Goal: Task Accomplishment & Management: Contribute content

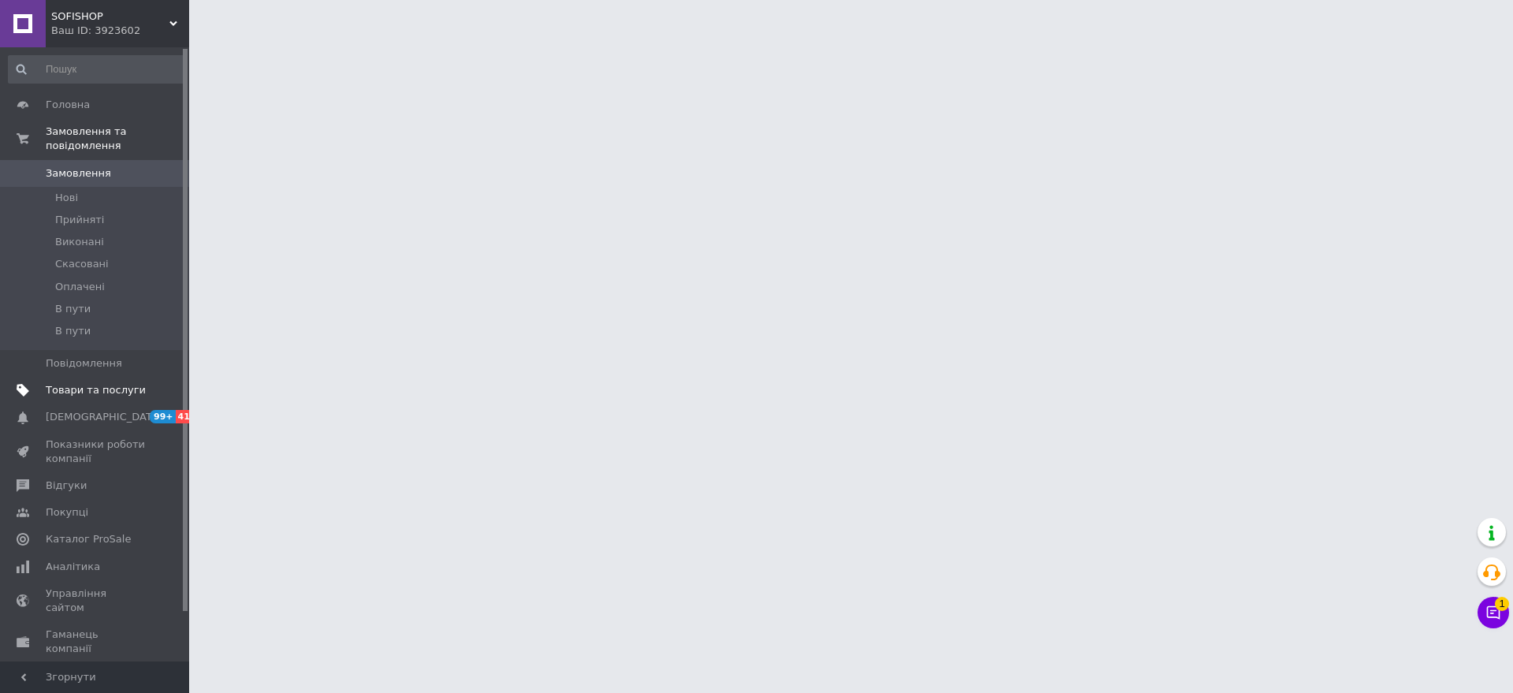
click at [93, 383] on span "Товари та послуги" at bounding box center [96, 390] width 100 height 14
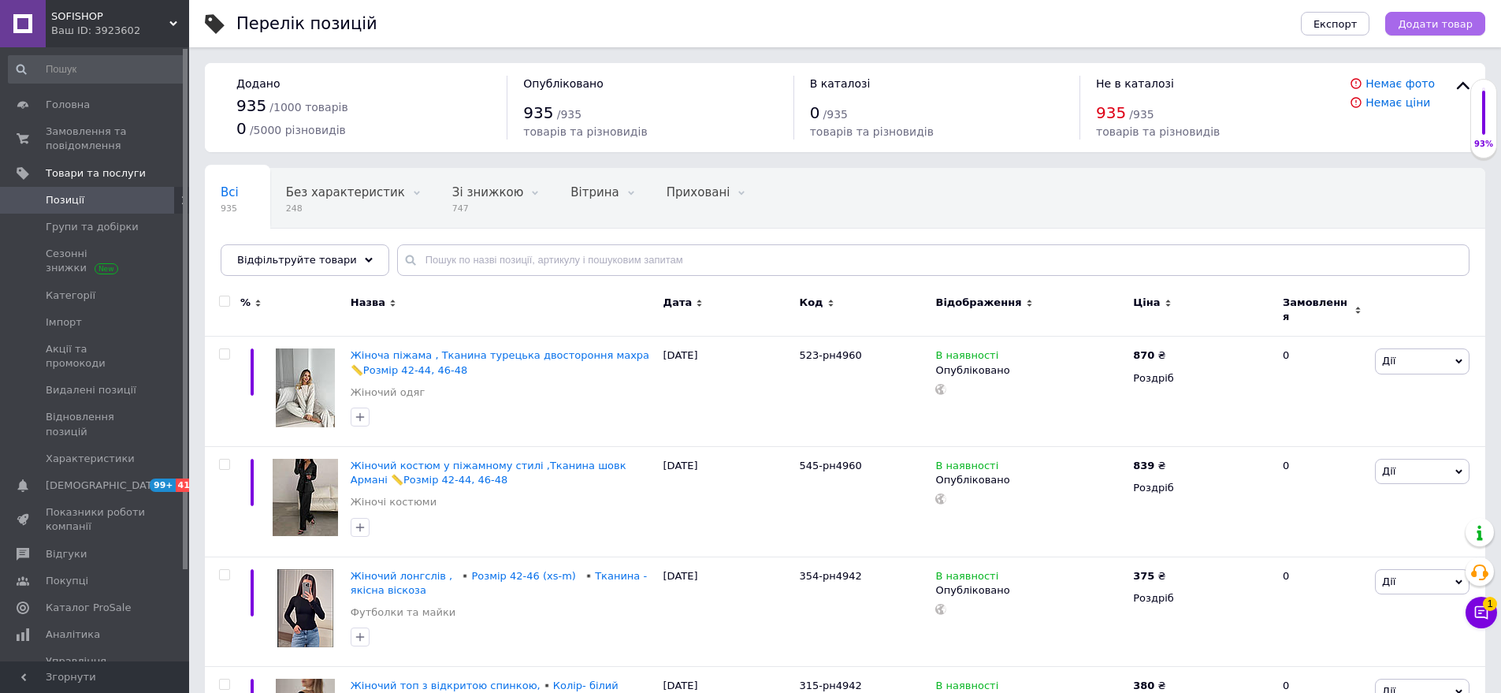
click at [1462, 20] on span "Додати товар" at bounding box center [1435, 24] width 75 height 12
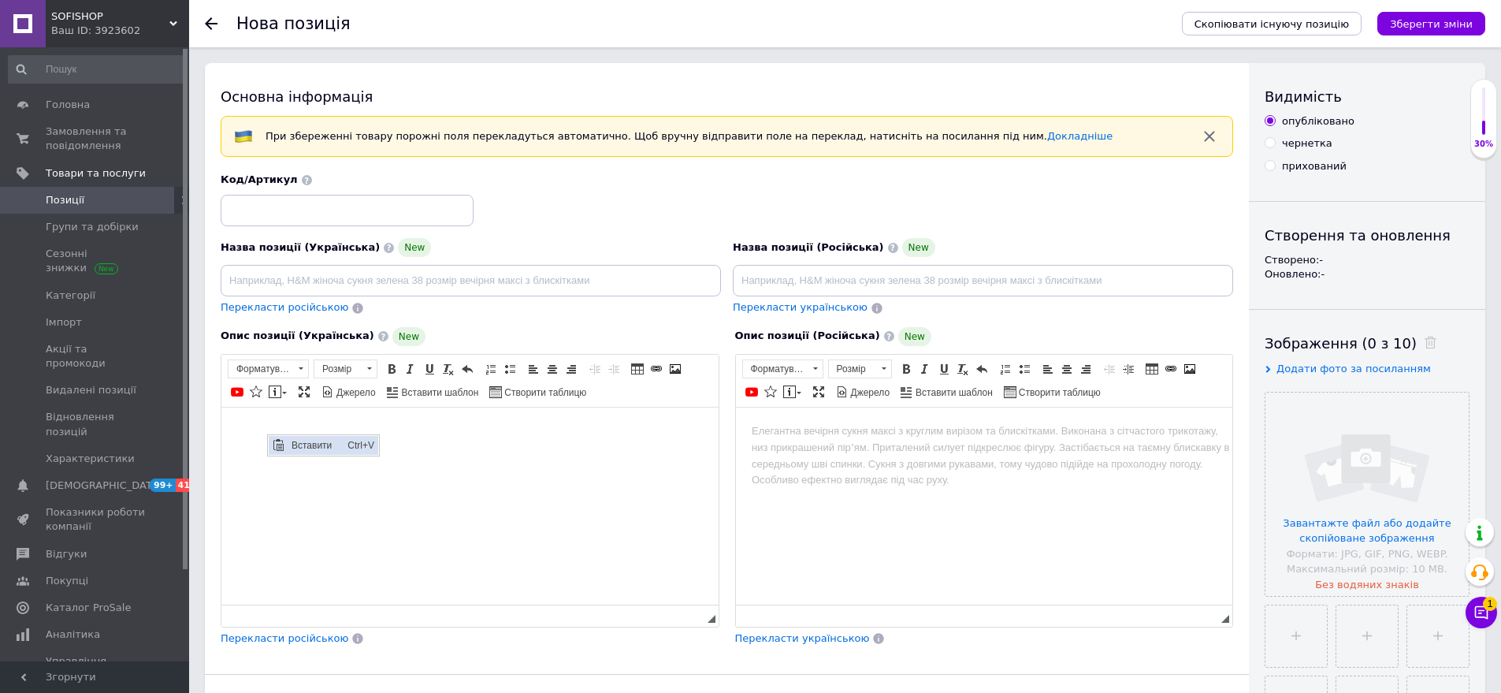
click at [294, 439] on span "Вставити" at bounding box center [316, 444] width 56 height 19
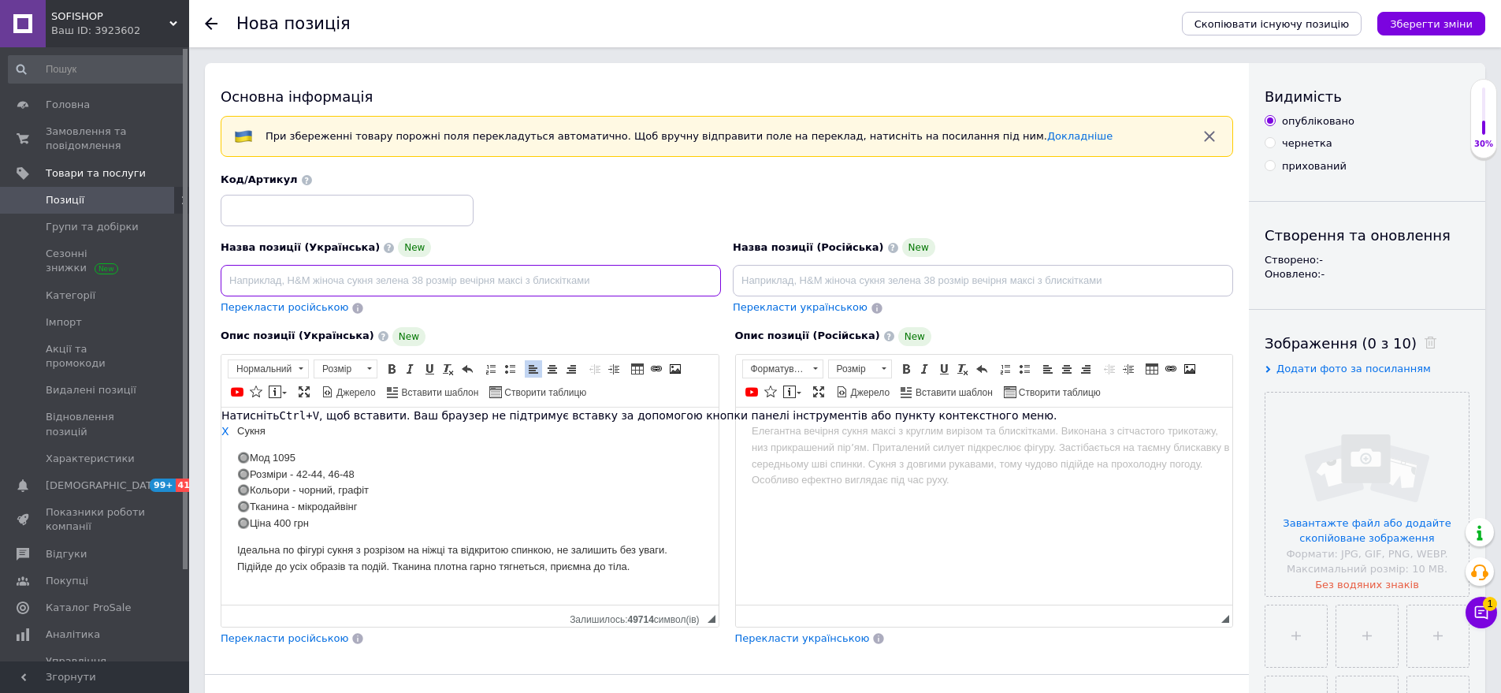
click at [274, 283] on input at bounding box center [471, 281] width 500 height 32
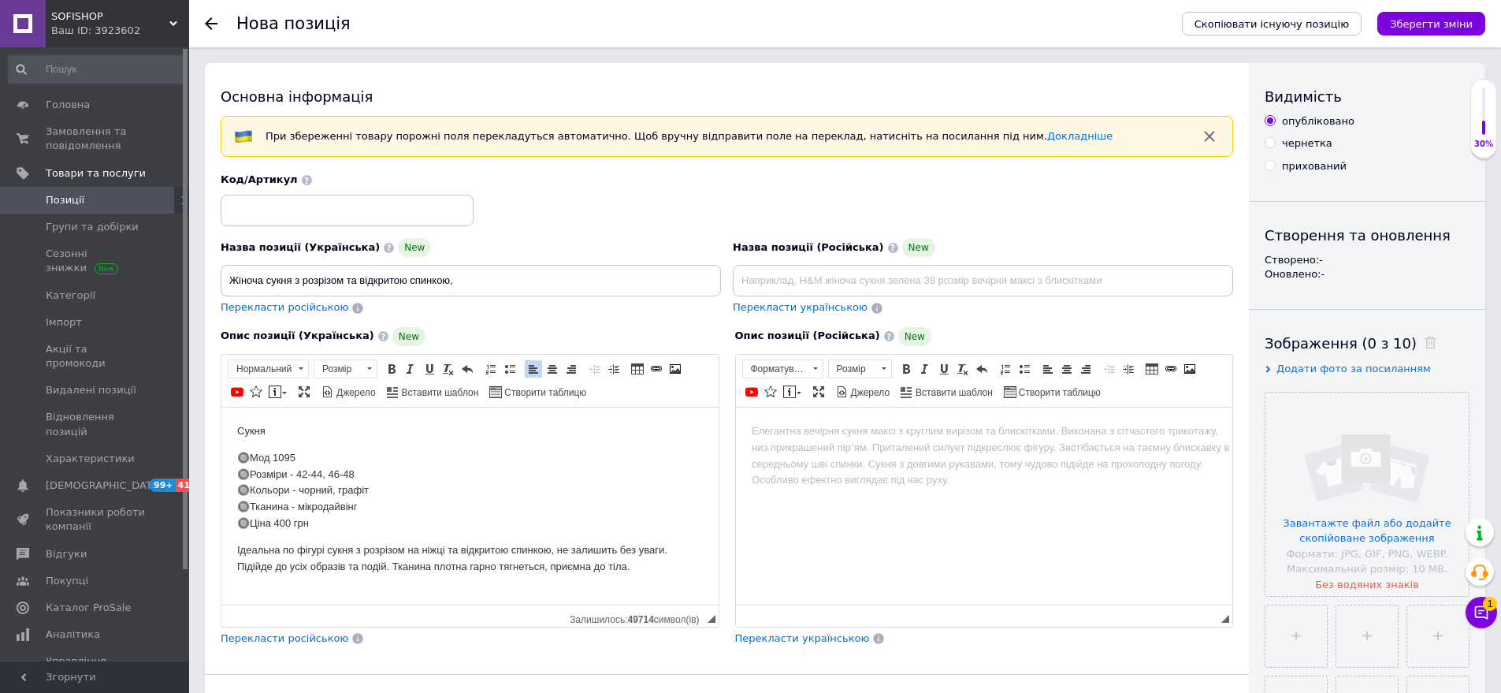
drag, startPoint x: 244, startPoint y: 475, endPoint x: 386, endPoint y: 489, distance: 142.6
click at [386, 489] on p "🔘Мод 1095 🔘Розміри - 42-44, 46-48 🔘Кольори - чорний, графіт 🔘Тканина - мікродай…" at bounding box center [470, 490] width 466 height 82
click at [422, 520] on span "Копіювати" at bounding box center [420, 514] width 61 height 19
copy p "озміри - 42-44, 46-48 🔘Кольори - чорний, графіт"
paste input "Розміри - 42-44, 46-48 🔘Кольори - чорний, графіт"
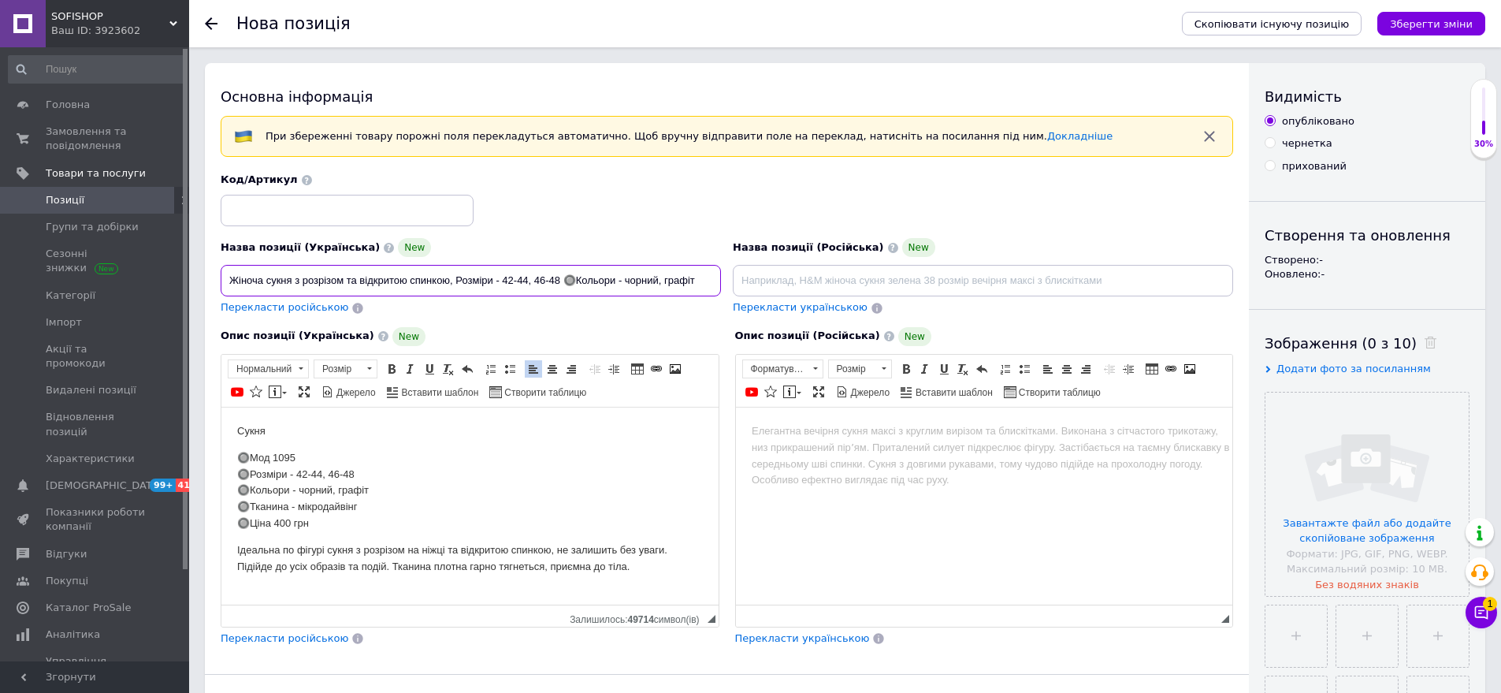
type input "Жіноча сукня з розрізом та відкритою спинкою, Розміри - 42-44, 46-48 🔘Кольори -…"
click at [311, 210] on input at bounding box center [347, 211] width 253 height 32
type input "1095-сн1492"
drag, startPoint x: 236, startPoint y: 455, endPoint x: 310, endPoint y: 457, distance: 74.1
click at [309, 457] on html "Сукня 🔘Мод 1095 🔘Розміри - 42-44, 46-48 🔘Кольори - чорний, графіт 🔘Тканина - мі…" at bounding box center [469, 498] width 497 height 183
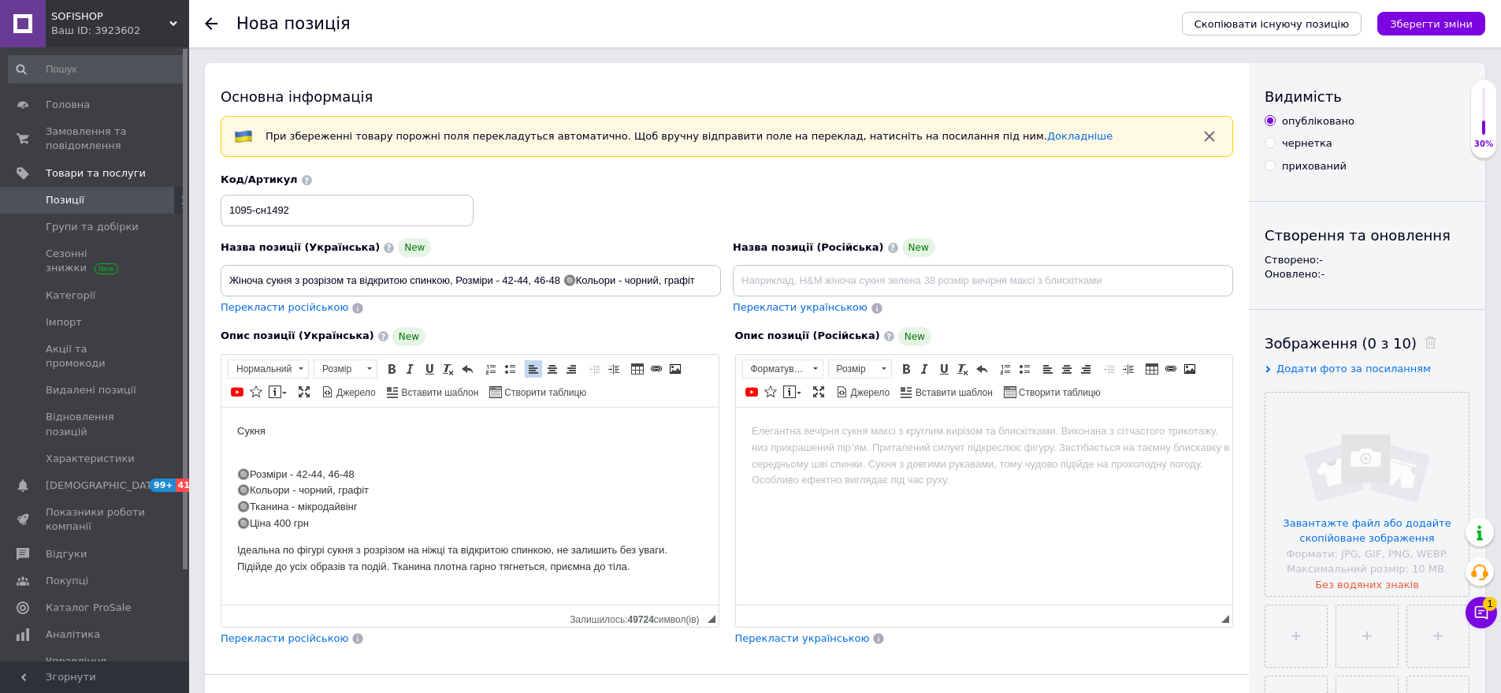
drag, startPoint x: 235, startPoint y: 530, endPoint x: 366, endPoint y: 527, distance: 130.9
click at [366, 527] on html "Сукня 🔘Розміри - 42-44, 46-48 🔘Кольори - чорний, графіт 🔘Тканина - мікродайвінг…" at bounding box center [469, 498] width 497 height 183
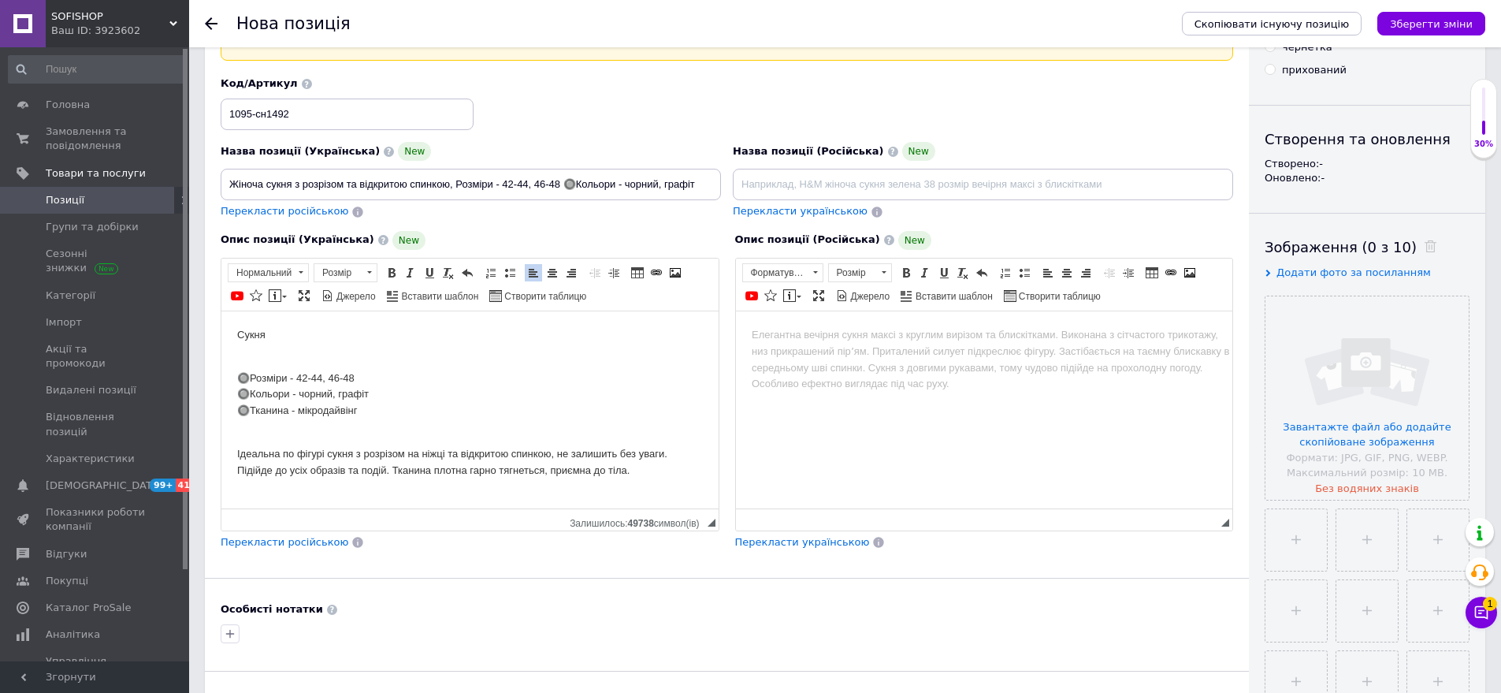
scroll to position [236, 0]
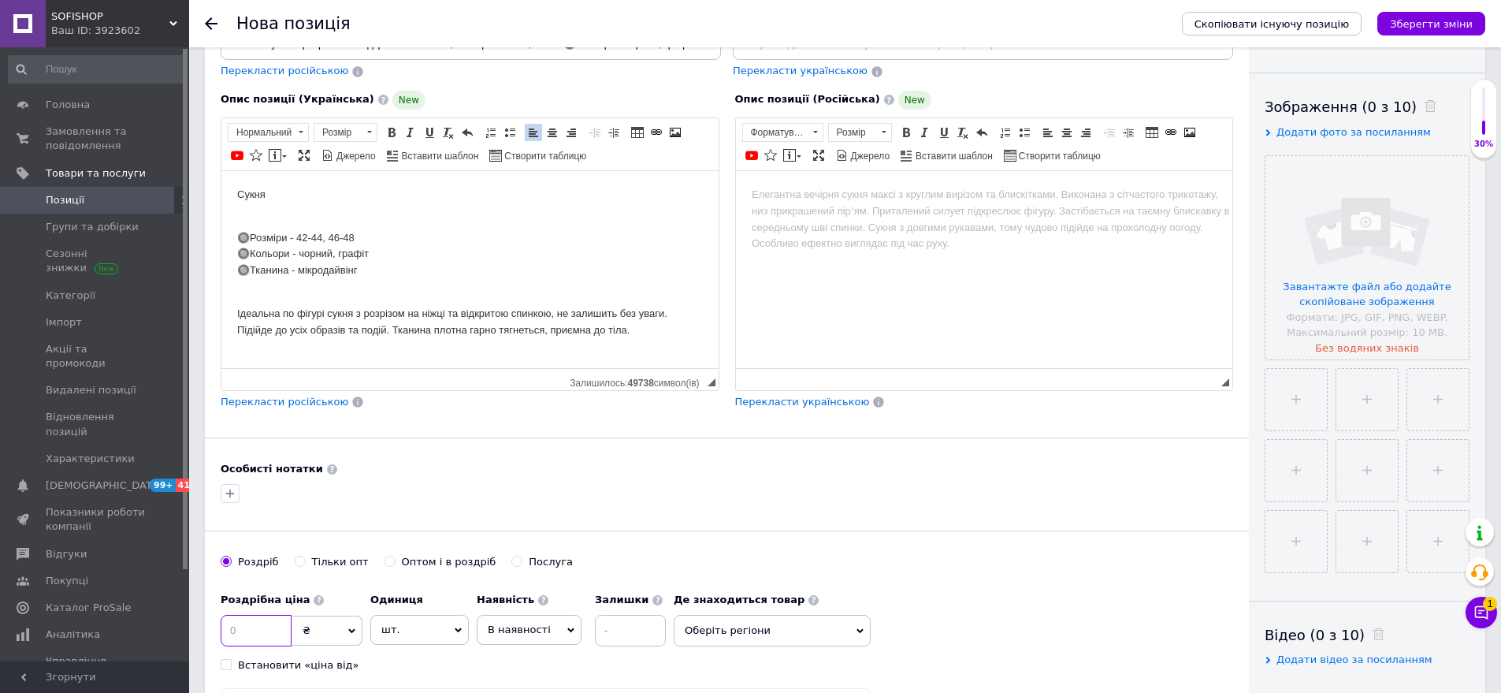
click at [248, 621] on input at bounding box center [256, 631] width 71 height 32
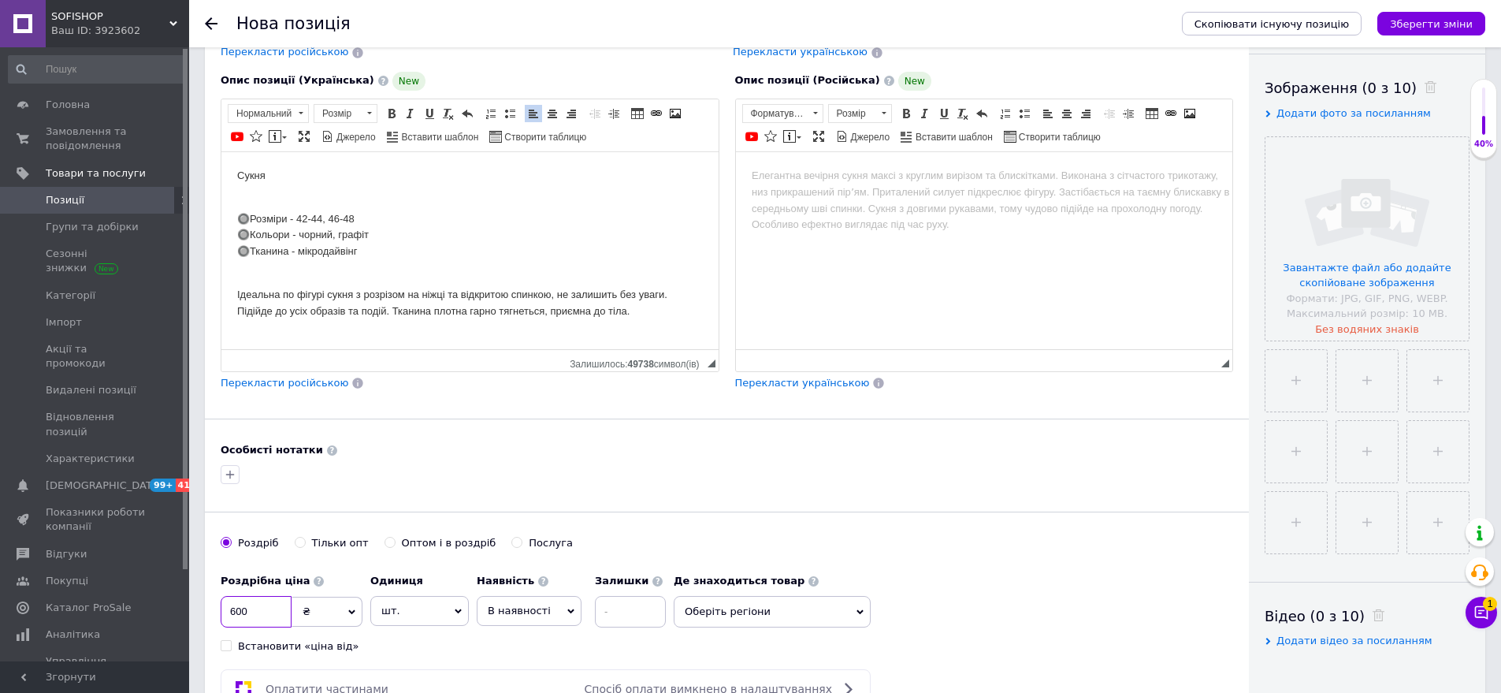
scroll to position [394, 0]
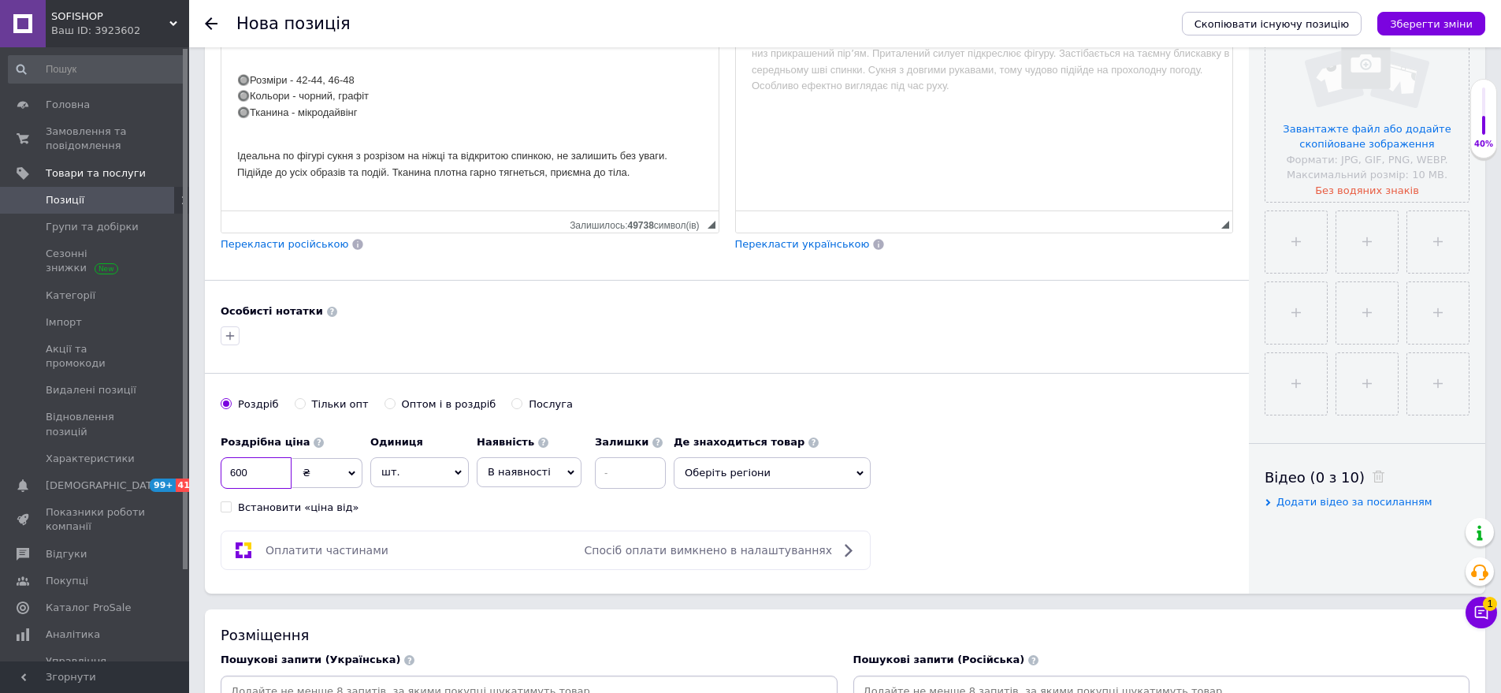
type input "600"
click at [766, 474] on span "Оберіть регіони" at bounding box center [772, 473] width 197 height 32
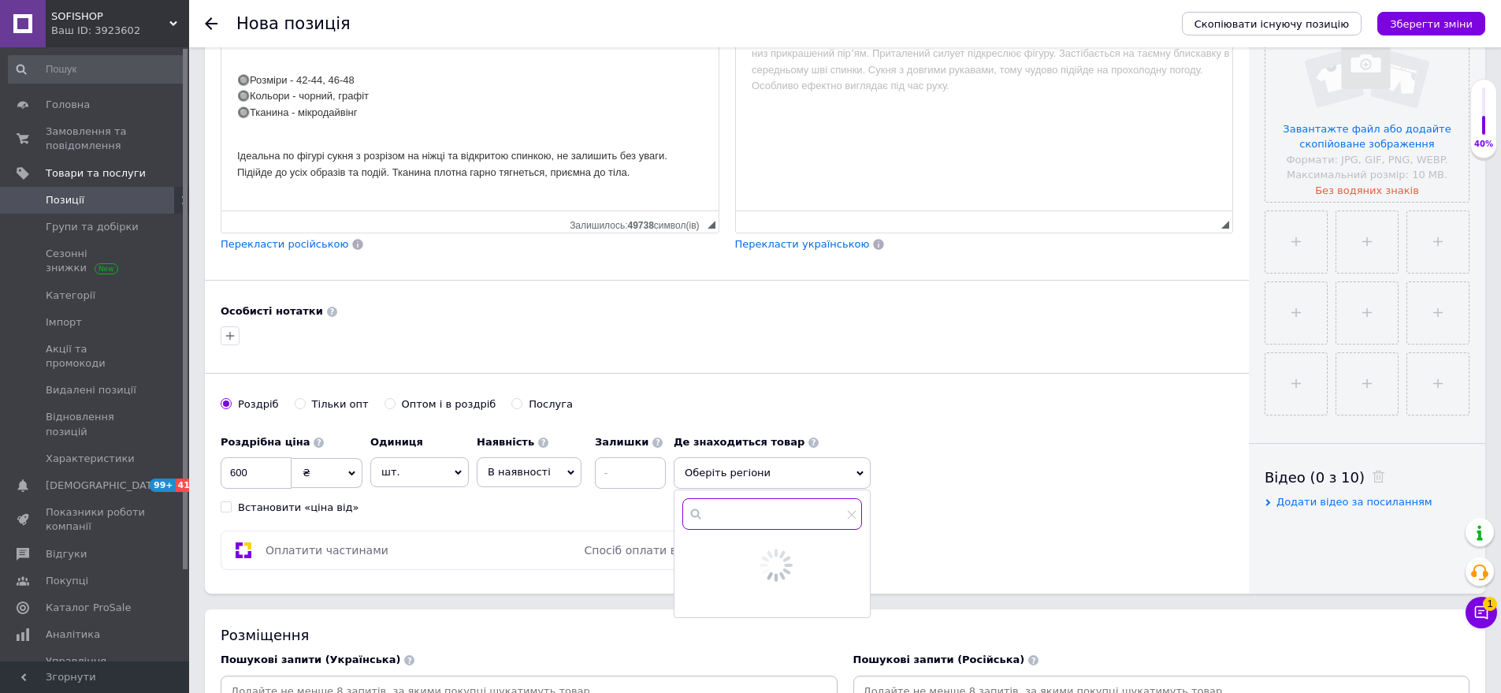
click at [757, 500] on input "text" at bounding box center [773, 514] width 180 height 32
type input "оде"
drag, startPoint x: 736, startPoint y: 556, endPoint x: 763, endPoint y: 571, distance: 30.7
click at [739, 556] on span "са" at bounding box center [745, 552] width 12 height 12
checkbox input "true"
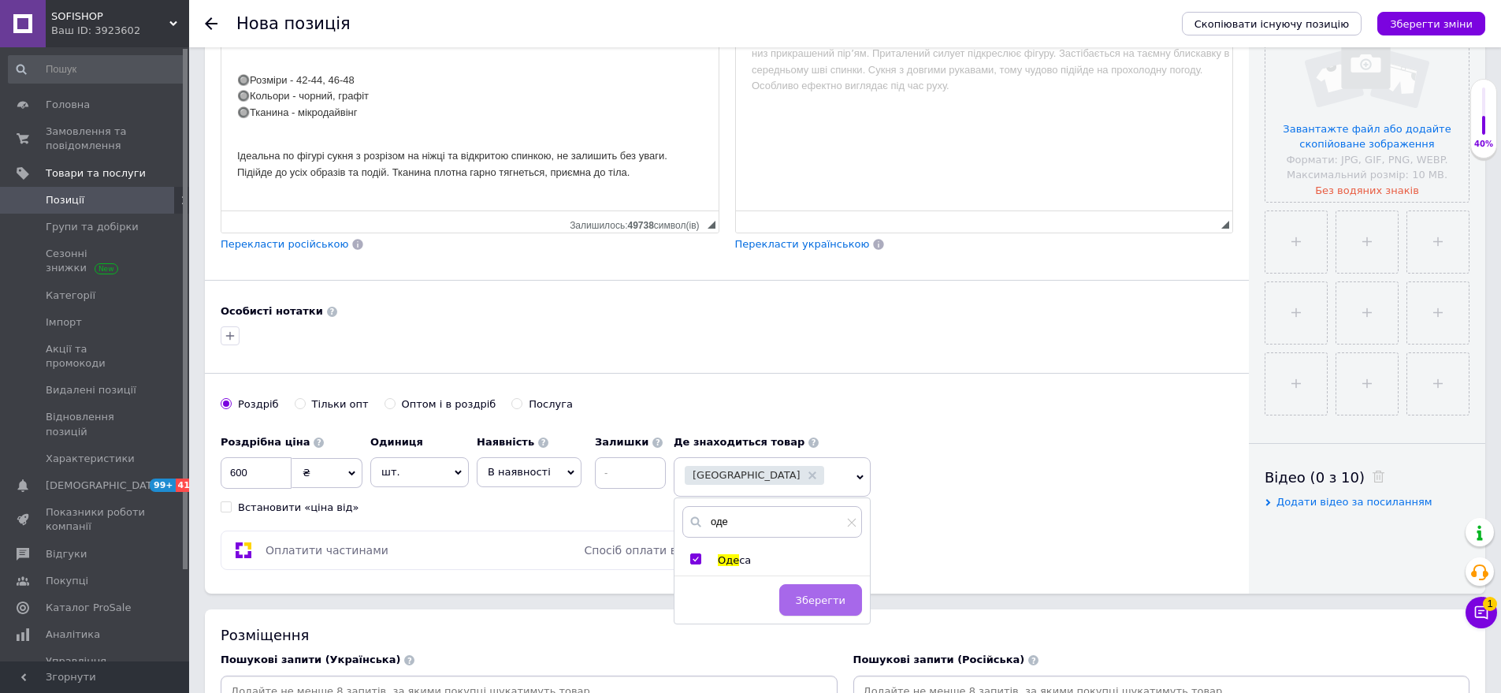
drag, startPoint x: 809, startPoint y: 597, endPoint x: 1081, endPoint y: 430, distance: 318.9
click at [811, 597] on span "Зберегти" at bounding box center [821, 600] width 50 height 12
drag, startPoint x: 1324, startPoint y: 179, endPoint x: 1337, endPoint y: 160, distance: 23.2
click at [1337, 160] on input "file" at bounding box center [1367, 99] width 203 height 203
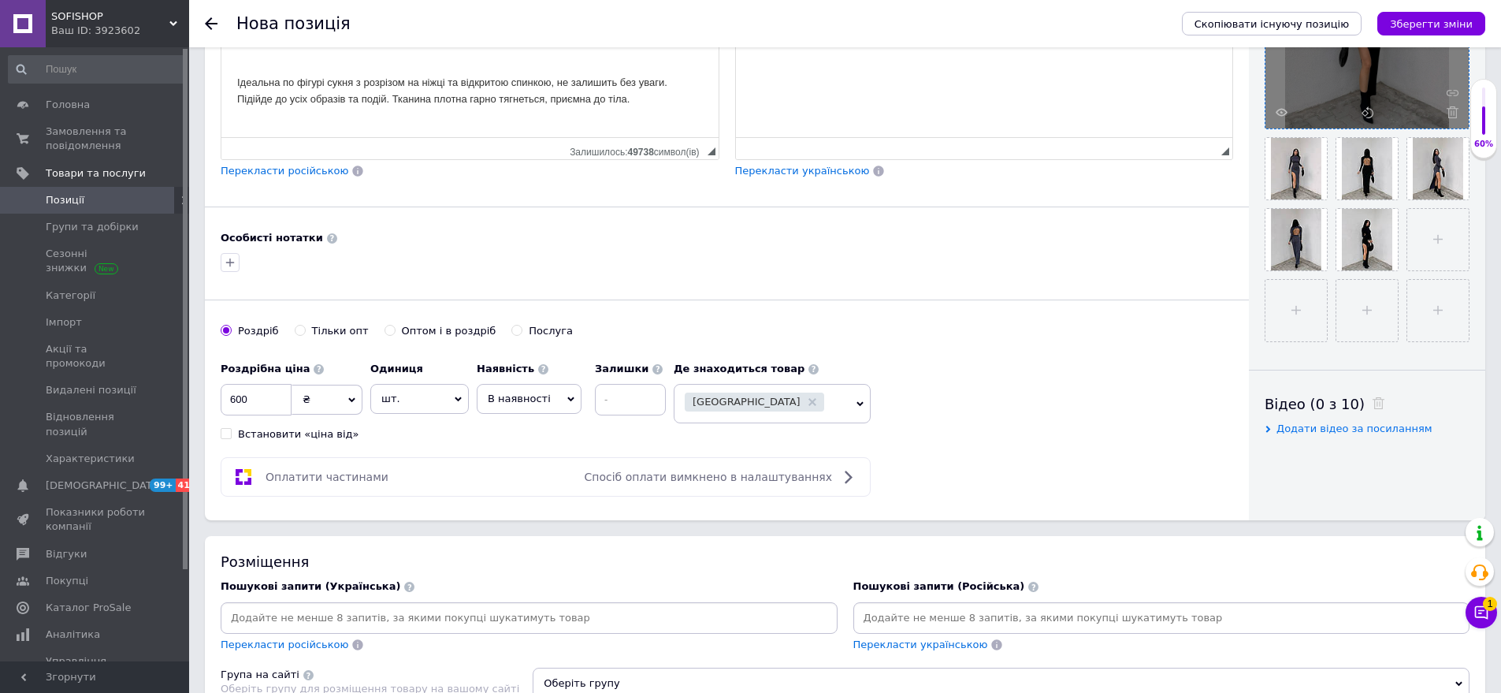
scroll to position [867, 0]
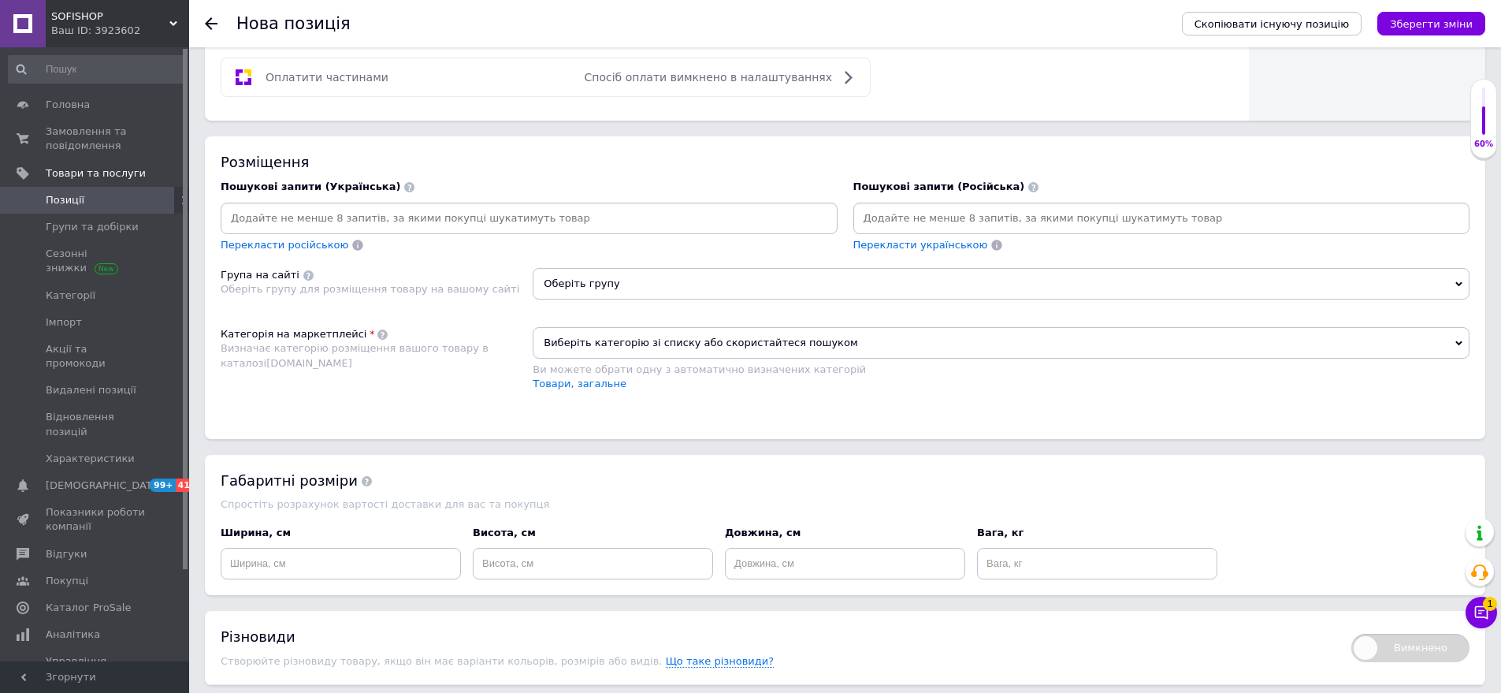
drag, startPoint x: 886, startPoint y: 223, endPoint x: 598, endPoint y: 495, distance: 395.8
click at [884, 224] on input at bounding box center [1162, 218] width 611 height 24
drag, startPoint x: 307, startPoint y: 411, endPoint x: 493, endPoint y: 388, distance: 187.4
click at [312, 415] on div "Розміщення Пошукові запити (Українська) Перекласти російською Пошукові запити (…" at bounding box center [845, 287] width 1281 height 302
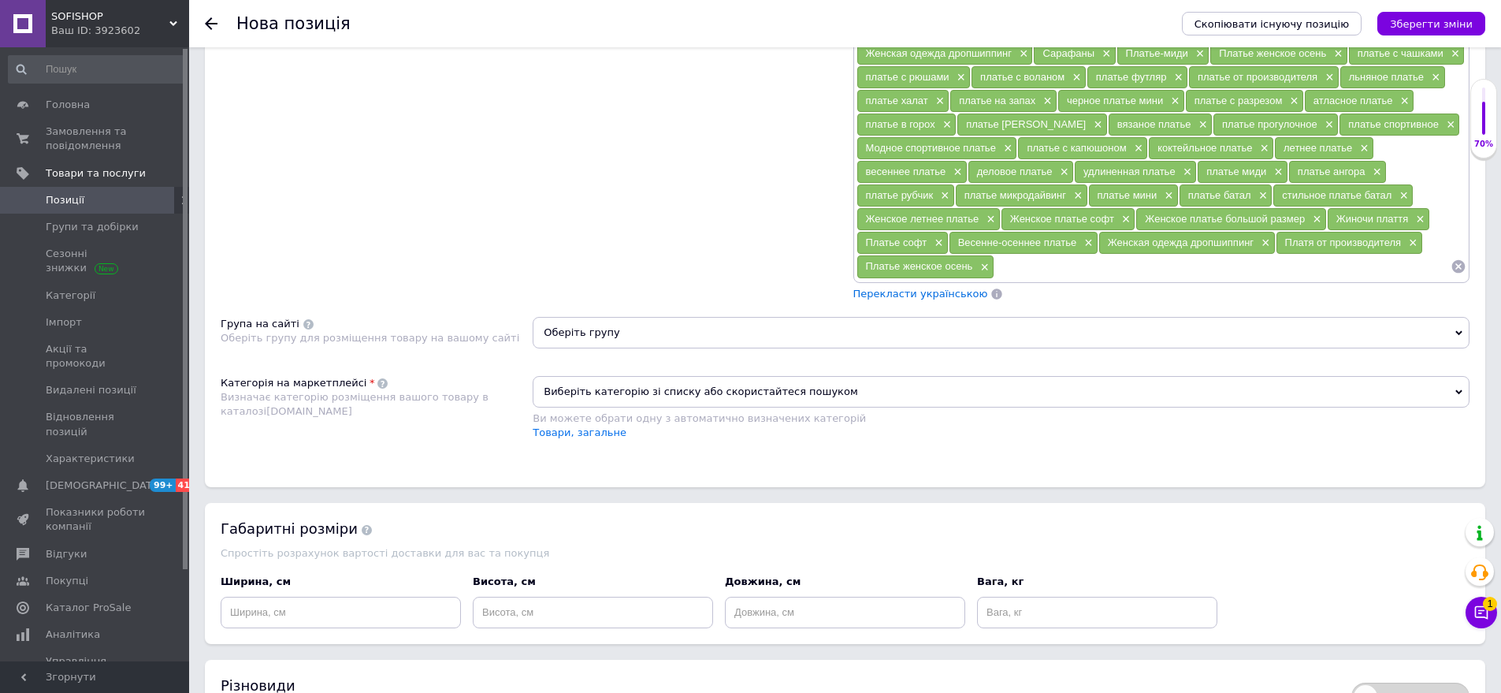
scroll to position [1103, 0]
click at [627, 343] on span "Оберіть групу" at bounding box center [1001, 332] width 937 height 32
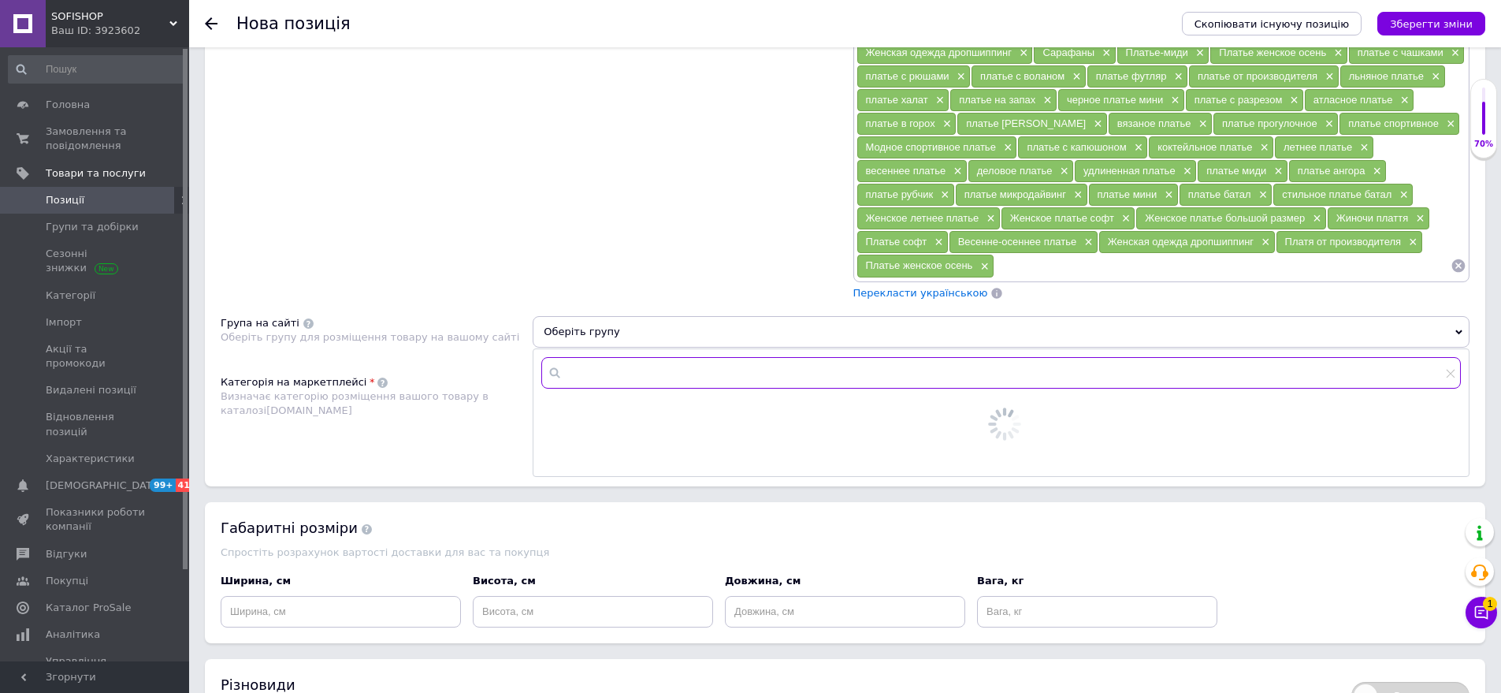
click at [614, 373] on input "text" at bounding box center [1001, 373] width 920 height 32
type input "сук"
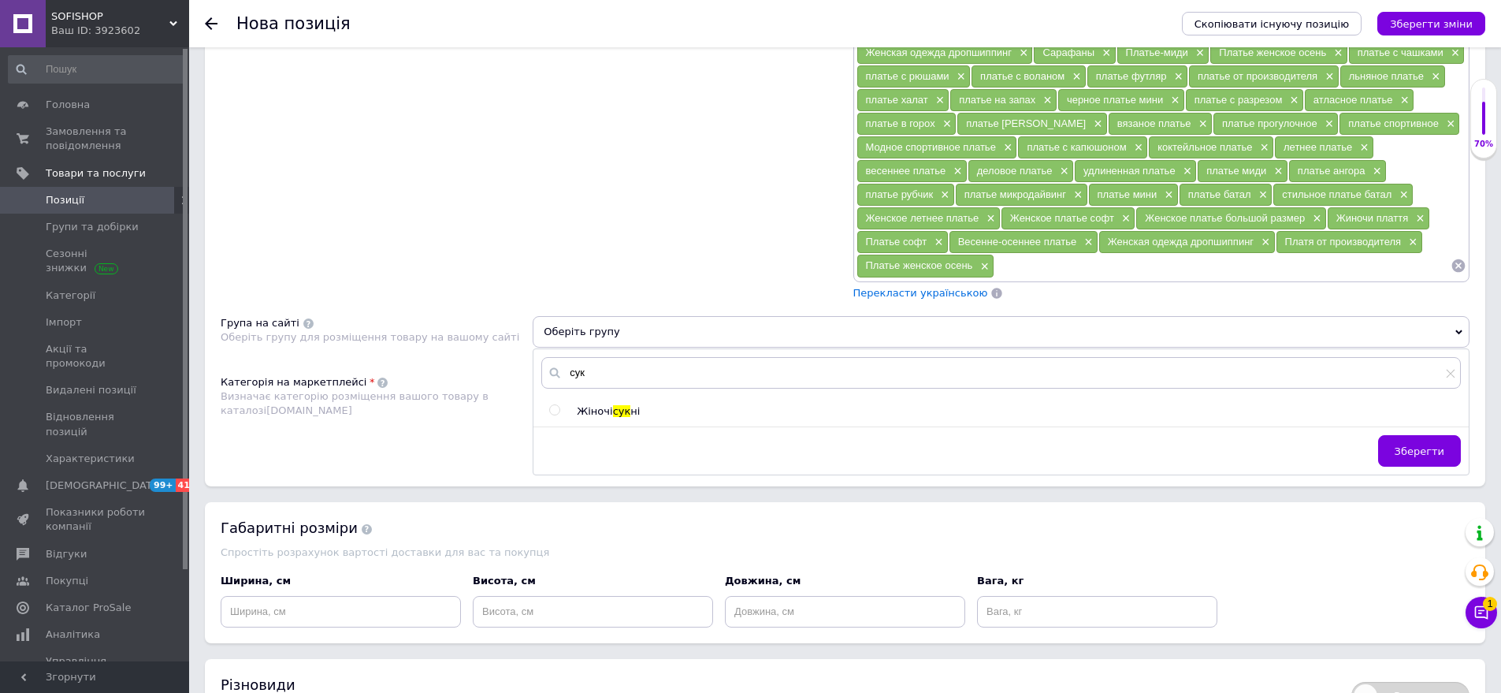
drag, startPoint x: 623, startPoint y: 405, endPoint x: 885, endPoint y: 470, distance: 270.3
click at [623, 407] on span "сук" at bounding box center [622, 411] width 18 height 12
radio input "true"
drag, startPoint x: 1428, startPoint y: 451, endPoint x: 1004, endPoint y: 471, distance: 424.5
click at [1419, 452] on span "Зберегти" at bounding box center [1420, 451] width 50 height 12
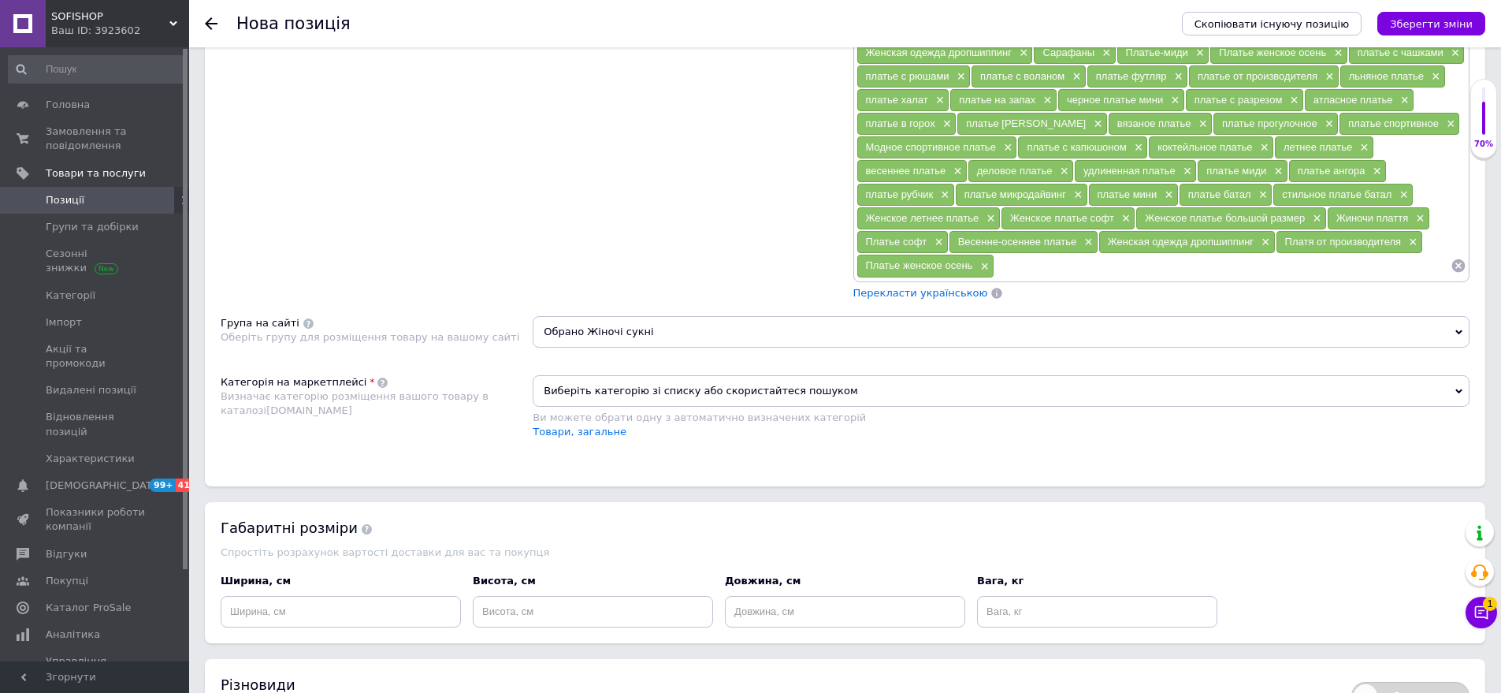
click at [678, 400] on span "Виберіть категорію зі списку або скористайтеся пошуком" at bounding box center [1001, 391] width 937 height 32
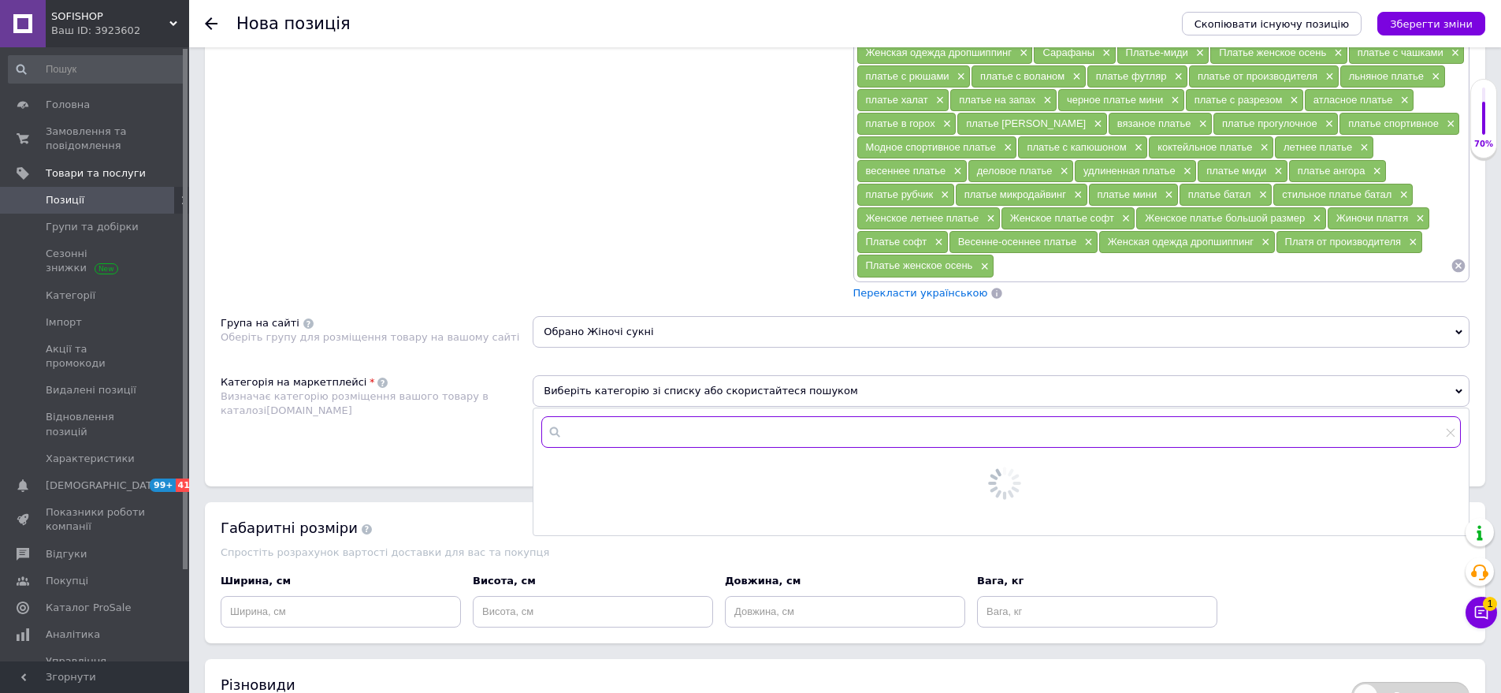
click at [664, 423] on input "text" at bounding box center [1001, 432] width 920 height 32
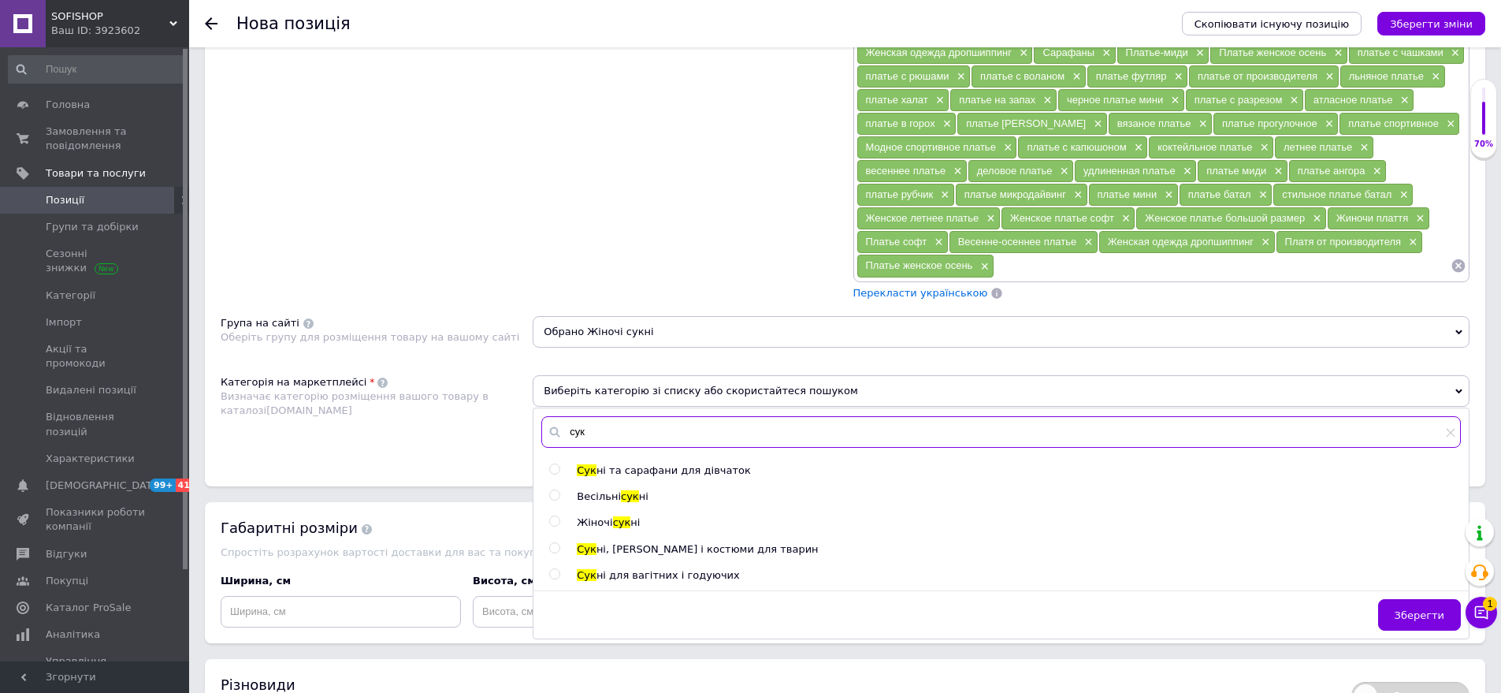
type input "сук"
click at [598, 515] on ul "Сук ні та сарафани для дівчаток Весільні сук ні Жіночі сук ні Сук ні, брюки і к…" at bounding box center [1004, 522] width 911 height 119
drag, startPoint x: 603, startPoint y: 525, endPoint x: 1020, endPoint y: 582, distance: 420.9
click at [604, 525] on span "Жіночі" at bounding box center [594, 522] width 35 height 12
radio input "true"
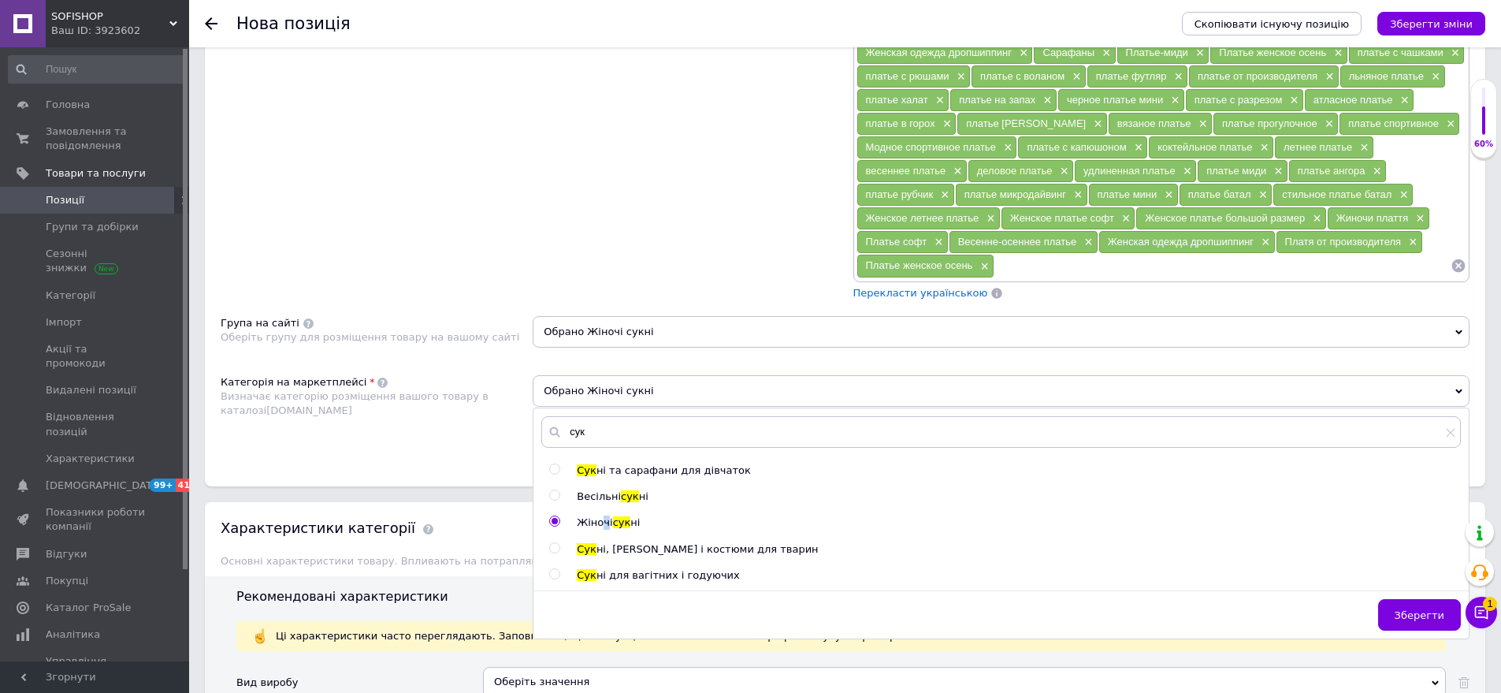
drag, startPoint x: 1403, startPoint y: 616, endPoint x: 906, endPoint y: 573, distance: 499.1
click at [1325, 593] on div "Зберегти" at bounding box center [1002, 614] width 936 height 48
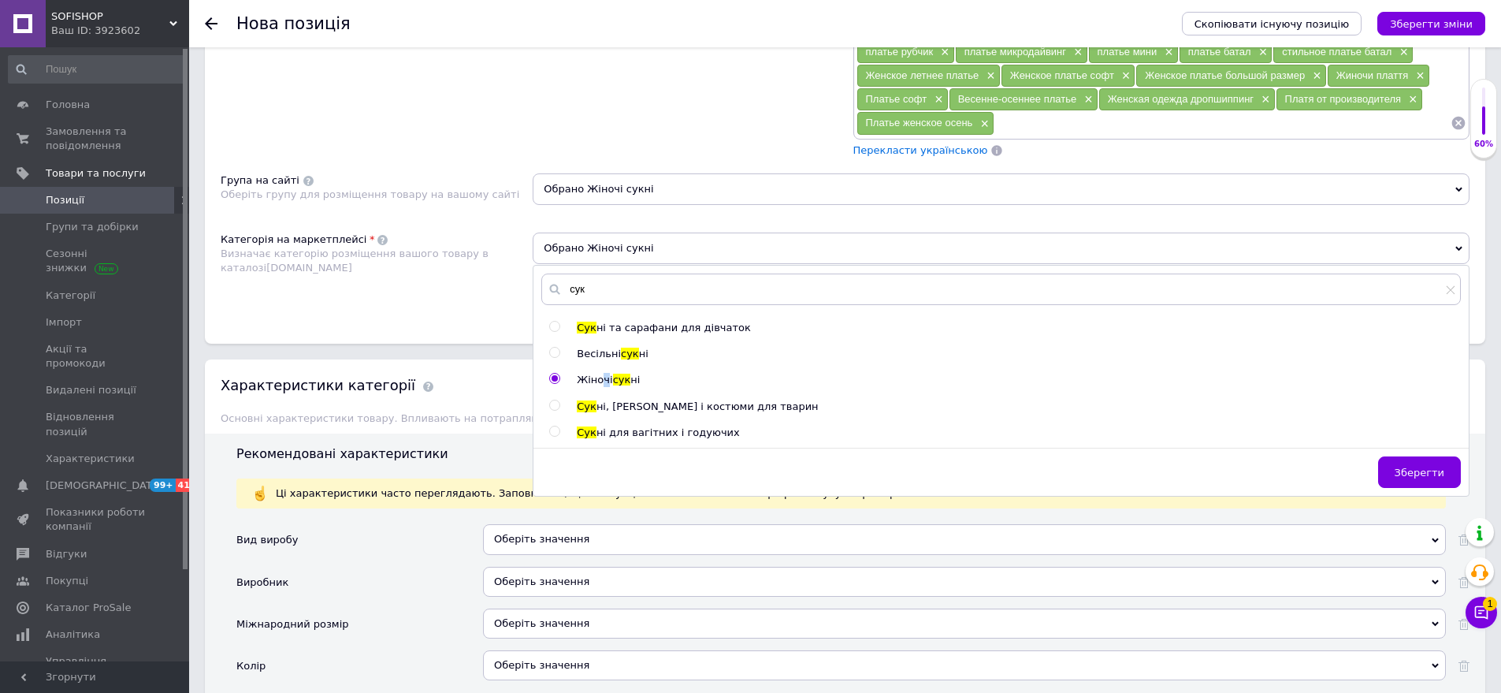
scroll to position [1261, 0]
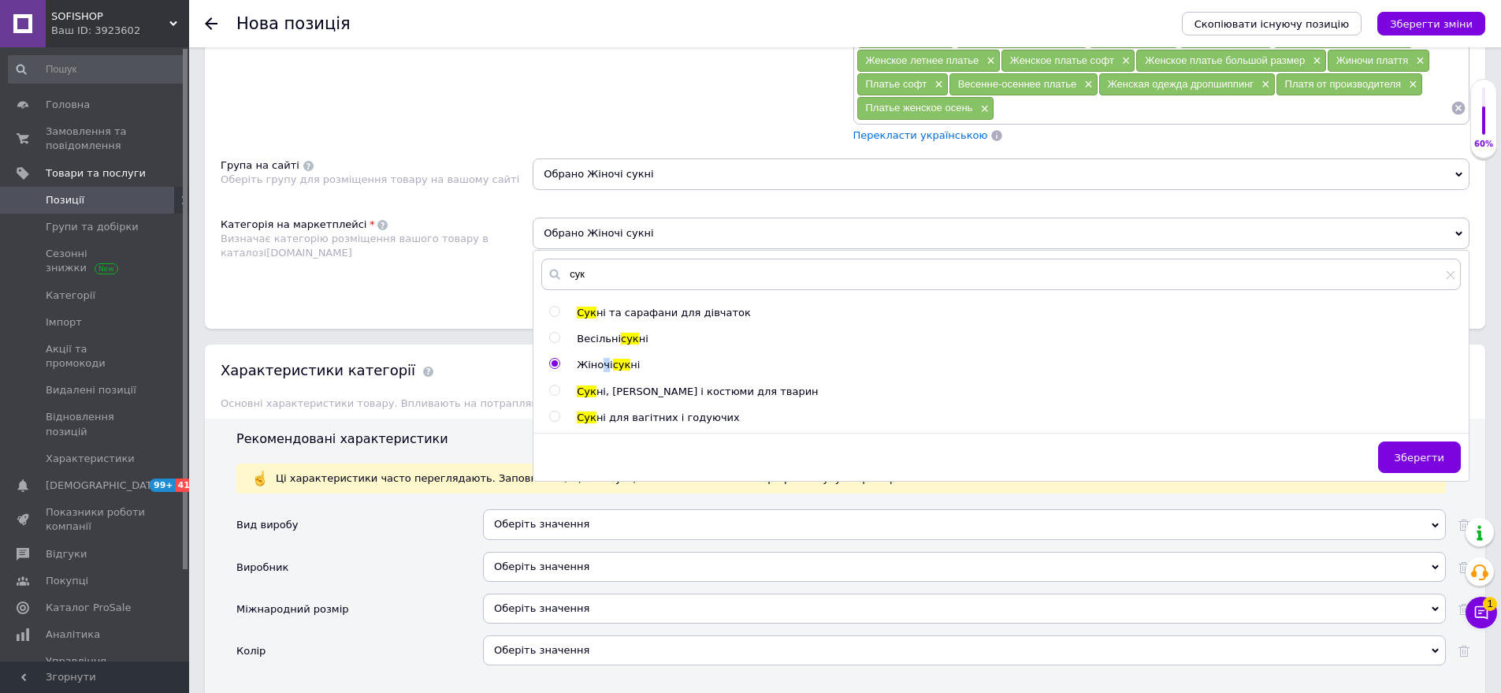
drag, startPoint x: 1445, startPoint y: 462, endPoint x: 1192, endPoint y: 477, distance: 254.2
click at [1442, 462] on button "Зберегти" at bounding box center [1419, 457] width 83 height 32
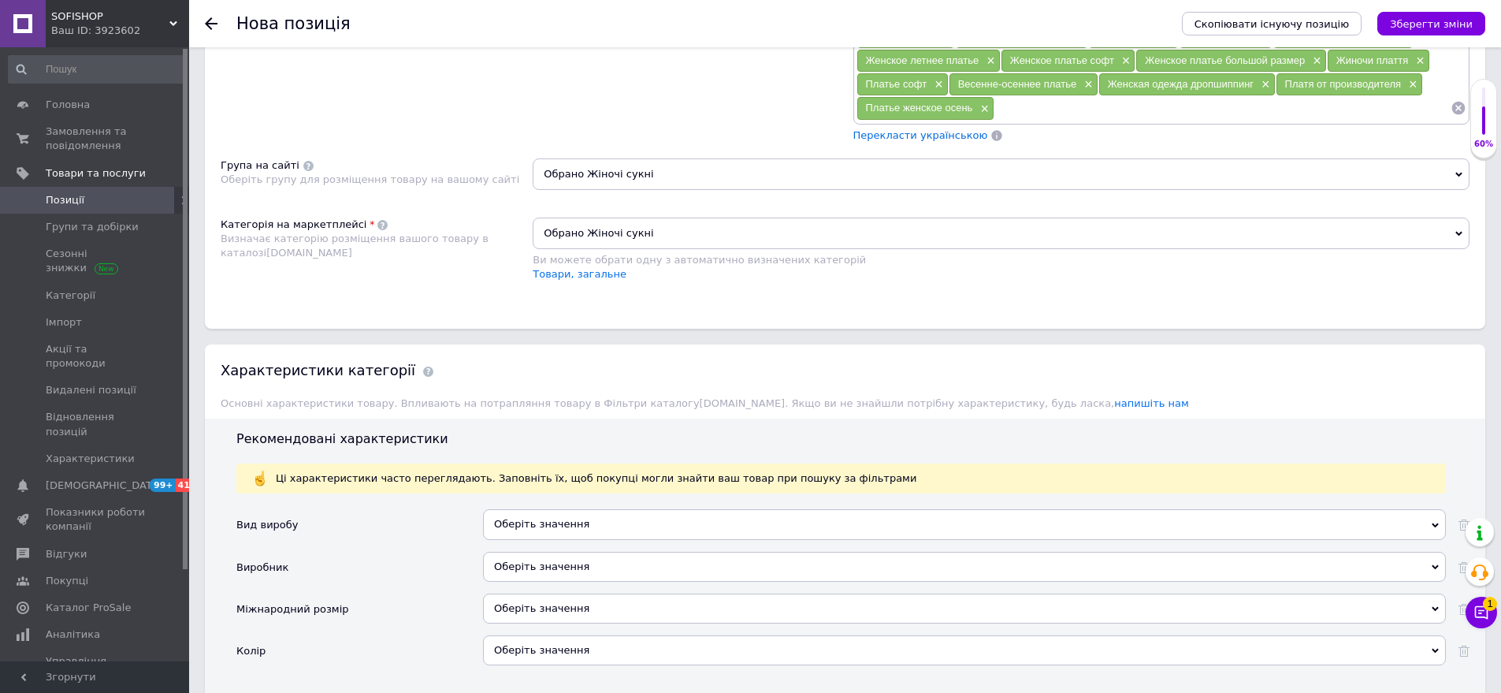
drag, startPoint x: 567, startPoint y: 519, endPoint x: 503, endPoint y: 481, distance: 75.3
click at [567, 519] on div "Оберіть значення" at bounding box center [964, 524] width 963 height 30
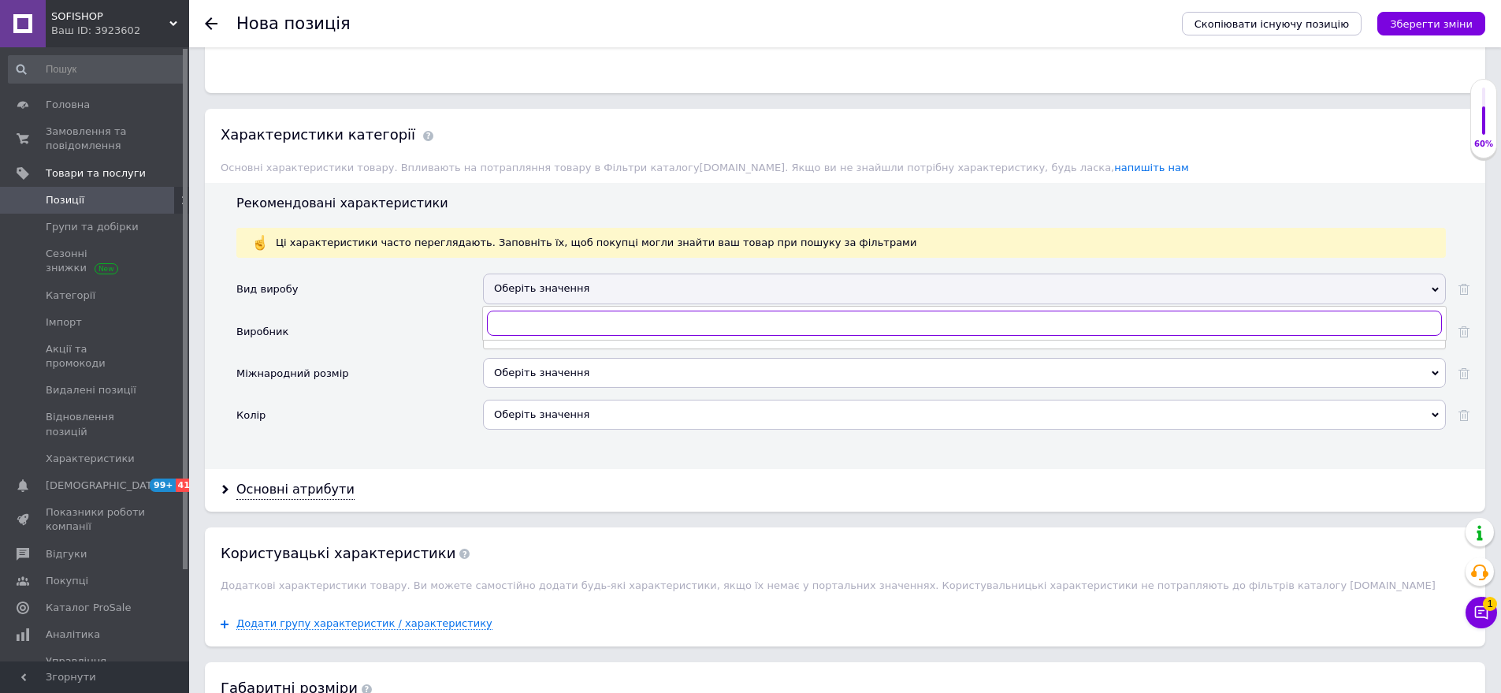
scroll to position [1497, 0]
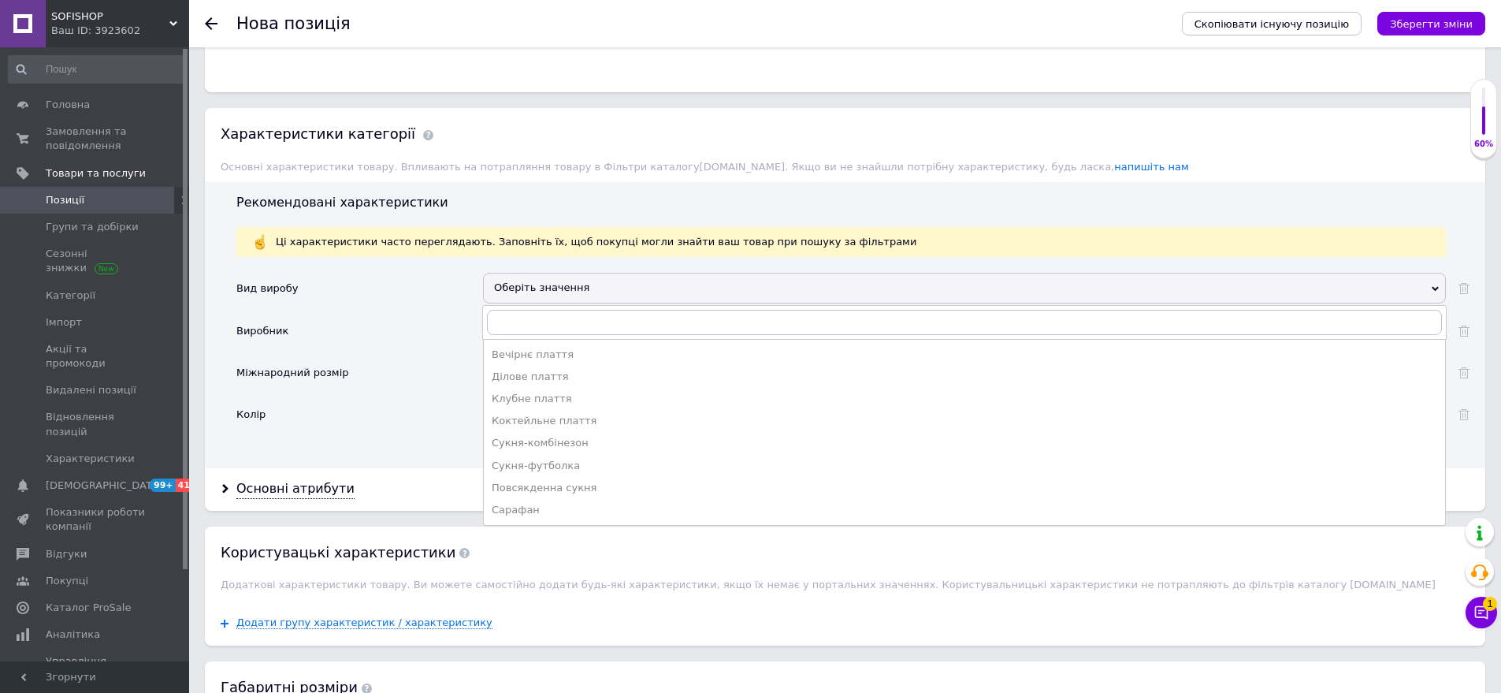
drag, startPoint x: 567, startPoint y: 363, endPoint x: 485, endPoint y: 383, distance: 84.3
click at [567, 363] on li "Вечірнє плаття" at bounding box center [965, 355] width 962 height 22
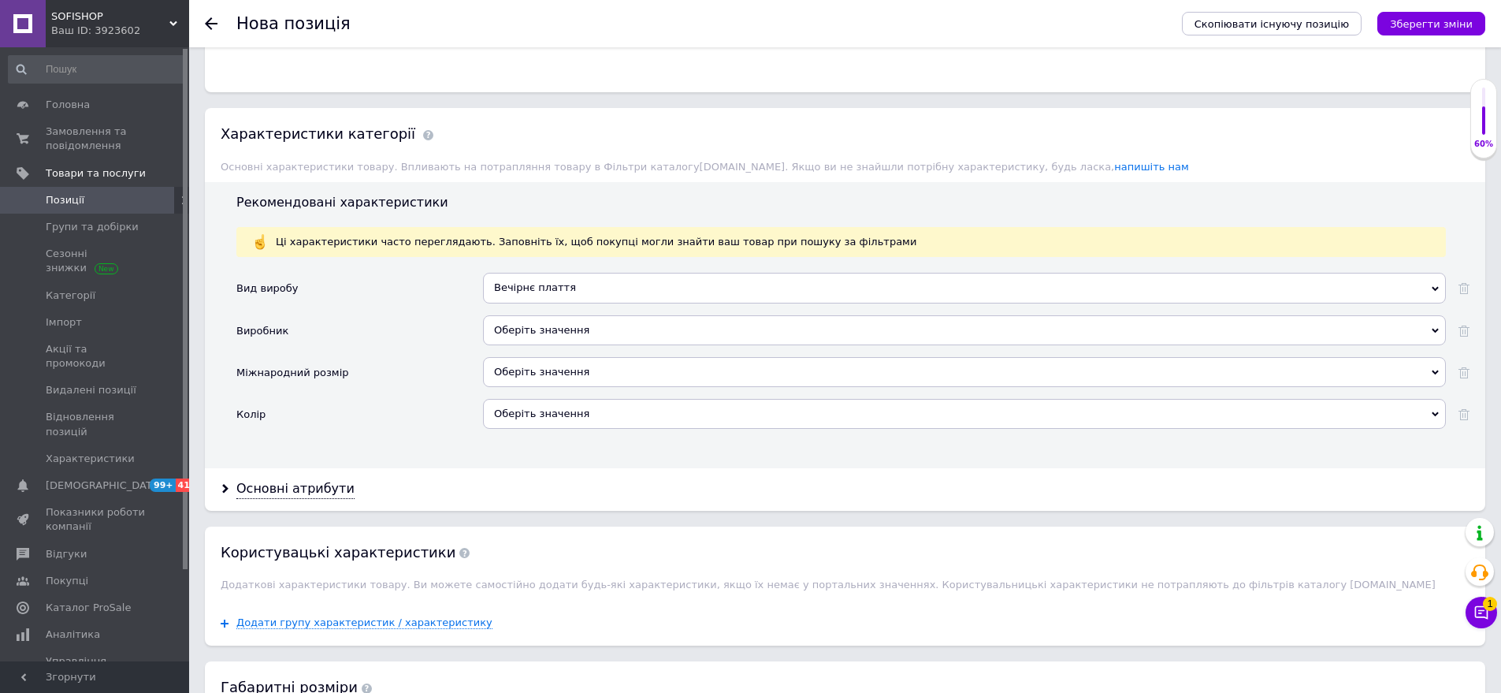
drag, startPoint x: 555, startPoint y: 366, endPoint x: 467, endPoint y: 344, distance: 91.2
click at [554, 366] on div "Оберіть значення" at bounding box center [964, 372] width 963 height 30
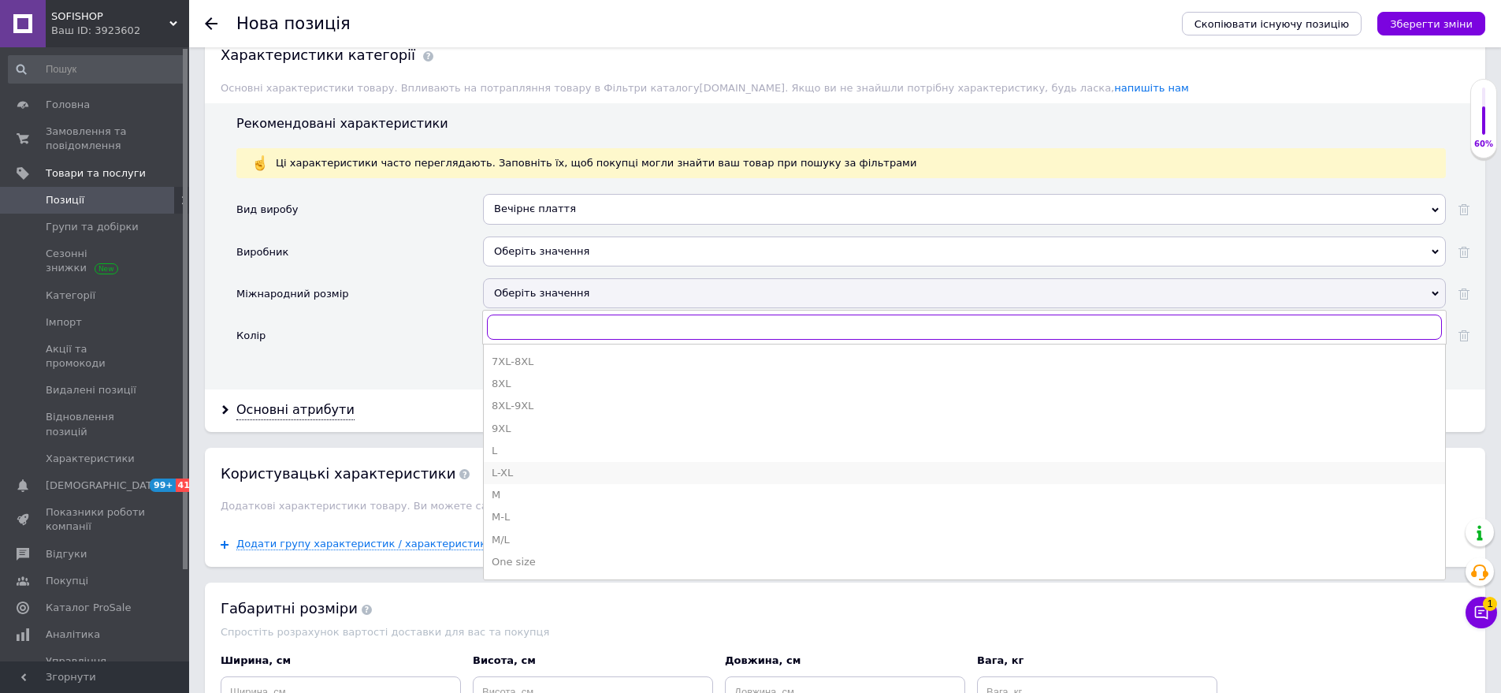
scroll to position [473, 0]
drag, startPoint x: 535, startPoint y: 511, endPoint x: 452, endPoint y: 396, distance: 142.2
click at [537, 507] on div "S-M" at bounding box center [965, 508] width 946 height 14
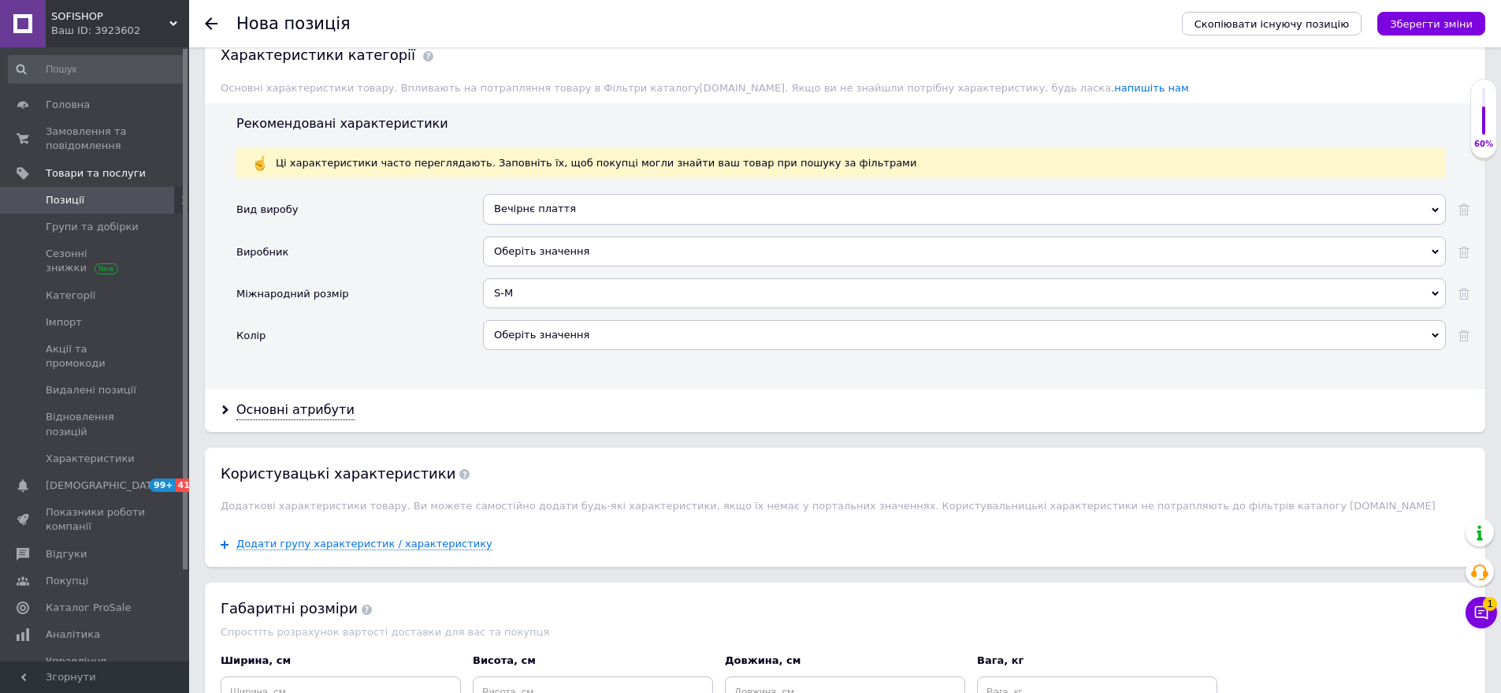
drag, startPoint x: 534, startPoint y: 346, endPoint x: 474, endPoint y: 325, distance: 63.6
click at [533, 345] on div "Оберіть значення" at bounding box center [964, 335] width 963 height 30
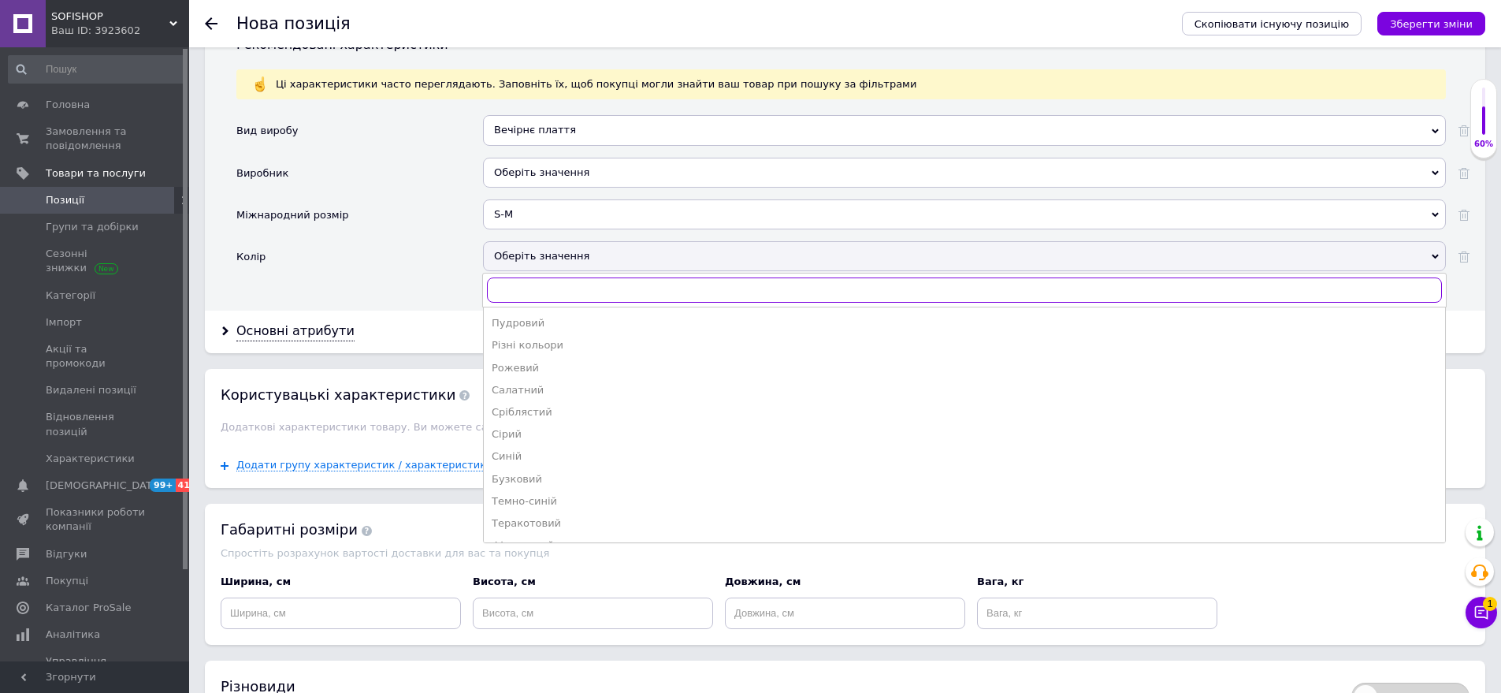
scroll to position [883, 0]
drag, startPoint x: 546, startPoint y: 489, endPoint x: 296, endPoint y: 348, distance: 287.6
click at [541, 488] on div "Чорний" at bounding box center [965, 483] width 946 height 14
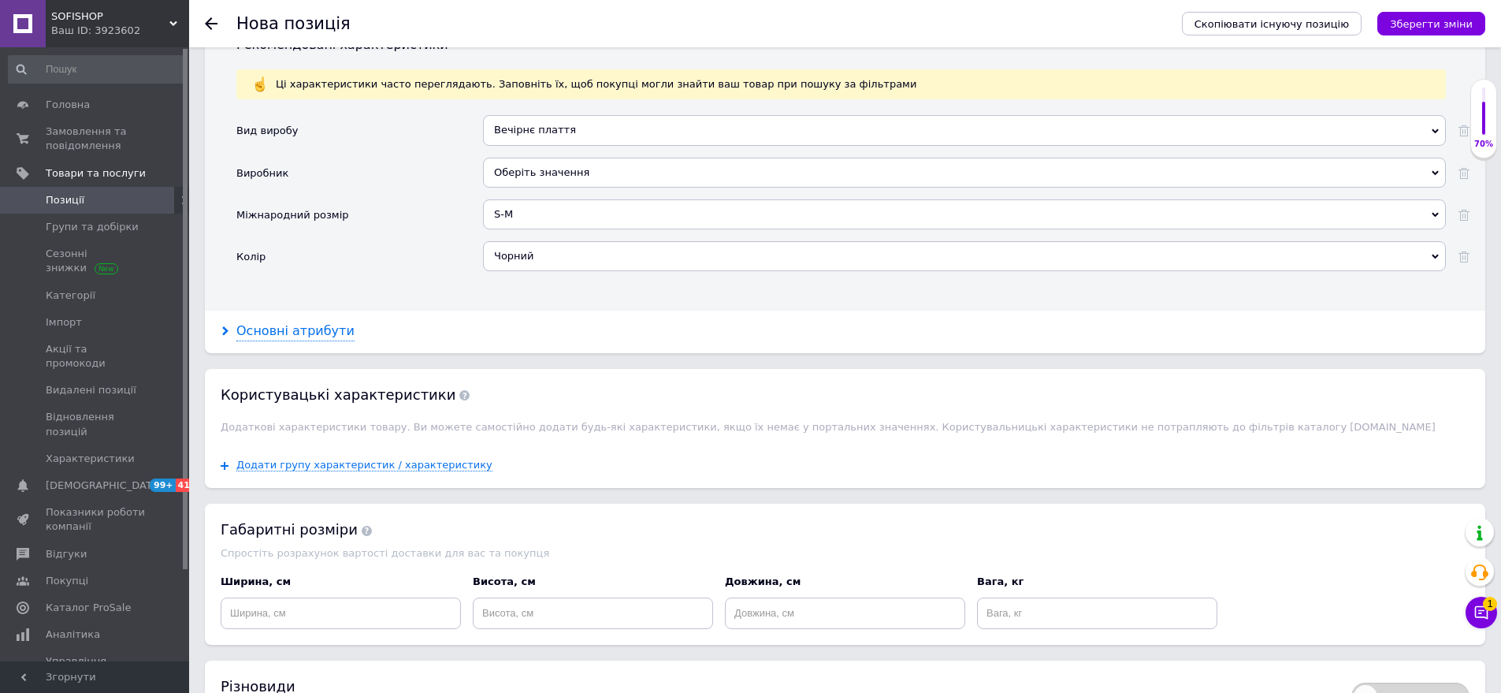
click at [292, 333] on div "Основні атрибути" at bounding box center [295, 331] width 118 height 18
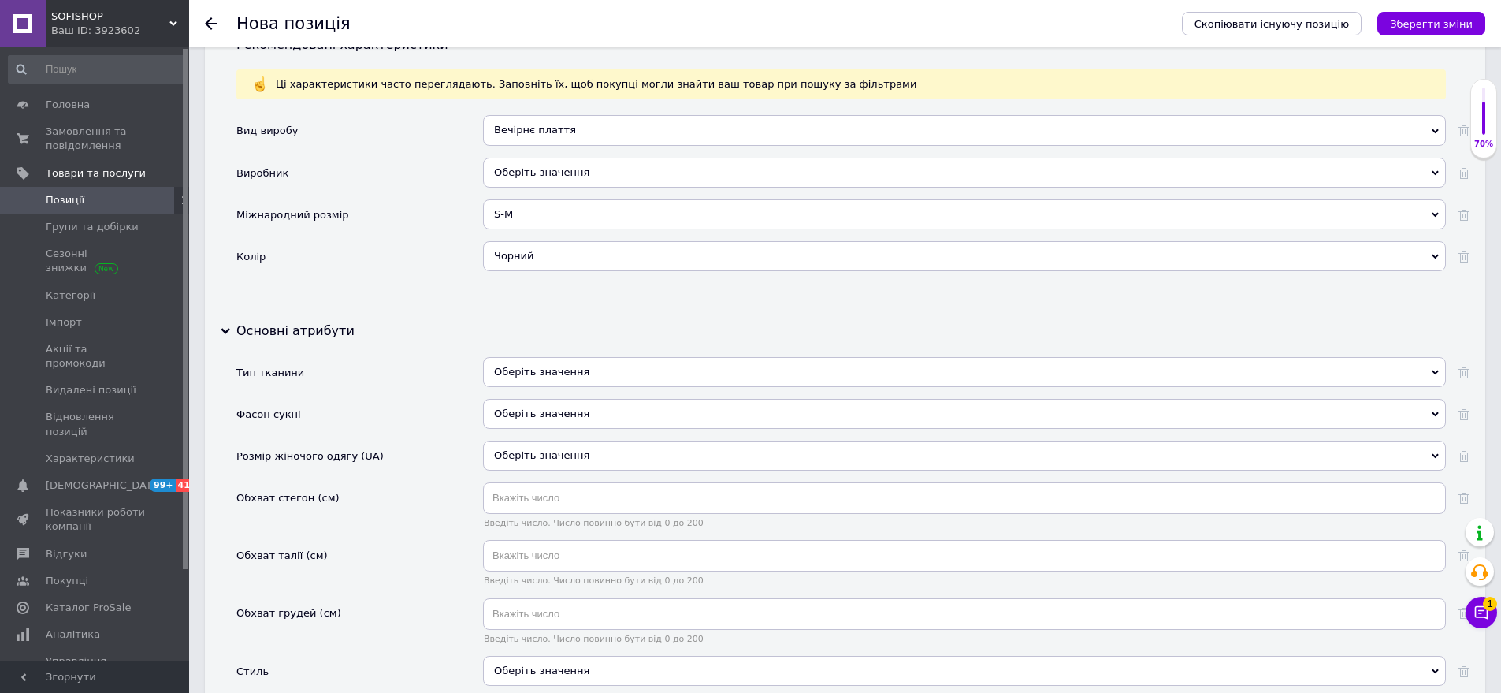
drag, startPoint x: 574, startPoint y: 364, endPoint x: 552, endPoint y: 404, distance: 45.5
click at [575, 368] on div "Оберіть значення" at bounding box center [964, 372] width 963 height 30
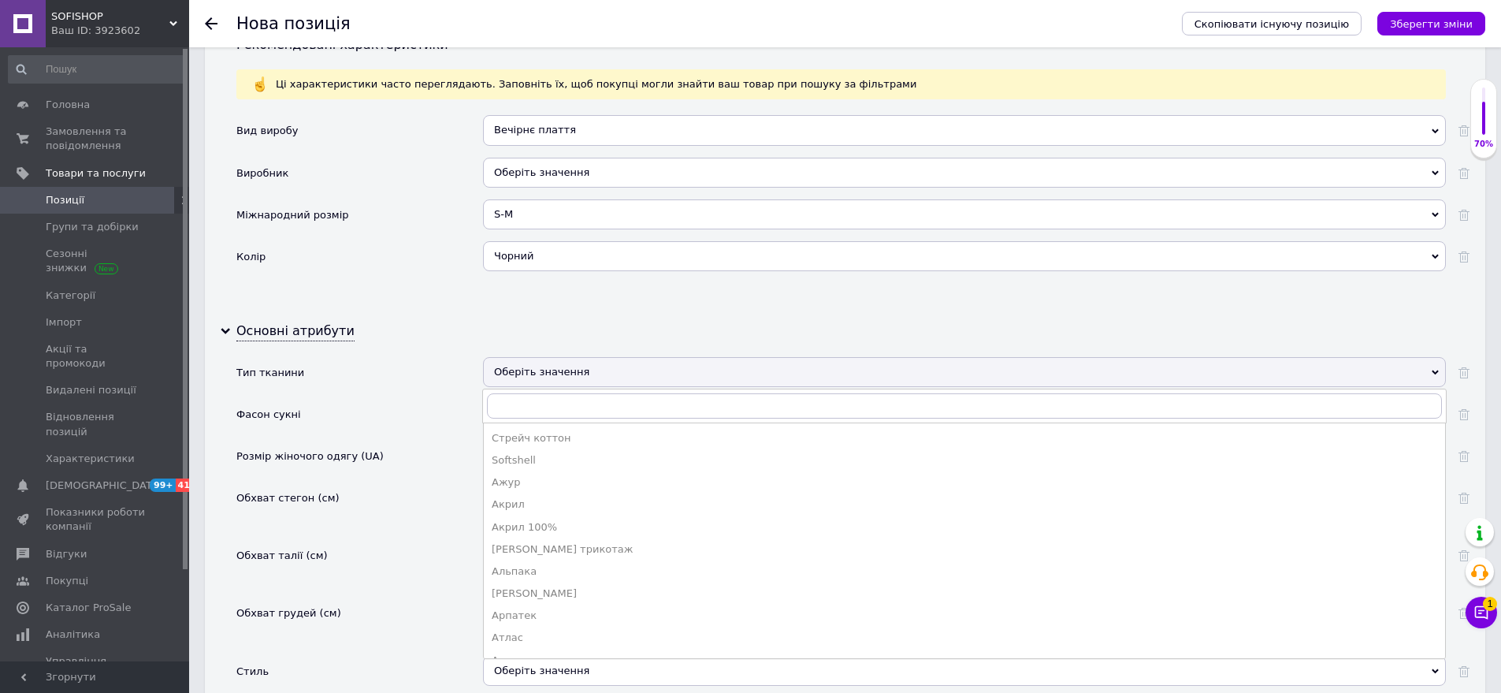
click at [433, 414] on div "Фасон сукні" at bounding box center [359, 420] width 247 height 42
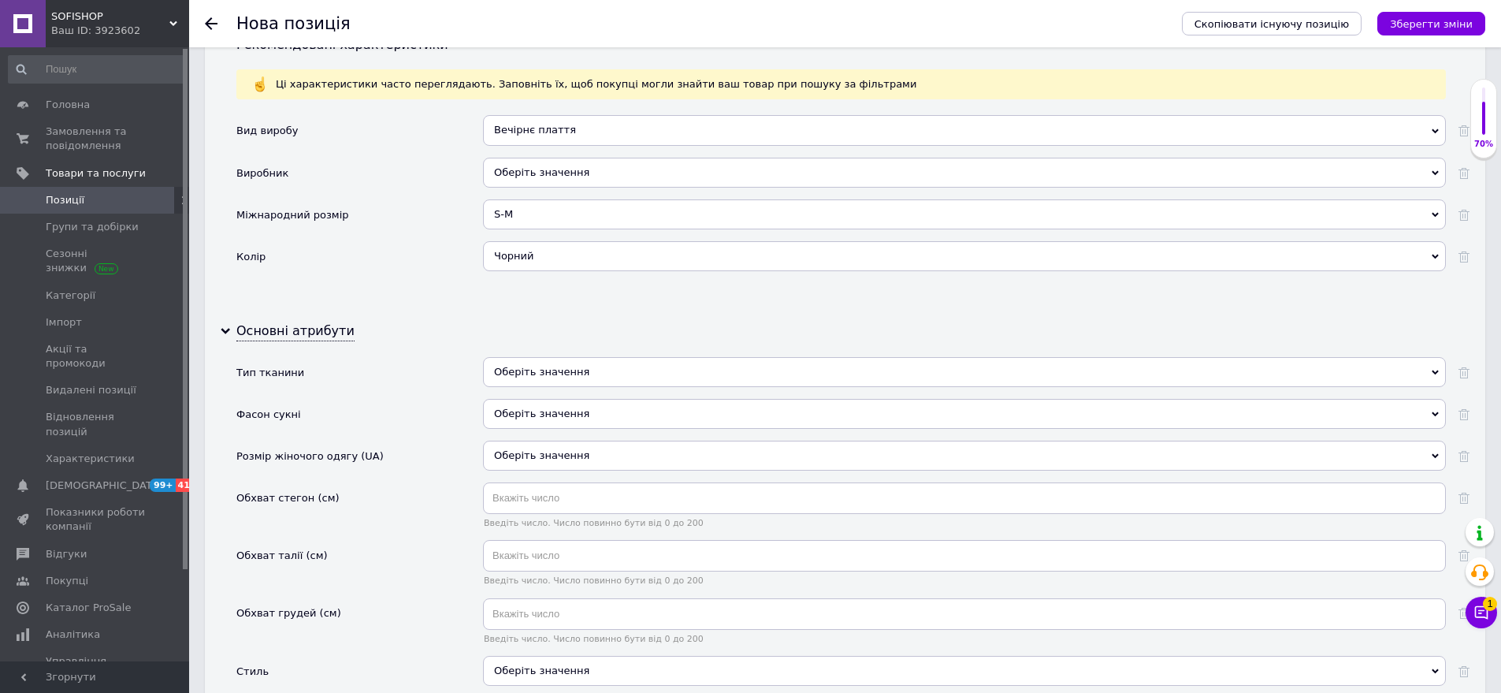
drag, startPoint x: 586, startPoint y: 419, endPoint x: 428, endPoint y: 313, distance: 190.8
click at [579, 418] on div "Оберіть значення" at bounding box center [964, 414] width 963 height 30
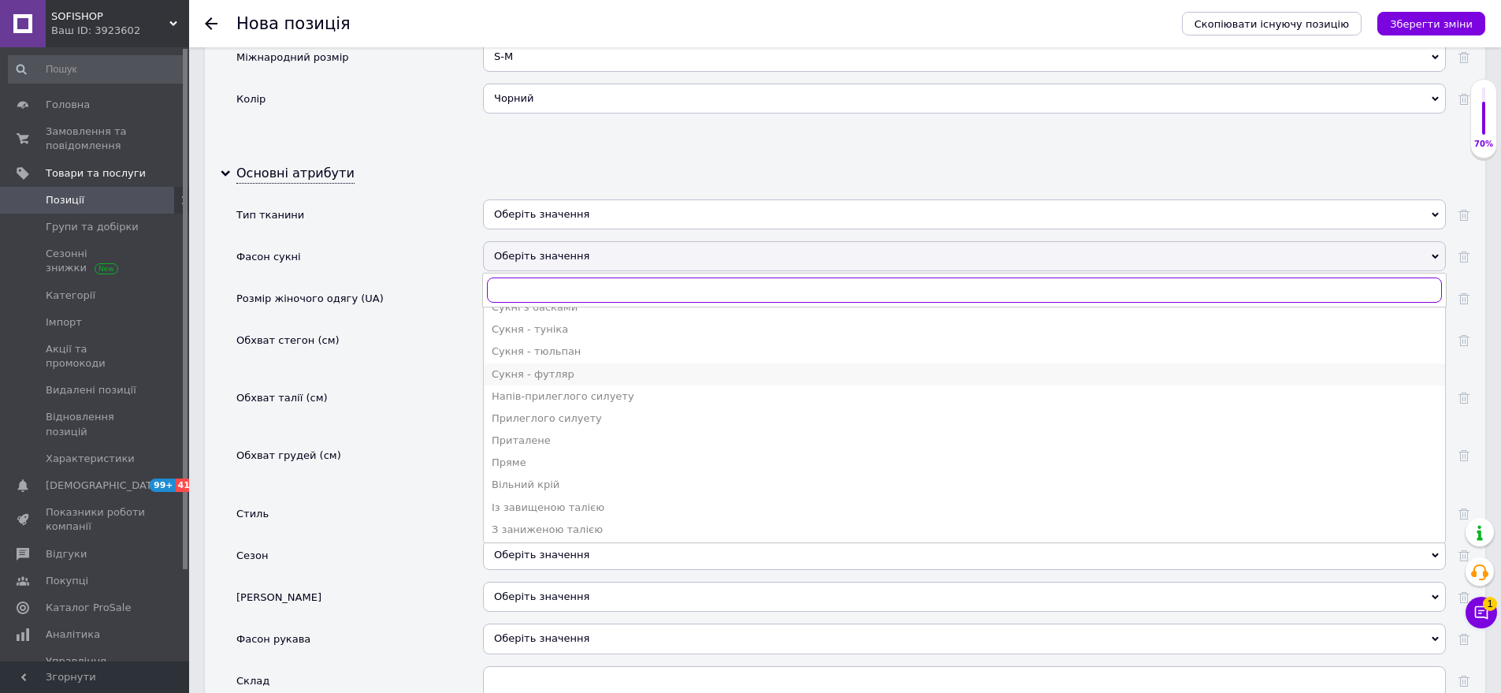
scroll to position [394, 0]
drag, startPoint x: 556, startPoint y: 419, endPoint x: 464, endPoint y: 376, distance: 101.9
click at [555, 418] on div "Приталене" at bounding box center [965, 417] width 946 height 14
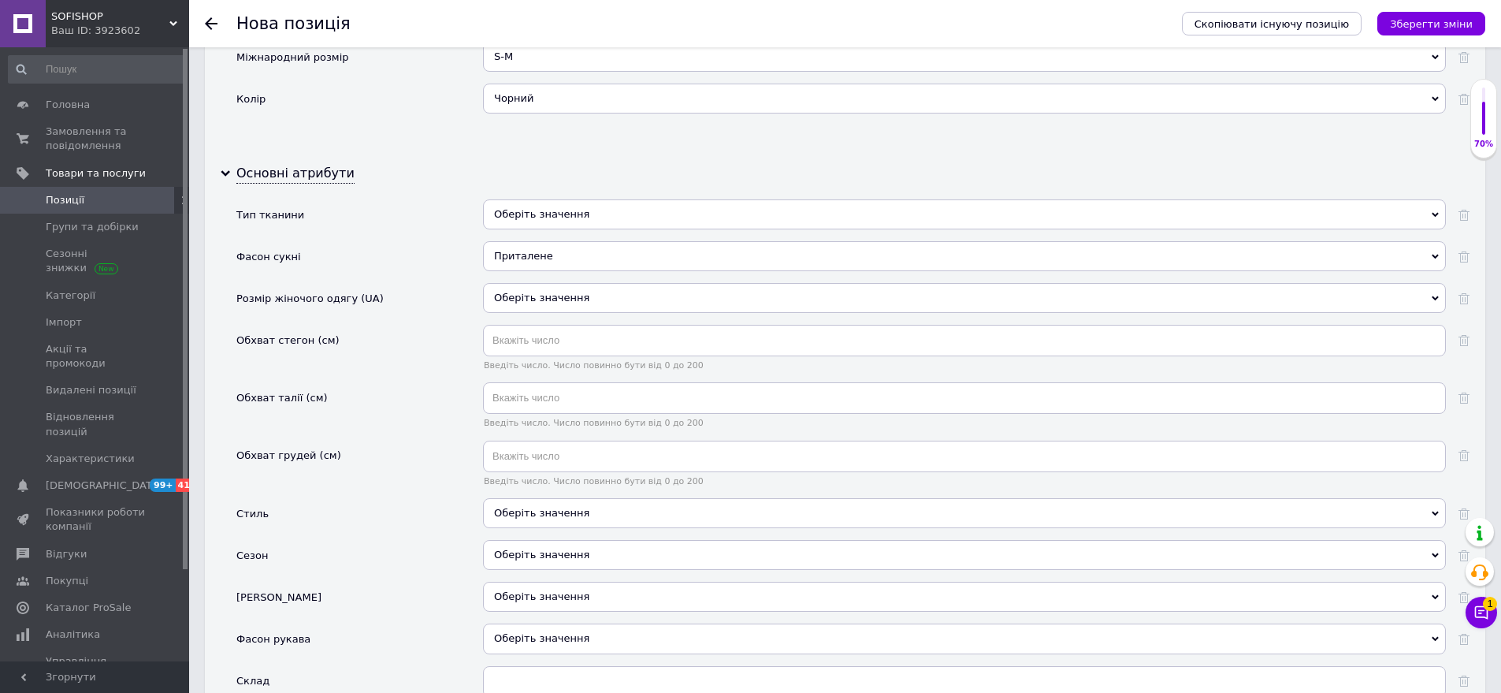
drag, startPoint x: 576, startPoint y: 282, endPoint x: 530, endPoint y: 305, distance: 51.1
click at [576, 281] on div "Приталене А-силует Асиметрія Балон Без бретелей Бебі-дол В'язане Годе Летюча ми…" at bounding box center [964, 262] width 963 height 42
click at [529, 306] on div "Оберіть значення" at bounding box center [964, 298] width 963 height 30
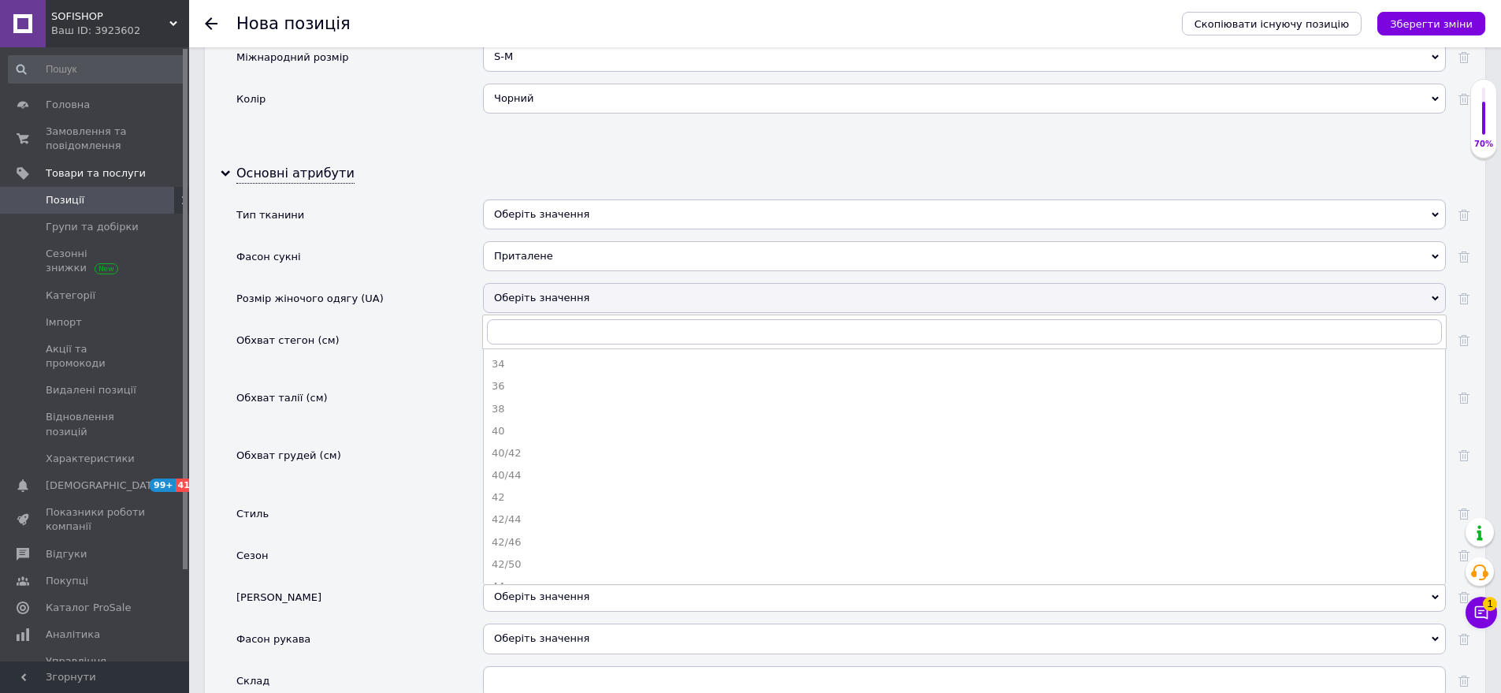
drag, startPoint x: 523, startPoint y: 522, endPoint x: 457, endPoint y: 444, distance: 102.3
click at [522, 519] on div "42/44" at bounding box center [965, 519] width 946 height 14
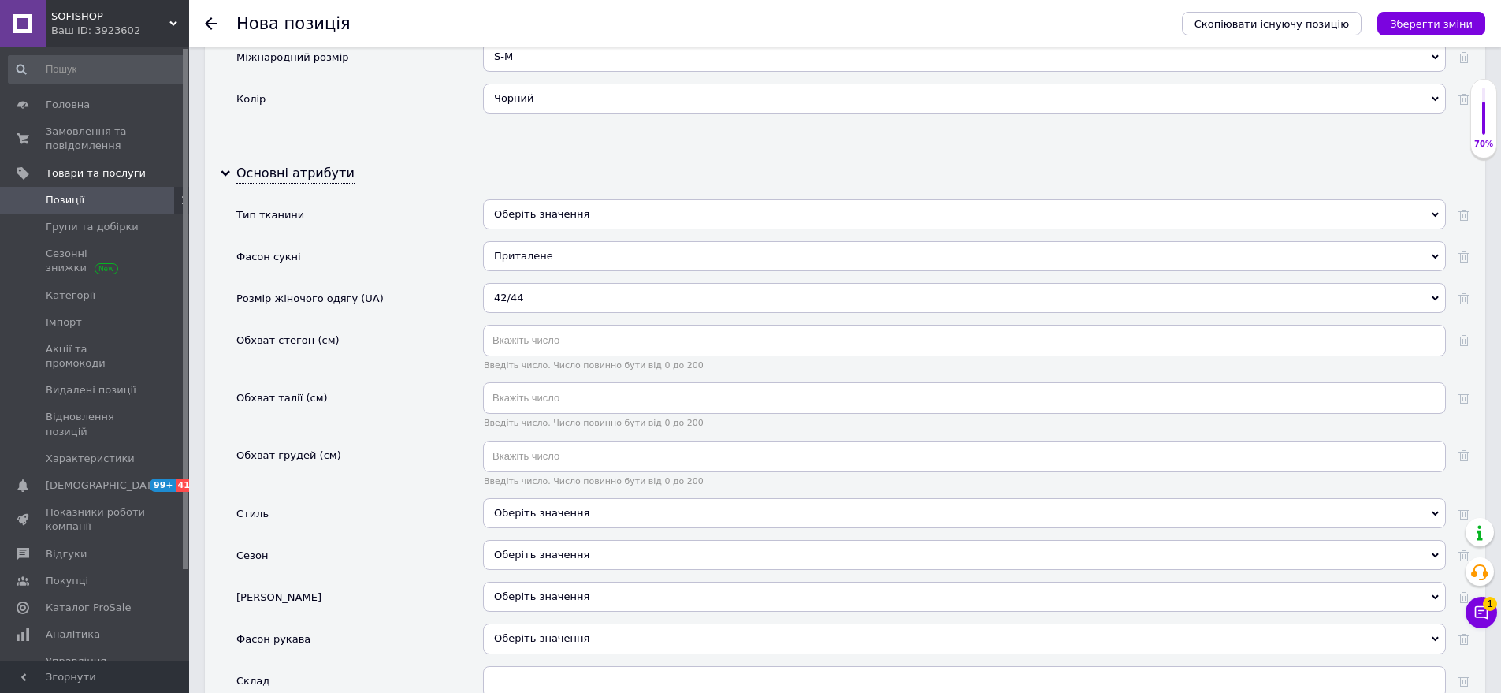
click at [549, 497] on div "Введіть число. Число повинно бути від 0 до 200" at bounding box center [964, 470] width 963 height 58
drag, startPoint x: 541, startPoint y: 507, endPoint x: 463, endPoint y: 437, distance: 104.9
click at [538, 507] on div "Оберіть значення" at bounding box center [964, 513] width 963 height 30
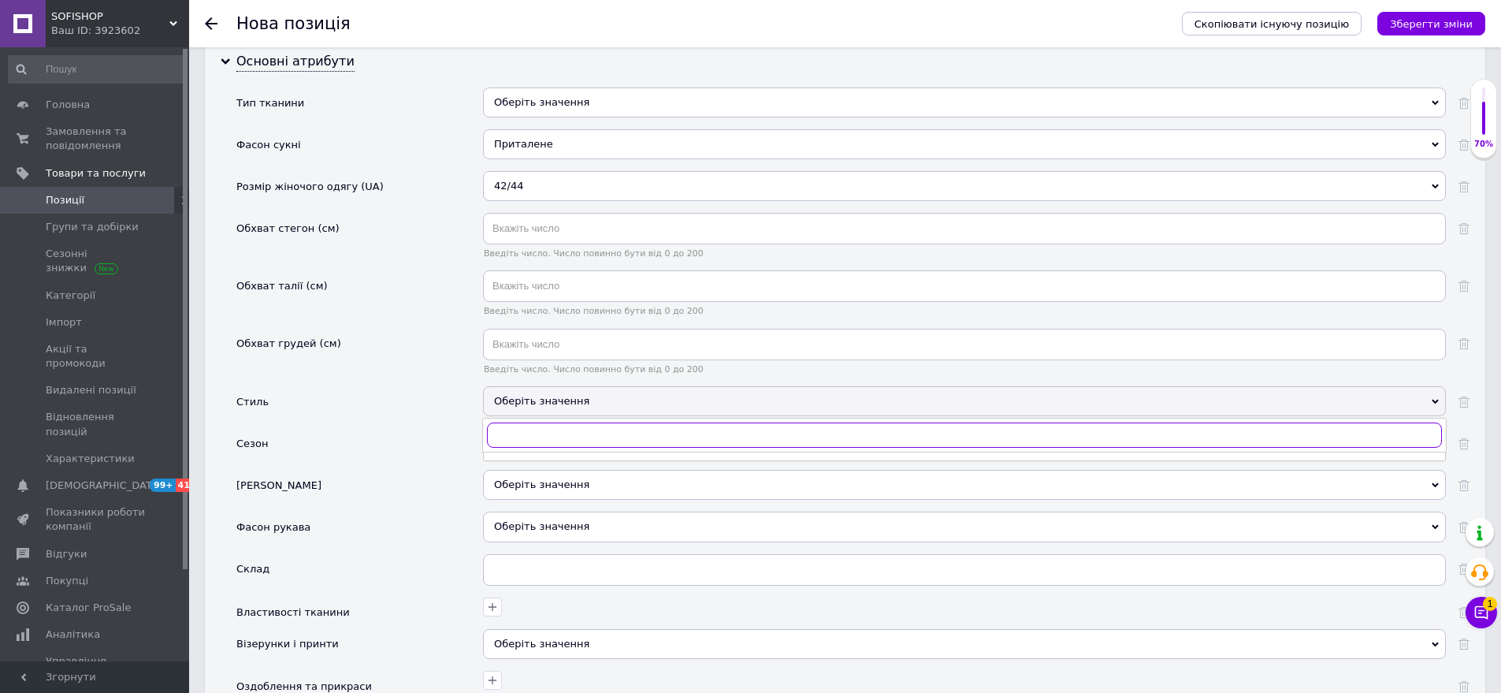
scroll to position [2049, 0]
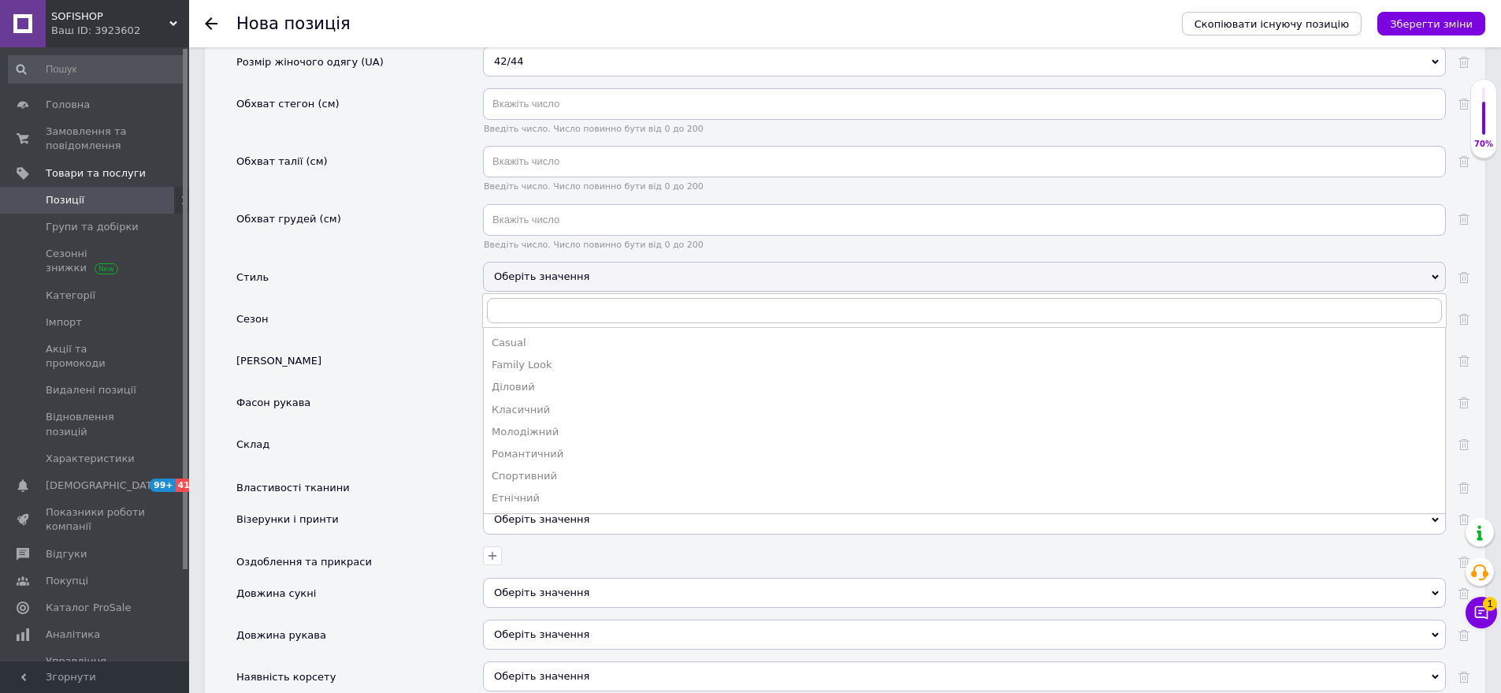
drag, startPoint x: 541, startPoint y: 459, endPoint x: 482, endPoint y: 333, distance: 138.9
click at [541, 457] on div "Романтичний" at bounding box center [965, 454] width 946 height 14
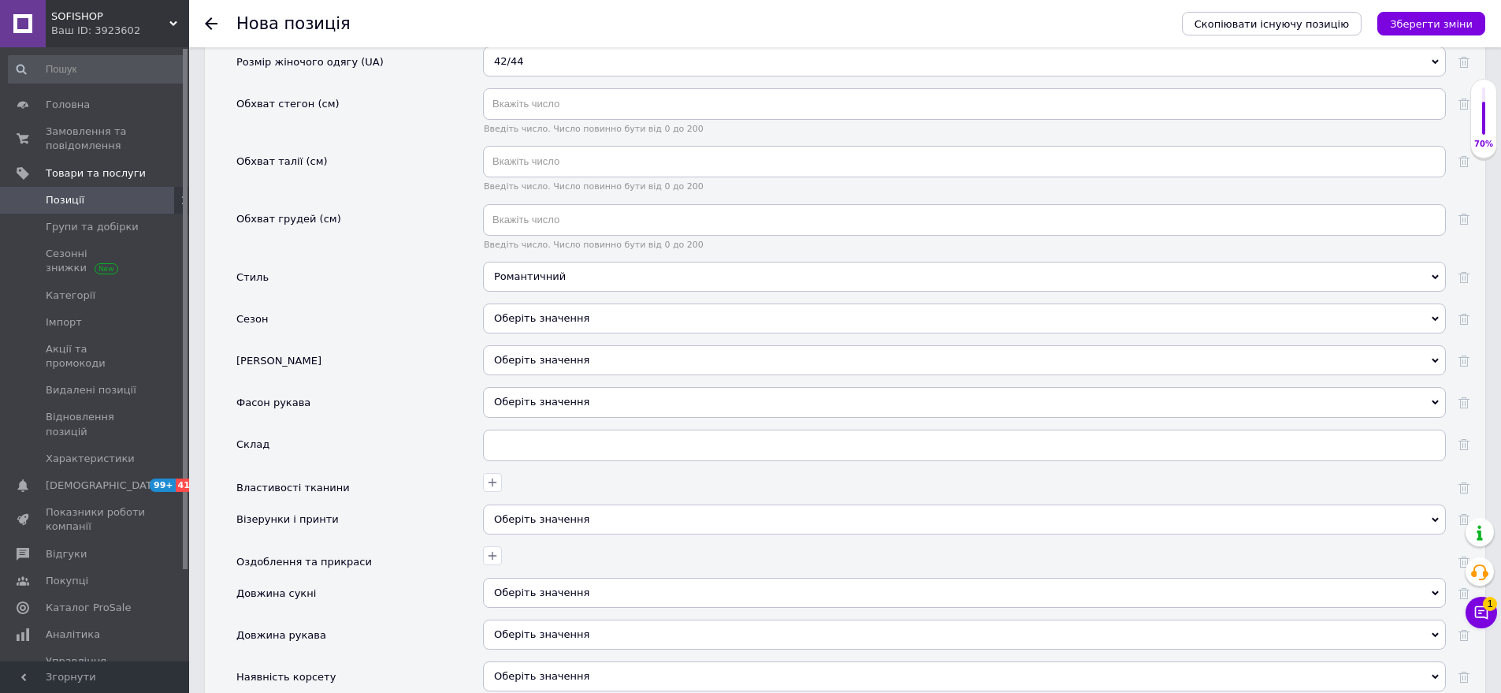
drag, startPoint x: 558, startPoint y: 314, endPoint x: 515, endPoint y: 314, distance: 42.6
click at [557, 314] on div "Оберіть значення" at bounding box center [964, 318] width 963 height 30
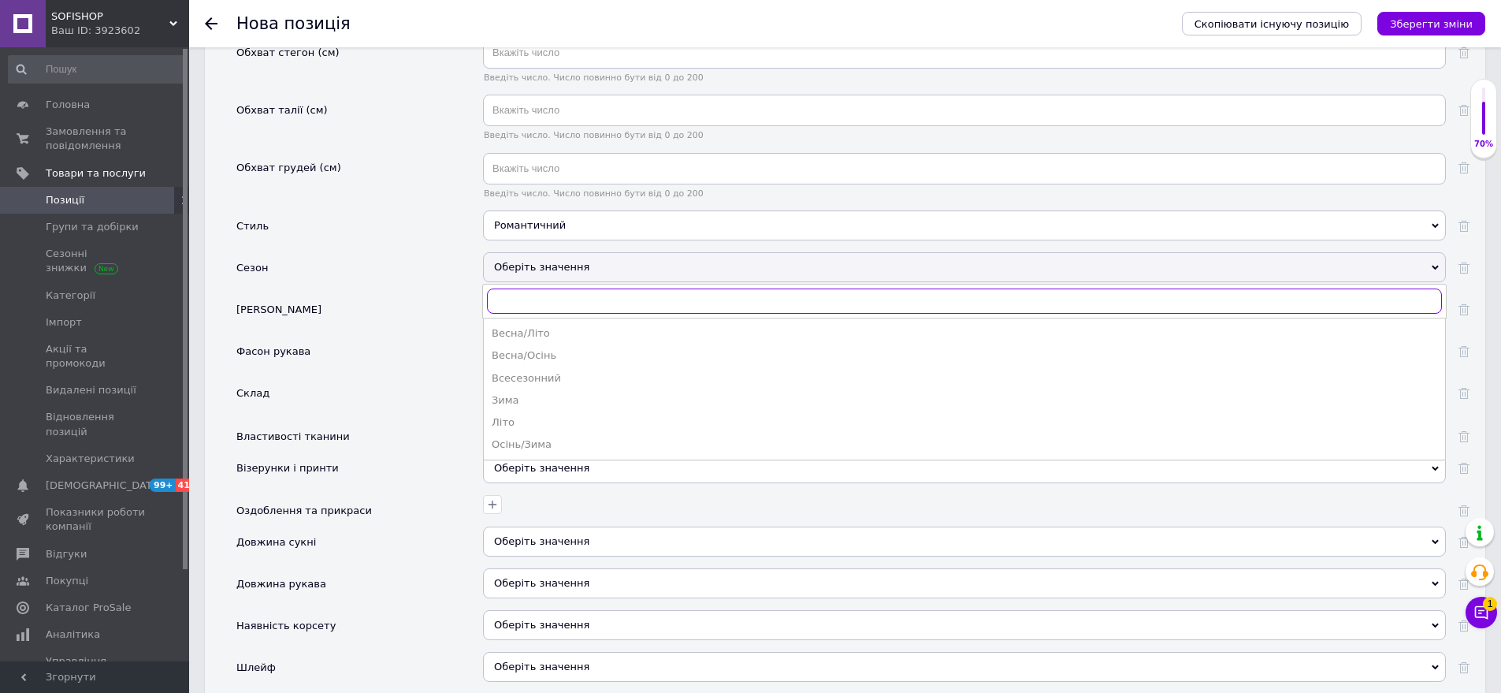
scroll to position [2128, 0]
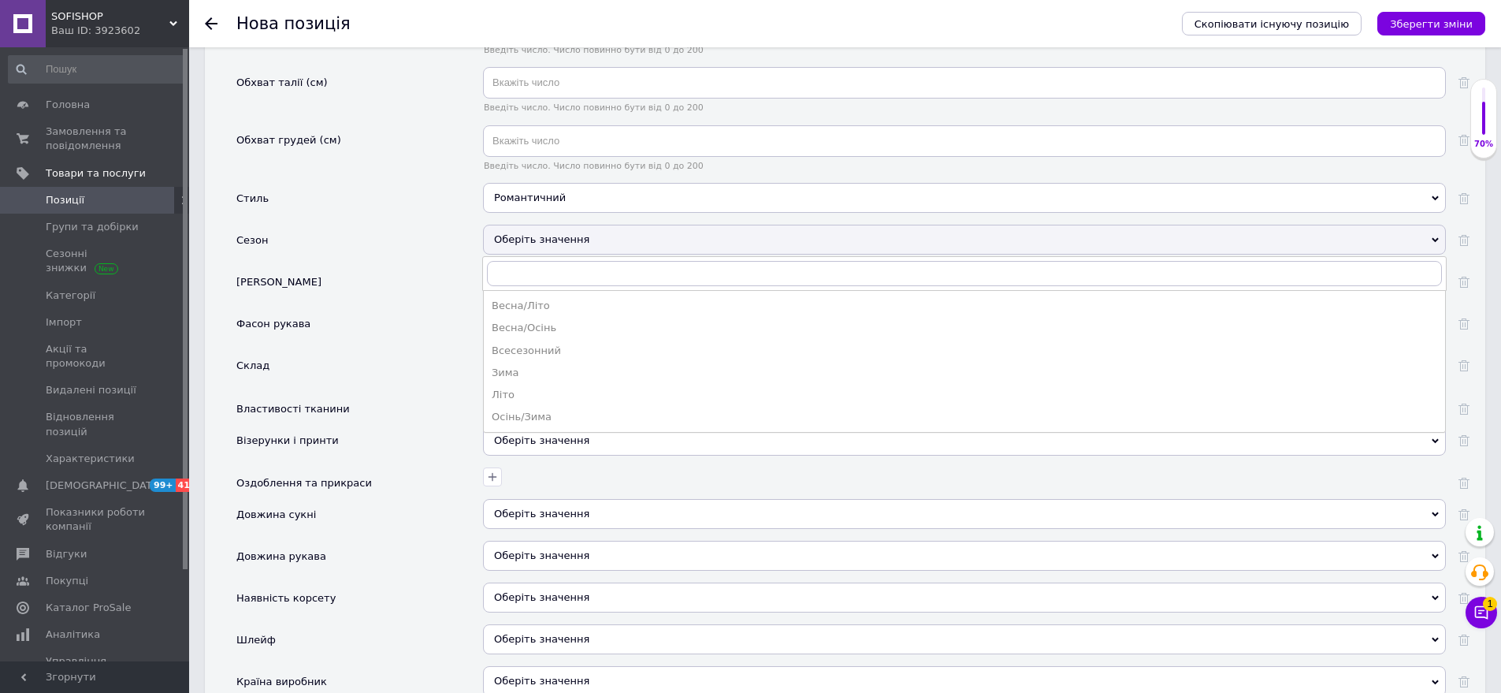
click at [550, 304] on div "Весна/Літо" at bounding box center [965, 306] width 946 height 14
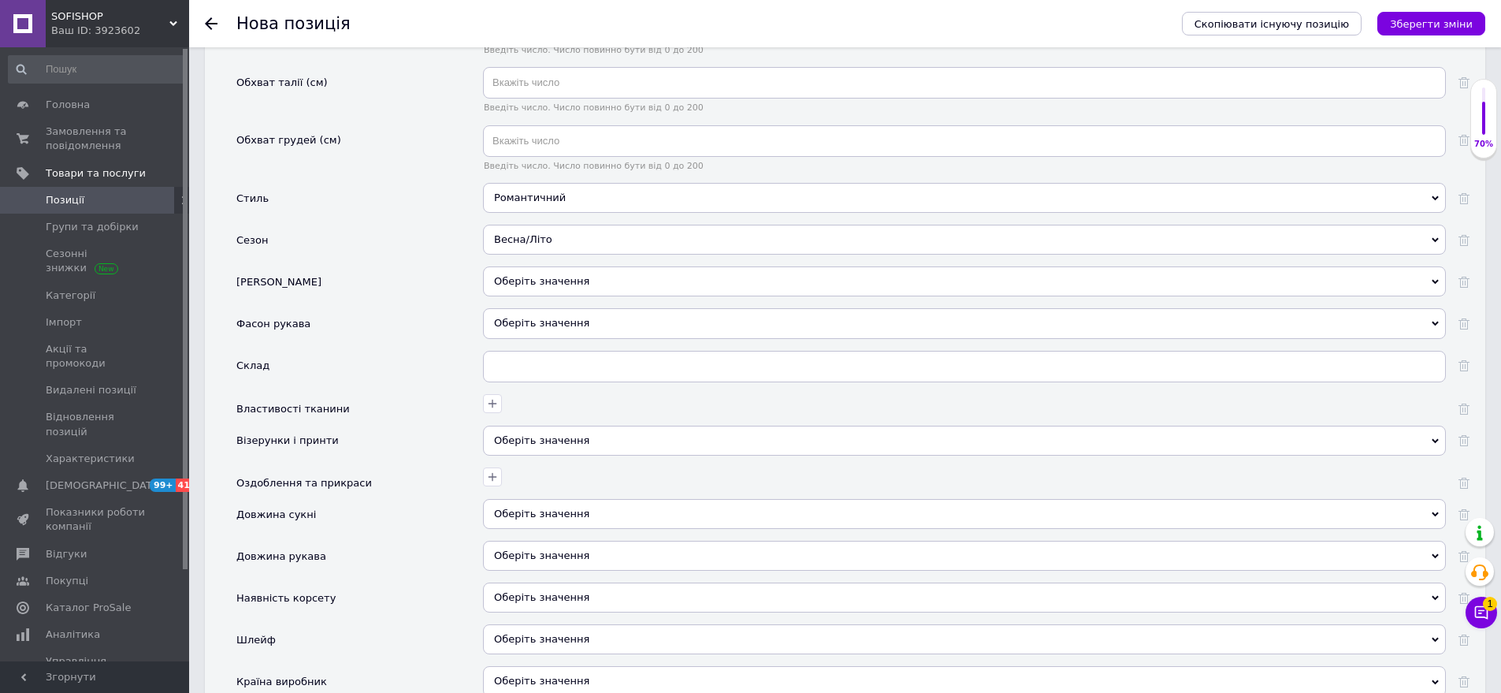
drag, startPoint x: 559, startPoint y: 327, endPoint x: 455, endPoint y: 277, distance: 115.6
click at [556, 327] on div "Оберіть значення" at bounding box center [964, 323] width 963 height 30
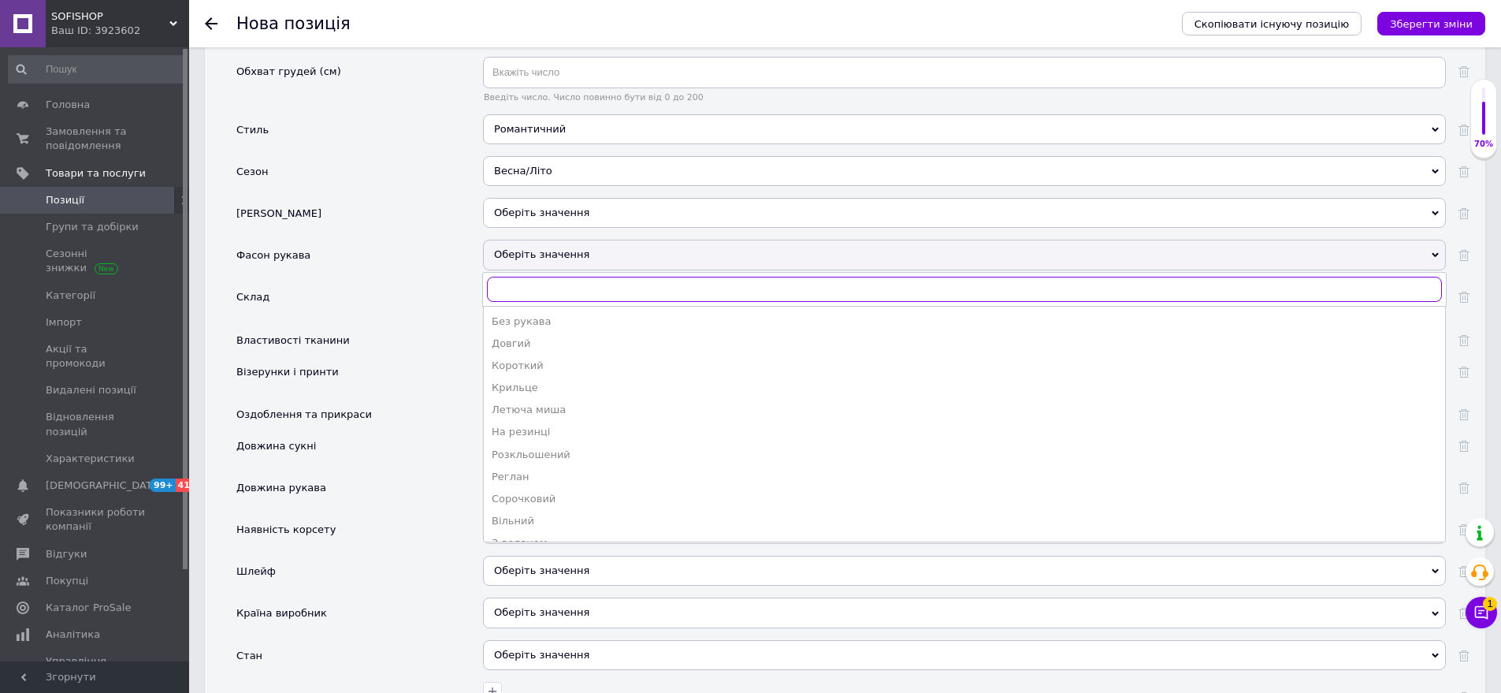
scroll to position [2286, 0]
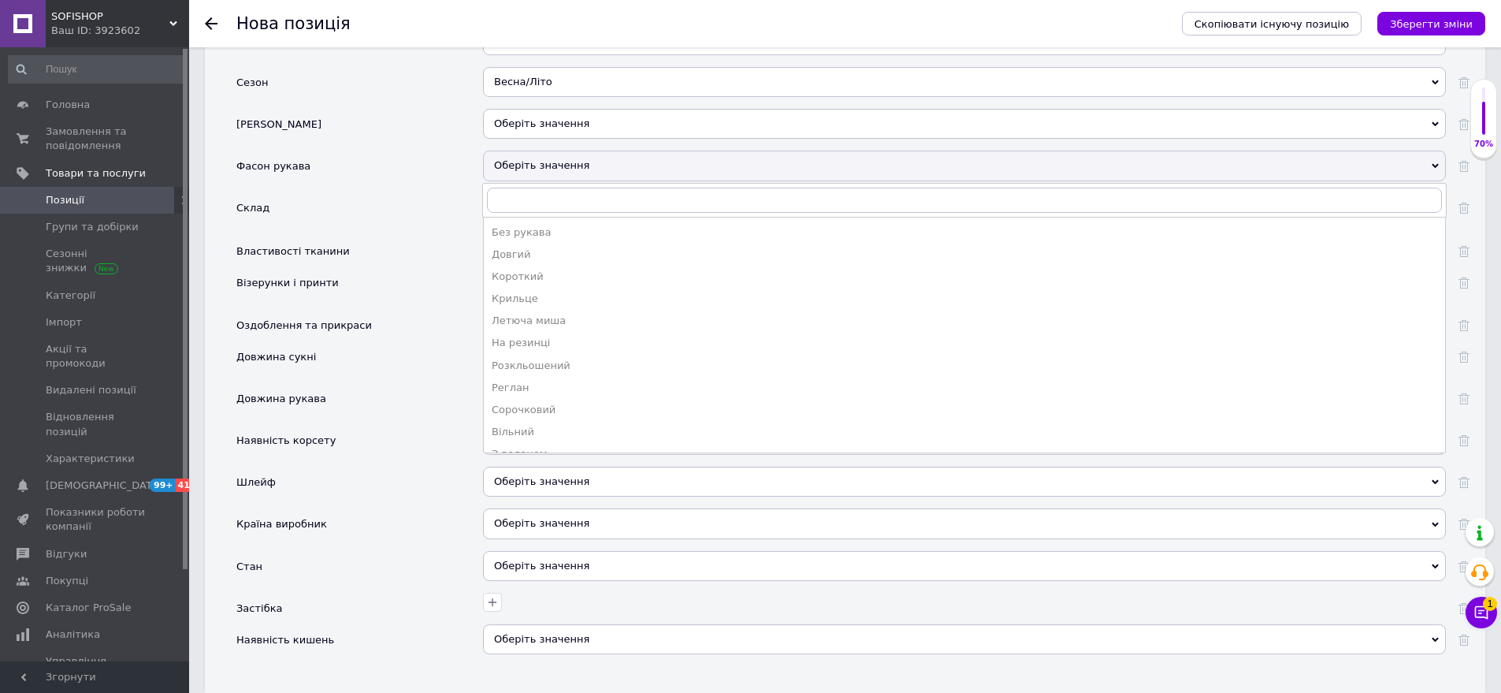
drag, startPoint x: 546, startPoint y: 253, endPoint x: 402, endPoint y: 337, distance: 167.1
click at [545, 255] on div "Довгий" at bounding box center [965, 254] width 946 height 14
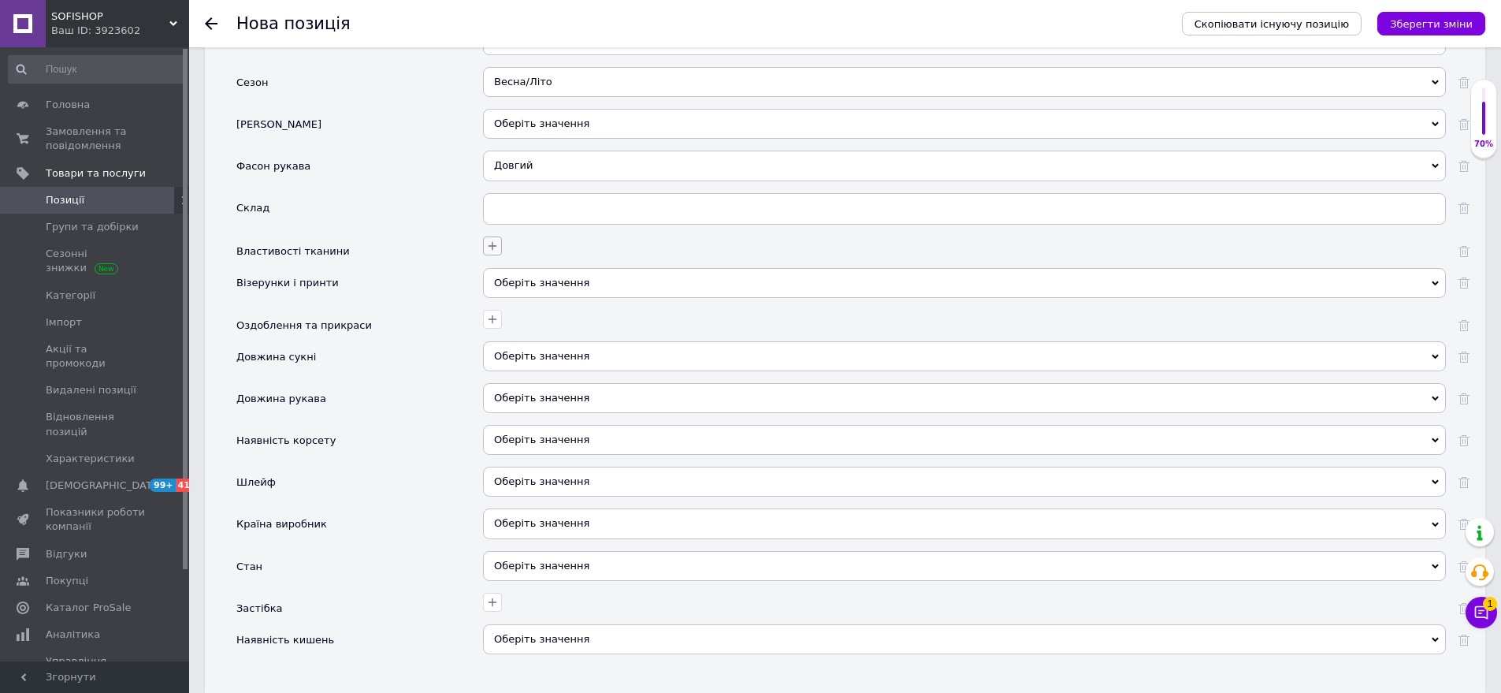
drag, startPoint x: 568, startPoint y: 285, endPoint x: 497, endPoint y: 239, distance: 85.0
click at [561, 277] on div "Оберіть значення" at bounding box center [964, 283] width 963 height 30
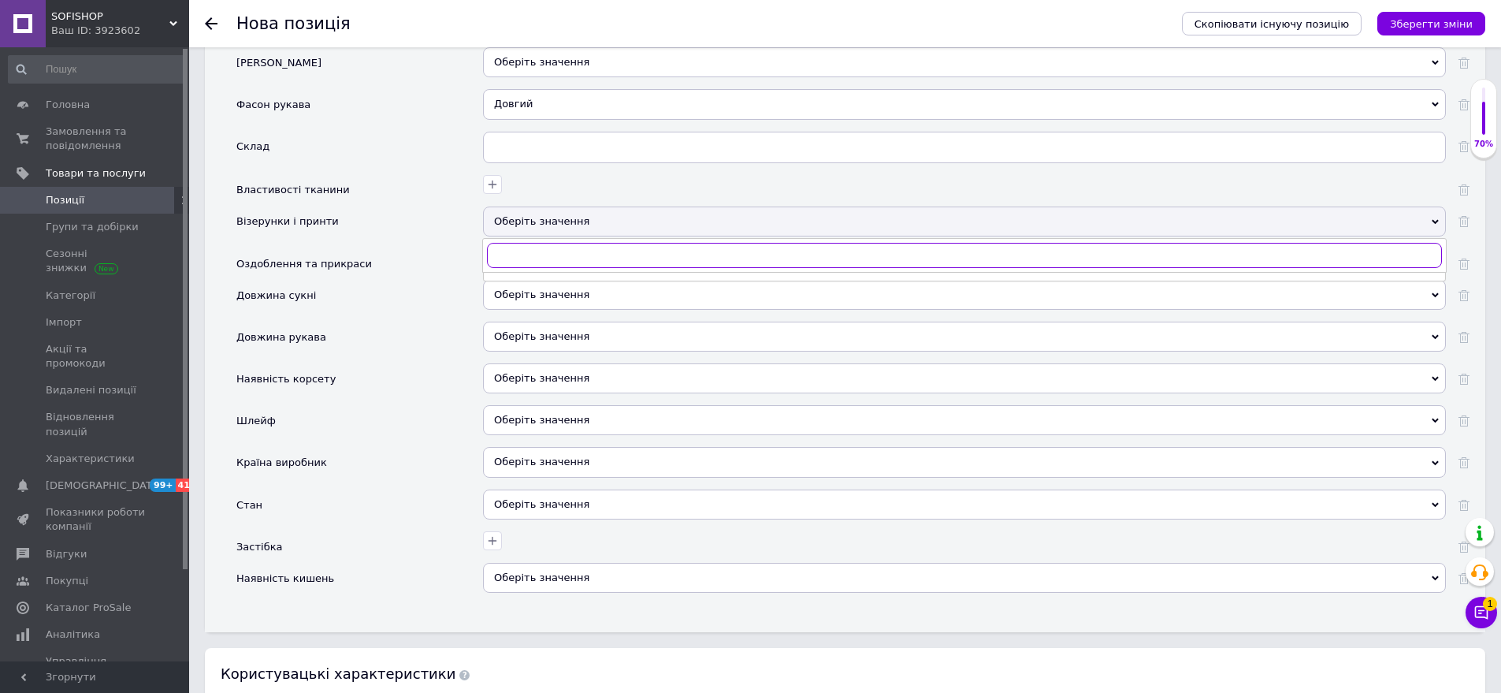
scroll to position [2364, 0]
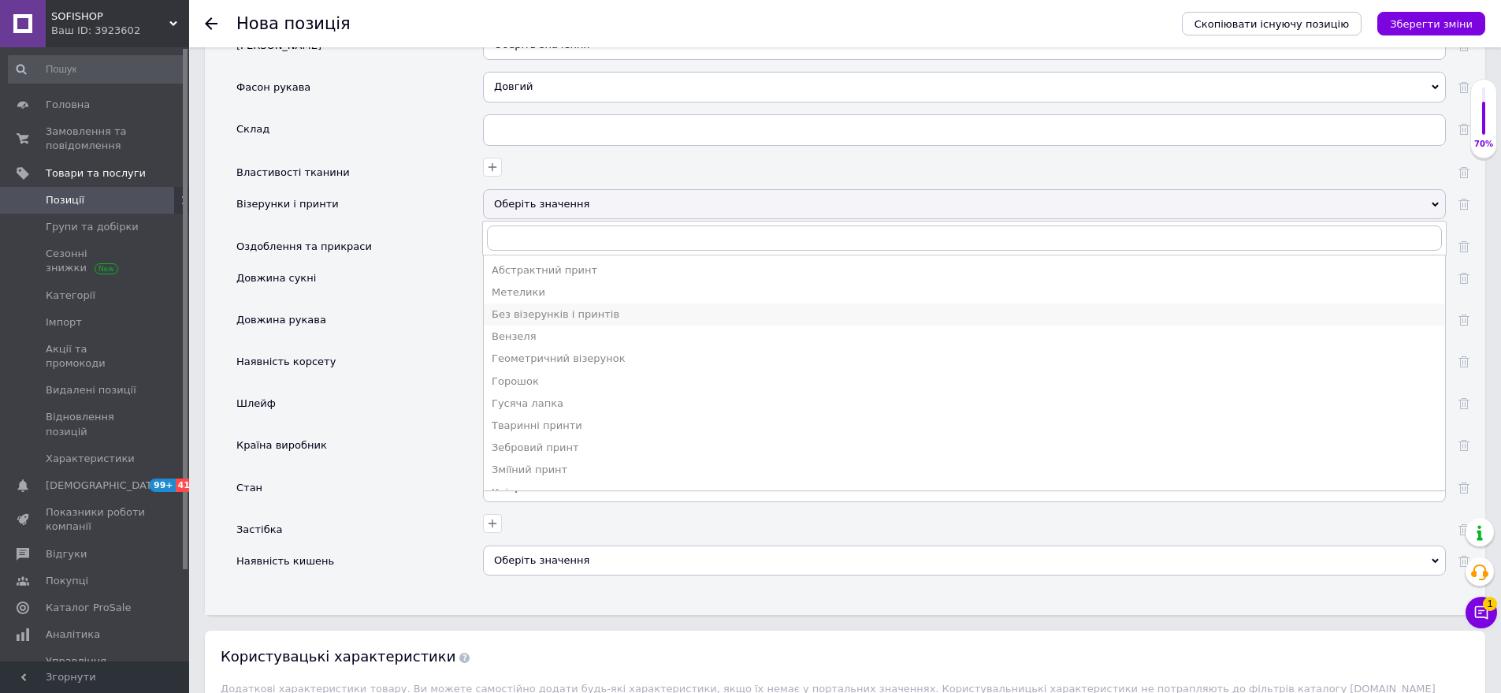
click at [573, 311] on div "Без візерунків і принтів" at bounding box center [965, 314] width 946 height 14
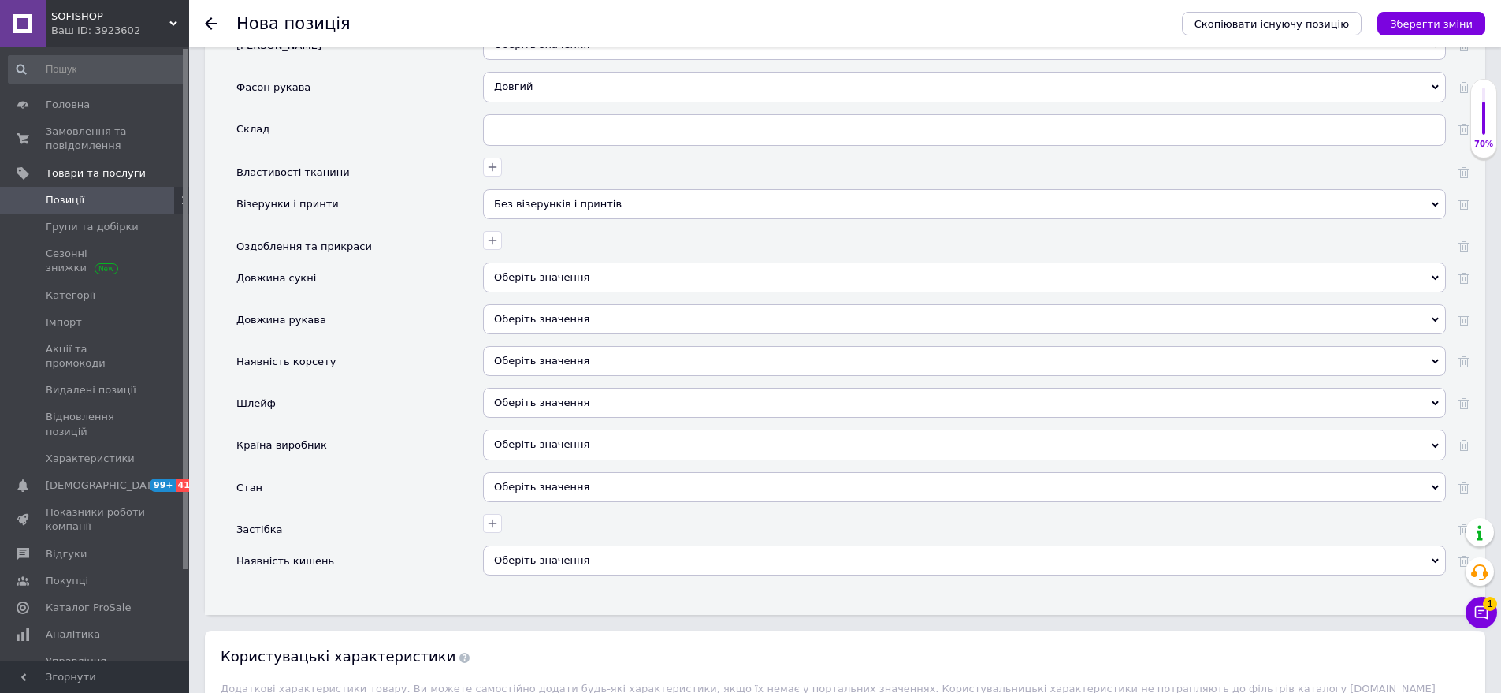
drag, startPoint x: 594, startPoint y: 264, endPoint x: 527, endPoint y: 266, distance: 67.0
click at [593, 263] on div "Оберіть значення" at bounding box center [964, 277] width 963 height 30
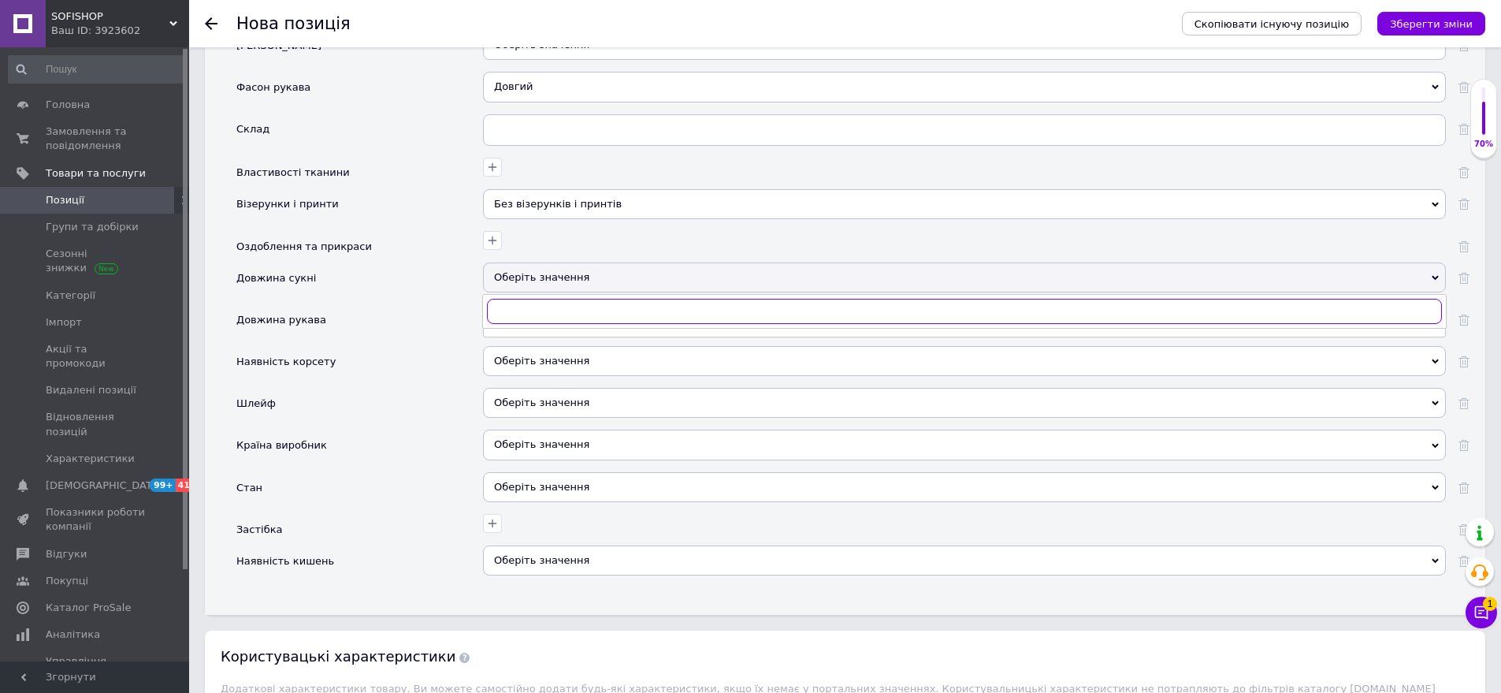
scroll to position [2443, 0]
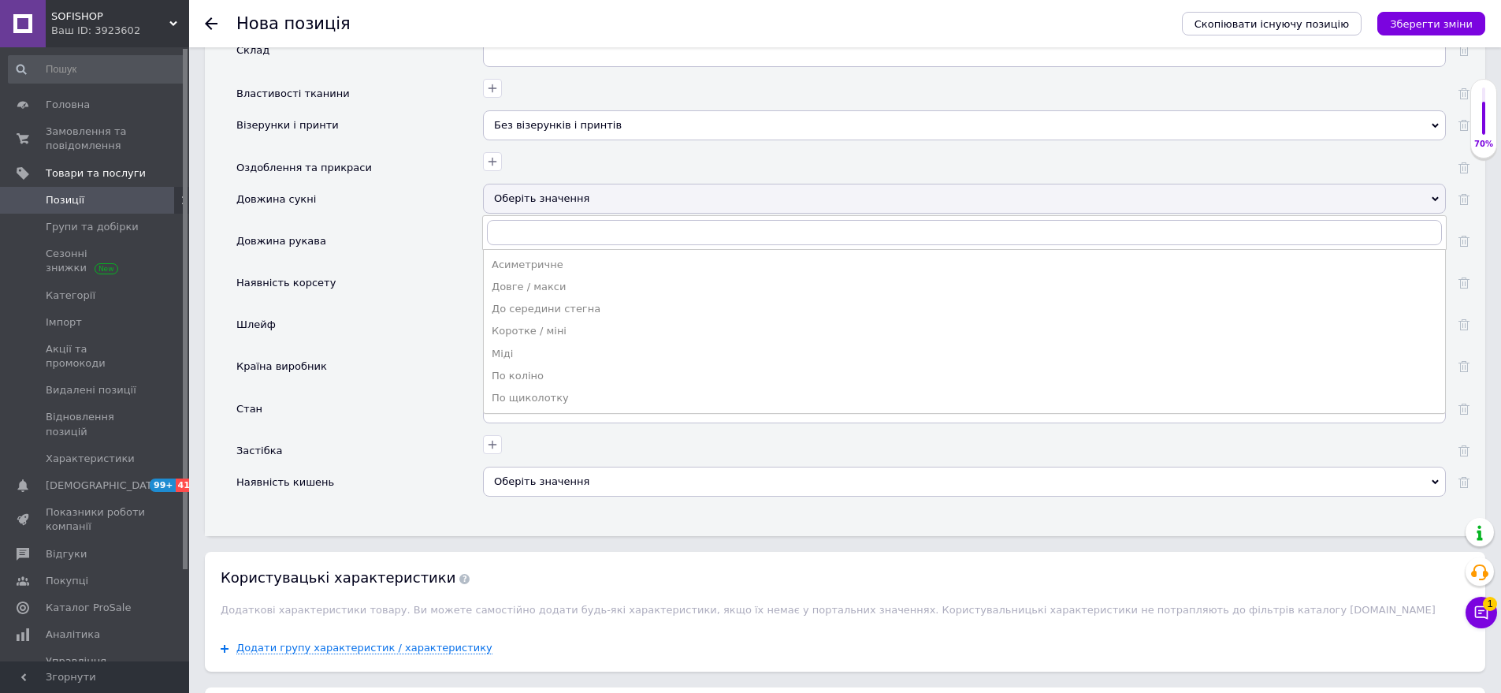
drag, startPoint x: 528, startPoint y: 357, endPoint x: 452, endPoint y: 393, distance: 83.9
click at [527, 359] on div "Міді" at bounding box center [965, 354] width 946 height 14
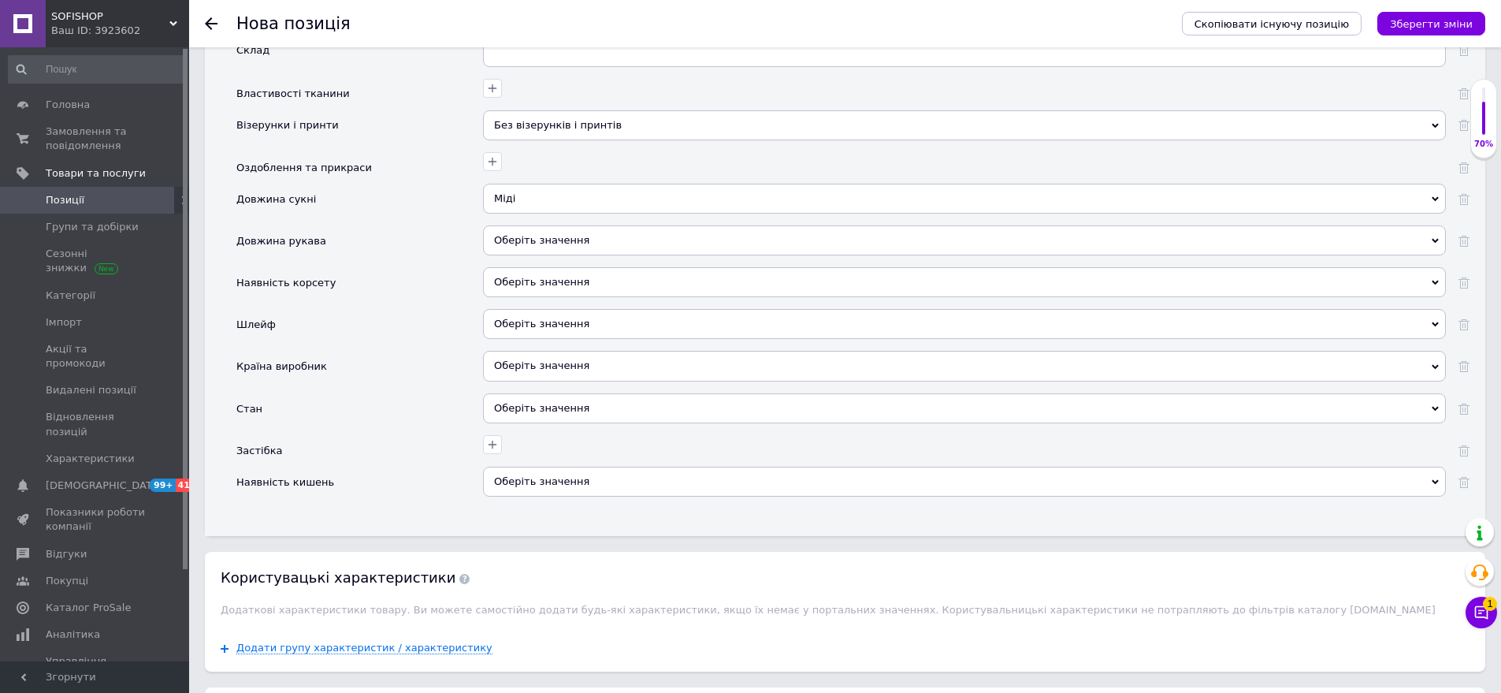
drag, startPoint x: 564, startPoint y: 367, endPoint x: 524, endPoint y: 402, distance: 52.5
click at [563, 370] on div "Оберіть значення" at bounding box center [964, 366] width 963 height 30
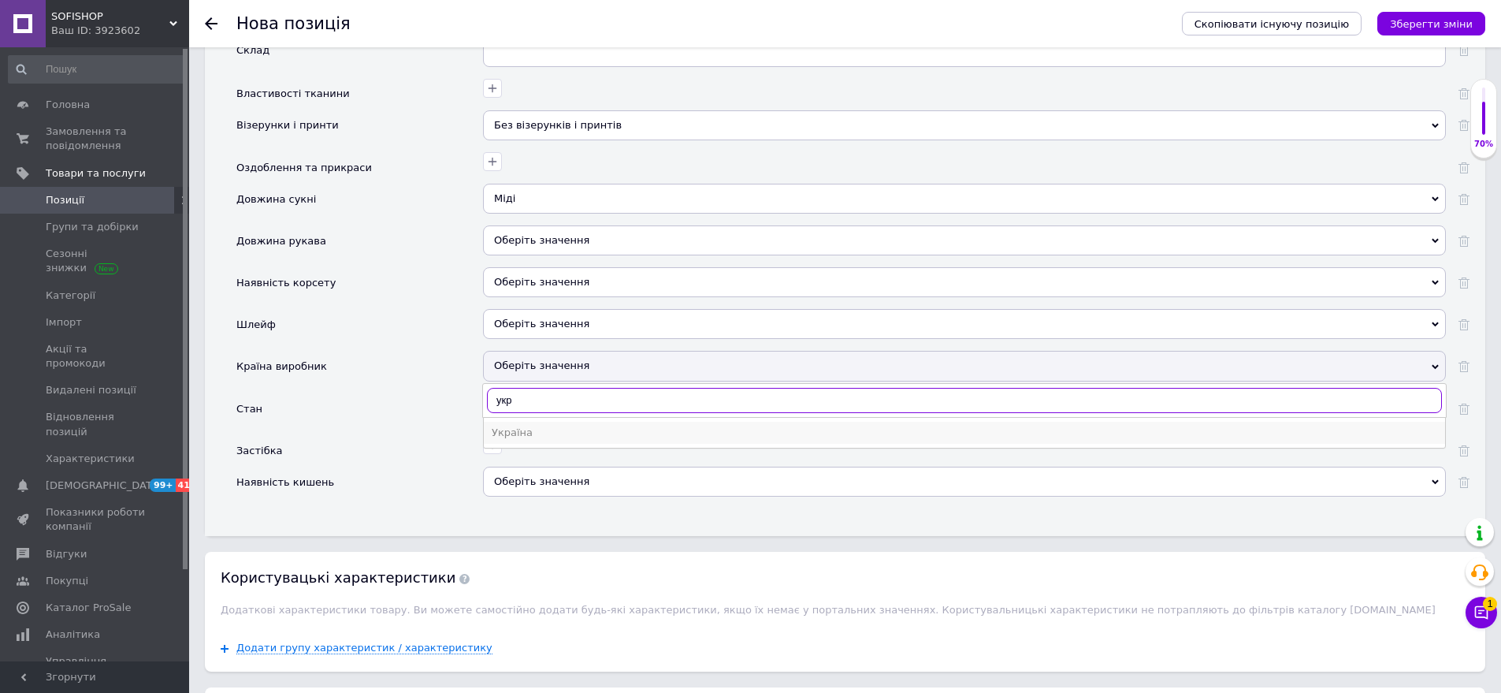
type input "укр"
click at [541, 441] on li "Україна" at bounding box center [965, 433] width 962 height 22
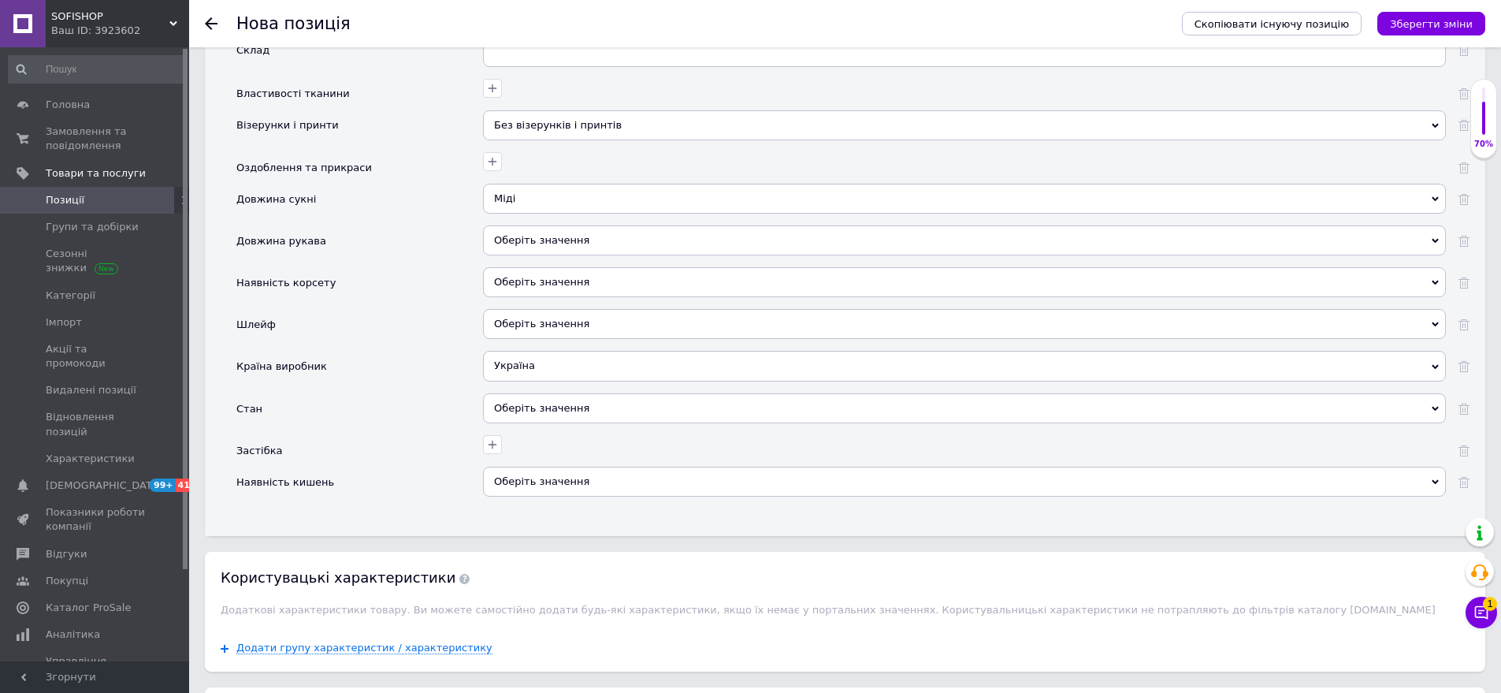
drag, startPoint x: 564, startPoint y: 426, endPoint x: 535, endPoint y: 420, distance: 28.9
click at [562, 426] on div "Оберіть значення" at bounding box center [964, 414] width 963 height 42
drag, startPoint x: 527, startPoint y: 410, endPoint x: 482, endPoint y: 378, distance: 56.0
click at [526, 410] on div "Оберіть значення" at bounding box center [964, 408] width 963 height 30
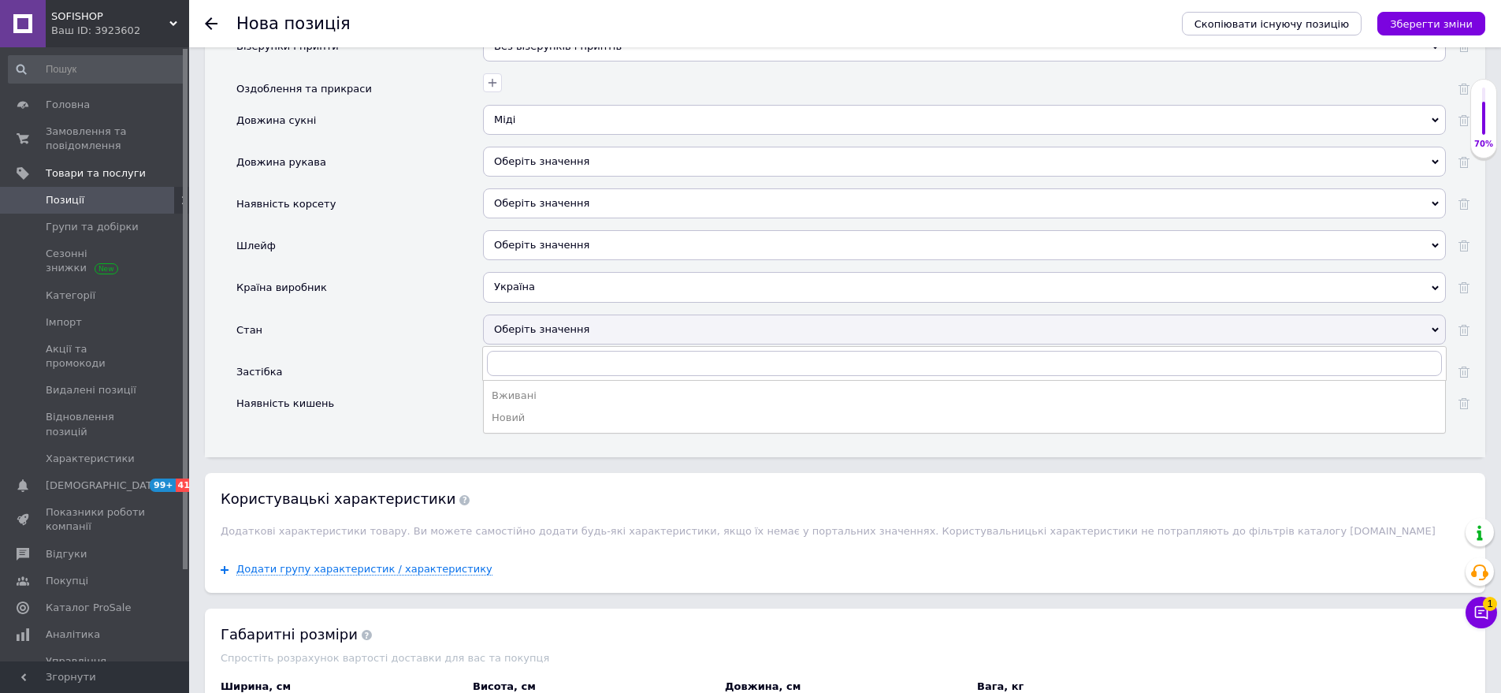
drag, startPoint x: 527, startPoint y: 423, endPoint x: 458, endPoint y: 539, distance: 135.0
click at [526, 423] on div "Новий" at bounding box center [965, 418] width 946 height 14
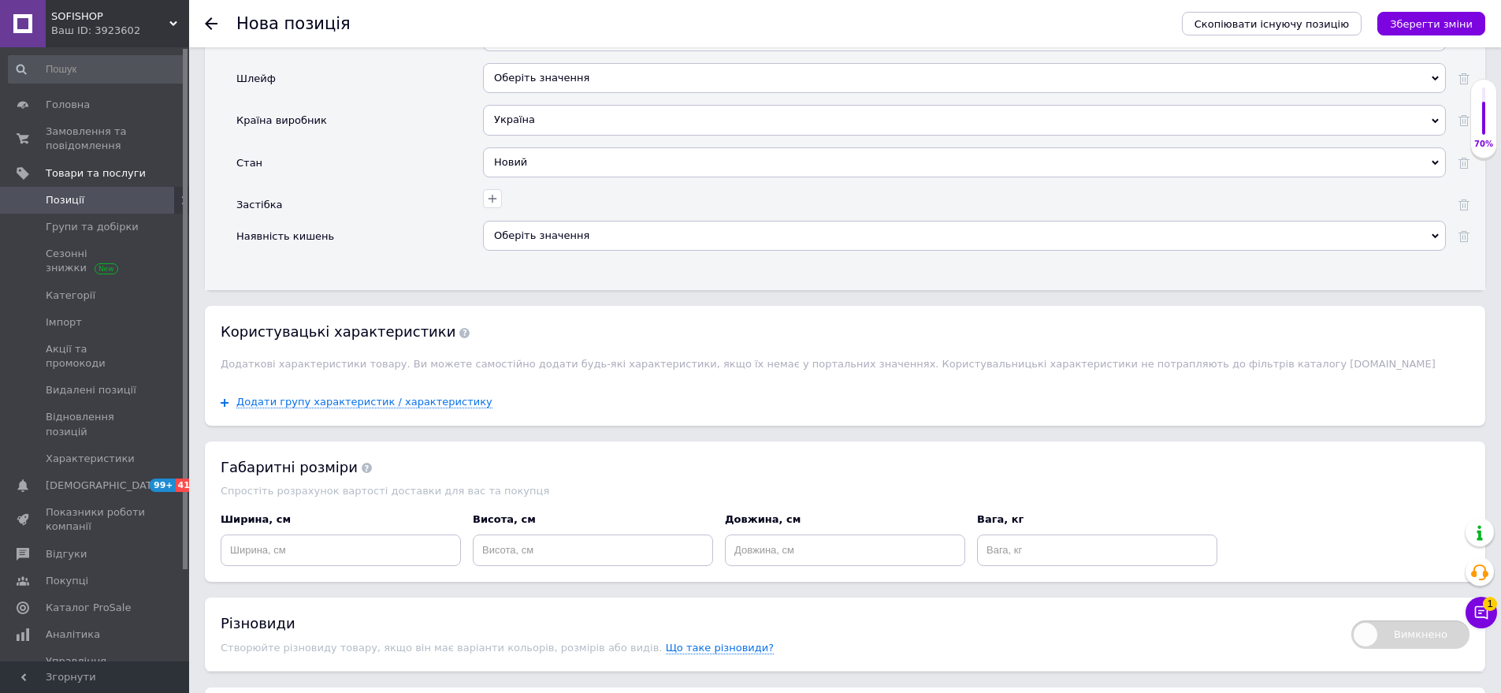
scroll to position [2821, 0]
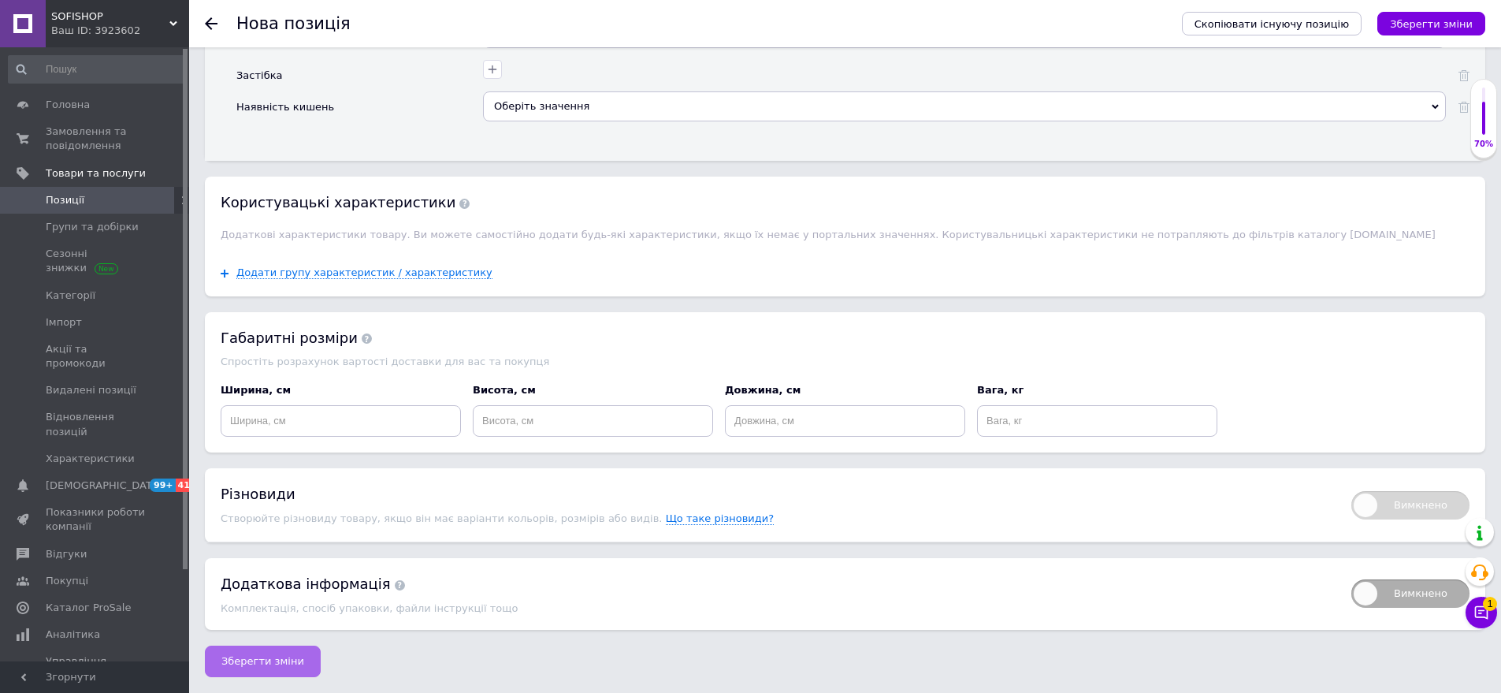
click at [273, 655] on span "Зберегти зміни" at bounding box center [262, 661] width 83 height 12
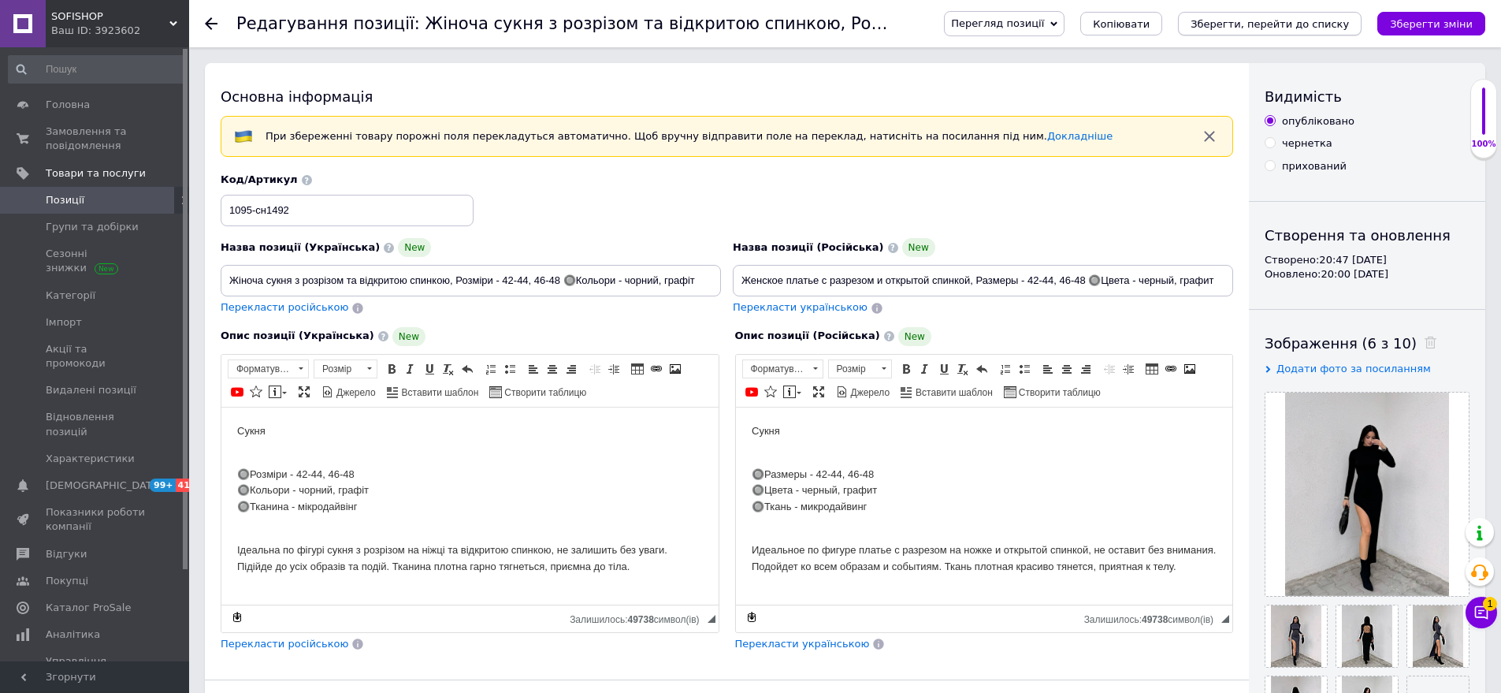
click at [1315, 12] on button "Зберегти, перейти до списку" at bounding box center [1270, 24] width 184 height 24
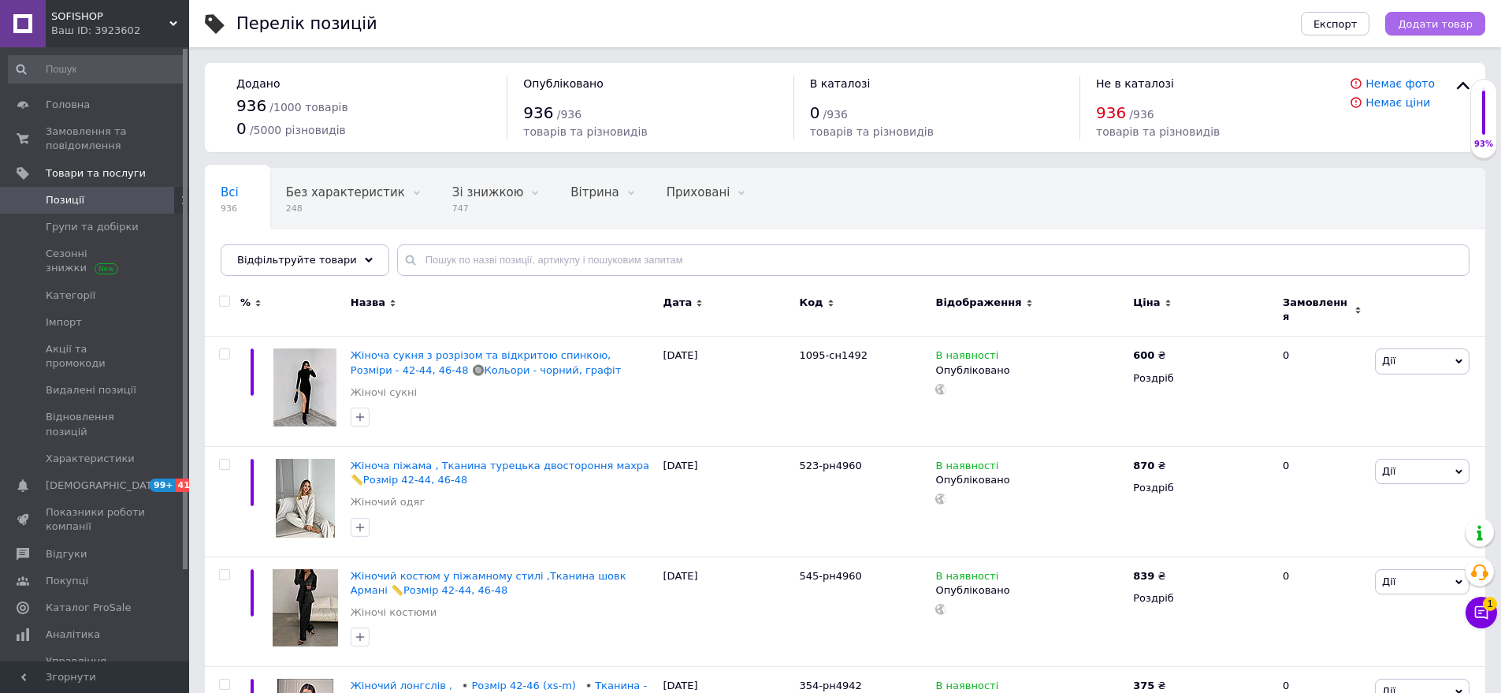
click at [1484, 27] on div "Перелік позицій Експорт Додати товар" at bounding box center [845, 23] width 1312 height 47
click at [1434, 18] on span "Додати товар" at bounding box center [1435, 24] width 75 height 12
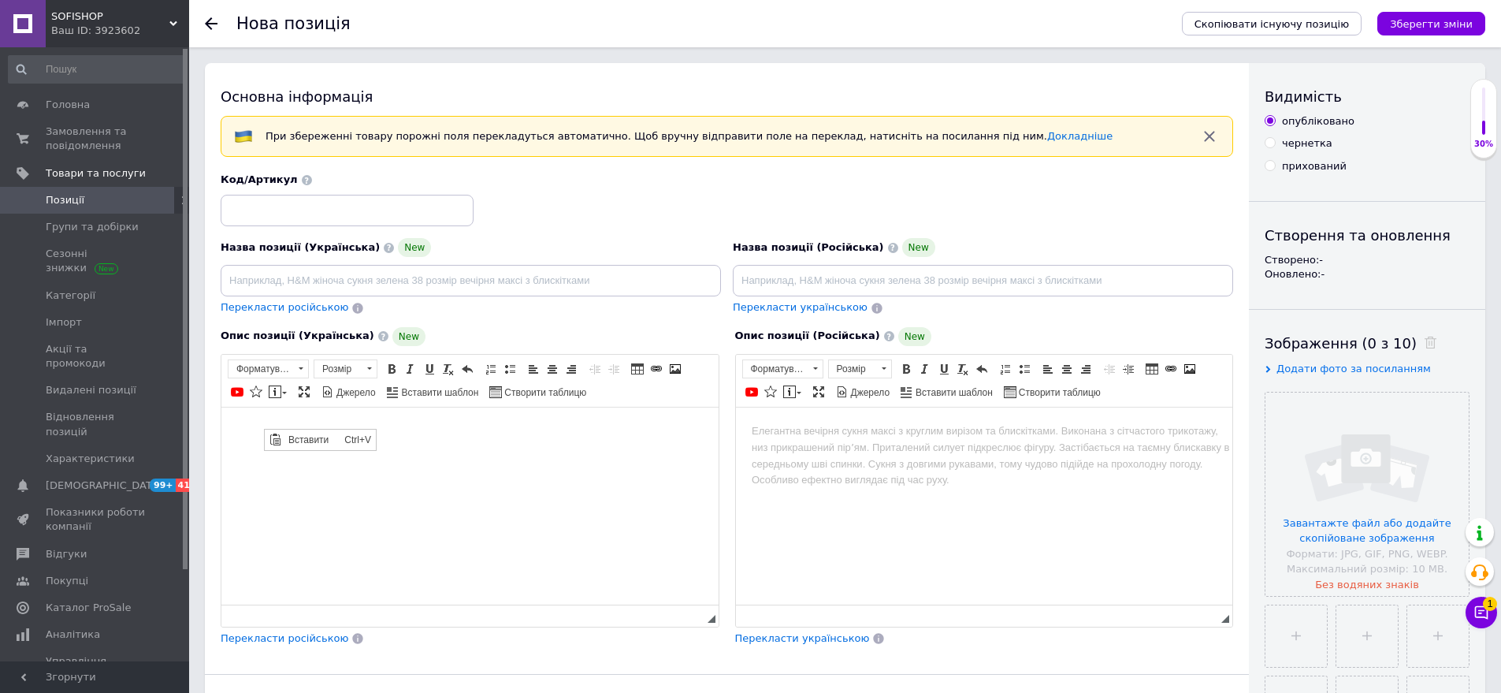
click at [292, 432] on span "Вставити" at bounding box center [313, 439] width 56 height 19
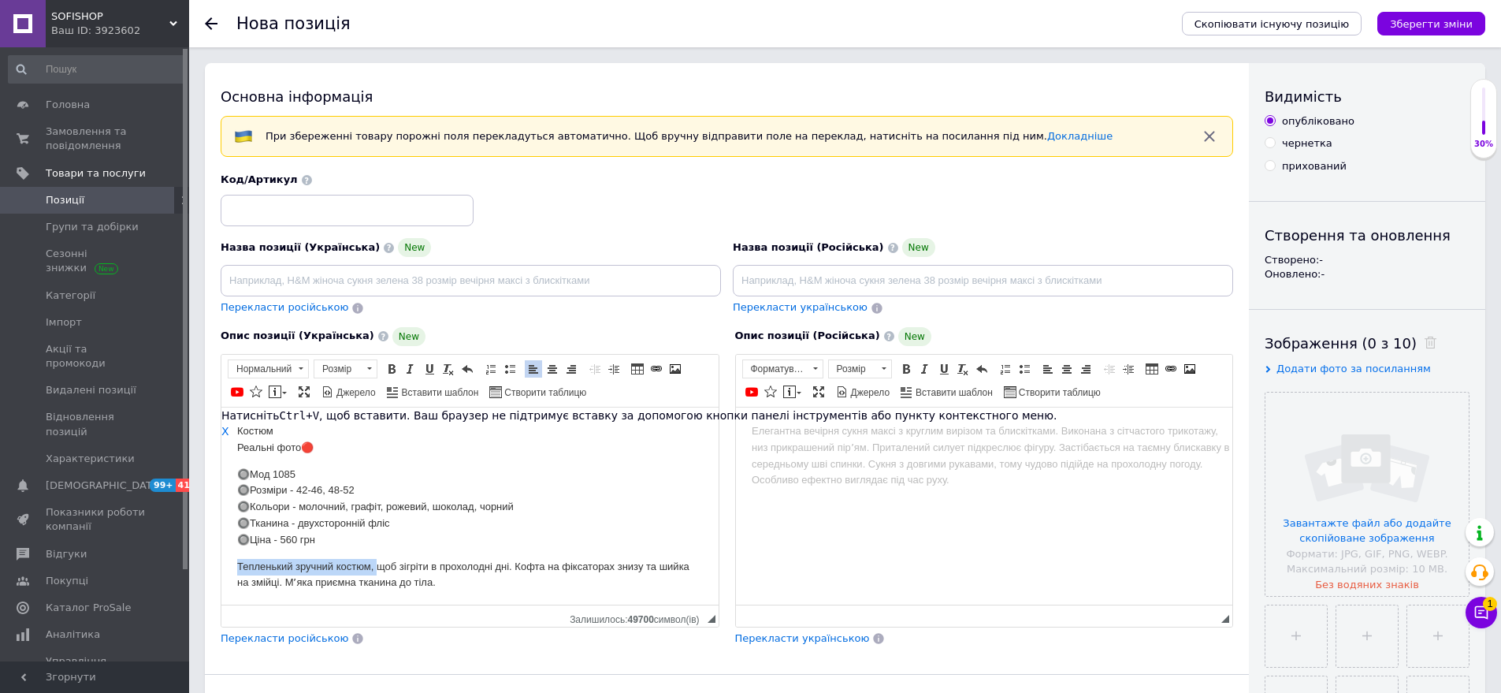
drag, startPoint x: 231, startPoint y: 567, endPoint x: 376, endPoint y: 569, distance: 145.0
click at [376, 569] on html "Костюм Реальні фото🔴 🔘Мод 1085 🔘Розміри - 42-46, 48-52 🔘Кольори - молочний, гра…" at bounding box center [469, 506] width 497 height 199
click at [402, 596] on span "Копіювати" at bounding box center [416, 601] width 61 height 19
copy p "Тепленький зручний костюм,"
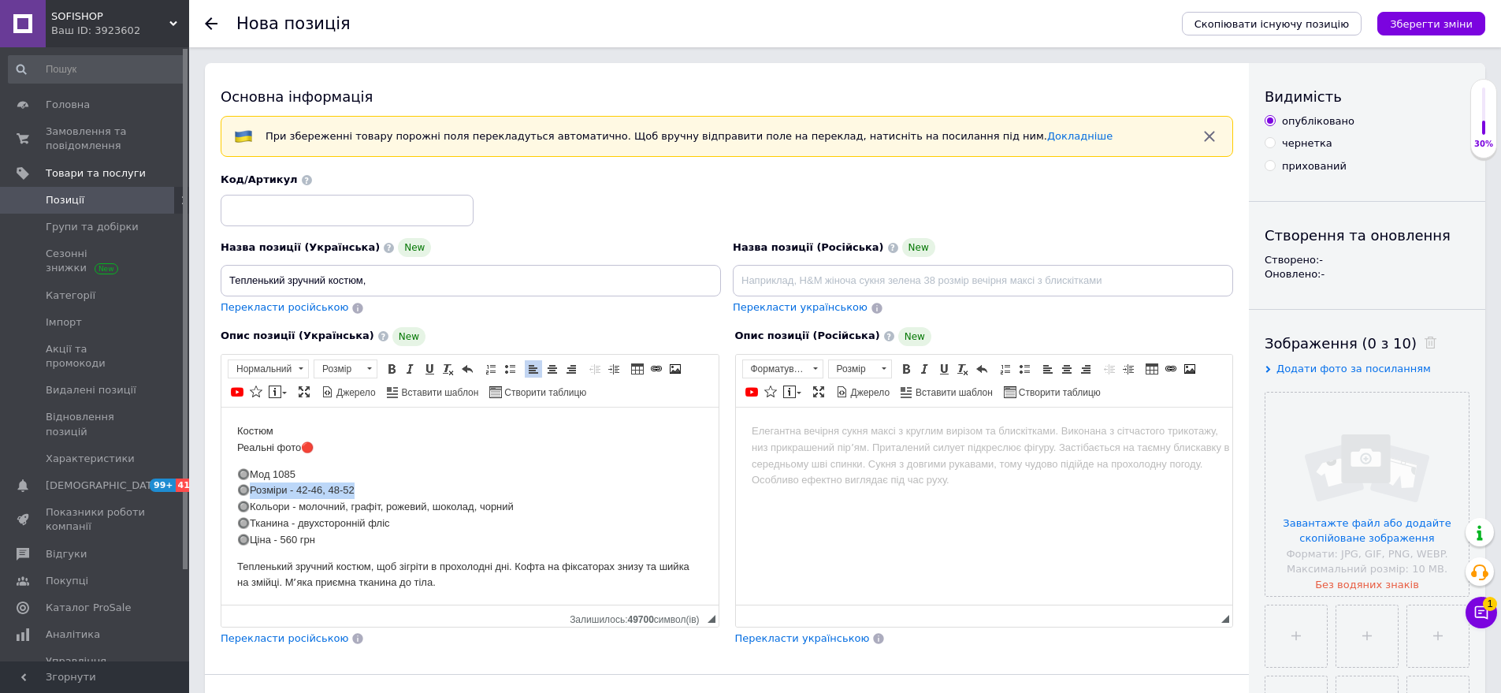
drag, startPoint x: 245, startPoint y: 485, endPoint x: 366, endPoint y: 489, distance: 120.6
click at [366, 489] on p "🔘Мод 1085 🔘Розміри - 42-46, 48-52 🔘Кольори - молочний, графіт, рожевий, шоколад…" at bounding box center [470, 507] width 466 height 82
drag, startPoint x: 407, startPoint y: 517, endPoint x: 485, endPoint y: 496, distance: 81.6
click at [407, 517] on span "Копіювати" at bounding box center [411, 519] width 61 height 19
copy p "озміри - 42-46, 48-52"
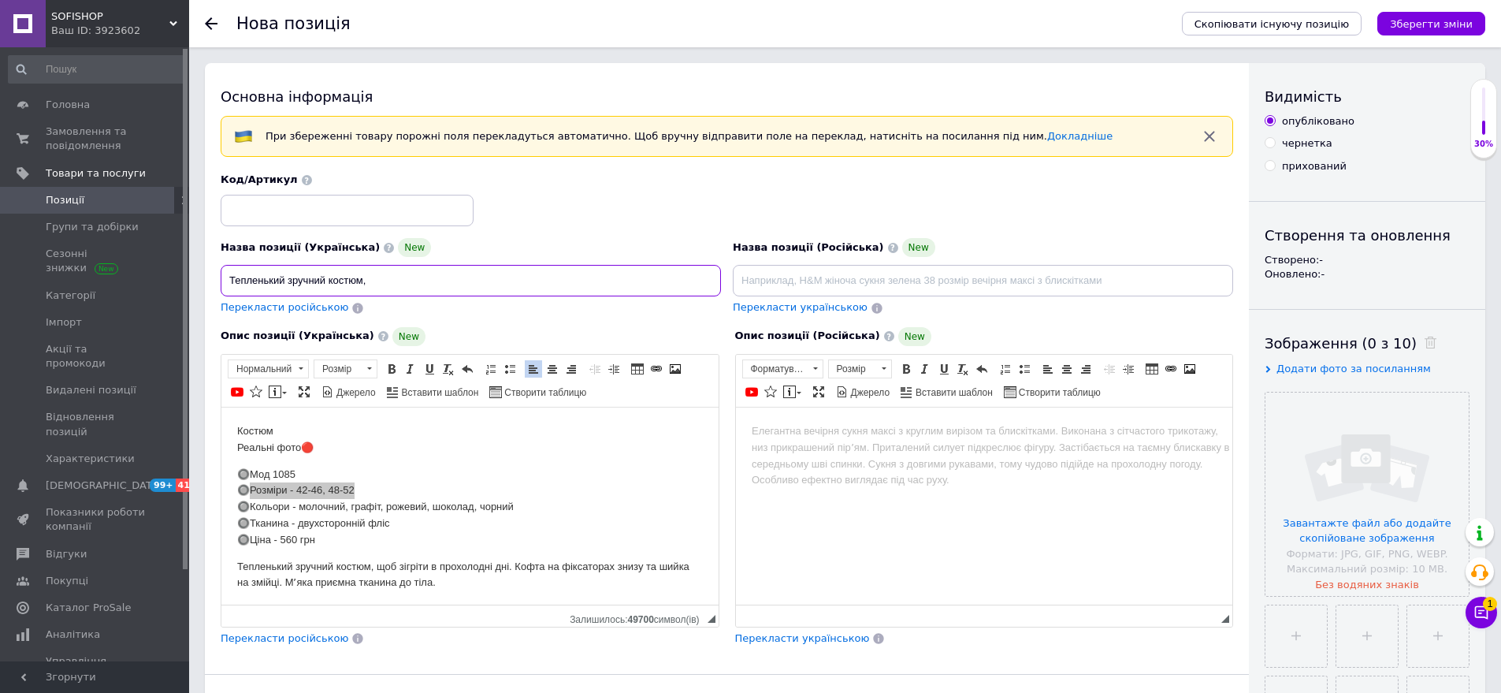
paste input "Розміри - 42-46, 48-52"
type input "Тепленький зручний костюм, Розміри - 42-46, 48-52"
click at [288, 209] on input at bounding box center [347, 211] width 253 height 32
type input "1085-сн1492"
drag, startPoint x: 229, startPoint y: 451, endPoint x: 325, endPoint y: 477, distance: 98.8
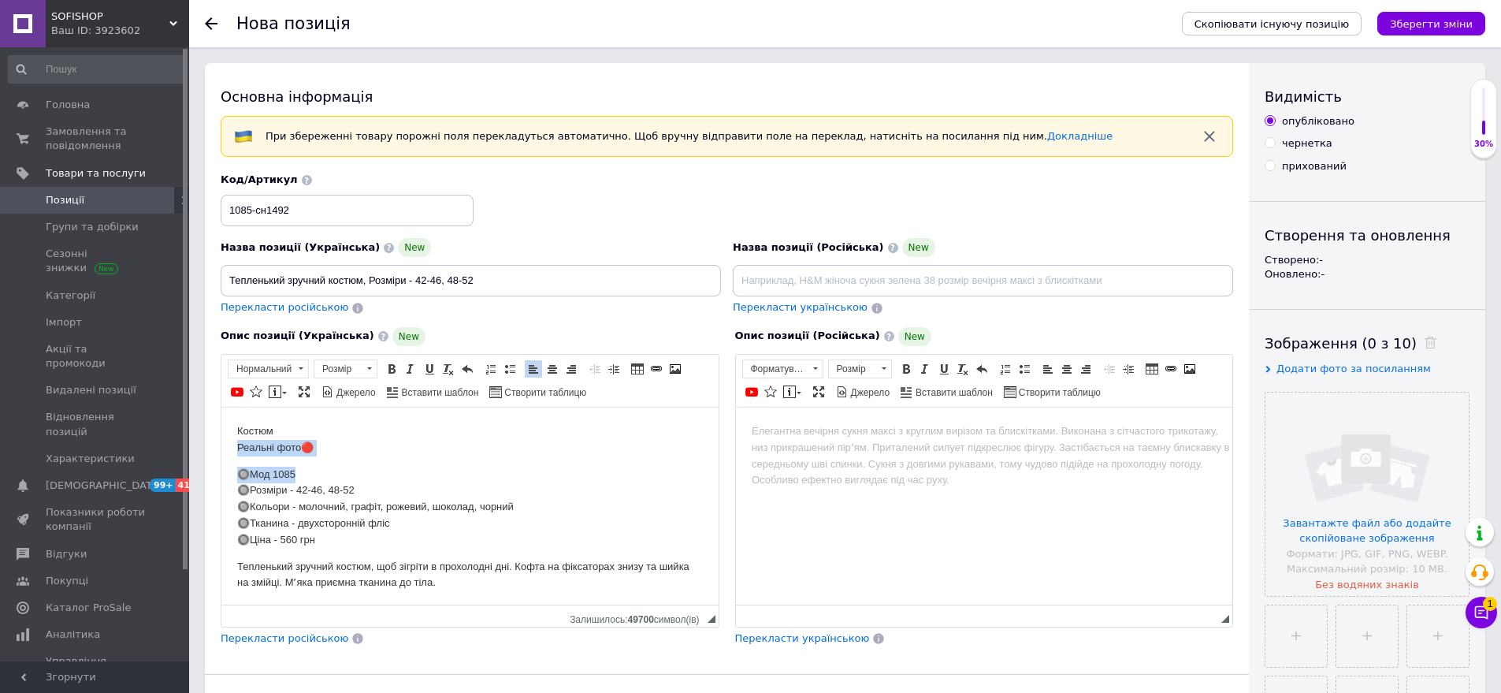
click at [325, 477] on html "Костюм Реальні фото🔴 🔘Мод 1085 🔘Розміри - 42-46, 48-52 🔘Кольори - молочний, гра…" at bounding box center [469, 506] width 497 height 199
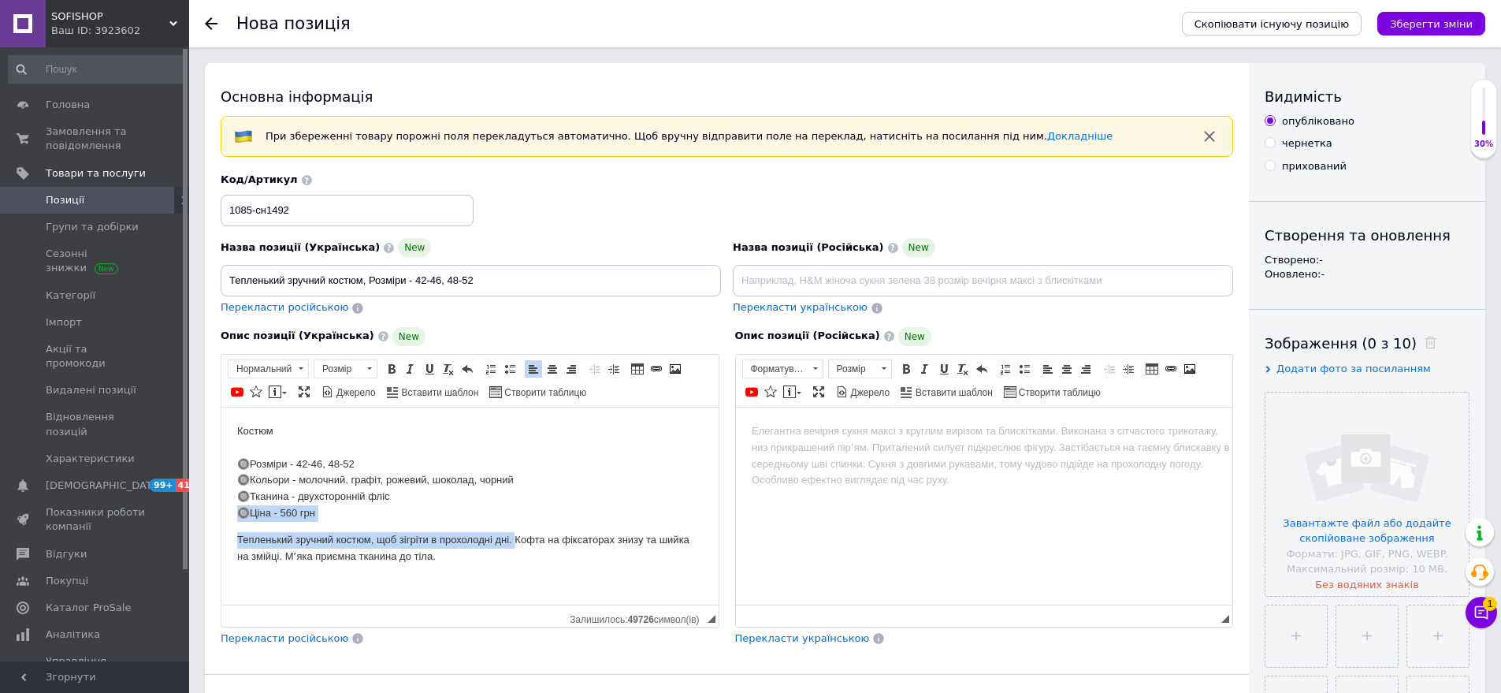
drag, startPoint x: 227, startPoint y: 518, endPoint x: 515, endPoint y: 536, distance: 288.2
click at [515, 536] on html "Костюм 🔘Розміри - 42-46, 48-52 🔘Кольори - молочний, графіт, рожевий, шоколад, ч…" at bounding box center [469, 493] width 497 height 173
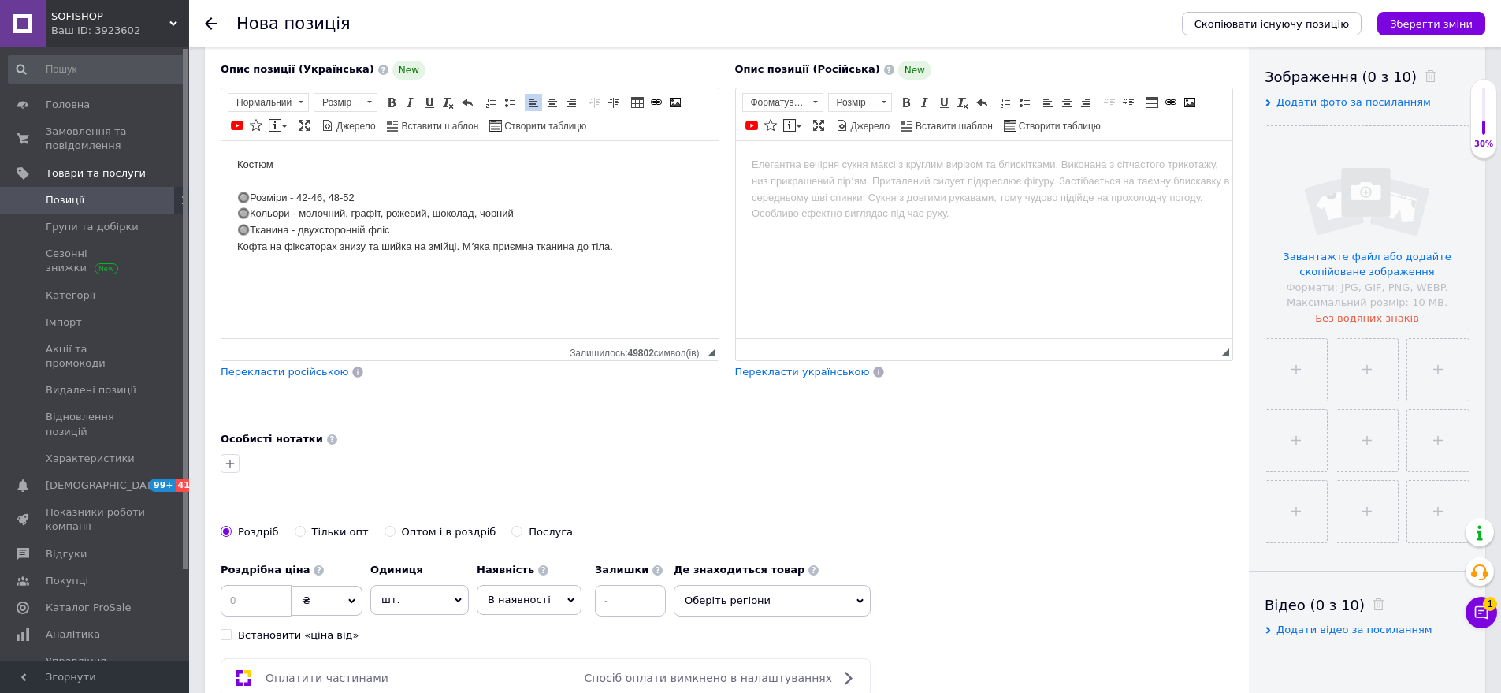
scroll to position [315, 0]
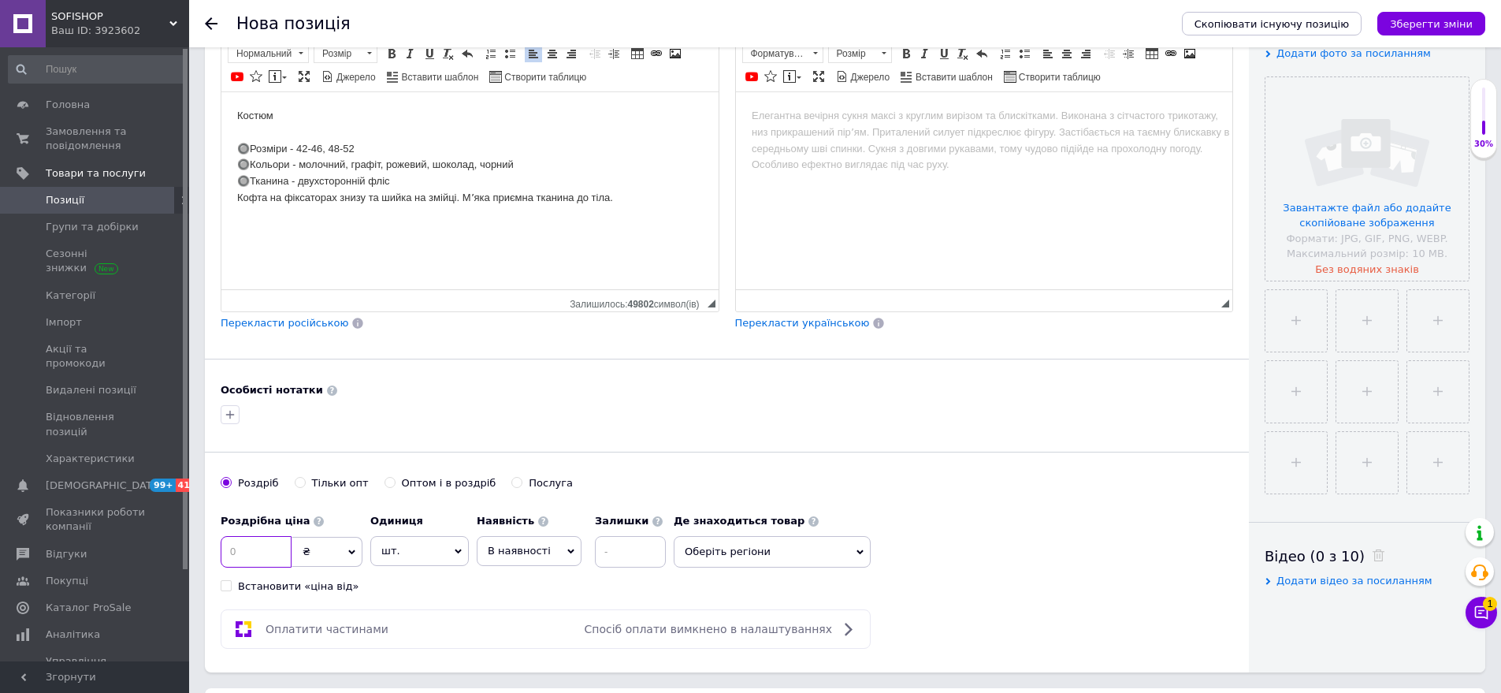
click at [260, 560] on input at bounding box center [256, 552] width 71 height 32
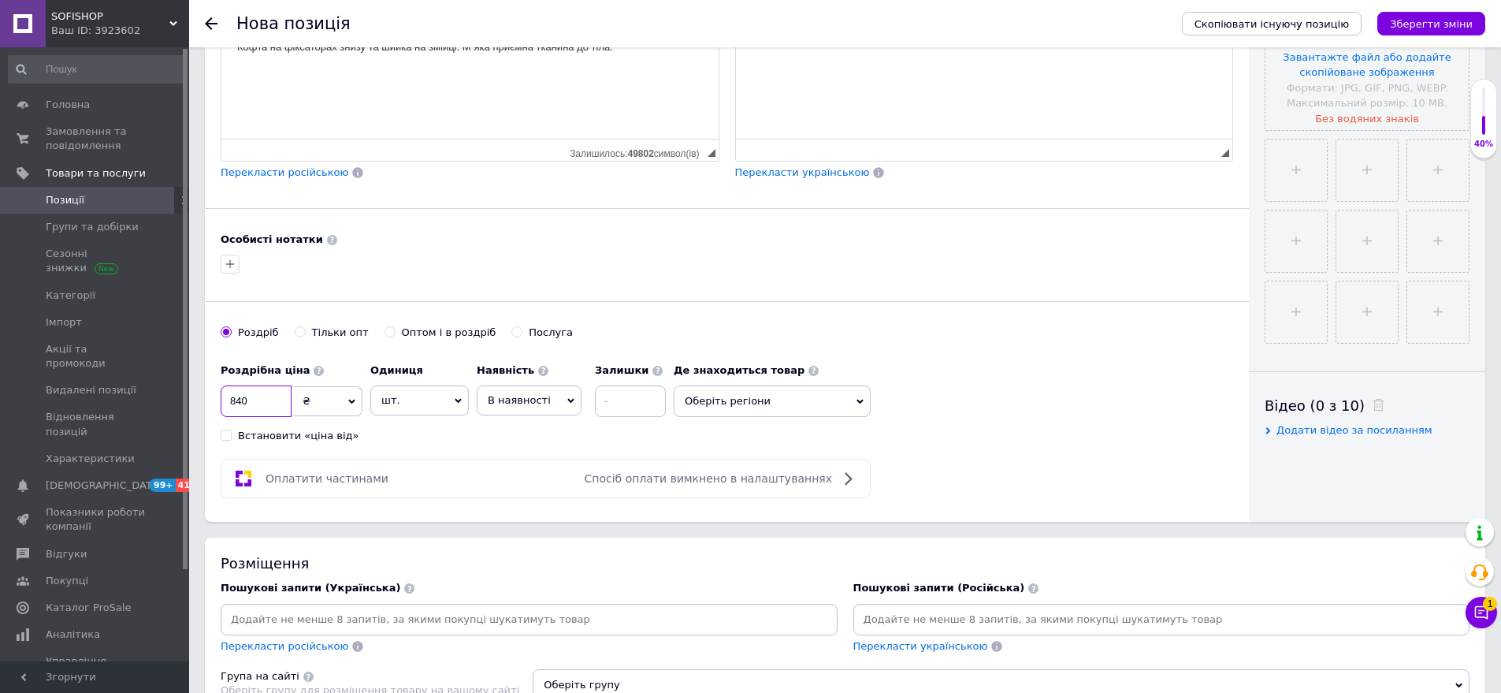
scroll to position [473, 0]
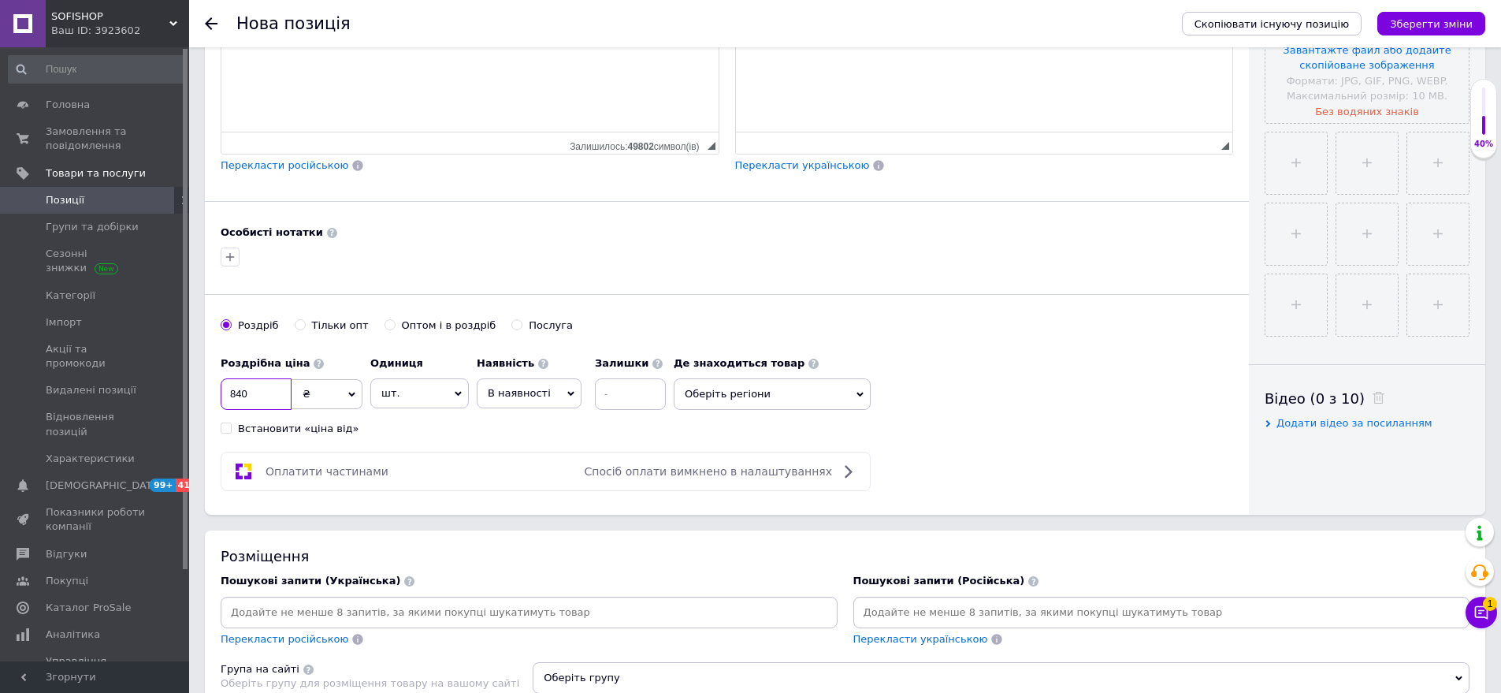
type input "840"
click at [785, 396] on span "Оберіть регіони" at bounding box center [772, 394] width 197 height 32
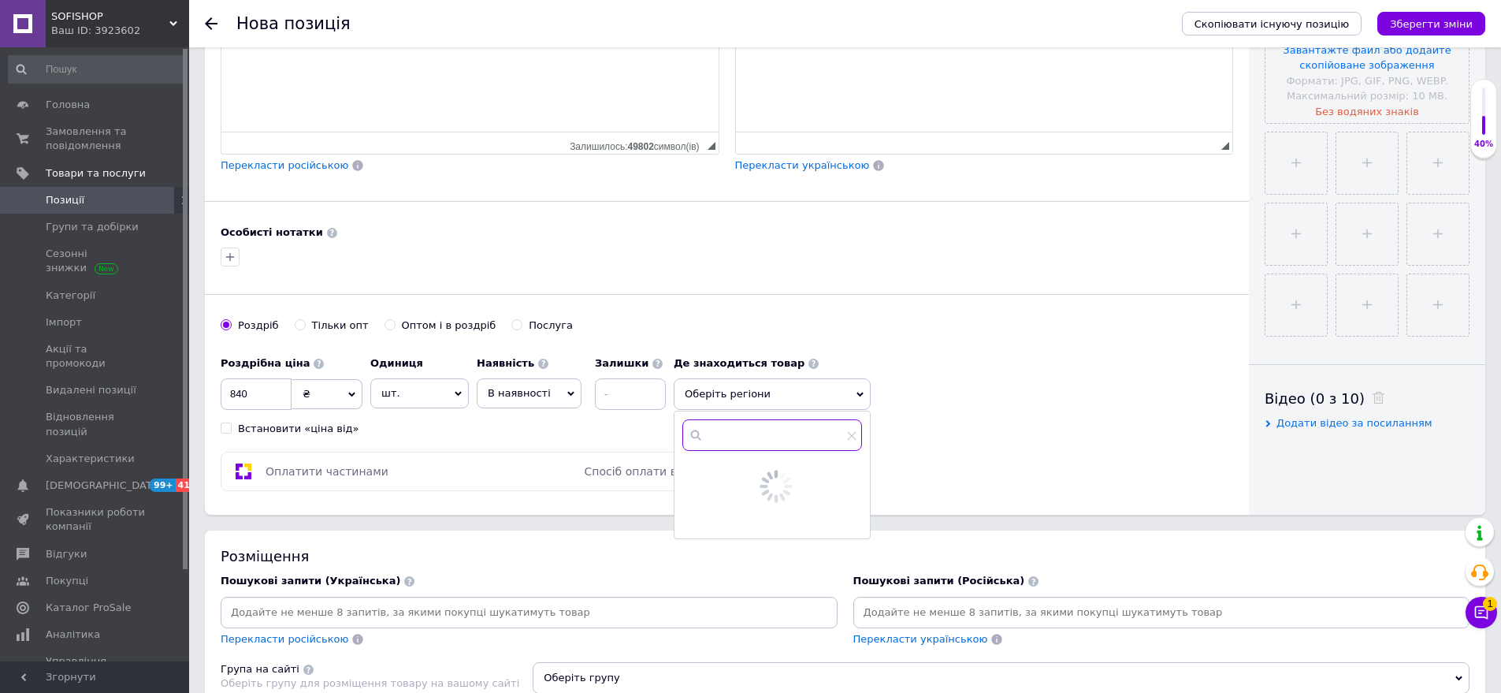
click at [751, 447] on input "text" at bounding box center [773, 435] width 180 height 32
type input "оде"
drag, startPoint x: 734, startPoint y: 475, endPoint x: 764, endPoint y: 492, distance: 34.9
click at [735, 479] on span "Оде" at bounding box center [728, 473] width 21 height 12
checkbox input "true"
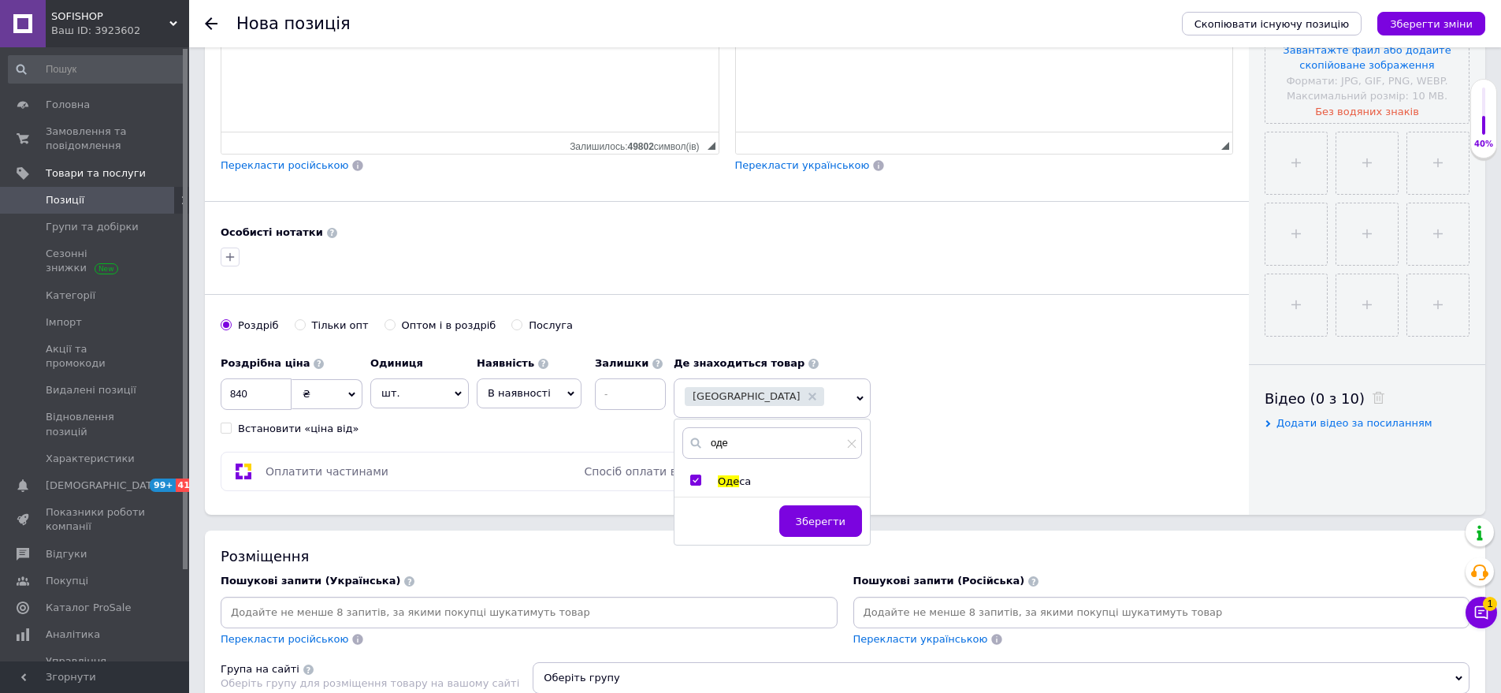
click at [787, 507] on div "Зберегти" at bounding box center [772, 524] width 195 height 39
drag, startPoint x: 832, startPoint y: 524, endPoint x: 905, endPoint y: 379, distance: 162.1
click at [833, 523] on span "Зберегти" at bounding box center [821, 521] width 50 height 12
click at [1374, 84] on input "file" at bounding box center [1367, 21] width 203 height 203
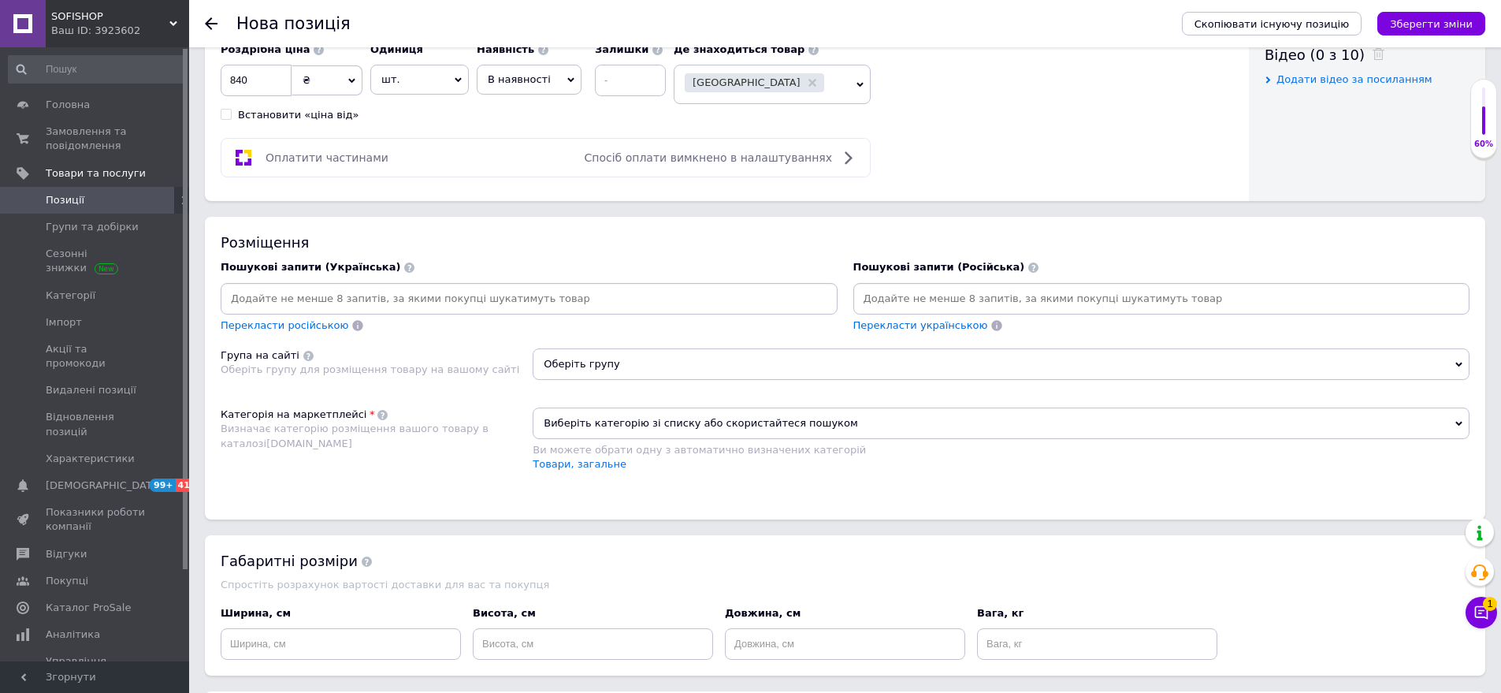
scroll to position [788, 0]
click at [887, 301] on input at bounding box center [1162, 297] width 611 height 24
drag, startPoint x: 331, startPoint y: 474, endPoint x: 764, endPoint y: 337, distance: 454.4
click at [332, 473] on div "Категорія на маркетплейсі Визначає категорію розміщення вашого товару в каталоз…" at bounding box center [377, 446] width 312 height 80
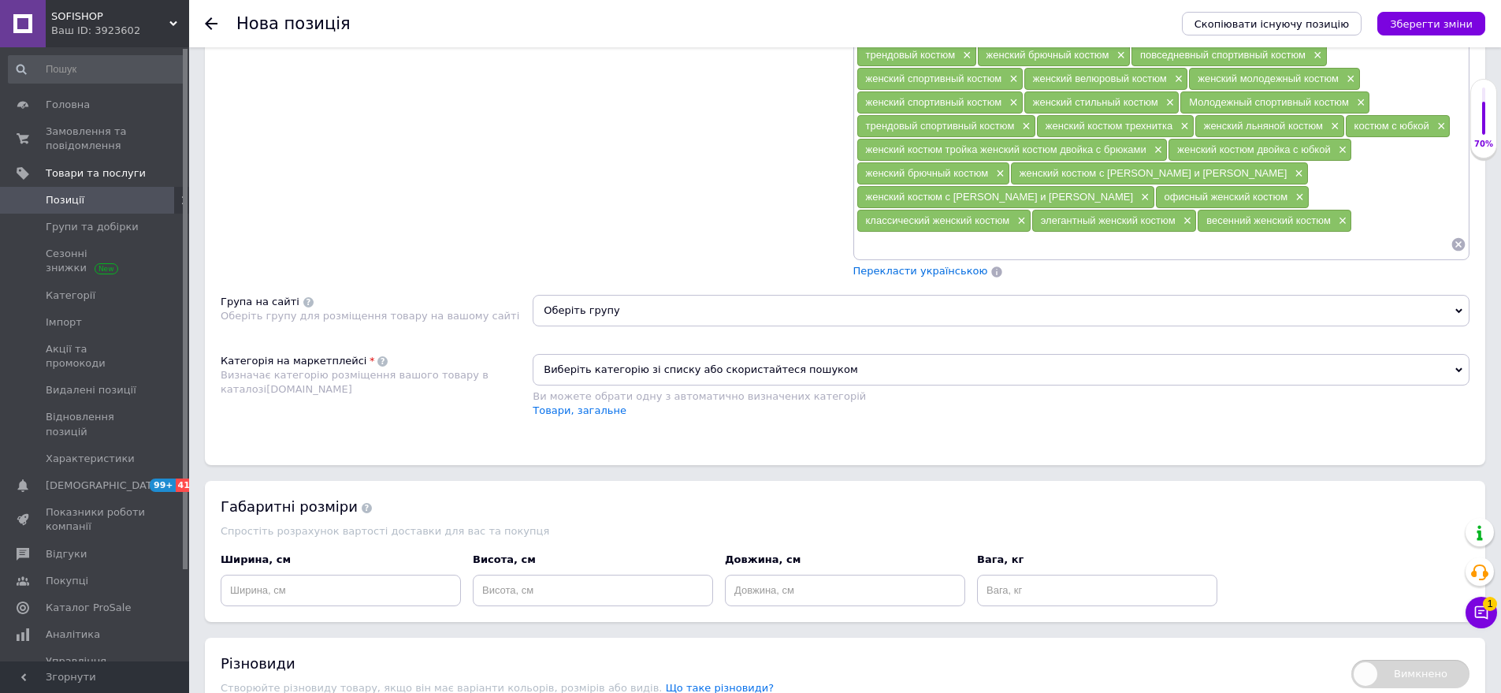
scroll to position [1103, 0]
click at [627, 292] on span "Оберіть групу" at bounding box center [1001, 308] width 937 height 32
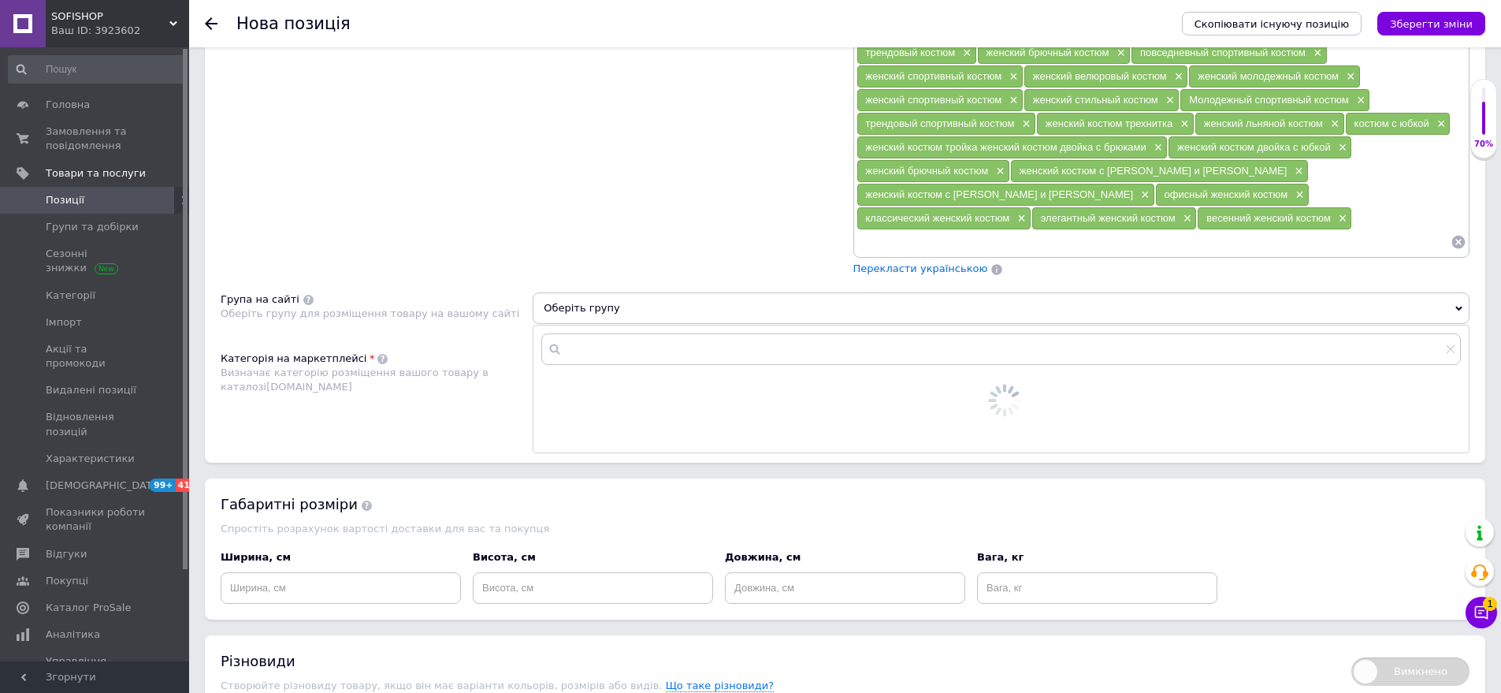
click at [609, 335] on input "text" at bounding box center [1001, 349] width 920 height 32
type input "кос"
click at [645, 381] on span "тюми" at bounding box center [645, 387] width 29 height 12
radio input "true"
drag, startPoint x: 1425, startPoint y: 398, endPoint x: 1024, endPoint y: 395, distance: 401.2
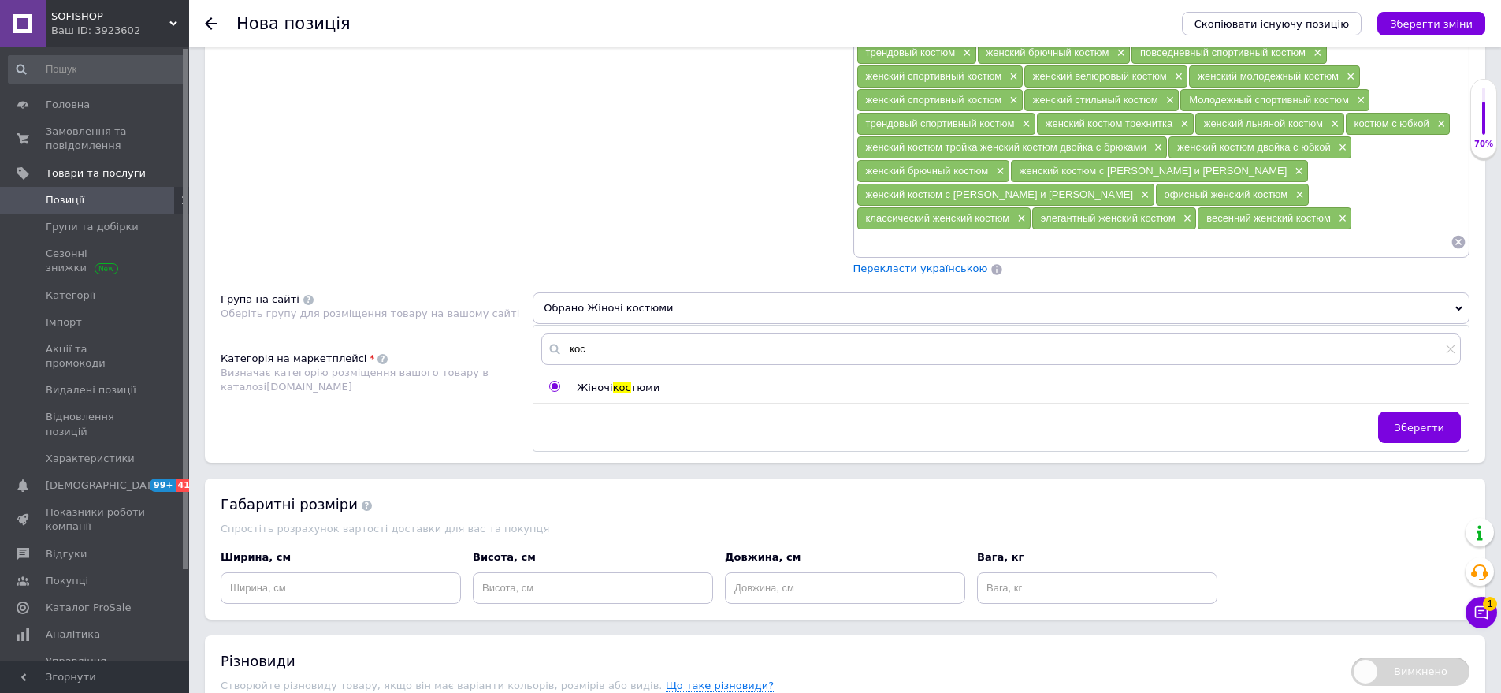
click at [1423, 422] on span "Зберегти" at bounding box center [1420, 428] width 50 height 12
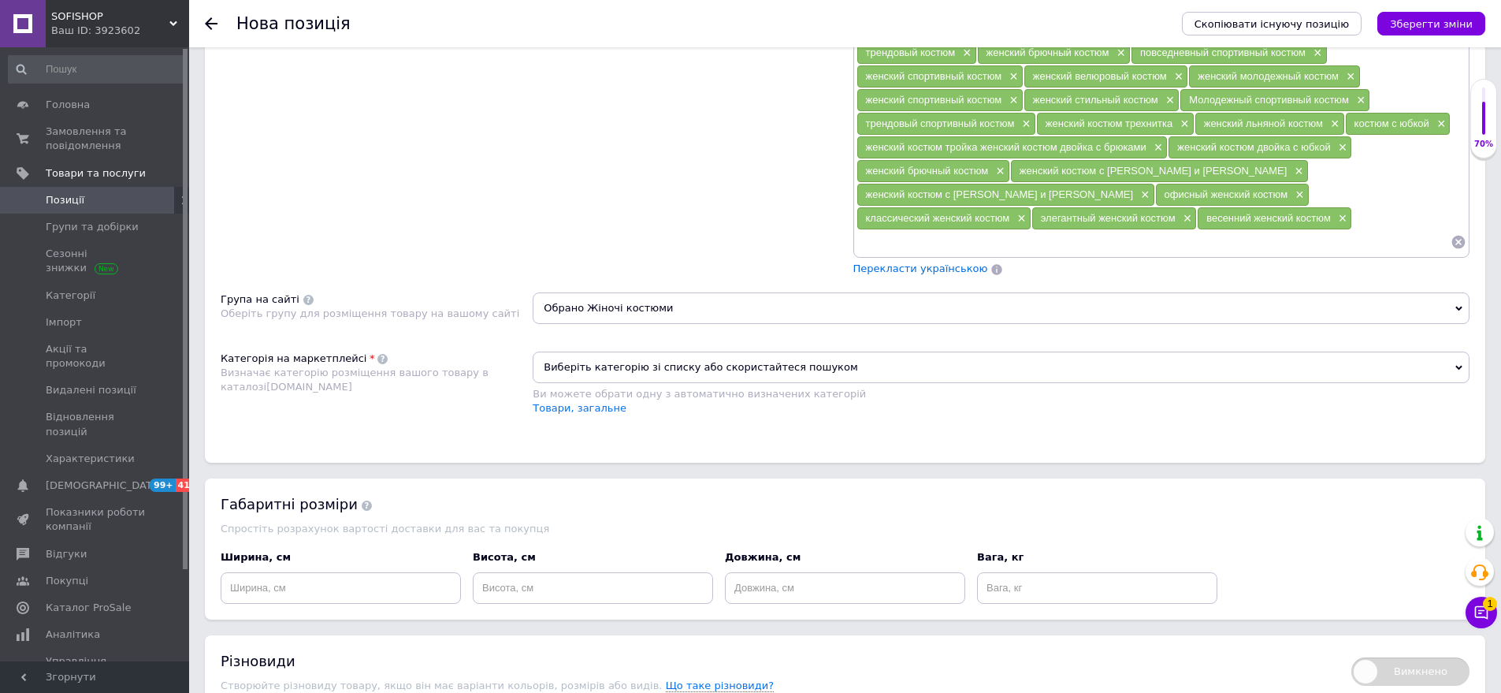
drag, startPoint x: 637, startPoint y: 350, endPoint x: 634, endPoint y: 359, distance: 10.0
click at [634, 359] on span "Виберіть категорію зі списку або скористайтеся пошуком" at bounding box center [1001, 368] width 937 height 32
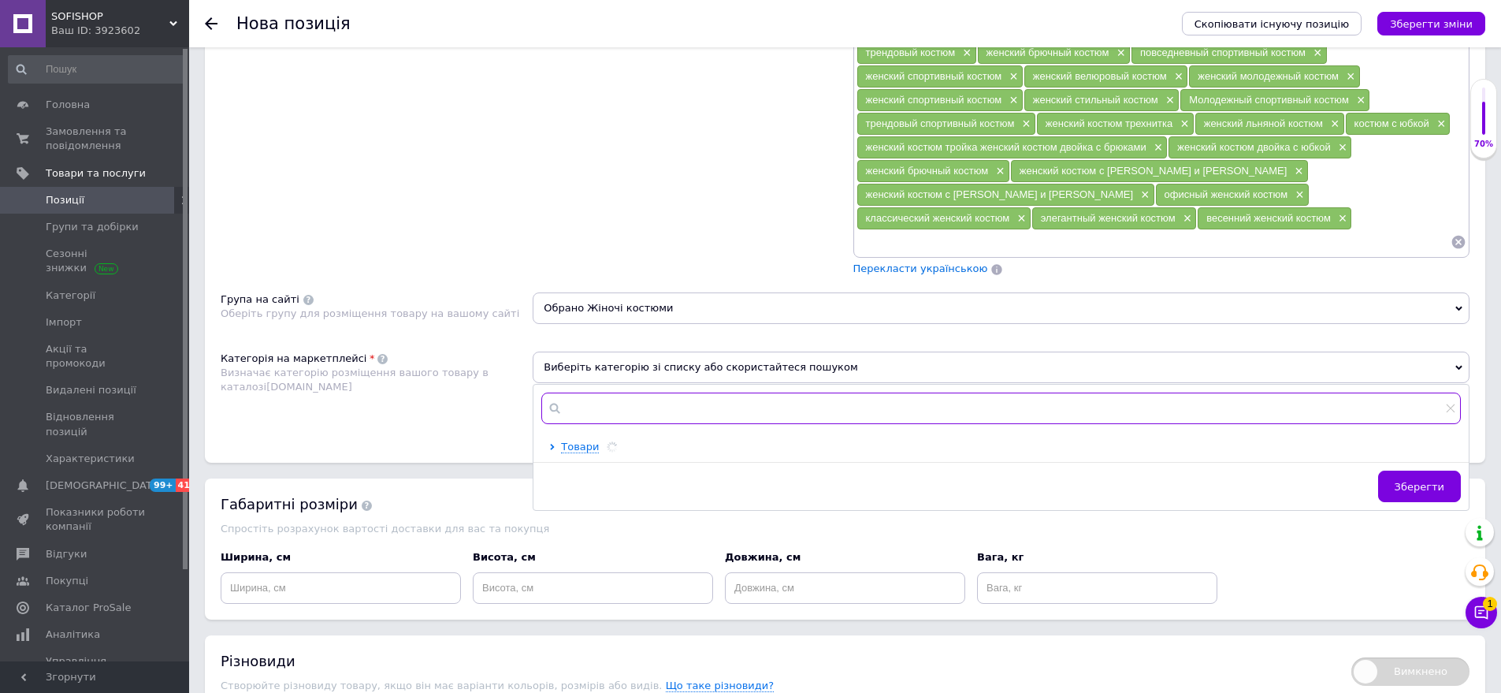
click at [623, 396] on input "text" at bounding box center [1001, 408] width 920 height 32
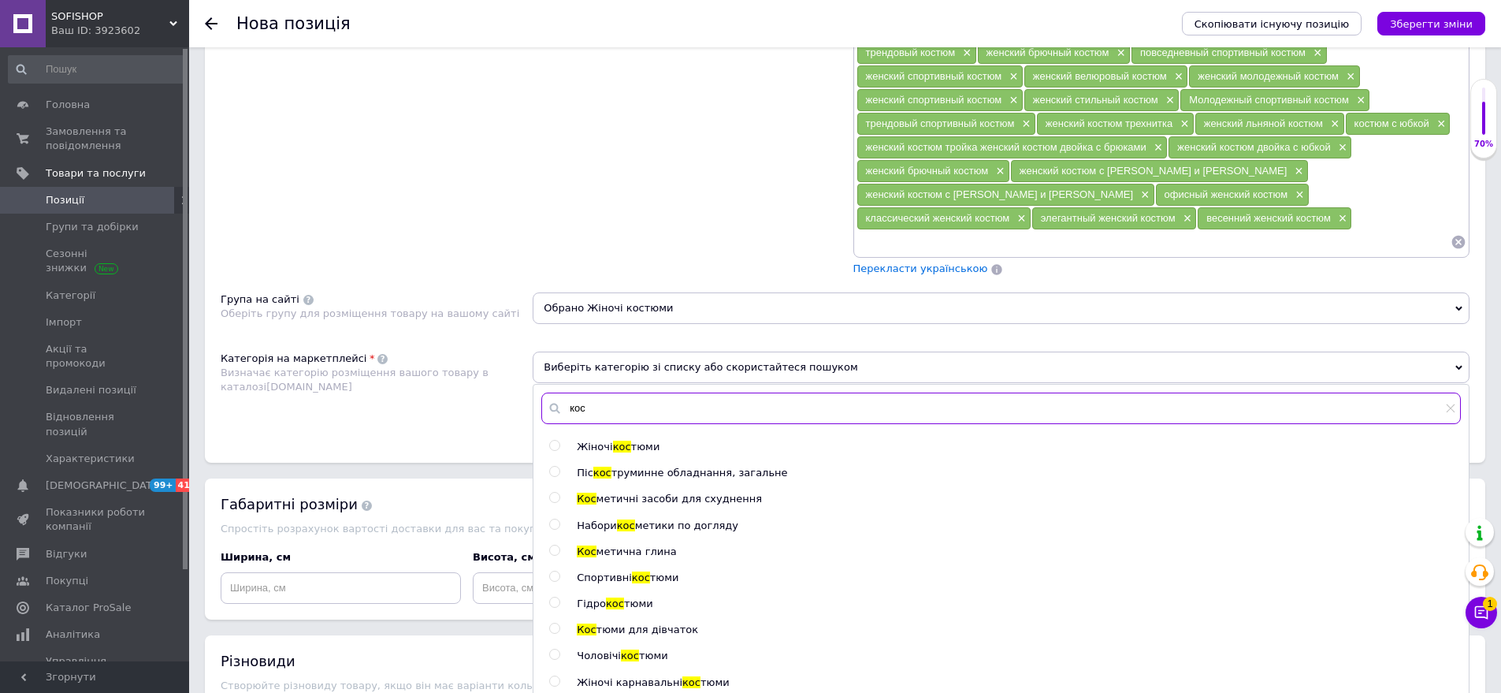
type input "кос"
click at [607, 441] on span "Жіночі" at bounding box center [594, 447] width 35 height 12
radio input "true"
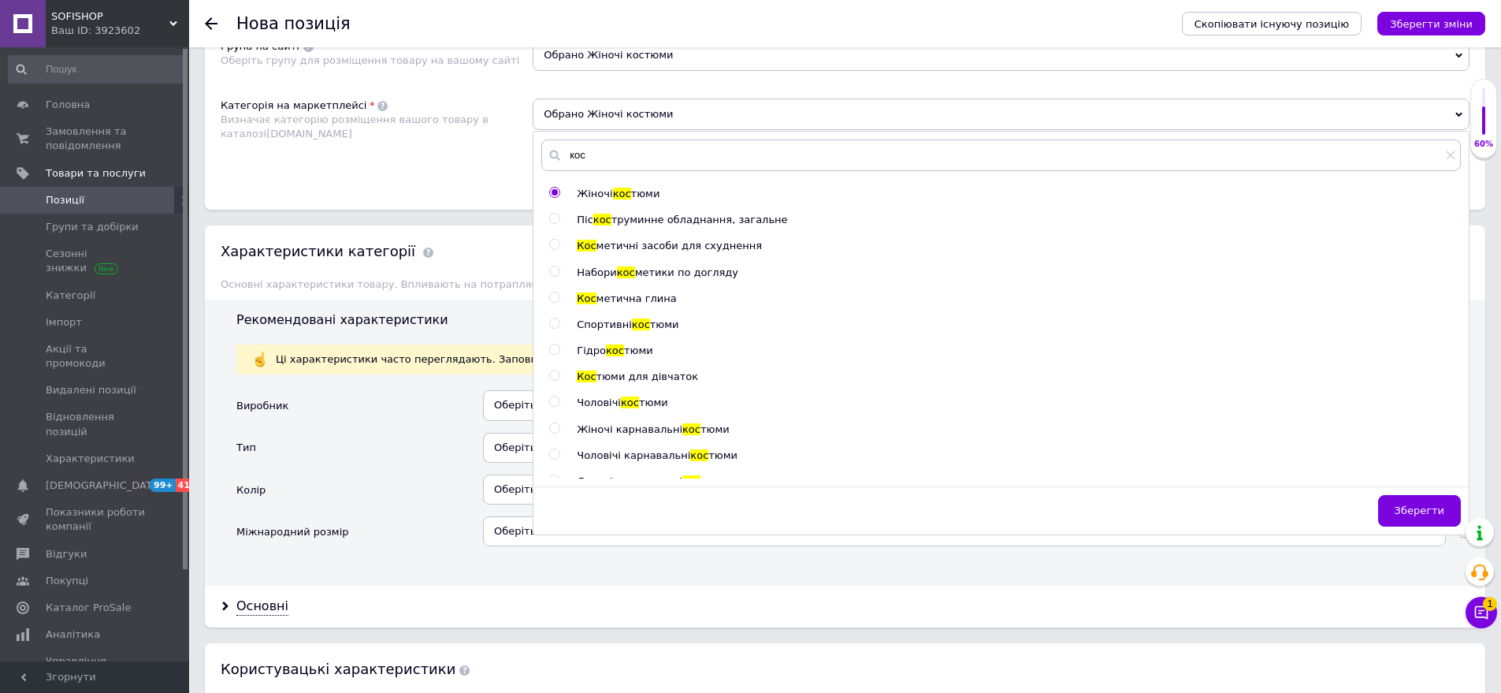
scroll to position [1386, 0]
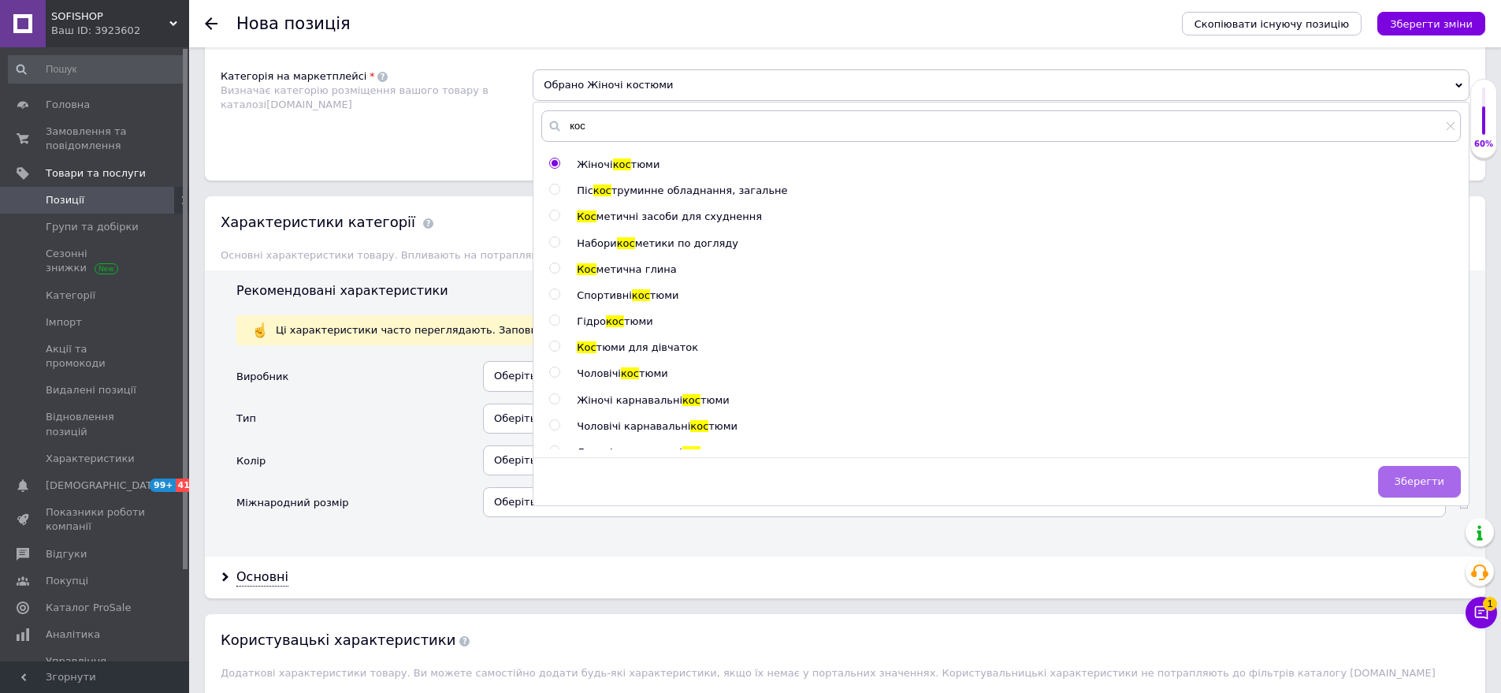
drag, startPoint x: 1442, startPoint y: 467, endPoint x: 1434, endPoint y: 467, distance: 8.7
click at [1434, 467] on button "Зберегти" at bounding box center [1419, 482] width 83 height 32
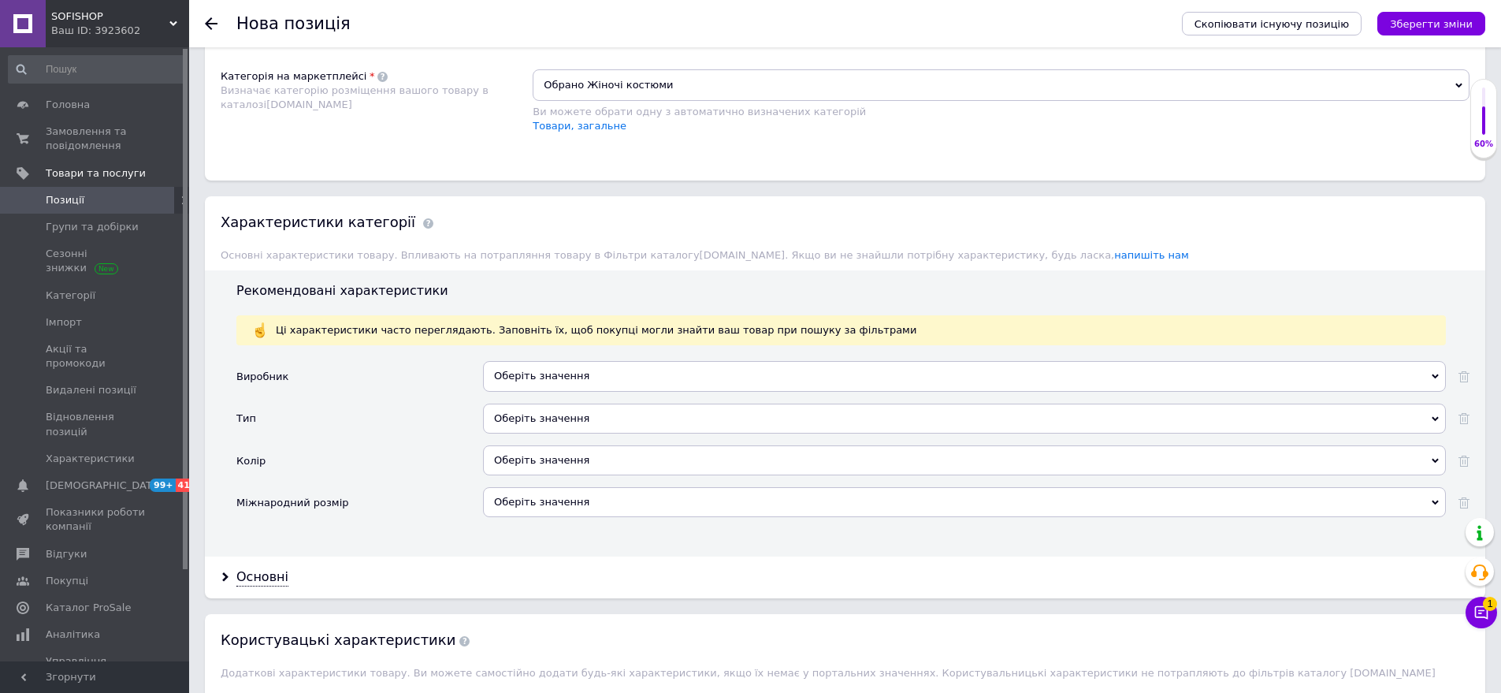
drag, startPoint x: 558, startPoint y: 404, endPoint x: 471, endPoint y: 382, distance: 89.5
click at [556, 404] on div "Оберіть значення" at bounding box center [964, 419] width 963 height 30
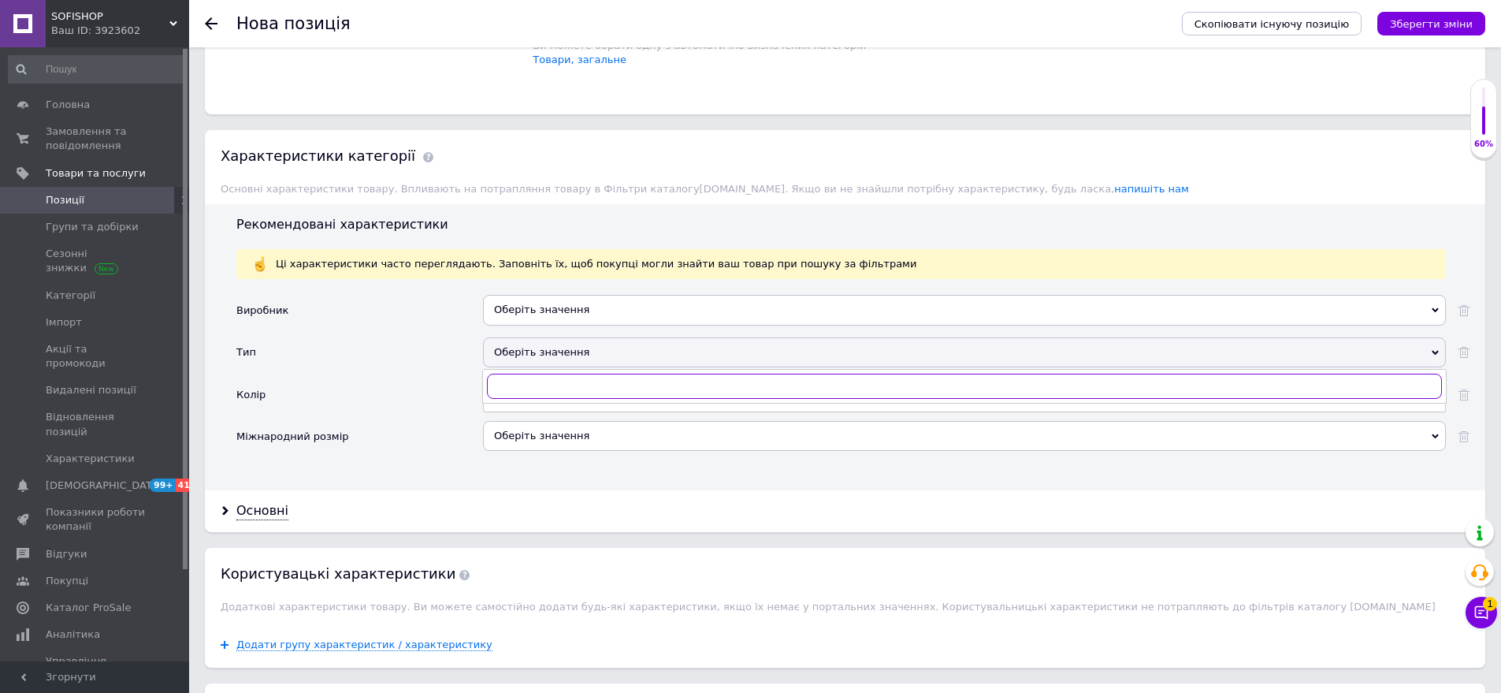
scroll to position [1543, 0]
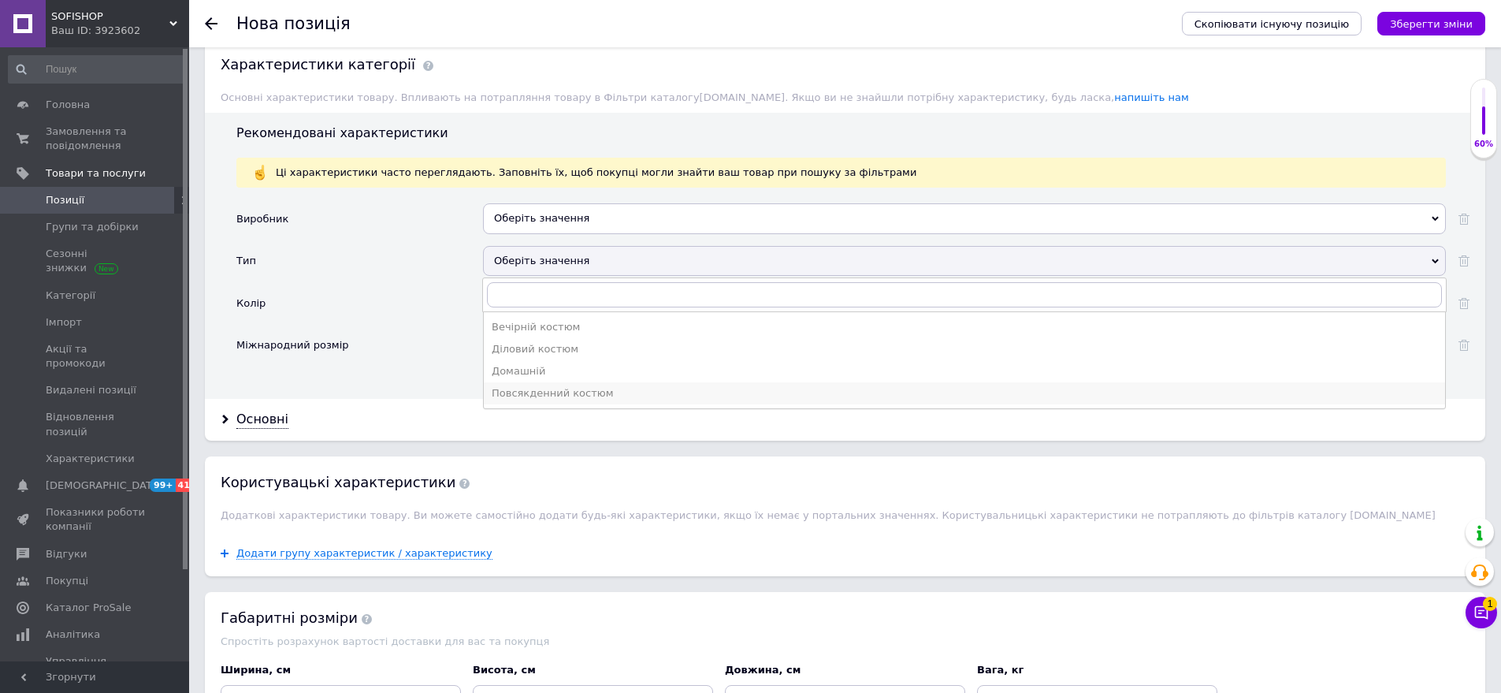
click at [542, 382] on li "Повсякденний костюм" at bounding box center [965, 393] width 962 height 22
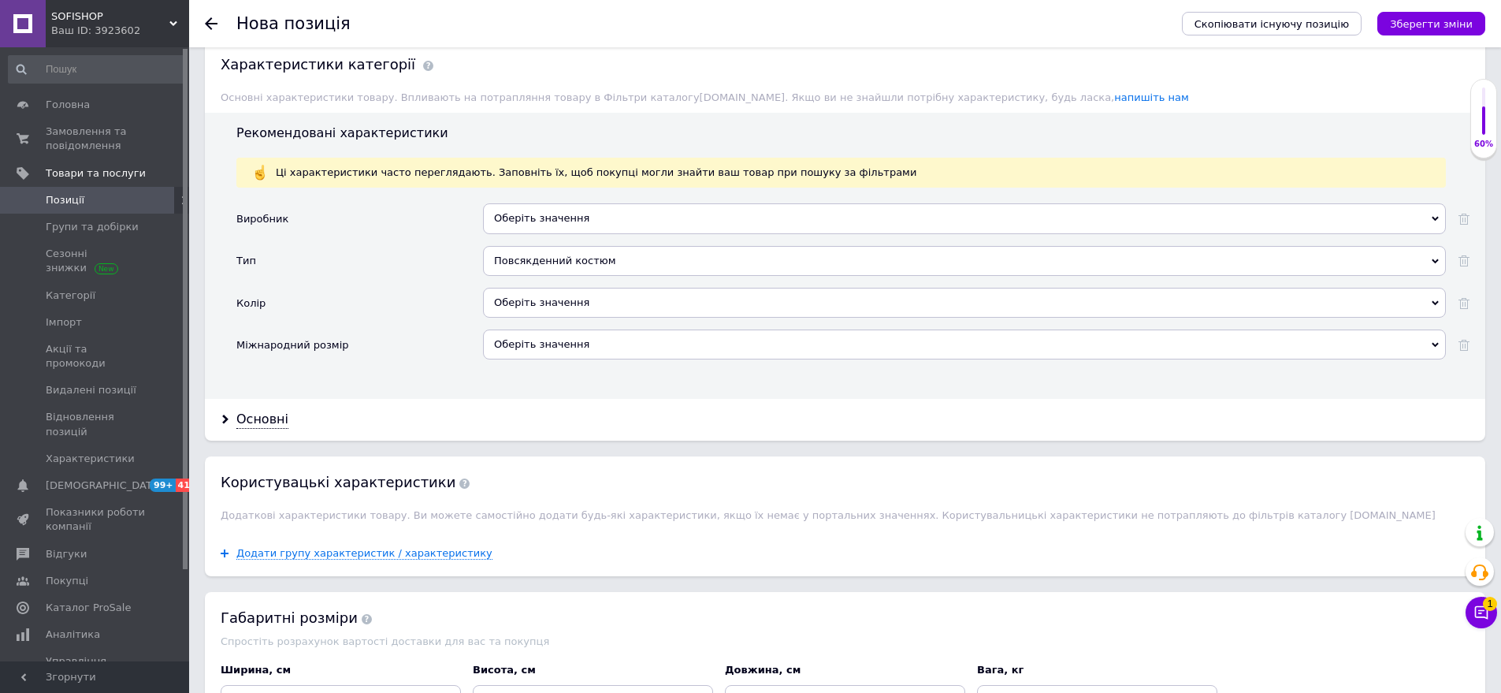
click at [568, 288] on div "Оберіть значення" at bounding box center [964, 303] width 963 height 30
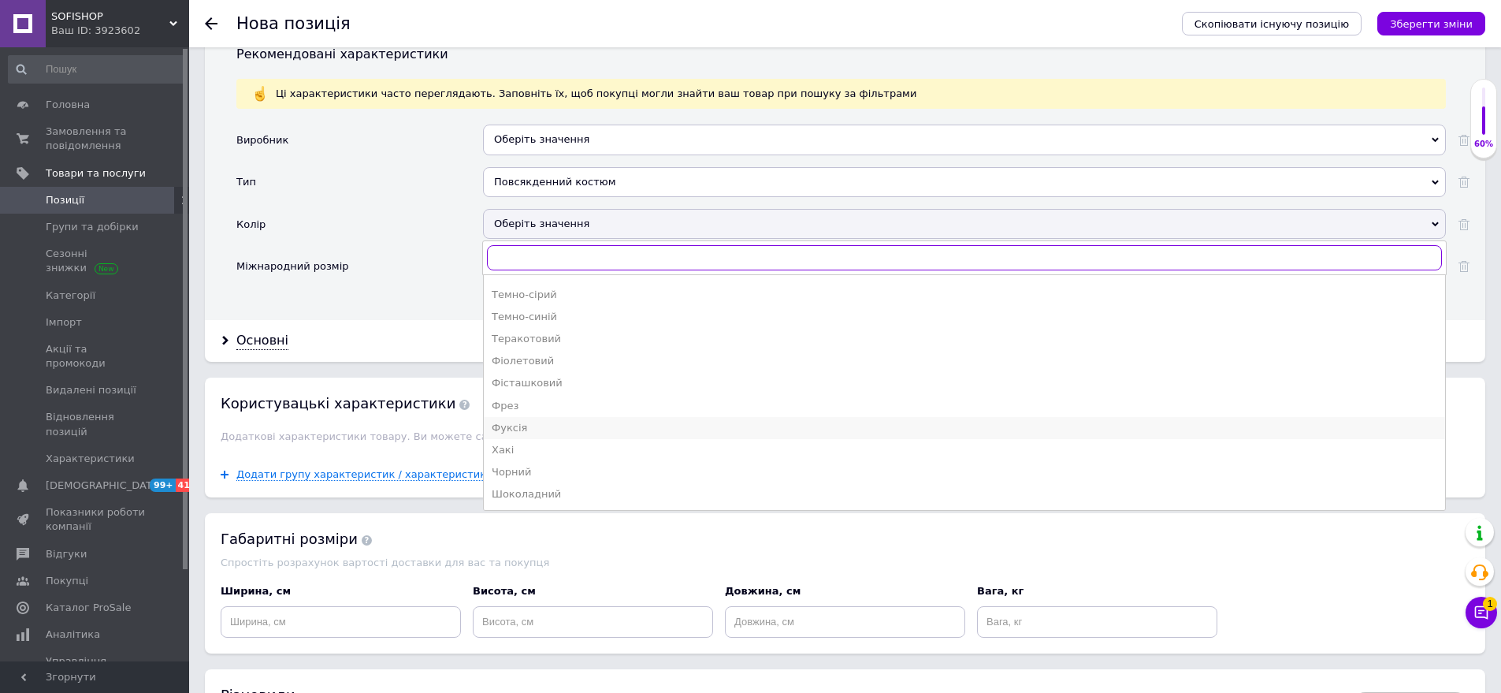
scroll to position [928, 0]
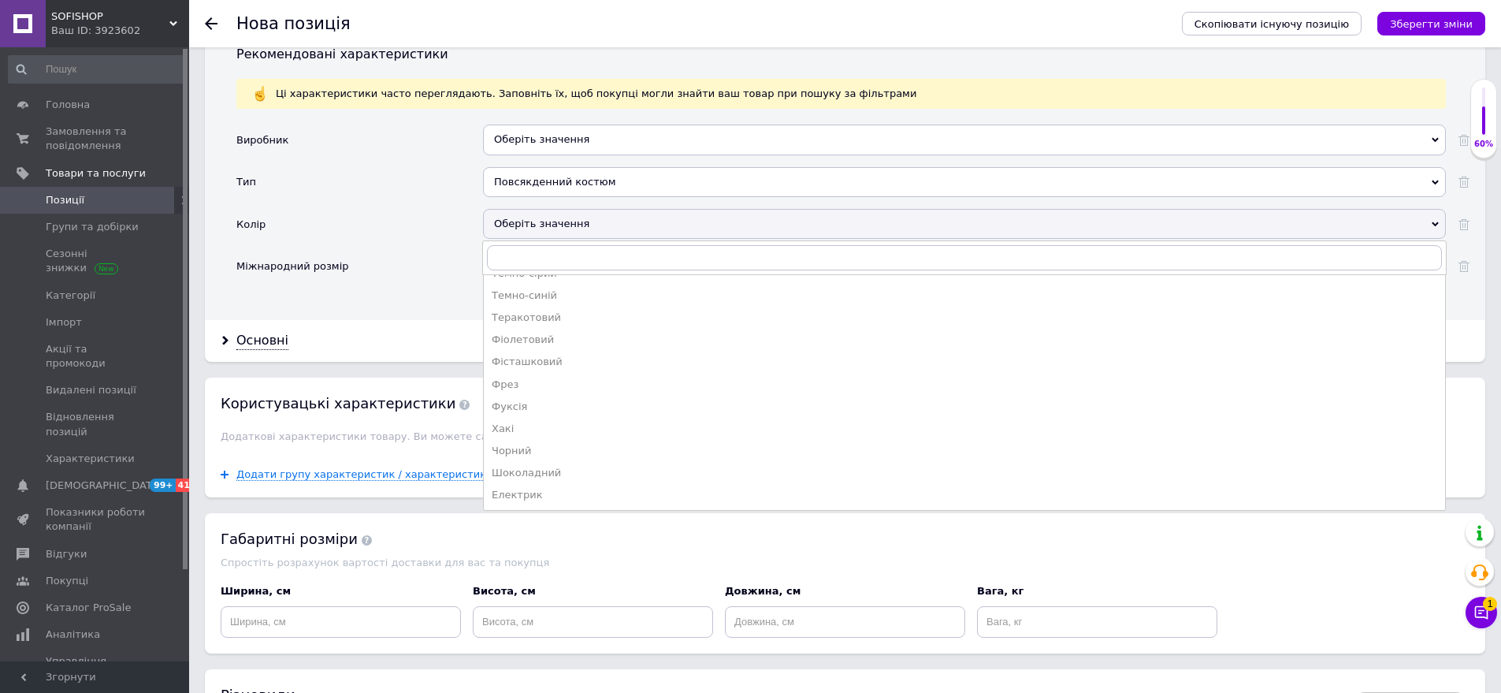
drag, startPoint x: 558, startPoint y: 443, endPoint x: 463, endPoint y: 347, distance: 134.9
click at [557, 466] on div "Шоколадний" at bounding box center [965, 473] width 946 height 14
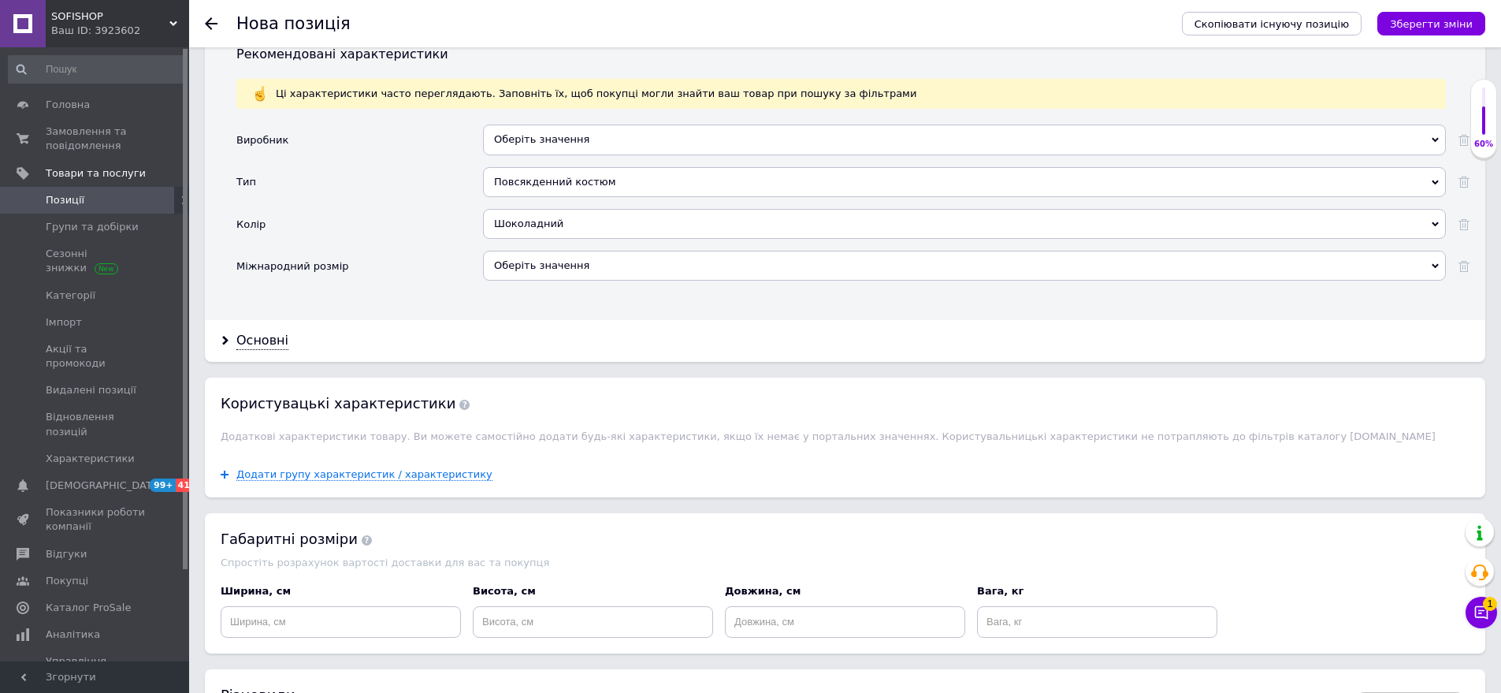
drag, startPoint x: 586, startPoint y: 249, endPoint x: 488, endPoint y: 242, distance: 98.0
click at [577, 251] on div "Оберіть значення" at bounding box center [964, 266] width 963 height 30
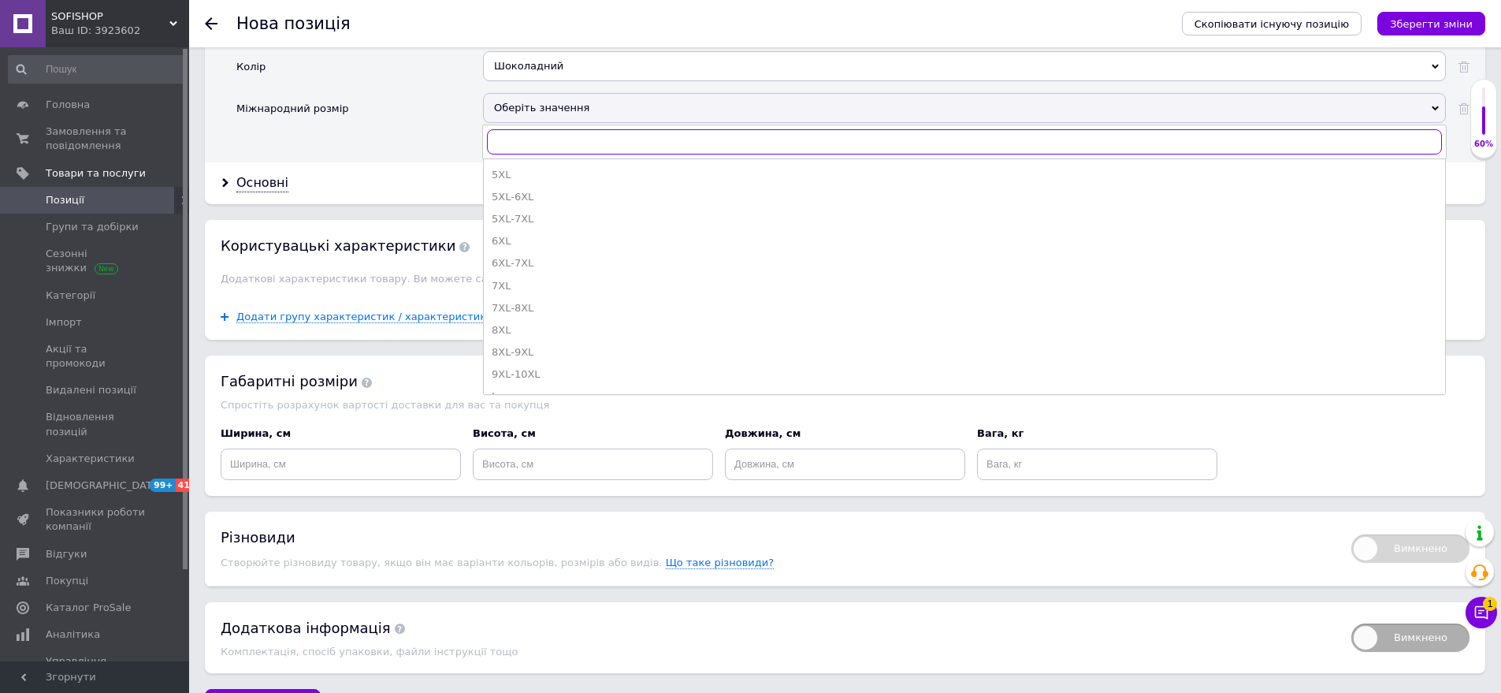
scroll to position [394, 0]
drag, startPoint x: 584, startPoint y: 290, endPoint x: 310, endPoint y: 218, distance: 283.5
click at [584, 307] on div "Oversize S-L" at bounding box center [965, 314] width 946 height 14
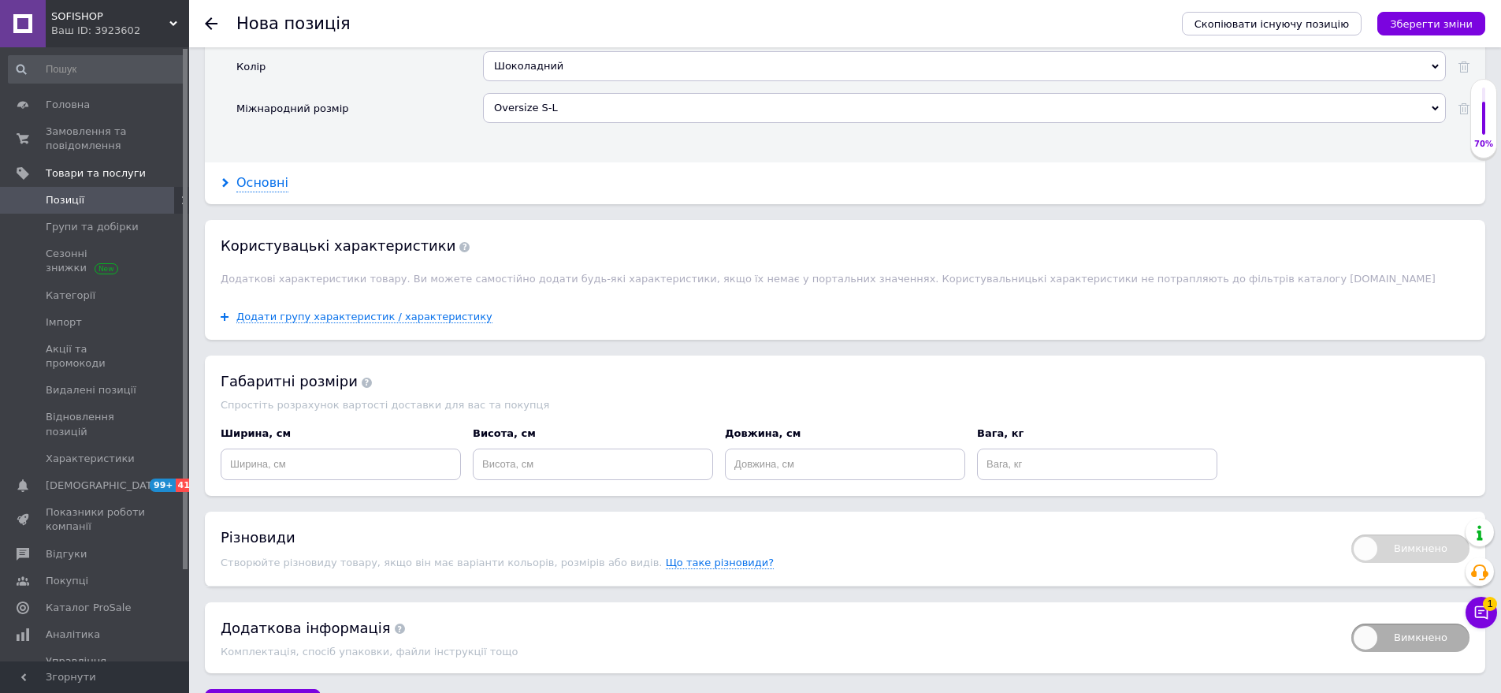
click at [270, 174] on div "Основні" at bounding box center [262, 183] width 52 height 18
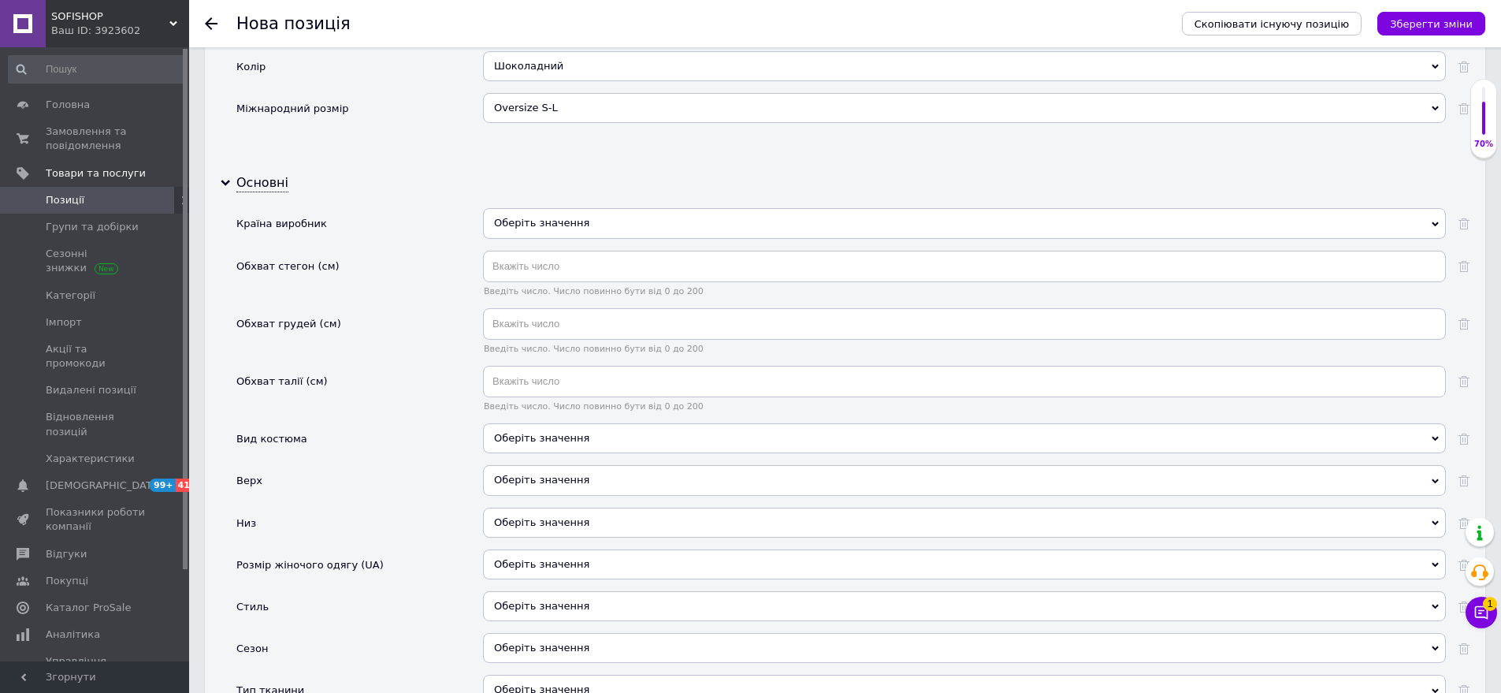
drag, startPoint x: 575, startPoint y: 218, endPoint x: 539, endPoint y: 229, distance: 37.1
click at [566, 225] on div "Оберіть значення" at bounding box center [964, 229] width 963 height 42
drag, startPoint x: 558, startPoint y: 198, endPoint x: 526, endPoint y: 245, distance: 57.3
click at [557, 208] on div "Оберіть значення" at bounding box center [964, 223] width 963 height 30
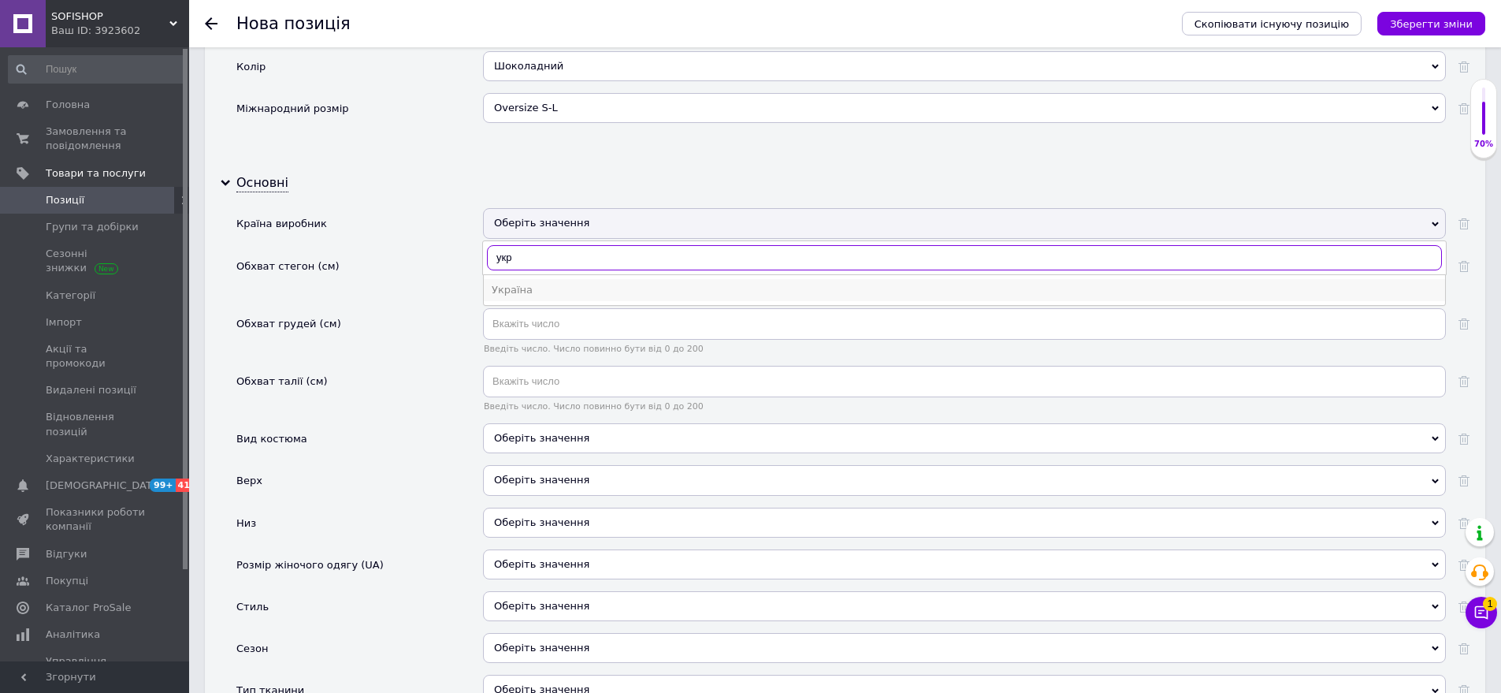
type input "укр"
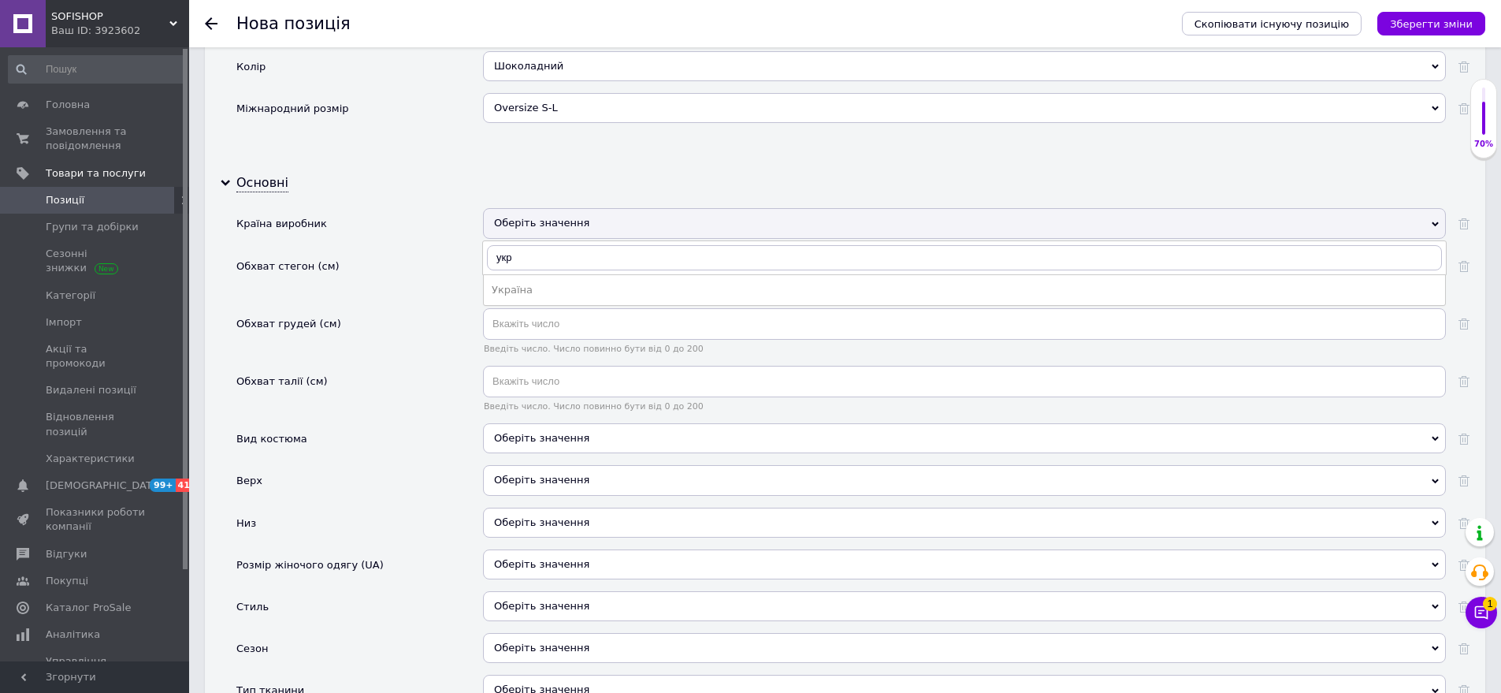
drag, startPoint x: 531, startPoint y: 256, endPoint x: 503, endPoint y: 355, distance: 103.3
click at [531, 279] on li "Україна" at bounding box center [965, 290] width 962 height 22
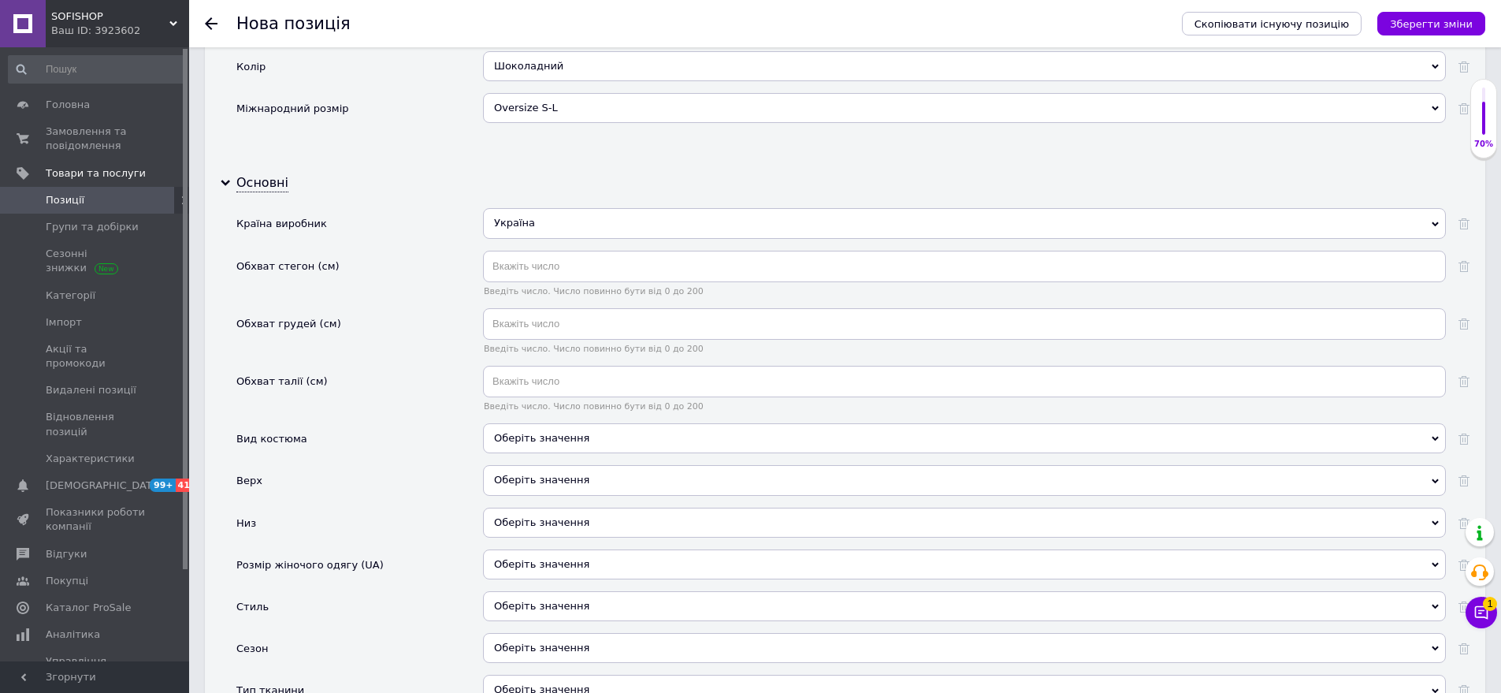
drag, startPoint x: 558, startPoint y: 407, endPoint x: 455, endPoint y: 312, distance: 140.5
click at [556, 423] on div "Оберіть значення" at bounding box center [964, 438] width 963 height 30
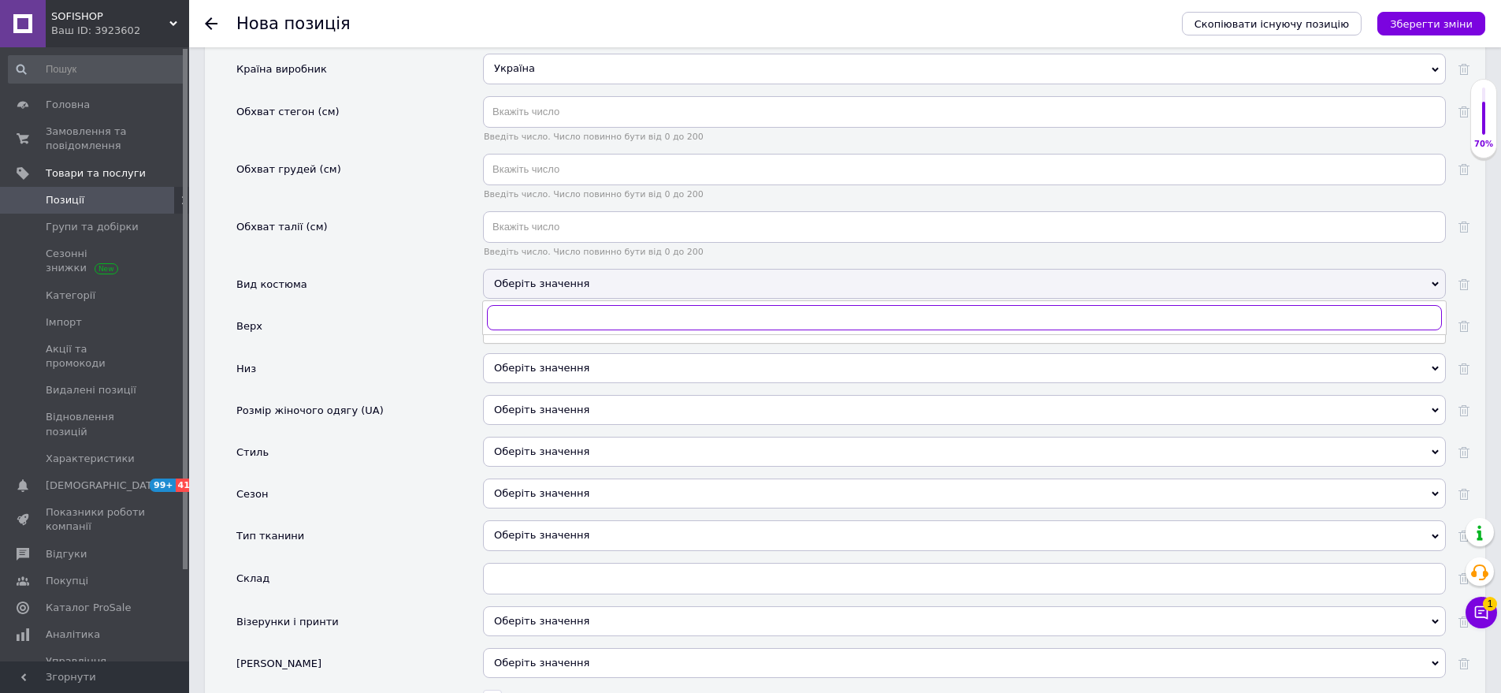
scroll to position [1937, 0]
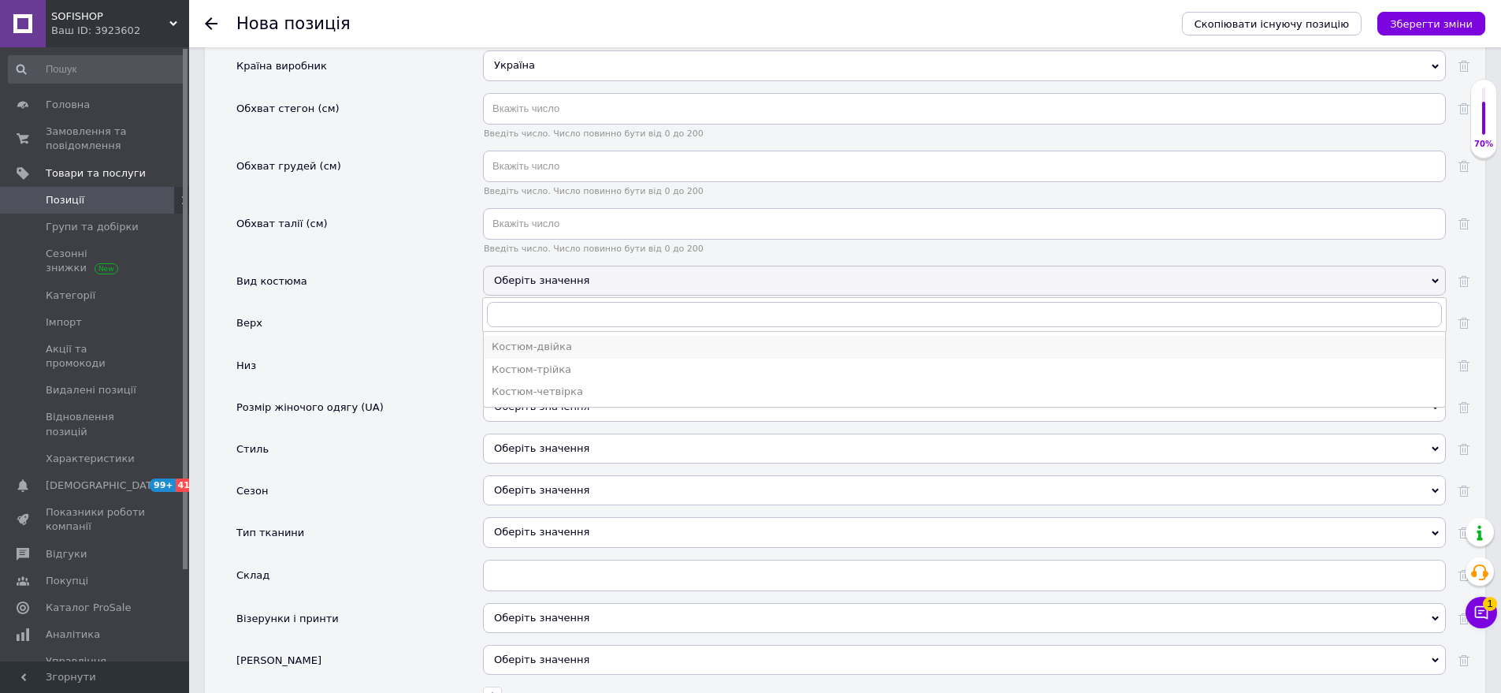
click at [567, 340] on div "Костюм-двійка" at bounding box center [965, 347] width 946 height 14
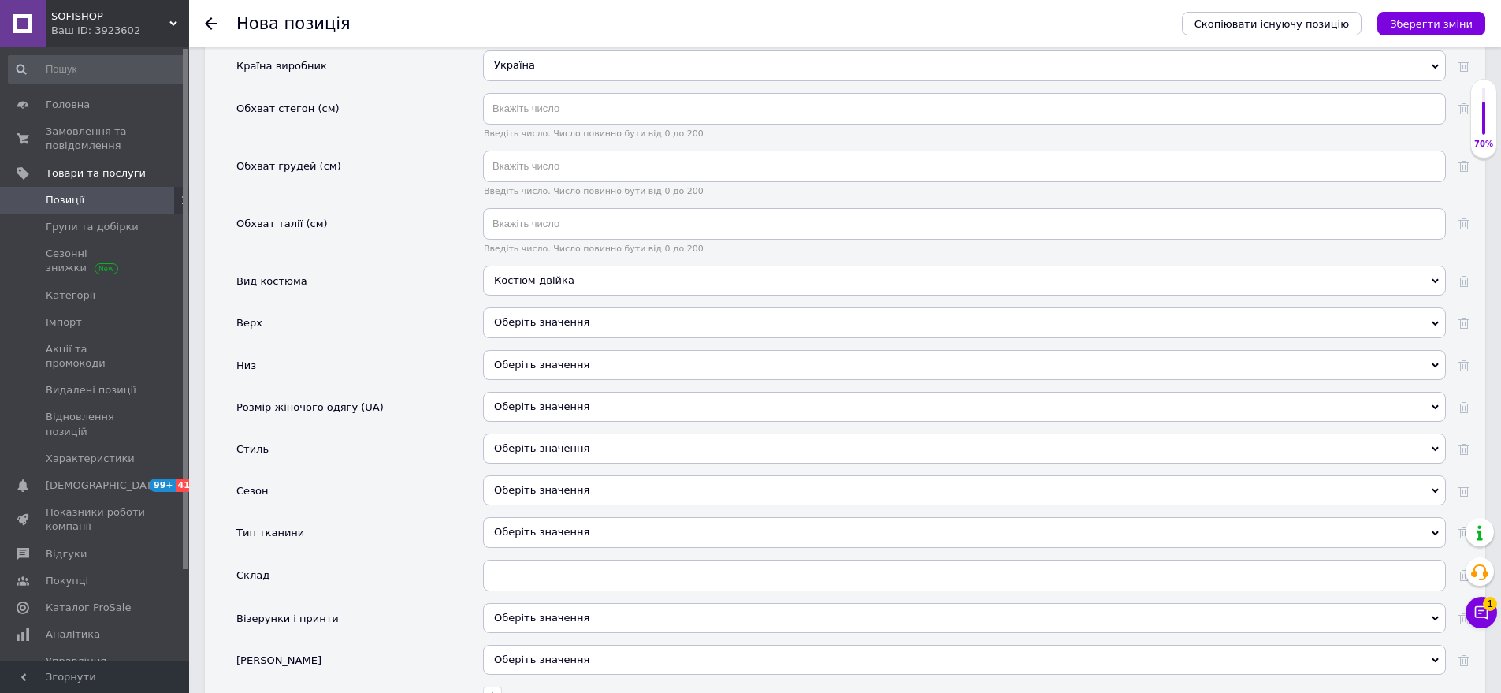
click at [574, 307] on div "Оберіть значення" at bounding box center [964, 322] width 963 height 30
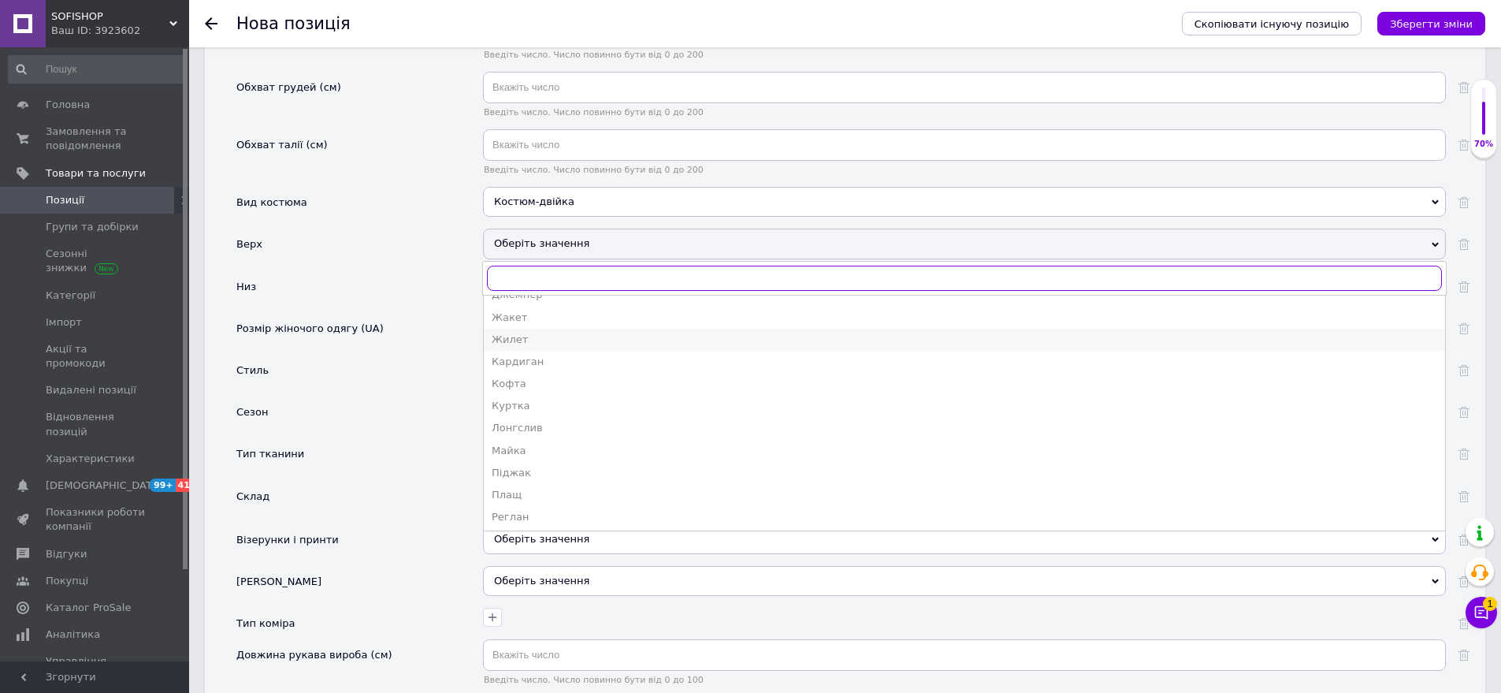
scroll to position [236, 0]
drag, startPoint x: 559, startPoint y: 347, endPoint x: 461, endPoint y: 277, distance: 119.8
click at [557, 352] on li "Кофта" at bounding box center [965, 363] width 962 height 22
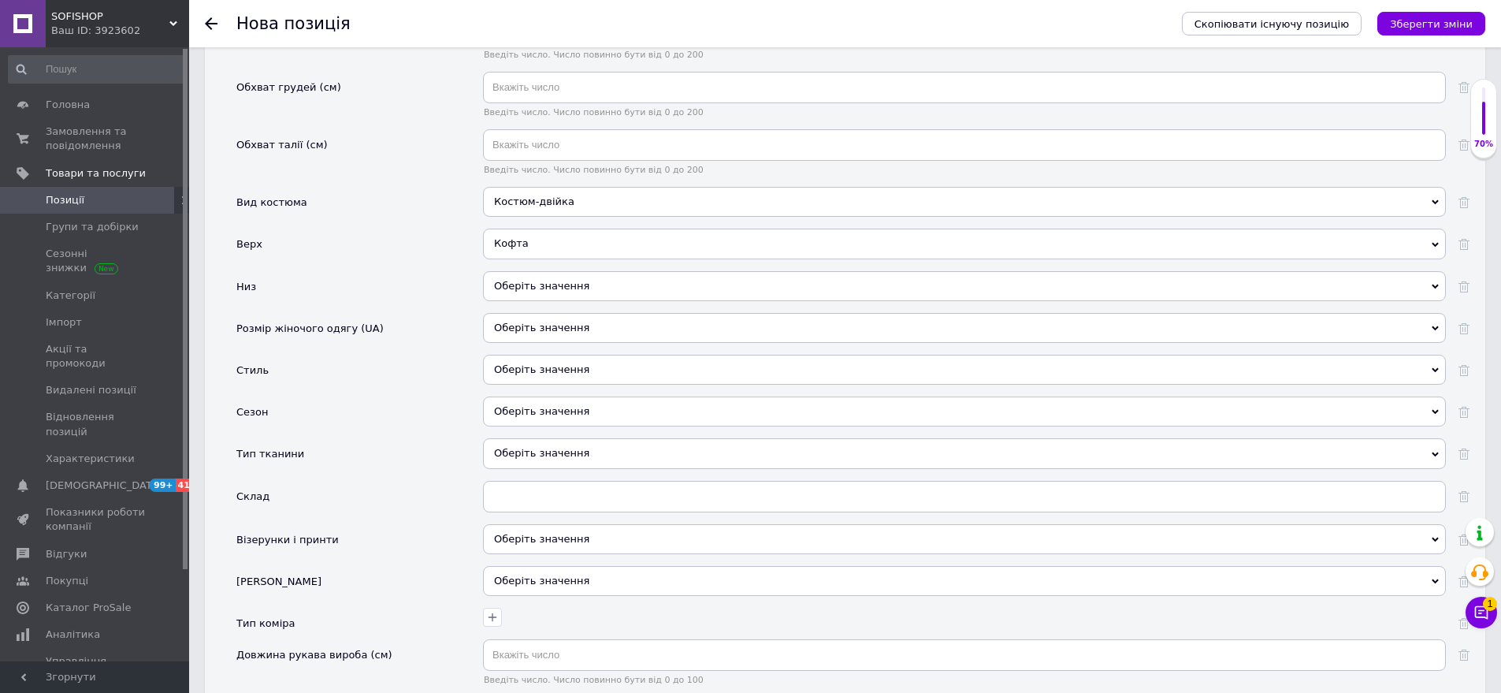
drag, startPoint x: 519, startPoint y: 260, endPoint x: 483, endPoint y: 247, distance: 37.9
click at [515, 271] on div "Оберіть значення" at bounding box center [964, 286] width 963 height 30
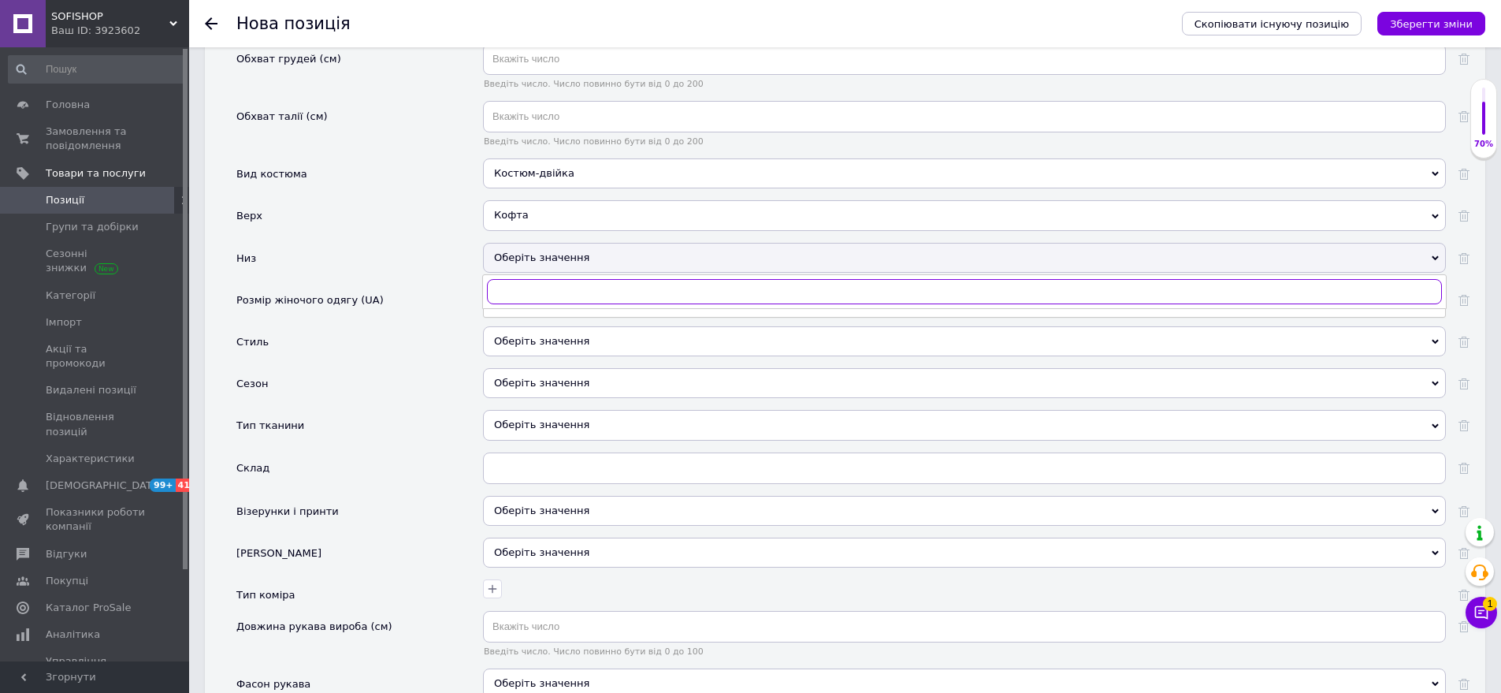
scroll to position [2095, 0]
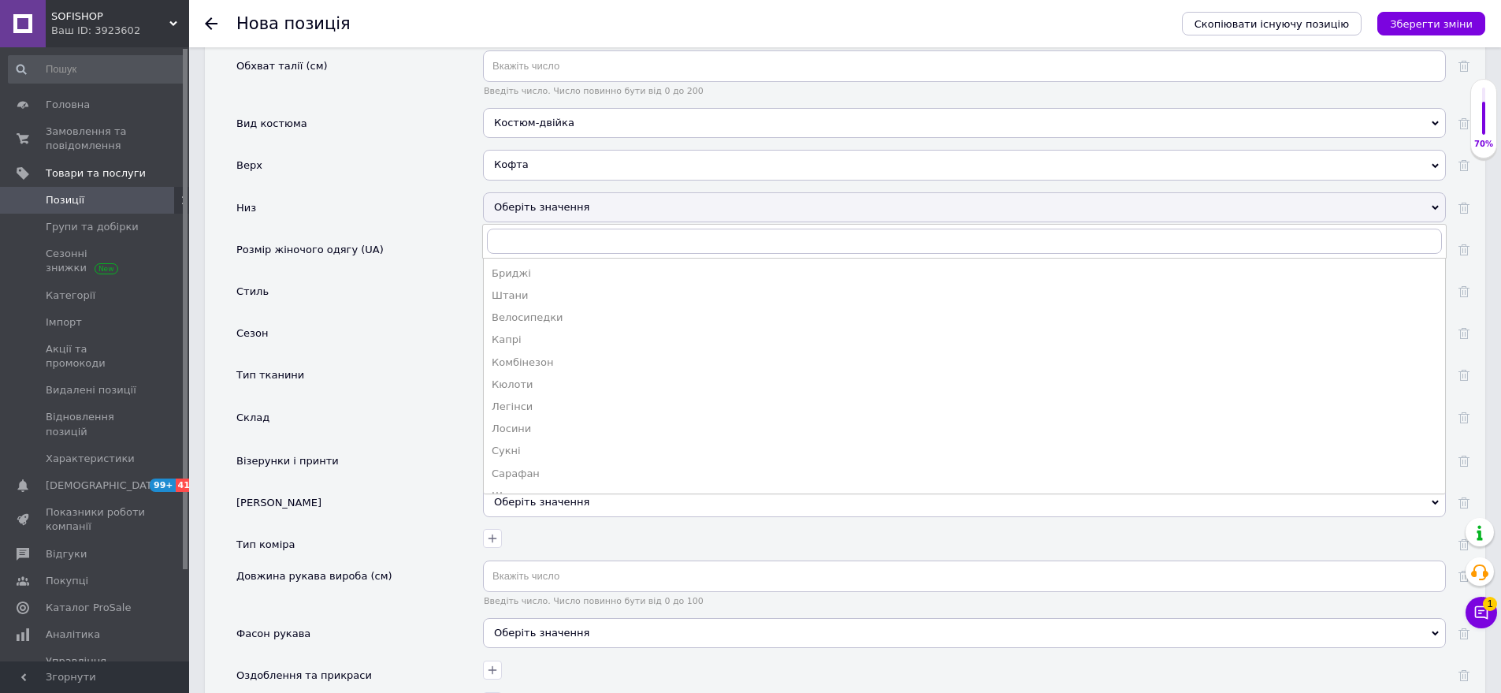
drag, startPoint x: 535, startPoint y: 273, endPoint x: 545, endPoint y: 246, distance: 29.4
click at [536, 288] on div "Штани" at bounding box center [965, 295] width 946 height 14
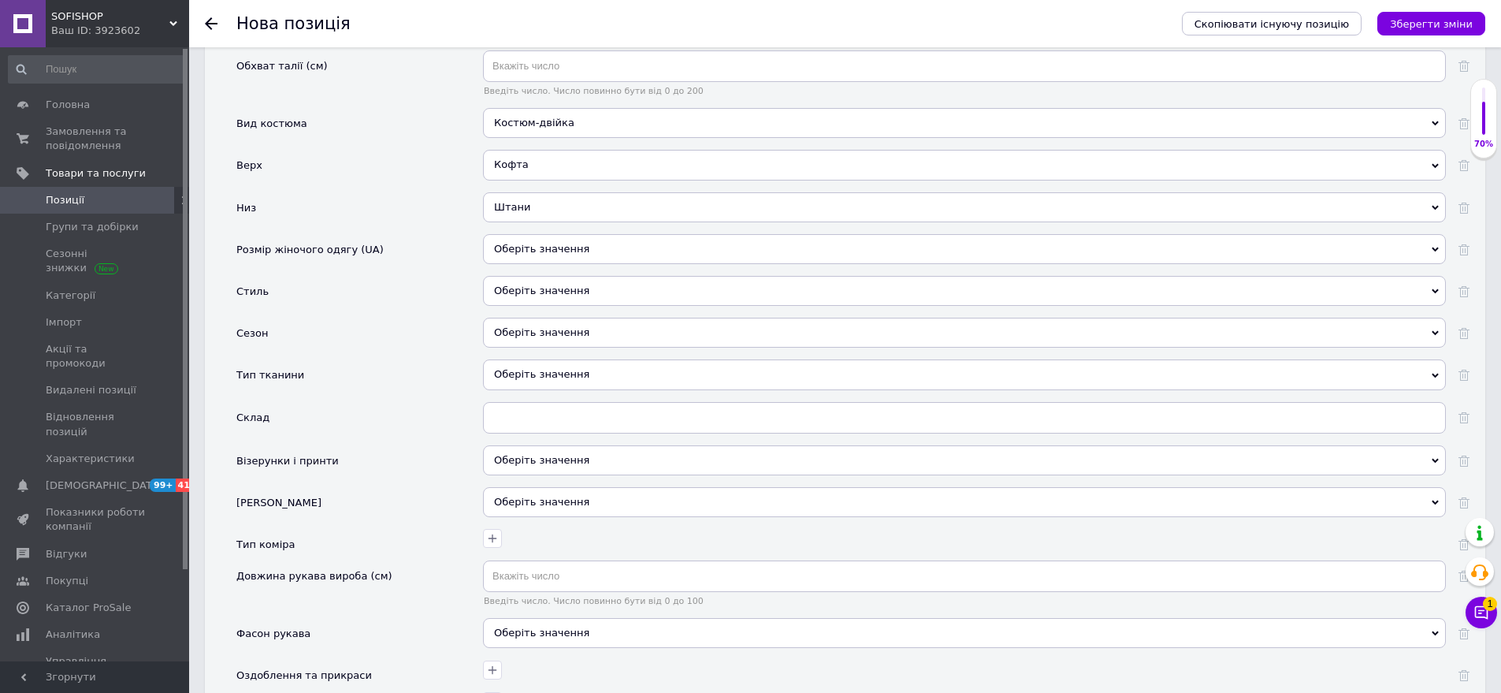
drag, startPoint x: 562, startPoint y: 229, endPoint x: 497, endPoint y: 212, distance: 67.7
click at [557, 234] on div "Оберіть значення" at bounding box center [964, 249] width 963 height 30
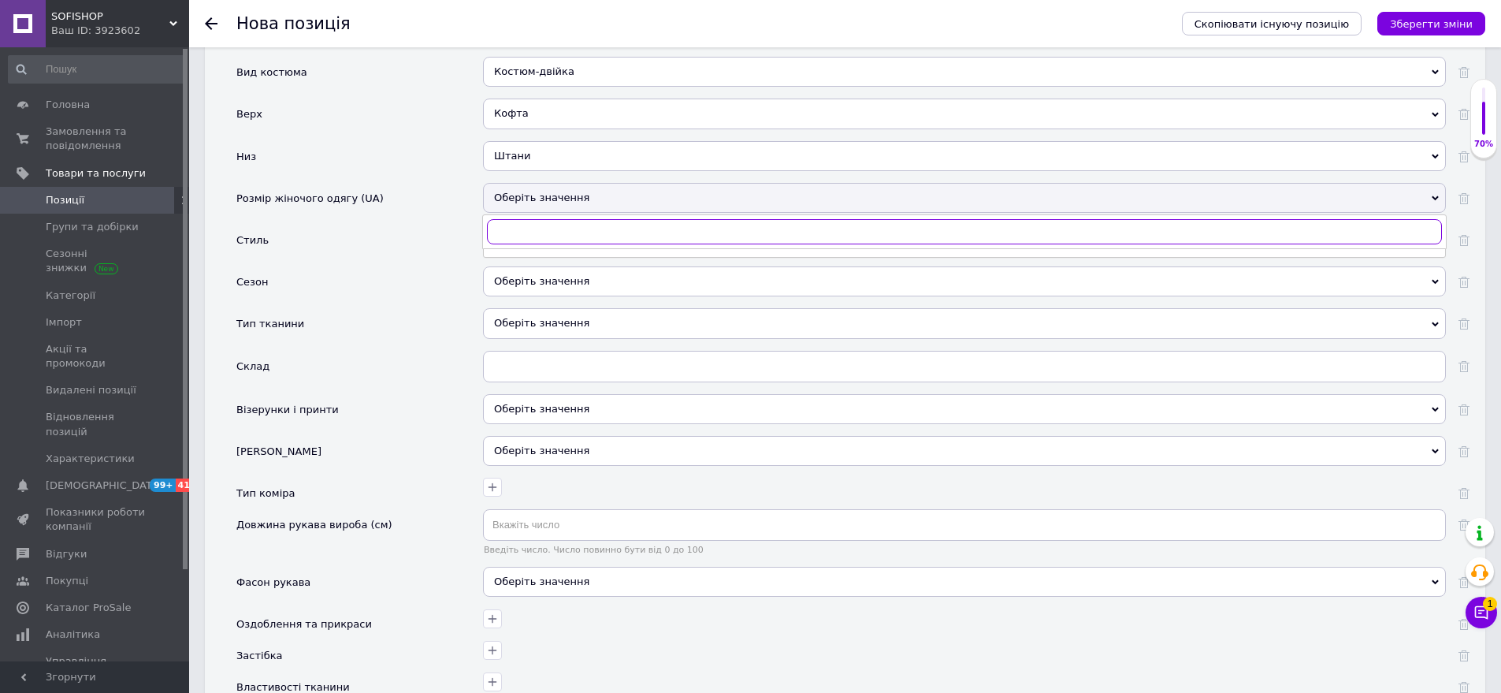
scroll to position [2174, 0]
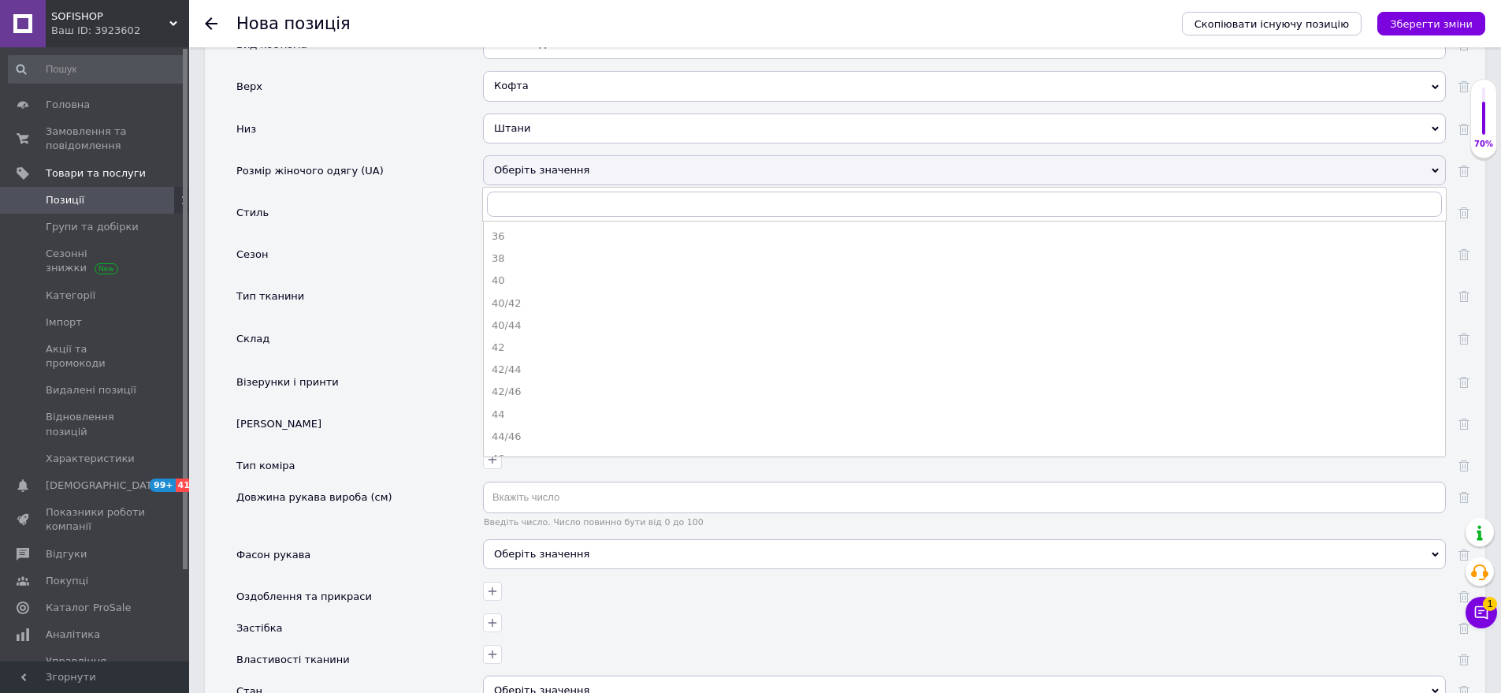
drag, startPoint x: 585, startPoint y: 363, endPoint x: 486, endPoint y: 242, distance: 156.3
click at [582, 385] on div "42/46" at bounding box center [965, 392] width 946 height 14
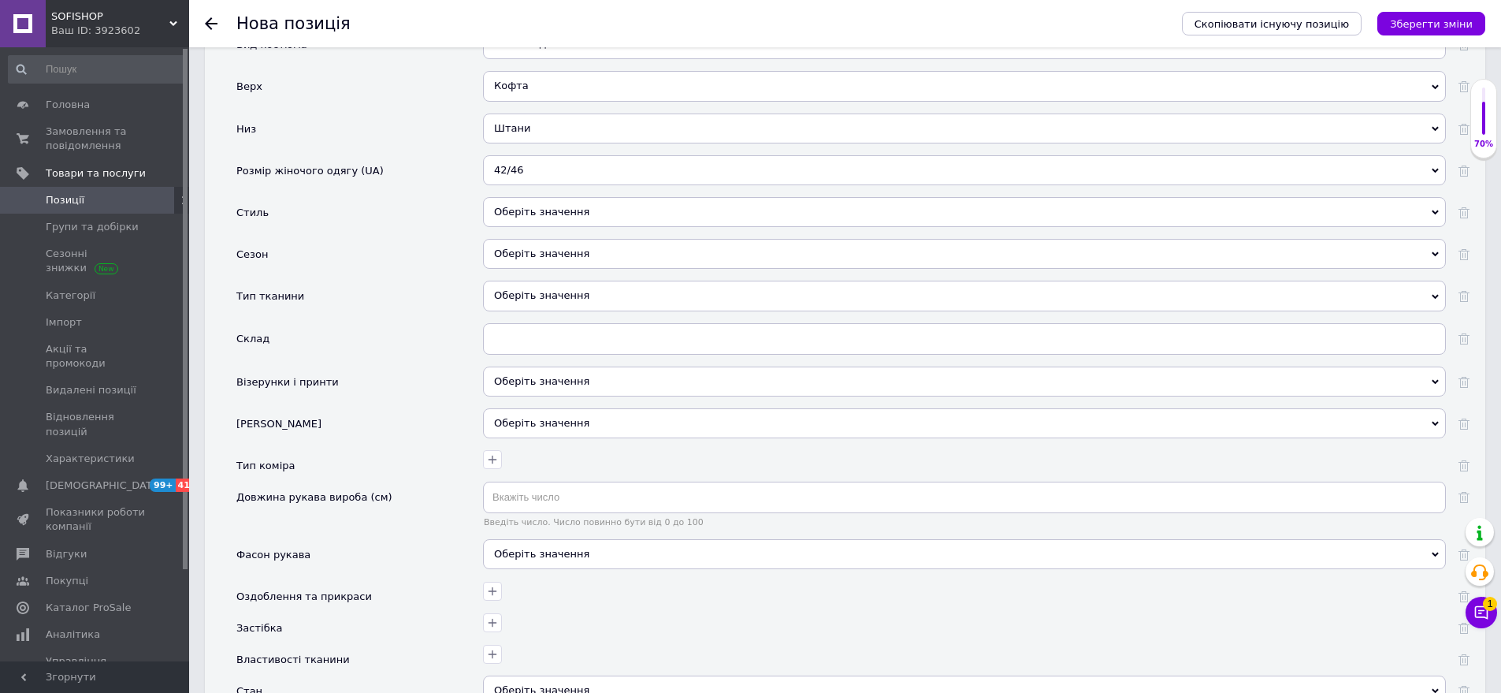
click at [552, 197] on div "Оберіть значення" at bounding box center [964, 212] width 963 height 30
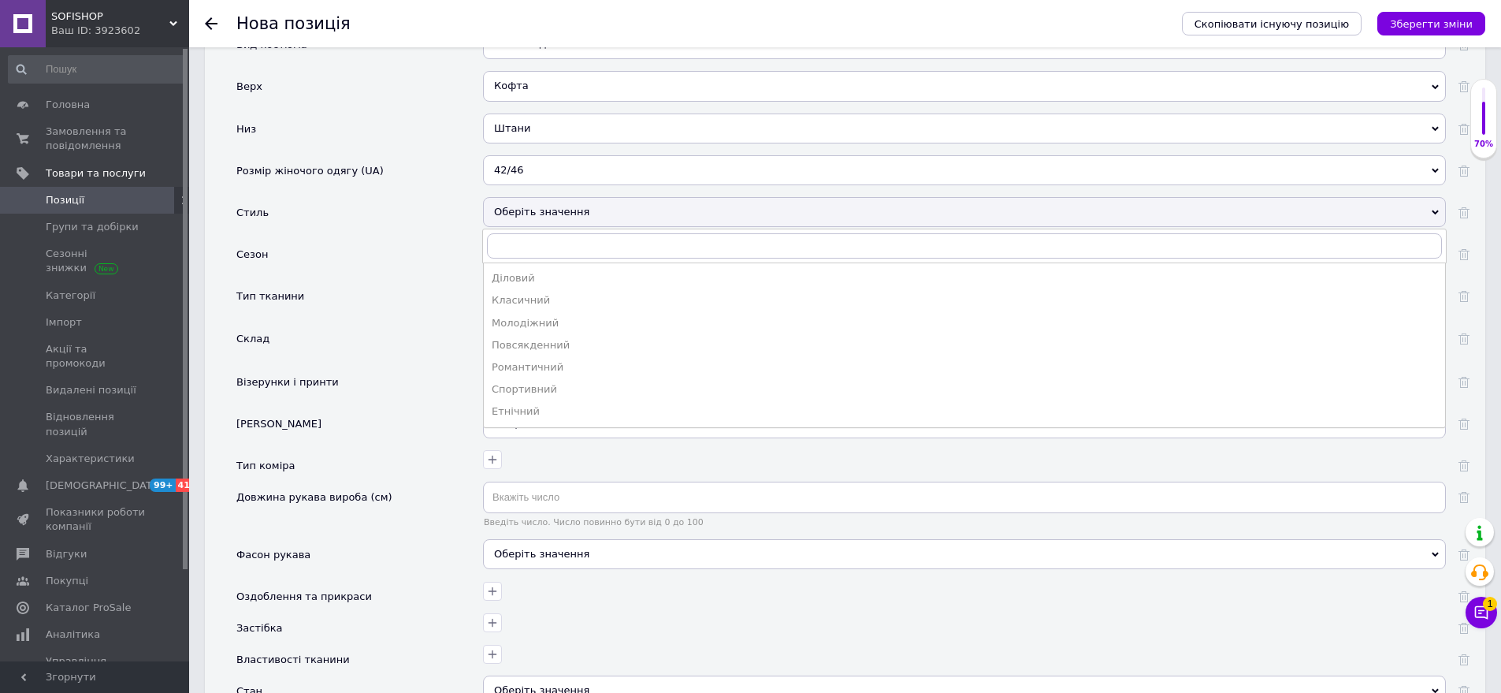
drag, startPoint x: 556, startPoint y: 329, endPoint x: 469, endPoint y: 267, distance: 106.9
click at [554, 338] on div "Повсякденний" at bounding box center [965, 345] width 946 height 14
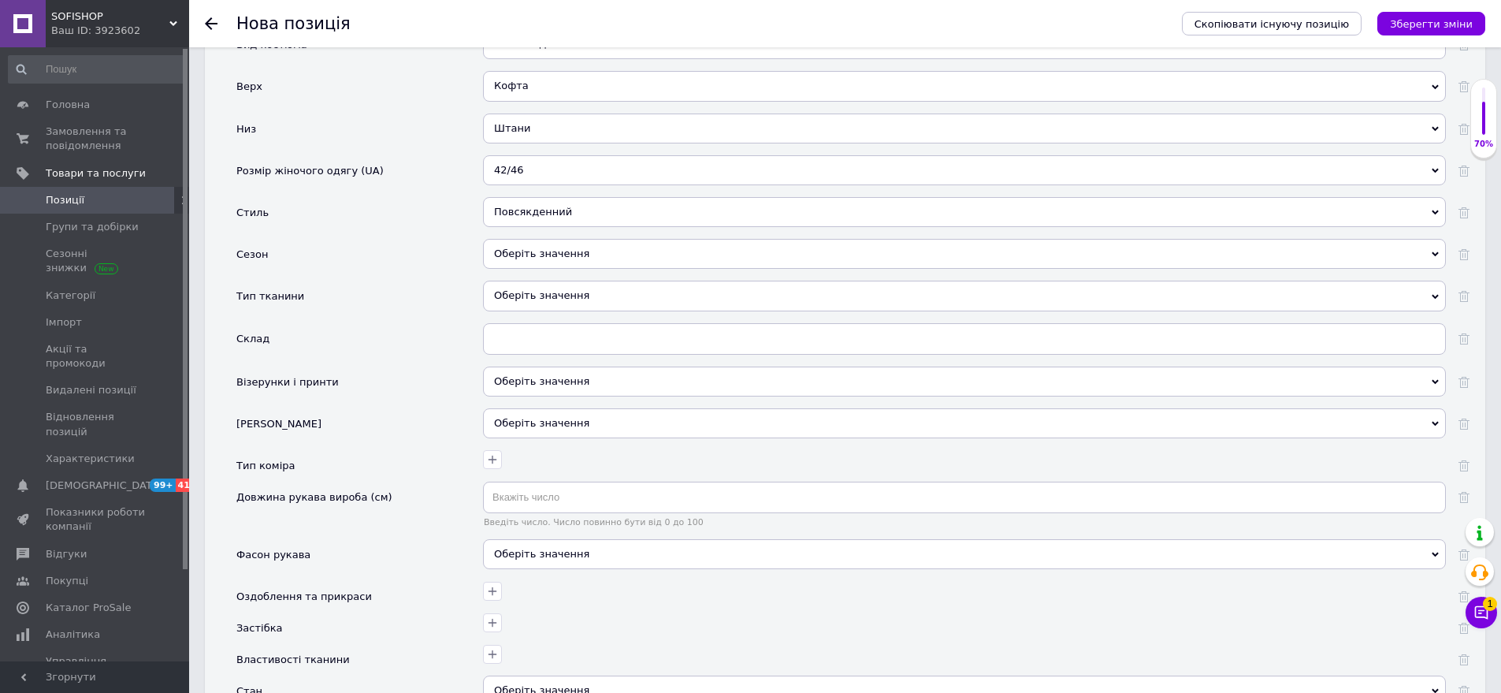
drag, startPoint x: 567, startPoint y: 241, endPoint x: 549, endPoint y: 222, distance: 26.7
click at [567, 240] on div "Оберіть значення" at bounding box center [964, 254] width 963 height 30
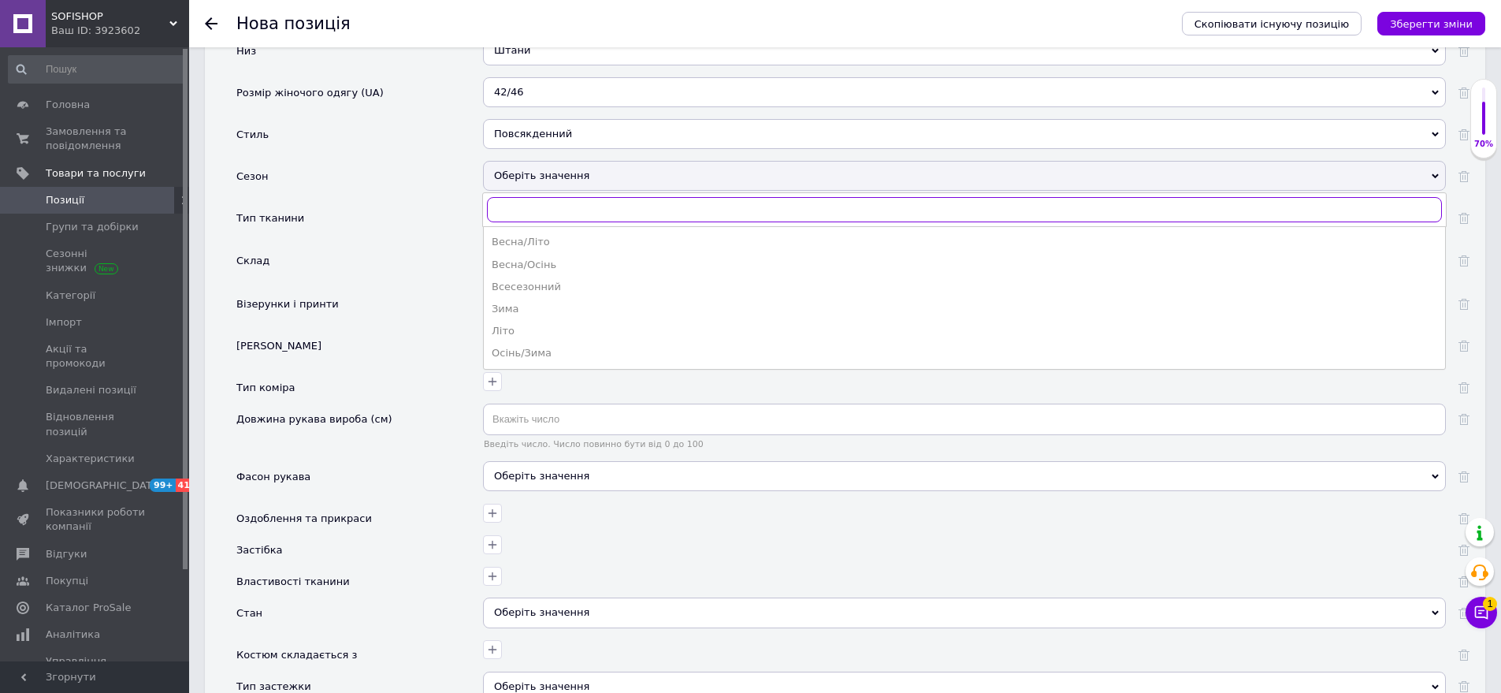
scroll to position [2252, 0]
drag, startPoint x: 552, startPoint y: 240, endPoint x: 570, endPoint y: 209, distance: 35.3
click at [552, 257] on div "Весна/Осінь" at bounding box center [965, 264] width 946 height 14
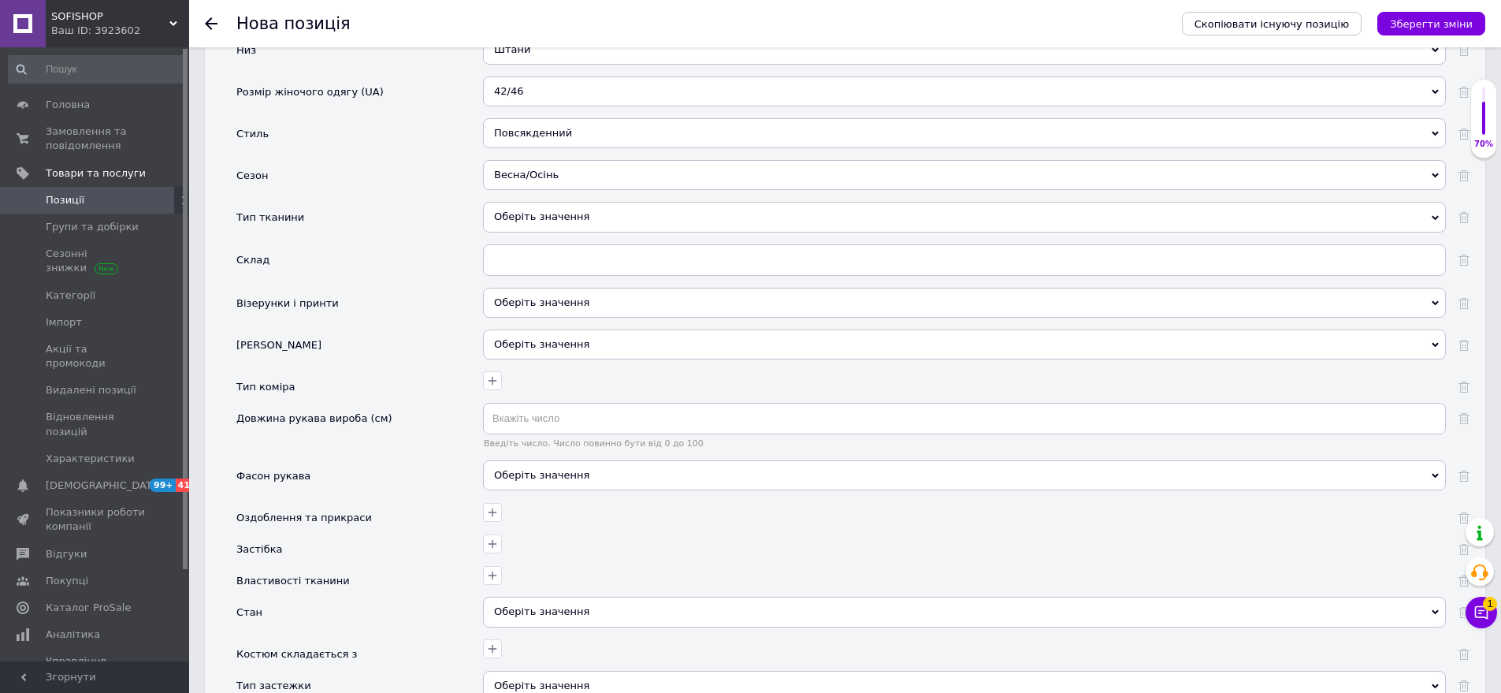
drag, startPoint x: 584, startPoint y: 198, endPoint x: 506, endPoint y: 195, distance: 78.1
click at [585, 202] on div "Оберіть значення" at bounding box center [964, 217] width 963 height 30
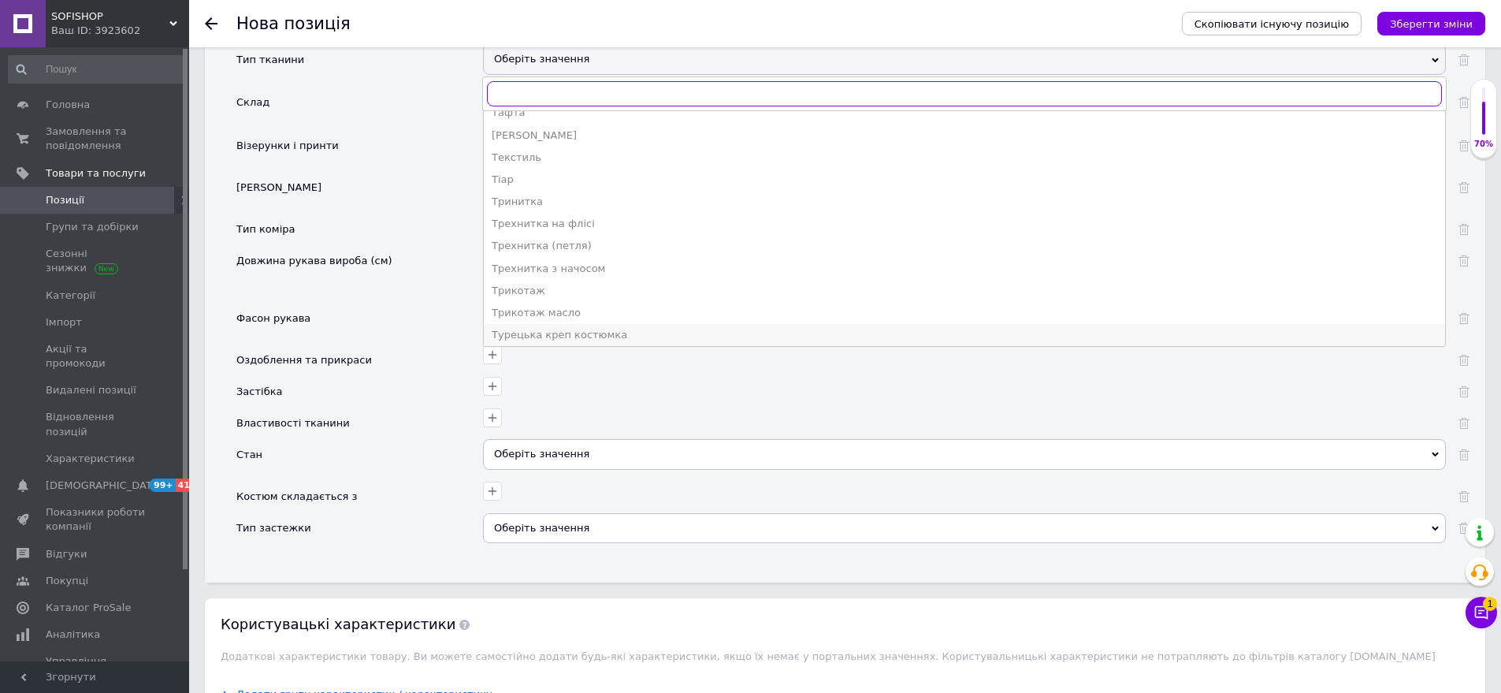
scroll to position [1995, 0]
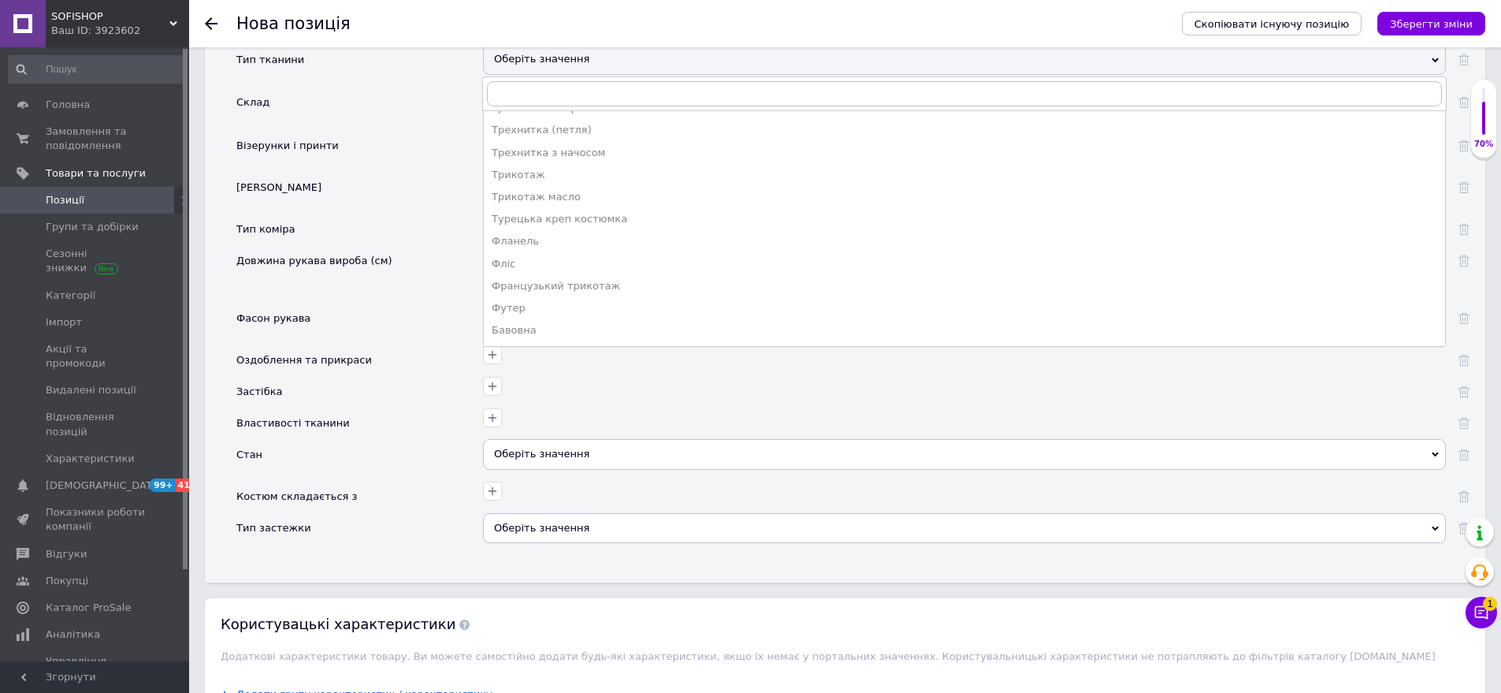
drag, startPoint x: 552, startPoint y: 243, endPoint x: 571, endPoint y: 153, distance: 91.8
click at [551, 257] on div "Фліс" at bounding box center [965, 264] width 946 height 14
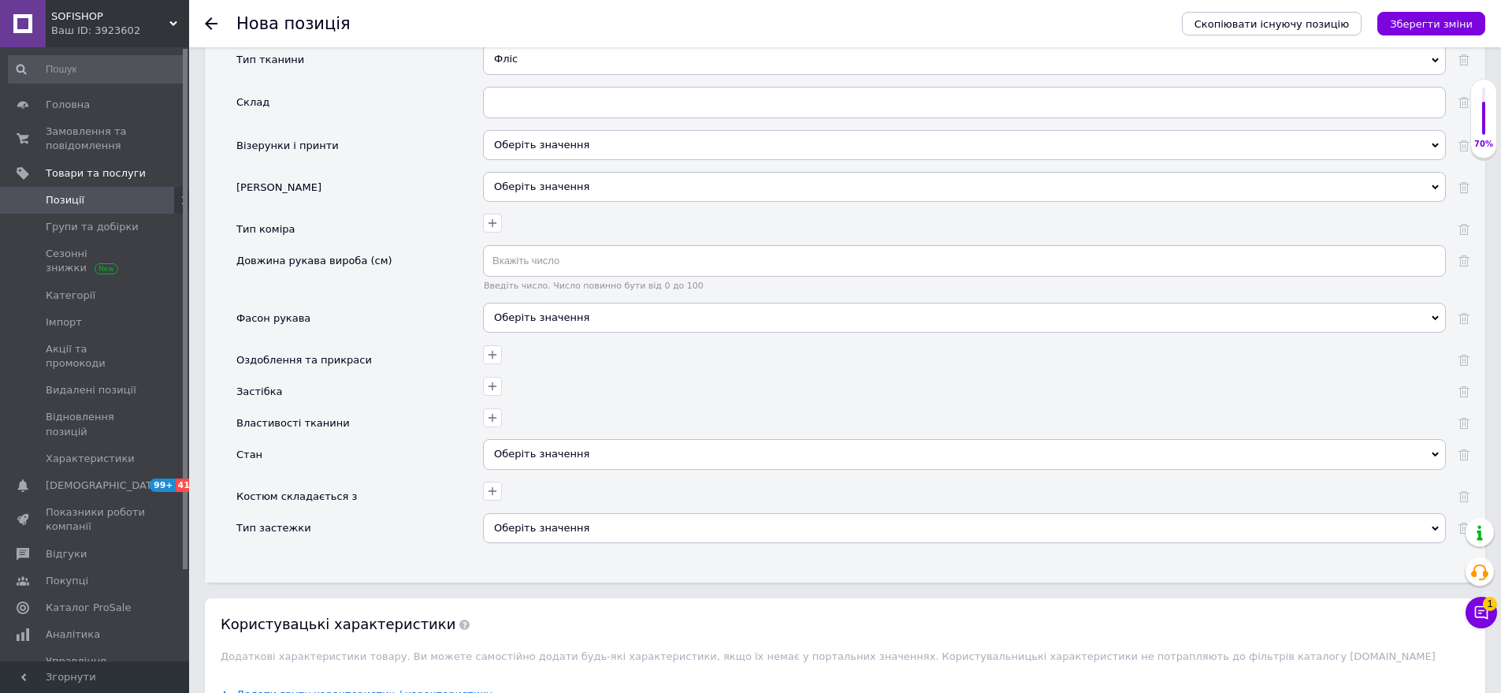
drag, startPoint x: 583, startPoint y: 125, endPoint x: 467, endPoint y: 124, distance: 115.9
click at [582, 130] on div "Оберіть значення" at bounding box center [964, 145] width 963 height 30
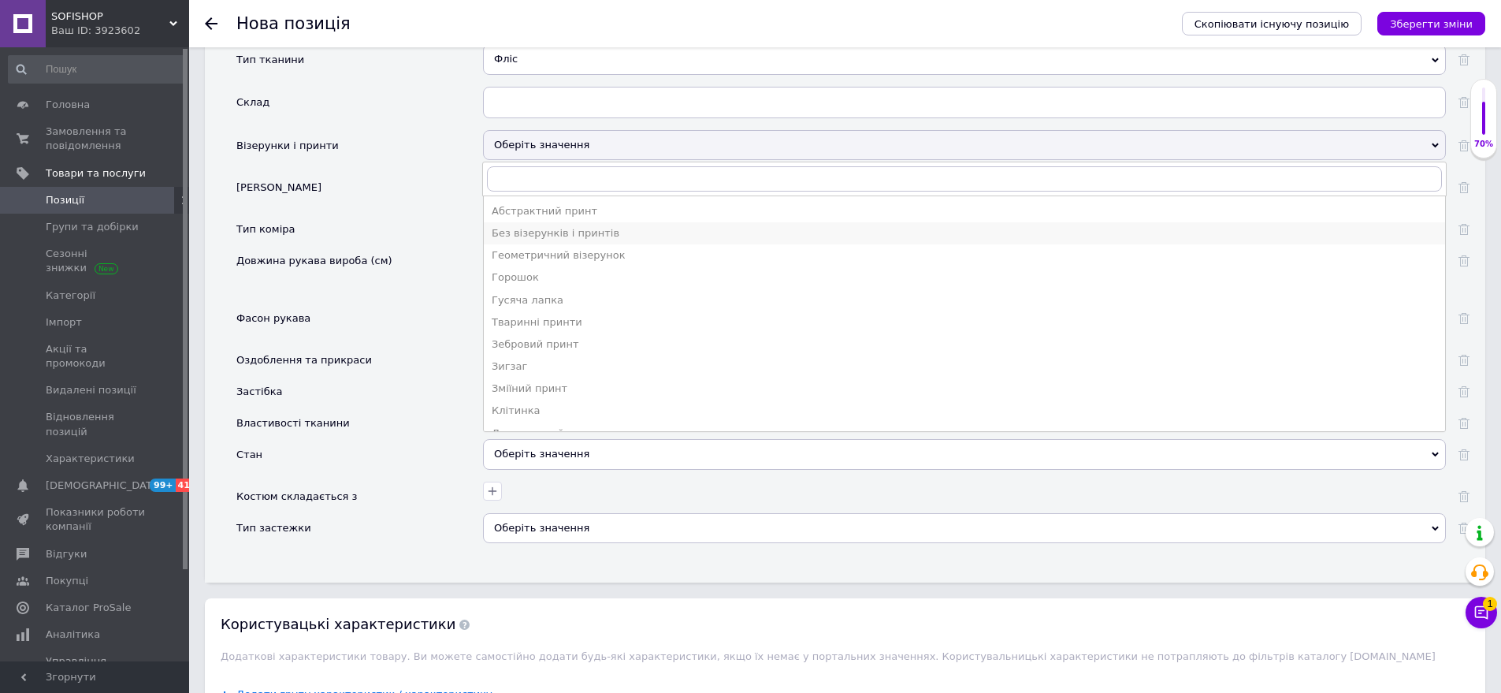
click at [553, 226] on div "Без візерунків і принтів" at bounding box center [965, 233] width 946 height 14
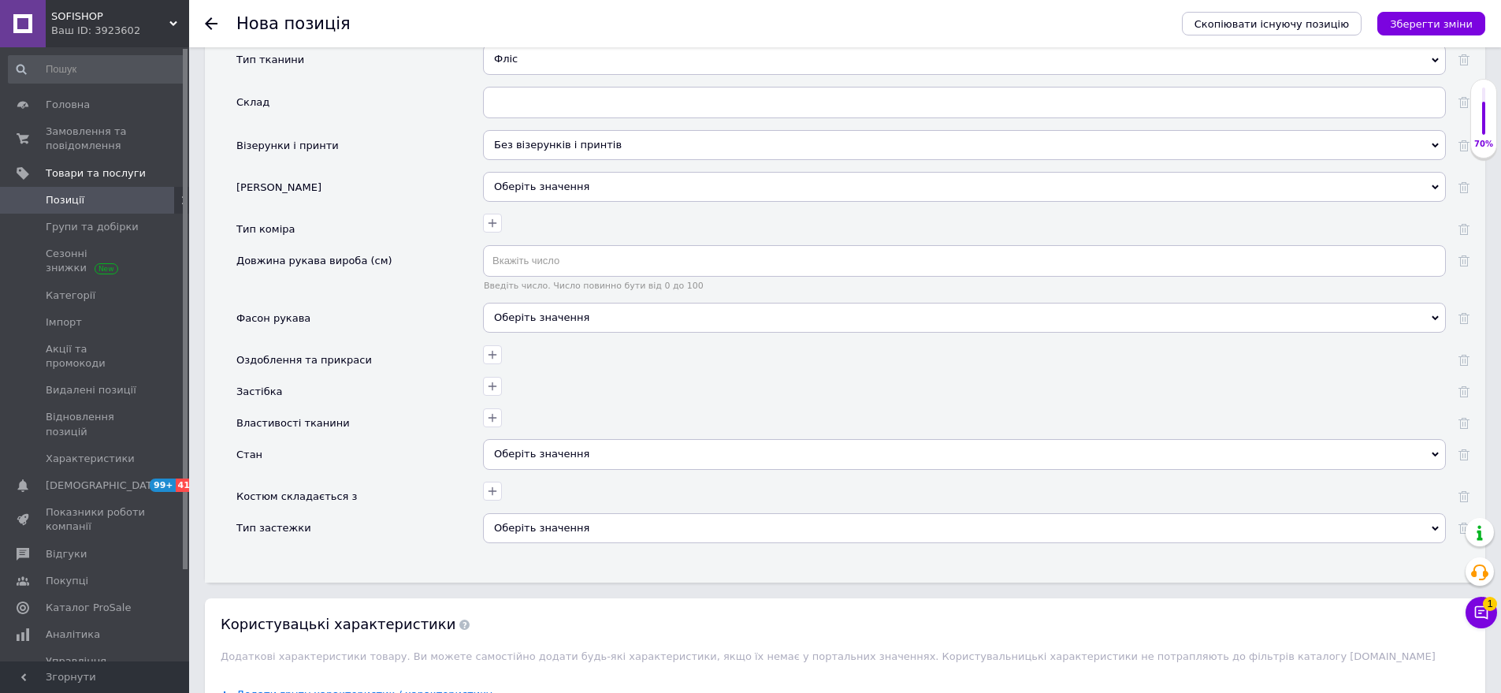
drag, startPoint x: 590, startPoint y: 296, endPoint x: 521, endPoint y: 267, distance: 75.2
click at [590, 303] on div "Оберіть значення" at bounding box center [964, 318] width 963 height 30
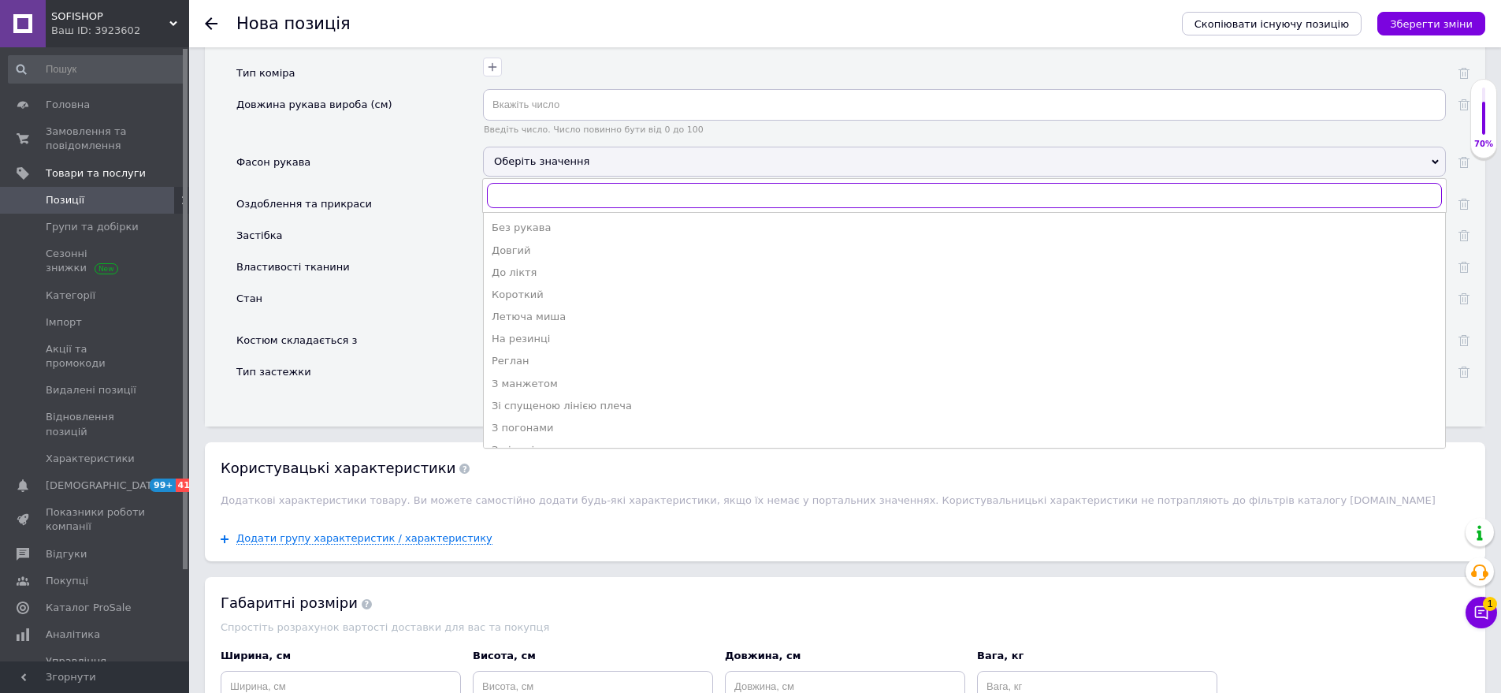
scroll to position [2568, 0]
click at [523, 242] on div "Довгий" at bounding box center [965, 249] width 946 height 14
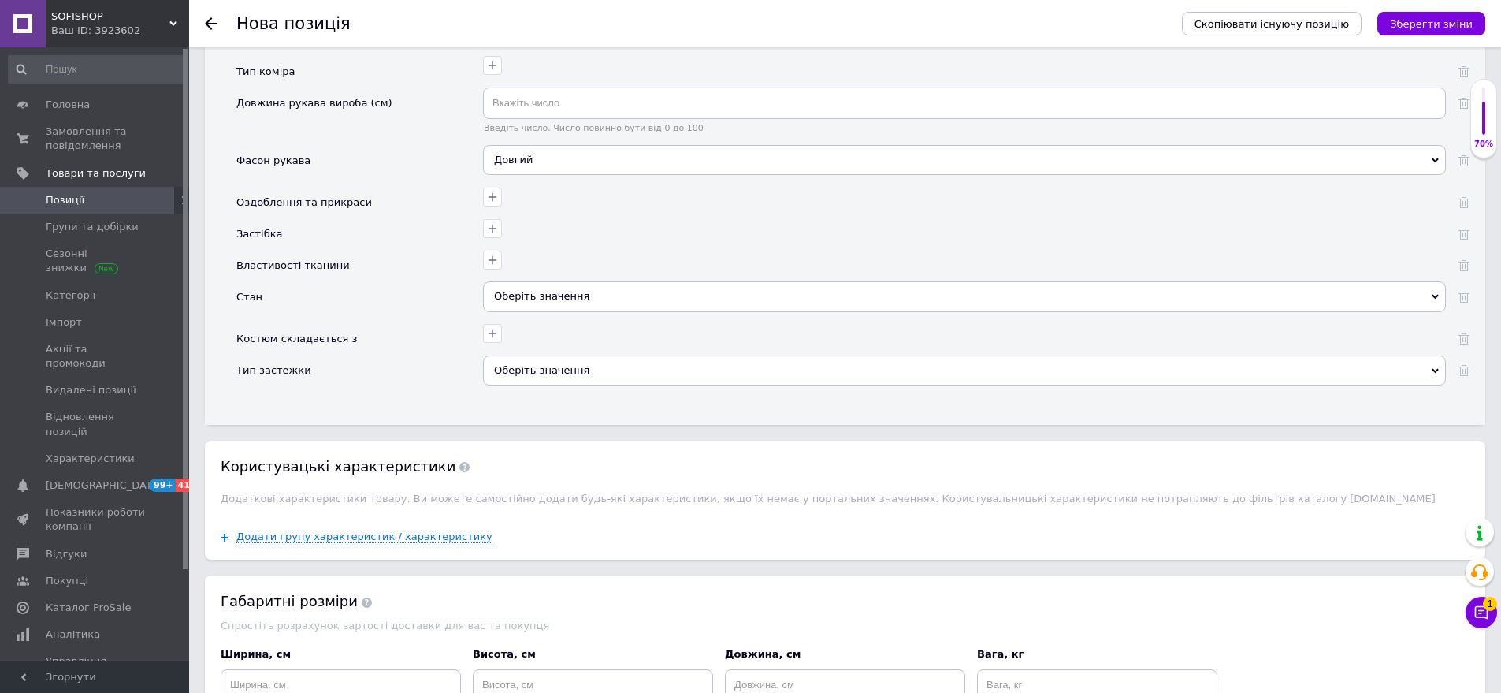
drag, startPoint x: 557, startPoint y: 288, endPoint x: 504, endPoint y: 259, distance: 60.3
click at [557, 287] on div "Оберіть значення" at bounding box center [964, 296] width 963 height 30
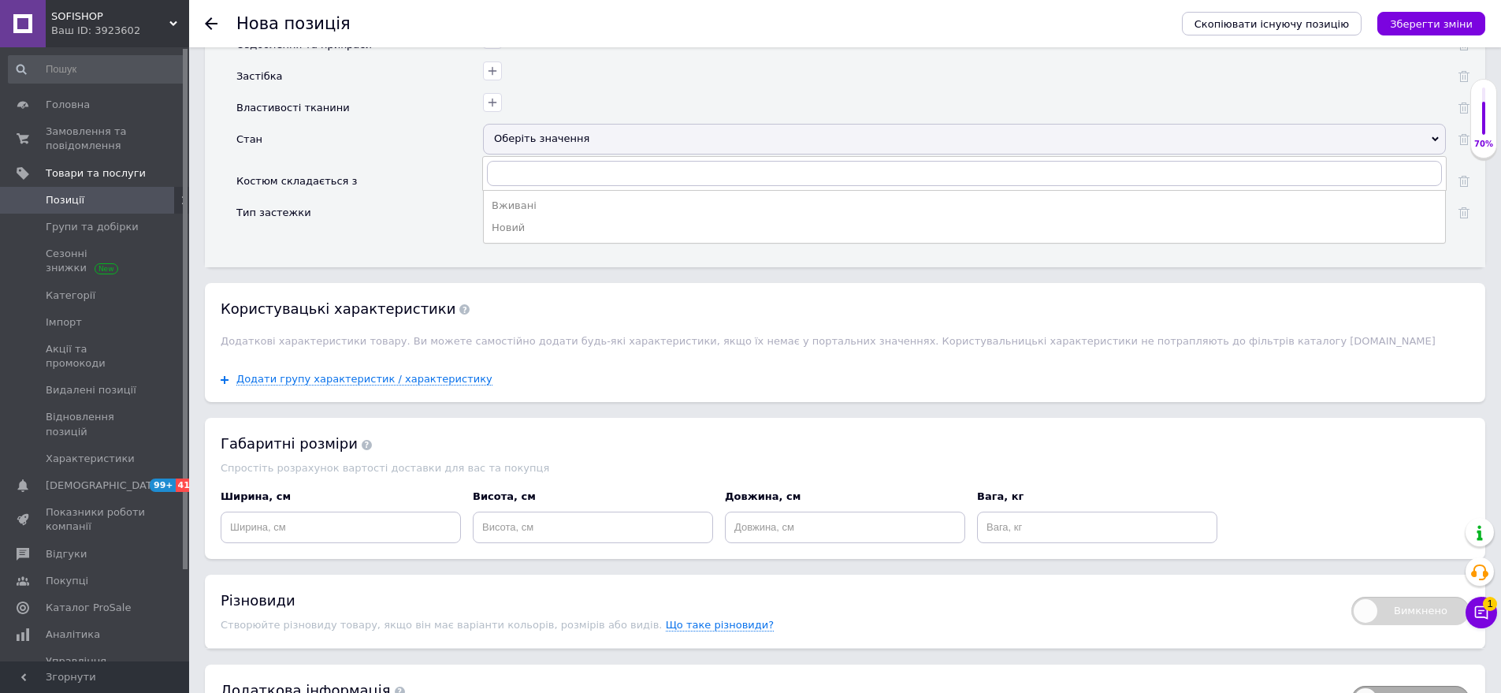
drag, startPoint x: 535, startPoint y: 199, endPoint x: 496, endPoint y: 329, distance: 136.6
click at [538, 221] on div "Новий" at bounding box center [965, 228] width 946 height 14
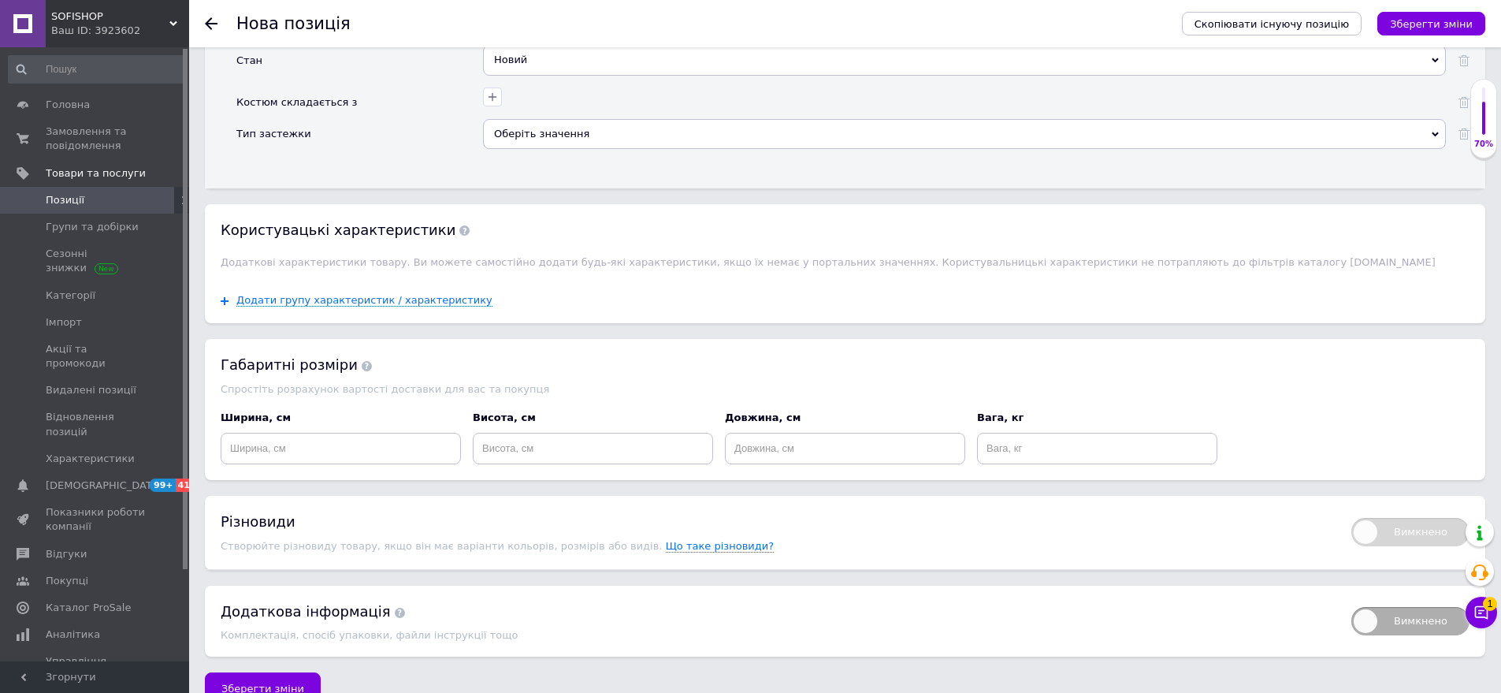
scroll to position [2811, 0]
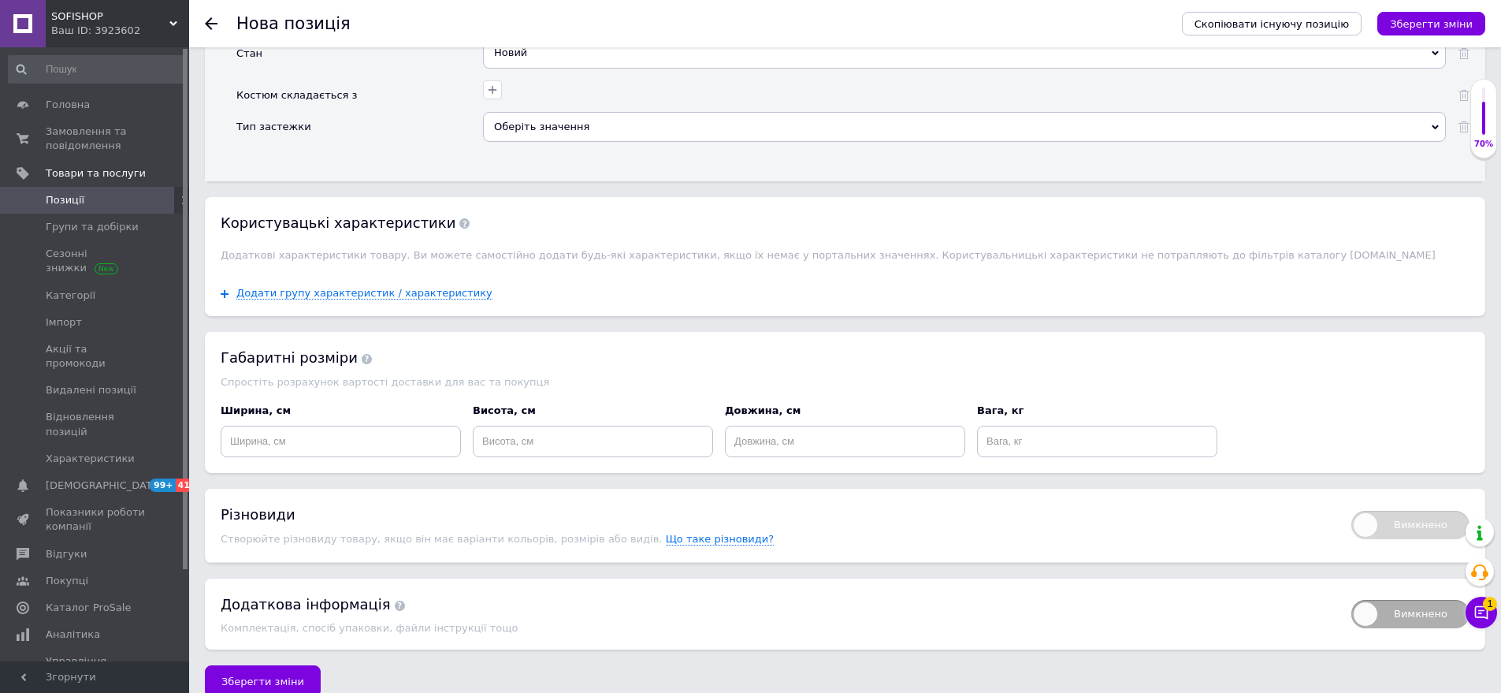
drag, startPoint x: 270, startPoint y: 671, endPoint x: 452, endPoint y: 689, distance: 183.0
click at [269, 670] on button "Зберегти зміни" at bounding box center [263, 681] width 116 height 32
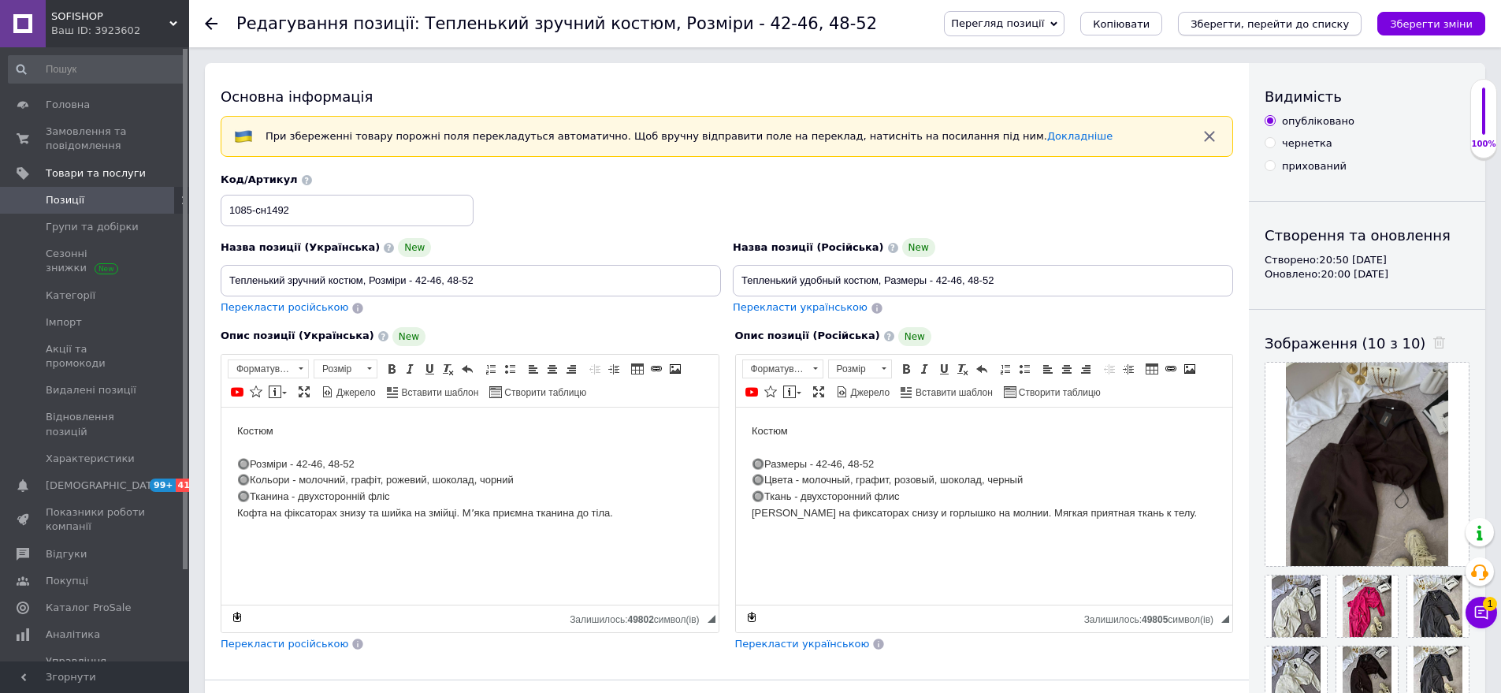
click at [1315, 28] on icon "Зберегти, перейти до списку" at bounding box center [1270, 24] width 158 height 12
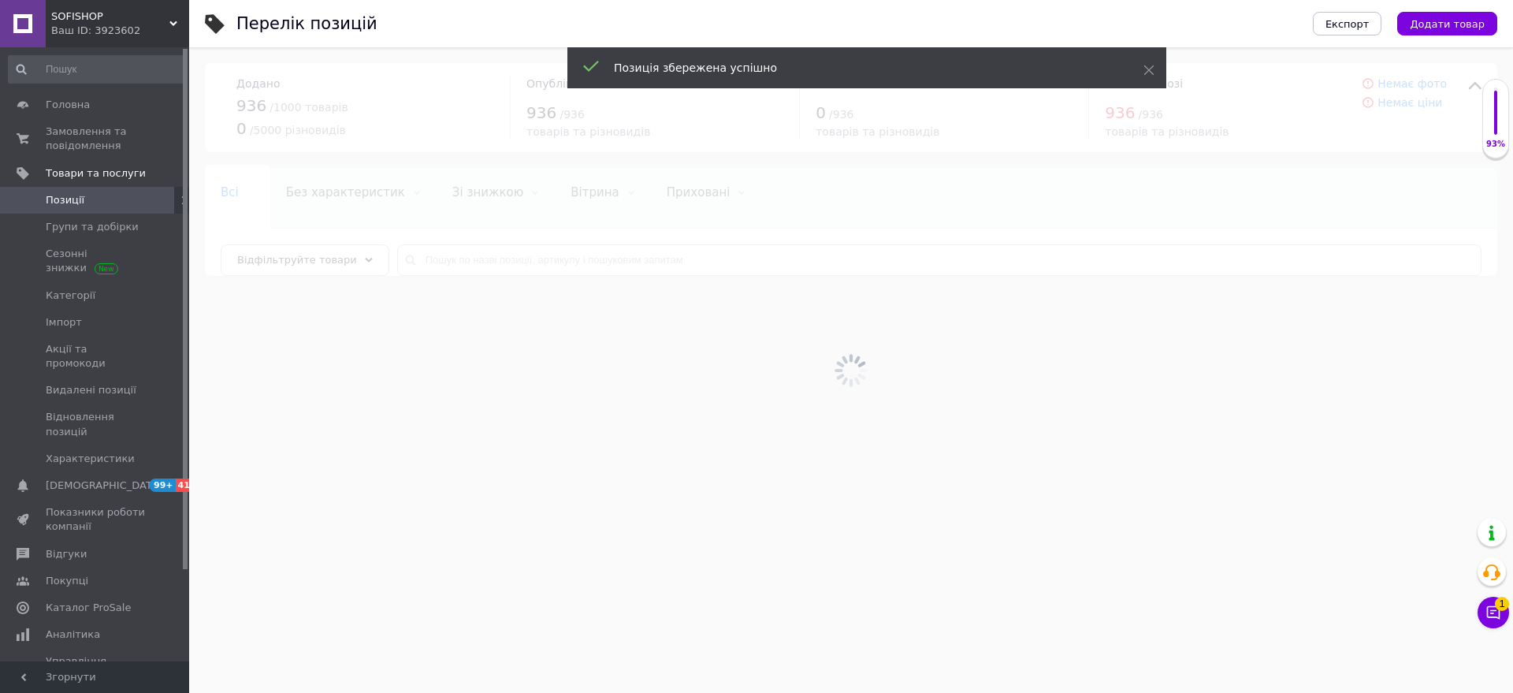
click at [1429, 35] on div "Експорт Додати товар" at bounding box center [1389, 23] width 216 height 47
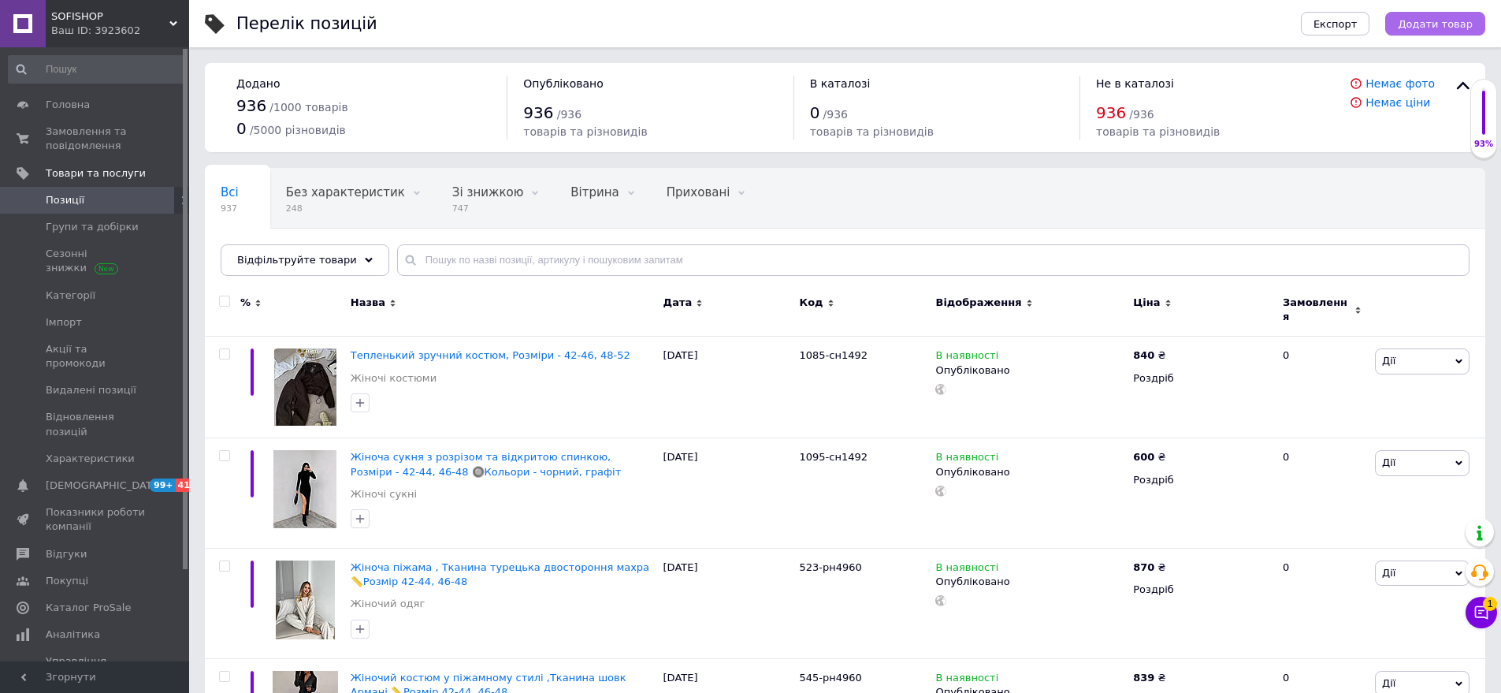
click at [1441, 24] on span "Додати товар" at bounding box center [1435, 24] width 75 height 12
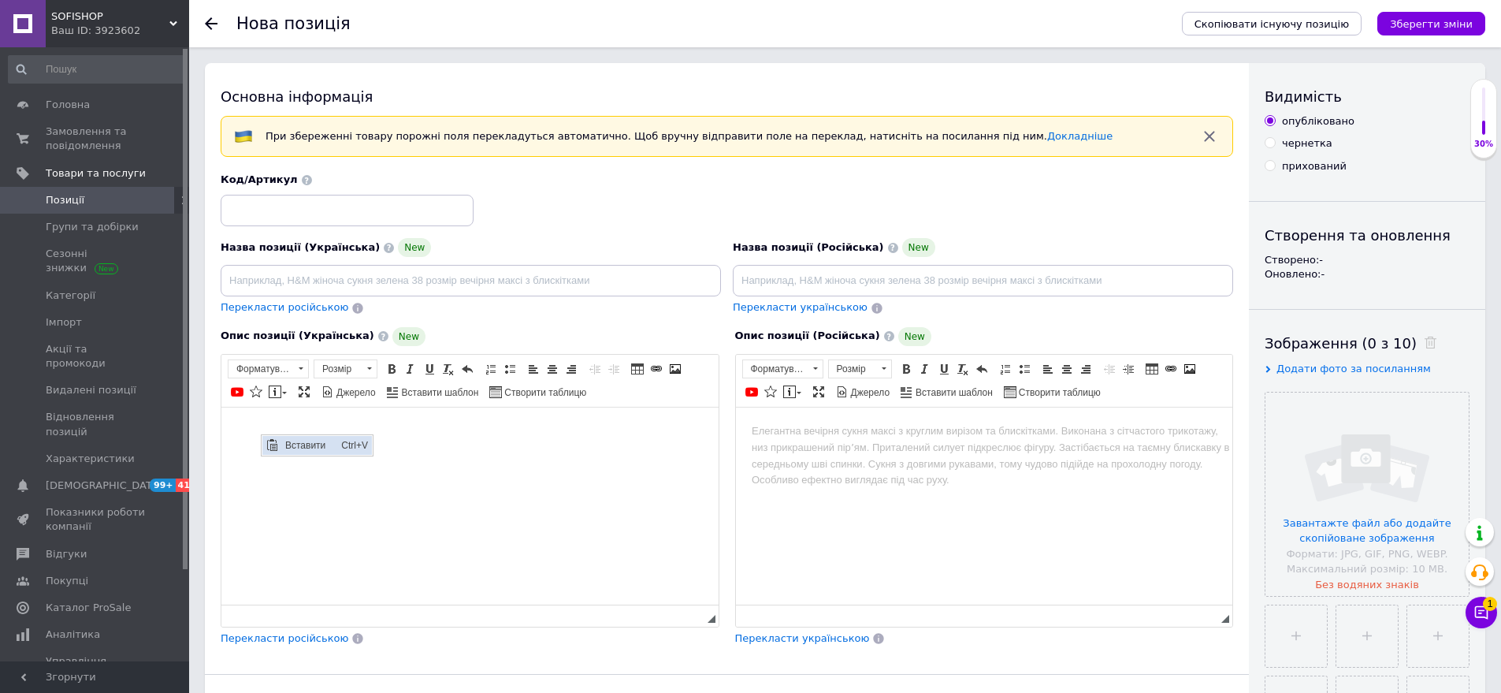
click at [287, 439] on span "Вставити" at bounding box center [309, 444] width 56 height 19
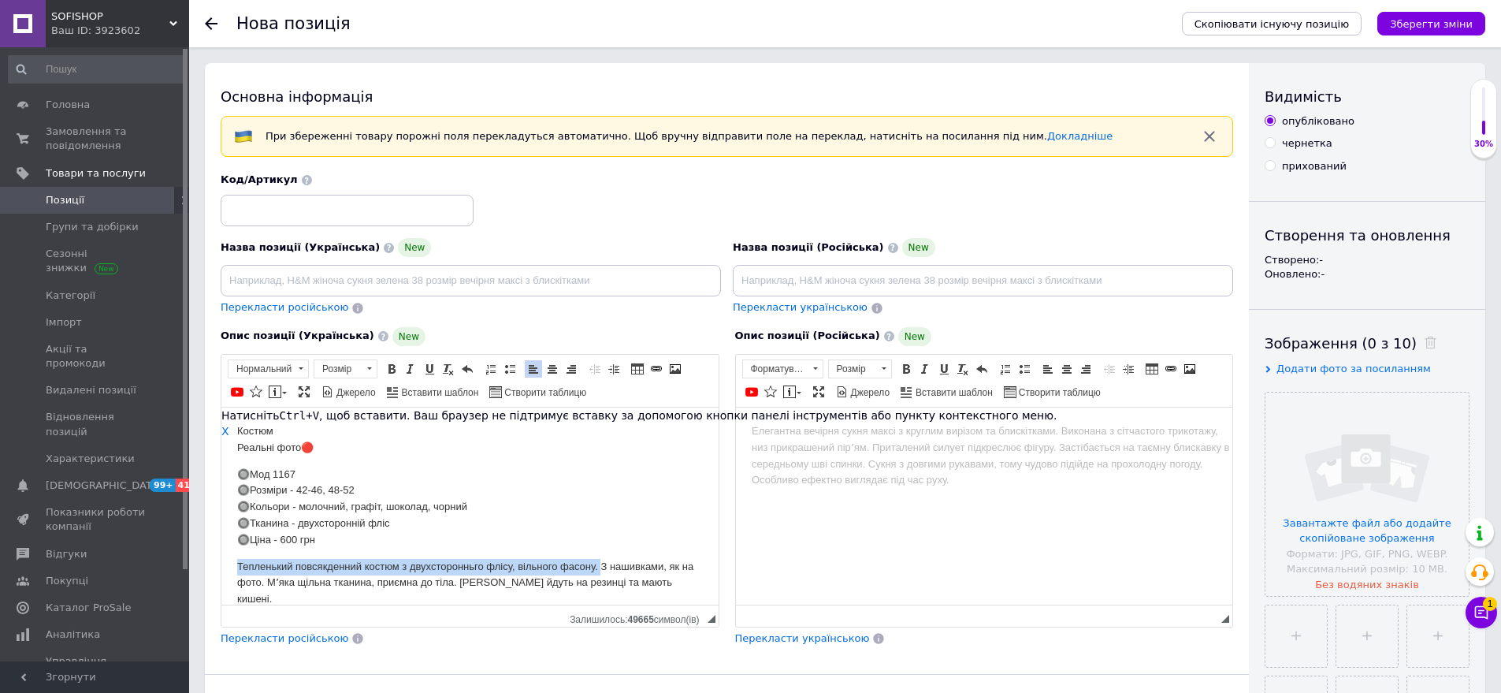
drag, startPoint x: 225, startPoint y: 571, endPoint x: 584, endPoint y: 571, distance: 359.4
click at [601, 569] on html "Костюм Реальні фото🔴 🔘Мод 1167 🔘Розміри - 42-46, 48-52 🔘Кольори - молочний, гра…" at bounding box center [469, 515] width 497 height 216
drag, startPoint x: 582, startPoint y: 571, endPoint x: 809, endPoint y: 979, distance: 466.0
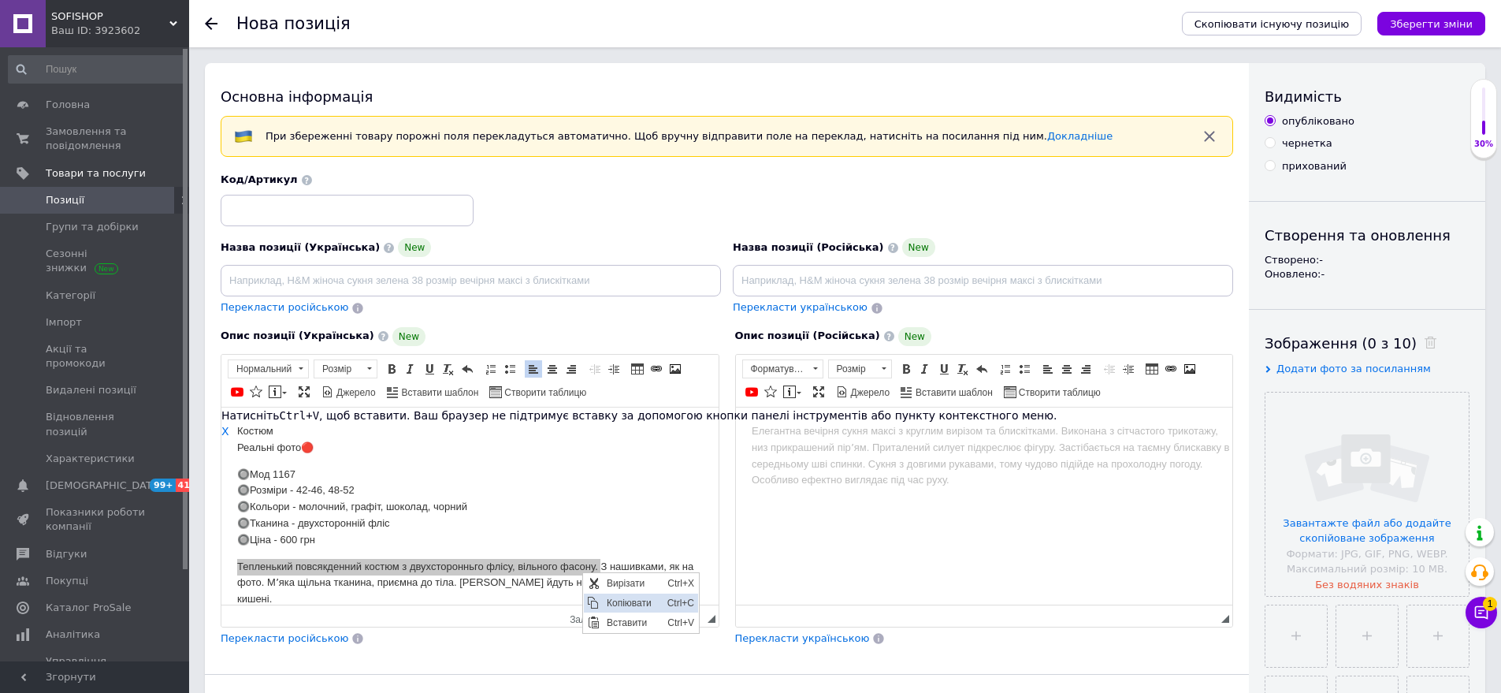
click at [619, 594] on span "Копіювати" at bounding box center [633, 602] width 61 height 19
copy p "Тепленький повсякденний костюм з двухсторонньго флісу, вільного фасону."
paste input "Тепленький повсякденний костюм з двухсторонньго флісу, вільного фасону."
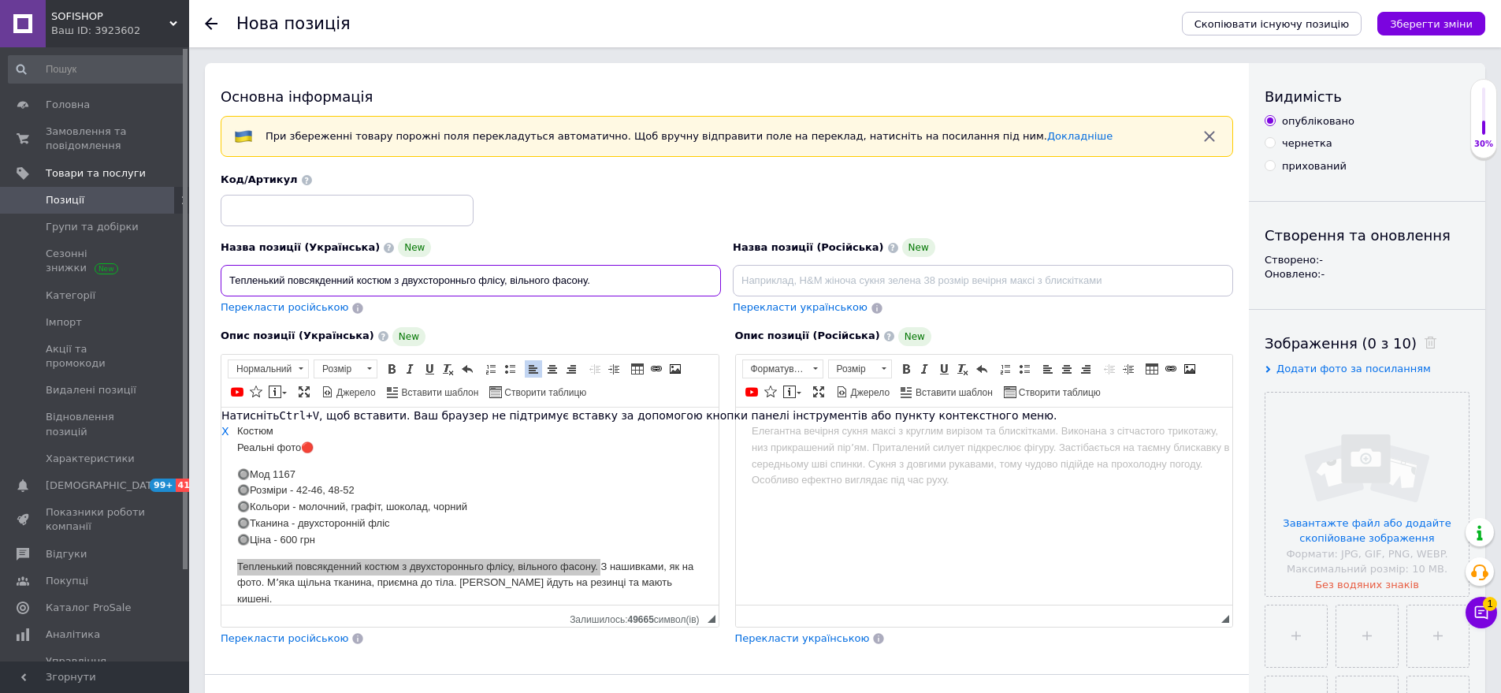
type input "Тепленький повсякденний костюм з двухсторонньго флісу, вільного фасону."
click at [267, 214] on input at bounding box center [347, 211] width 253 height 32
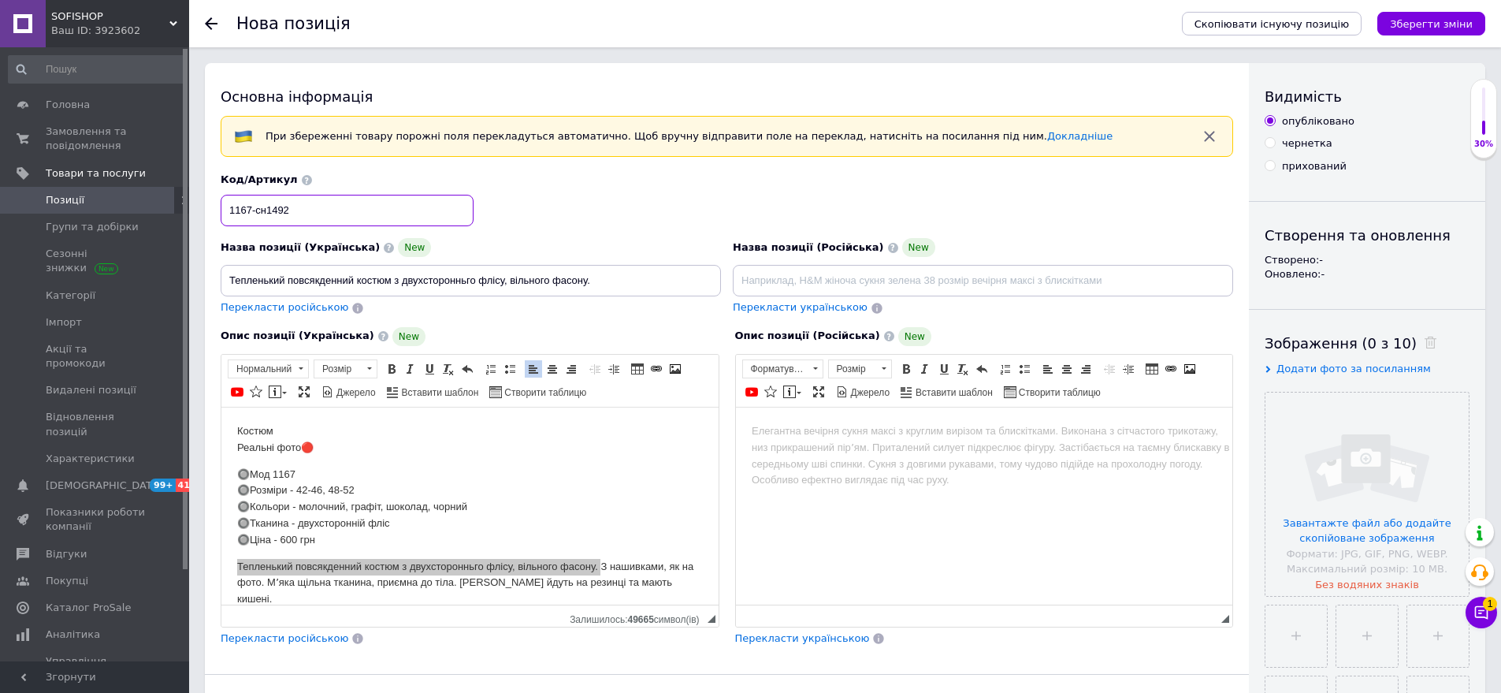
type input "1167-сн1492"
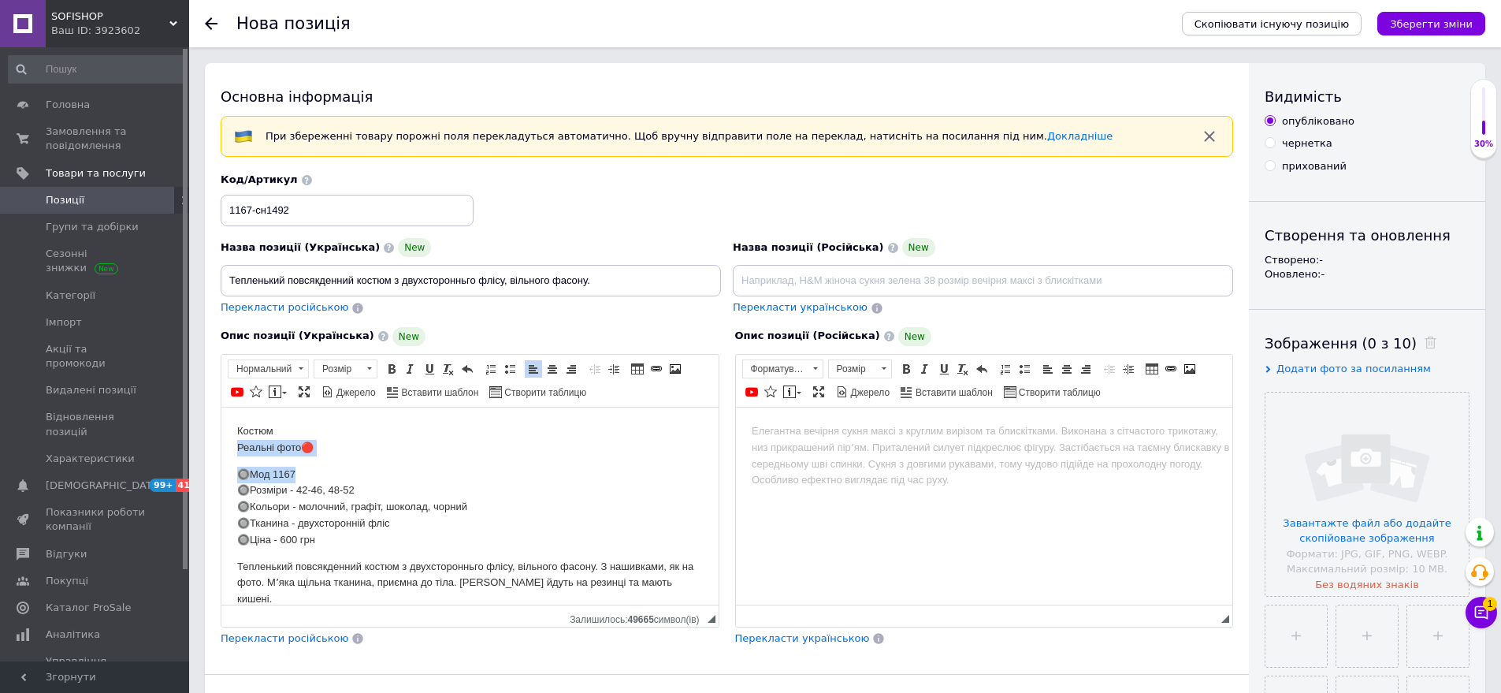
drag, startPoint x: 229, startPoint y: 448, endPoint x: 335, endPoint y: 472, distance: 109.2
click at [335, 472] on html "Костюм Реальні фото🔴 🔘Мод 1167 🔘Розміри - 42-46, 48-52 🔘Кольори - молочний, гра…" at bounding box center [469, 515] width 497 height 216
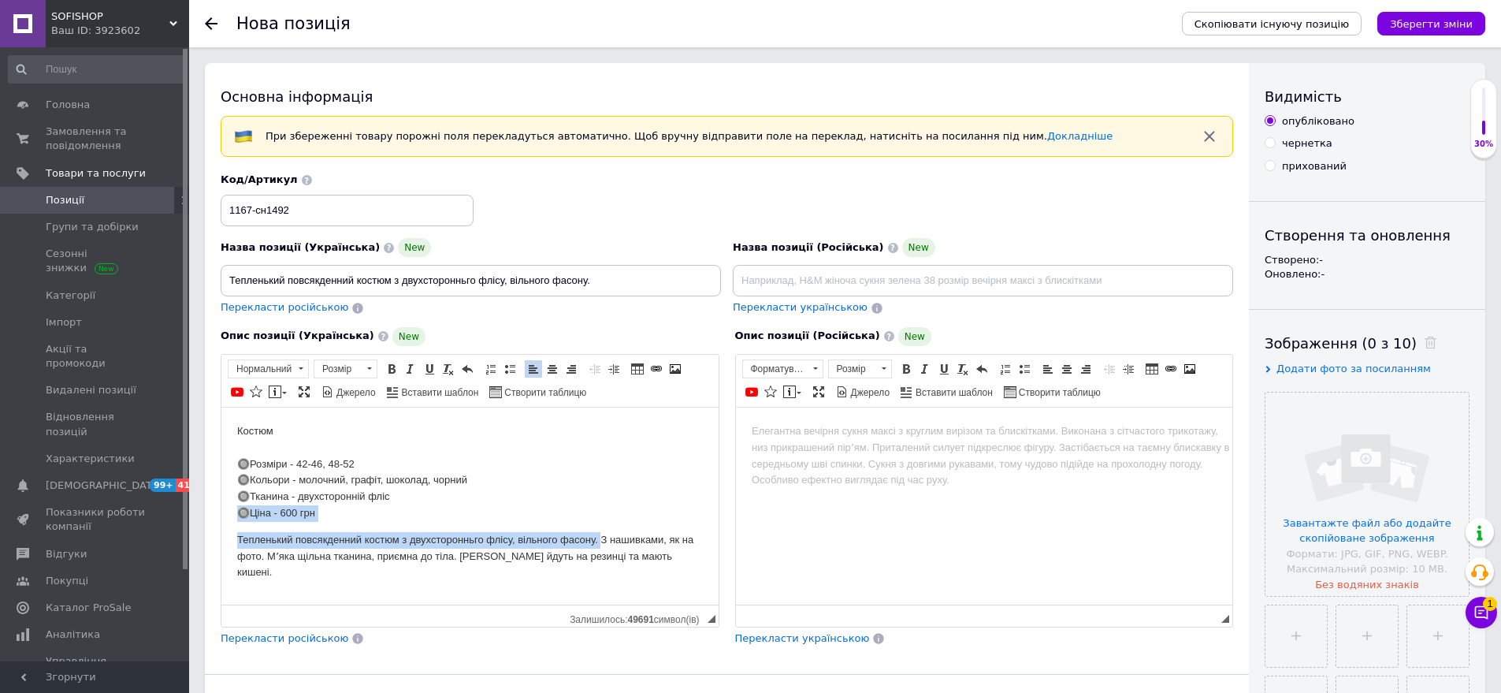
drag, startPoint x: 230, startPoint y: 514, endPoint x: 604, endPoint y: 537, distance: 374.3
click at [604, 537] on html "Костюм 🔘Розміри - 42-46, 48-52 🔘Кольори - молочний, графіт, шоколад, чорний 🔘Тк…" at bounding box center [469, 501] width 497 height 189
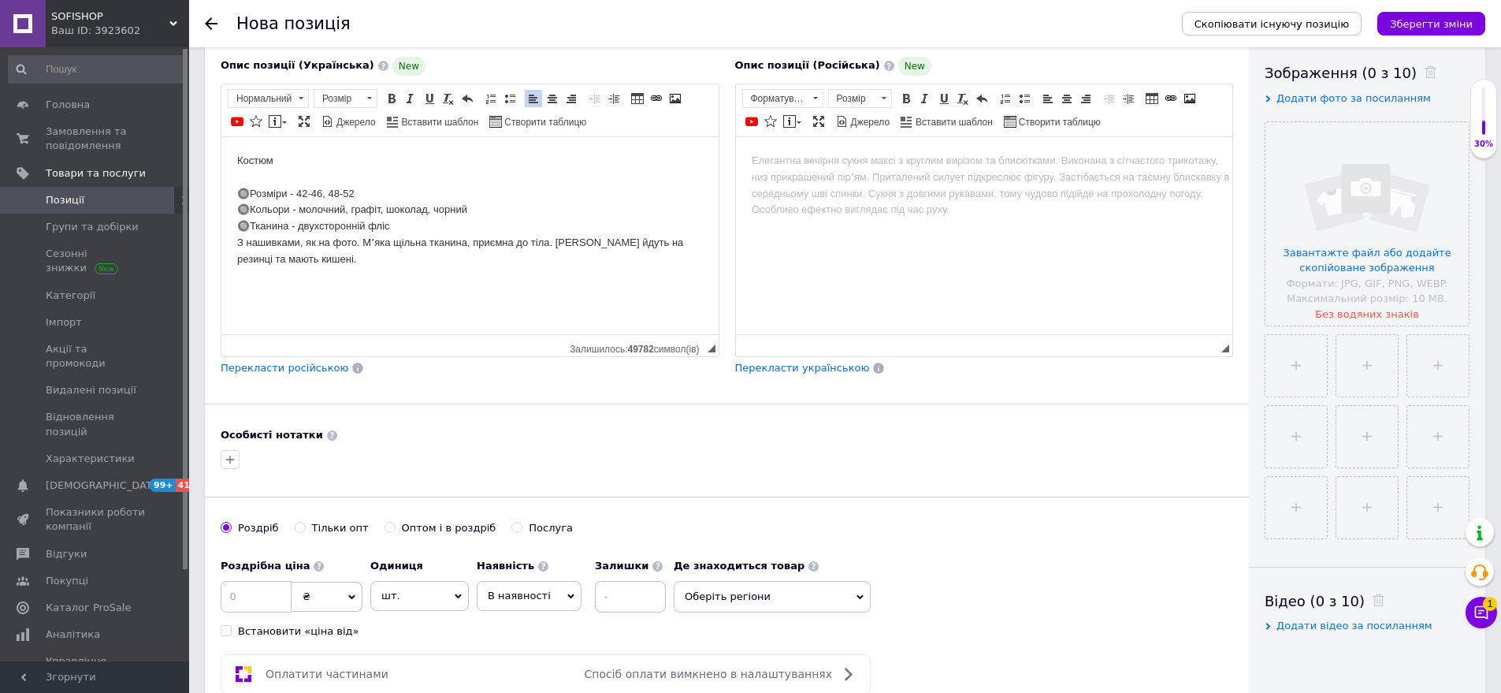
scroll to position [394, 0]
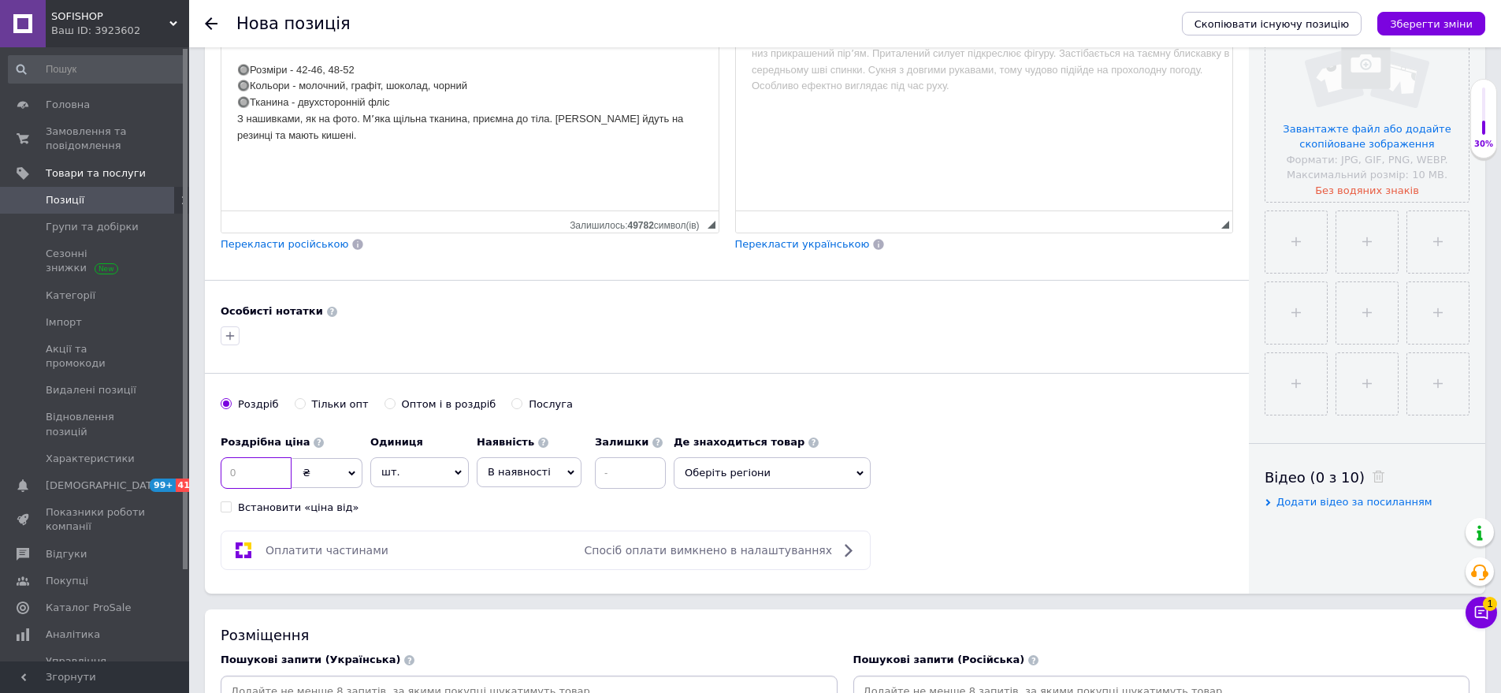
click at [271, 469] on input at bounding box center [256, 473] width 71 height 32
type input "900"
click at [762, 487] on span "Оберіть регіони" at bounding box center [772, 473] width 197 height 32
click at [754, 509] on input "text" at bounding box center [773, 514] width 180 height 32
type input "оде"
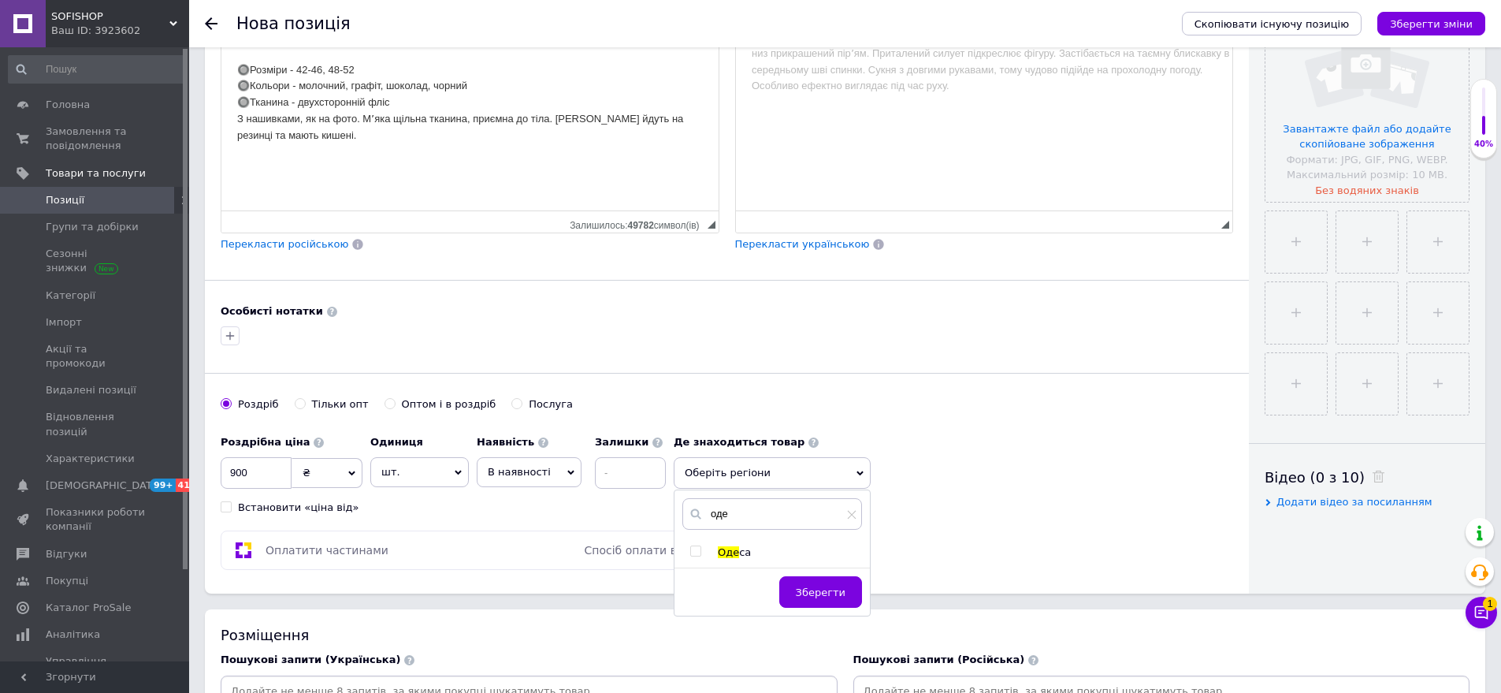
click at [738, 545] on div "оде Оде са Зберегти" at bounding box center [772, 552] width 195 height 125
click at [733, 551] on span "Оде" at bounding box center [728, 552] width 21 height 12
checkbox input "true"
drag, startPoint x: 820, startPoint y: 608, endPoint x: 992, endPoint y: 459, distance: 228.0
click at [821, 608] on button "Зберегти" at bounding box center [820, 600] width 83 height 32
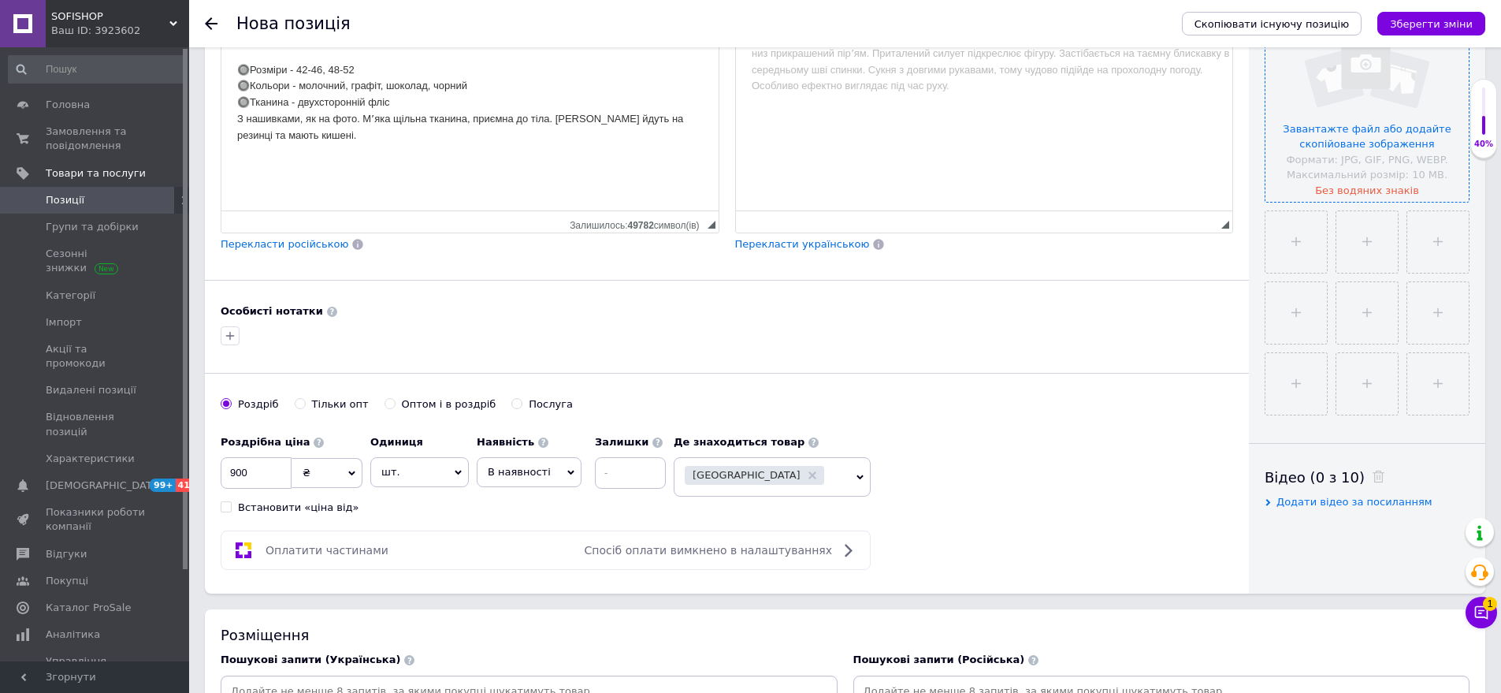
click at [1371, 123] on input "file" at bounding box center [1367, 99] width 203 height 203
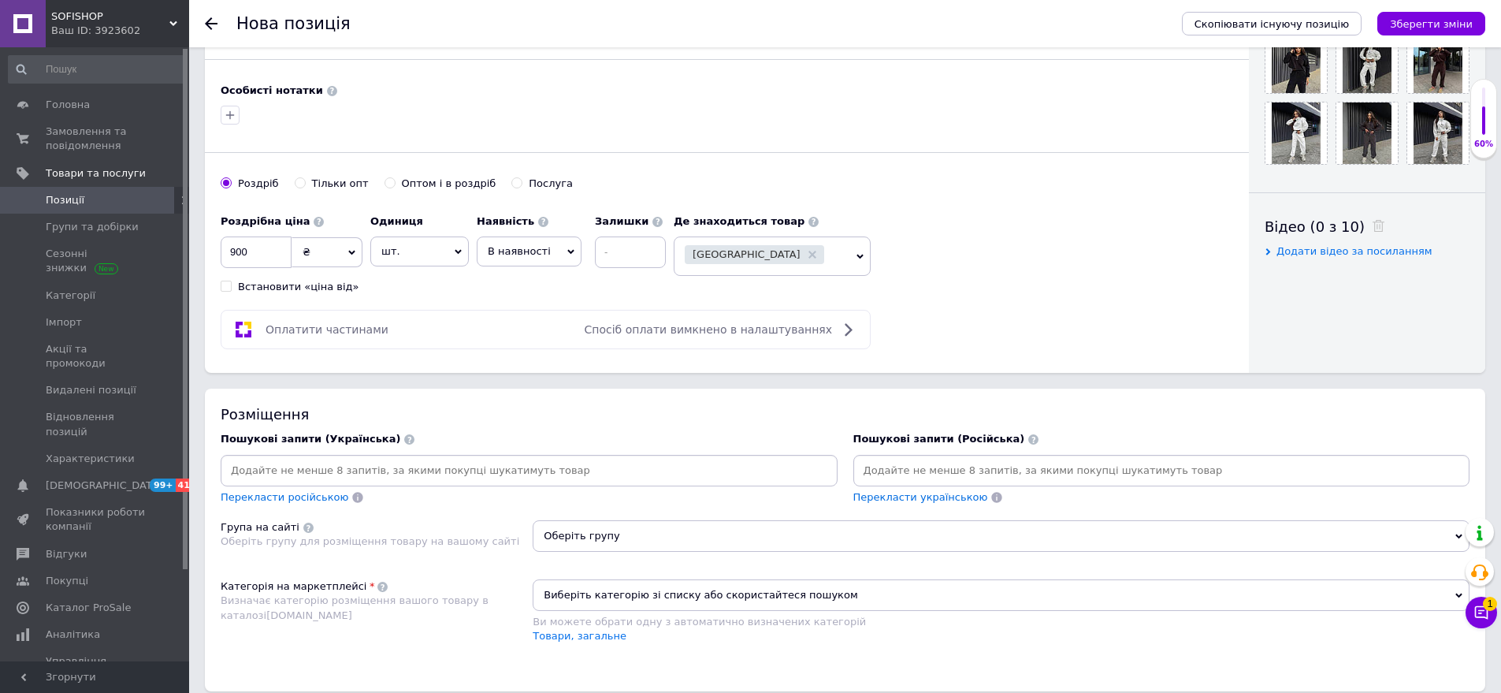
scroll to position [709, 0]
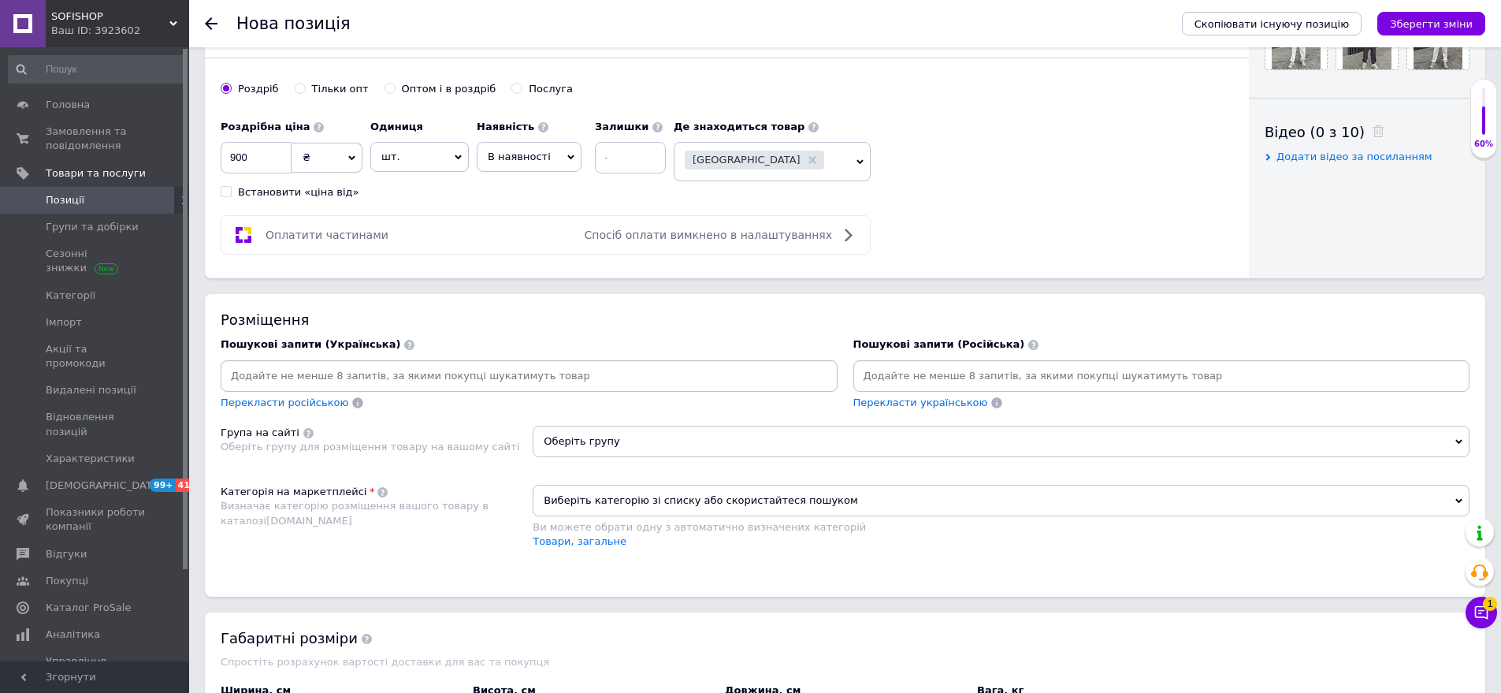
click at [891, 383] on input at bounding box center [1162, 376] width 611 height 24
click at [356, 483] on div "Розміщення Пошукові запити (Українська) Перекласти російською Пошукові запити (…" at bounding box center [845, 445] width 1281 height 302
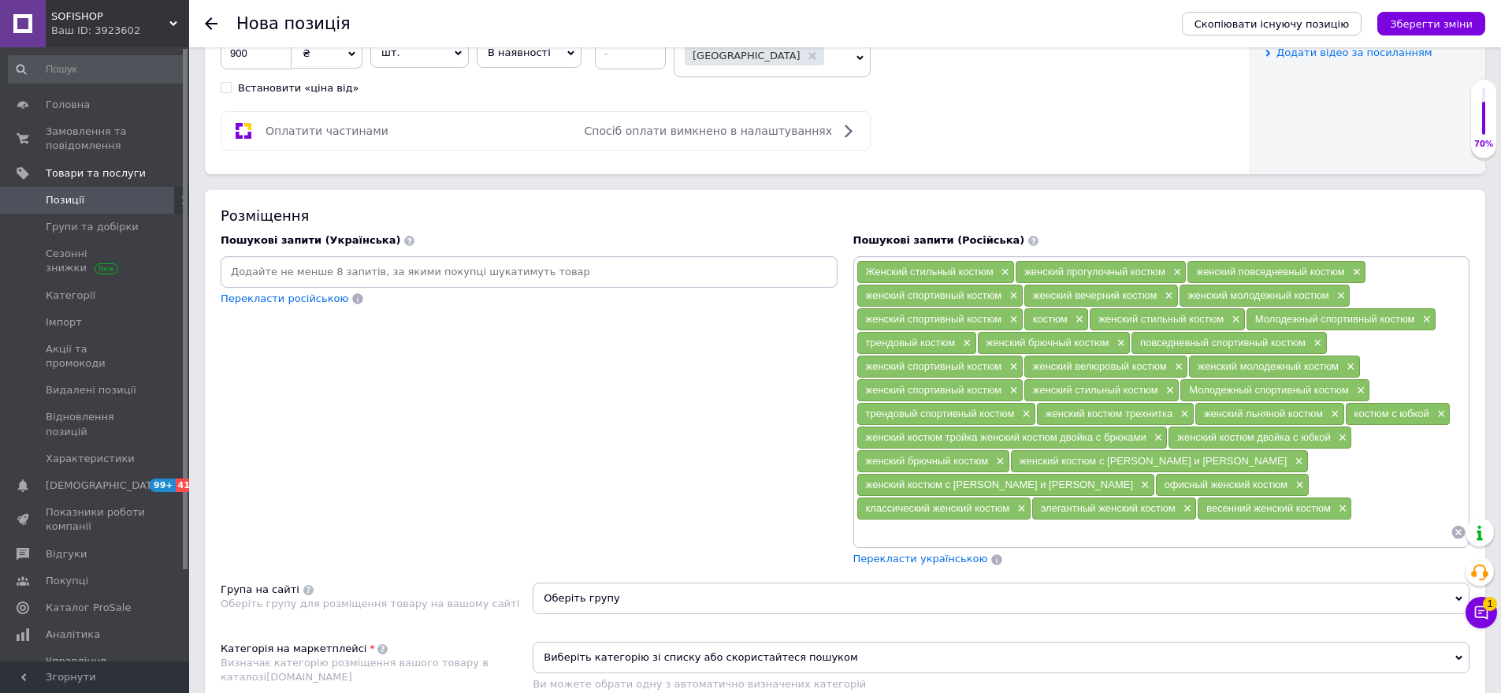
scroll to position [1025, 0]
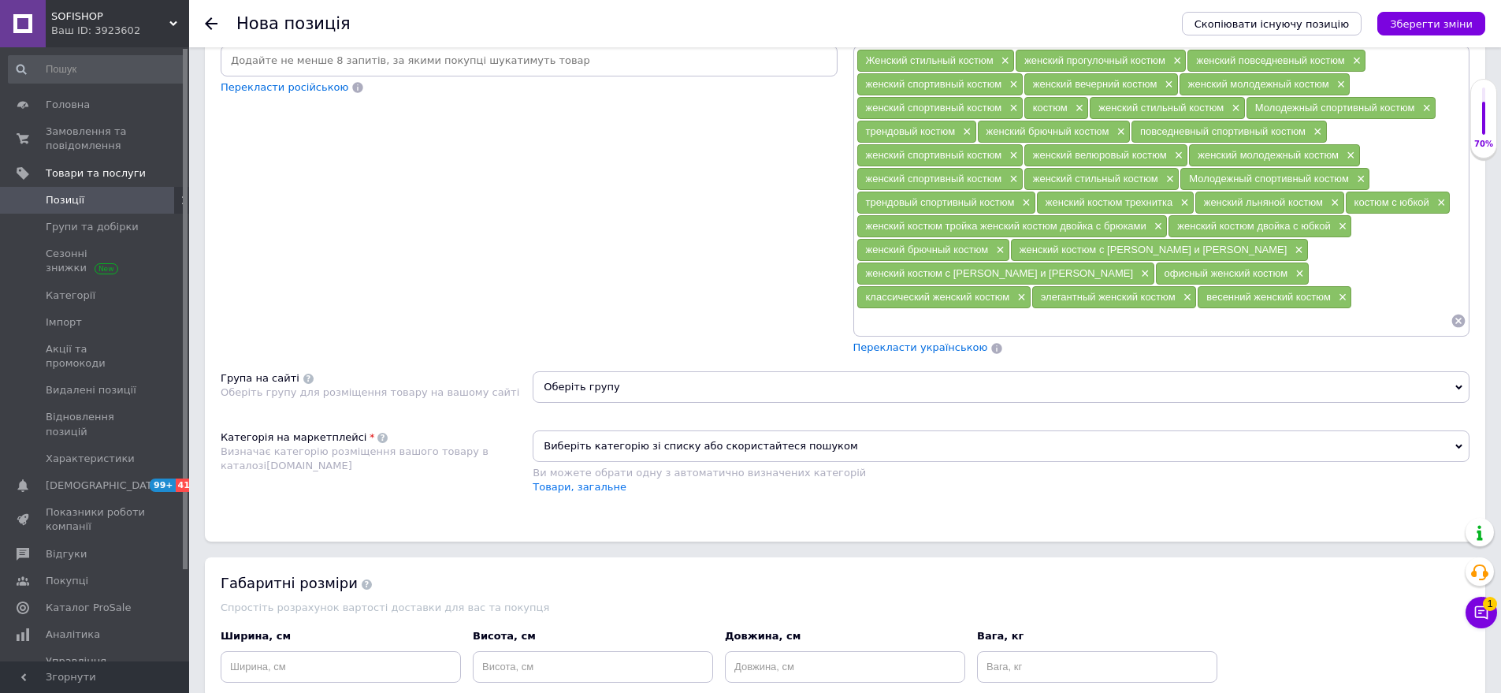
drag, startPoint x: 623, startPoint y: 363, endPoint x: 601, endPoint y: 409, distance: 50.8
click at [619, 380] on div "Оберіть групу" at bounding box center [1001, 392] width 937 height 43
click at [601, 430] on span "Виберіть категорію зі списку або скористайтеся пошуком" at bounding box center [1001, 446] width 937 height 32
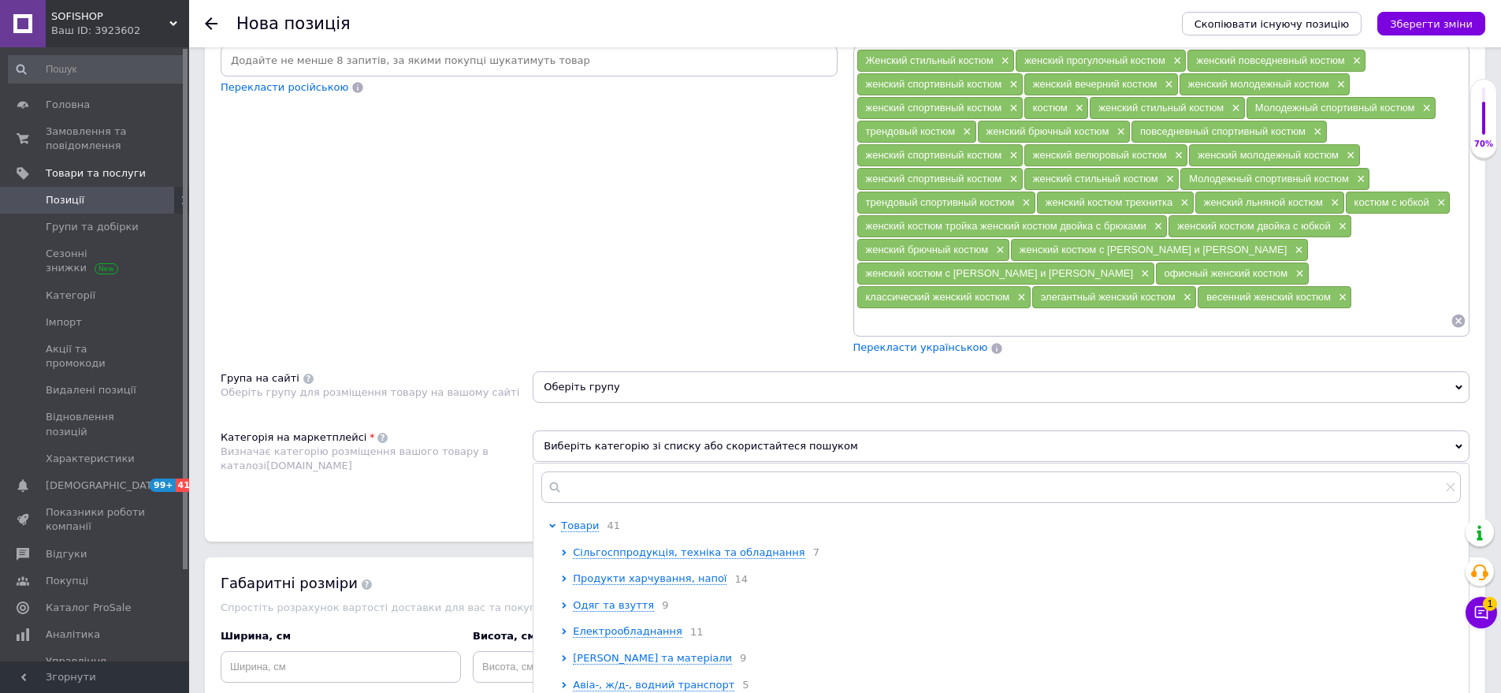
click at [597, 371] on span "Оберіть групу" at bounding box center [1001, 387] width 937 height 32
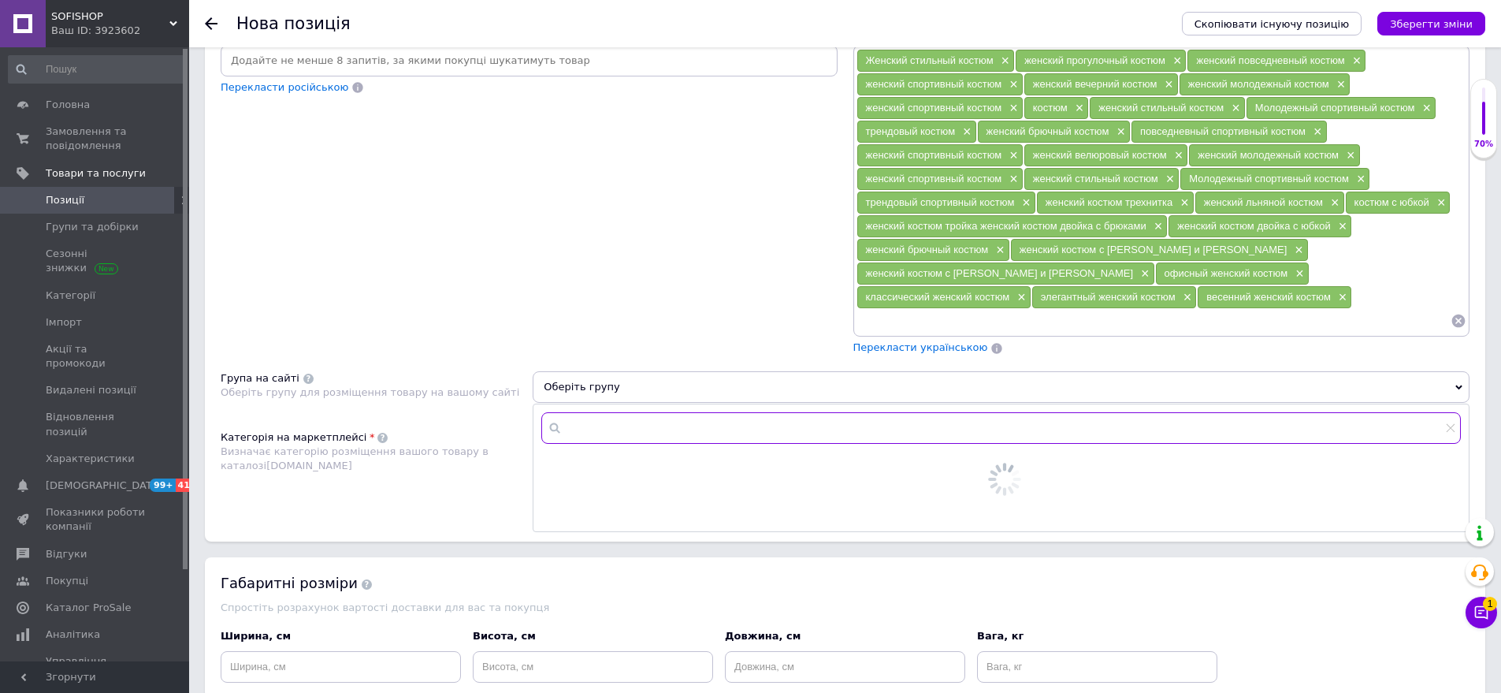
click at [596, 412] on input "text" at bounding box center [1001, 428] width 920 height 32
type input "кос"
click at [631, 460] on span "тюми" at bounding box center [645, 466] width 29 height 12
radio input "true"
drag, startPoint x: 1428, startPoint y: 489, endPoint x: 782, endPoint y: 499, distance: 646.3
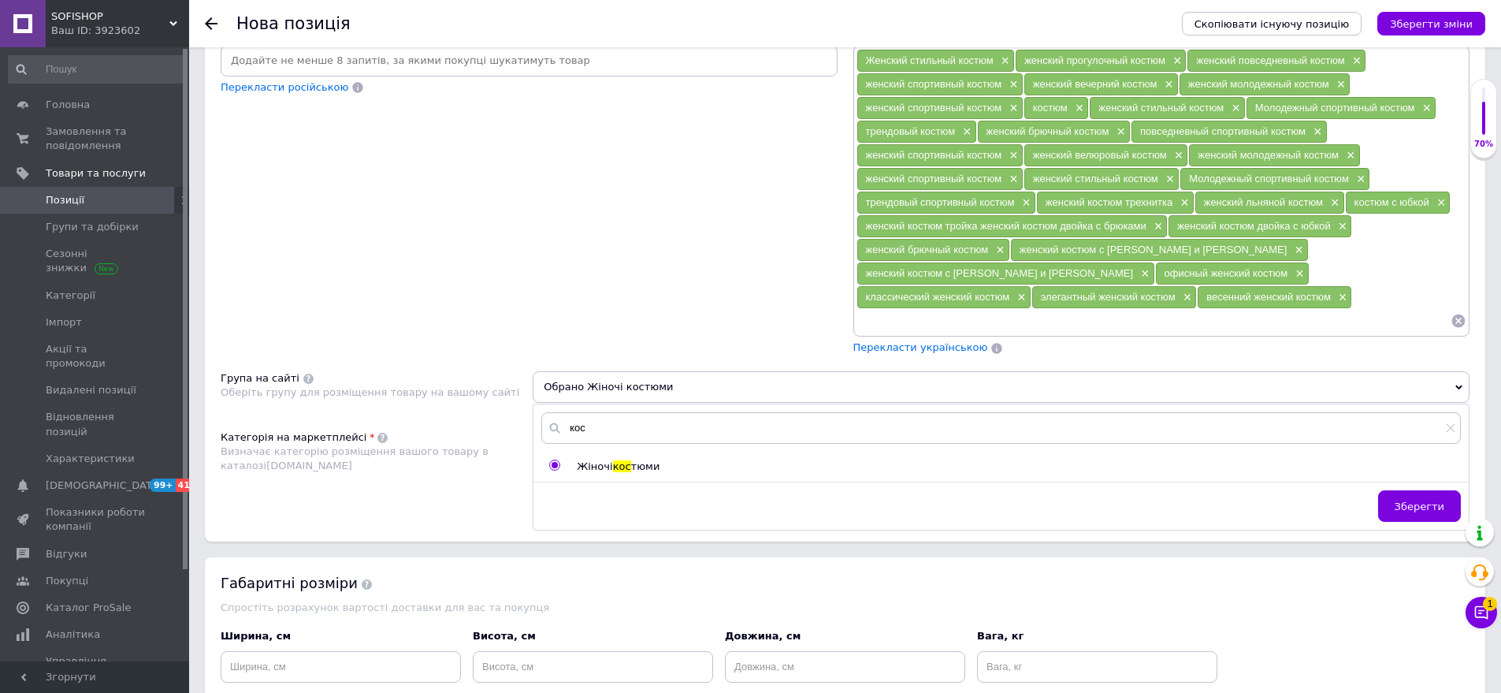
click at [1407, 493] on button "Зберегти" at bounding box center [1419, 506] width 83 height 32
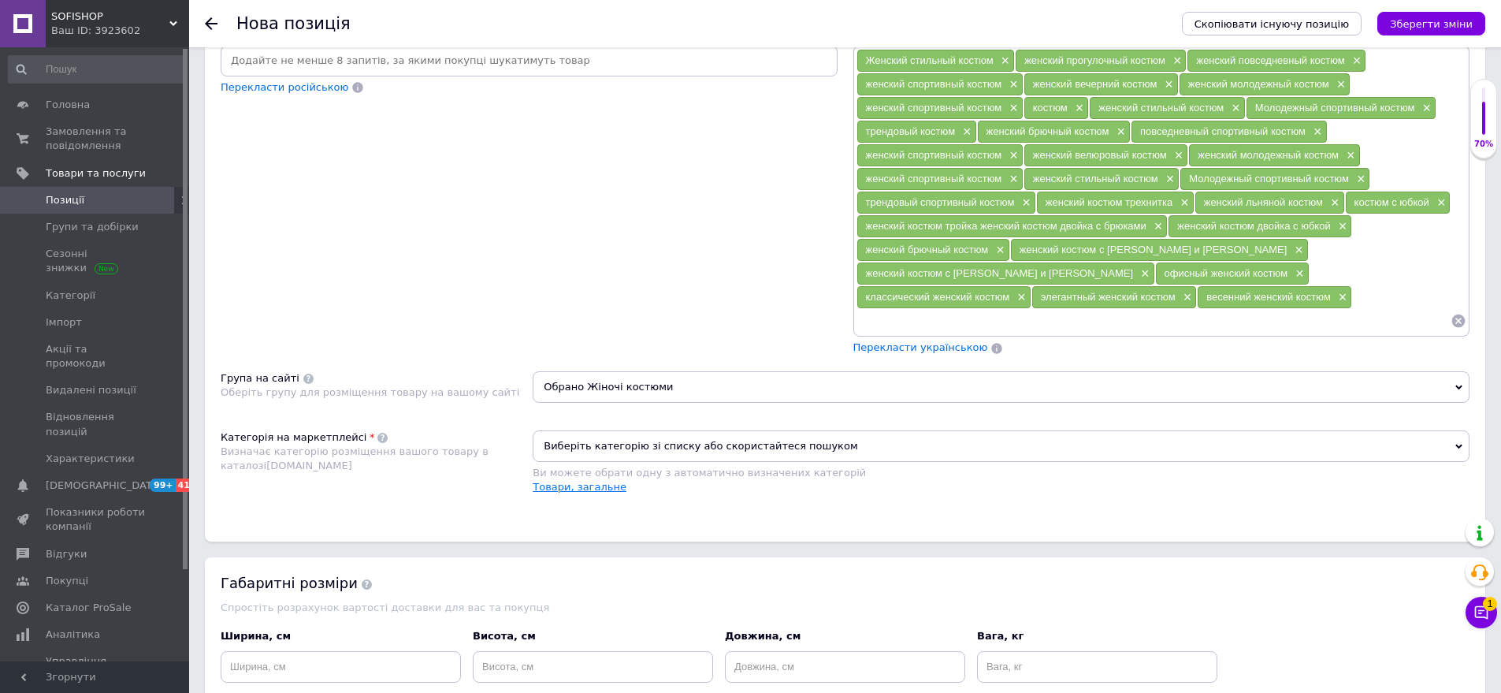
drag, startPoint x: 578, startPoint y: 422, endPoint x: 575, endPoint y: 467, distance: 45.0
click at [578, 440] on div "Виберіть категорію зі списку або скористайтеся пошуком Ви можете обрати одну з …" at bounding box center [1001, 455] width 937 height 50
click at [575, 481] on link "Товари, загальне" at bounding box center [580, 487] width 94 height 12
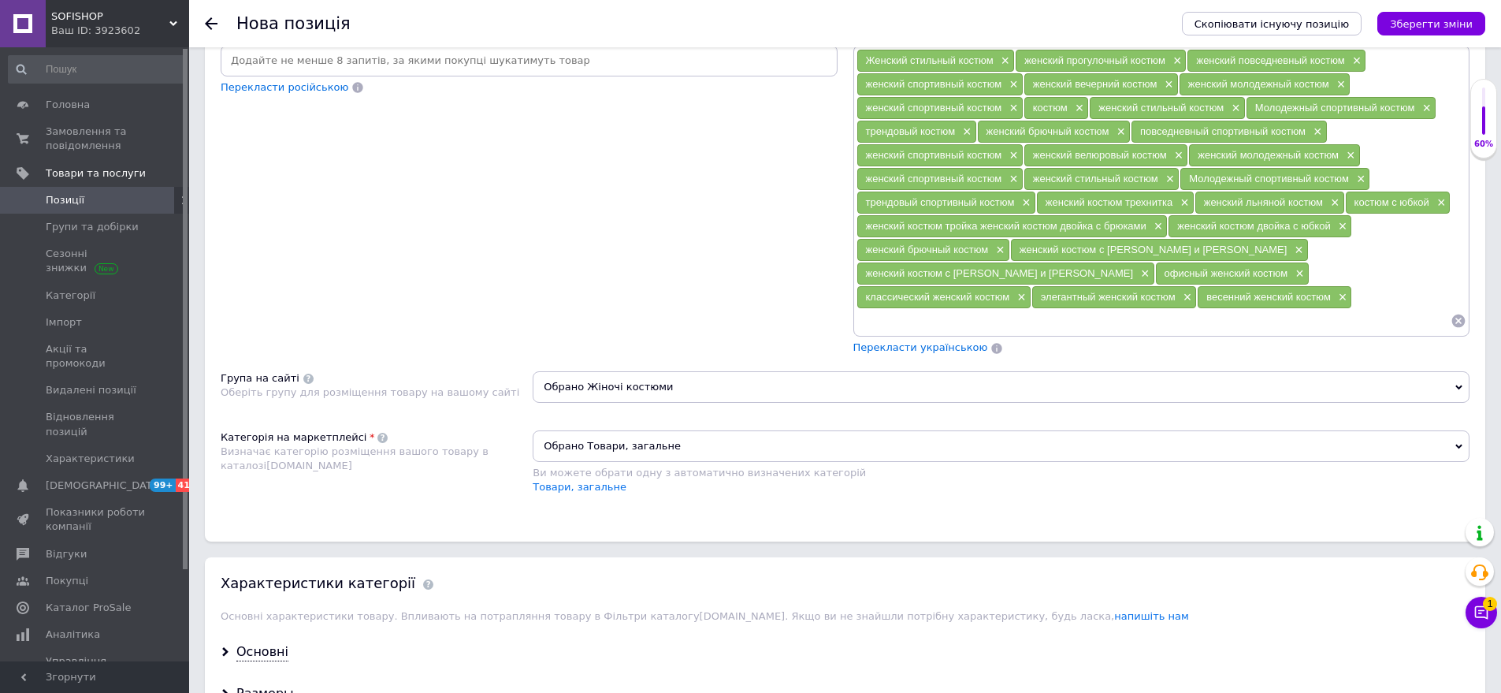
click at [580, 435] on span "Обрано Товари, загальне" at bounding box center [1001, 446] width 937 height 32
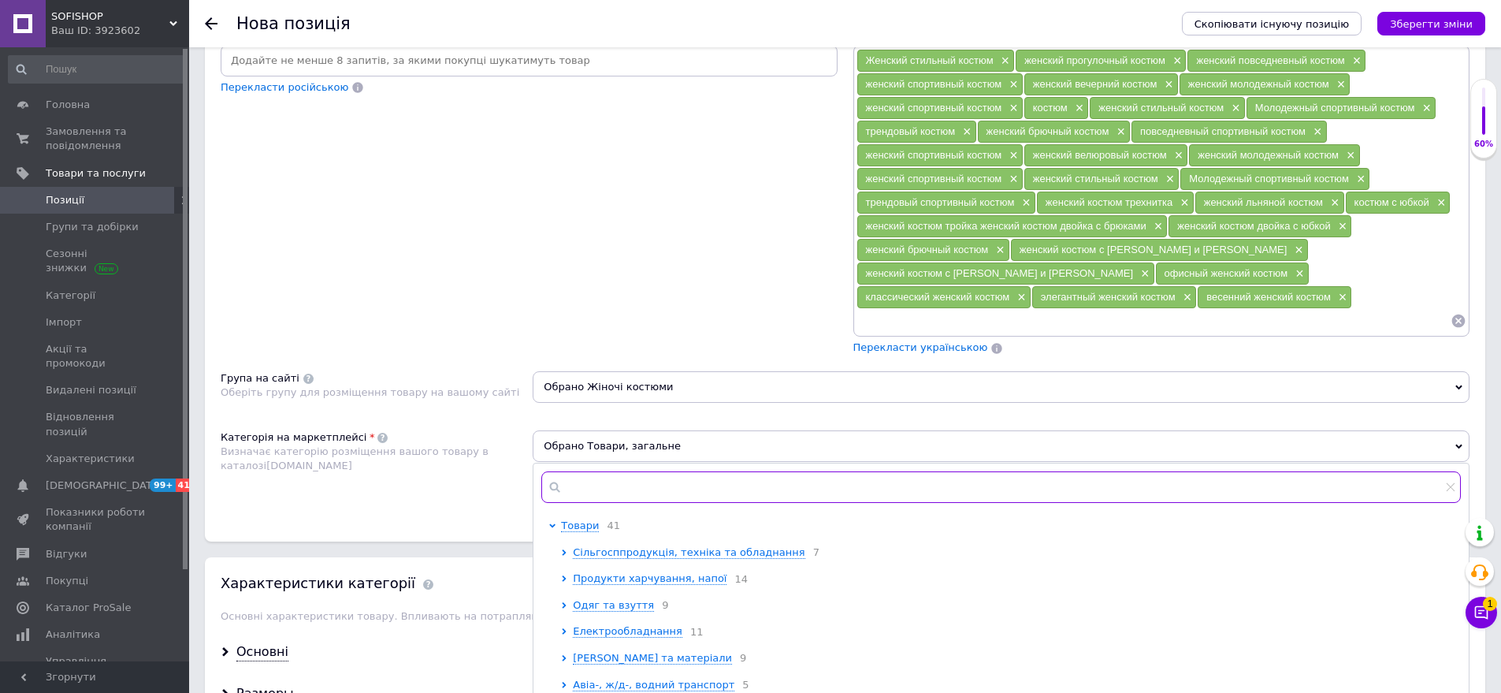
drag, startPoint x: 580, startPoint y: 435, endPoint x: 604, endPoint y: 463, distance: 37.4
click at [604, 471] on input "text" at bounding box center [1001, 487] width 920 height 32
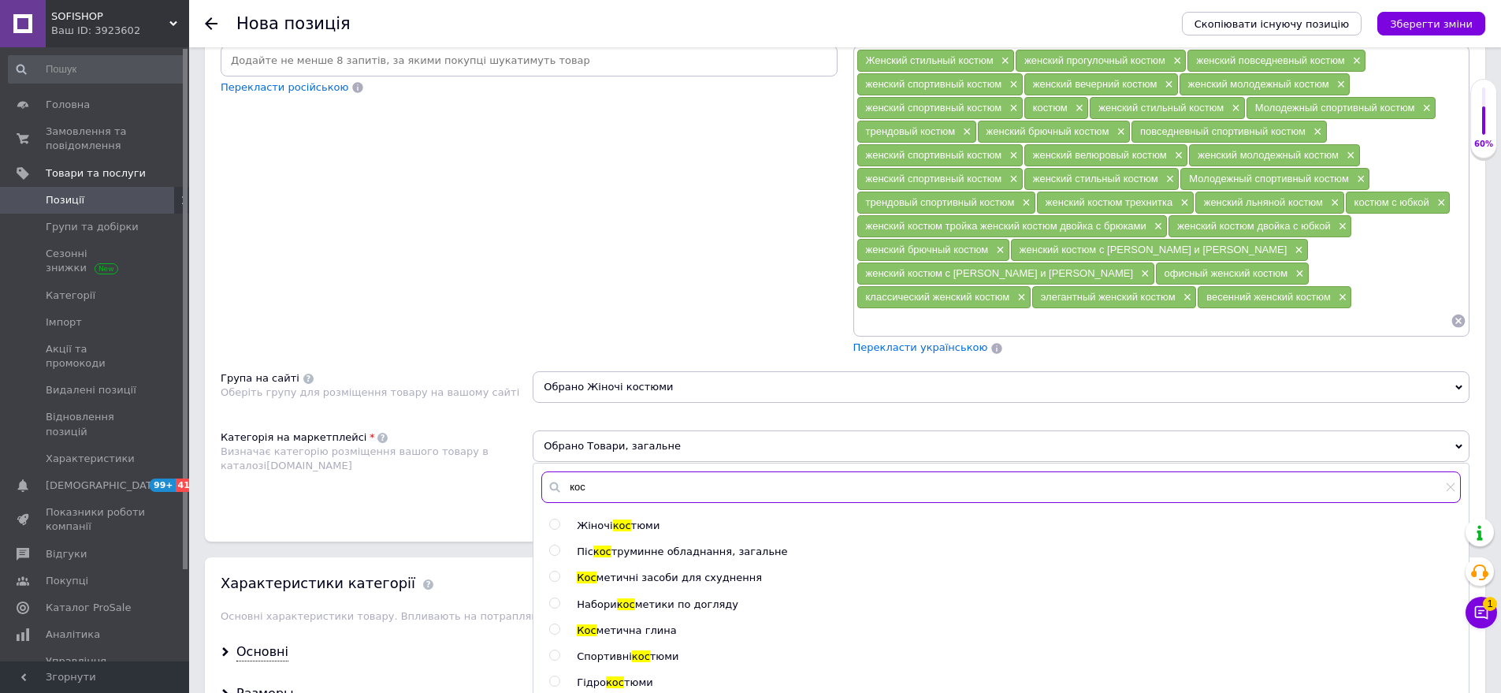
type input "кос"
drag, startPoint x: 604, startPoint y: 499, endPoint x: 529, endPoint y: 418, distance: 109.9
click at [601, 519] on span "Жіночі" at bounding box center [594, 525] width 35 height 12
radio input "true"
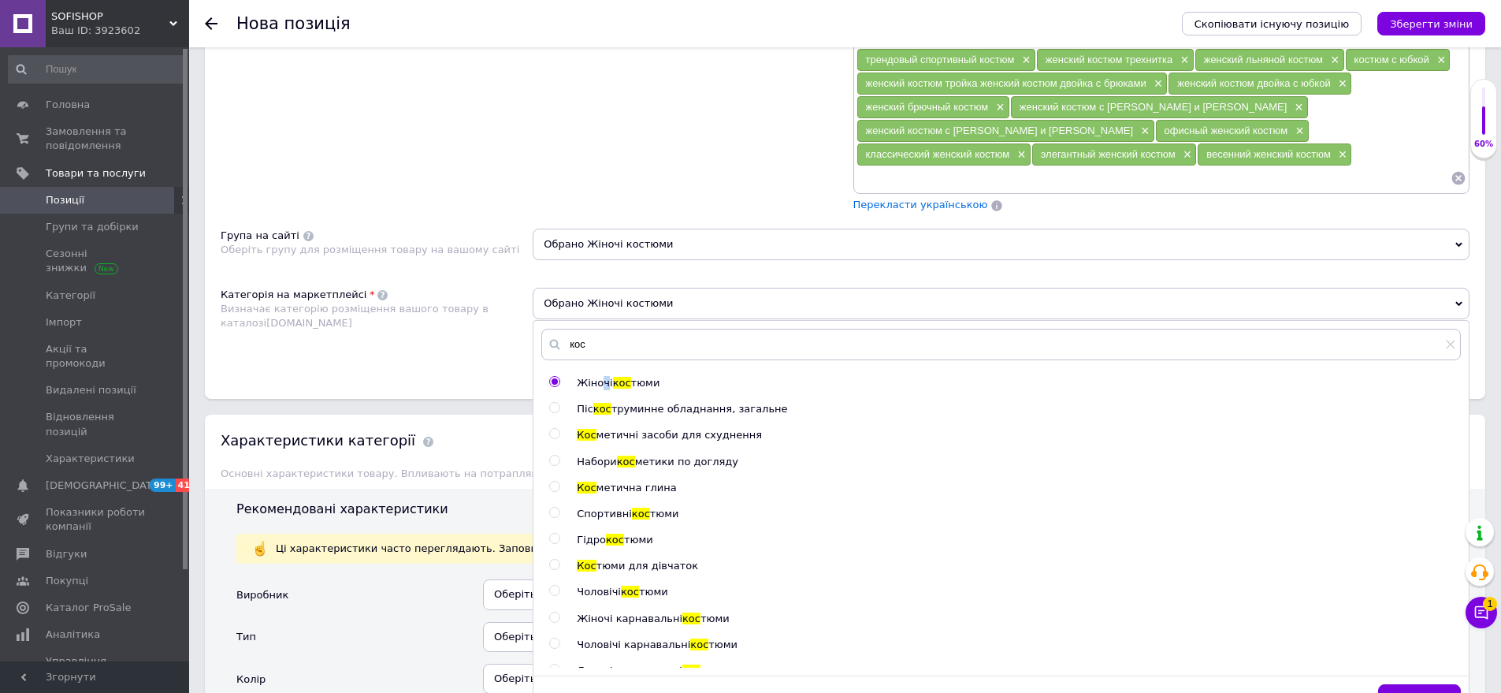
scroll to position [1419, 0]
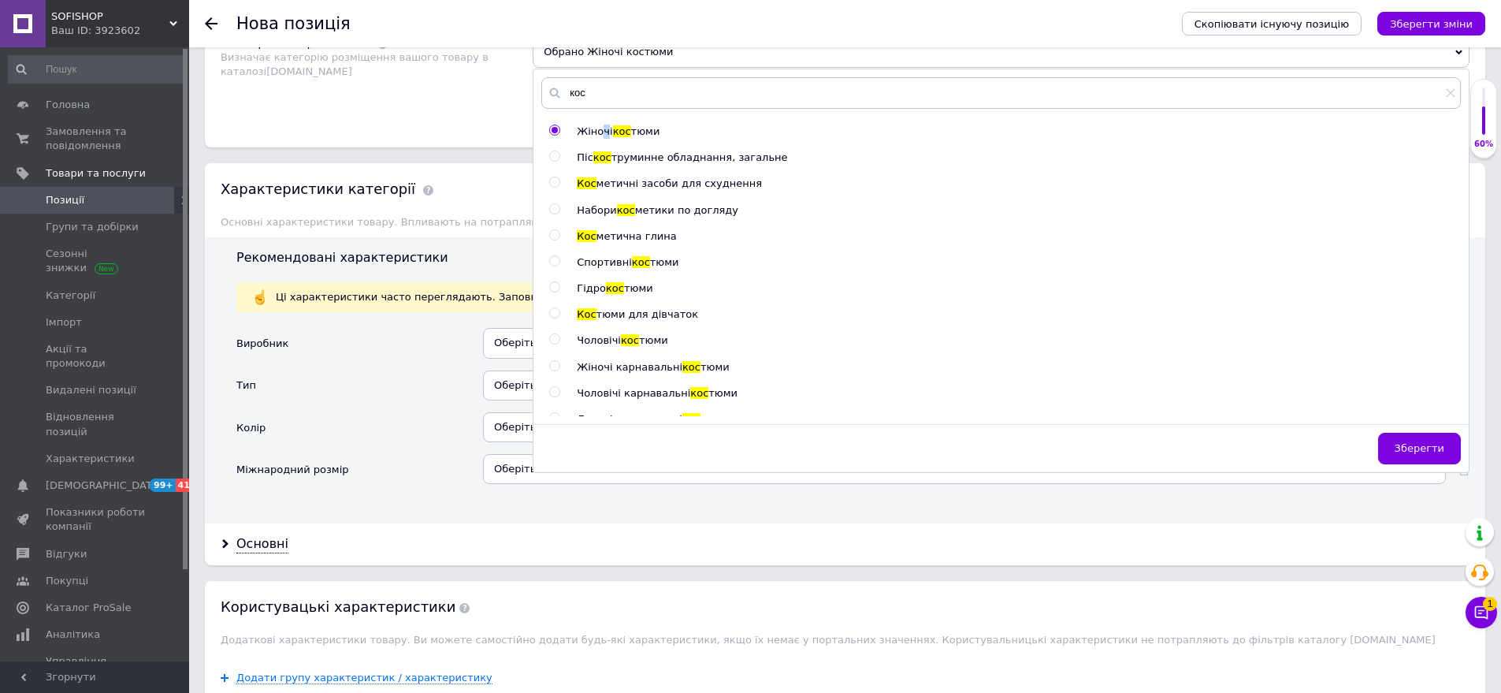
drag, startPoint x: 1424, startPoint y: 430, endPoint x: 634, endPoint y: 464, distance: 790.5
click at [1408, 442] on span "Зберегти" at bounding box center [1420, 448] width 50 height 12
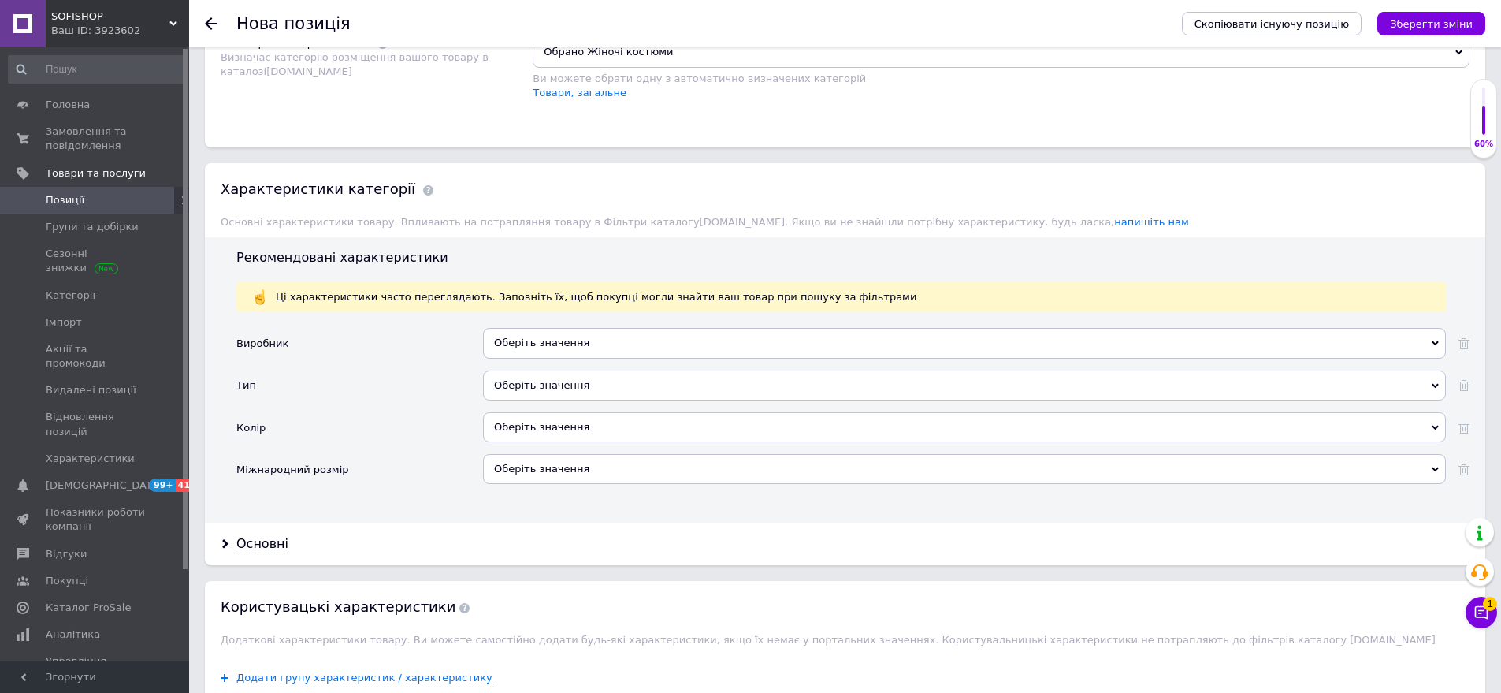
drag, startPoint x: 575, startPoint y: 337, endPoint x: 564, endPoint y: 351, distance: 16.9
click at [575, 341] on div "Оберіть значення" at bounding box center [964, 349] width 963 height 42
drag, startPoint x: 553, startPoint y: 360, endPoint x: 467, endPoint y: 313, distance: 98.1
click at [552, 370] on div "Оберіть значення" at bounding box center [964, 385] width 963 height 30
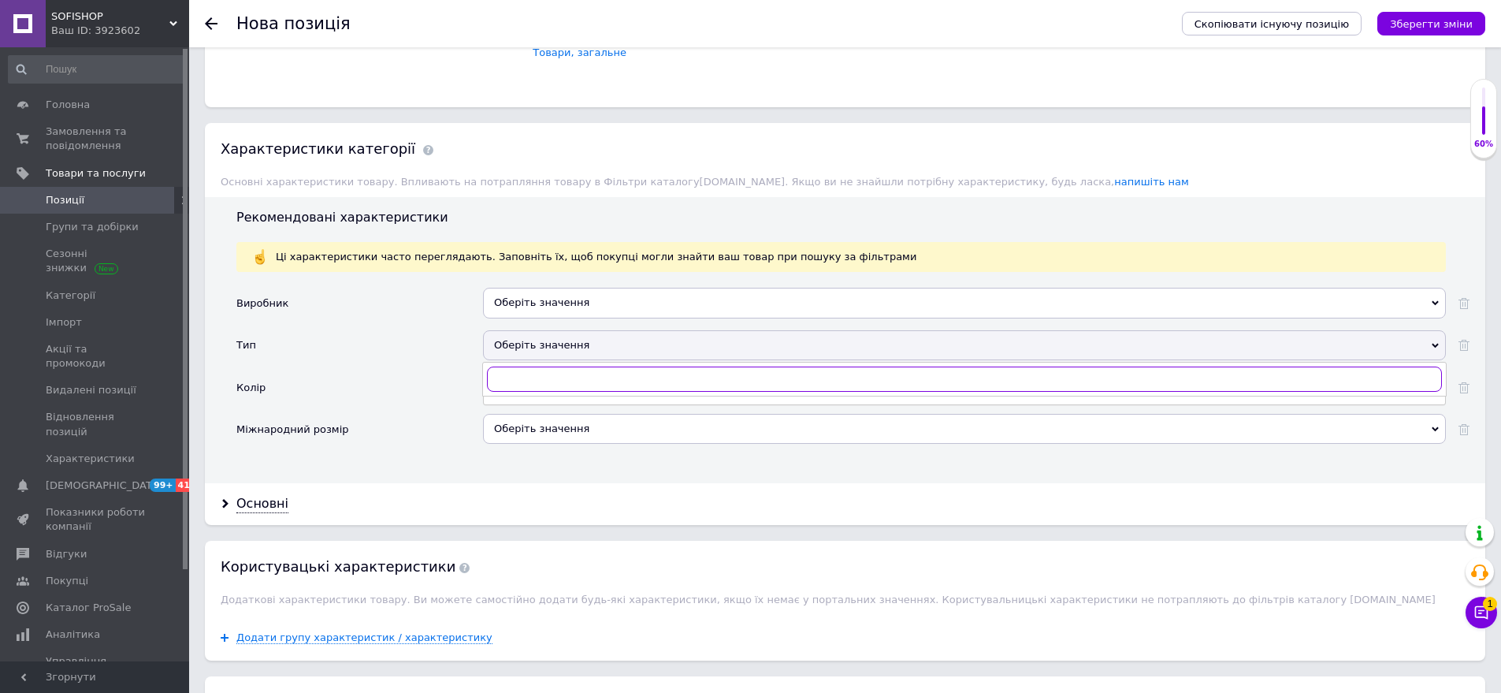
scroll to position [1497, 0]
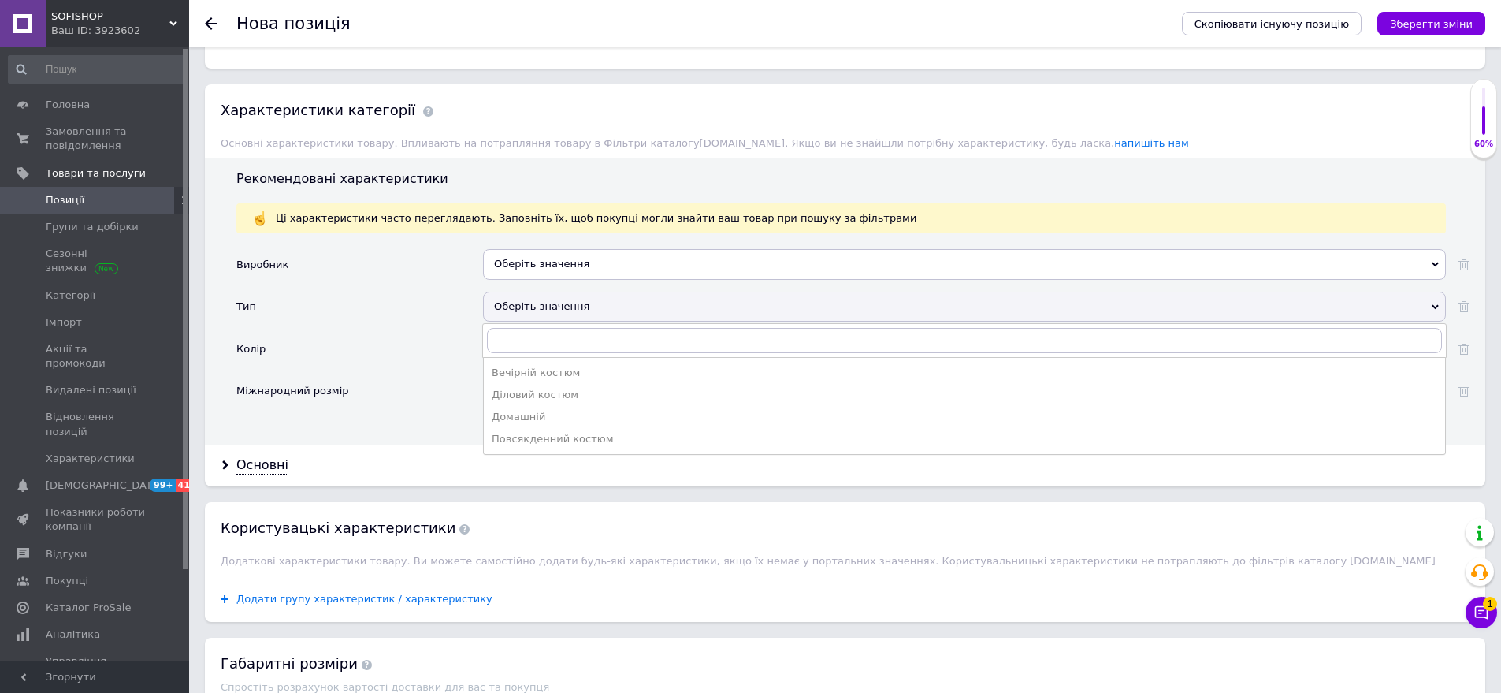
drag, startPoint x: 556, startPoint y: 422, endPoint x: 450, endPoint y: 321, distance: 146.6
click at [554, 432] on div "Повсякденний костюм" at bounding box center [965, 439] width 946 height 14
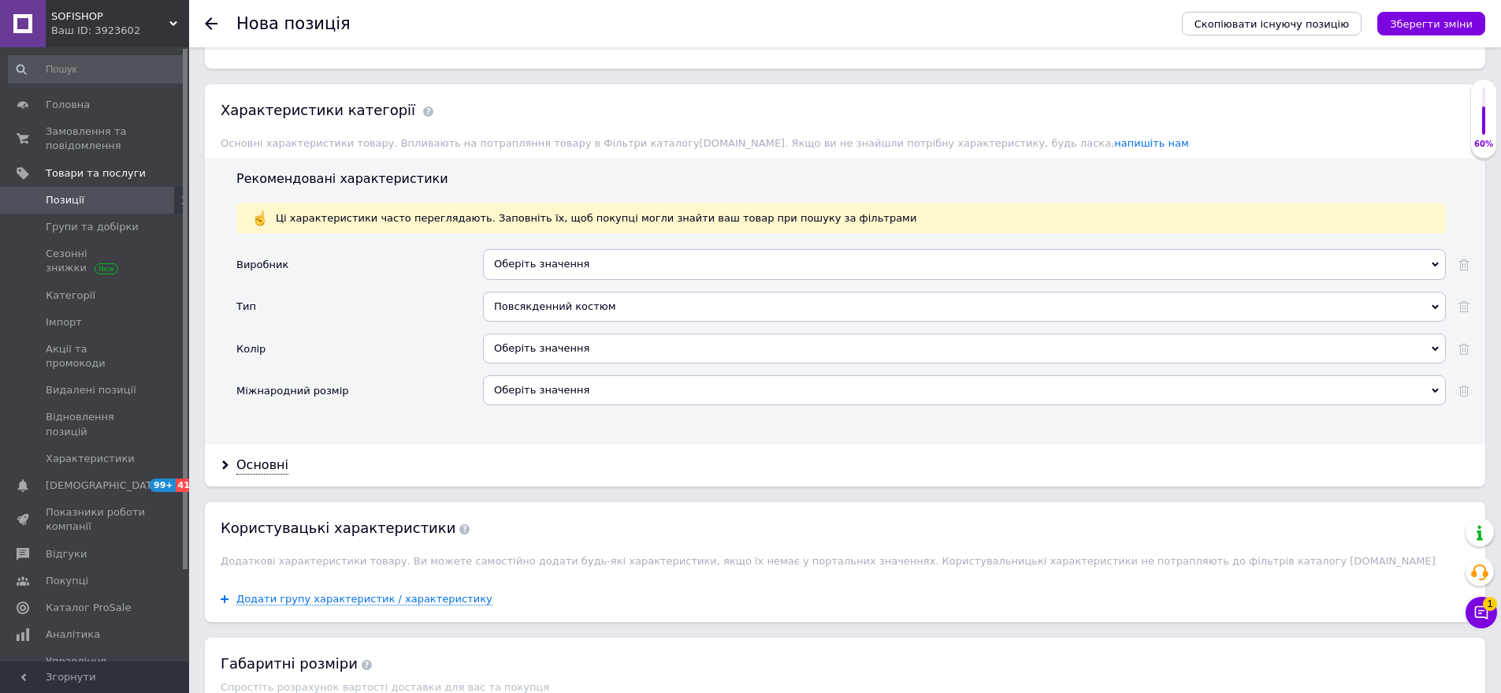
drag, startPoint x: 510, startPoint y: 307, endPoint x: 492, endPoint y: 299, distance: 19.8
click at [510, 306] on div "Повсякденний костюм Вечірній костюм Діловий костюм Домашній Повсякденний костюм" at bounding box center [964, 313] width 963 height 42
drag, startPoint x: 515, startPoint y: 325, endPoint x: 477, endPoint y: 292, distance: 50.3
click at [513, 333] on div "Оберіть значення" at bounding box center [964, 348] width 963 height 30
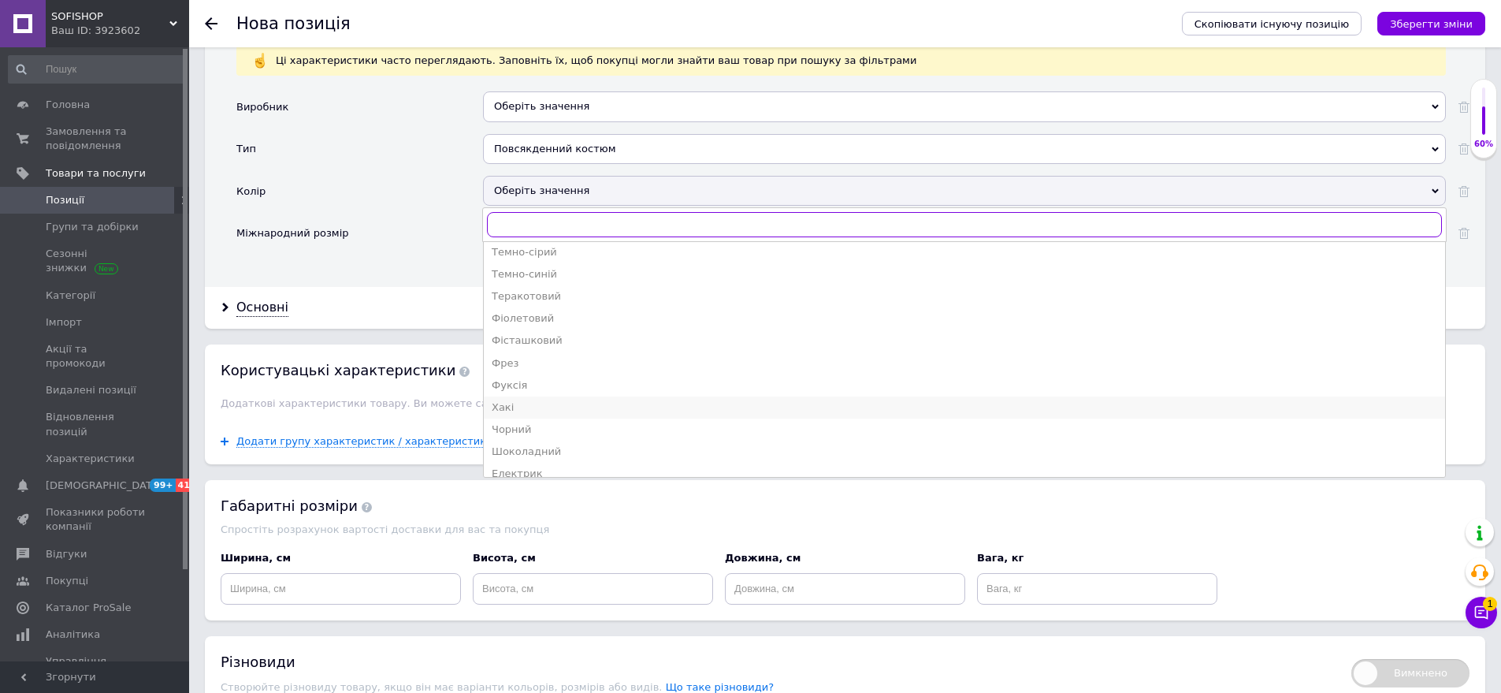
scroll to position [928, 0]
drag, startPoint x: 565, startPoint y: 396, endPoint x: 370, endPoint y: 275, distance: 229.0
click at [563, 411] on div "Чорний" at bounding box center [965, 418] width 946 height 14
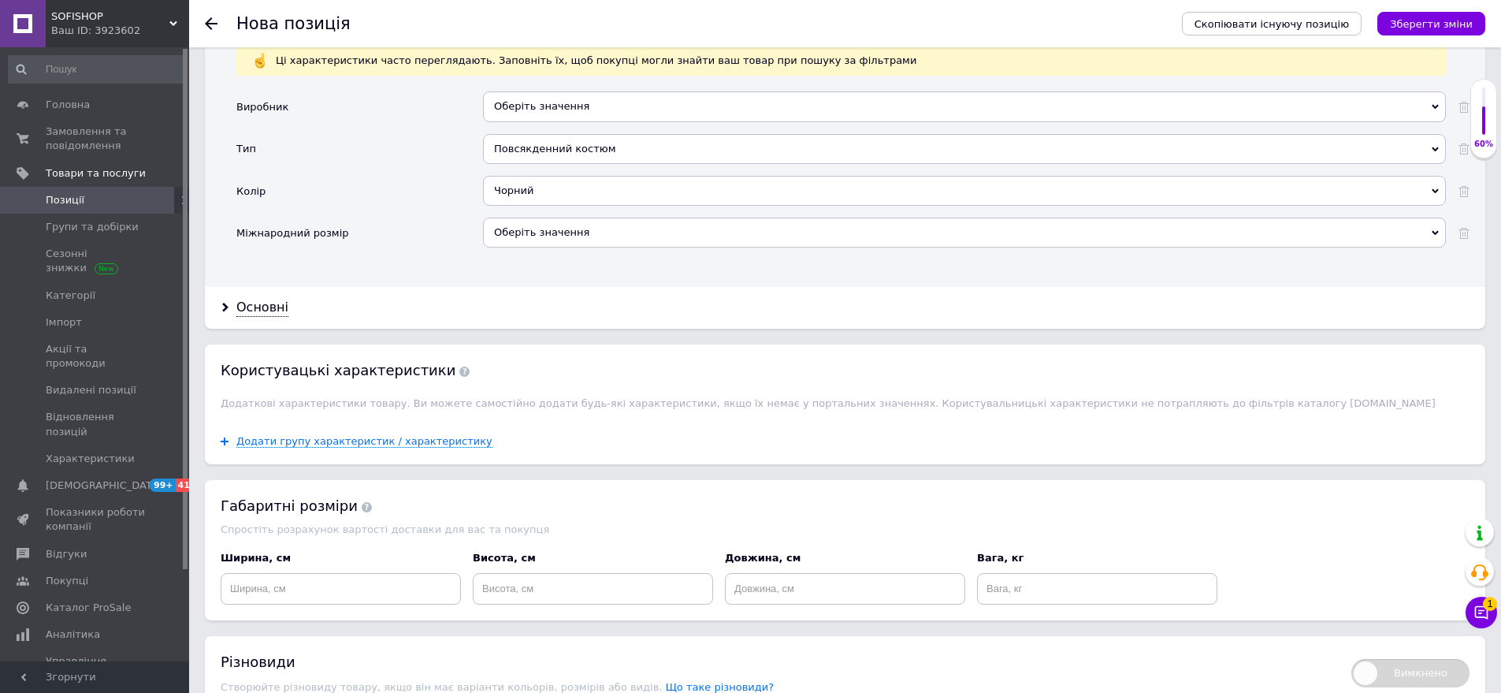
drag, startPoint x: 498, startPoint y: 206, endPoint x: 476, endPoint y: 207, distance: 22.1
click at [497, 218] on div "Оберіть значення" at bounding box center [964, 233] width 963 height 30
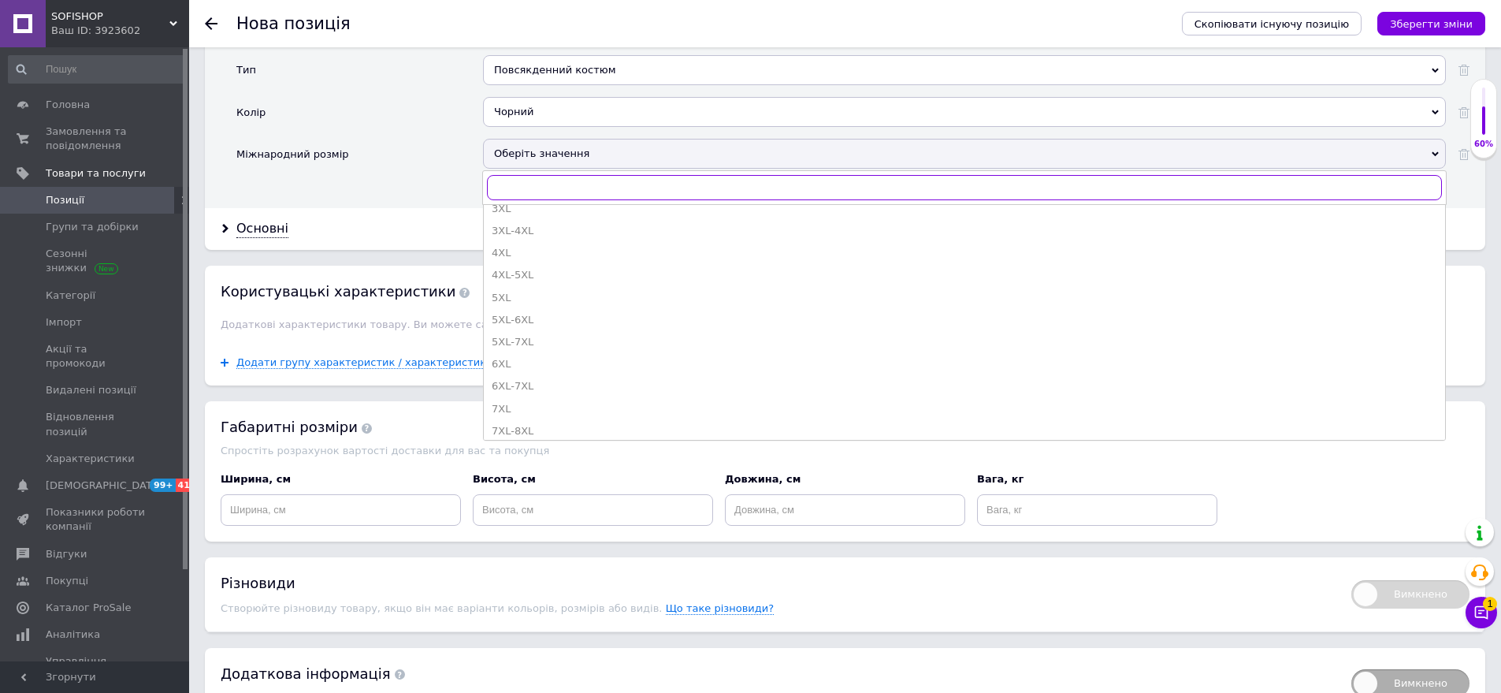
scroll to position [315, 0]
drag, startPoint x: 571, startPoint y: 410, endPoint x: 213, endPoint y: 258, distance: 389.5
click at [571, 431] on div "Oversize S-L" at bounding box center [965, 438] width 946 height 14
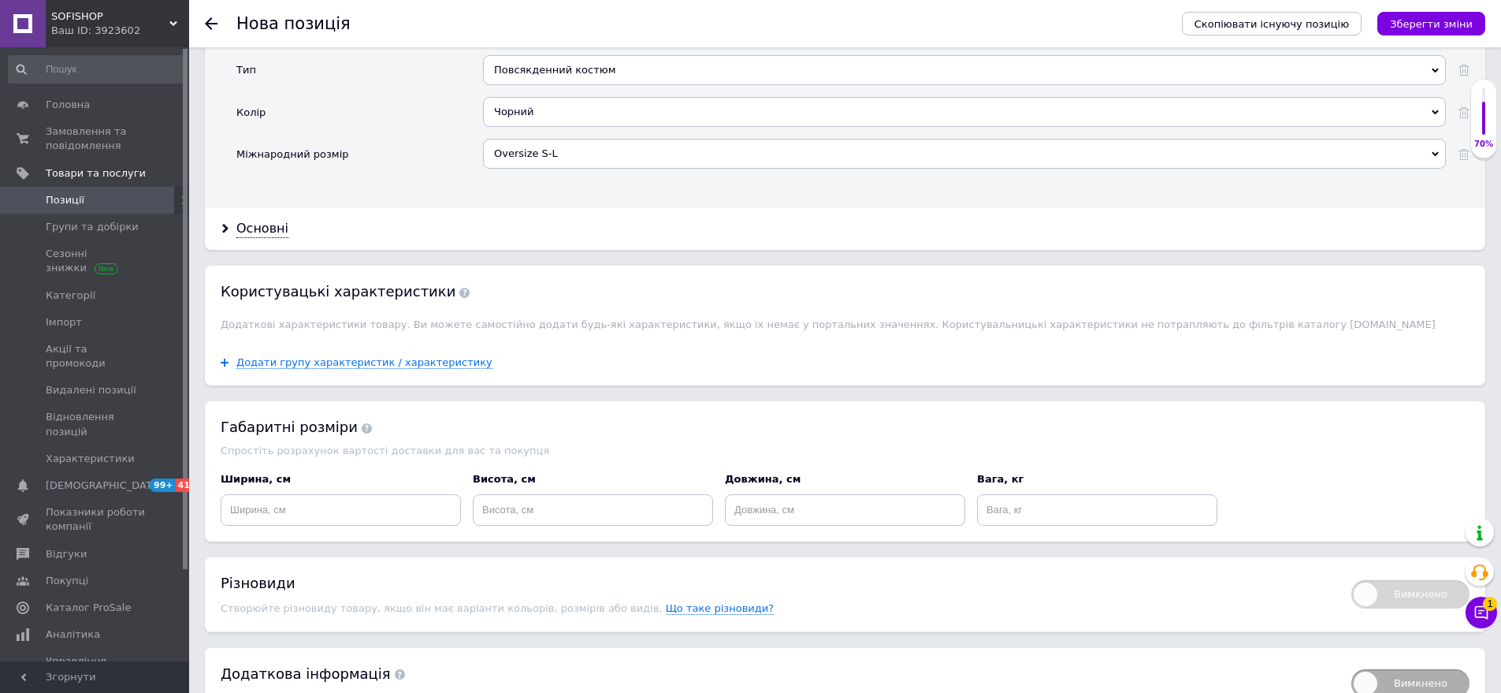
drag, startPoint x: 236, startPoint y: 205, endPoint x: 465, endPoint y: 261, distance: 236.1
click at [236, 208] on div "Основні" at bounding box center [845, 229] width 1281 height 42
click at [262, 220] on div "Основні" at bounding box center [262, 229] width 52 height 18
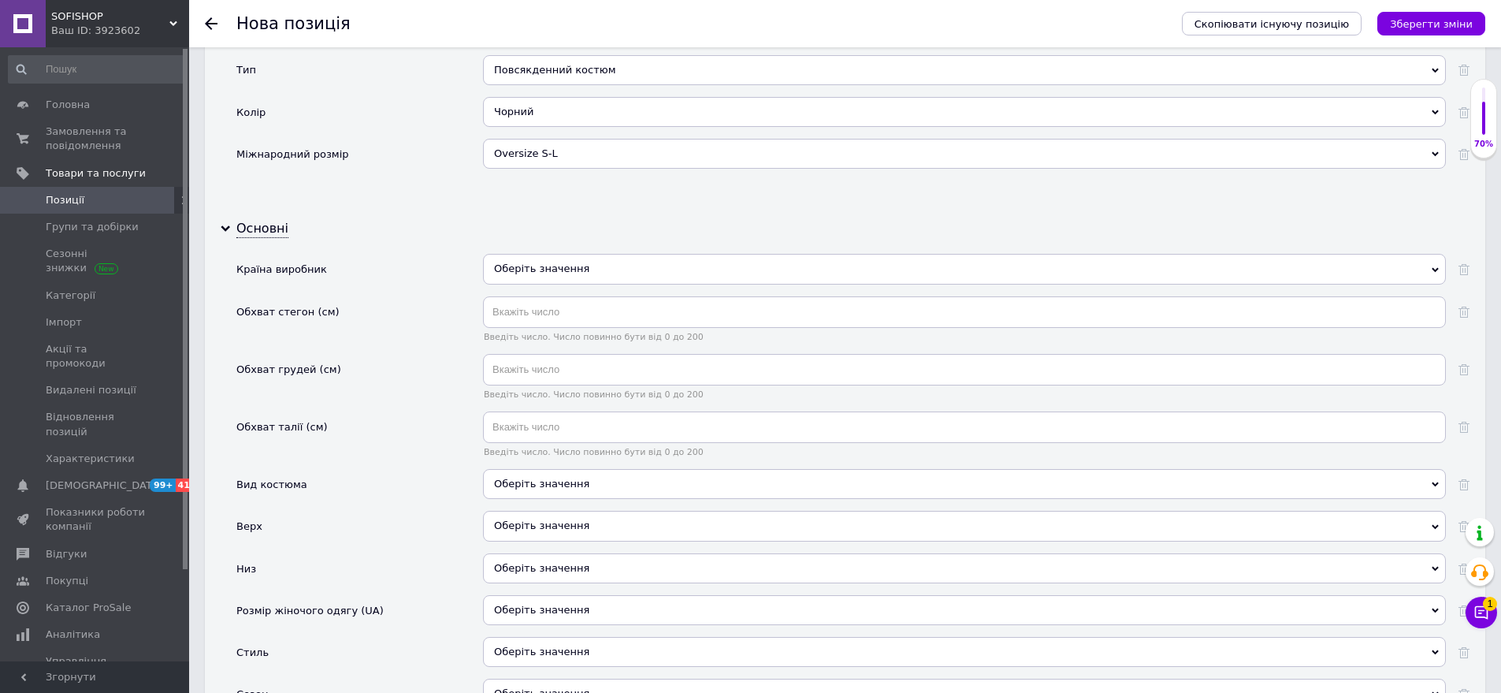
drag, startPoint x: 606, startPoint y: 266, endPoint x: 556, endPoint y: 251, distance: 51.9
click at [600, 263] on div "Оберіть значення" at bounding box center [964, 275] width 963 height 42
click at [556, 254] on div "Оберіть значення" at bounding box center [964, 269] width 963 height 30
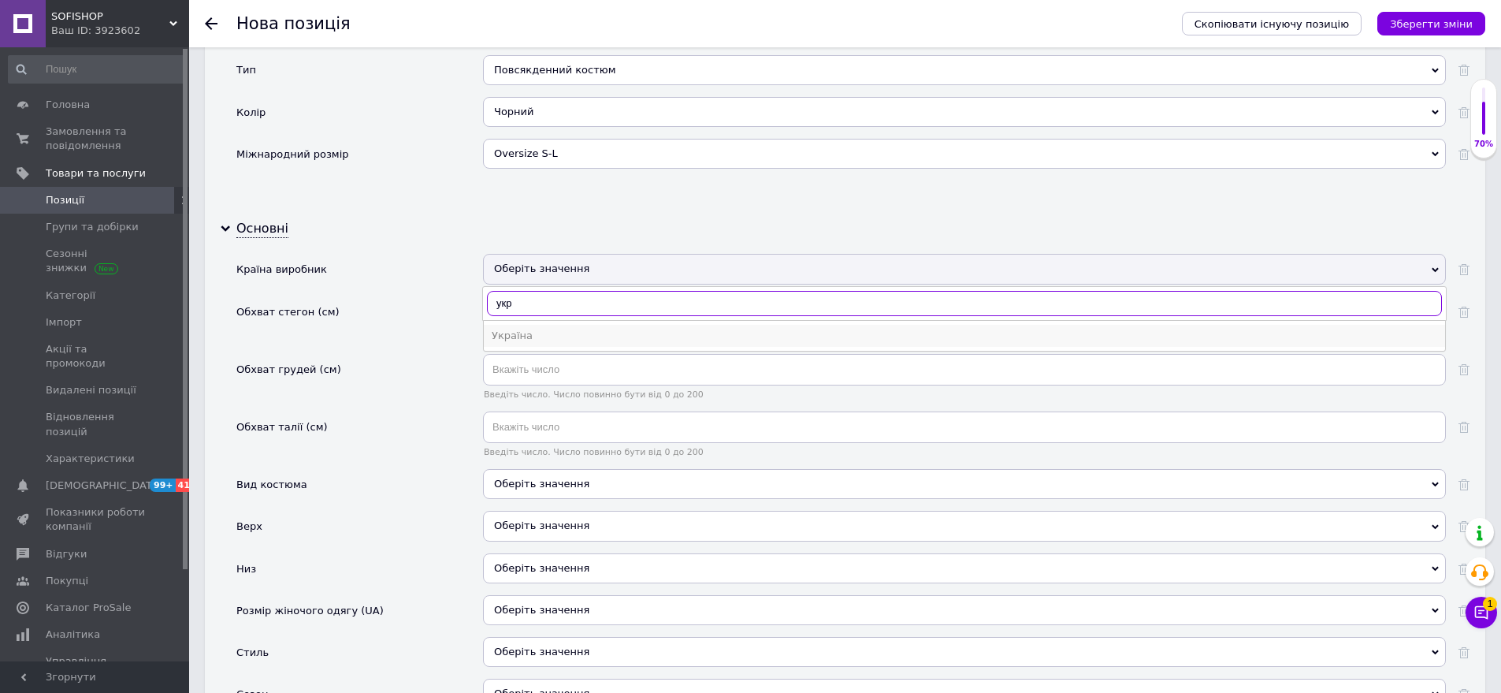
type input "укр"
click at [548, 329] on div "Україна" at bounding box center [965, 336] width 946 height 14
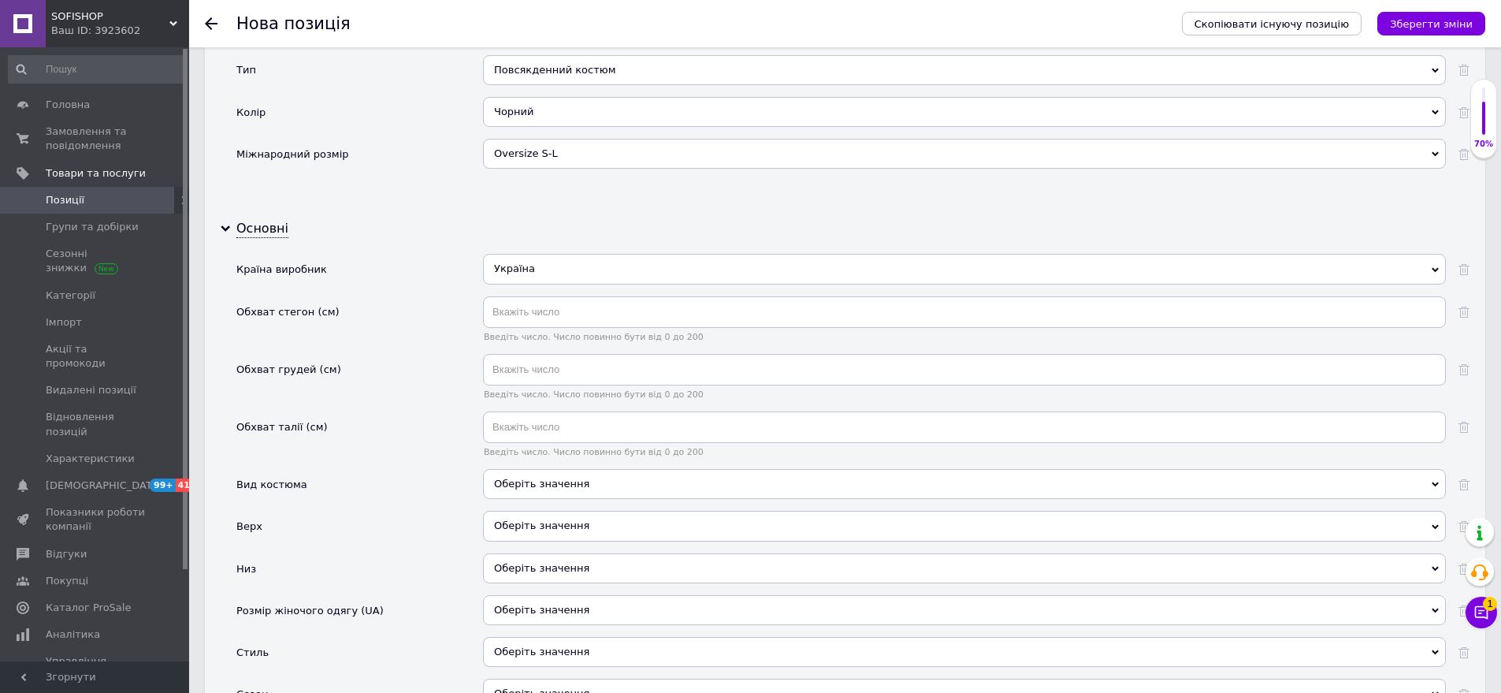
click at [578, 469] on div "Оберіть значення" at bounding box center [964, 484] width 963 height 30
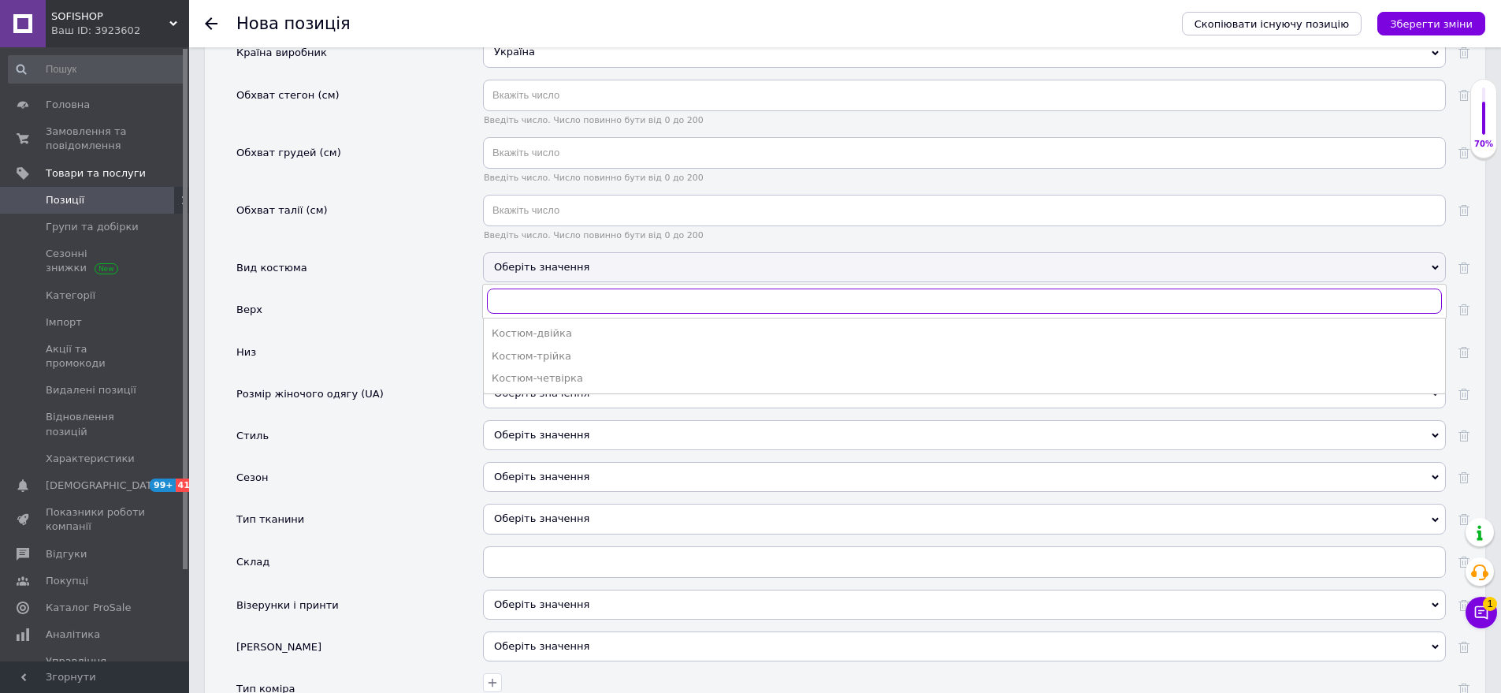
scroll to position [1970, 0]
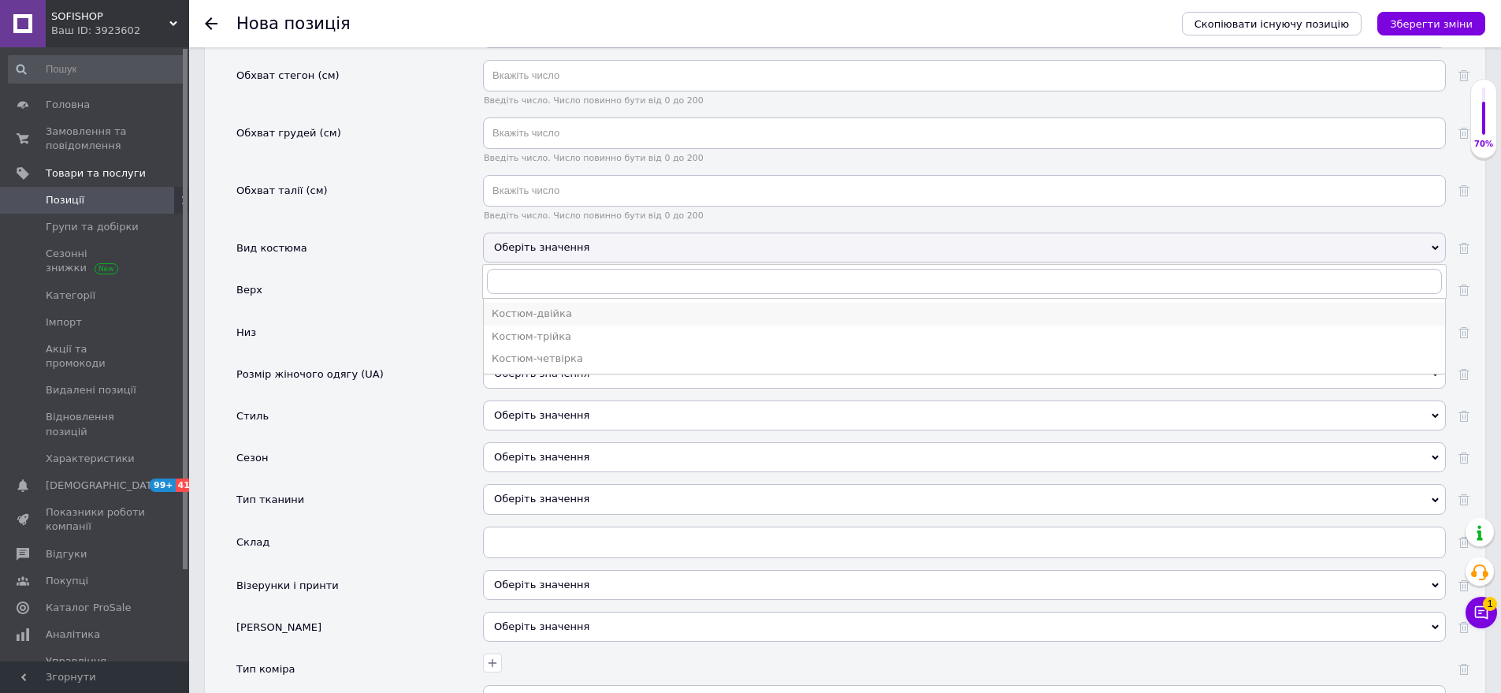
click at [559, 307] on div "Костюм-двійка" at bounding box center [965, 314] width 946 height 14
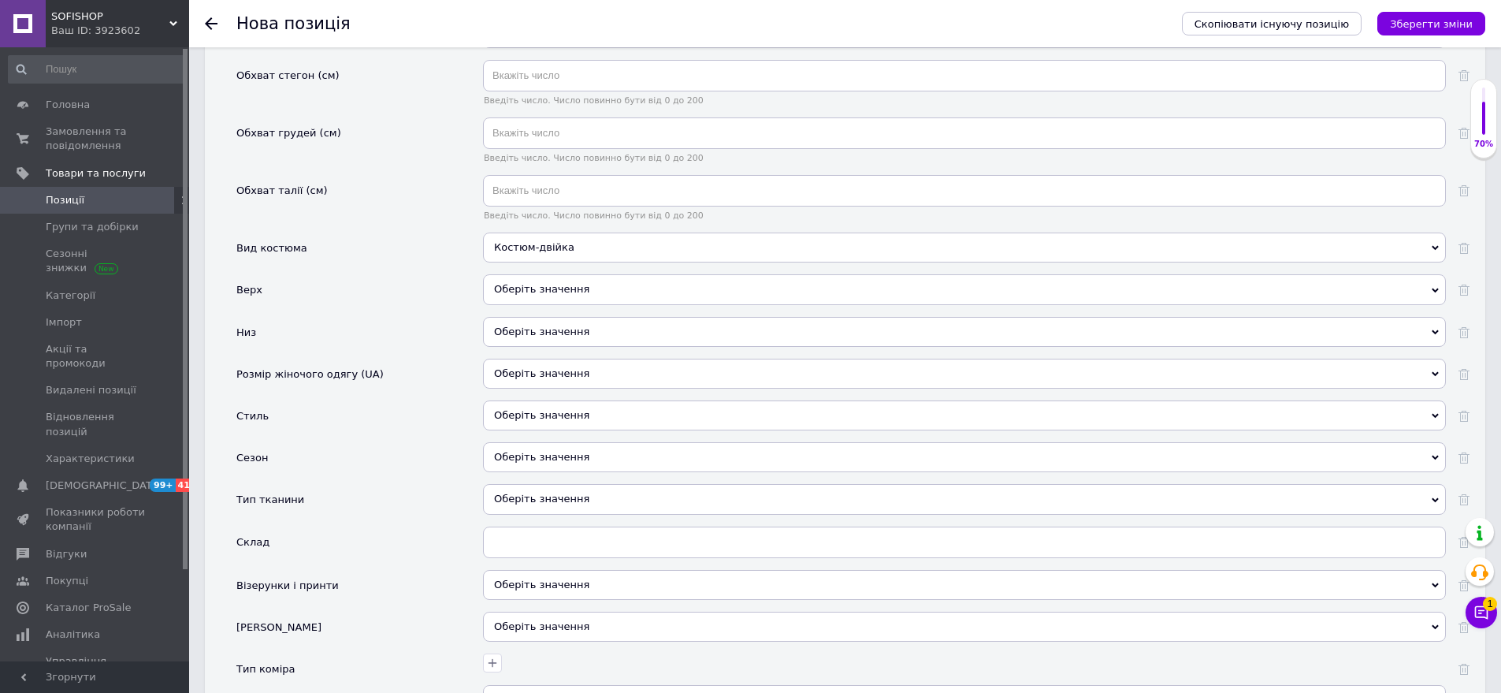
drag, startPoint x: 564, startPoint y: 266, endPoint x: 515, endPoint y: 241, distance: 54.3
click at [564, 274] on div "Оберіть значення" at bounding box center [964, 289] width 963 height 30
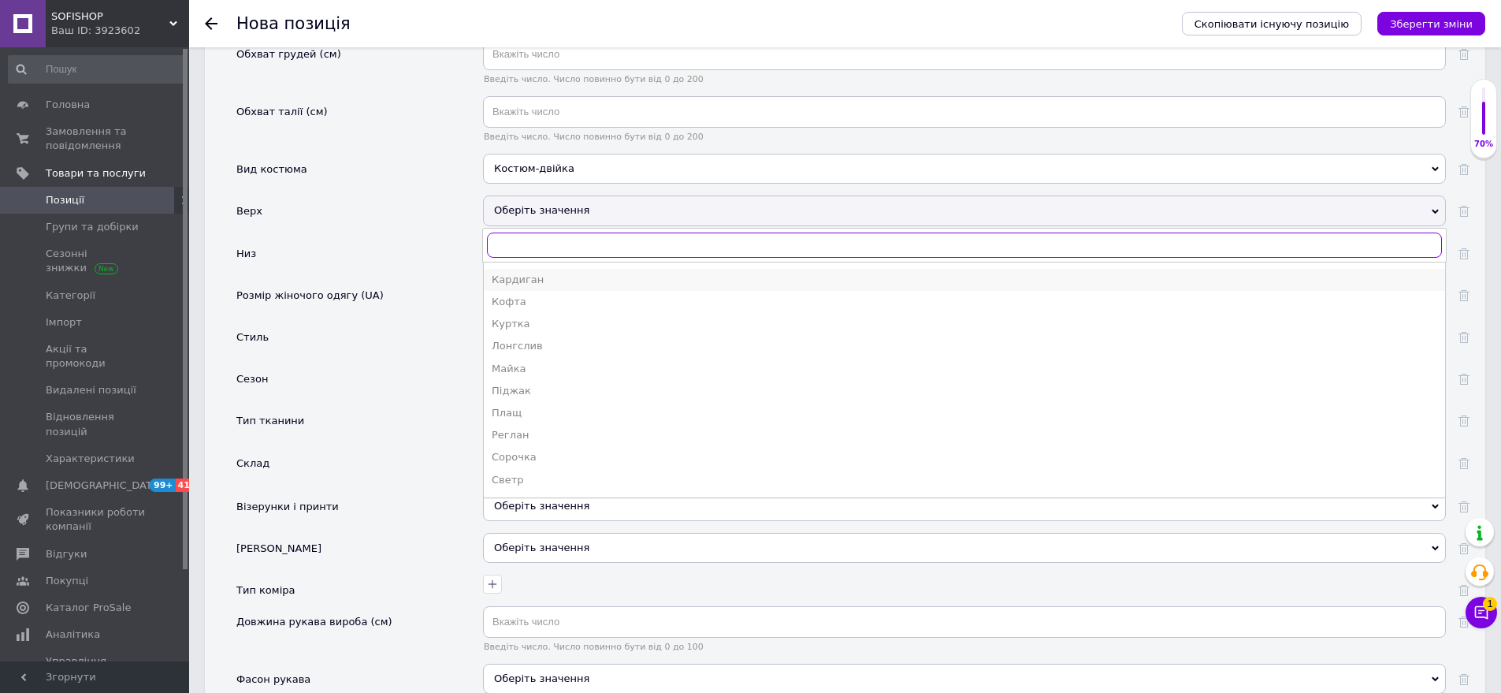
scroll to position [236, 0]
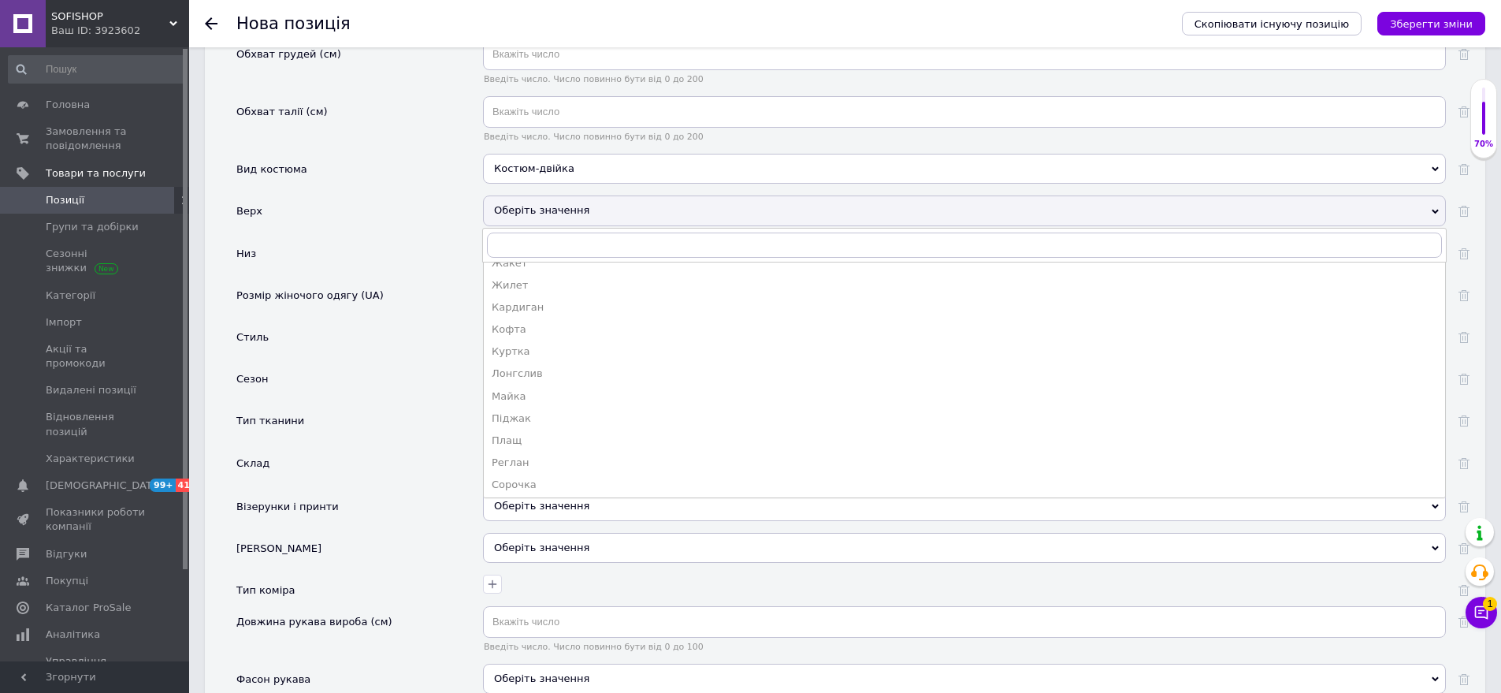
click at [556, 322] on div "Кофта" at bounding box center [965, 329] width 946 height 14
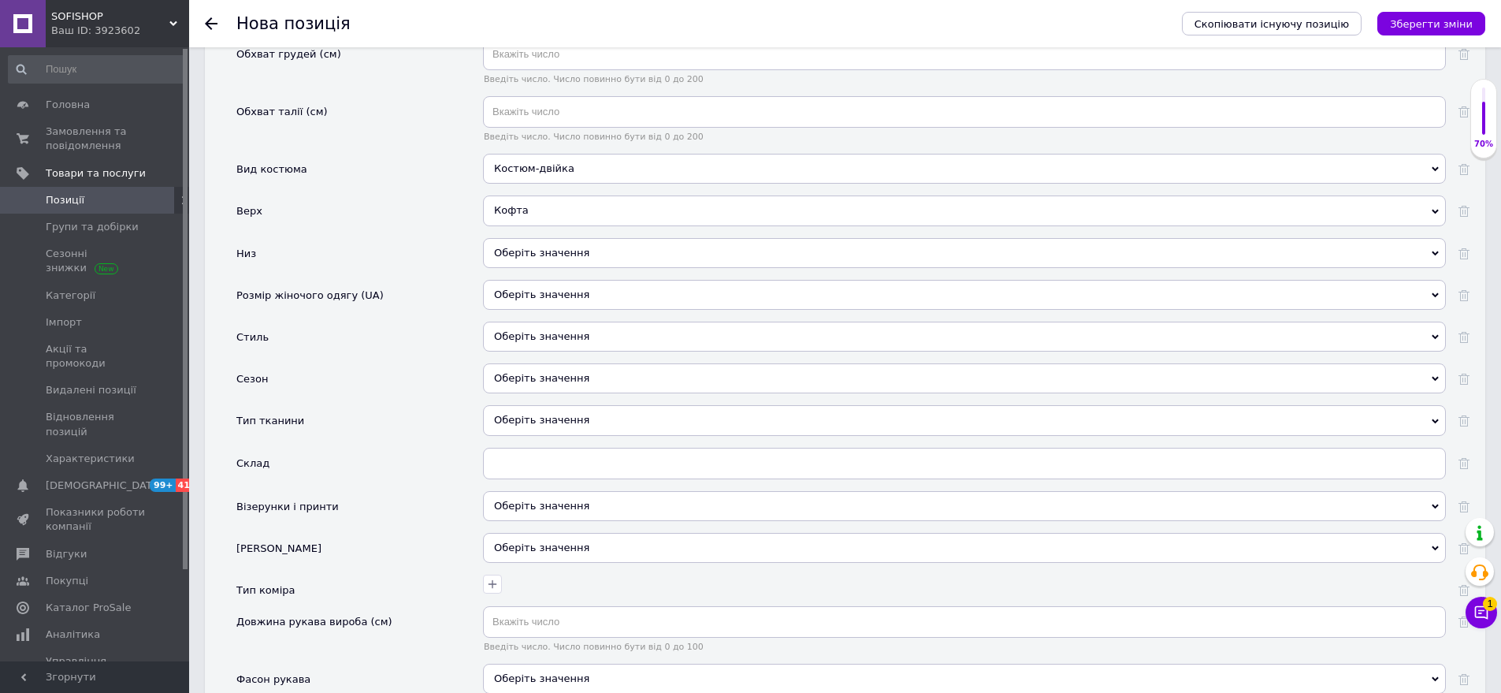
drag, startPoint x: 536, startPoint y: 230, endPoint x: 467, endPoint y: 196, distance: 77.2
click at [535, 238] on div "Оберіть значення" at bounding box center [964, 253] width 963 height 30
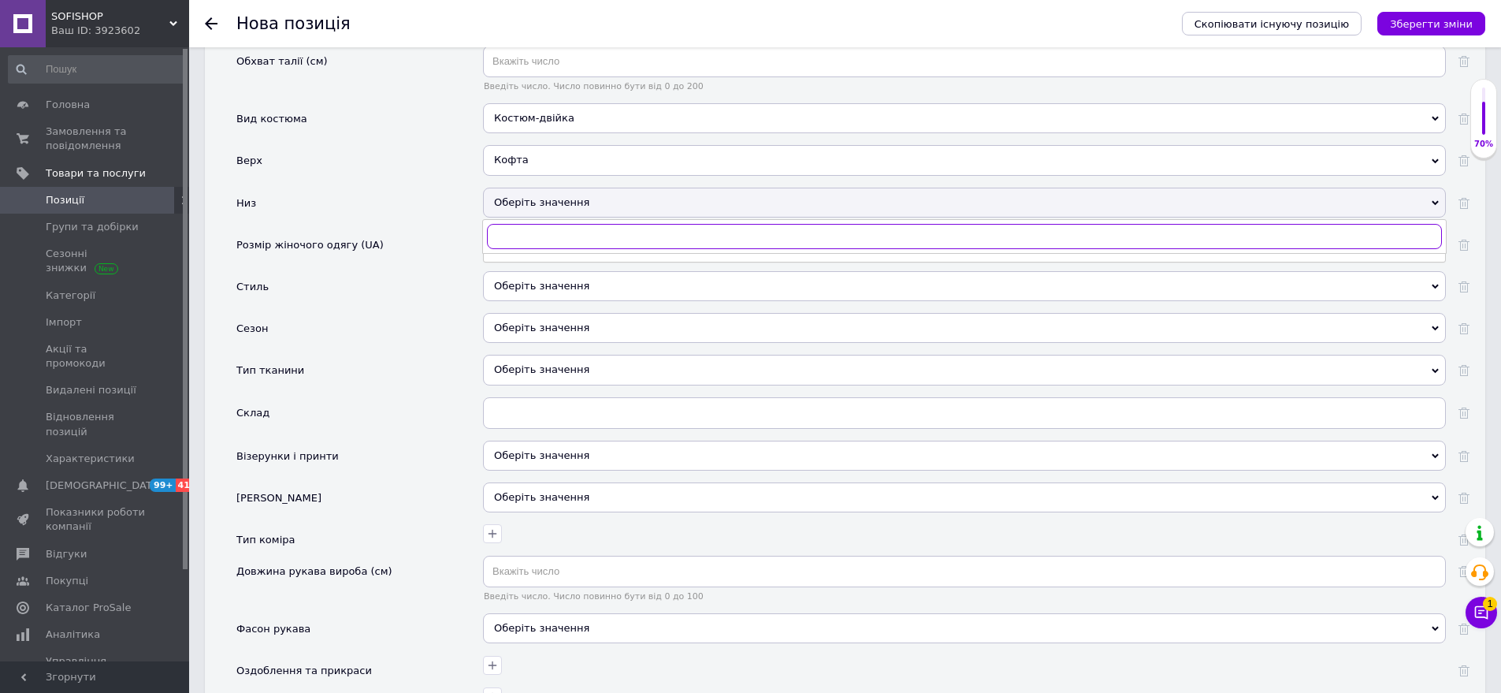
scroll to position [2128, 0]
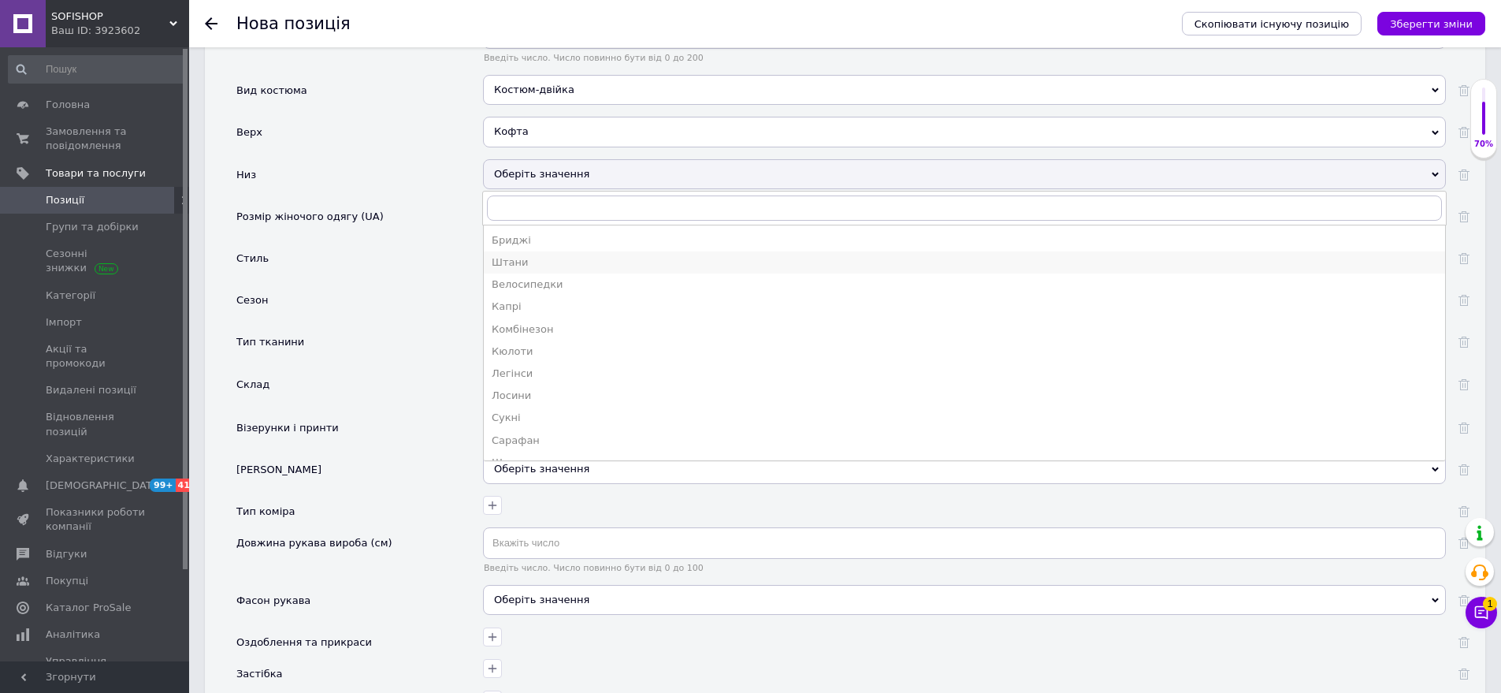
click at [518, 251] on li "Штани" at bounding box center [965, 262] width 962 height 22
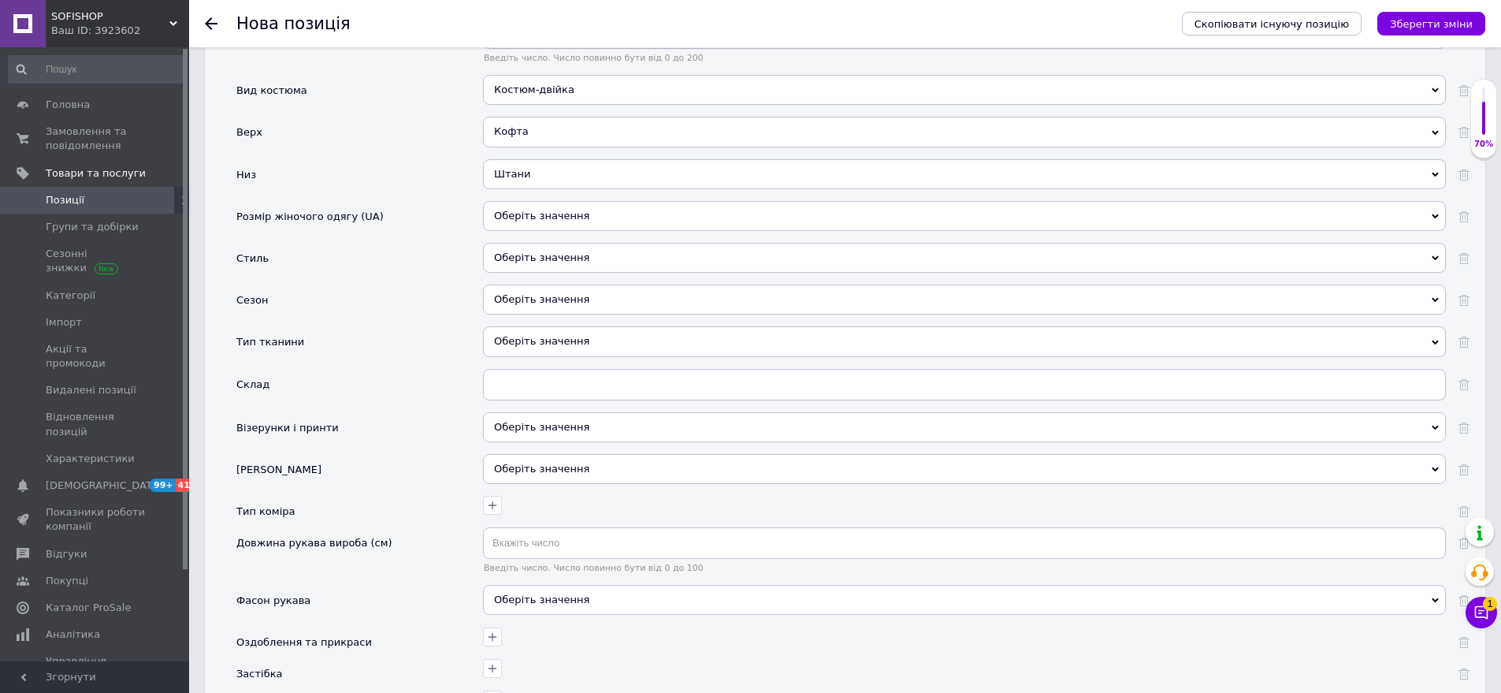
drag, startPoint x: 556, startPoint y: 196, endPoint x: 437, endPoint y: 181, distance: 119.9
click at [556, 201] on div "Оберіть значення" at bounding box center [964, 216] width 963 height 30
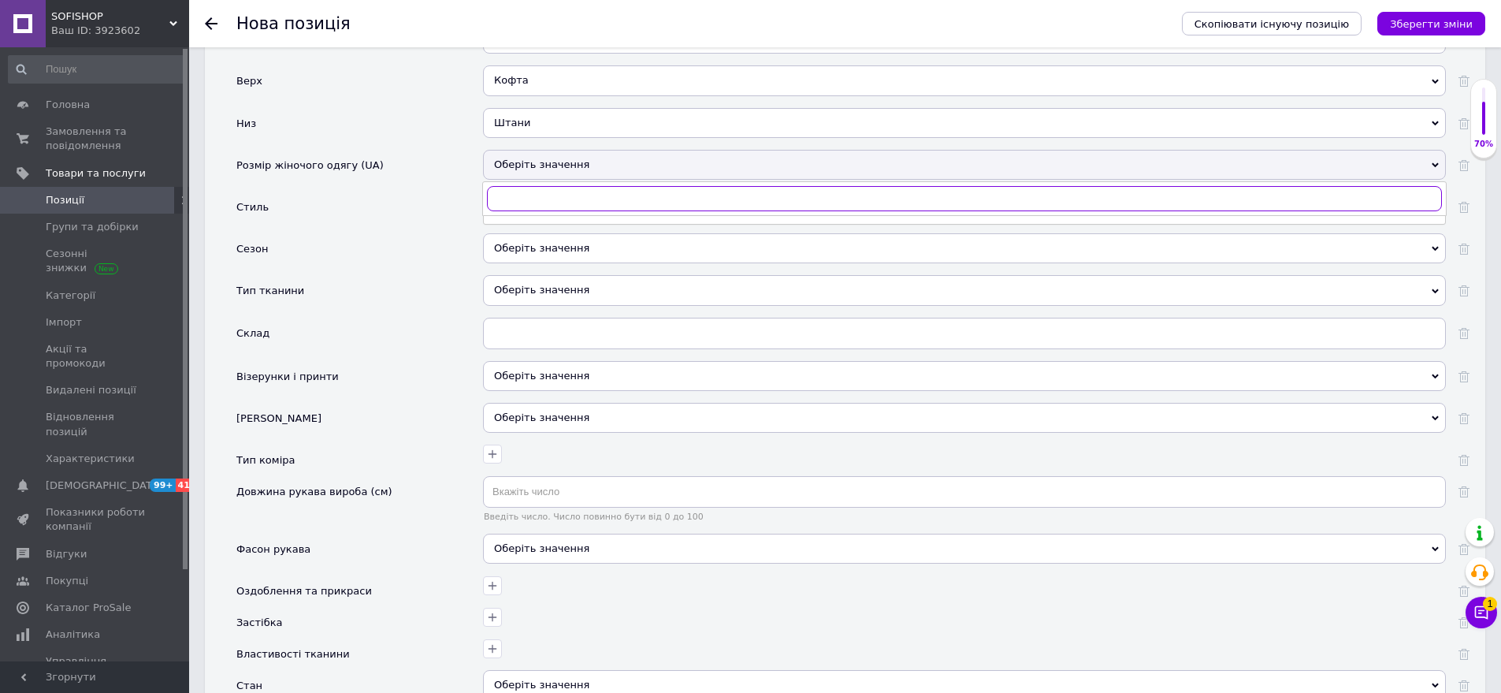
scroll to position [2207, 0]
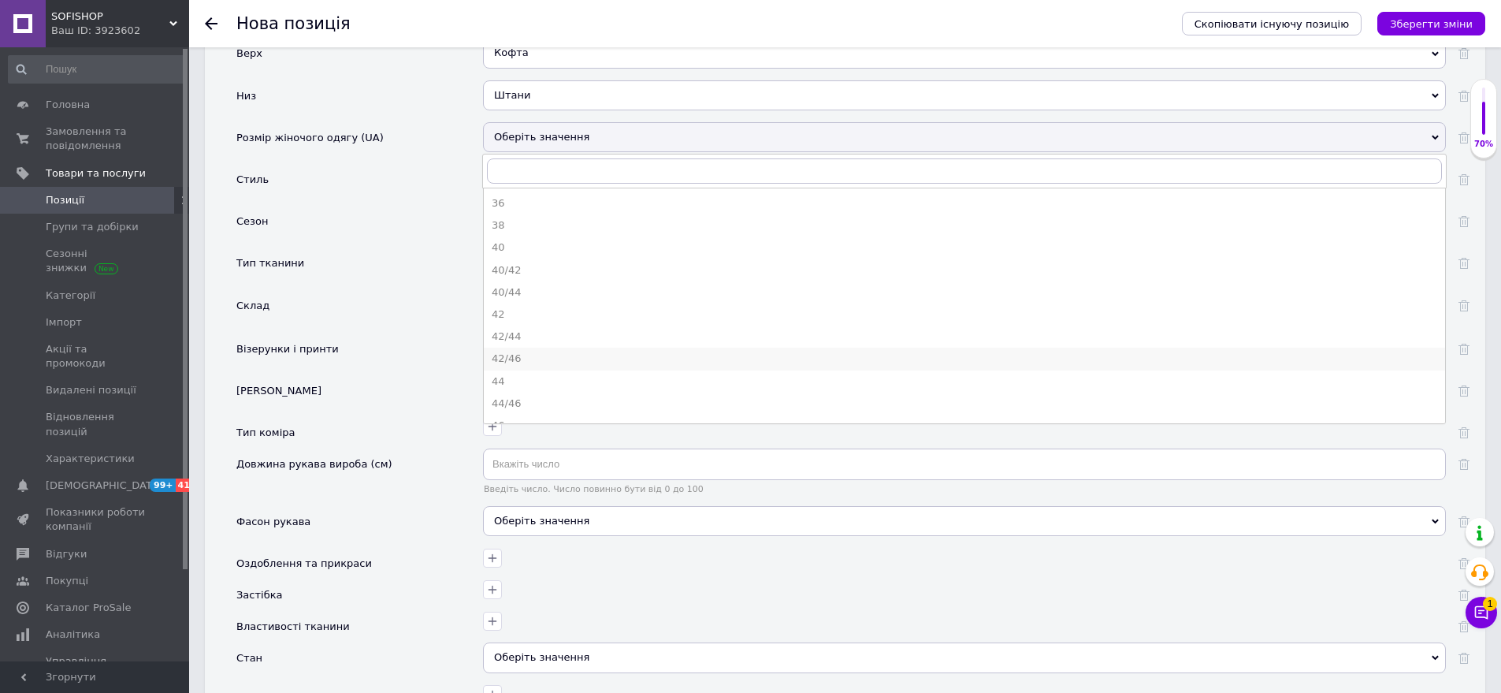
click at [515, 352] on div "42/46" at bounding box center [965, 359] width 946 height 14
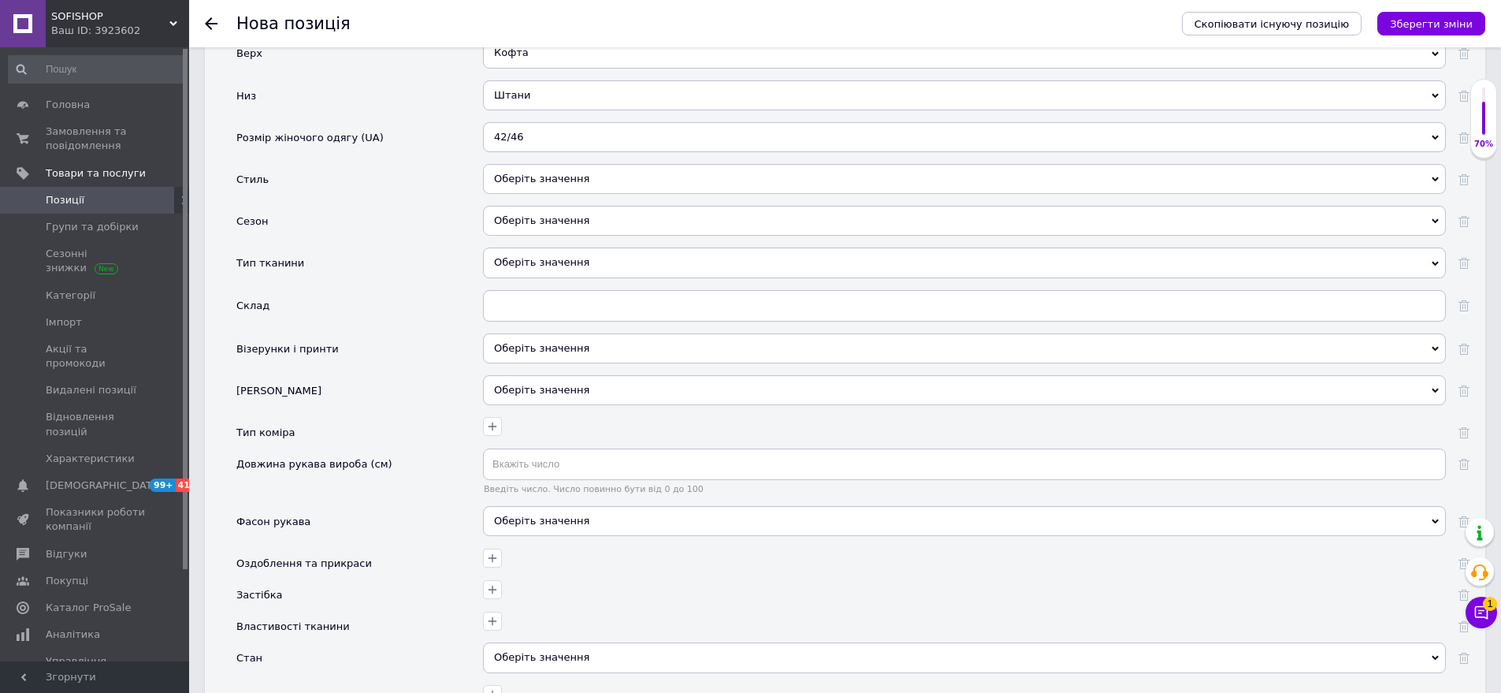
drag, startPoint x: 599, startPoint y: 180, endPoint x: 587, endPoint y: 167, distance: 17.3
click at [599, 178] on div "Оберіть значення" at bounding box center [964, 185] width 963 height 42
click at [586, 166] on div "Оберіть значення" at bounding box center [964, 179] width 963 height 30
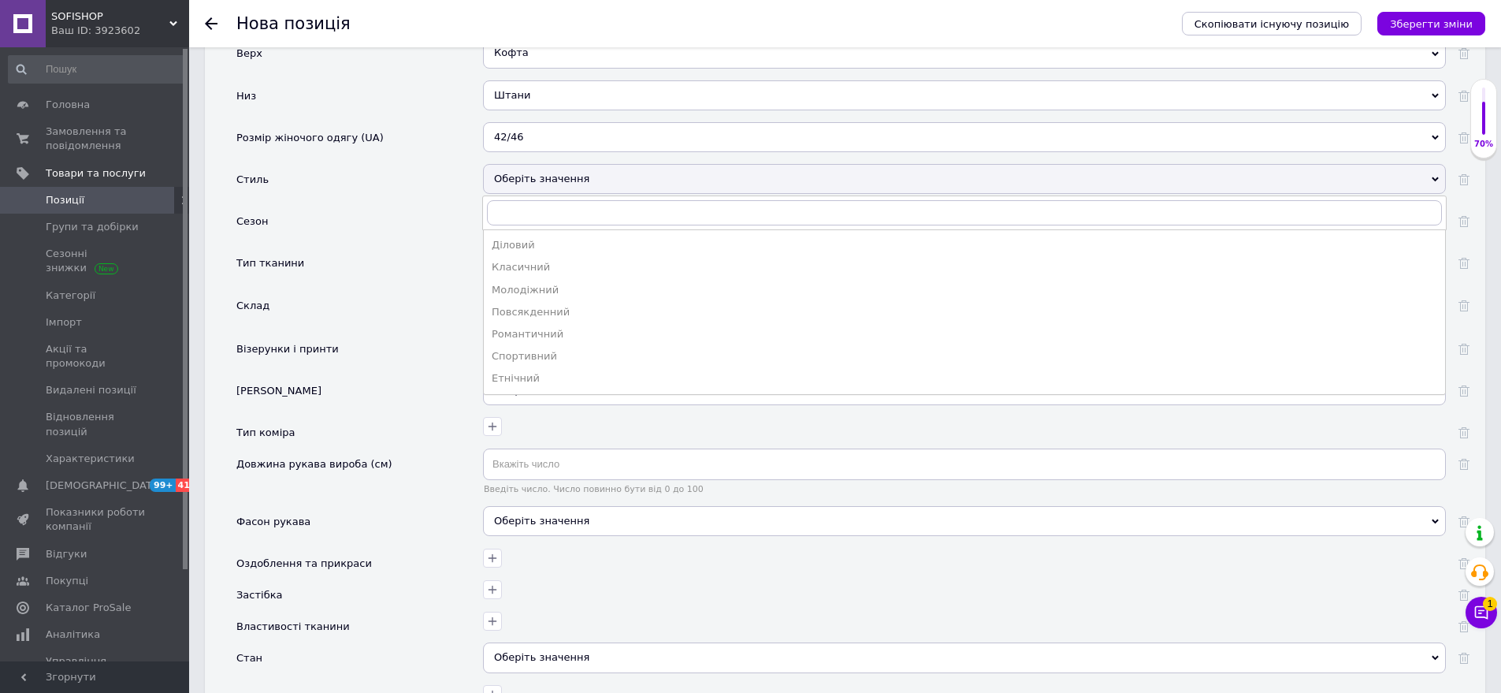
drag, startPoint x: 523, startPoint y: 282, endPoint x: 503, endPoint y: 243, distance: 44.4
click at [524, 305] on div "Повсякденний" at bounding box center [965, 312] width 946 height 14
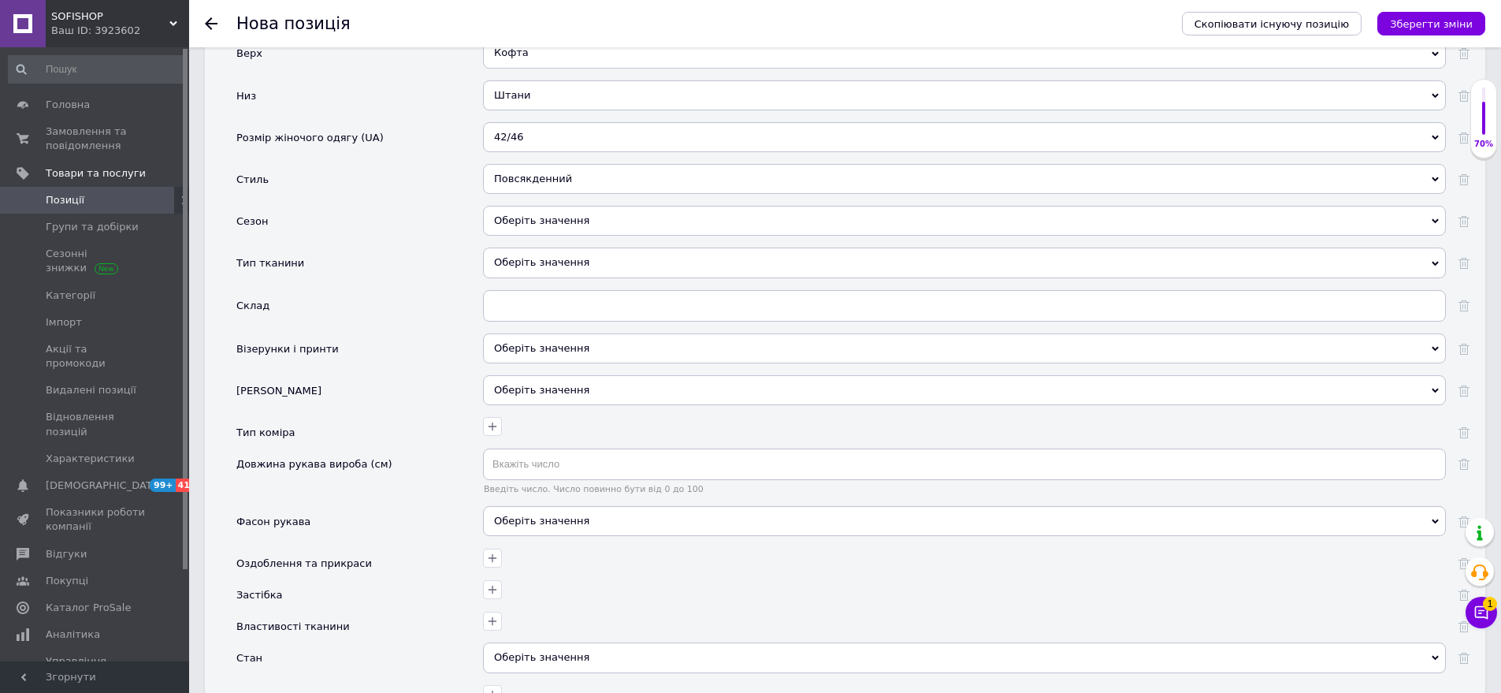
drag, startPoint x: 542, startPoint y: 209, endPoint x: 498, endPoint y: 202, distance: 44.7
click at [542, 208] on div "Оберіть значення" at bounding box center [964, 221] width 963 height 30
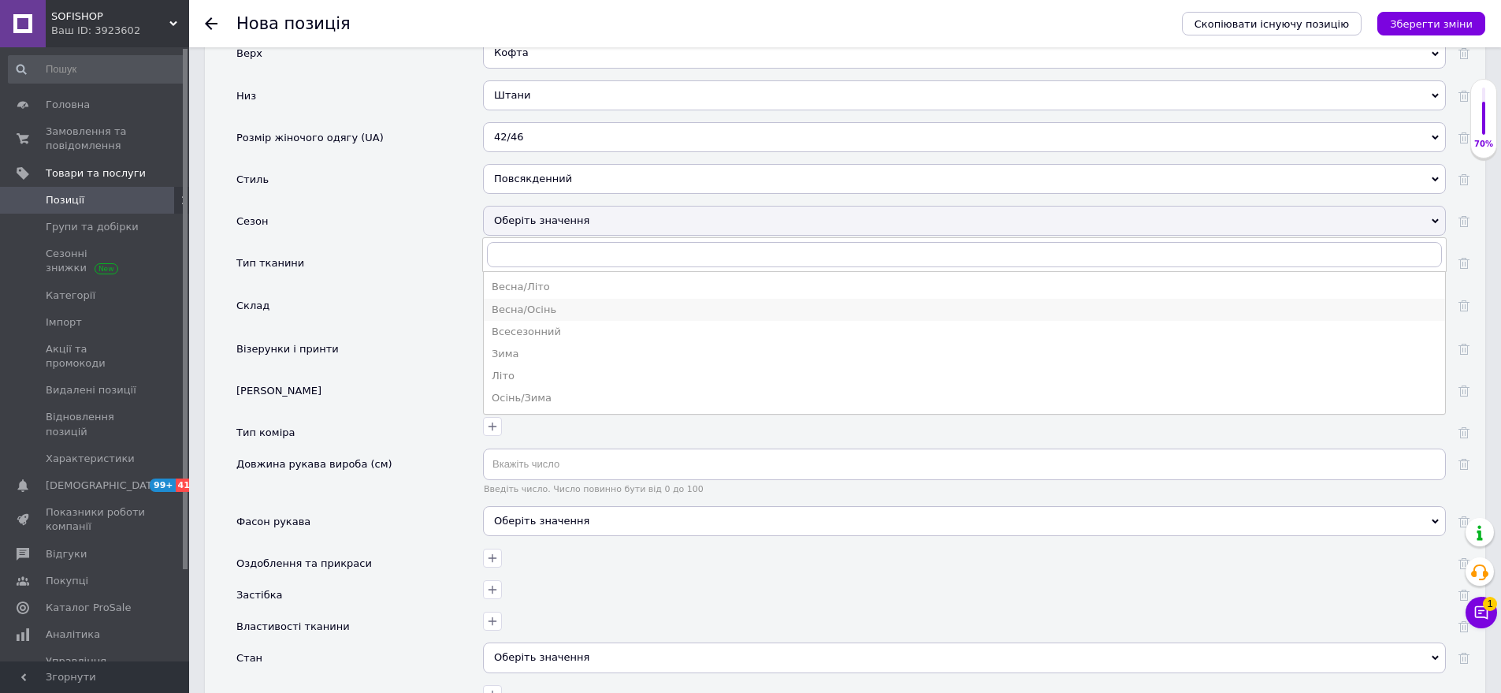
click at [510, 303] on div "Весна/Осінь" at bounding box center [965, 310] width 946 height 14
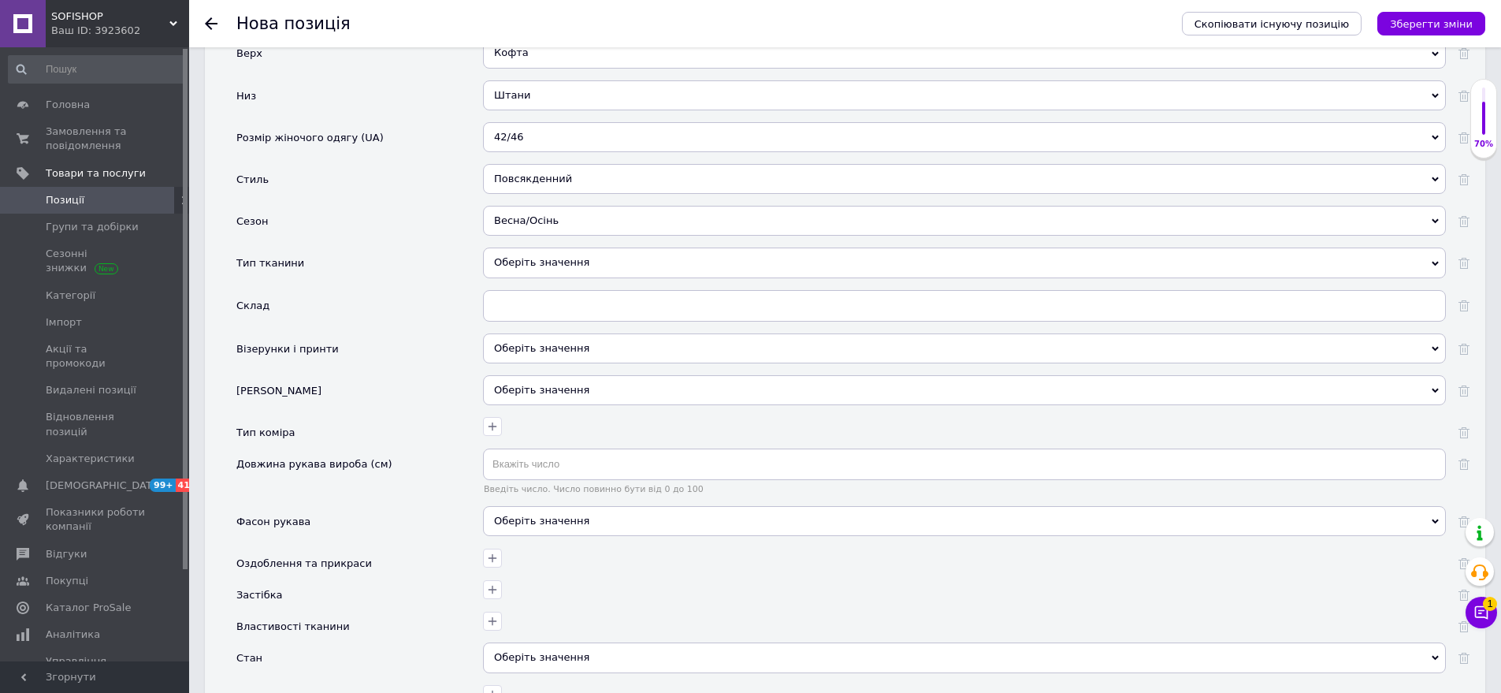
drag, startPoint x: 552, startPoint y: 237, endPoint x: 505, endPoint y: 233, distance: 46.7
click at [551, 247] on div "Оберіть значення" at bounding box center [964, 262] width 963 height 30
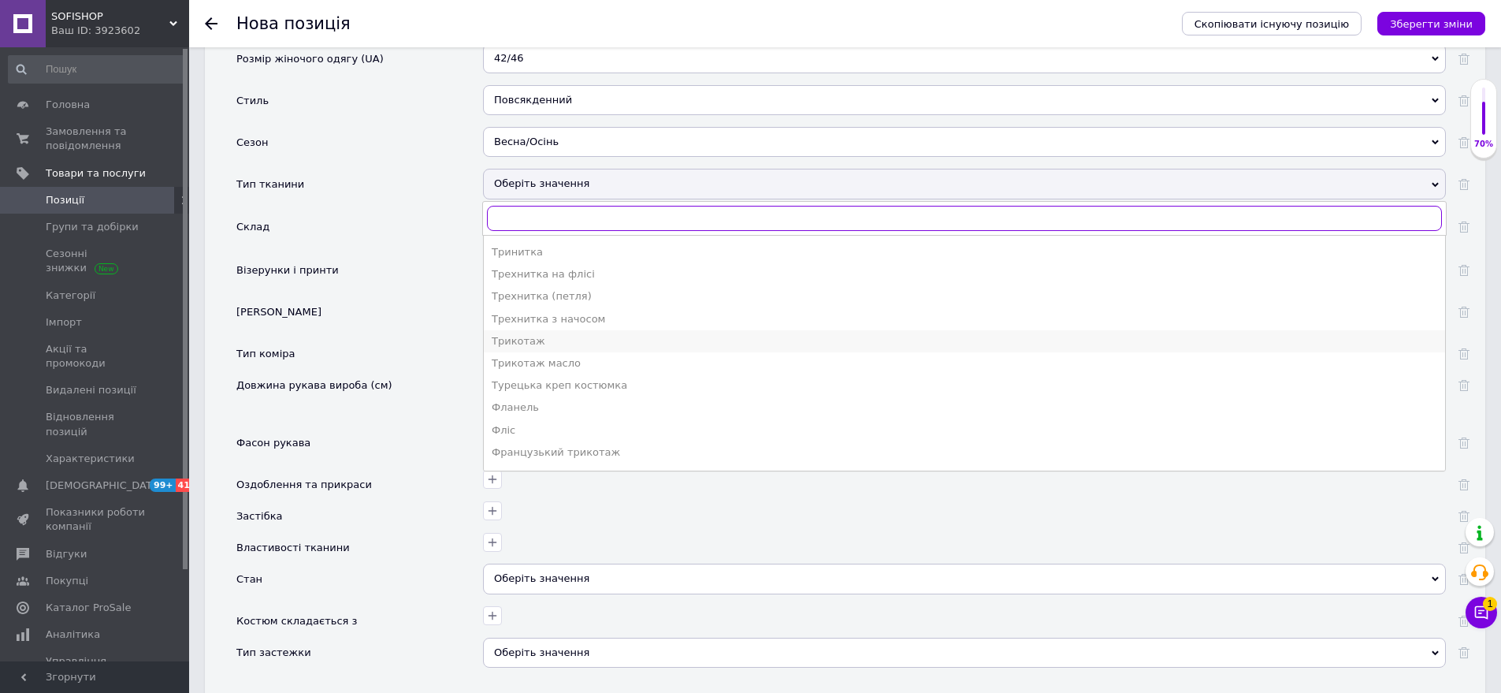
scroll to position [1995, 0]
drag, startPoint x: 542, startPoint y: 366, endPoint x: 467, endPoint y: 319, distance: 89.2
click at [544, 381] on div "Фліс" at bounding box center [965, 388] width 946 height 14
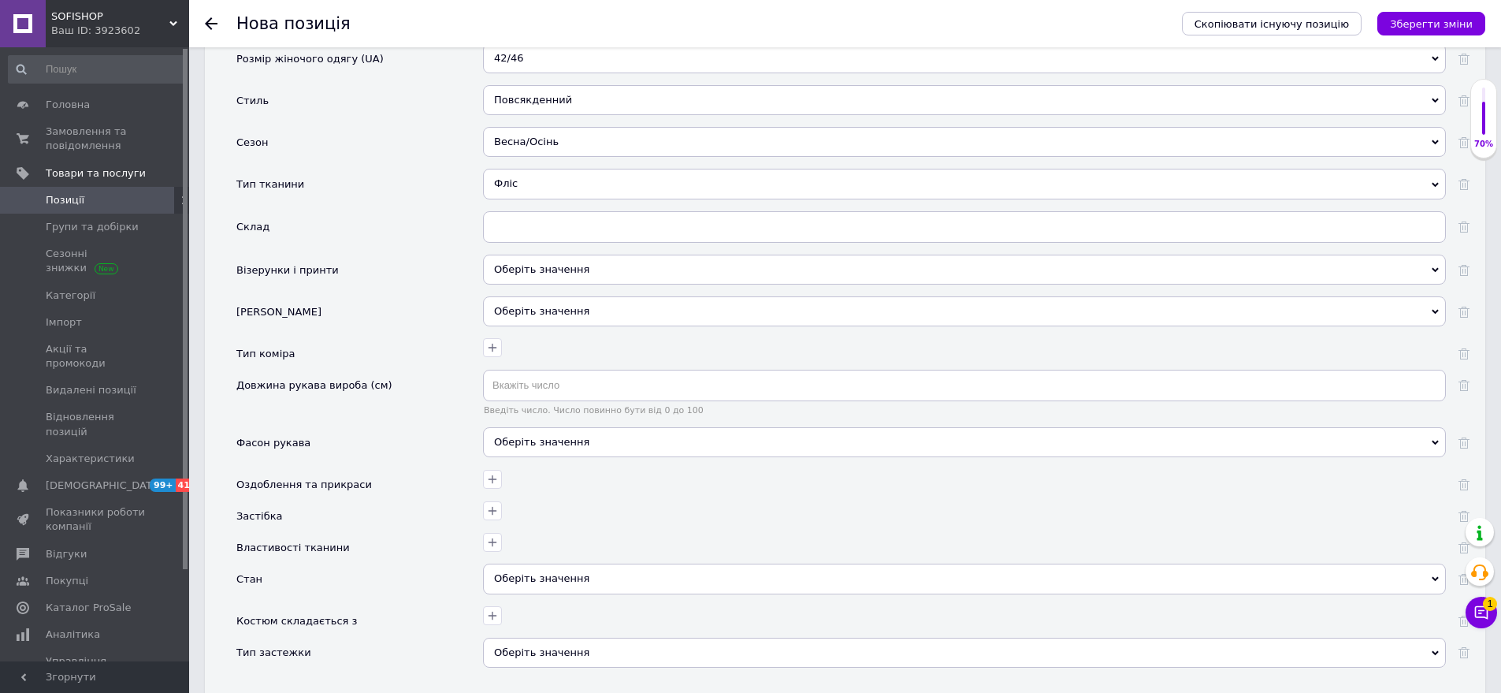
drag, startPoint x: 571, startPoint y: 249, endPoint x: 484, endPoint y: 210, distance: 95.9
click at [566, 255] on div "Оберіть значення" at bounding box center [964, 270] width 963 height 30
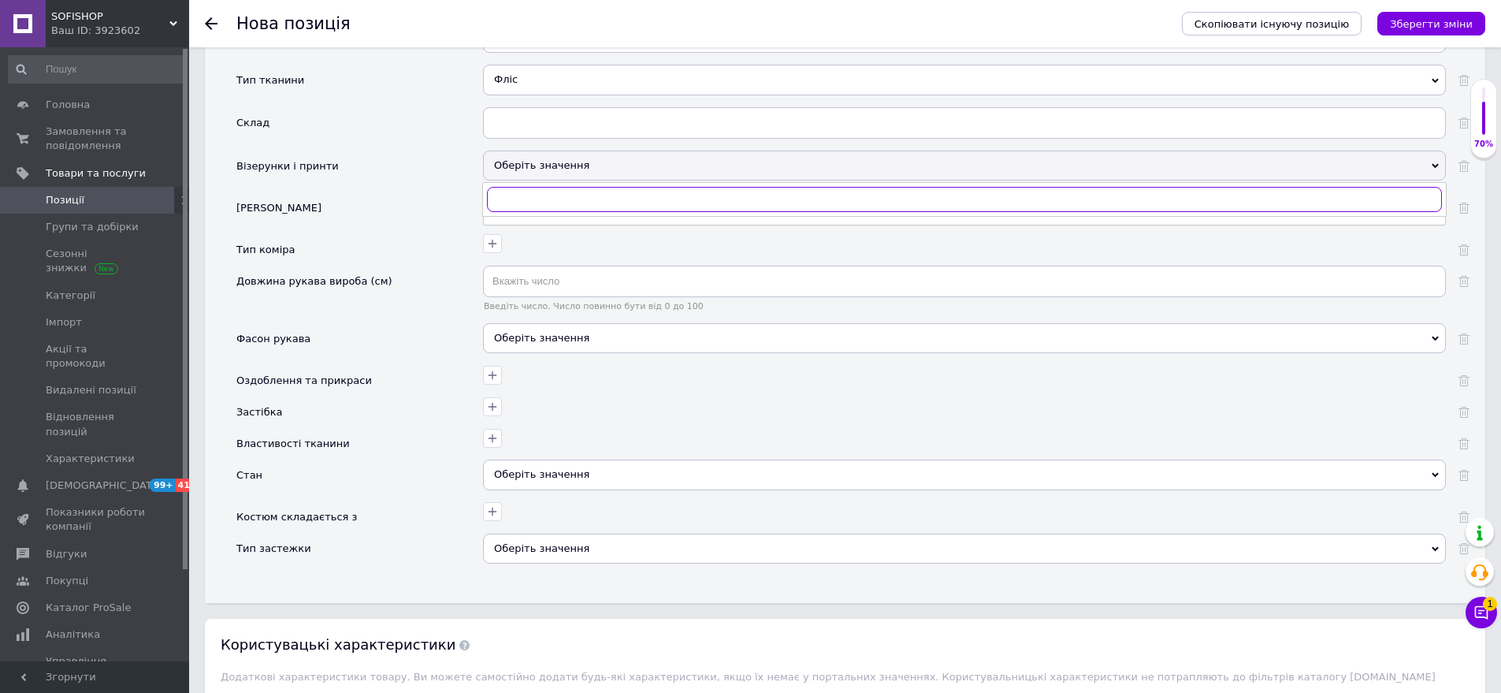
scroll to position [2443, 0]
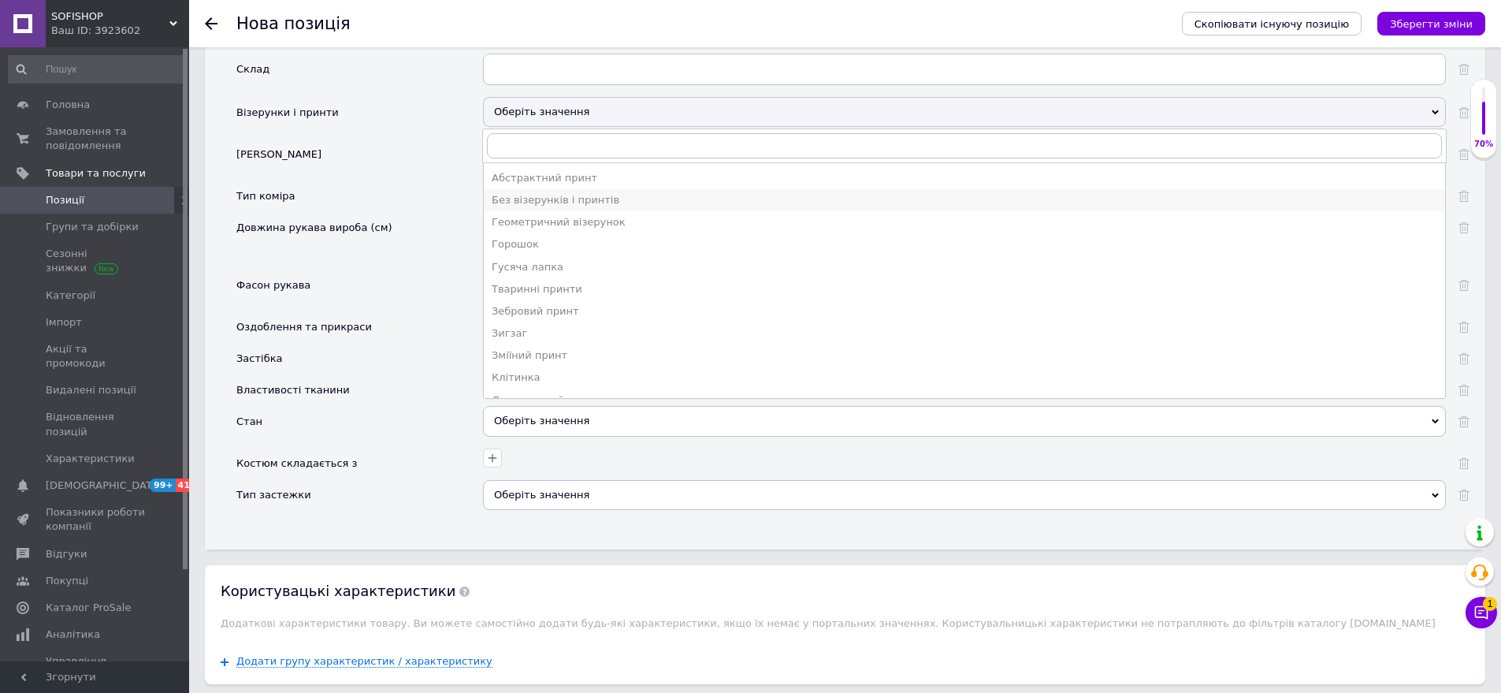
click at [528, 193] on div "Без візерунків і принтів" at bounding box center [965, 200] width 946 height 14
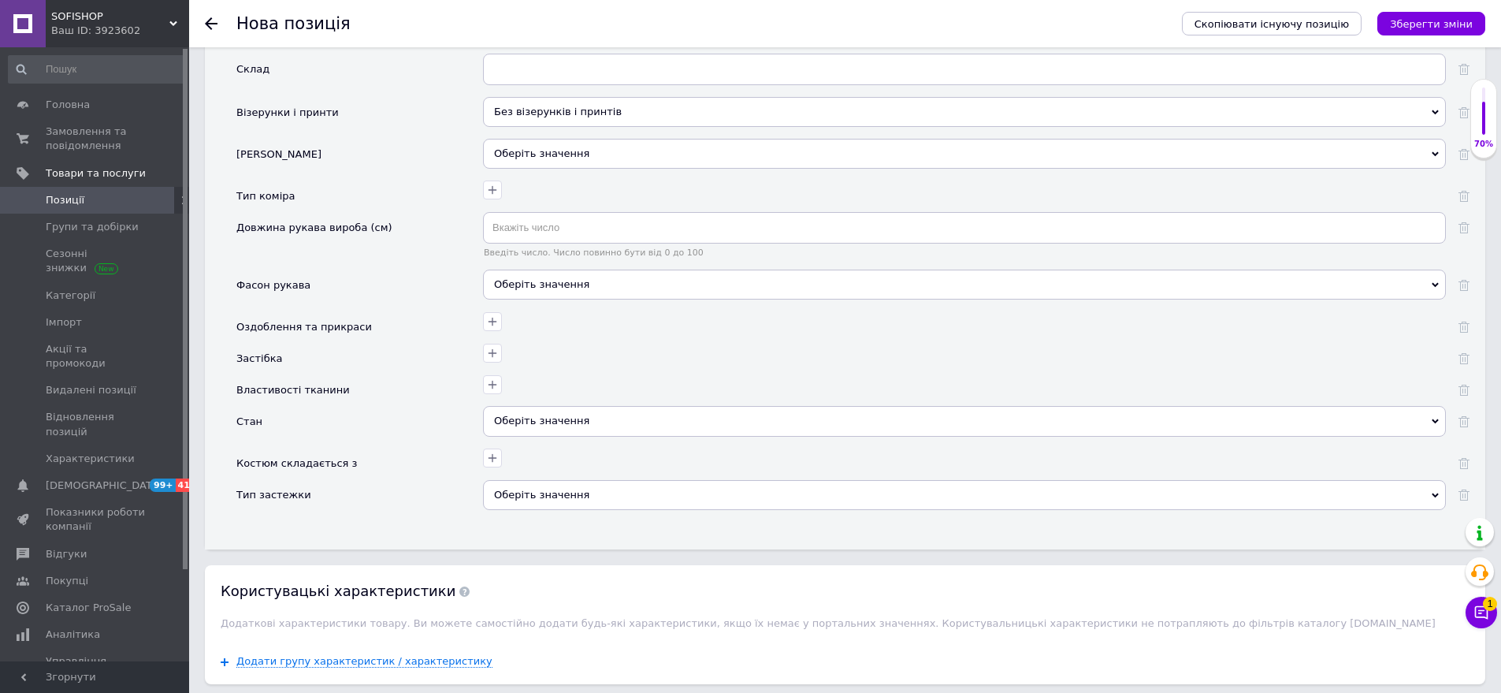
drag, startPoint x: 559, startPoint y: 263, endPoint x: 510, endPoint y: 232, distance: 58.2
click at [560, 270] on div "Оберіть значення" at bounding box center [964, 285] width 963 height 30
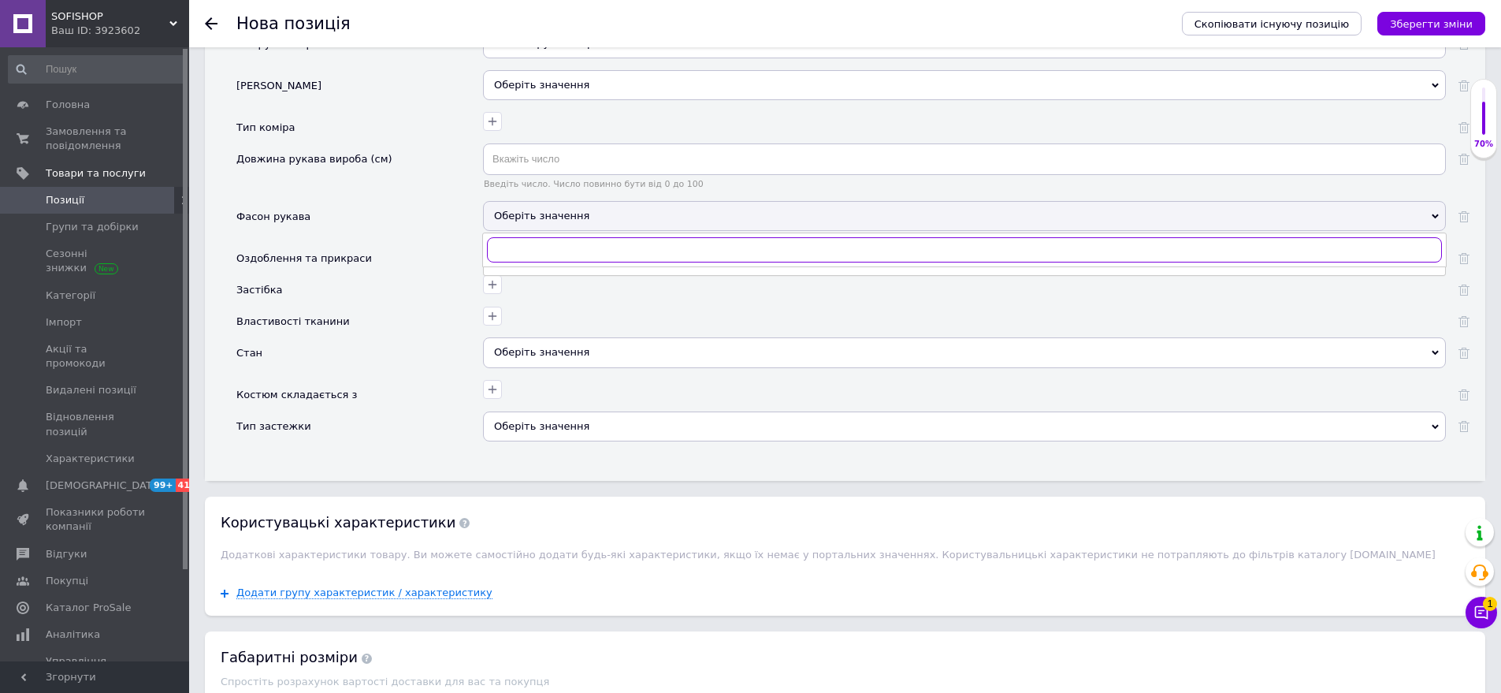
scroll to position [2601, 0]
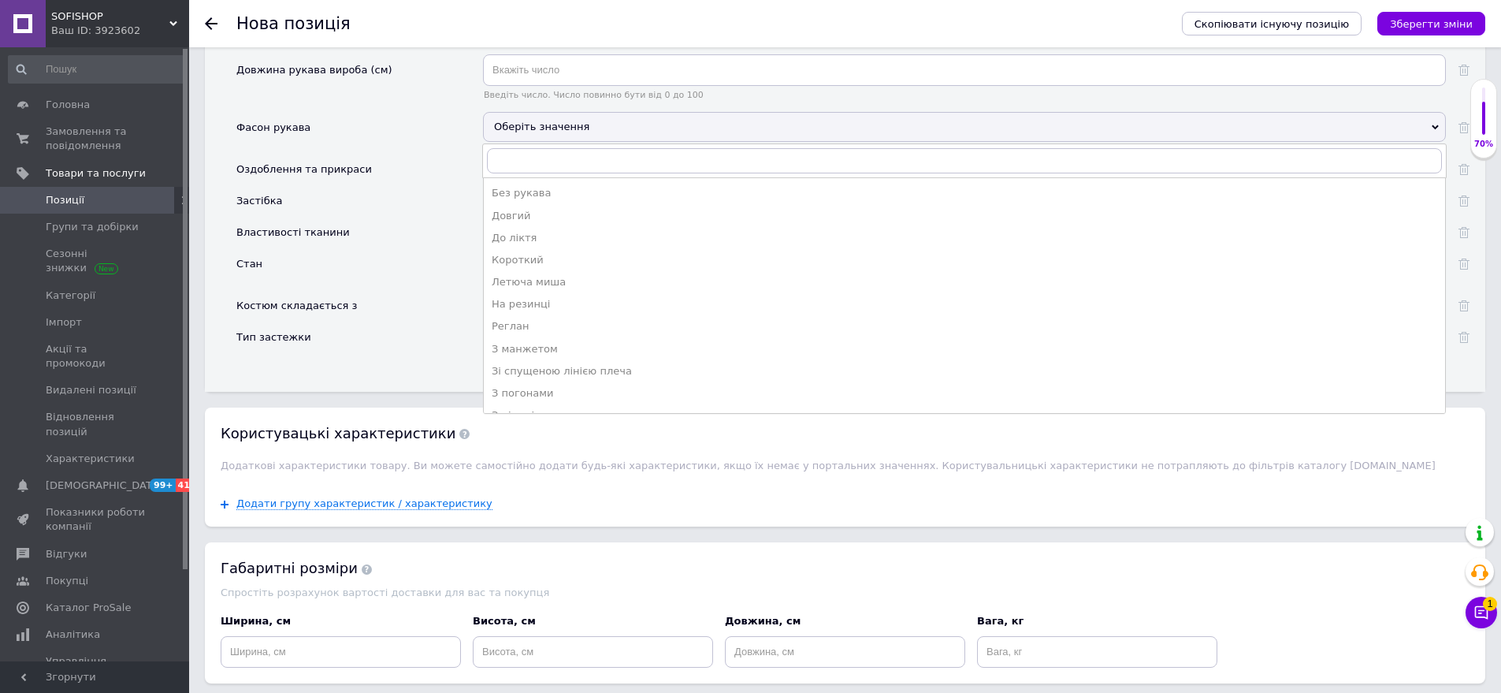
drag, startPoint x: 550, startPoint y: 196, endPoint x: 561, endPoint y: 288, distance: 92.1
click at [550, 209] on div "Довгий" at bounding box center [965, 216] width 946 height 14
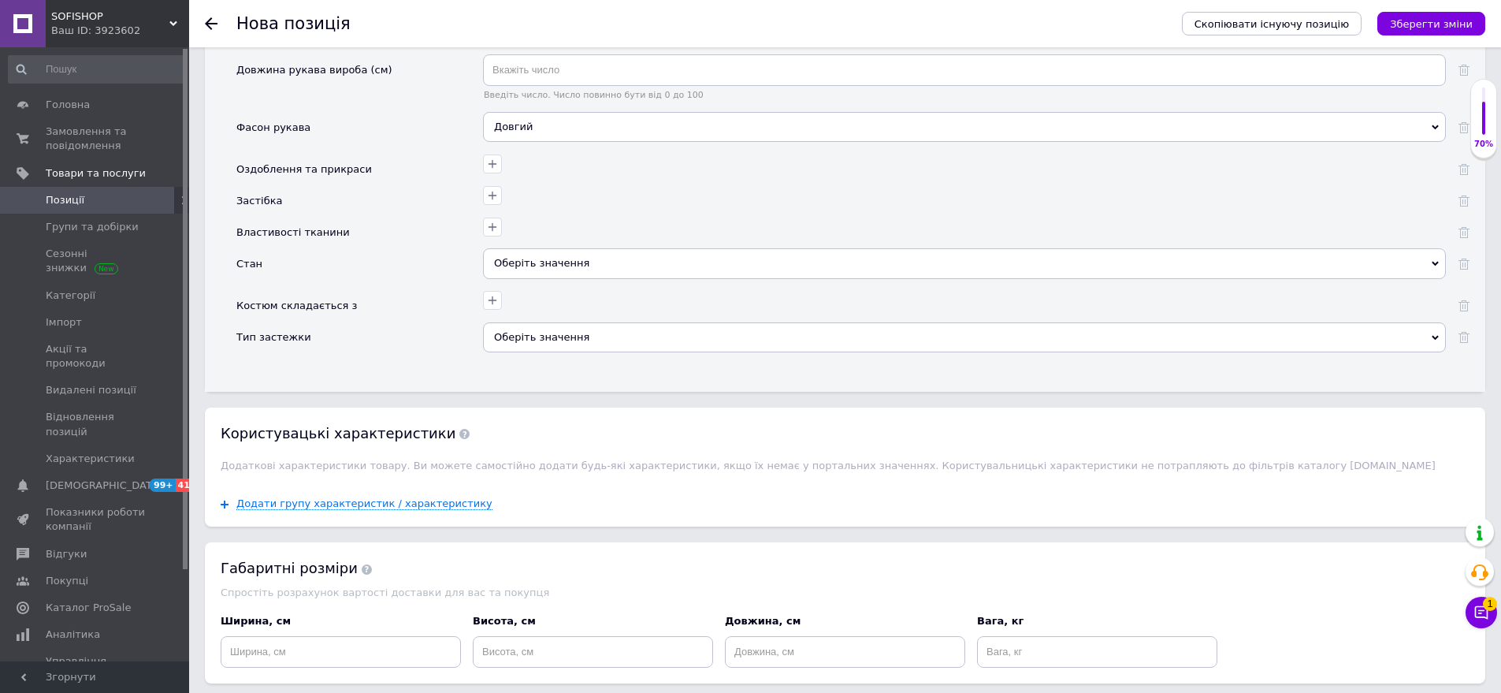
click at [593, 258] on div "Оберіть значення" at bounding box center [964, 269] width 963 height 42
drag, startPoint x: 557, startPoint y: 230, endPoint x: 428, endPoint y: 193, distance: 134.5
click at [555, 248] on div "Оберіть значення" at bounding box center [964, 263] width 963 height 30
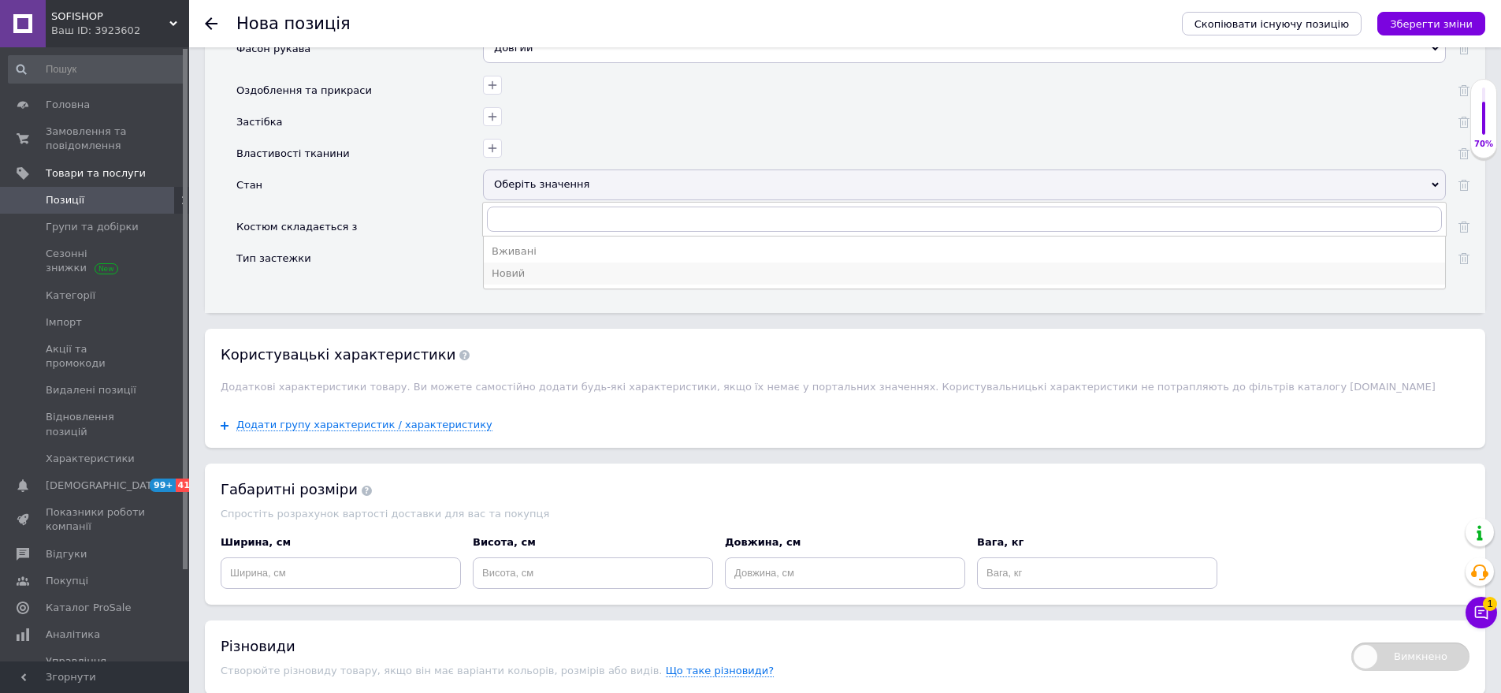
click at [593, 266] on div "Новий" at bounding box center [965, 273] width 946 height 14
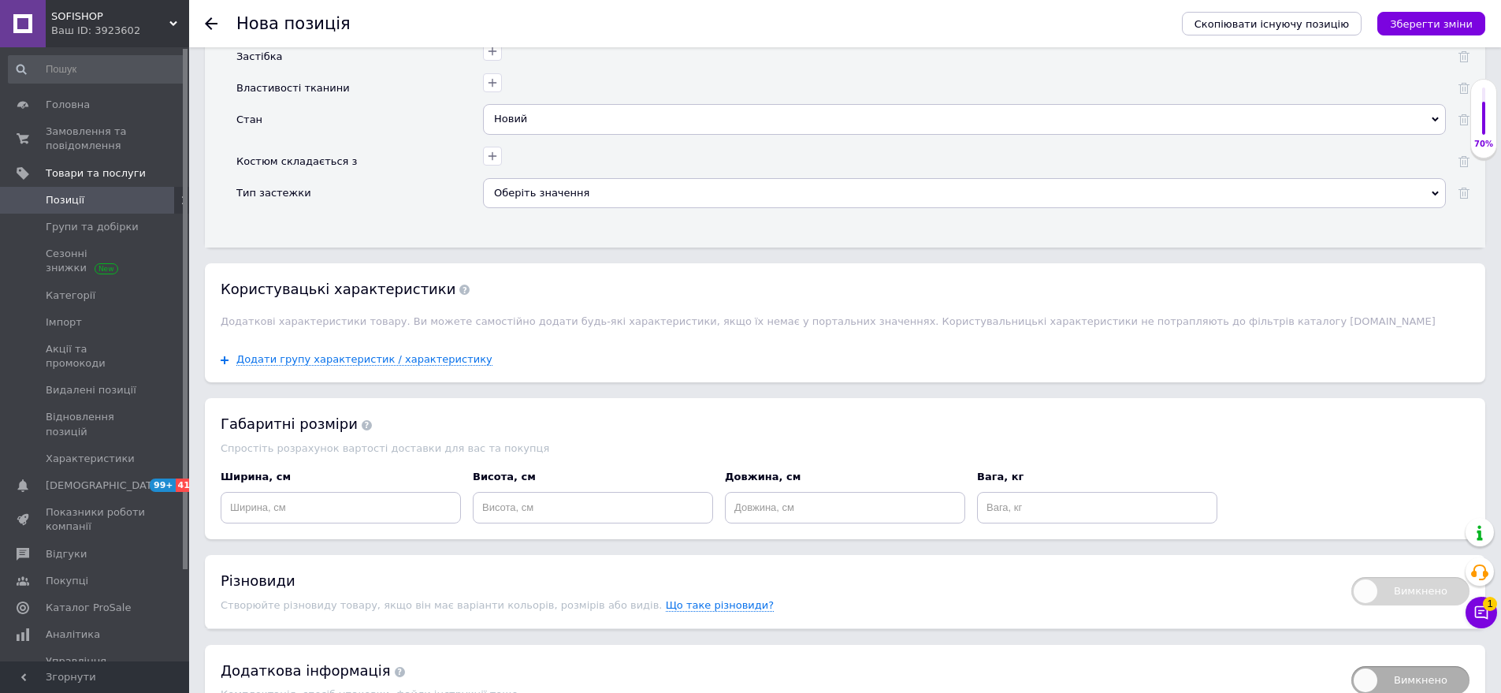
scroll to position [2811, 0]
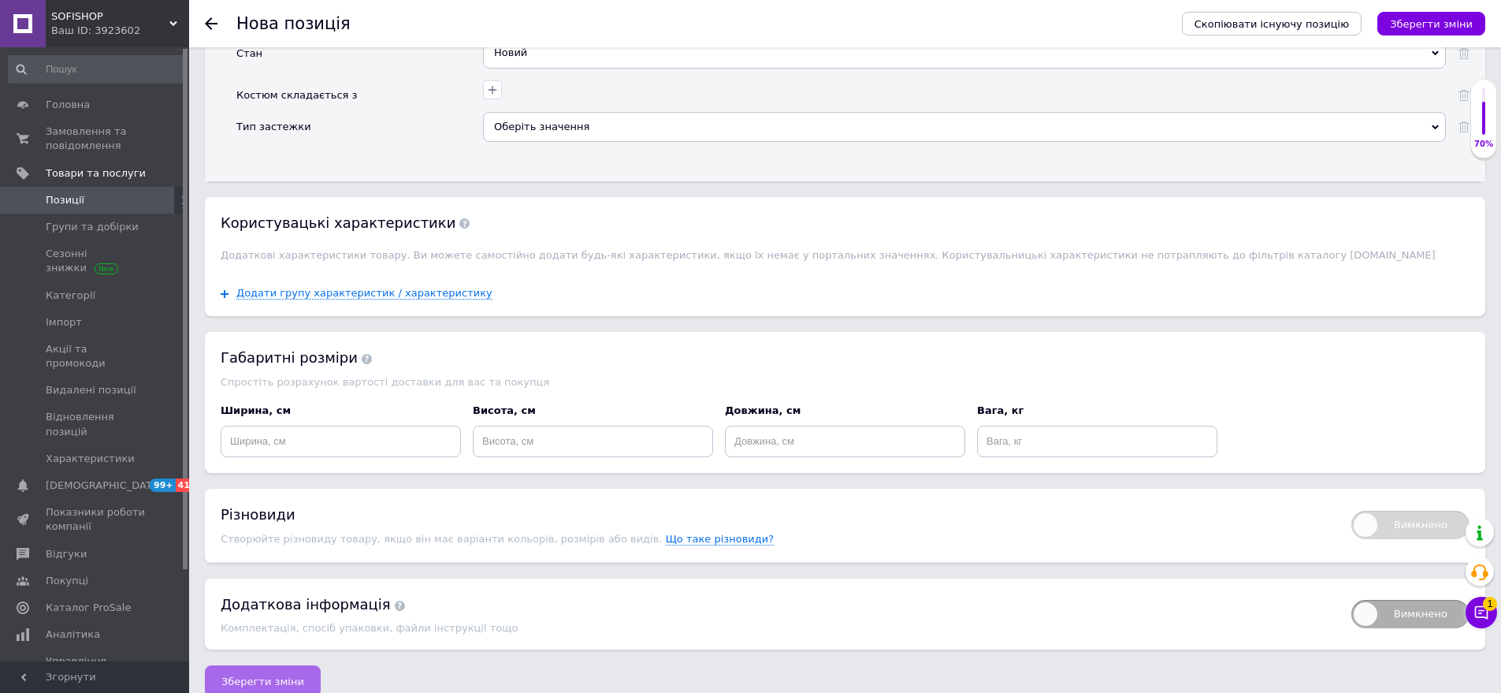
drag, startPoint x: 319, startPoint y: 654, endPoint x: 295, endPoint y: 656, distance: 24.5
click at [316, 665] on div "Зберегти зміни" at bounding box center [845, 681] width 1281 height 32
drag, startPoint x: 295, startPoint y: 656, endPoint x: 418, endPoint y: 692, distance: 128.9
click at [303, 665] on button "Зберегти зміни" at bounding box center [263, 681] width 116 height 32
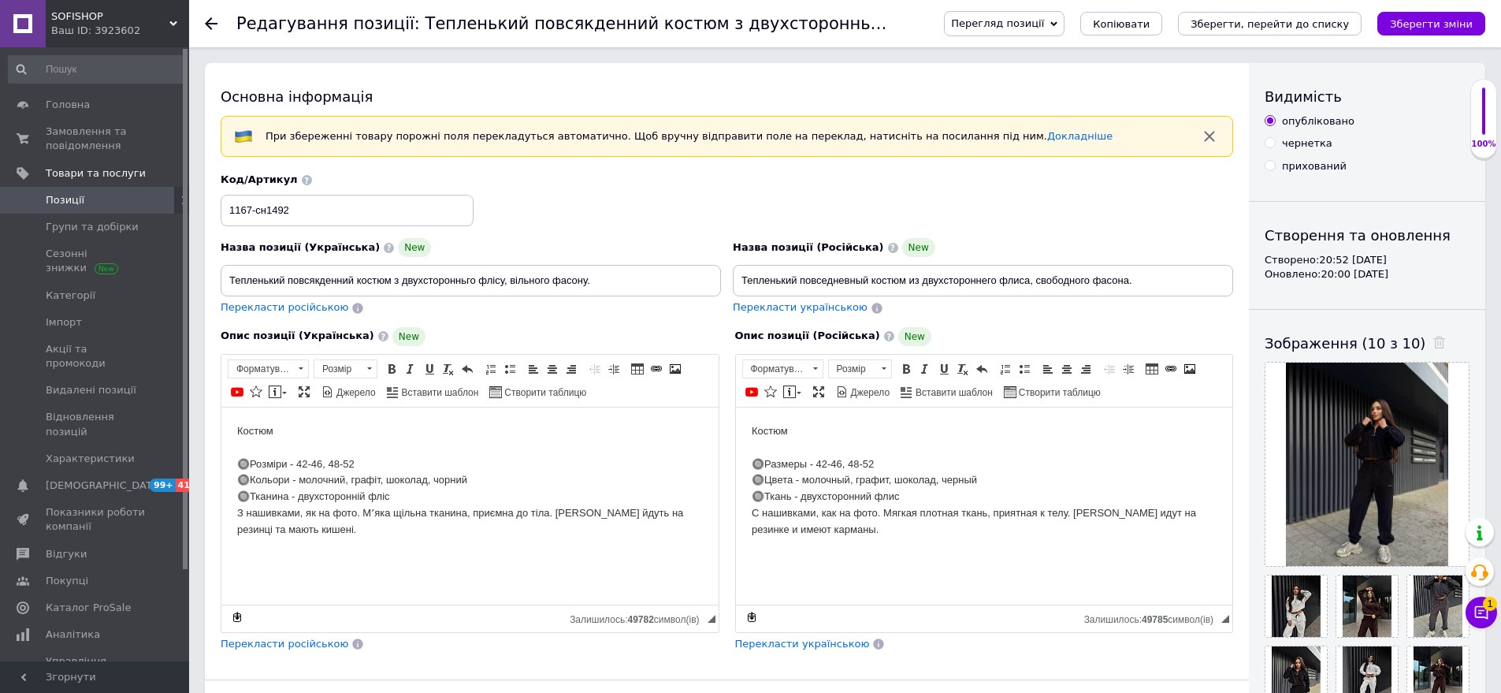
drag, startPoint x: 1318, startPoint y: 23, endPoint x: 1289, endPoint y: 97, distance: 79.6
click at [1319, 24] on icon "Зберегти, перейти до списку" at bounding box center [1270, 24] width 158 height 12
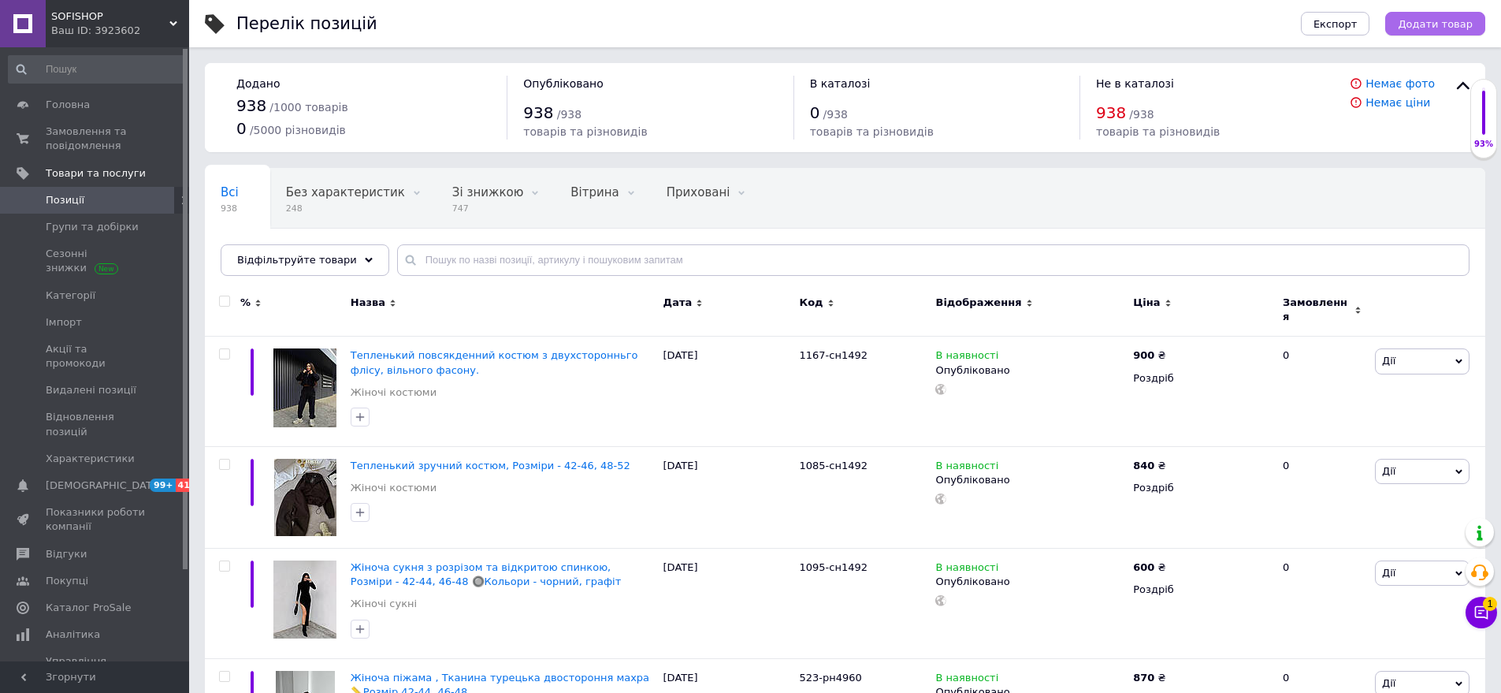
click at [1453, 15] on button "Додати товар" at bounding box center [1436, 24] width 100 height 24
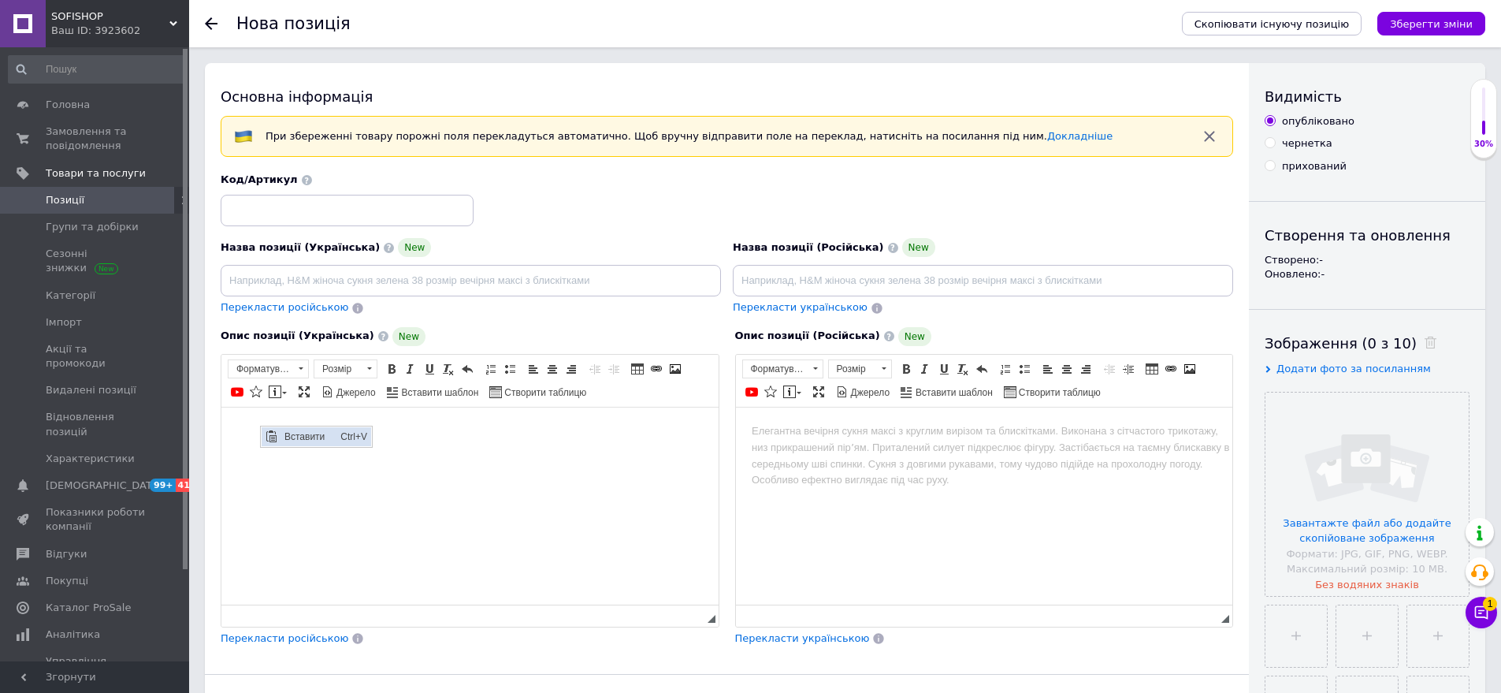
click at [296, 430] on span "Вставити" at bounding box center [309, 435] width 56 height 19
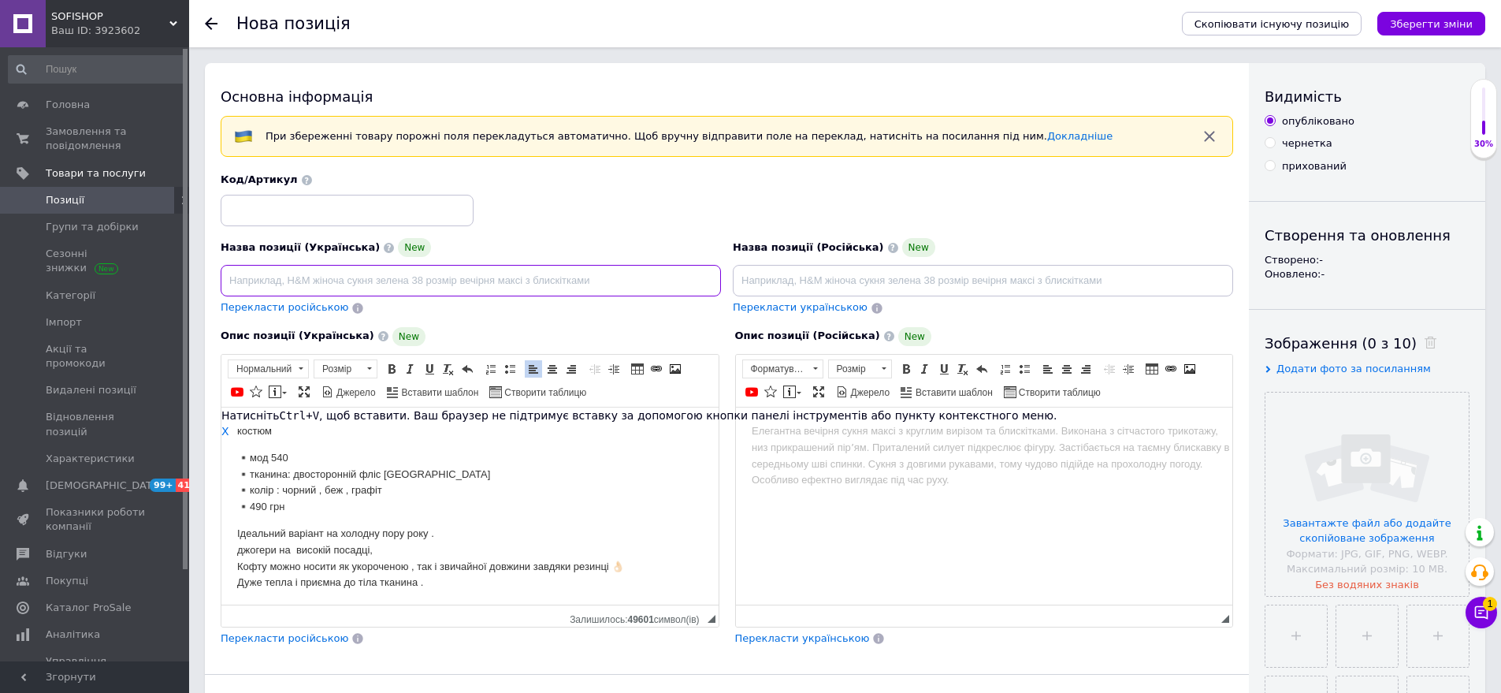
click at [252, 278] on input at bounding box center [471, 281] width 500 height 32
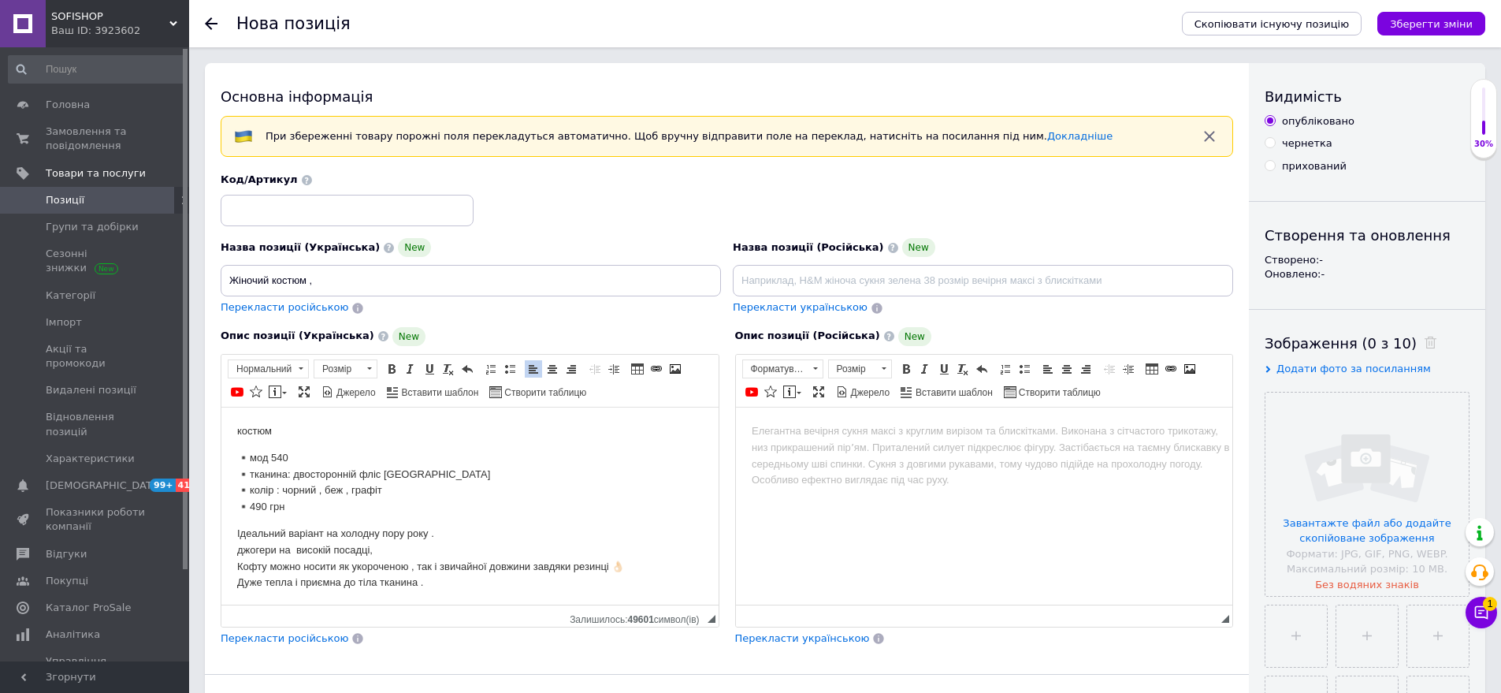
drag, startPoint x: 230, startPoint y: 474, endPoint x: 410, endPoint y: 490, distance: 180.5
click at [410, 490] on html "костюм ▪️мод 540 ▪️тканина: двосторонній фліс Туреччина ▪️колір : чорний , беж …" at bounding box center [469, 544] width 497 height 275
click at [310, 481] on p "▪️мод 540 ▪️тканина: двосторонній фліс Туреччина ▪️колір : чорний , беж , графі…" at bounding box center [470, 481] width 466 height 65
drag, startPoint x: 226, startPoint y: 472, endPoint x: 414, endPoint y: 479, distance: 187.7
click at [414, 479] on html "костюм ▪️мод 540 ▪️тканина: двосторонній фліс Туреччина ▪️колір : чорний , беж …" at bounding box center [469, 544] width 497 height 275
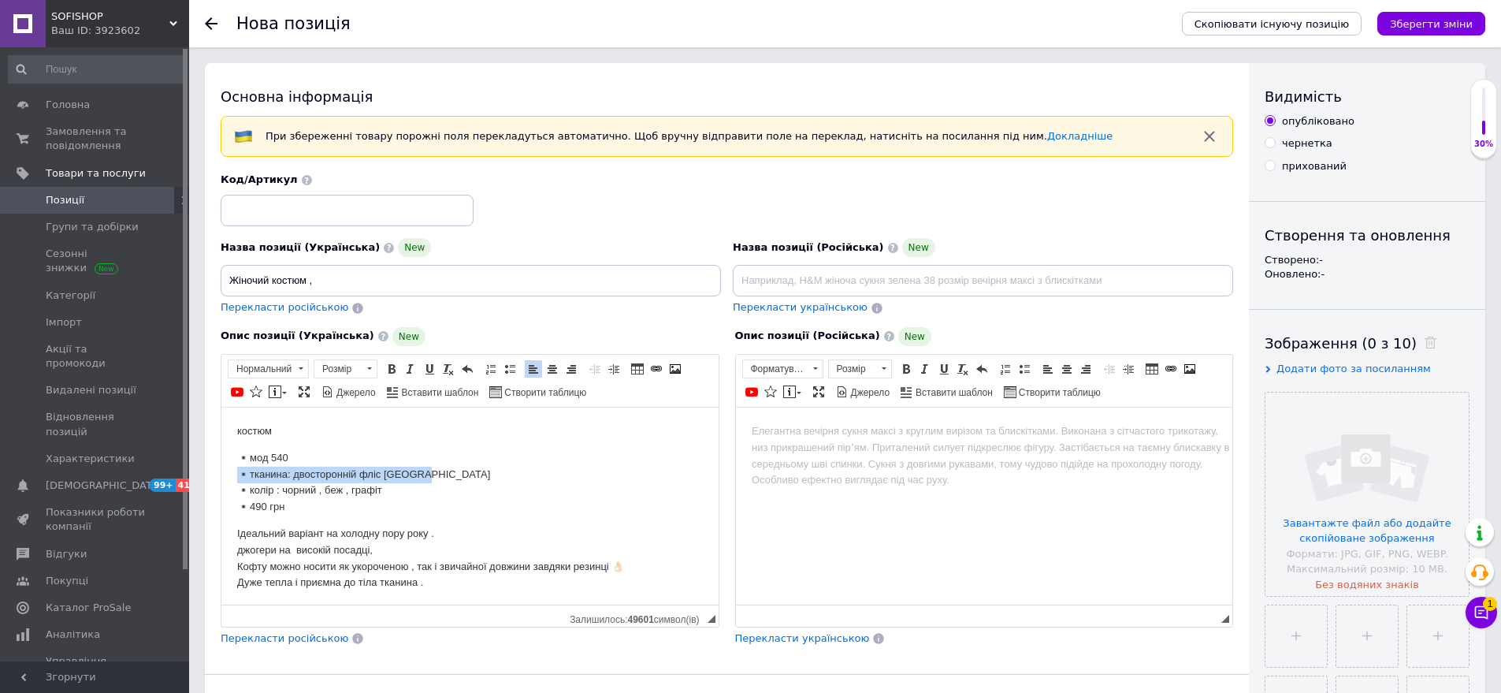
click at [392, 480] on p "▪️мод 540 ▪️тканина: двосторонній фліс Туреччина ▪️колір : чорний , беж , графі…" at bounding box center [470, 481] width 466 height 65
drag, startPoint x: 242, startPoint y: 472, endPoint x: 371, endPoint y: 486, distance: 130.0
click at [392, 492] on p "▪️мод 540 ▪️тканина: двосторонній фліс Туреччина ▪️колір : чорний , беж , графі…" at bounding box center [470, 481] width 466 height 65
click at [419, 511] on span "Копіювати" at bounding box center [421, 517] width 61 height 19
copy p "тканина: двосторонній фліс Туреччина ▪️колір : чорний , беж , графіт"
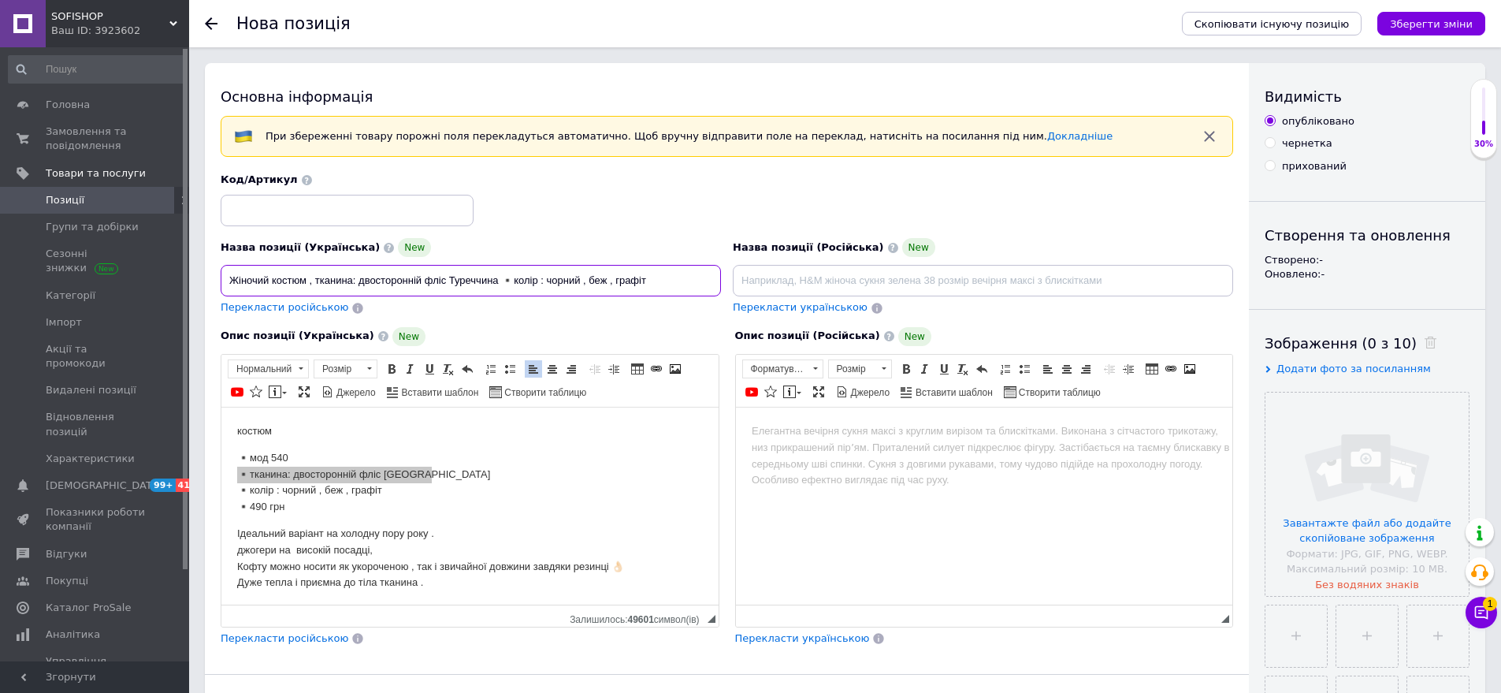
type input "Жіночий костюм , тканина: двосторонній фліс Туреччина ▪️колір : чорний , беж , …"
click at [314, 220] on input at bounding box center [347, 211] width 253 height 32
type input "540-рн4959"
drag, startPoint x: 232, startPoint y: 508, endPoint x: 314, endPoint y: 515, distance: 82.2
click at [313, 514] on html "костюм ▪️мод 540 ▪️тканина: двосторонній фліс Туреччина ▪️колір : чорний , беж …" at bounding box center [469, 544] width 497 height 275
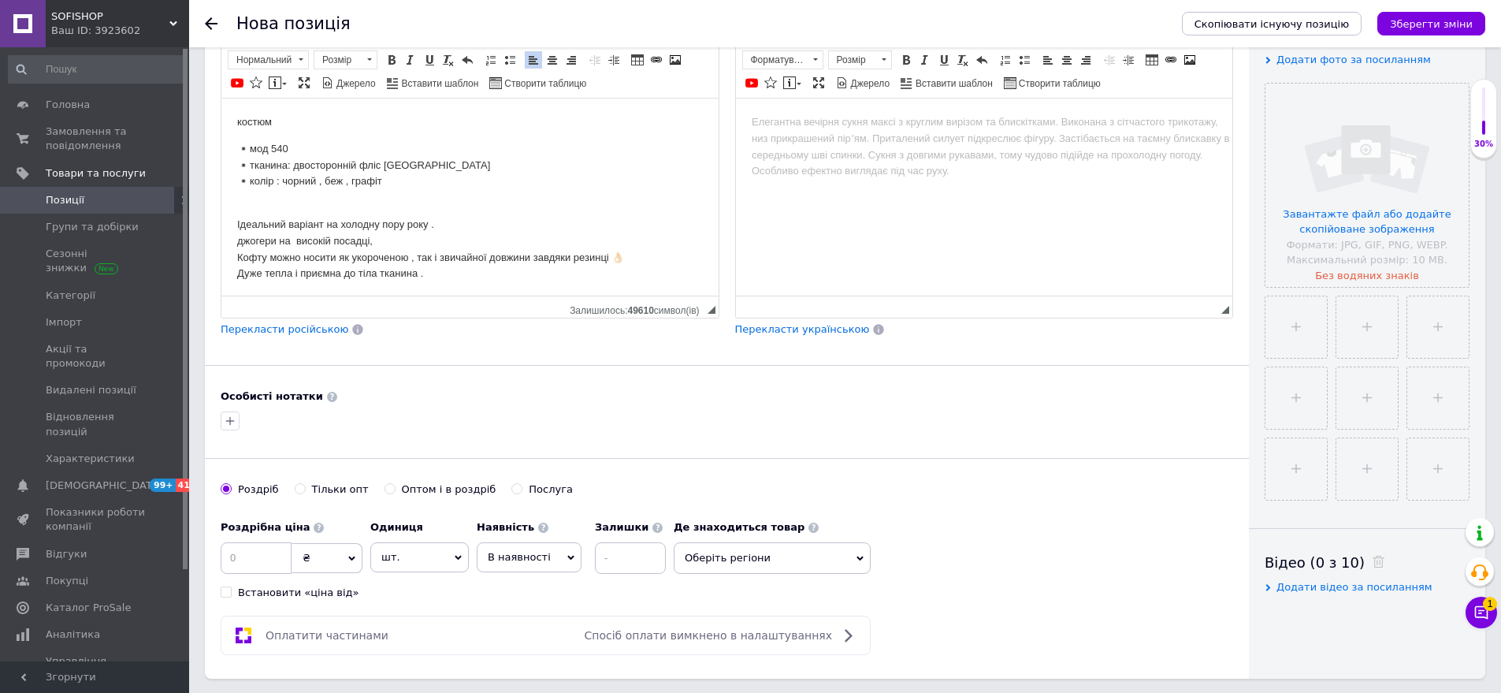
scroll to position [315, 0]
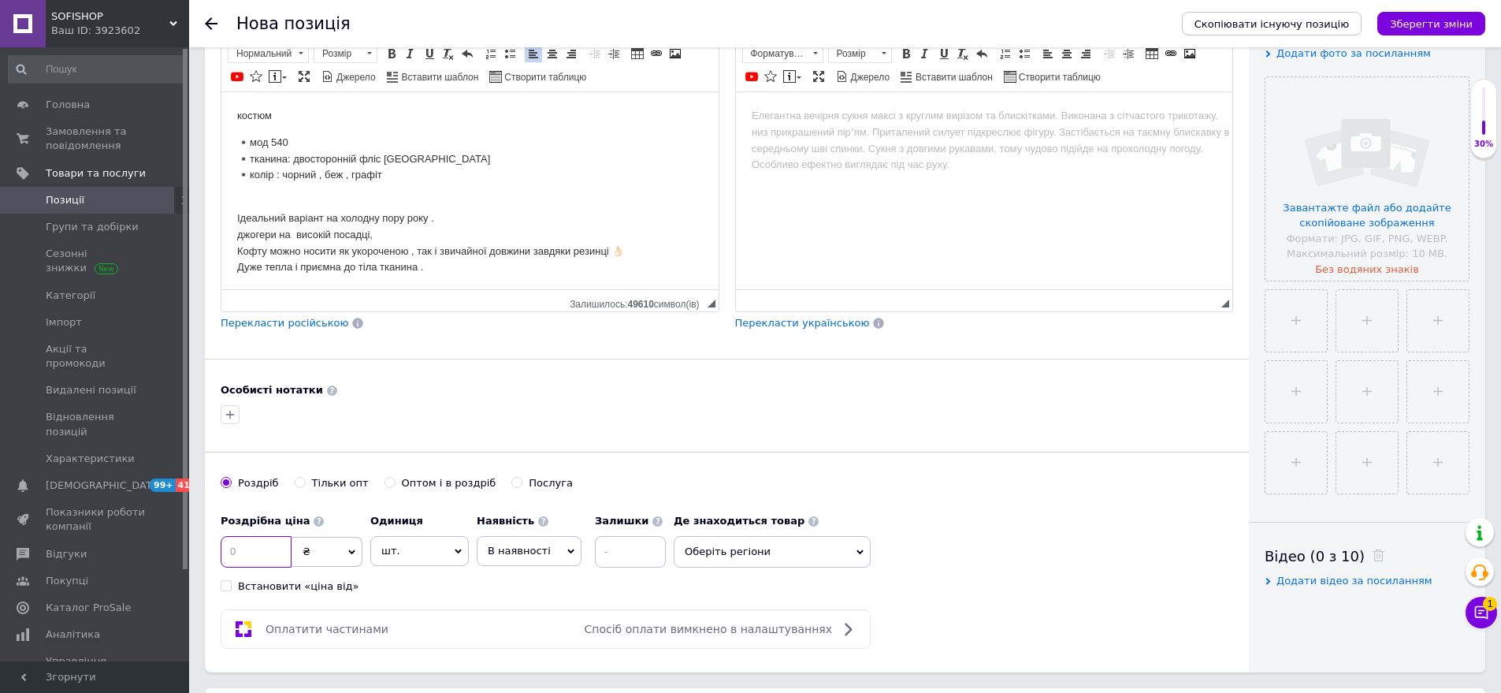
click at [258, 566] on input at bounding box center [256, 552] width 71 height 32
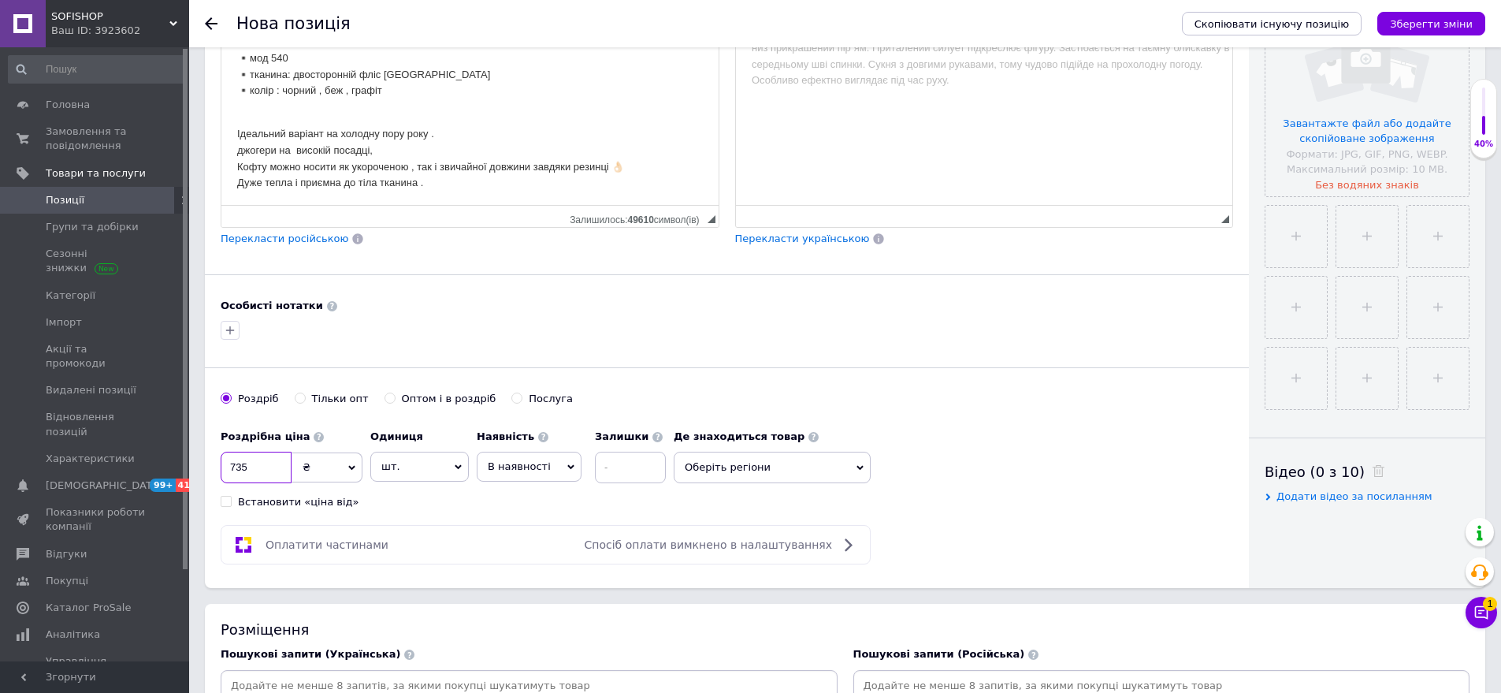
scroll to position [473, 0]
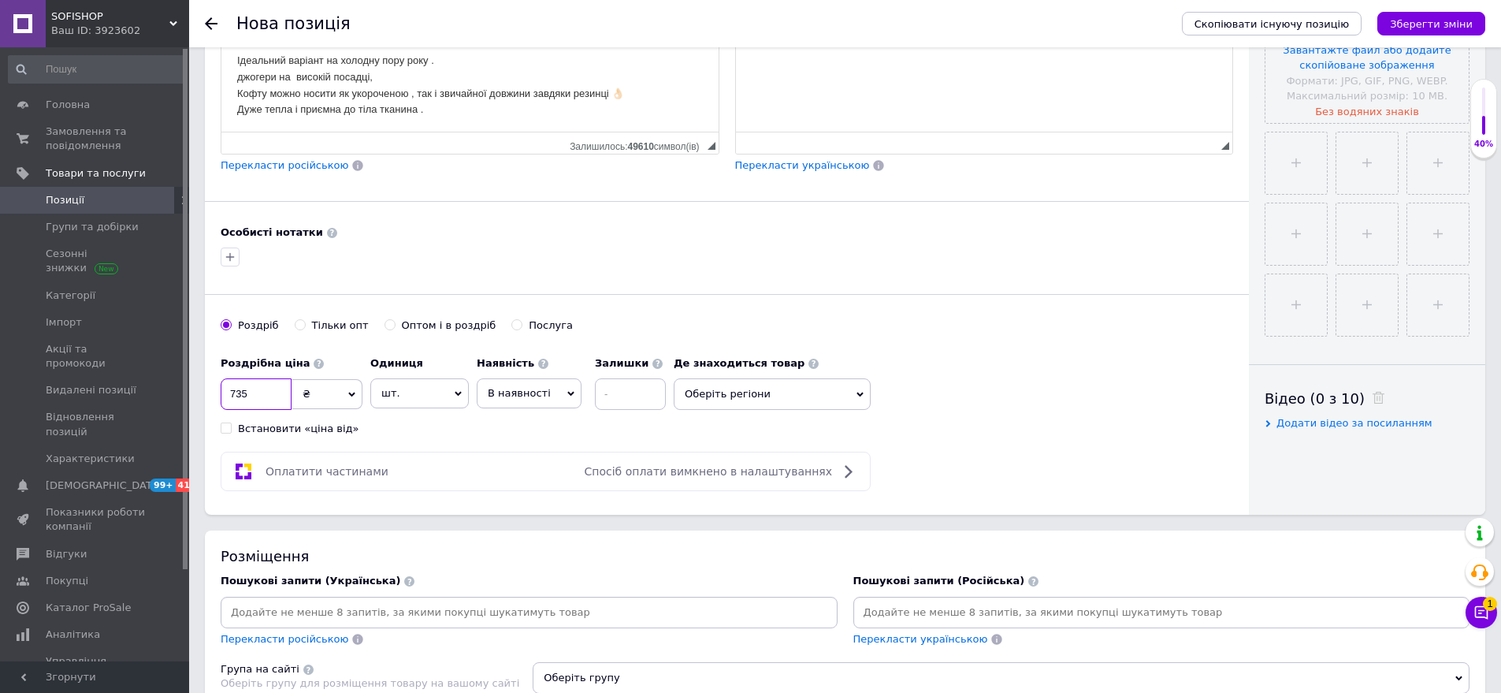
type input "735"
drag, startPoint x: 746, startPoint y: 390, endPoint x: 770, endPoint y: 448, distance: 63.2
click at [764, 411] on div "Роздрібна ціна 735 ₴ $ EUR CHF GBP ¥ PLN ₸ MDL HUF KGS CNY TRY KRW lei Встанови…" at bounding box center [727, 391] width 1013 height 87
click at [770, 448] on div "Основна інформація При збереженні товару порожні поля перекладуться автоматично…" at bounding box center [727, 52] width 1044 height 924
drag, startPoint x: 720, startPoint y: 382, endPoint x: 731, endPoint y: 410, distance: 30.0
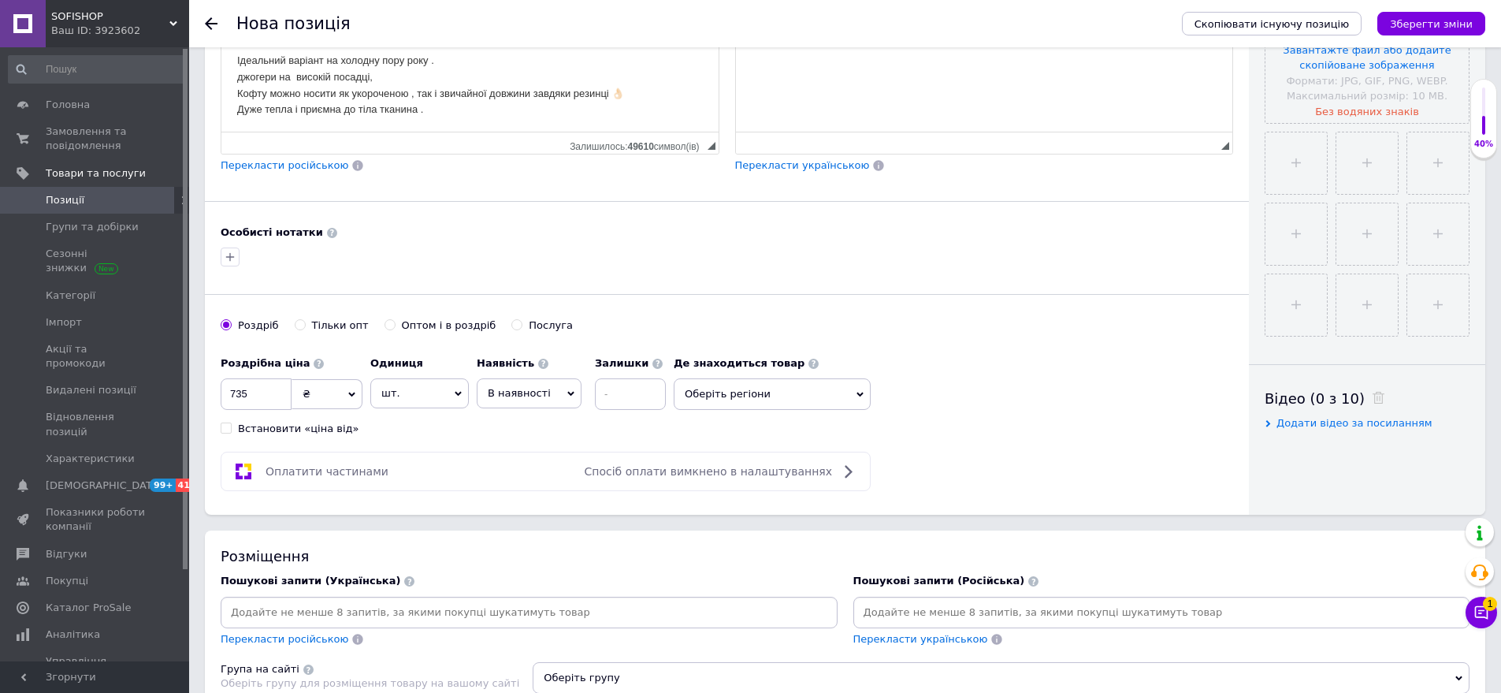
click at [723, 385] on span "Оберіть регіони" at bounding box center [772, 394] width 197 height 32
click at [734, 432] on input "text" at bounding box center [773, 435] width 180 height 32
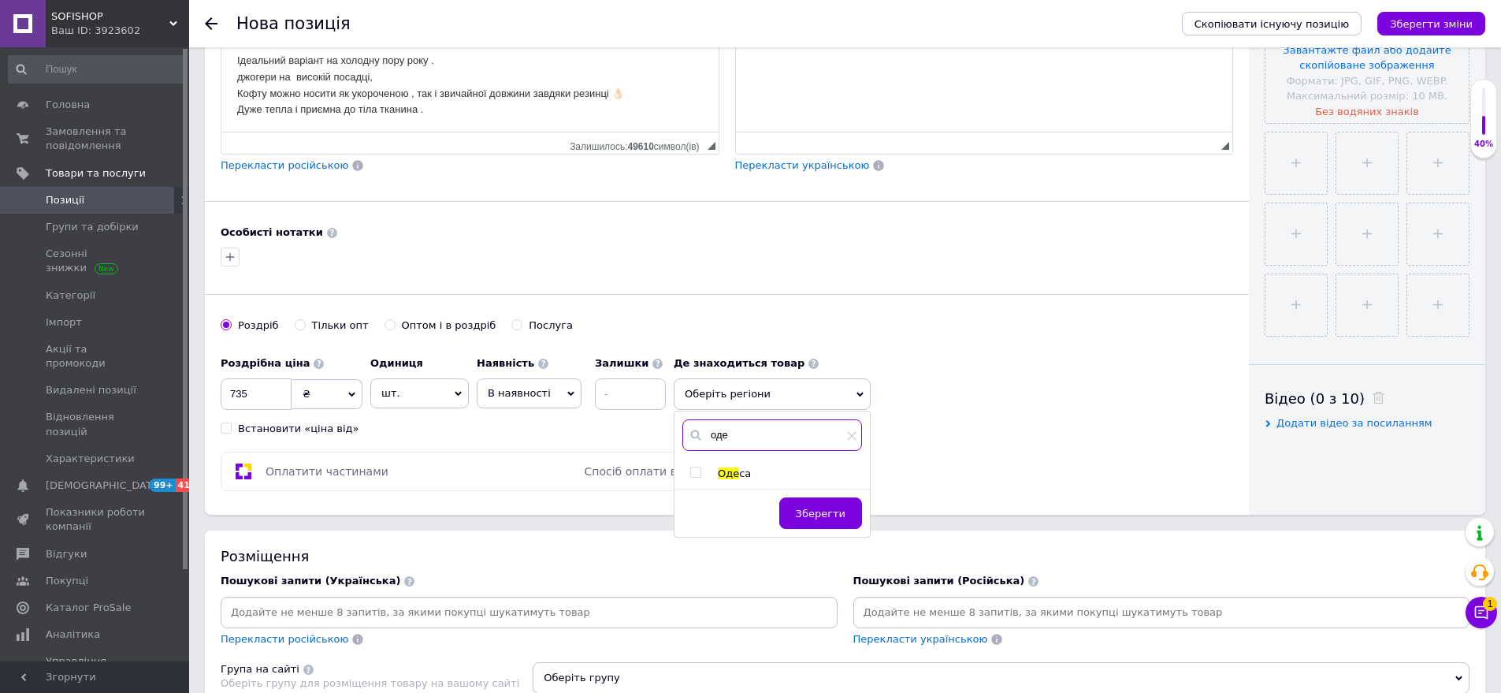
type input "оде"
drag, startPoint x: 724, startPoint y: 466, endPoint x: 783, endPoint y: 502, distance: 69.3
click at [727, 478] on span "Оде" at bounding box center [728, 473] width 21 height 12
checkbox input "true"
drag, startPoint x: 813, startPoint y: 515, endPoint x: 1125, endPoint y: 273, distance: 394.4
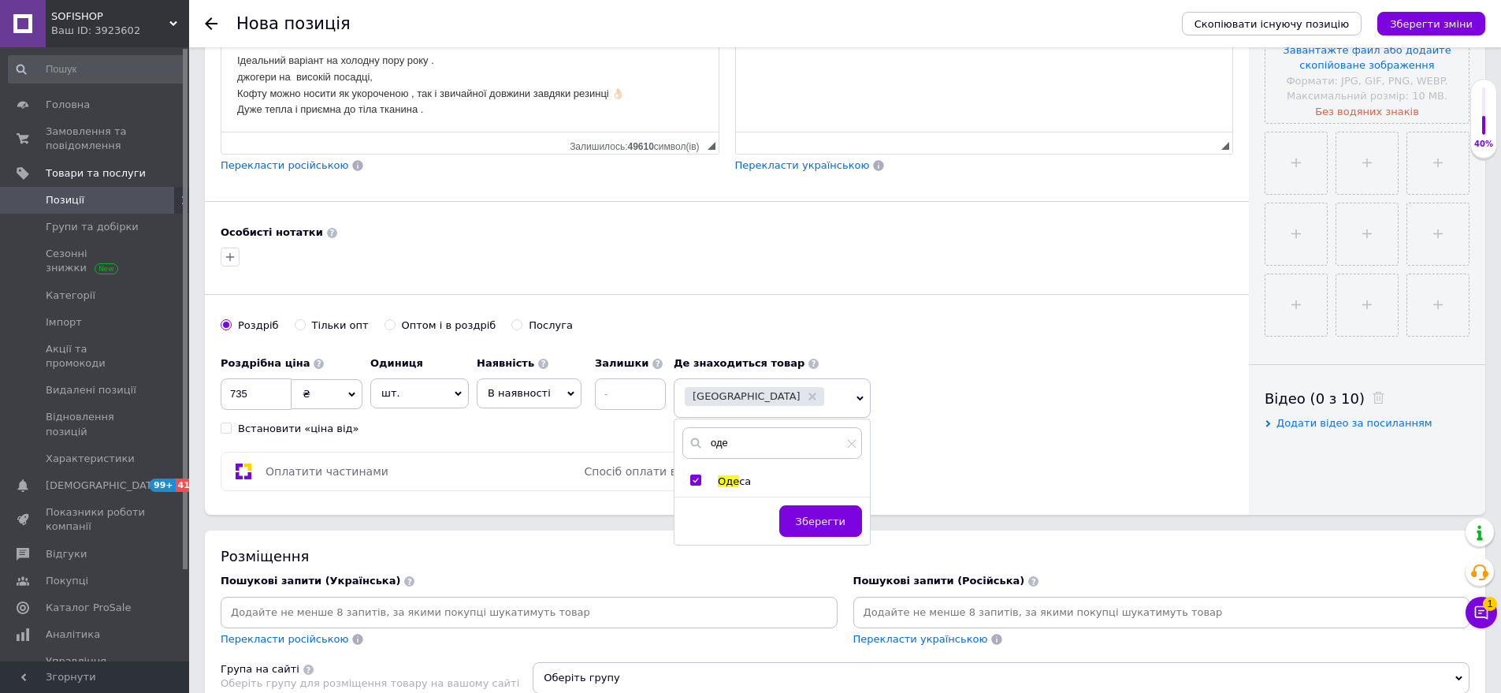
click at [815, 515] on span "Зберегти" at bounding box center [821, 521] width 50 height 12
click at [1383, 101] on input "file" at bounding box center [1367, 21] width 203 height 203
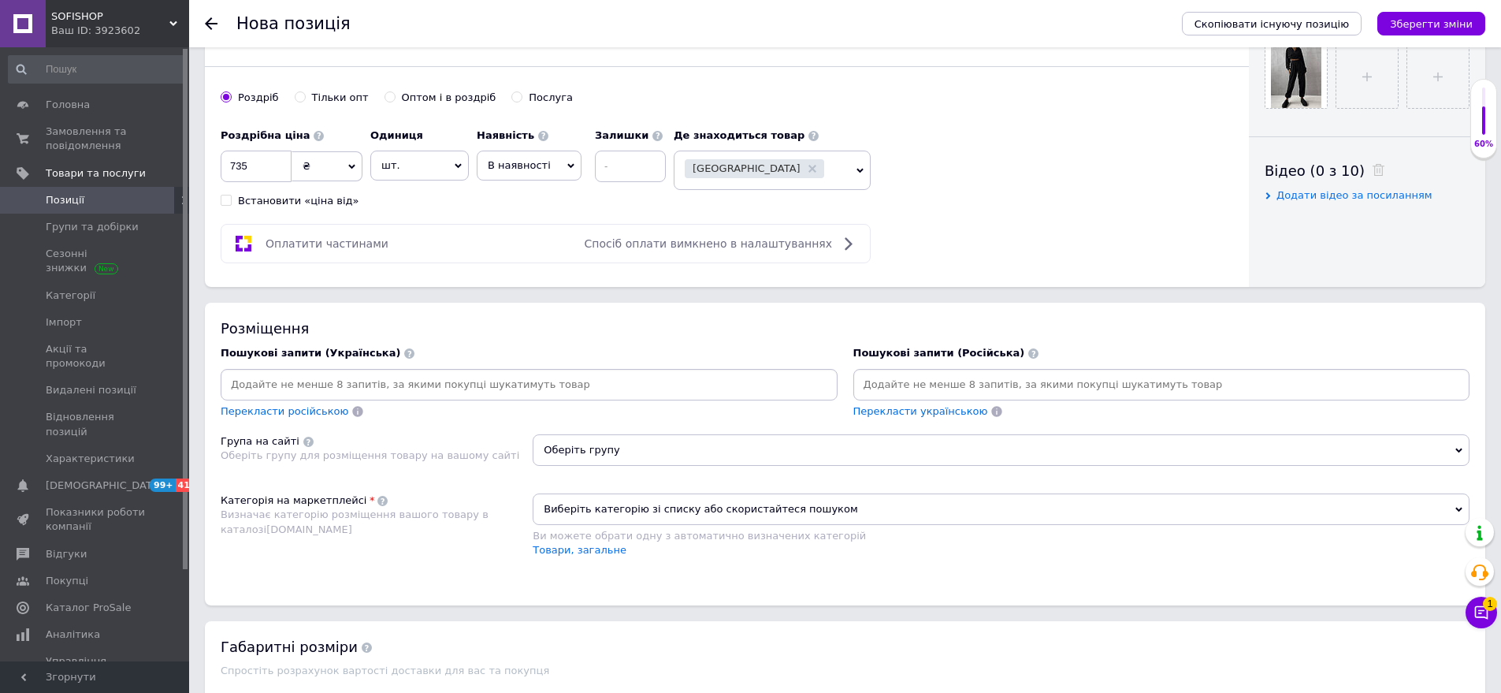
scroll to position [709, 0]
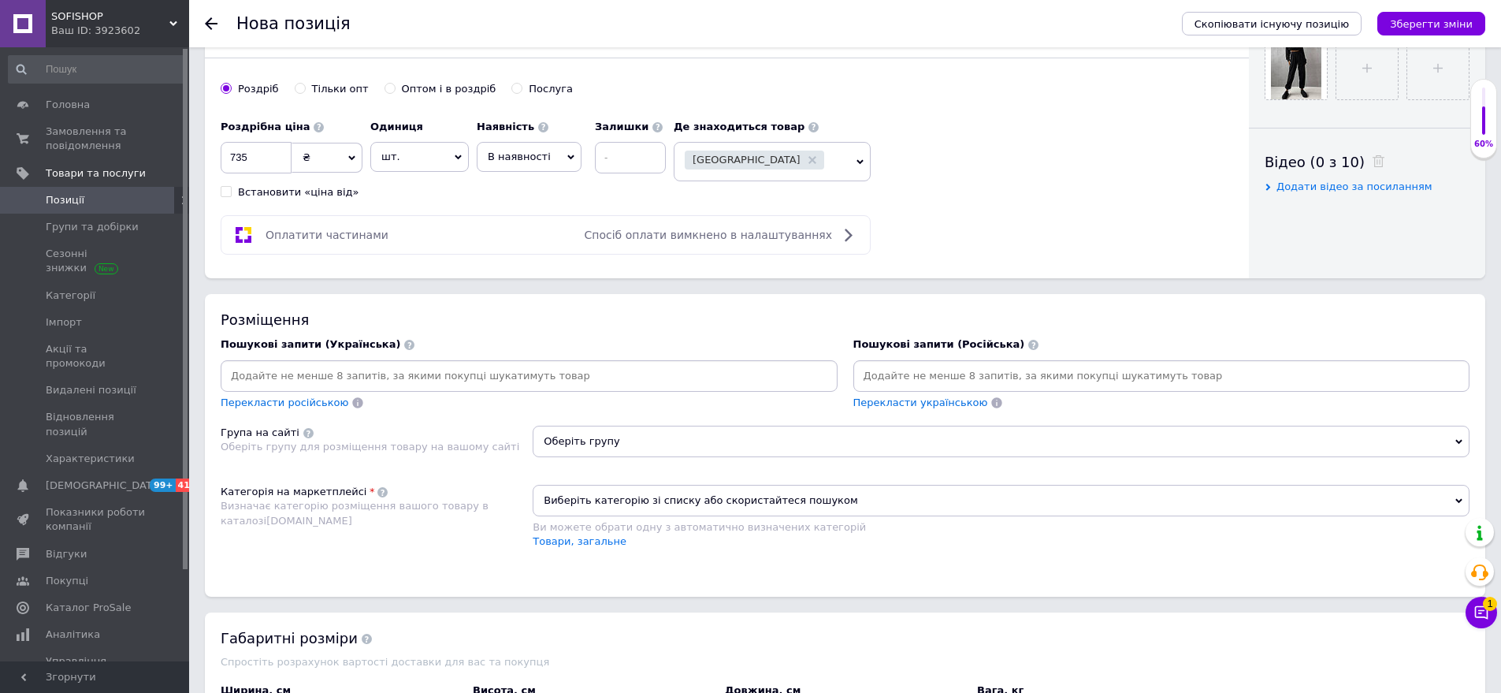
click at [887, 371] on input at bounding box center [1162, 376] width 611 height 24
drag, startPoint x: 275, startPoint y: 533, endPoint x: 455, endPoint y: 504, distance: 181.9
click at [279, 533] on div "Категорія на маркетплейсі Визначає категорію розміщення вашого товару в каталоз…" at bounding box center [377, 525] width 312 height 80
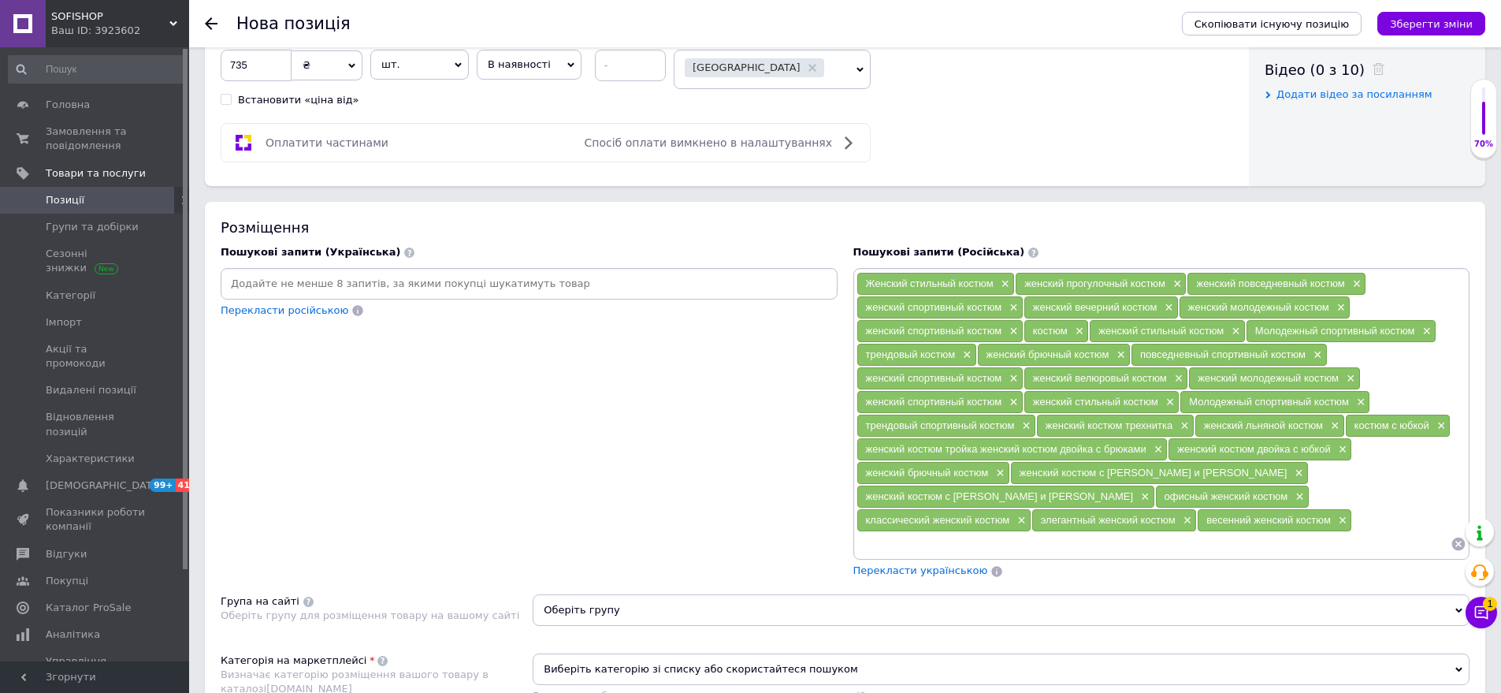
scroll to position [1025, 0]
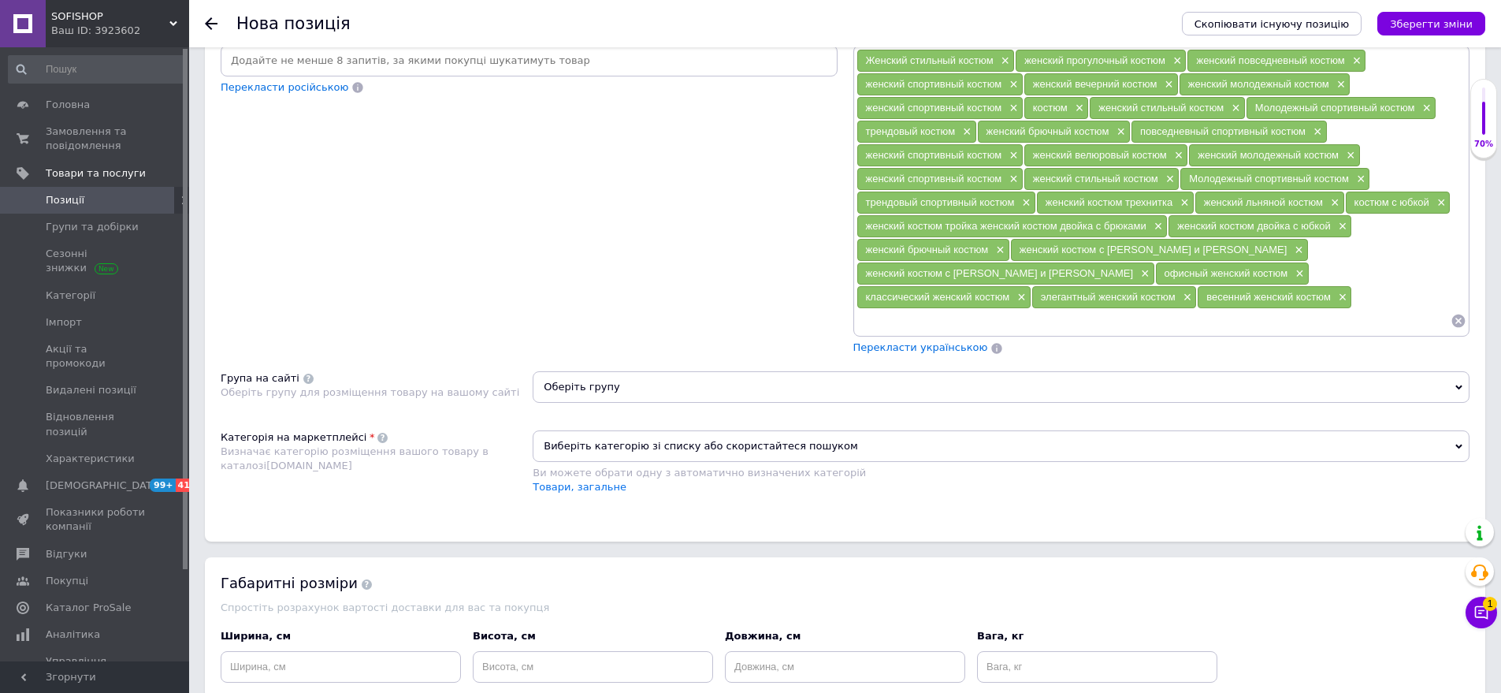
click at [592, 371] on span "Оберіть групу" at bounding box center [1001, 387] width 937 height 32
click at [584, 423] on div at bounding box center [1002, 427] width 936 height 47
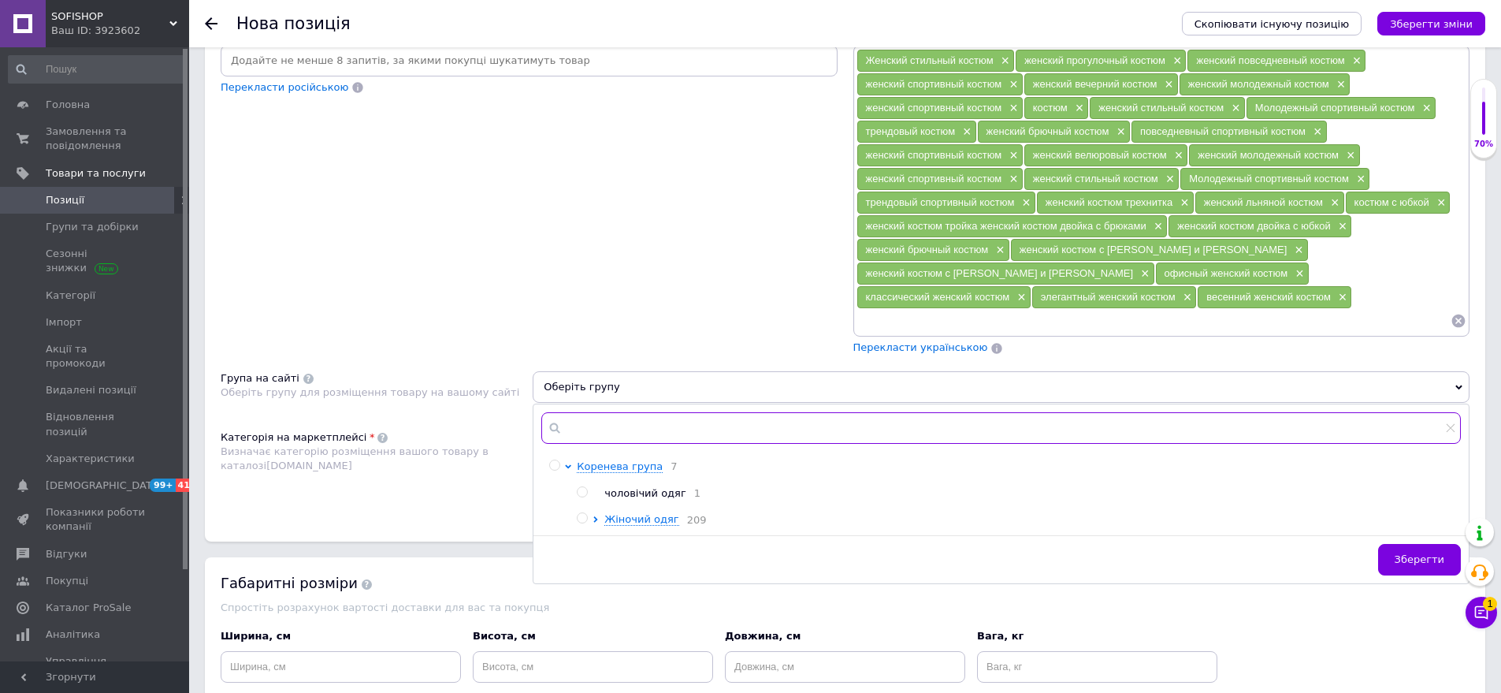
click at [584, 412] on input "text" at bounding box center [1001, 428] width 920 height 32
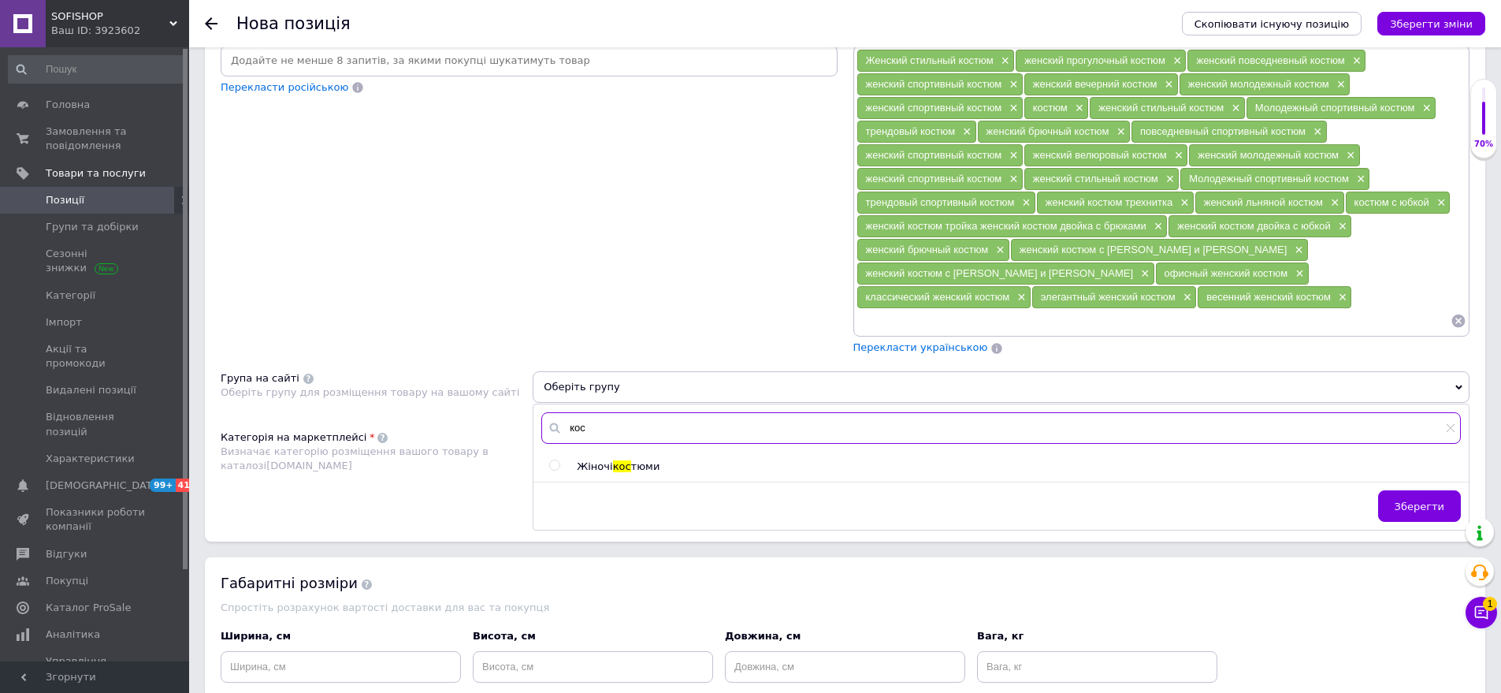
type input "кос"
click at [638, 460] on span "тюми" at bounding box center [645, 466] width 29 height 12
radio input "true"
drag, startPoint x: 1425, startPoint y: 485, endPoint x: 1096, endPoint y: 491, distance: 328.7
click at [1385, 490] on div "Зберегти" at bounding box center [1002, 509] width 936 height 39
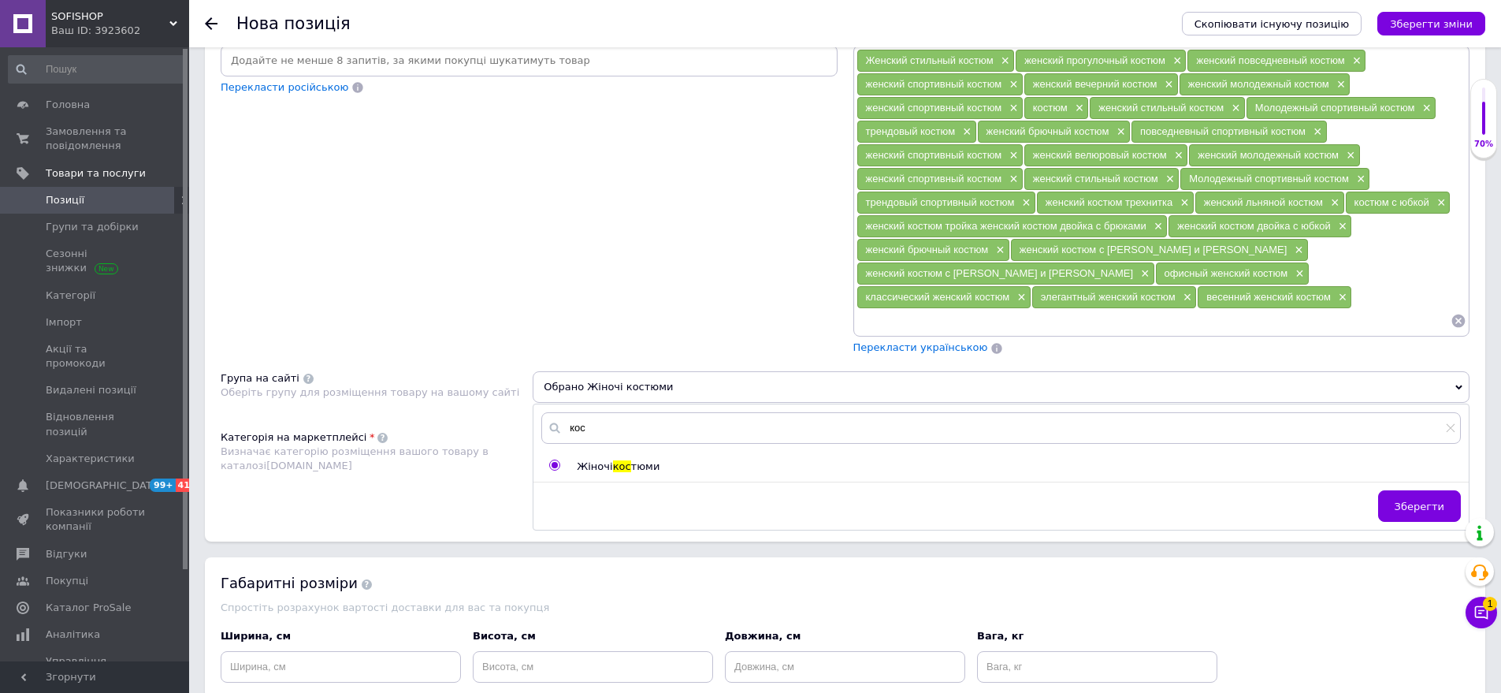
drag, startPoint x: 631, startPoint y: 431, endPoint x: 690, endPoint y: 456, distance: 64.0
click at [633, 433] on div "кос Жіночі кос тюми Зберегти" at bounding box center [1002, 466] width 936 height 125
drag, startPoint x: 1422, startPoint y: 482, endPoint x: 896, endPoint y: 474, distance: 525.7
click at [1419, 500] on span "Зберегти" at bounding box center [1420, 506] width 50 height 12
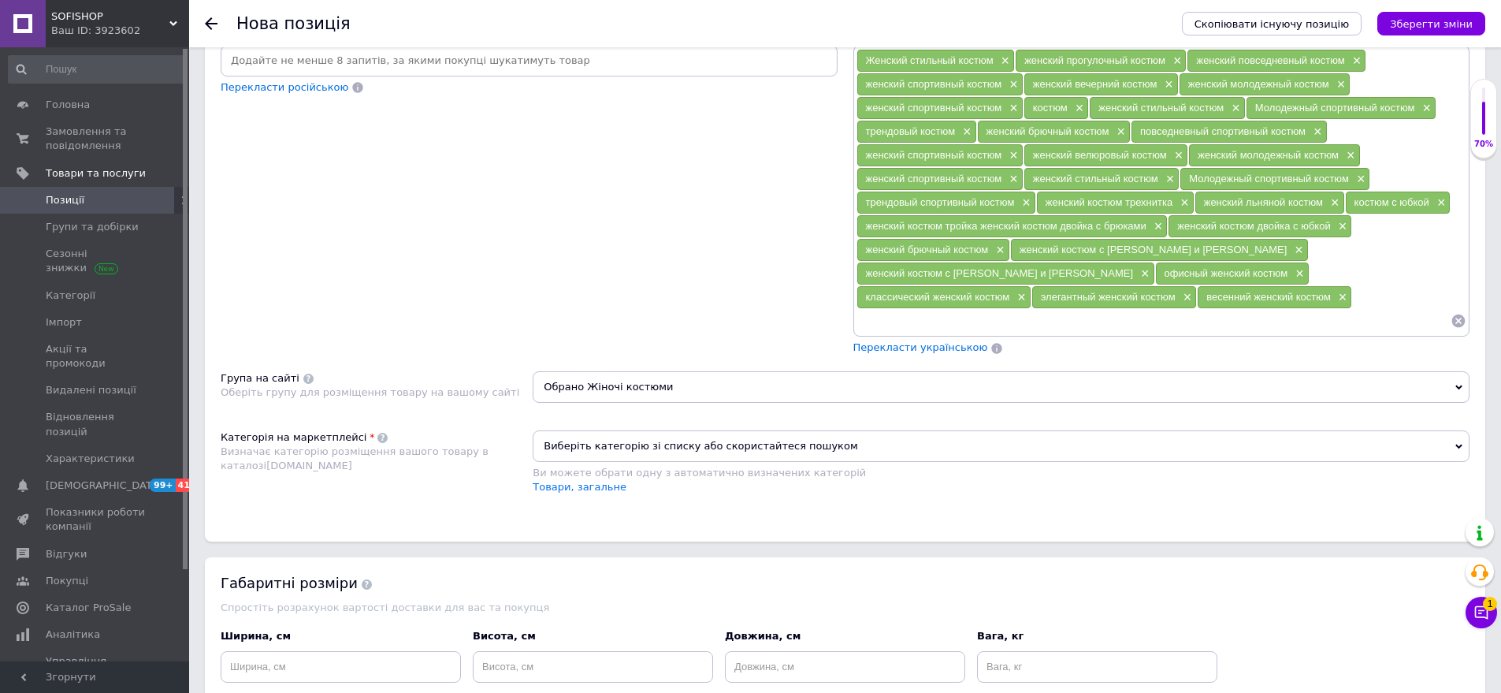
click at [620, 435] on span "Виберіть категорію зі списку або скористайтеся пошуком" at bounding box center [1001, 446] width 937 height 32
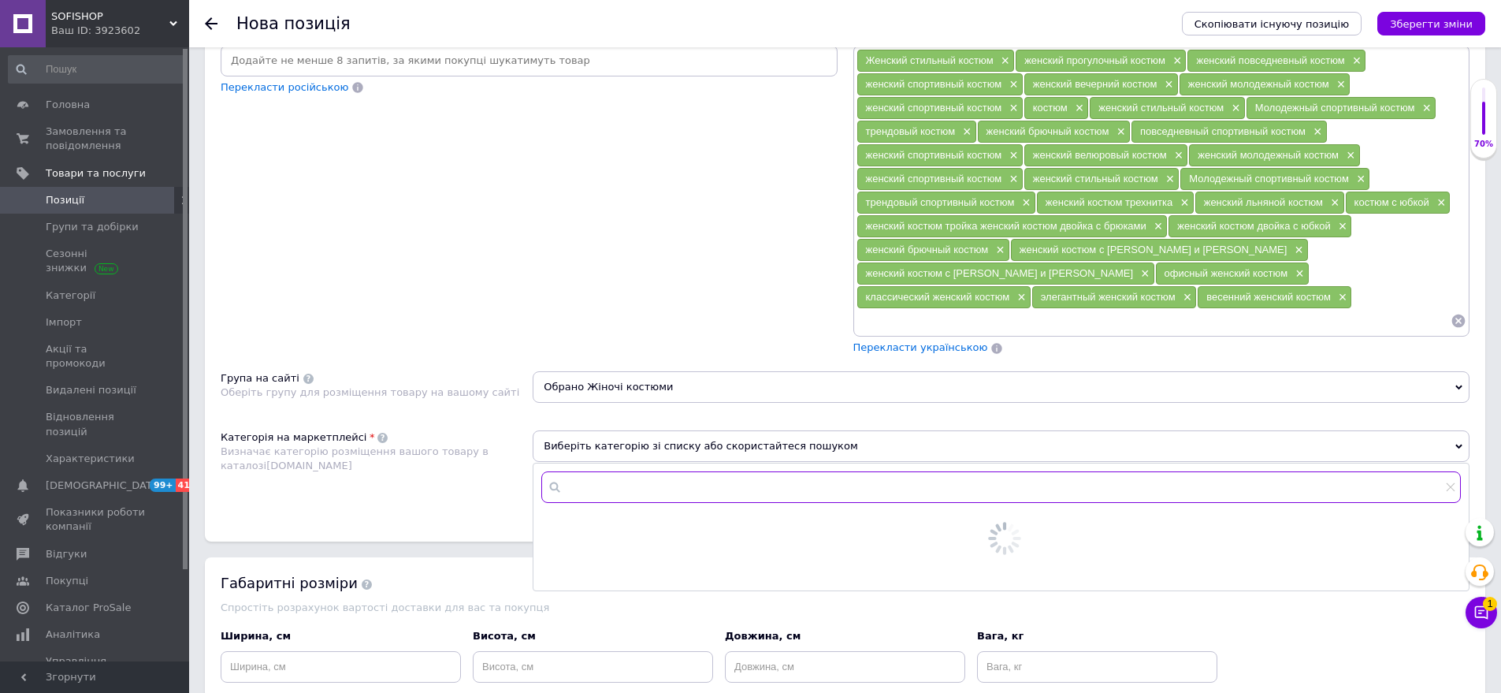
click at [607, 471] on input "text" at bounding box center [1001, 487] width 920 height 32
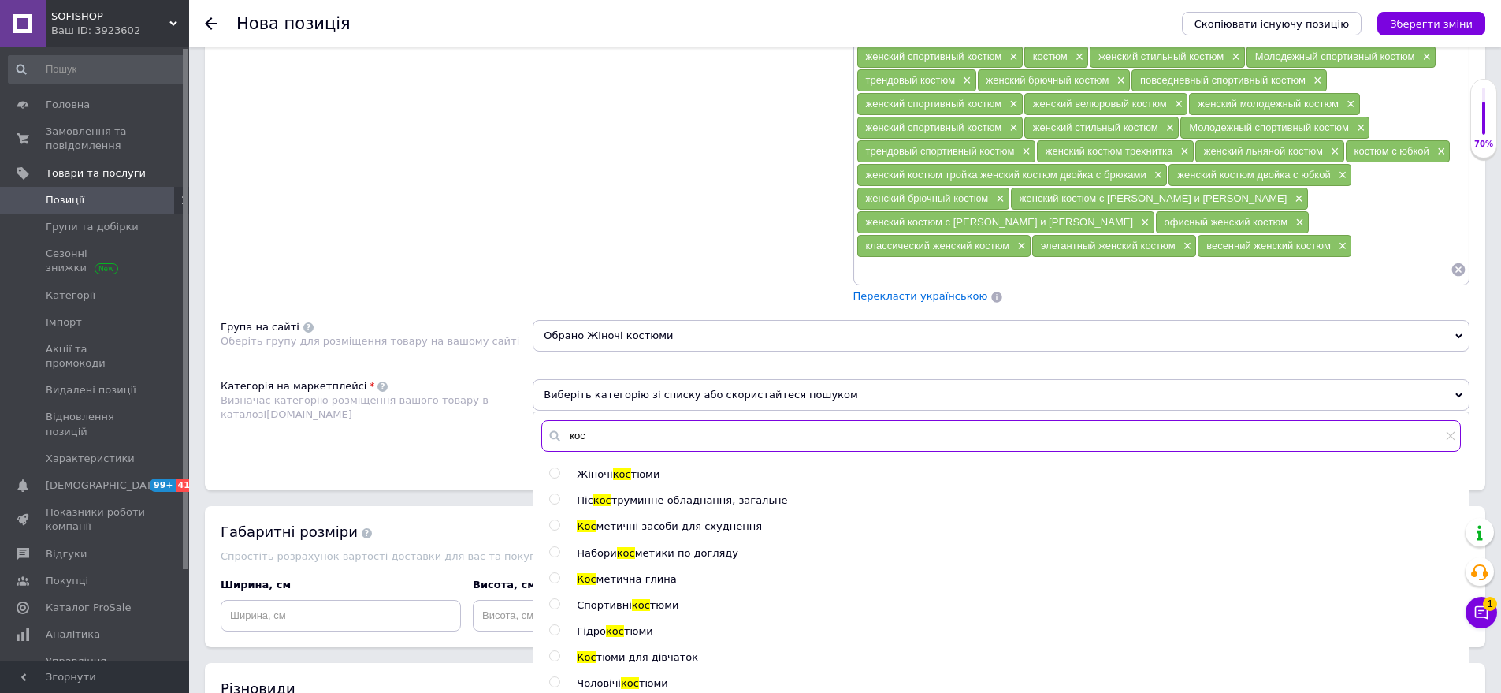
scroll to position [1103, 0]
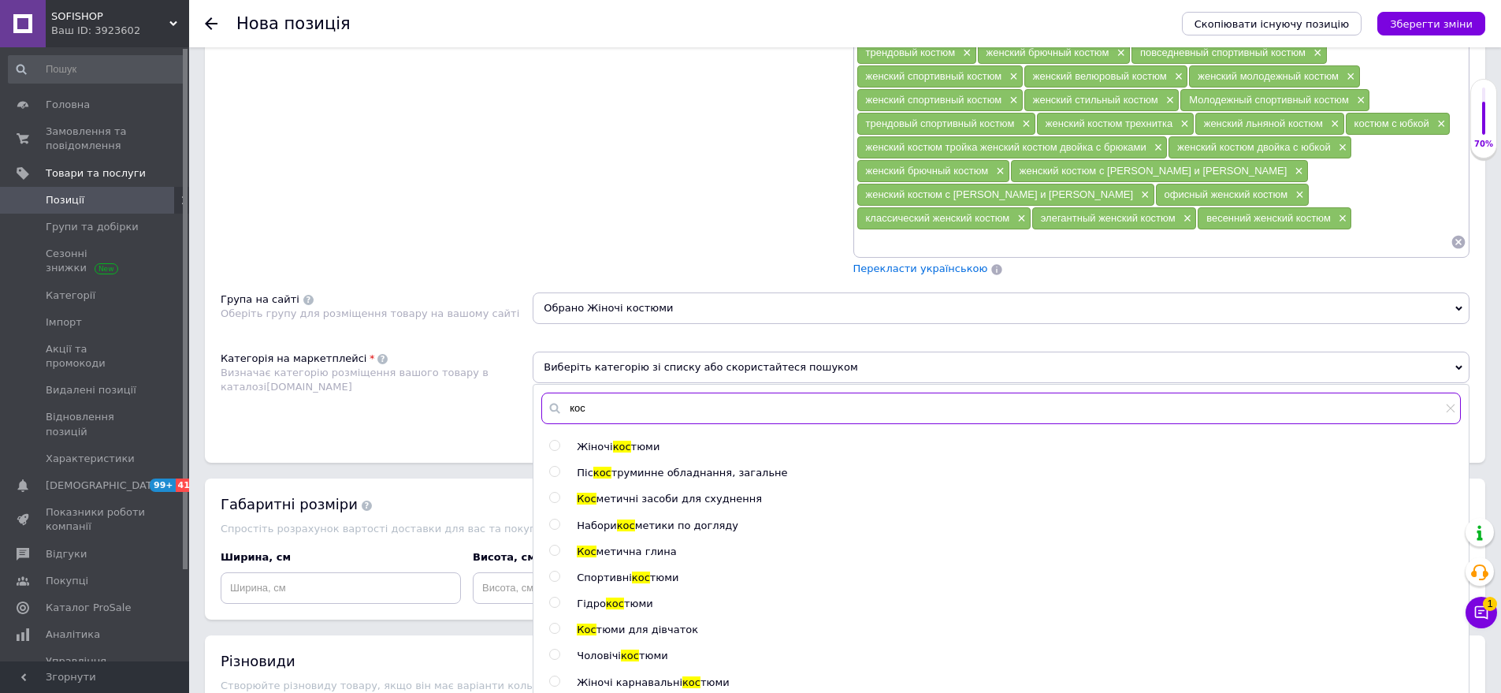
type input "кос"
click at [614, 441] on span "кос" at bounding box center [622, 447] width 18 height 12
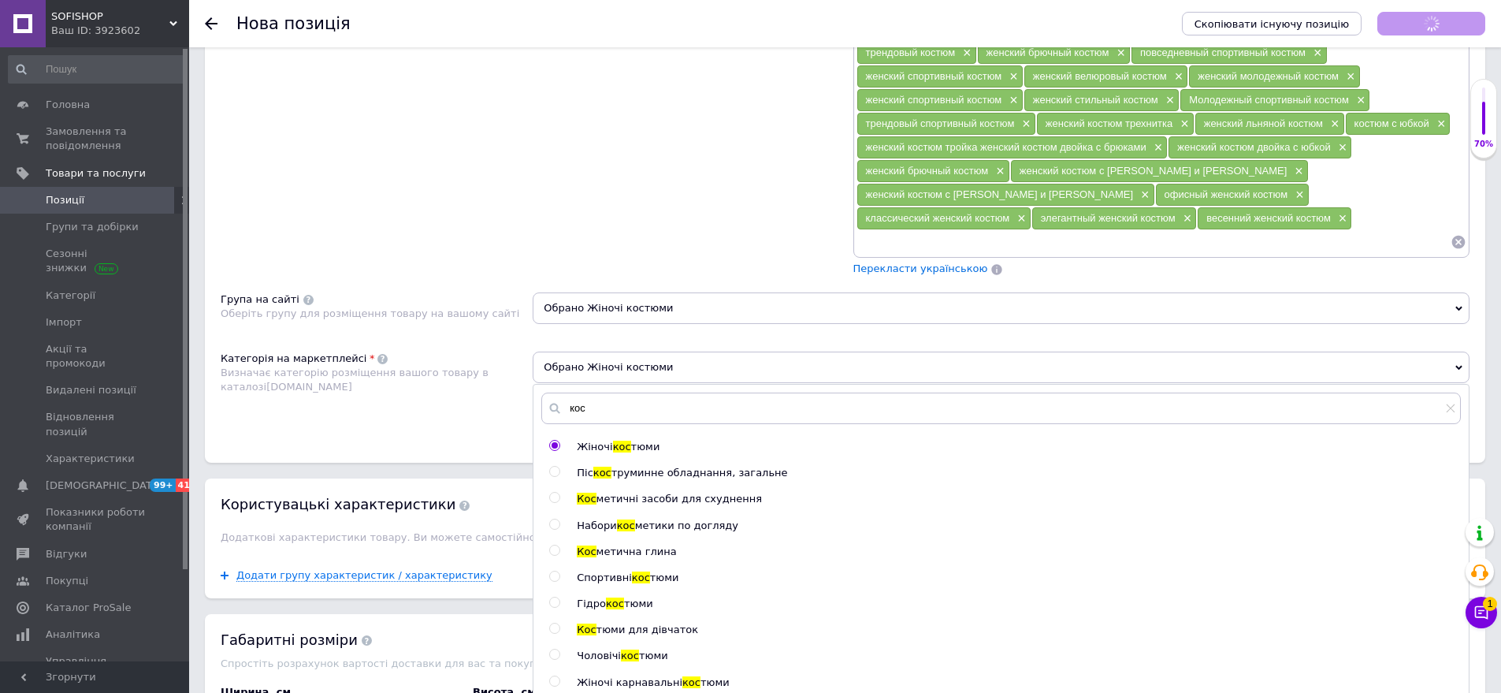
drag, startPoint x: 619, startPoint y: 423, endPoint x: 556, endPoint y: 393, distance: 69.8
click at [619, 441] on span "кос" at bounding box center [622, 447] width 18 height 12
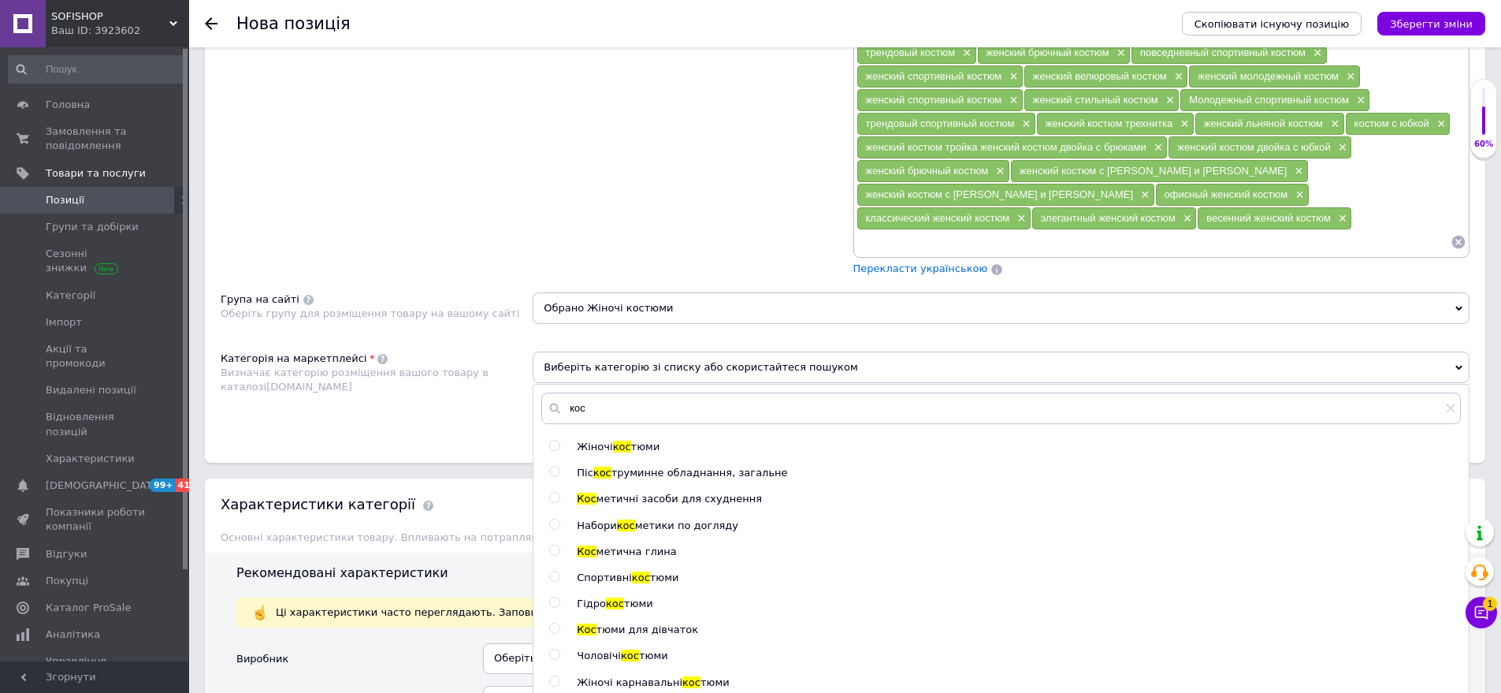
click at [597, 441] on span "Жіночі" at bounding box center [594, 447] width 35 height 12
radio input "true"
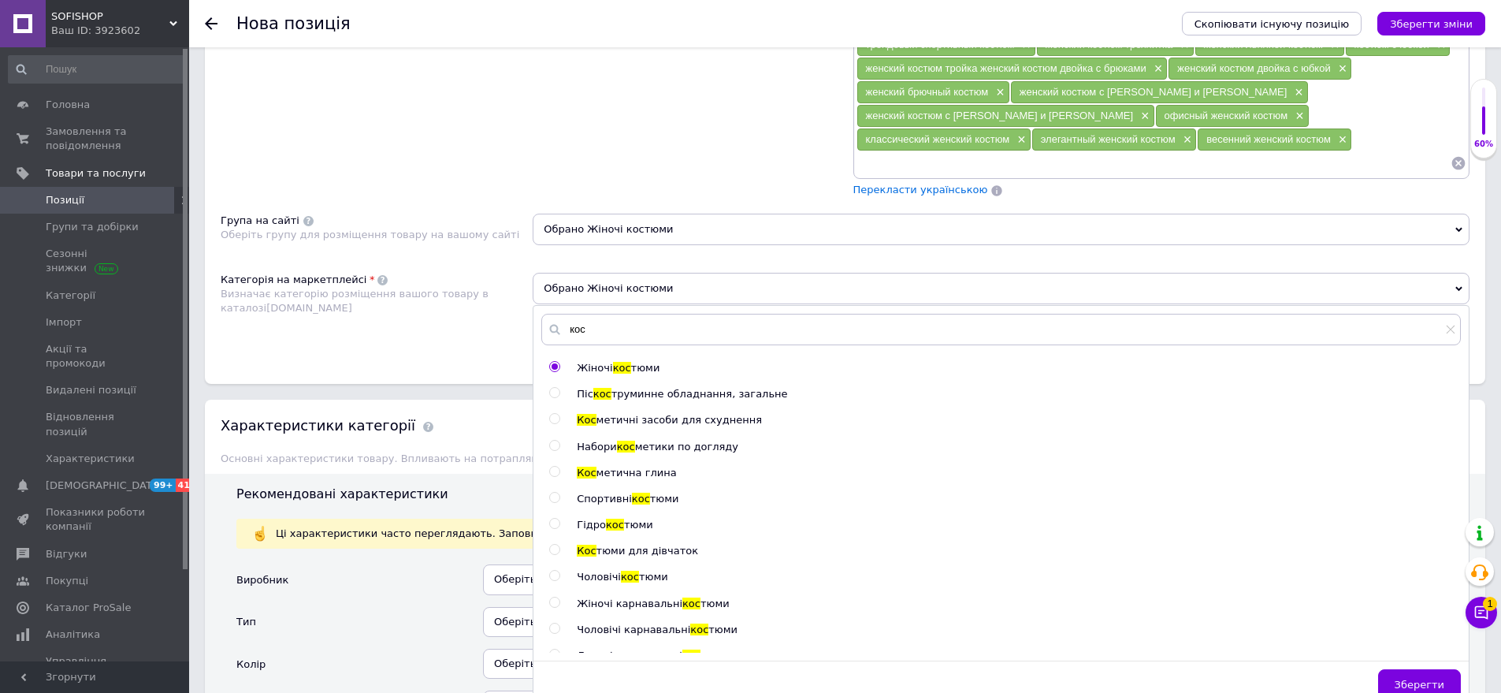
drag, startPoint x: 1409, startPoint y: 661, endPoint x: 1013, endPoint y: 551, distance: 411.5
click at [1370, 669] on div "Зберегти" at bounding box center [1002, 688] width 936 height 39
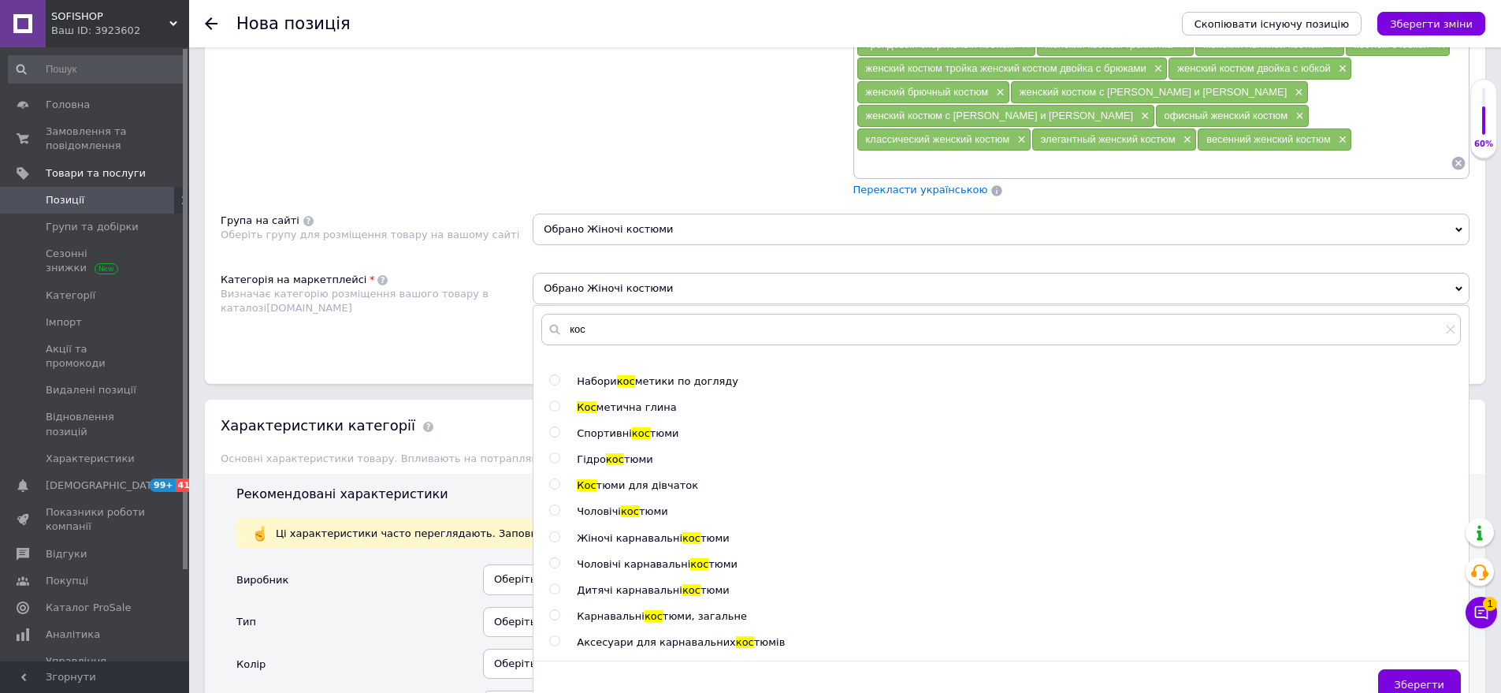
scroll to position [158, 0]
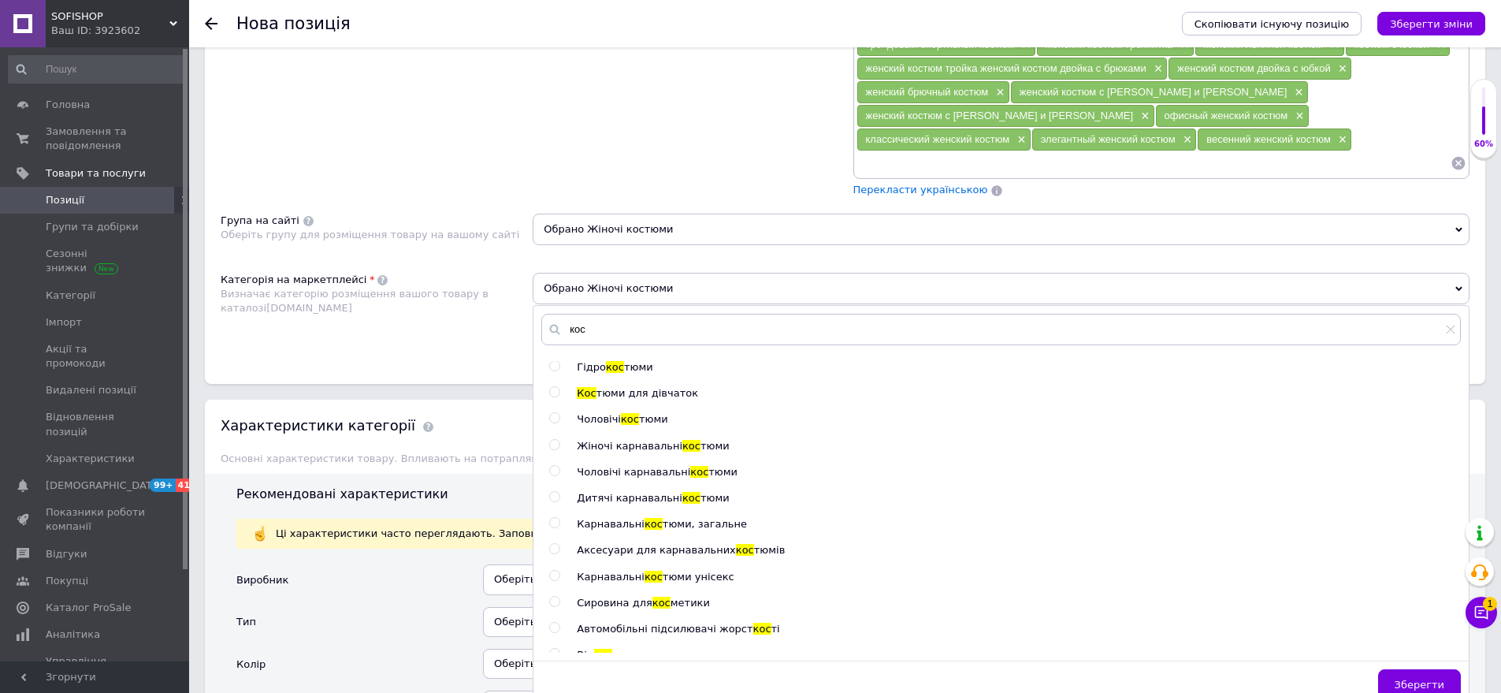
drag, startPoint x: 1428, startPoint y: 668, endPoint x: 1015, endPoint y: 591, distance: 420.1
click at [1393, 669] on button "Зберегти" at bounding box center [1419, 685] width 83 height 32
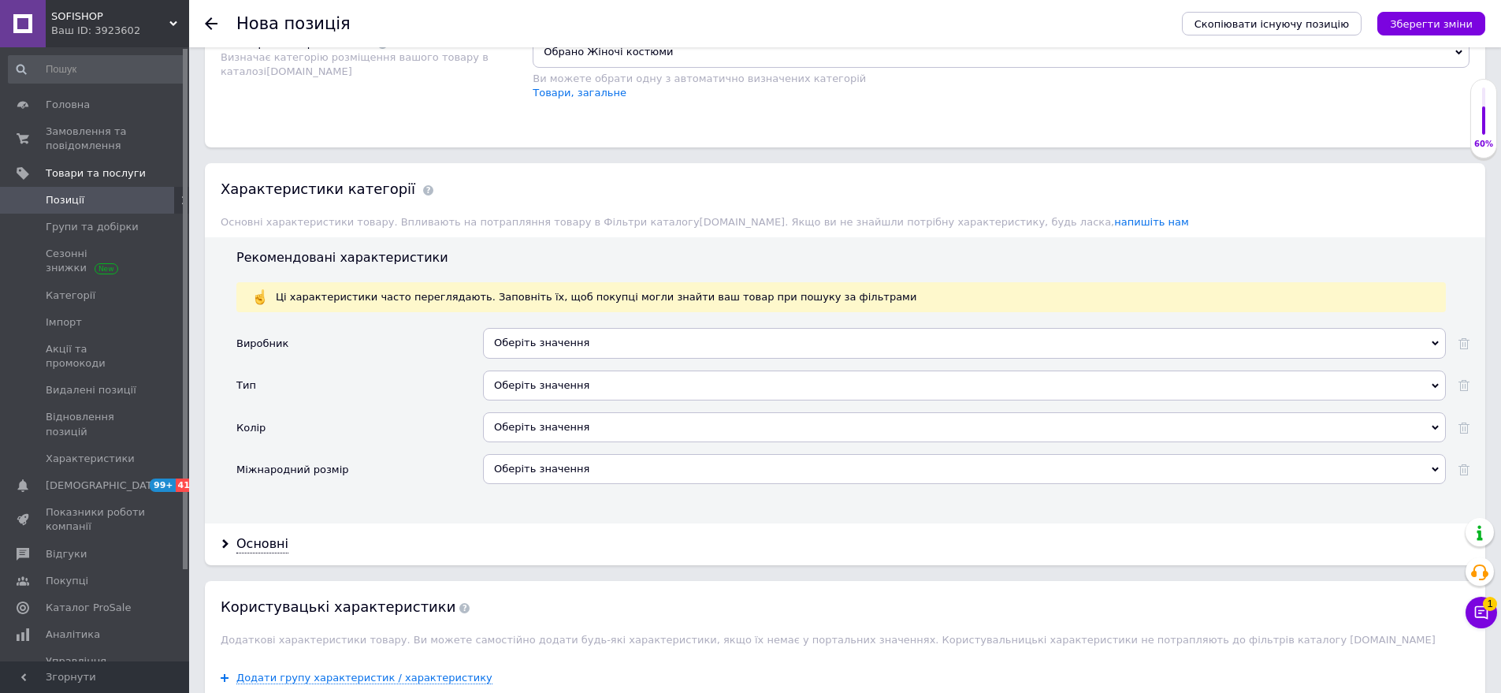
drag, startPoint x: 566, startPoint y: 375, endPoint x: 493, endPoint y: 322, distance: 90.8
click at [566, 373] on div "Оберіть значення" at bounding box center [964, 385] width 963 height 30
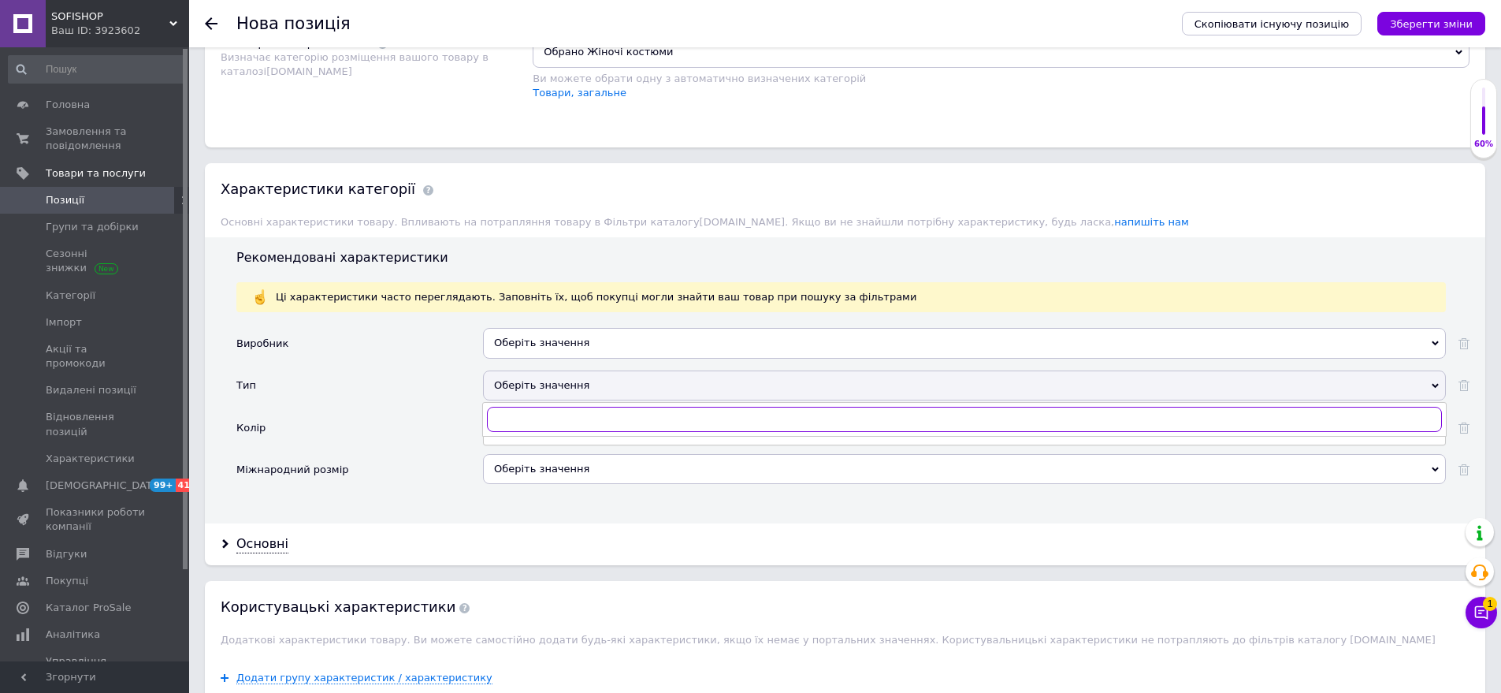
scroll to position [1497, 0]
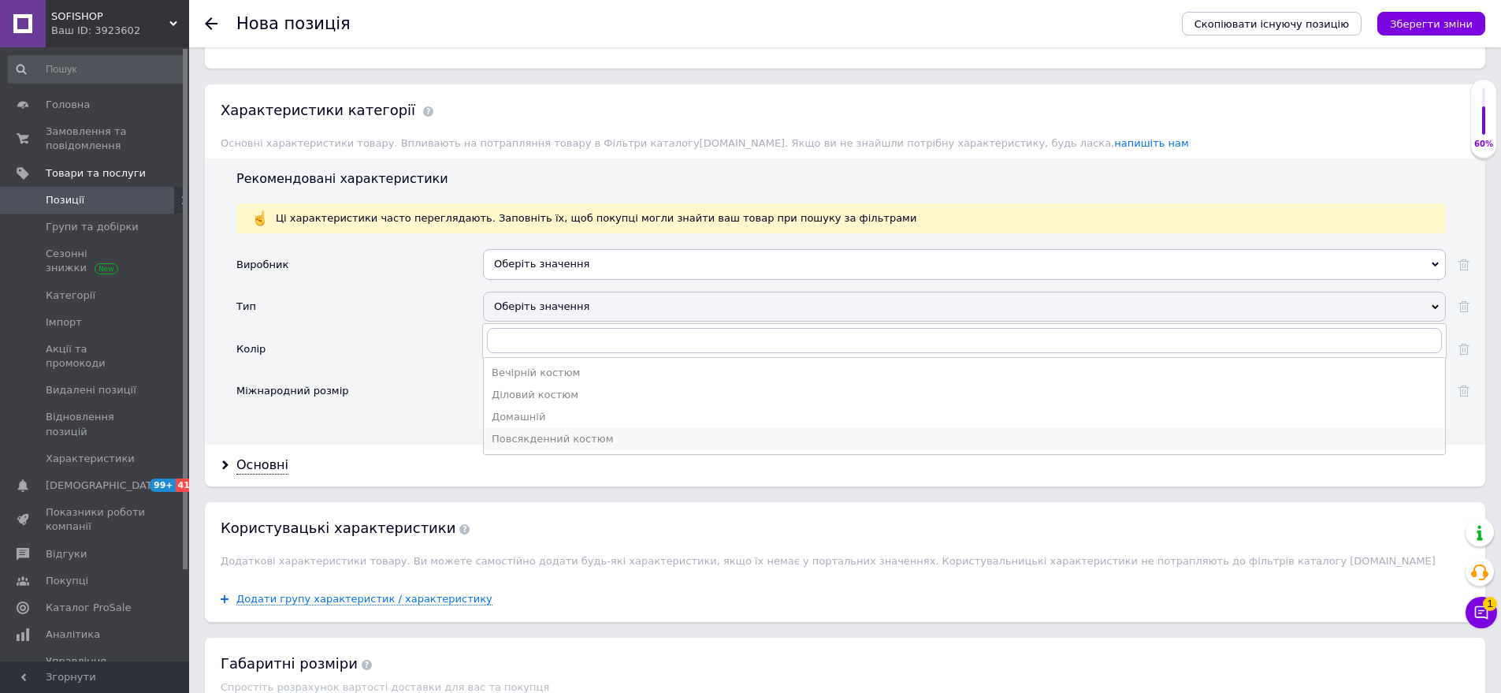
click at [549, 432] on div "Повсякденний костюм" at bounding box center [965, 439] width 946 height 14
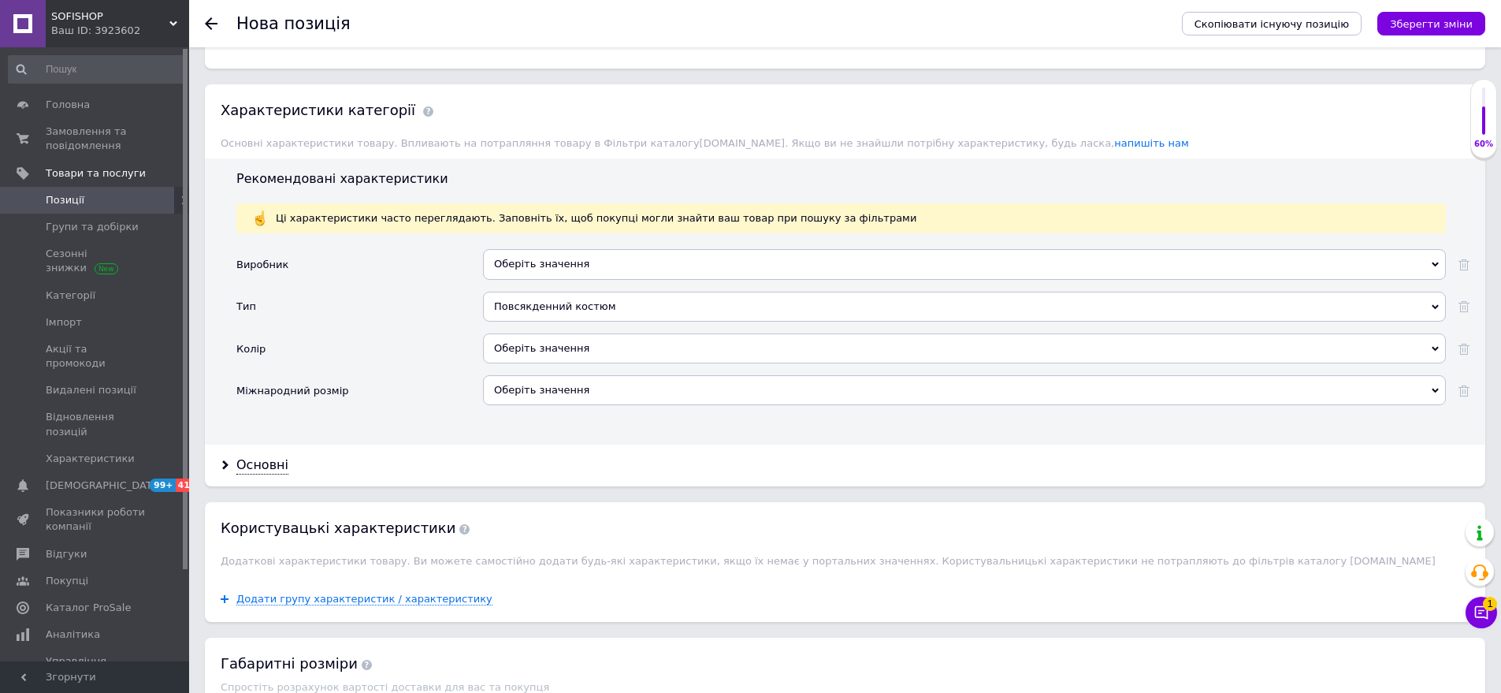
click at [567, 333] on div "Оберіть значення" at bounding box center [964, 348] width 963 height 30
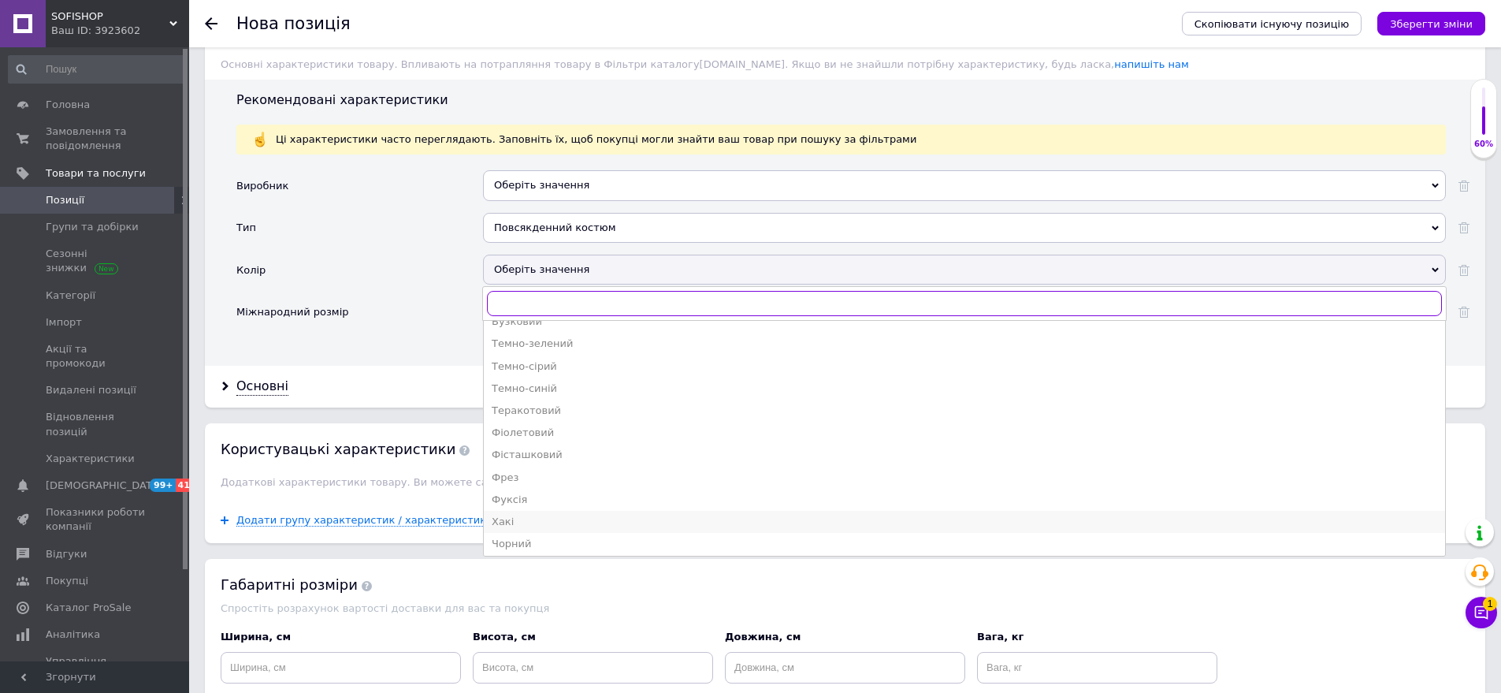
scroll to position [883, 0]
drag, startPoint x: 553, startPoint y: 519, endPoint x: 426, endPoint y: 426, distance: 158.0
click at [549, 534] on div "Чорний" at bounding box center [965, 541] width 946 height 14
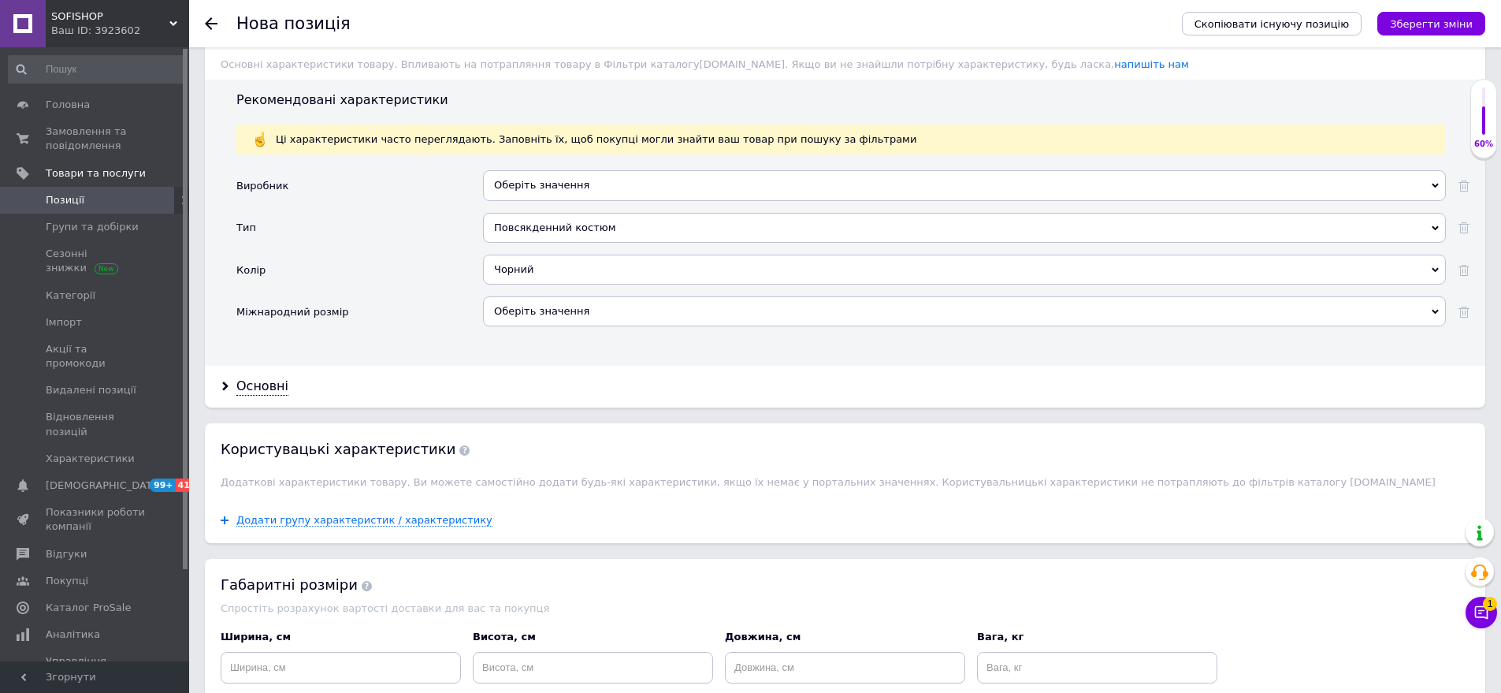
drag, startPoint x: 552, startPoint y: 288, endPoint x: 475, endPoint y: 255, distance: 83.6
click at [552, 296] on div "Оберіть значення" at bounding box center [964, 311] width 963 height 30
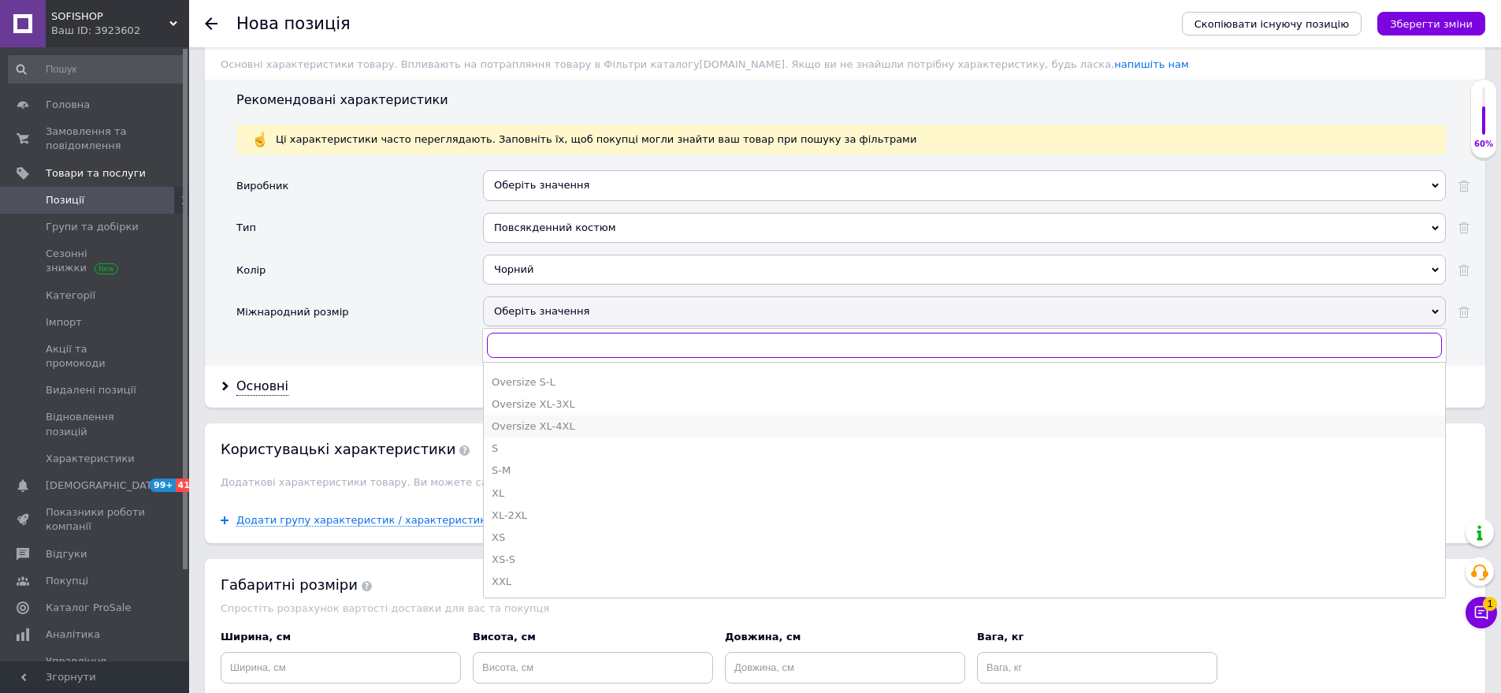
scroll to position [550, 0]
click at [519, 442] on div "S-M" at bounding box center [965, 449] width 946 height 14
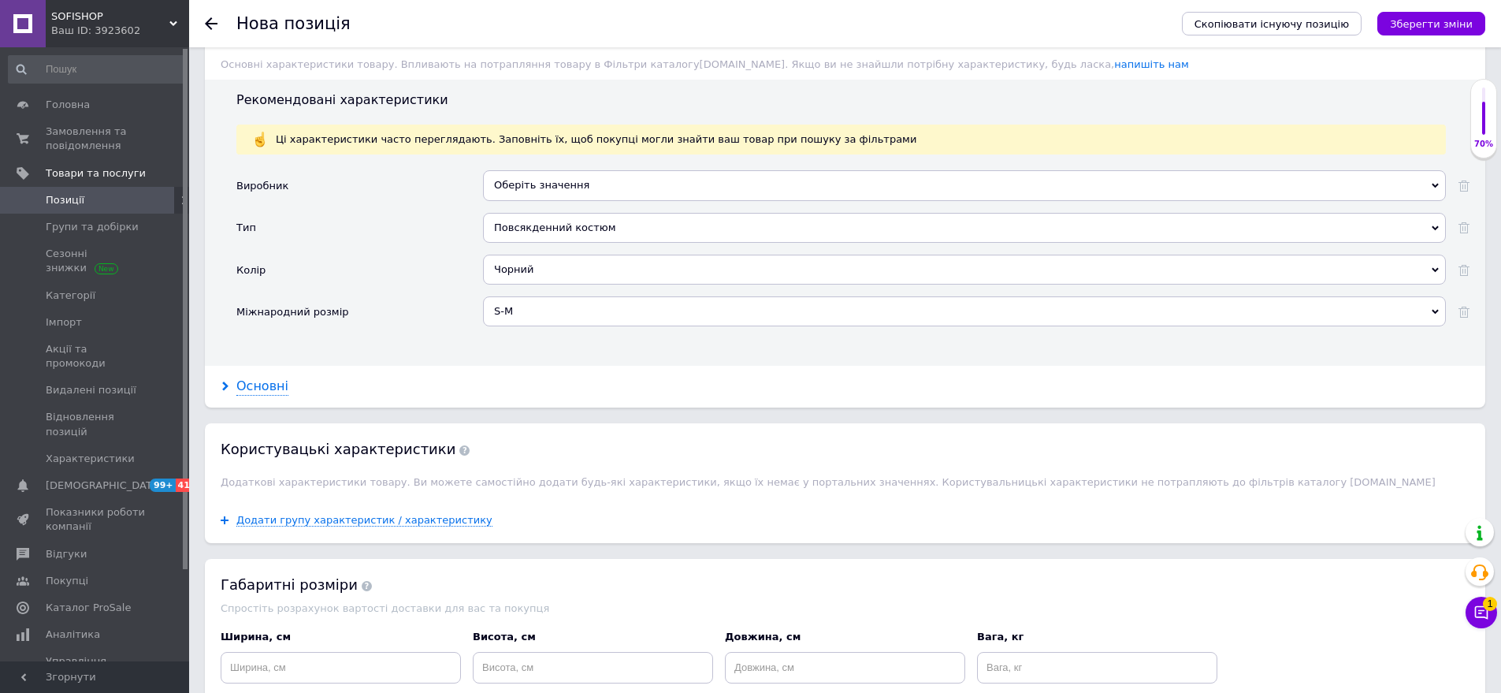
click at [281, 378] on div "Основні" at bounding box center [262, 387] width 52 height 18
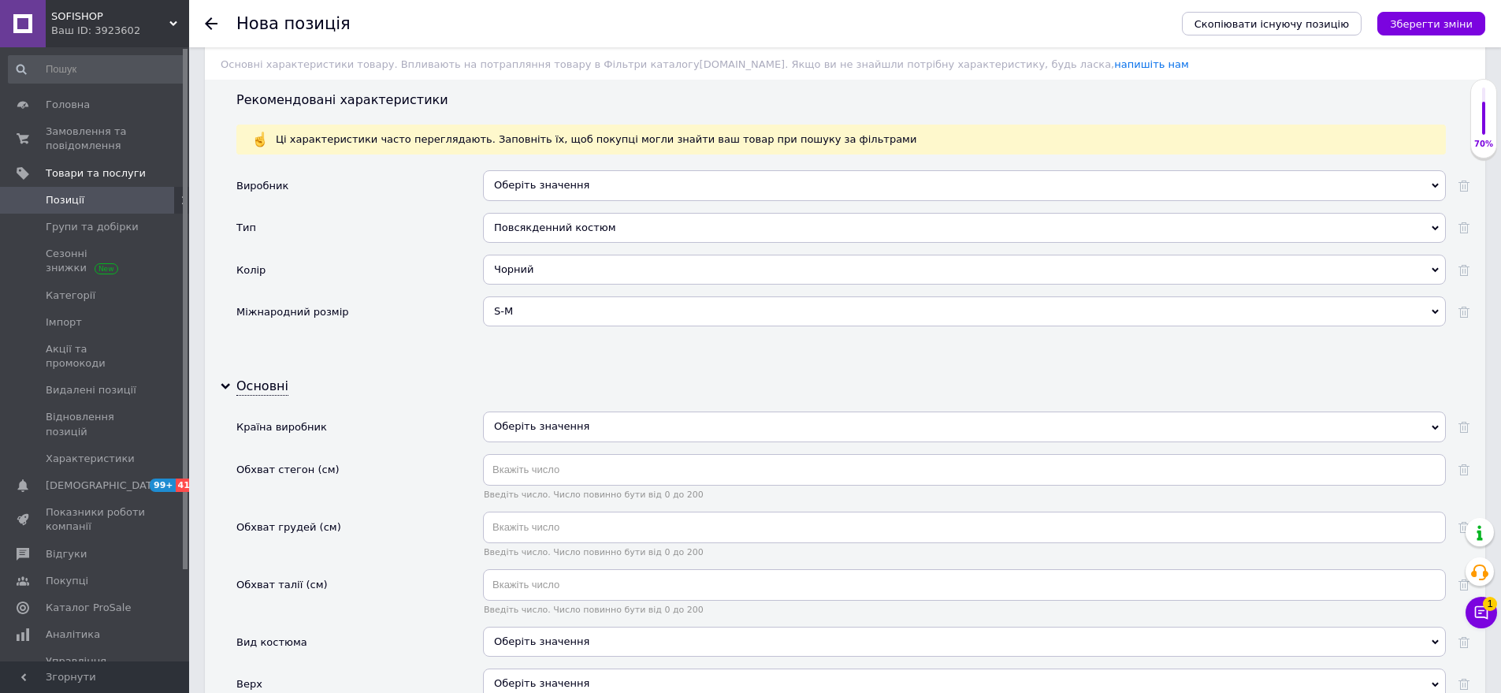
click at [597, 411] on div "Оберіть значення" at bounding box center [964, 426] width 963 height 30
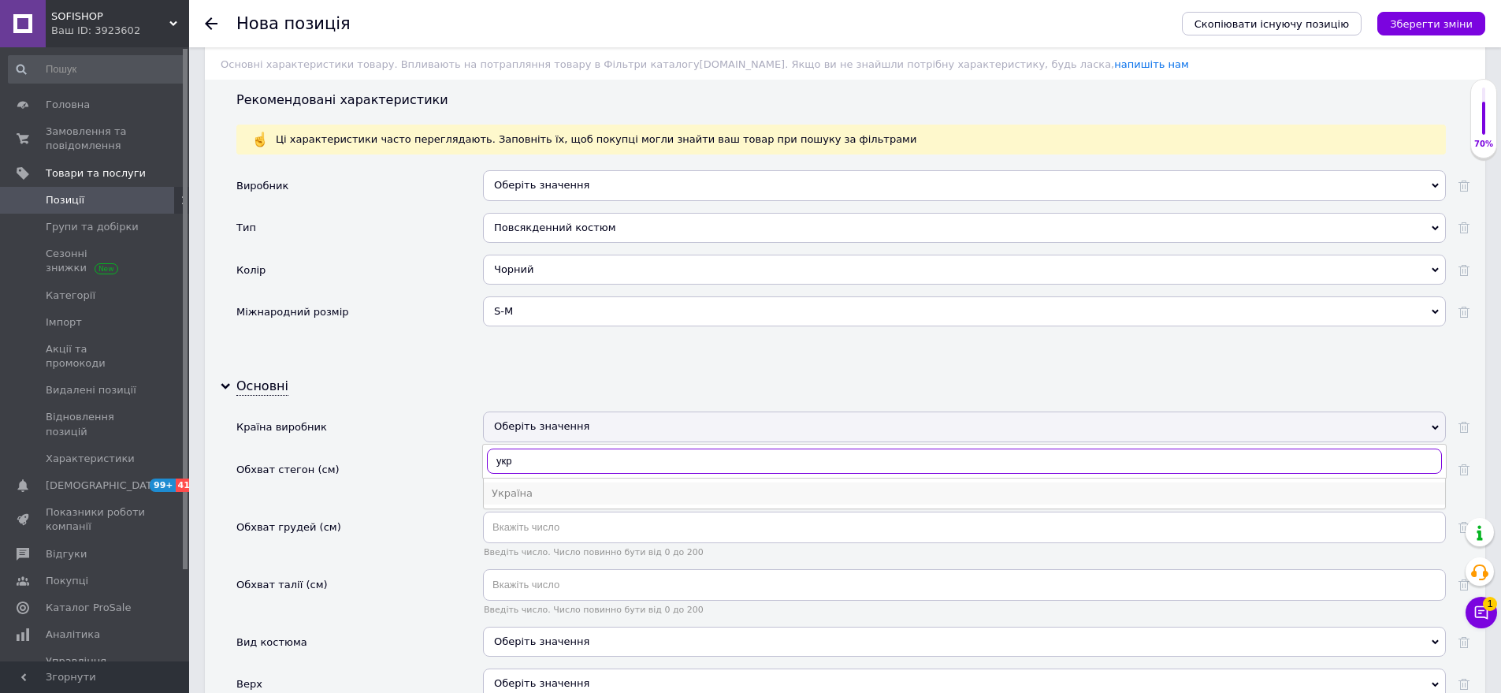
type input "укр"
click at [558, 486] on div "Україна" at bounding box center [965, 493] width 946 height 14
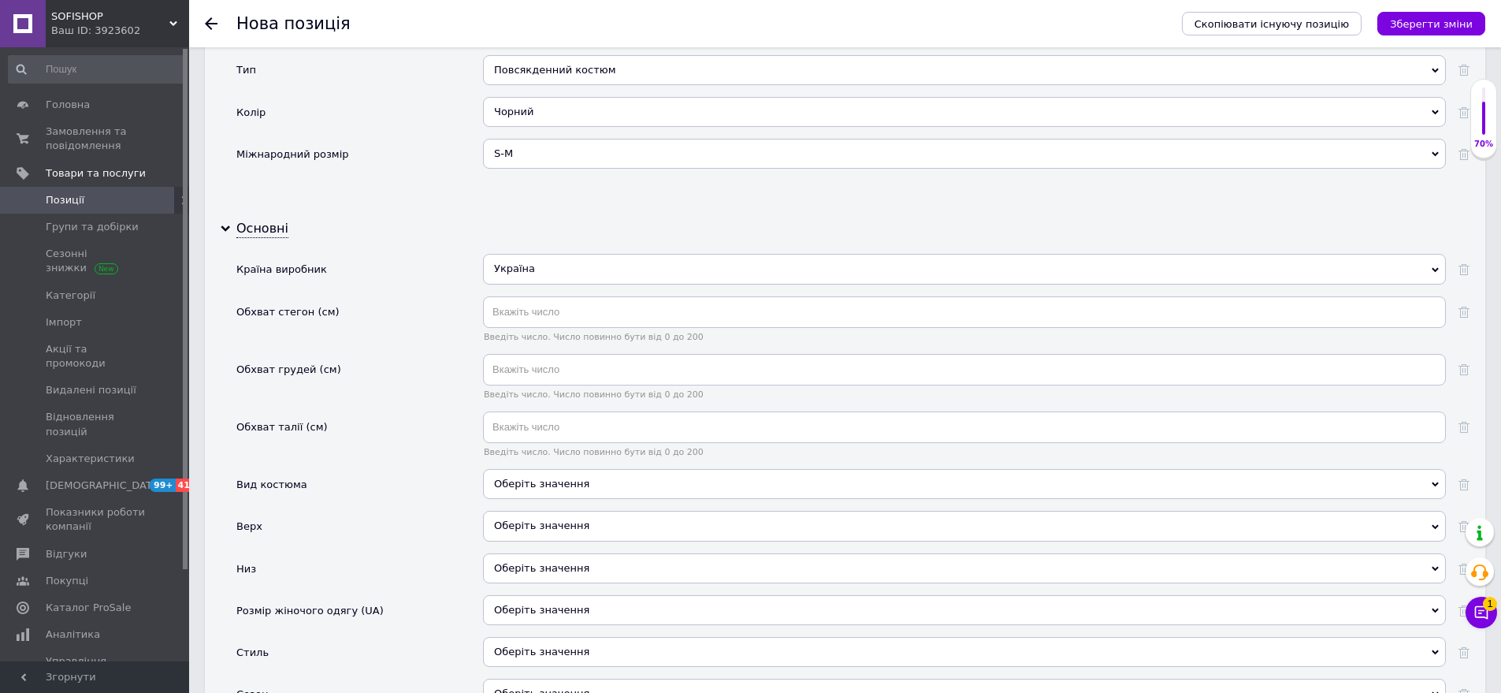
drag, startPoint x: 564, startPoint y: 463, endPoint x: 436, endPoint y: 348, distance: 172.4
click at [552, 469] on div "Оберіть значення" at bounding box center [964, 484] width 963 height 30
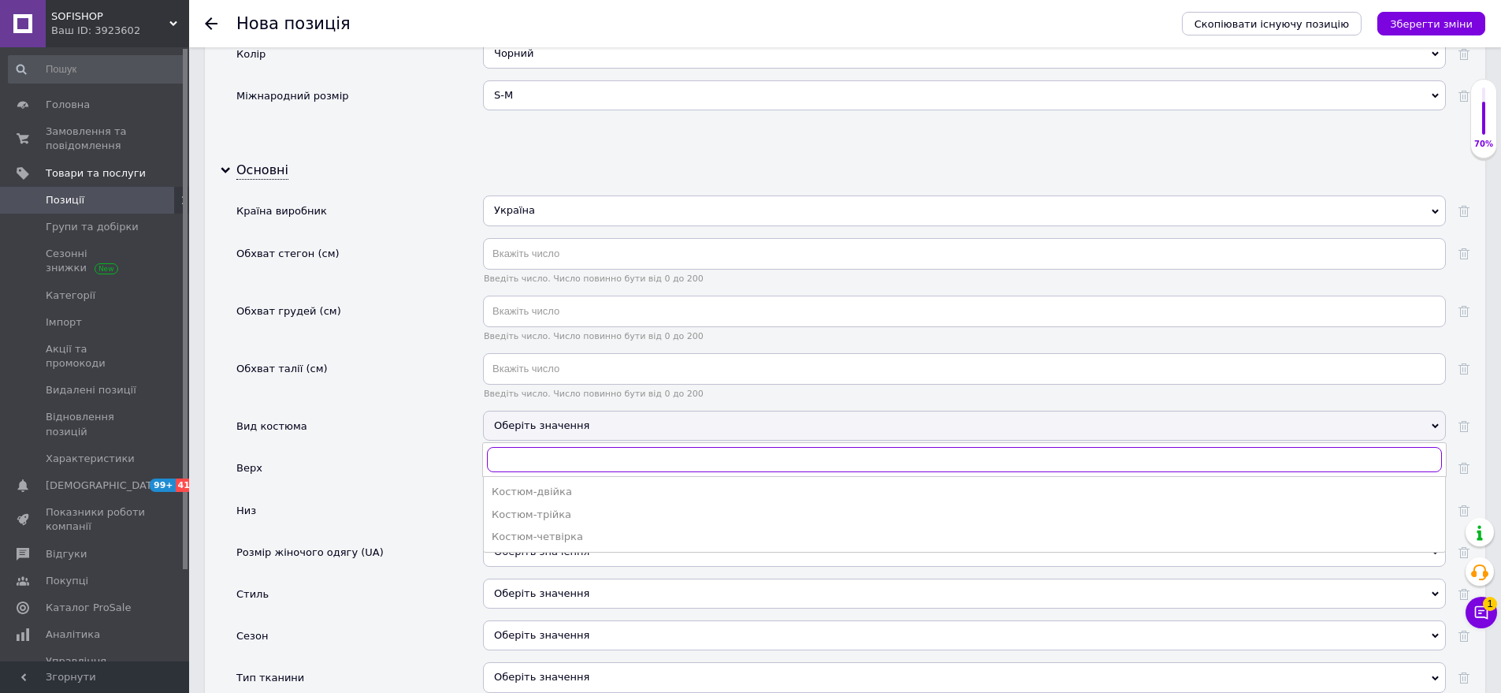
scroll to position [1892, 0]
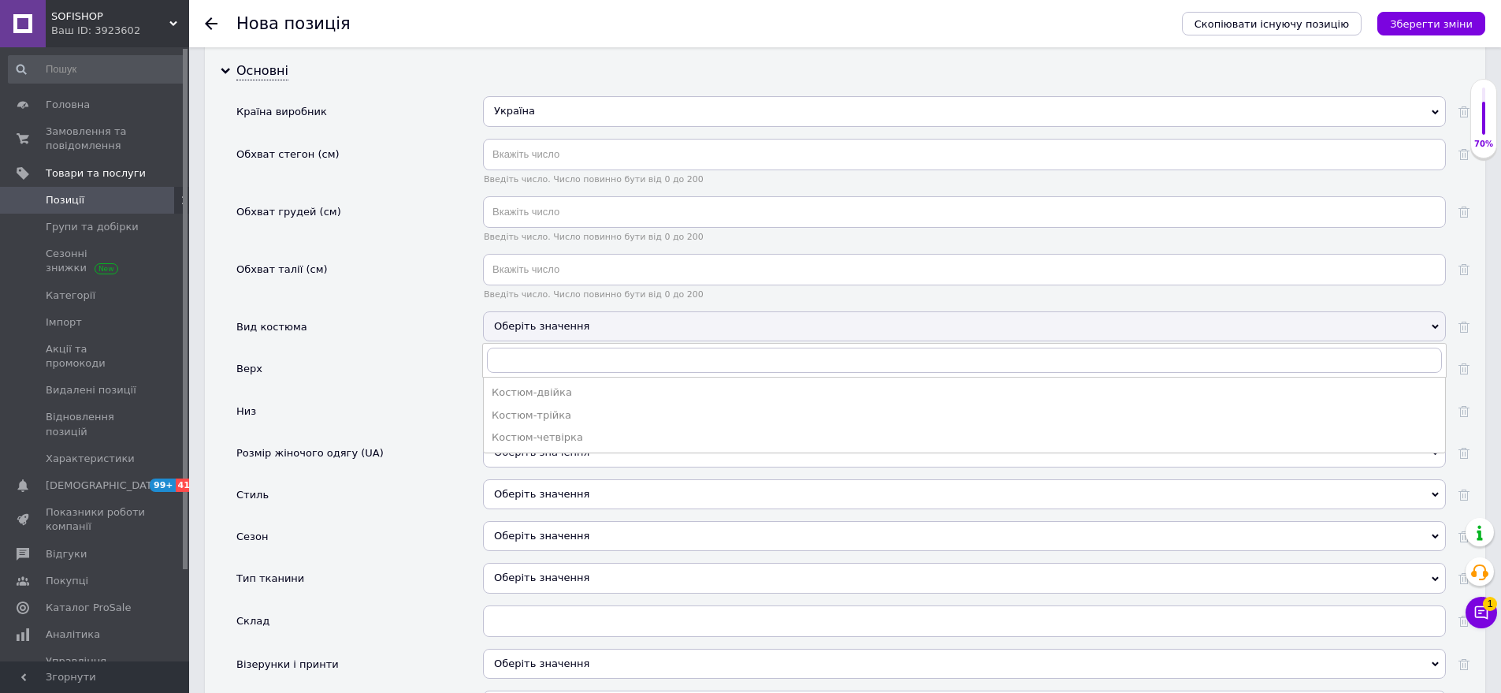
drag, startPoint x: 549, startPoint y: 368, endPoint x: 512, endPoint y: 353, distance: 40.0
click at [550, 385] on div "Костюм-двійка" at bounding box center [965, 392] width 946 height 14
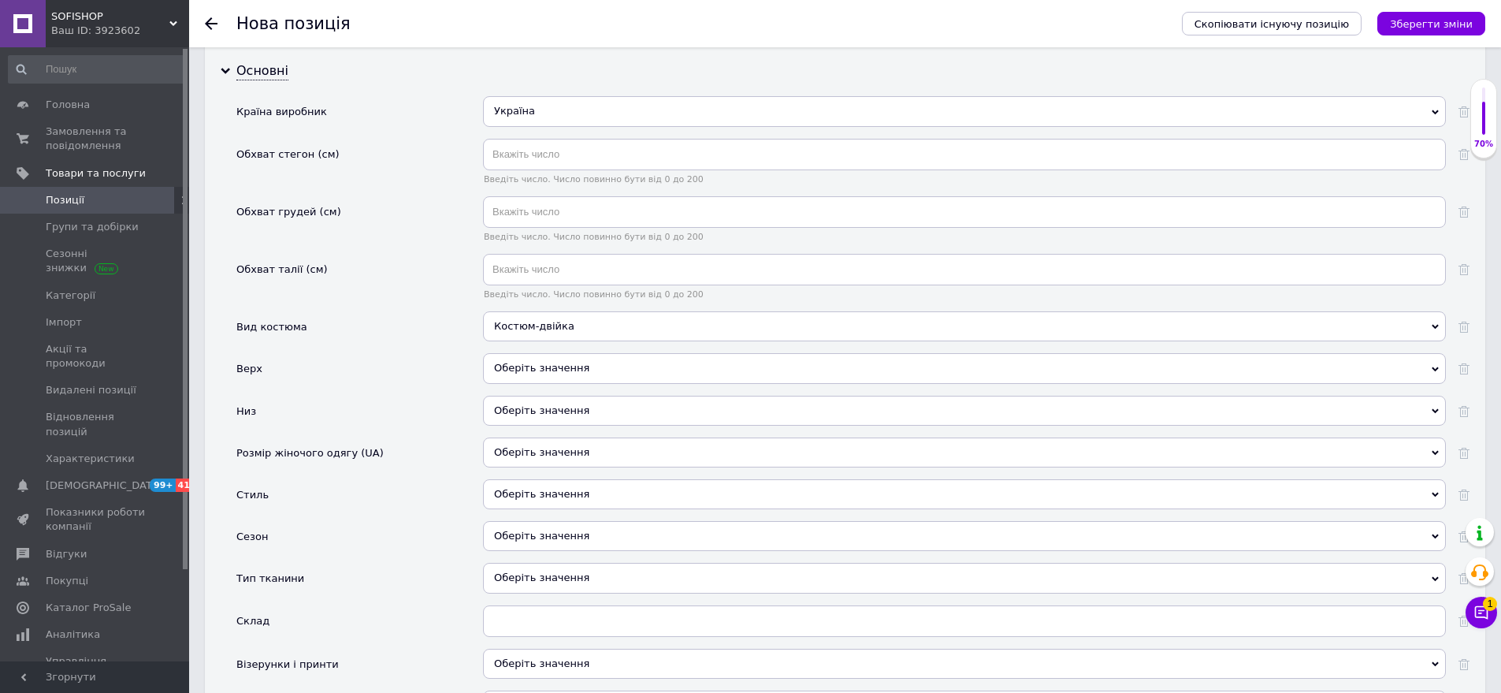
drag, startPoint x: 552, startPoint y: 344, endPoint x: 481, endPoint y: 307, distance: 80.4
click at [549, 353] on div "Оберіть значення" at bounding box center [964, 368] width 963 height 30
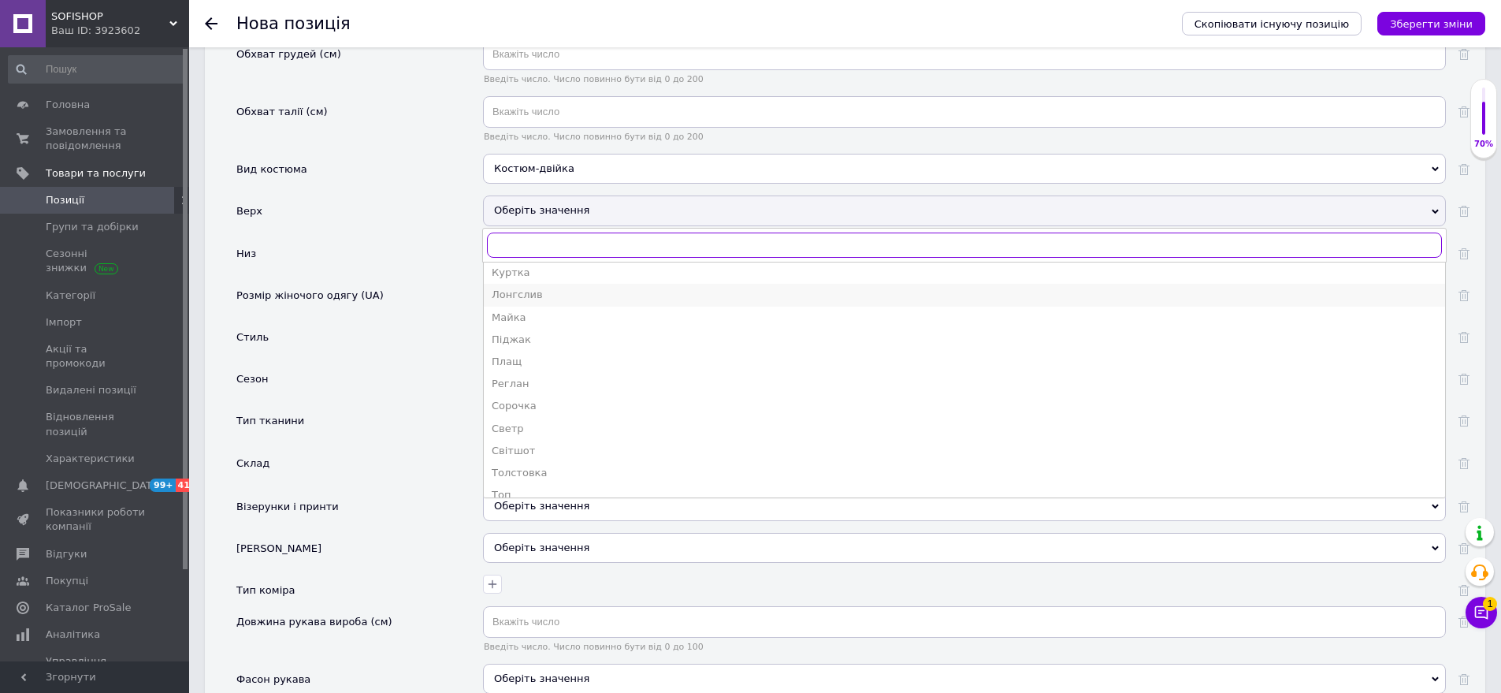
scroll to position [236, 0]
drag, startPoint x: 546, startPoint y: 313, endPoint x: 487, endPoint y: 236, distance: 96.6
click at [545, 322] on div "Кофта" at bounding box center [965, 329] width 946 height 14
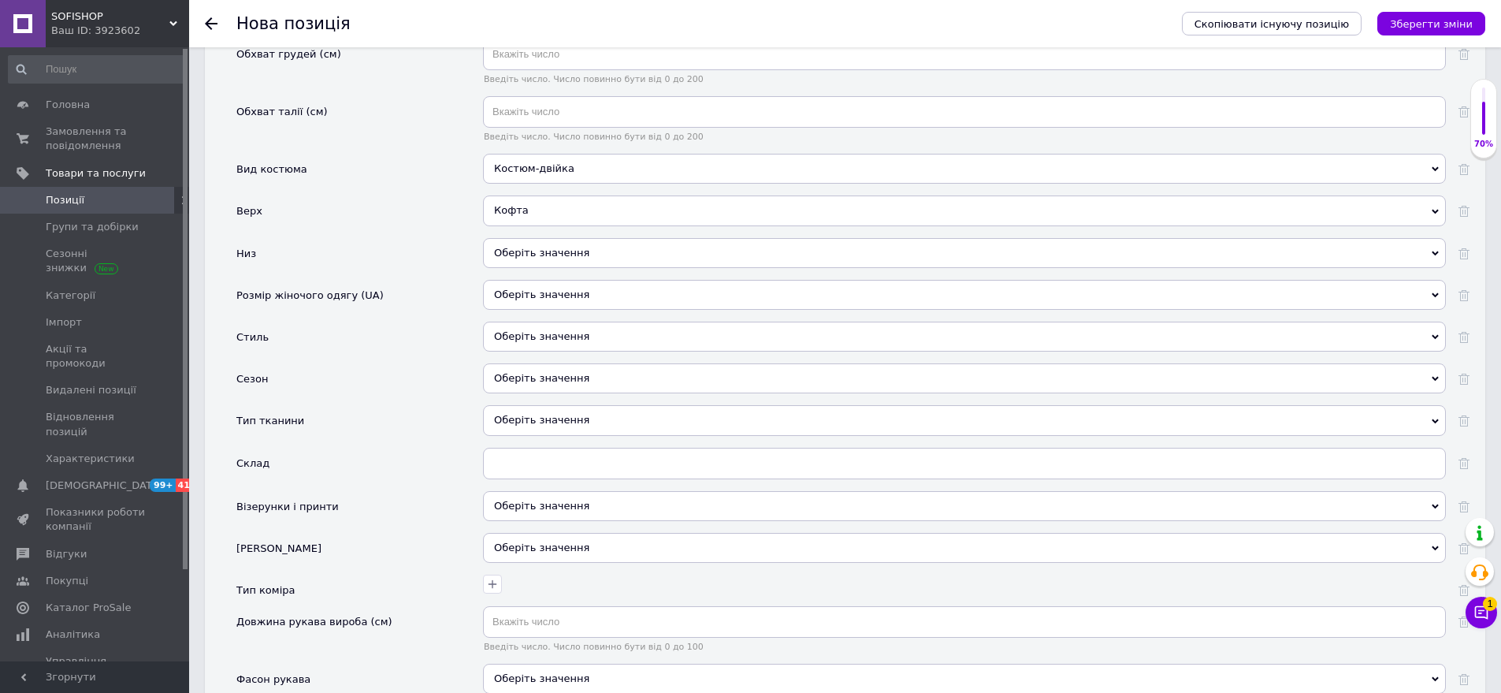
drag, startPoint x: 546, startPoint y: 233, endPoint x: 474, endPoint y: 200, distance: 79.7
click at [545, 238] on div "Оберіть значення" at bounding box center [964, 253] width 963 height 30
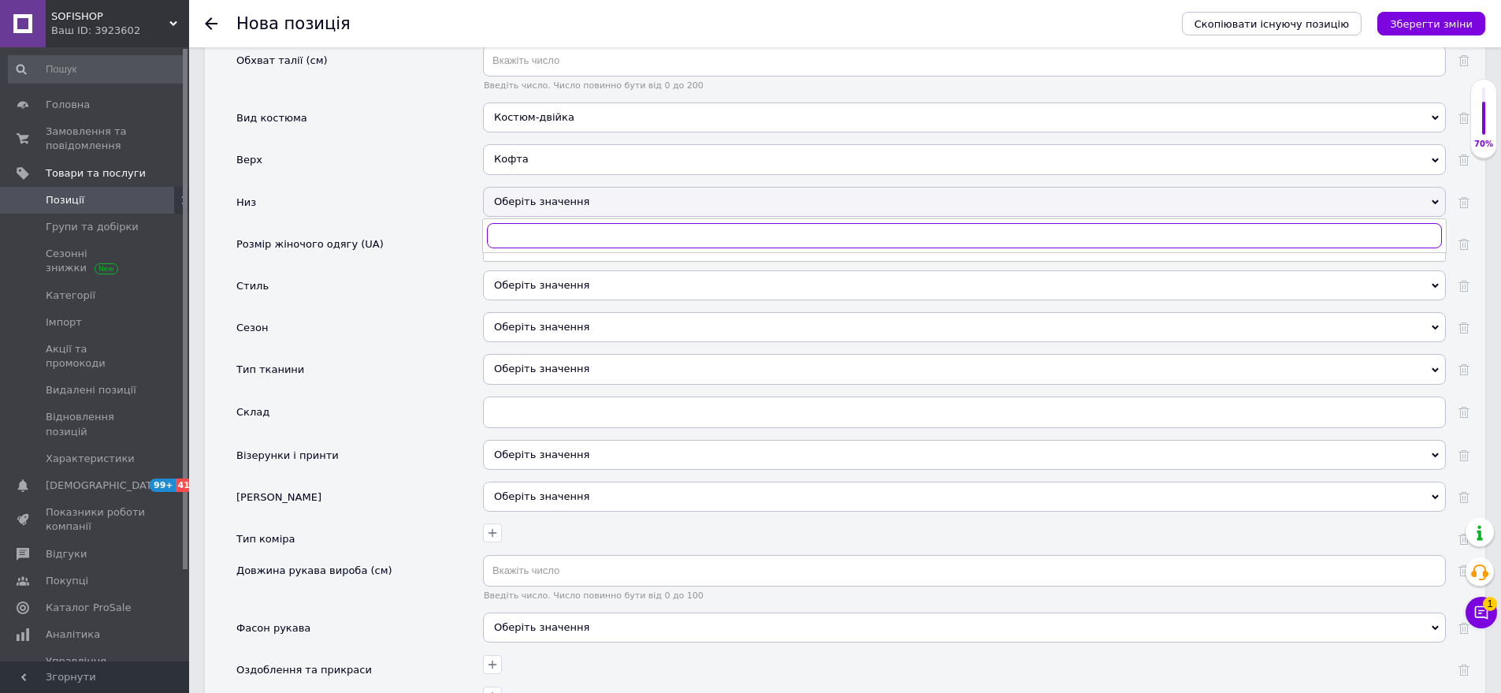
scroll to position [2128, 0]
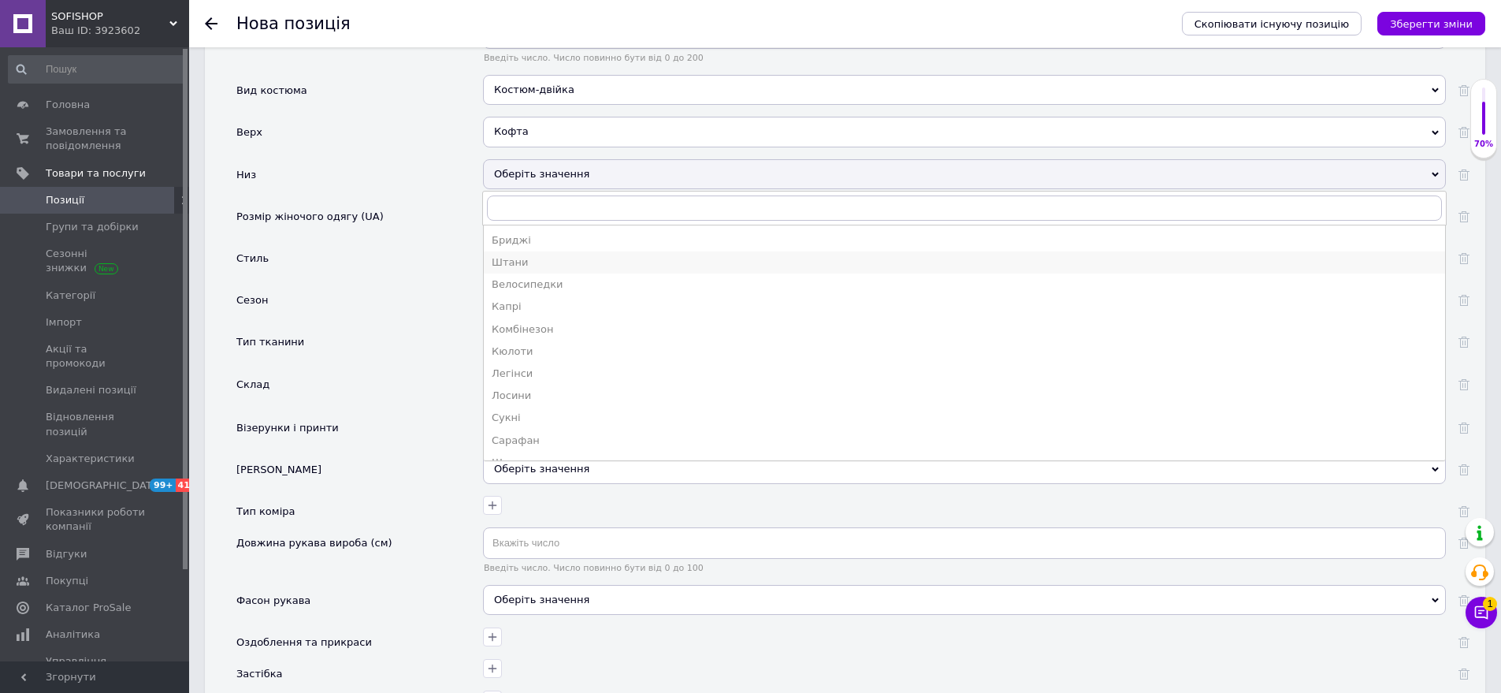
drag, startPoint x: 529, startPoint y: 243, endPoint x: 519, endPoint y: 221, distance: 24.3
click at [528, 255] on div "Штани" at bounding box center [965, 262] width 946 height 14
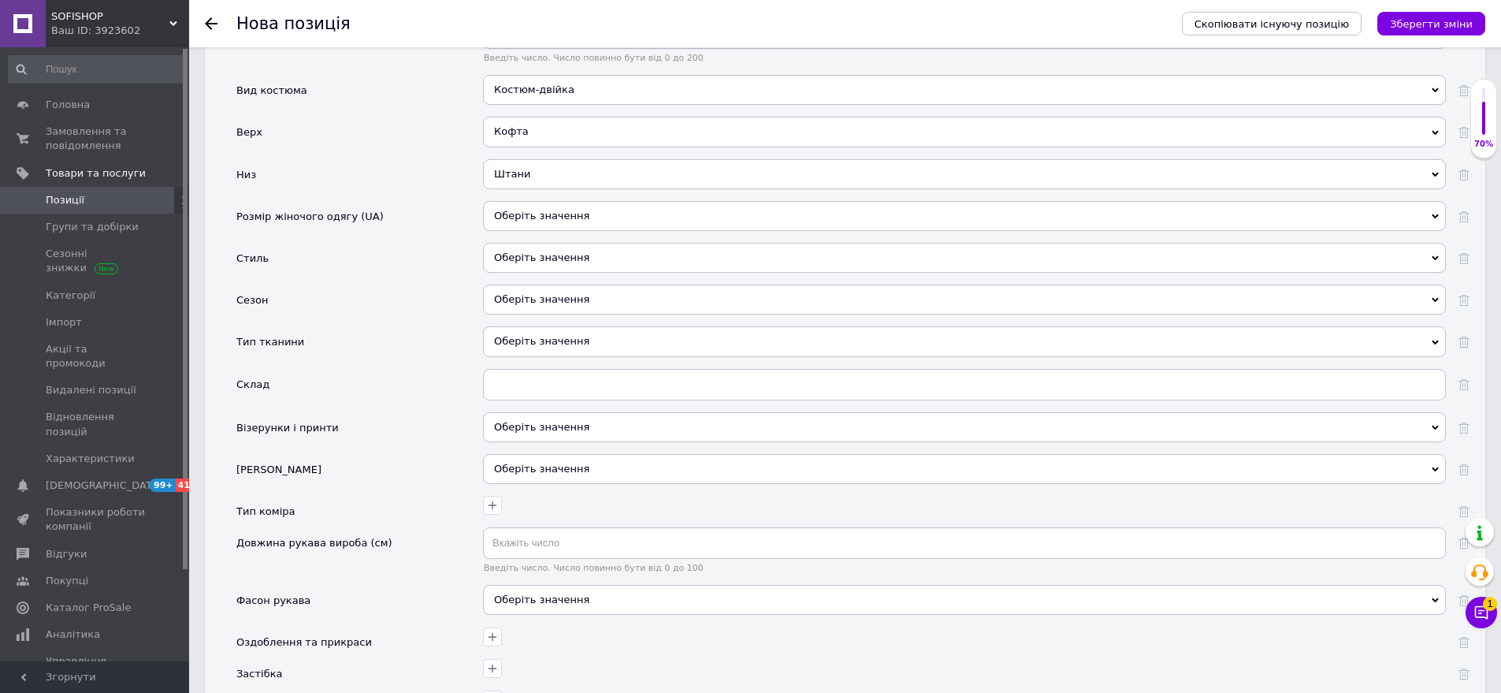
click at [586, 201] on div "Оберіть значення" at bounding box center [964, 216] width 963 height 30
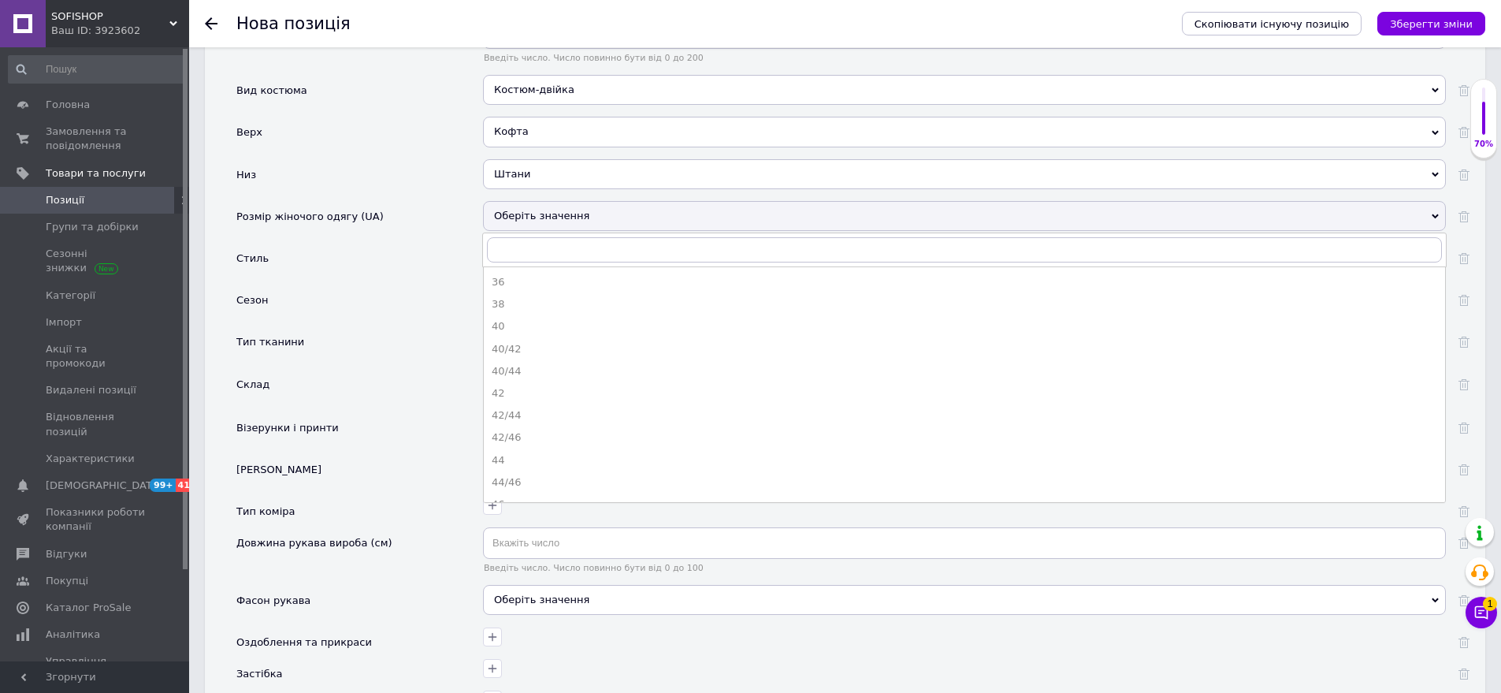
drag, startPoint x: 564, startPoint y: 399, endPoint x: 445, endPoint y: 281, distance: 167.2
click at [563, 408] on div "42/44" at bounding box center [965, 415] width 946 height 14
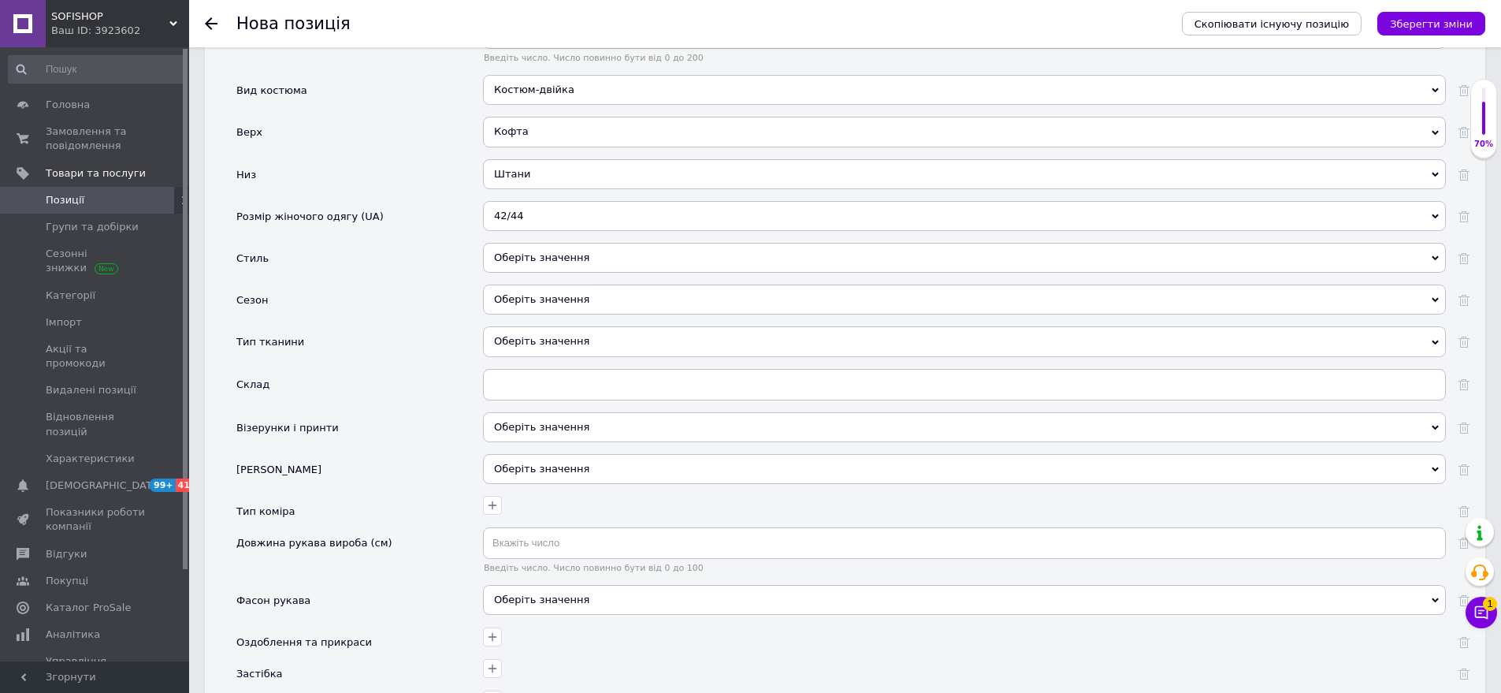
click at [604, 243] on div "Оберіть значення" at bounding box center [964, 258] width 963 height 30
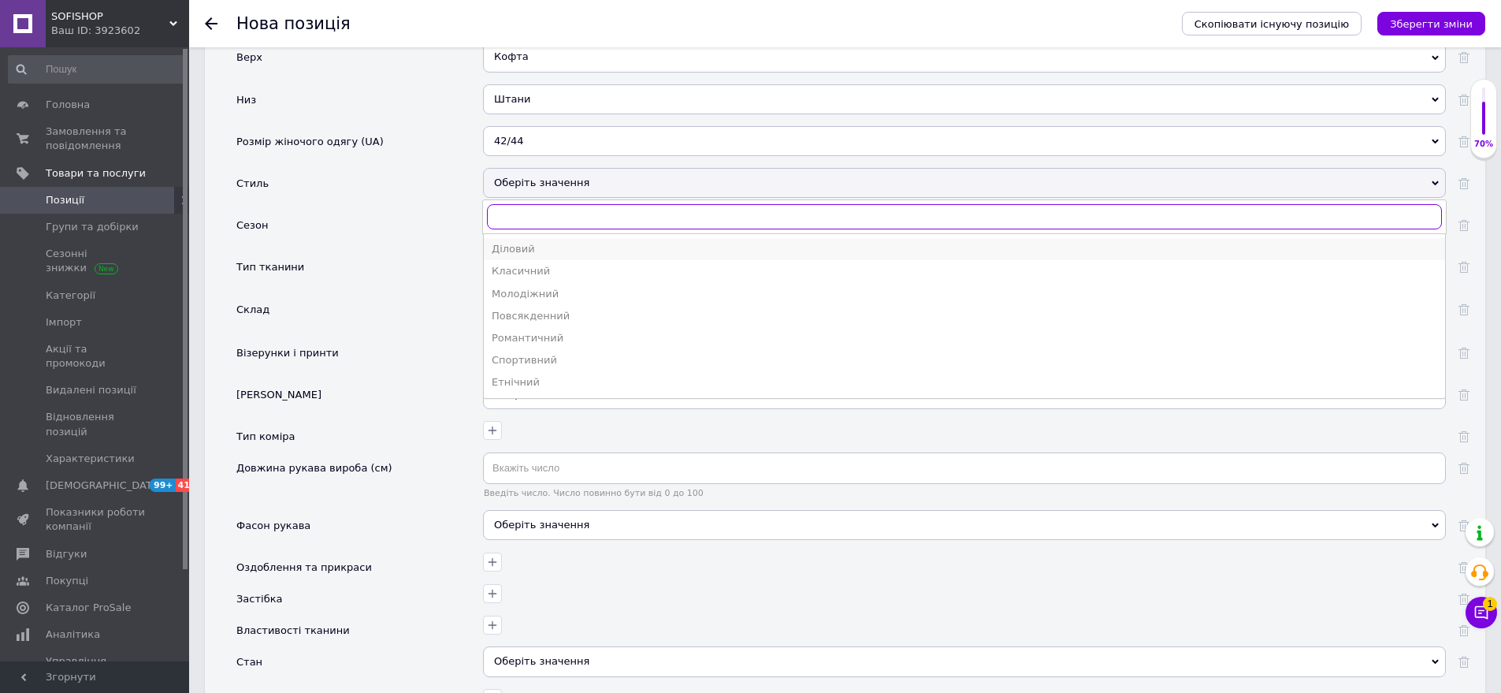
scroll to position [2207, 0]
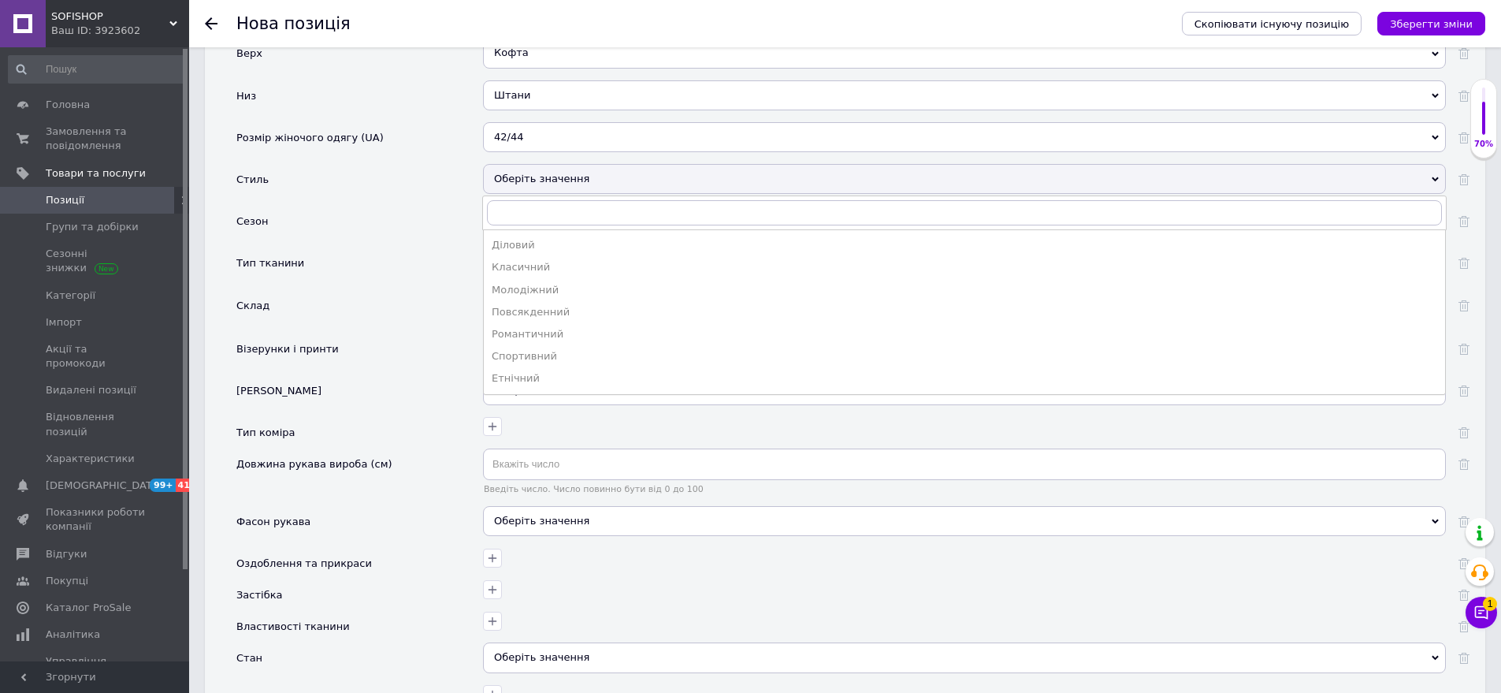
drag, startPoint x: 568, startPoint y: 276, endPoint x: 499, endPoint y: 229, distance: 83.5
click at [567, 279] on li "Молодіжний" at bounding box center [965, 290] width 962 height 22
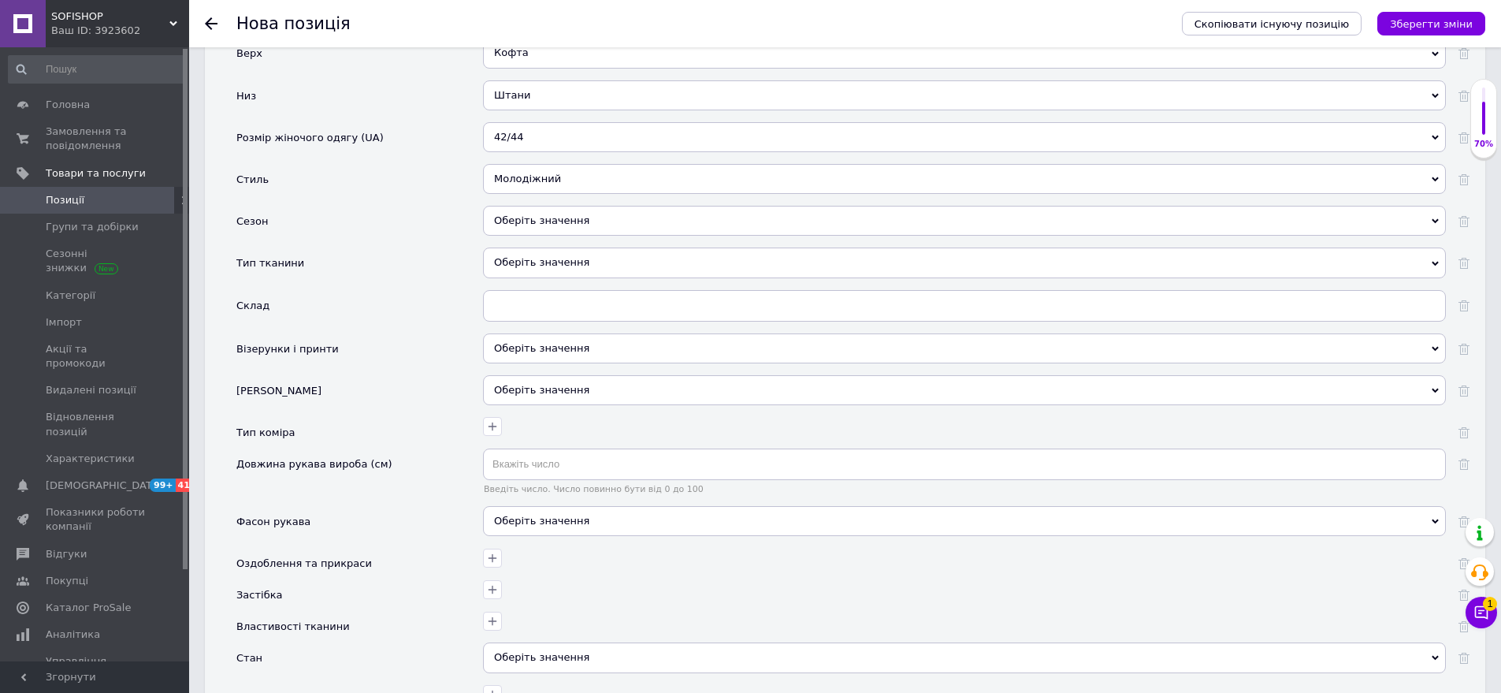
drag, startPoint x: 556, startPoint y: 204, endPoint x: 508, endPoint y: 191, distance: 49.9
click at [557, 206] on div "Оберіть значення" at bounding box center [964, 221] width 963 height 30
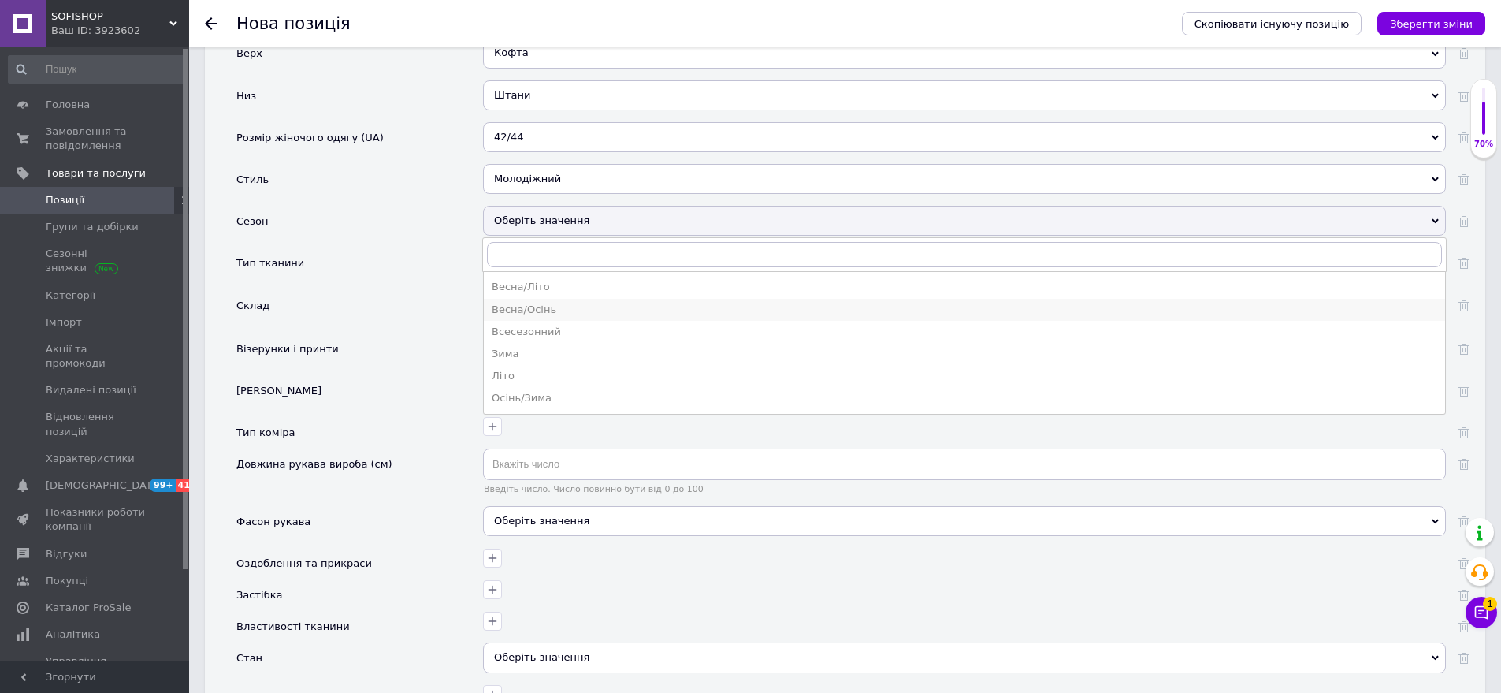
click at [523, 303] on div "Весна/Осінь" at bounding box center [965, 310] width 946 height 14
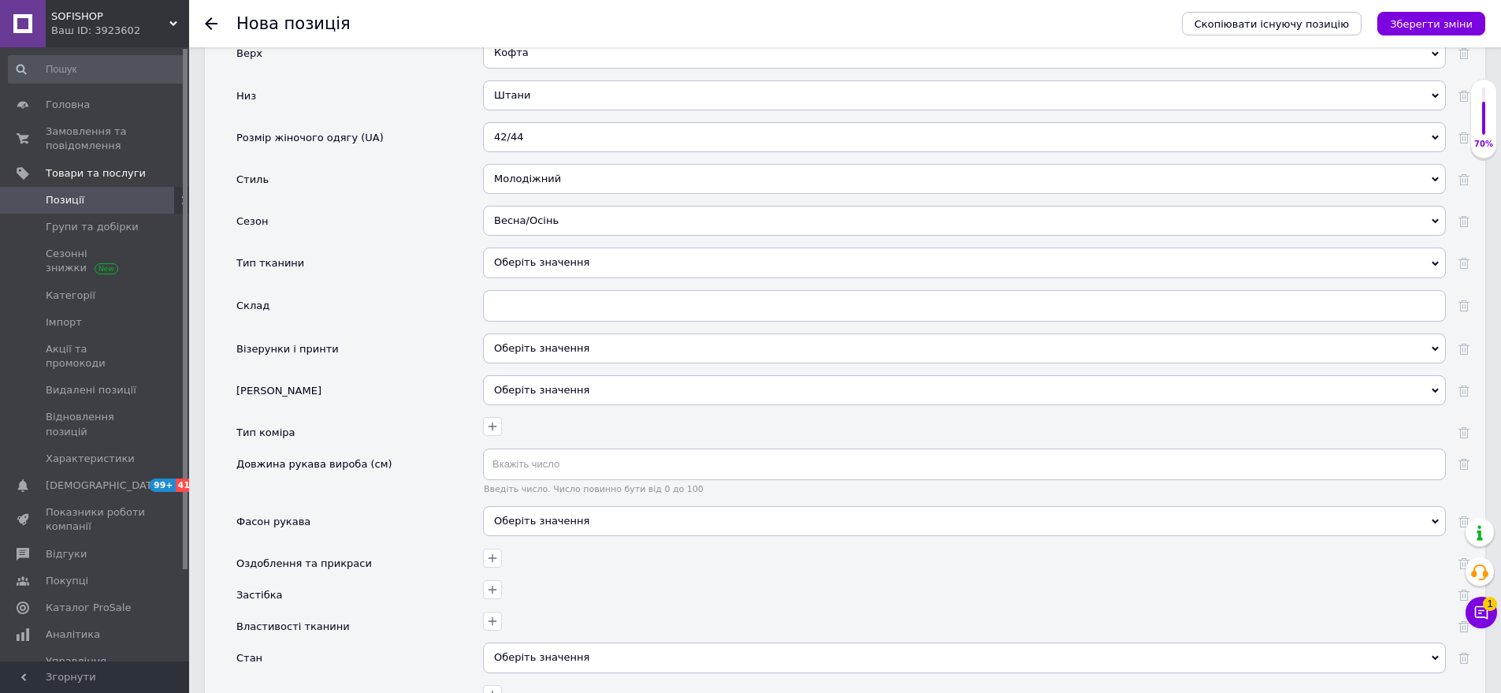
drag, startPoint x: 550, startPoint y: 240, endPoint x: 467, endPoint y: 221, distance: 84.9
click at [544, 247] on div "Оберіть значення" at bounding box center [964, 262] width 963 height 30
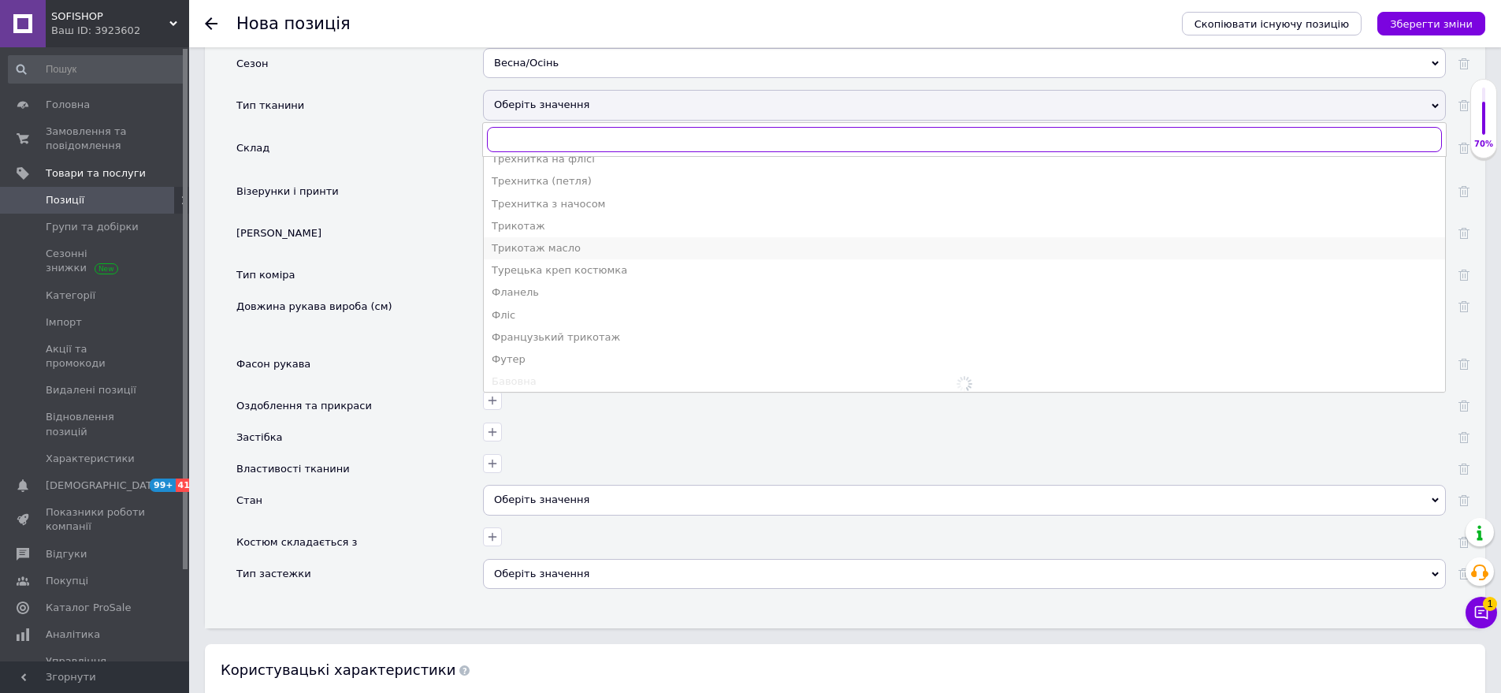
scroll to position [1995, 0]
drag, startPoint x: 563, startPoint y: 277, endPoint x: 420, endPoint y: 264, distance: 143.2
click at [557, 299] on li "Фліс" at bounding box center [965, 310] width 962 height 22
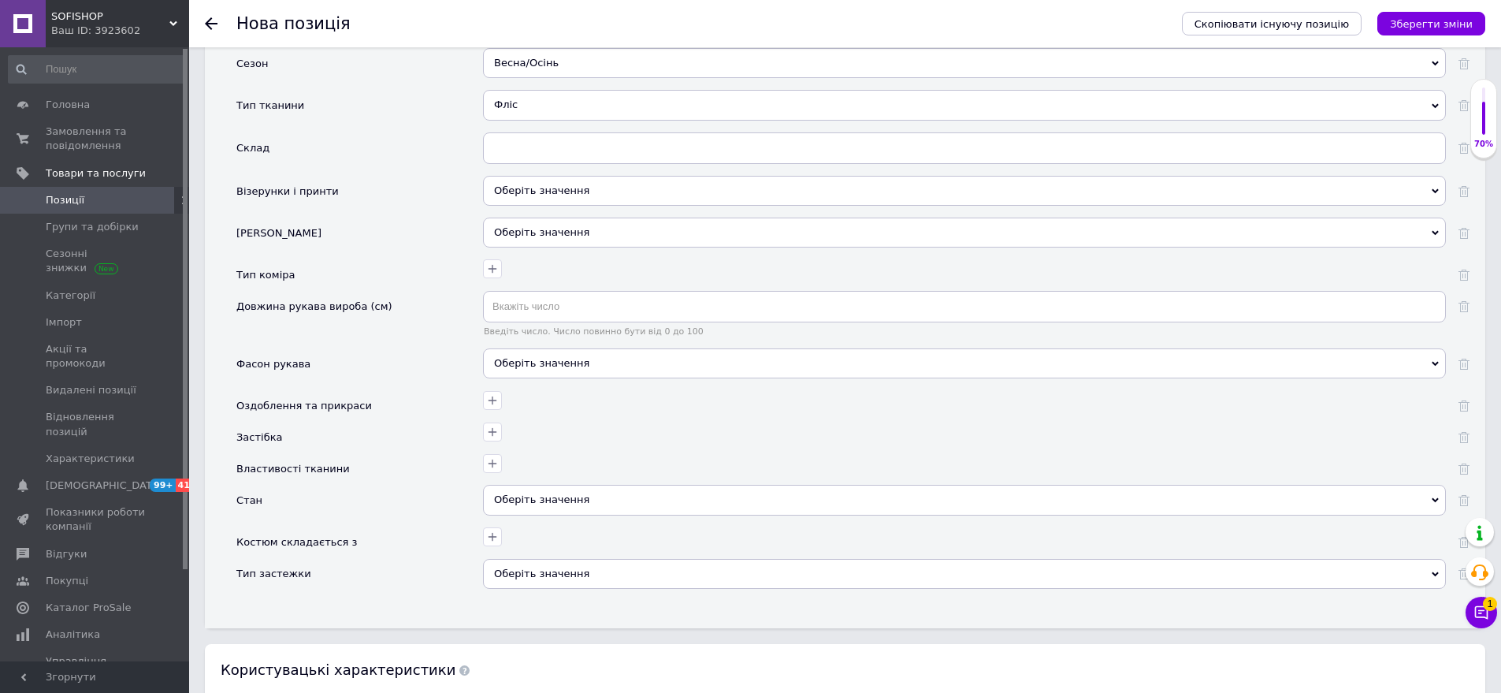
drag, startPoint x: 566, startPoint y: 175, endPoint x: 463, endPoint y: 135, distance: 110.8
click at [565, 176] on div "Оберіть значення" at bounding box center [964, 191] width 963 height 30
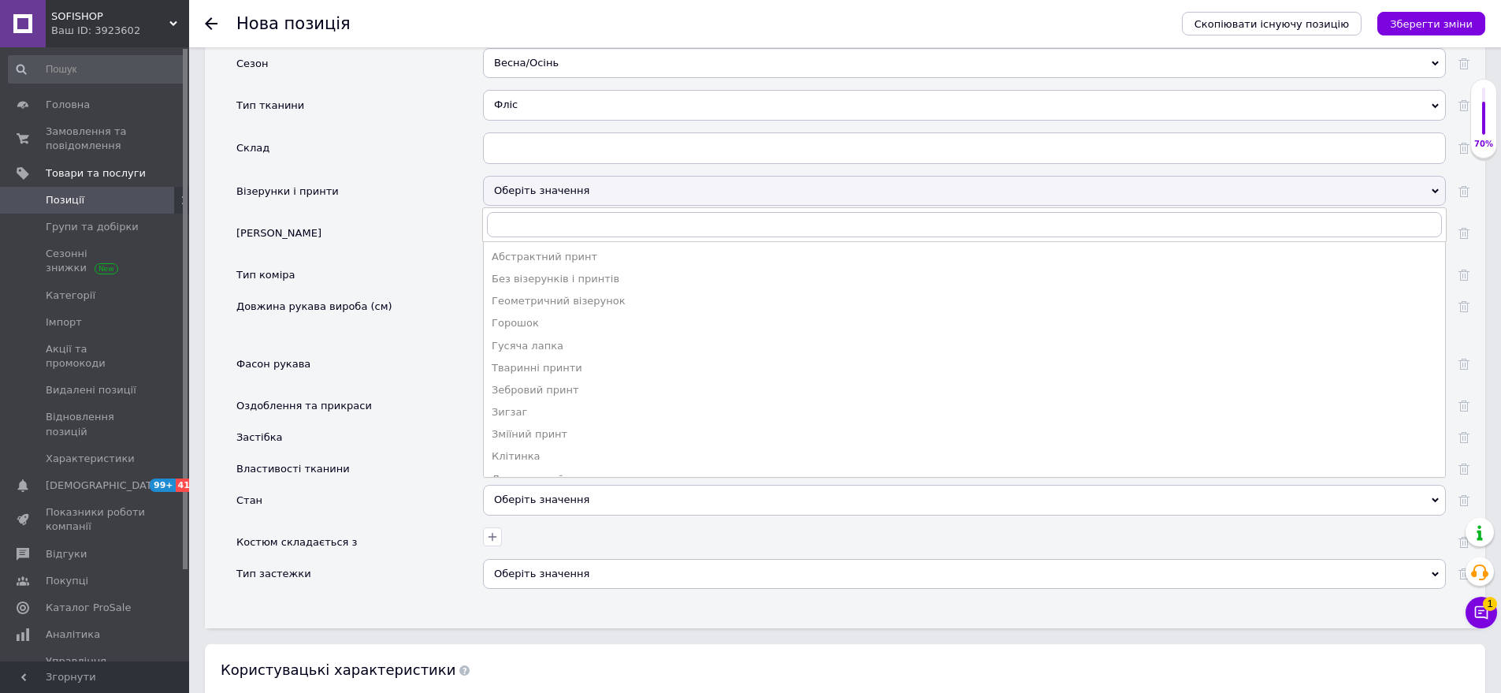
drag, startPoint x: 534, startPoint y: 257, endPoint x: 484, endPoint y: 383, distance: 135.5
click at [531, 272] on div "Без візерунків і принтів" at bounding box center [965, 279] width 946 height 14
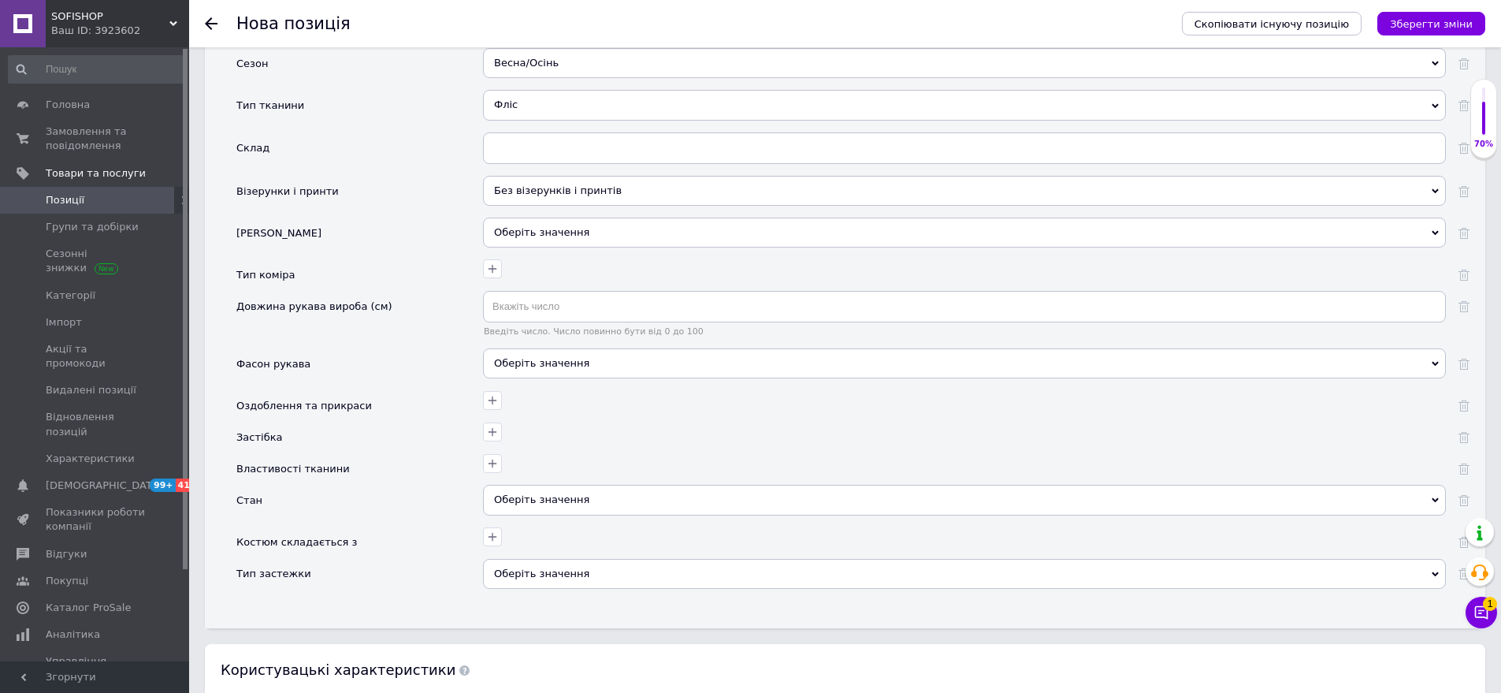
drag, startPoint x: 560, startPoint y: 355, endPoint x: 525, endPoint y: 340, distance: 37.8
click at [556, 352] on div "Оберіть значення" at bounding box center [964, 363] width 963 height 30
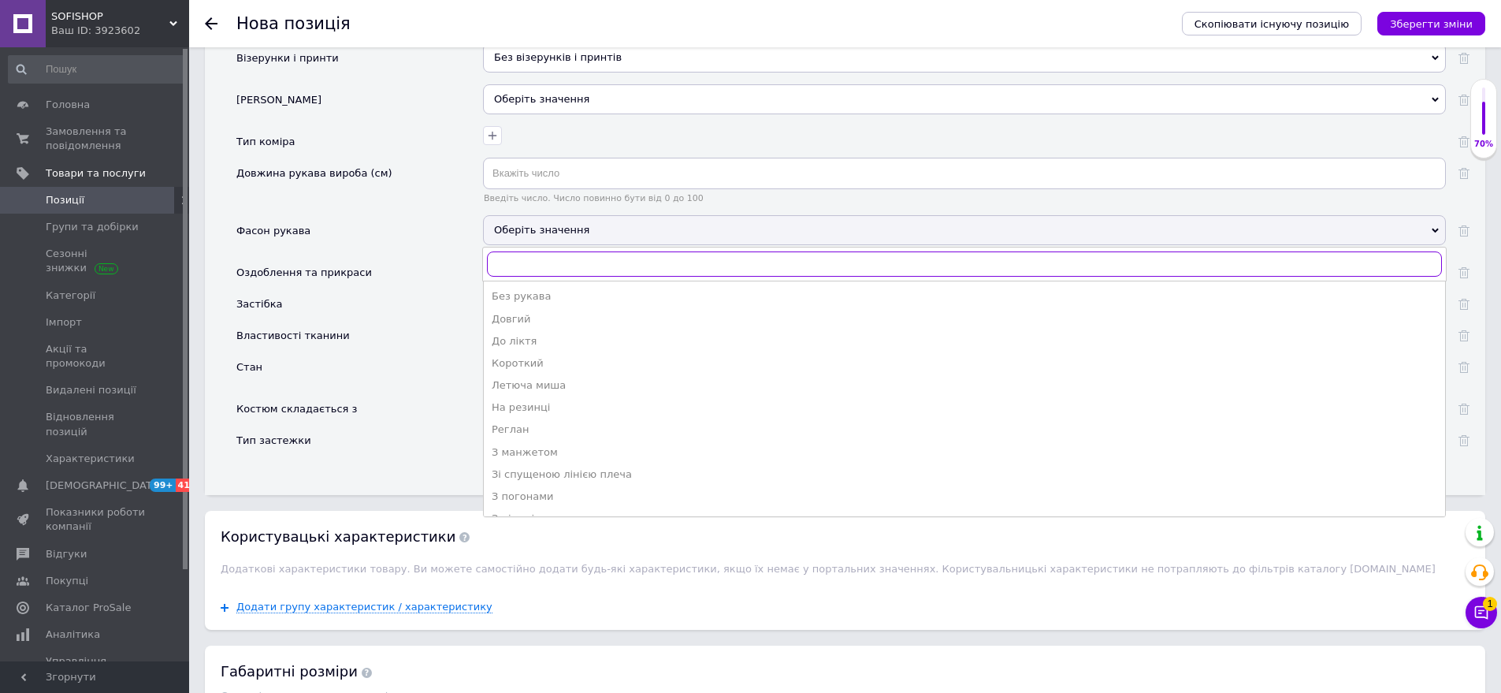
scroll to position [2522, 0]
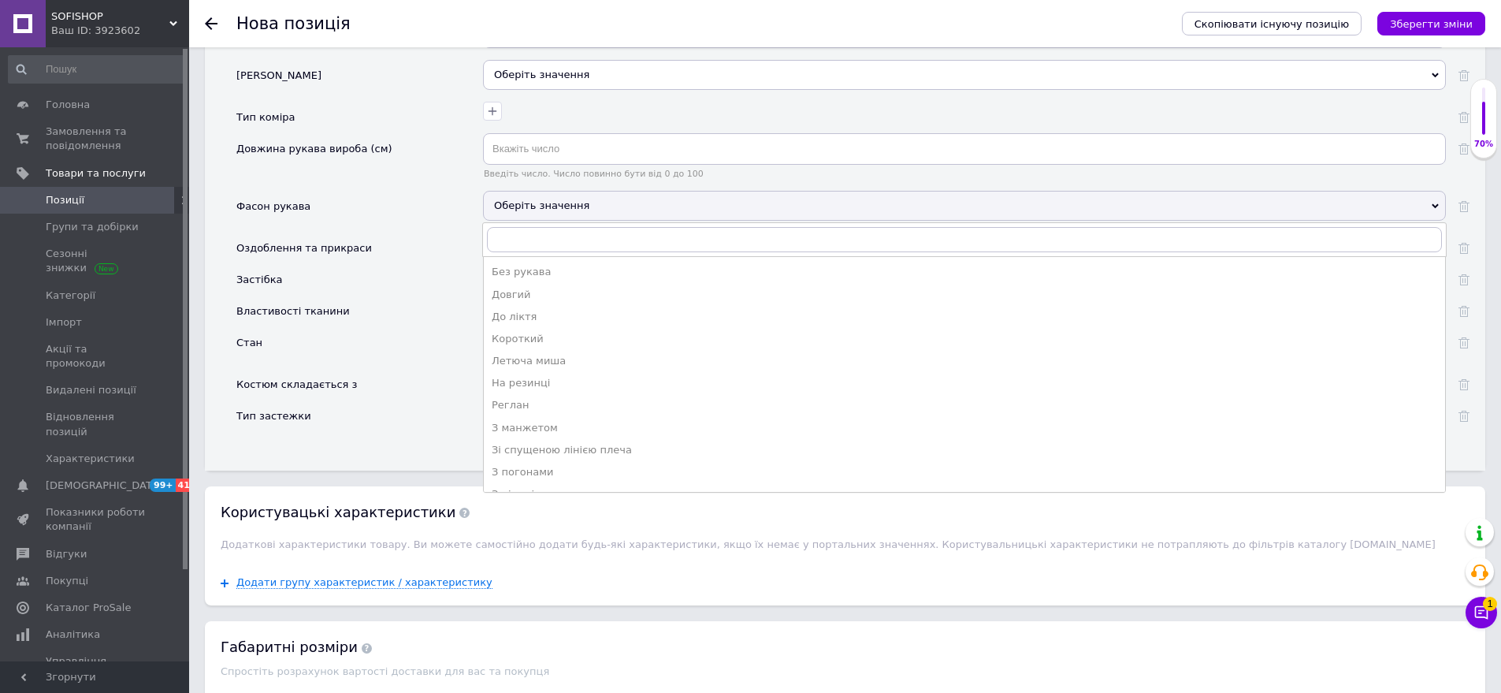
drag, startPoint x: 552, startPoint y: 261, endPoint x: 500, endPoint y: 332, distance: 88.4
click at [552, 284] on li "Довгий" at bounding box center [965, 295] width 962 height 22
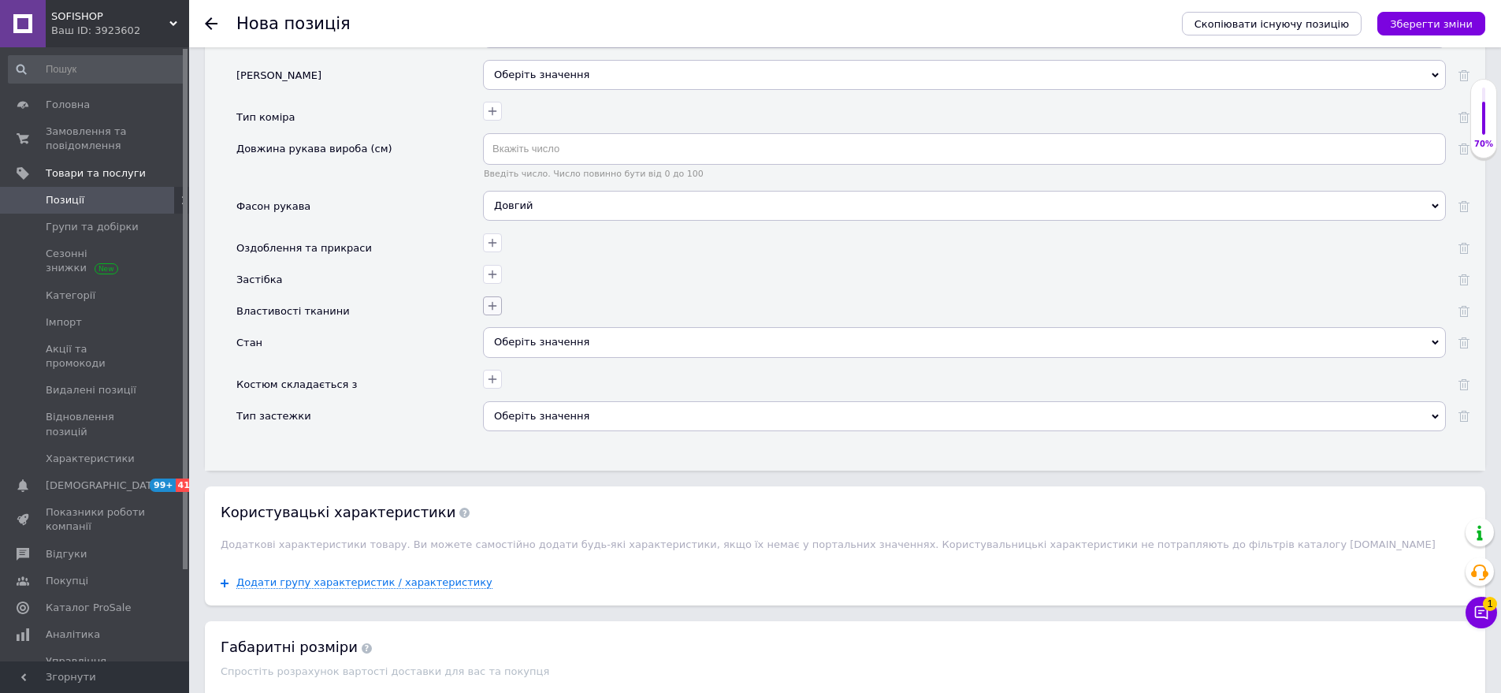
drag, startPoint x: 536, startPoint y: 333, endPoint x: 489, endPoint y: 286, distance: 66.9
click at [534, 330] on div "Оберіть значення" at bounding box center [964, 342] width 963 height 30
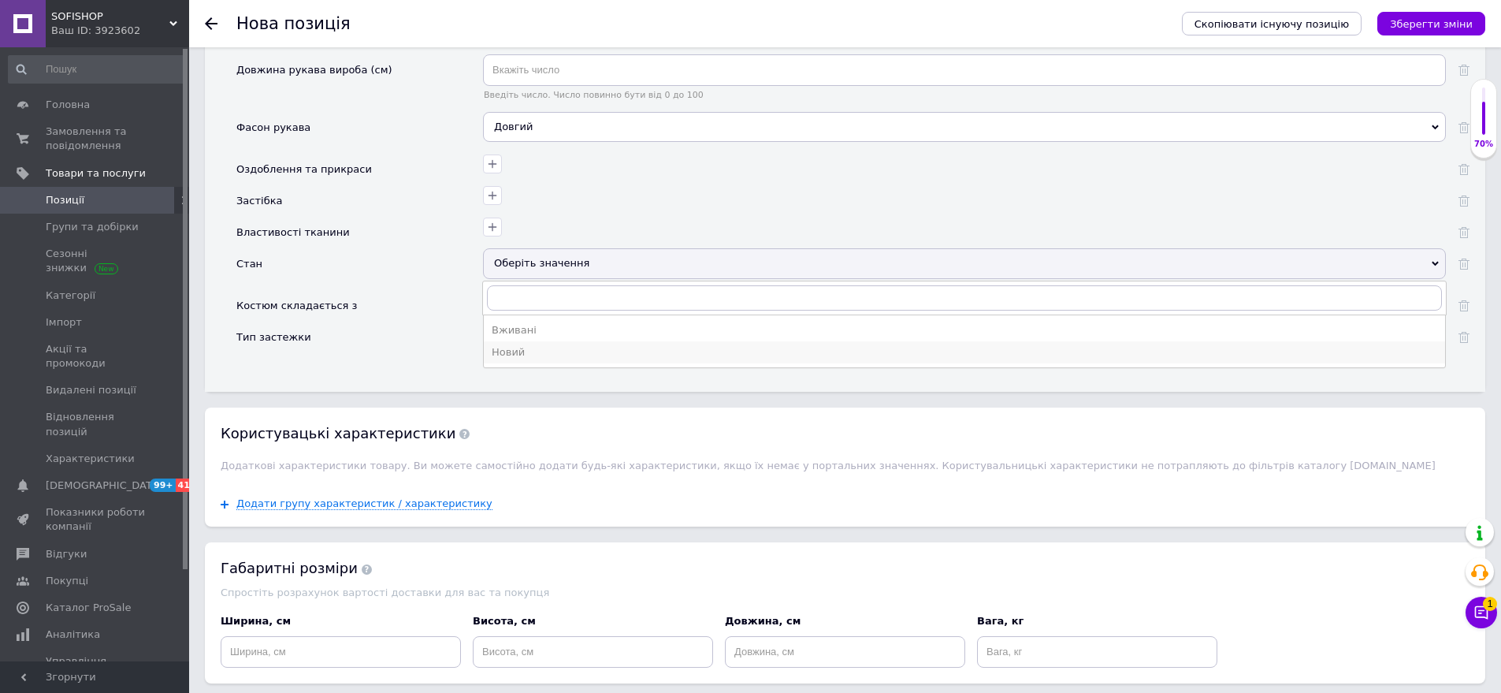
click at [552, 341] on li "Новий" at bounding box center [965, 352] width 962 height 22
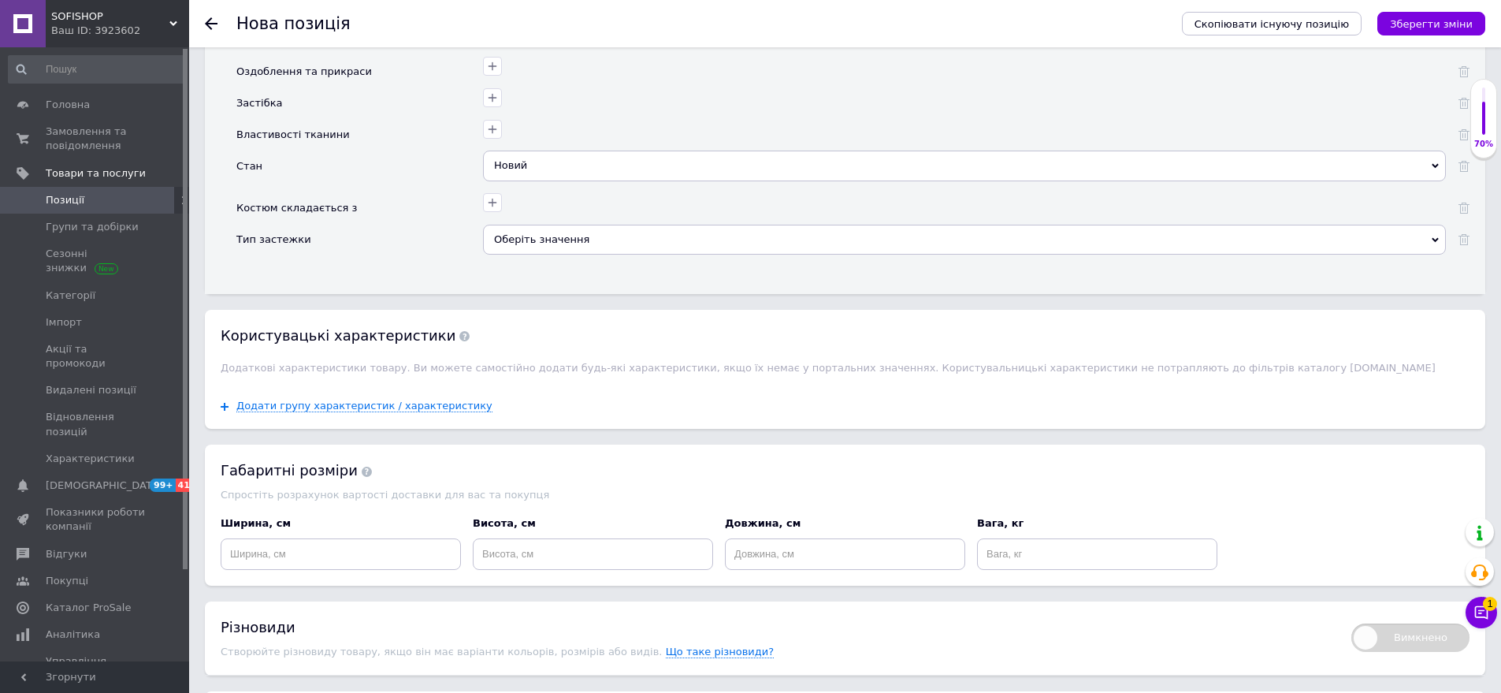
scroll to position [2811, 0]
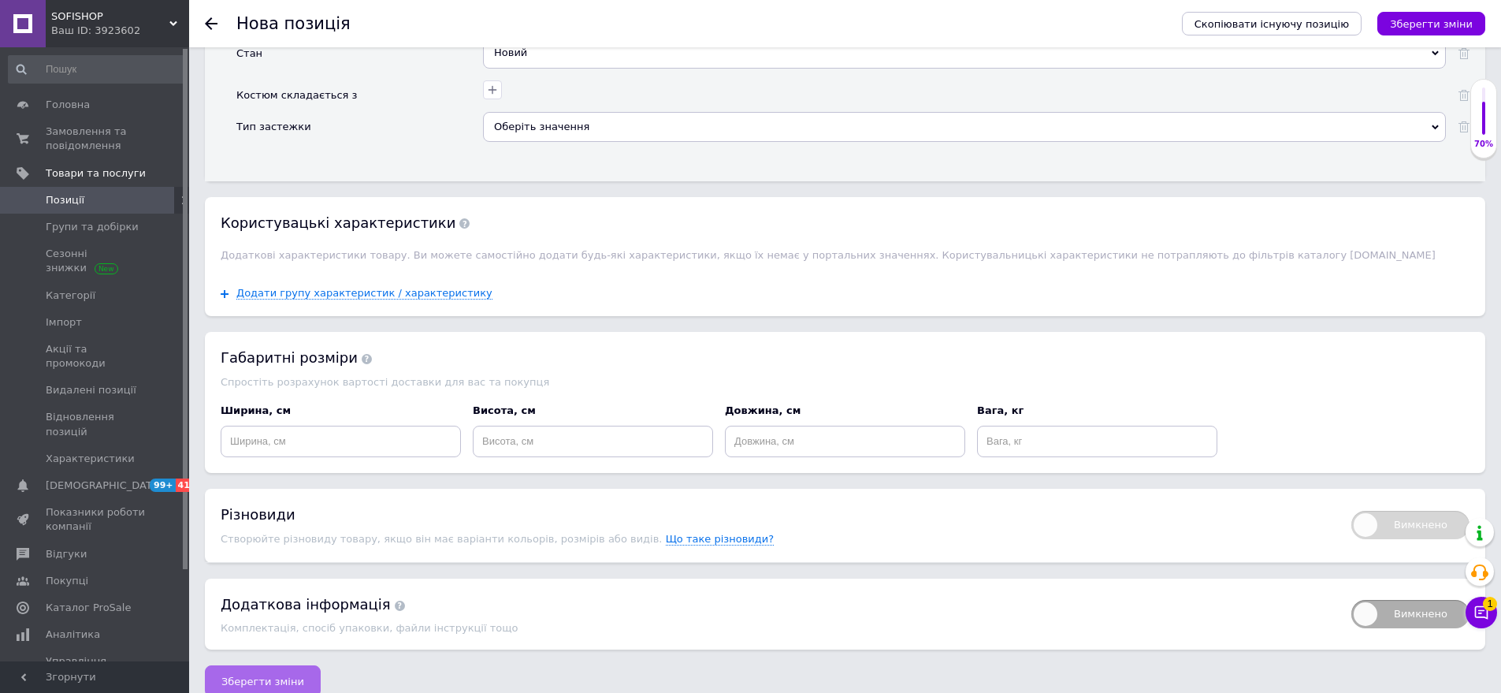
drag, startPoint x: 275, startPoint y: 663, endPoint x: 461, endPoint y: 685, distance: 187.3
click at [277, 675] on span "Зберегти зміни" at bounding box center [262, 681] width 83 height 12
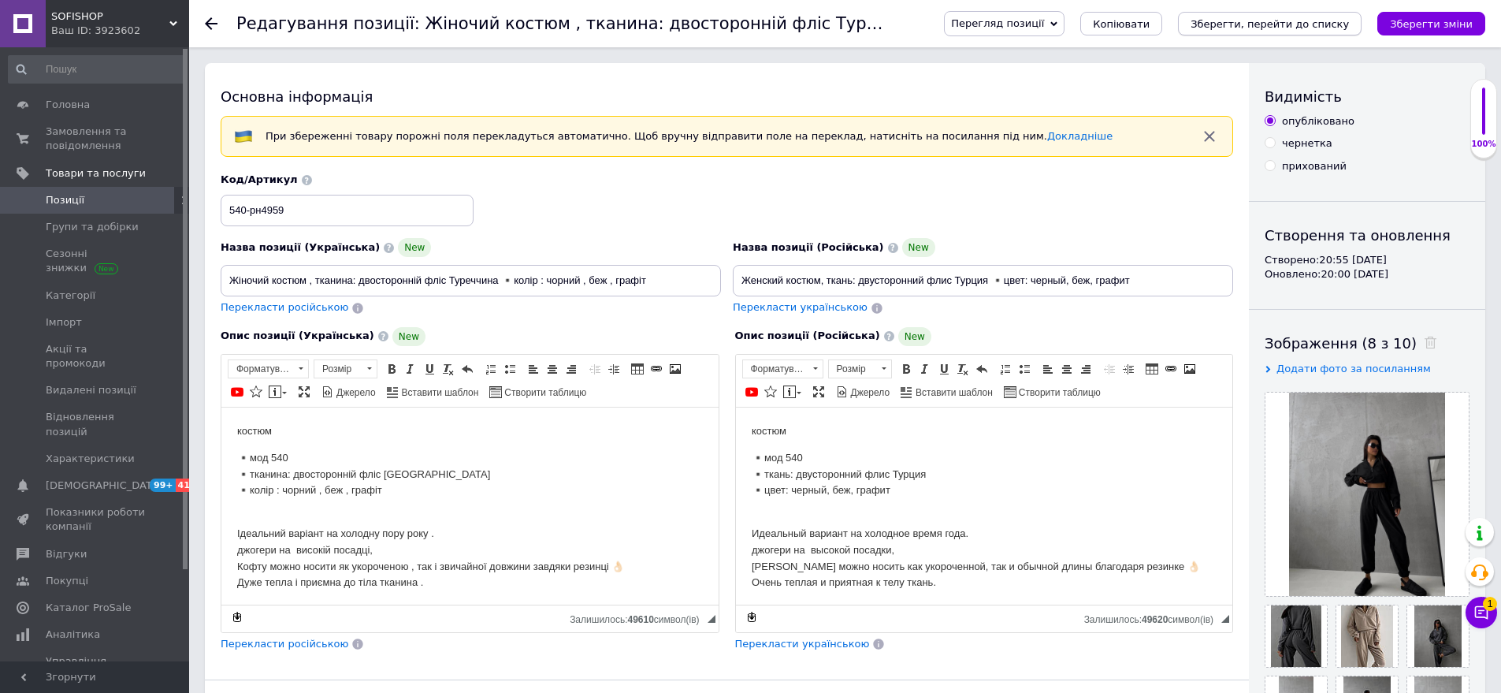
click at [1306, 21] on icon "Зберегти, перейти до списку" at bounding box center [1270, 24] width 158 height 12
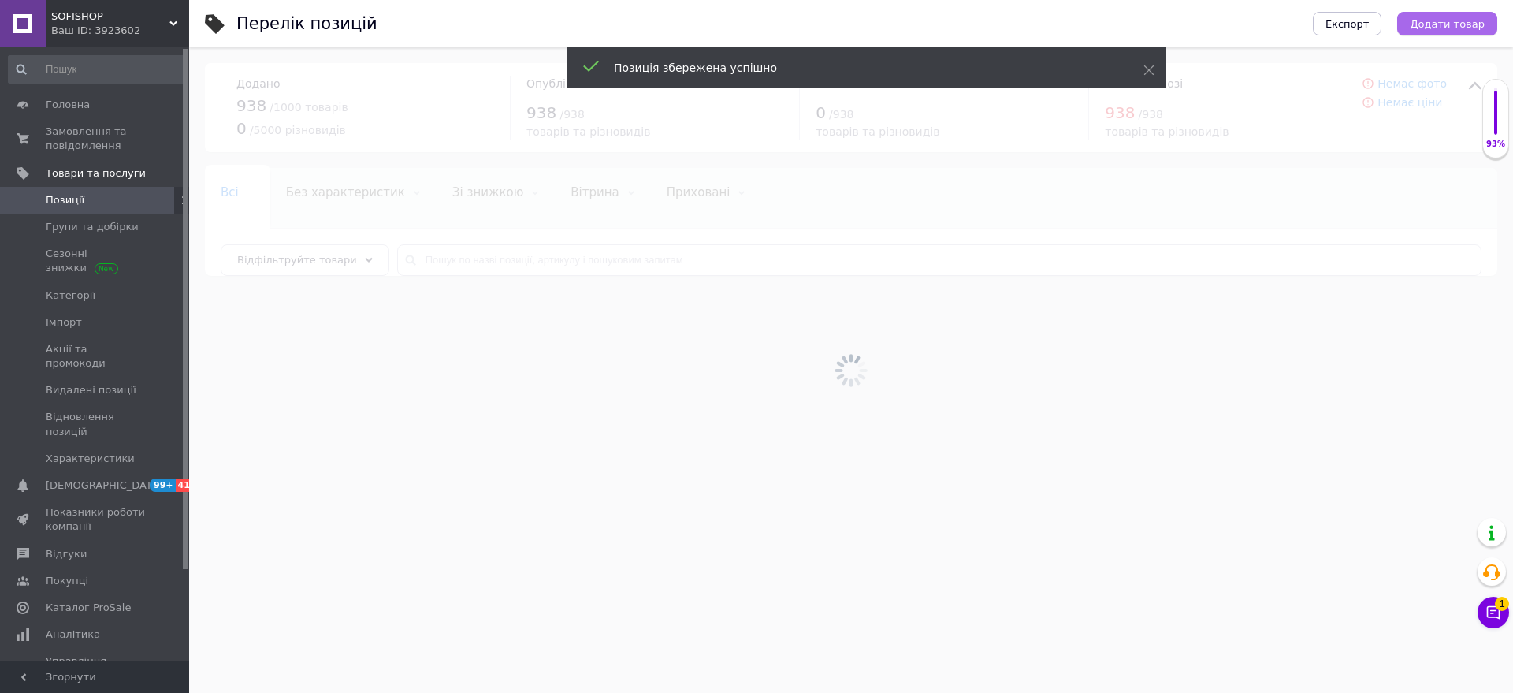
drag, startPoint x: 1459, startPoint y: 36, endPoint x: 1465, endPoint y: 28, distance: 10.1
click at [1460, 35] on div "Експорт Додати товар" at bounding box center [1389, 23] width 216 height 47
click at [1465, 28] on span "Додати товар" at bounding box center [1447, 24] width 75 height 12
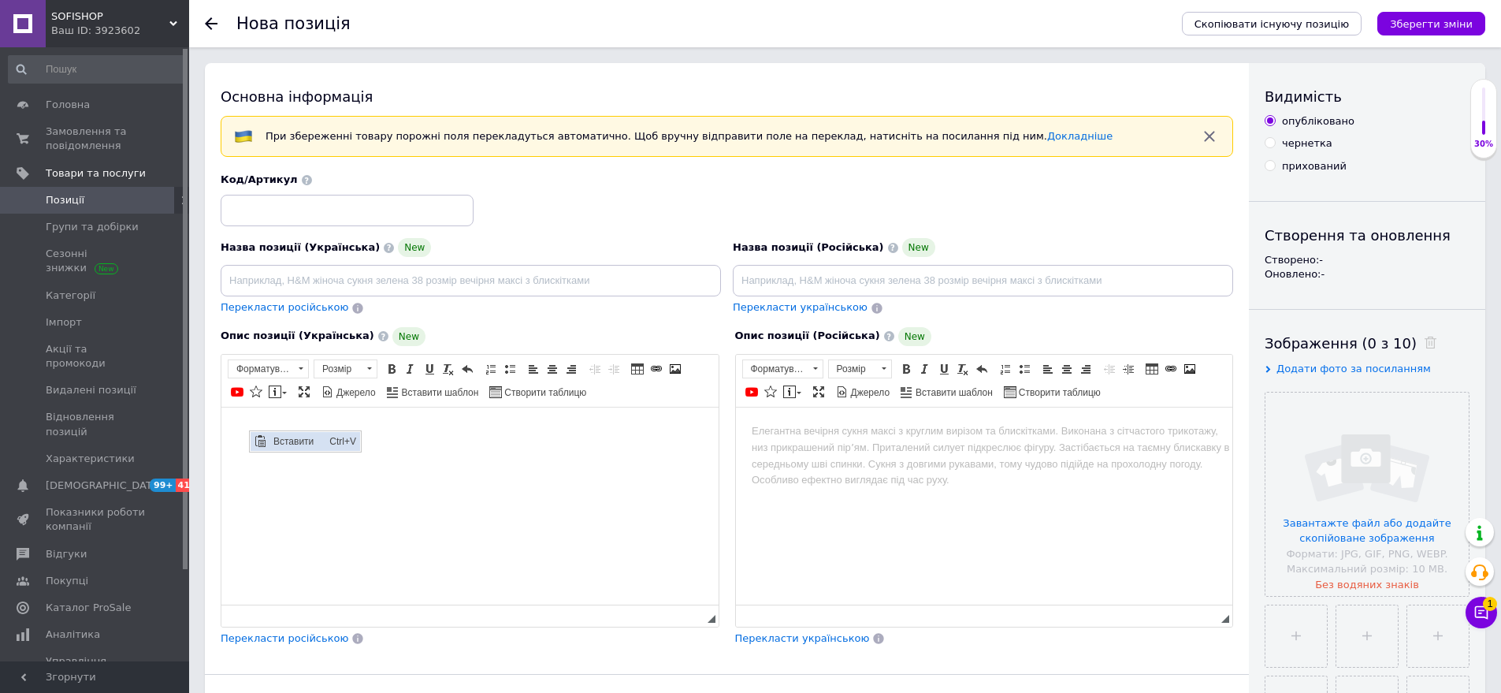
click at [292, 441] on span "Вставити" at bounding box center [298, 440] width 56 height 19
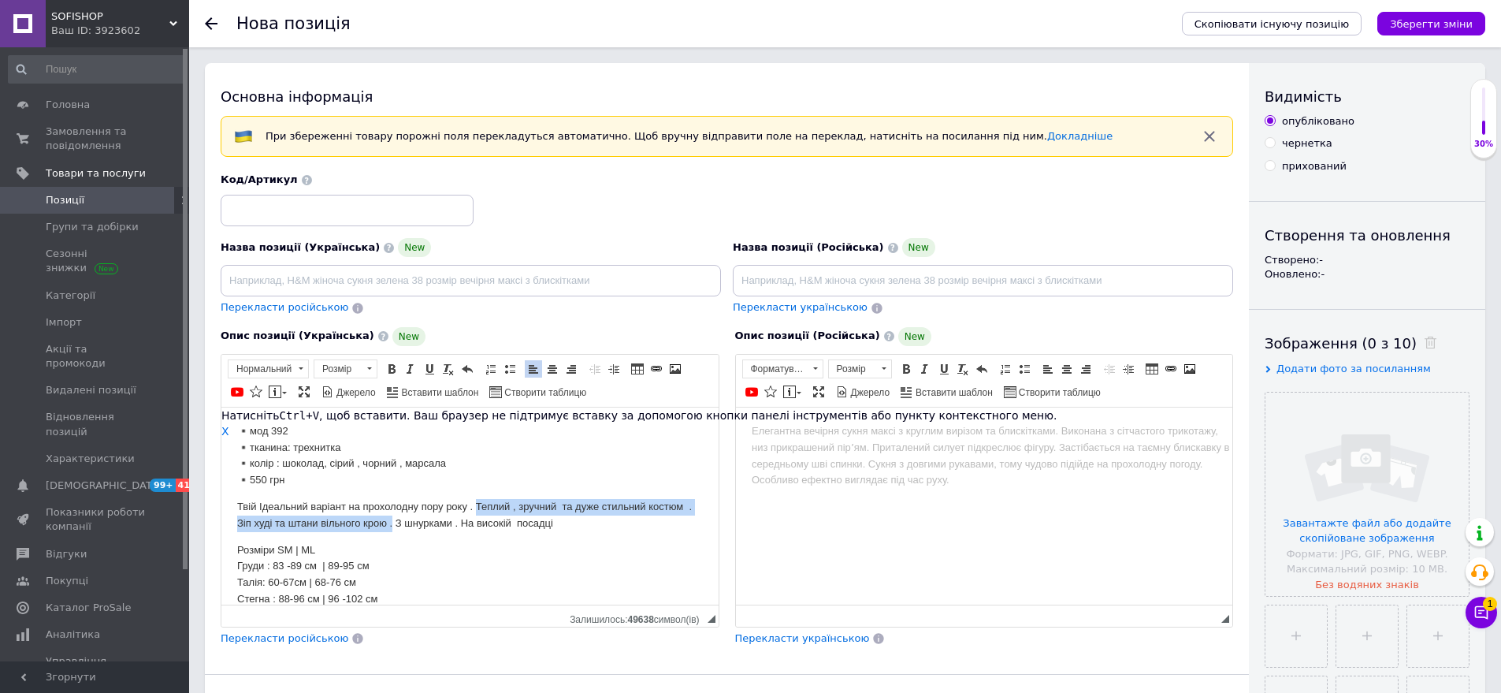
drag, startPoint x: 476, startPoint y: 500, endPoint x: 401, endPoint y: 518, distance: 76.9
click at [401, 518] on p "Твій Ідеальний варіант на прохолодну пору року . Теплий , зручний та дуже стиль…" at bounding box center [470, 514] width 466 height 33
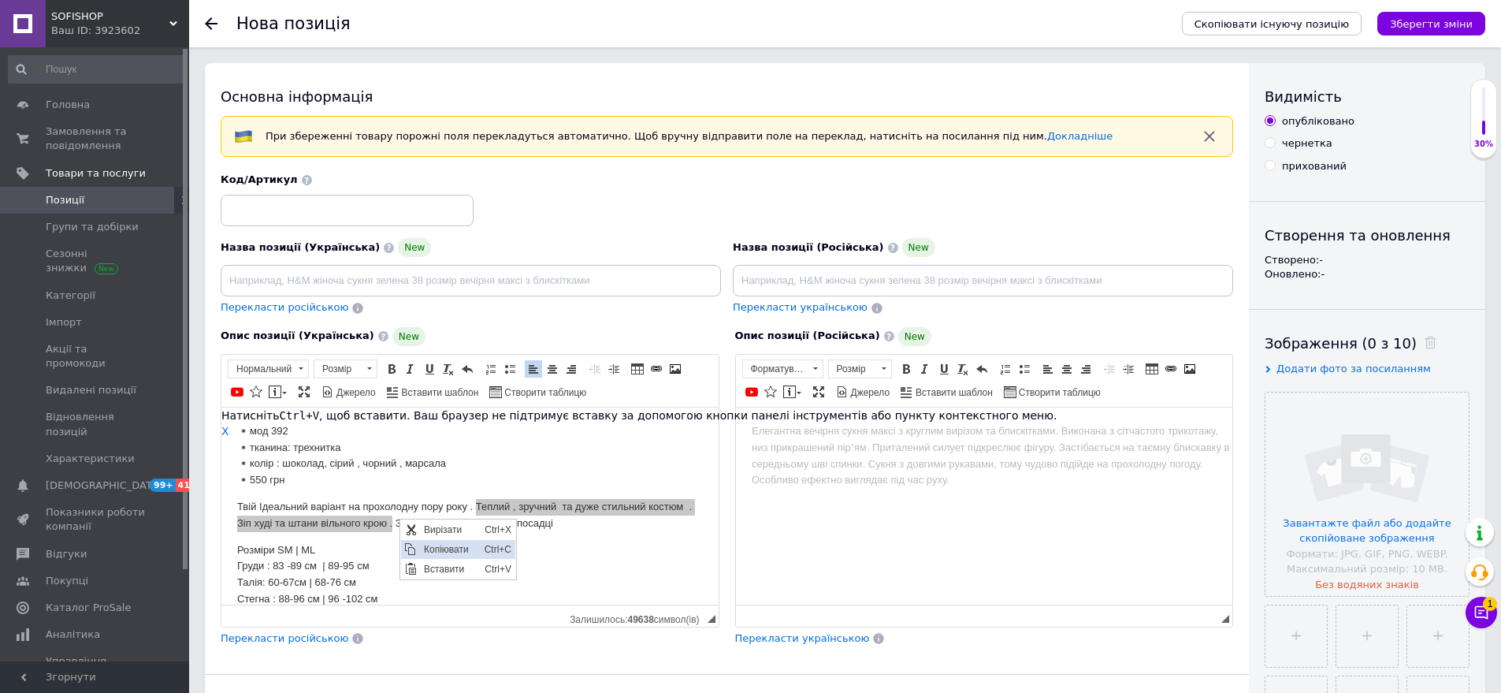
click at [439, 541] on span "Копіювати" at bounding box center [450, 548] width 61 height 19
copy p "Теплий , зручний та дуже стильний костюм . Зіп худі та штани вільного крою ."
paste input "Теплий , зручний та дуже стильний костюм . Зіп худі та штани вільного крою ."
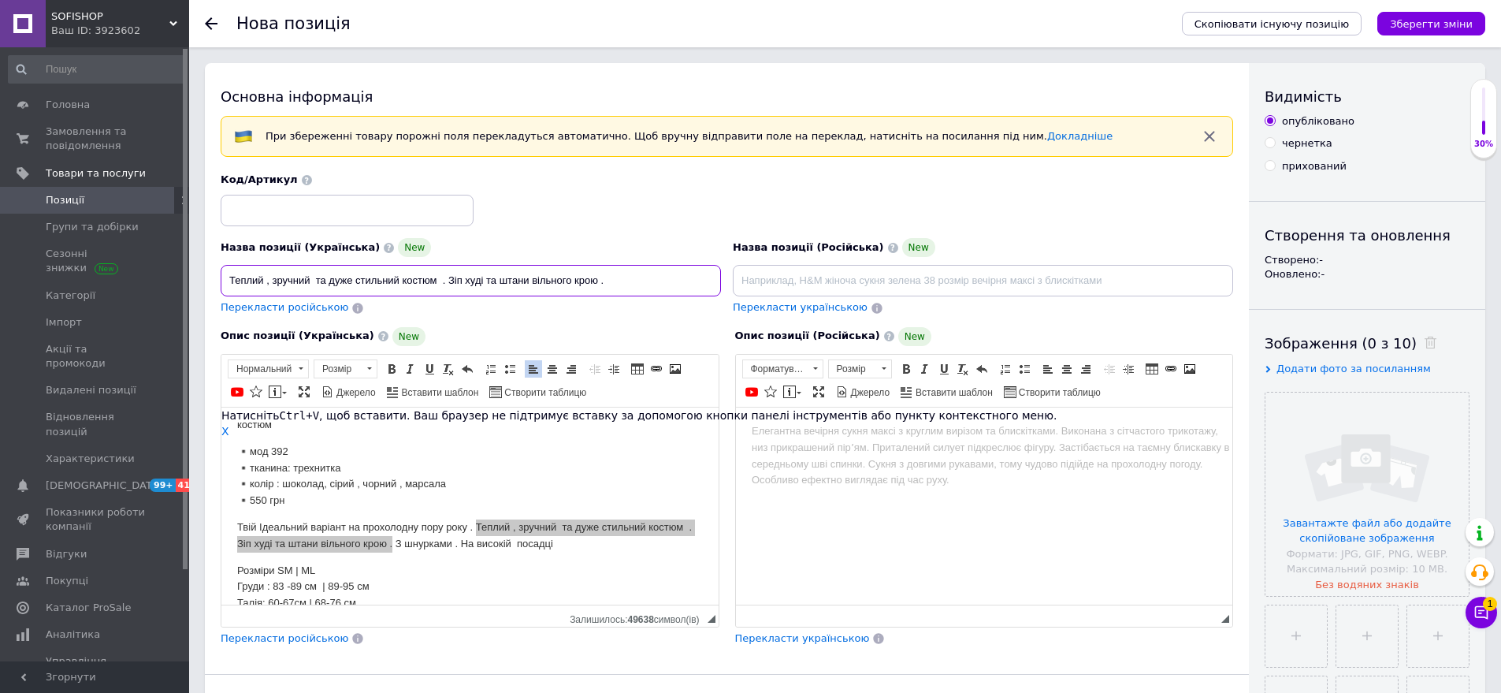
scroll to position [0, 0]
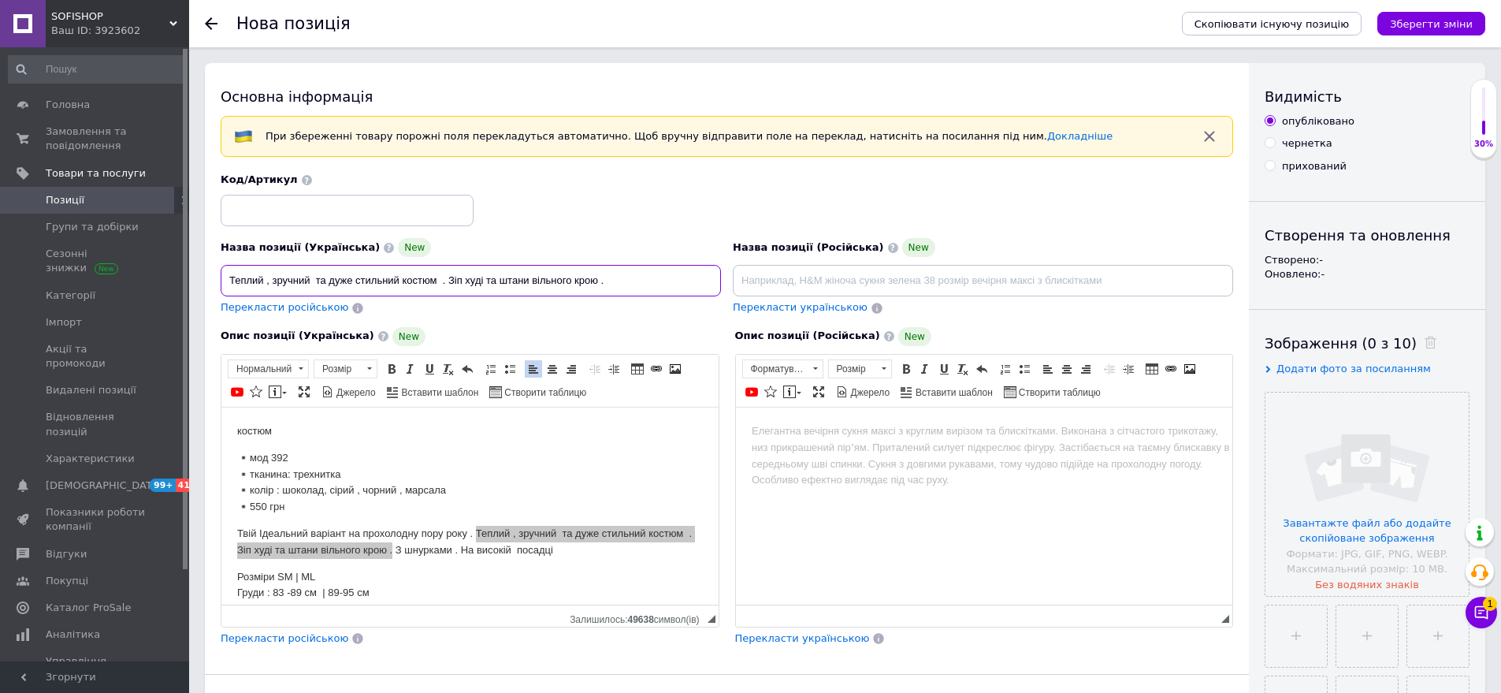
type input "Теплий , зручний та дуже стильний костюм . Зіп худі та штани вільного крою ."
click at [274, 218] on input at bounding box center [347, 211] width 253 height 32
type input "392-рн4959"
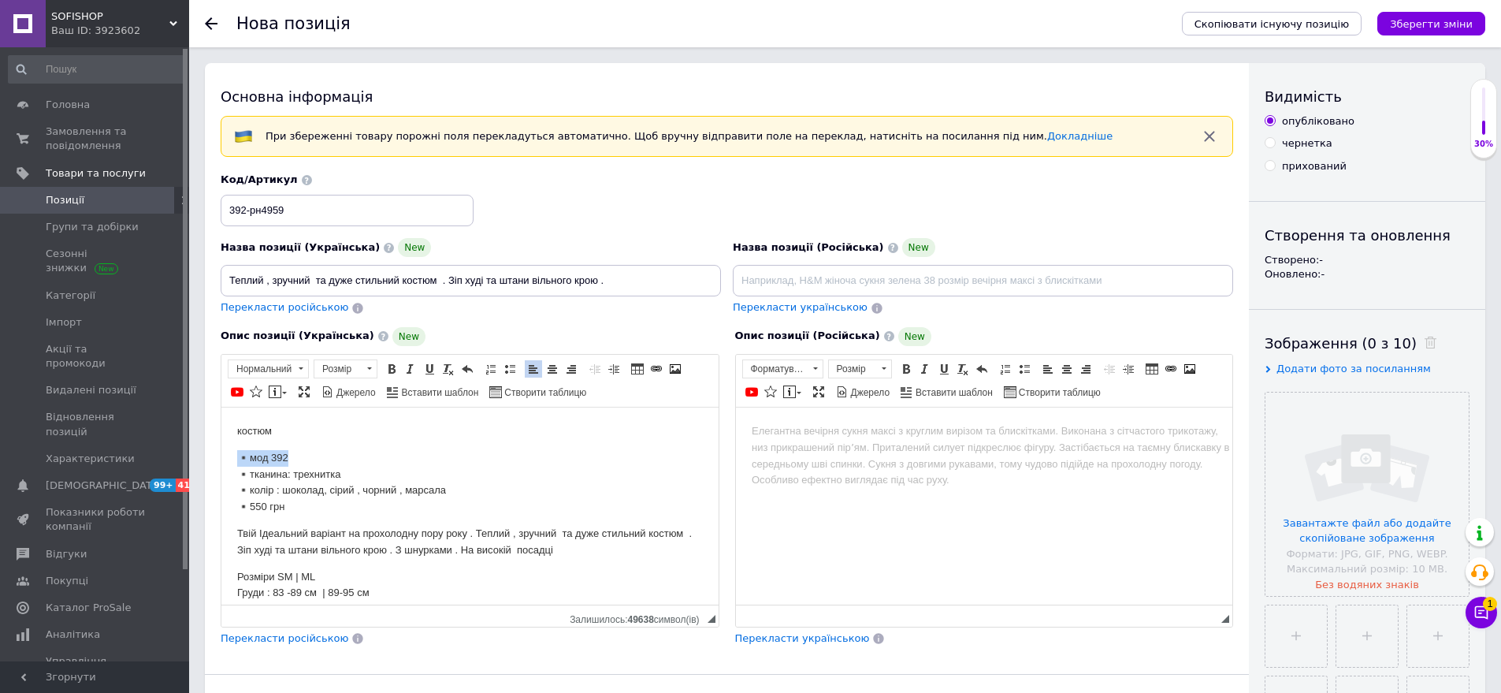
drag, startPoint x: 224, startPoint y: 459, endPoint x: 303, endPoint y: 451, distance: 80.1
click at [303, 451] on html "костюм ▪️мод 392 ▪️тканина: трехнитка ▪️колір : шоколад, сірий , чорний , марса…" at bounding box center [469, 528] width 497 height 243
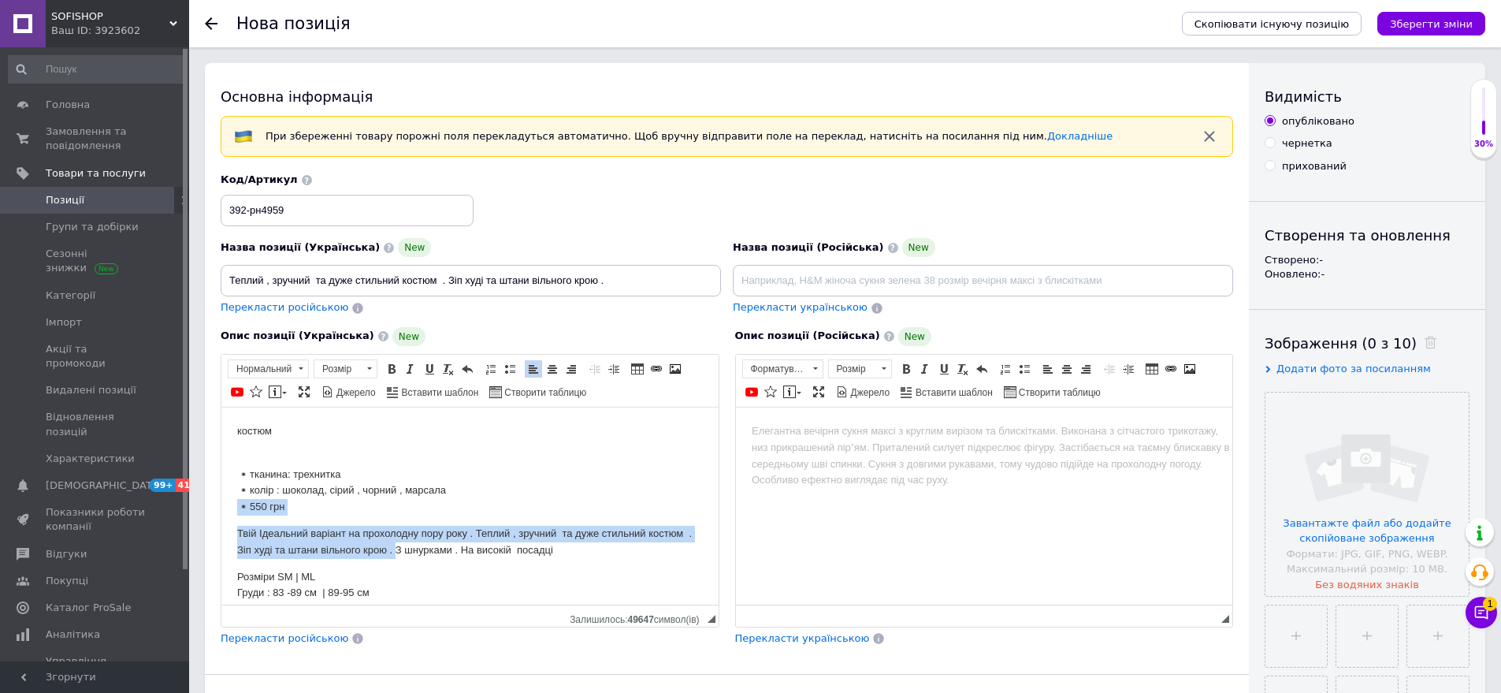
drag, startPoint x: 227, startPoint y: 506, endPoint x: 404, endPoint y: 552, distance: 183.3
click at [404, 552] on html "костюм ▪️тканина: трехнитка ▪️колір : шоколад, сірий , чорний , марсала ▪️550 г…" at bounding box center [469, 528] width 497 height 243
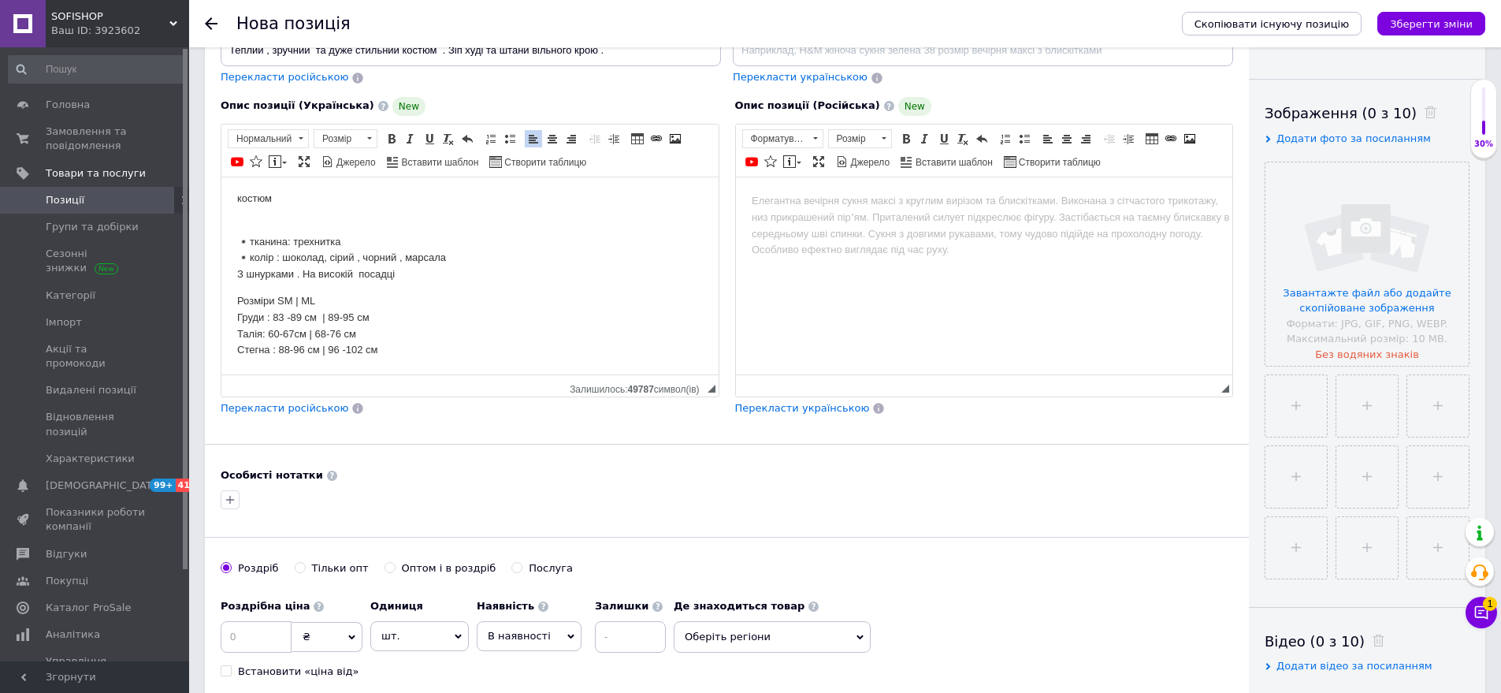
scroll to position [236, 0]
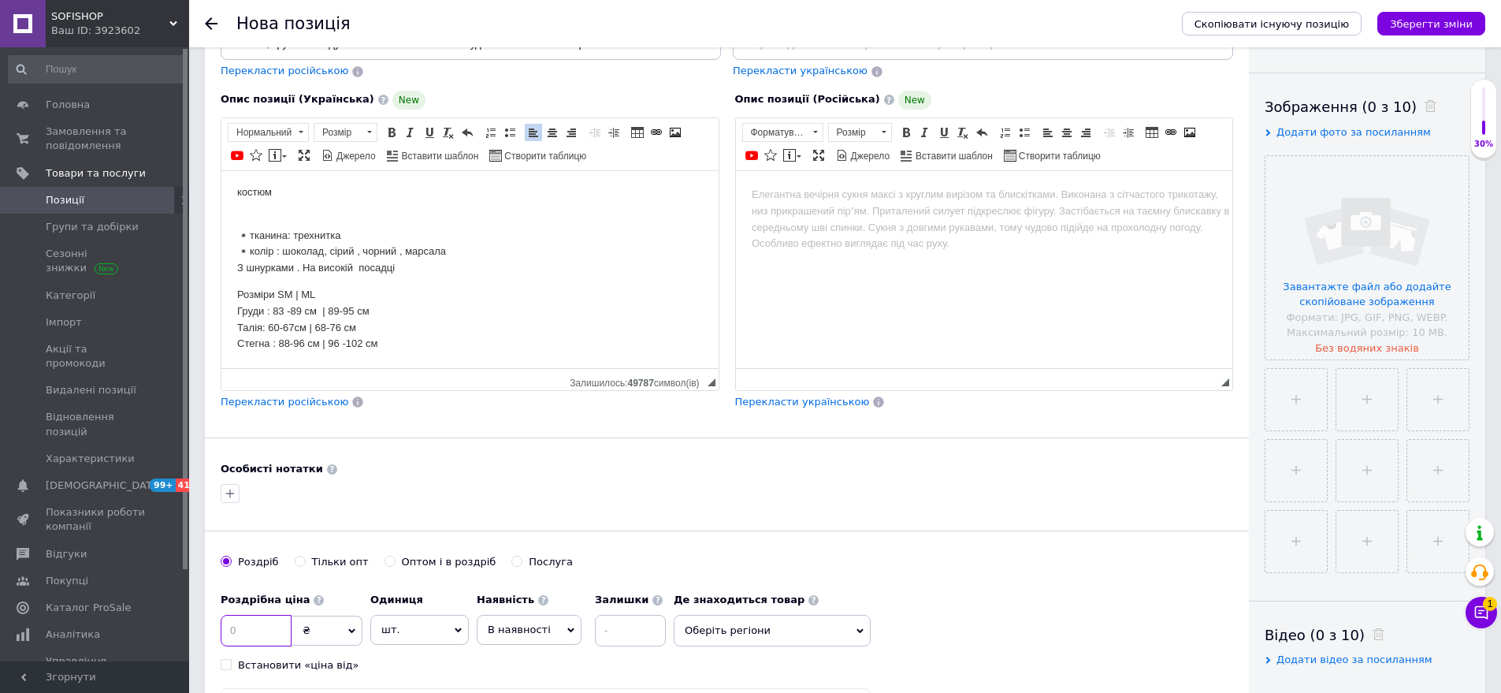
drag, startPoint x: 267, startPoint y: 638, endPoint x: 287, endPoint y: 623, distance: 25.2
click at [269, 638] on input at bounding box center [256, 631] width 71 height 32
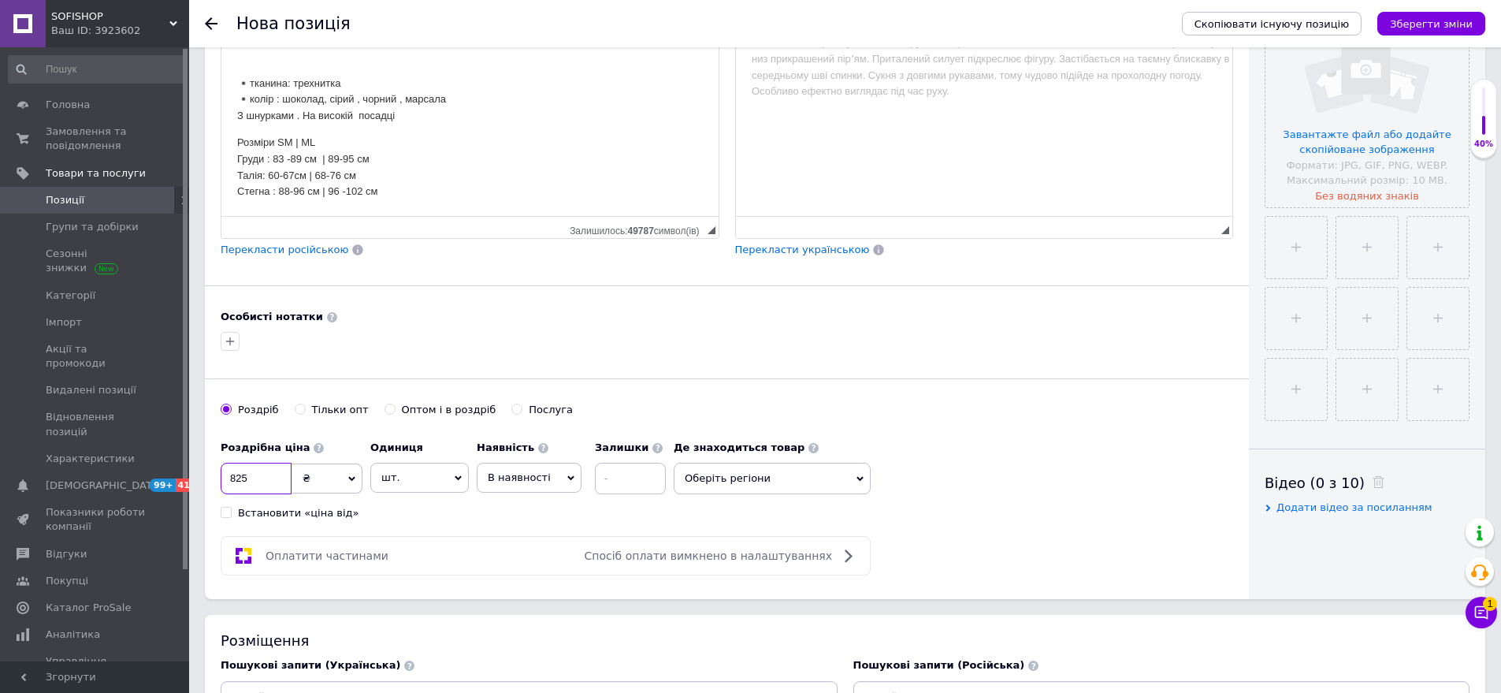
scroll to position [394, 0]
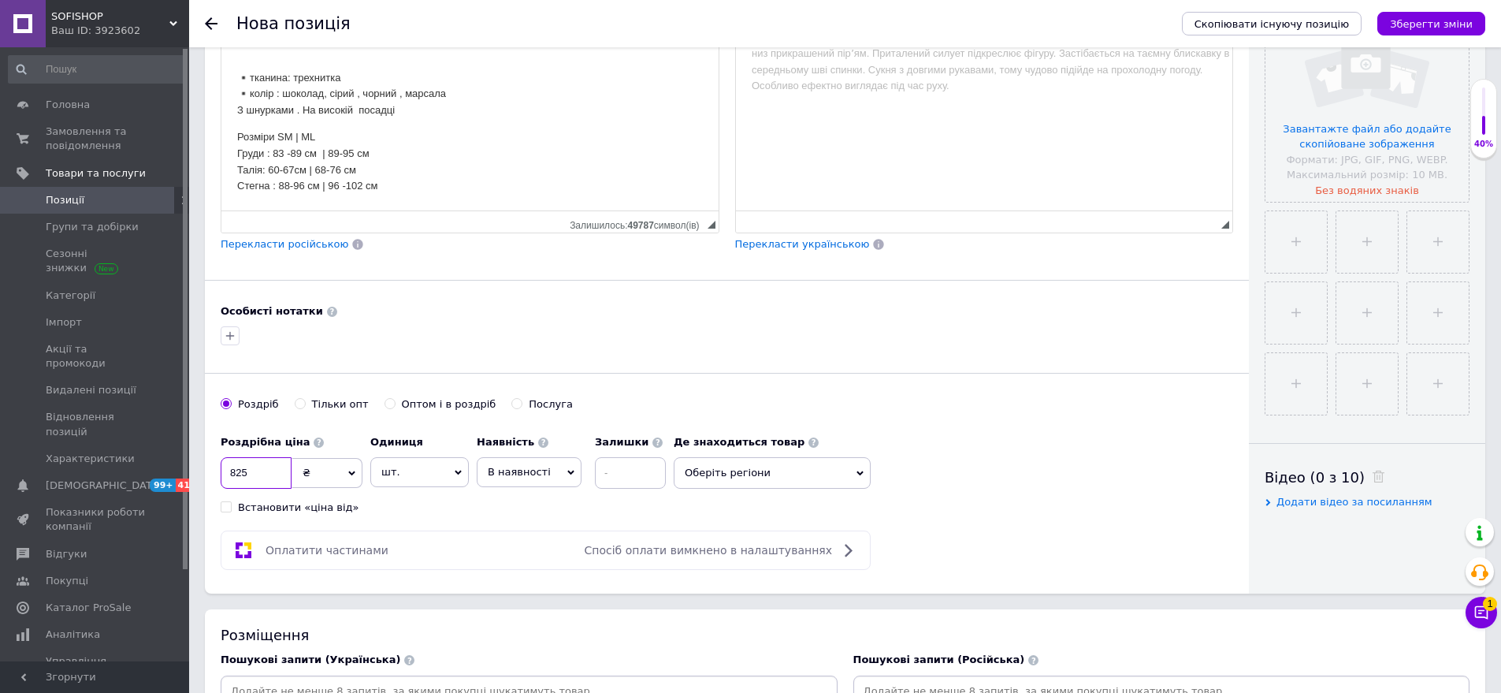
type input "825"
drag, startPoint x: 813, startPoint y: 465, endPoint x: 805, endPoint y: 481, distance: 18.0
click at [805, 481] on span "Оберіть регіони" at bounding box center [772, 473] width 197 height 32
click at [721, 538] on div at bounding box center [772, 537] width 195 height 95
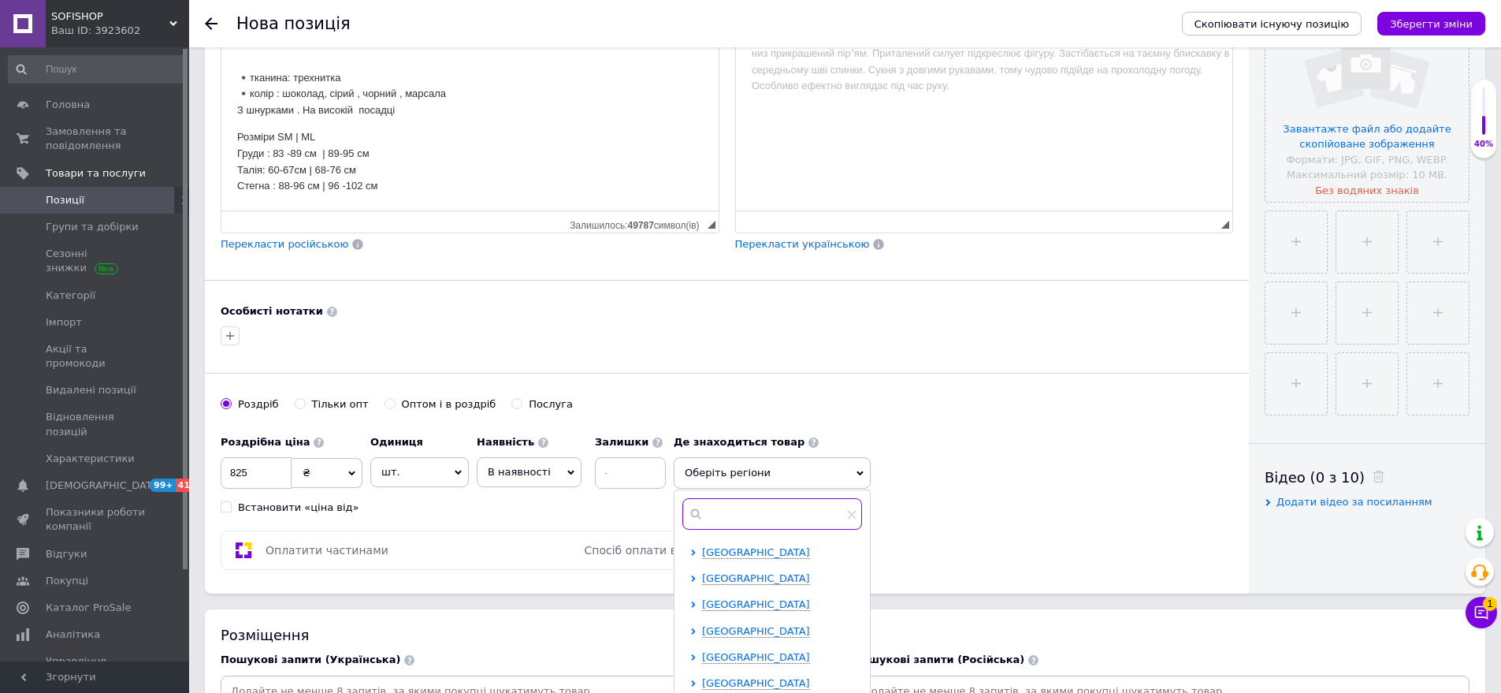
click at [722, 522] on input "text" at bounding box center [773, 514] width 180 height 32
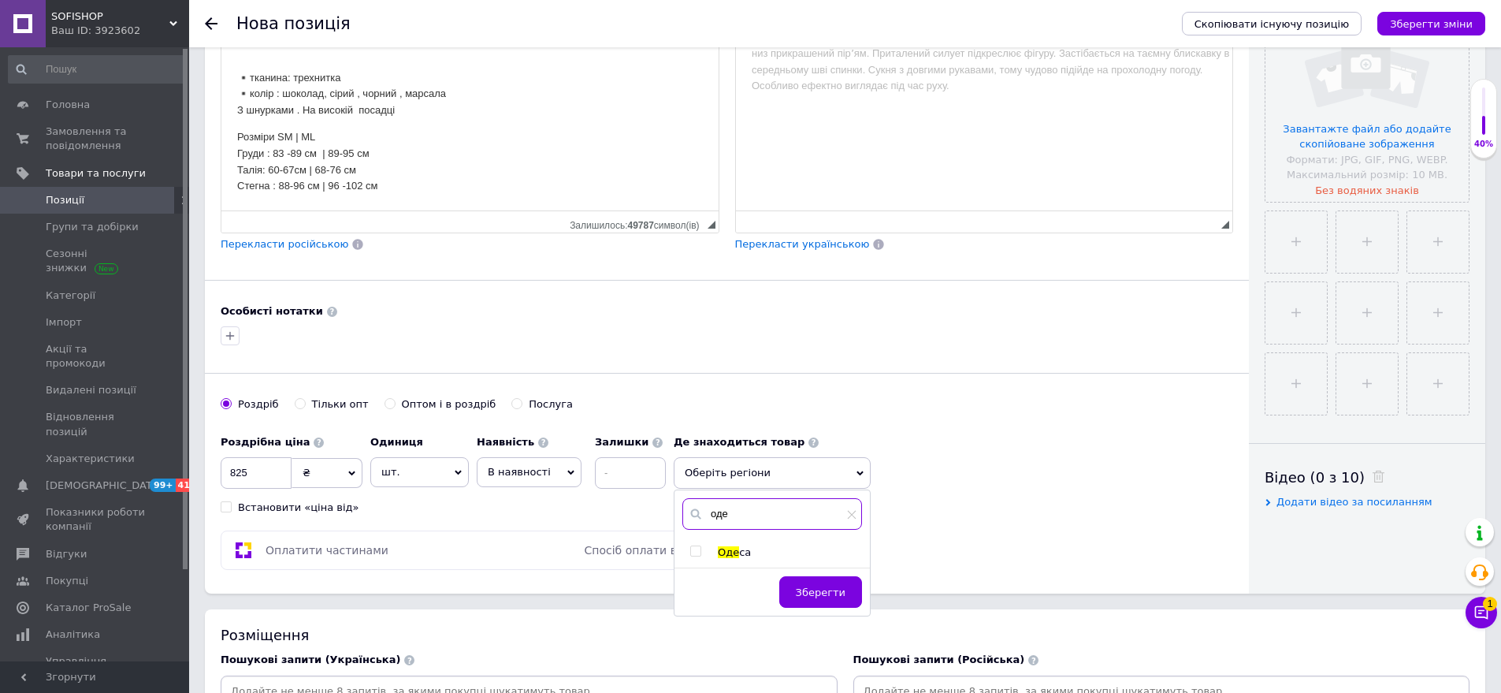
type input "оде"
drag, startPoint x: 732, startPoint y: 548, endPoint x: 744, endPoint y: 558, distance: 15.6
click at [731, 548] on span "Оде" at bounding box center [728, 552] width 21 height 12
checkbox input "true"
drag, startPoint x: 828, startPoint y: 592, endPoint x: 1088, endPoint y: 367, distance: 344.2
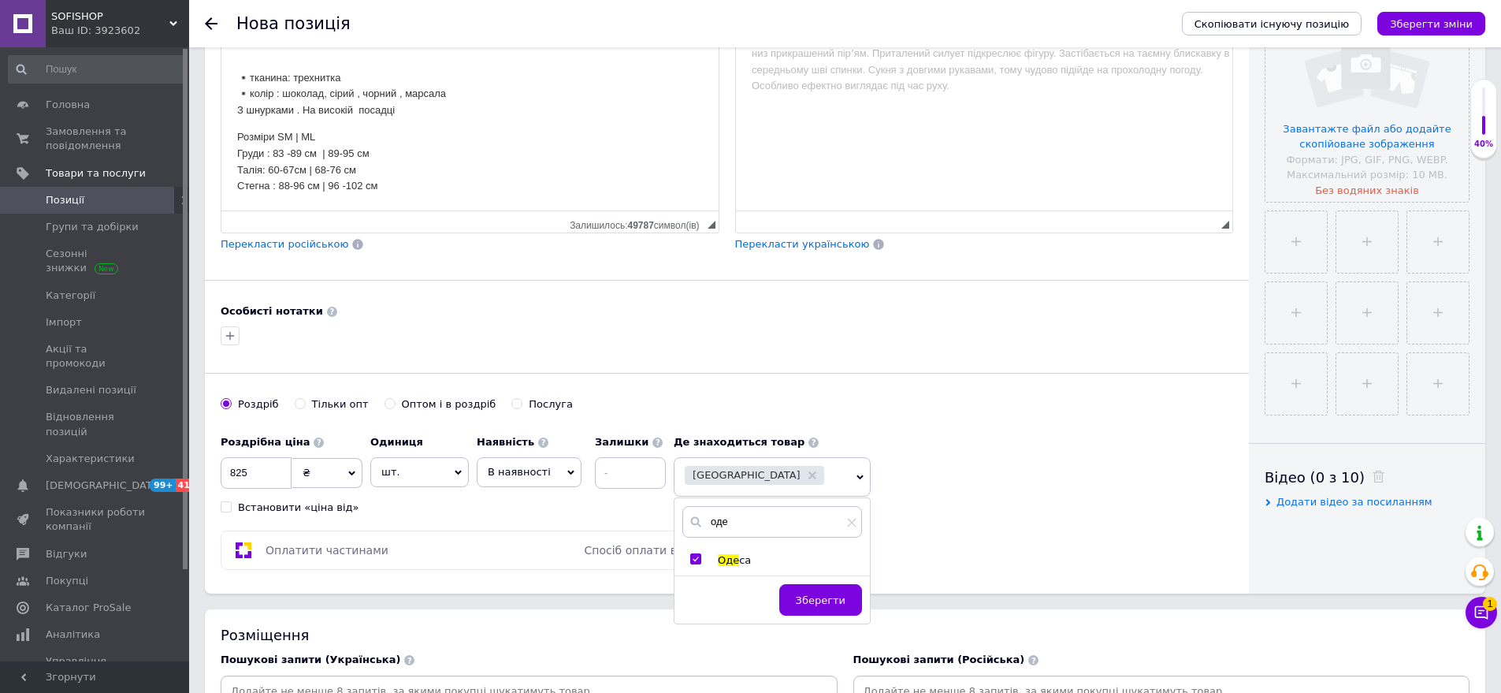
click at [829, 592] on button "Зберегти" at bounding box center [820, 600] width 83 height 32
click at [1367, 119] on input "file" at bounding box center [1367, 99] width 203 height 203
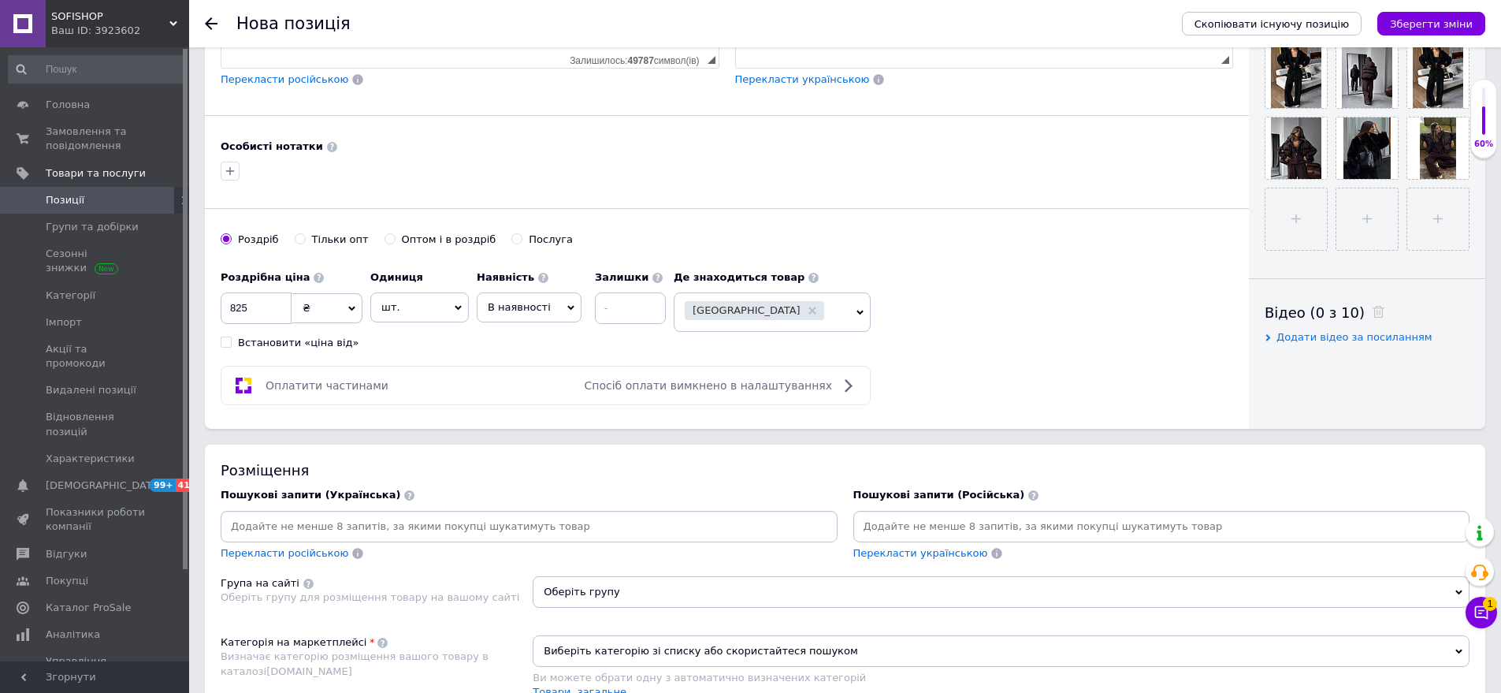
scroll to position [788, 0]
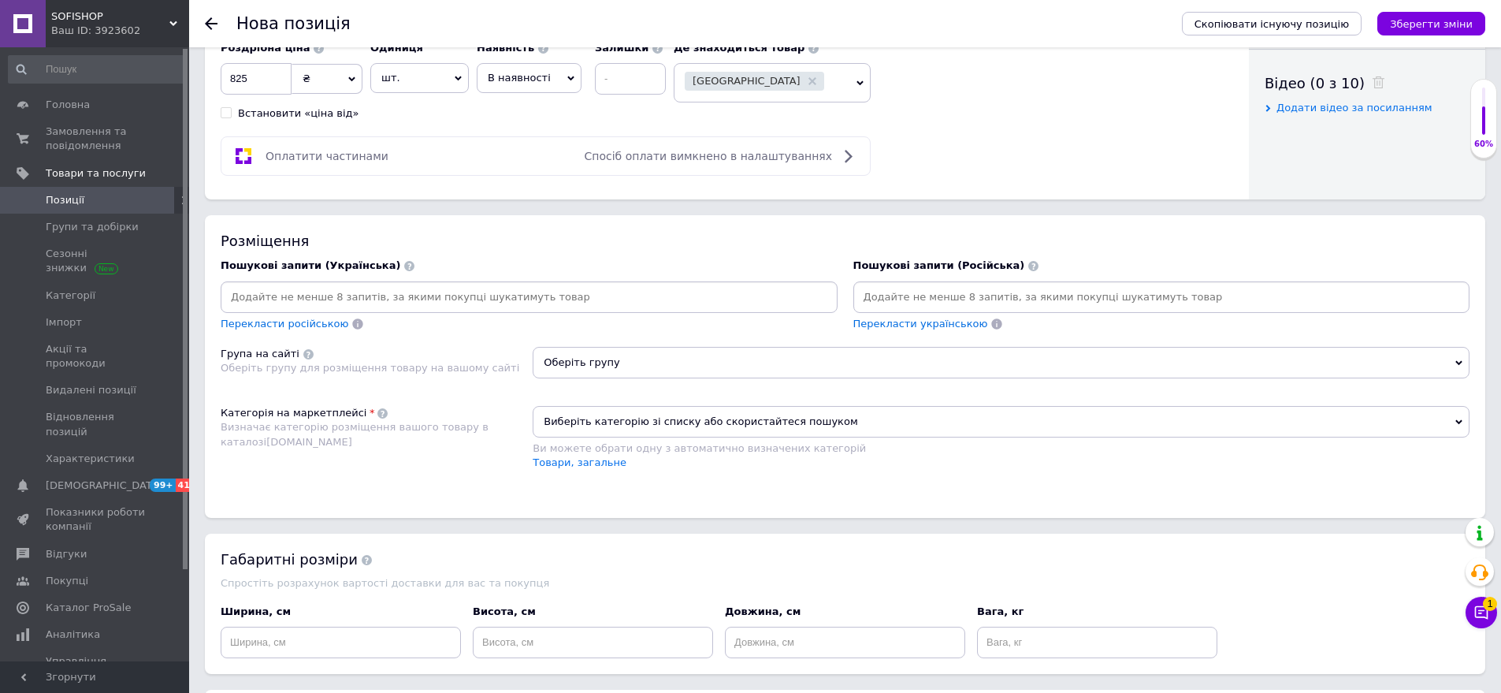
drag, startPoint x: 896, startPoint y: 305, endPoint x: 879, endPoint y: 299, distance: 18.2
click at [895, 303] on input at bounding box center [1162, 297] width 611 height 24
drag, startPoint x: 322, startPoint y: 497, endPoint x: 669, endPoint y: 401, distance: 359.9
click at [322, 497] on div "Розміщення Пошукові запити (Українська) Перекласти російською Пошукові запити (…" at bounding box center [845, 366] width 1281 height 302
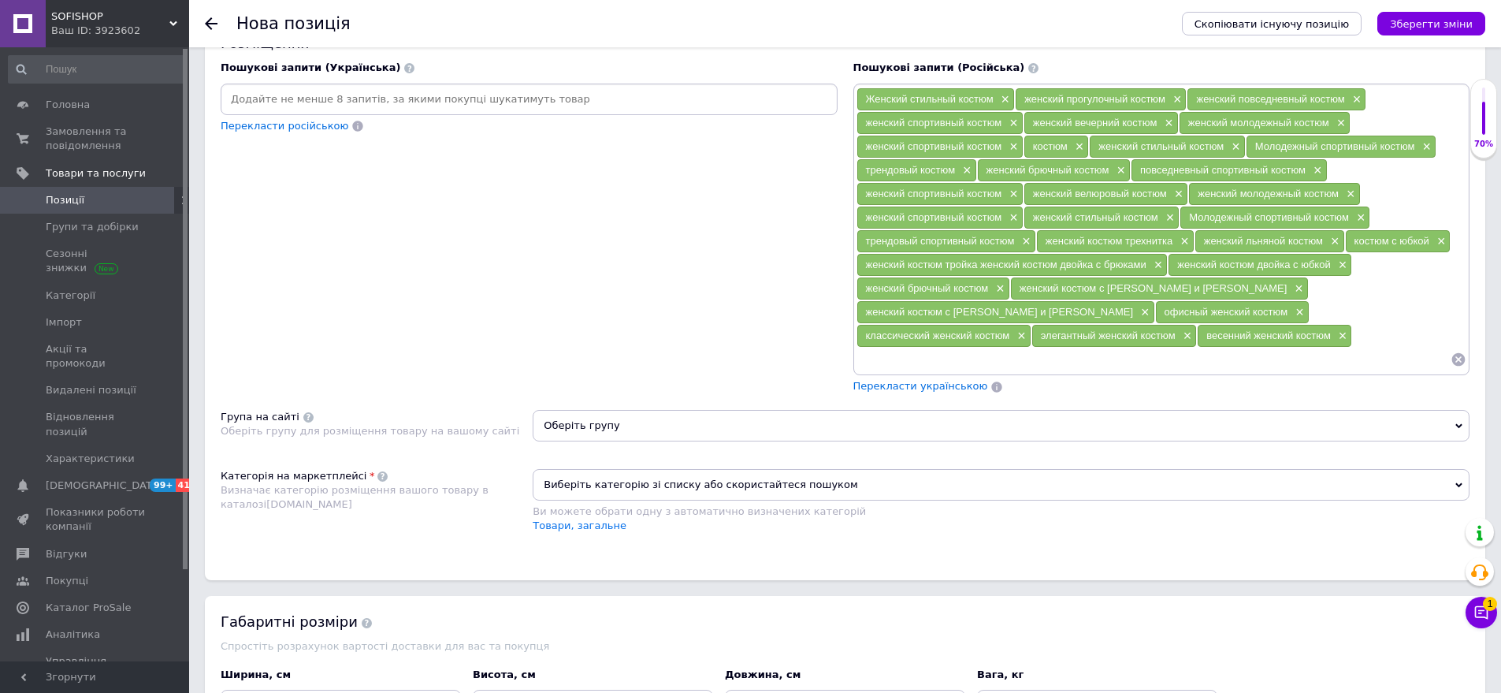
scroll to position [1103, 0]
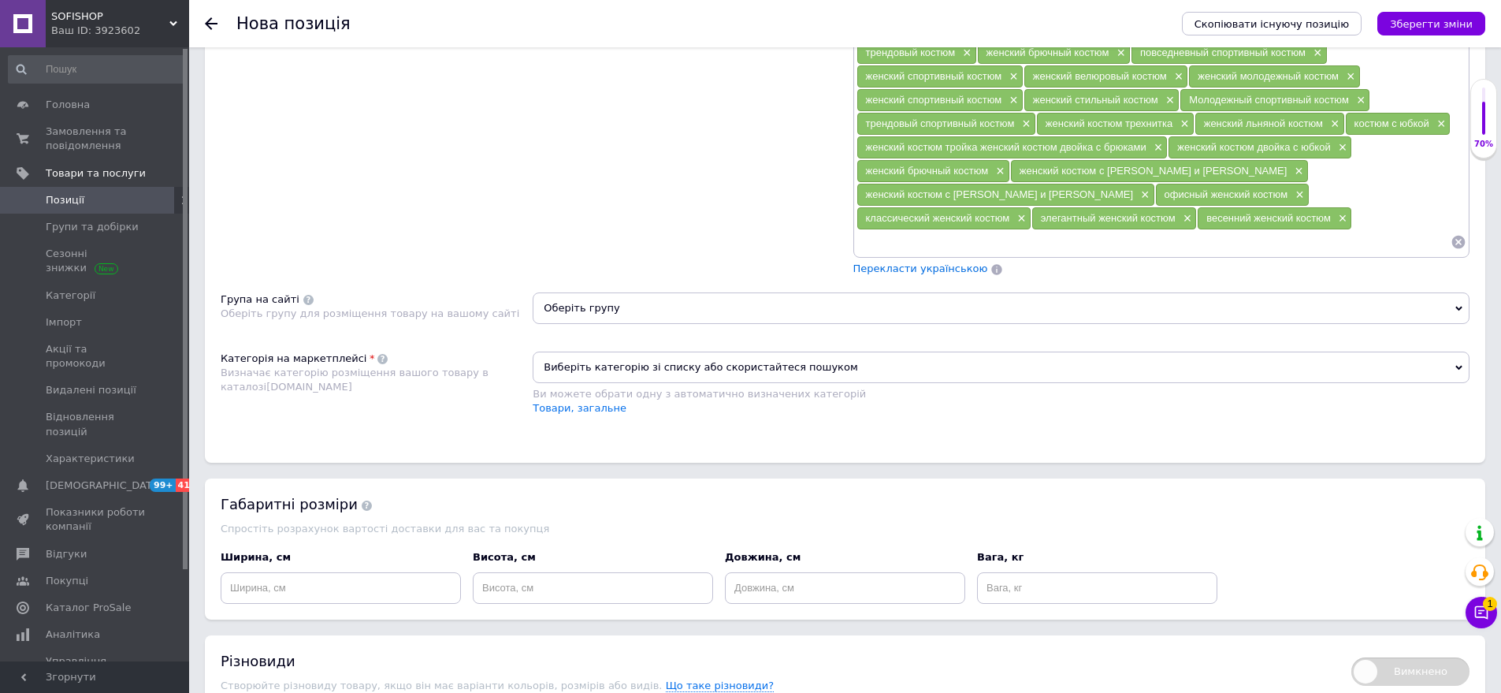
click at [622, 297] on span "Оберіть групу" at bounding box center [1001, 308] width 937 height 32
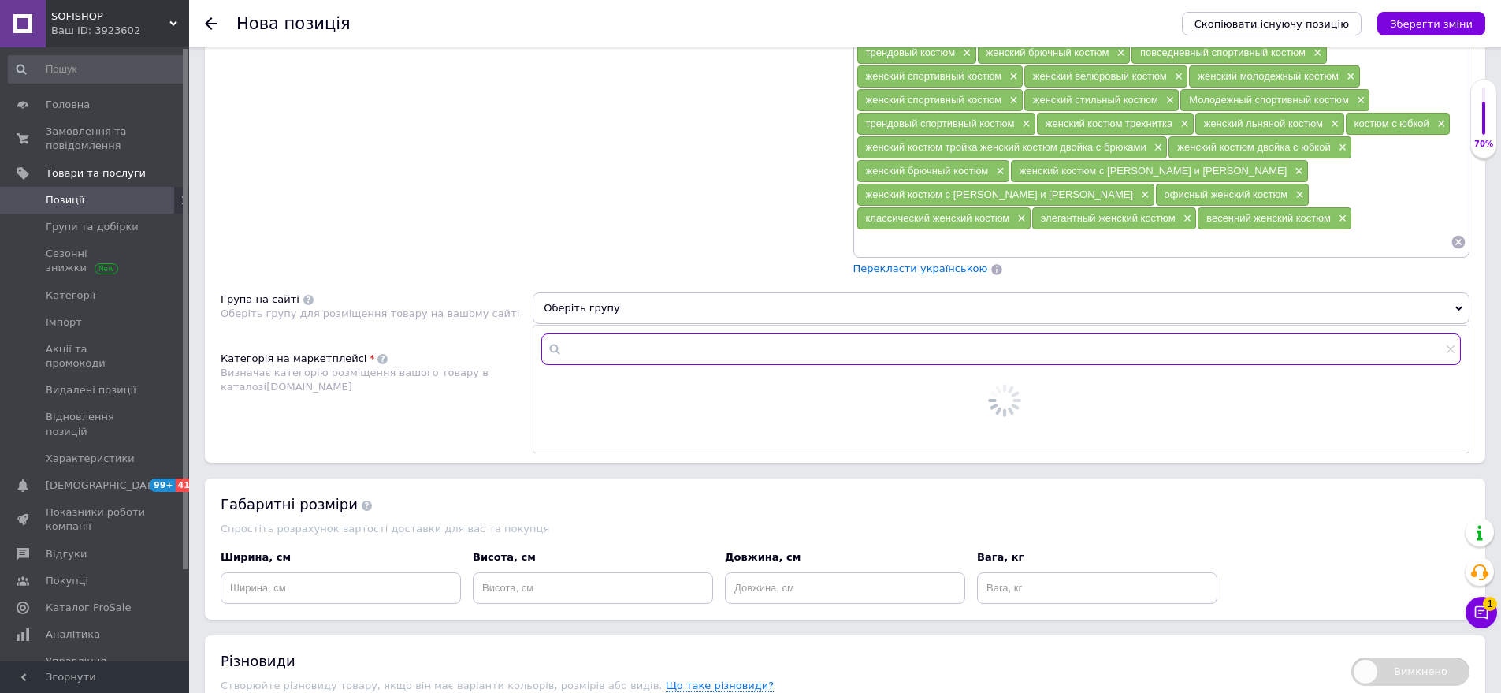
click at [607, 333] on input "text" at bounding box center [1001, 349] width 920 height 32
type input "кос"
drag, startPoint x: 613, startPoint y: 368, endPoint x: 785, endPoint y: 381, distance: 172.3
click at [613, 381] on span "кос" at bounding box center [622, 387] width 18 height 12
radio input "true"
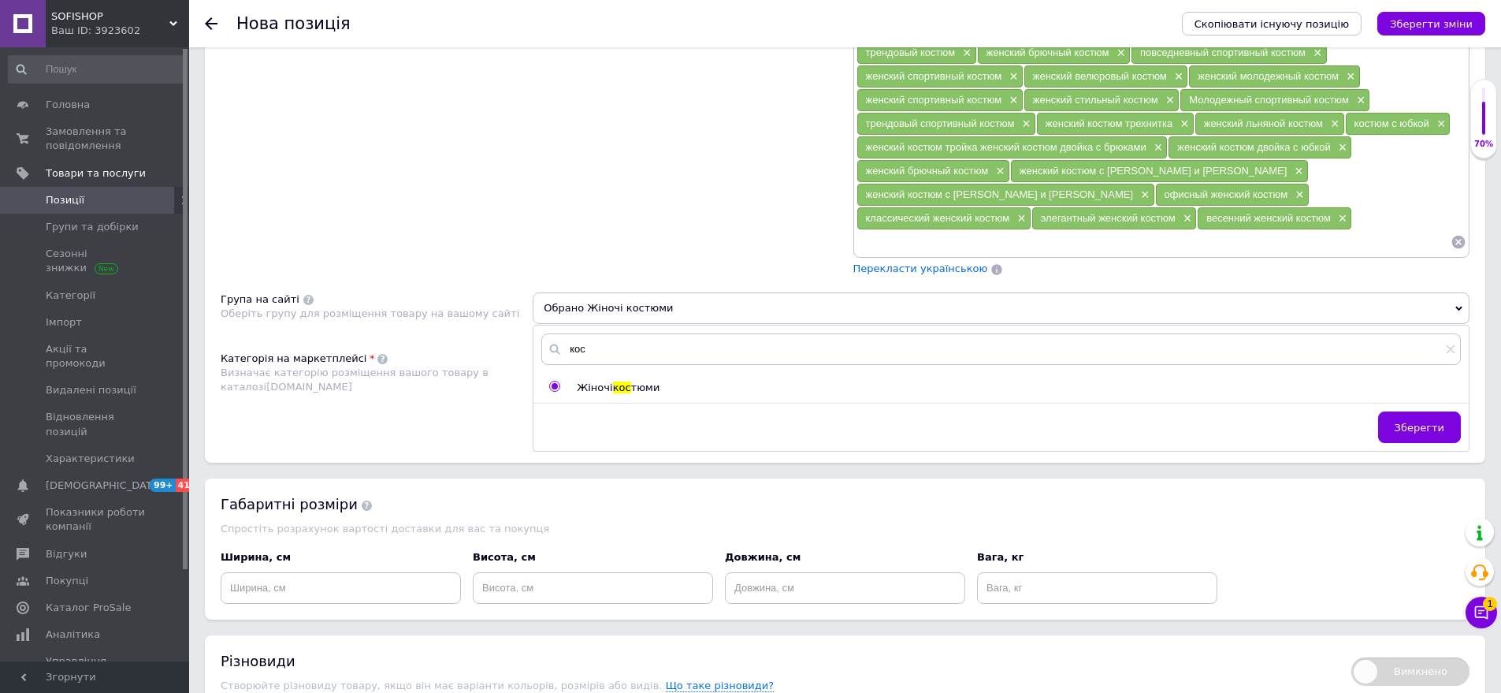
drag, startPoint x: 1398, startPoint y: 407, endPoint x: 857, endPoint y: 408, distance: 541.4
click at [1397, 411] on button "Зберегти" at bounding box center [1419, 427] width 83 height 32
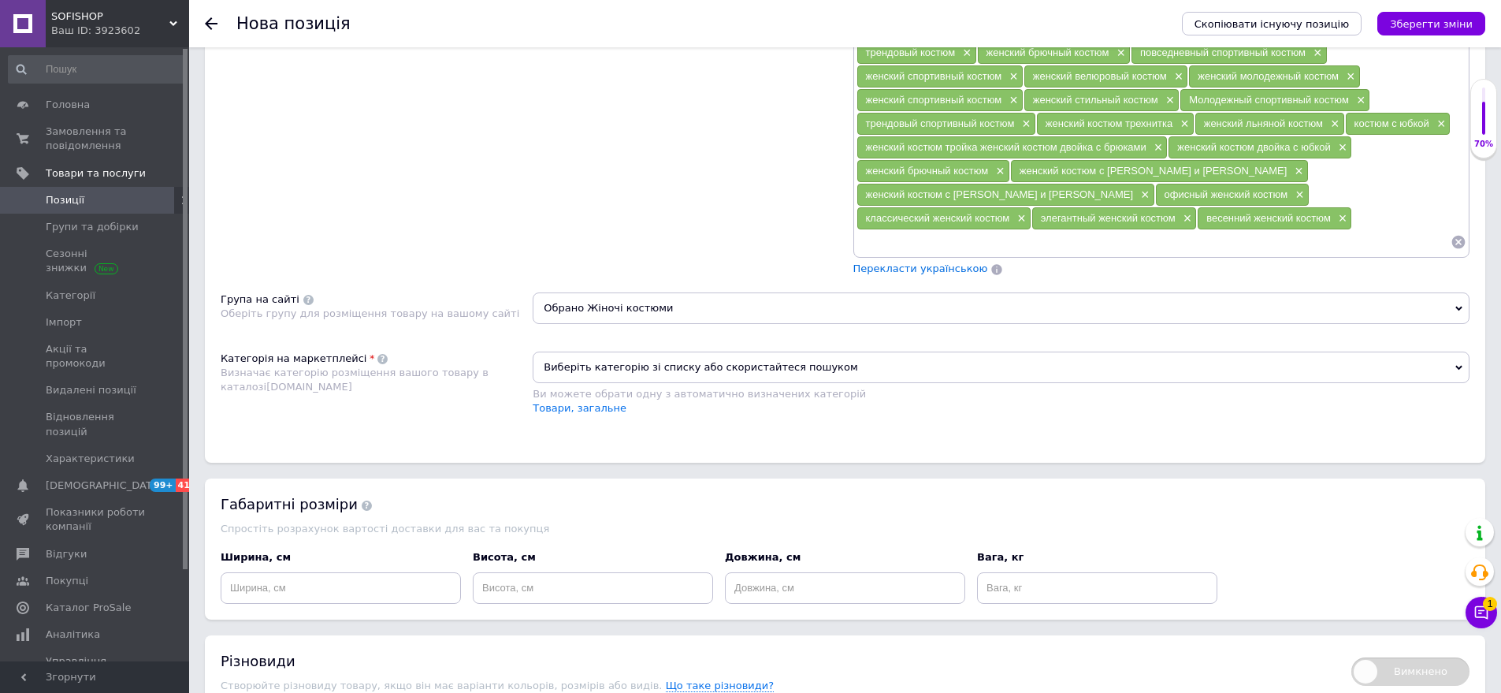
click at [576, 355] on span "Виберіть категорію зі списку або скористайтеся пошуком" at bounding box center [1001, 368] width 937 height 32
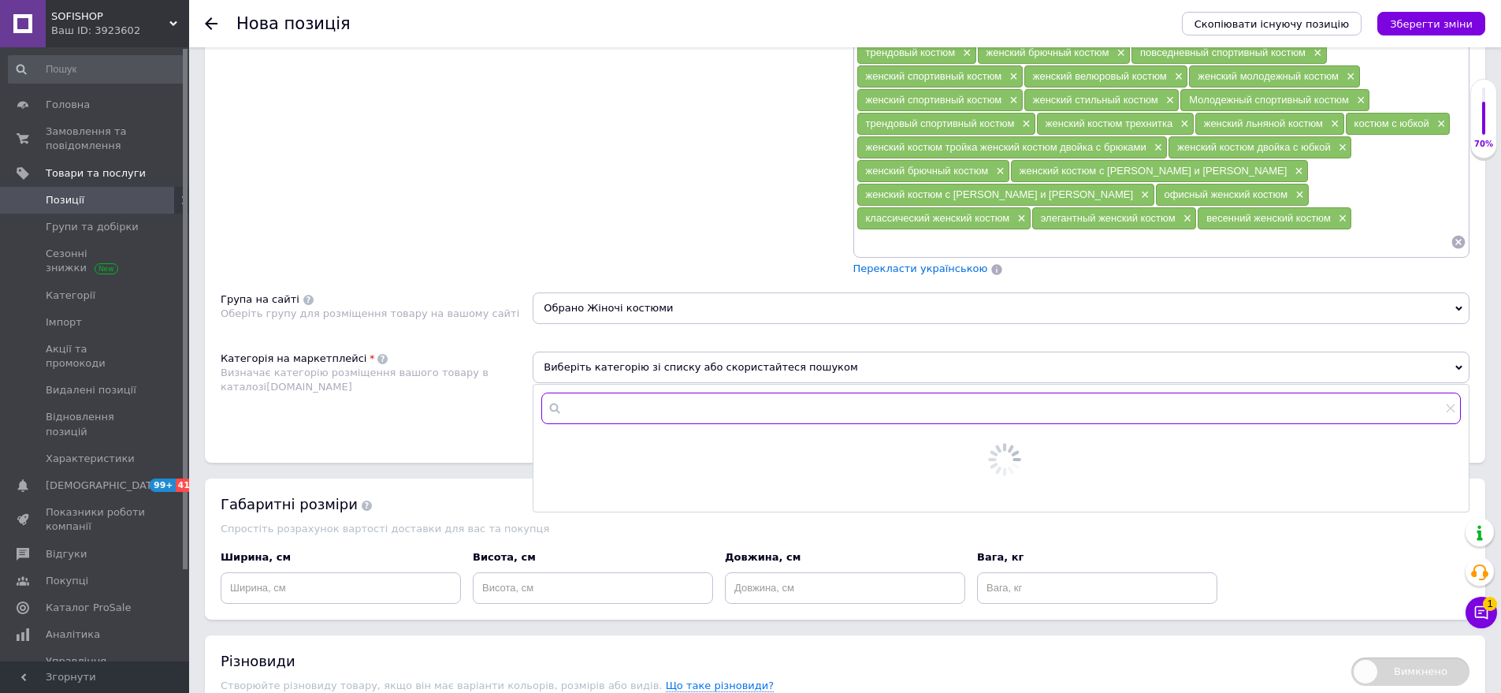
click at [594, 392] on input "text" at bounding box center [1001, 408] width 920 height 32
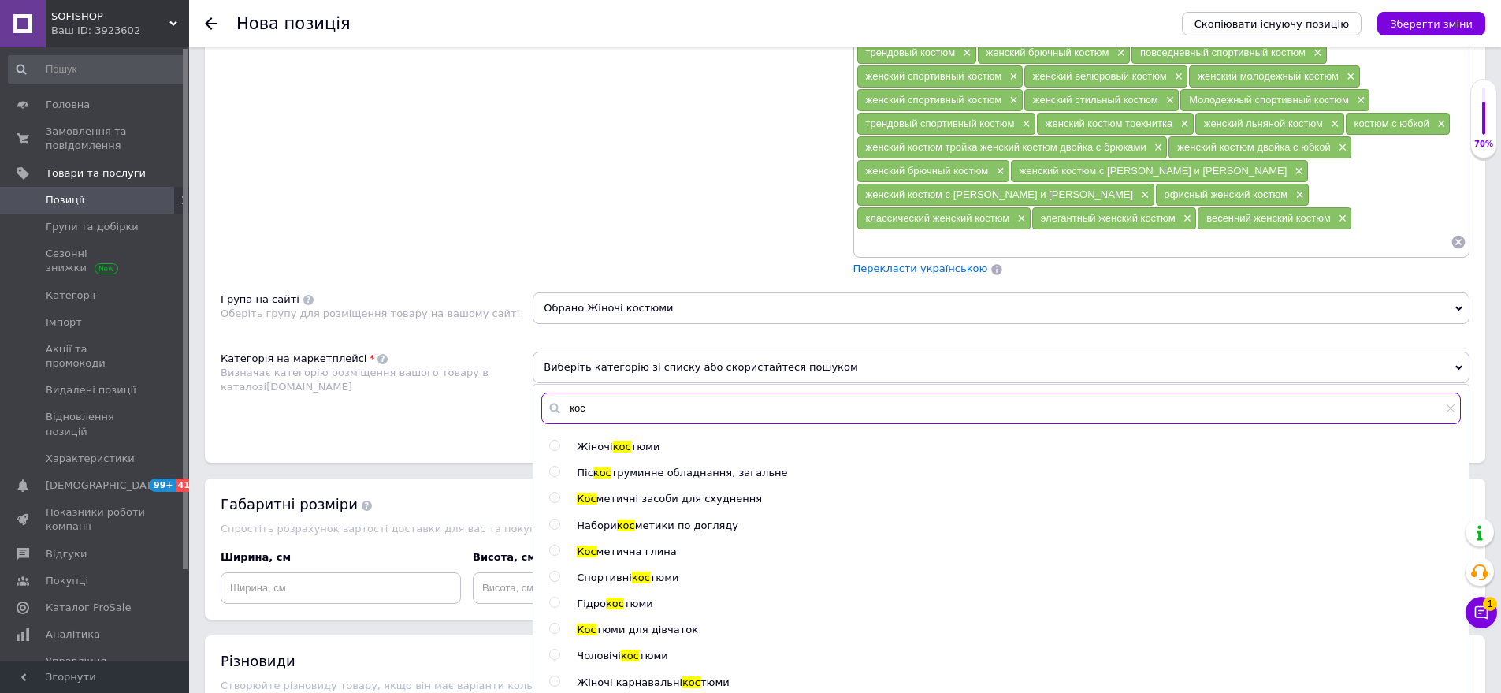
type input "кос"
drag, startPoint x: 620, startPoint y: 419, endPoint x: 556, endPoint y: 396, distance: 68.8
click at [618, 441] on span "кос" at bounding box center [622, 447] width 18 height 12
radio input "true"
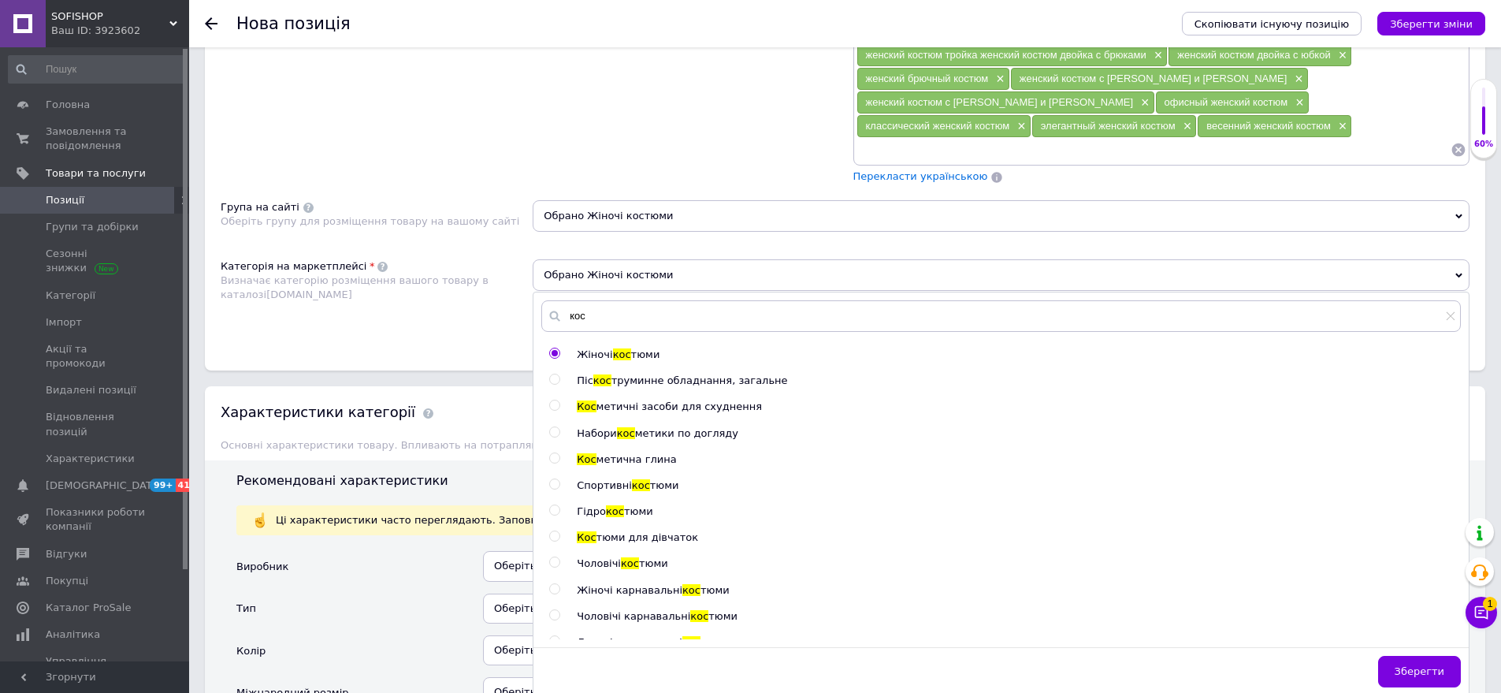
scroll to position [1386, 0]
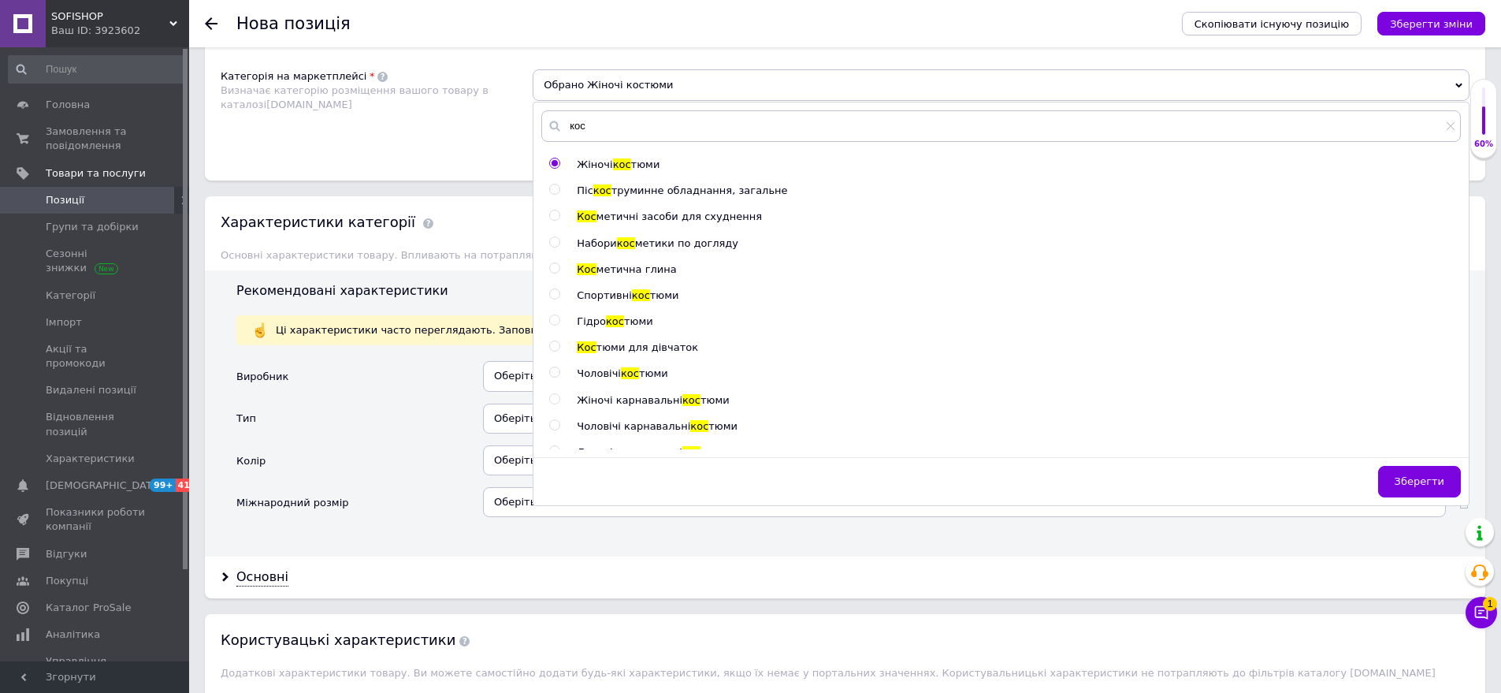
drag, startPoint x: 1411, startPoint y: 458, endPoint x: 737, endPoint y: 470, distance: 674.0
click at [1347, 466] on div "Зберегти" at bounding box center [1002, 485] width 936 height 39
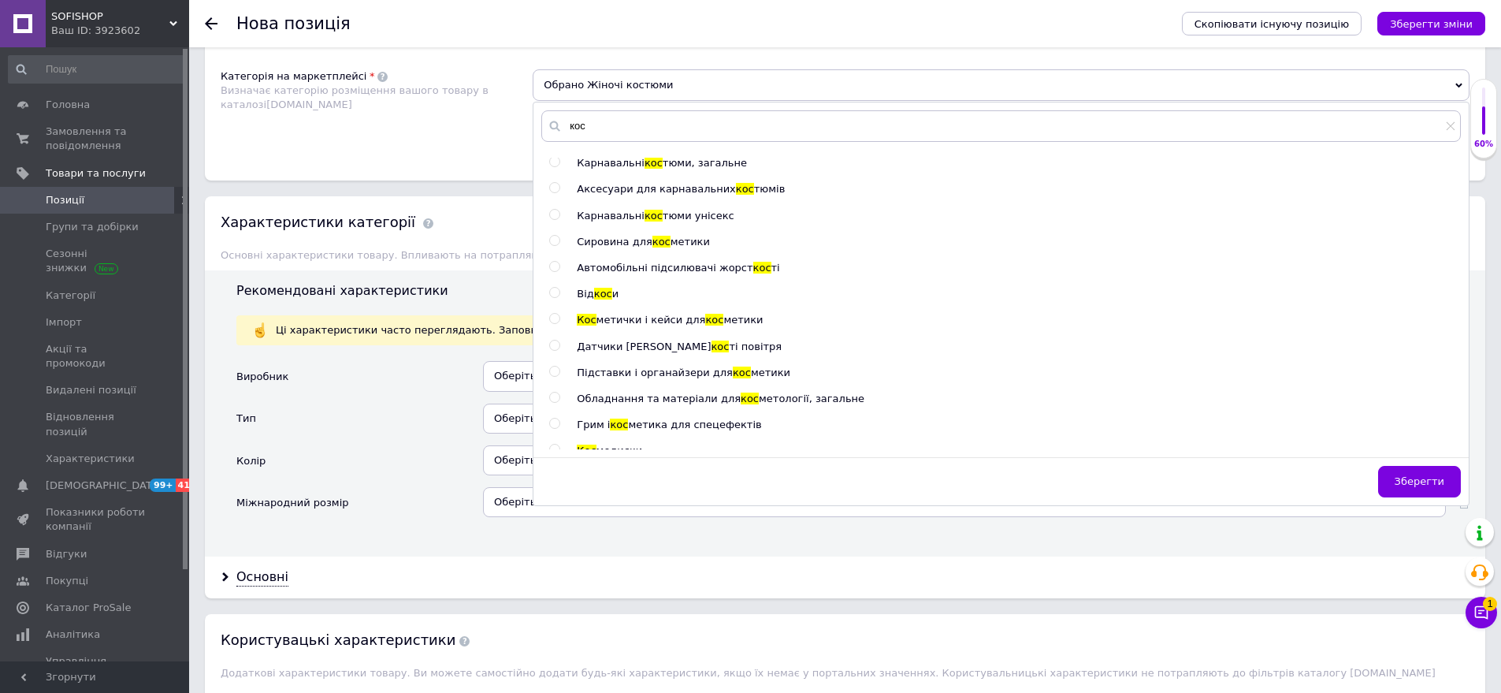
drag, startPoint x: 1415, startPoint y: 464, endPoint x: 873, endPoint y: 450, distance: 541.6
click at [1402, 475] on span "Зберегти" at bounding box center [1420, 481] width 50 height 12
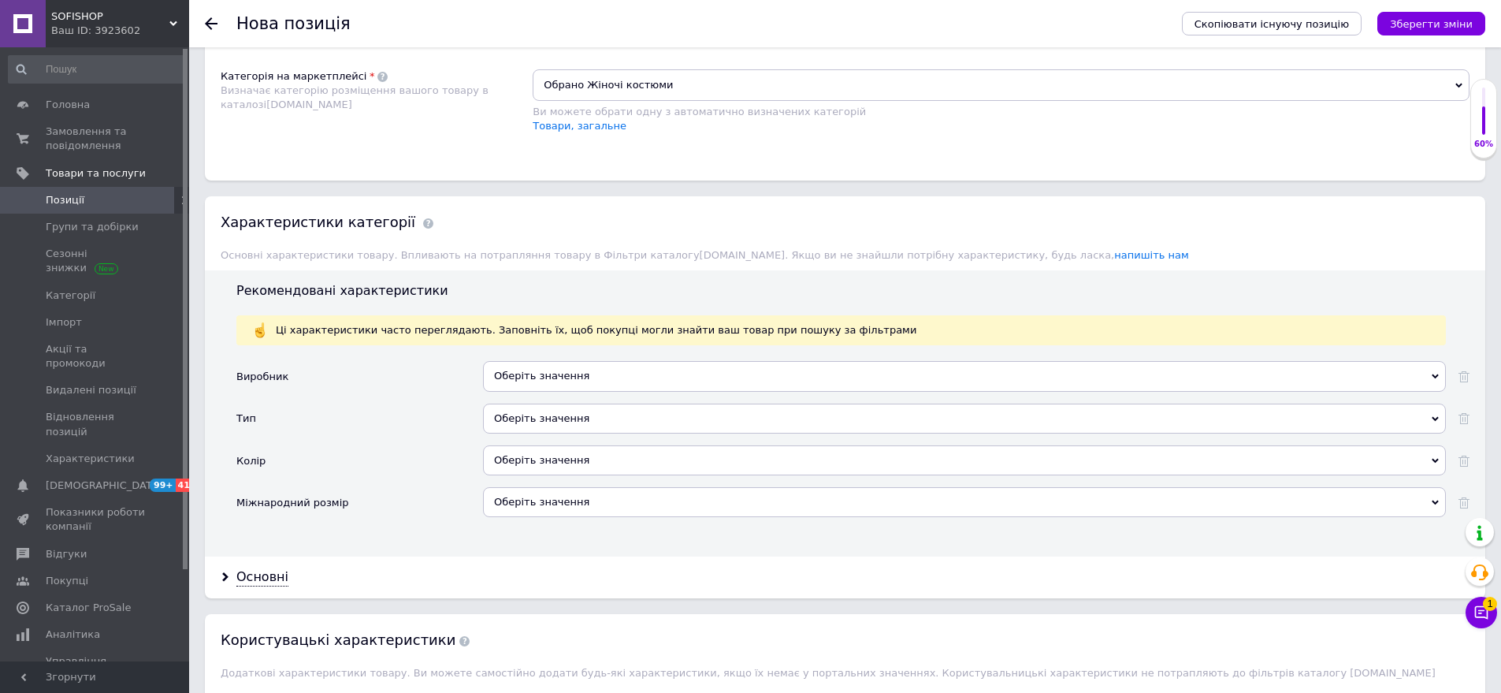
drag, startPoint x: 557, startPoint y: 400, endPoint x: 491, endPoint y: 364, distance: 75.1
click at [556, 404] on div "Оберіть значення" at bounding box center [964, 419] width 963 height 30
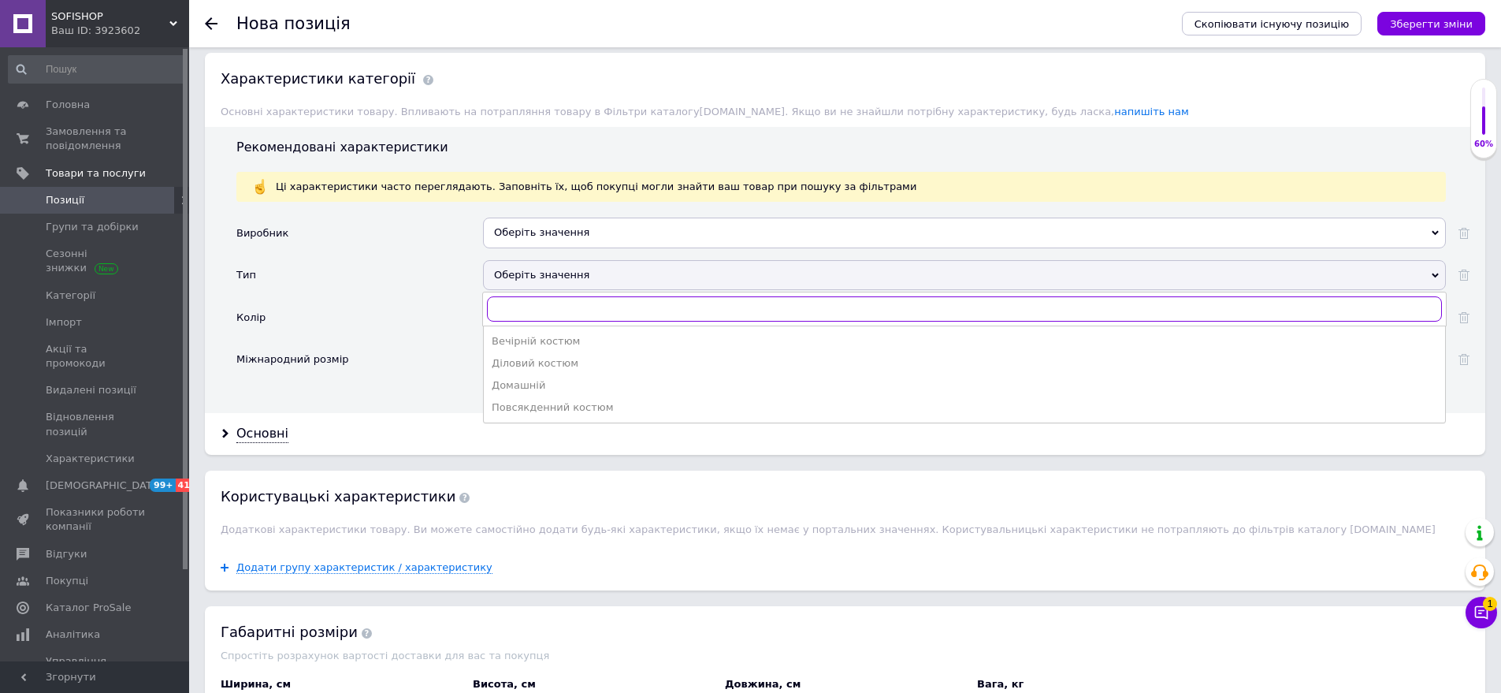
scroll to position [1543, 0]
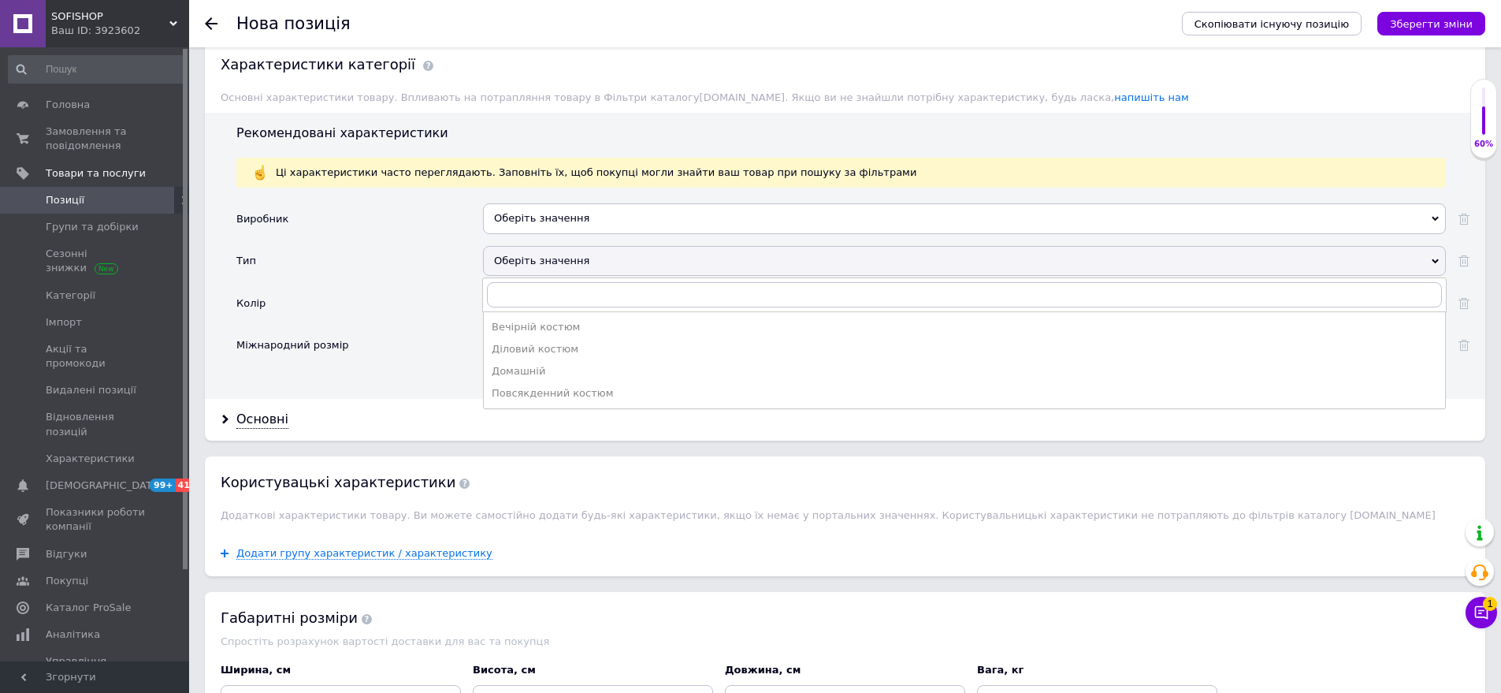
drag, startPoint x: 556, startPoint y: 373, endPoint x: 448, endPoint y: 284, distance: 140.0
click at [554, 386] on div "Повсякденний костюм" at bounding box center [965, 393] width 946 height 14
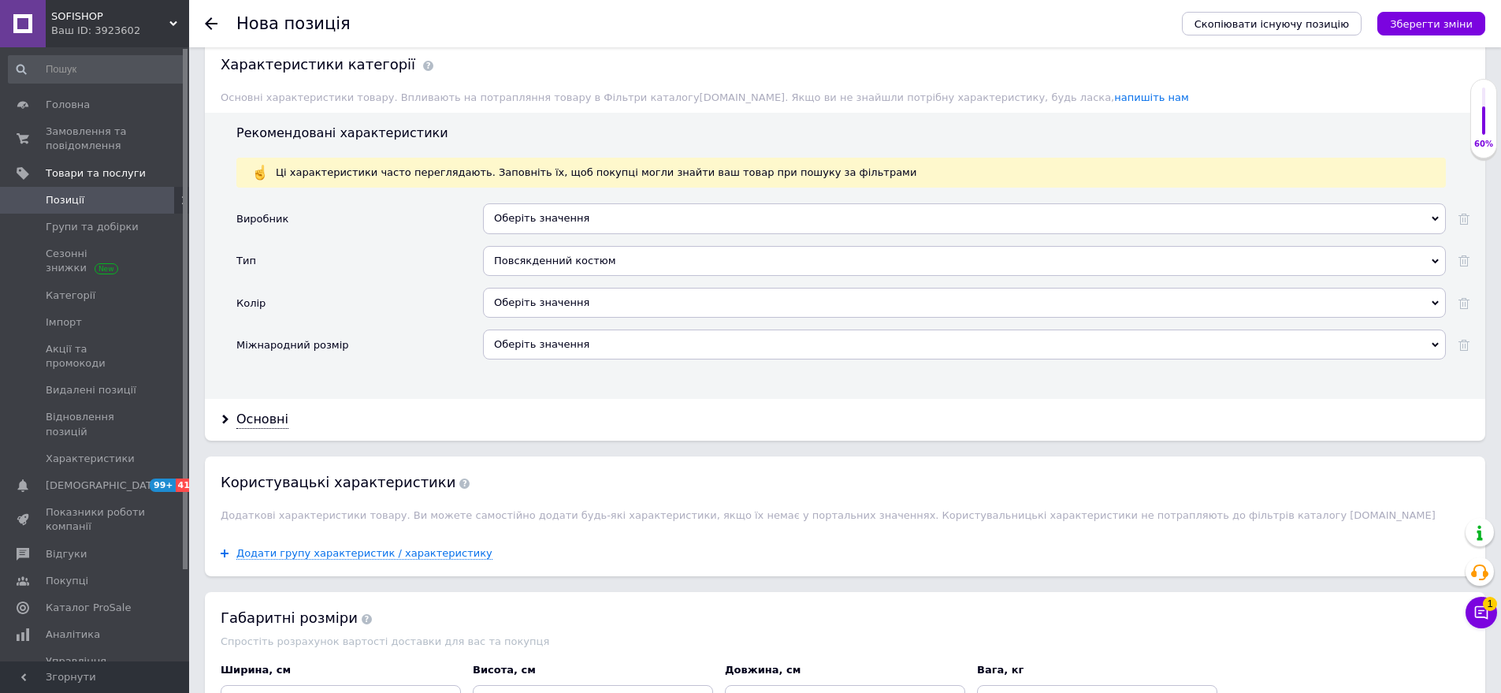
drag, startPoint x: 541, startPoint y: 258, endPoint x: 497, endPoint y: 245, distance: 46.7
click at [539, 257] on div "Повсякденний костюм Вечірній костюм Діловий костюм Домашній Повсякденний костюм" at bounding box center [964, 267] width 963 height 42
drag, startPoint x: 501, startPoint y: 267, endPoint x: 492, endPoint y: 263, distance: 10.2
click at [502, 288] on div "Оберіть значення" at bounding box center [964, 303] width 963 height 30
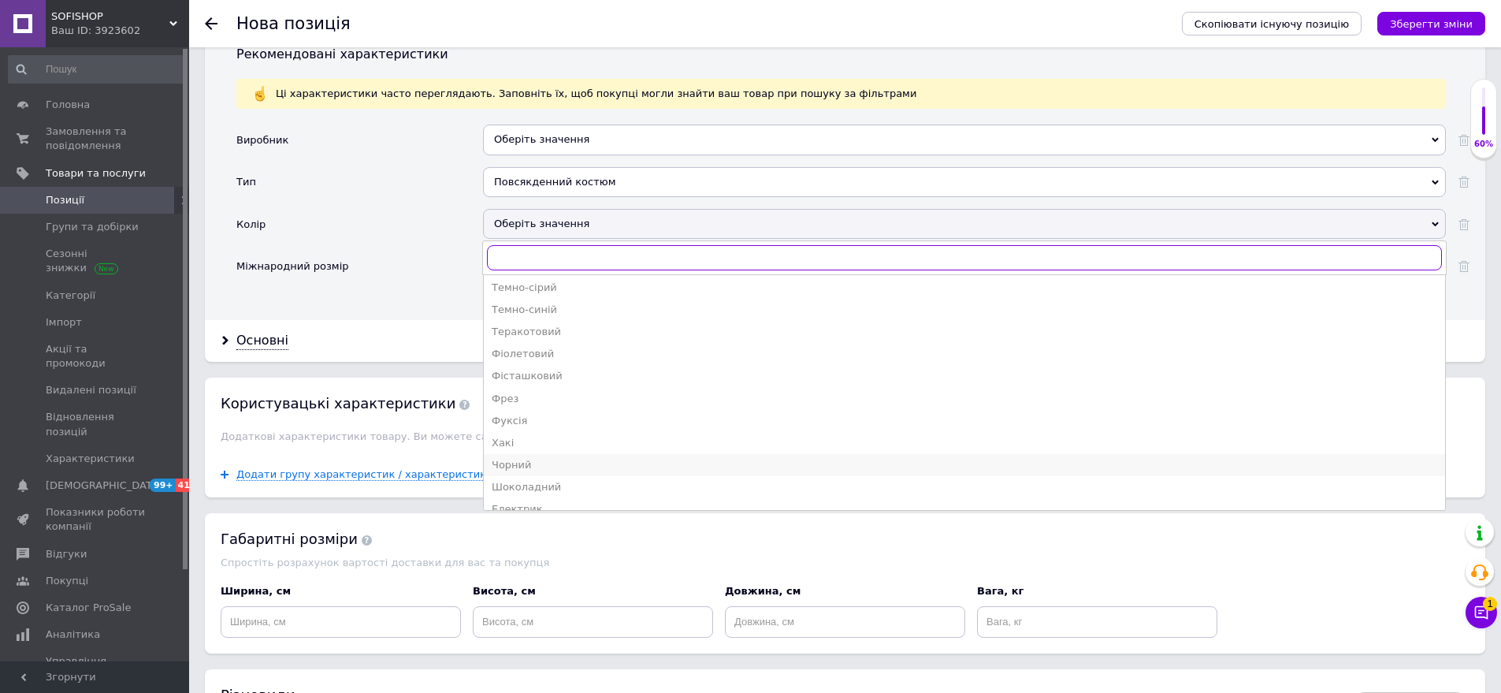
scroll to position [928, 0]
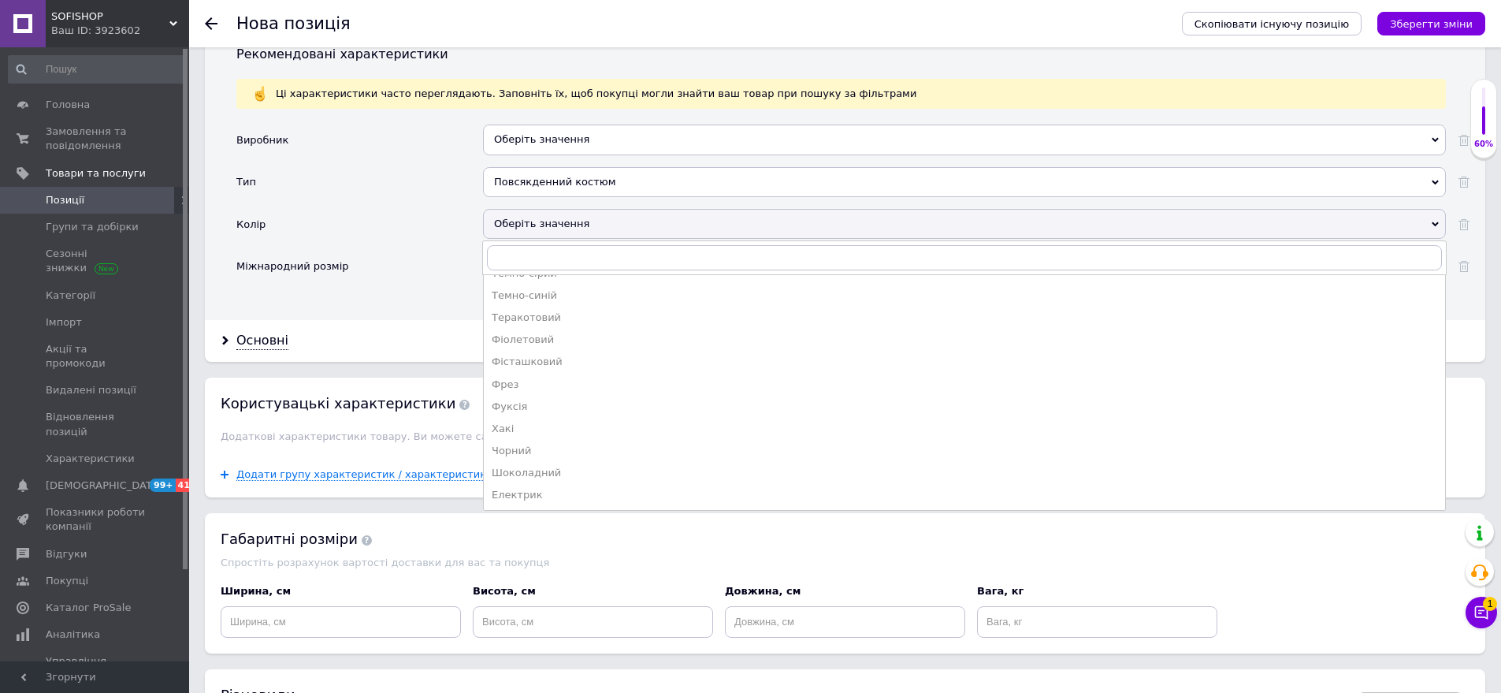
drag, startPoint x: 565, startPoint y: 441, endPoint x: 441, endPoint y: 339, distance: 160.1
click at [564, 462] on li "Шоколадний" at bounding box center [965, 473] width 962 height 22
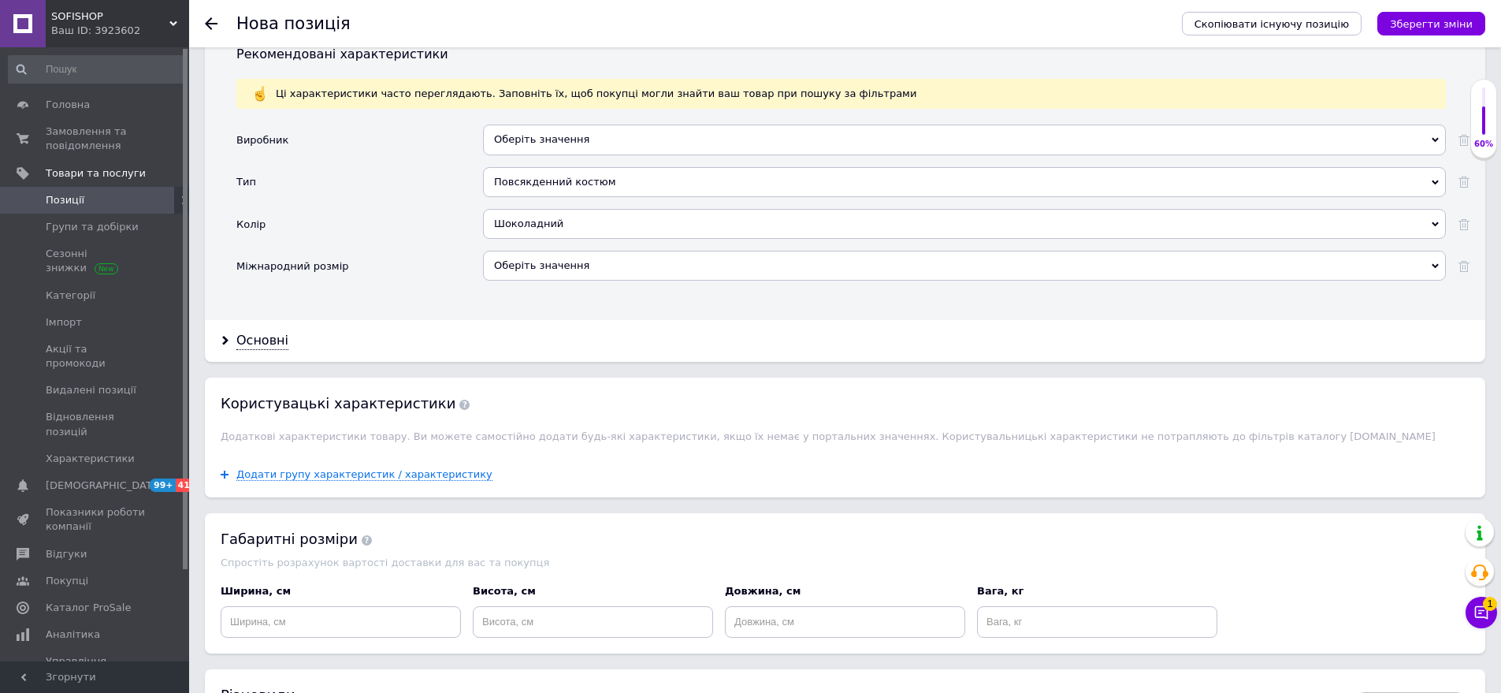
drag, startPoint x: 563, startPoint y: 250, endPoint x: 480, endPoint y: 201, distance: 96.1
click at [556, 251] on div "Оберіть значення" at bounding box center [964, 266] width 963 height 30
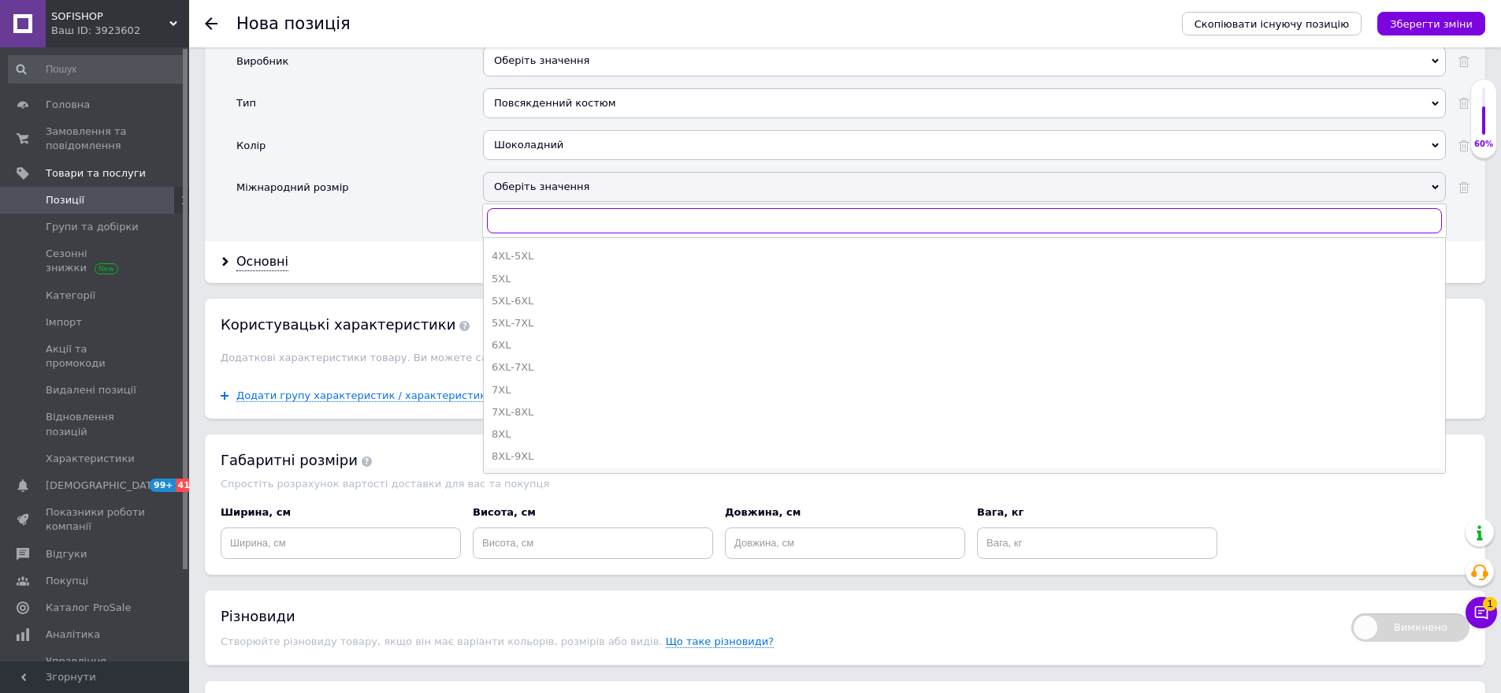
scroll to position [550, 0]
drag, startPoint x: 534, startPoint y: 308, endPoint x: 352, endPoint y: 280, distance: 183.5
click at [532, 318] on div "S-M" at bounding box center [965, 325] width 946 height 14
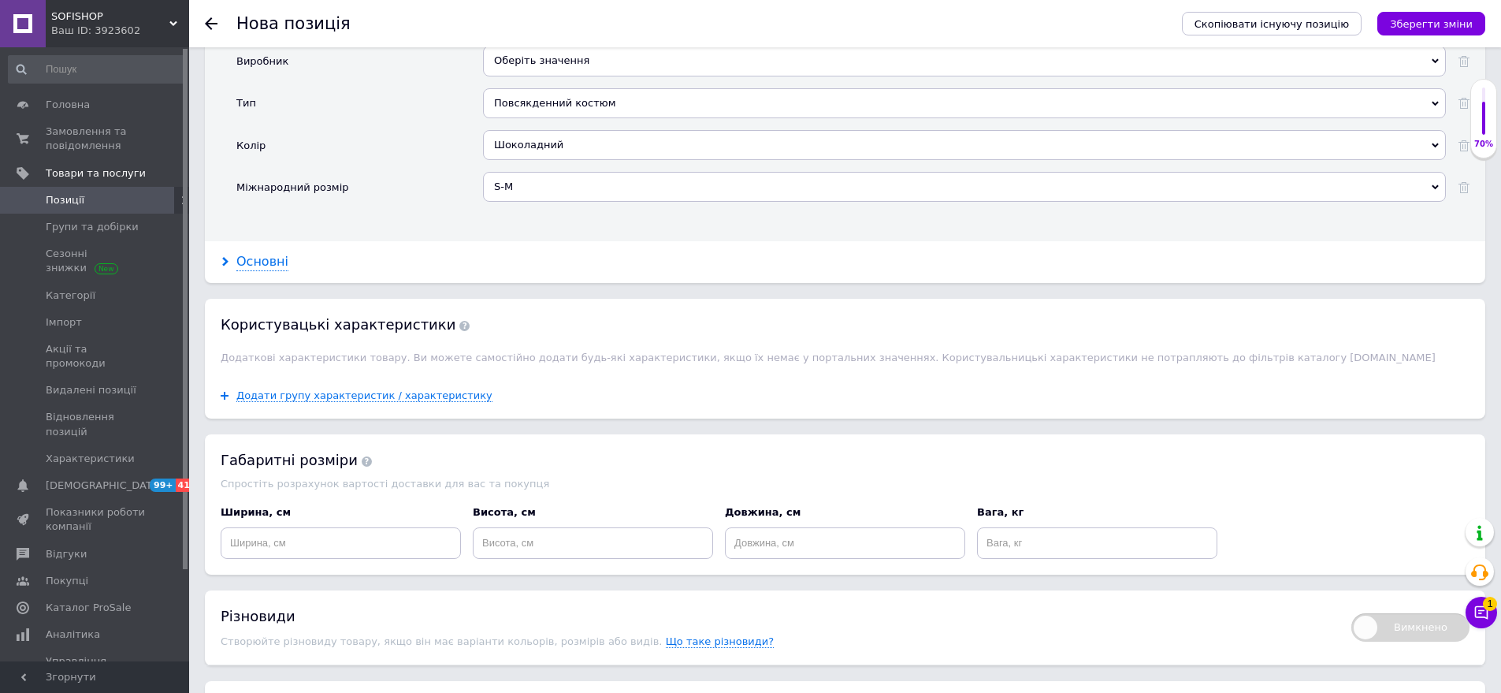
click at [248, 253] on div "Основні" at bounding box center [262, 262] width 52 height 18
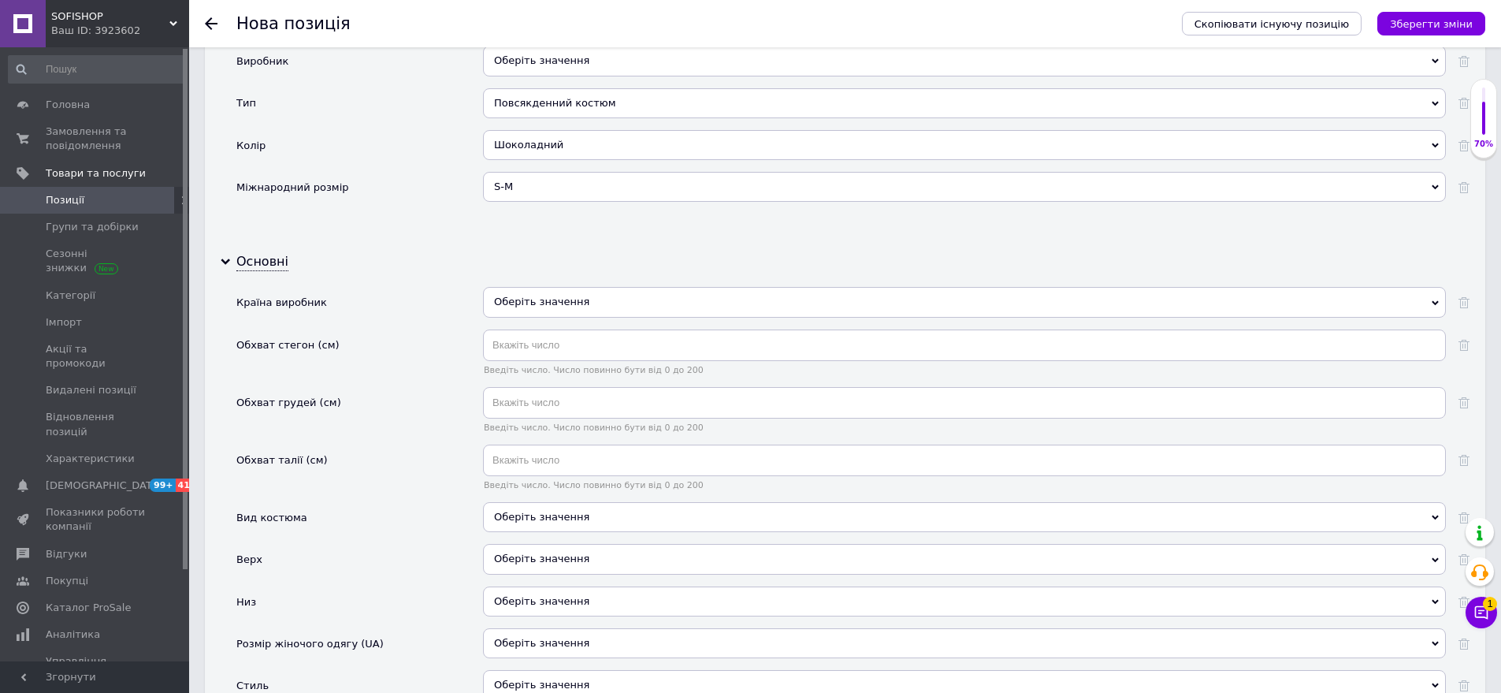
drag, startPoint x: 554, startPoint y: 276, endPoint x: 523, endPoint y: 299, distance: 38.9
click at [553, 287] on div "Оберіть значення" at bounding box center [964, 302] width 963 height 30
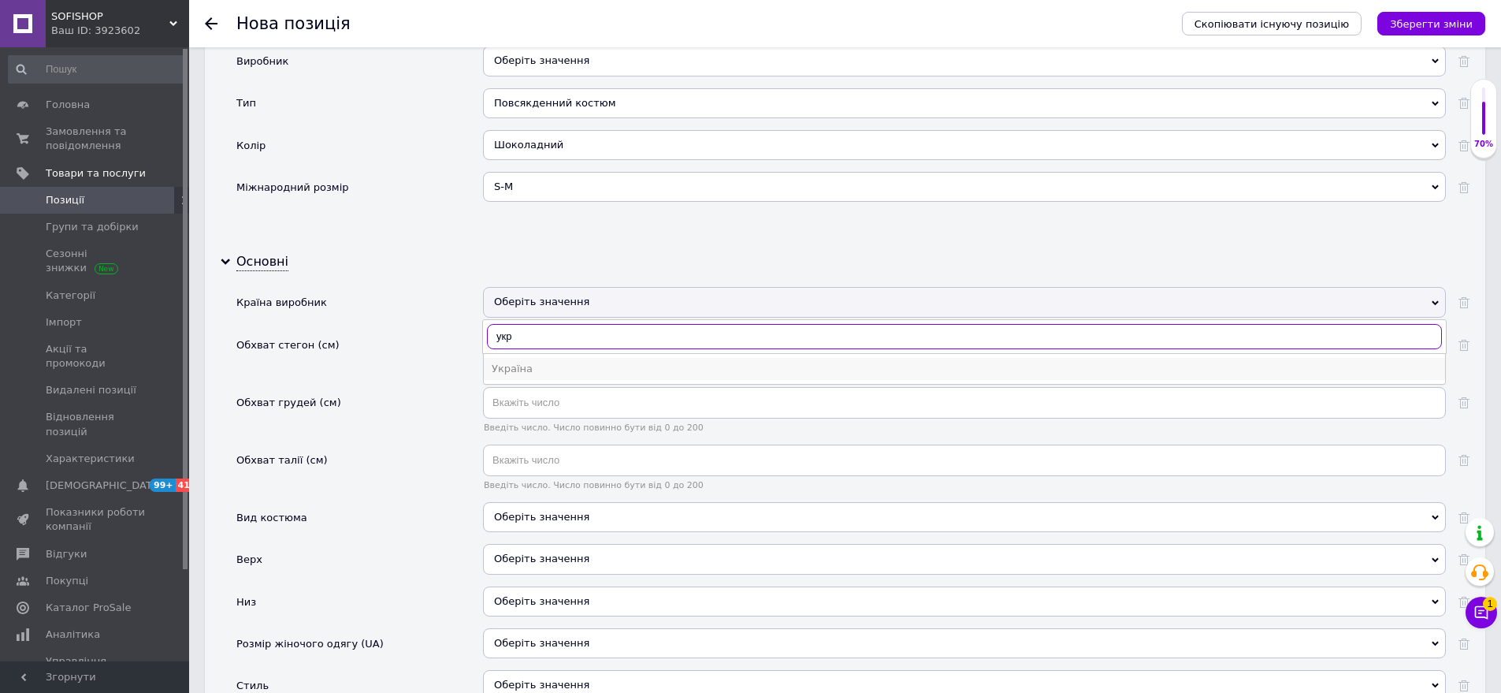
type input "укр"
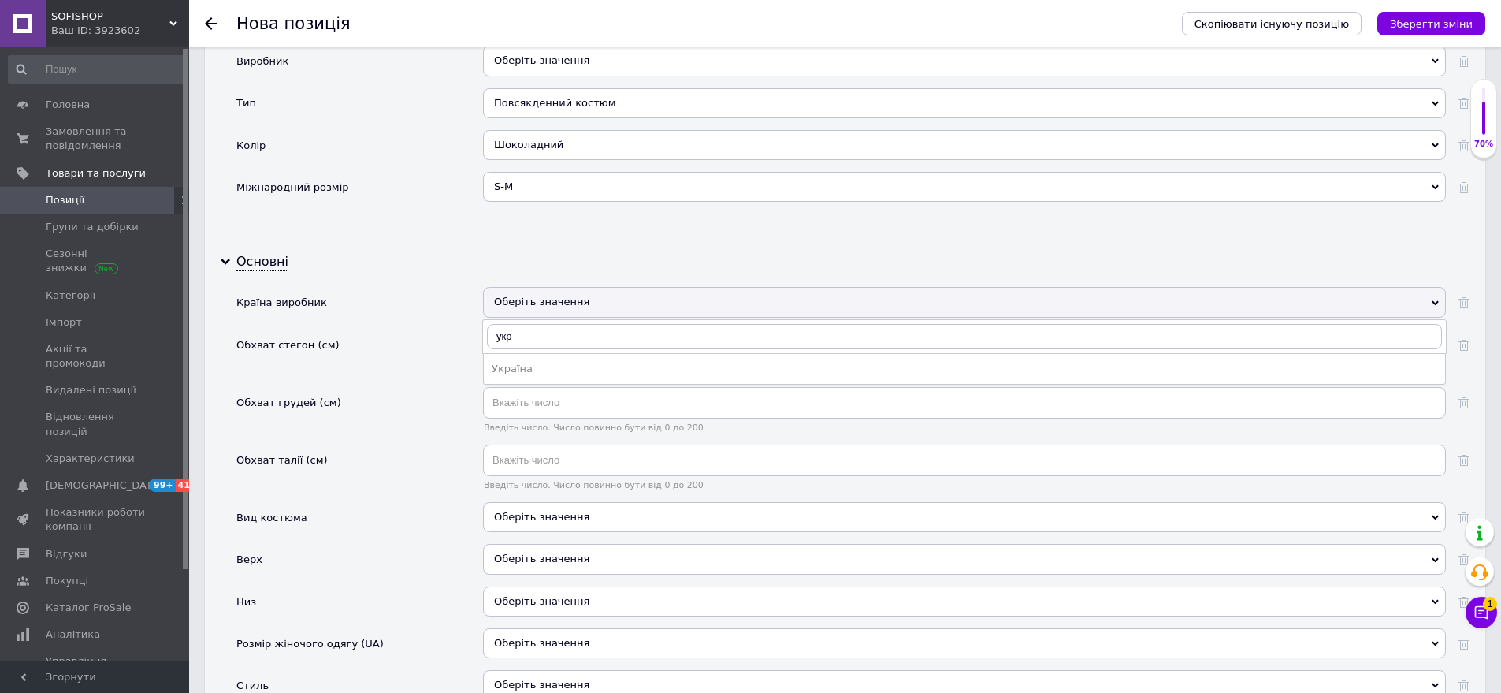
drag, startPoint x: 550, startPoint y: 344, endPoint x: 555, endPoint y: 443, distance: 99.4
click at [549, 362] on div "Україна" at bounding box center [965, 369] width 946 height 14
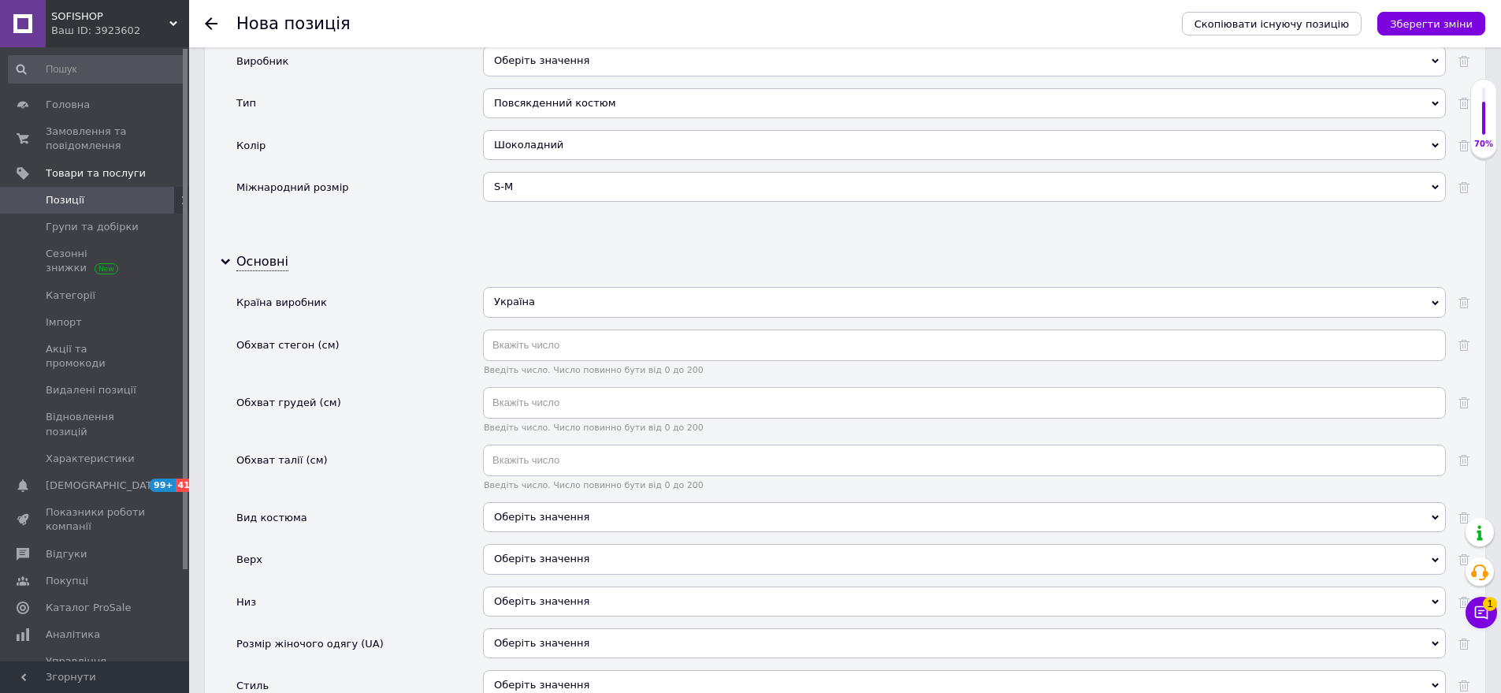
drag, startPoint x: 586, startPoint y: 498, endPoint x: 504, endPoint y: 446, distance: 97.1
click at [568, 502] on div "Оберіть значення" at bounding box center [964, 517] width 963 height 30
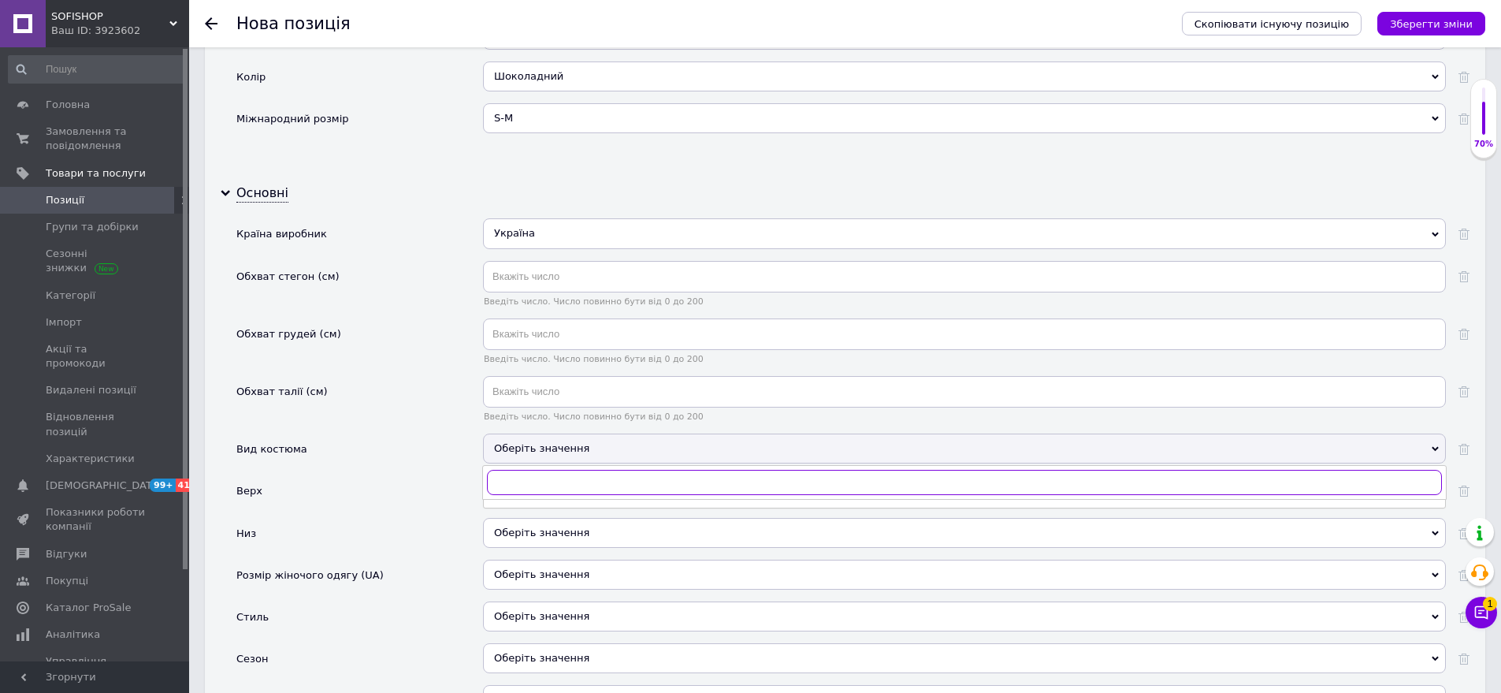
scroll to position [1858, 0]
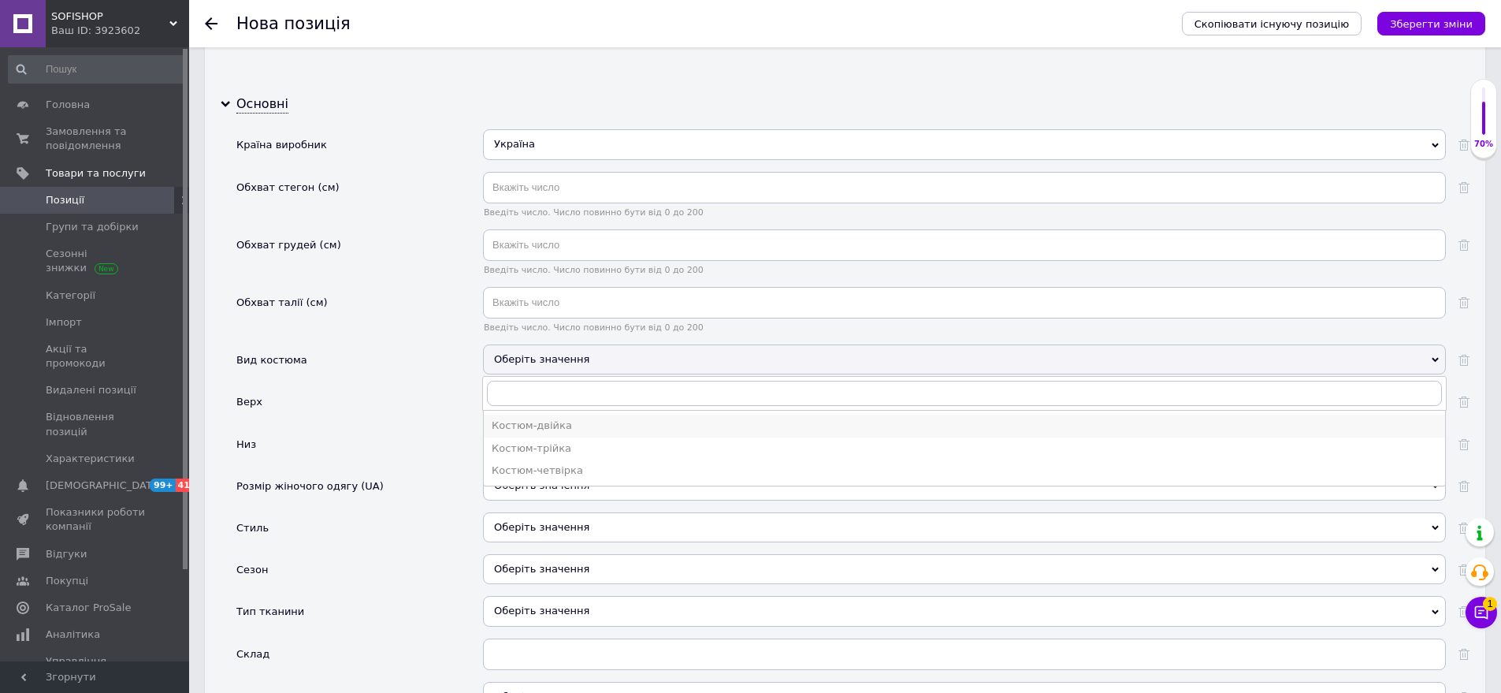
click at [545, 418] on div "Костюм-двійка" at bounding box center [965, 425] width 946 height 14
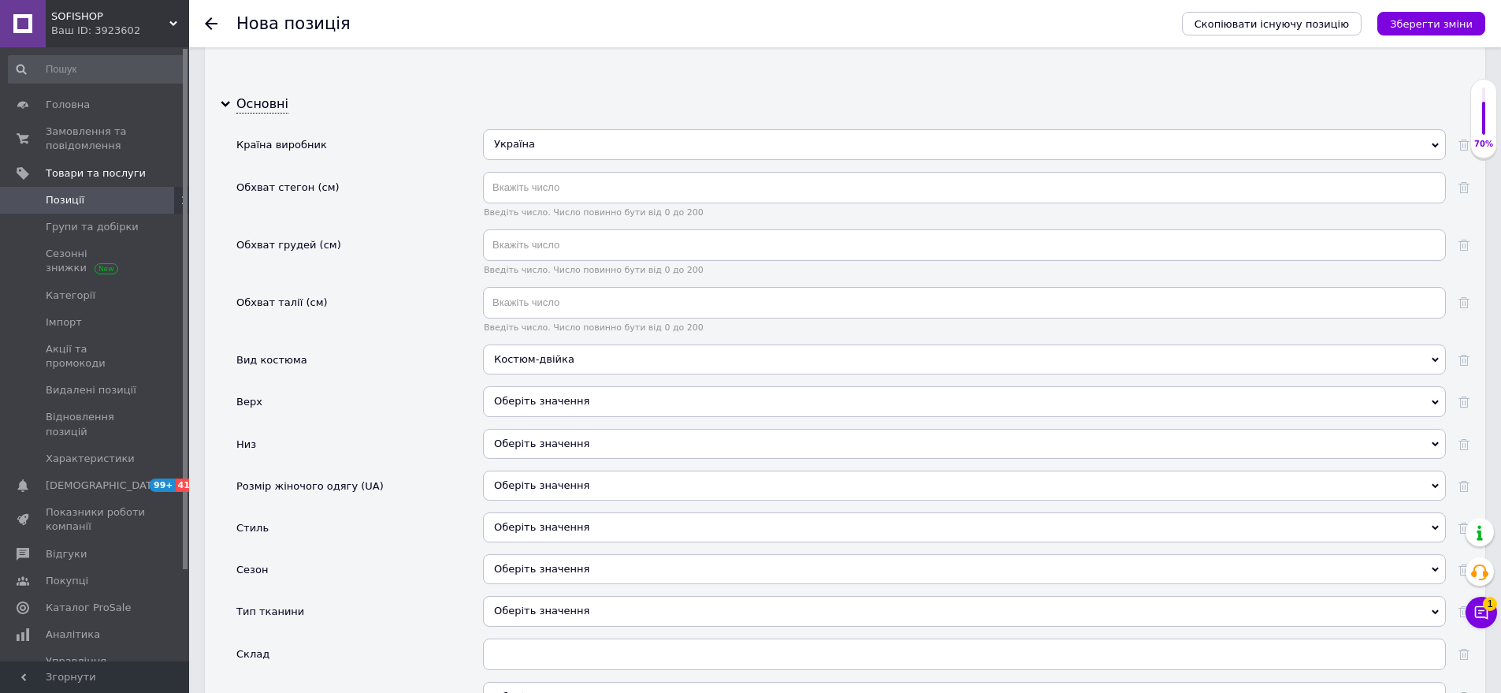
drag, startPoint x: 562, startPoint y: 378, endPoint x: 482, endPoint y: 339, distance: 89.5
click at [550, 386] on div "Оберіть значення" at bounding box center [964, 401] width 963 height 30
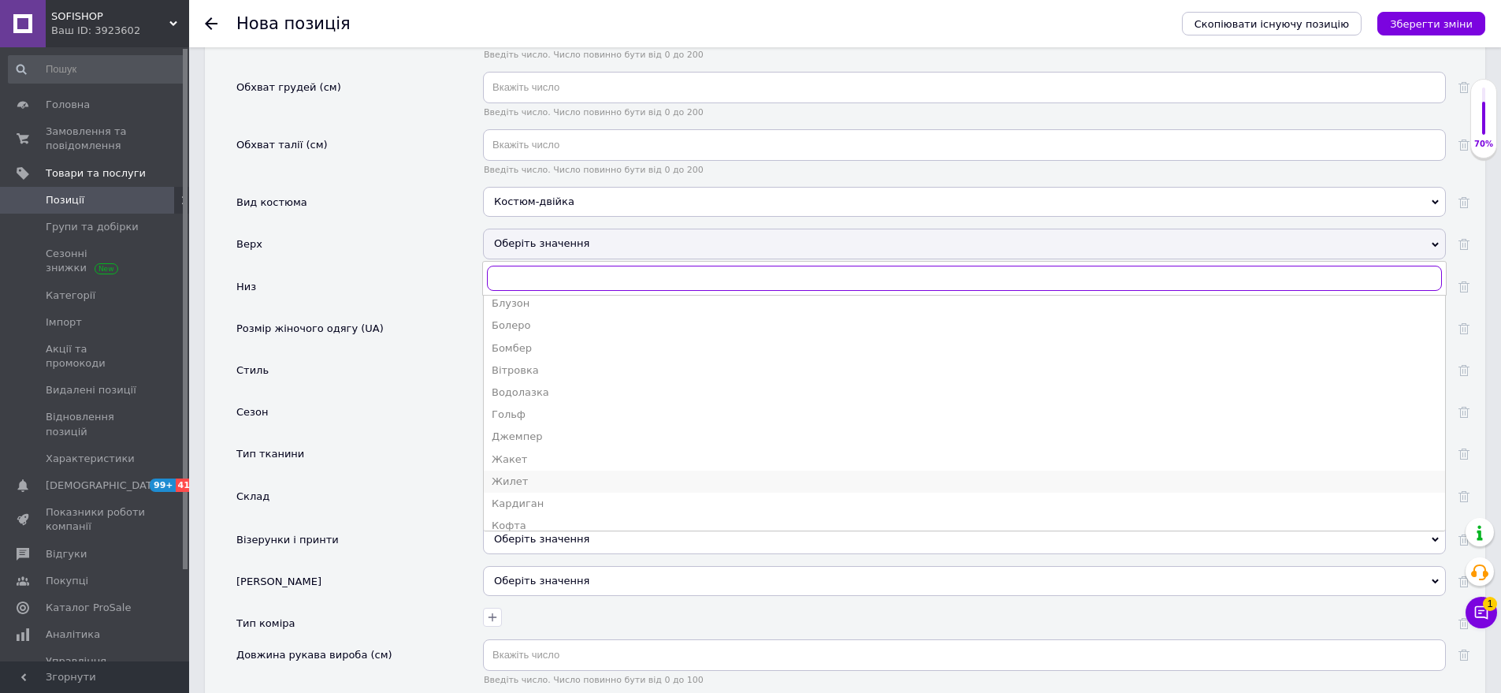
scroll to position [236, 0]
drag, startPoint x: 557, startPoint y: 337, endPoint x: 434, endPoint y: 285, distance: 133.8
click at [556, 355] on div "Кофта" at bounding box center [965, 362] width 946 height 14
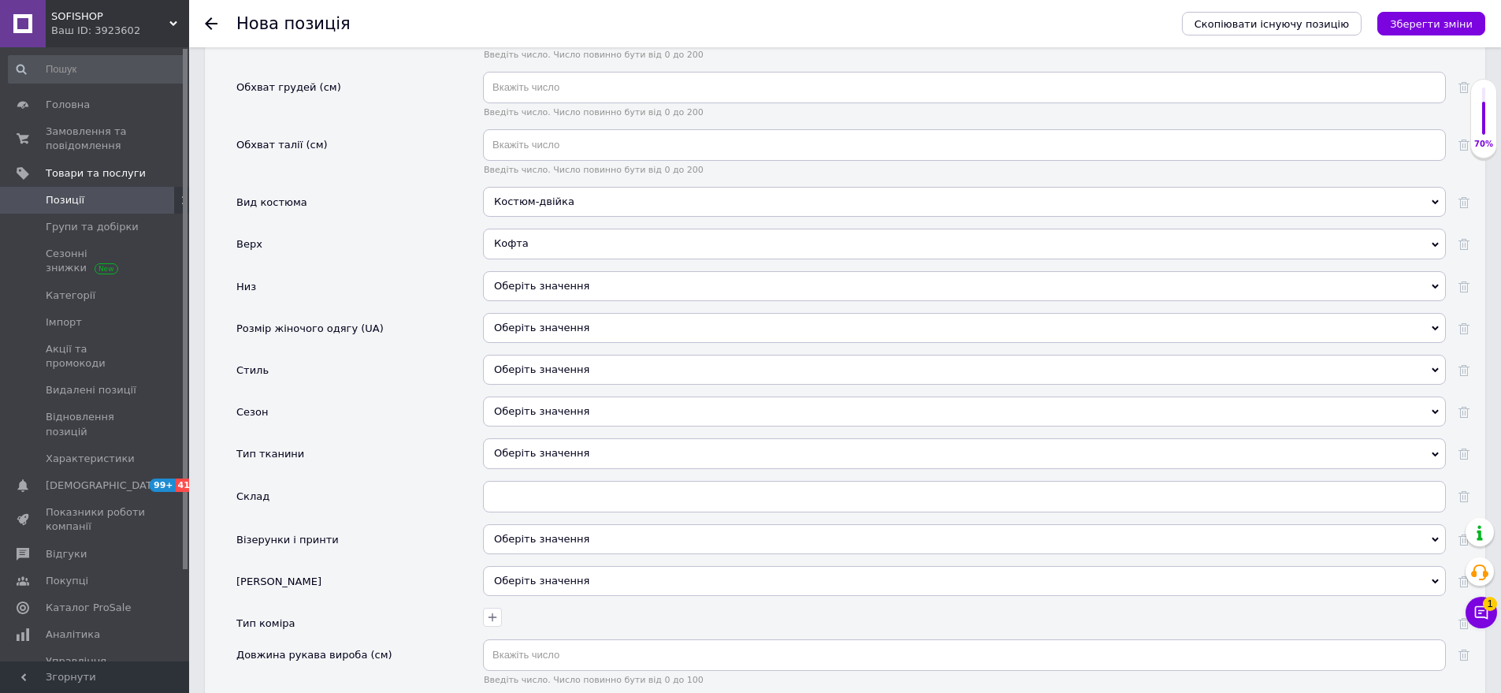
drag, startPoint x: 561, startPoint y: 273, endPoint x: 470, endPoint y: 214, distance: 108.4
click at [552, 271] on div "Оберіть значення" at bounding box center [964, 286] width 963 height 30
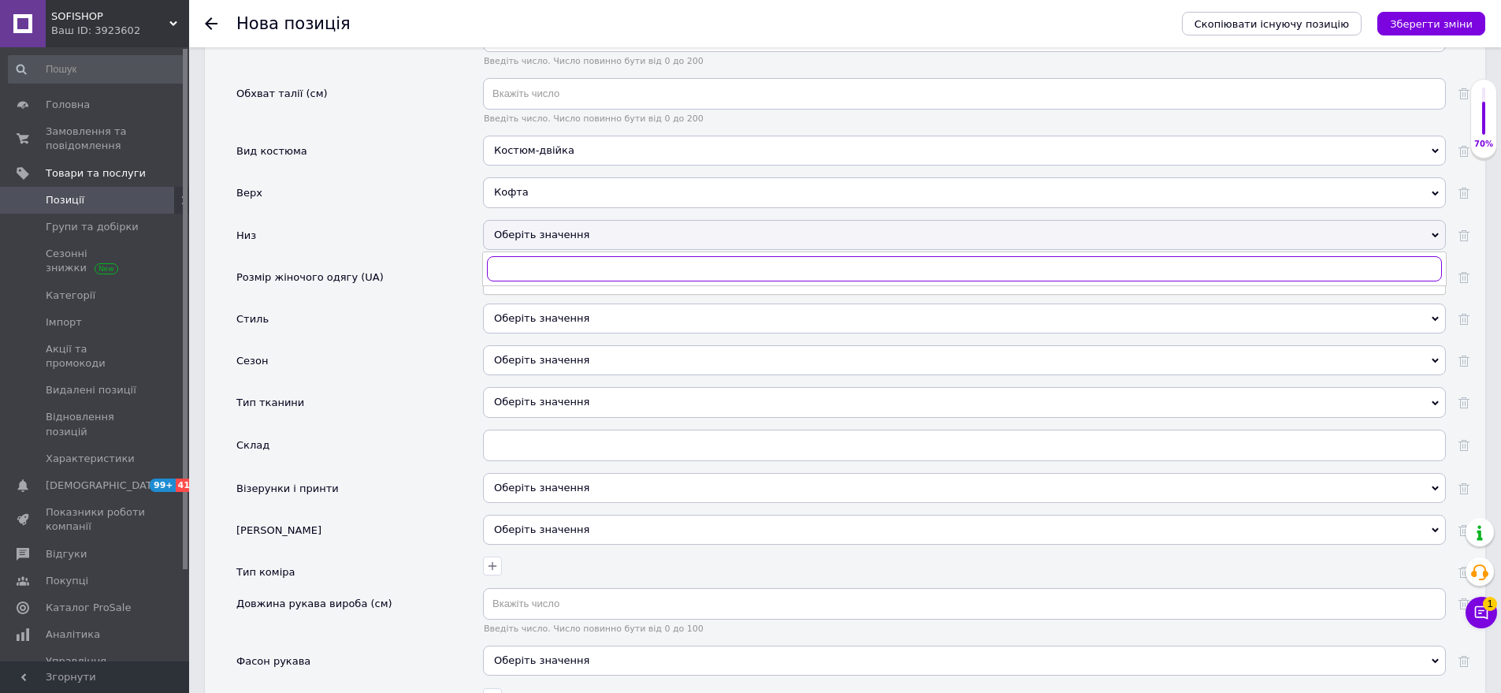
scroll to position [2095, 0]
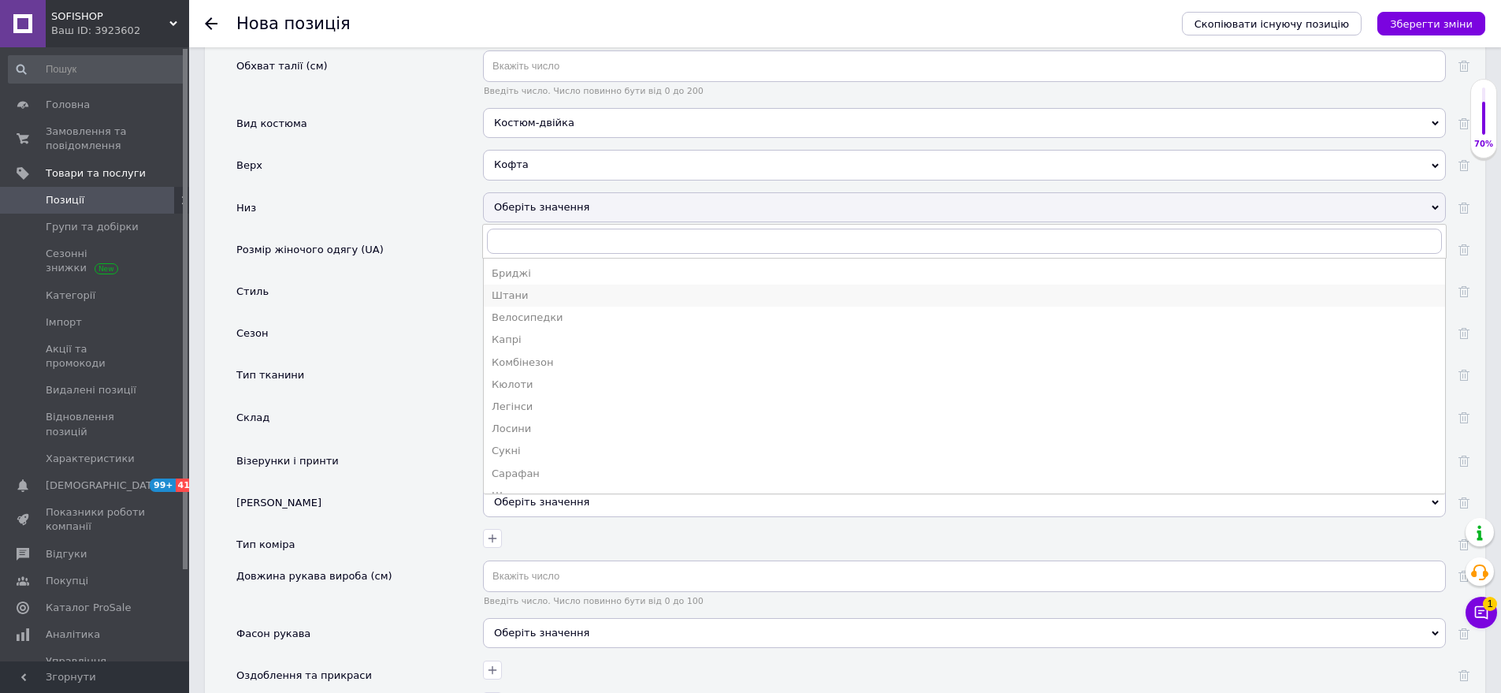
click at [522, 288] on div "Штани" at bounding box center [965, 295] width 946 height 14
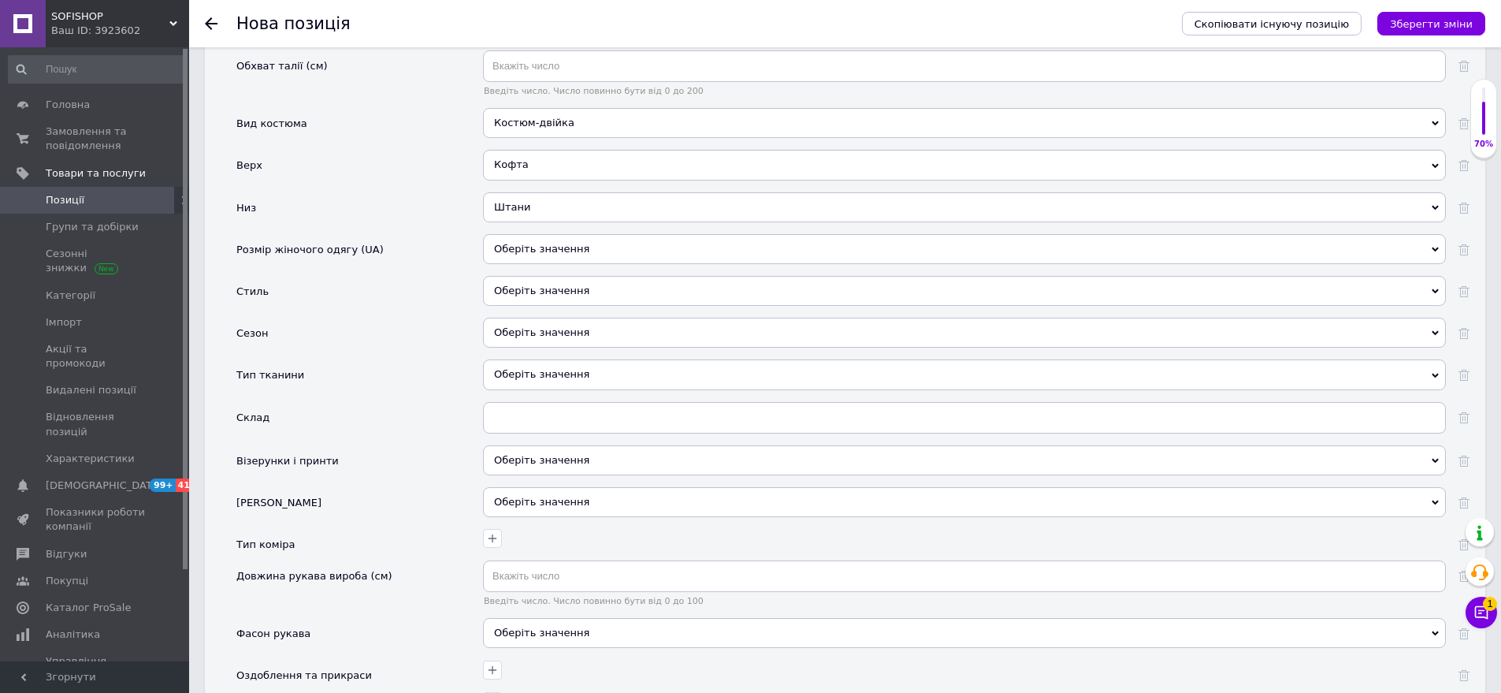
drag, startPoint x: 587, startPoint y: 225, endPoint x: 471, endPoint y: 206, distance: 118.2
click at [583, 234] on div "Оберіть значення" at bounding box center [964, 249] width 963 height 30
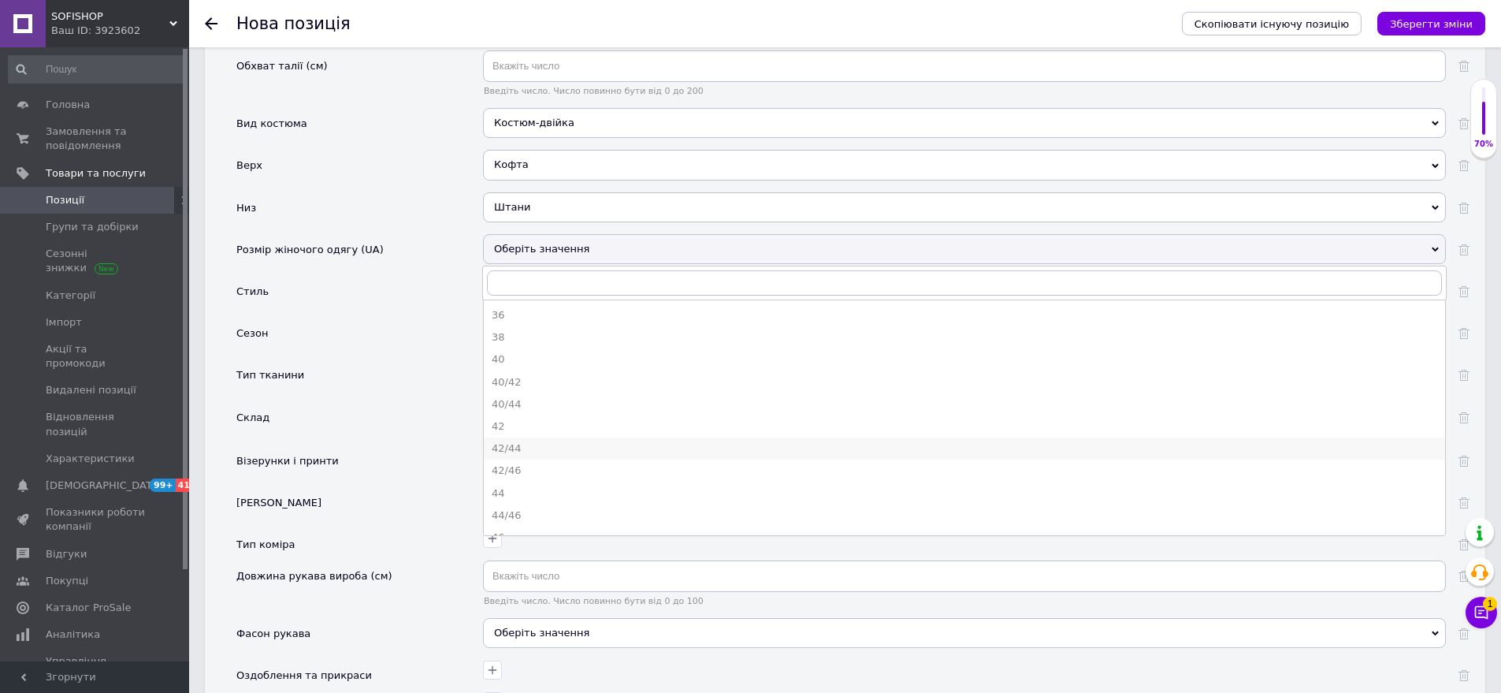
click at [534, 437] on li "42/44" at bounding box center [965, 448] width 962 height 22
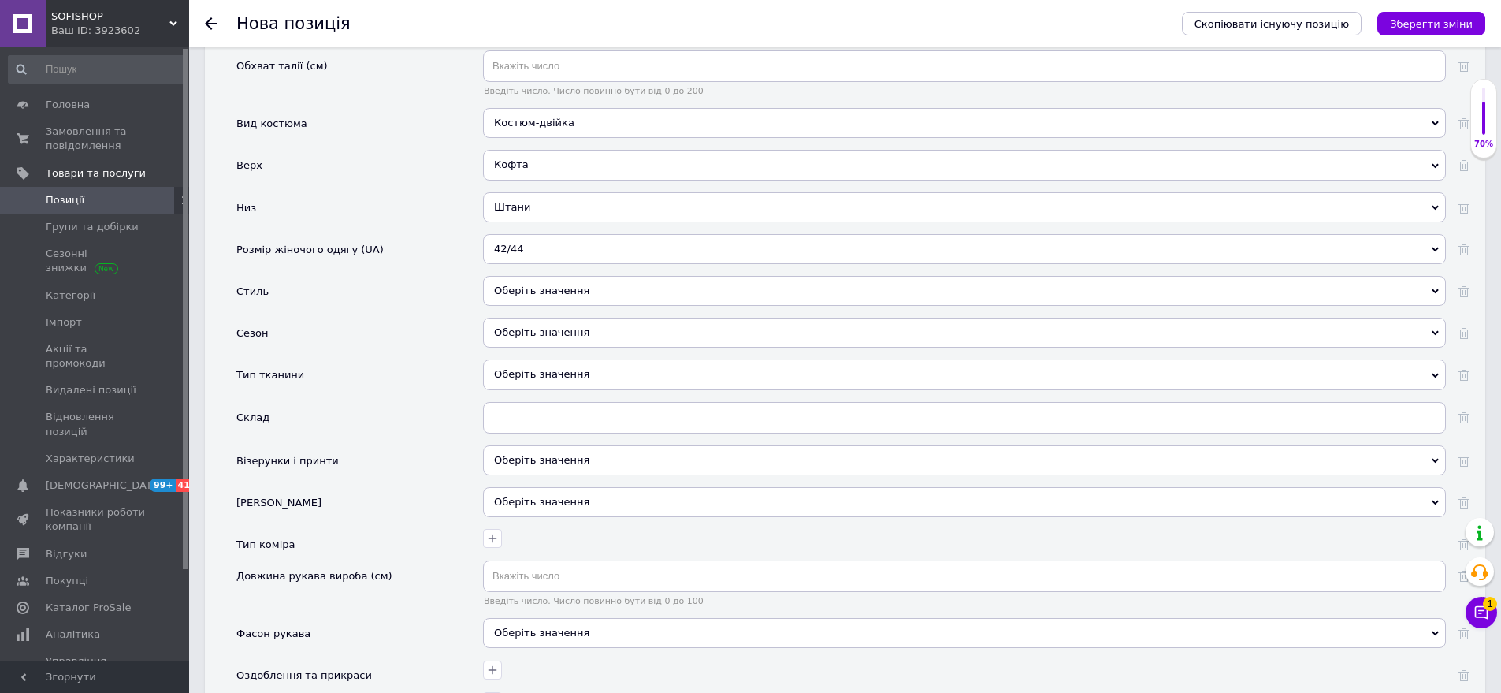
drag, startPoint x: 586, startPoint y: 268, endPoint x: 539, endPoint y: 241, distance: 53.7
click at [579, 276] on div "Оберіть значення" at bounding box center [964, 291] width 963 height 30
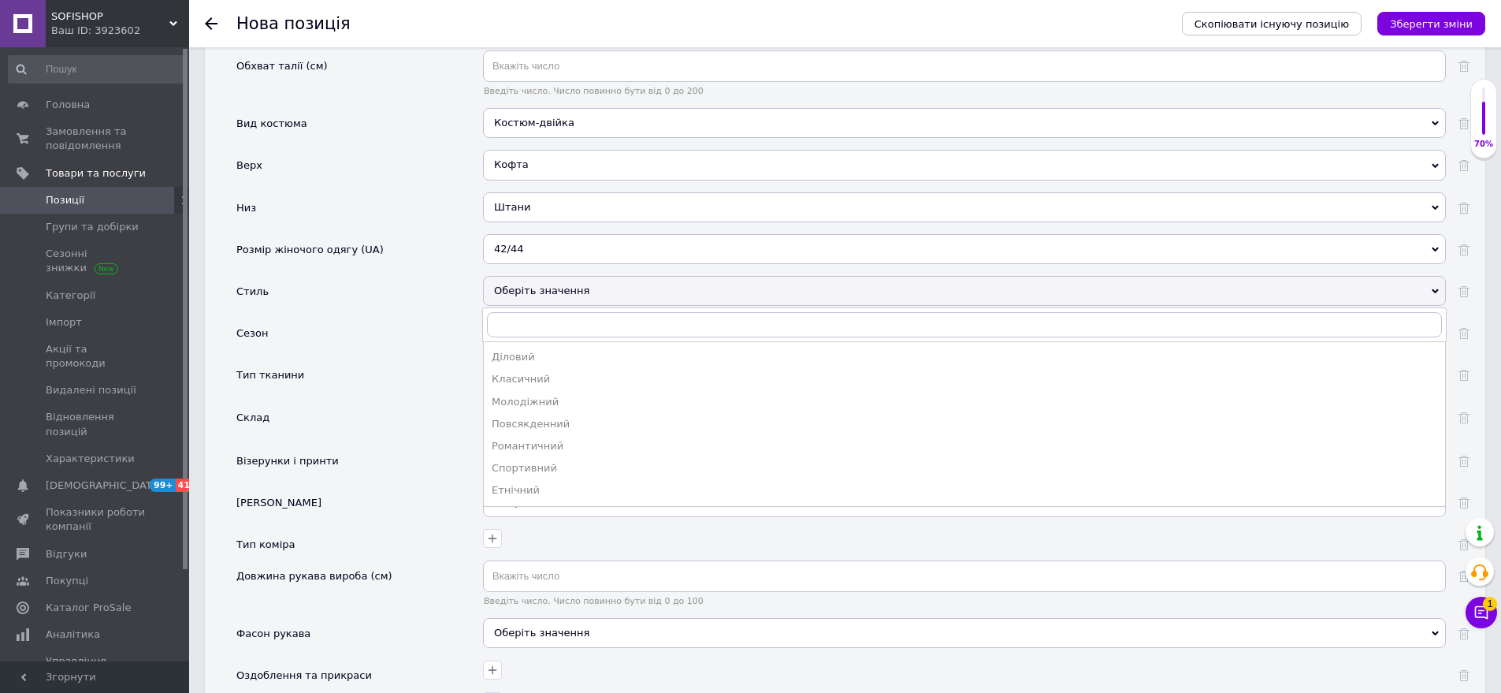
drag, startPoint x: 560, startPoint y: 393, endPoint x: 511, endPoint y: 330, distance: 79.8
click at [550, 413] on li "Повсякденний" at bounding box center [965, 424] width 962 height 22
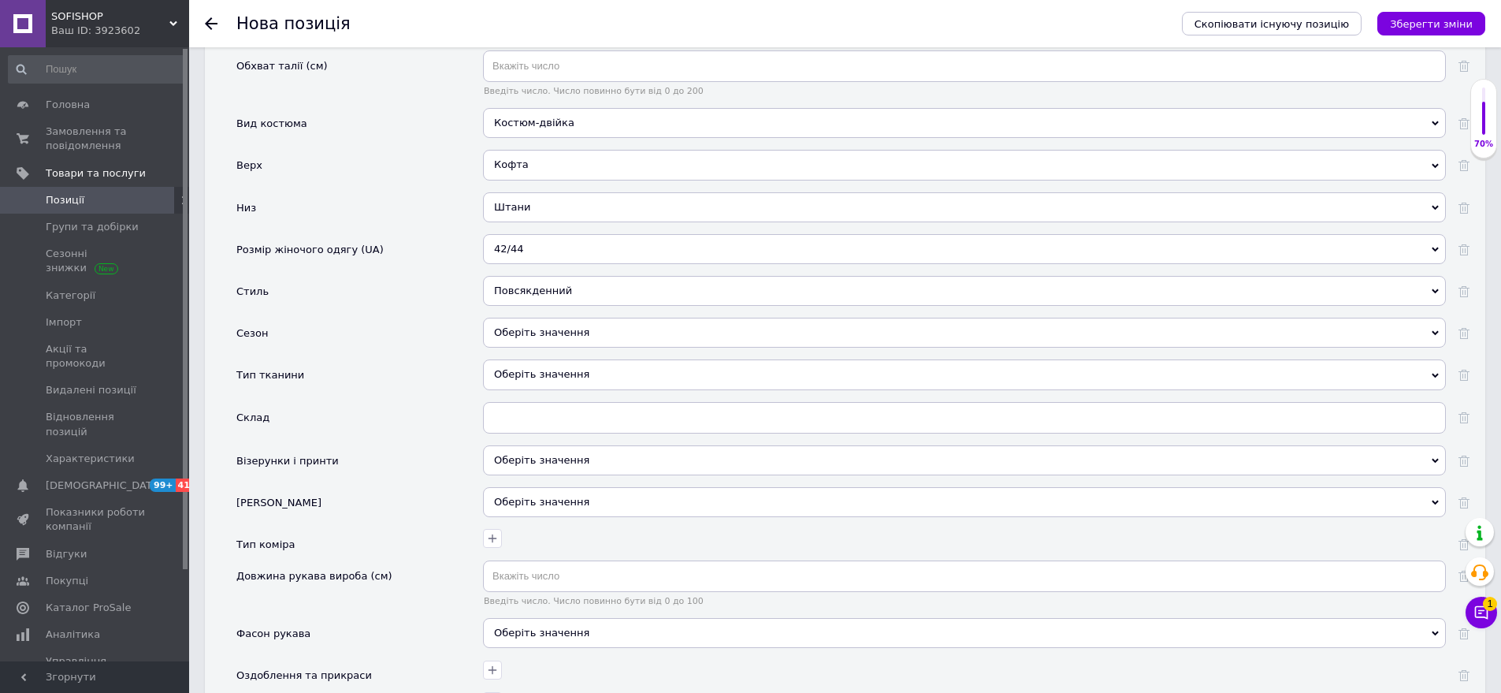
drag, startPoint x: 572, startPoint y: 308, endPoint x: 498, endPoint y: 277, distance: 80.2
click at [570, 318] on div "Оберіть значення" at bounding box center [964, 333] width 963 height 30
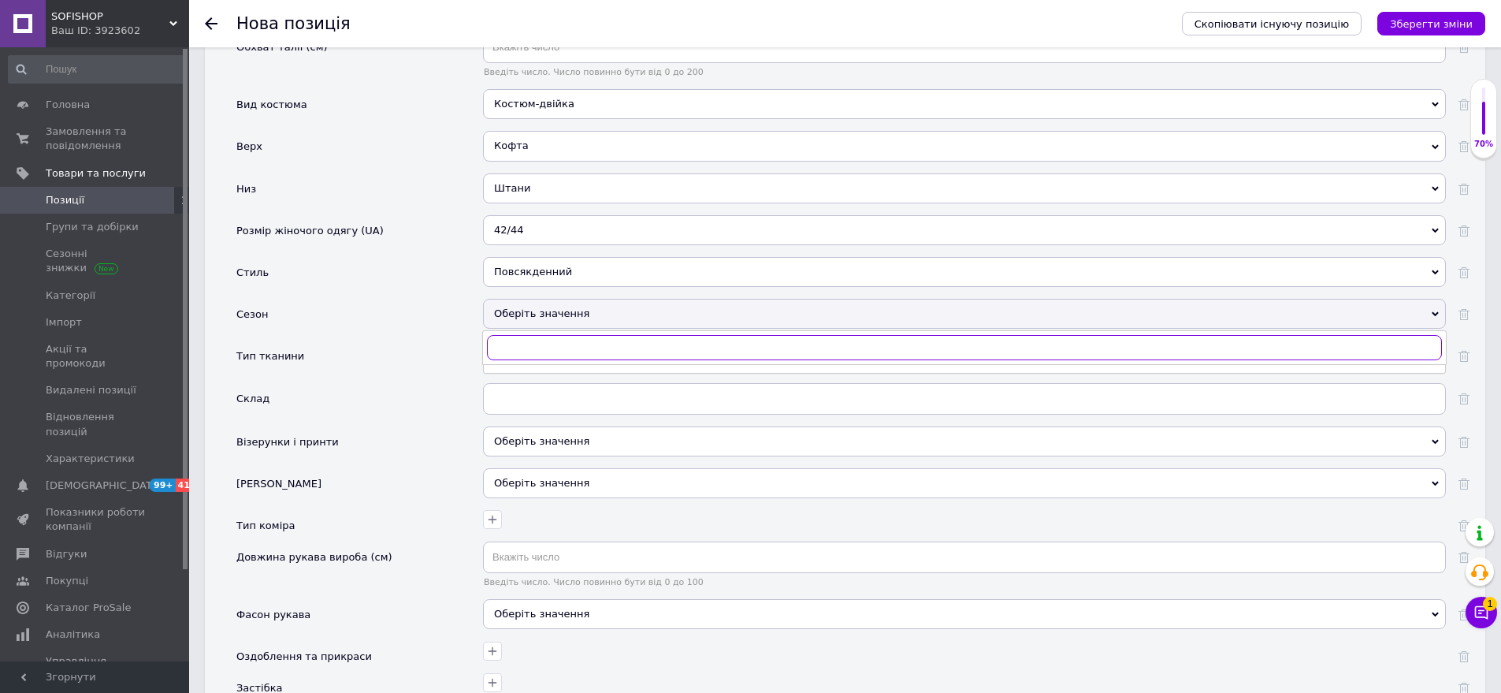
scroll to position [2174, 0]
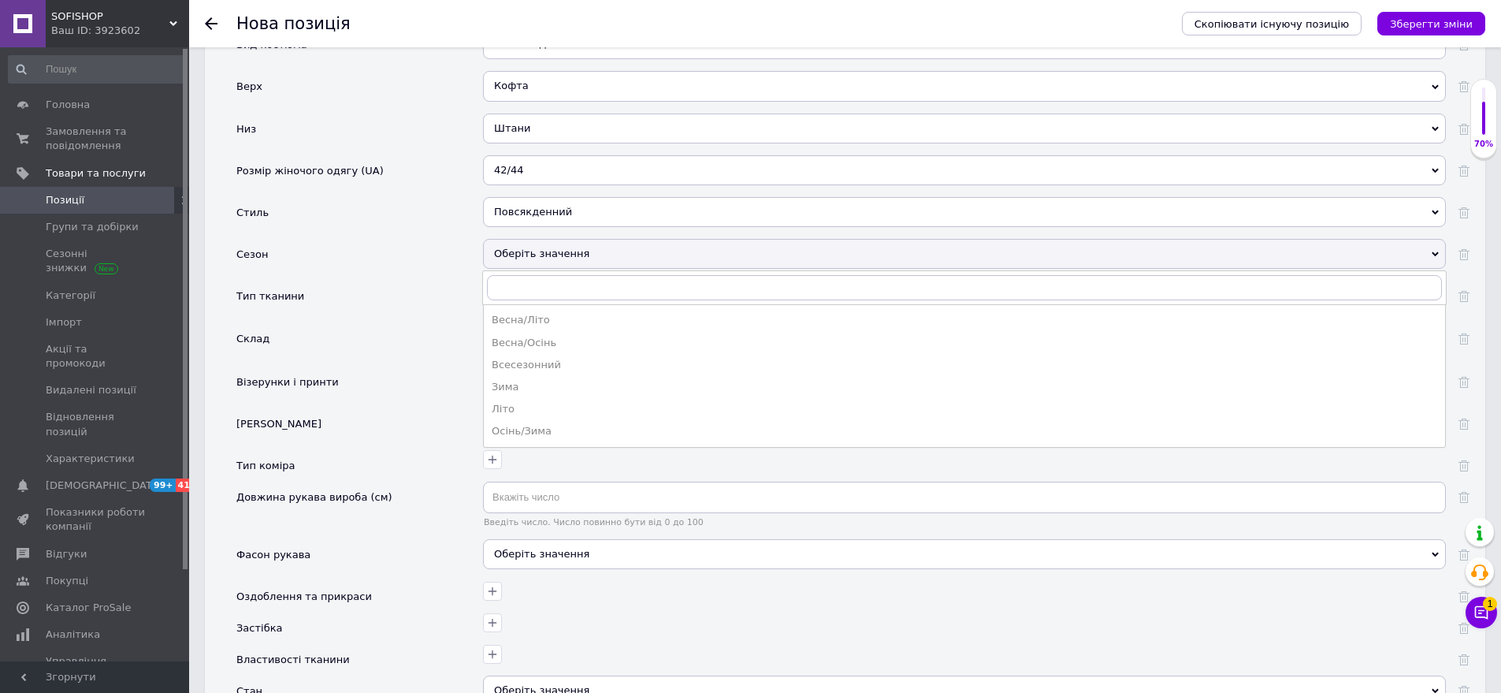
drag, startPoint x: 569, startPoint y: 331, endPoint x: 517, endPoint y: 299, distance: 60.8
click at [567, 329] on ul "Весна/[PERSON_NAME]/Осінь Всесезонний [PERSON_NAME]/Зима" at bounding box center [964, 375] width 963 height 143
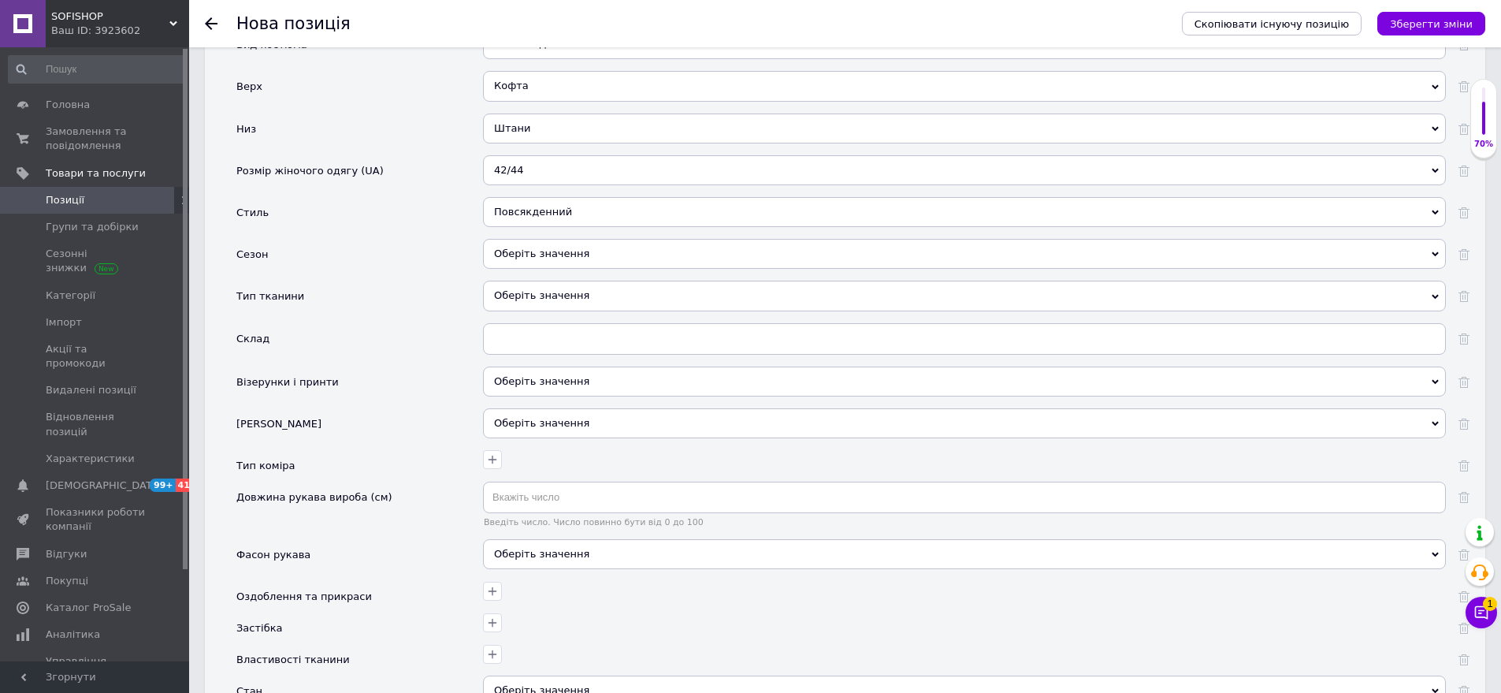
drag, startPoint x: 564, startPoint y: 228, endPoint x: 493, endPoint y: 266, distance: 79.7
click at [563, 239] on div "Оберіть значення" at bounding box center [964, 254] width 963 height 30
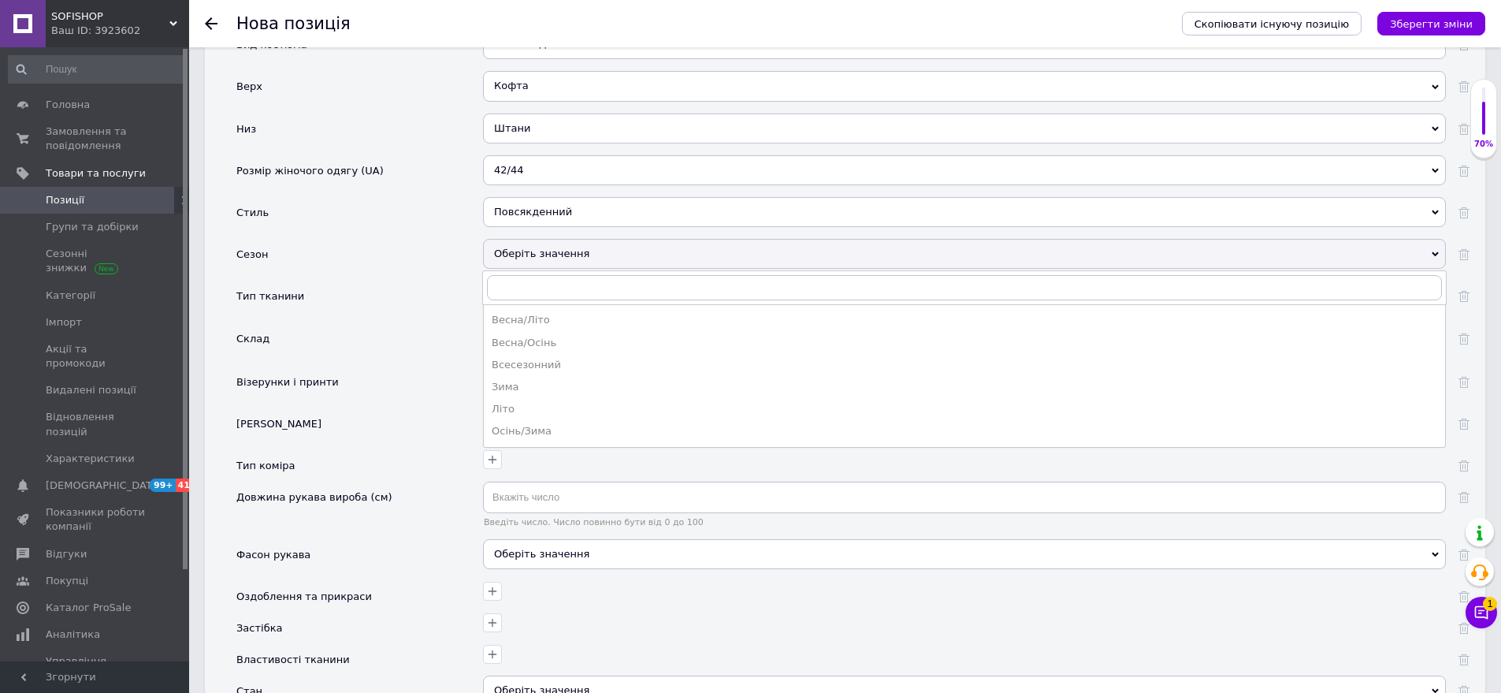
drag, startPoint x: 554, startPoint y: 311, endPoint x: 506, endPoint y: 293, distance: 51.1
click at [553, 332] on li "Весна/Осінь" at bounding box center [965, 343] width 962 height 22
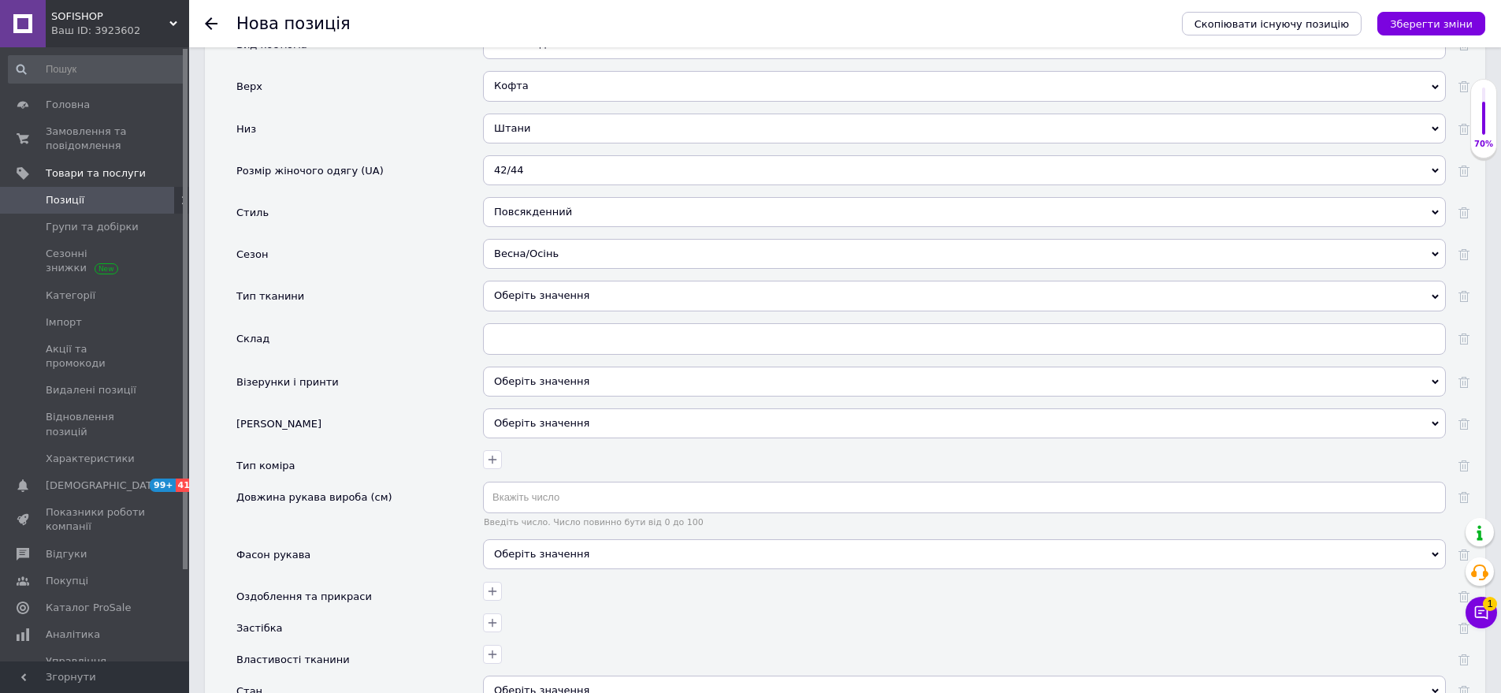
click at [578, 256] on div "Весна/Осінь Весна/[PERSON_NAME]/Осінь Всесезонний Зима [PERSON_NAME]/Зима" at bounding box center [964, 260] width 963 height 42
drag, startPoint x: 548, startPoint y: 280, endPoint x: 485, endPoint y: 249, distance: 69.4
click at [547, 281] on div "Оберіть значення" at bounding box center [964, 296] width 963 height 30
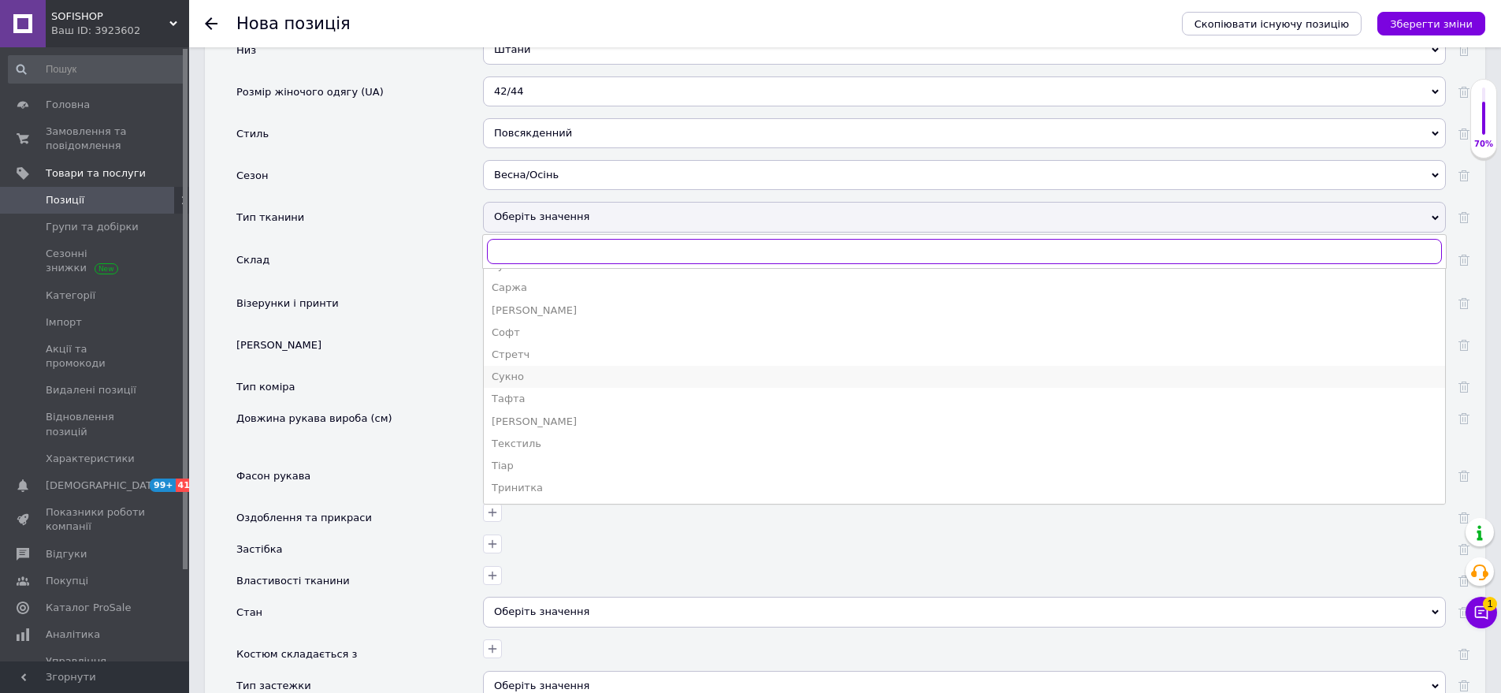
scroll to position [1829, 0]
click at [560, 402] on div "Тринитка" at bounding box center [965, 409] width 946 height 14
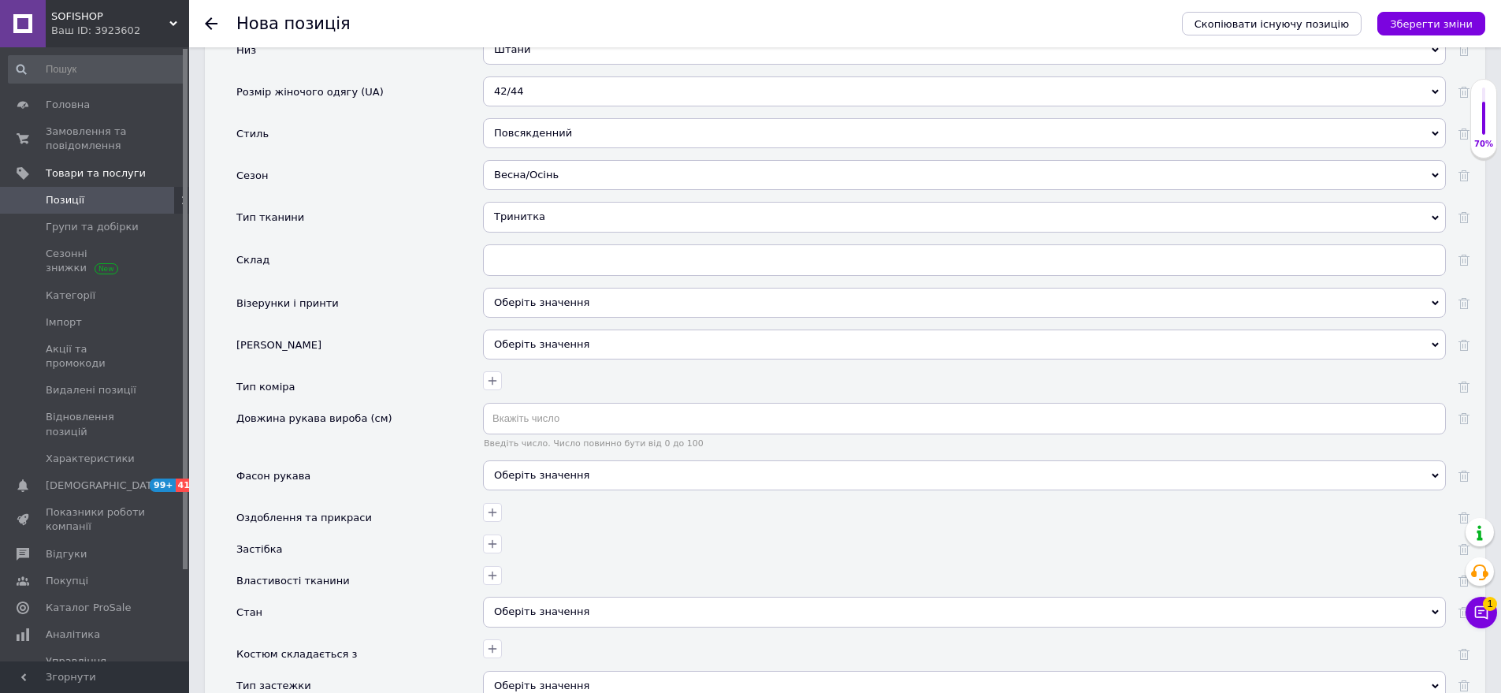
click at [568, 288] on div "Оберіть значення" at bounding box center [964, 303] width 963 height 30
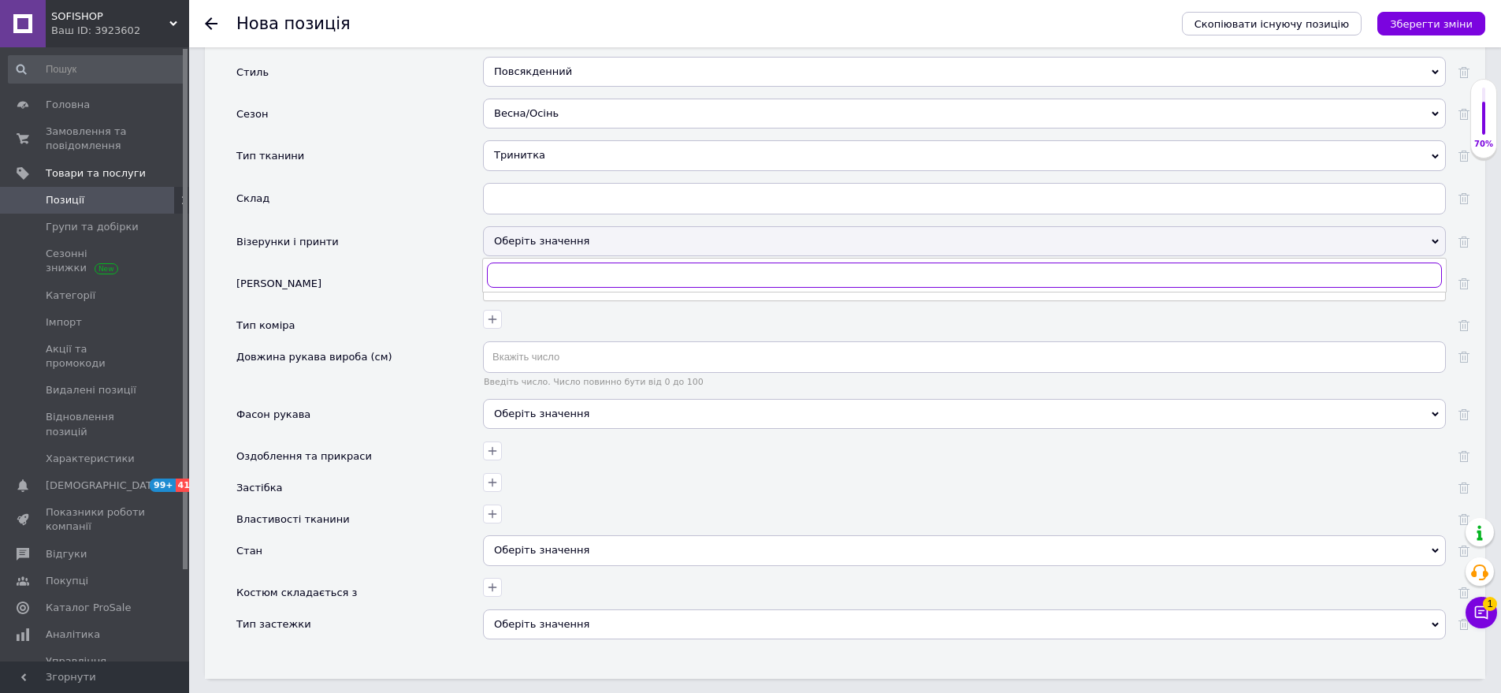
scroll to position [2331, 0]
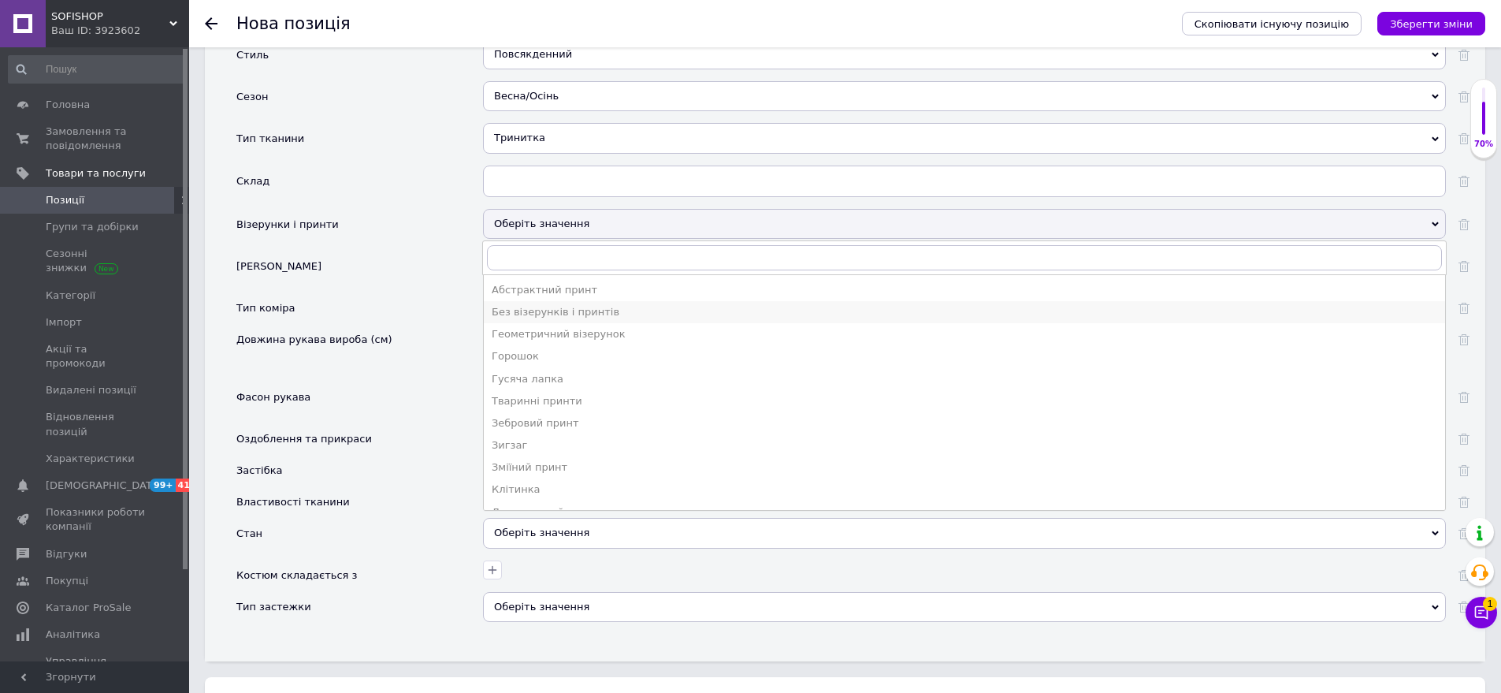
click at [524, 301] on li "Без візерунків і принтів" at bounding box center [965, 312] width 962 height 22
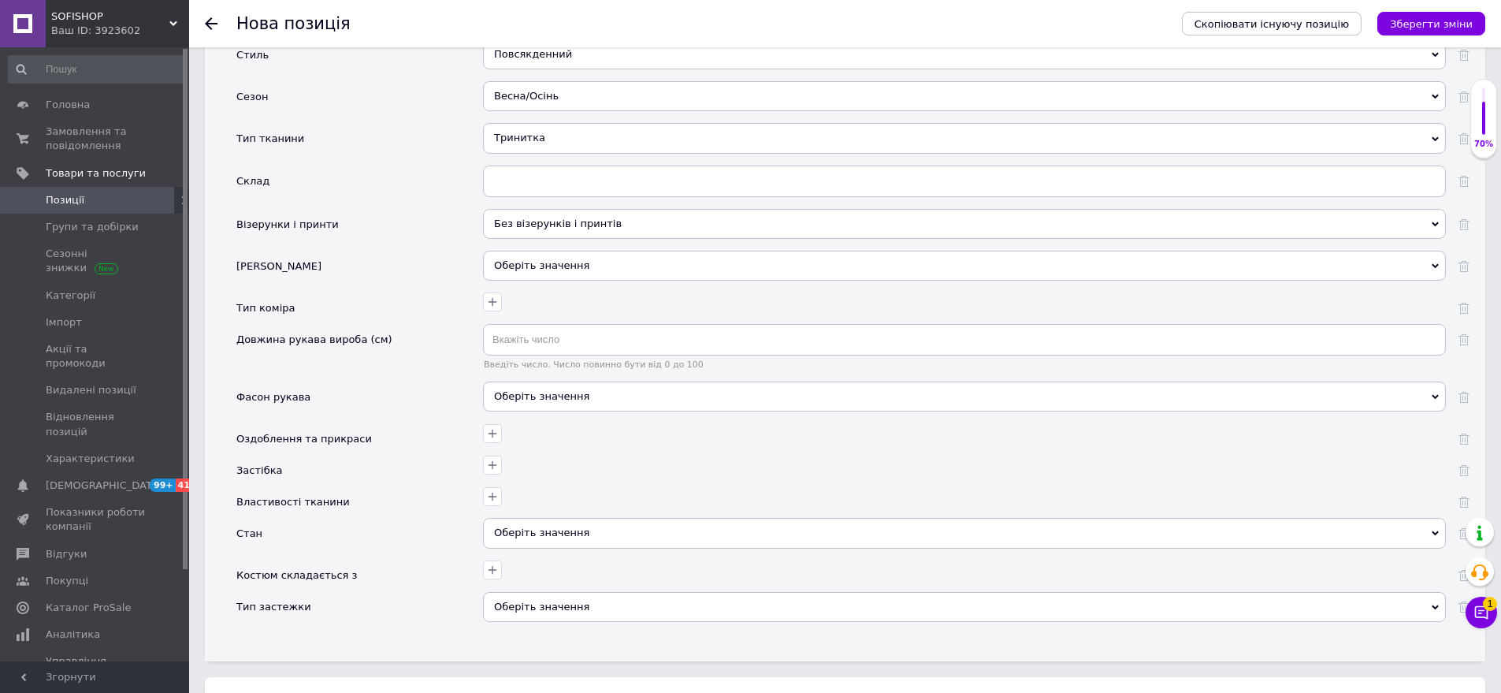
drag, startPoint x: 538, startPoint y: 369, endPoint x: 493, endPoint y: 352, distance: 47.9
click at [533, 381] on div "Оберіть значення" at bounding box center [964, 396] width 963 height 30
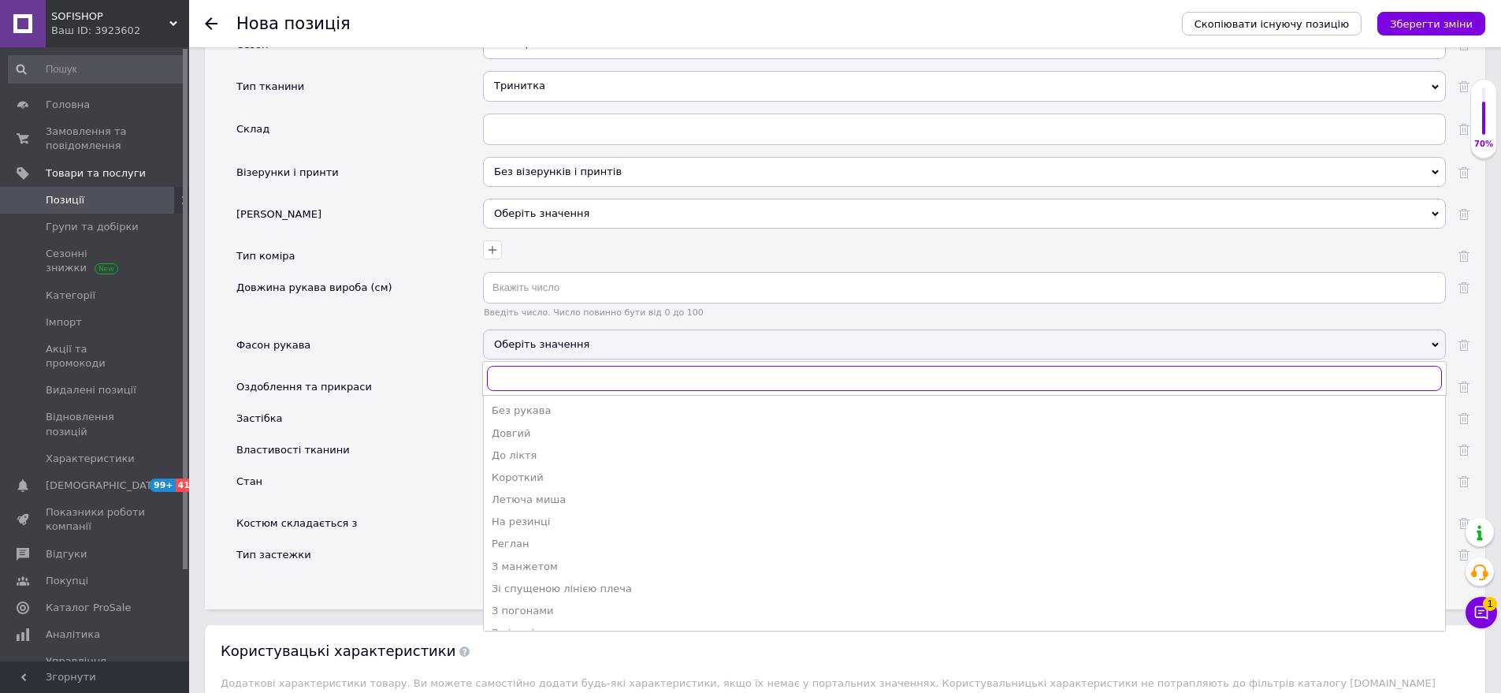
scroll to position [2489, 0]
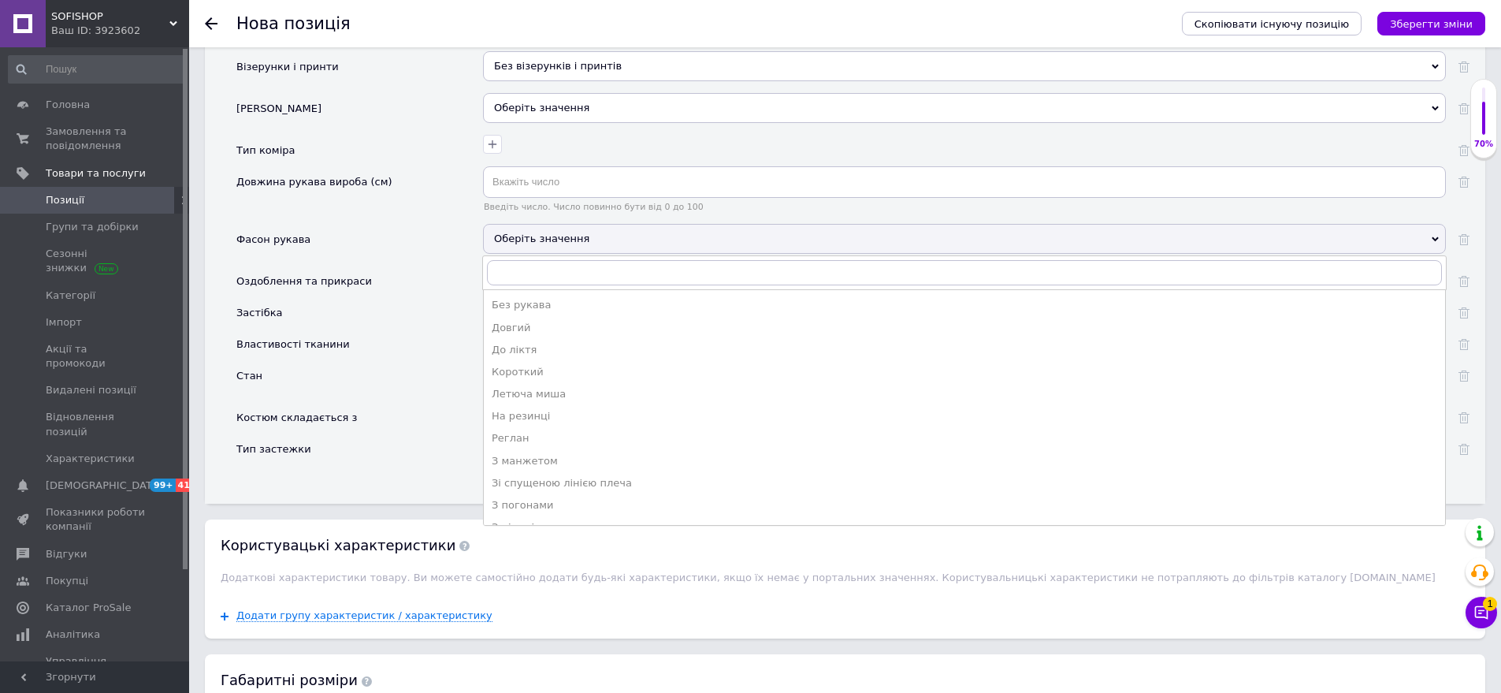
drag, startPoint x: 519, startPoint y: 302, endPoint x: 519, endPoint y: 353, distance: 51.2
click at [520, 321] on div "Довгий" at bounding box center [965, 328] width 946 height 14
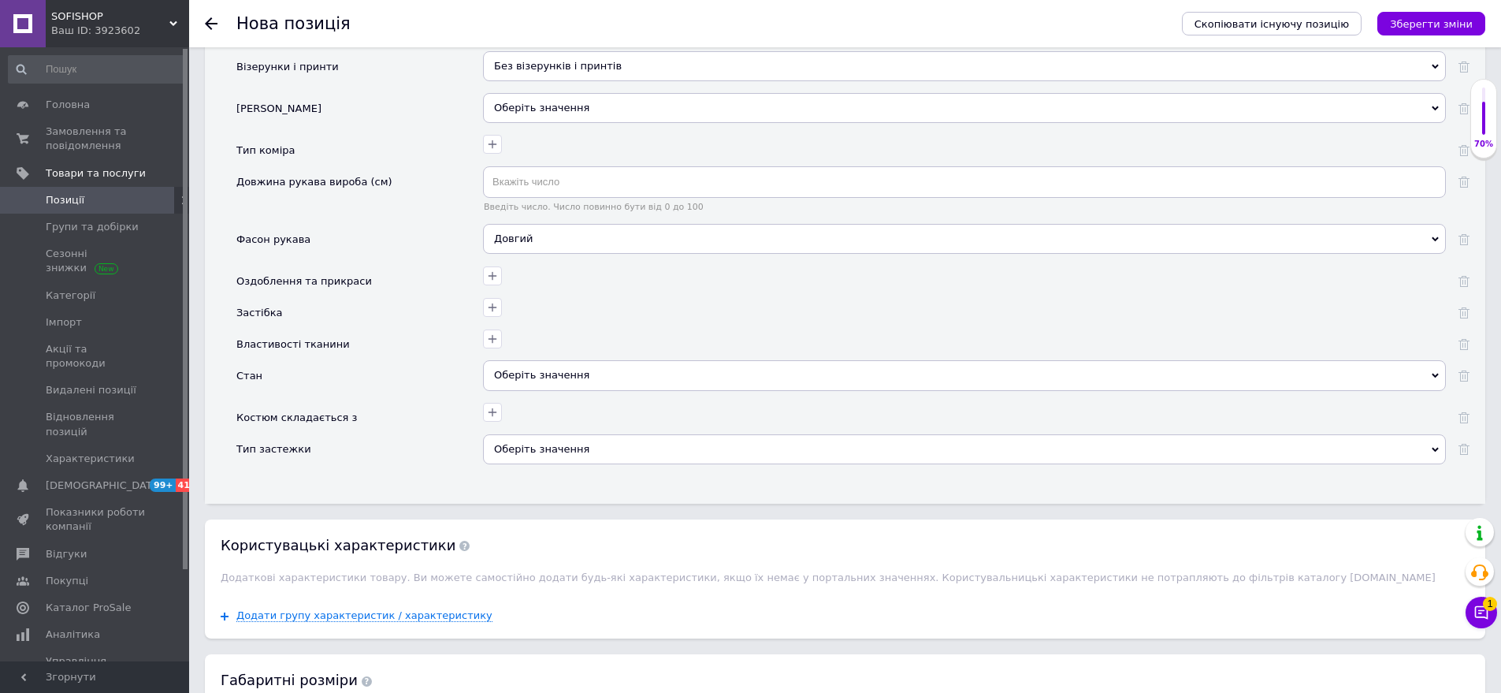
drag, startPoint x: 563, startPoint y: 342, endPoint x: 508, endPoint y: 319, distance: 59.0
click at [564, 360] on div "Оберіть значення" at bounding box center [964, 375] width 963 height 30
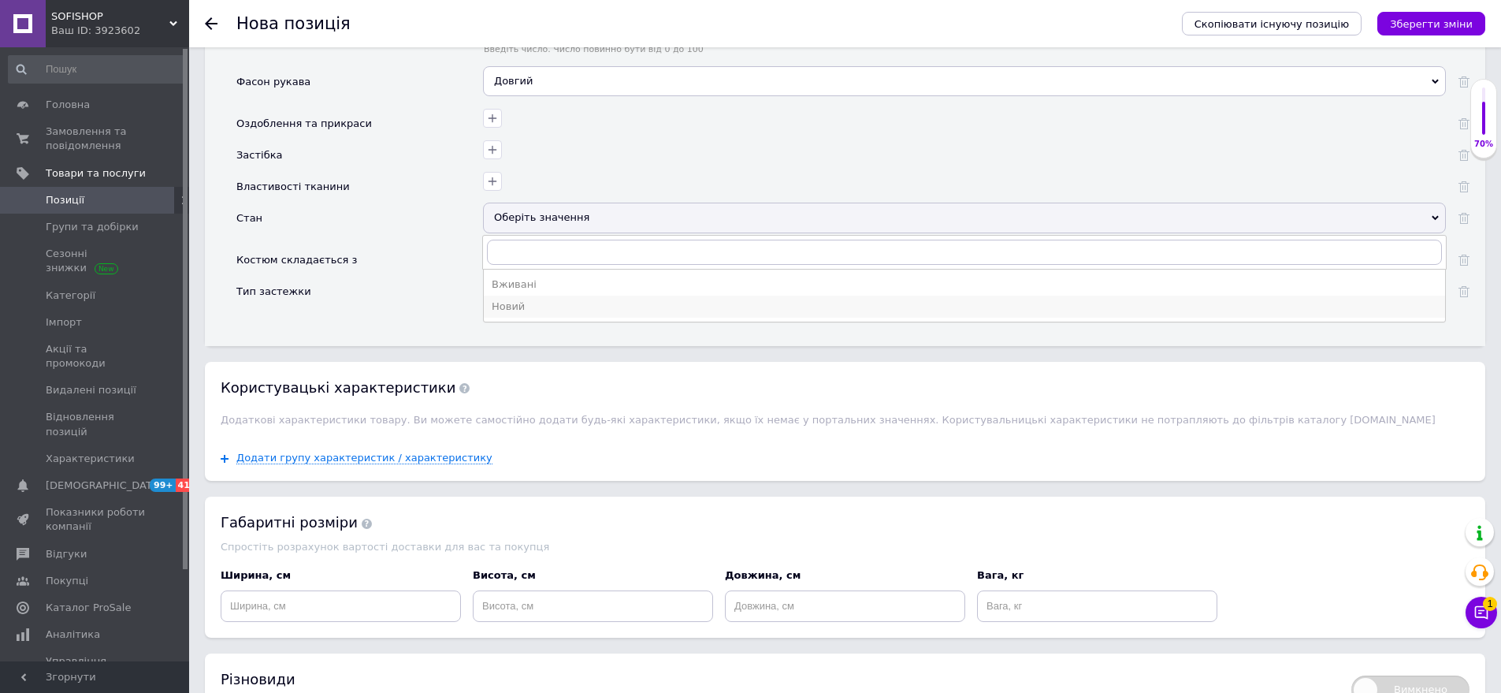
click at [521, 299] on div "Новий" at bounding box center [965, 306] width 946 height 14
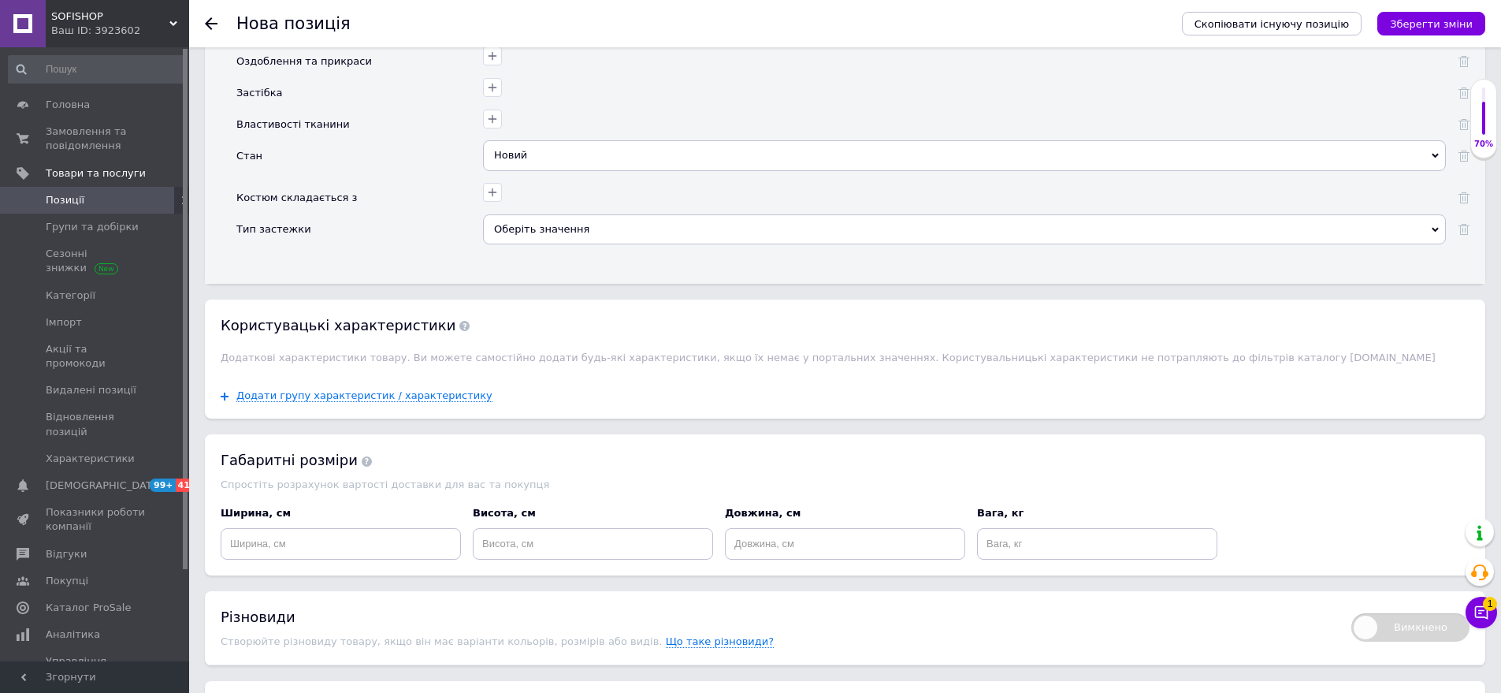
scroll to position [2811, 0]
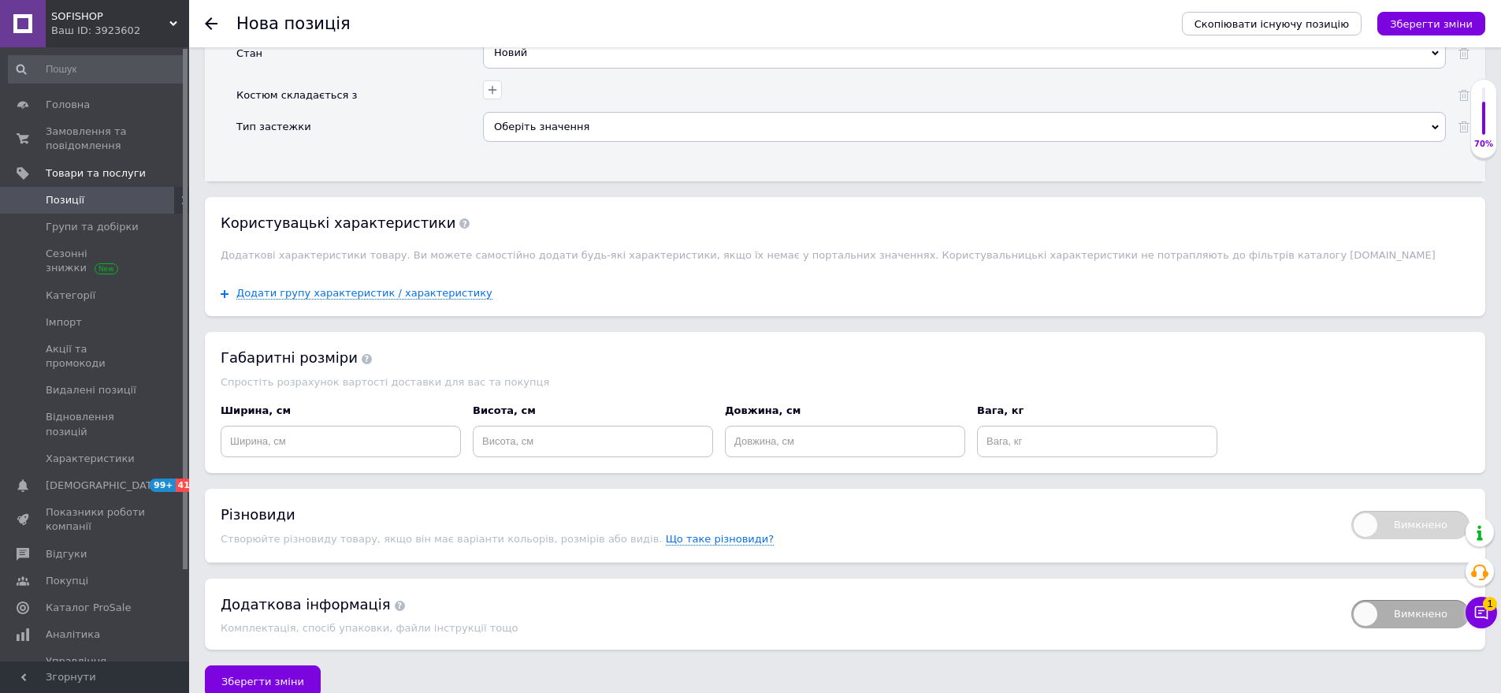
click at [266, 675] on span "Зберегти зміни" at bounding box center [262, 681] width 83 height 12
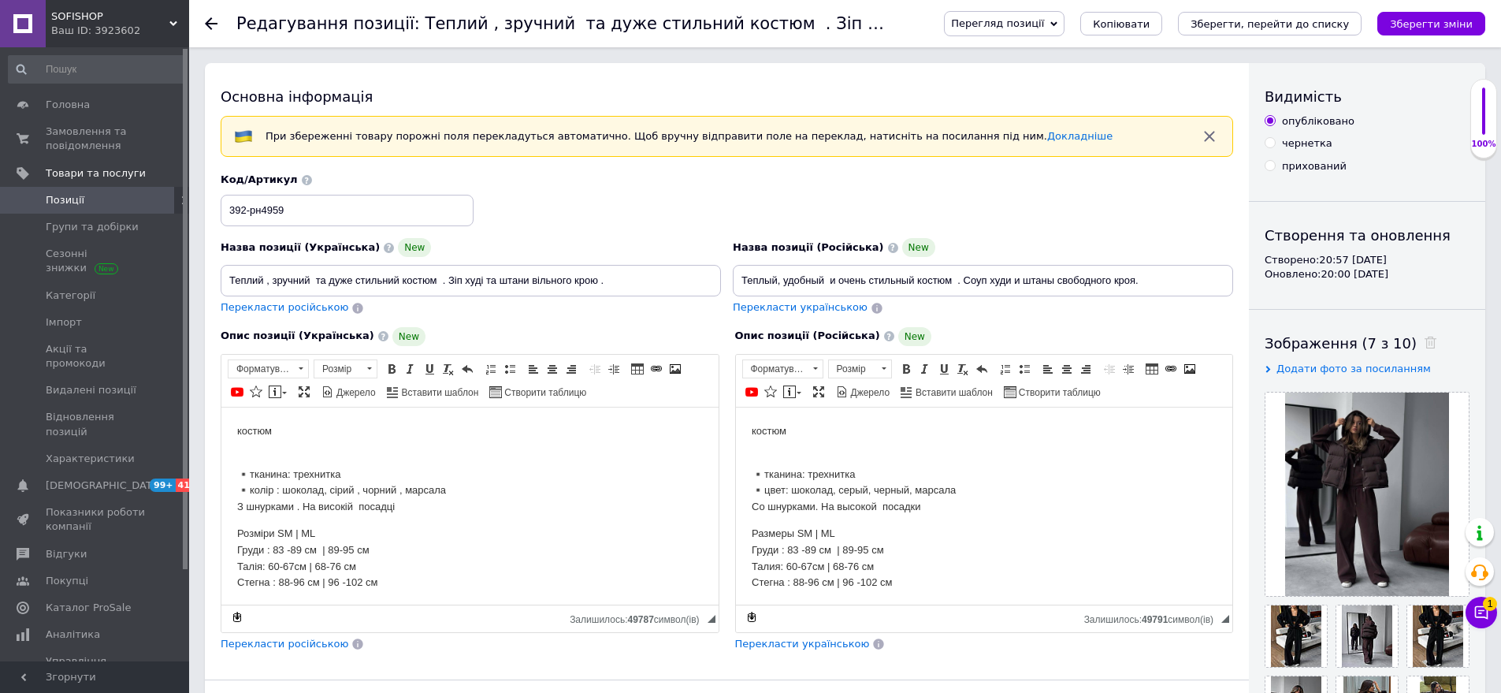
click at [1319, 9] on div "Перегляд позиції Зберегти та переглянути на сайті Зберегти та переглянути на ма…" at bounding box center [1199, 23] width 573 height 47
click at [1315, 28] on icon "Зберегти, перейти до списку" at bounding box center [1270, 24] width 158 height 12
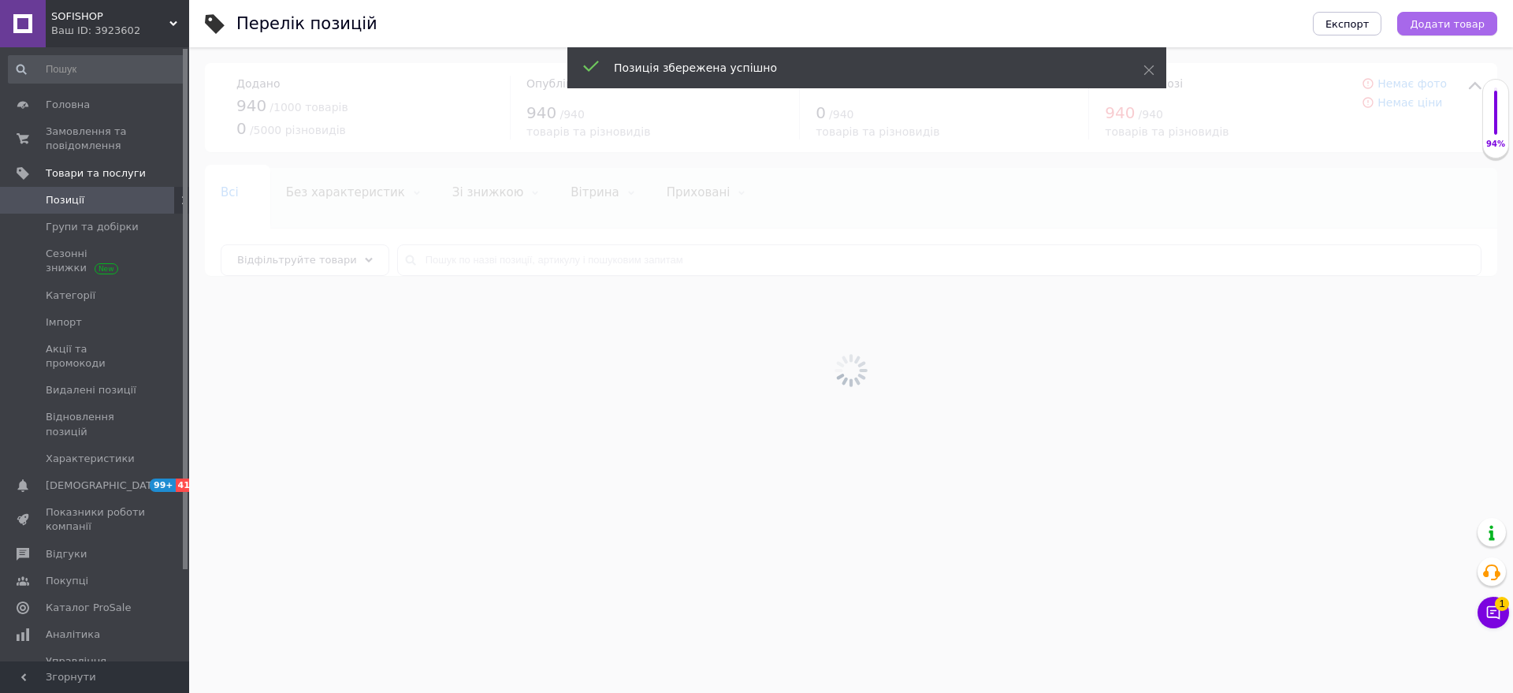
click at [1458, 15] on button "Додати товар" at bounding box center [1447, 24] width 100 height 24
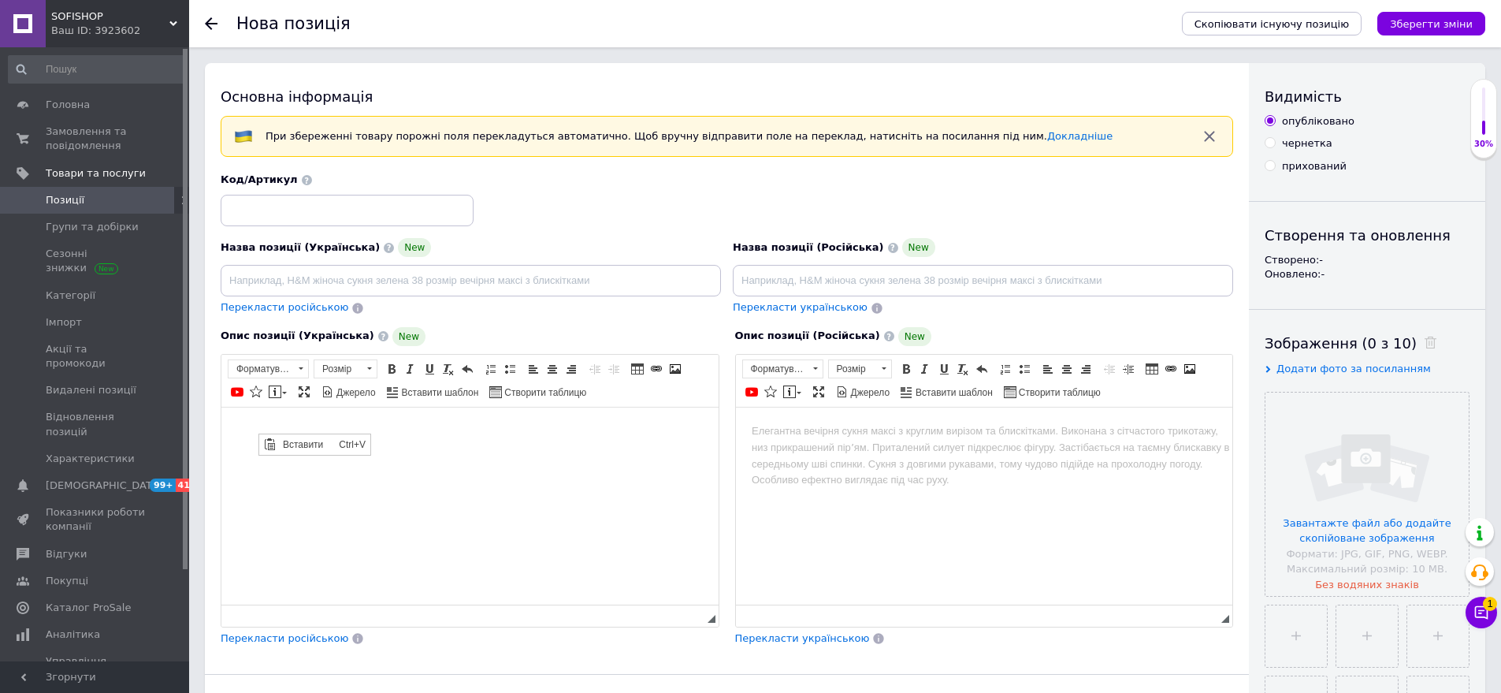
click at [299, 446] on span "Вставити" at bounding box center [307, 443] width 56 height 19
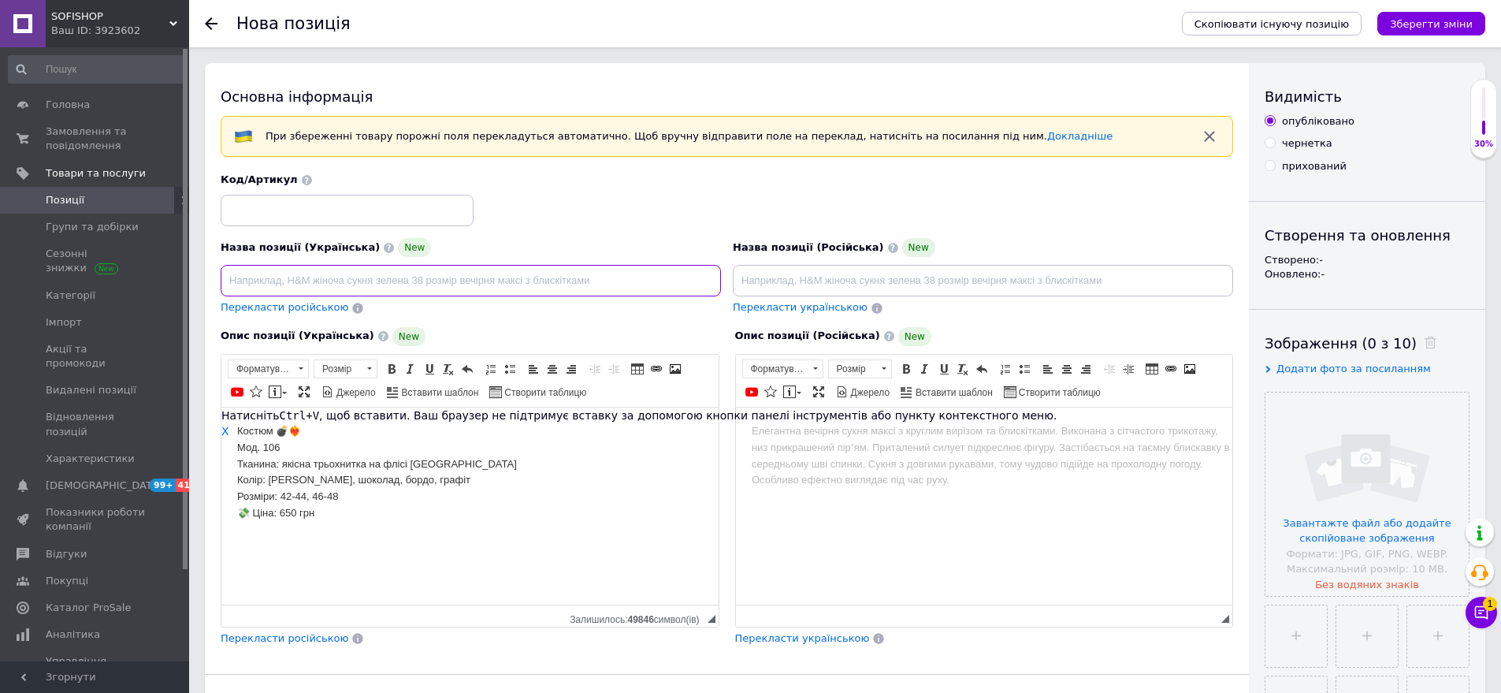
click at [248, 281] on input at bounding box center [471, 281] width 500 height 32
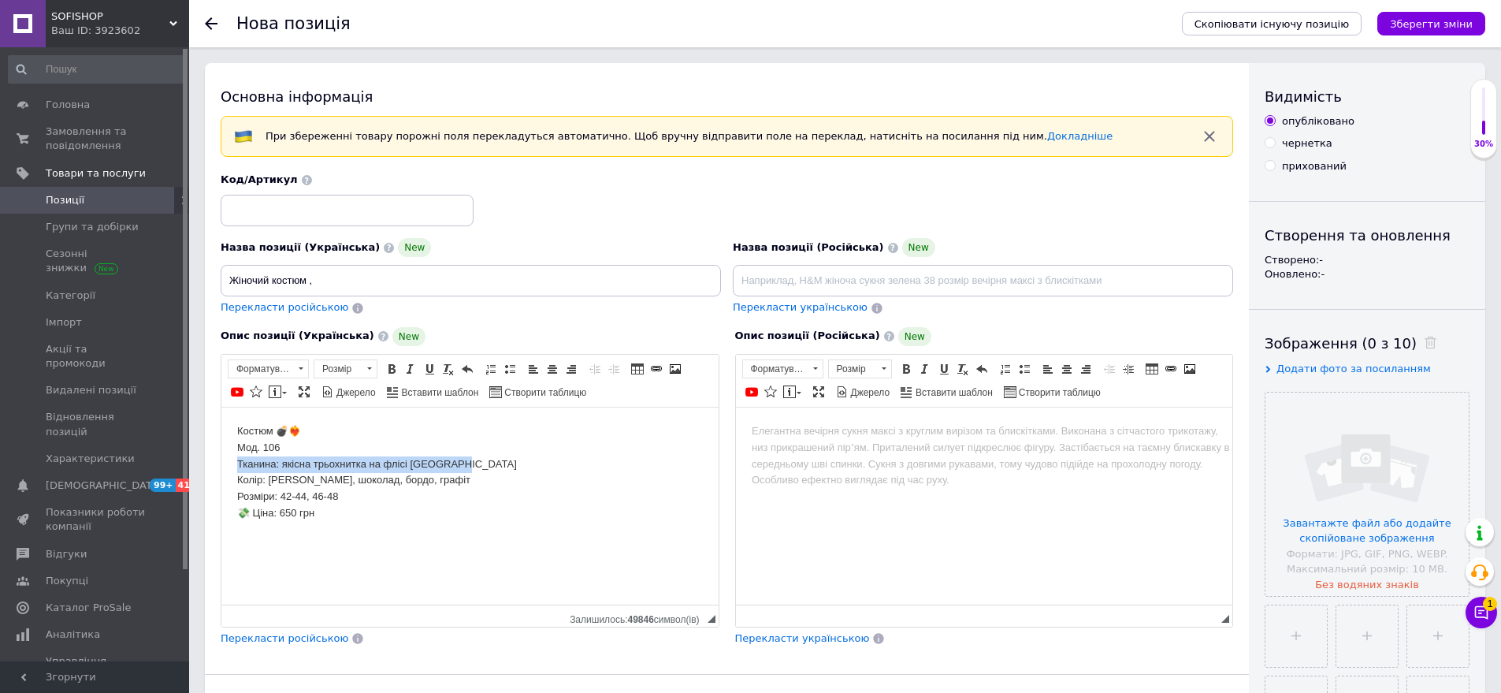
drag, startPoint x: 240, startPoint y: 462, endPoint x: 471, endPoint y: 466, distance: 230.2
click at [471, 466] on html "Костюм 💣❤️‍🔥 Мод. 106 Тканина: якісна трьохнитка на флісі Туреччина Колір: сіри…" at bounding box center [469, 480] width 497 height 147
drag, startPoint x: 457, startPoint y: 501, endPoint x: 623, endPoint y: 517, distance: 167.0
click at [457, 501] on span "Копіювати" at bounding box center [465, 494] width 61 height 19
copy body "Тканина: якісна трьохнитка на флісі [GEOGRAPHIC_DATA]"
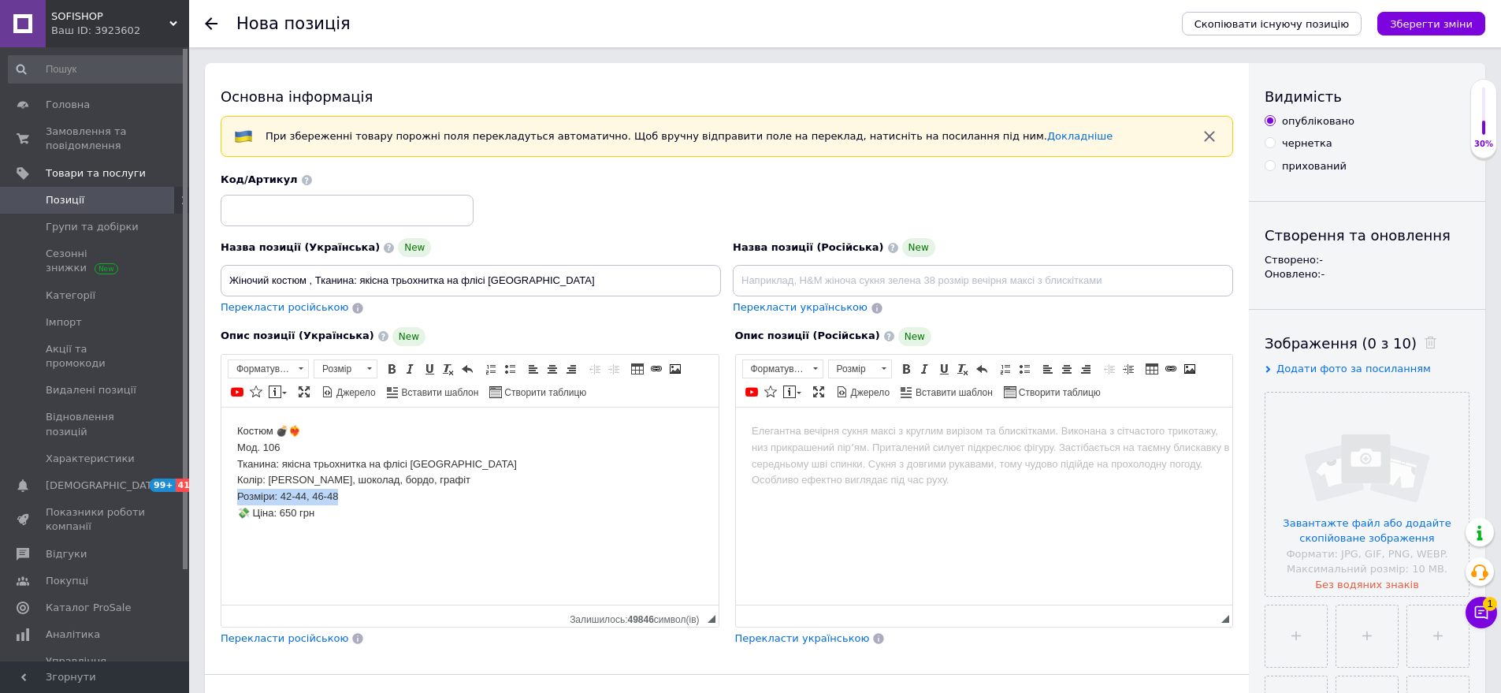
drag, startPoint x: 235, startPoint y: 497, endPoint x: 349, endPoint y: 502, distance: 114.4
click at [350, 502] on html "Костюм 💣❤️‍🔥 Мод. 106 Тканина: якісна трьохнитка на флісі Туреччина Колір: сіри…" at bounding box center [469, 480] width 497 height 147
click at [390, 528] on span "Копіювати" at bounding box center [400, 532] width 61 height 19
copy body "Розміри: 42-44, 46-48"
paste input "Розміри: 42-44, 46-48"
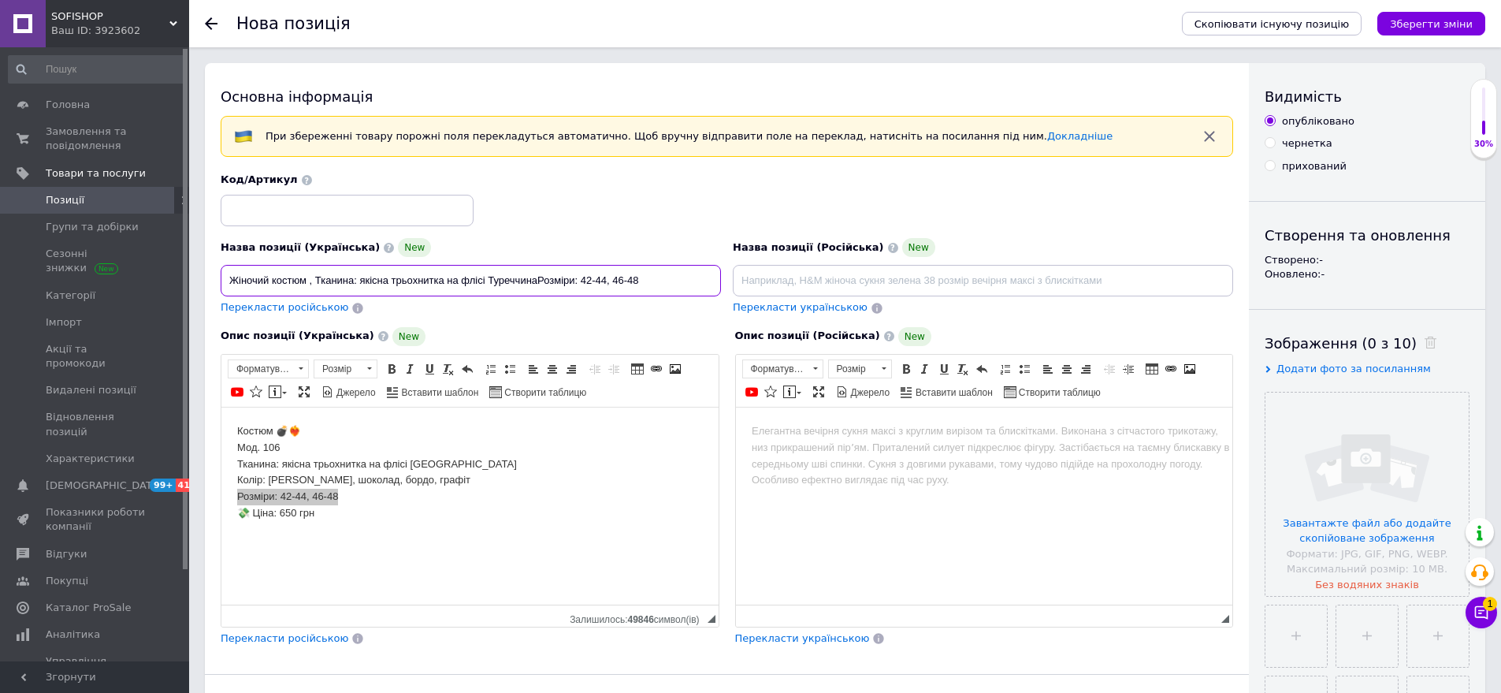
click at [538, 284] on input "Жіночий костюм , Тканина: якісна трьохнитка на флісі ТуреччинаРозміри: 42-44, 4…" at bounding box center [471, 281] width 500 height 32
type input "Жіночий костюм , Тканина: якісна трьохнитка на флісі Туреччина Розміри: 42-44, …"
drag, startPoint x: 270, startPoint y: 214, endPoint x: 276, endPoint y: 224, distance: 11.6
click at [270, 215] on input at bounding box center [347, 211] width 253 height 32
type input "106-сн1482"
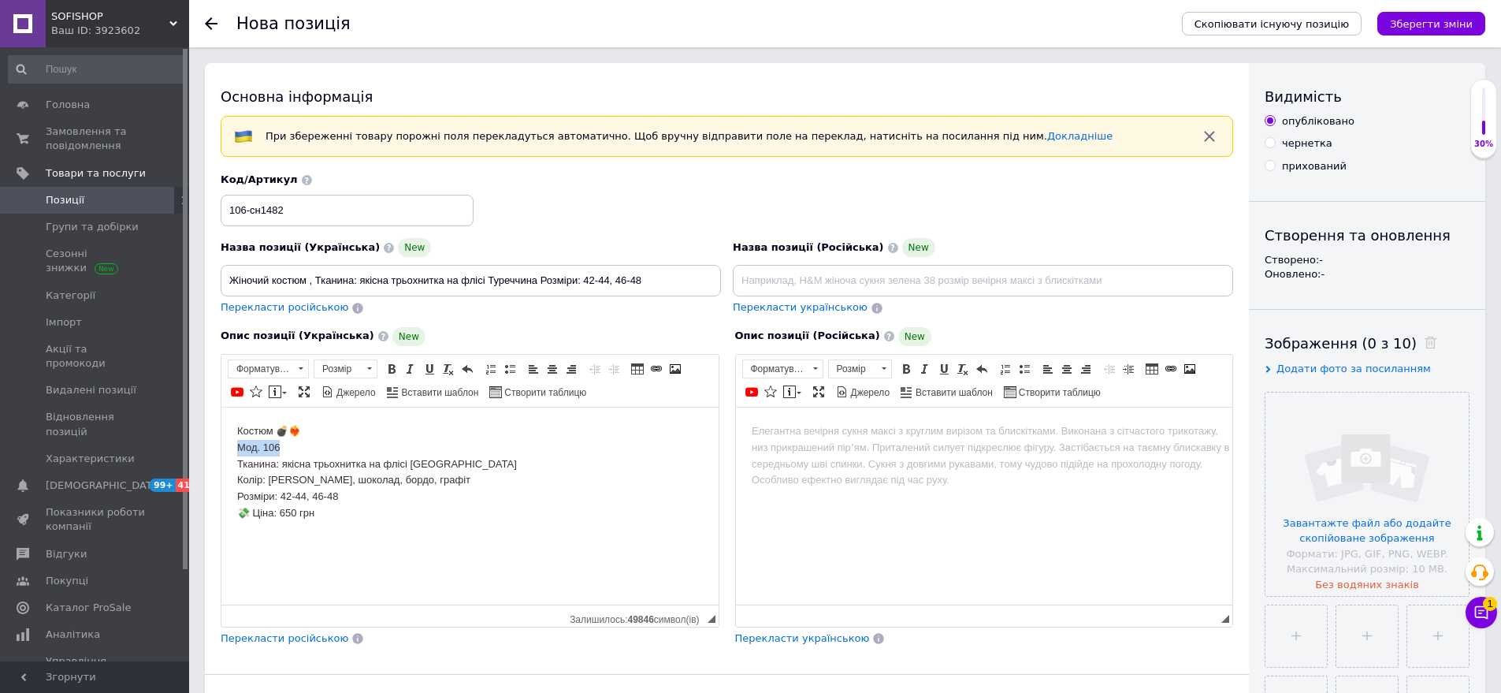
drag, startPoint x: 227, startPoint y: 447, endPoint x: 321, endPoint y: 443, distance: 93.9
click at [321, 443] on html "Костюм 💣❤️‍🔥 Мод. 106 Тканина: якісна трьохнитка на флісі Туреччина Колір: сіри…" at bounding box center [469, 480] width 497 height 147
drag, startPoint x: 235, startPoint y: 501, endPoint x: 326, endPoint y: 497, distance: 91.5
click at [326, 497] on html "Костюм 💣❤️‍🔥 Тканина: якісна трьохнитка на флісі Туреччина Колір: сірий меланж,…" at bounding box center [469, 472] width 497 height 130
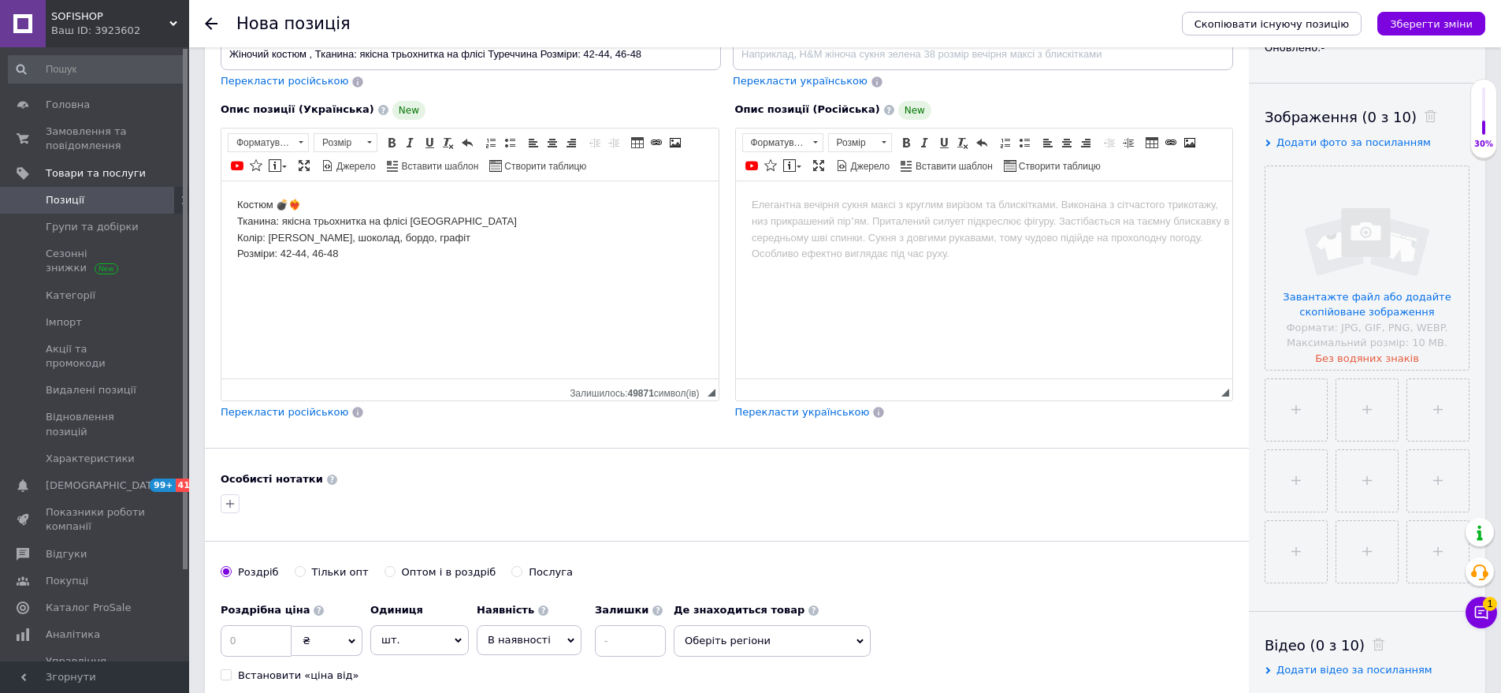
scroll to position [315, 0]
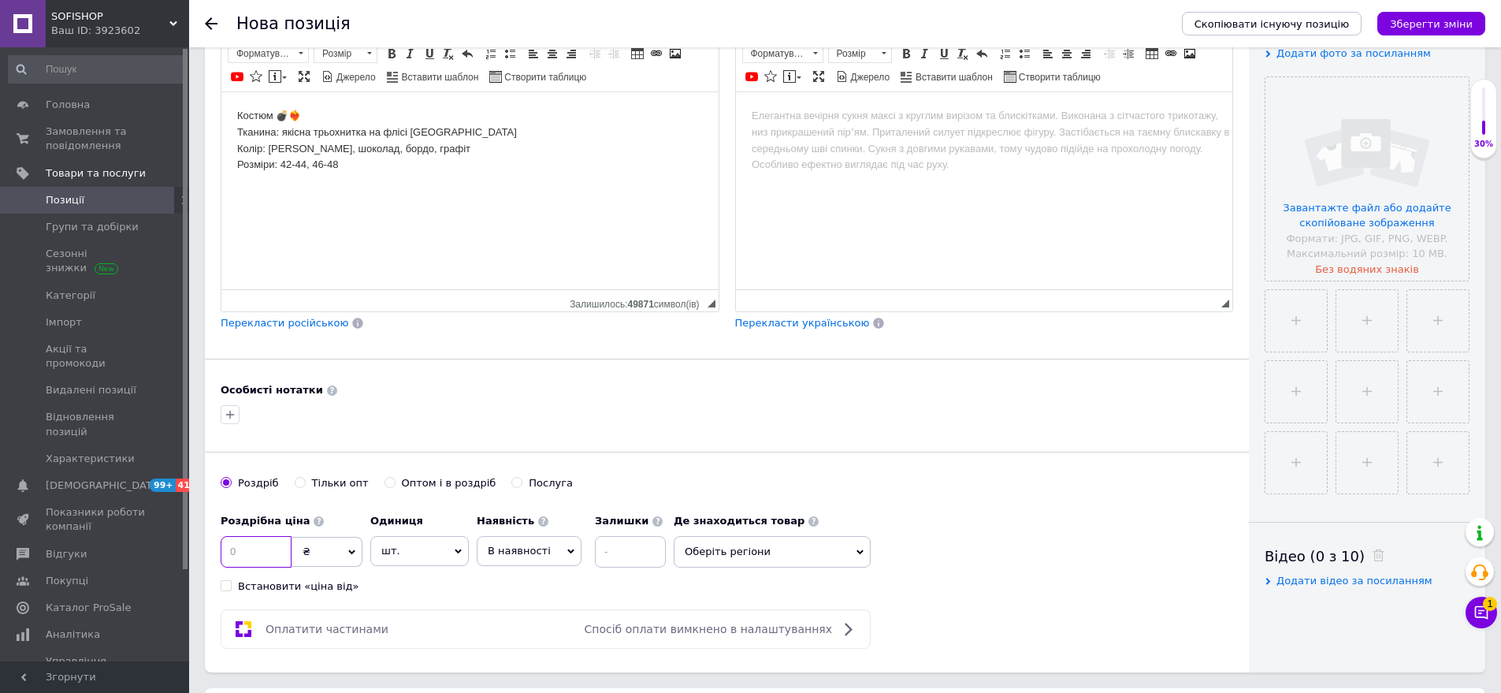
click at [235, 546] on input at bounding box center [256, 552] width 71 height 32
type input "975"
click at [738, 556] on span "Оберіть регіони" at bounding box center [772, 552] width 197 height 32
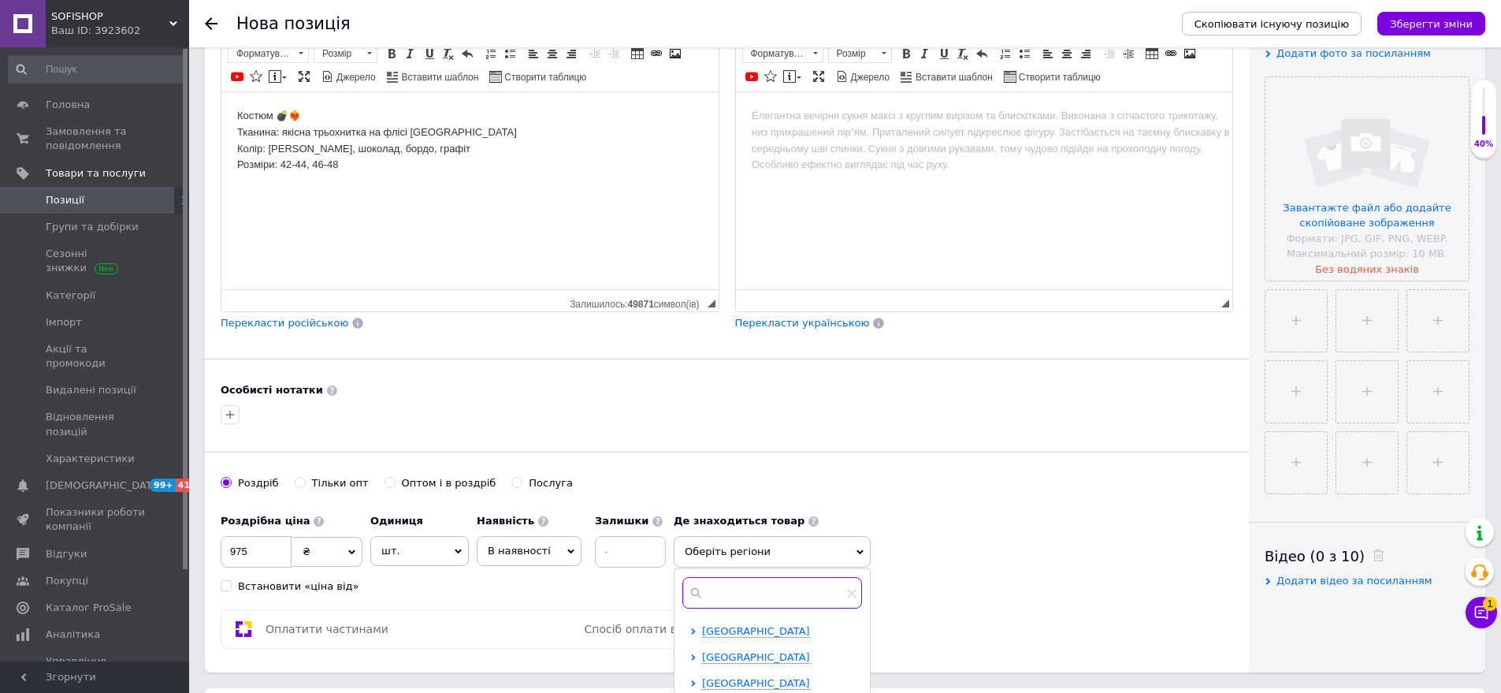
click at [750, 597] on input "text" at bounding box center [773, 593] width 180 height 32
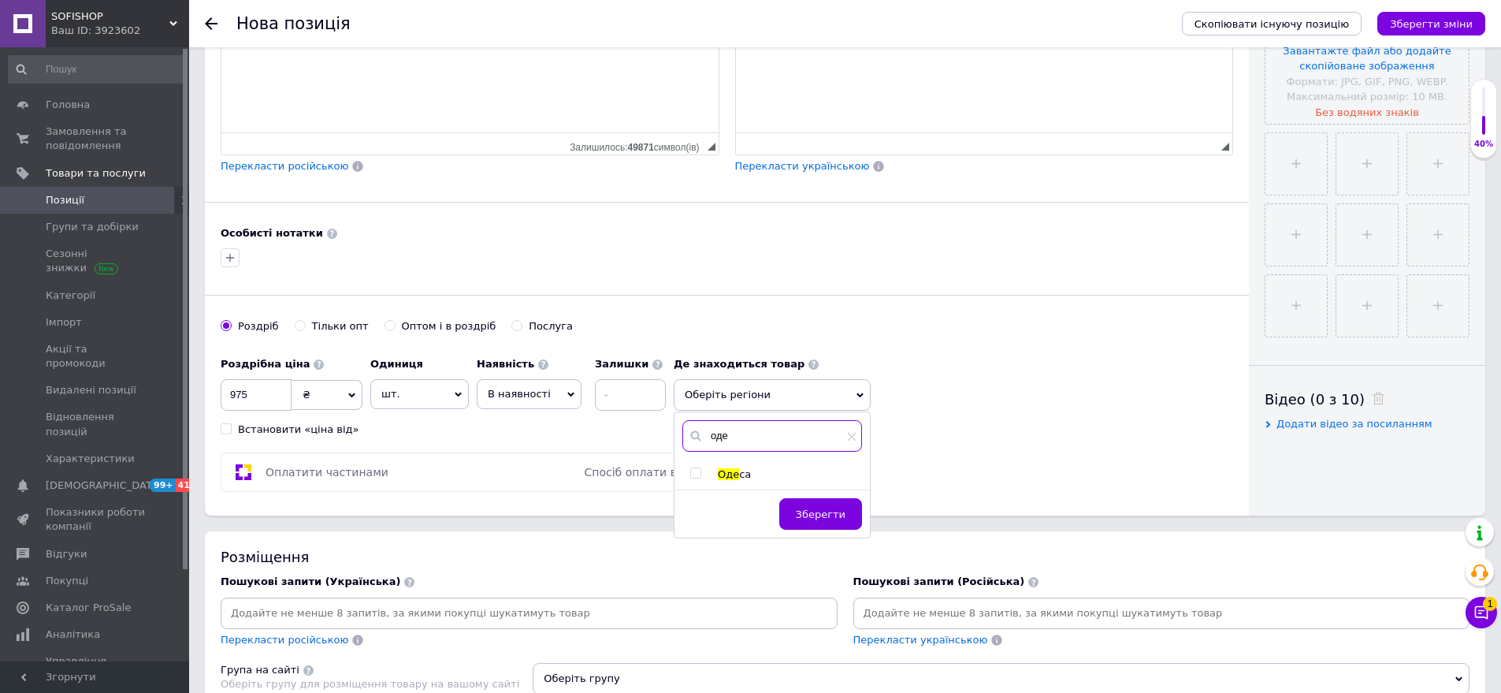
scroll to position [473, 0]
type input "оде"
click at [731, 470] on span "Оде" at bounding box center [728, 473] width 21 height 12
checkbox input "true"
click at [801, 515] on button "Зберегти" at bounding box center [820, 521] width 83 height 32
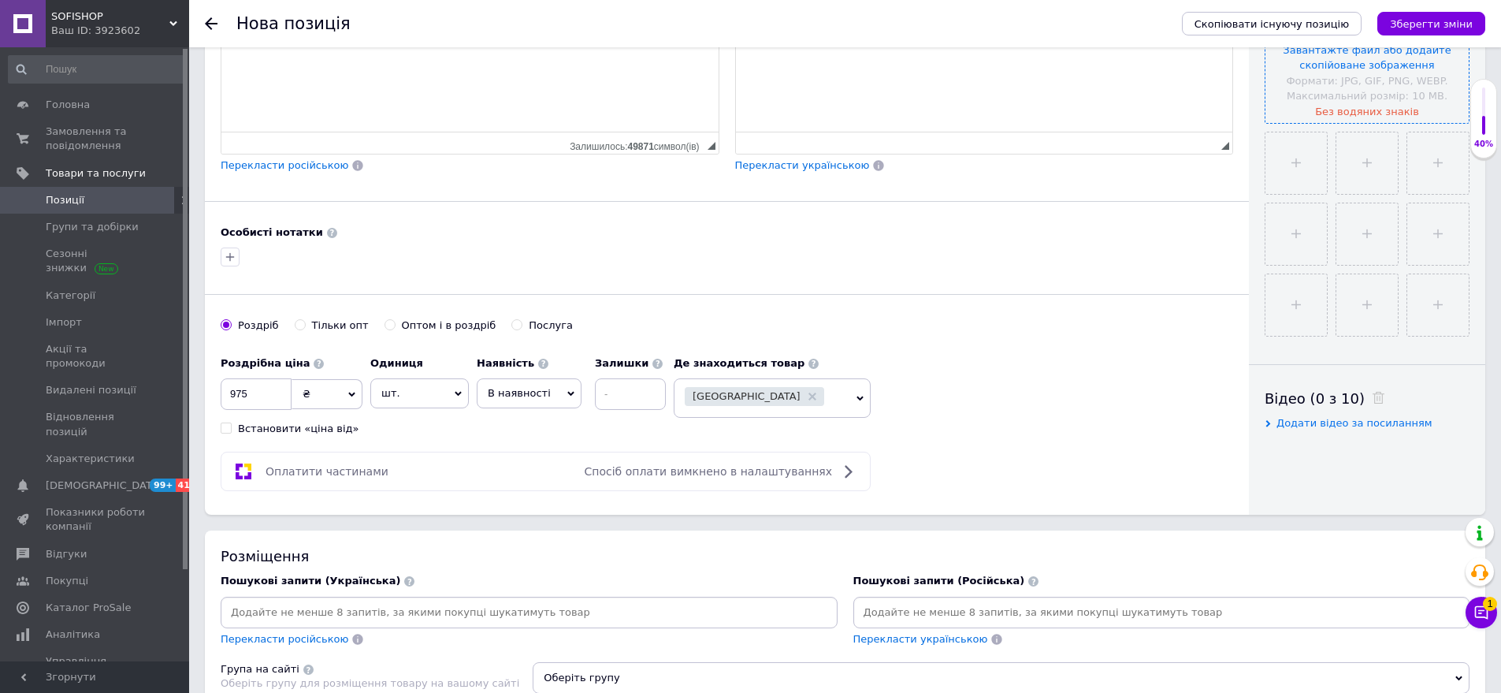
click at [1314, 80] on input "file" at bounding box center [1367, 21] width 203 height 203
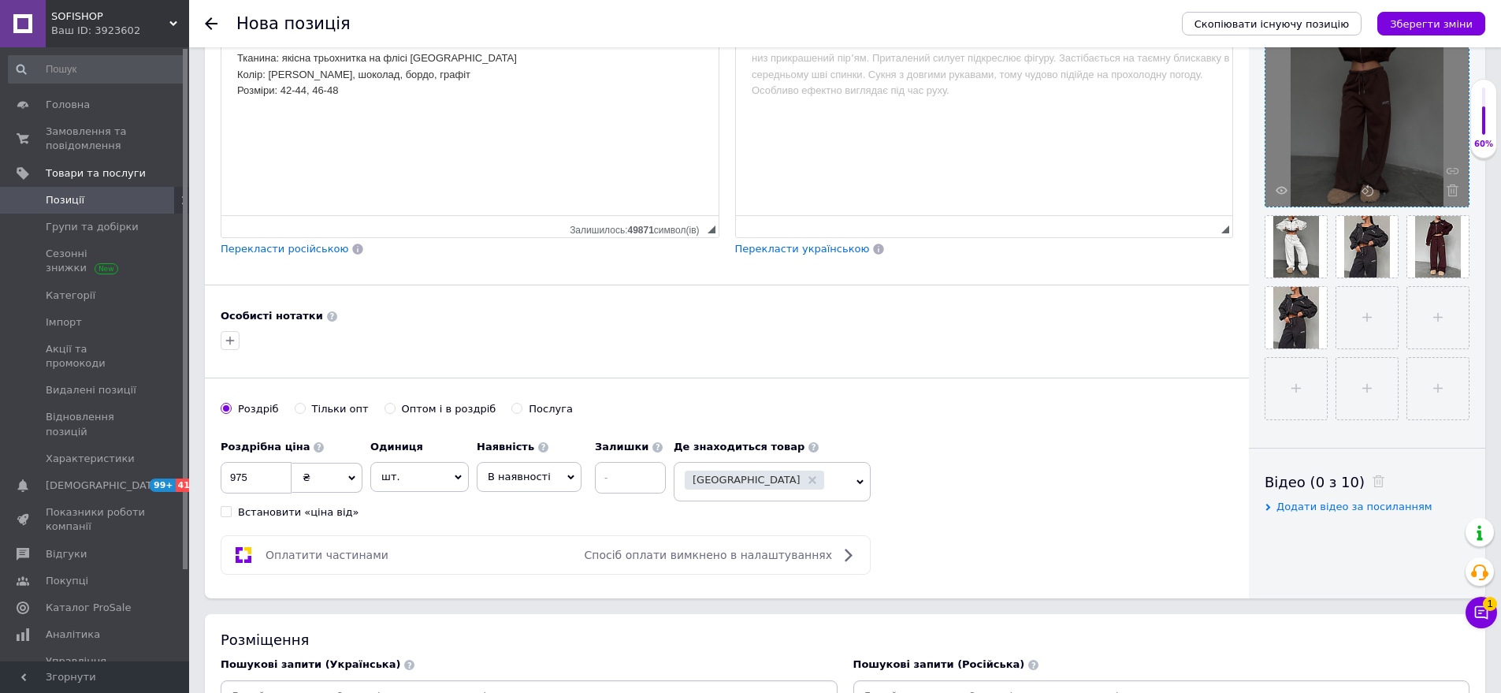
scroll to position [709, 0]
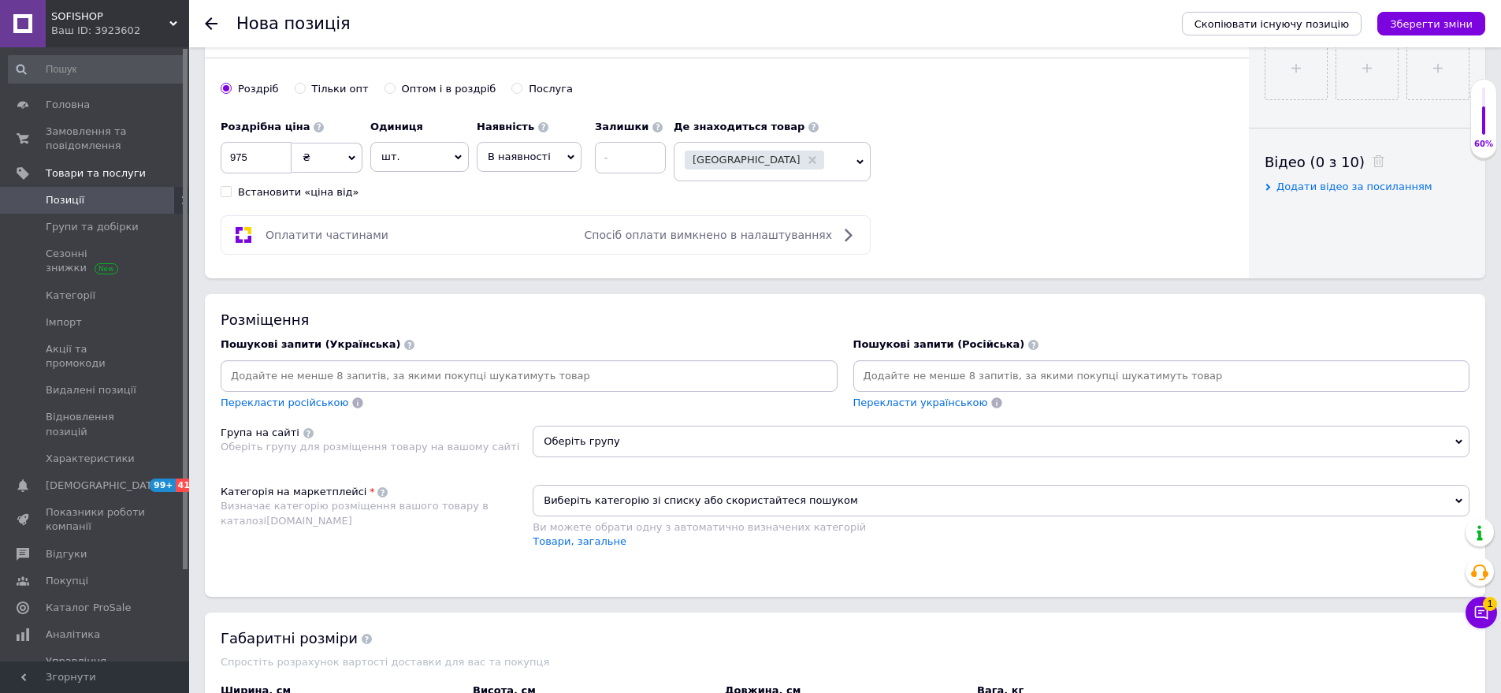
click at [900, 375] on input at bounding box center [1162, 376] width 611 height 24
drag, startPoint x: 333, startPoint y: 305, endPoint x: 686, endPoint y: 375, distance: 360.0
click at [333, 304] on div "Розміщення Пошукові запити (Українська) Перекласти російською Пошукові запити (…" at bounding box center [845, 445] width 1281 height 302
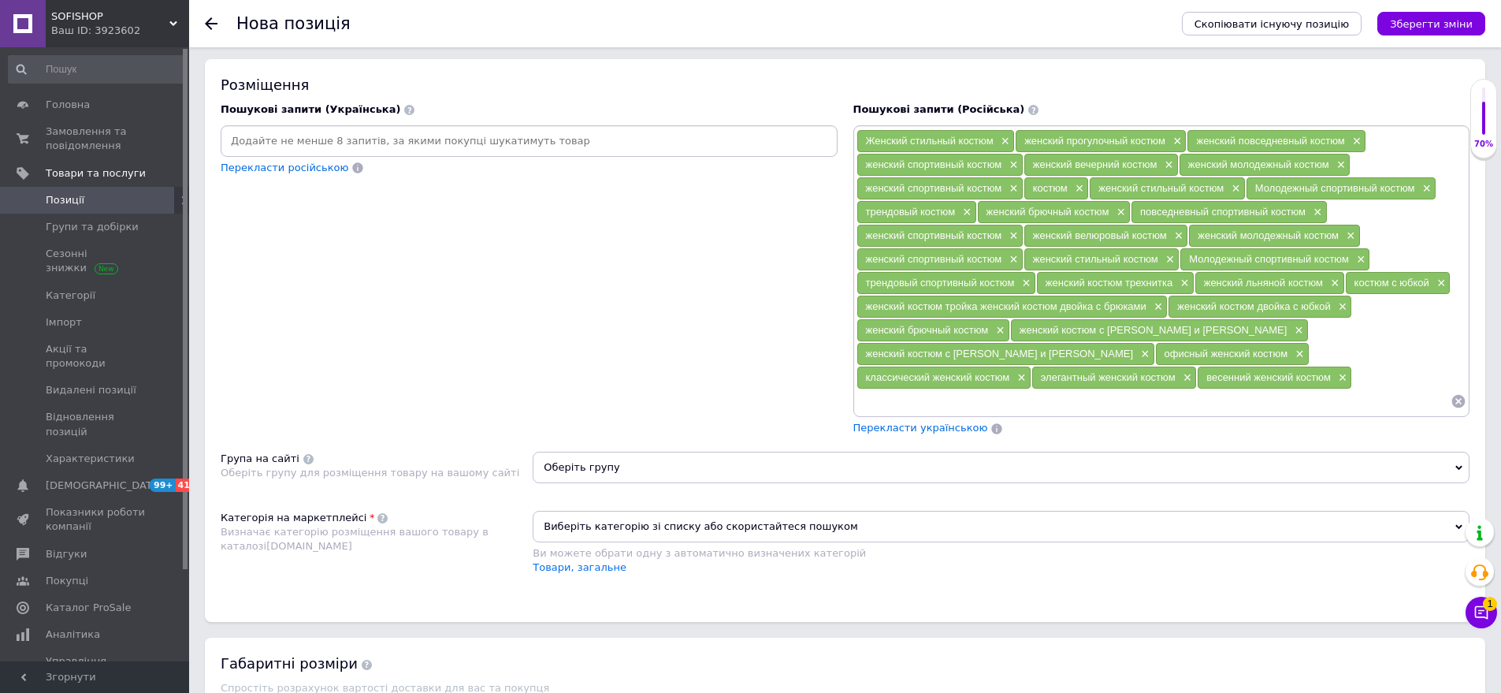
scroll to position [946, 0]
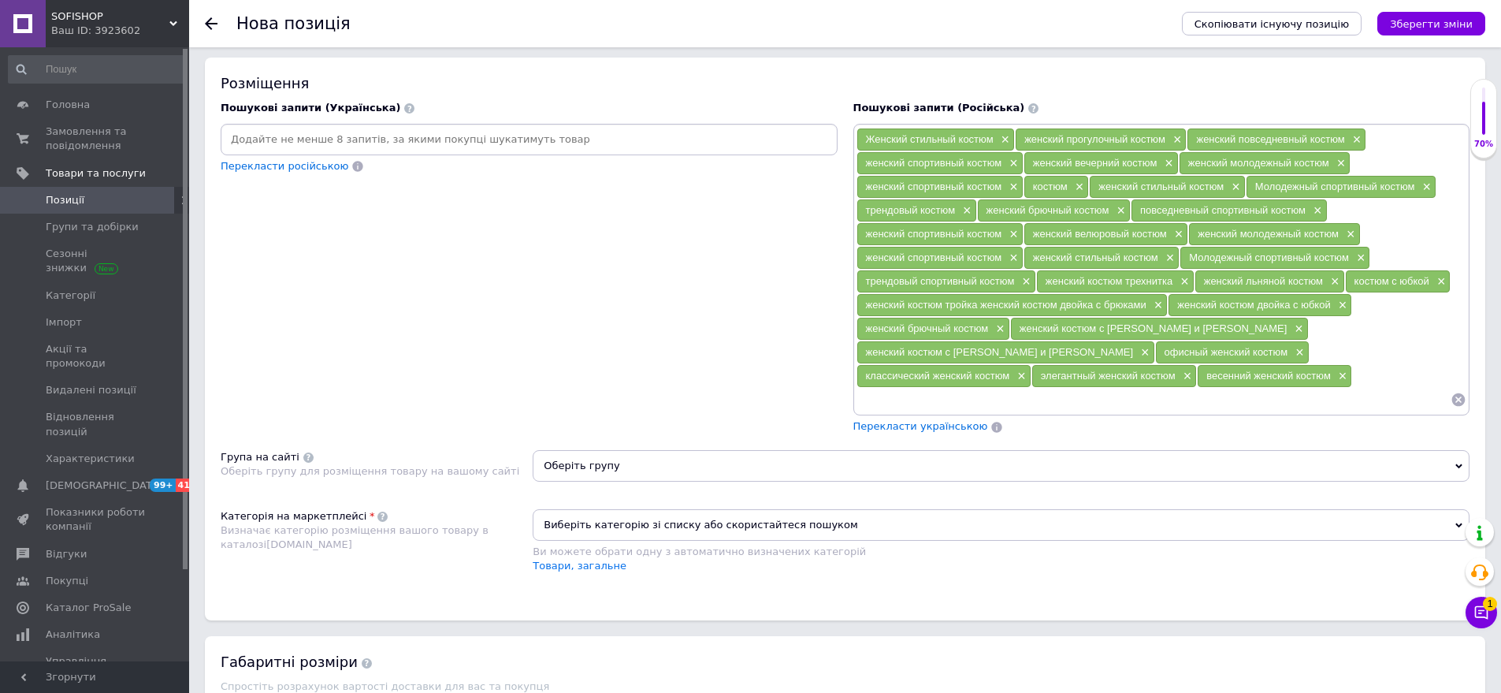
click at [618, 450] on span "Оберіть групу" at bounding box center [1001, 466] width 937 height 32
click at [618, 491] on input "text" at bounding box center [1001, 507] width 920 height 32
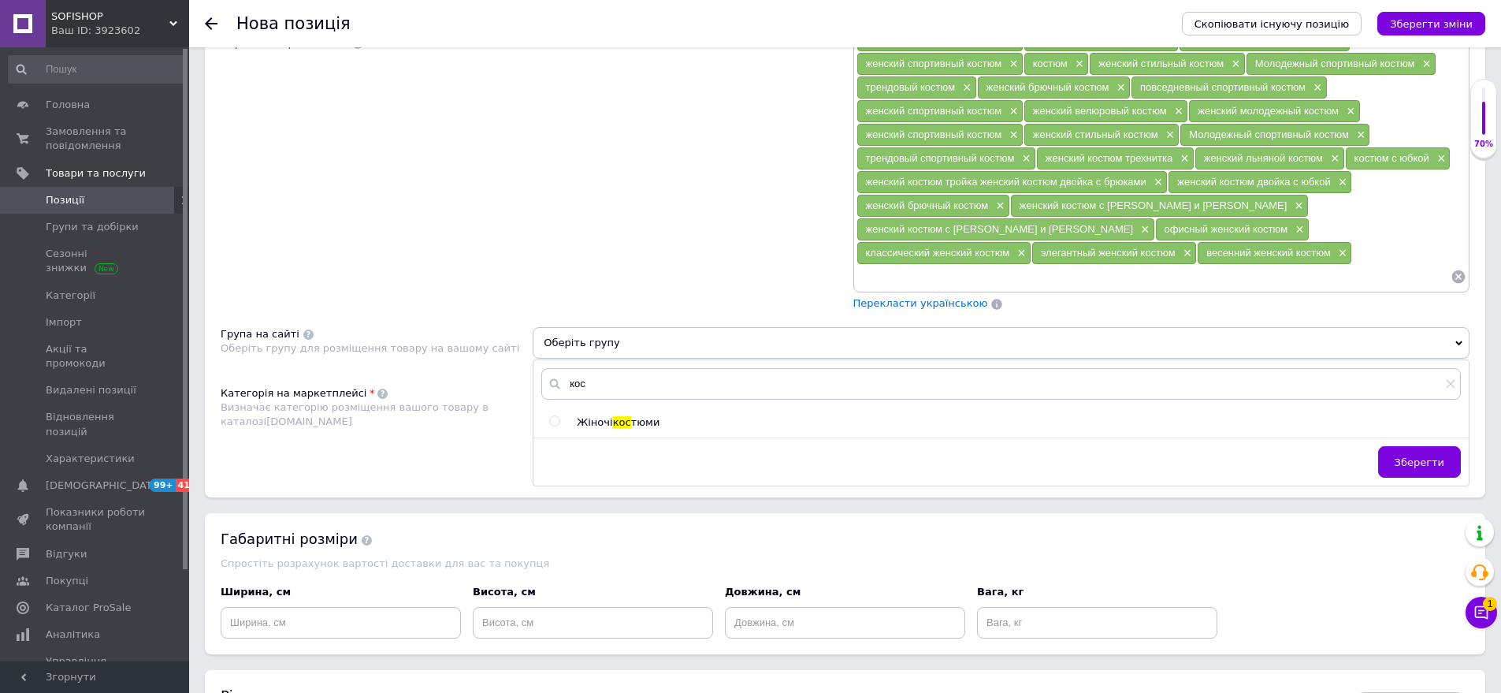
scroll to position [1103, 0]
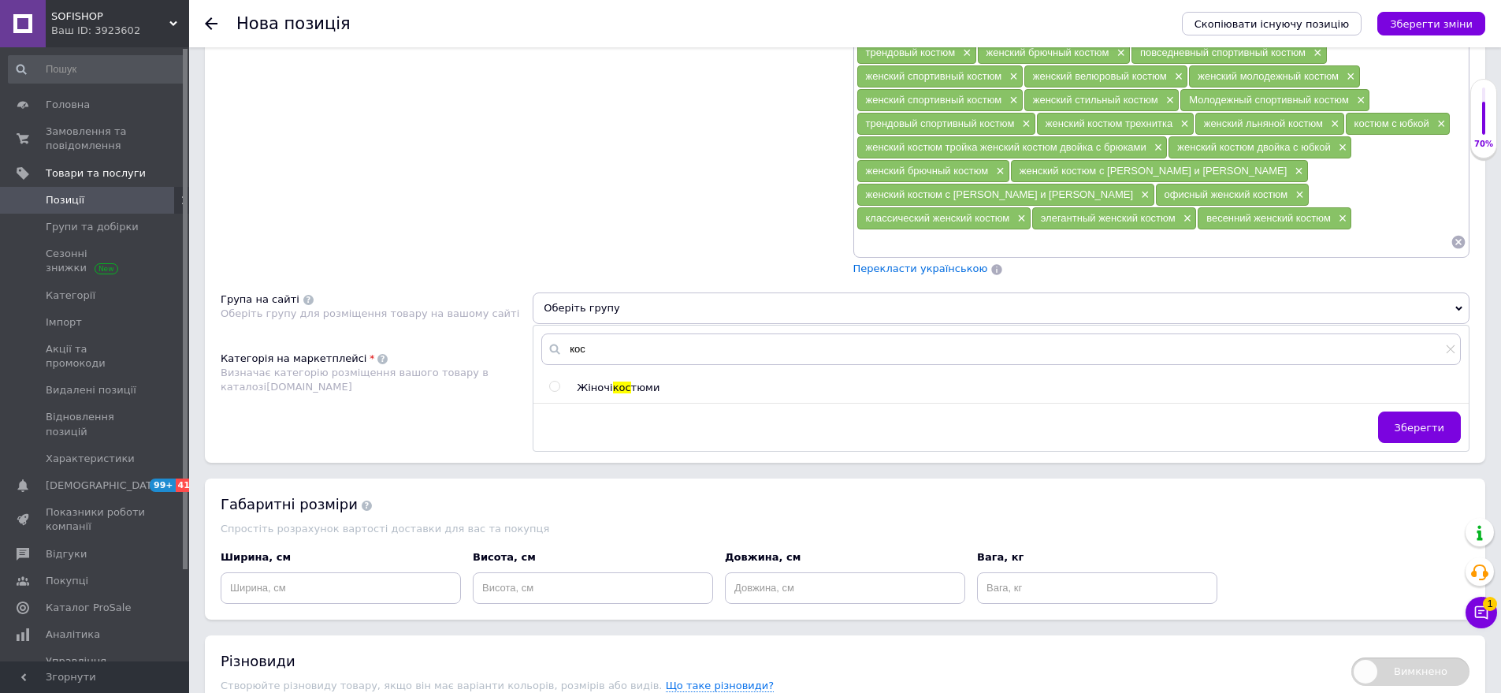
type input "кос"
click at [649, 381] on span "тюми" at bounding box center [645, 387] width 29 height 12
radio input "true"
click at [1413, 411] on button "Зберегти" at bounding box center [1419, 427] width 83 height 32
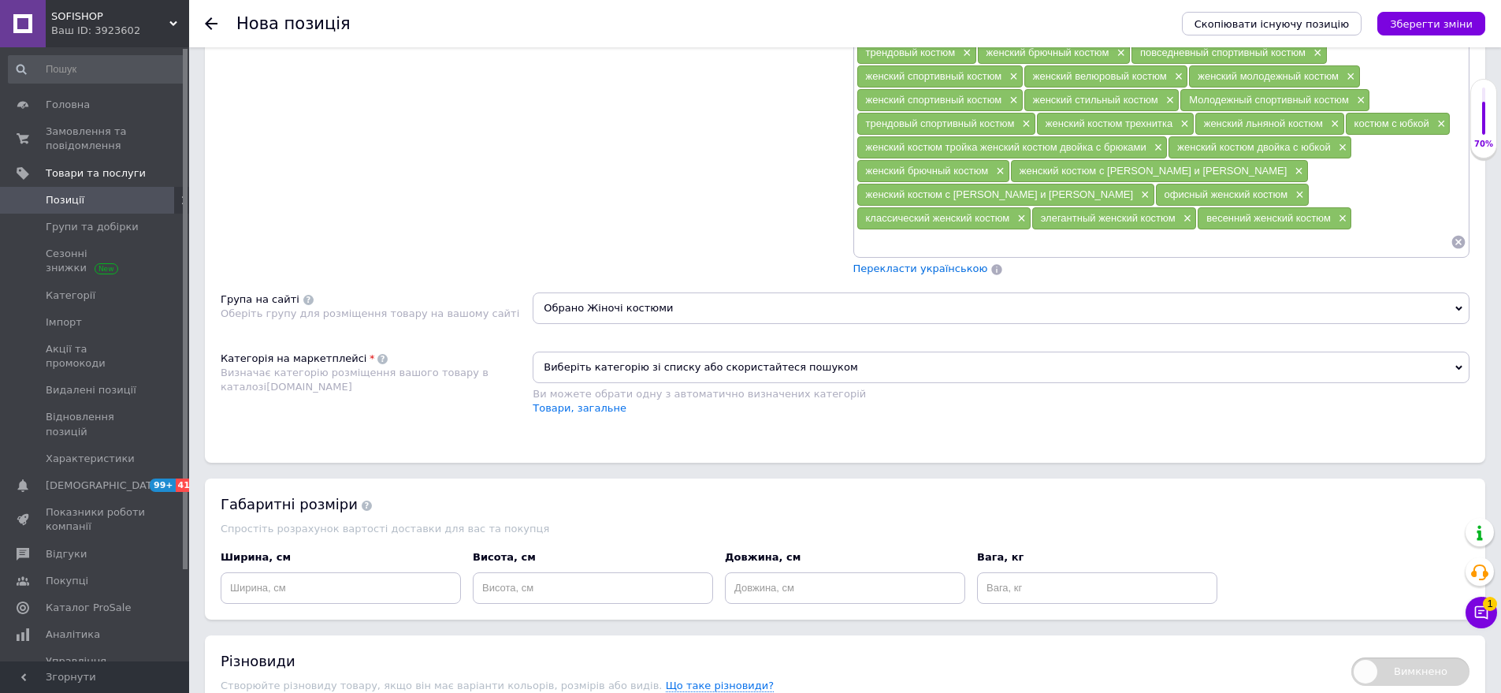
click at [578, 352] on span "Виберіть категорію зі списку або скористайтеся пошуком" at bounding box center [1001, 368] width 937 height 32
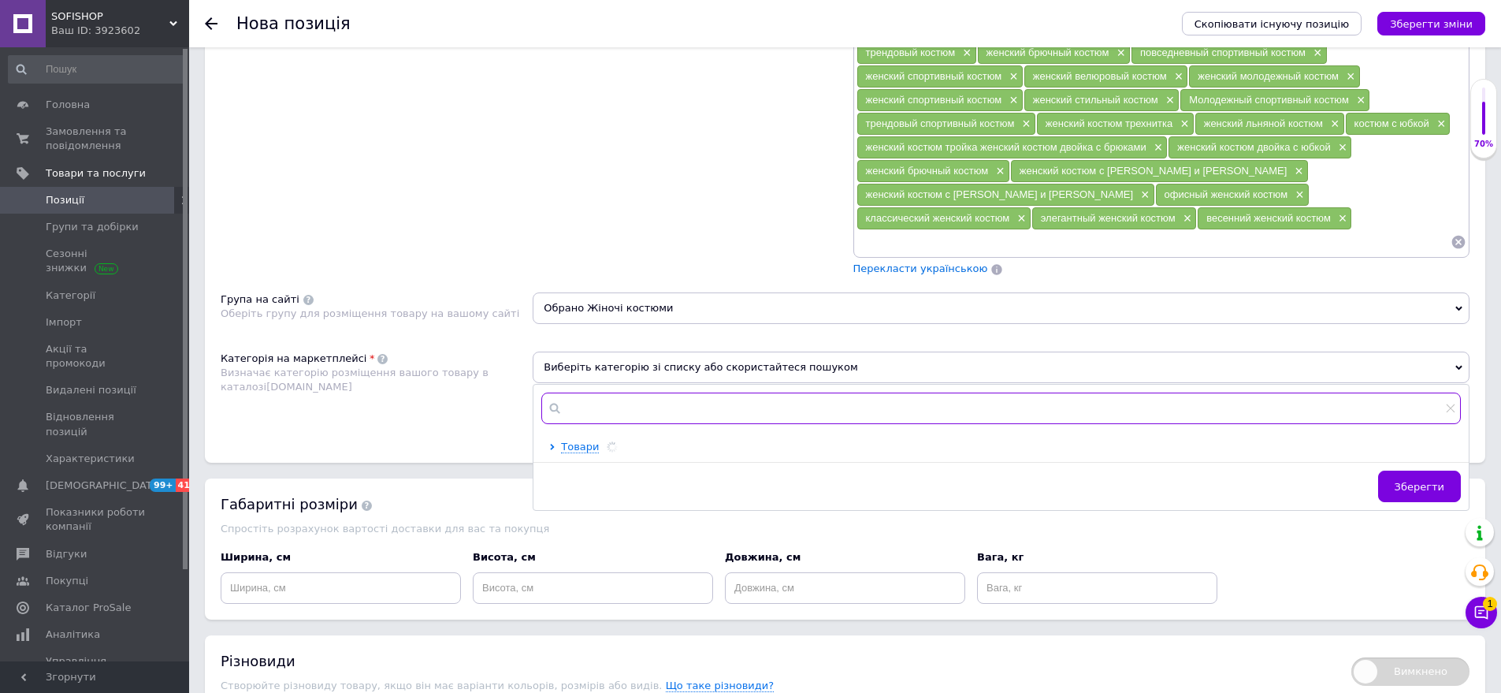
click at [580, 392] on input "text" at bounding box center [1001, 408] width 920 height 32
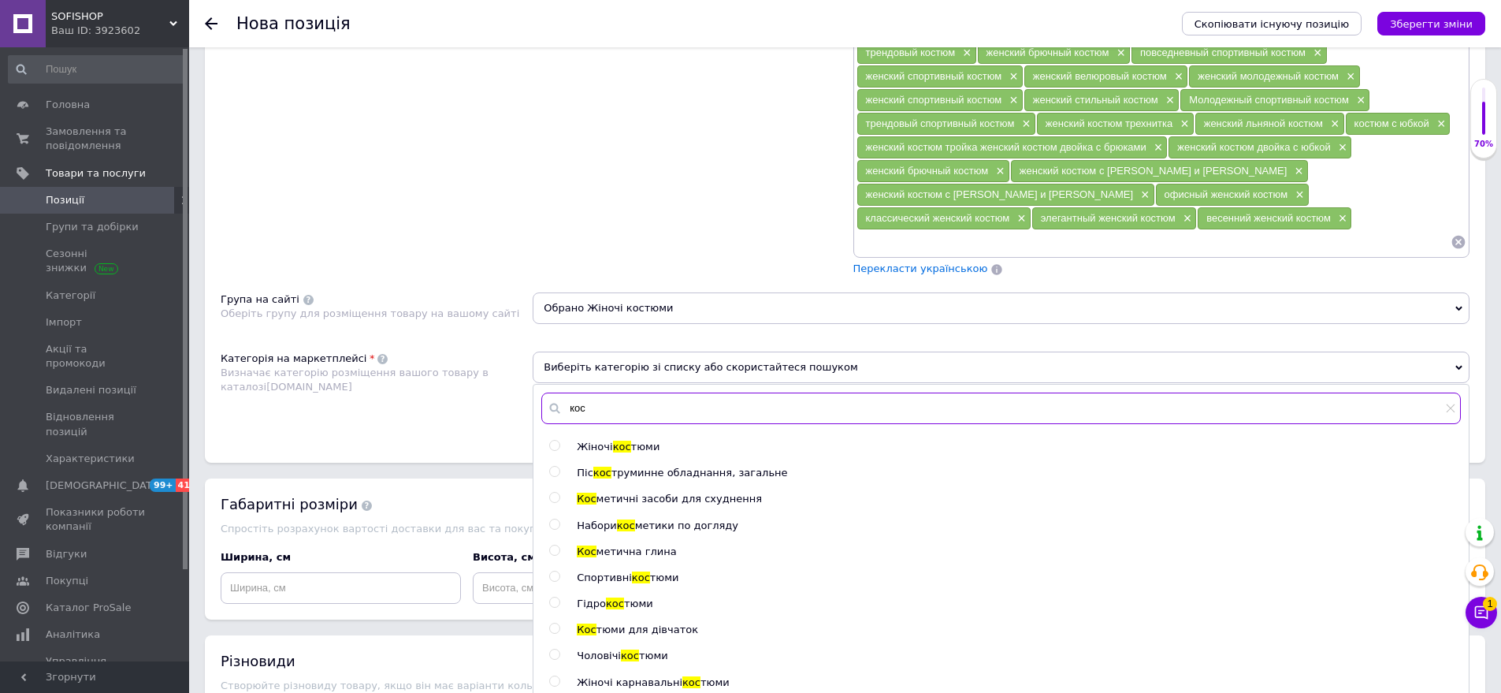
scroll to position [1182, 0]
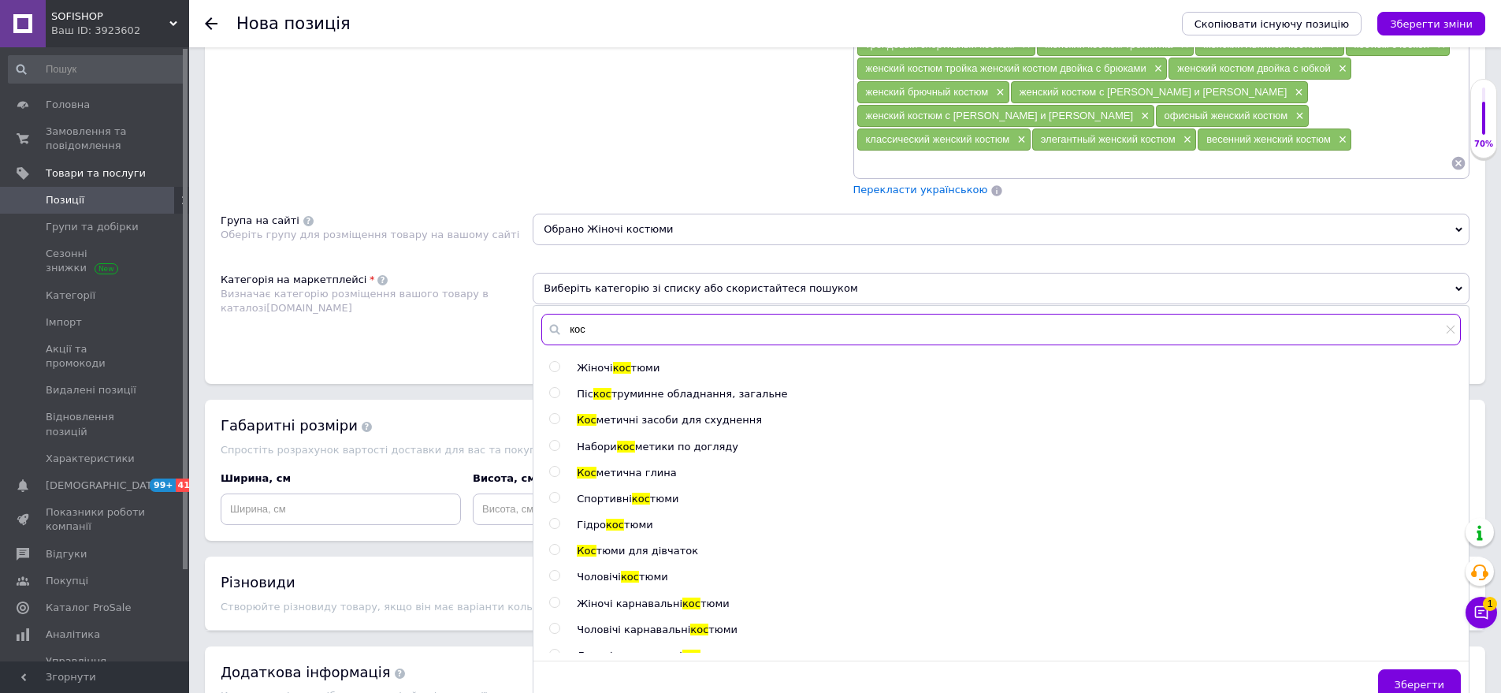
type input "кос"
drag, startPoint x: 622, startPoint y: 337, endPoint x: 535, endPoint y: 344, distance: 86.9
click at [619, 362] on span "Жіночі кос тюми" at bounding box center [618, 368] width 83 height 12
radio input "true"
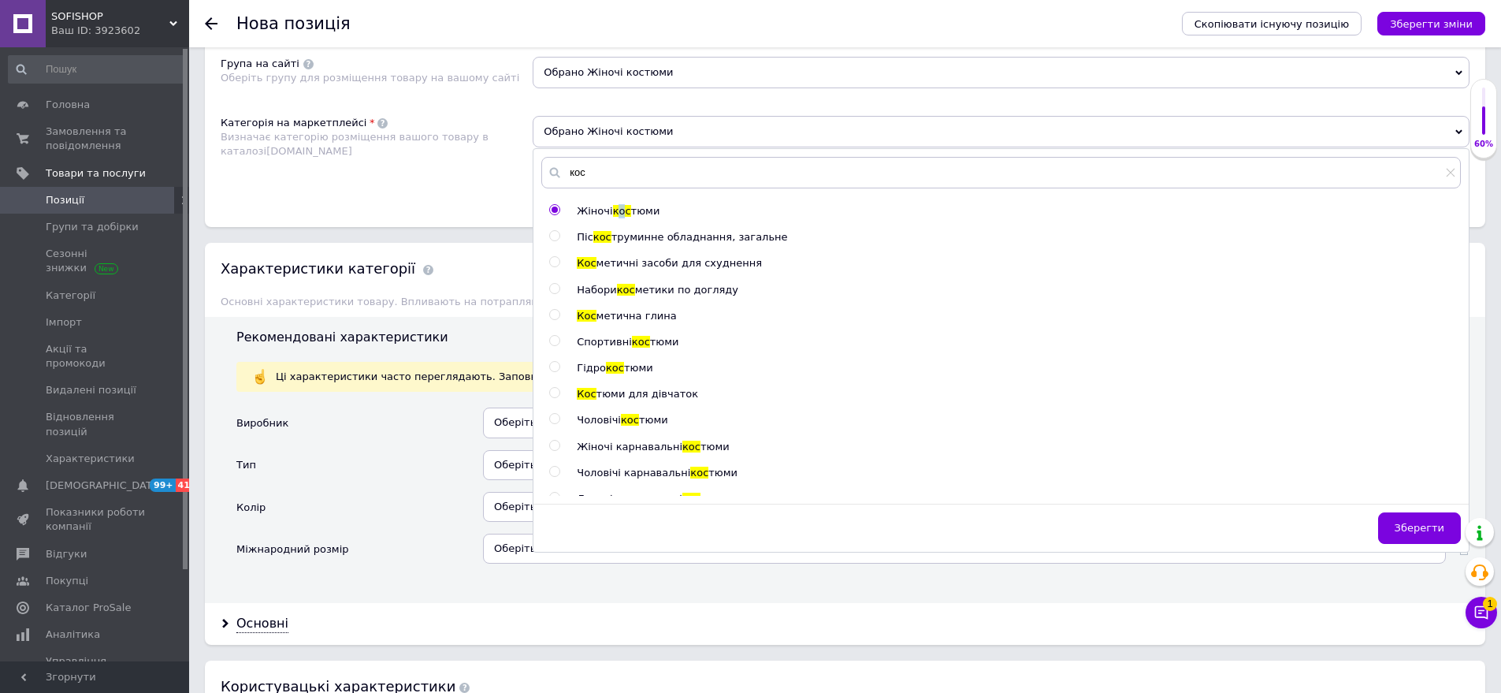
scroll to position [1340, 0]
drag, startPoint x: 1404, startPoint y: 510, endPoint x: 660, endPoint y: 487, distance: 743.6
click at [1366, 512] on div "Зберегти" at bounding box center [1002, 530] width 936 height 39
click at [519, 449] on div "Оберіть значення" at bounding box center [964, 464] width 963 height 30
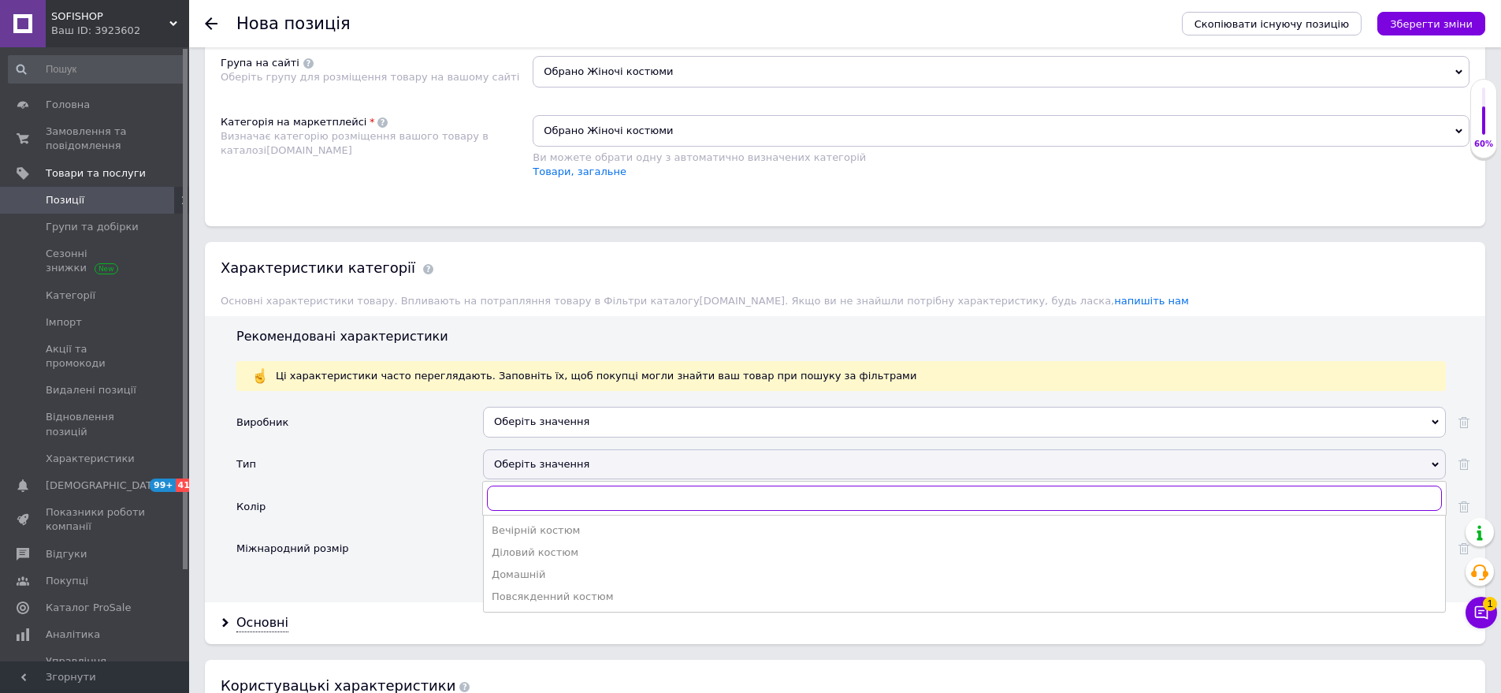
scroll to position [1419, 0]
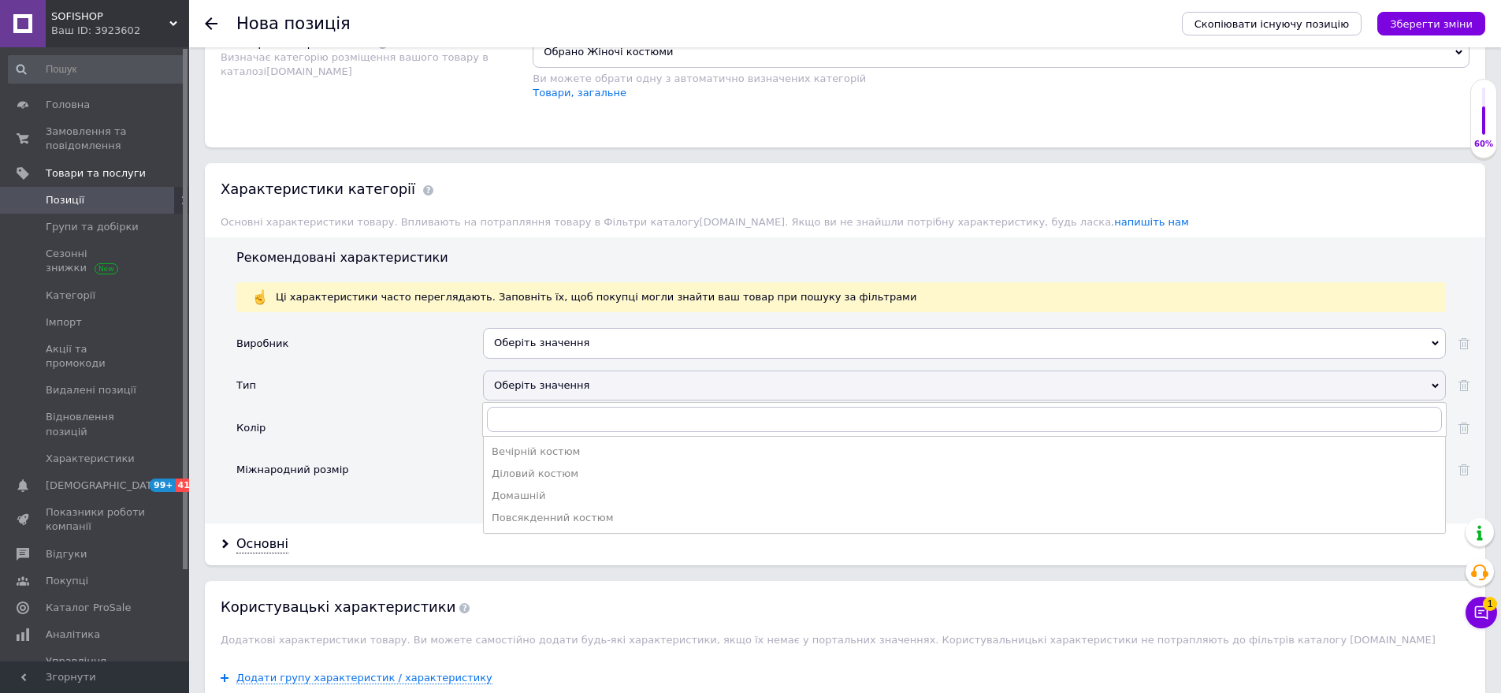
drag, startPoint x: 530, startPoint y: 504, endPoint x: 431, endPoint y: 429, distance: 124.8
click at [516, 507] on li "Повсякденний костюм" at bounding box center [965, 518] width 962 height 22
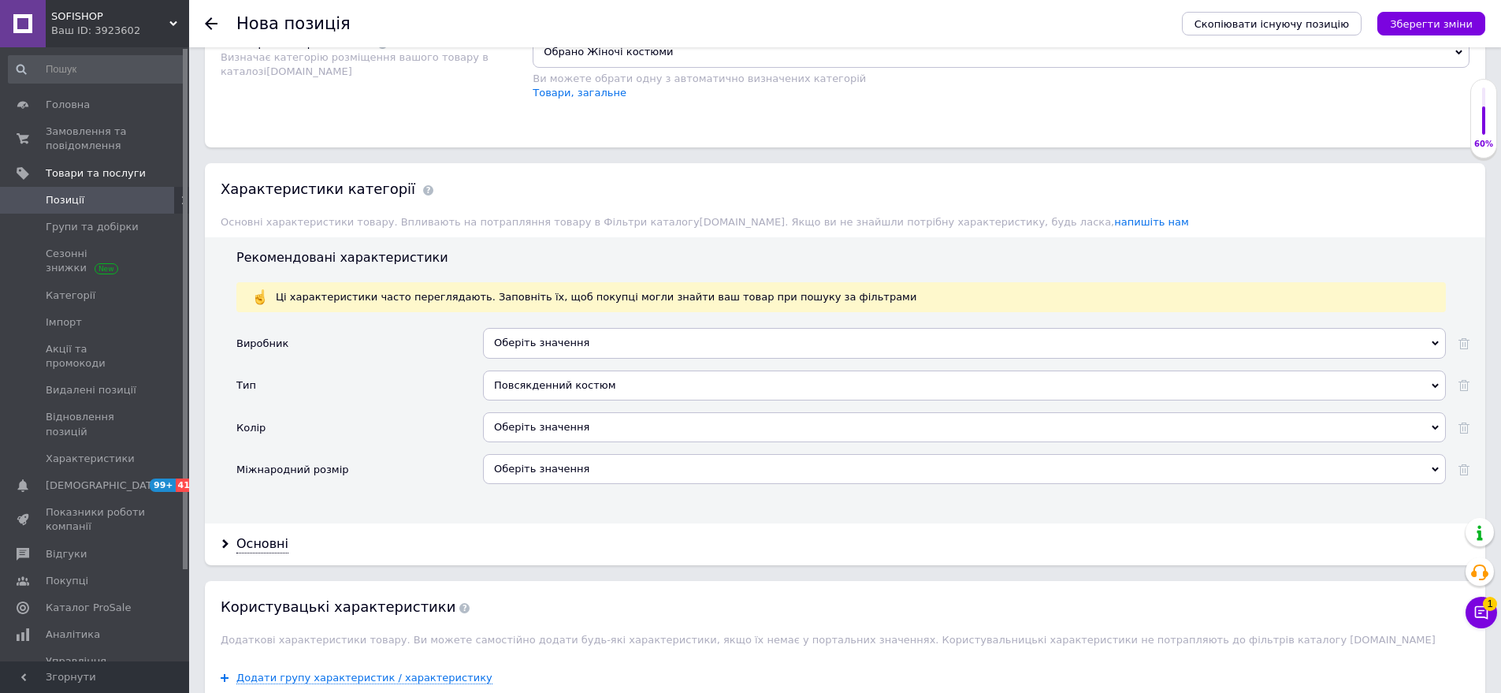
drag, startPoint x: 526, startPoint y: 409, endPoint x: 459, endPoint y: 370, distance: 78.4
click at [523, 412] on div "Оберіть значення" at bounding box center [964, 427] width 963 height 30
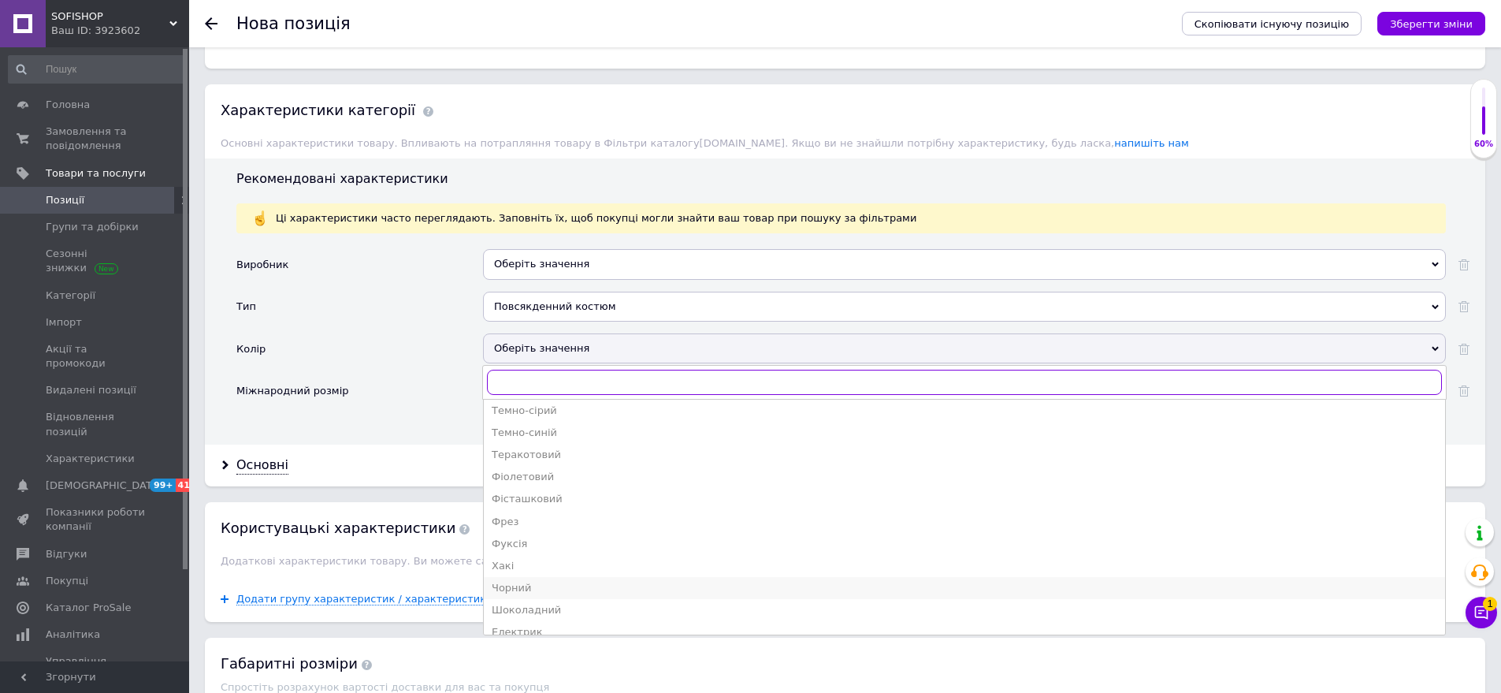
scroll to position [928, 0]
drag, startPoint x: 558, startPoint y: 569, endPoint x: 467, endPoint y: 487, distance: 122.2
click at [550, 554] on ul "Бежевий Білий Бірюзовий Бордовий Пляшковий Блакитний Гірчичний Графіт Джинс Жов…" at bounding box center [964, 517] width 963 height 236
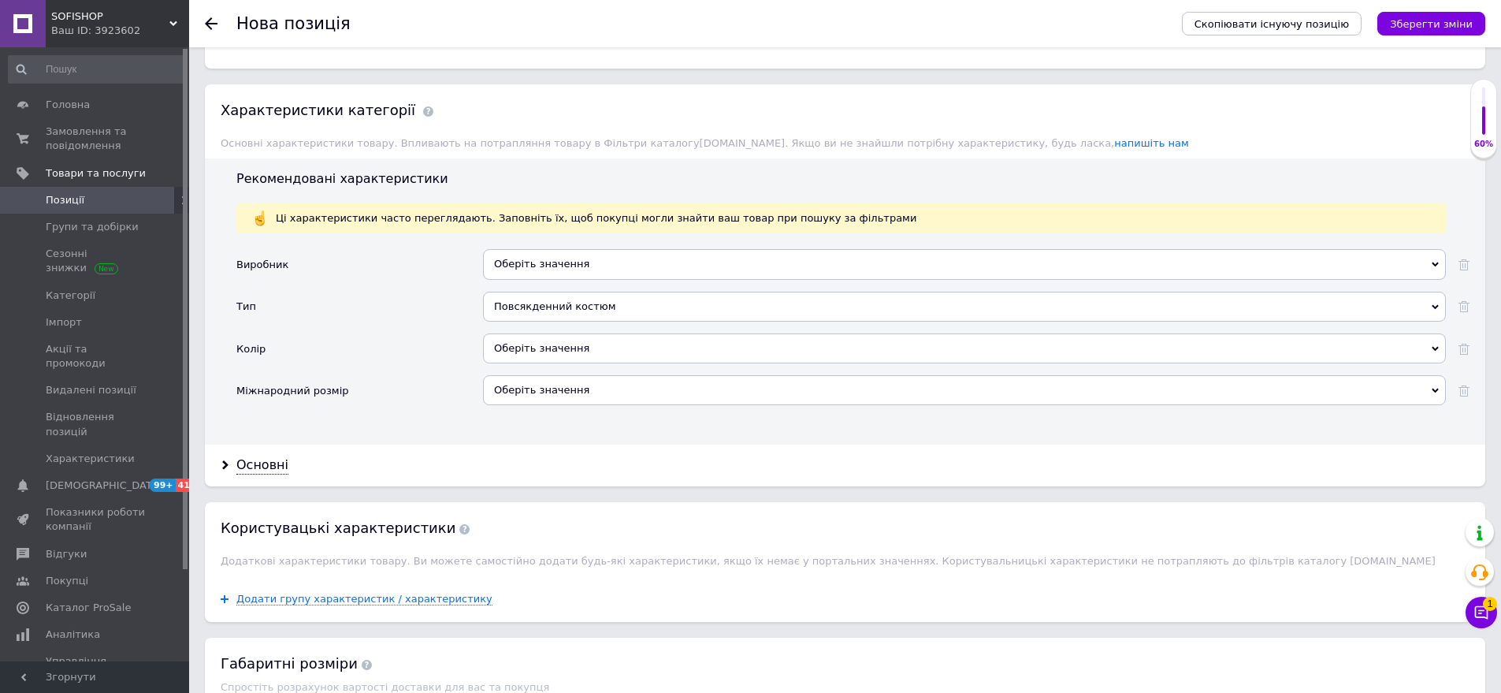
drag, startPoint x: 574, startPoint y: 366, endPoint x: 456, endPoint y: 310, distance: 130.1
click at [574, 375] on div "Оберіть значення" at bounding box center [964, 390] width 963 height 30
click at [534, 333] on div "Оберіть значення" at bounding box center [964, 348] width 963 height 30
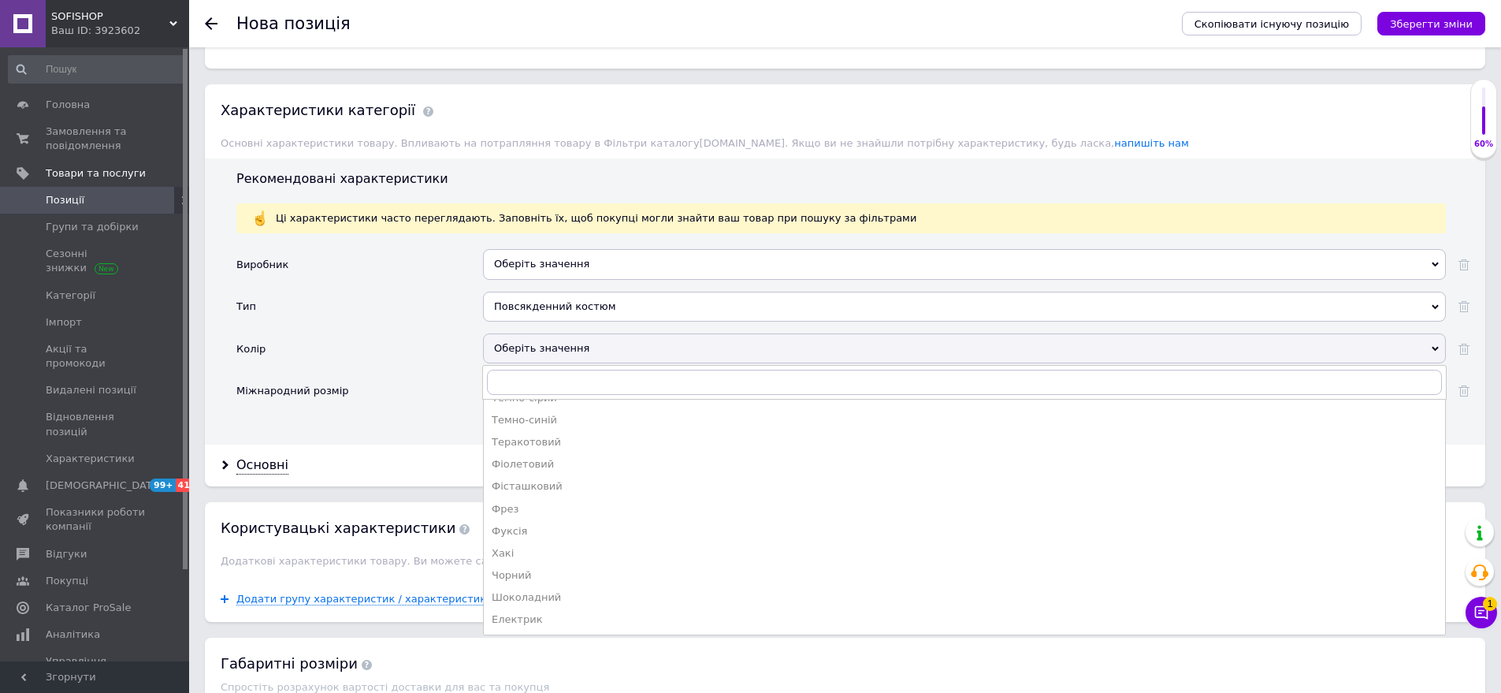
drag, startPoint x: 534, startPoint y: 585, endPoint x: 473, endPoint y: 497, distance: 107.1
click at [534, 586] on li "Шоколадний" at bounding box center [965, 597] width 962 height 22
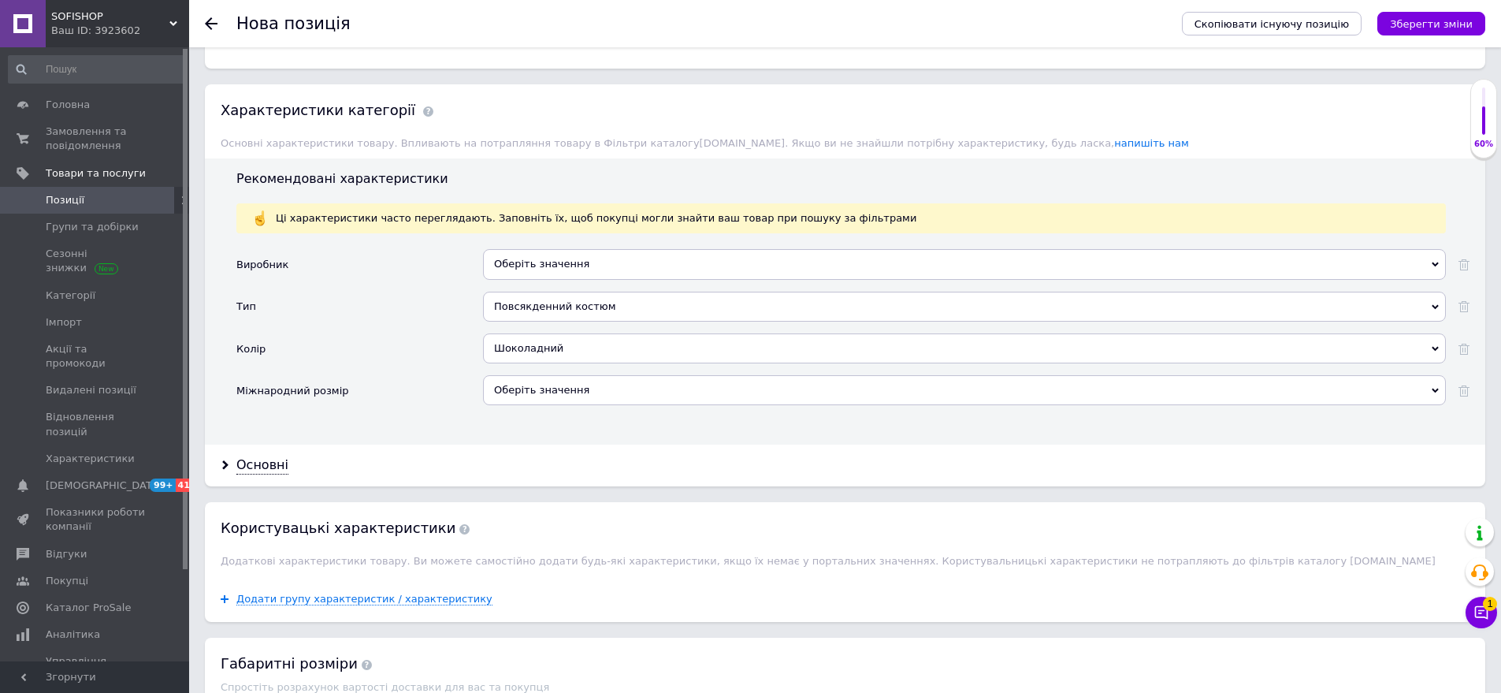
drag, startPoint x: 593, startPoint y: 374, endPoint x: 507, endPoint y: 305, distance: 111.0
click at [592, 375] on div "Оберіть значення" at bounding box center [964, 390] width 963 height 30
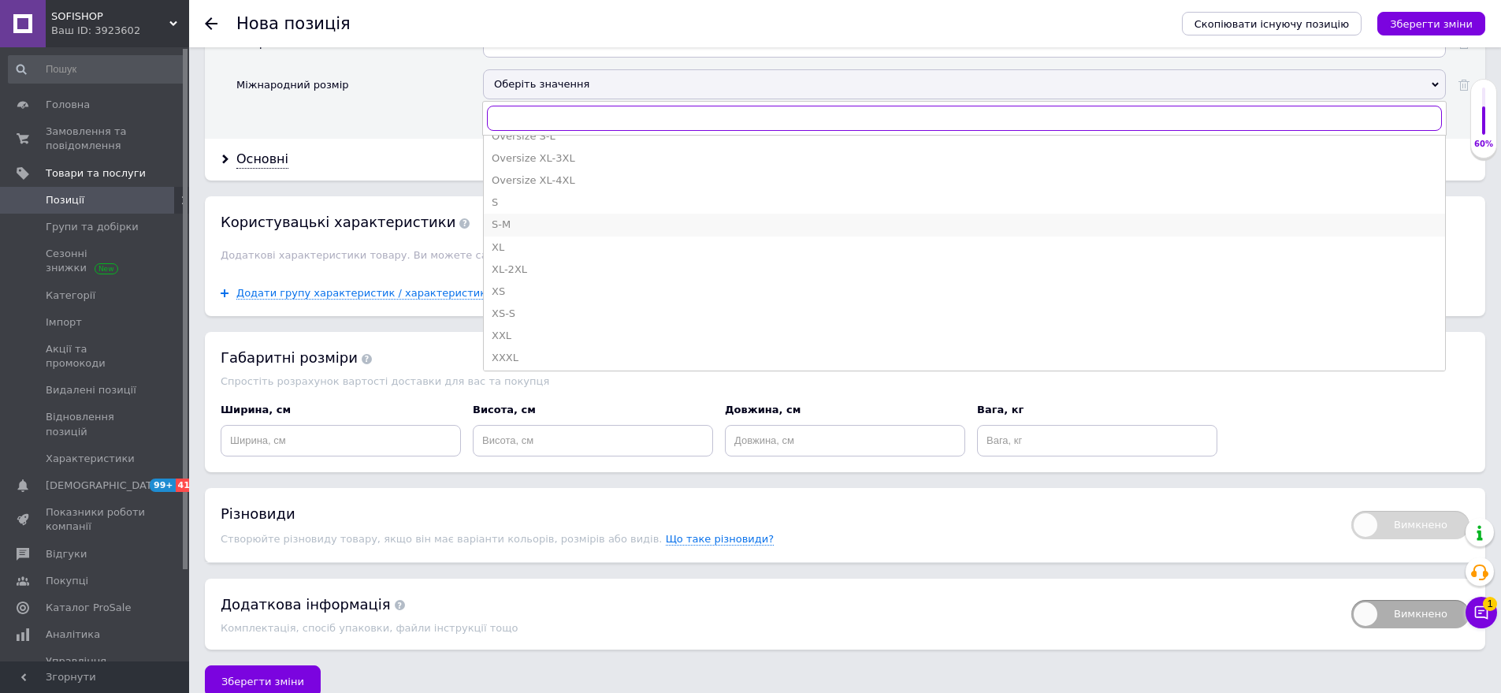
scroll to position [550, 0]
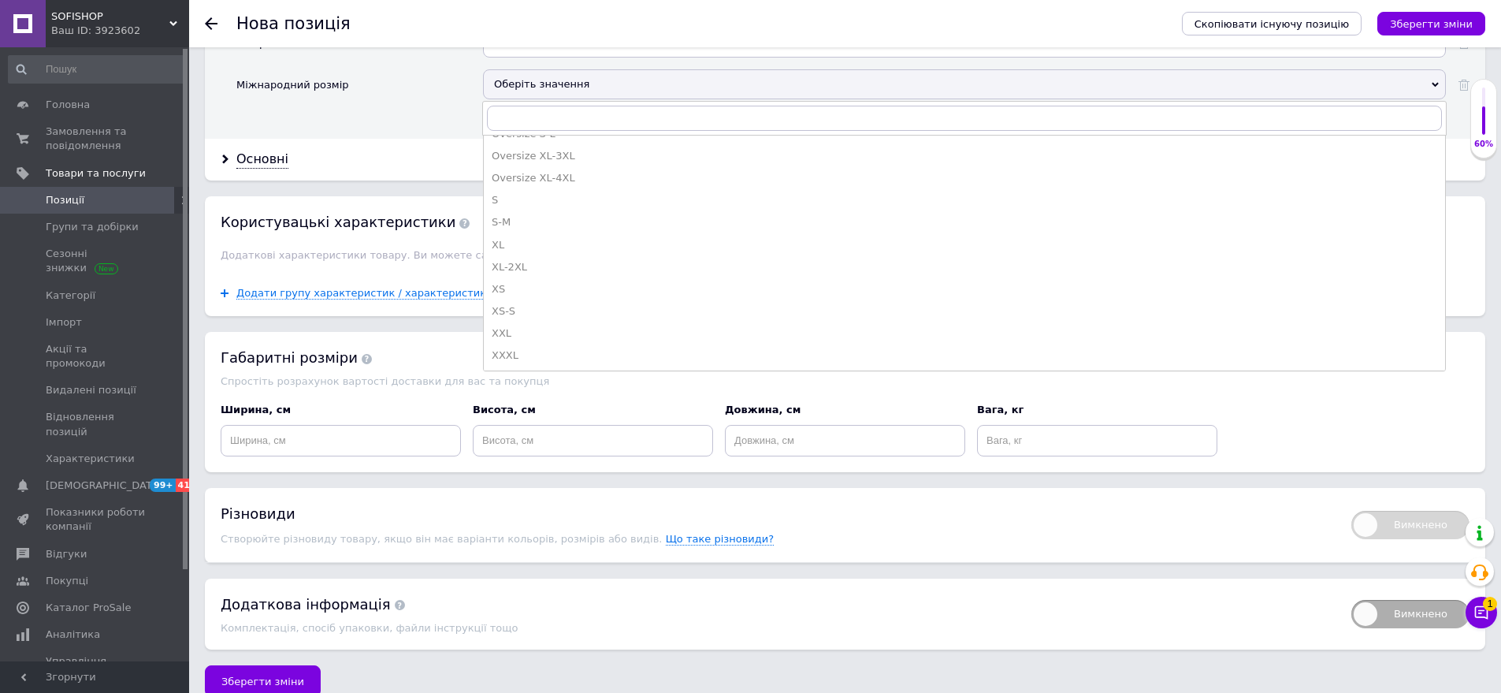
drag, startPoint x: 549, startPoint y: 200, endPoint x: 390, endPoint y: 206, distance: 159.3
click at [545, 215] on div "S-M" at bounding box center [965, 222] width 946 height 14
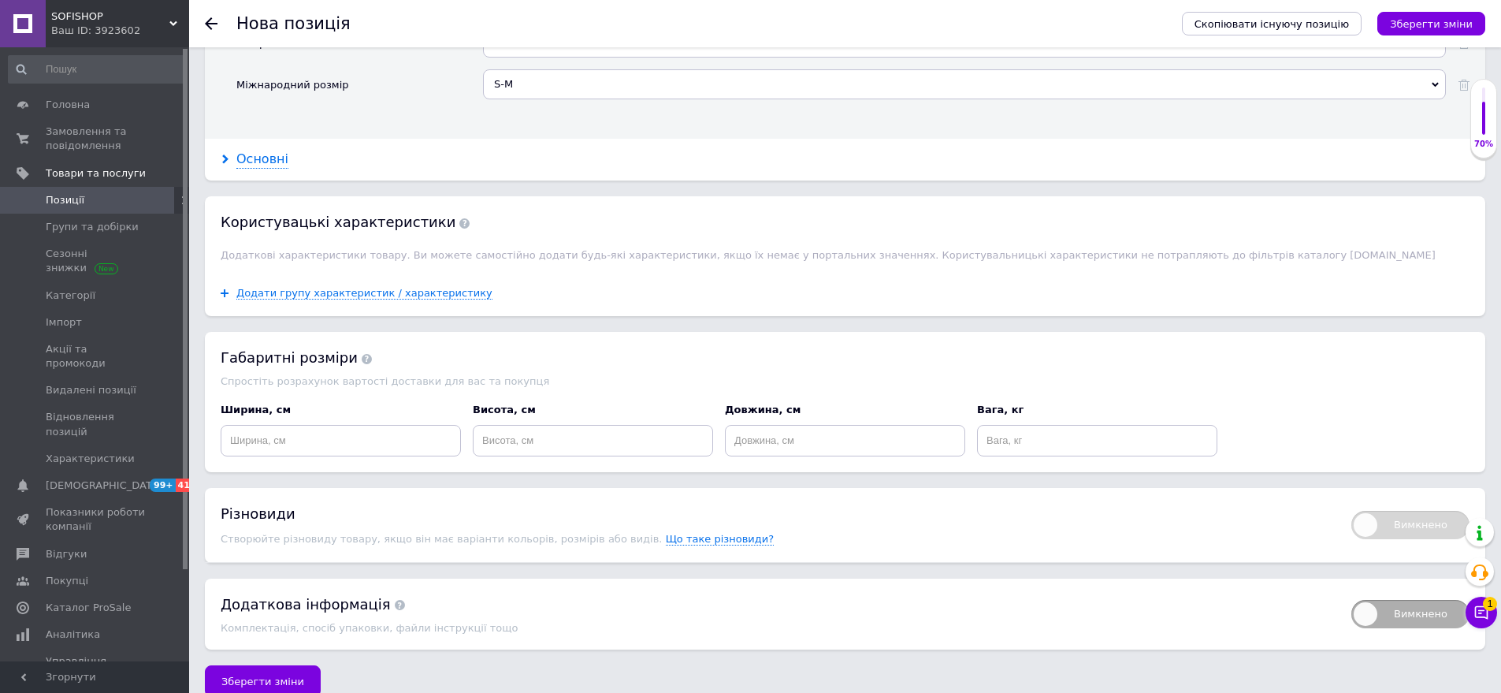
click at [272, 151] on div "Основні" at bounding box center [262, 160] width 52 height 18
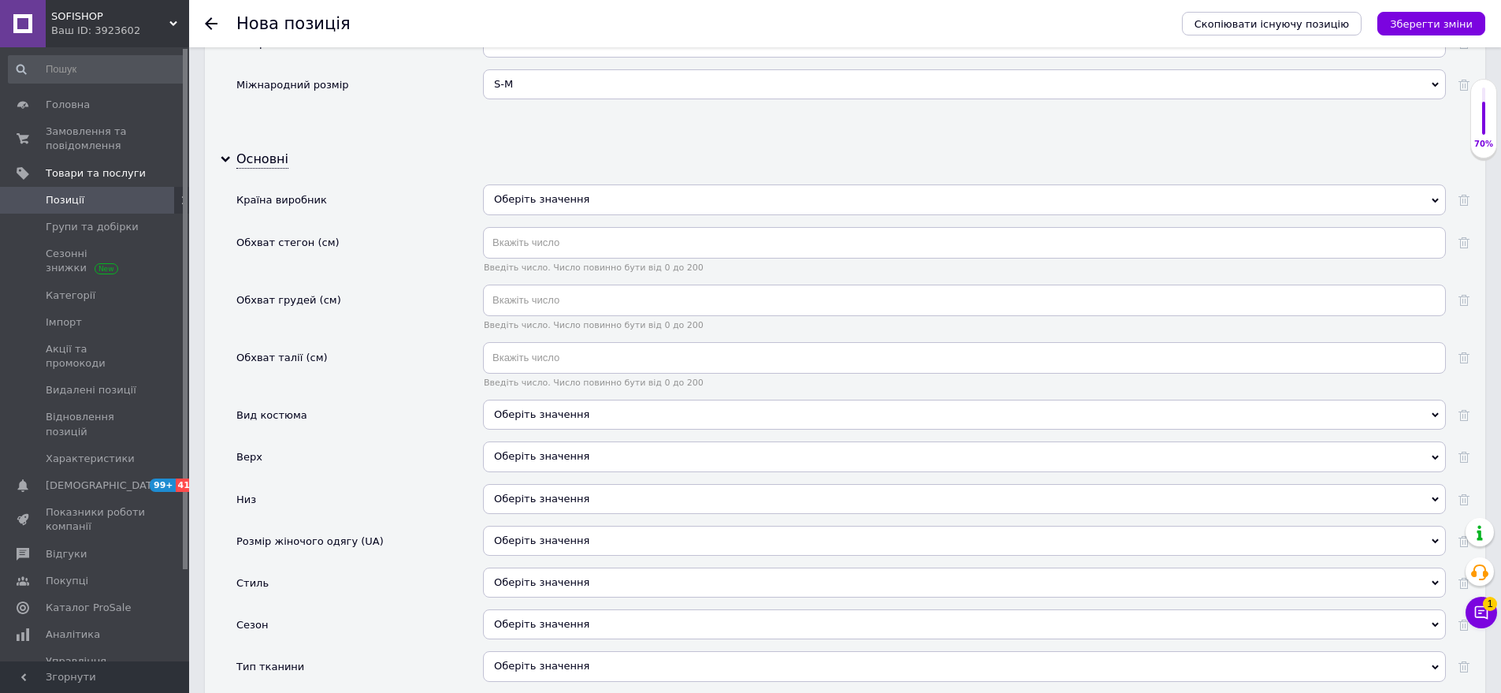
drag, startPoint x: 590, startPoint y: 170, endPoint x: 570, endPoint y: 192, distance: 30.1
click at [590, 184] on div "Оберіть значення" at bounding box center [964, 199] width 963 height 30
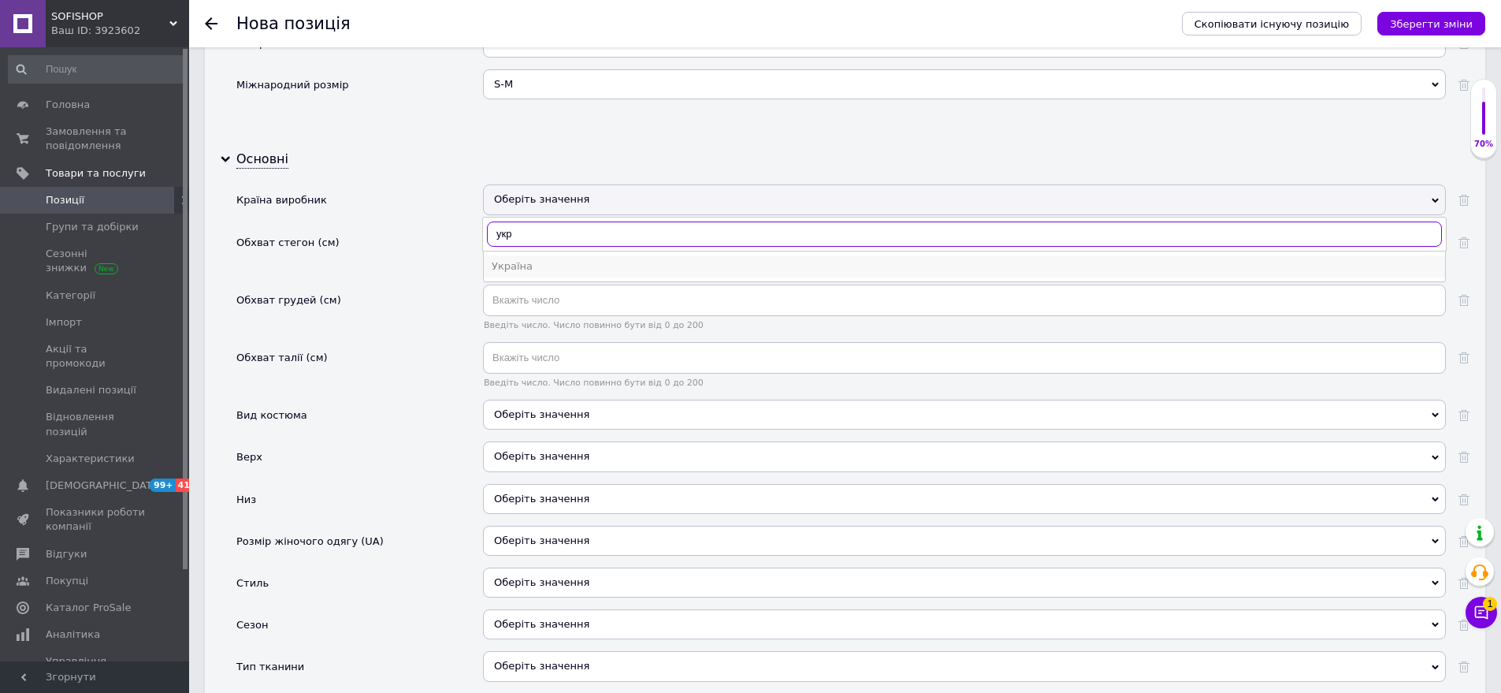
type input "укр"
click at [543, 259] on div "Україна" at bounding box center [965, 266] width 946 height 14
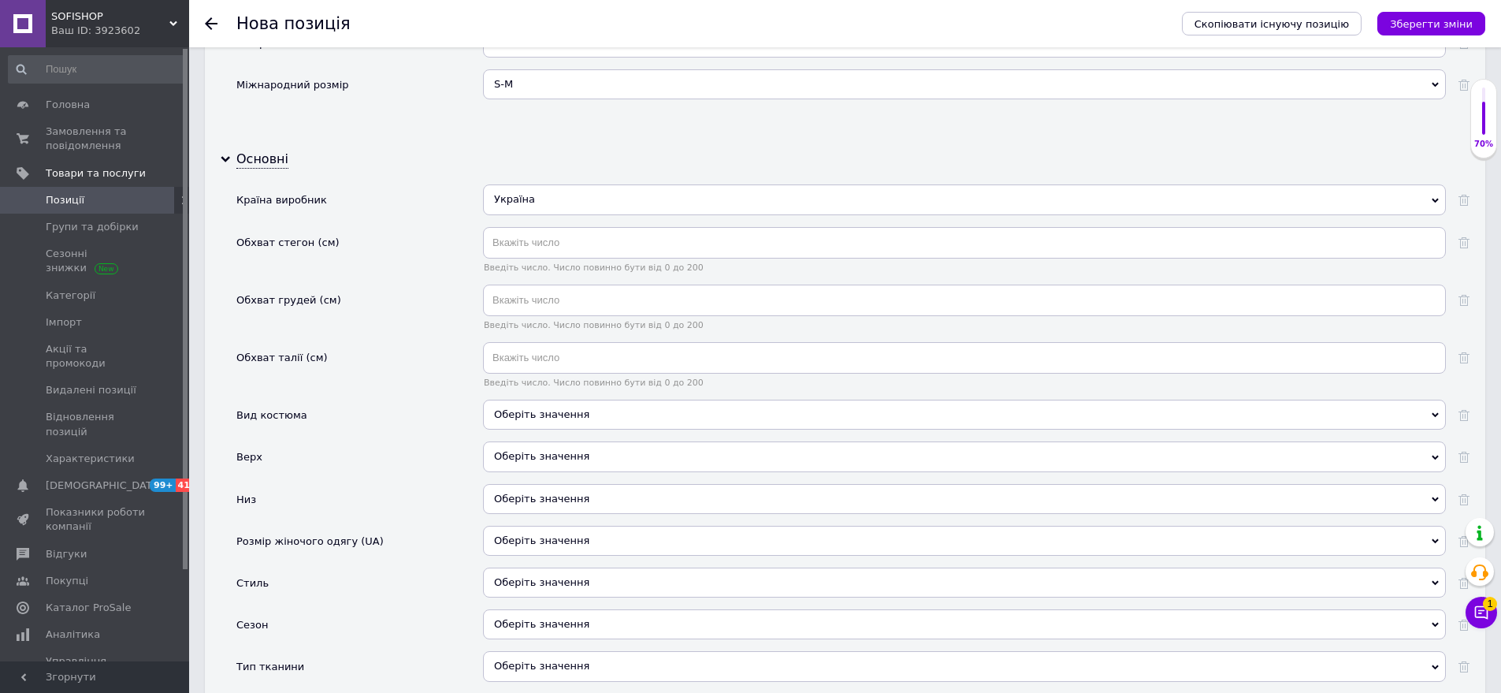
drag, startPoint x: 571, startPoint y: 388, endPoint x: 480, endPoint y: 343, distance: 101.9
click at [571, 400] on div "Оберіть значення" at bounding box center [964, 415] width 963 height 30
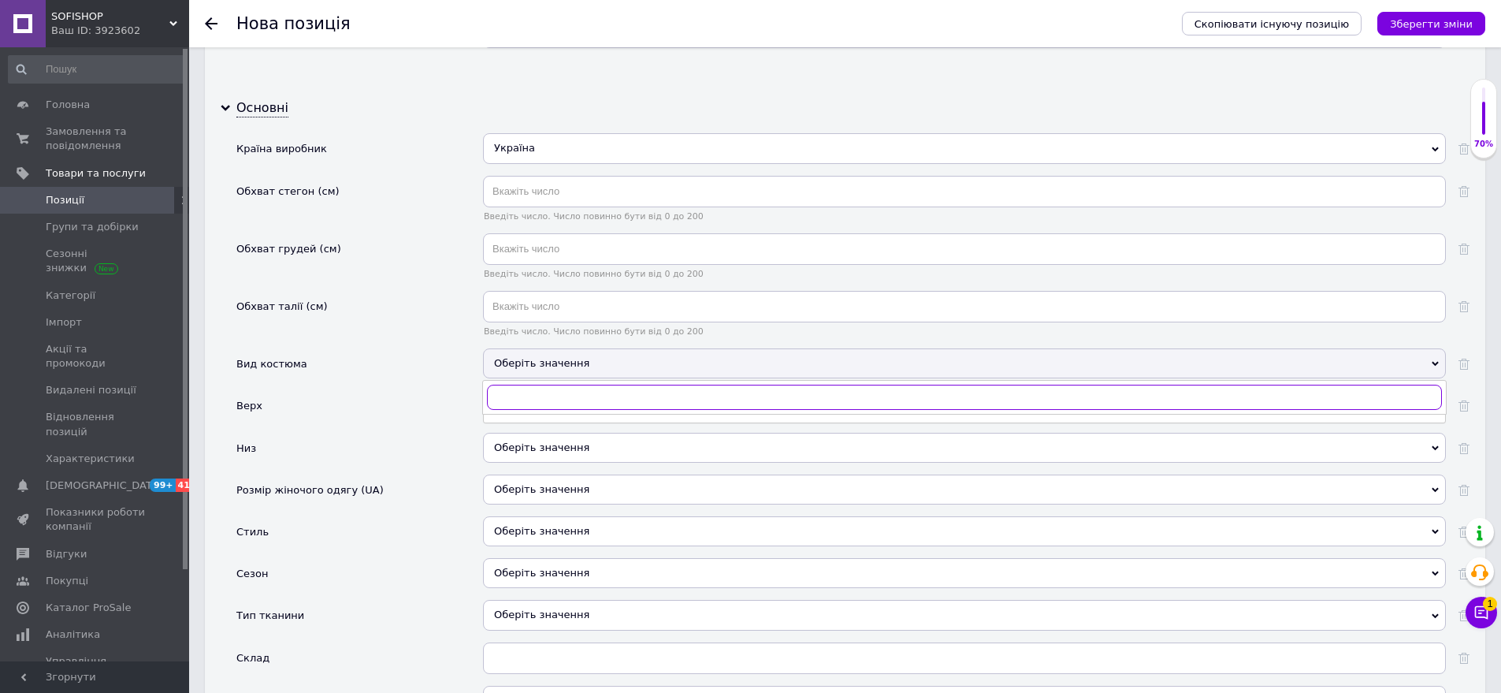
scroll to position [1882, 0]
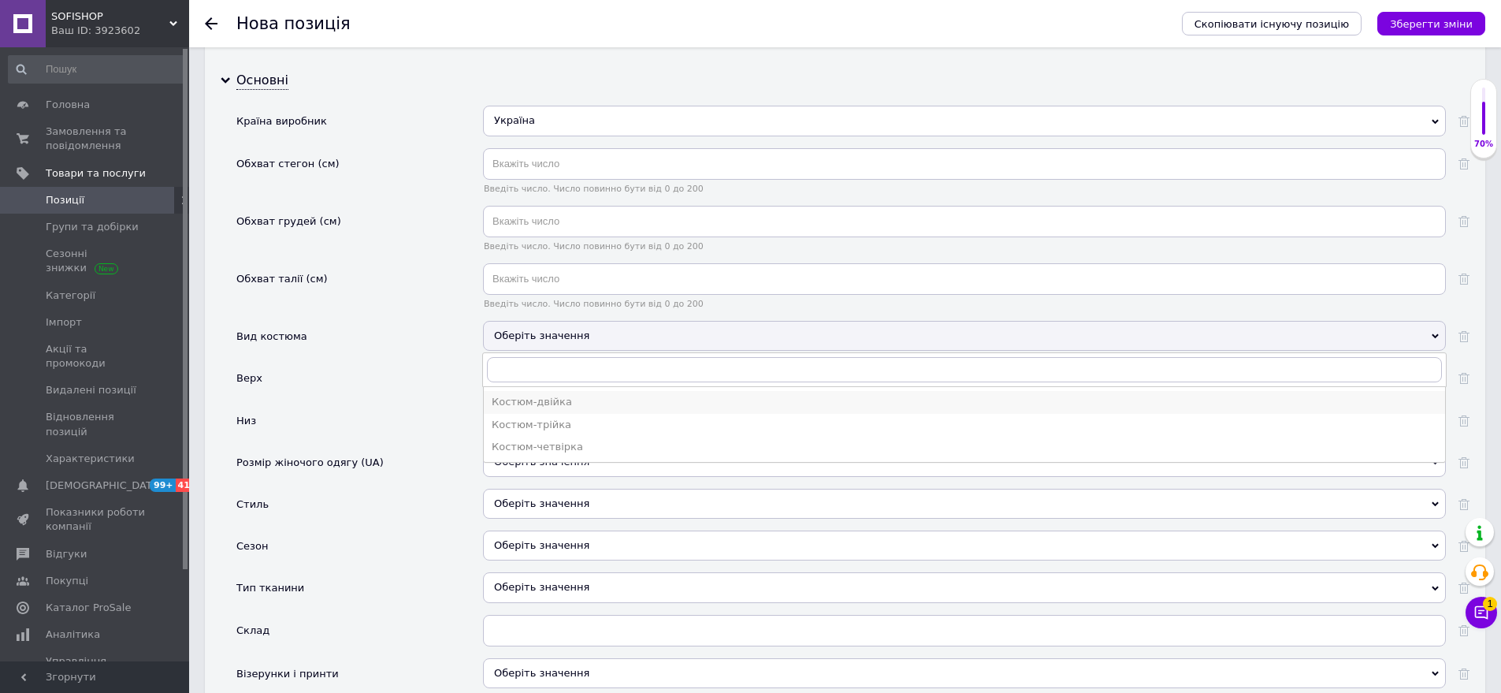
drag, startPoint x: 565, startPoint y: 379, endPoint x: 471, endPoint y: 370, distance: 95.0
click at [564, 395] on div "Костюм-двійка" at bounding box center [965, 402] width 946 height 14
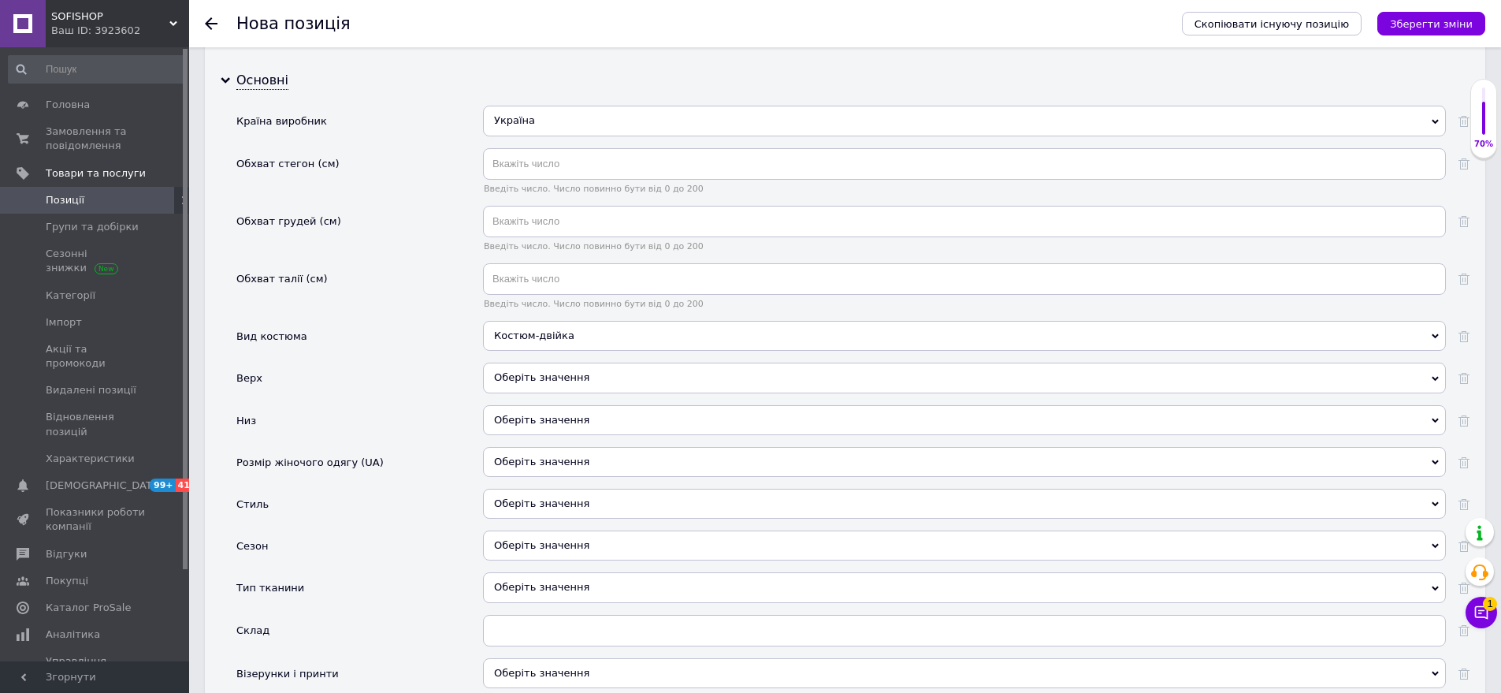
click at [537, 363] on div "Оберіть значення" at bounding box center [964, 378] width 963 height 30
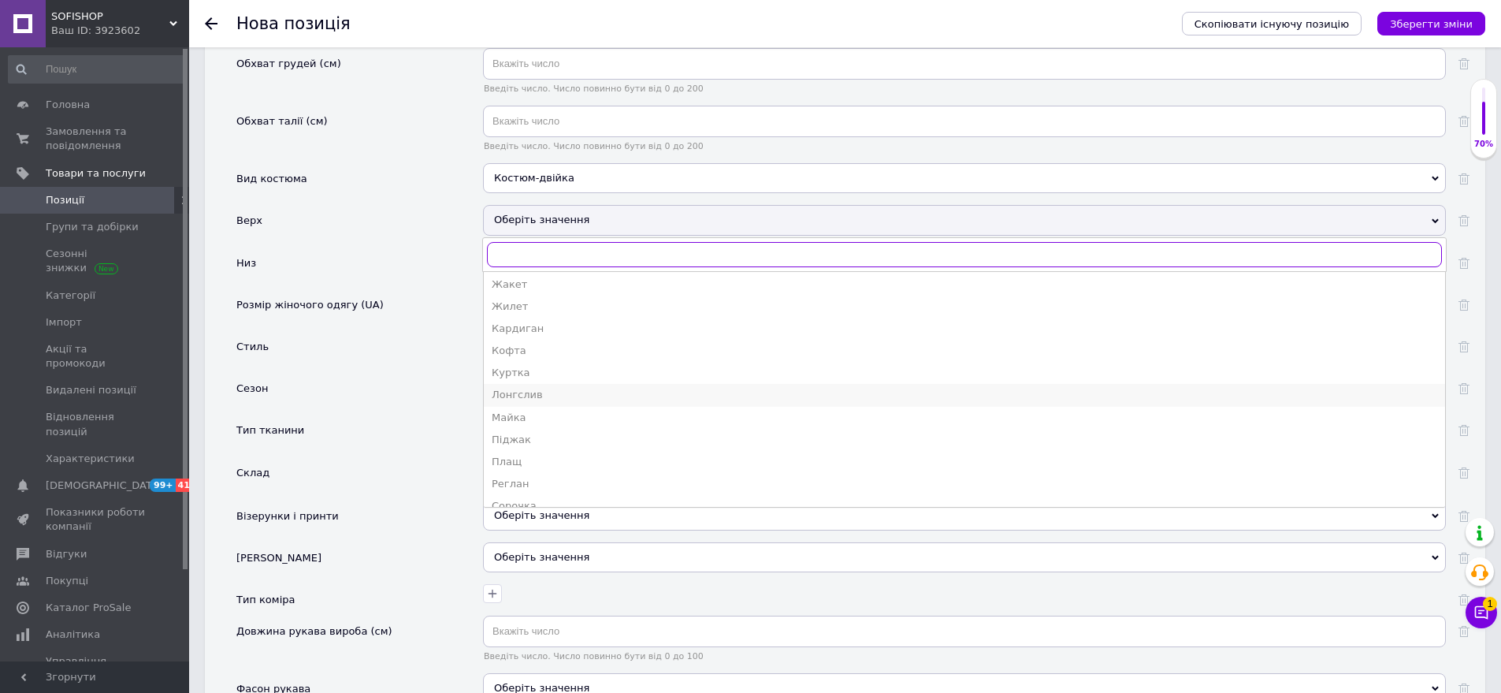
scroll to position [236, 0]
drag, startPoint x: 540, startPoint y: 320, endPoint x: 374, endPoint y: 253, distance: 179.3
click at [530, 332] on div "Кофта" at bounding box center [965, 339] width 946 height 14
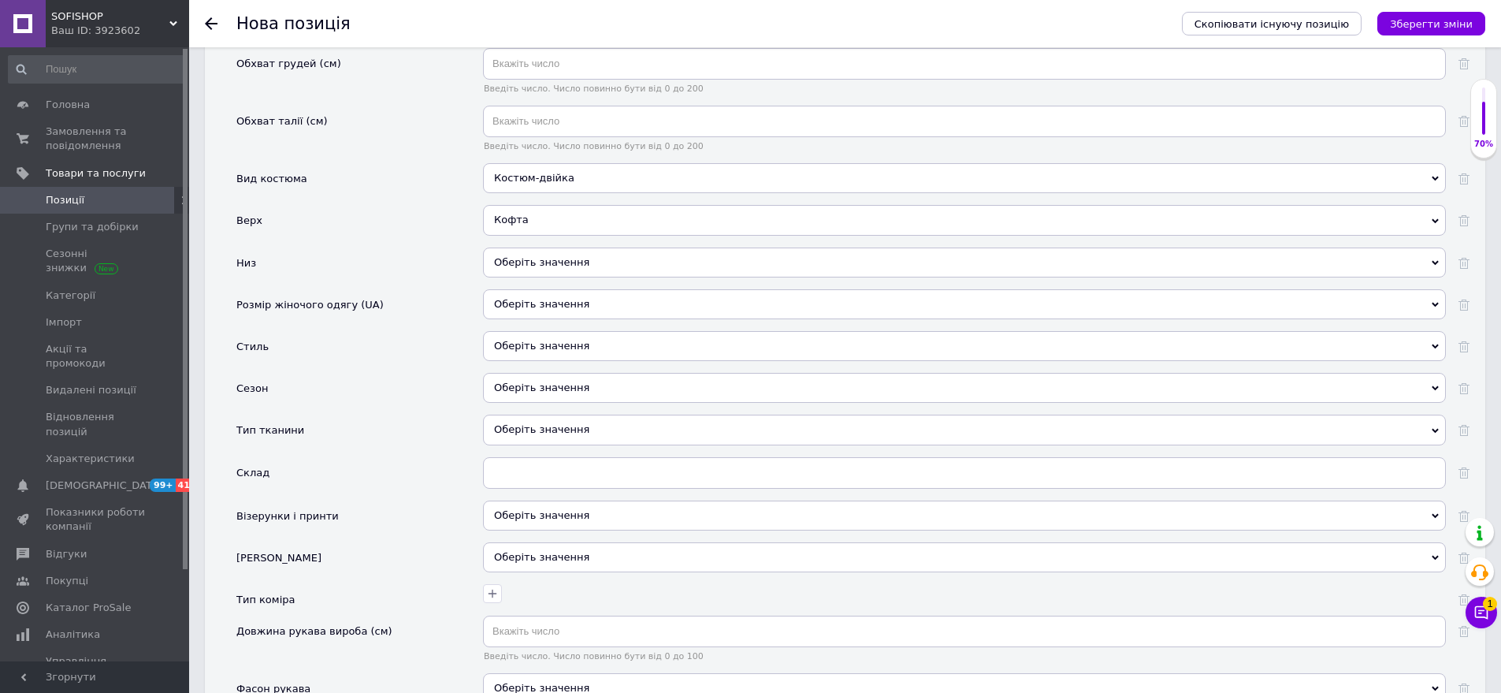
drag, startPoint x: 511, startPoint y: 230, endPoint x: 456, endPoint y: 236, distance: 55.4
click at [510, 247] on div "Оберіть значення" at bounding box center [964, 262] width 963 height 30
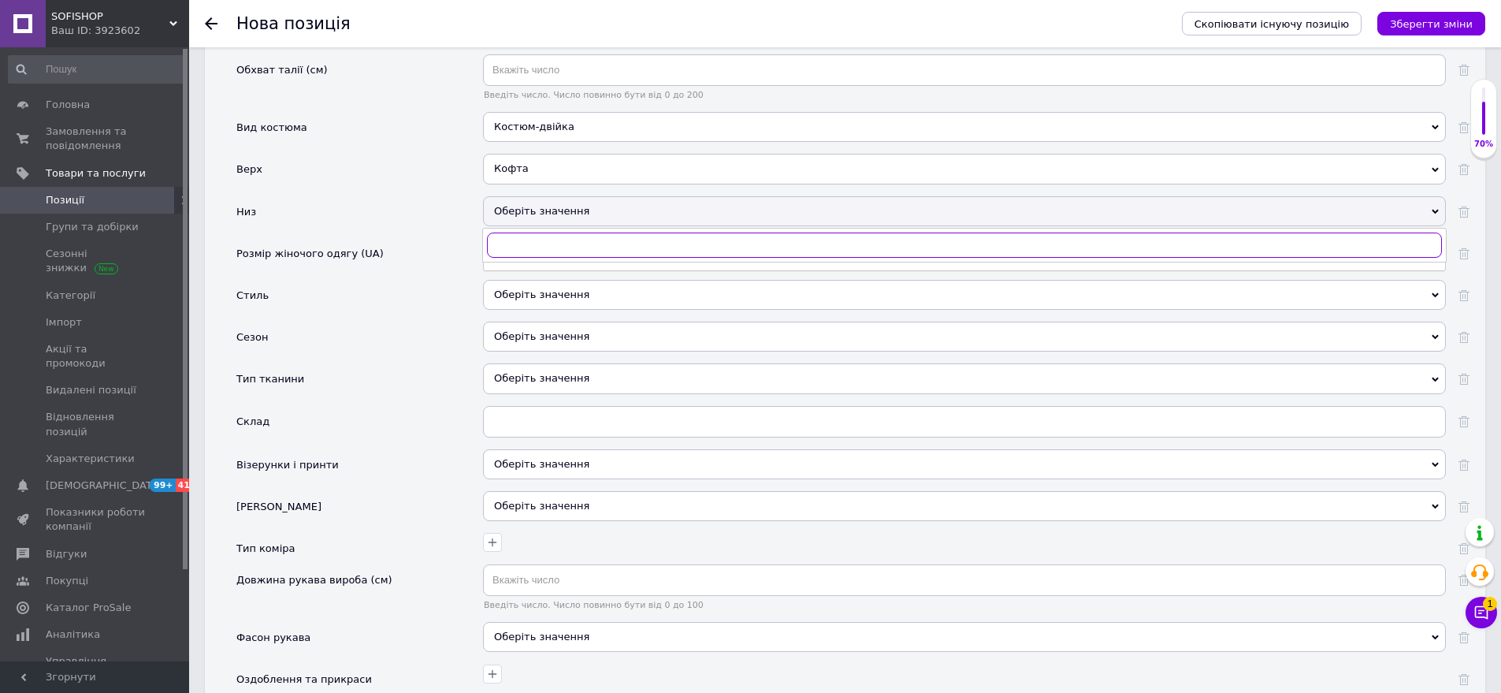
scroll to position [2118, 0]
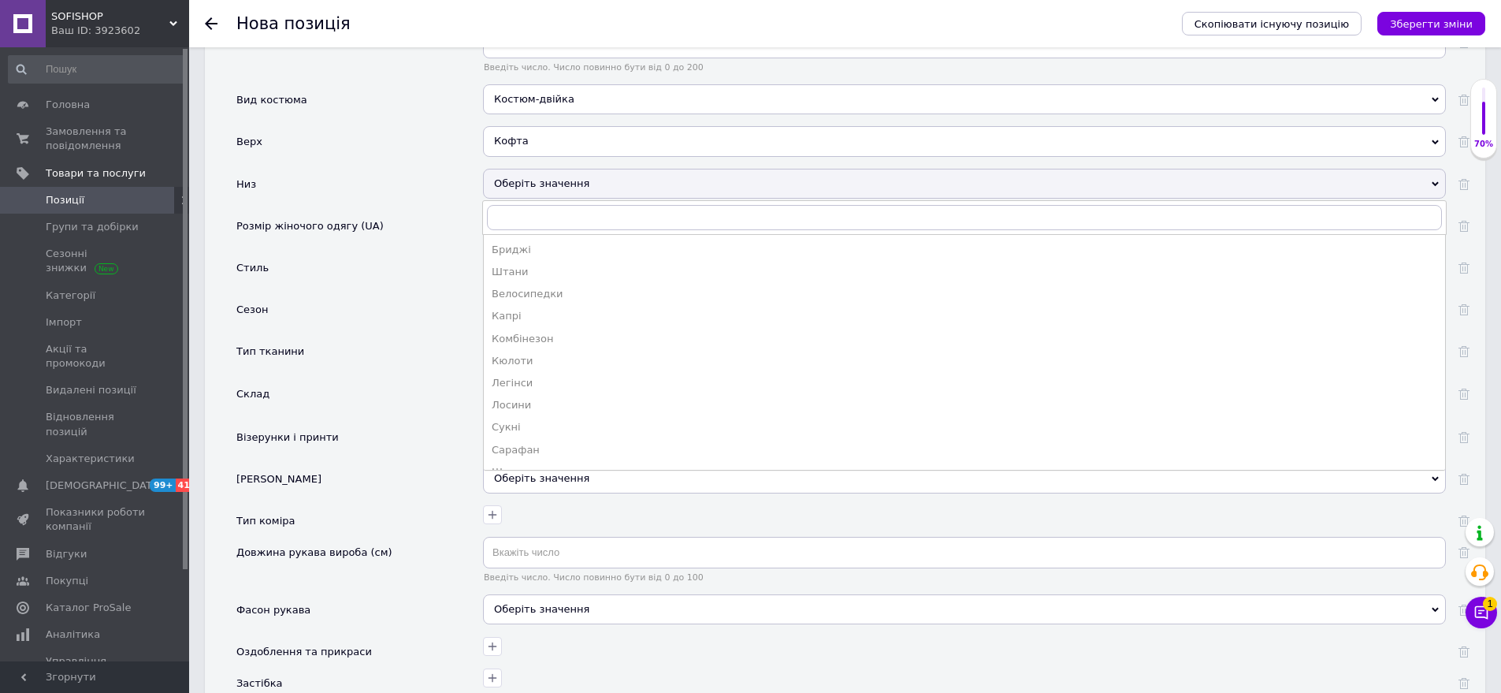
drag, startPoint x: 538, startPoint y: 246, endPoint x: 503, endPoint y: 208, distance: 51.9
click at [537, 265] on div "Штани" at bounding box center [965, 272] width 946 height 14
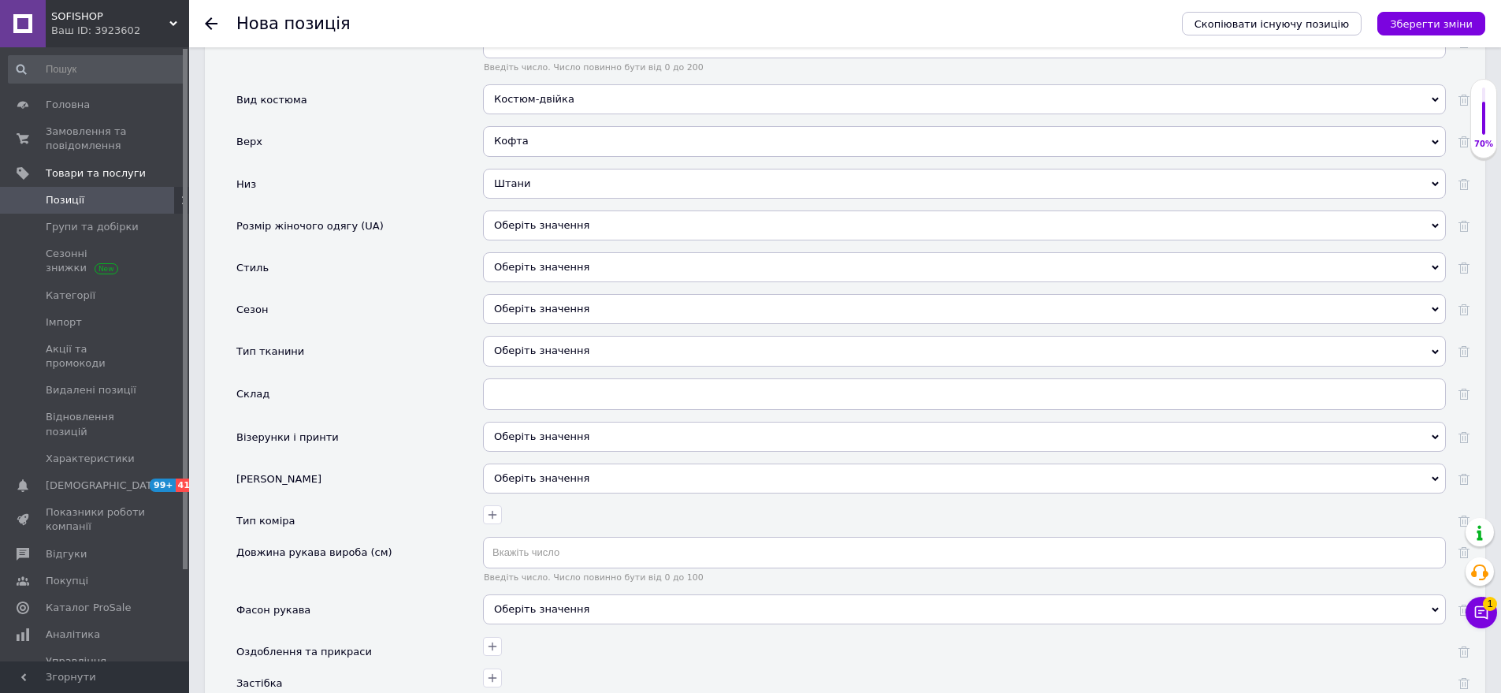
click at [532, 210] on div "Оберіть значення" at bounding box center [964, 225] width 963 height 30
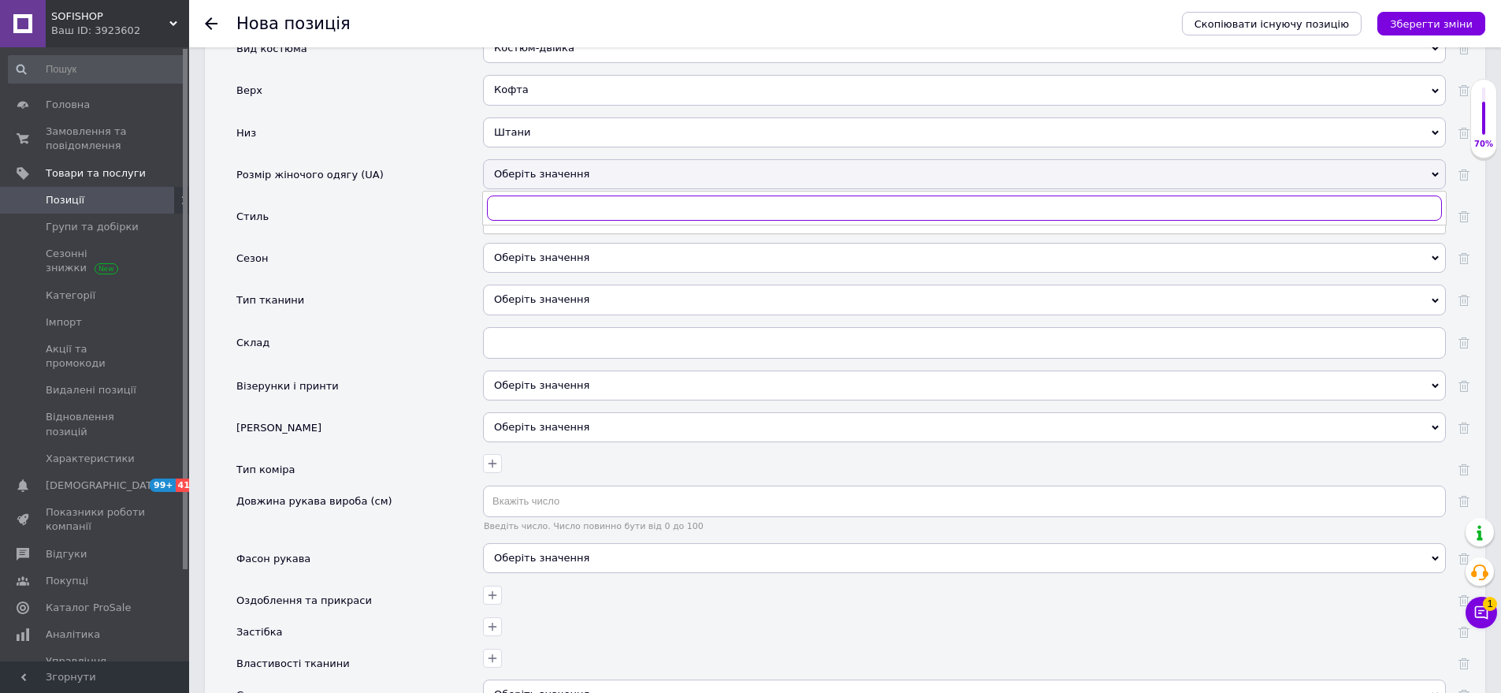
scroll to position [2197, 0]
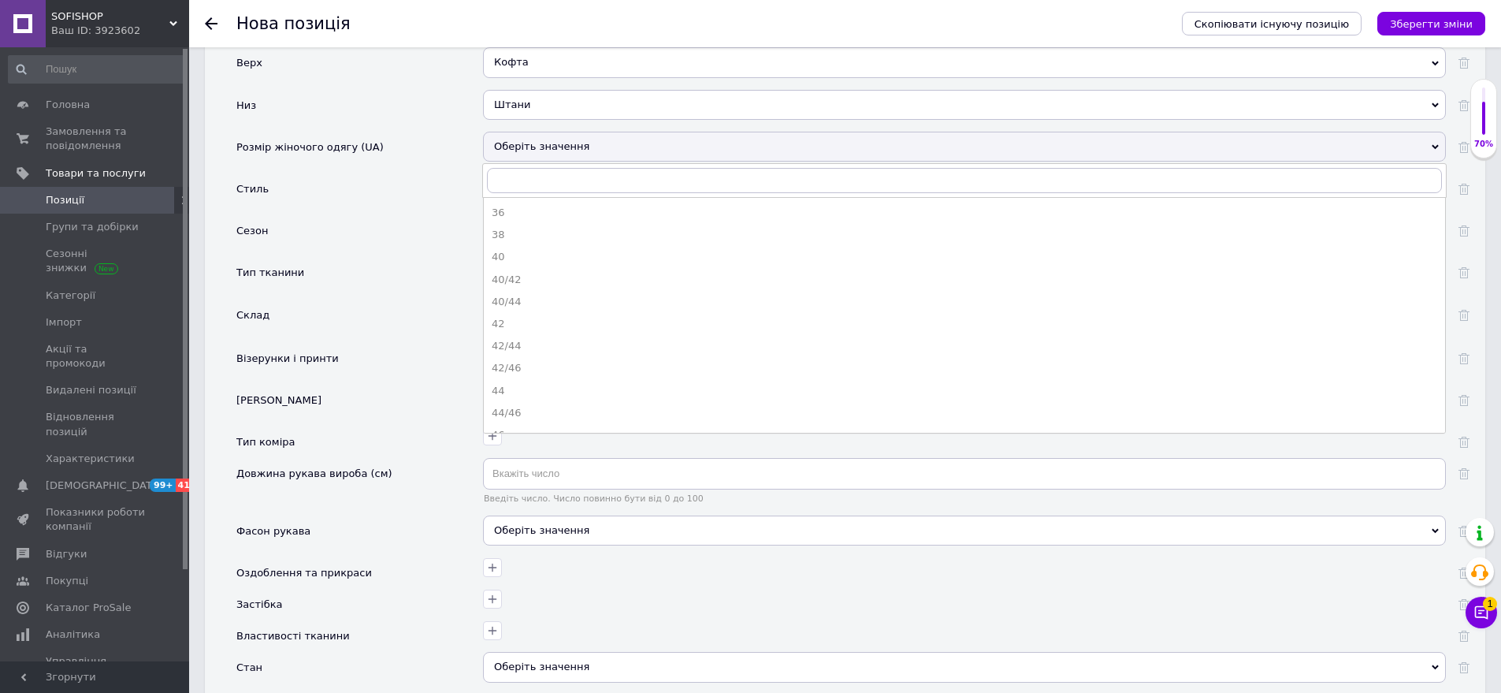
drag, startPoint x: 522, startPoint y: 324, endPoint x: 425, endPoint y: 204, distance: 154.1
click at [520, 339] on div "42/44" at bounding box center [965, 346] width 946 height 14
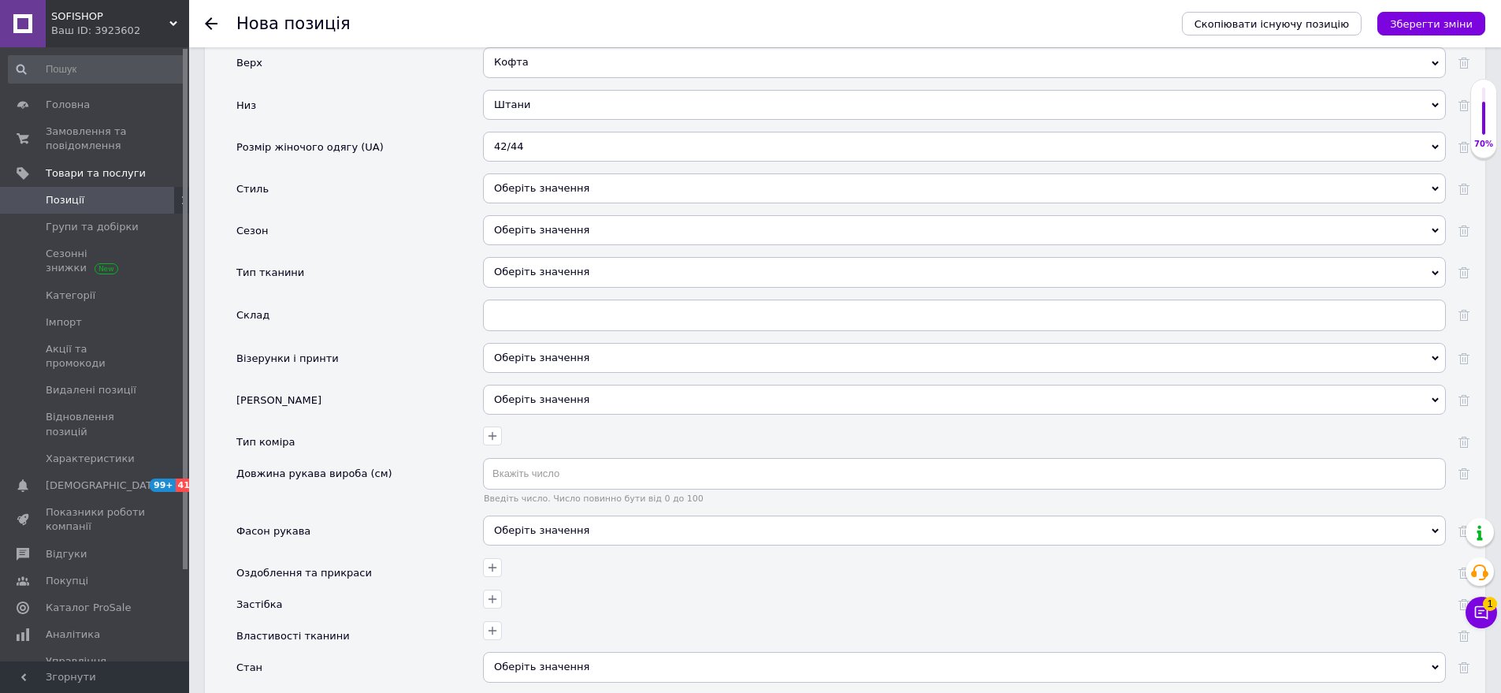
click at [559, 173] on div "Оберіть значення" at bounding box center [964, 188] width 963 height 30
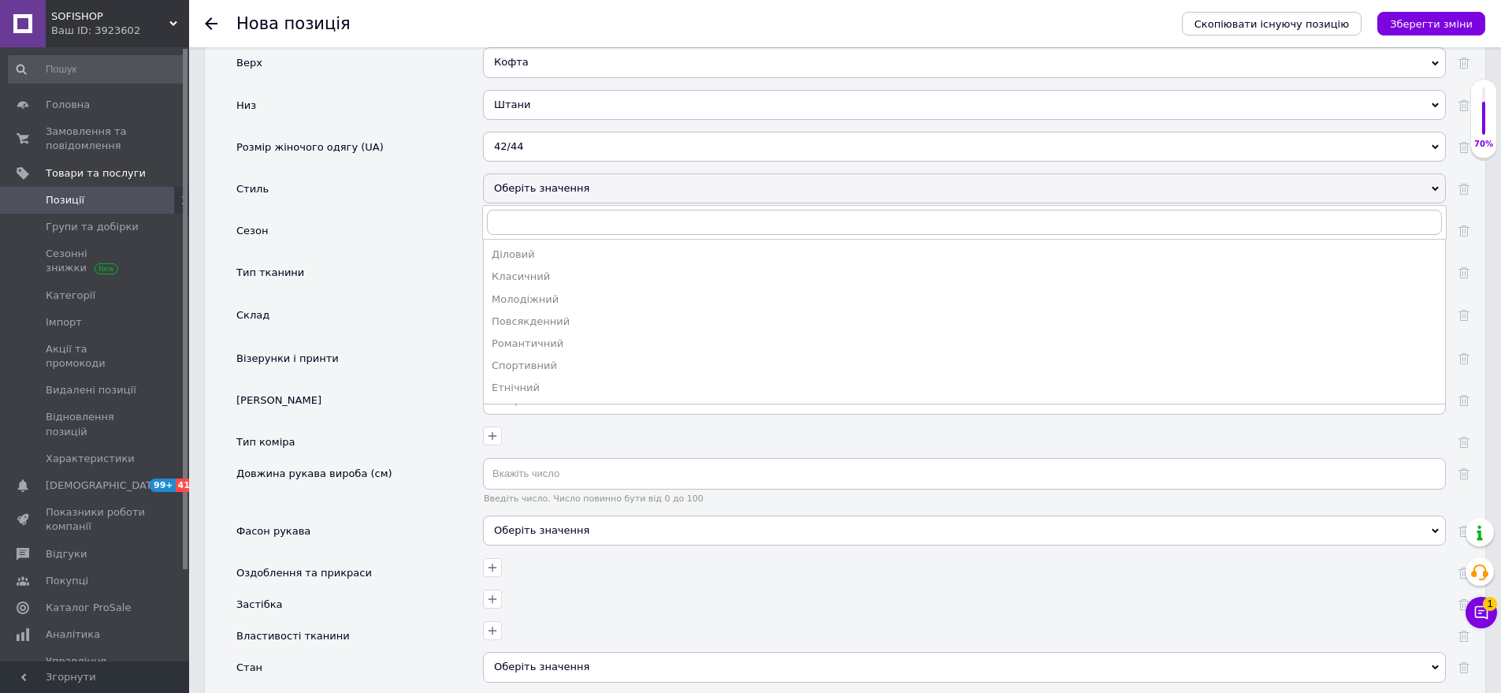
drag, startPoint x: 562, startPoint y: 301, endPoint x: 463, endPoint y: 221, distance: 126.7
click at [556, 314] on div "Повсякденний" at bounding box center [965, 321] width 946 height 14
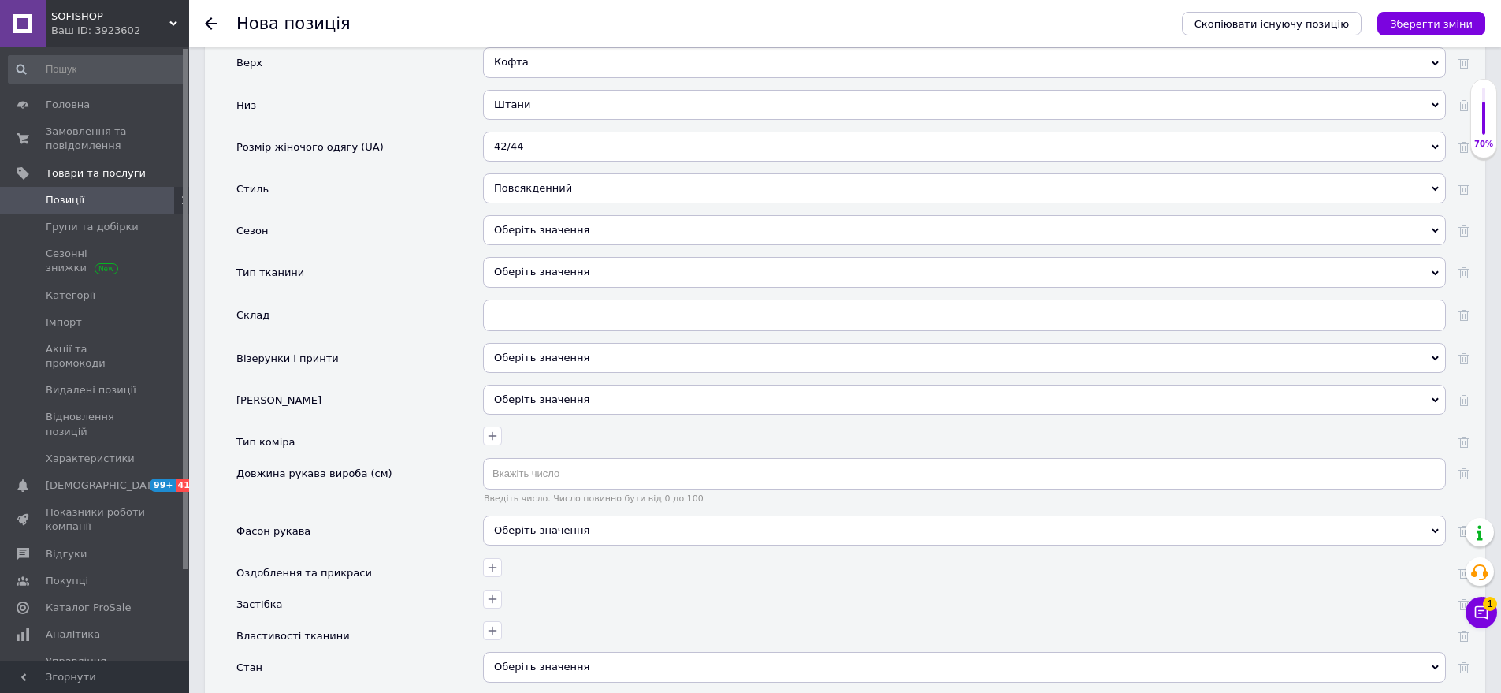
click at [544, 215] on div "Оберіть значення" at bounding box center [964, 230] width 963 height 30
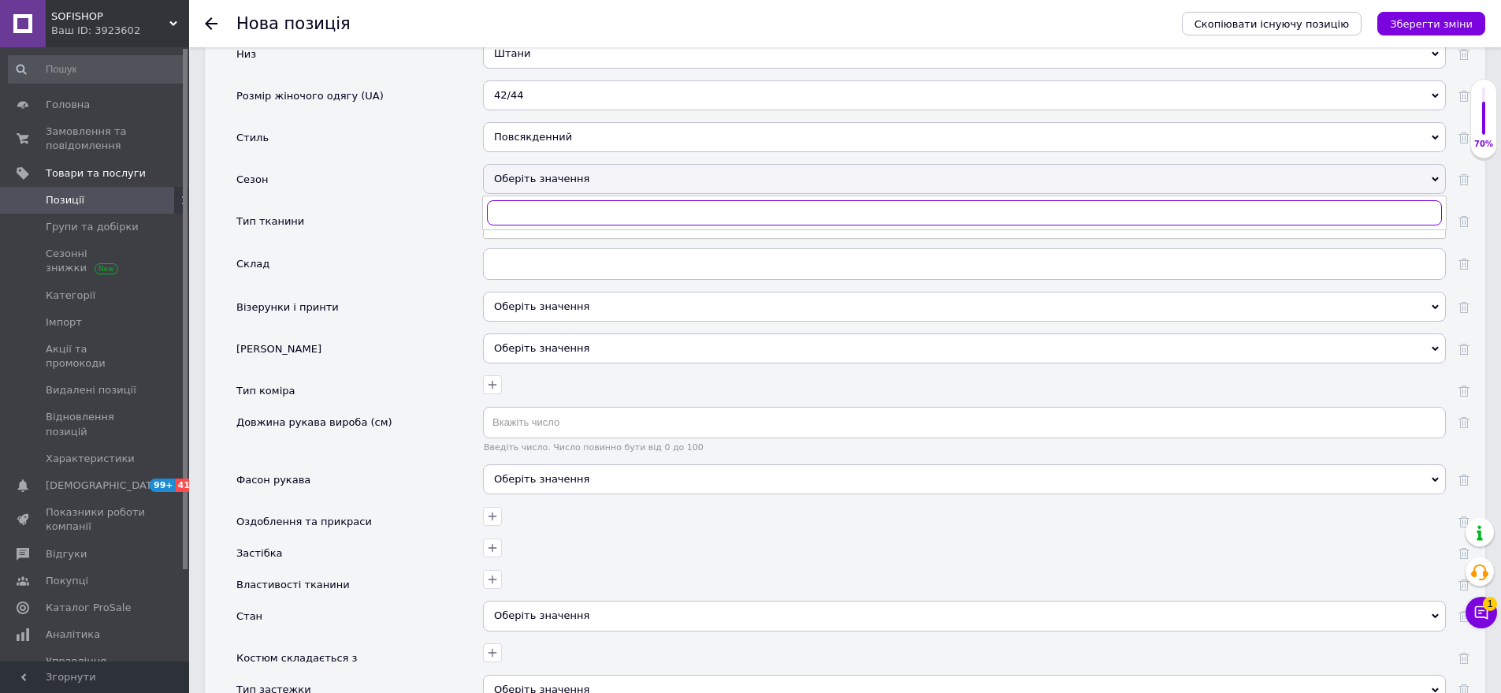
scroll to position [2276, 0]
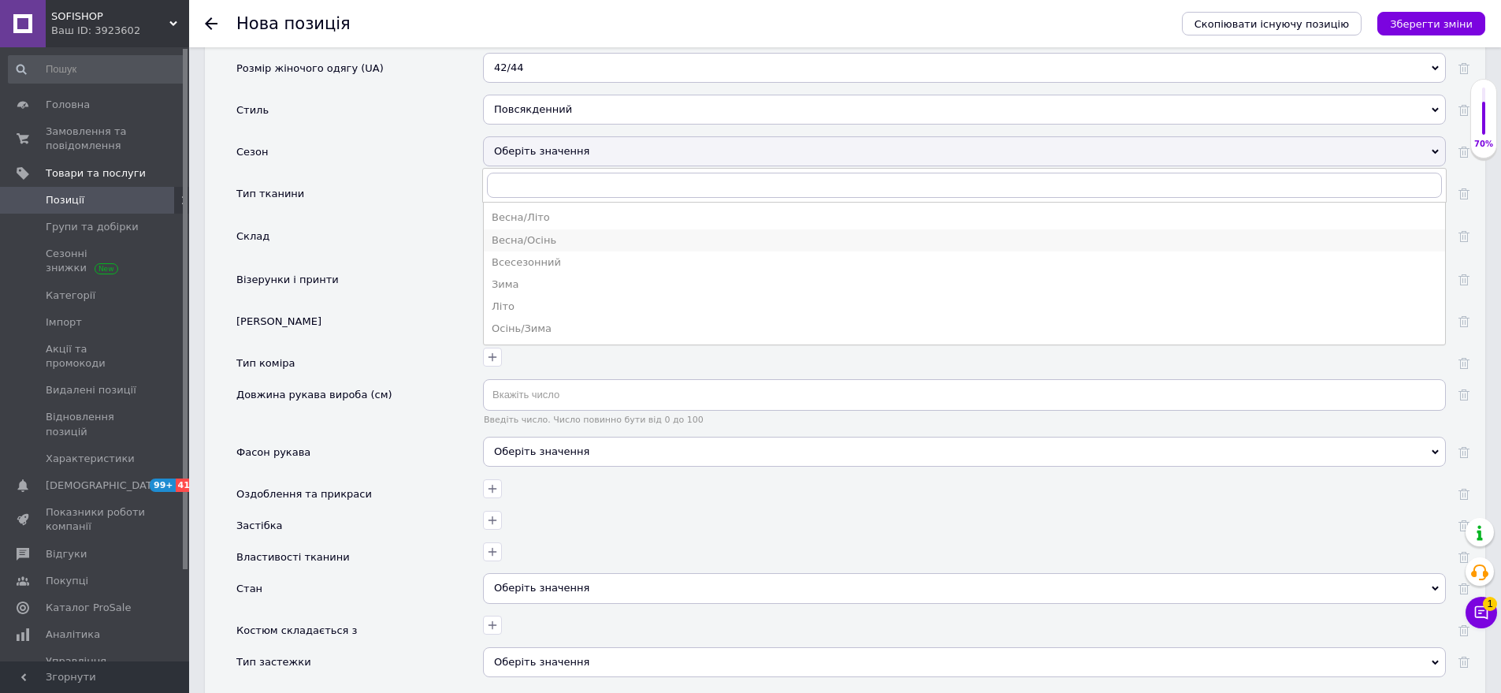
click at [539, 233] on div "Весна/Осінь" at bounding box center [965, 240] width 946 height 14
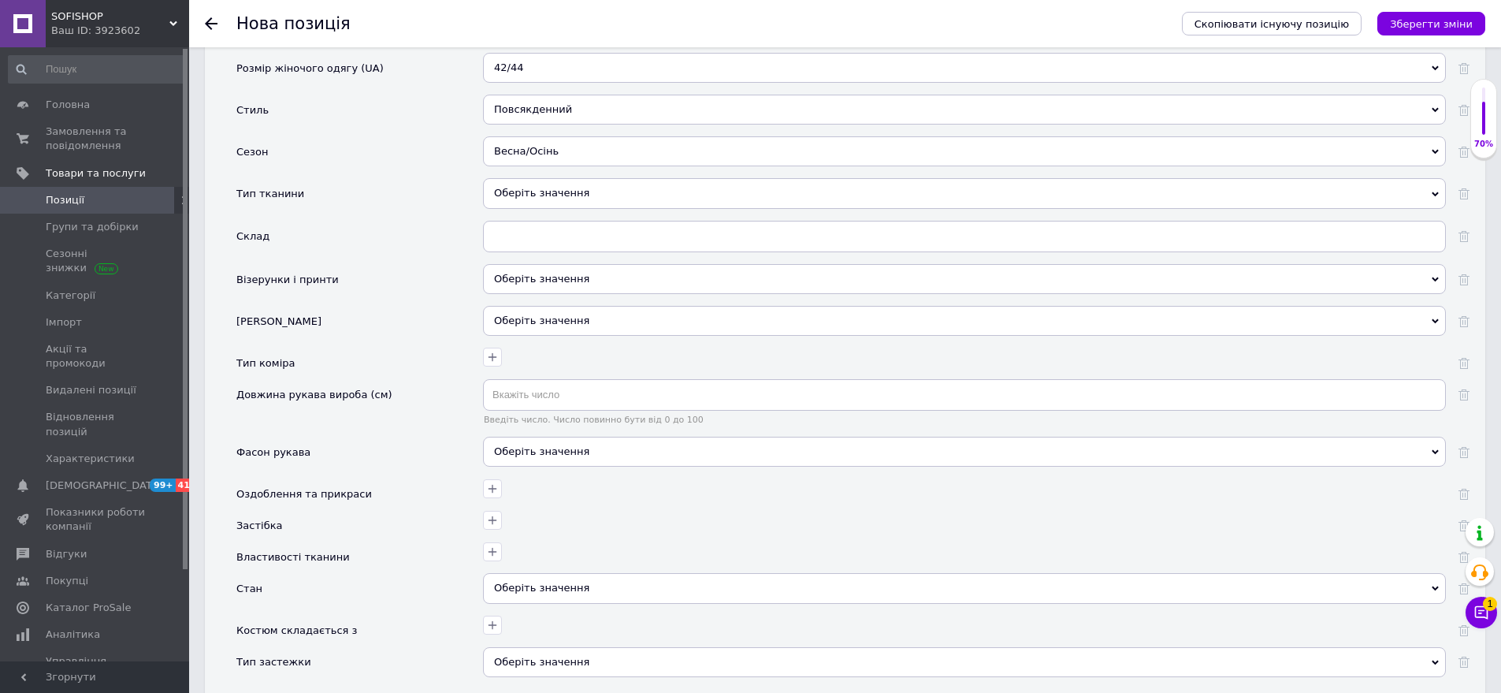
click at [552, 180] on div "Оберіть значення" at bounding box center [964, 193] width 963 height 30
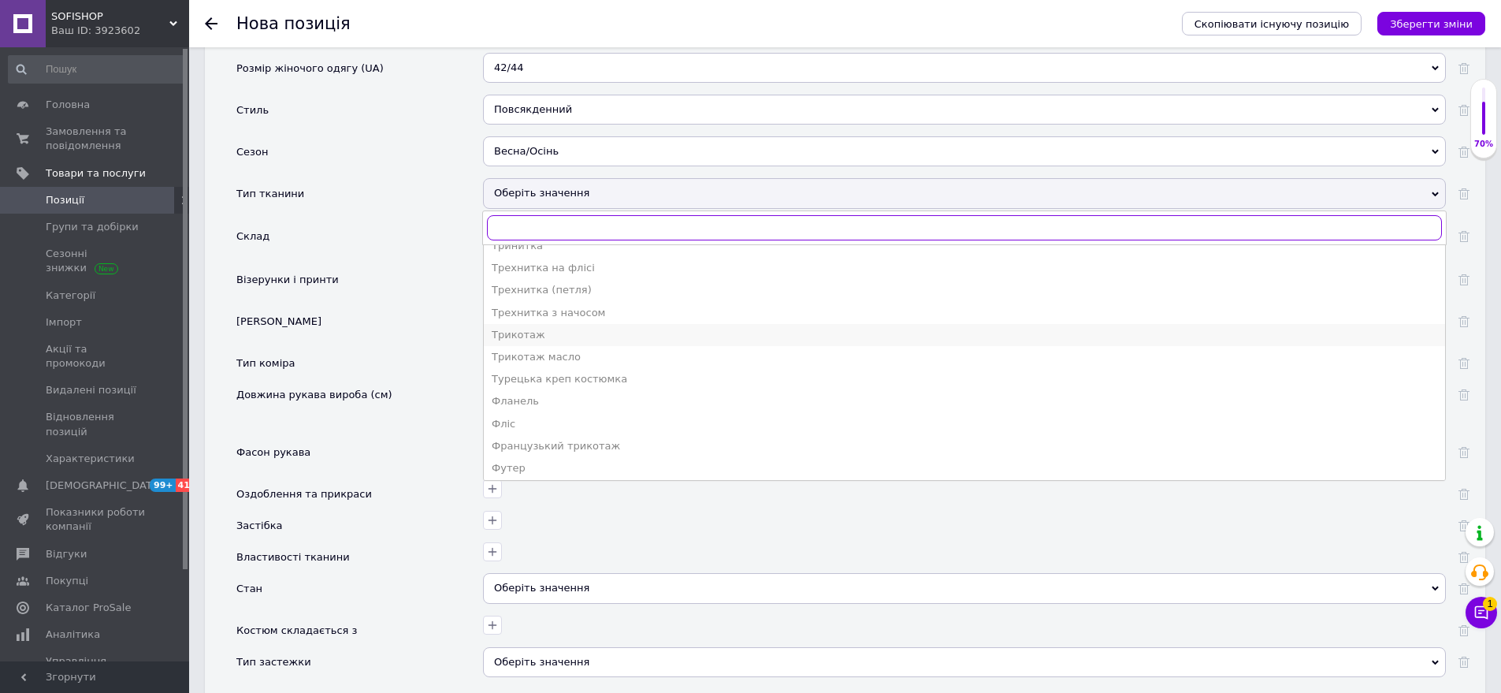
scroll to position [1987, 0]
drag, startPoint x: 578, startPoint y: 231, endPoint x: 480, endPoint y: 280, distance: 109.3
click at [577, 243] on div "Трехнитка на флісі" at bounding box center [965, 250] width 946 height 14
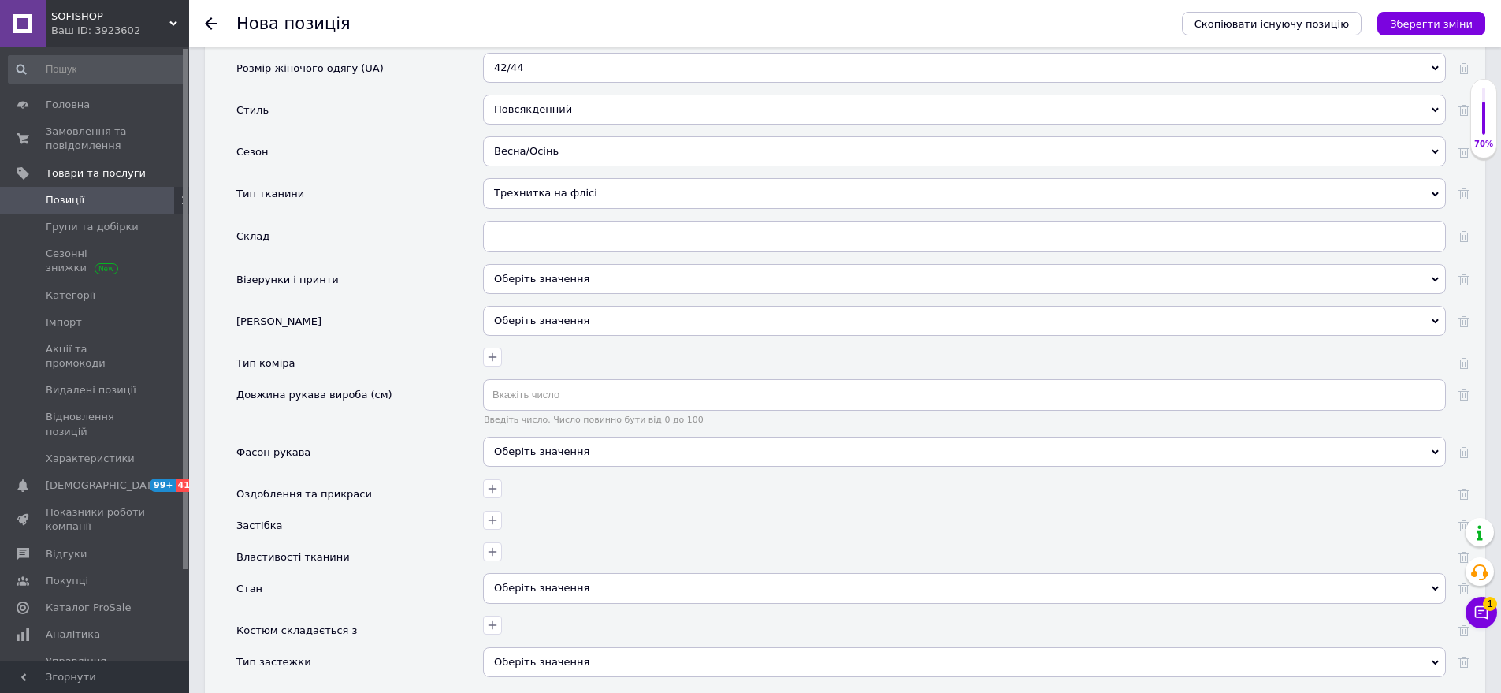
drag, startPoint x: 588, startPoint y: 259, endPoint x: 491, endPoint y: 214, distance: 106.5
click at [580, 264] on div "Оберіть значення" at bounding box center [964, 279] width 963 height 30
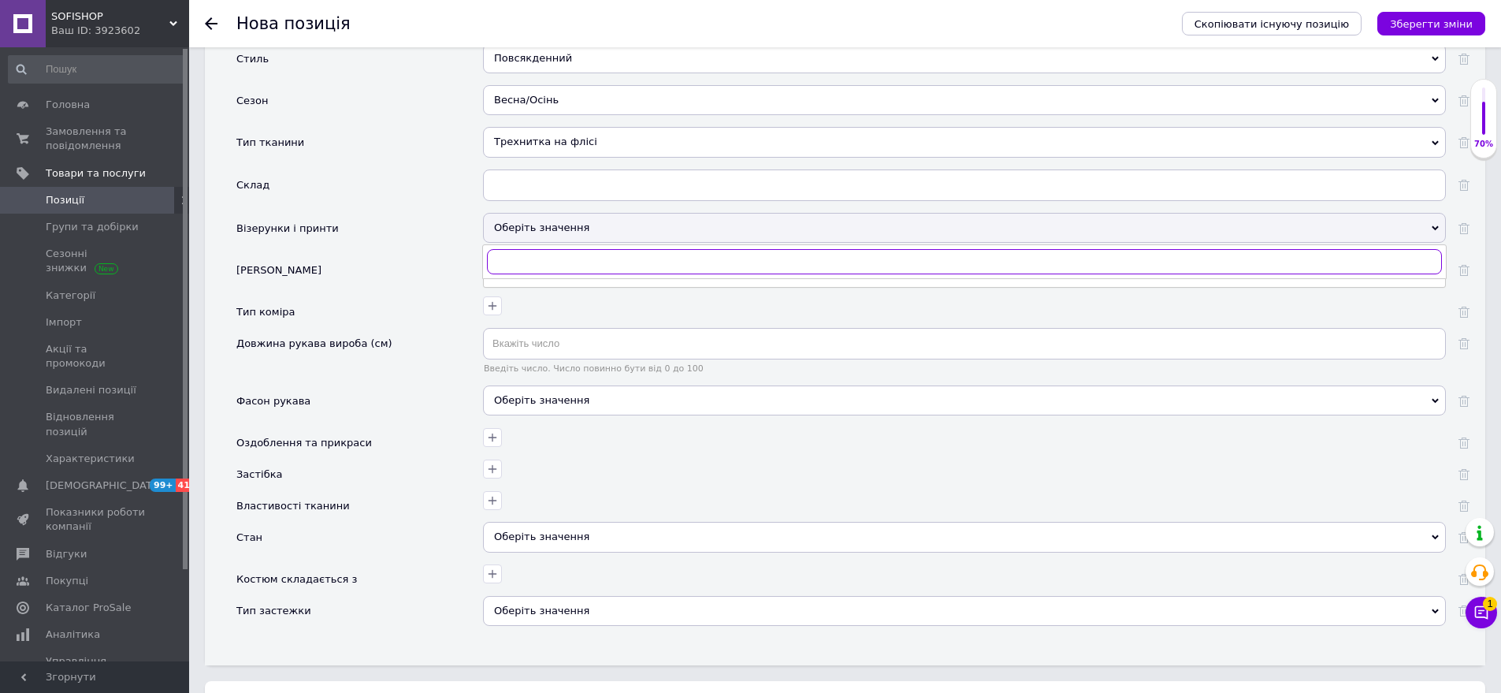
scroll to position [2355, 0]
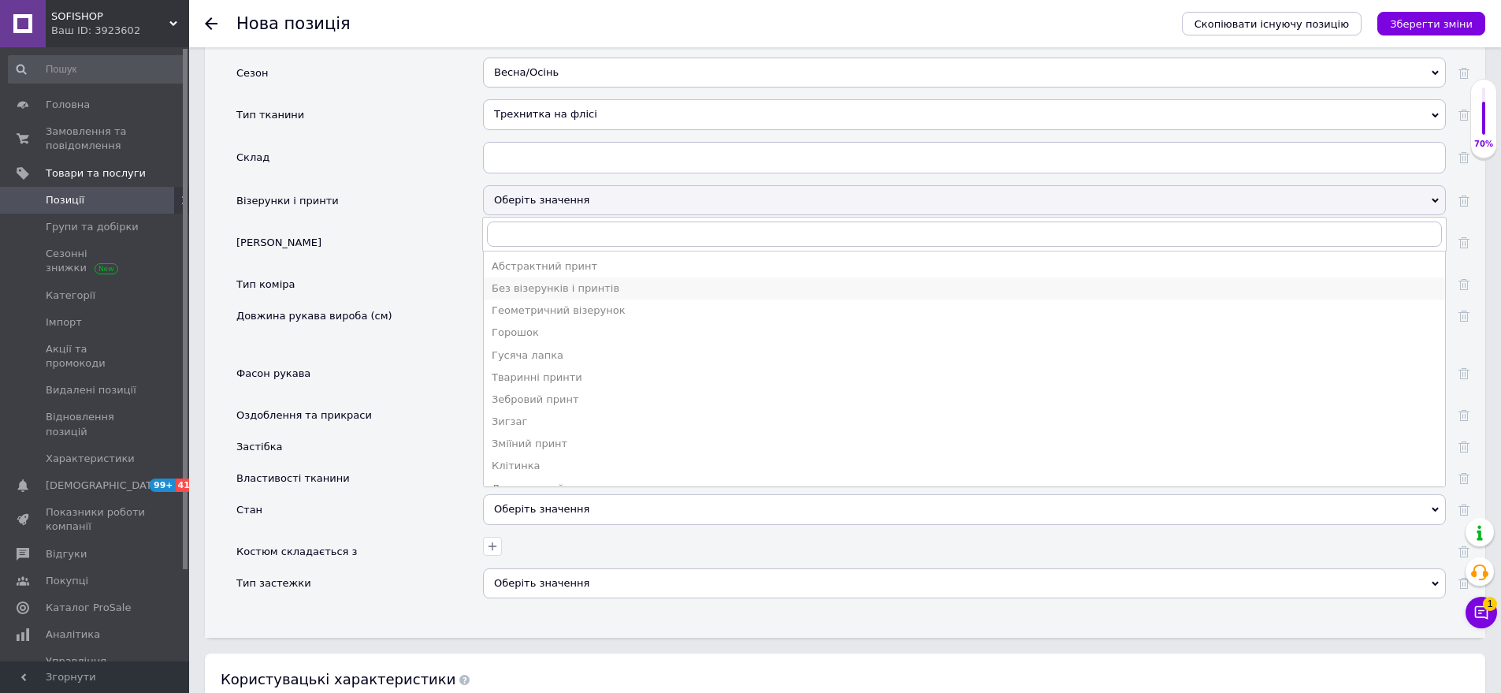
click at [549, 281] on div "Без візерунків і принтів" at bounding box center [965, 288] width 946 height 14
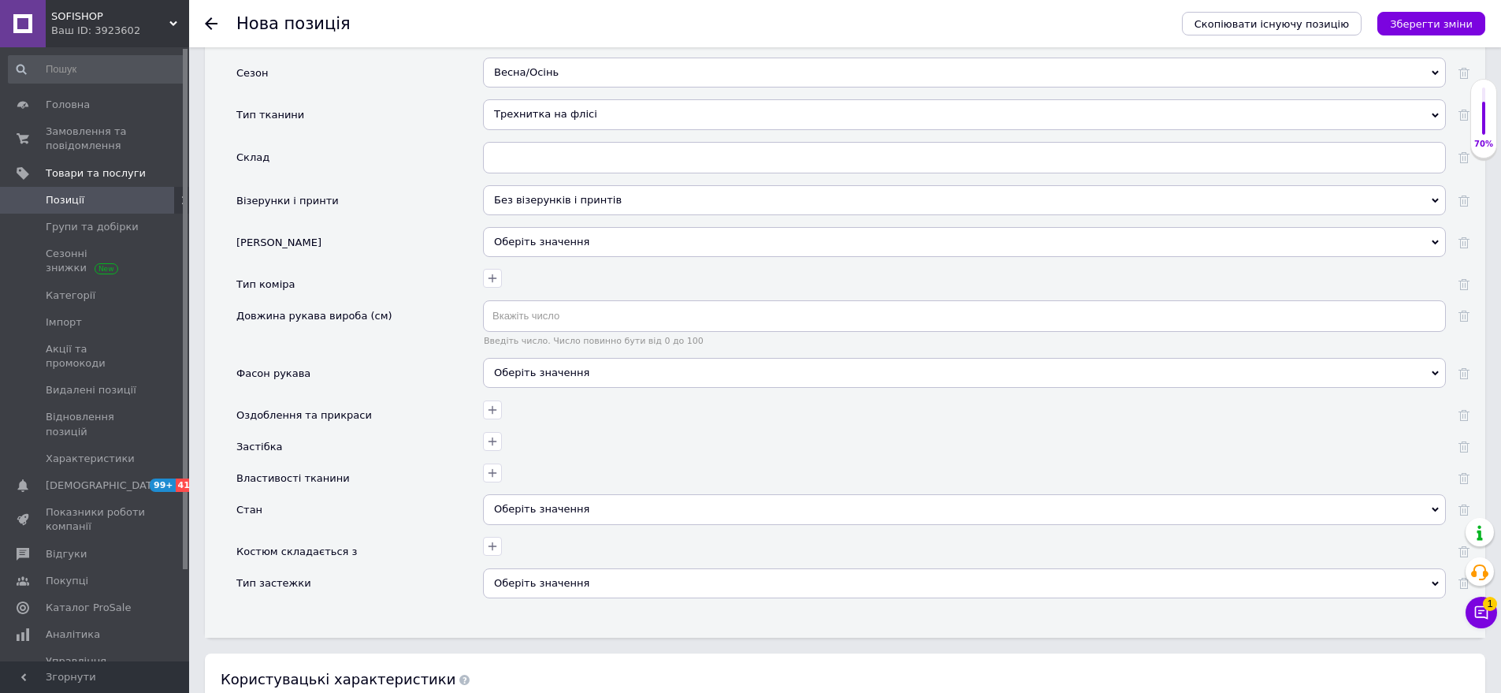
drag, startPoint x: 580, startPoint y: 348, endPoint x: 488, endPoint y: 308, distance: 100.3
click at [580, 358] on div "Оберіть значення" at bounding box center [964, 373] width 963 height 30
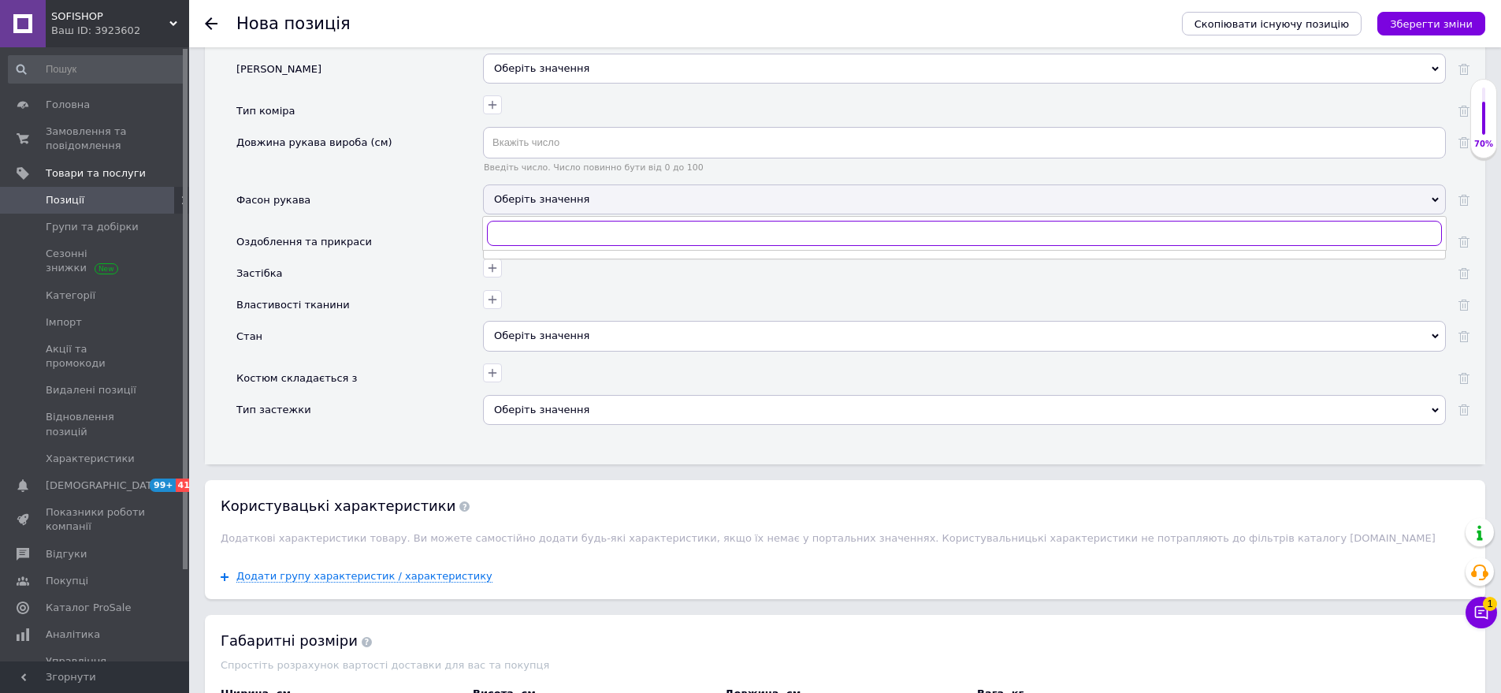
scroll to position [2591, 0]
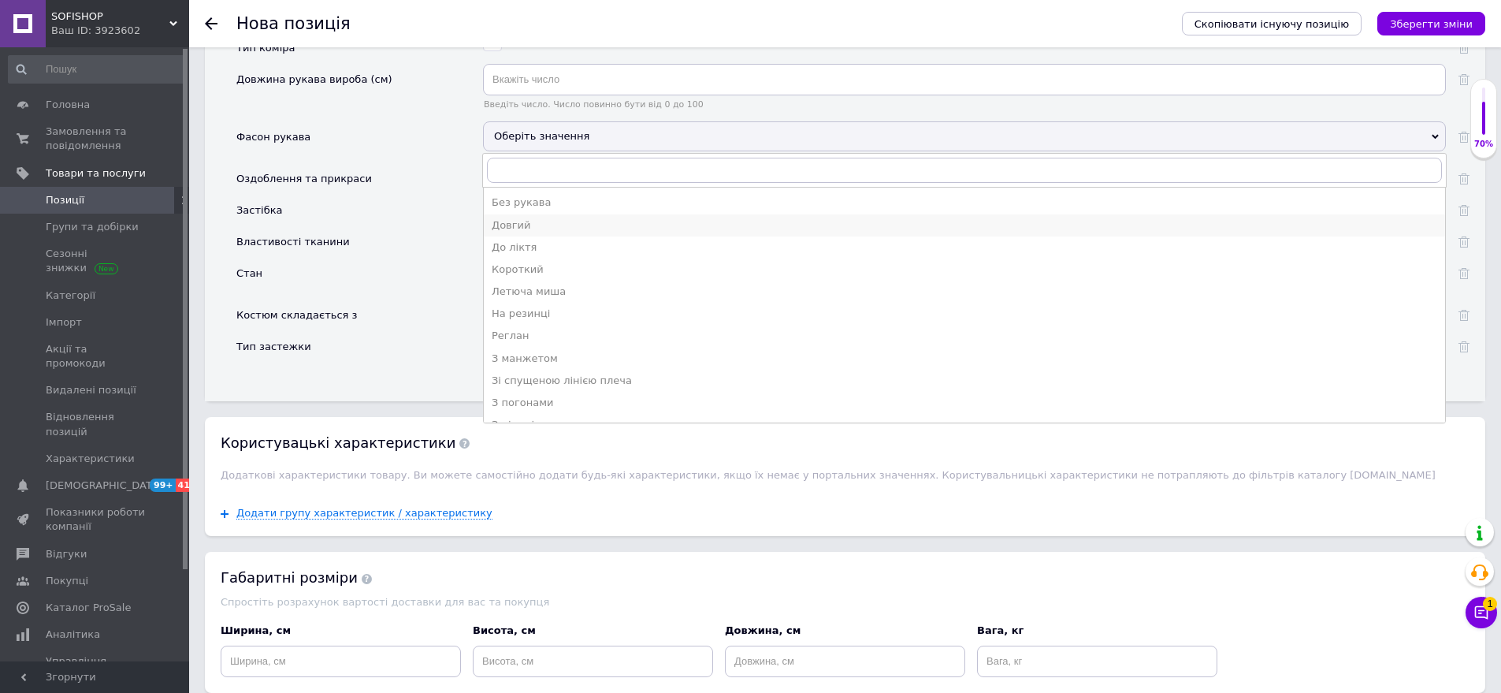
click at [547, 214] on li "Довгий" at bounding box center [965, 225] width 962 height 22
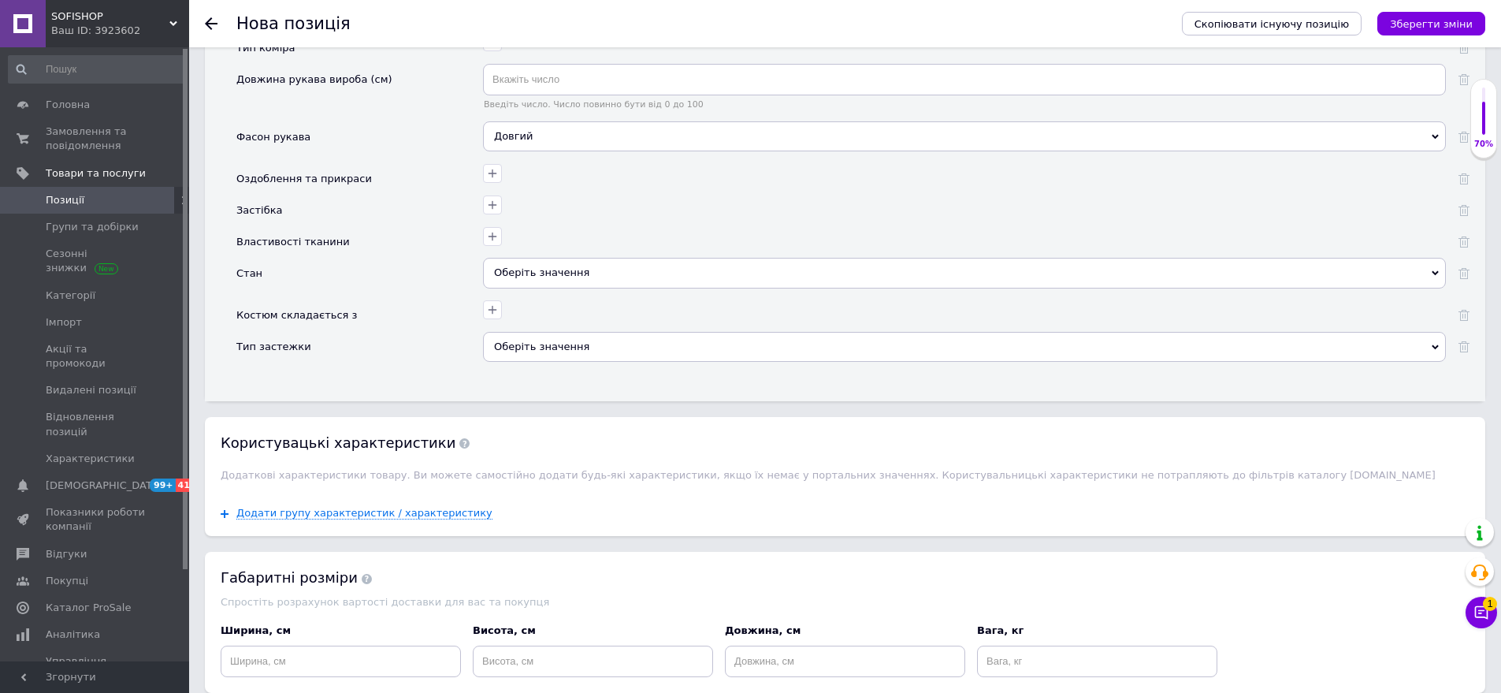
drag, startPoint x: 590, startPoint y: 259, endPoint x: 493, endPoint y: 253, distance: 97.9
click at [586, 259] on div "Оберіть значення" at bounding box center [964, 273] width 963 height 30
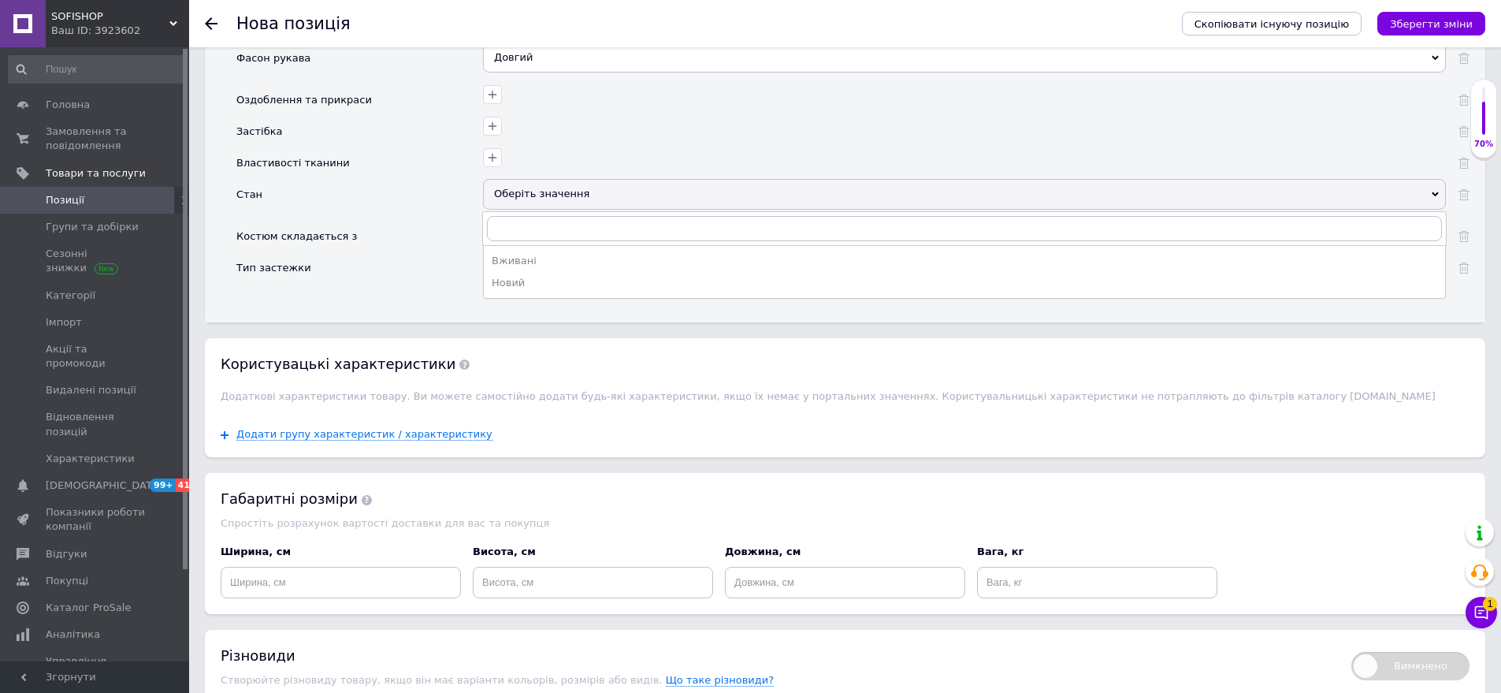
drag, startPoint x: 552, startPoint y: 270, endPoint x: 527, endPoint y: 318, distance: 53.9
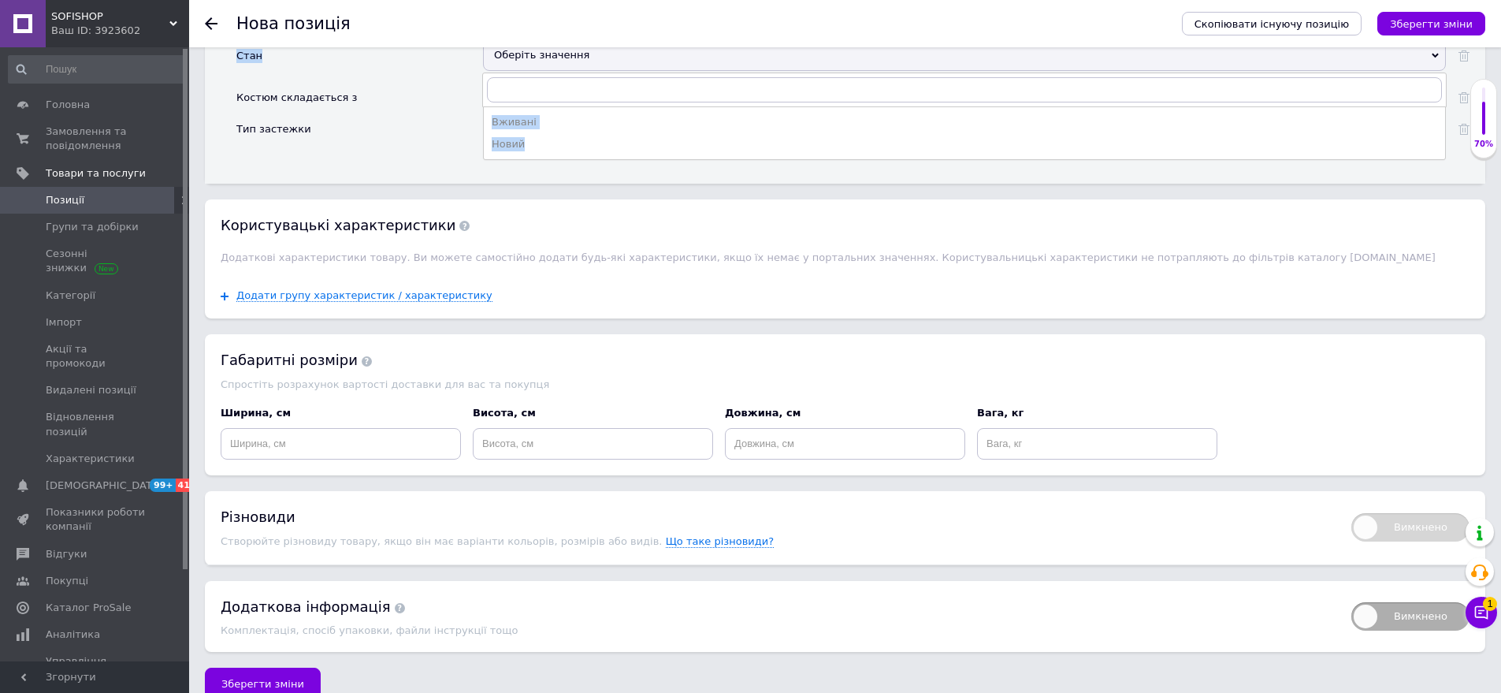
scroll to position [2811, 0]
click at [573, 135] on div "Новий" at bounding box center [965, 142] width 946 height 14
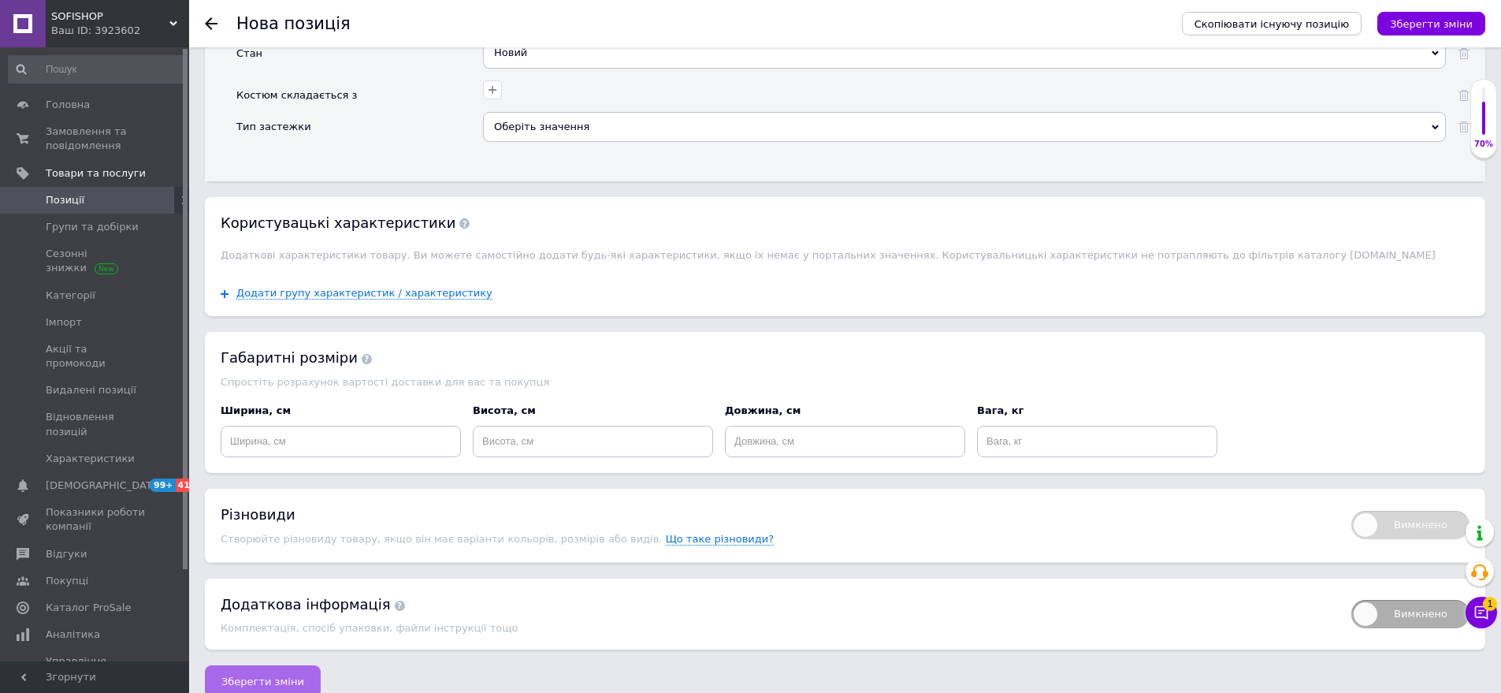
click at [266, 675] on span "Зберегти зміни" at bounding box center [262, 681] width 83 height 12
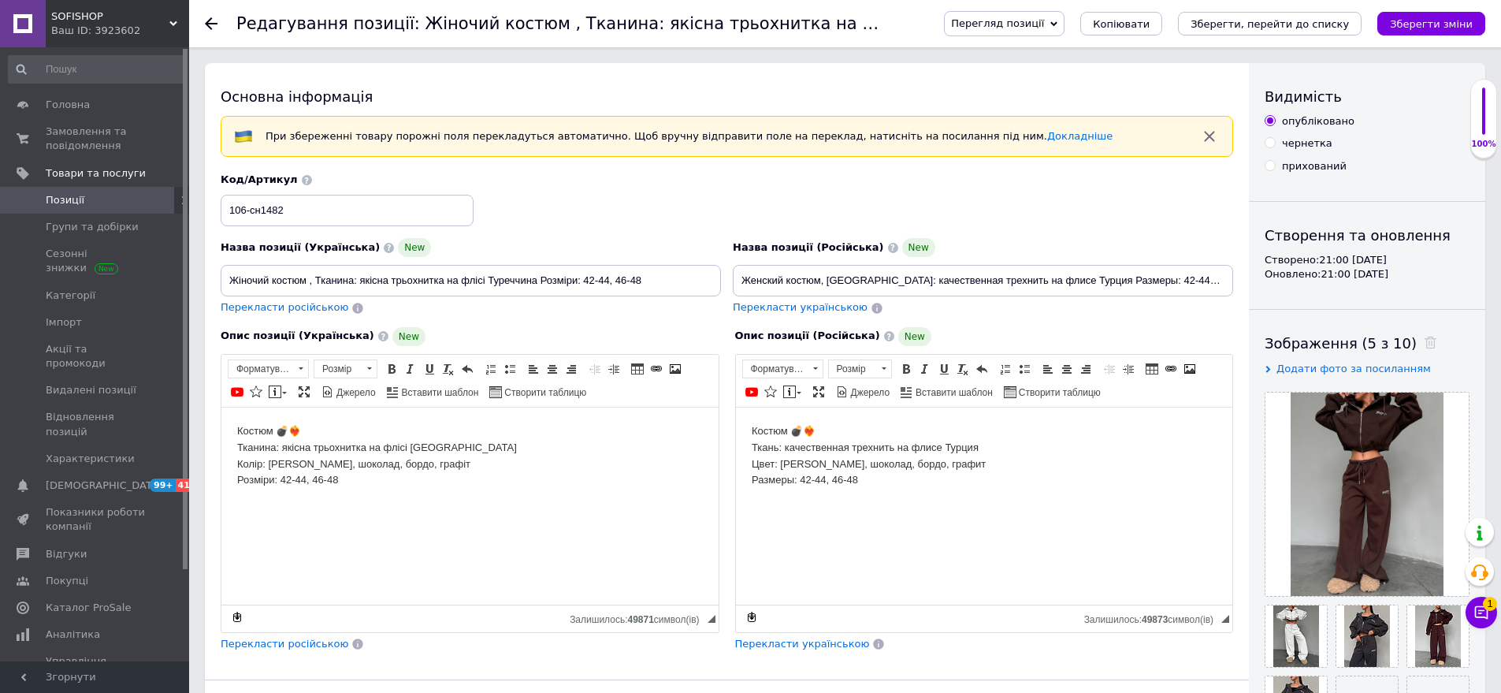
drag, startPoint x: 1350, startPoint y: 29, endPoint x: 1340, endPoint y: 28, distance: 10.4
click at [1349, 28] on icon "Зберегти, перейти до списку" at bounding box center [1270, 24] width 158 height 12
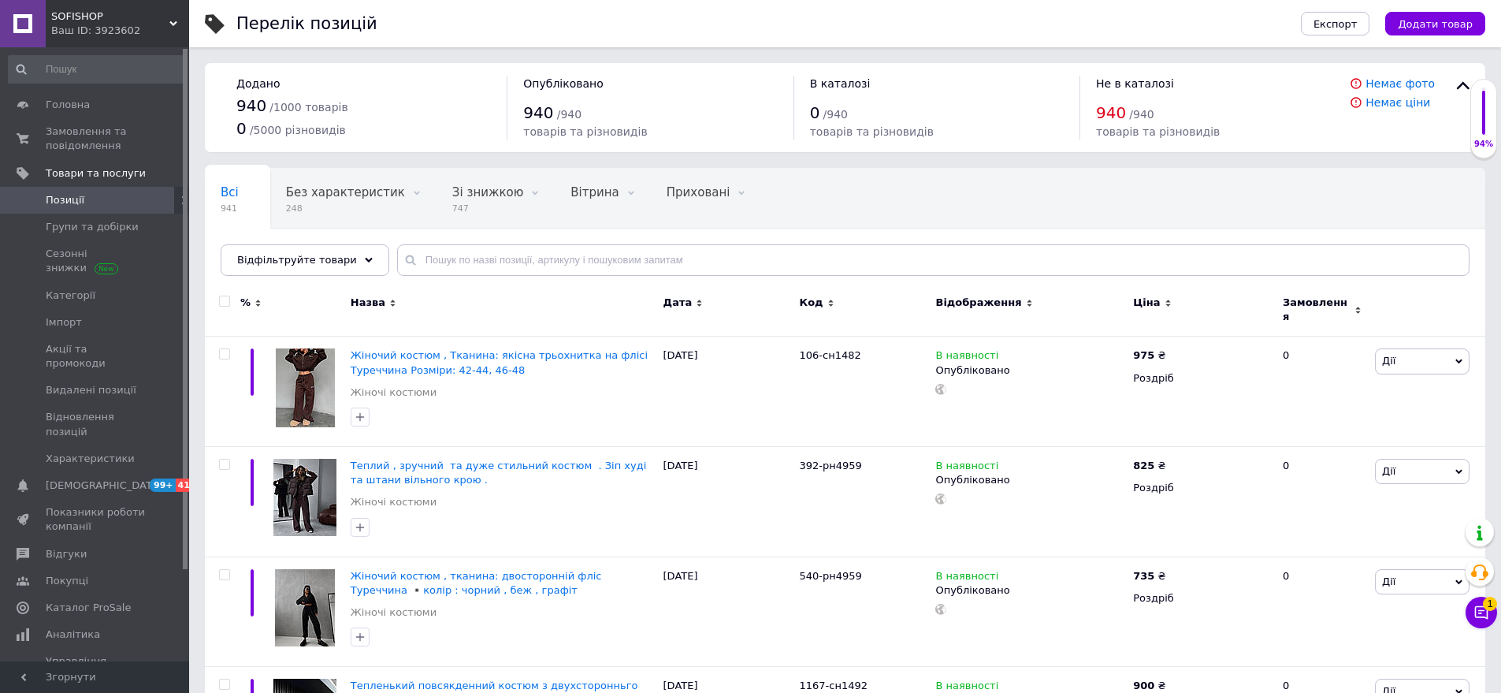
click at [1456, 23] on span "Додати товар" at bounding box center [1435, 24] width 75 height 12
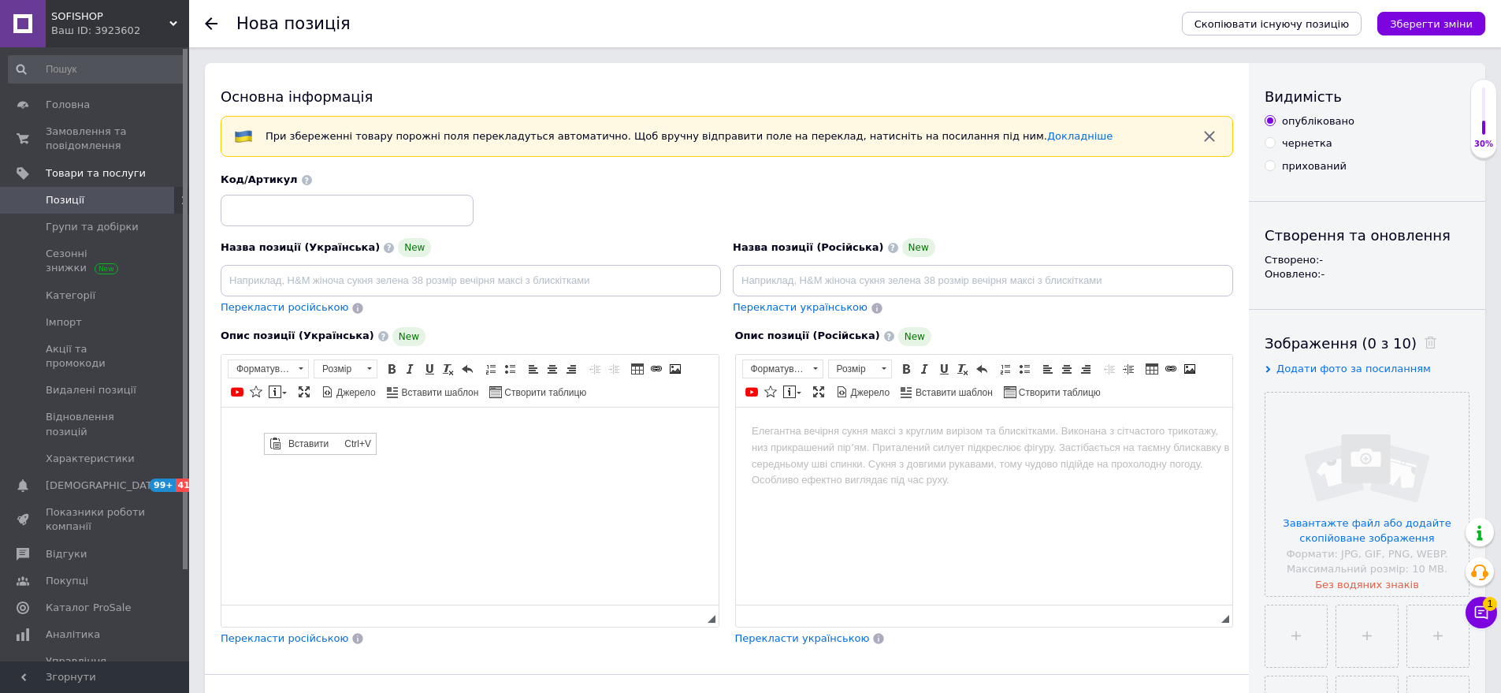
drag, startPoint x: 536, startPoint y: 865, endPoint x: 349, endPoint y: 465, distance: 441.8
click at [305, 439] on span "Вставити" at bounding box center [313, 442] width 56 height 19
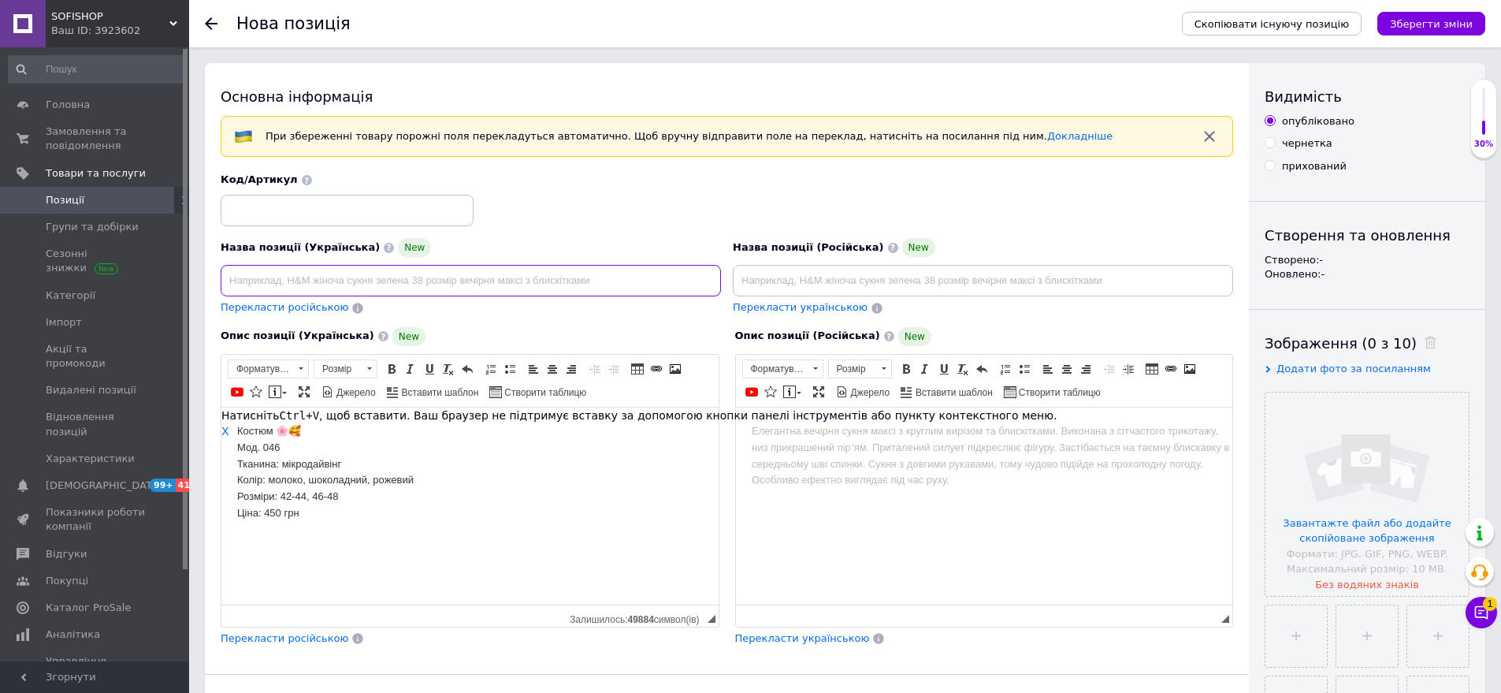
click at [266, 286] on input at bounding box center [471, 281] width 500 height 32
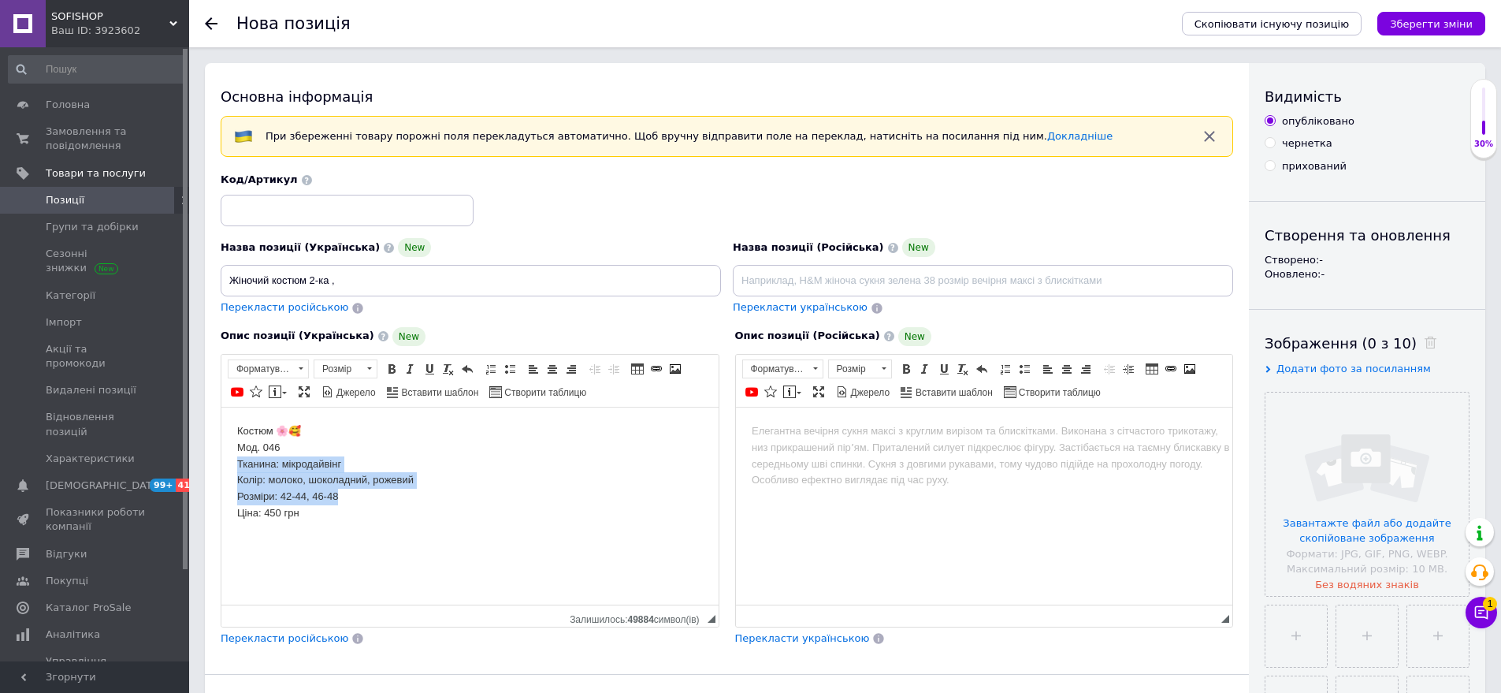
drag, startPoint x: 232, startPoint y: 463, endPoint x: 378, endPoint y: 482, distance: 147.8
click at [430, 493] on html "Костюм 🌸🥰 Мод. 046 Тканина: мікродайвінг Колір: молоко, шоколадний, рожевий Роз…" at bounding box center [469, 480] width 497 height 147
click at [428, 512] on span "Копіювати" at bounding box center [428, 512] width 61 height 19
copy body "Тканина: мікродайвінг Колір: молоко, шоколадний, [PERSON_NAME]: 42-44, 46-48"
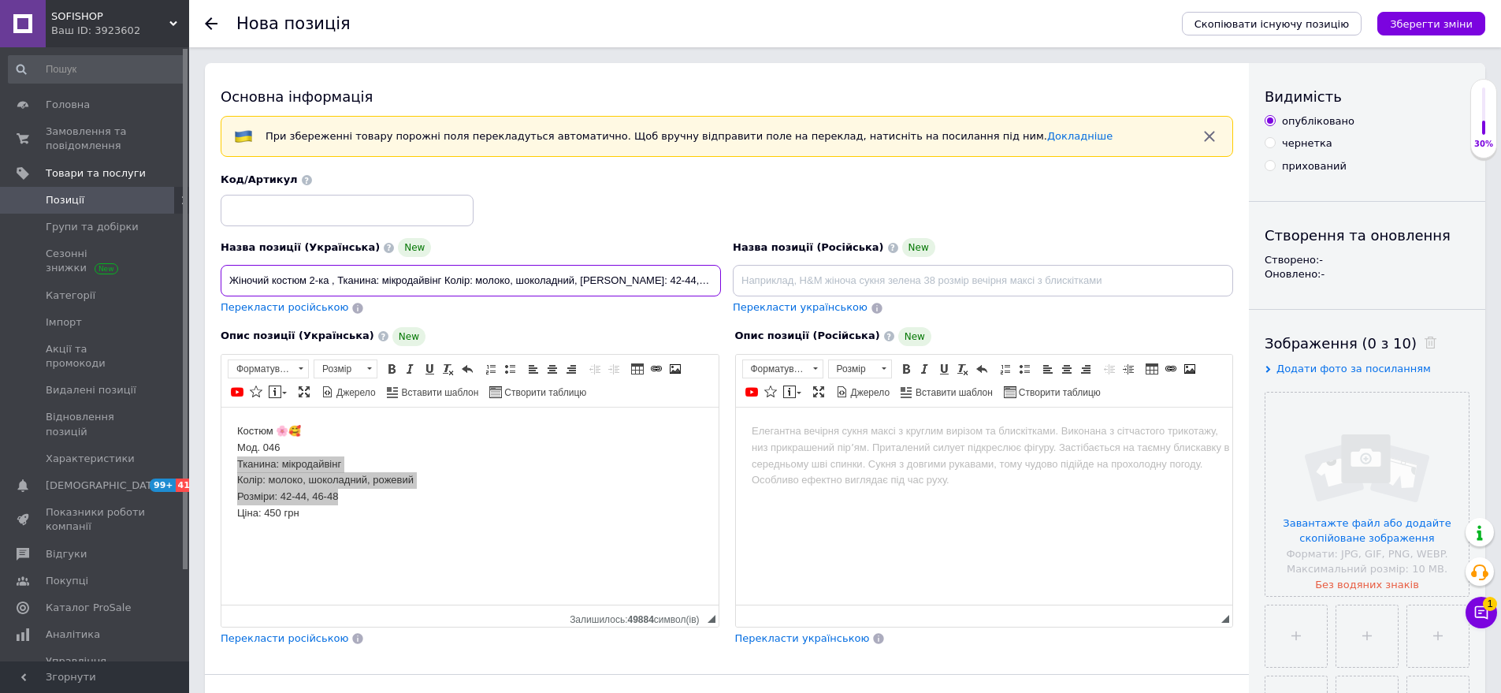
scroll to position [0, 17]
type input "Жіночий костюм 2-ка , Тканина: мікродайвінг Колір: молоко, шоколадний, [PERSON_…"
click at [285, 203] on input at bounding box center [347, 211] width 253 height 32
type input "046-сн1482"
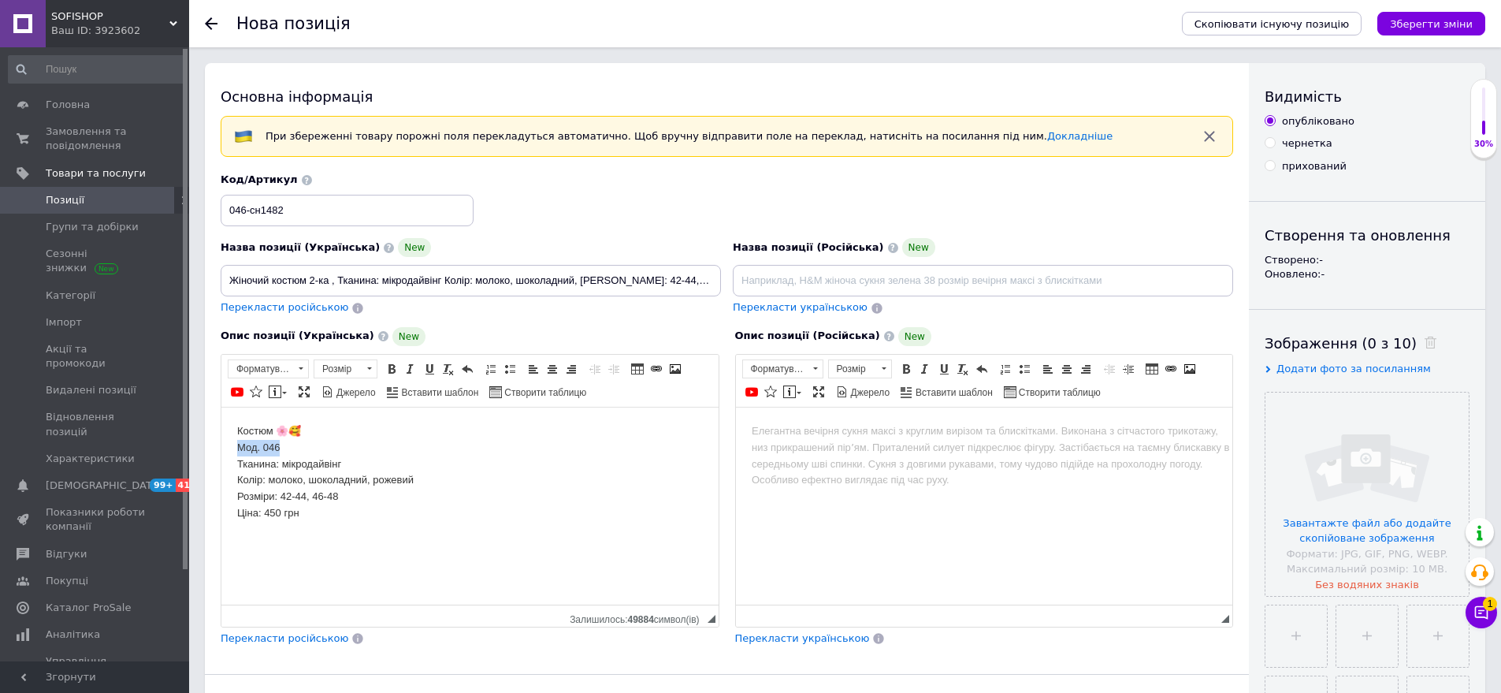
drag, startPoint x: 236, startPoint y: 450, endPoint x: 321, endPoint y: 455, distance: 85.2
click at [321, 455] on html "Костюм 🌸🥰 Мод. 046 Тканина: мікродайвінг Колір: молоко, шоколадний, рожевий Роз…" at bounding box center [469, 480] width 497 height 147
drag, startPoint x: 232, startPoint y: 500, endPoint x: 310, endPoint y: 499, distance: 78.0
click at [310, 499] on html "Костюм 🌸🥰 Тканина: мікродайвінг Колір: молоко, шоколадний, рожевий Розміри: 42-…" at bounding box center [469, 472] width 497 height 130
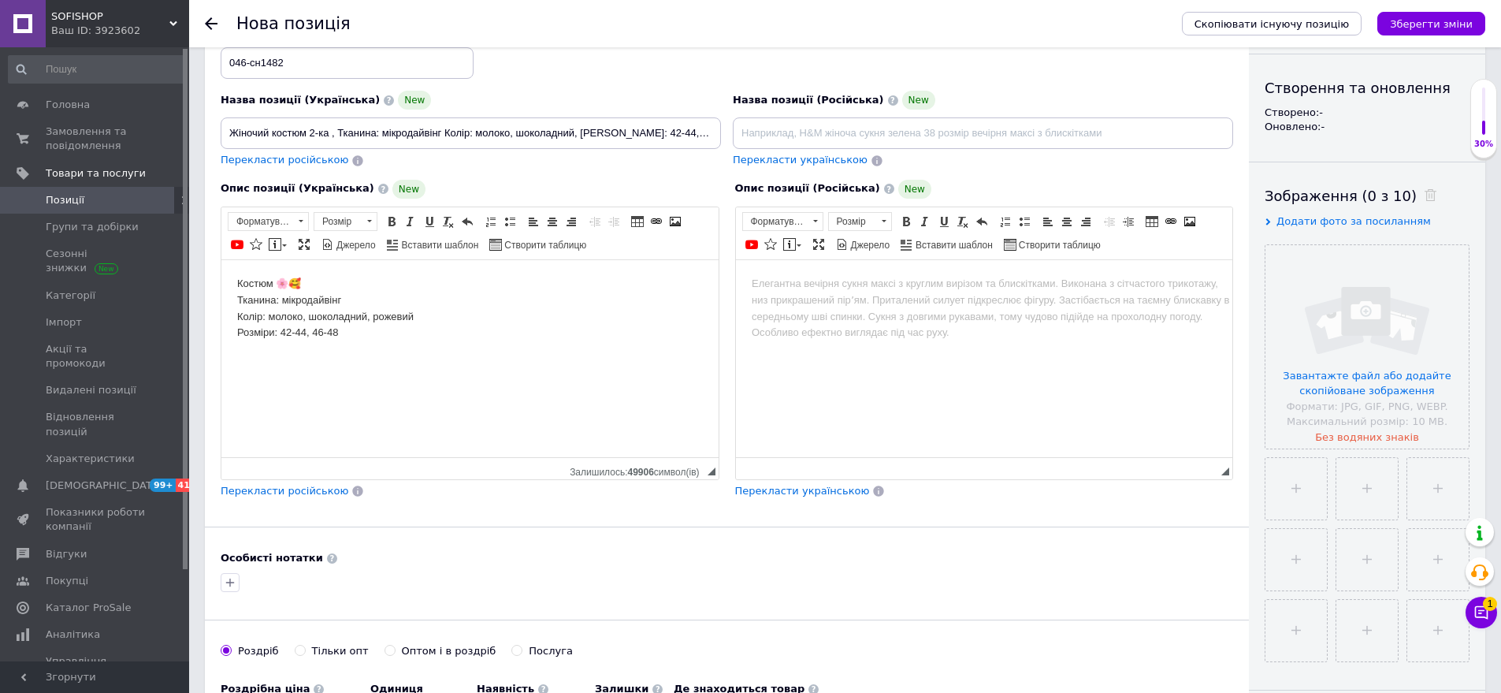
scroll to position [236, 0]
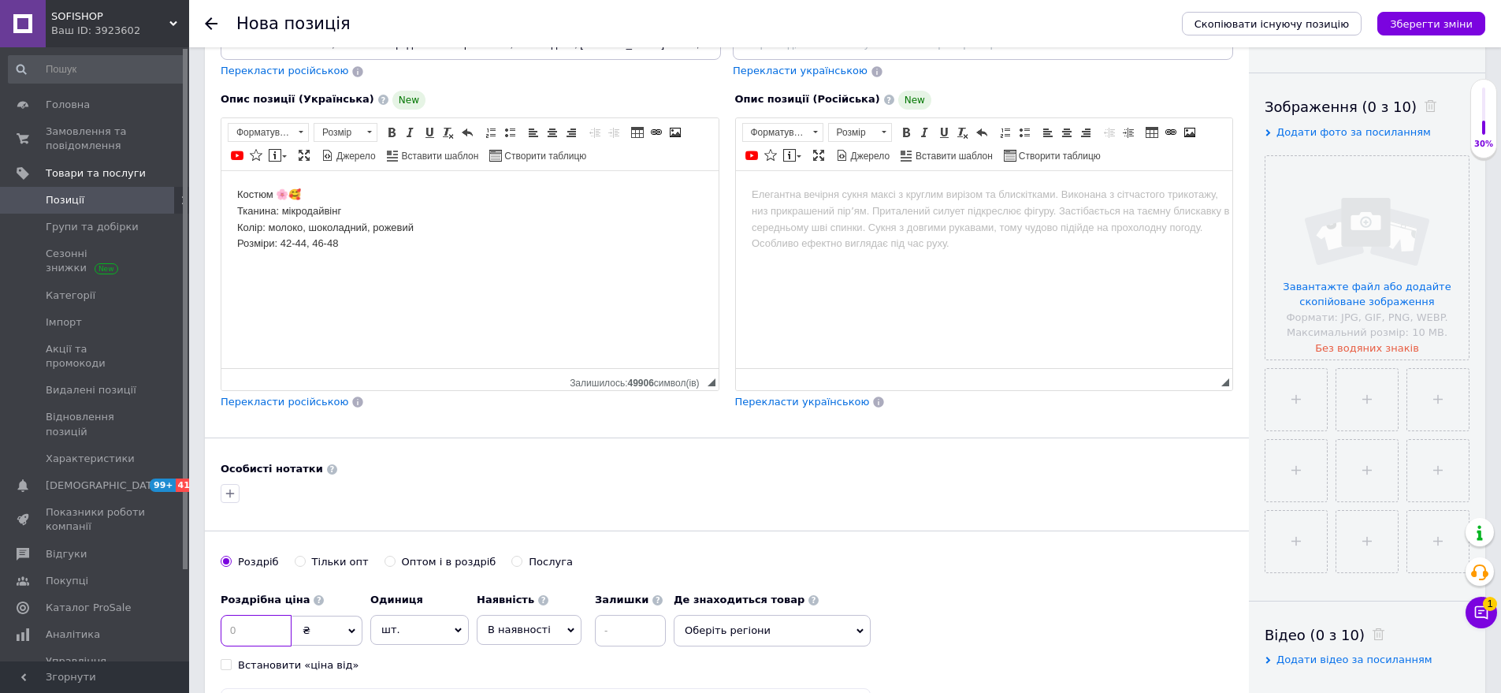
click at [255, 630] on input at bounding box center [256, 631] width 71 height 32
type input "675"
click at [746, 633] on span "Оберіть регіони" at bounding box center [772, 631] width 197 height 32
click at [739, 672] on input "text" at bounding box center [773, 672] width 180 height 32
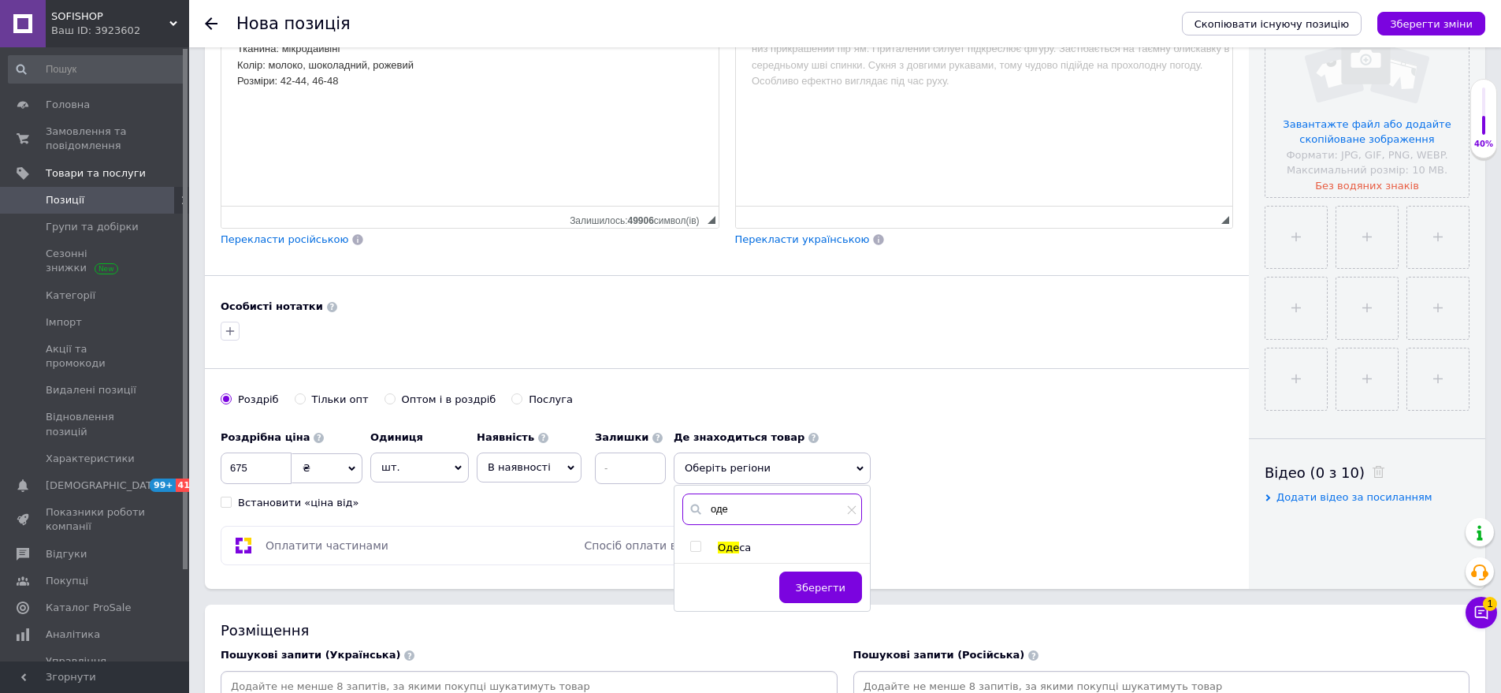
scroll to position [473, 0]
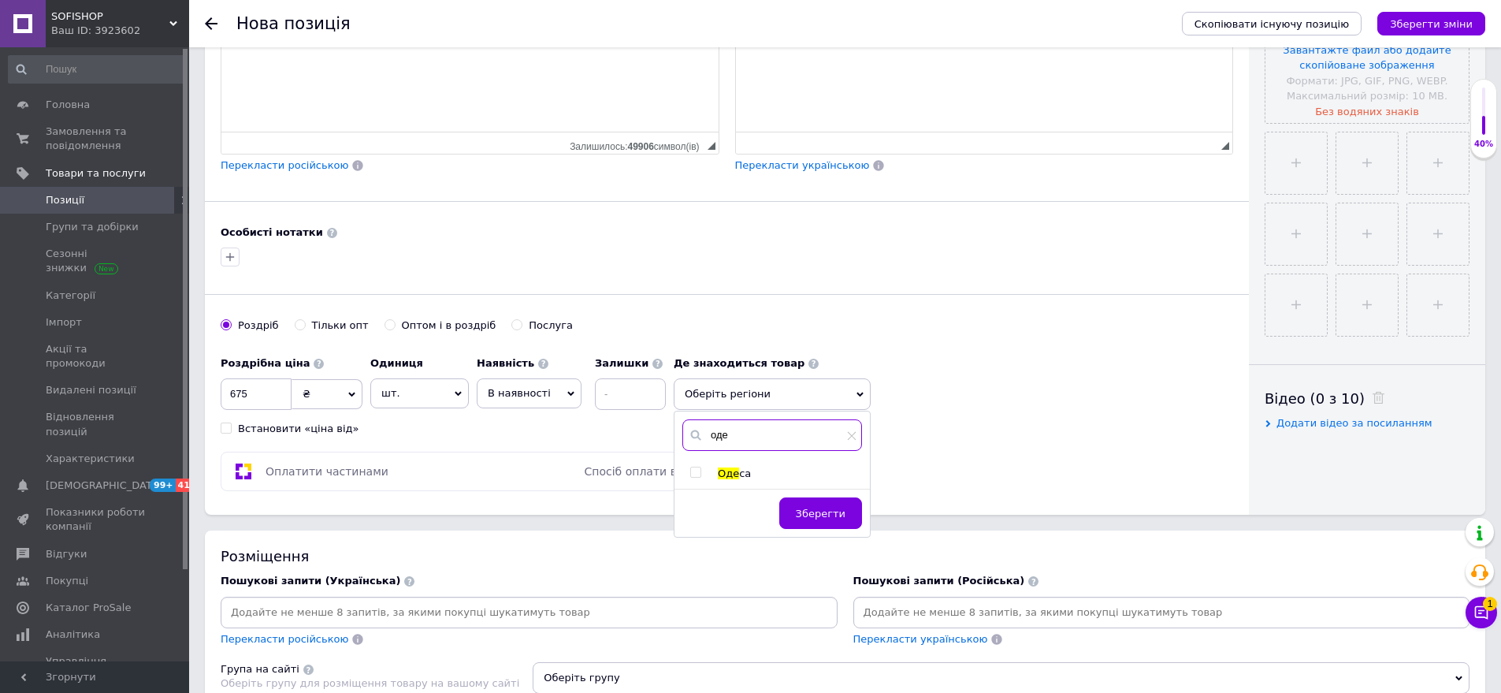
type input "оде"
click at [729, 479] on span "Оде са" at bounding box center [734, 473] width 33 height 12
click at [731, 478] on span "Оде" at bounding box center [728, 481] width 21 height 12
click at [741, 469] on span "са" at bounding box center [745, 473] width 12 height 12
checkbox input "true"
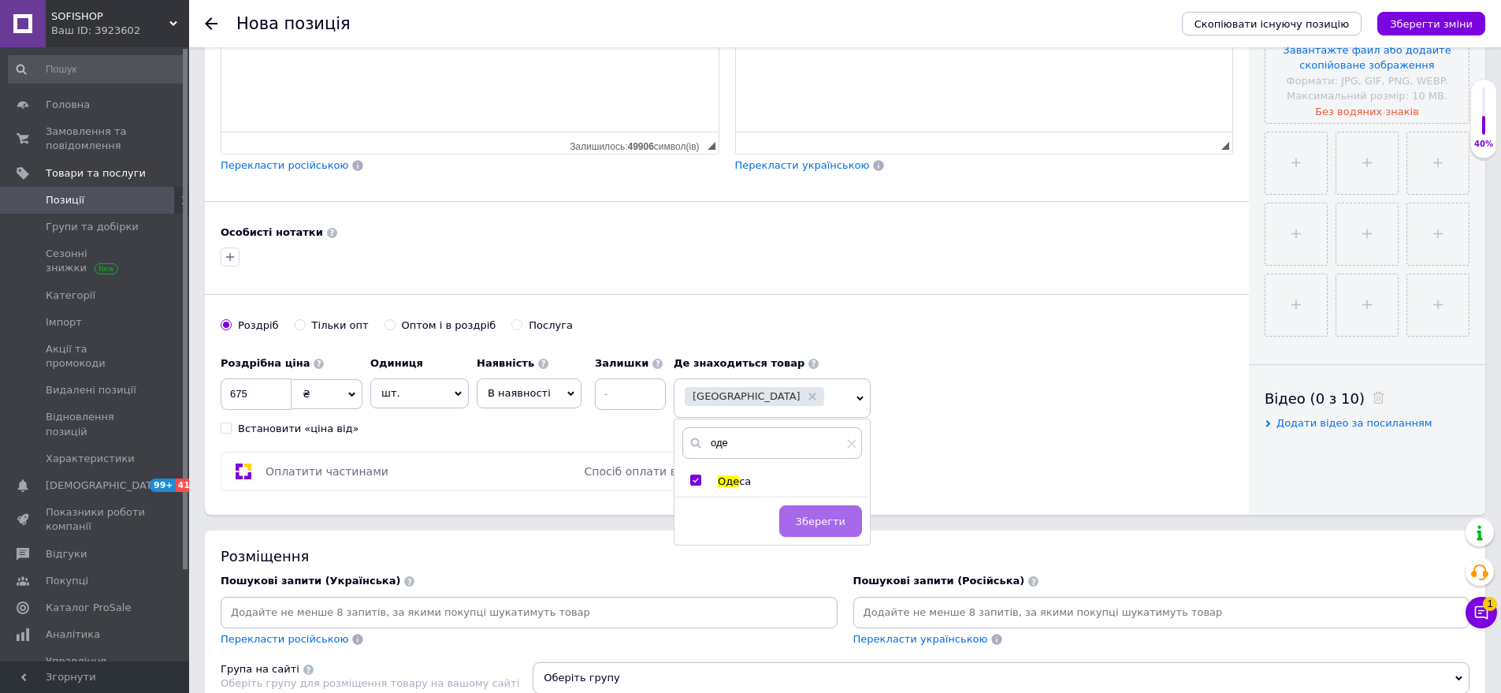
click at [803, 515] on span "Зберегти" at bounding box center [821, 521] width 50 height 12
click at [1367, 44] on div "Скопіювати існуючу позицію Зберегти зміни" at bounding box center [1325, 23] width 319 height 47
click at [1371, 87] on input "file" at bounding box center [1367, 21] width 203 height 203
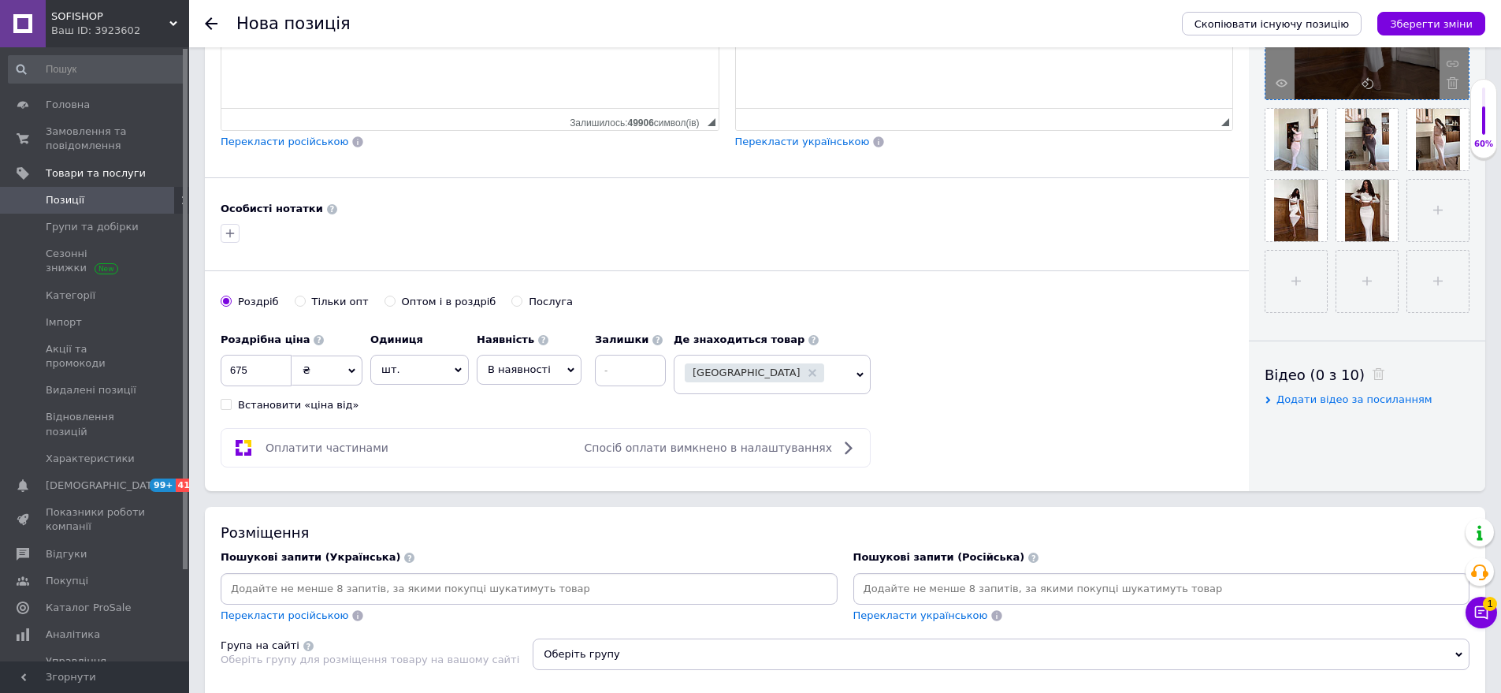
scroll to position [709, 0]
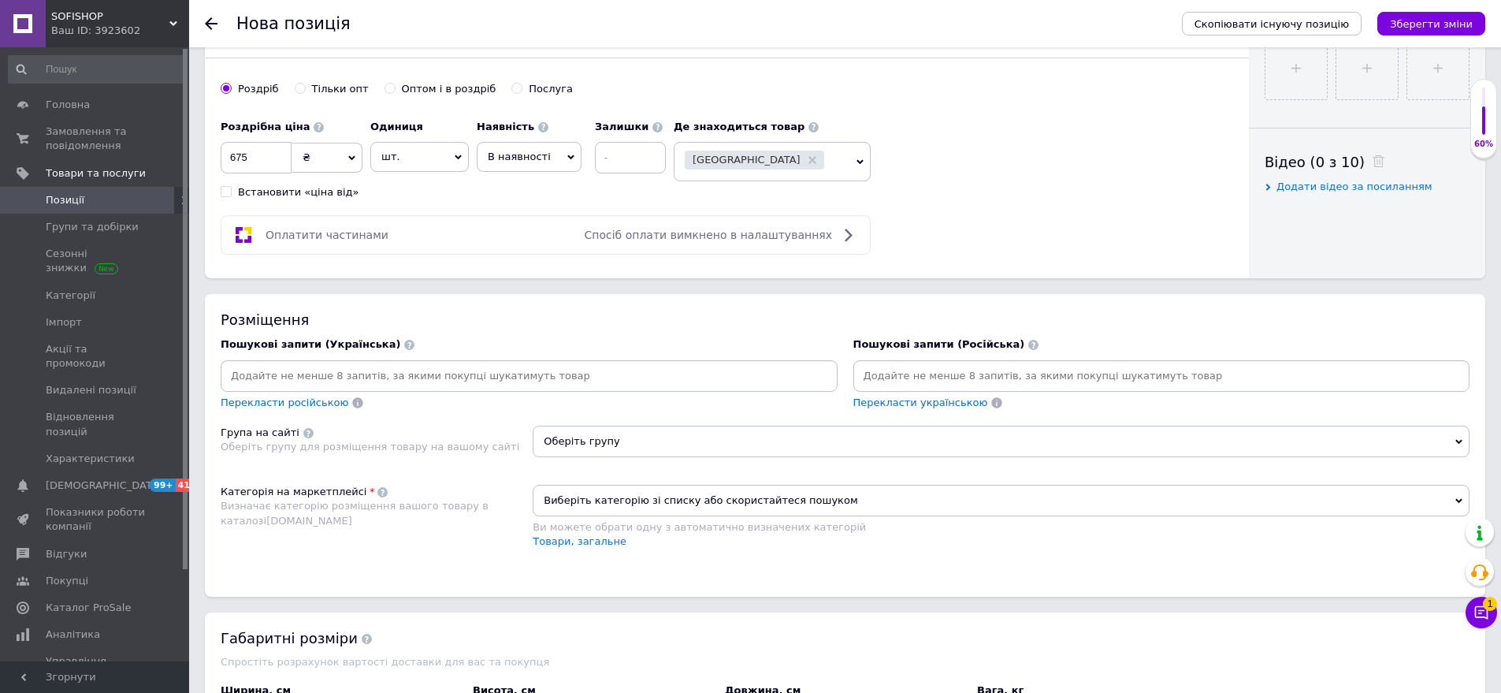
click at [872, 384] on input at bounding box center [1162, 376] width 611 height 24
drag, startPoint x: 311, startPoint y: 552, endPoint x: 610, endPoint y: 441, distance: 318.7
click at [322, 550] on div "Категорія на маркетплейсі Визначає категорію розміщення вашого товару в каталоз…" at bounding box center [377, 525] width 312 height 80
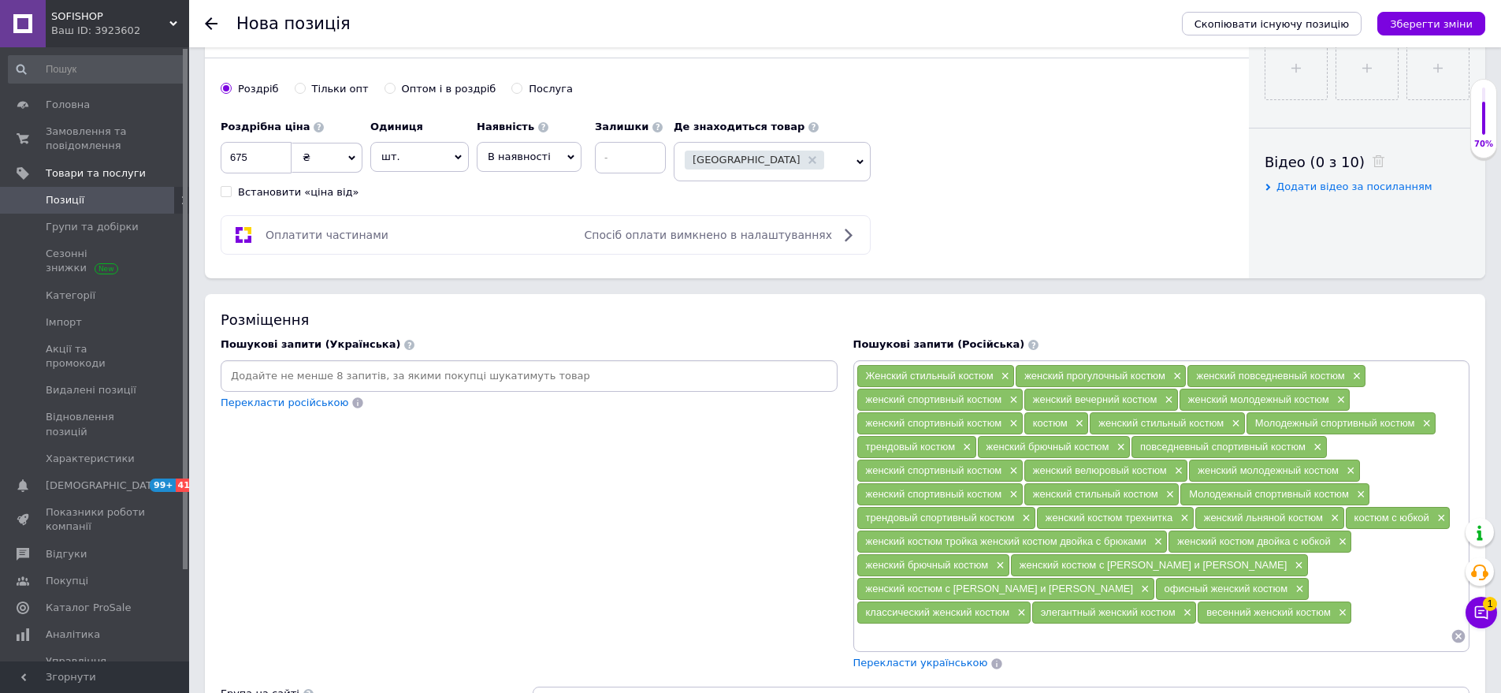
scroll to position [1013, 0]
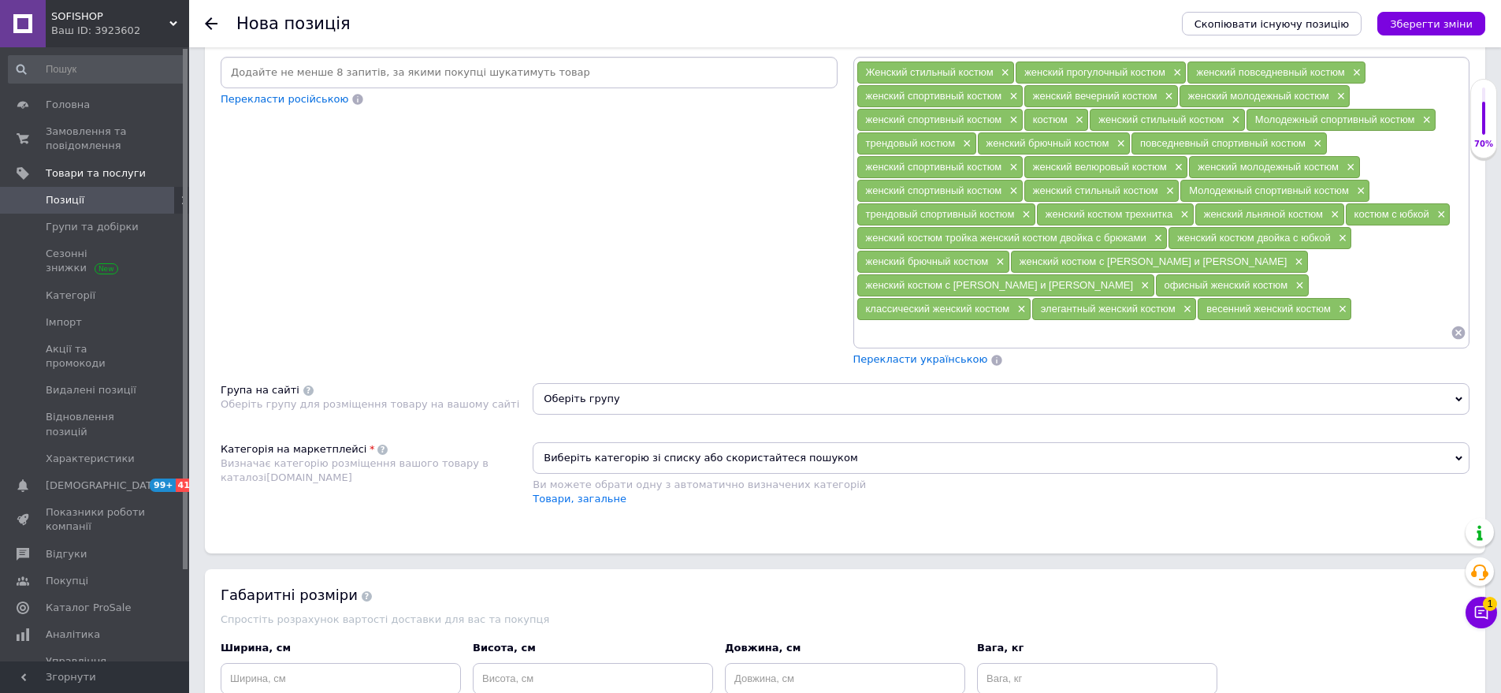
drag, startPoint x: 621, startPoint y: 379, endPoint x: 621, endPoint y: 389, distance: 10.2
click at [621, 389] on span "Оберіть групу" at bounding box center [1001, 399] width 937 height 32
click at [604, 424] on input "text" at bounding box center [1001, 440] width 920 height 32
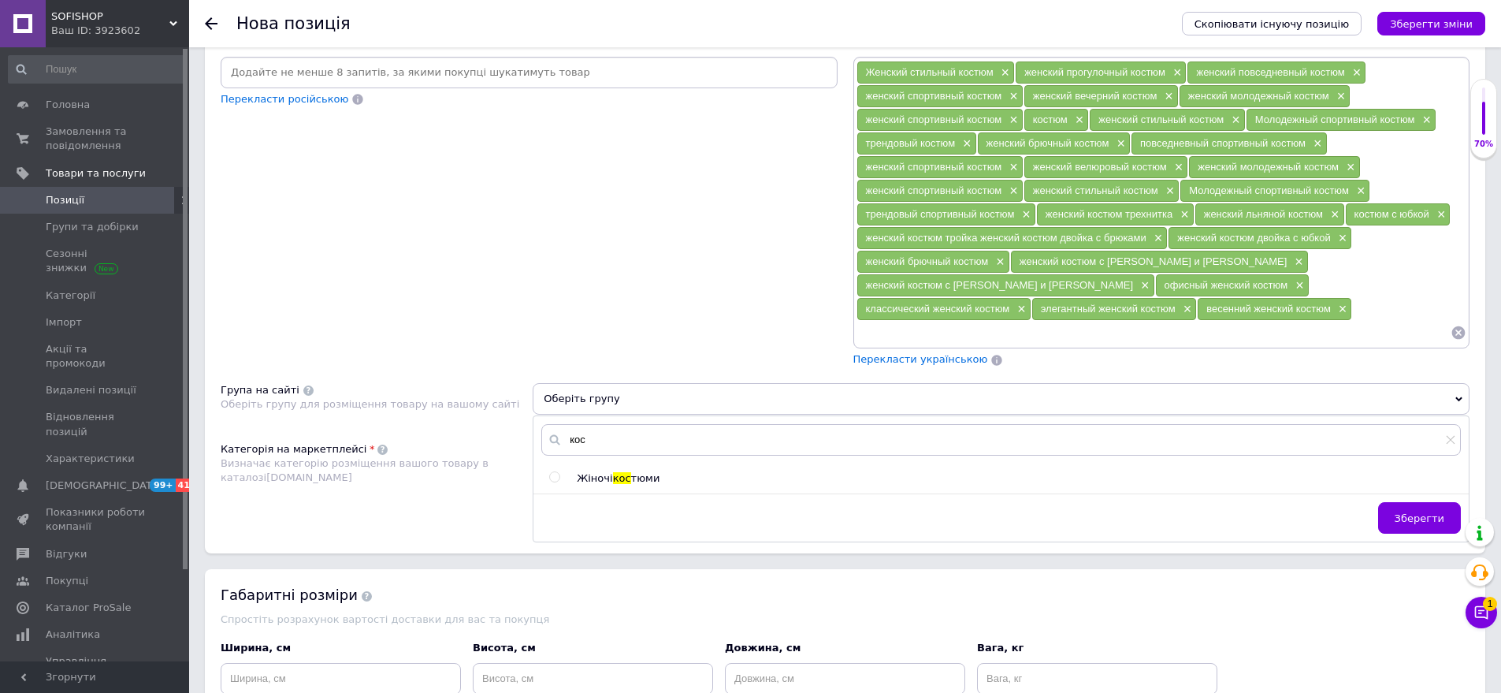
type input "кос"
click at [644, 472] on span "тюми" at bounding box center [645, 478] width 29 height 12
radio input "true"
drag, startPoint x: 1395, startPoint y: 486, endPoint x: 837, endPoint y: 495, distance: 558.1
click at [1386, 502] on button "Зберегти" at bounding box center [1419, 518] width 83 height 32
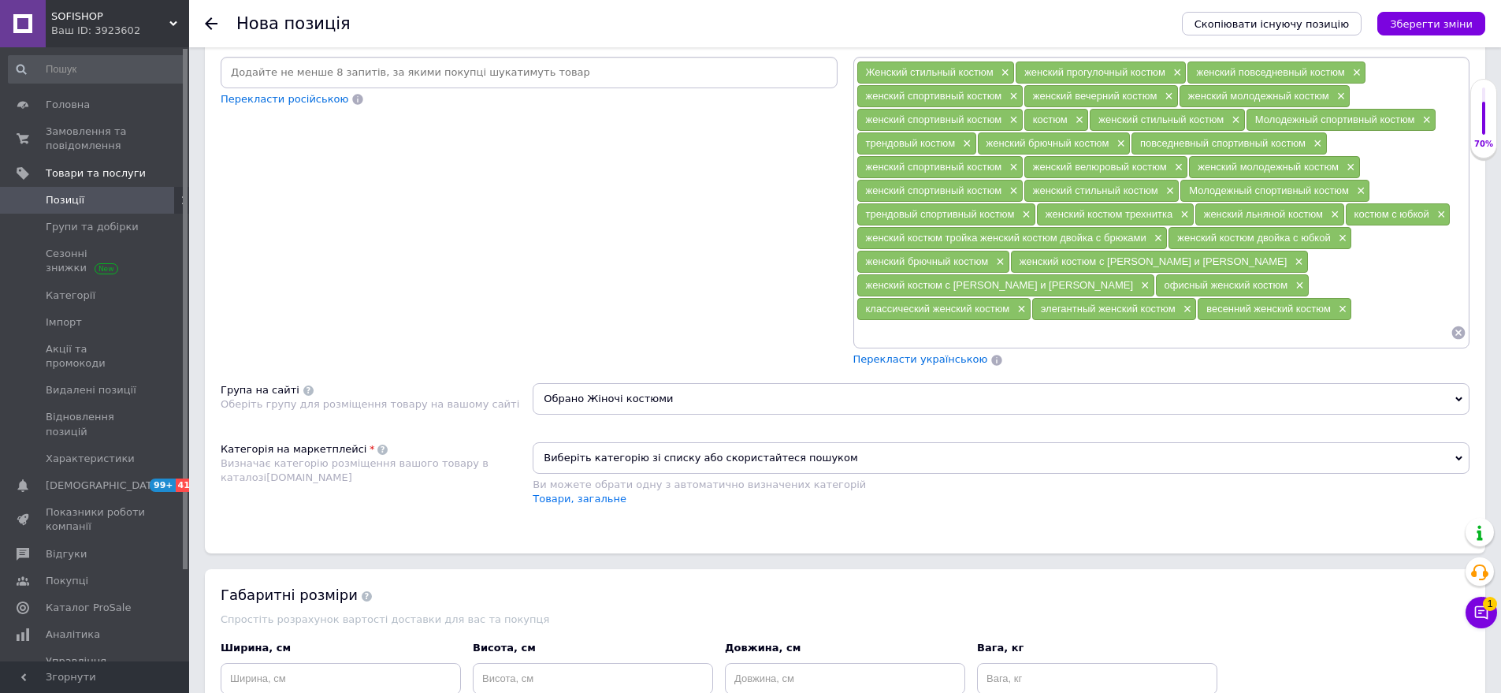
click at [604, 442] on span "Виберіть категорію зі списку або скористайтеся пошуком" at bounding box center [1001, 458] width 937 height 32
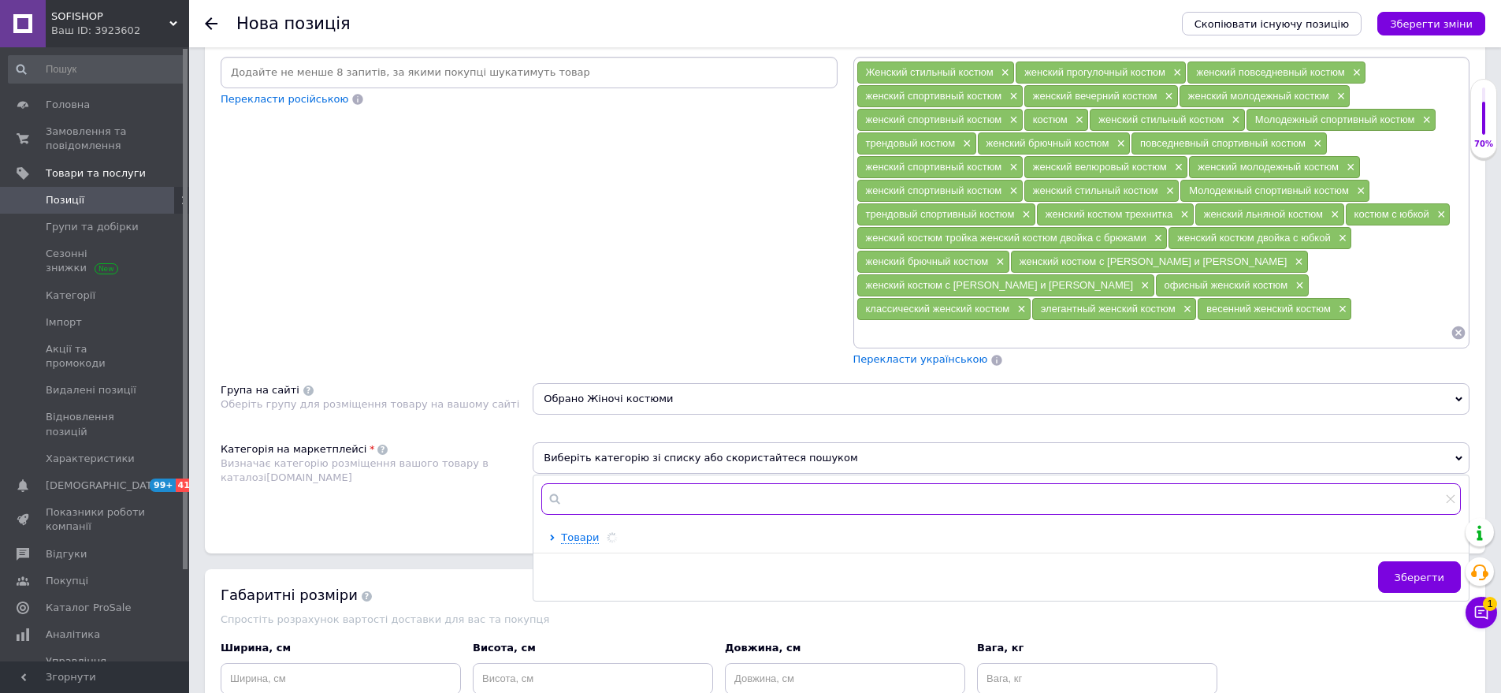
click at [604, 483] on input "text" at bounding box center [1001, 499] width 920 height 32
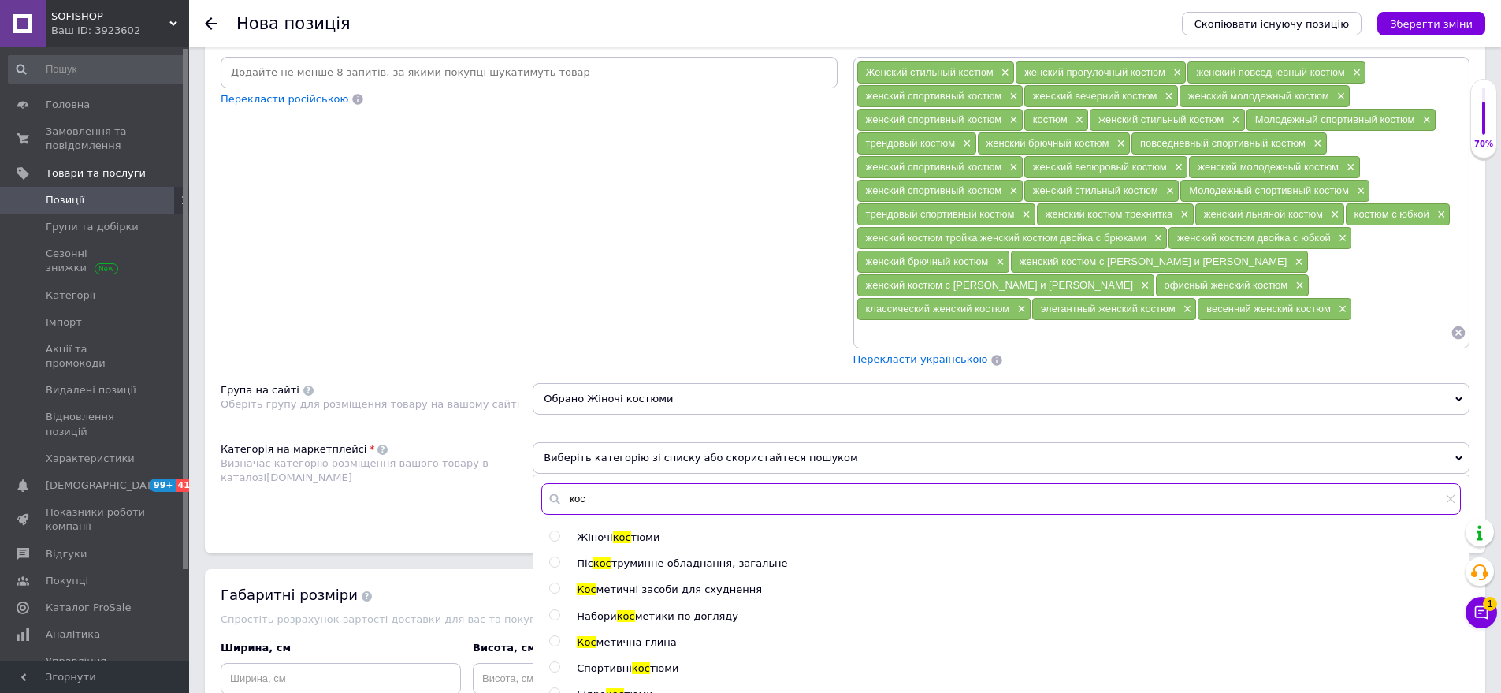
type input "кос"
click at [616, 504] on div "кос Жіночі кос тюми Піс кос труминне обладнання, загальне Кос метичні засоби дл…" at bounding box center [1002, 676] width 936 height 403
click at [608, 531] on span "Жіночі" at bounding box center [594, 537] width 35 height 12
radio input "true"
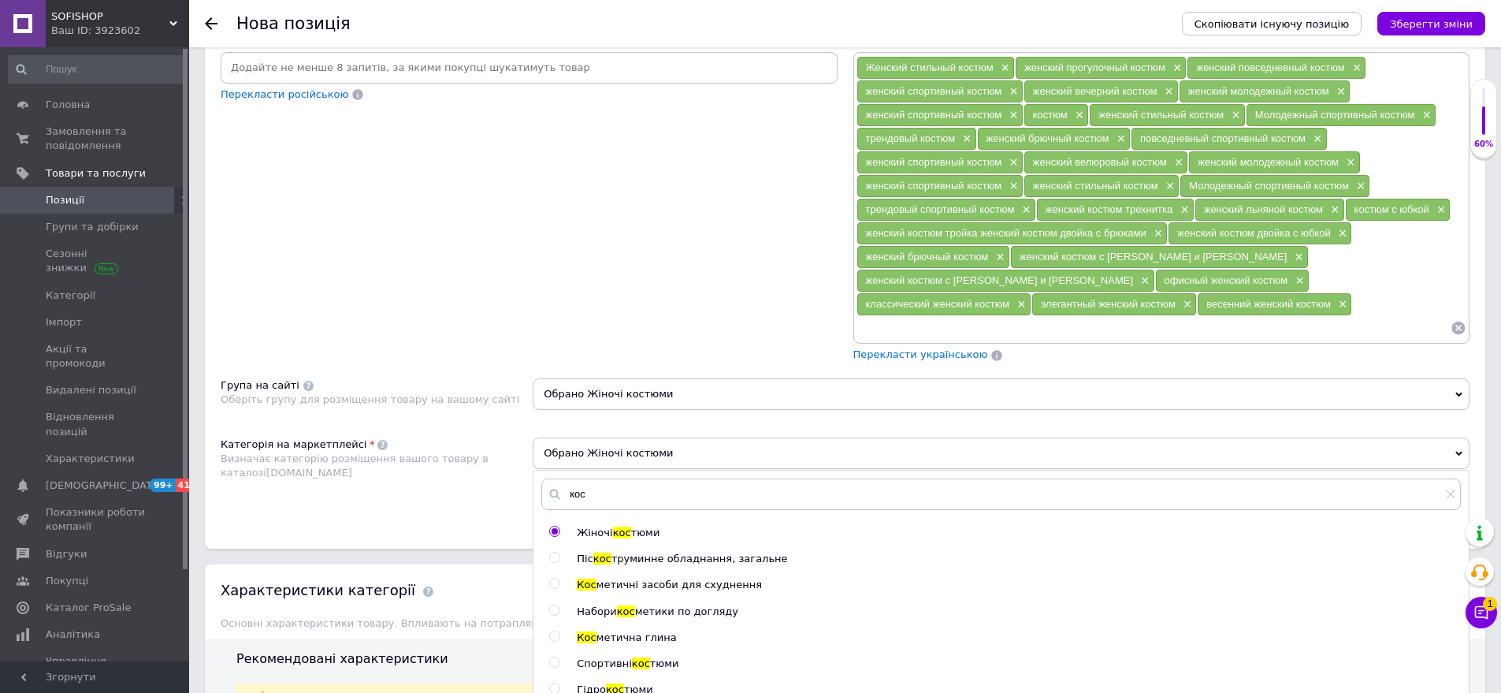
scroll to position [1249, 0]
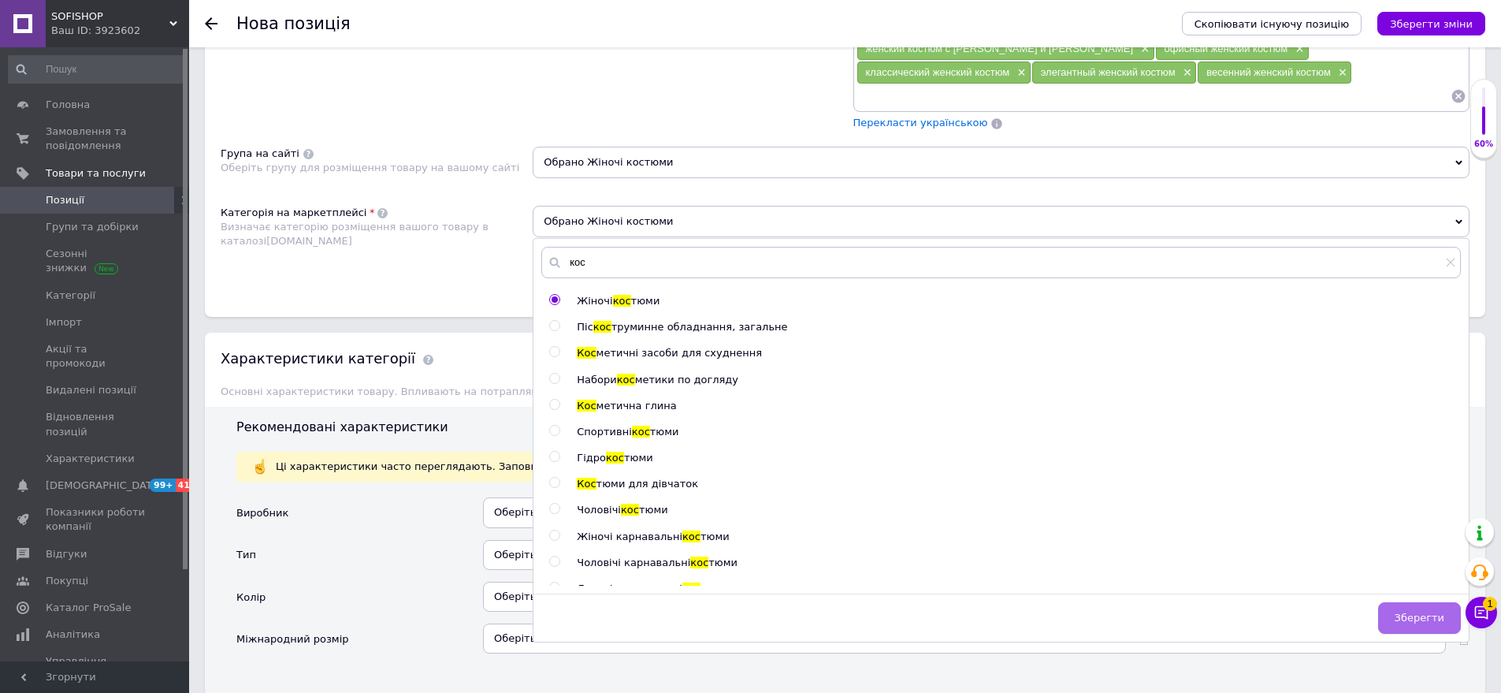
click at [1421, 612] on span "Зберегти" at bounding box center [1420, 618] width 50 height 12
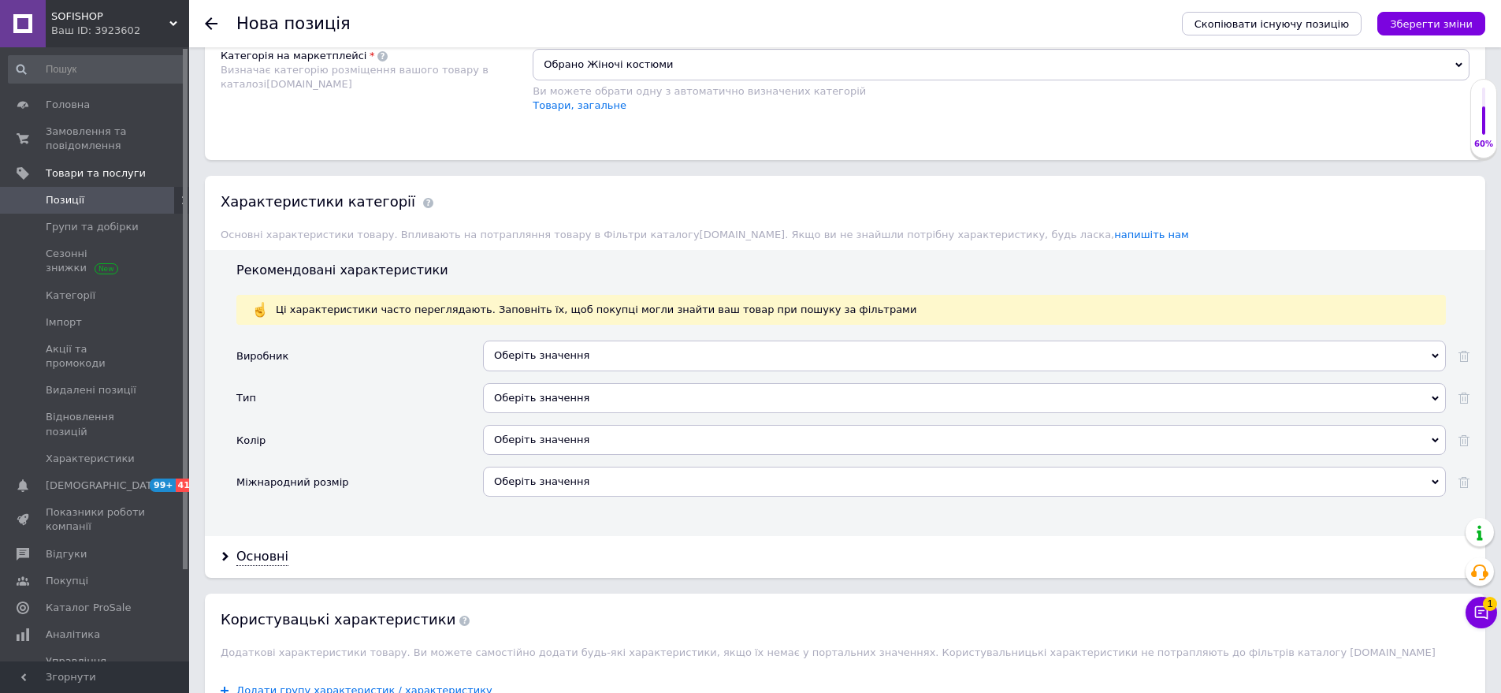
scroll to position [1407, 0]
drag, startPoint x: 563, startPoint y: 359, endPoint x: 552, endPoint y: 374, distance: 18.6
click at [563, 382] on div "Оберіть значення" at bounding box center [964, 397] width 963 height 30
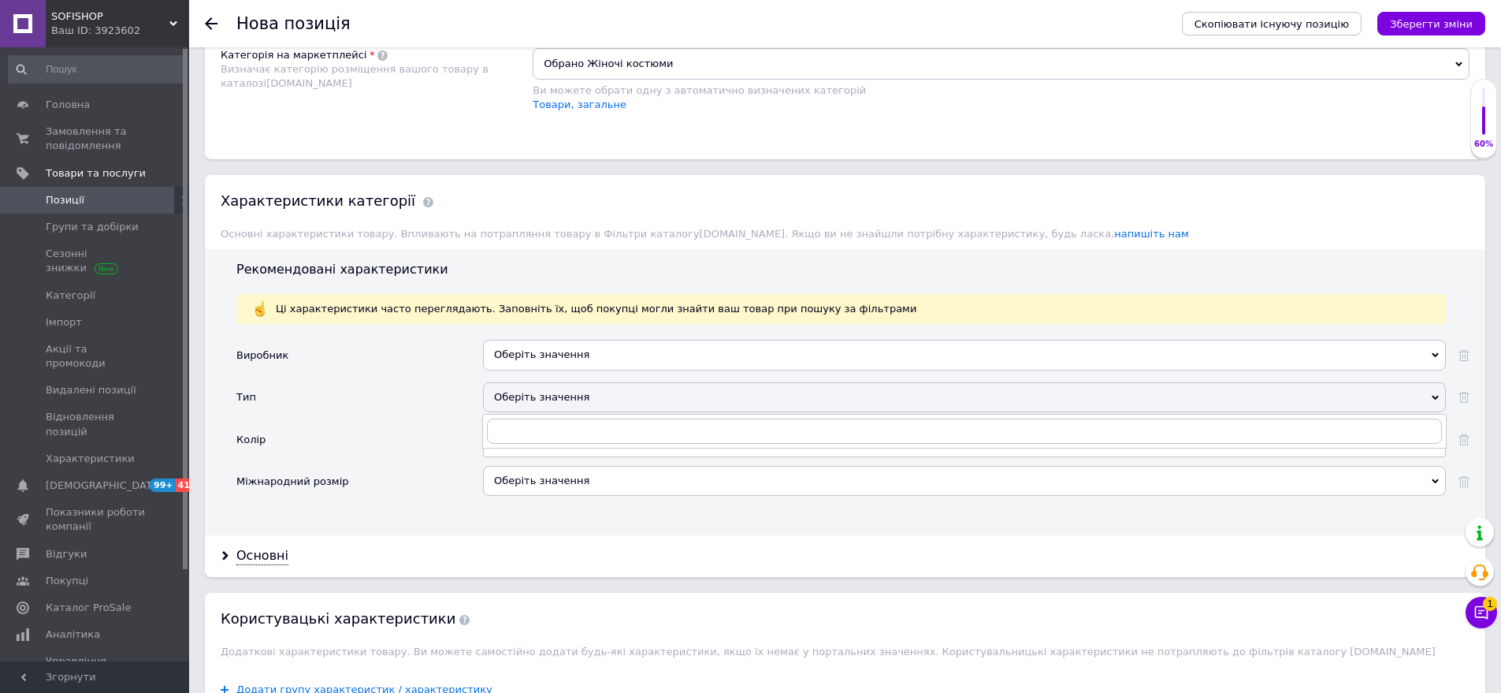
click at [552, 382] on div "Оберіть значення" at bounding box center [964, 397] width 963 height 30
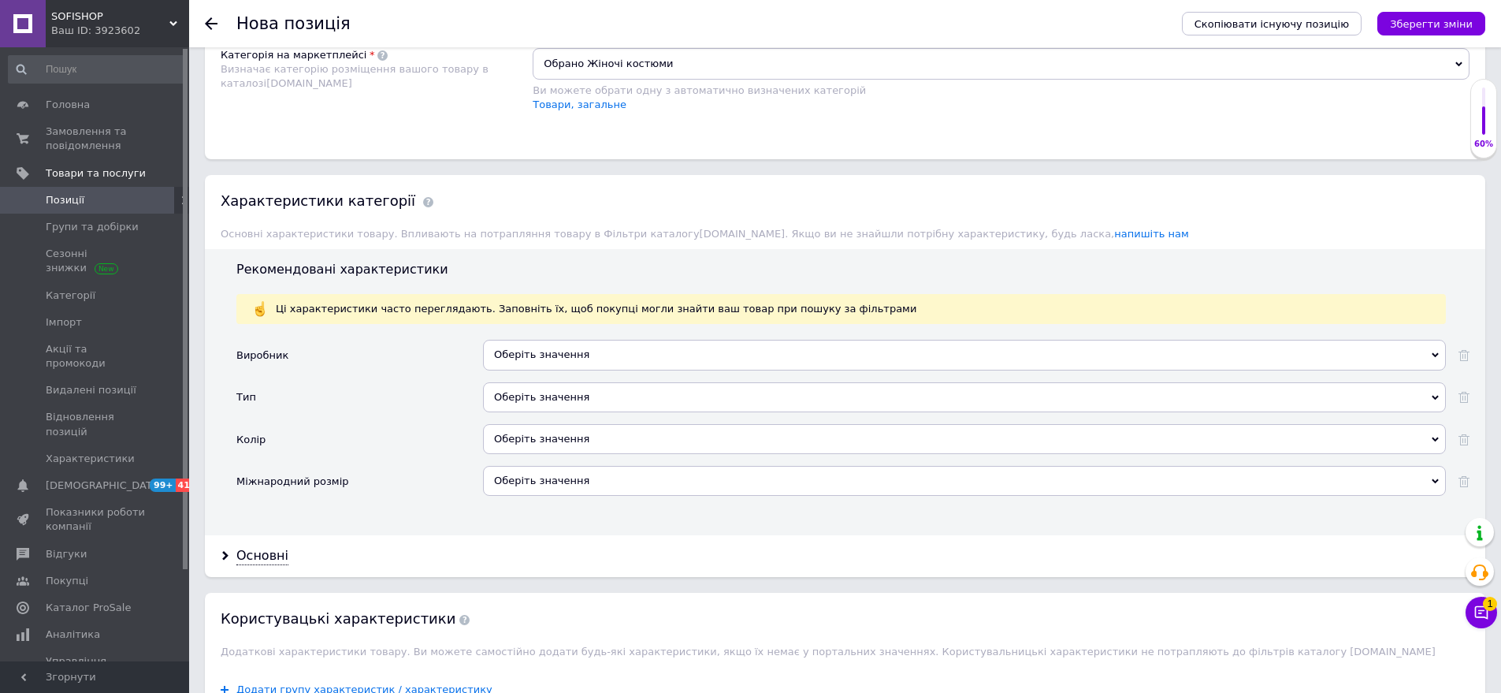
drag, startPoint x: 567, startPoint y: 374, endPoint x: 471, endPoint y: 306, distance: 117.6
click at [567, 382] on div "Оберіть значення" at bounding box center [964, 397] width 963 height 30
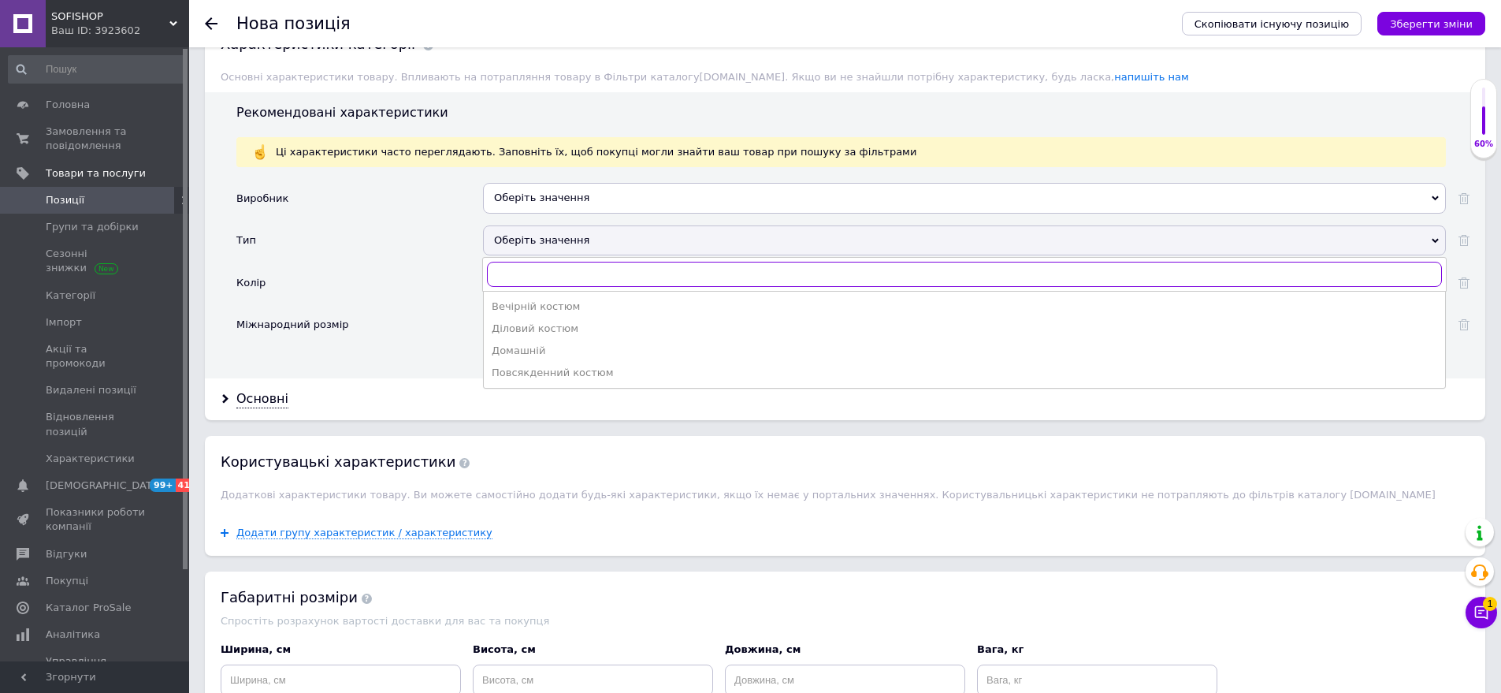
scroll to position [1564, 0]
click at [543, 365] on div "Повсякденний костюм" at bounding box center [965, 372] width 946 height 14
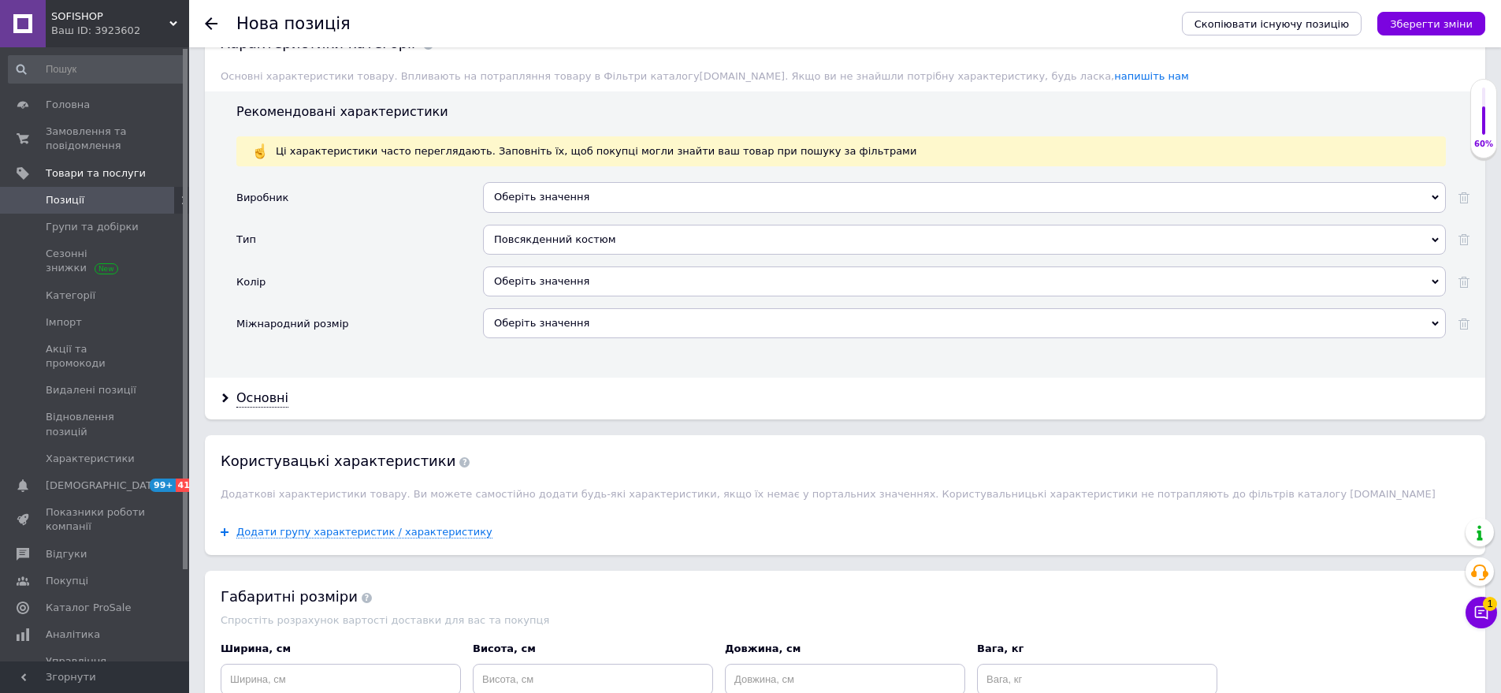
click at [500, 270] on div "Оберіть значення" at bounding box center [964, 281] width 963 height 30
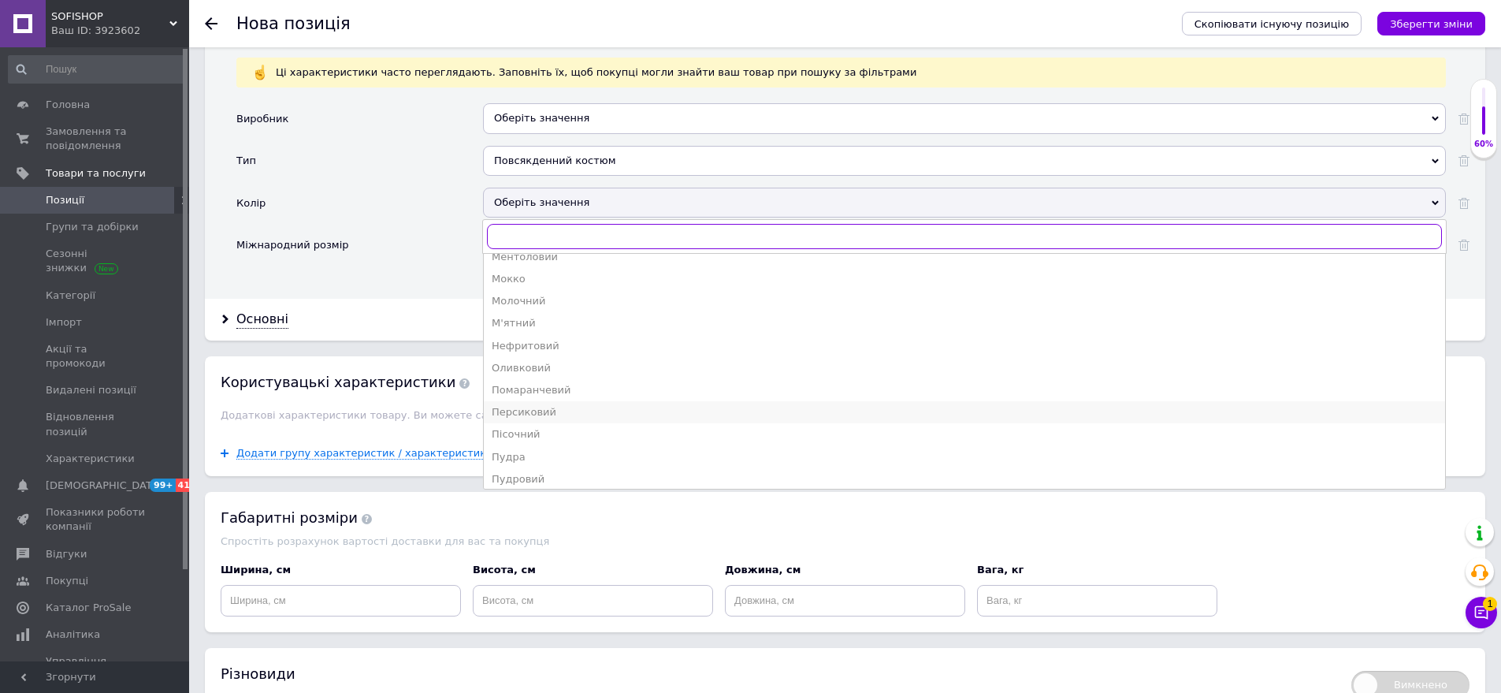
scroll to position [473, 0]
drag, startPoint x: 559, startPoint y: 280, endPoint x: 496, endPoint y: 255, distance: 67.9
click at [559, 299] on div "Молочний" at bounding box center [965, 306] width 946 height 14
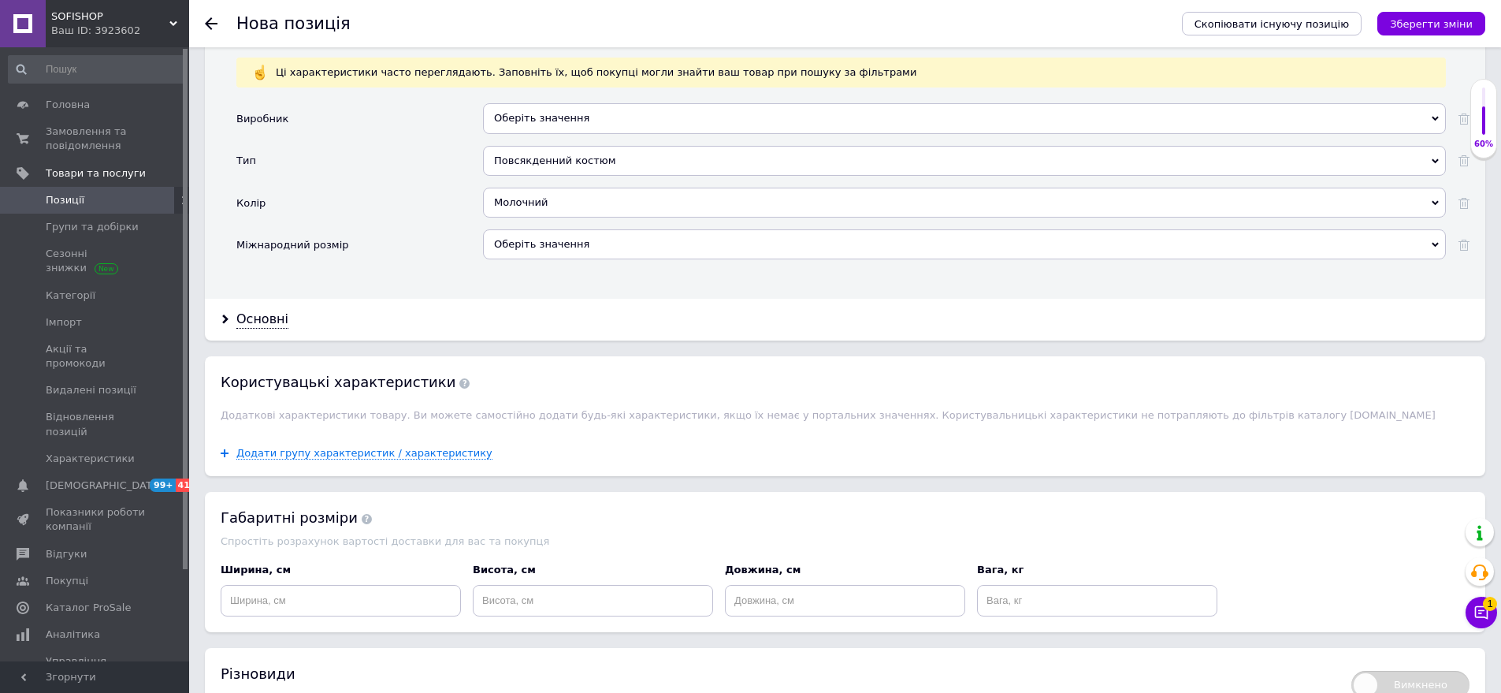
click at [574, 229] on div "Оберіть значення" at bounding box center [964, 244] width 963 height 30
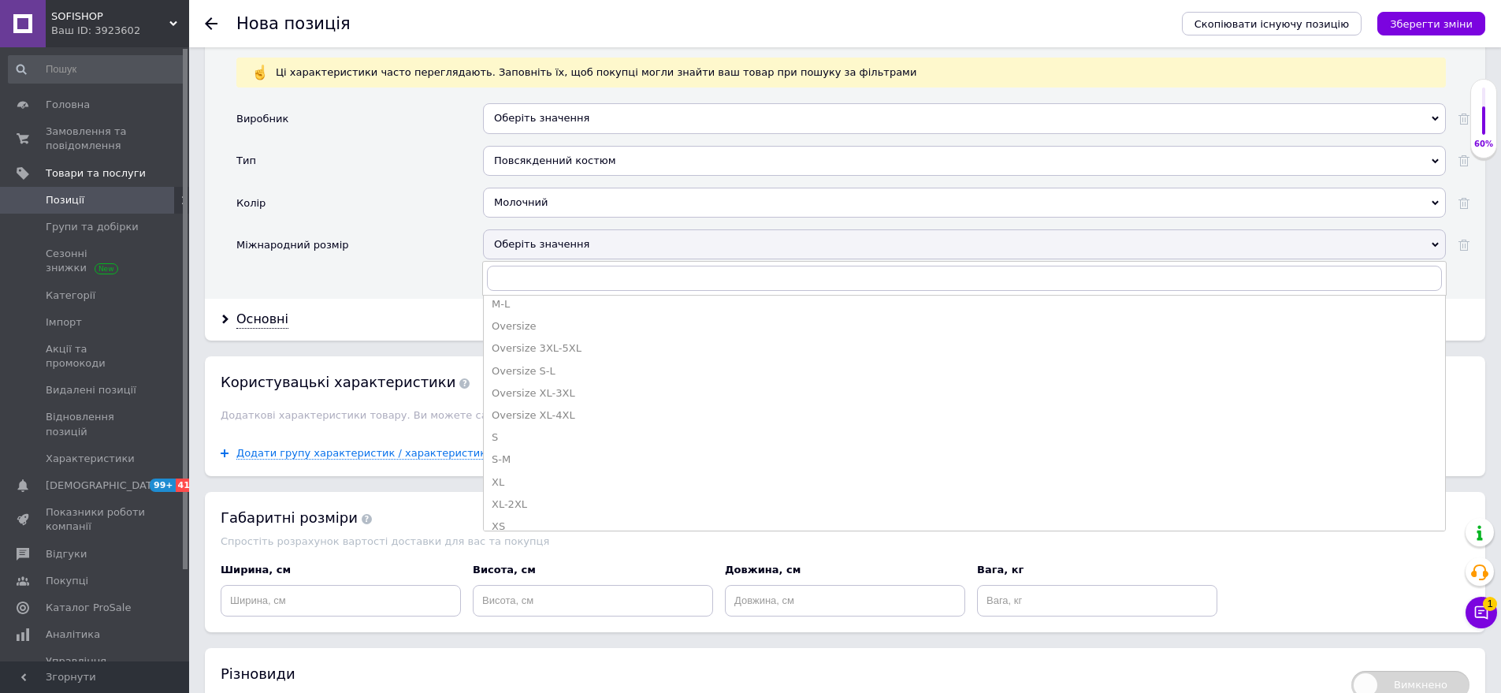
drag, startPoint x: 547, startPoint y: 430, endPoint x: 340, endPoint y: 340, distance: 225.2
click at [536, 448] on li "S-M" at bounding box center [965, 459] width 962 height 22
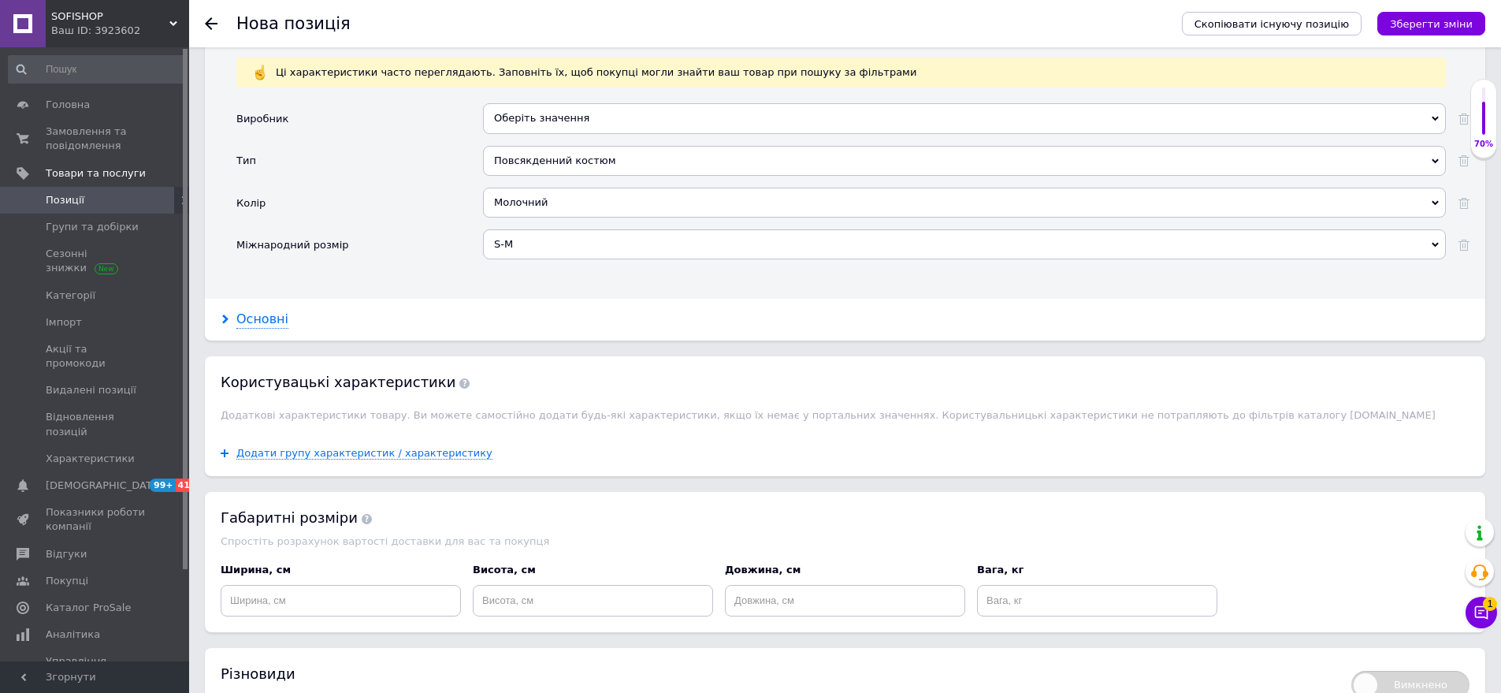
click at [283, 311] on div "Основні" at bounding box center [262, 320] width 52 height 18
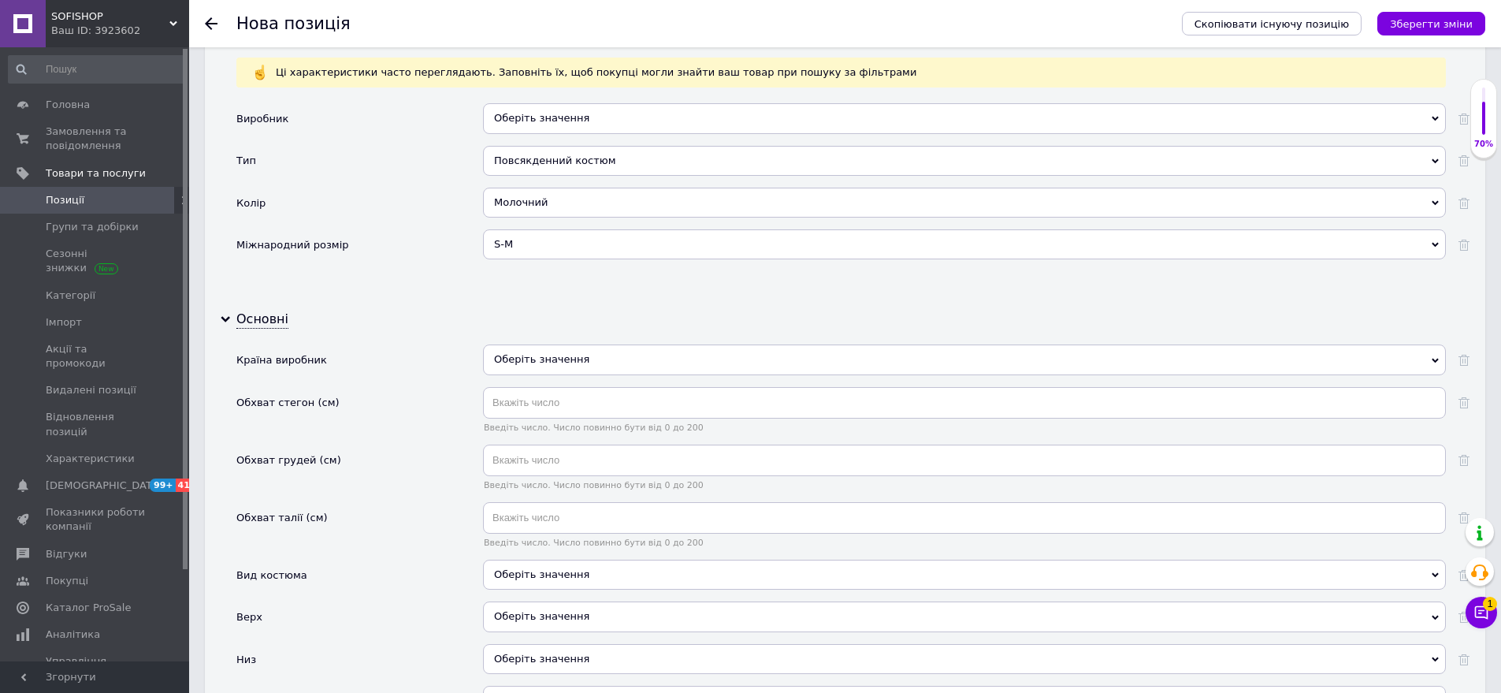
drag, startPoint x: 579, startPoint y: 340, endPoint x: 542, endPoint y: 390, distance: 61.9
drag, startPoint x: 549, startPoint y: 333, endPoint x: 539, endPoint y: 367, distance: 35.4
click at [549, 344] on div "Оберіть значення" at bounding box center [964, 359] width 963 height 30
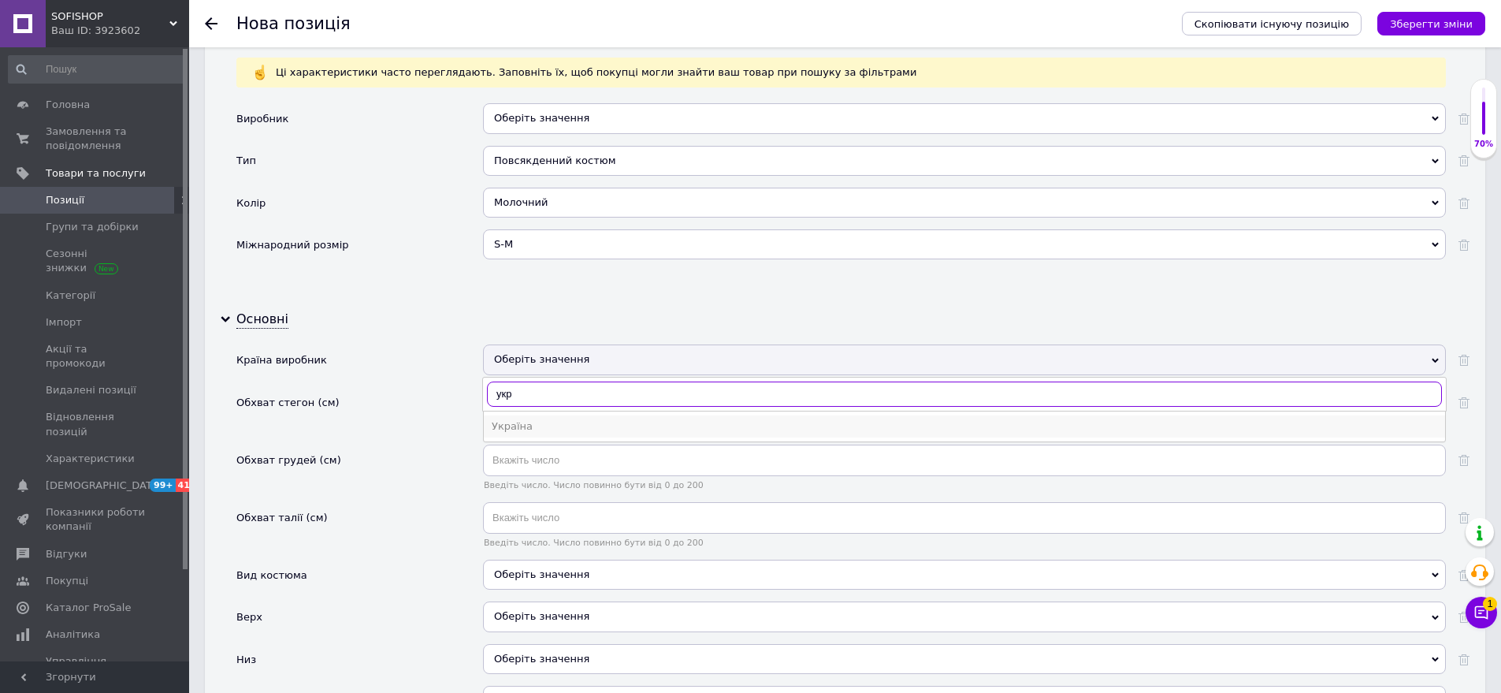
type input "укр"
click at [549, 419] on div "Україна" at bounding box center [965, 426] width 946 height 14
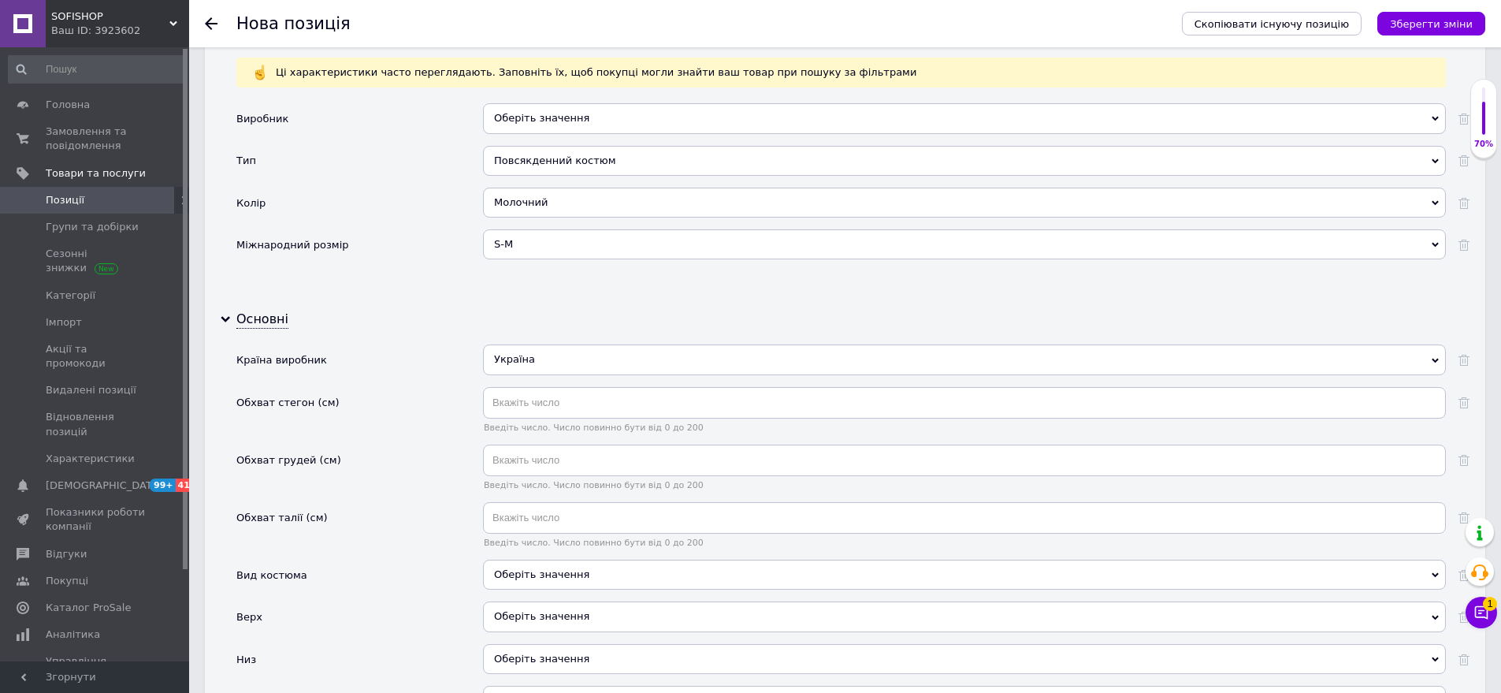
drag, startPoint x: 549, startPoint y: 551, endPoint x: 467, endPoint y: 523, distance: 87.2
click at [544, 560] on div "Оберіть значення" at bounding box center [964, 575] width 963 height 30
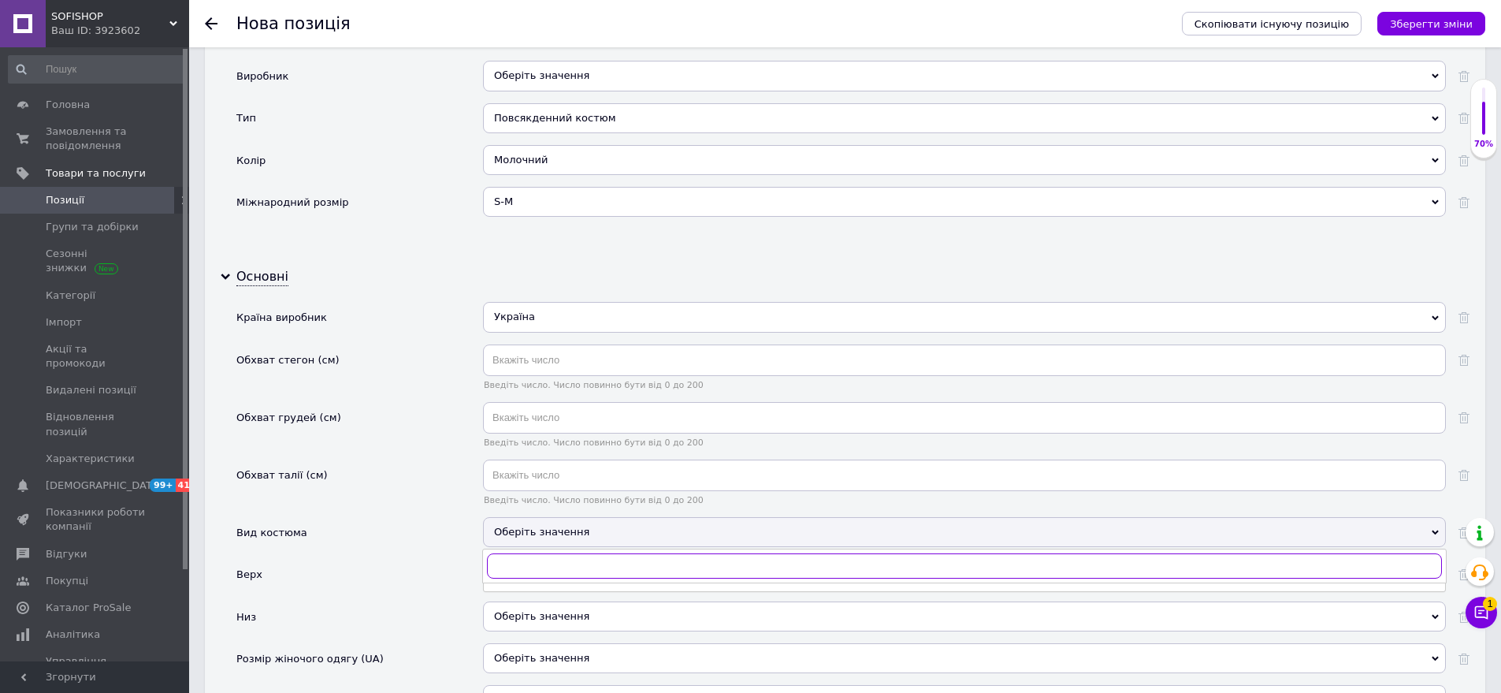
scroll to position [1801, 0]
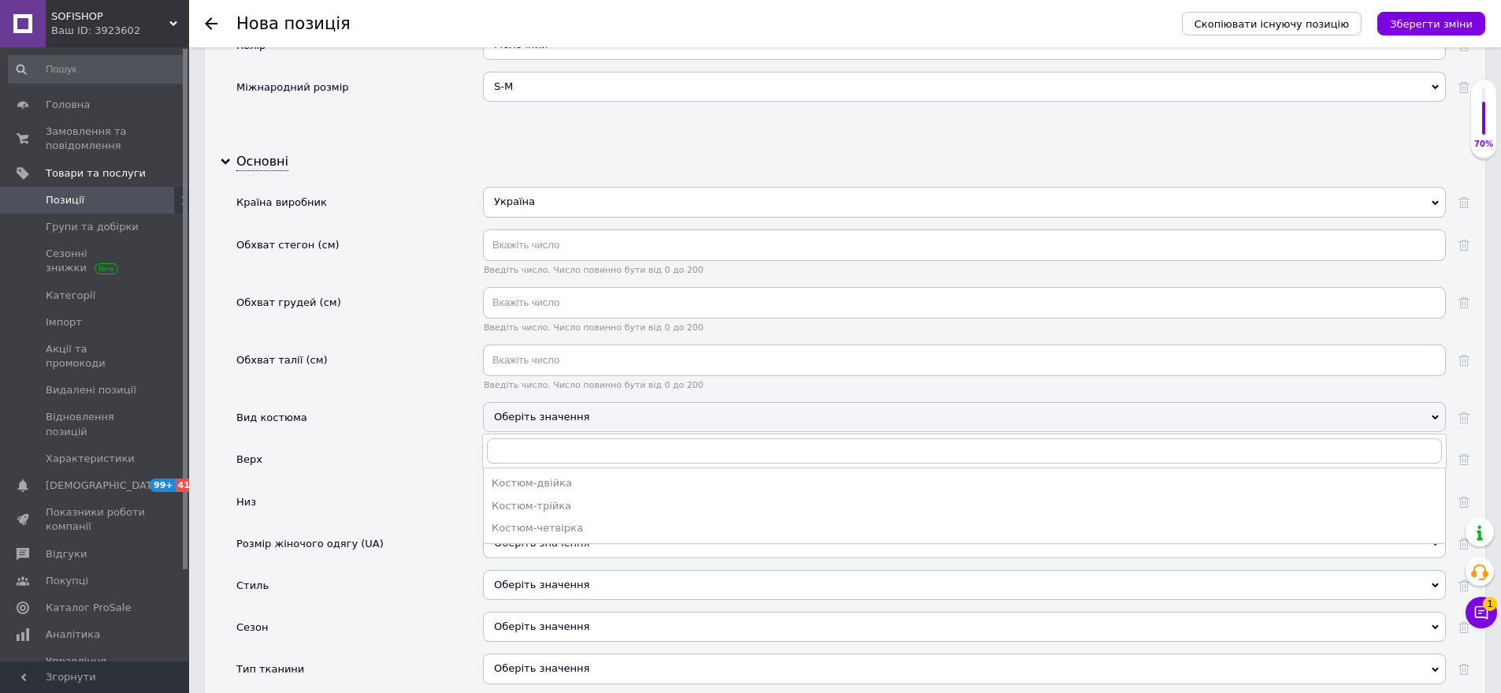
drag, startPoint x: 540, startPoint y: 459, endPoint x: 525, endPoint y: 445, distance: 21.2
click at [539, 476] on div "Костюм-двійка" at bounding box center [965, 483] width 946 height 14
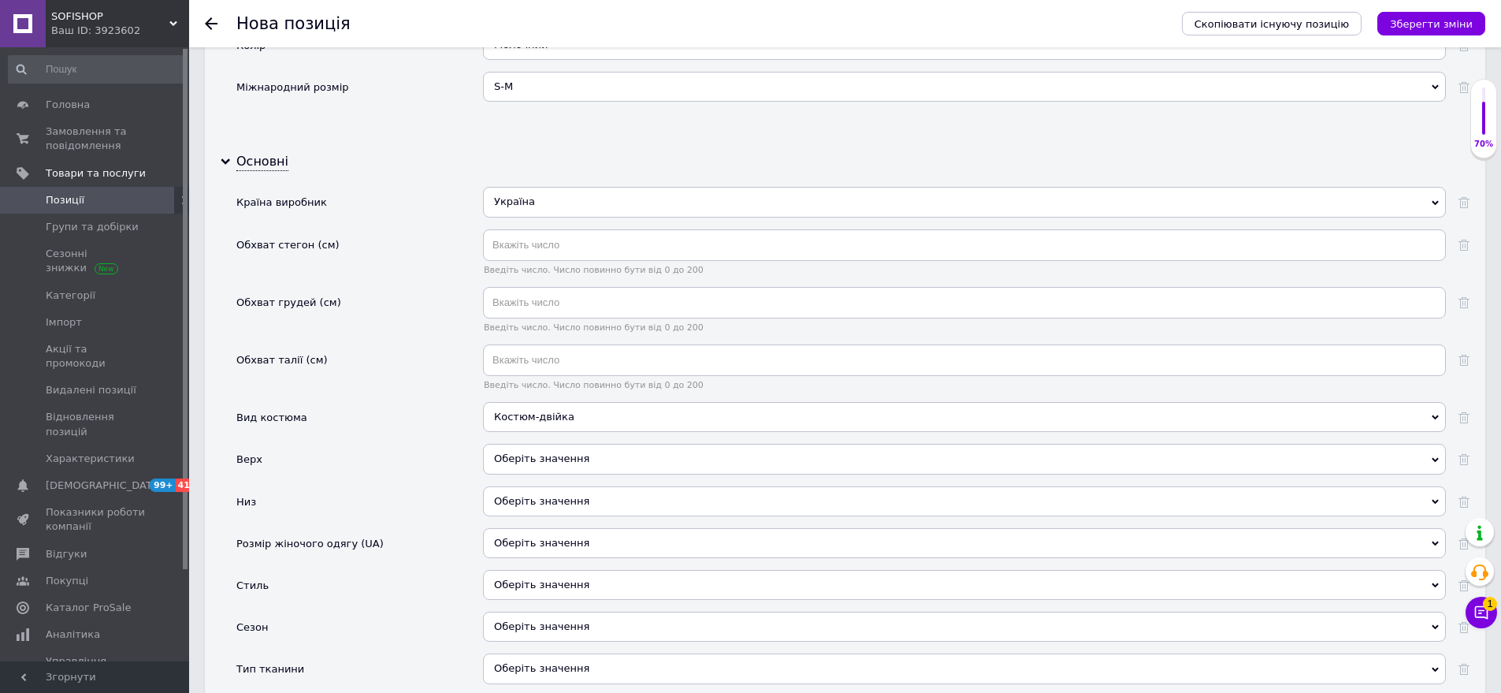
drag, startPoint x: 571, startPoint y: 433, endPoint x: 482, endPoint y: 385, distance: 101.2
click at [569, 444] on div "Оберіть значення" at bounding box center [964, 459] width 963 height 30
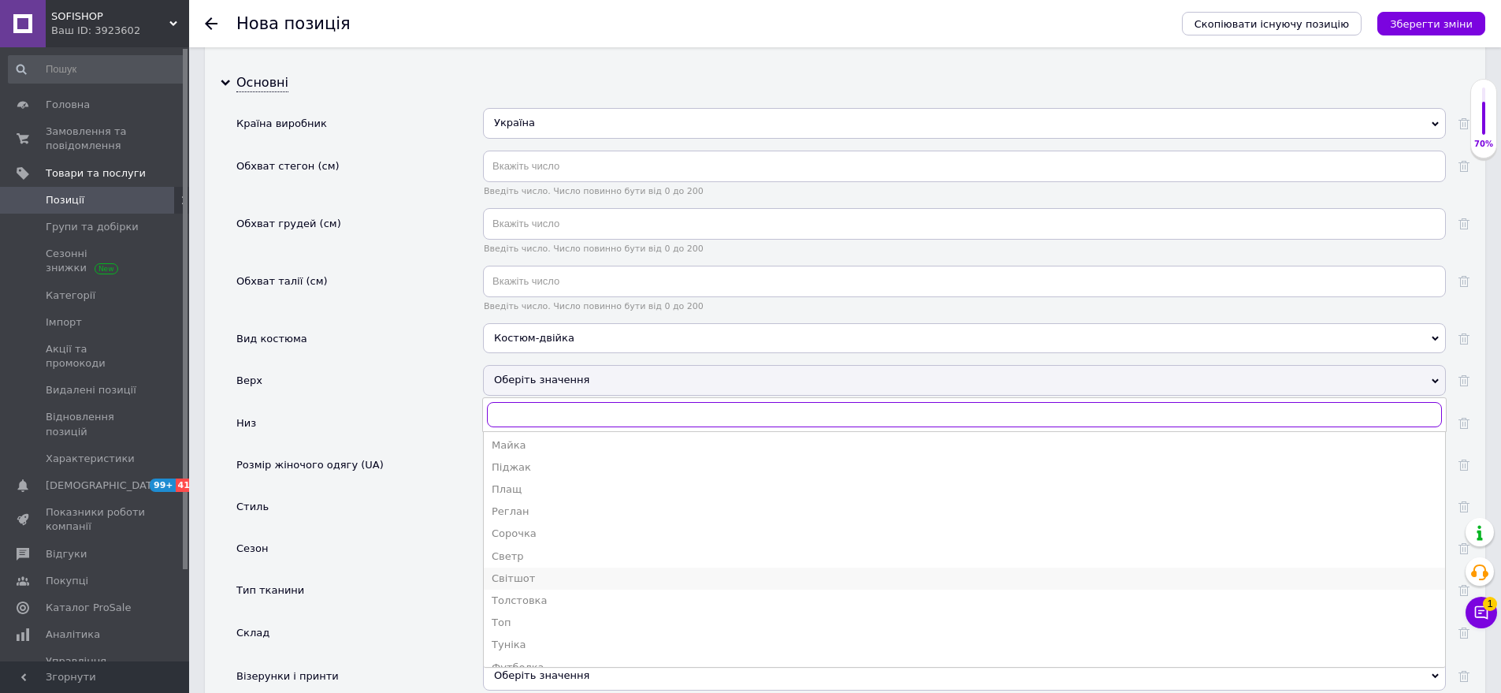
scroll to position [395, 0]
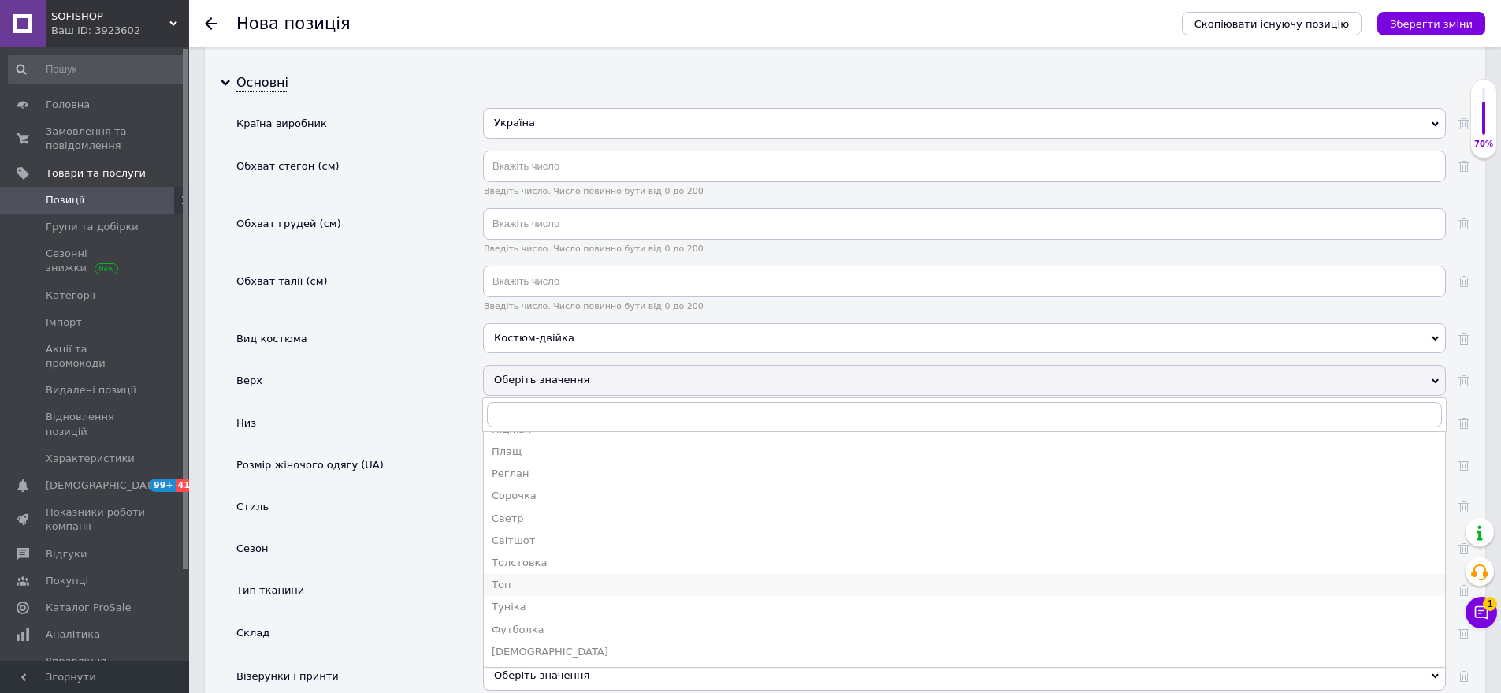
click at [601, 578] on div "Топ" at bounding box center [965, 585] width 946 height 14
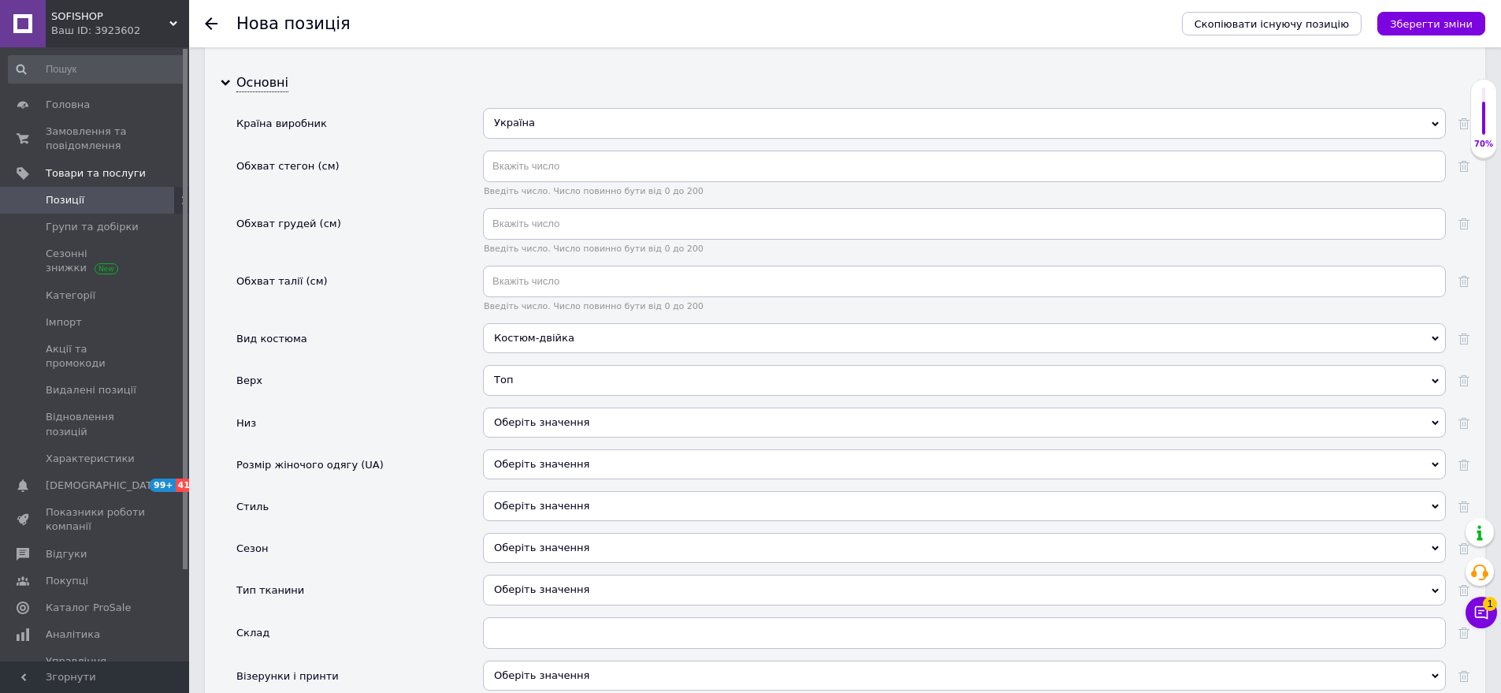
drag, startPoint x: 608, startPoint y: 397, endPoint x: 506, endPoint y: 406, distance: 102.8
click at [604, 407] on div "Оберіть значення" at bounding box center [964, 422] width 963 height 30
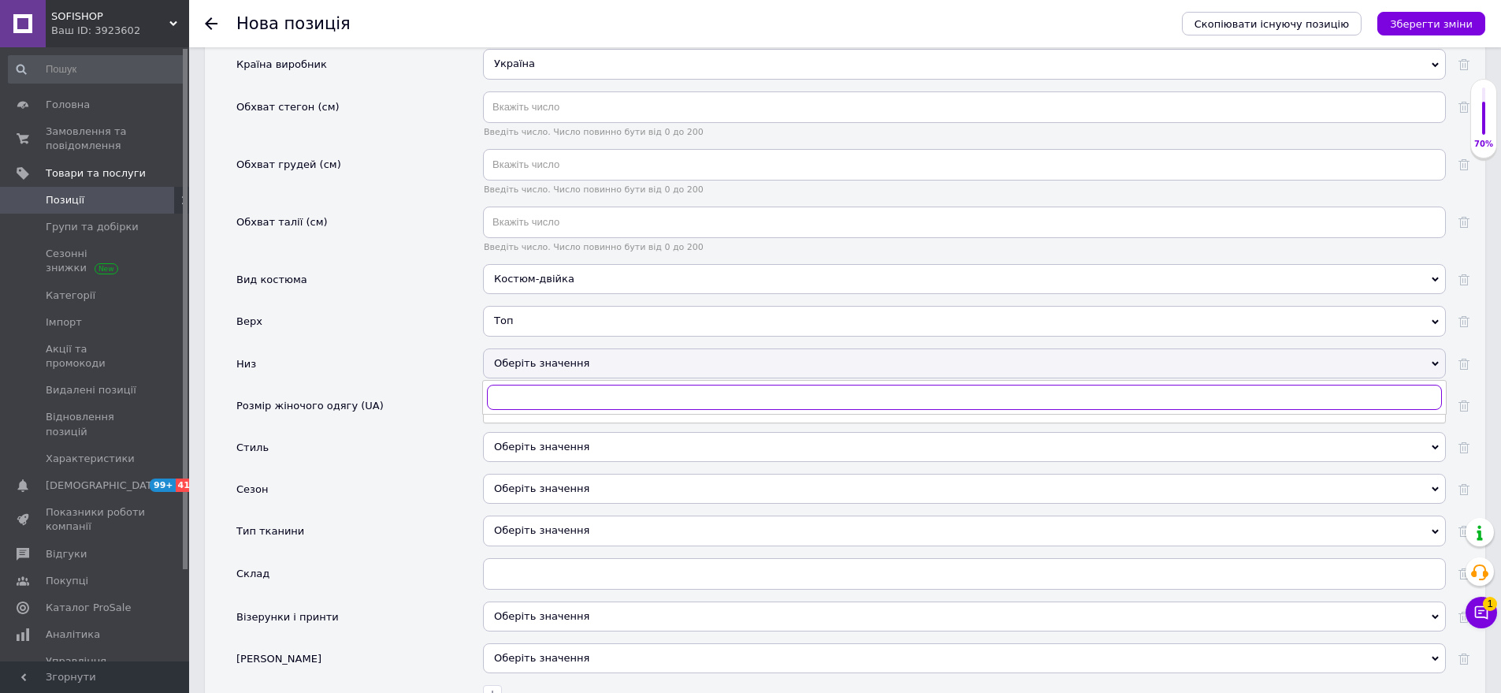
scroll to position [2037, 0]
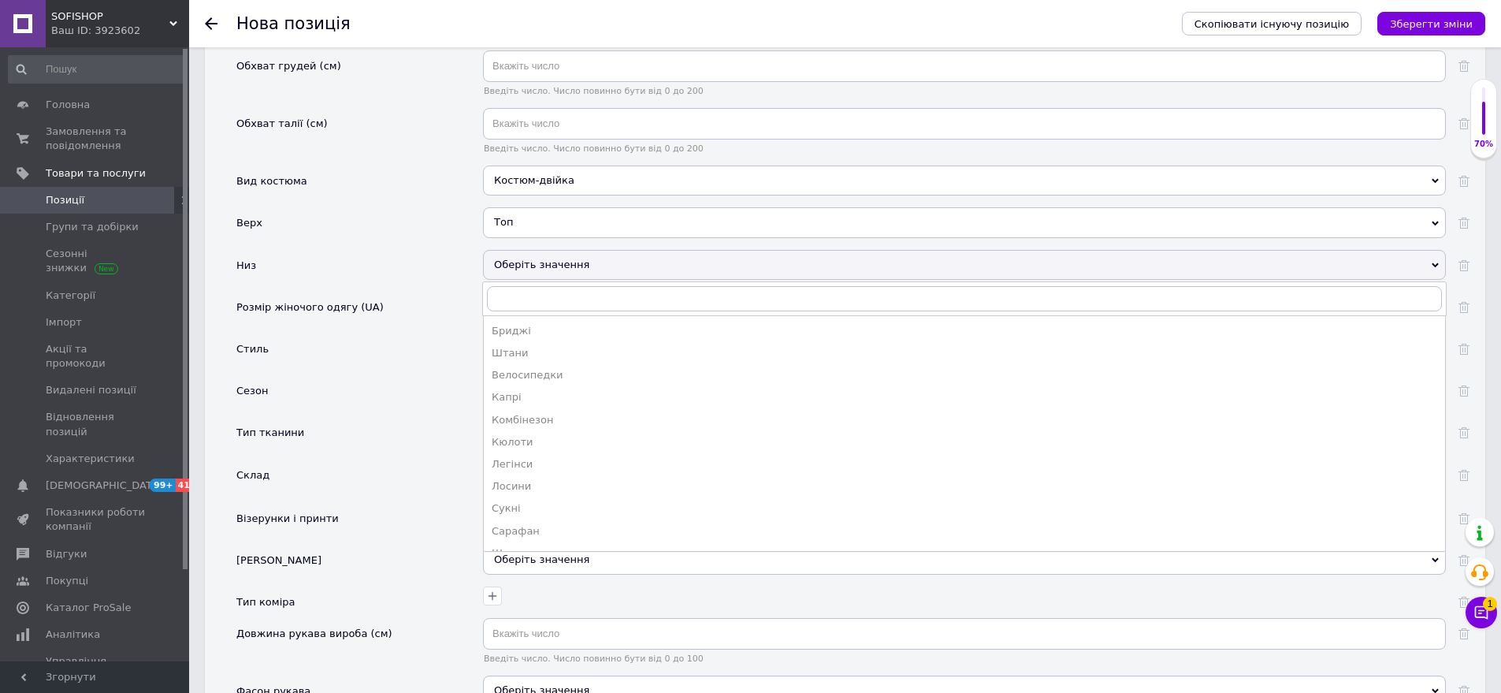
drag, startPoint x: 530, startPoint y: 329, endPoint x: 505, endPoint y: 288, distance: 47.7
click at [530, 346] on div "Штани" at bounding box center [965, 353] width 946 height 14
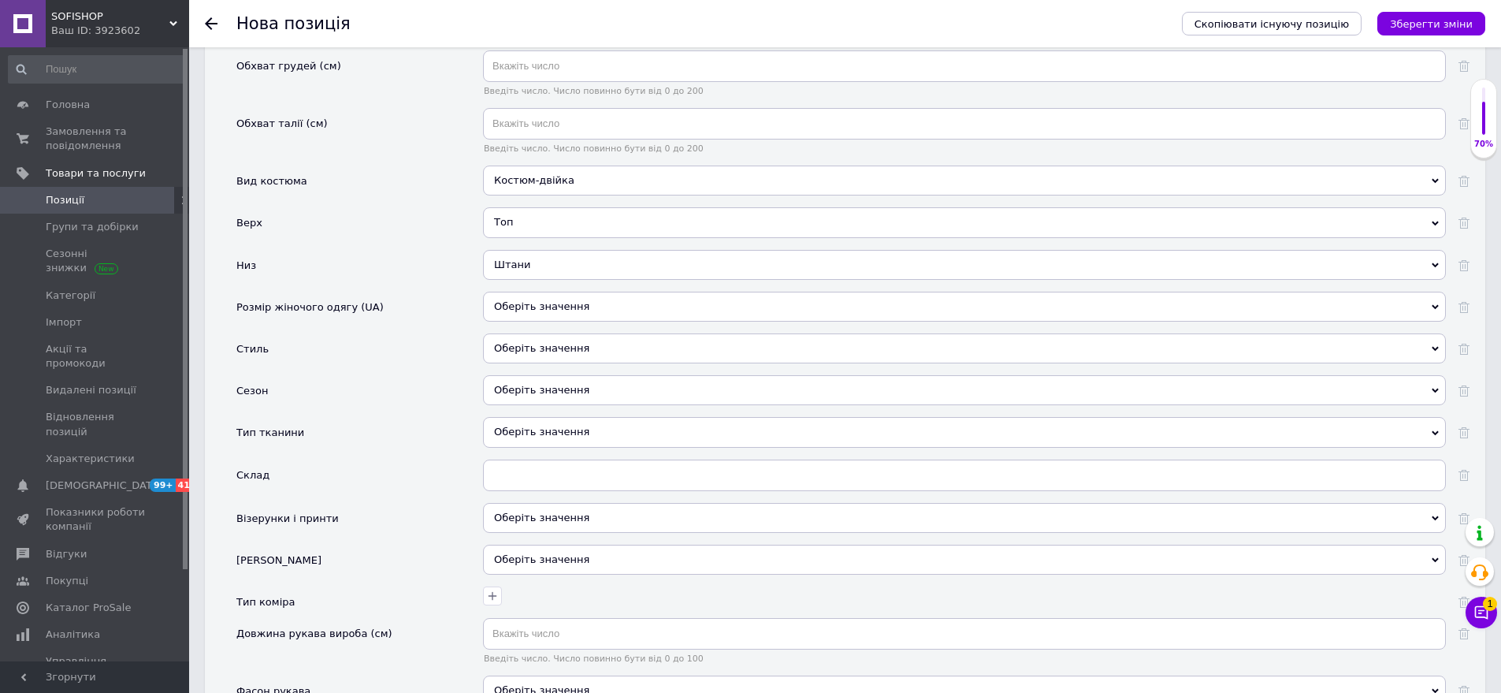
click at [545, 292] on div "Оберіть значення" at bounding box center [964, 307] width 963 height 30
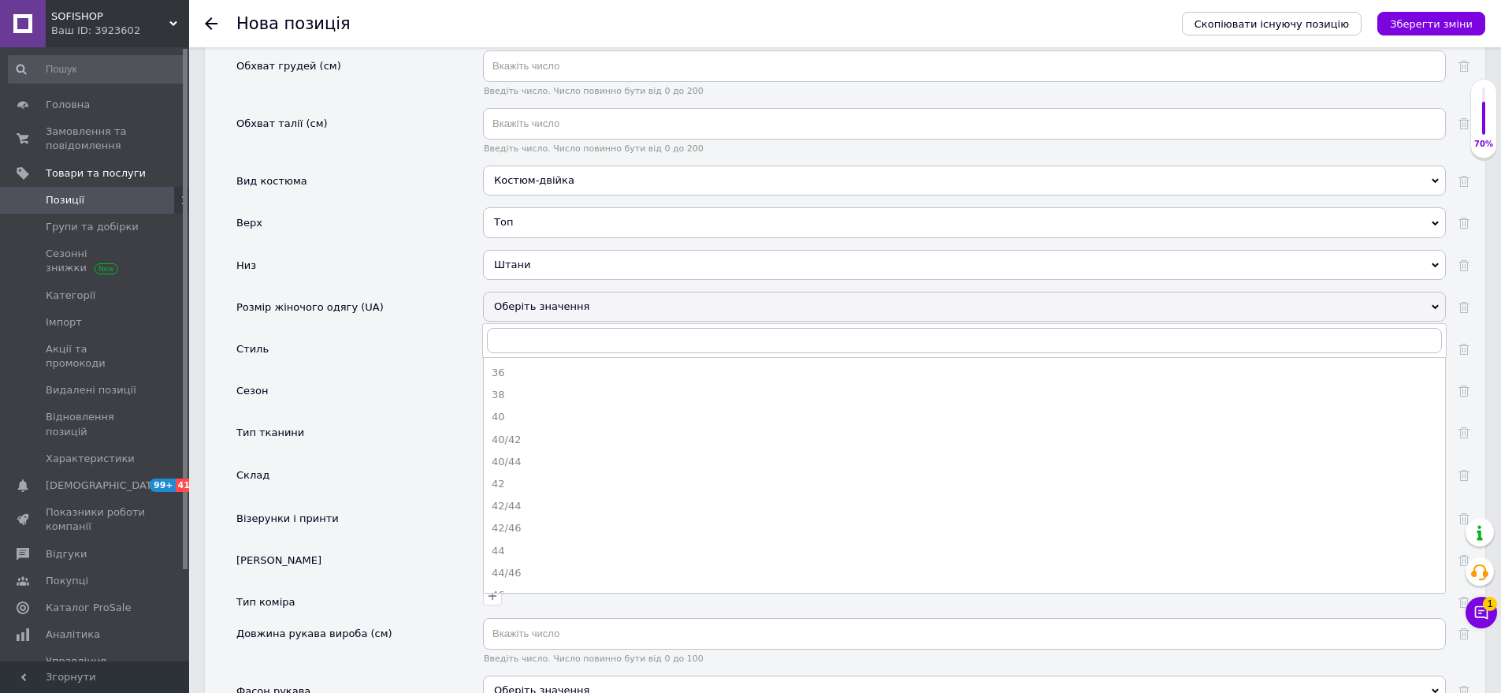
click at [534, 250] on div "Штани" at bounding box center [964, 265] width 963 height 30
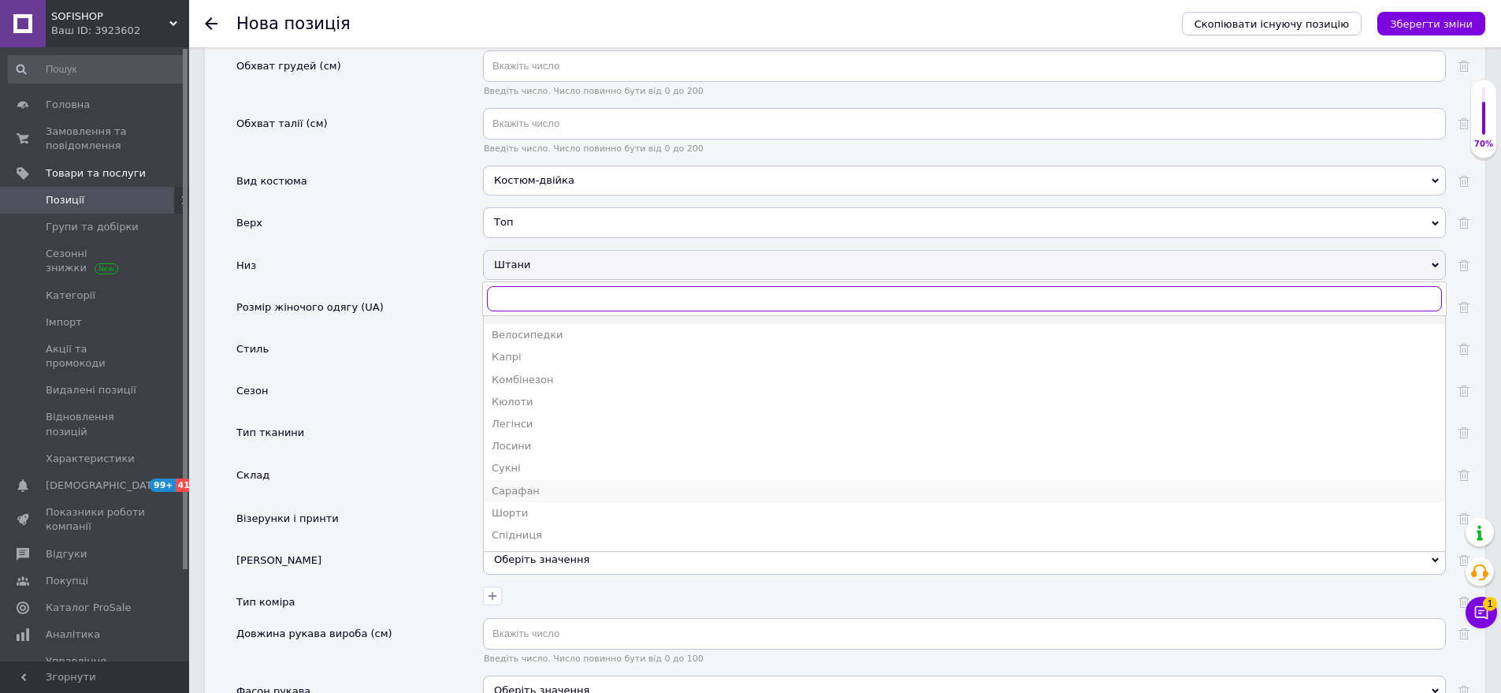
scroll to position [61, 0]
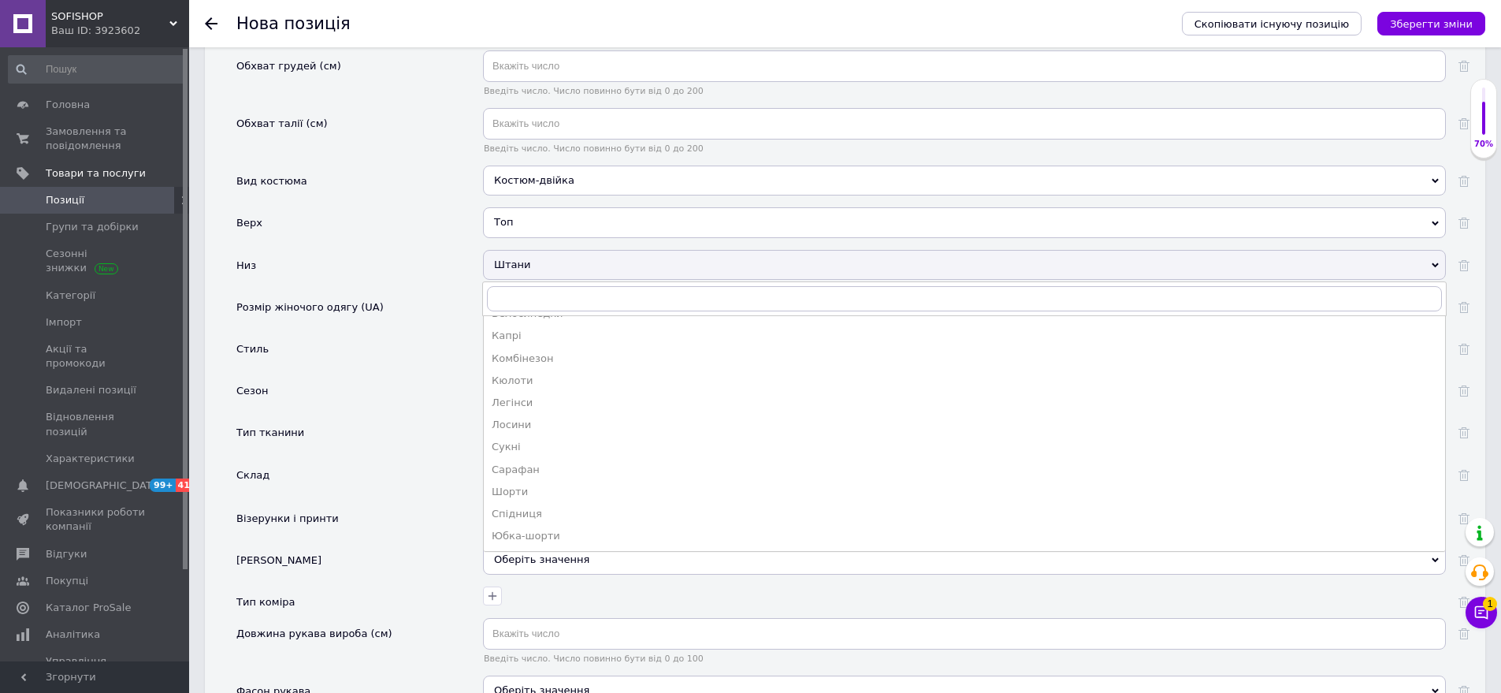
drag, startPoint x: 541, startPoint y: 488, endPoint x: 422, endPoint y: 374, distance: 165.0
click at [540, 507] on div "Спідниця" at bounding box center [965, 514] width 946 height 14
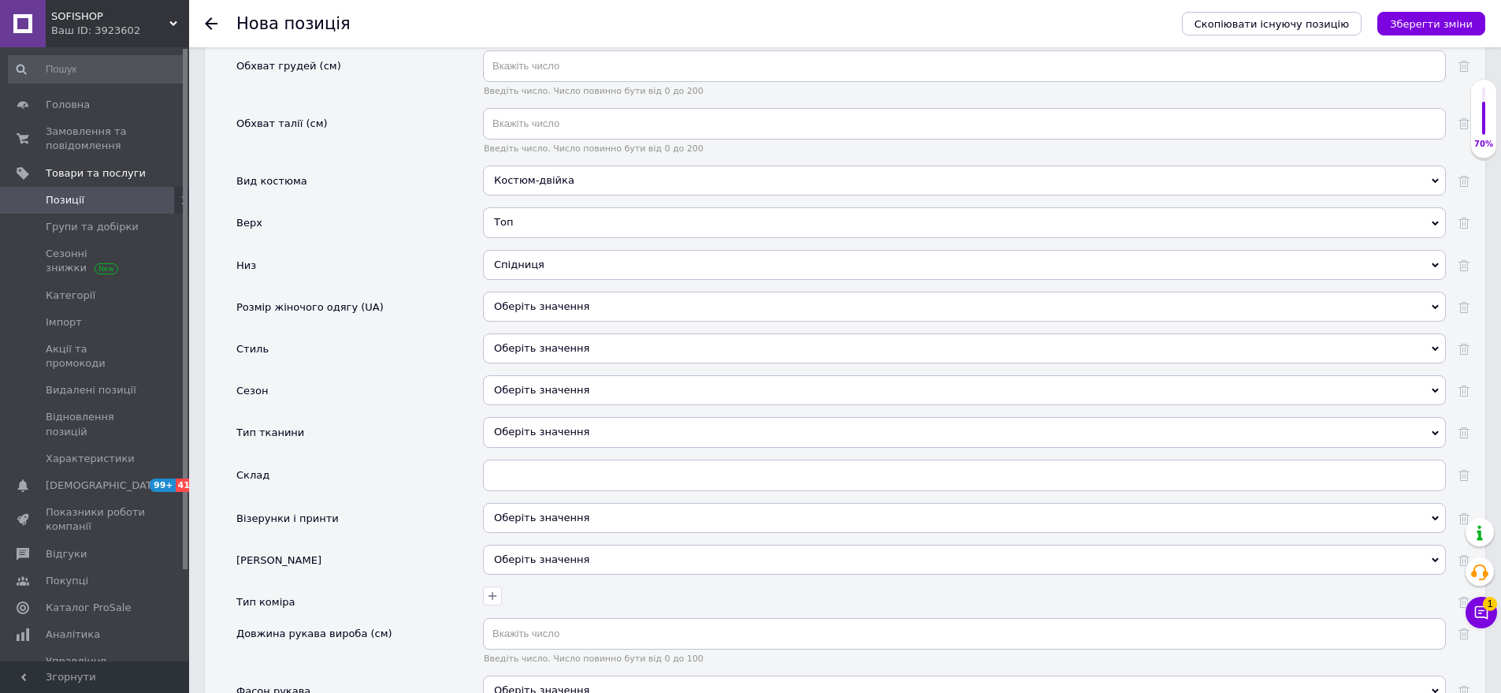
click at [557, 292] on div "Оберіть значення" at bounding box center [964, 307] width 963 height 30
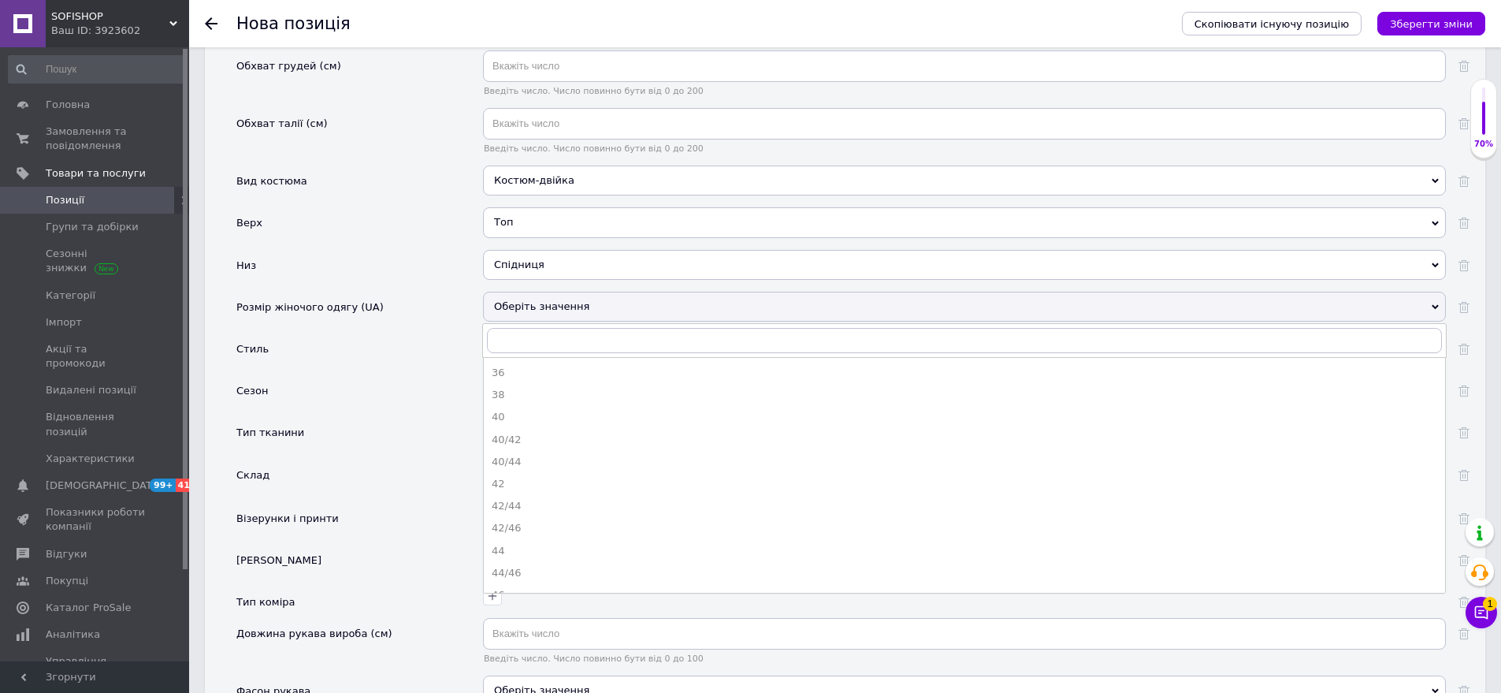
click at [541, 499] on div "42/44" at bounding box center [965, 506] width 946 height 14
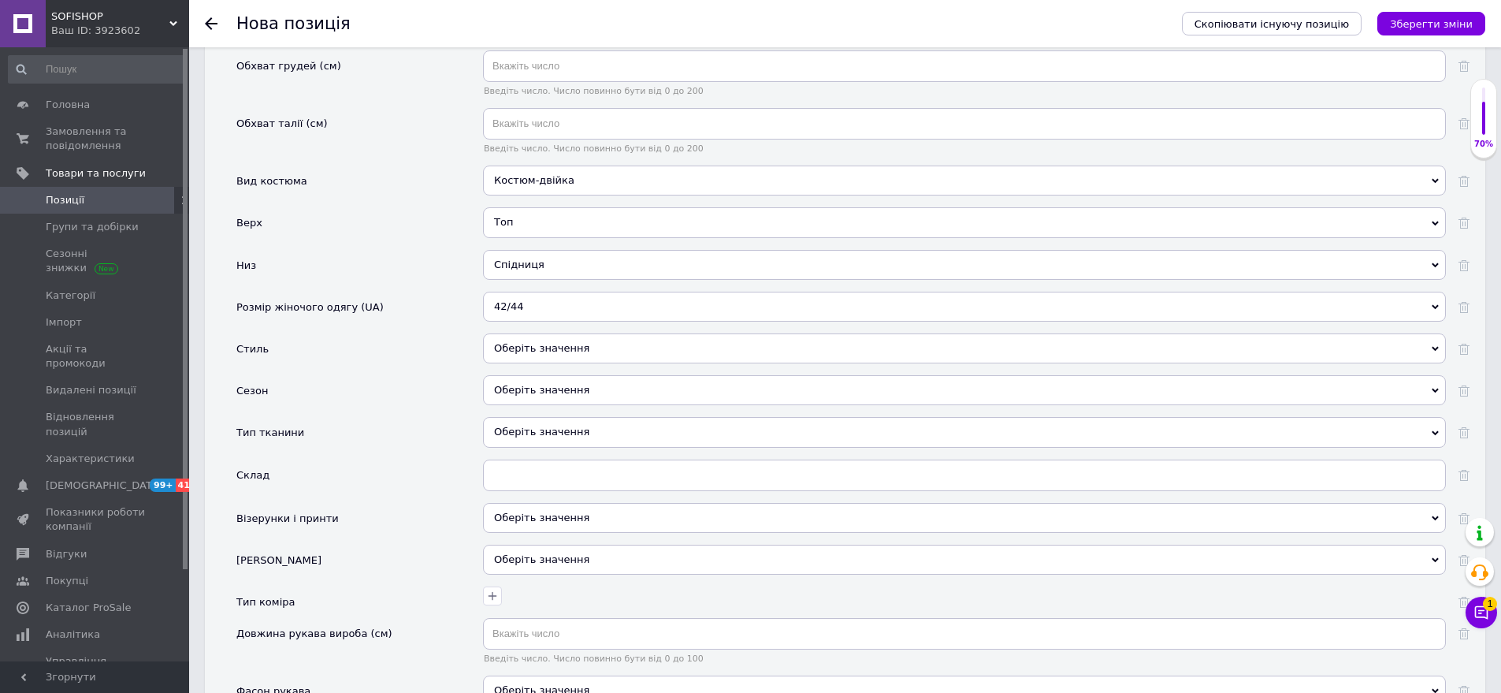
click at [576, 340] on div "Оберіть значення" at bounding box center [964, 354] width 963 height 42
click at [554, 333] on div "Оберіть значення" at bounding box center [964, 348] width 963 height 30
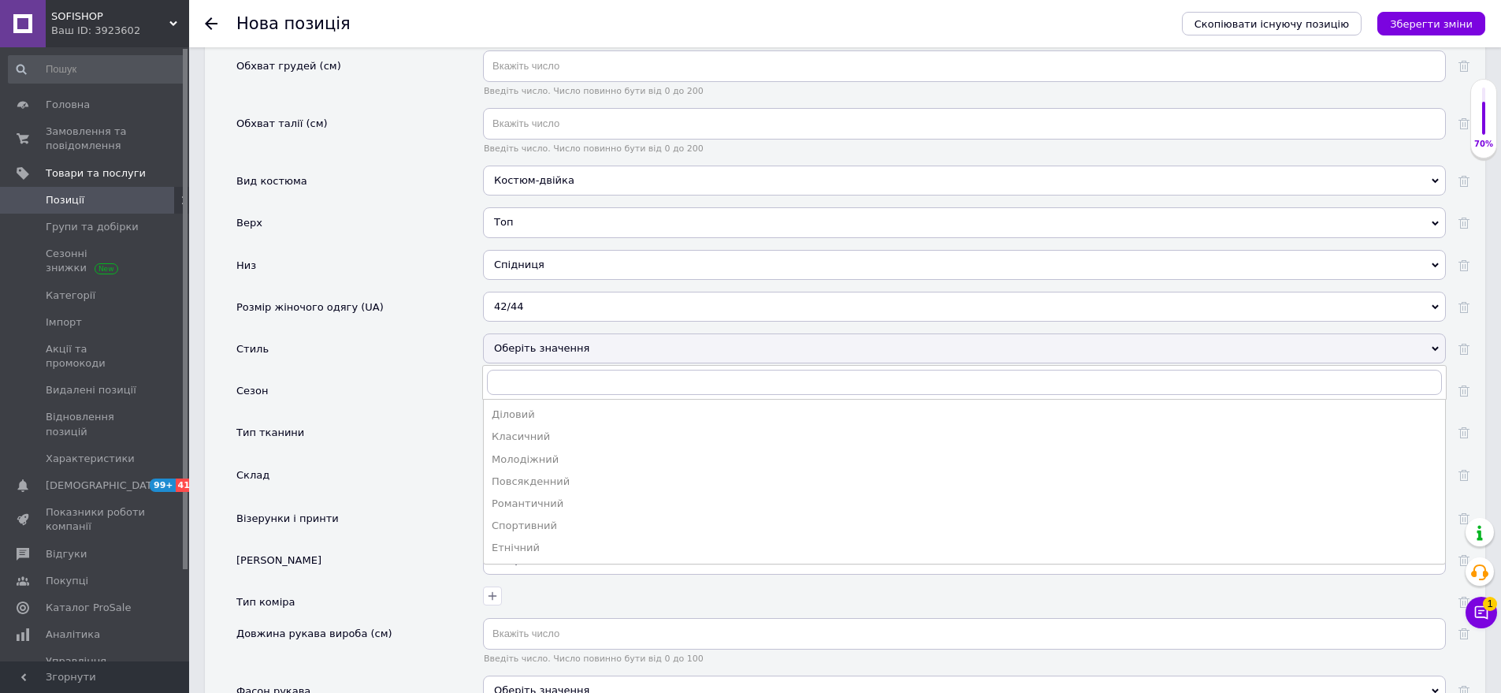
drag, startPoint x: 541, startPoint y: 481, endPoint x: 507, endPoint y: 404, distance: 84.3
click at [541, 497] on div "Романтичний" at bounding box center [965, 504] width 946 height 14
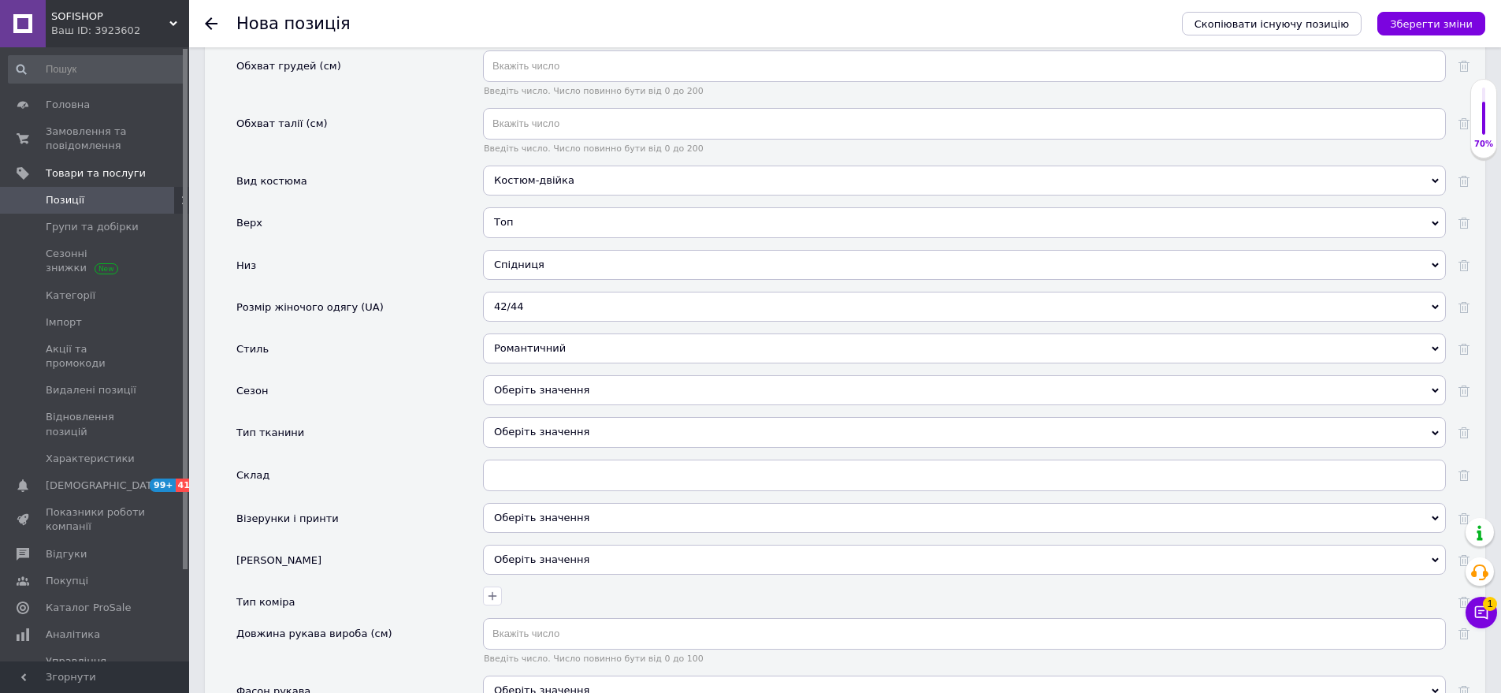
drag, startPoint x: 572, startPoint y: 361, endPoint x: 514, endPoint y: 337, distance: 62.9
click at [571, 375] on div "Оберіть значення" at bounding box center [964, 390] width 963 height 30
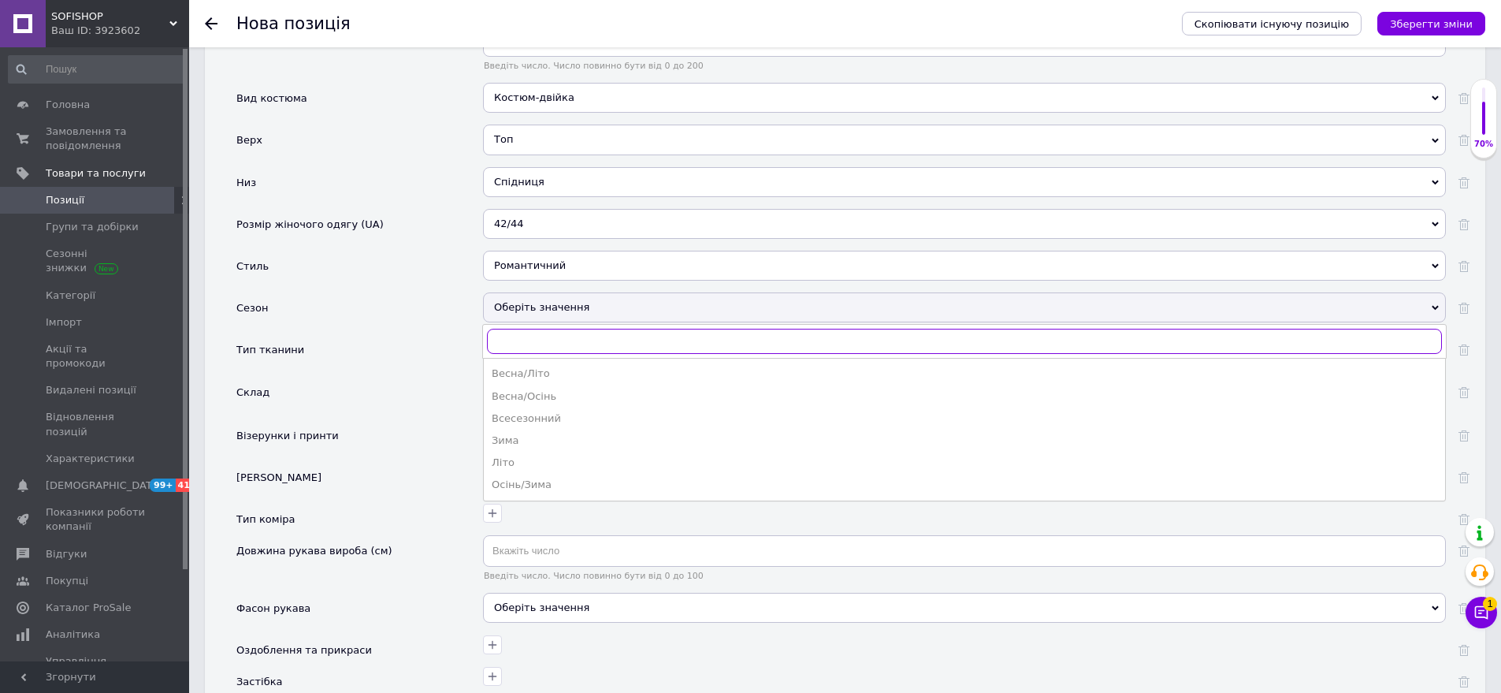
scroll to position [2195, 0]
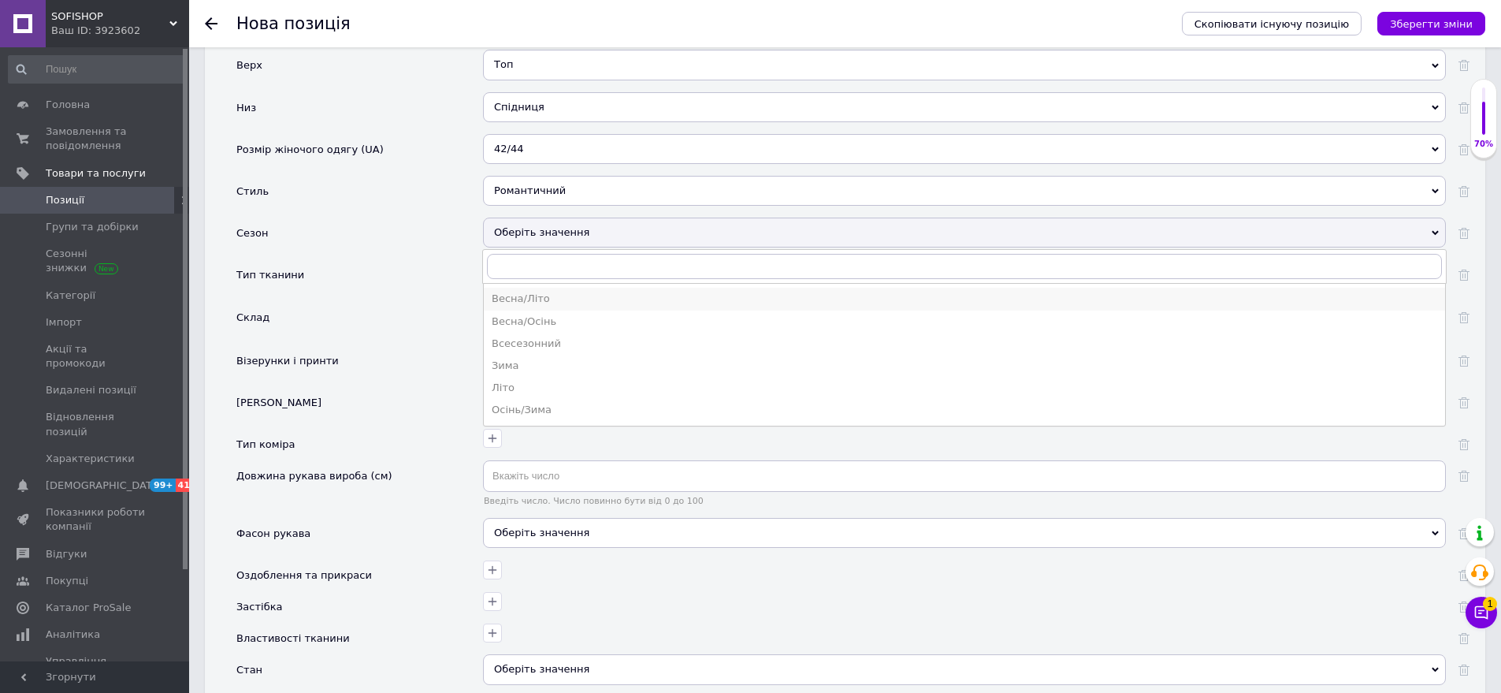
click at [526, 292] on div "Весна/Літо" at bounding box center [965, 299] width 946 height 14
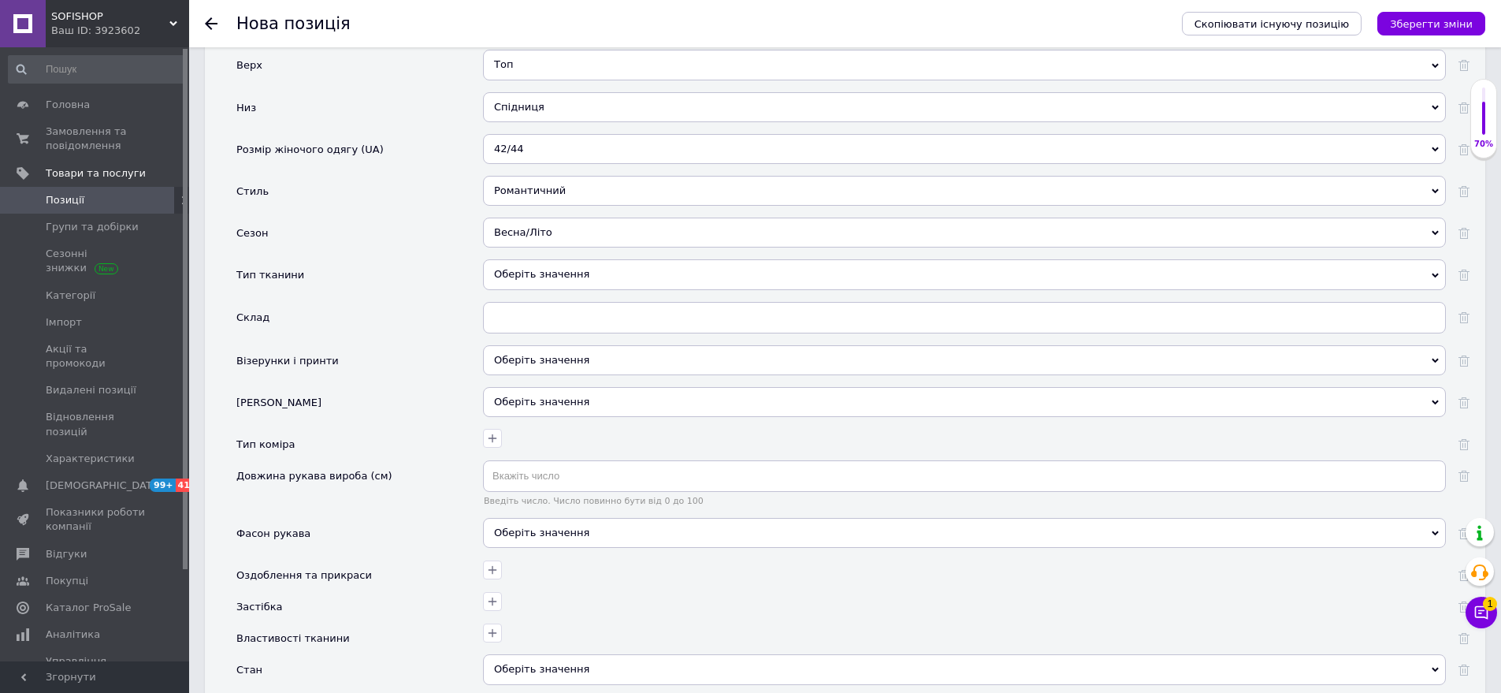
drag, startPoint x: 570, startPoint y: 273, endPoint x: 557, endPoint y: 262, distance: 16.8
click at [571, 271] on div "Оберіть значення" at bounding box center [964, 280] width 963 height 42
click at [557, 259] on div "Оберіть значення" at bounding box center [964, 274] width 963 height 30
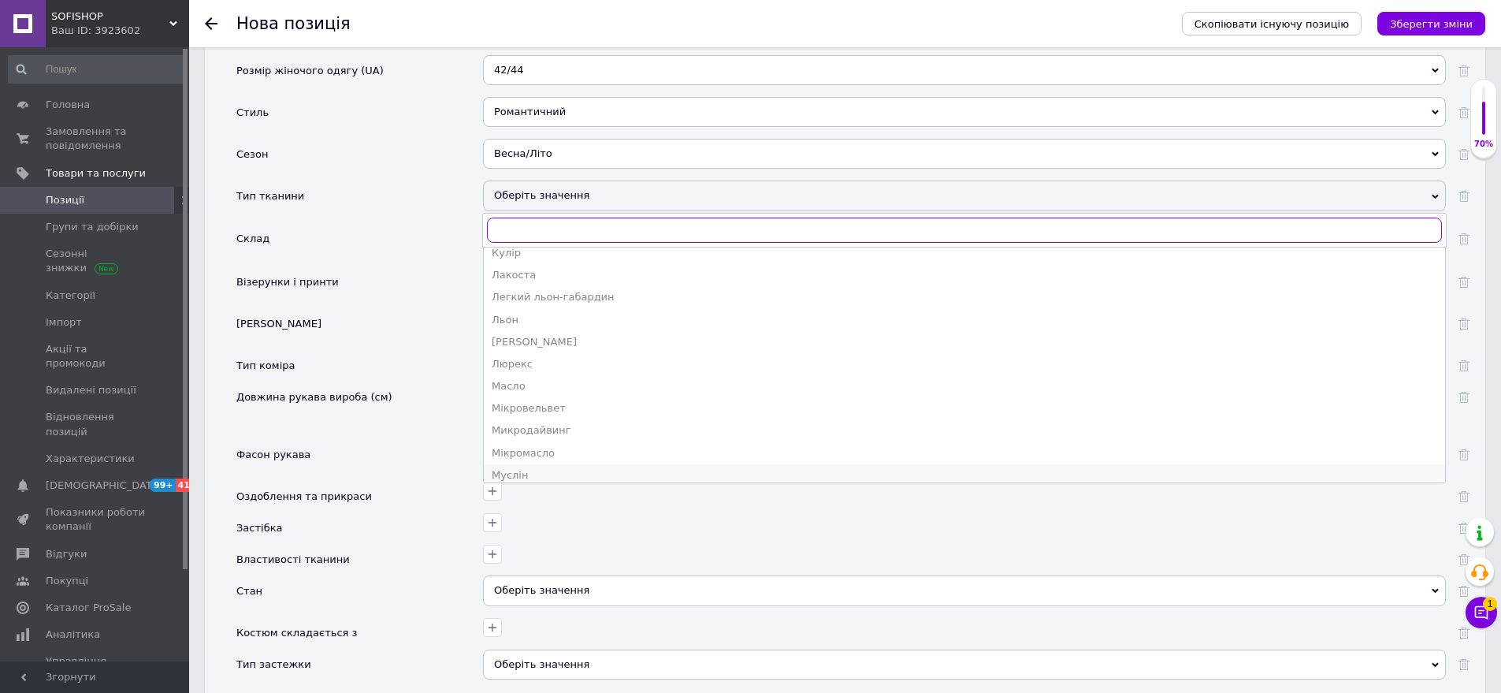
scroll to position [1199, 0]
drag, startPoint x: 574, startPoint y: 330, endPoint x: 469, endPoint y: 314, distance: 106.0
click at [574, 344] on div "Микродайвинг" at bounding box center [965, 351] width 946 height 14
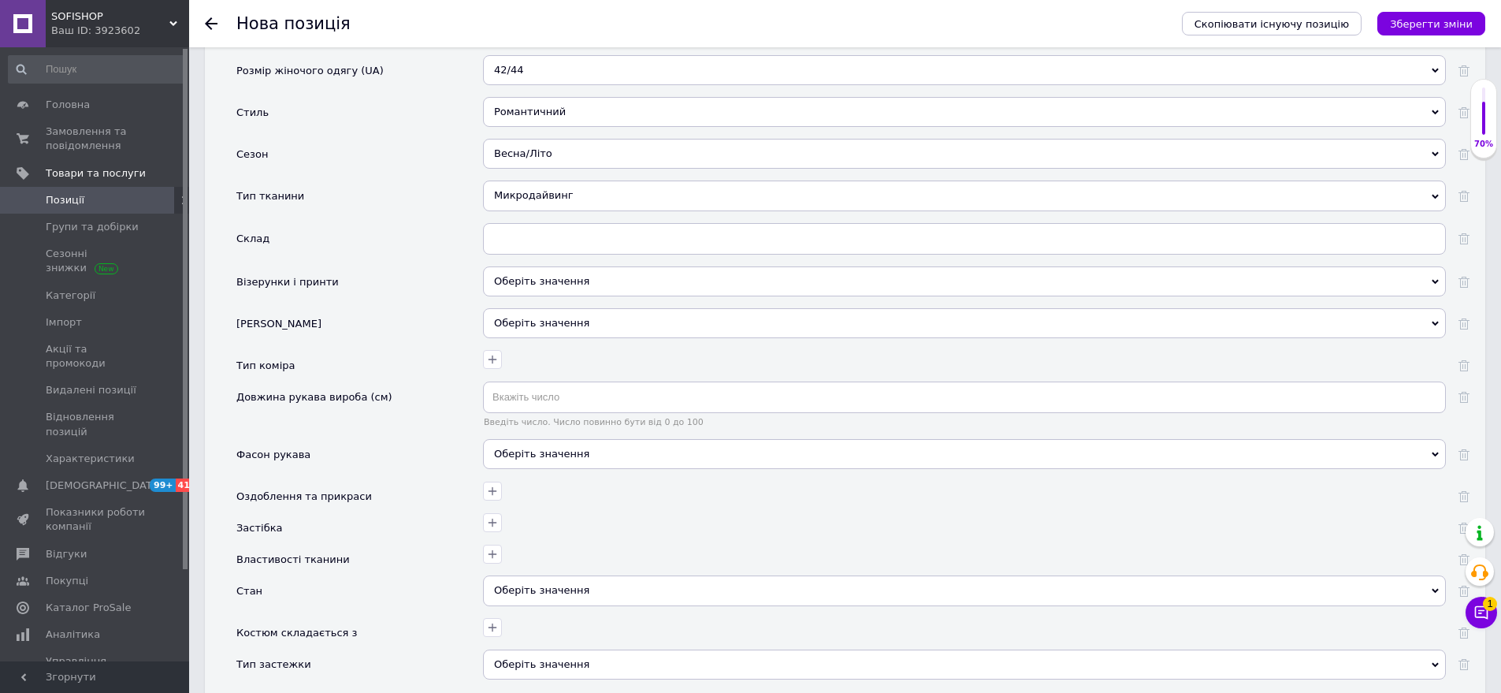
drag, startPoint x: 579, startPoint y: 261, endPoint x: 474, endPoint y: 219, distance: 112.8
click at [577, 266] on div "Оберіть значення" at bounding box center [964, 281] width 963 height 30
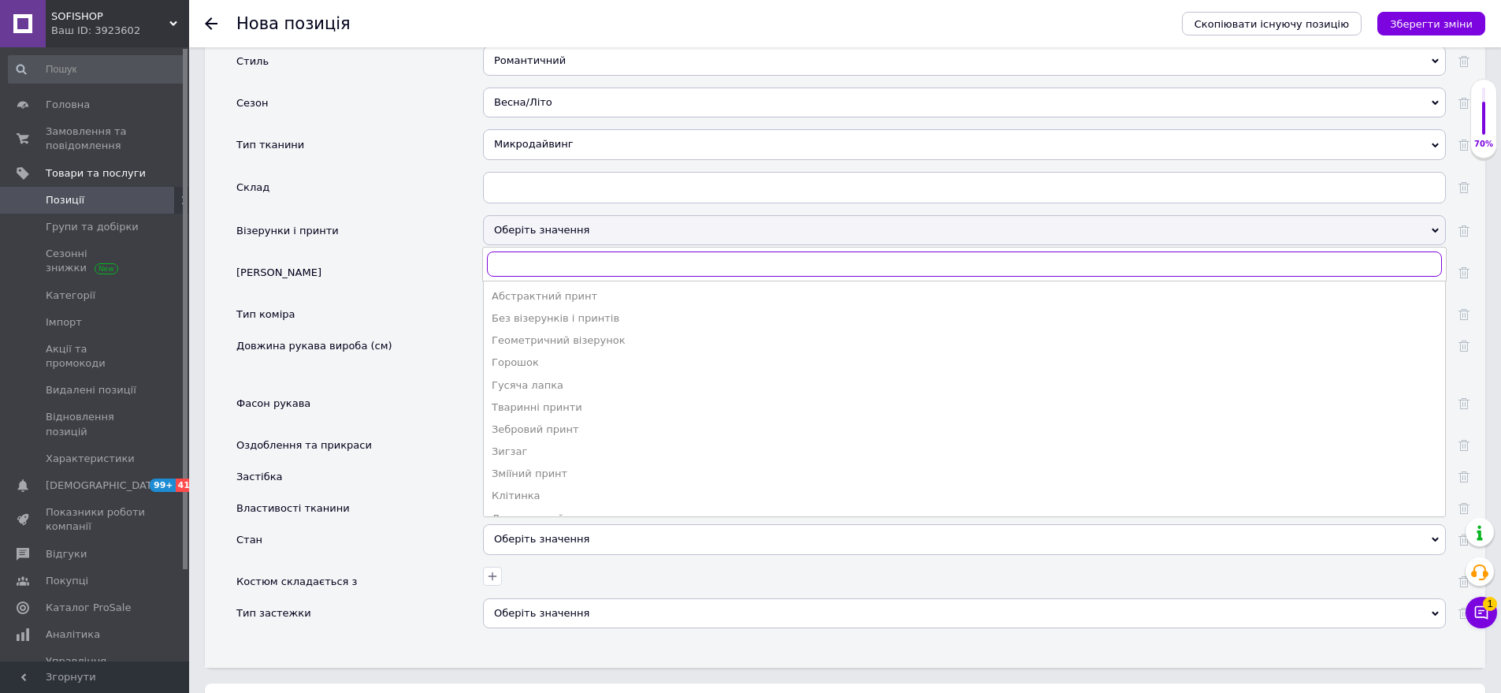
scroll to position [2353, 0]
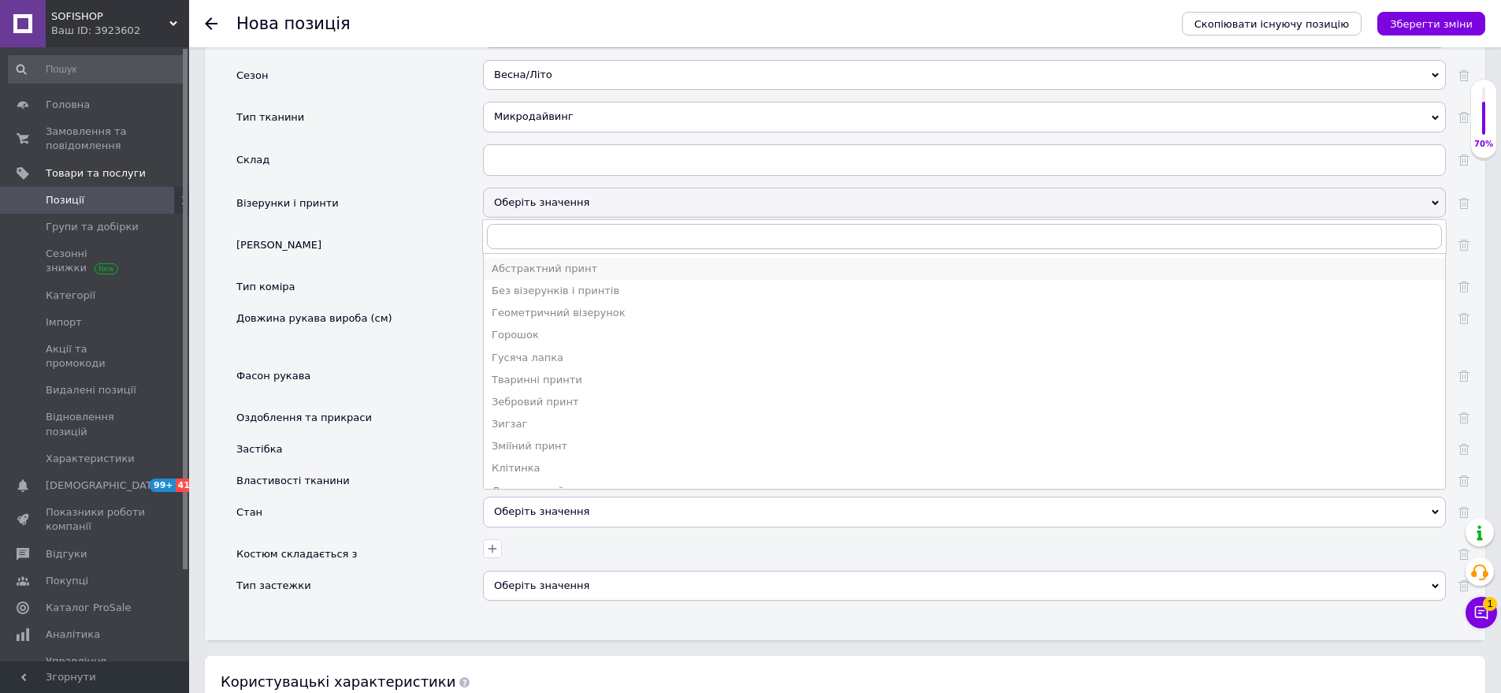
click at [527, 258] on li "Абстрактний принт" at bounding box center [965, 269] width 962 height 22
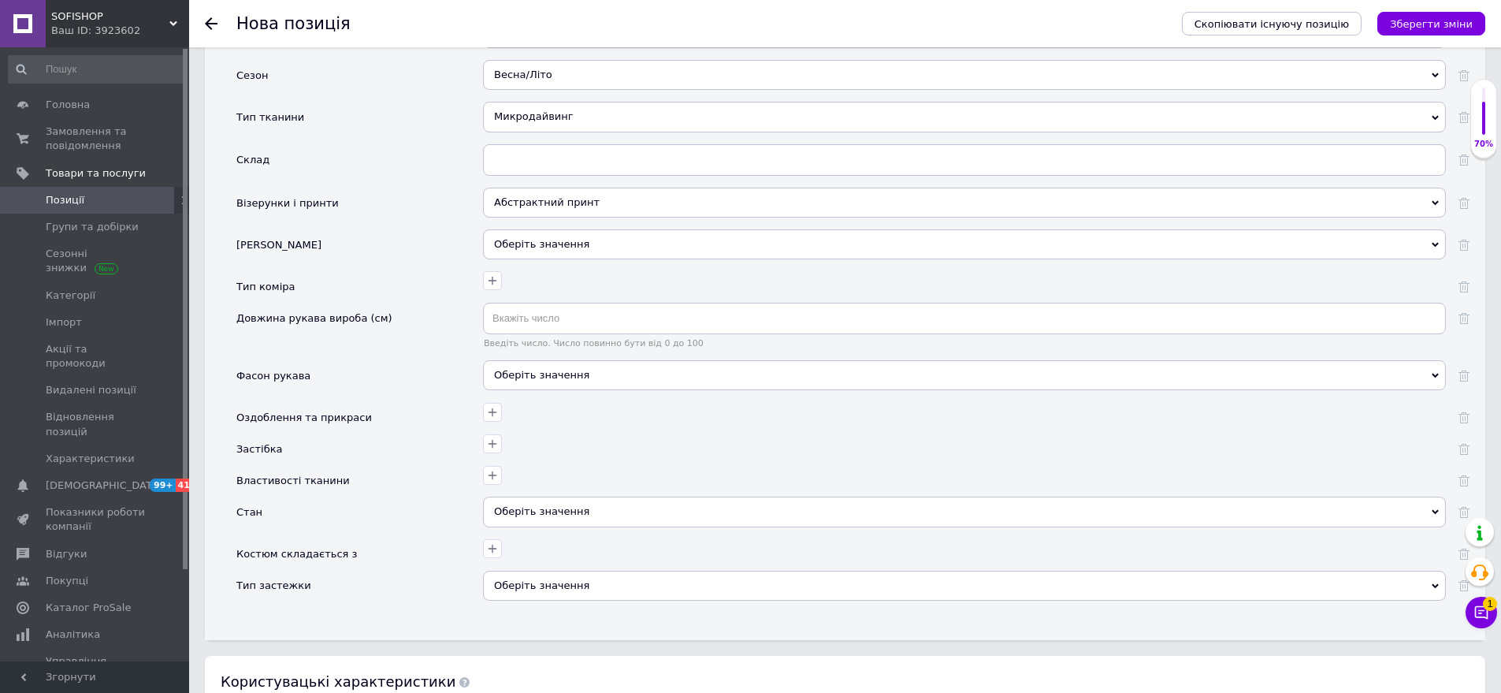
click at [569, 188] on div "Абстрактний принт" at bounding box center [964, 203] width 963 height 30
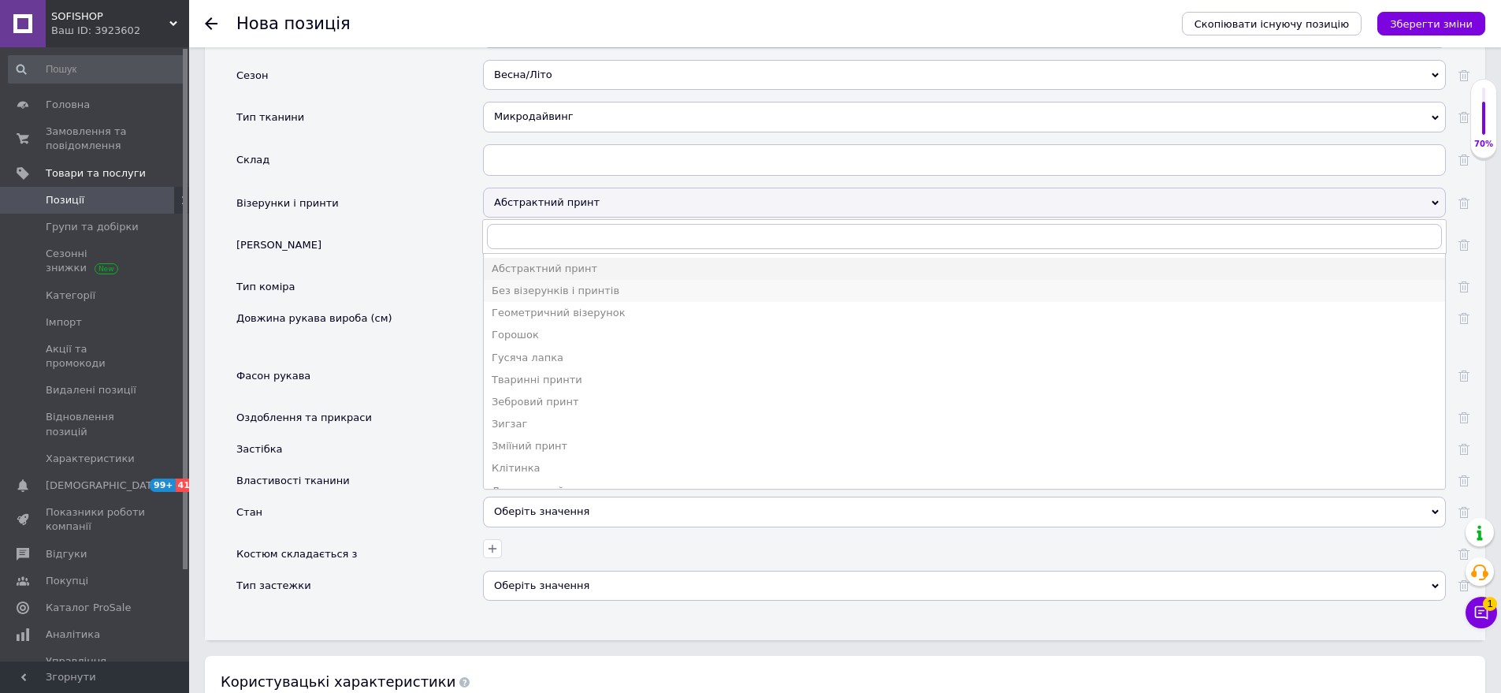
drag, startPoint x: 544, startPoint y: 268, endPoint x: 442, endPoint y: 382, distance: 153.0
click at [545, 284] on div "Без візерунків і принтів" at bounding box center [965, 291] width 946 height 14
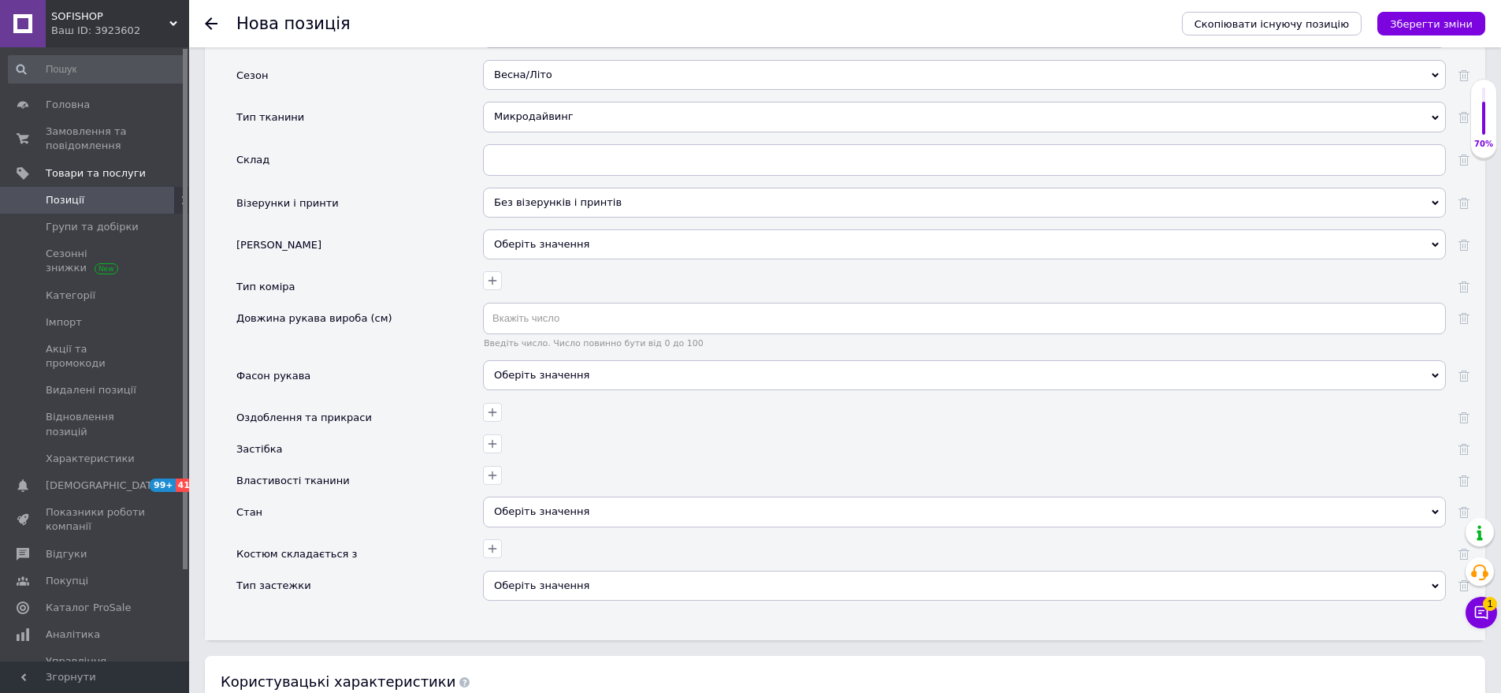
drag, startPoint x: 546, startPoint y: 343, endPoint x: 491, endPoint y: 310, distance: 64.3
click at [548, 360] on div "Оберіть значення" at bounding box center [964, 375] width 963 height 30
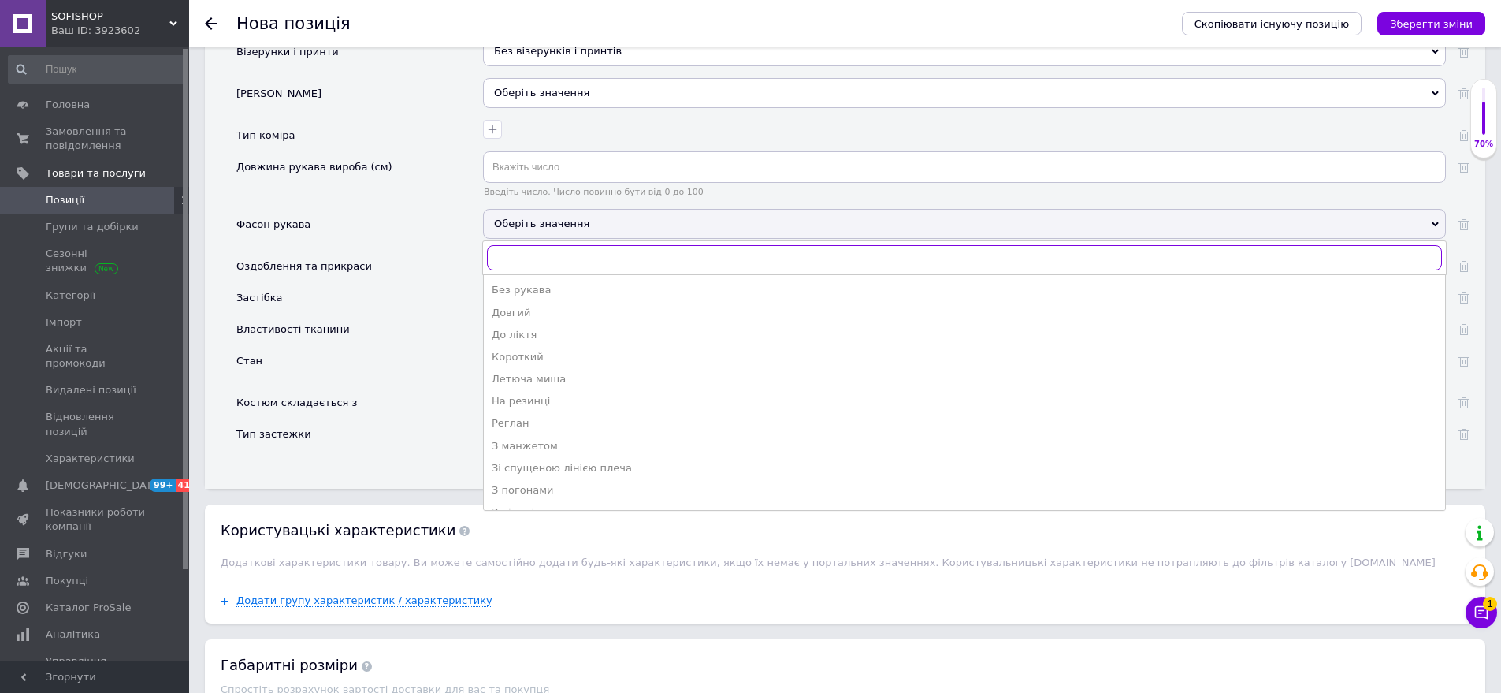
scroll to position [2510, 0]
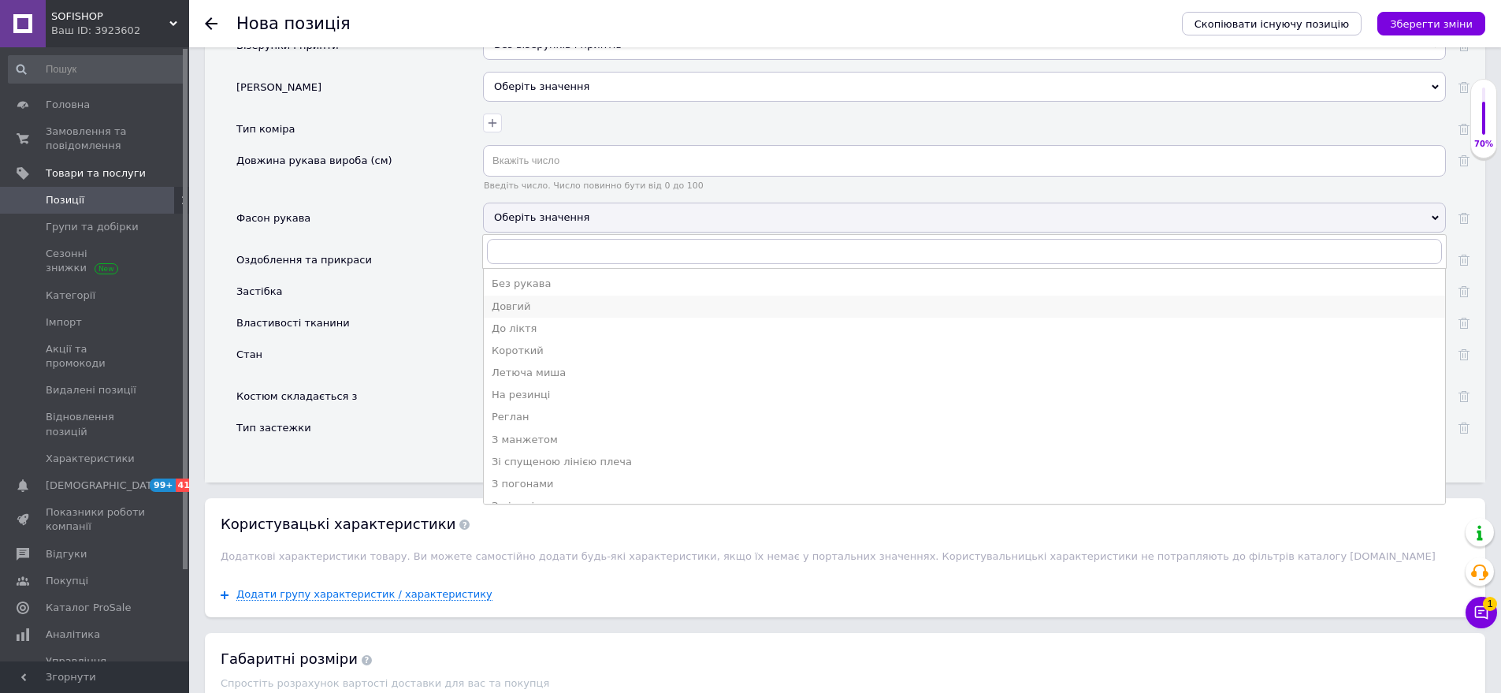
click at [519, 296] on li "Довгий" at bounding box center [965, 307] width 962 height 22
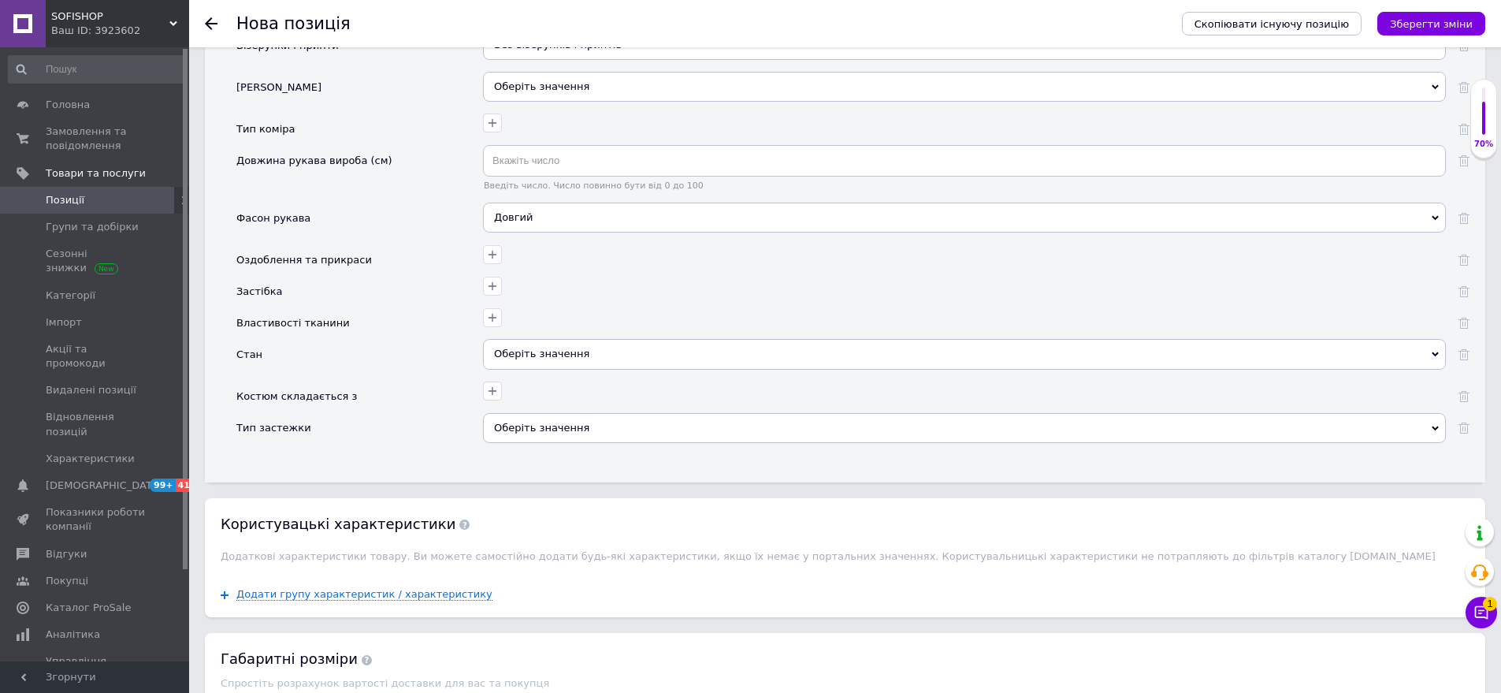
drag, startPoint x: 597, startPoint y: 340, endPoint x: 522, endPoint y: 300, distance: 85.3
click at [597, 339] on div "Оберіть значення" at bounding box center [964, 354] width 963 height 30
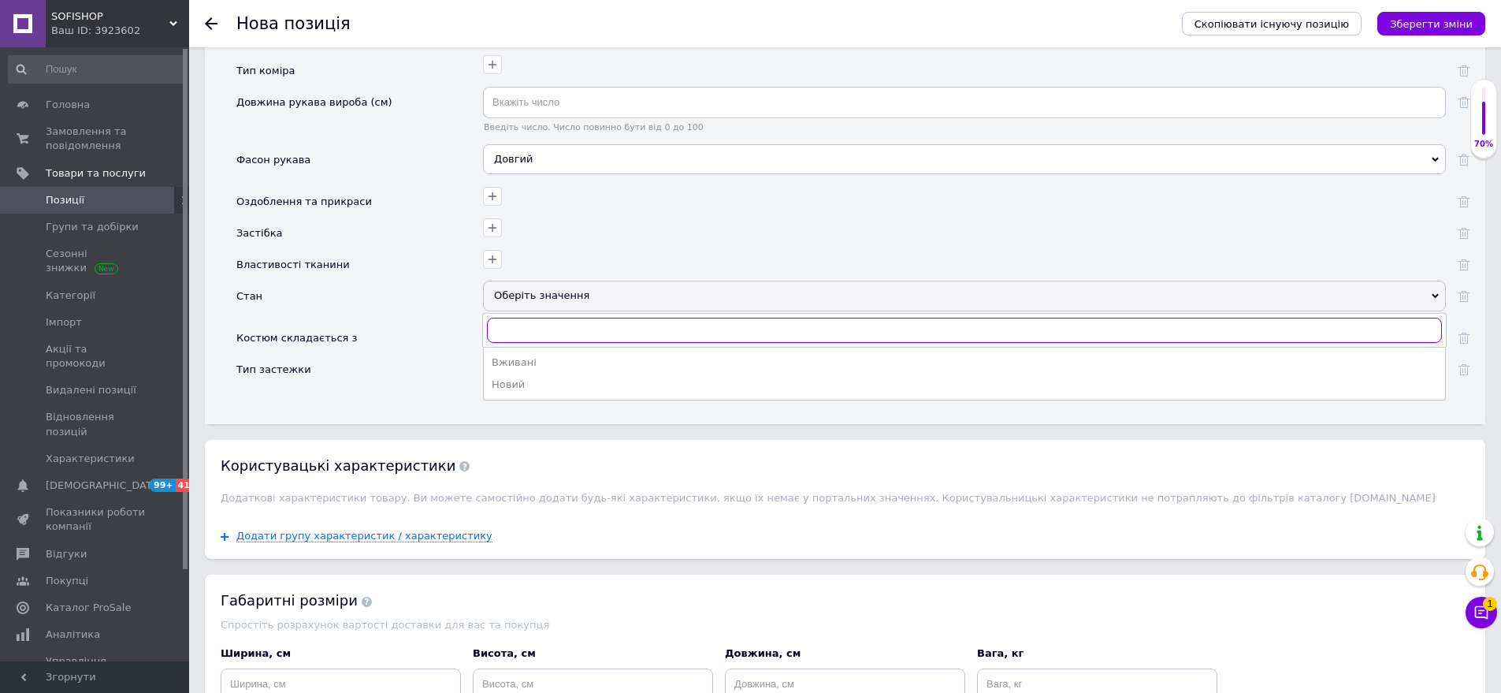
scroll to position [2668, 0]
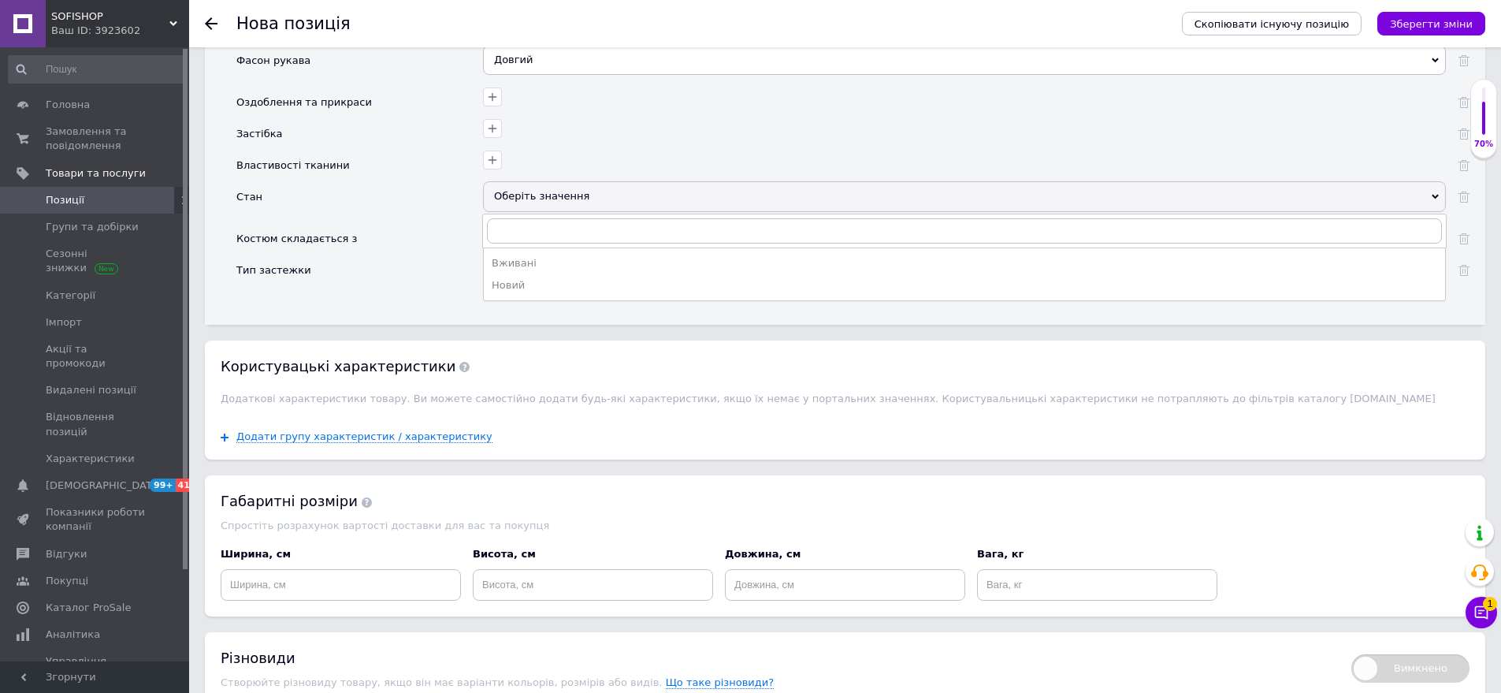
drag, startPoint x: 560, startPoint y: 275, endPoint x: 561, endPoint y: 261, distance: 14.3
click at [560, 271] on ul "Вживані Новий" at bounding box center [964, 274] width 963 height 54
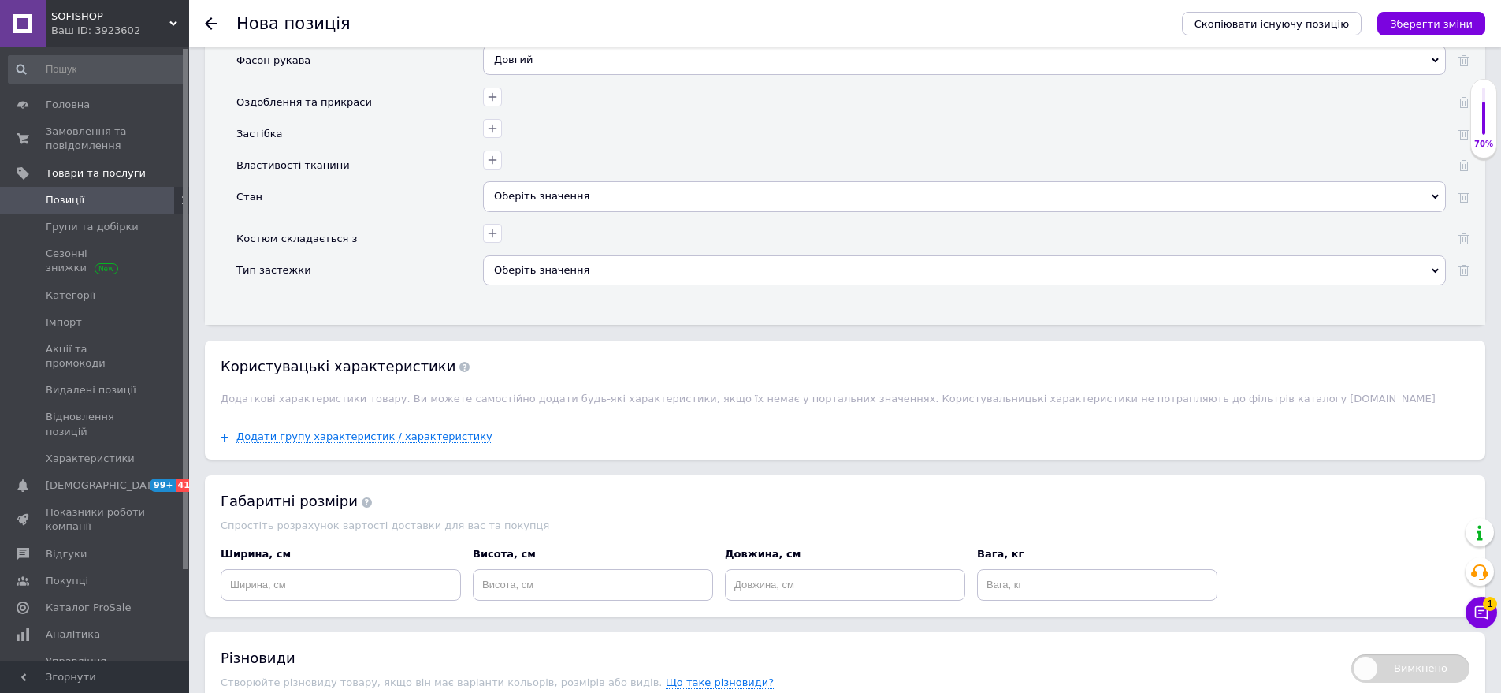
click at [542, 181] on div "Оберіть значення" at bounding box center [964, 196] width 963 height 30
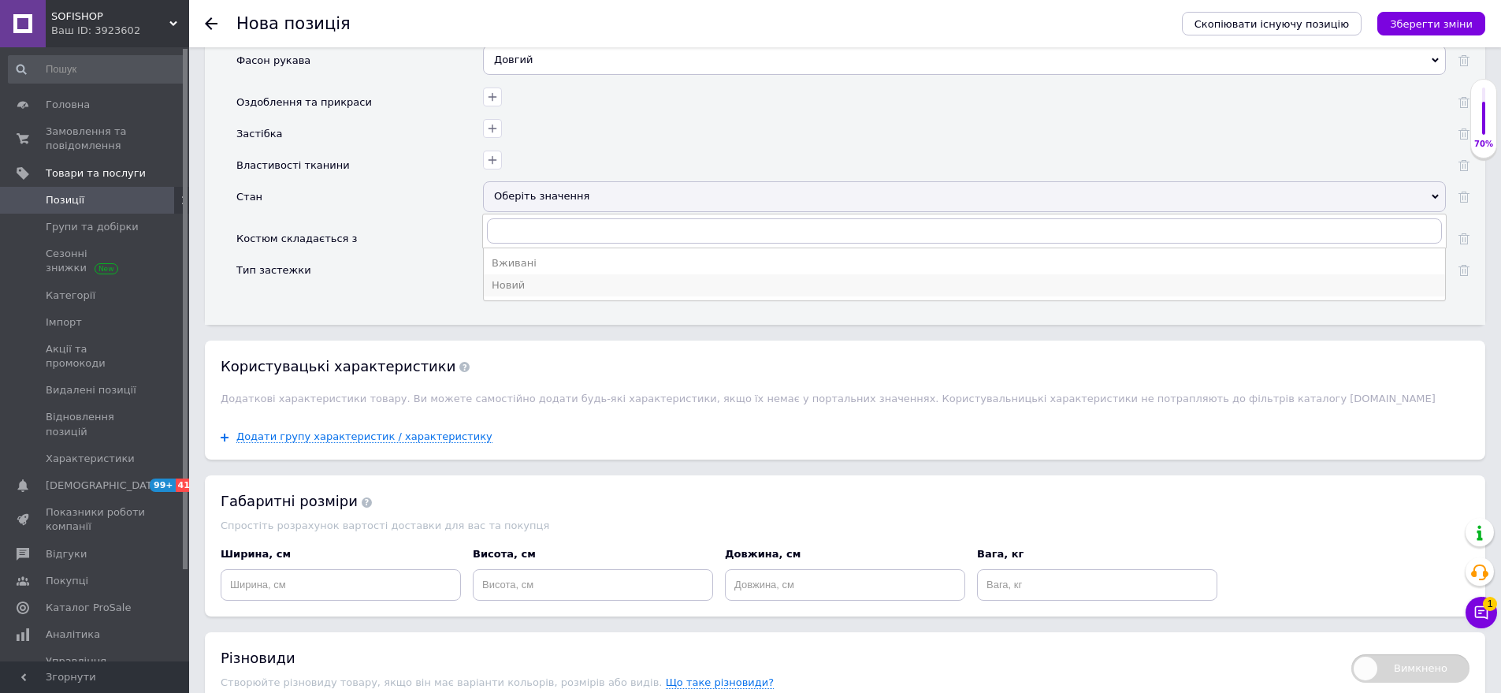
click at [518, 278] on div "Новий" at bounding box center [965, 285] width 946 height 14
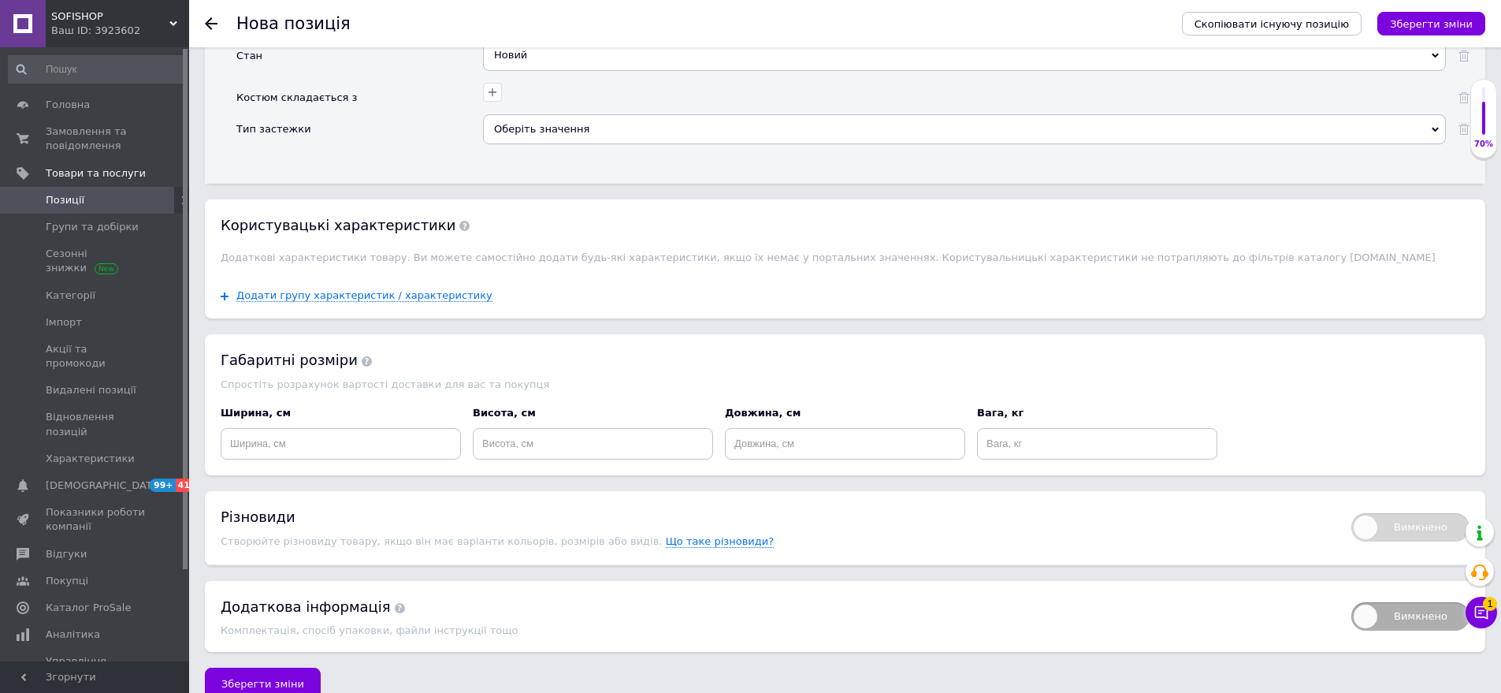
scroll to position [2811, 0]
click at [257, 665] on button "Зберегти зміни" at bounding box center [263, 681] width 116 height 32
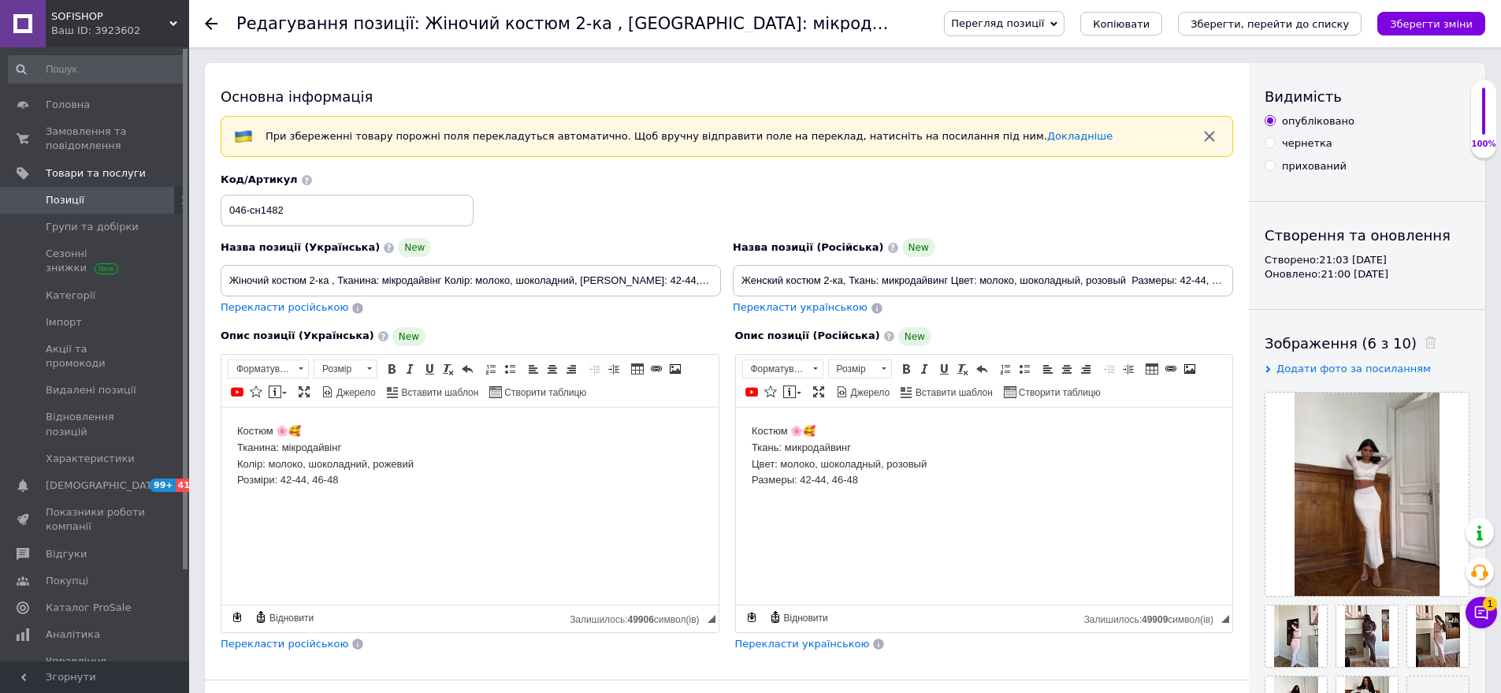
click at [1324, 27] on icon "Зберегти, перейти до списку" at bounding box center [1270, 24] width 158 height 12
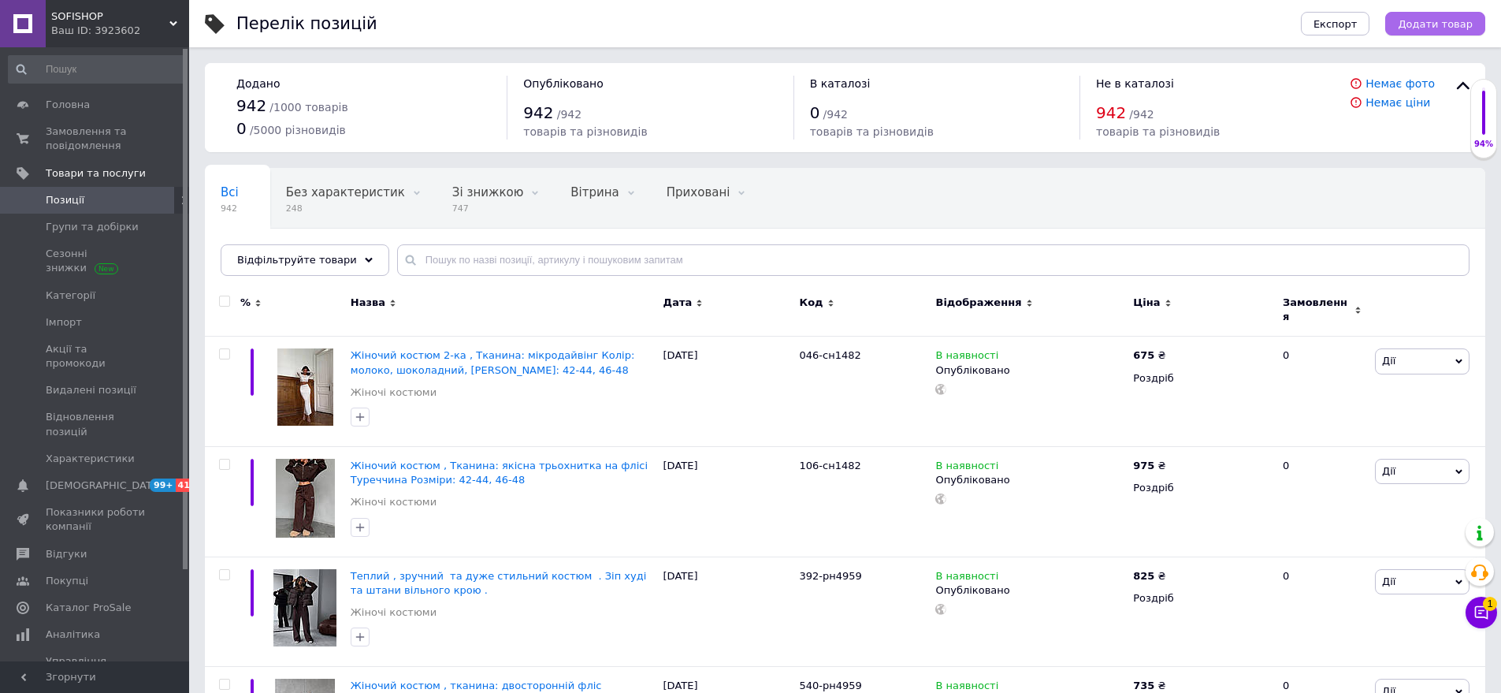
click at [1452, 18] on span "Додати товар" at bounding box center [1435, 24] width 75 height 12
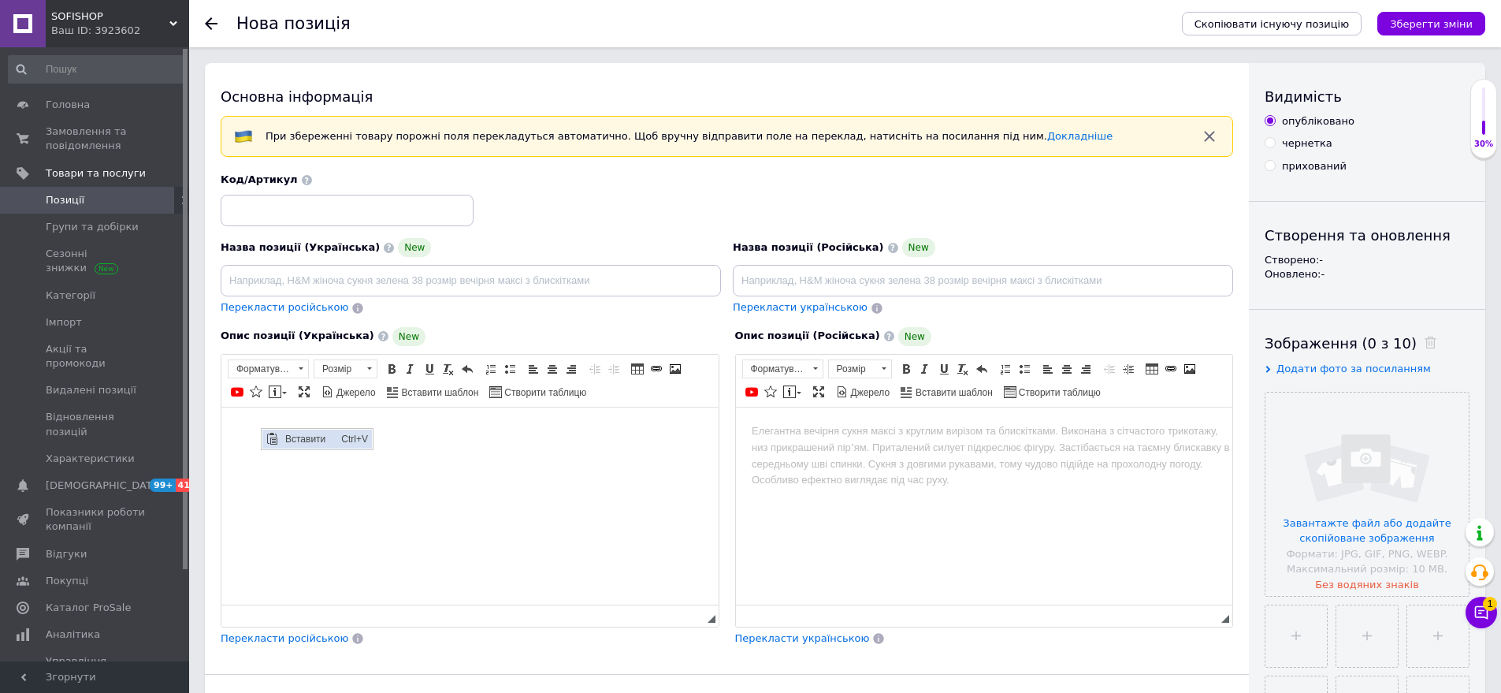
drag, startPoint x: 283, startPoint y: 433, endPoint x: 323, endPoint y: 453, distance: 44.8
click at [283, 433] on span "Вставити" at bounding box center [309, 438] width 56 height 19
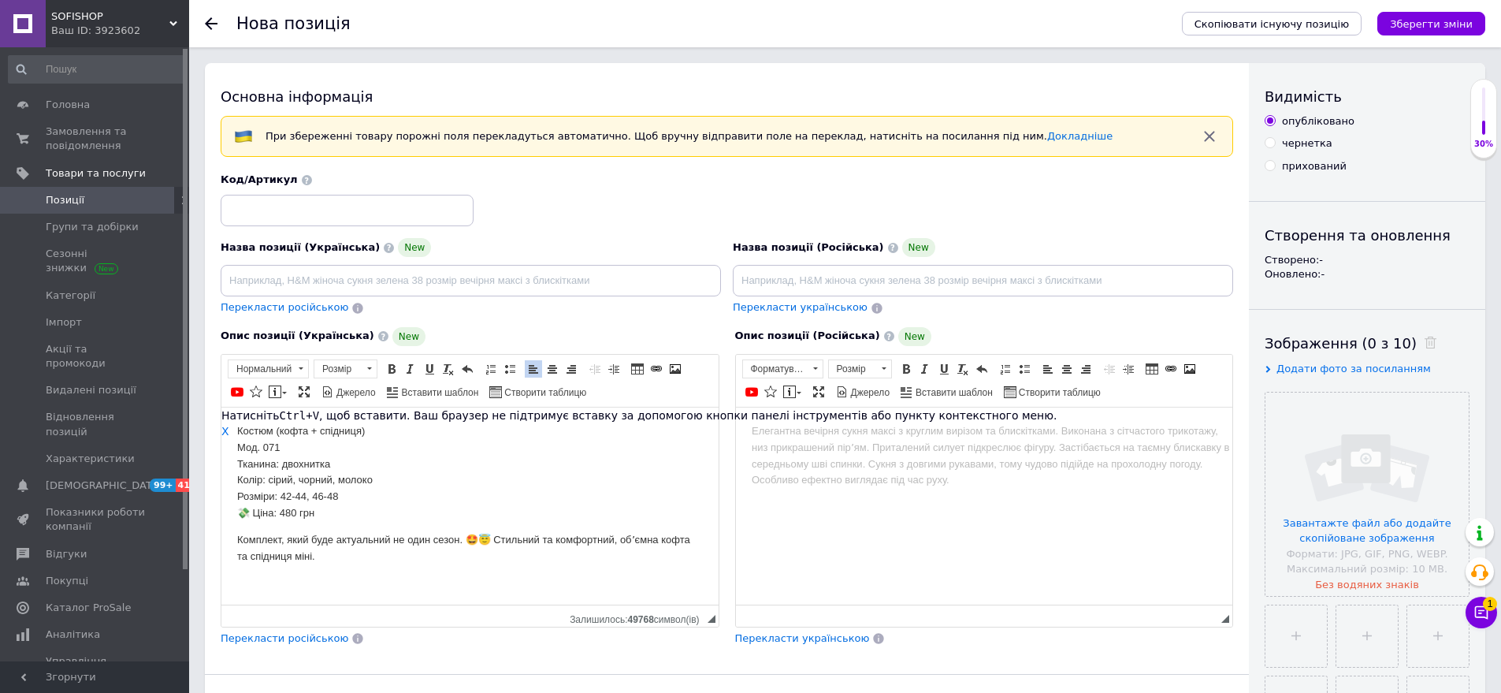
drag, startPoint x: 492, startPoint y: 534, endPoint x: 515, endPoint y: 541, distance: 23.7
click at [506, 556] on p "Комплект, який буде актуальний не один сезон. 🤩😇 Стильний та комфортний, обʼємн…" at bounding box center [470, 547] width 466 height 33
drag, startPoint x: 551, startPoint y: 564, endPoint x: 738, endPoint y: 586, distance: 188.8
click at [551, 564] on span "Копіювати" at bounding box center [565, 571] width 61 height 19
copy p "тильний та комфортний, обʼємна кофта та спідниця міні."
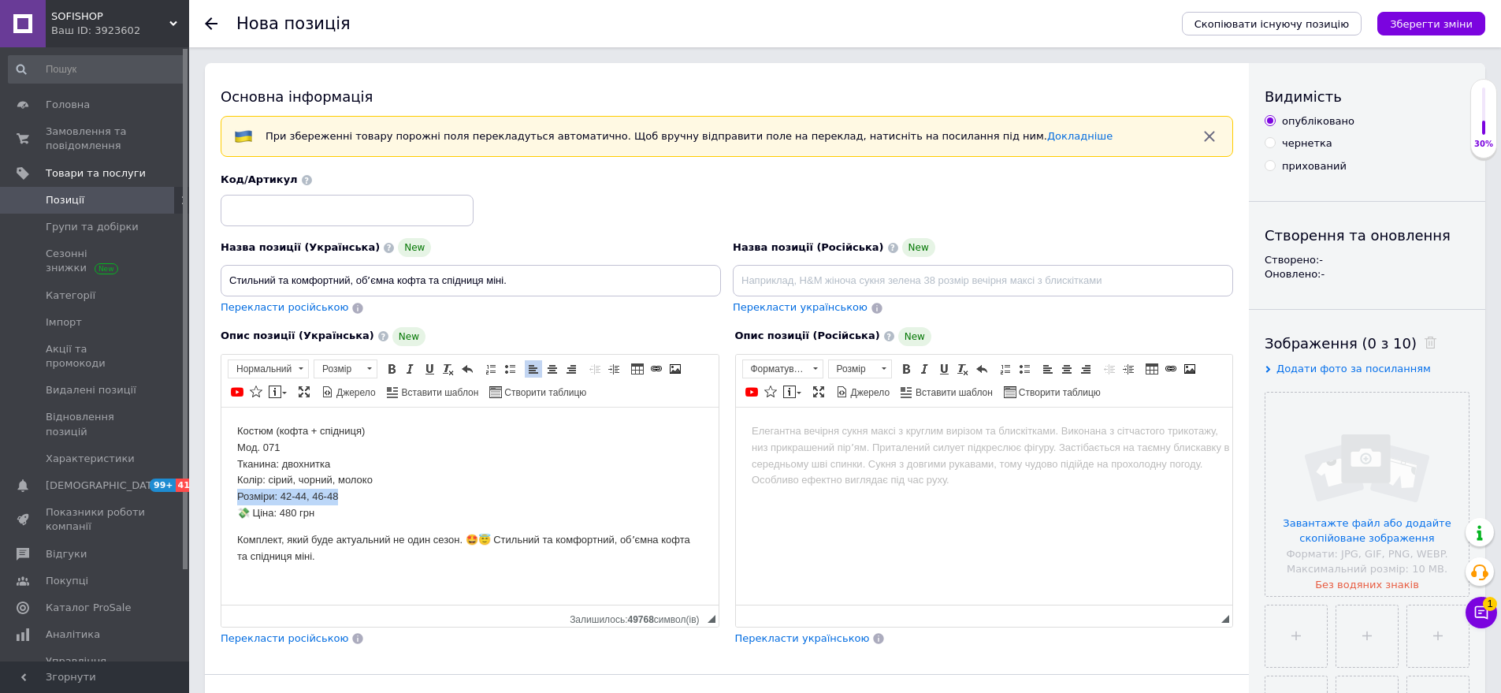
drag, startPoint x: 233, startPoint y: 500, endPoint x: 336, endPoint y: 504, distance: 102.5
click at [336, 504] on html "Костюм (кофта + спідниця) Мод. 071 Тканина: двохнитка Колір: сірий, чорний, мол…" at bounding box center [469, 493] width 497 height 173
drag, startPoint x: 337, startPoint y: 500, endPoint x: 565, endPoint y: 908, distance: 467.2
click at [388, 527] on span "Копіювати" at bounding box center [387, 531] width 61 height 19
type input "Стильний та комфортний, обʼємна кофта та спідниця міні. Розміри: 42-44, 46-48"
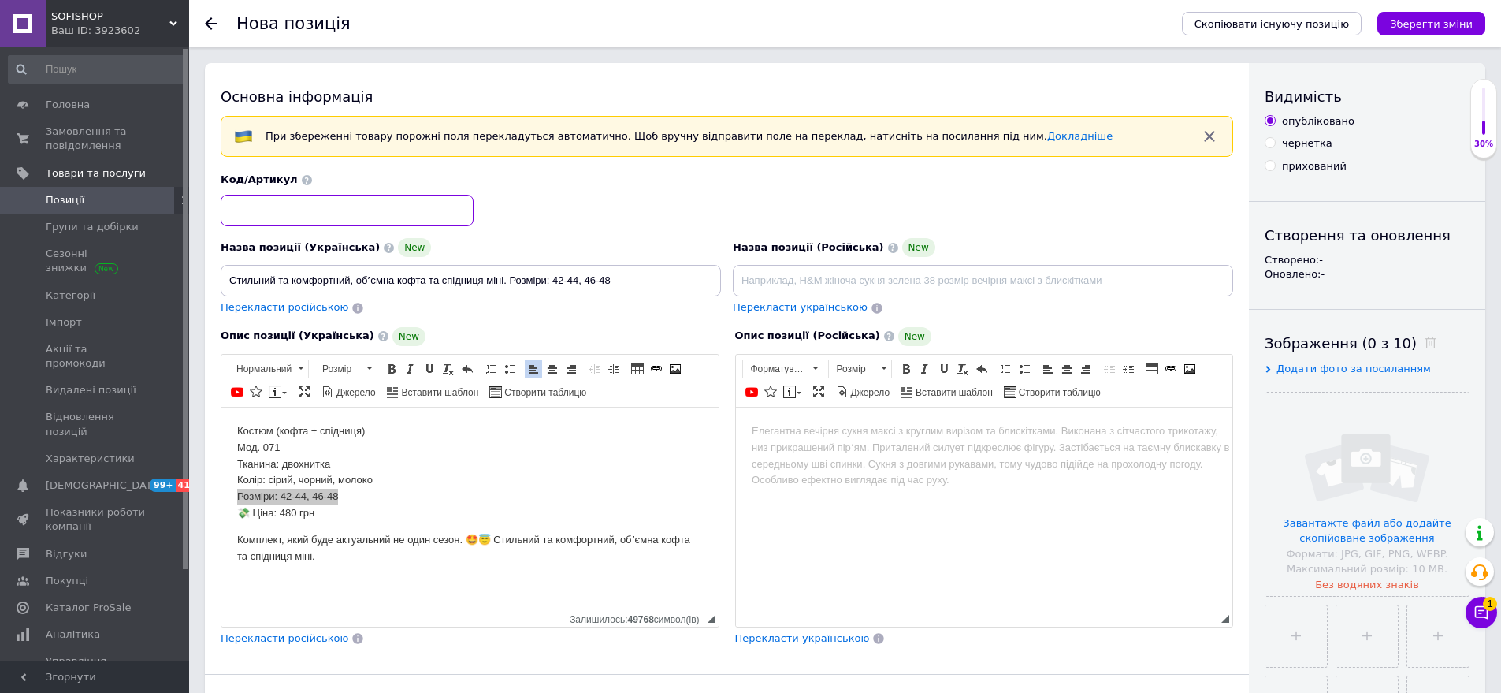
click at [288, 211] on input at bounding box center [347, 211] width 253 height 32
type input "071-сн1482"
click at [237, 514] on p "Костюм (кофта + спідниця) Мод. 071 Тканина: двохнитка Колір: сірий, чорний, мол…" at bounding box center [470, 471] width 466 height 99
drag, startPoint x: 237, startPoint y: 514, endPoint x: 458, endPoint y: 549, distance: 223.4
click at [458, 549] on body "Костюм (кофта + спідниця) Мод. 071 Тканина: двохнитка Колір: сірий, чорний, мол…" at bounding box center [470, 492] width 466 height 141
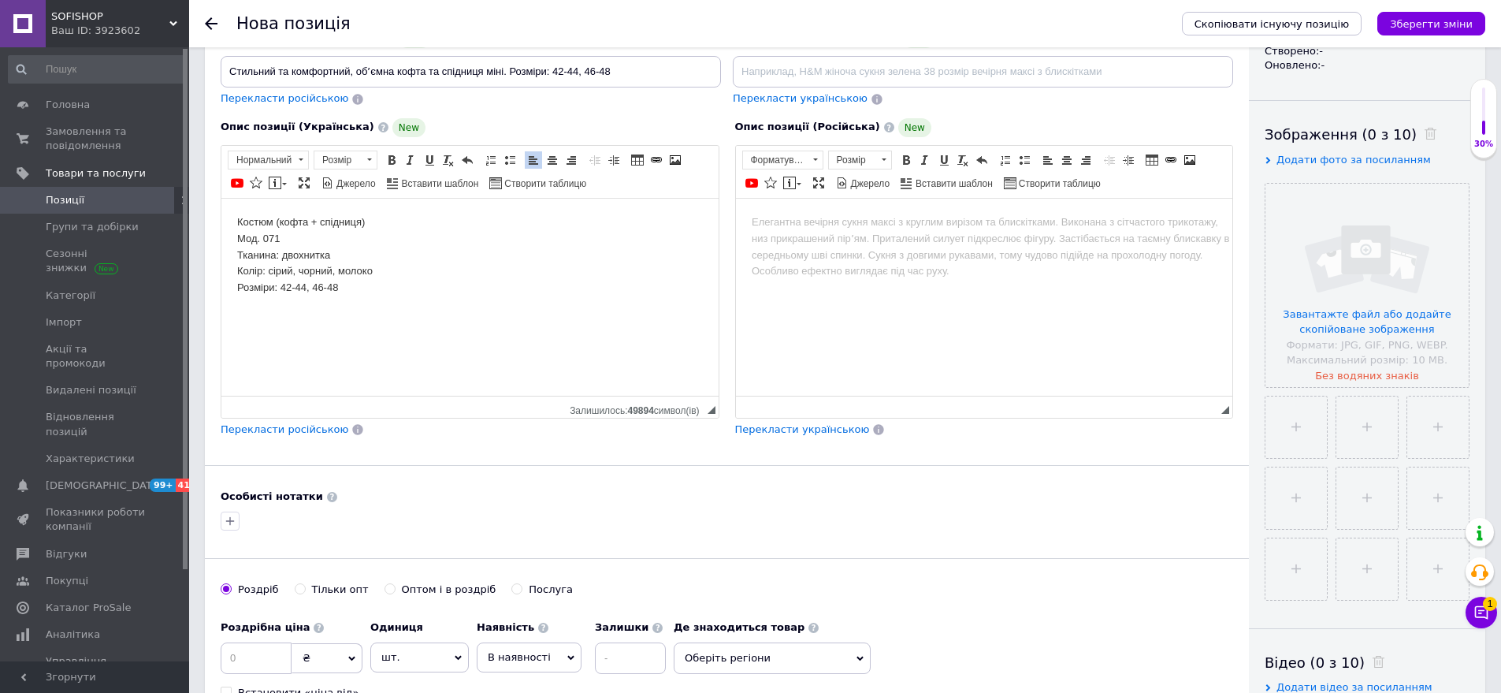
scroll to position [236, 0]
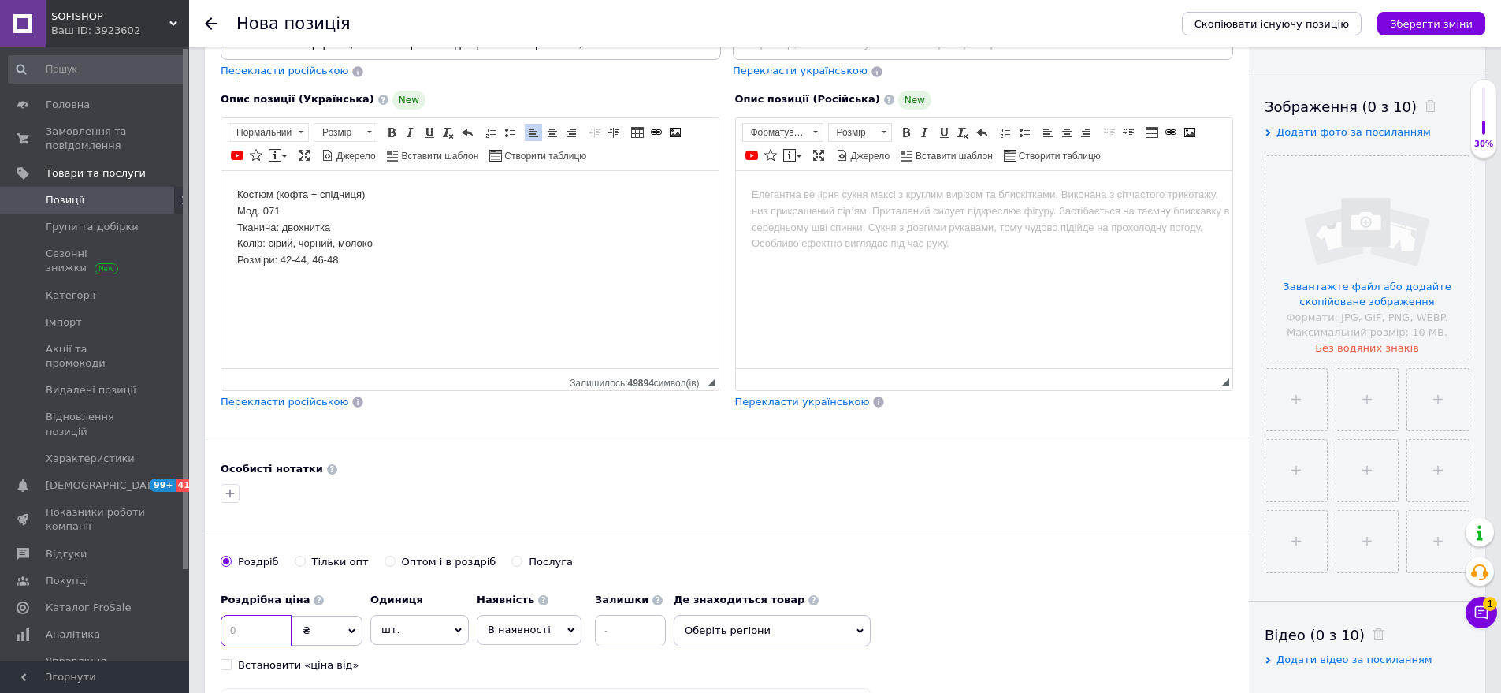
click at [262, 623] on input at bounding box center [256, 631] width 71 height 32
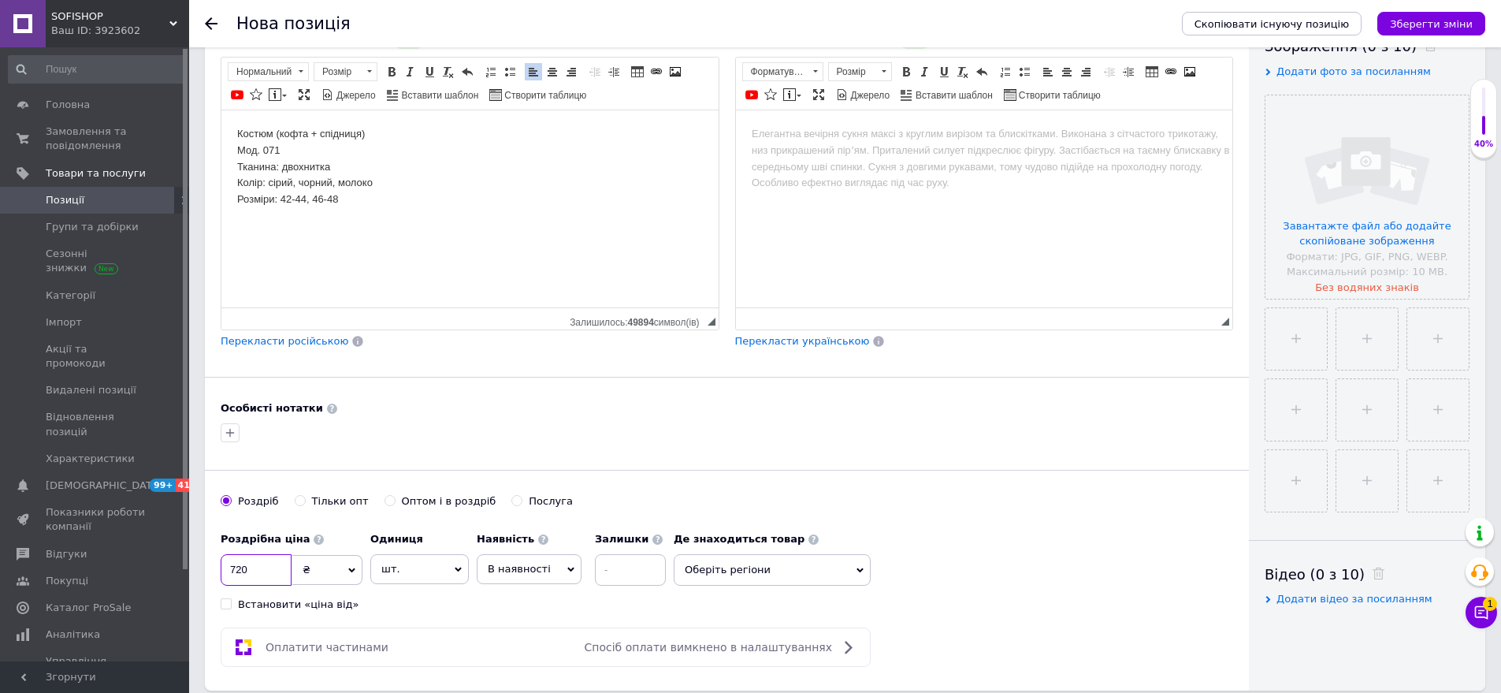
scroll to position [315, 0]
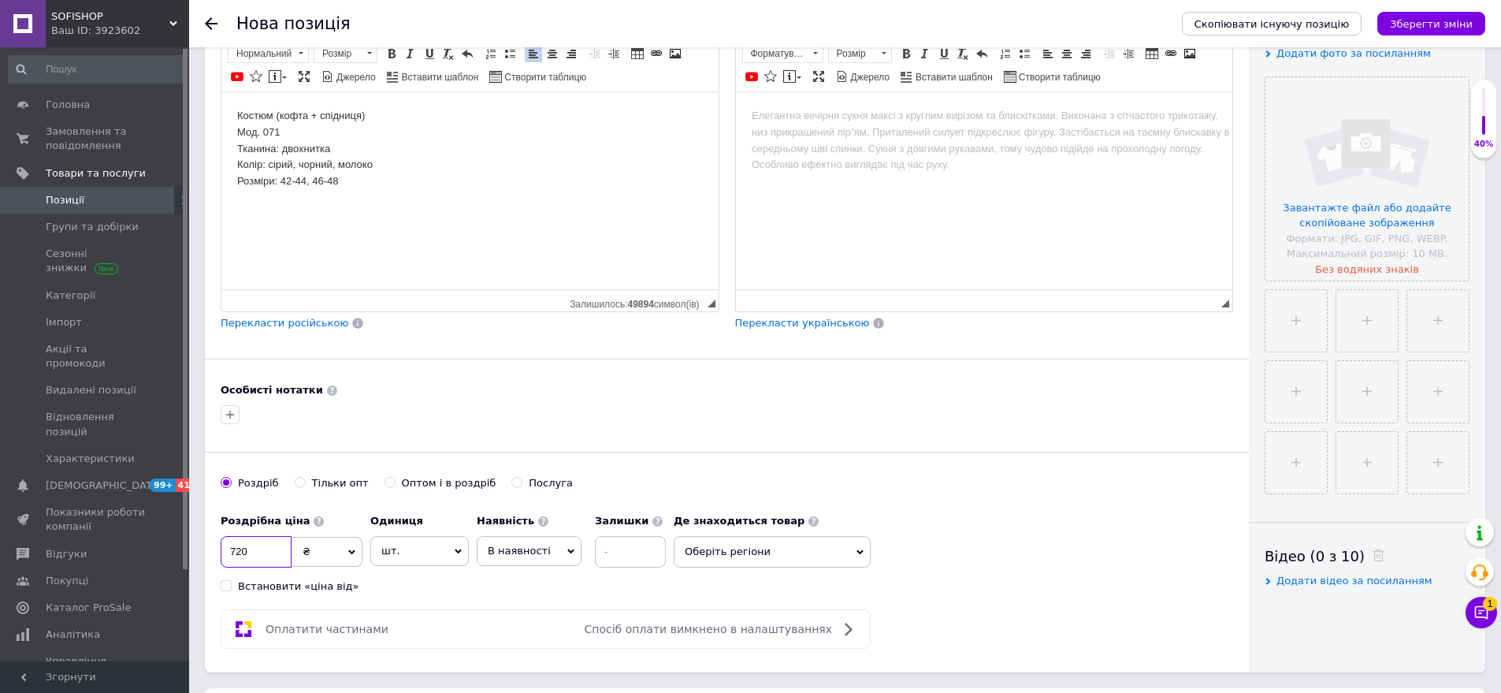
type input "720"
click at [732, 562] on span "Оберіть регіони" at bounding box center [772, 552] width 197 height 32
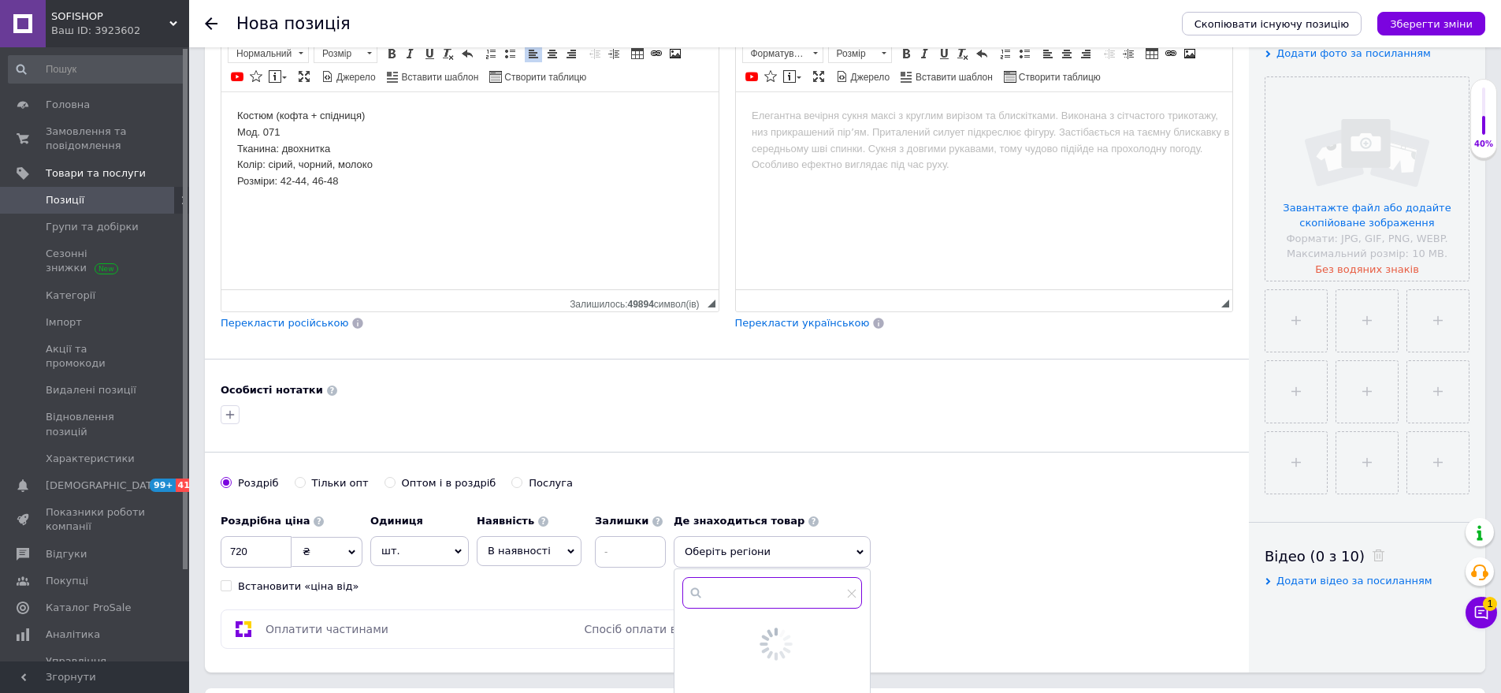
click at [753, 597] on input "text" at bounding box center [773, 593] width 180 height 32
drag, startPoint x: 732, startPoint y: 562, endPoint x: 657, endPoint y: 589, distance: 80.3
drag, startPoint x: 657, startPoint y: 589, endPoint x: 737, endPoint y: 596, distance: 80.7
click at [737, 596] on input "о" at bounding box center [773, 593] width 180 height 32
type input "оде"
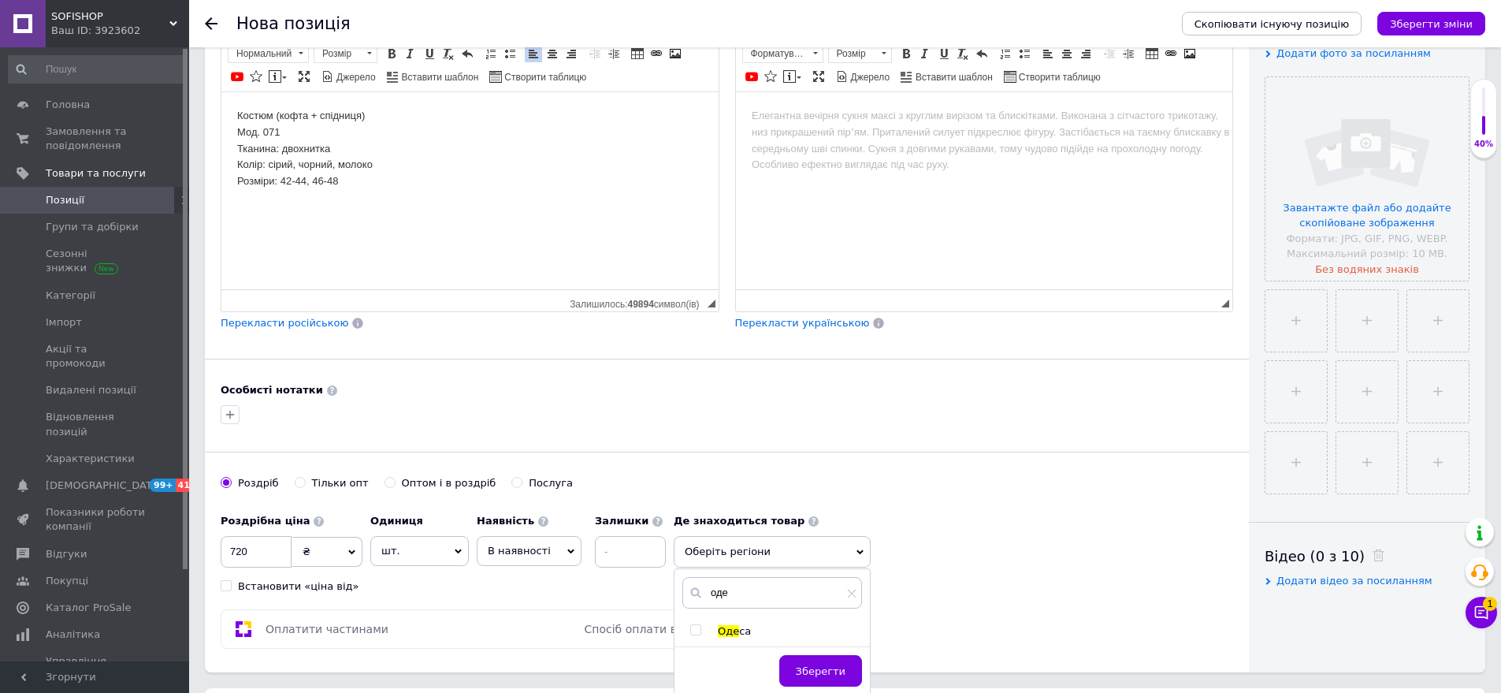
click at [730, 637] on span "Оде" at bounding box center [728, 631] width 21 height 12
checkbox input "true"
click at [825, 683] on span "Зберегти" at bounding box center [821, 679] width 50 height 12
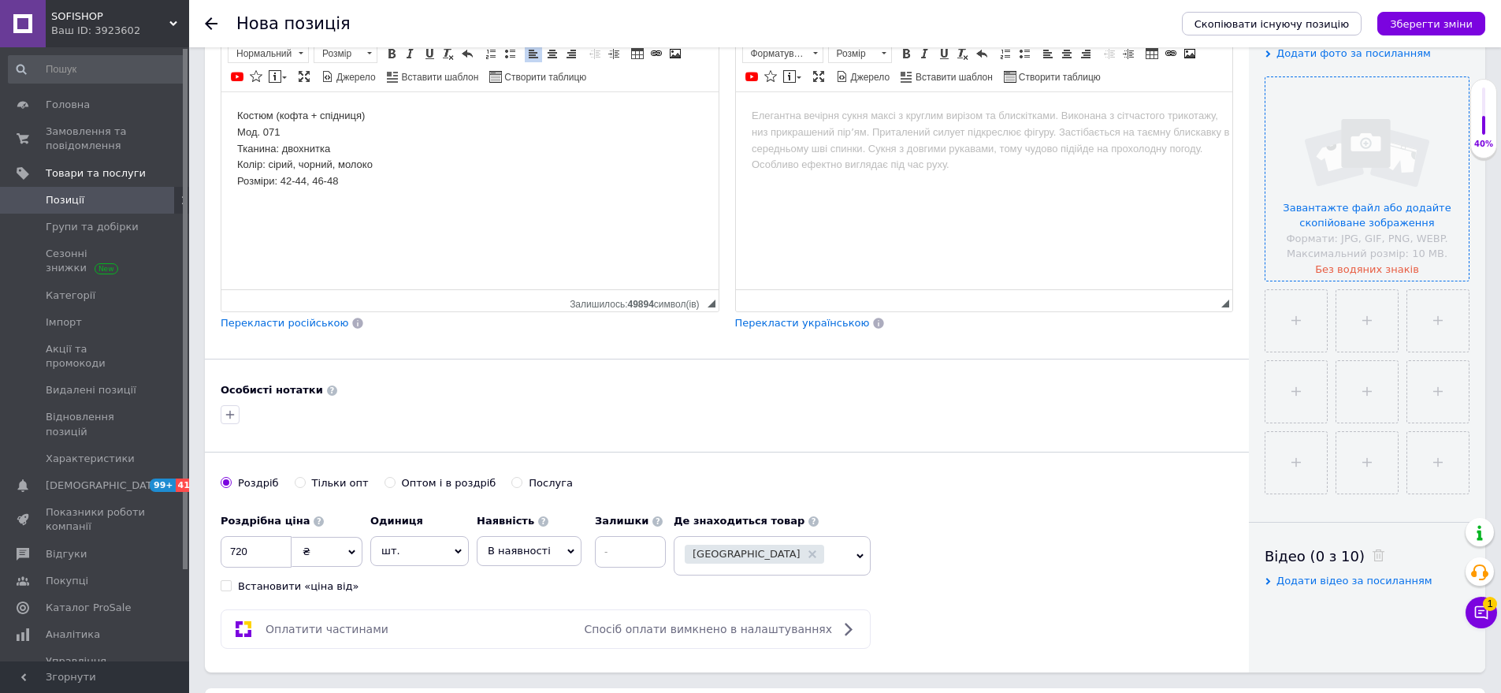
click at [1369, 255] on input "file" at bounding box center [1367, 178] width 203 height 203
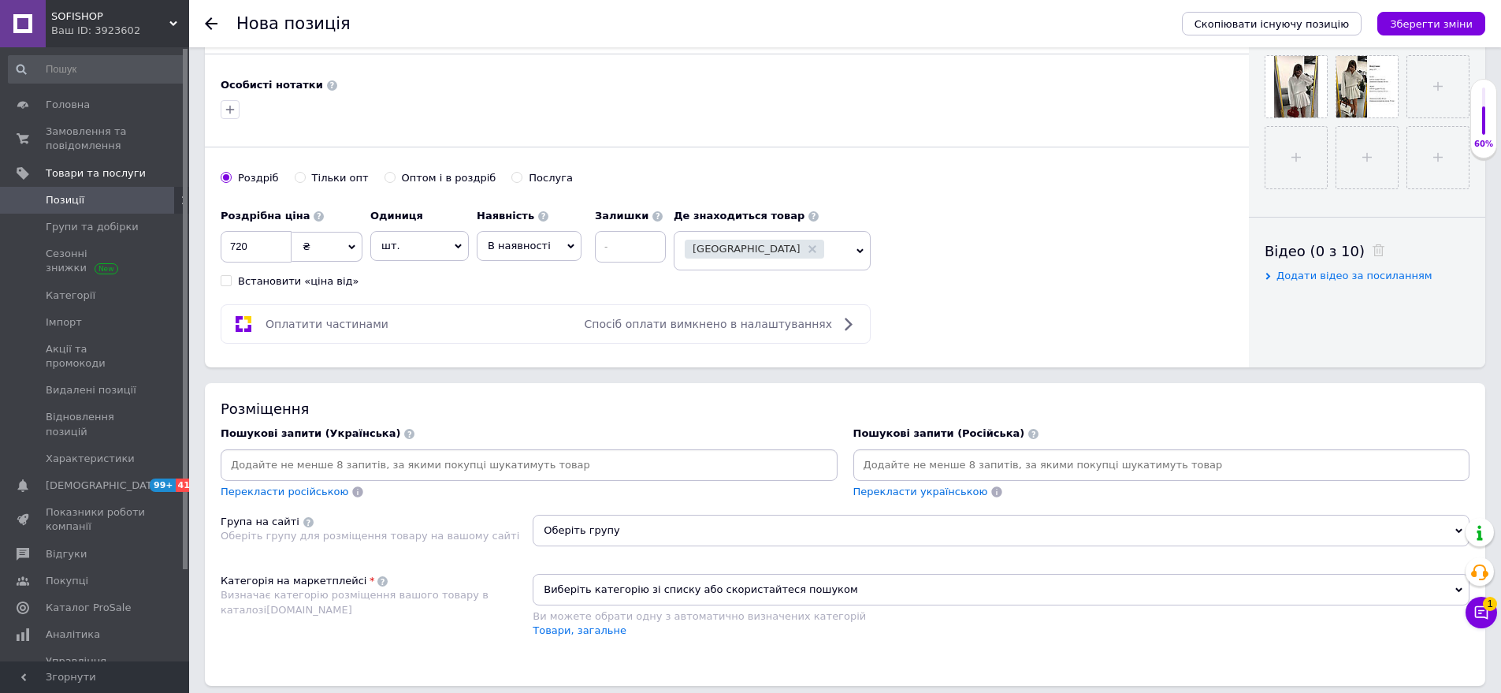
scroll to position [631, 0]
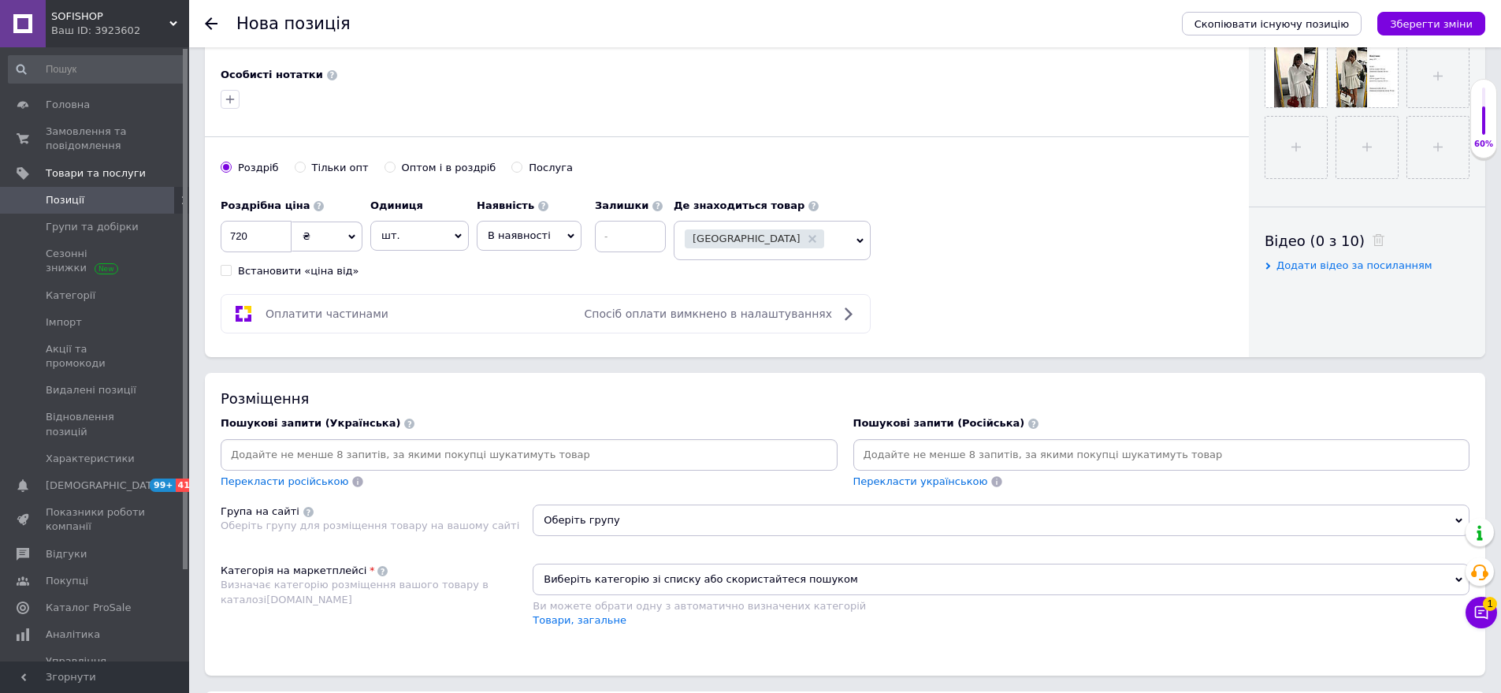
click at [880, 454] on input at bounding box center [1162, 455] width 611 height 24
click at [344, 359] on div "Основна інформація При збереженні товару порожні поля перекладуться автоматично…" at bounding box center [845, 245] width 1312 height 1624
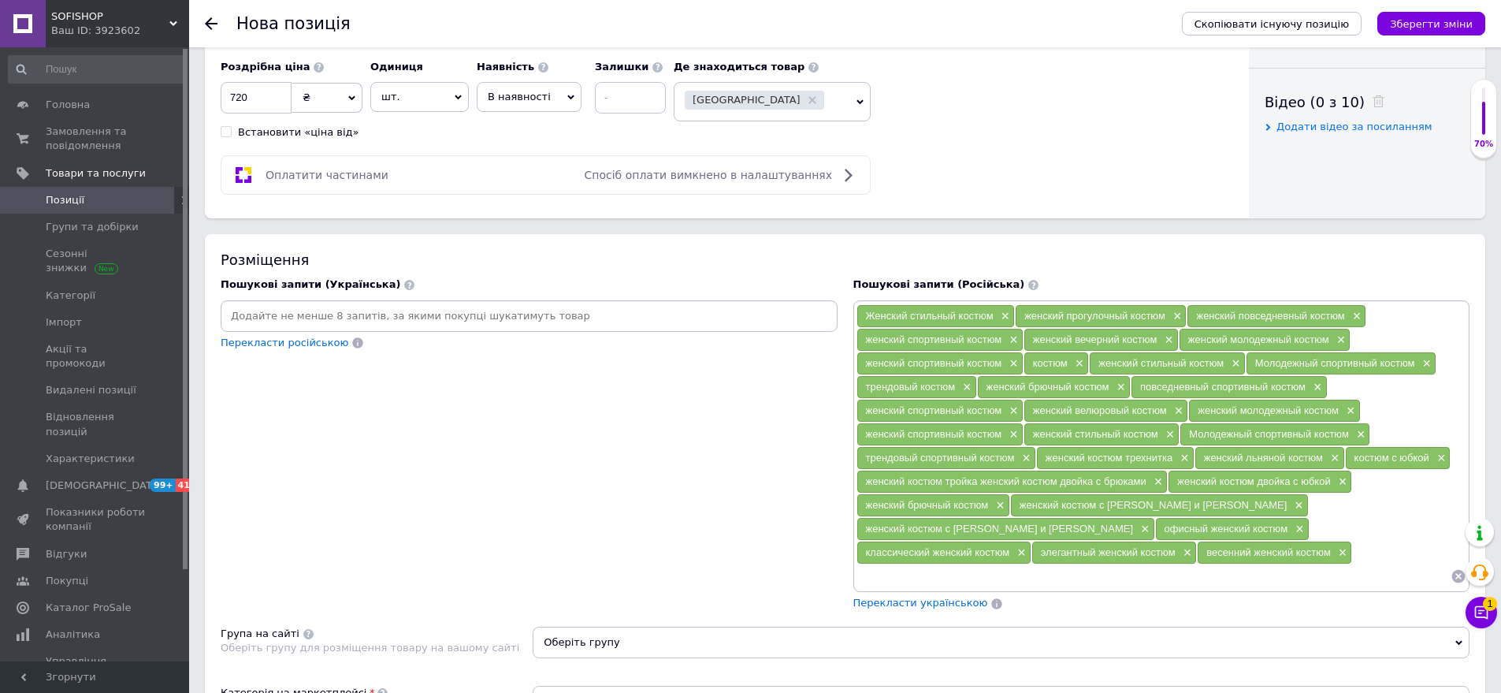
scroll to position [946, 0]
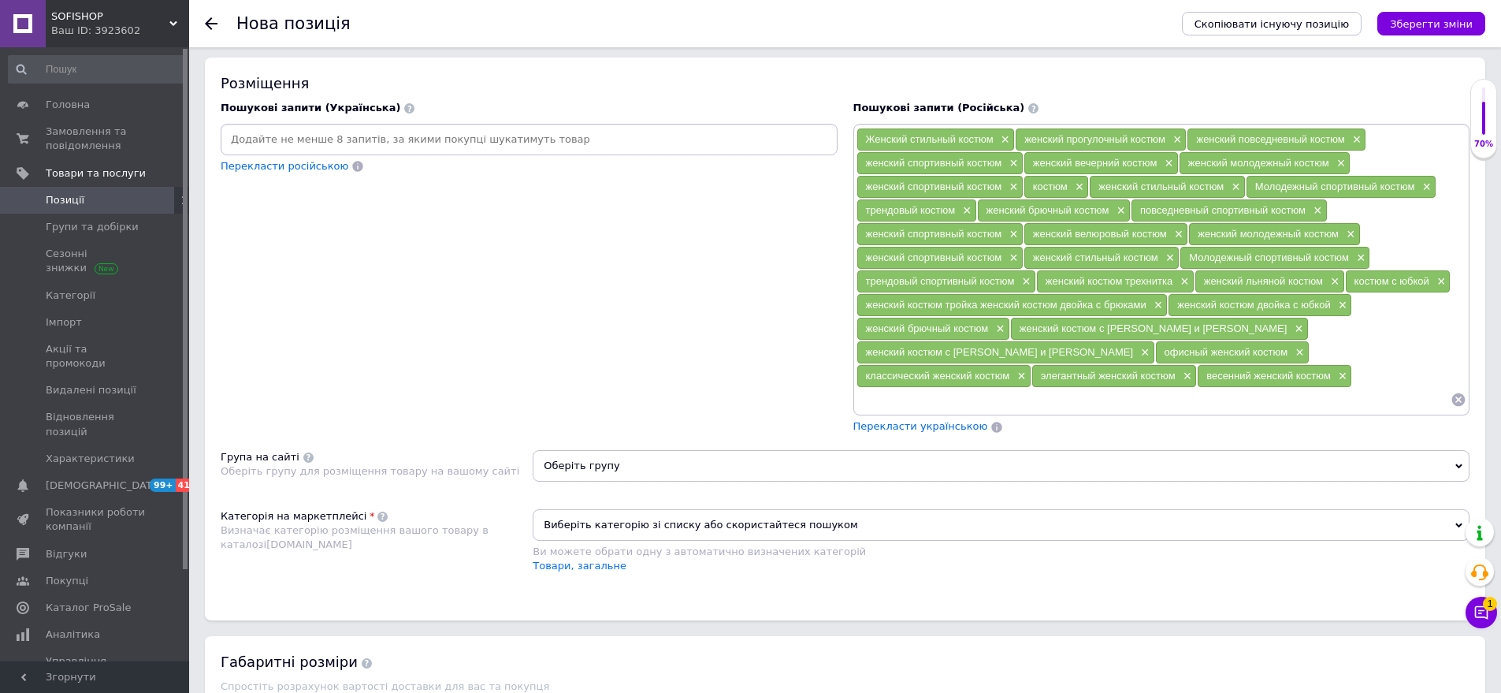
click at [597, 452] on span "Оберіть групу" at bounding box center [1001, 466] width 937 height 32
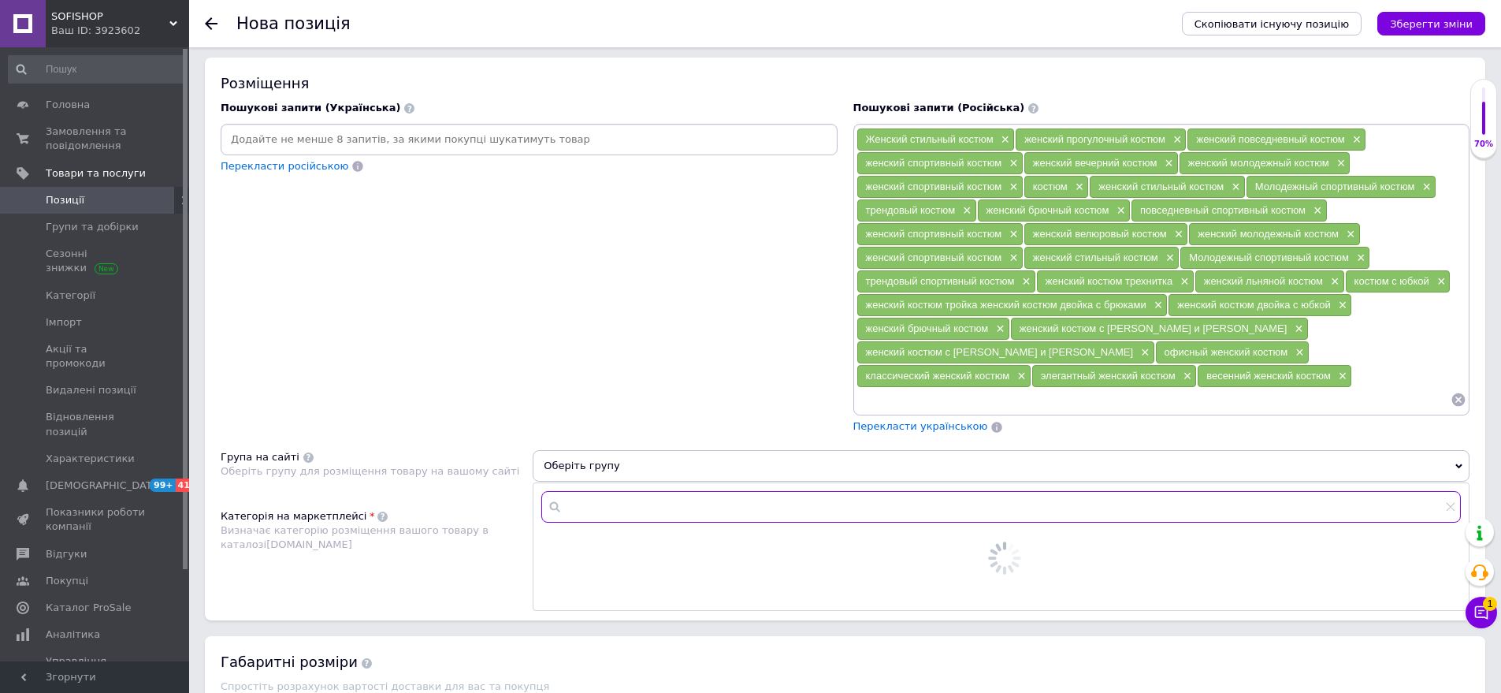
click at [590, 491] on input "text" at bounding box center [1001, 507] width 920 height 32
type input "кос"
click at [618, 539] on span "кос" at bounding box center [622, 545] width 18 height 12
radio input "true"
drag, startPoint x: 1406, startPoint y: 560, endPoint x: 649, endPoint y: 451, distance: 765.2
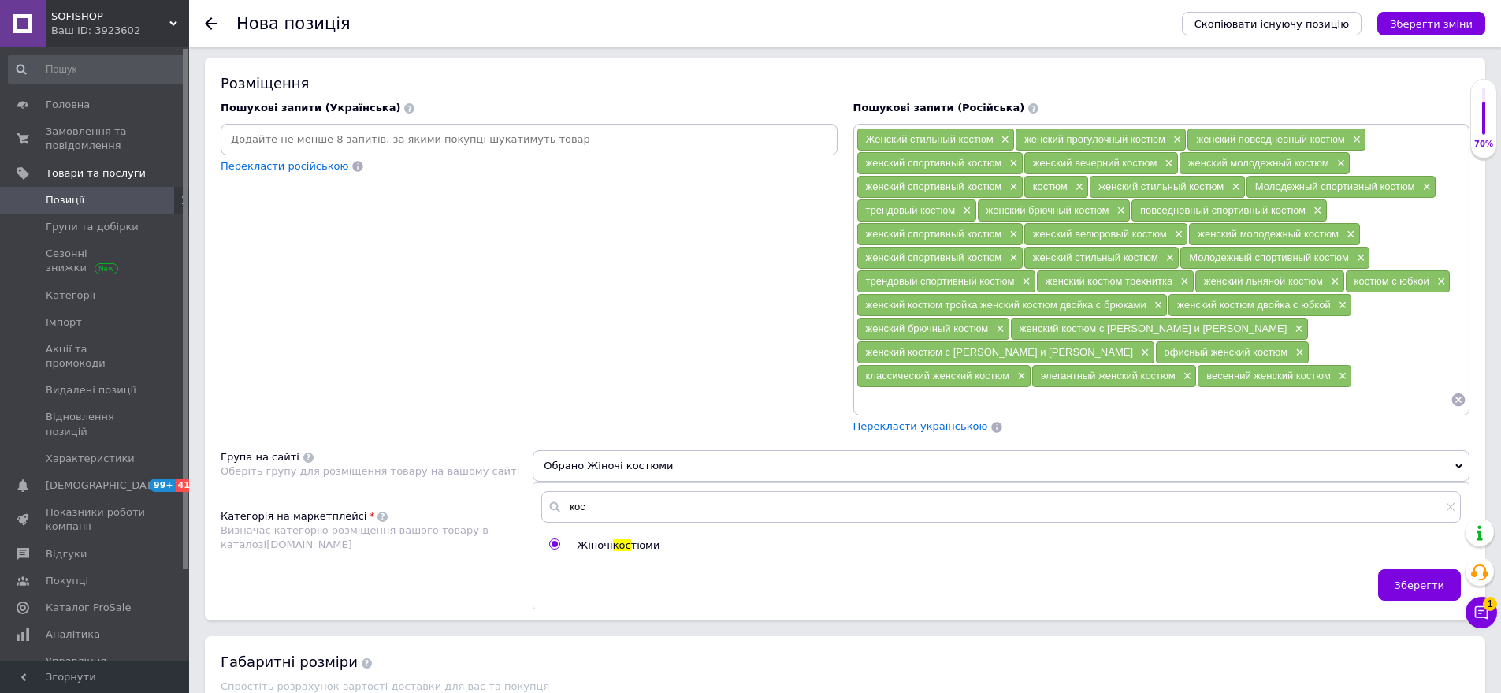
click at [1387, 569] on button "Зберегти" at bounding box center [1419, 585] width 83 height 32
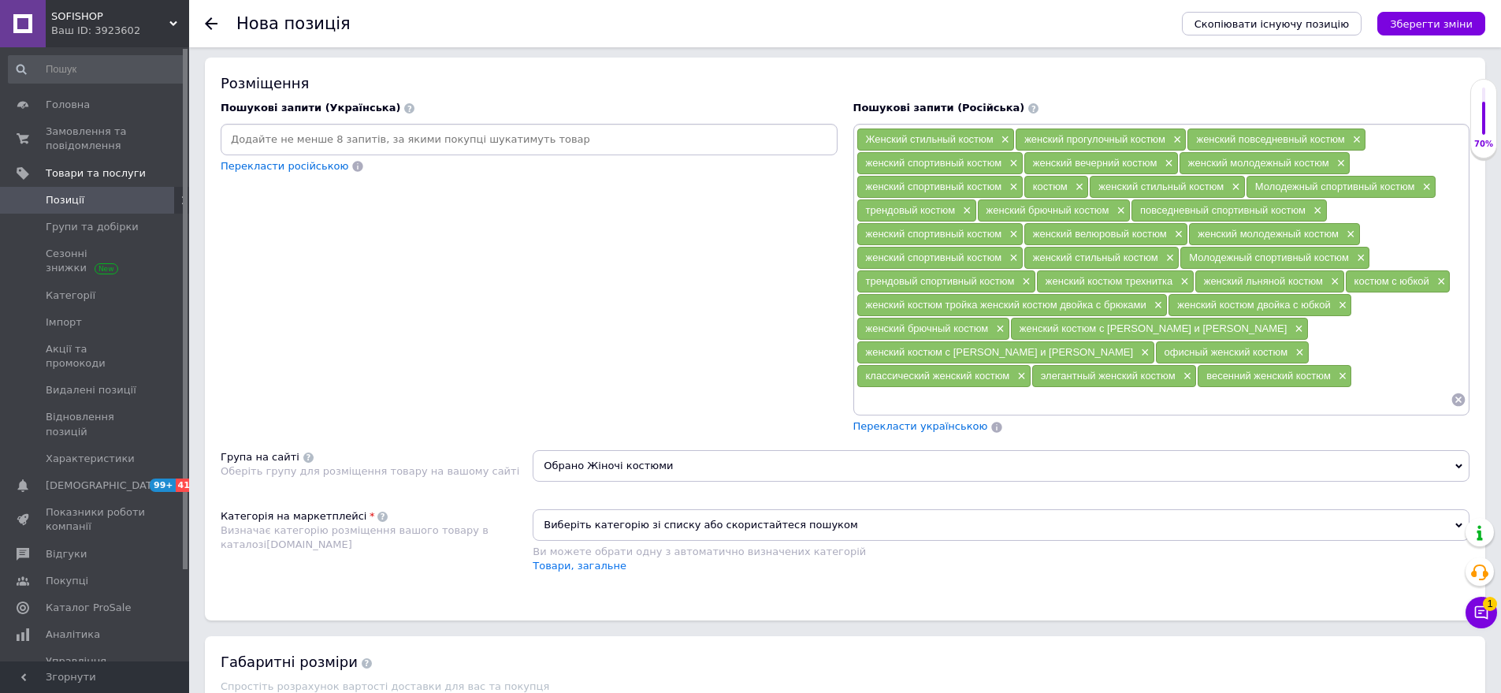
click at [612, 509] on span "Виберіть категорію зі списку або скористайтеся пошуком" at bounding box center [1001, 525] width 937 height 32
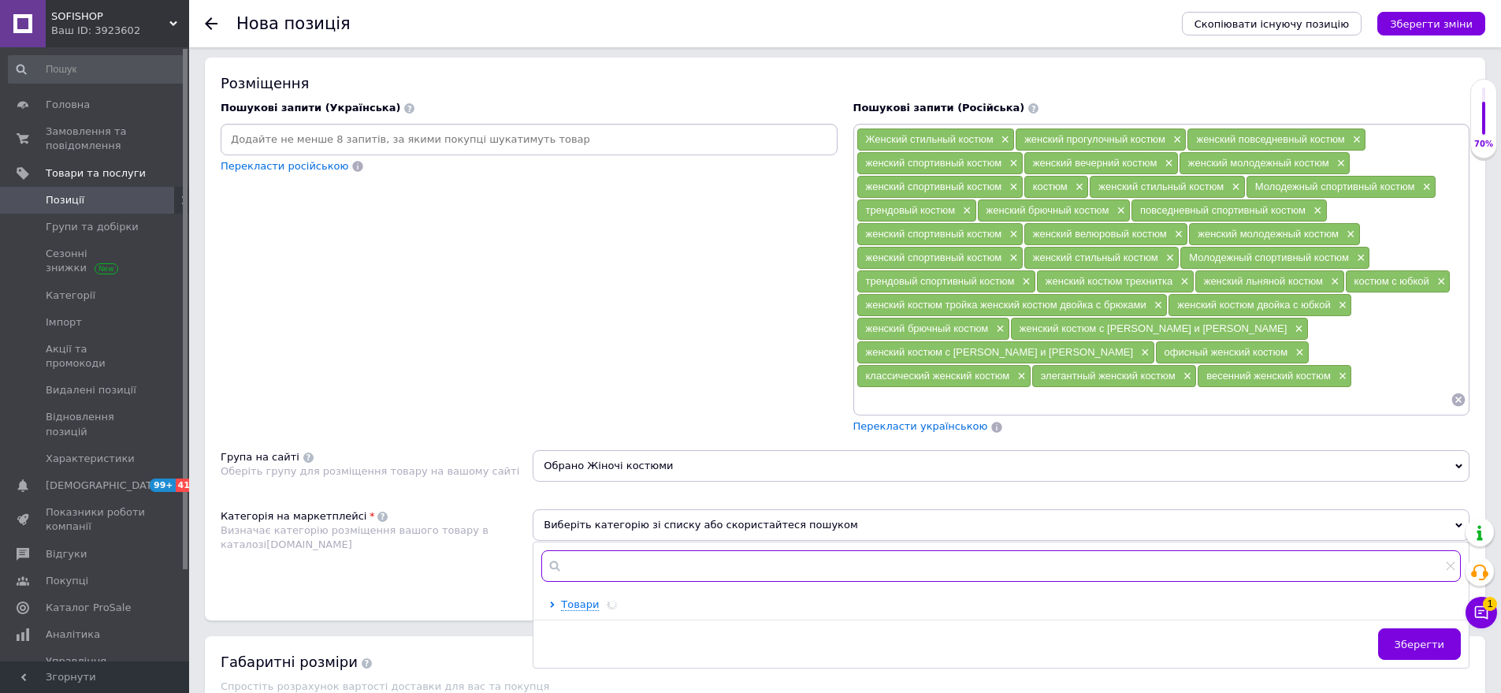
click at [610, 550] on input "text" at bounding box center [1001, 566] width 920 height 32
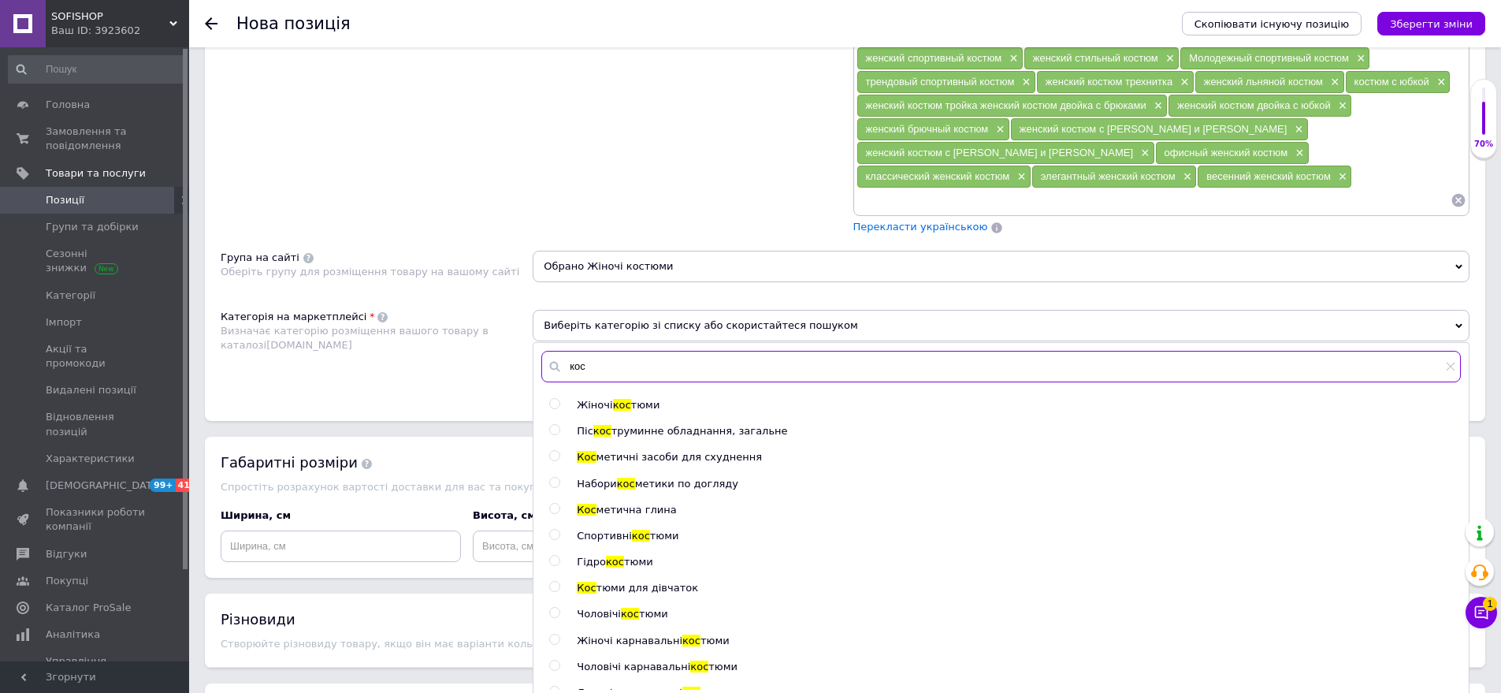
scroll to position [1250, 0]
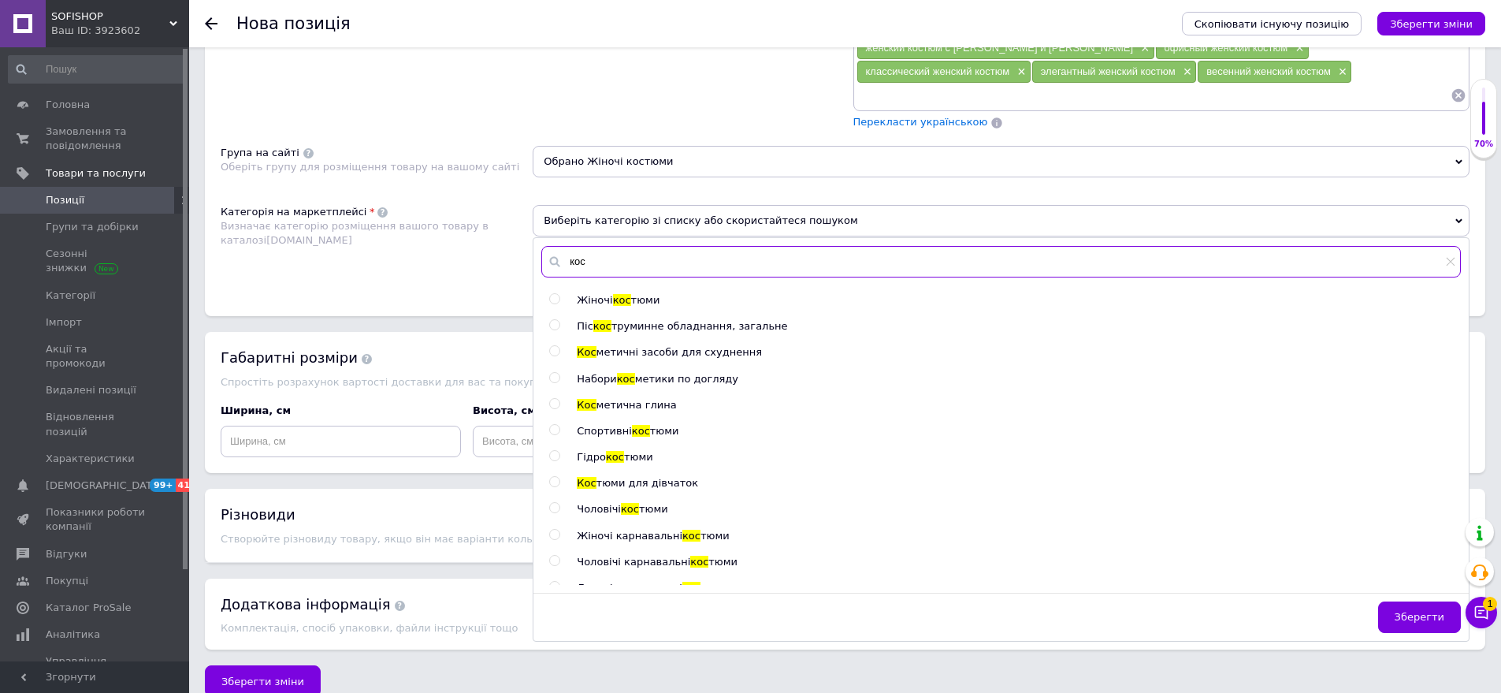
type input "кос"
click at [625, 293] on div "Жіночі кос тюми" at bounding box center [1018, 300] width 883 height 14
click at [622, 294] on span "кос" at bounding box center [622, 300] width 18 height 12
radio input "true"
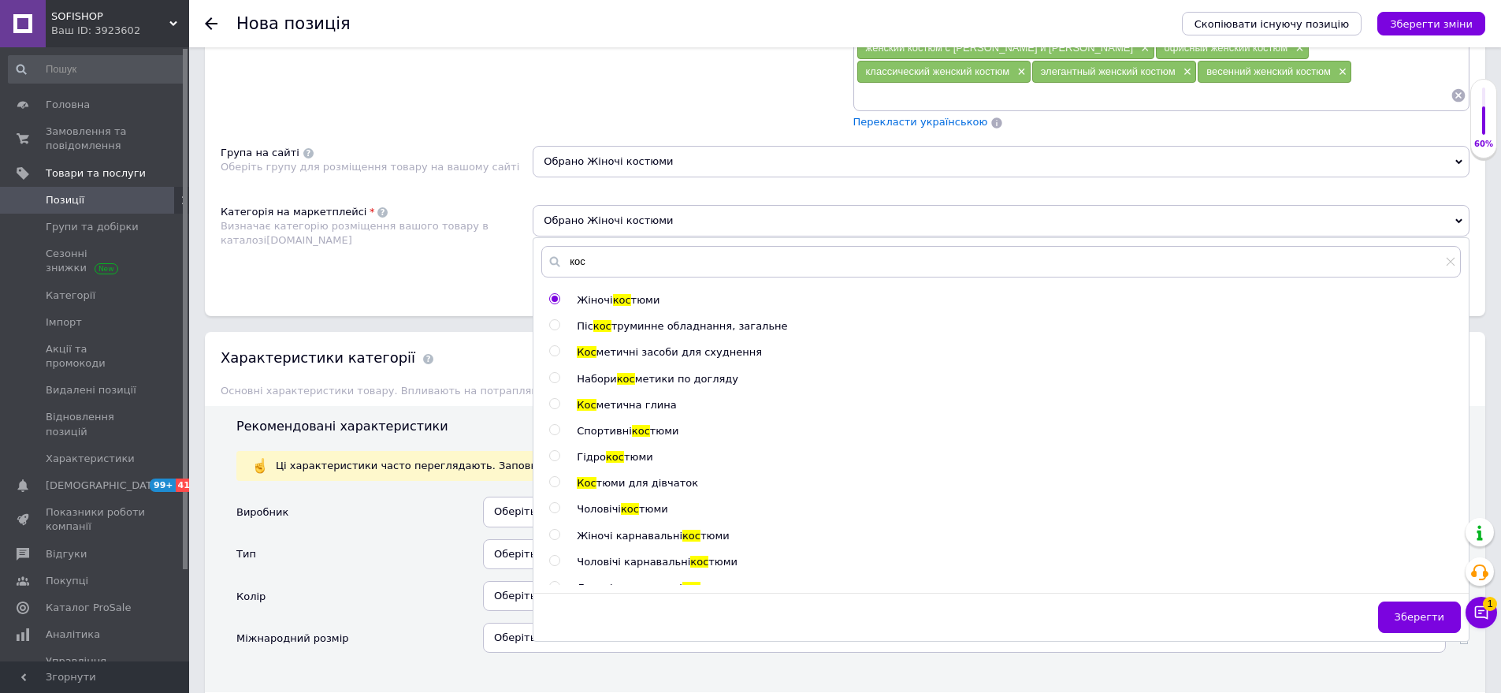
drag, startPoint x: 1424, startPoint y: 594, endPoint x: 932, endPoint y: 559, distance: 493.1
click at [1403, 611] on span "Зберегти" at bounding box center [1420, 617] width 50 height 12
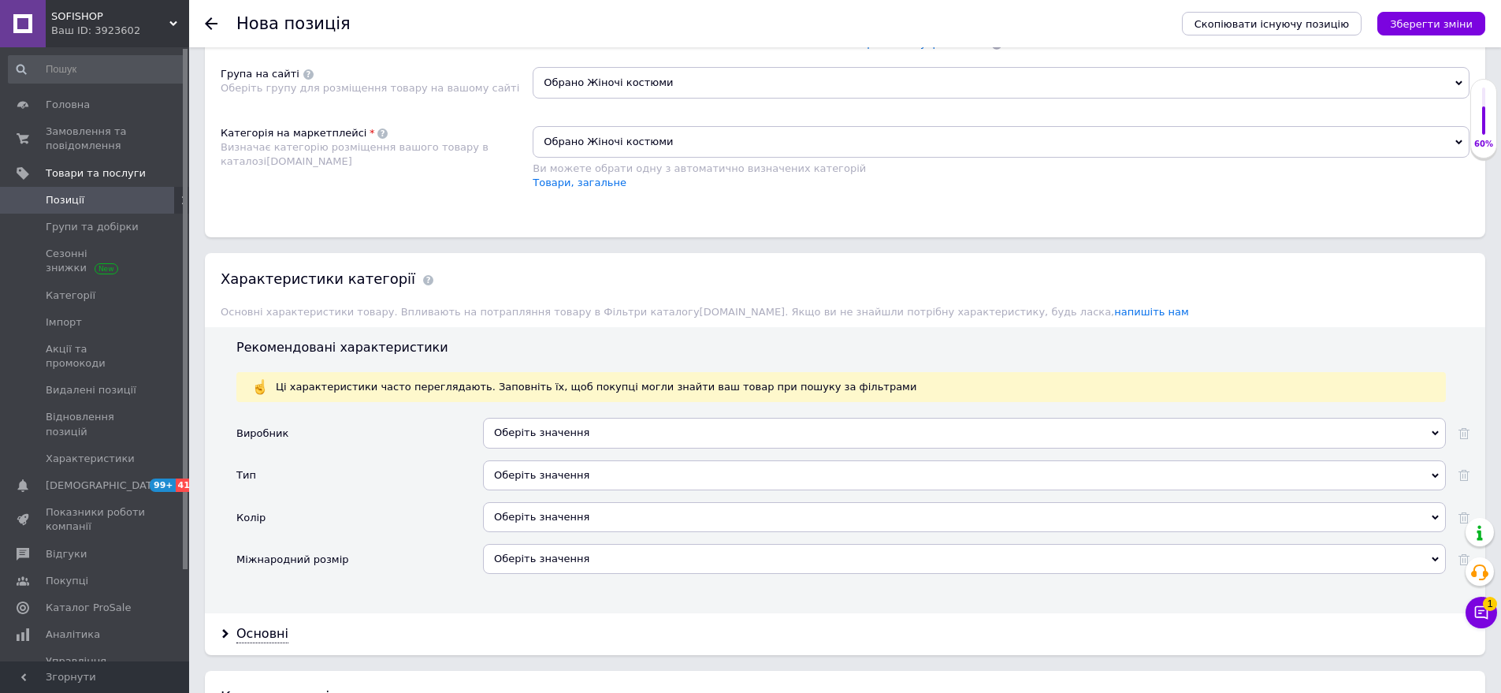
drag, startPoint x: 529, startPoint y: 445, endPoint x: 453, endPoint y: 380, distance: 99.5
click at [527, 460] on div "Оберіть значення" at bounding box center [964, 475] width 963 height 30
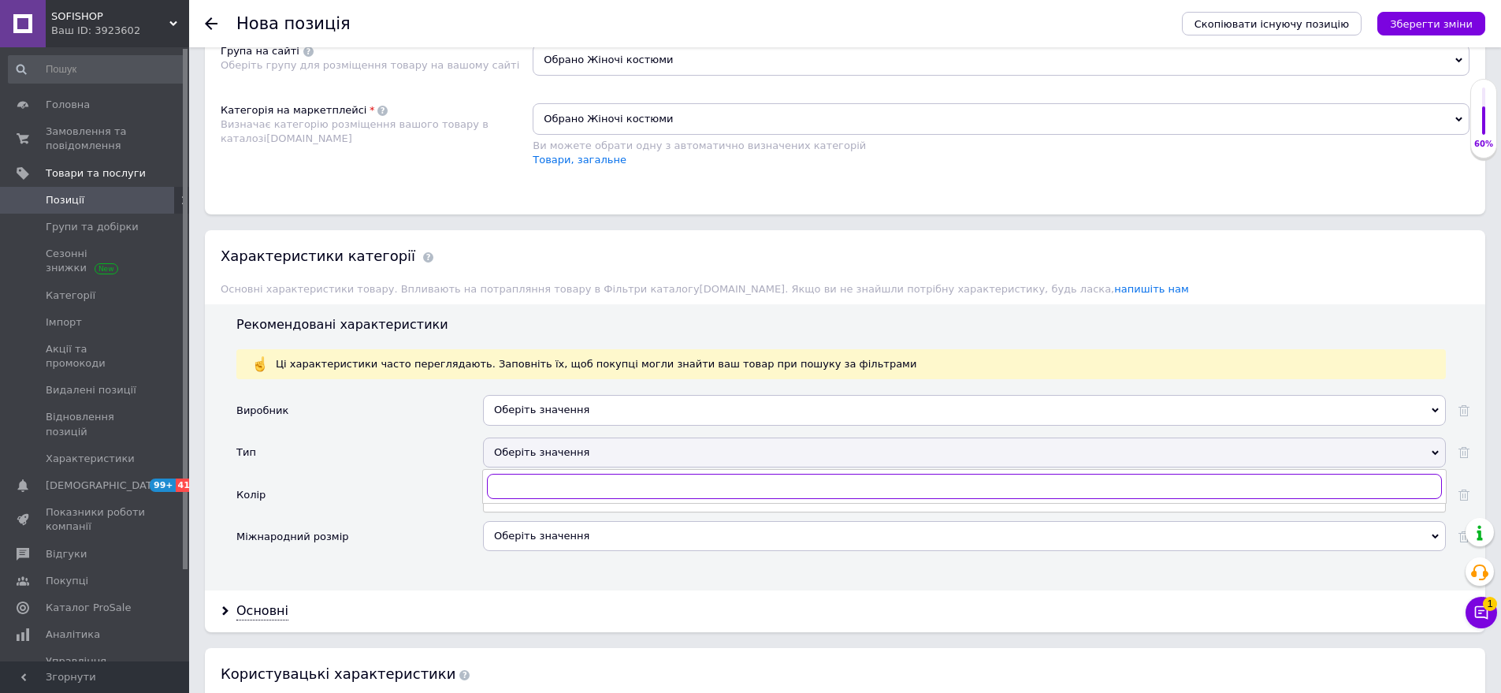
scroll to position [1486, 0]
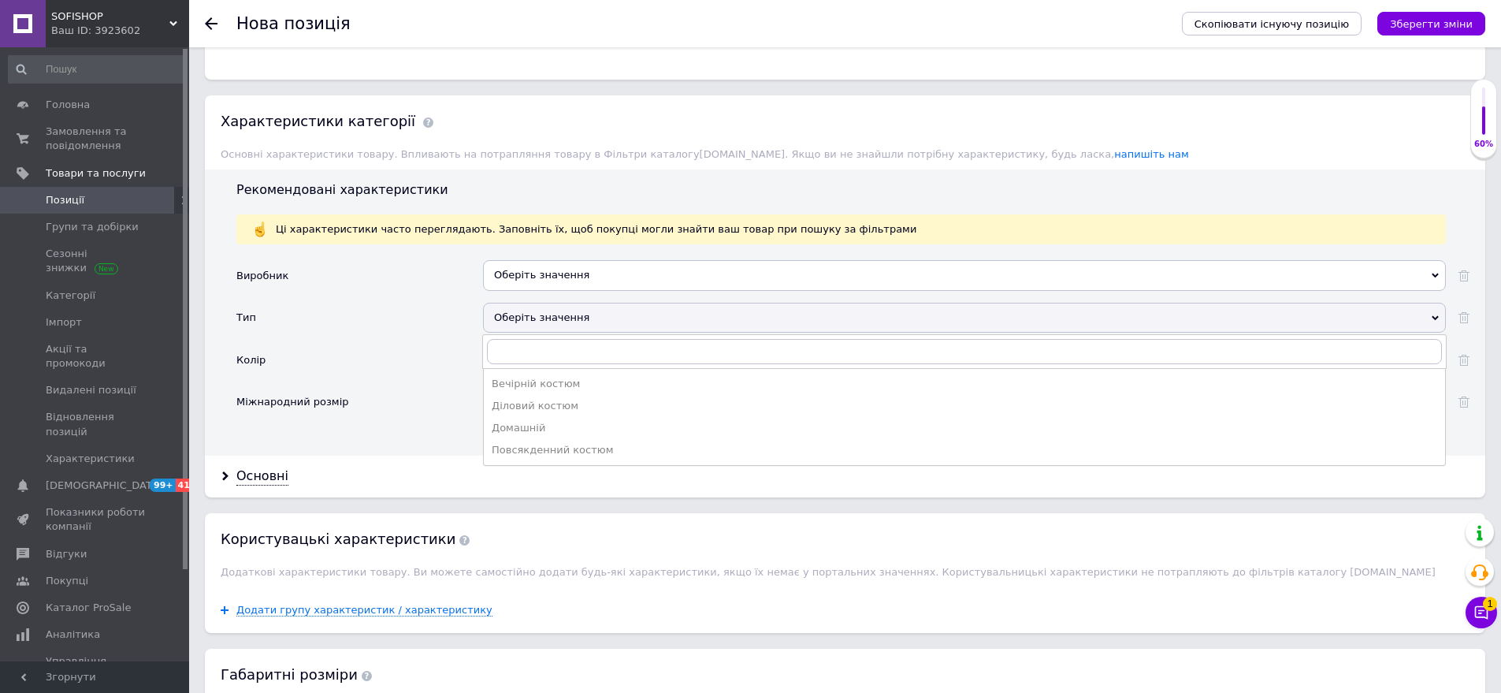
drag, startPoint x: 530, startPoint y: 433, endPoint x: 515, endPoint y: 346, distance: 88.6
click at [529, 443] on div "Повсякденний костюм" at bounding box center [965, 450] width 946 height 14
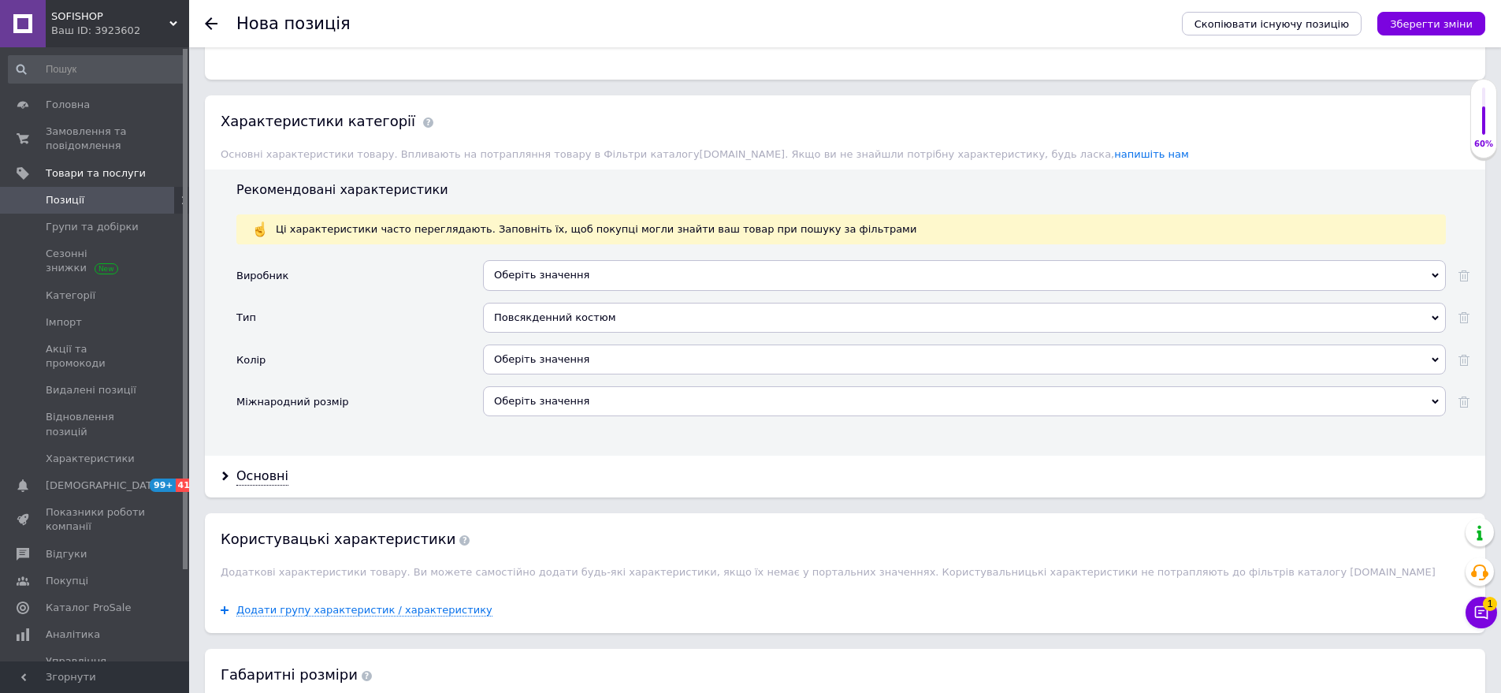
drag, startPoint x: 559, startPoint y: 325, endPoint x: 446, endPoint y: 292, distance: 117.7
click at [556, 344] on div "Оберіть значення" at bounding box center [964, 359] width 963 height 30
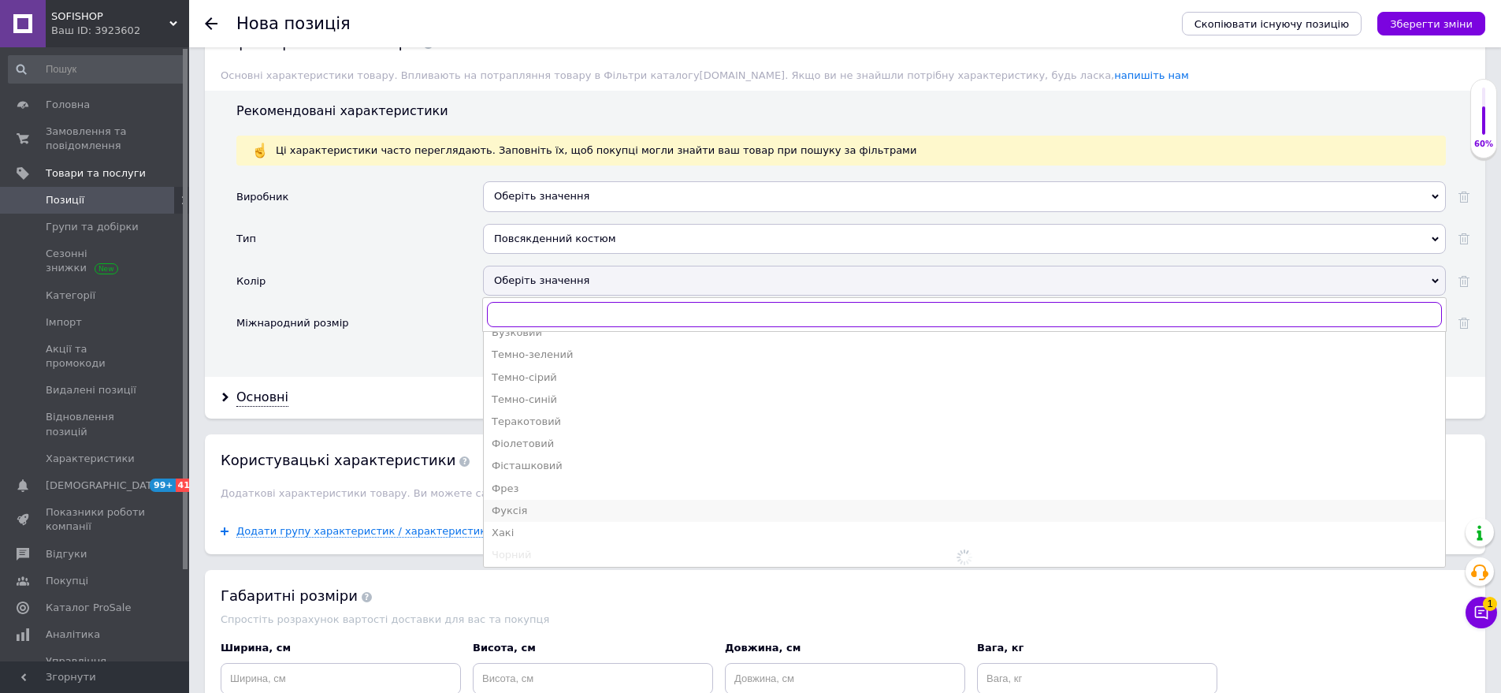
scroll to position [883, 0]
drag, startPoint x: 541, startPoint y: 532, endPoint x: 466, endPoint y: 383, distance: 167.1
click at [538, 545] on div "Чорний" at bounding box center [965, 552] width 946 height 14
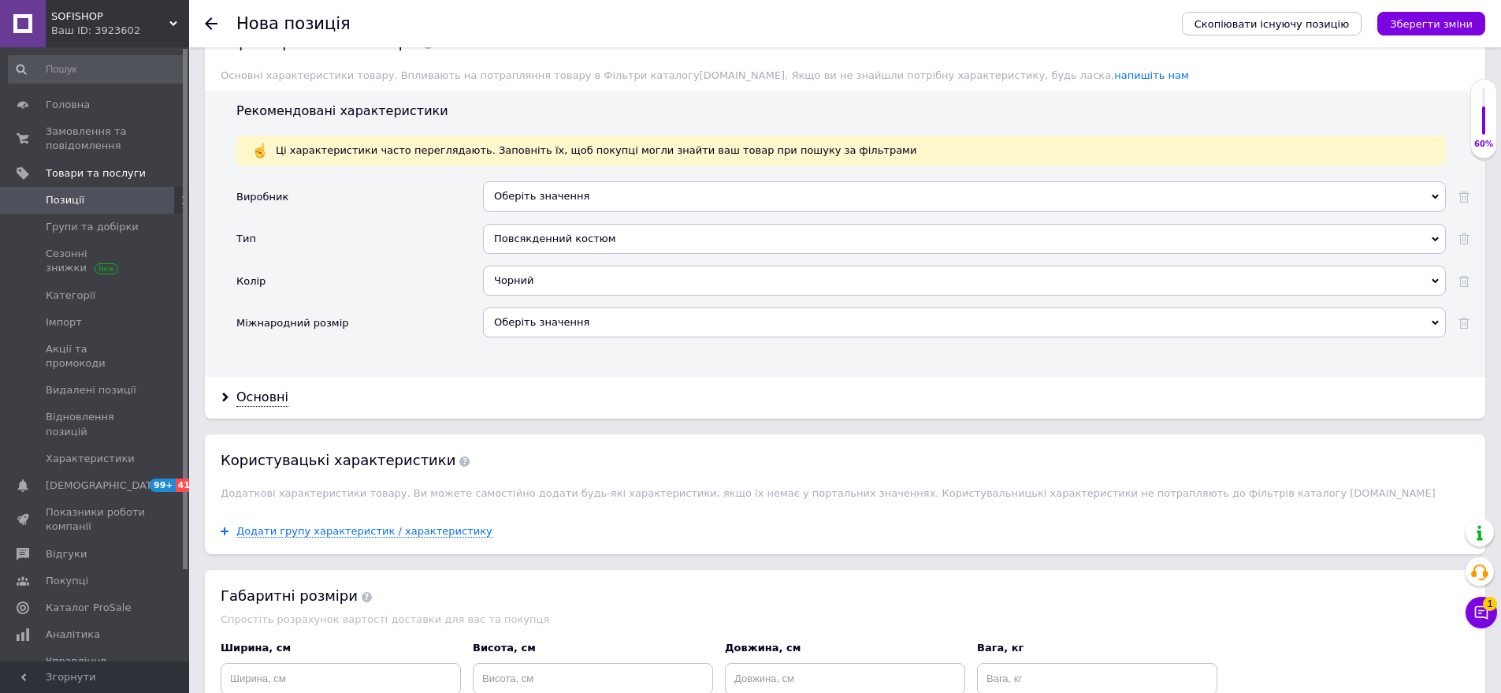
drag, startPoint x: 542, startPoint y: 302, endPoint x: 478, endPoint y: 283, distance: 66.6
click at [536, 307] on div "Оберіть значення" at bounding box center [964, 322] width 963 height 30
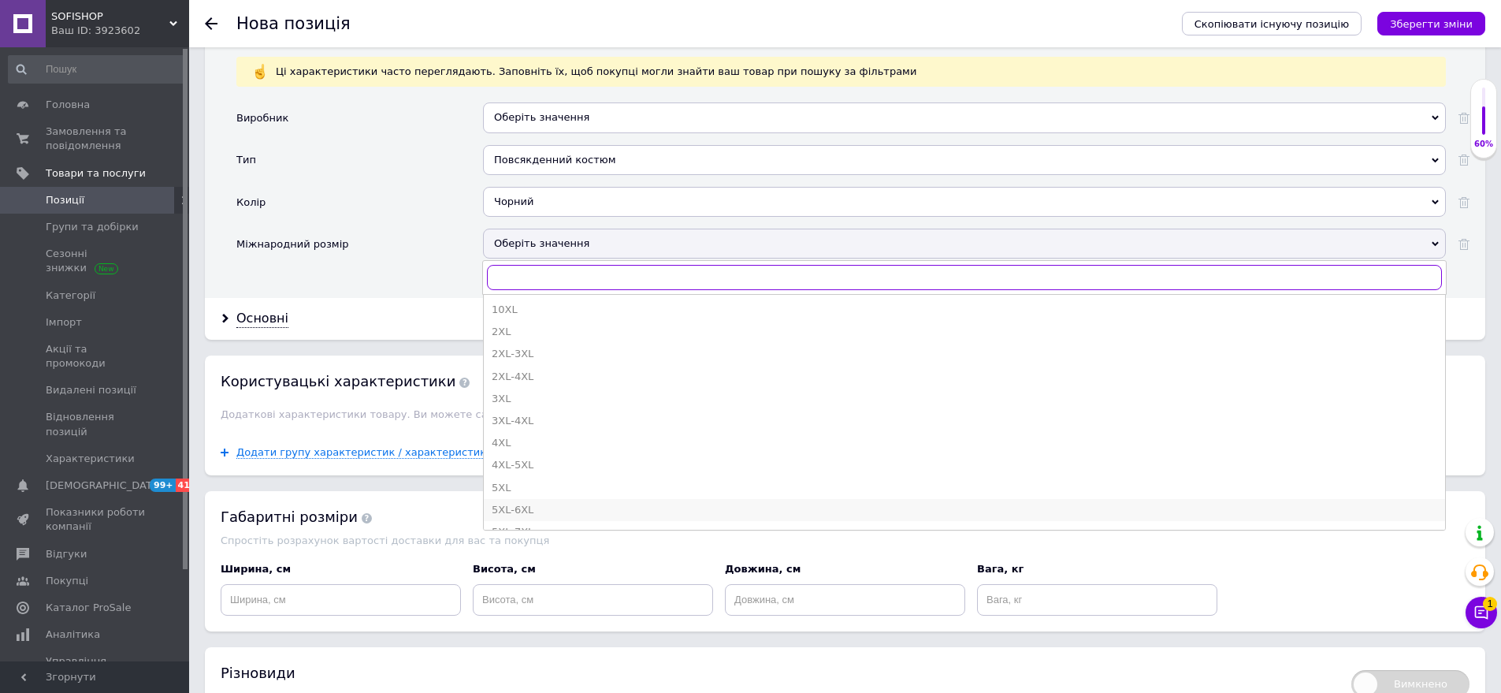
scroll to position [473, 0]
drag, startPoint x: 523, startPoint y: 426, endPoint x: 334, endPoint y: 357, distance: 200.7
click at [522, 448] on li "S-M" at bounding box center [965, 459] width 962 height 22
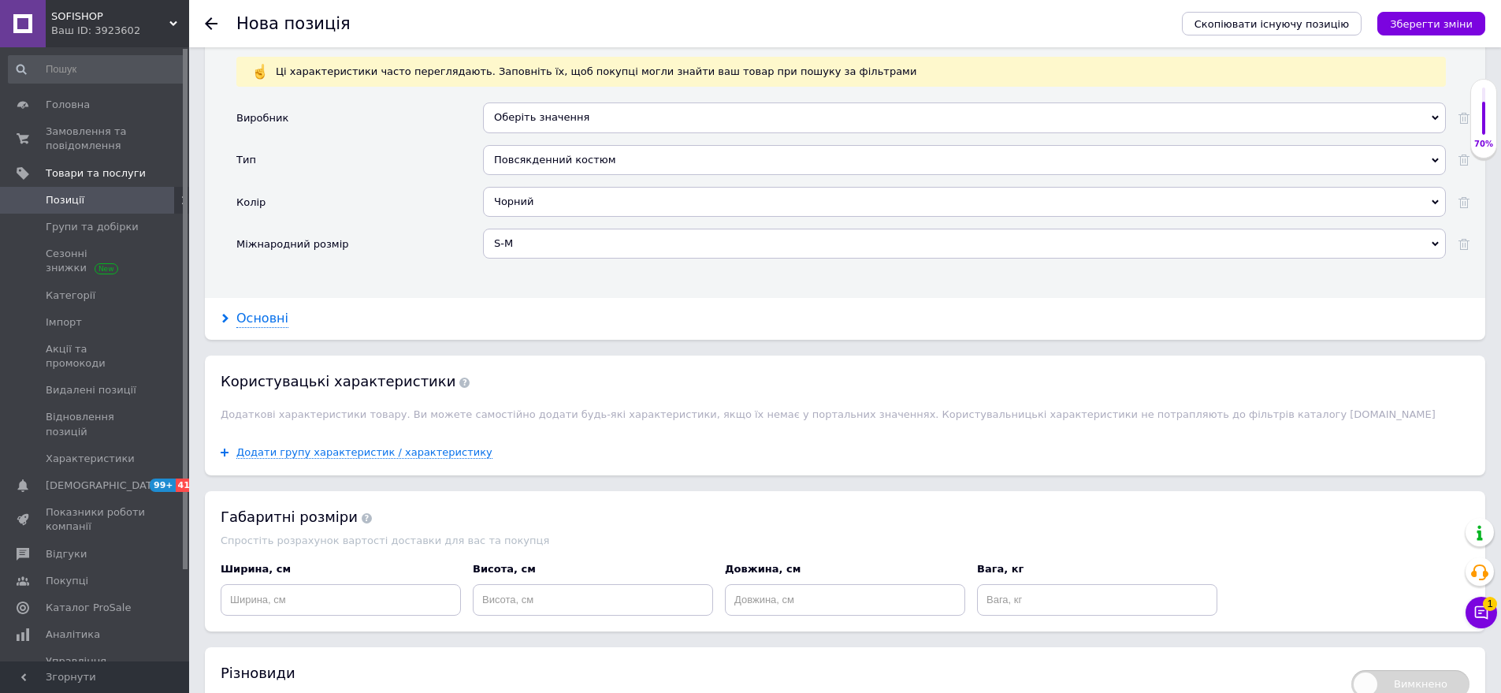
drag, startPoint x: 250, startPoint y: 285, endPoint x: 257, endPoint y: 302, distance: 18.7
click at [251, 298] on div "Основні" at bounding box center [845, 319] width 1281 height 42
click at [257, 310] on div "Основні" at bounding box center [262, 319] width 52 height 18
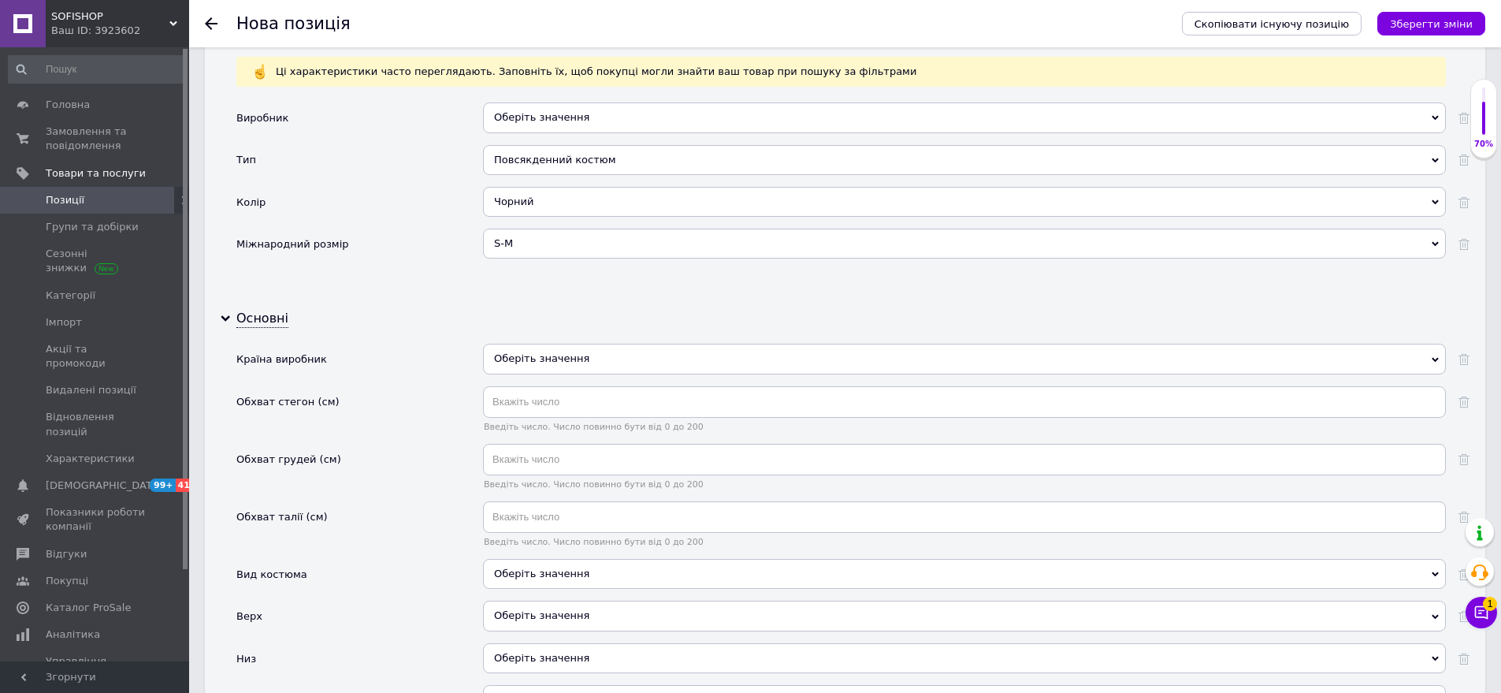
drag, startPoint x: 611, startPoint y: 339, endPoint x: 556, endPoint y: 374, distance: 65.2
click at [608, 344] on div "Оберіть значення" at bounding box center [964, 359] width 963 height 30
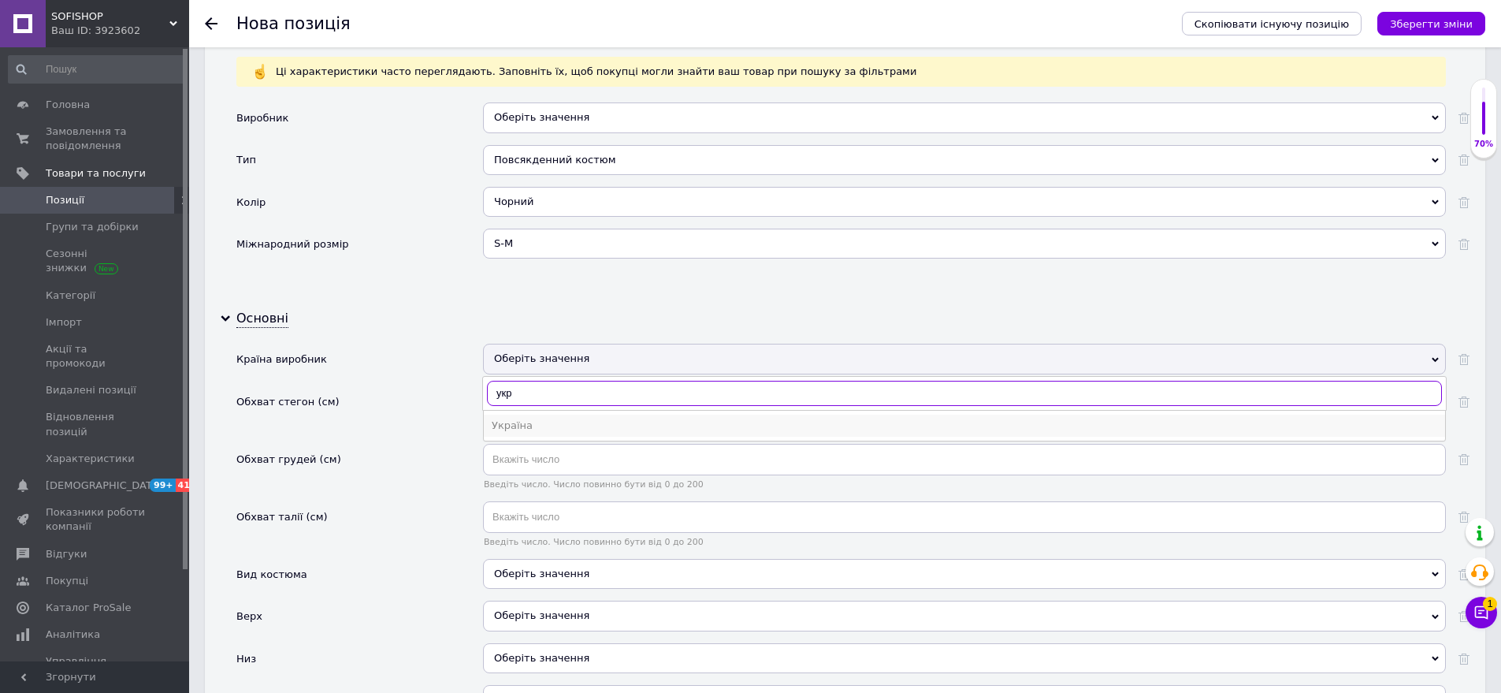
type input "укр"
drag, startPoint x: 553, startPoint y: 392, endPoint x: 539, endPoint y: 526, distance: 133.9
click at [552, 415] on li "Україна" at bounding box center [965, 426] width 962 height 22
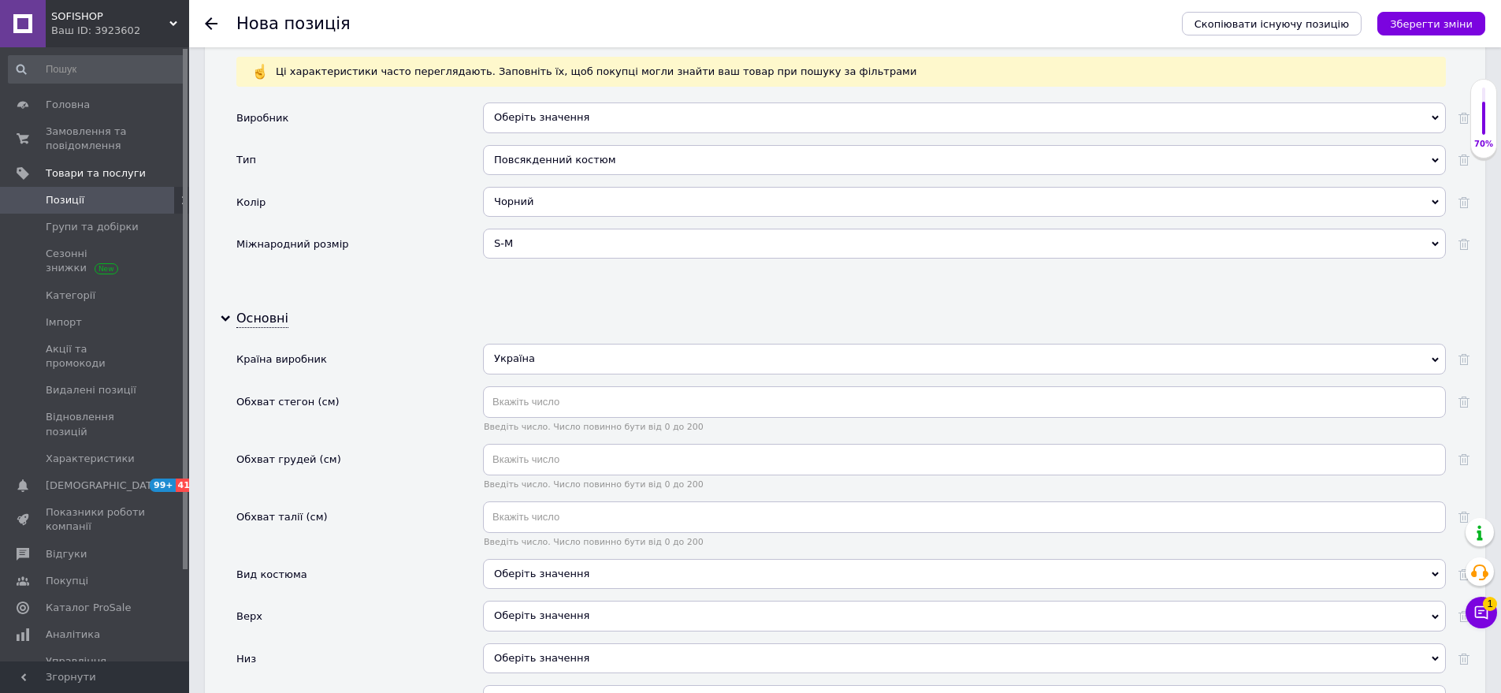
drag, startPoint x: 572, startPoint y: 548, endPoint x: 482, endPoint y: 500, distance: 101.9
click at [571, 559] on div "Оберіть значення" at bounding box center [964, 574] width 963 height 30
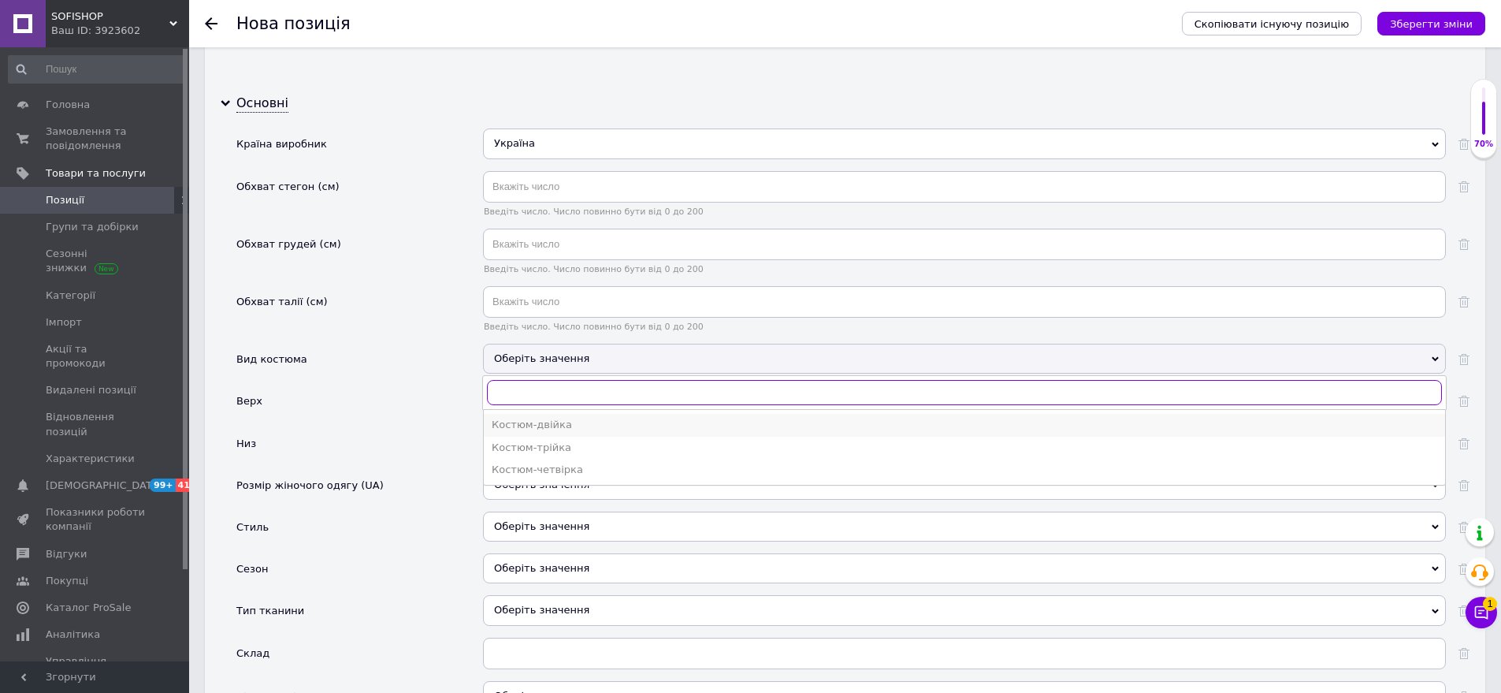
scroll to position [1880, 0]
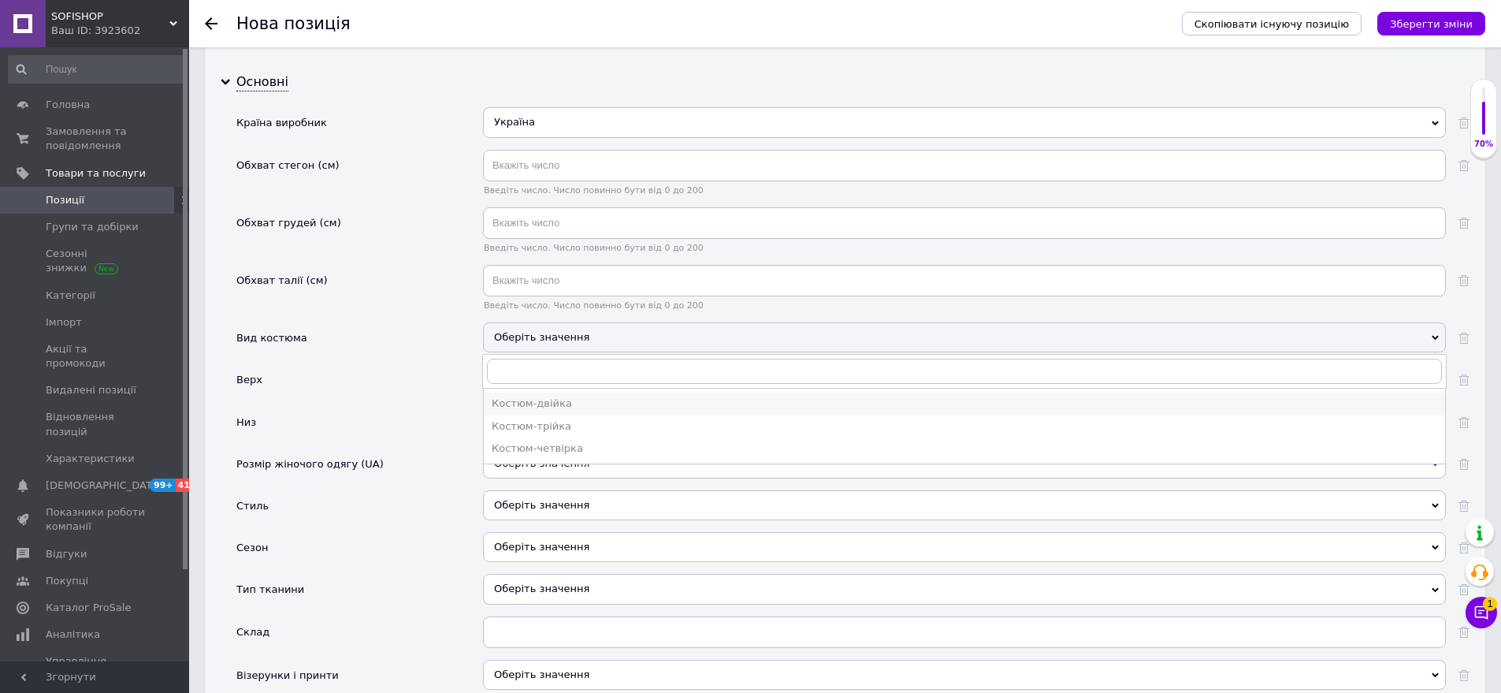
click at [548, 396] on div "Костюм-двійка" at bounding box center [965, 403] width 946 height 14
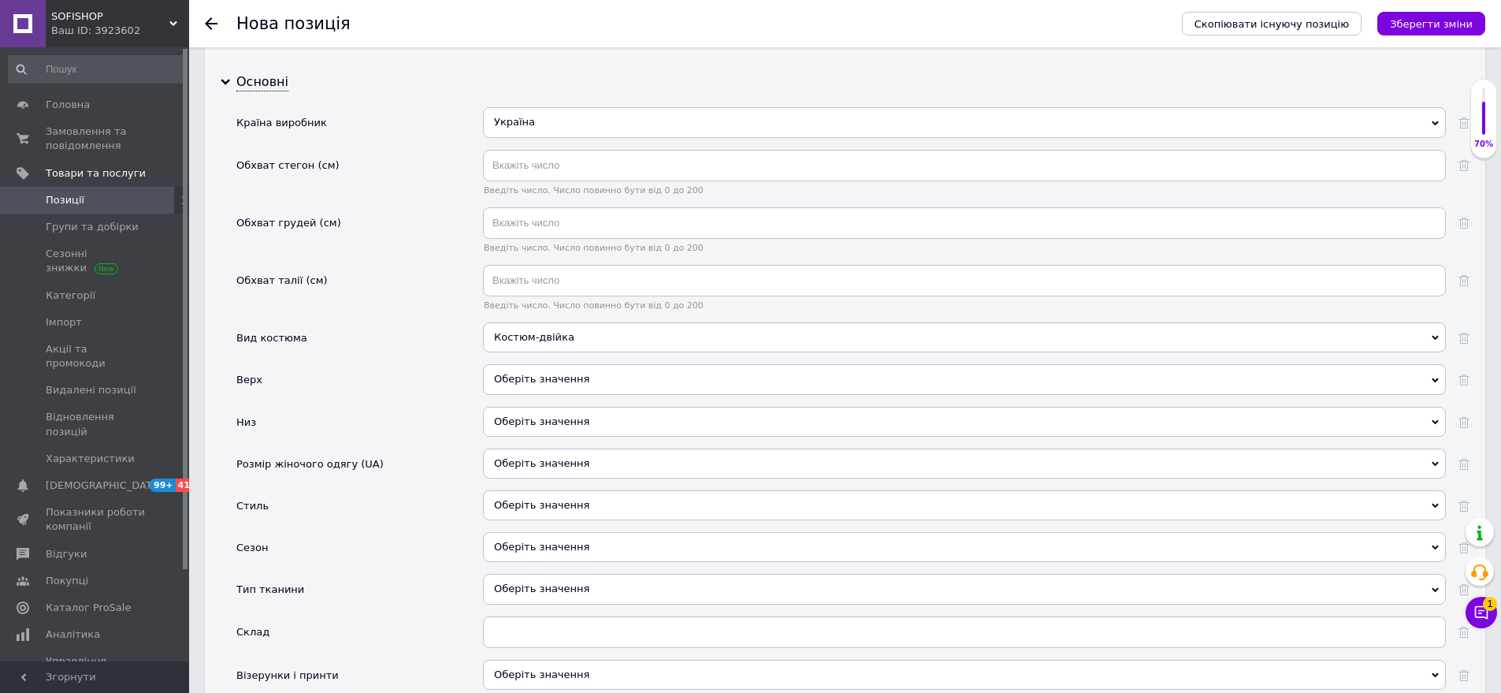
drag, startPoint x: 587, startPoint y: 346, endPoint x: 454, endPoint y: 321, distance: 135.6
click at [586, 364] on div "Оберіть значення" at bounding box center [964, 379] width 963 height 30
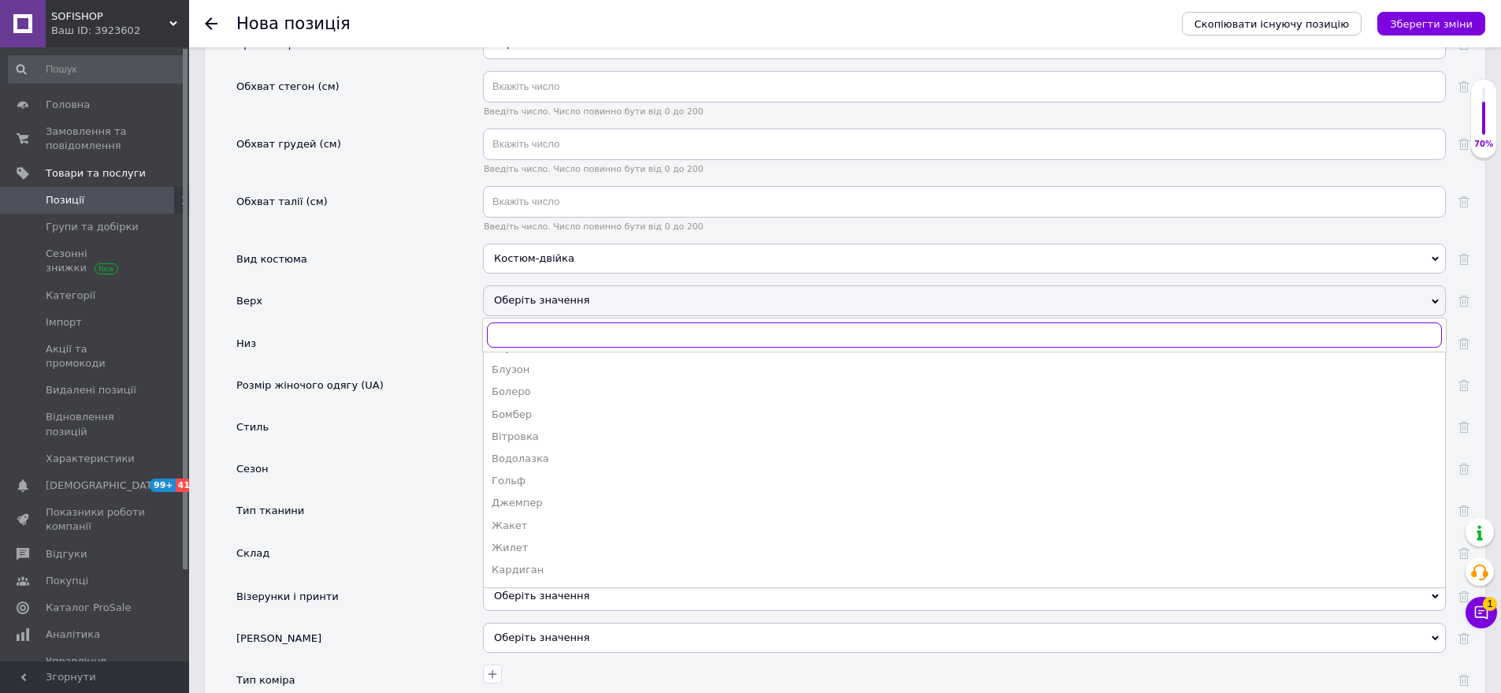
scroll to position [236, 0]
drag, startPoint x: 549, startPoint y: 398, endPoint x: 530, endPoint y: 345, distance: 56.1
click at [546, 412] on div "Кофта" at bounding box center [965, 419] width 946 height 14
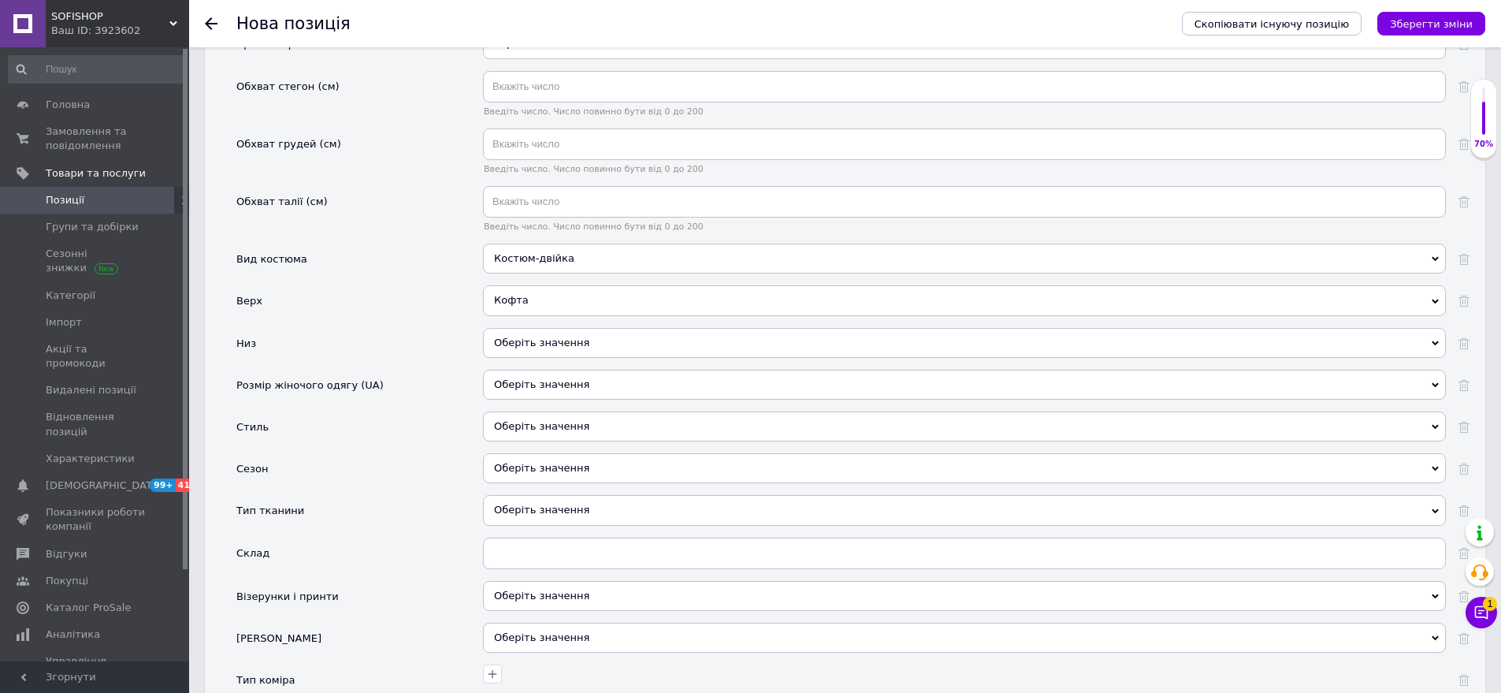
click at [551, 332] on div "Оберіть значення" at bounding box center [964, 343] width 963 height 30
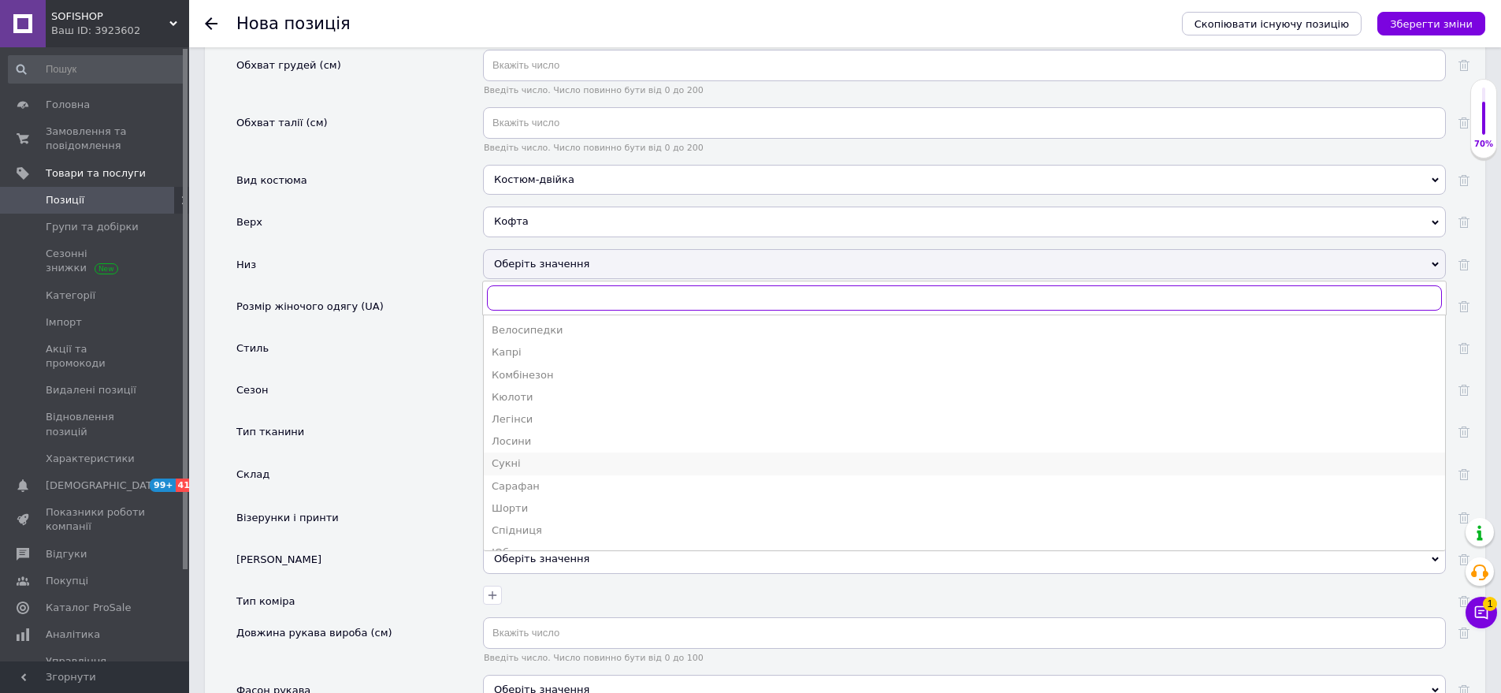
scroll to position [61, 0]
drag, startPoint x: 555, startPoint y: 488, endPoint x: 452, endPoint y: 399, distance: 136.3
click at [555, 506] on div "Спідниця" at bounding box center [965, 513] width 946 height 14
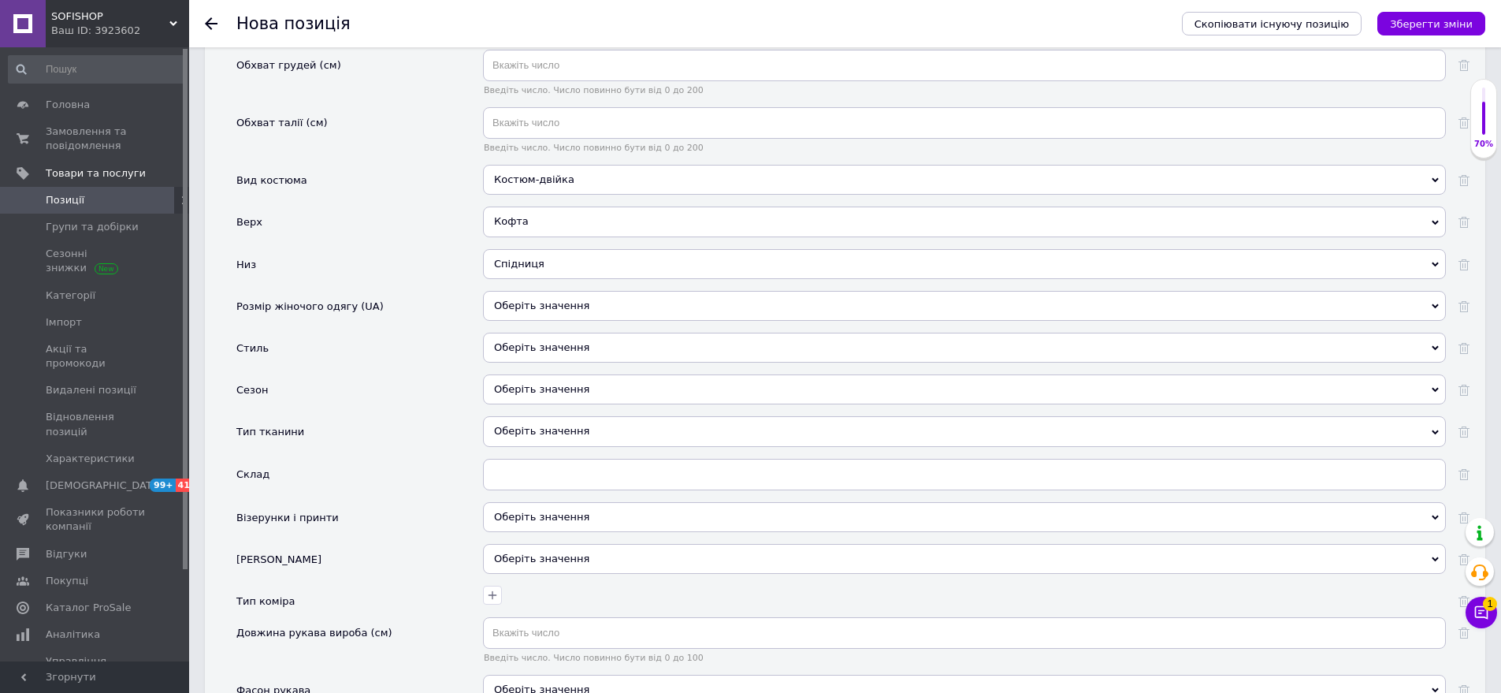
click at [556, 291] on div "Оберіть значення" at bounding box center [964, 306] width 963 height 30
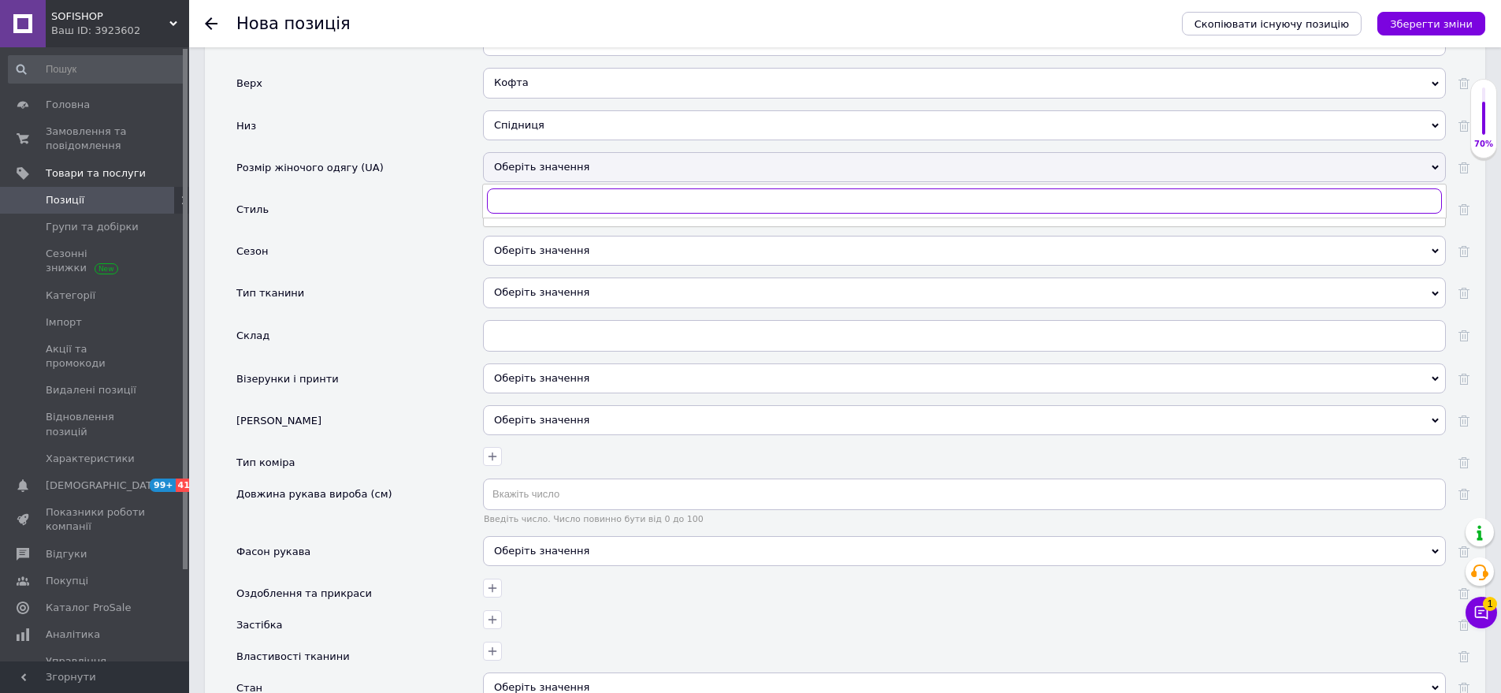
scroll to position [2196, 0]
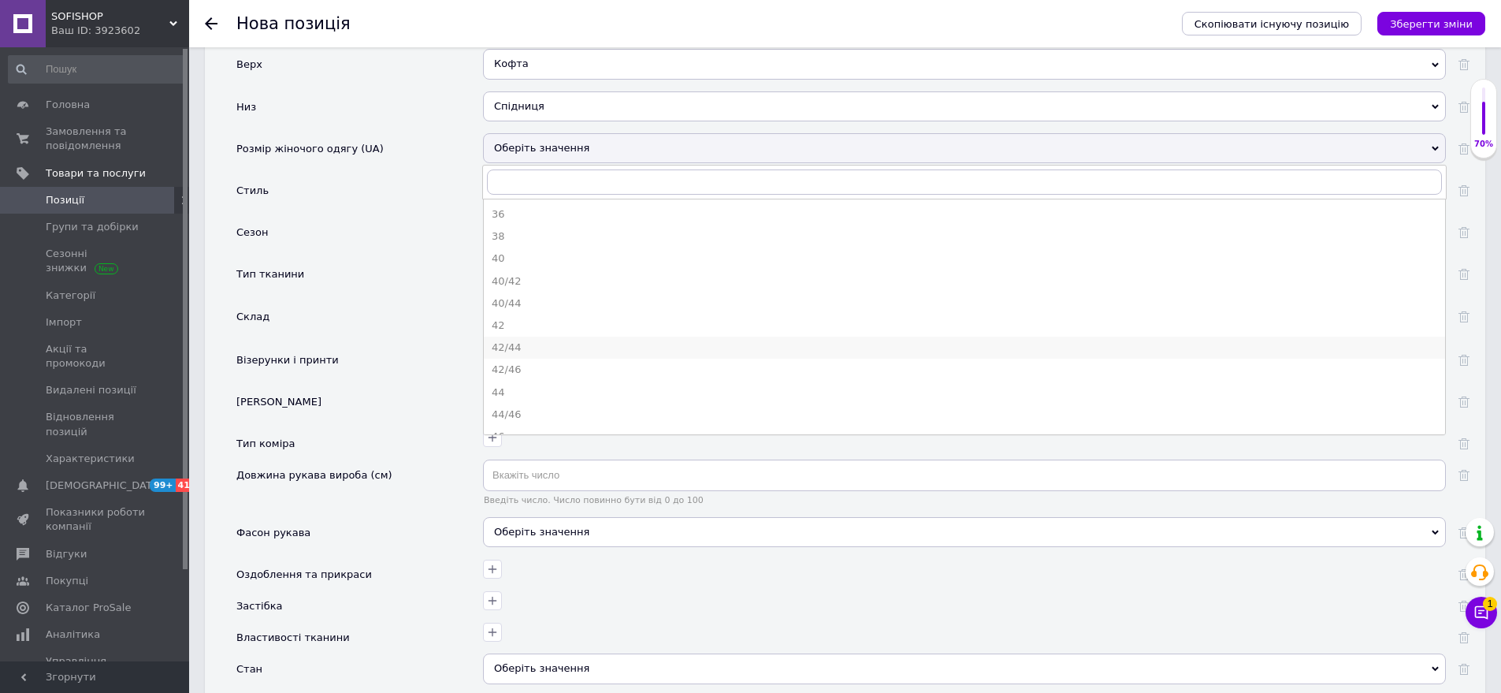
click at [538, 340] on div "42/44" at bounding box center [965, 347] width 946 height 14
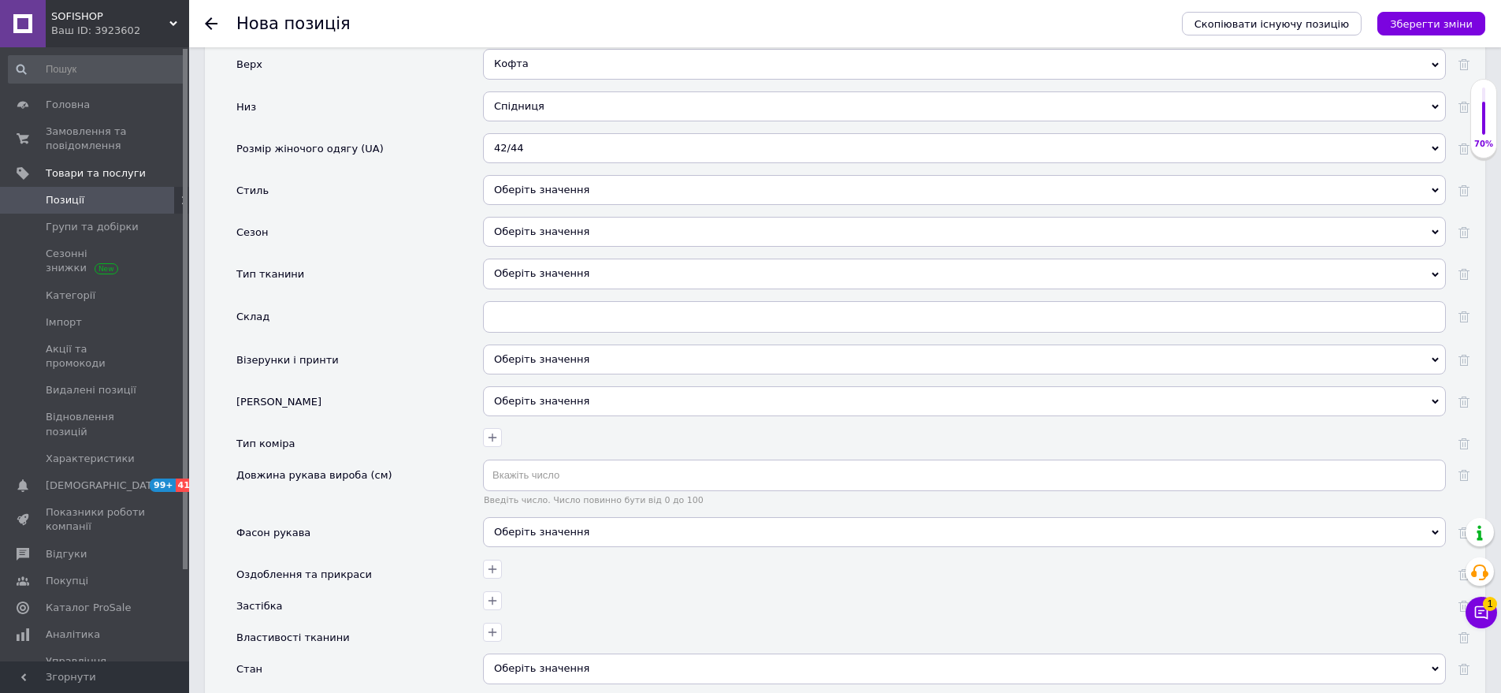
drag, startPoint x: 550, startPoint y: 165, endPoint x: 535, endPoint y: 154, distance: 18.1
click at [548, 175] on div "Оберіть значення" at bounding box center [964, 190] width 963 height 30
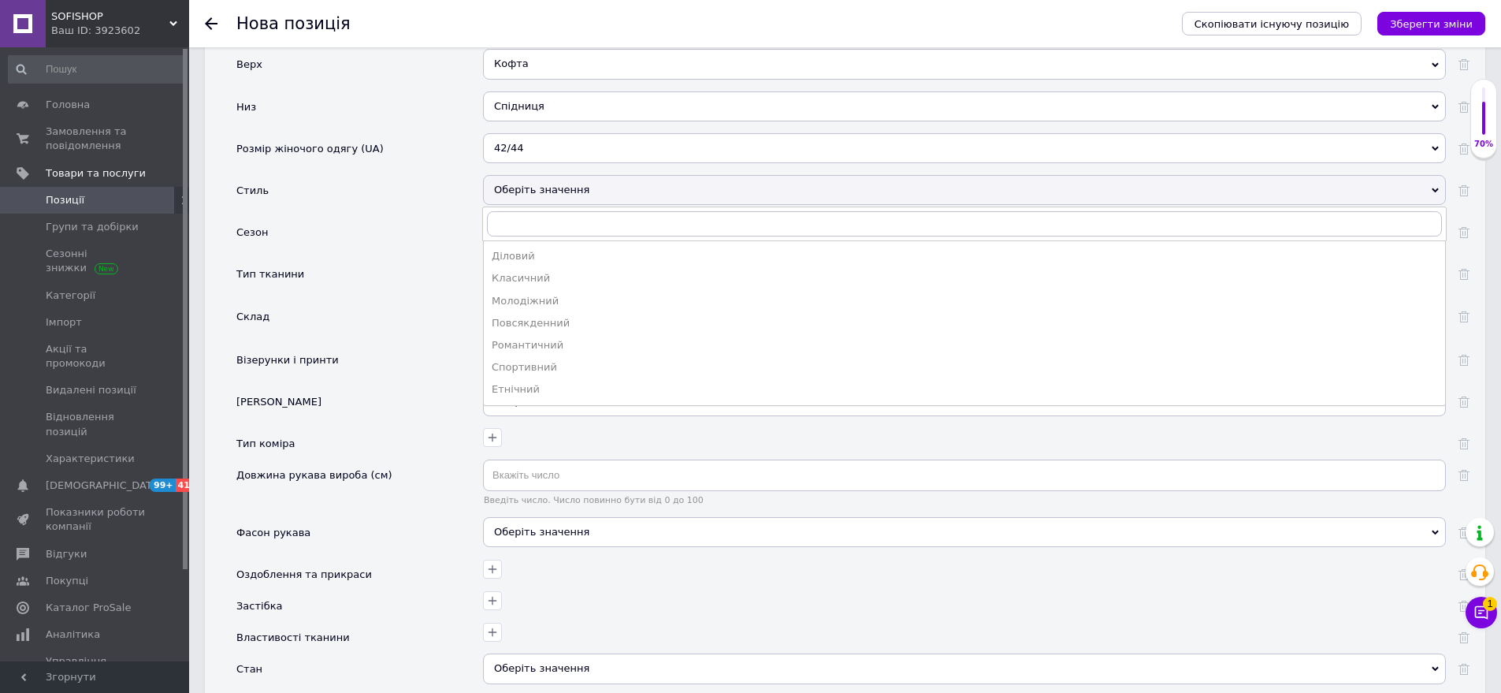
drag, startPoint x: 539, startPoint y: 281, endPoint x: 514, endPoint y: 240, distance: 47.5
click at [538, 294] on div "Молодіжний" at bounding box center [965, 301] width 946 height 14
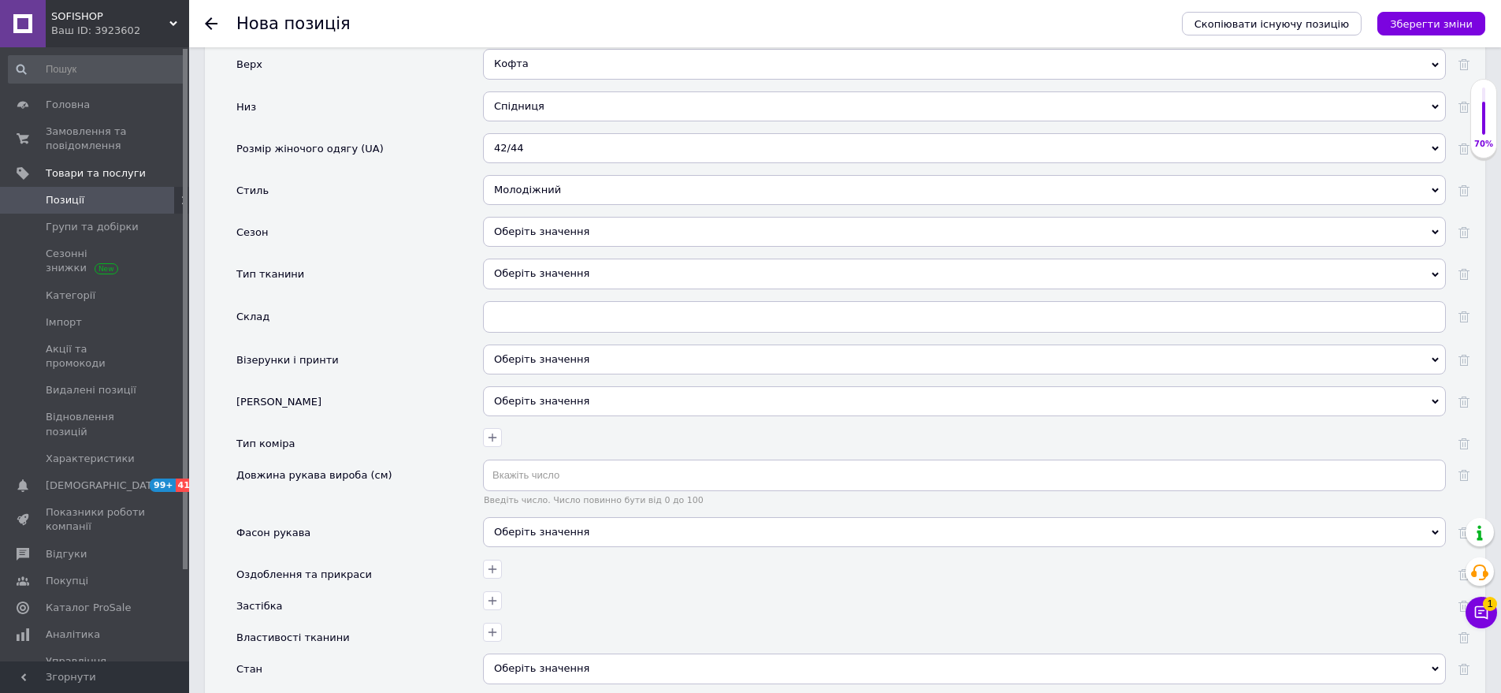
drag, startPoint x: 556, startPoint y: 214, endPoint x: 504, endPoint y: 196, distance: 55.1
click at [554, 217] on div "Оберіть значення" at bounding box center [964, 232] width 963 height 30
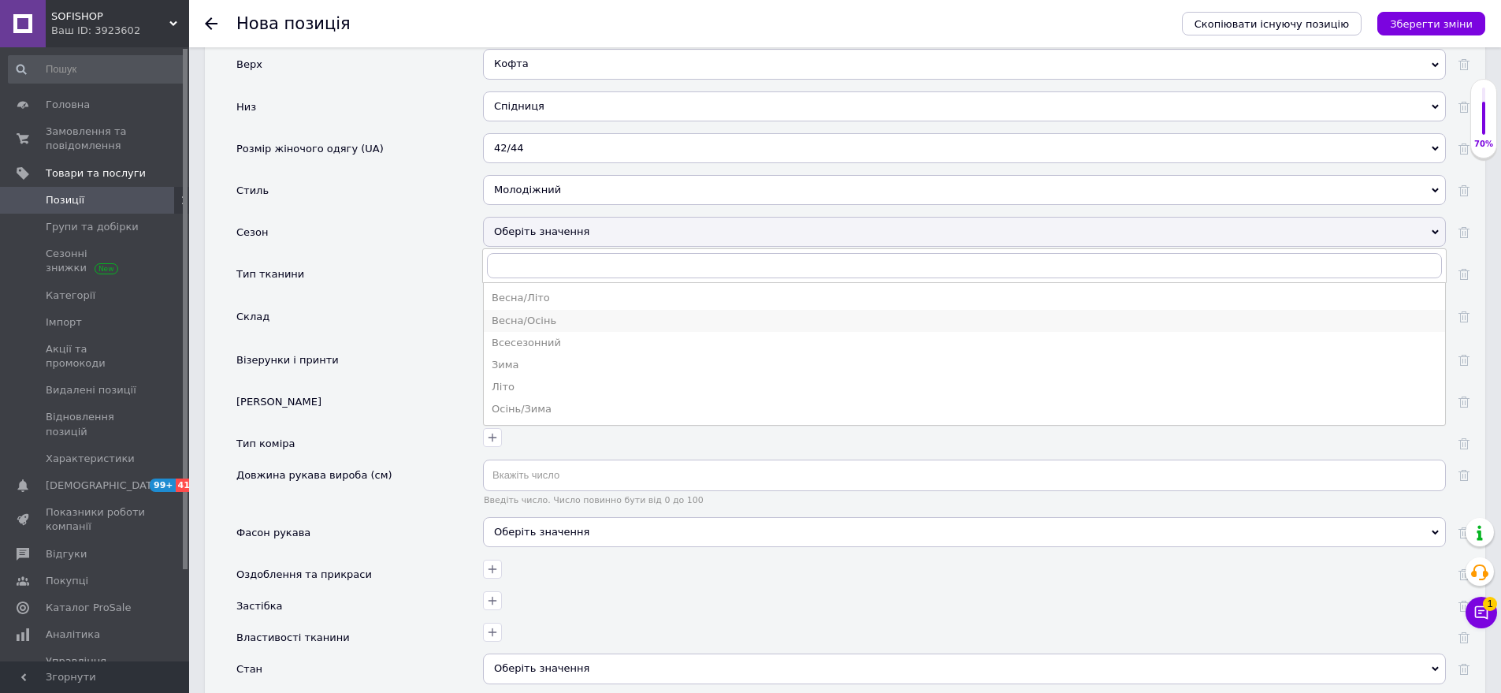
click at [522, 314] on div "Весна/Осінь" at bounding box center [965, 321] width 946 height 14
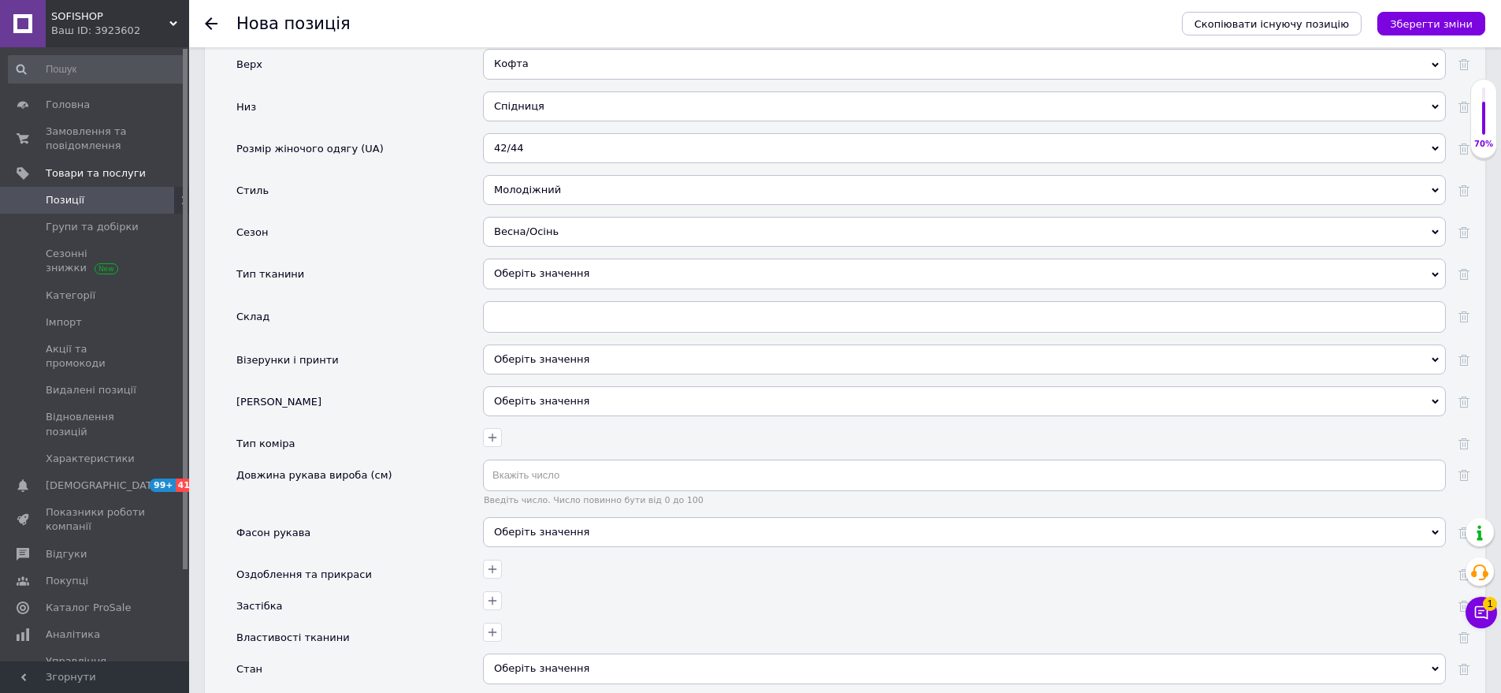
drag, startPoint x: 564, startPoint y: 244, endPoint x: 539, endPoint y: 251, distance: 25.4
click at [563, 259] on div "Оберіть значення" at bounding box center [964, 274] width 963 height 30
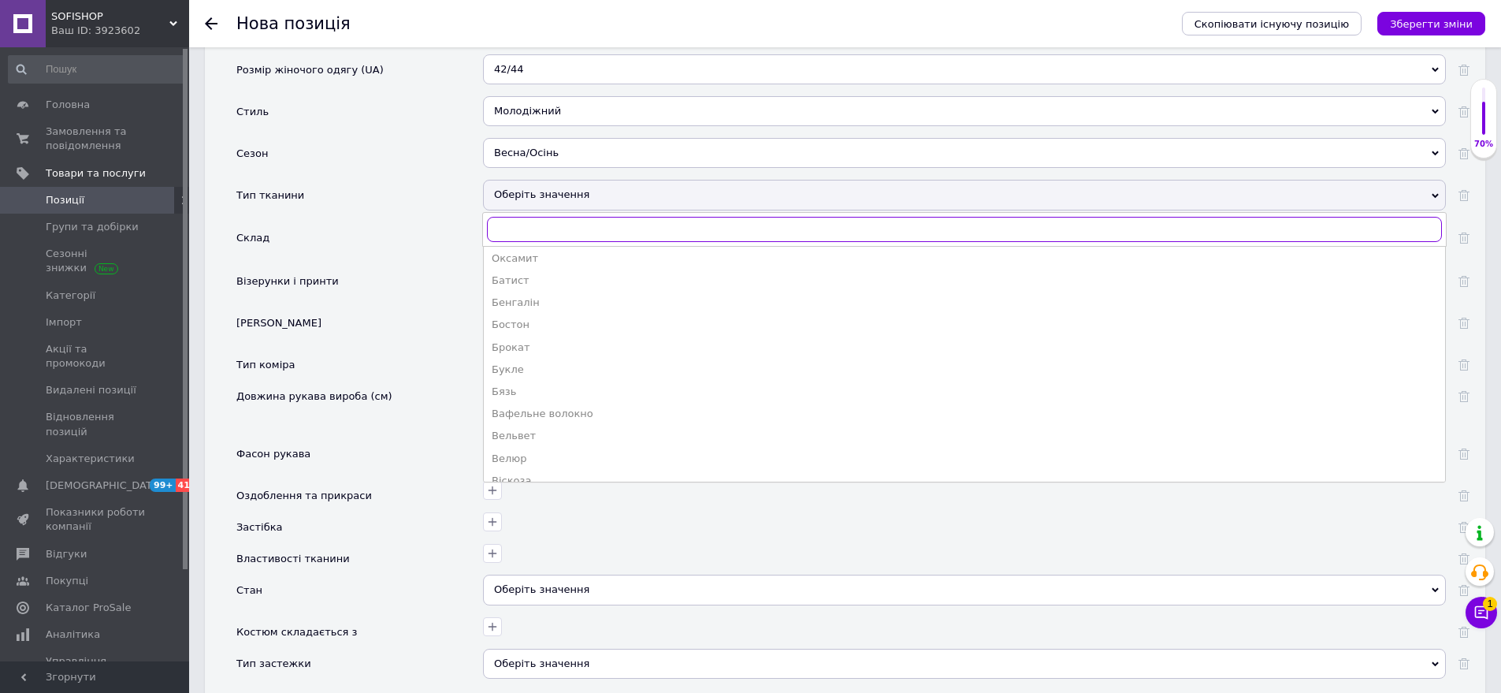
scroll to position [394, 0]
click at [541, 393] on div "Двунітка" at bounding box center [965, 400] width 946 height 14
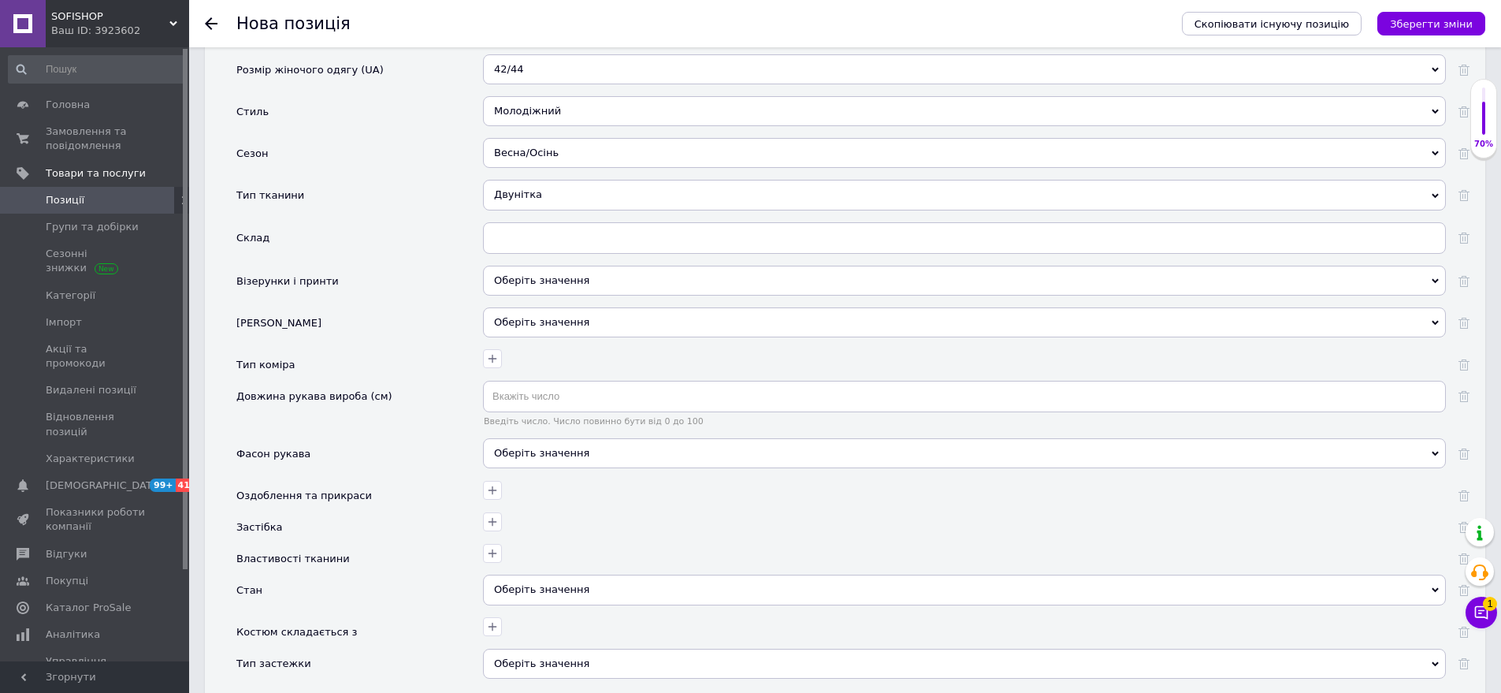
drag, startPoint x: 551, startPoint y: 261, endPoint x: 454, endPoint y: 223, distance: 104.1
click at [549, 266] on div "Оберіть значення" at bounding box center [964, 281] width 963 height 30
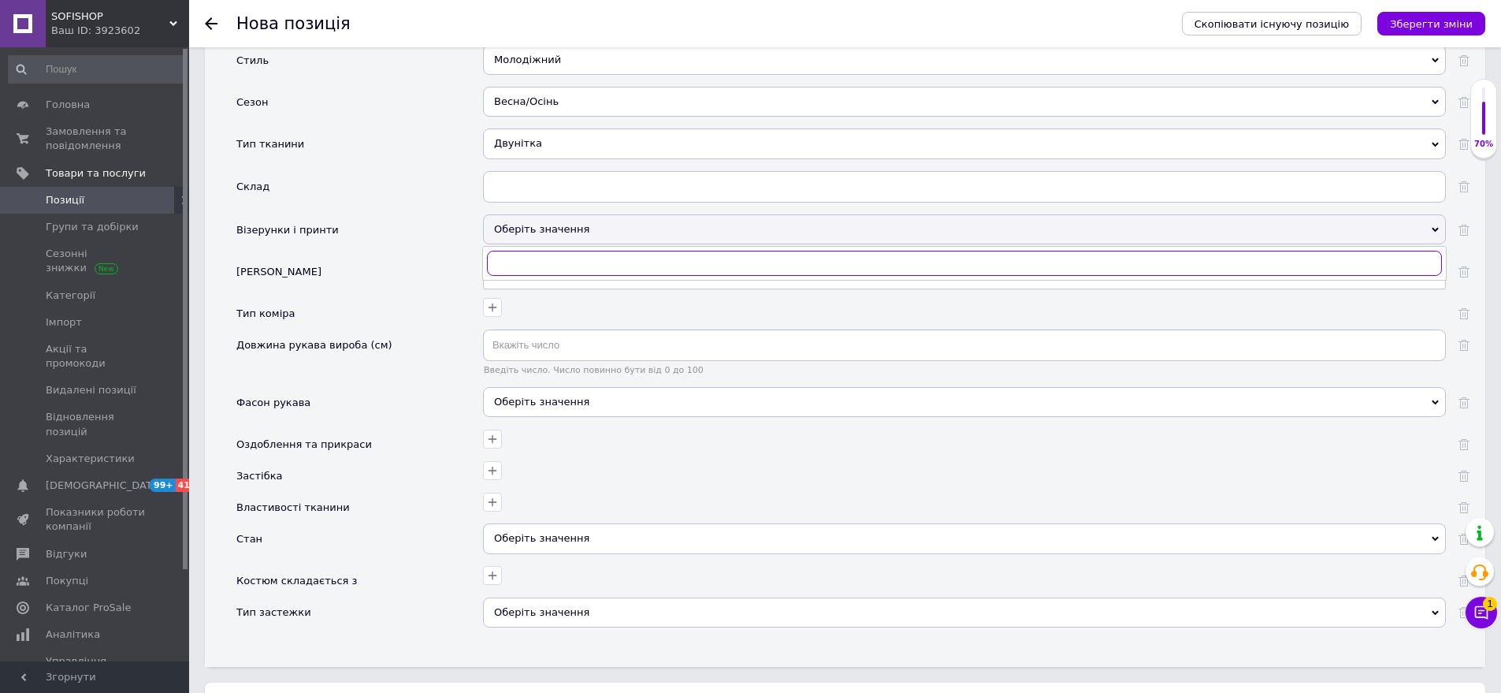
scroll to position [2353, 0]
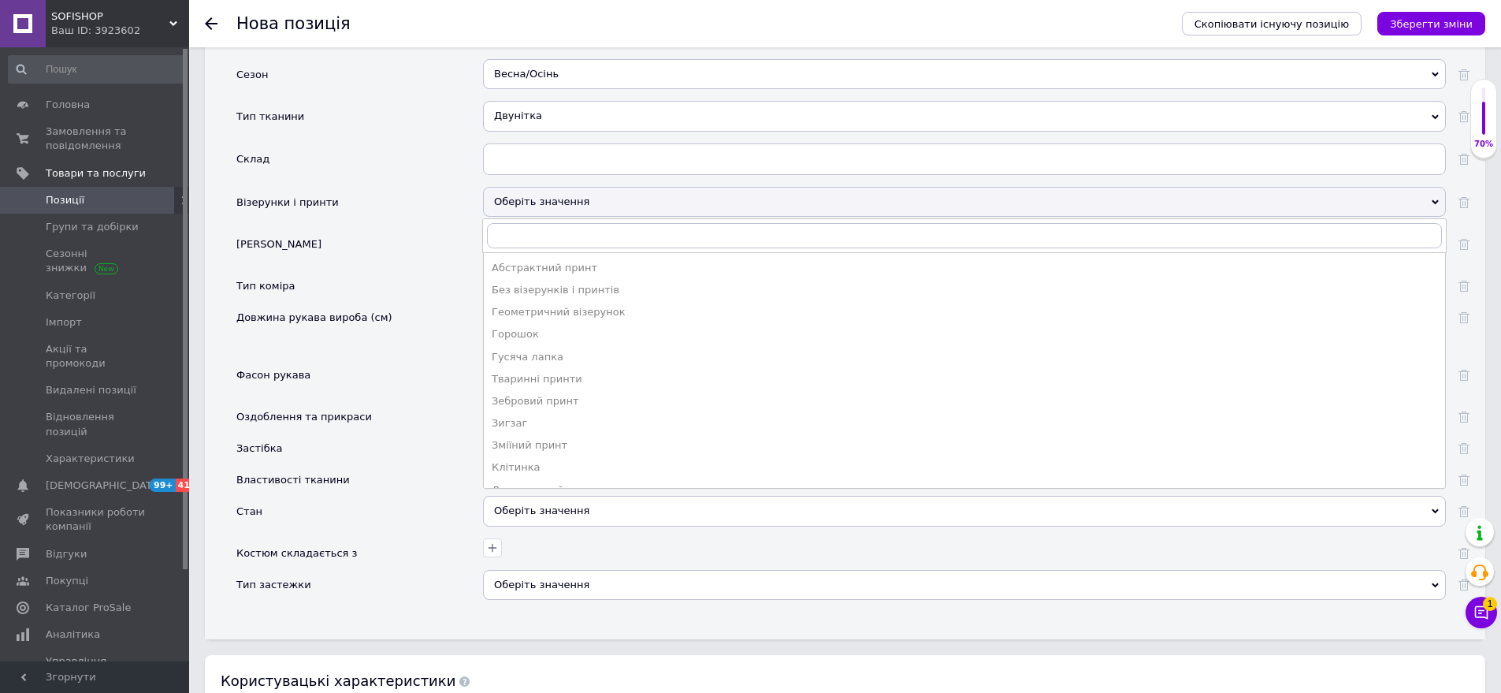
click at [565, 283] on div "Без візерунків і принтів" at bounding box center [965, 290] width 946 height 14
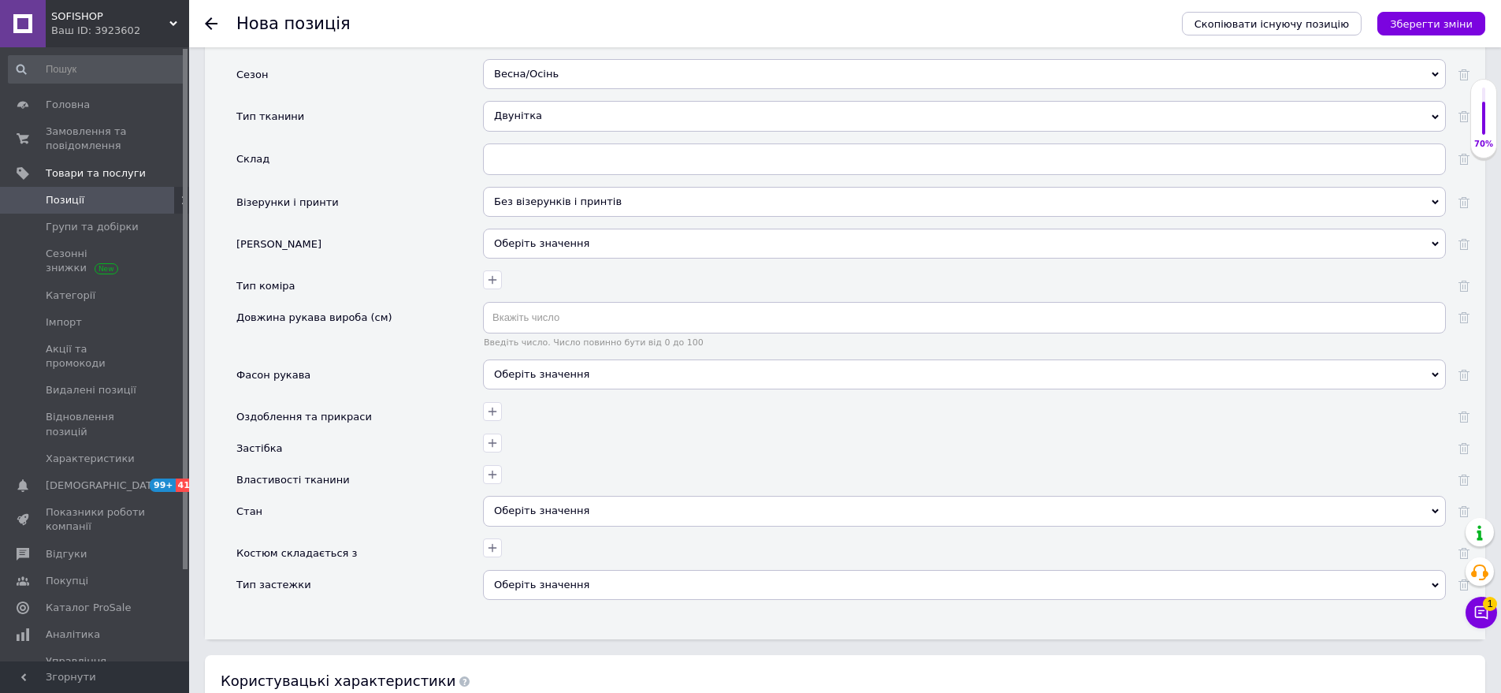
click at [552, 359] on div "Оберіть значення" at bounding box center [964, 374] width 963 height 30
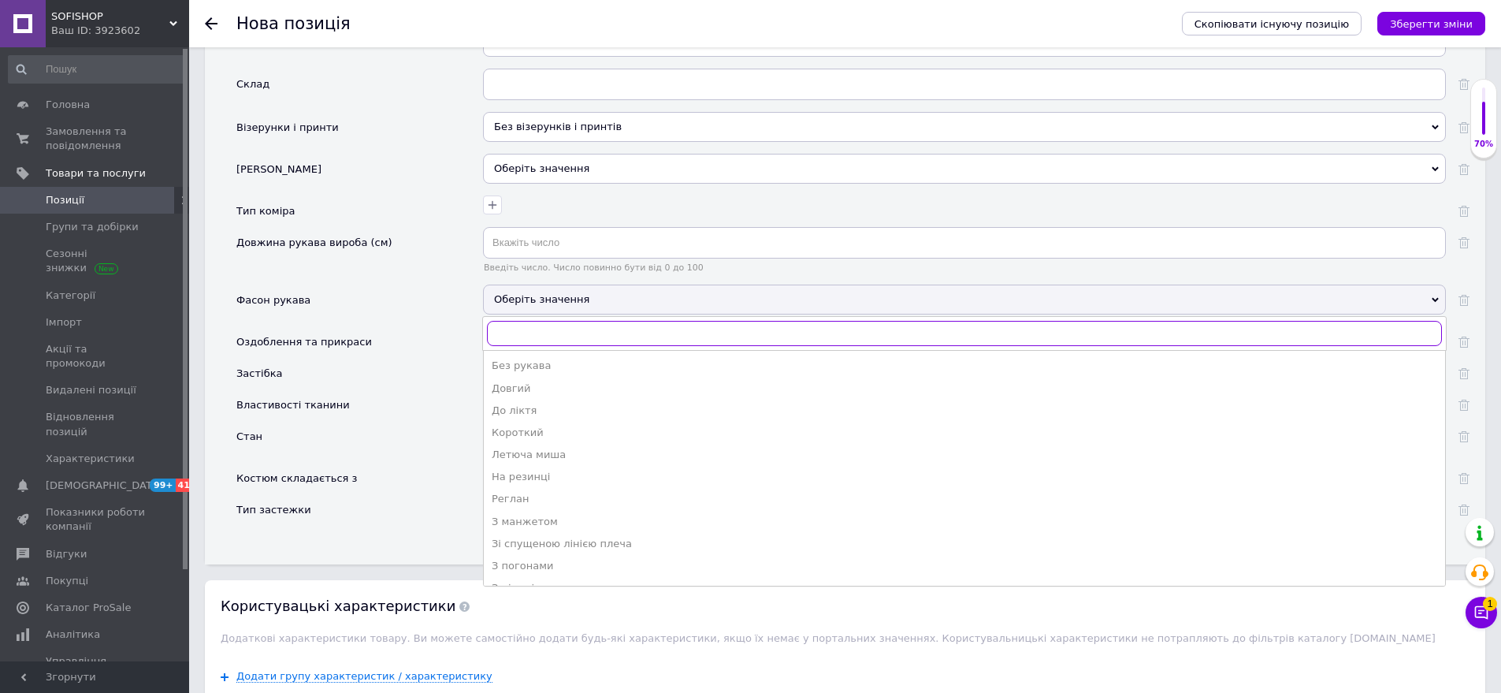
scroll to position [2511, 0]
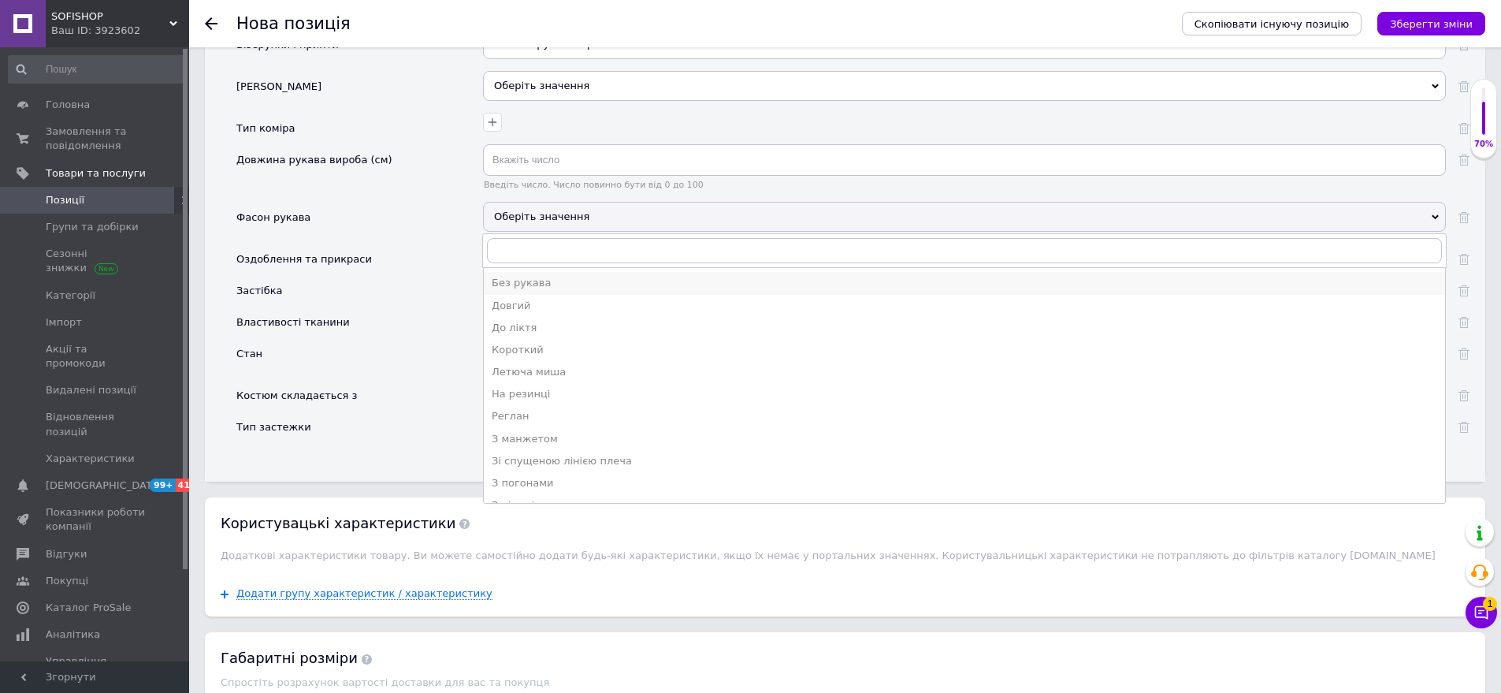
click at [508, 272] on li "Без рукава" at bounding box center [965, 283] width 962 height 22
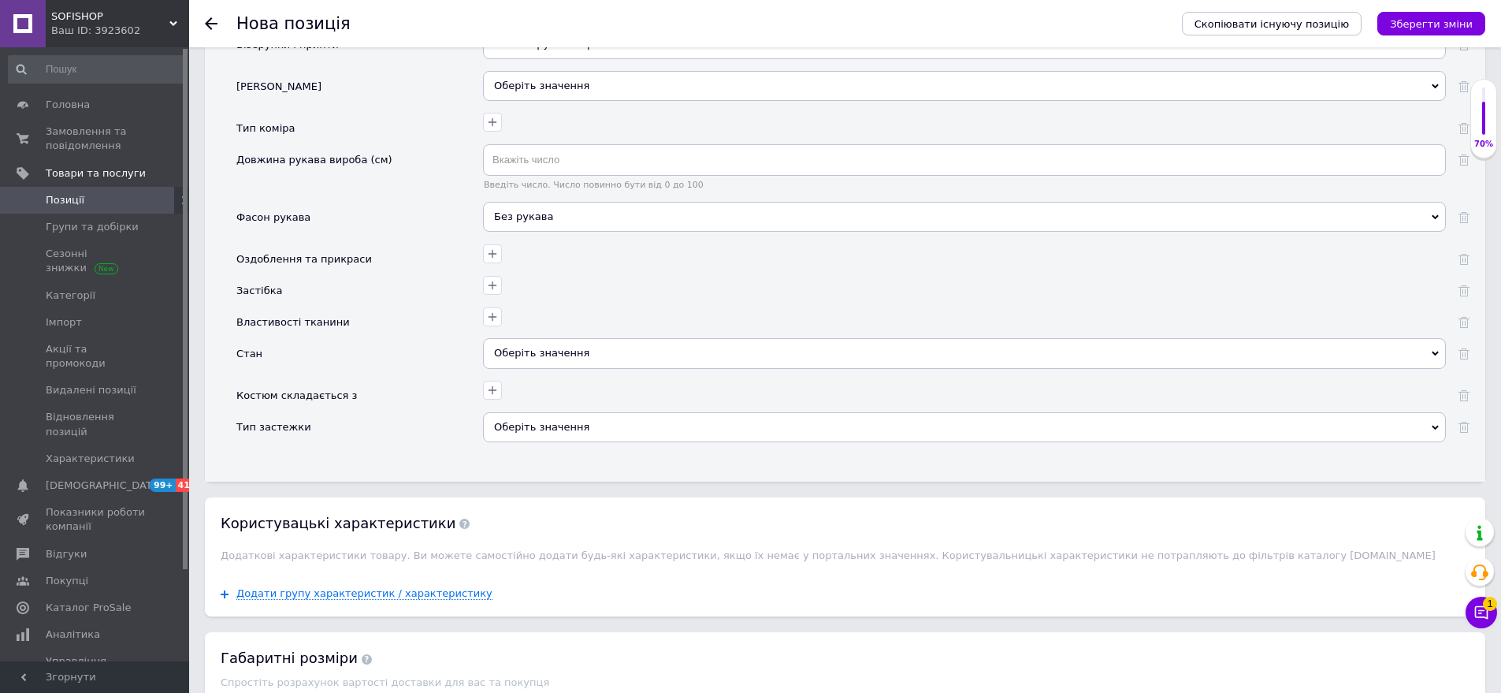
click at [545, 213] on div "Без рукава Без рукава Довгий До ліктя Короткий Летюча миша На резинці Реглан З …" at bounding box center [964, 223] width 963 height 42
click at [555, 202] on div "Без рукава" at bounding box center [964, 217] width 963 height 30
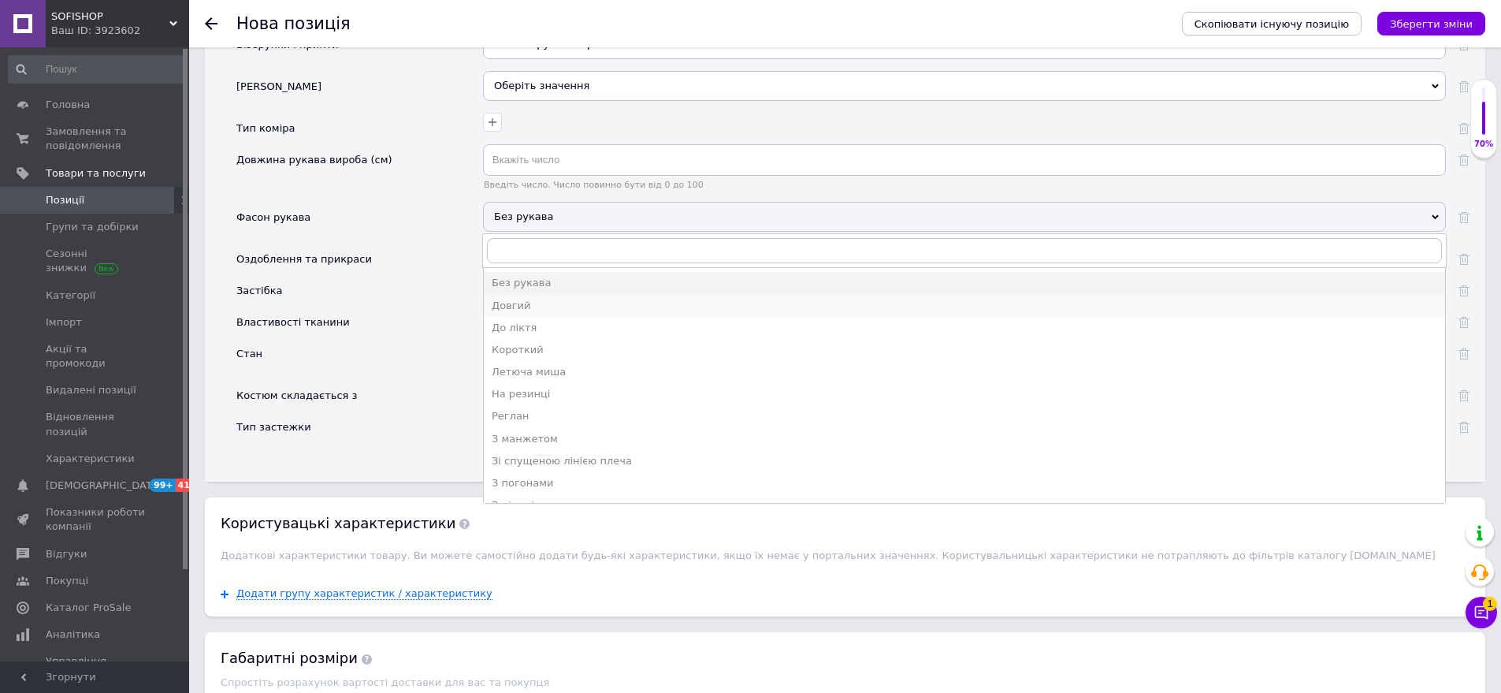
click at [552, 299] on div "Довгий" at bounding box center [965, 306] width 946 height 14
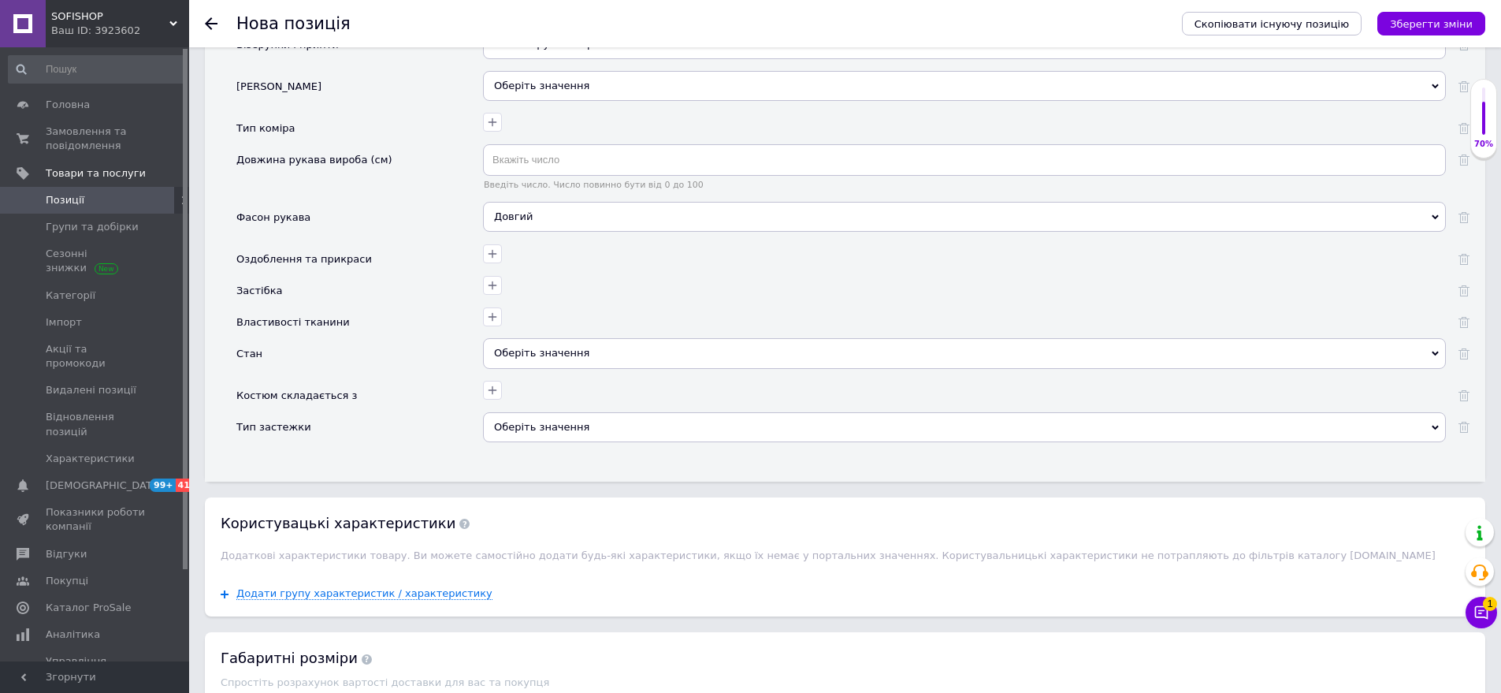
drag, startPoint x: 549, startPoint y: 339, endPoint x: 442, endPoint y: 303, distance: 112.9
click at [548, 338] on div "Оберіть значення" at bounding box center [964, 353] width 963 height 30
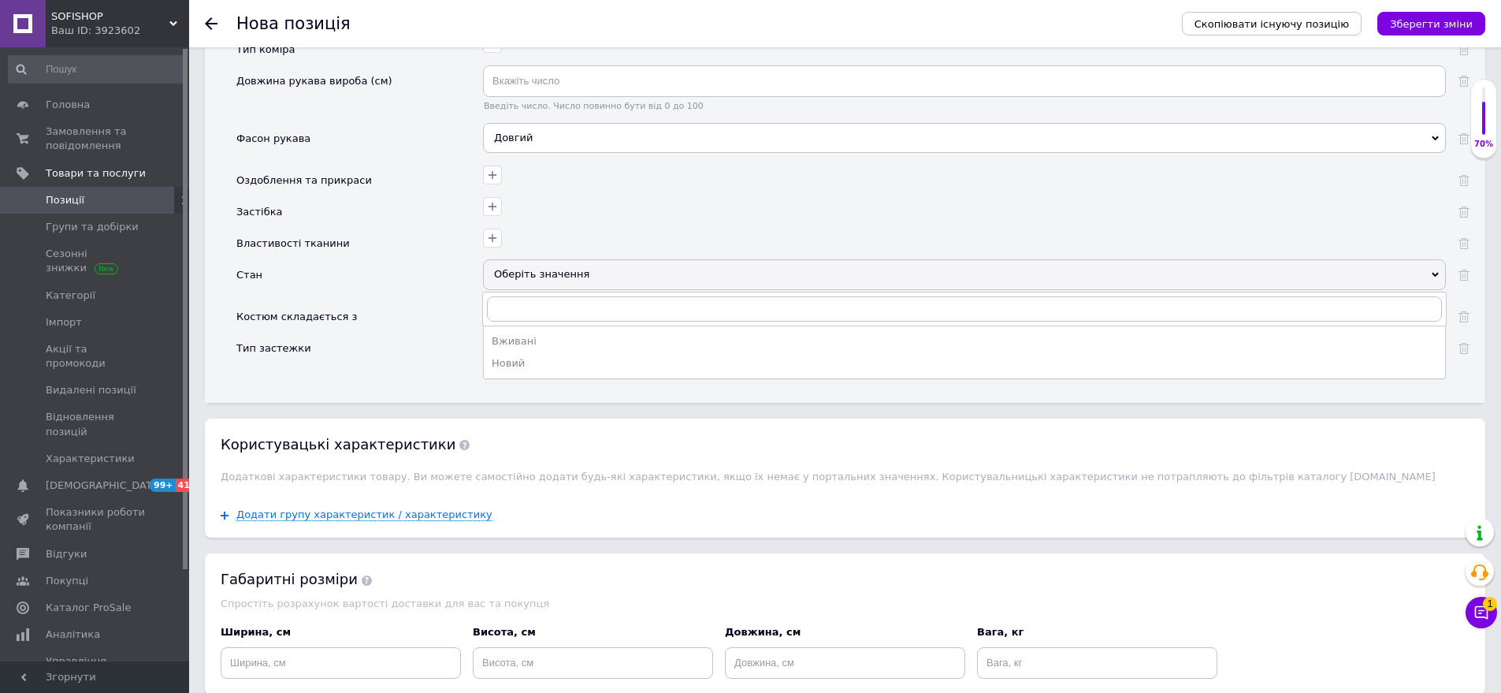
drag, startPoint x: 551, startPoint y: 335, endPoint x: 452, endPoint y: 464, distance: 163.0
click at [552, 356] on div "Новий" at bounding box center [965, 363] width 946 height 14
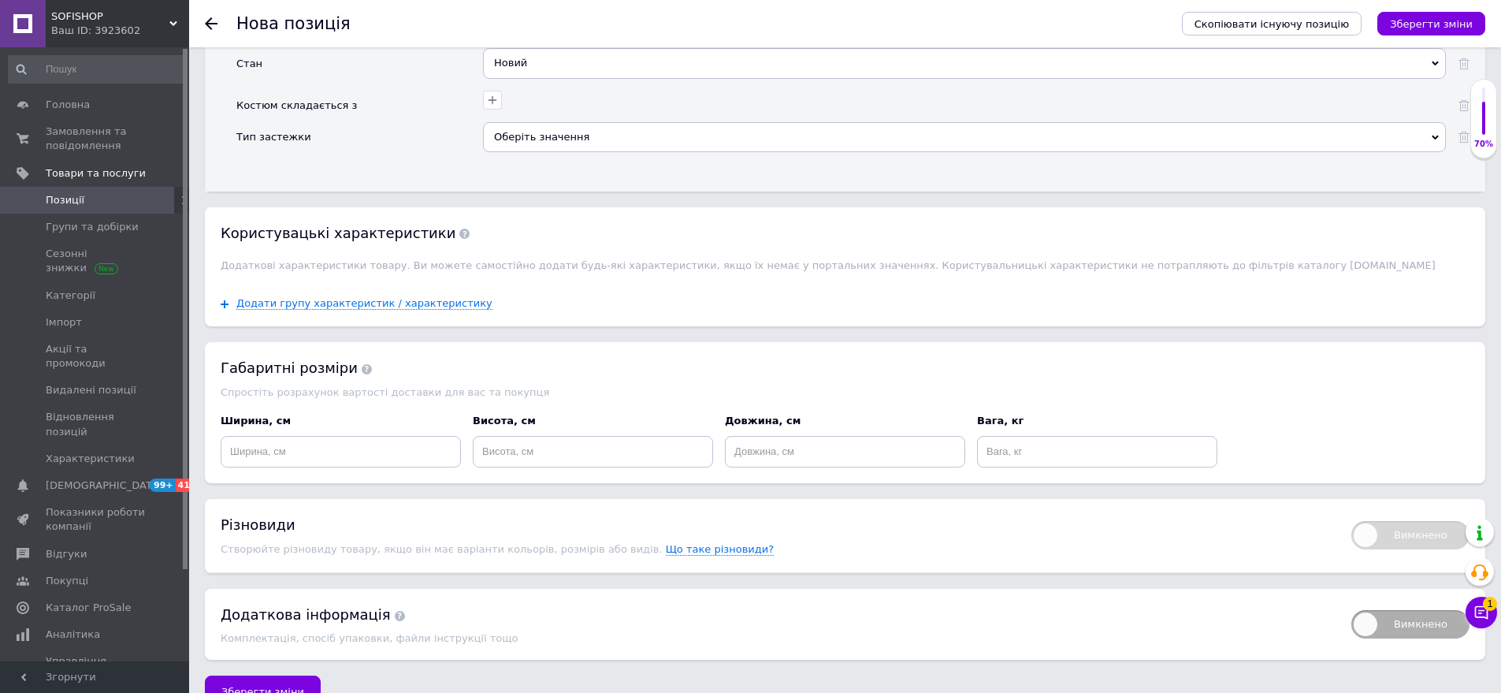
scroll to position [2811, 0]
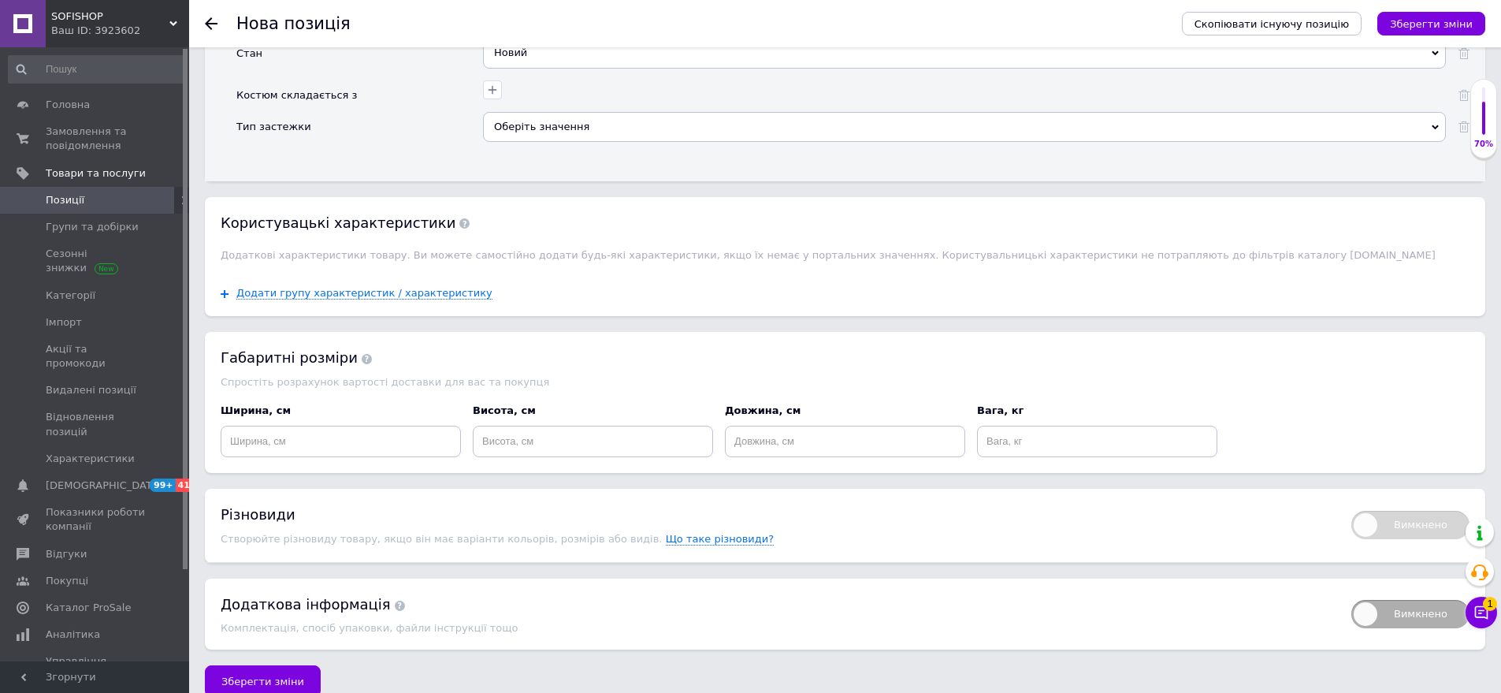
click at [286, 675] on span "Зберегти зміни" at bounding box center [262, 681] width 83 height 12
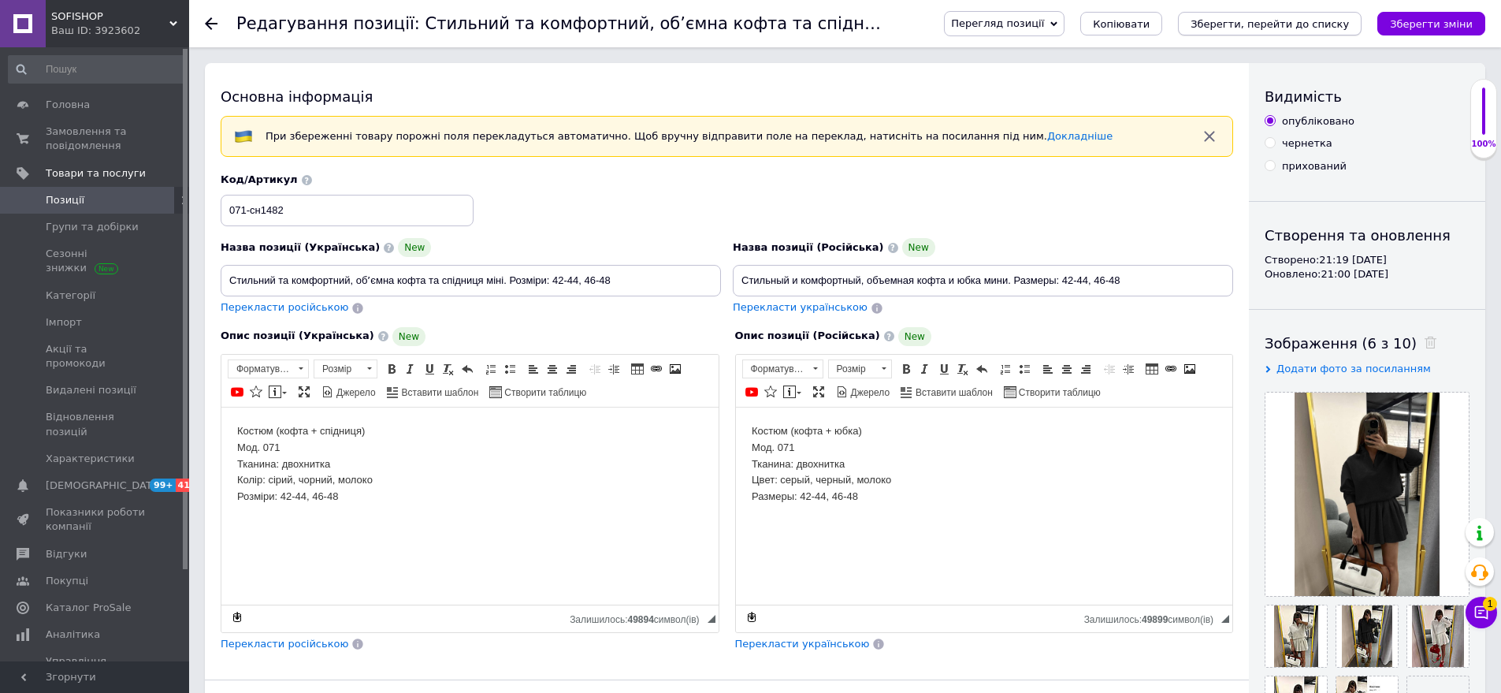
click at [1331, 16] on button "Зберегти, перейти до списку" at bounding box center [1270, 24] width 184 height 24
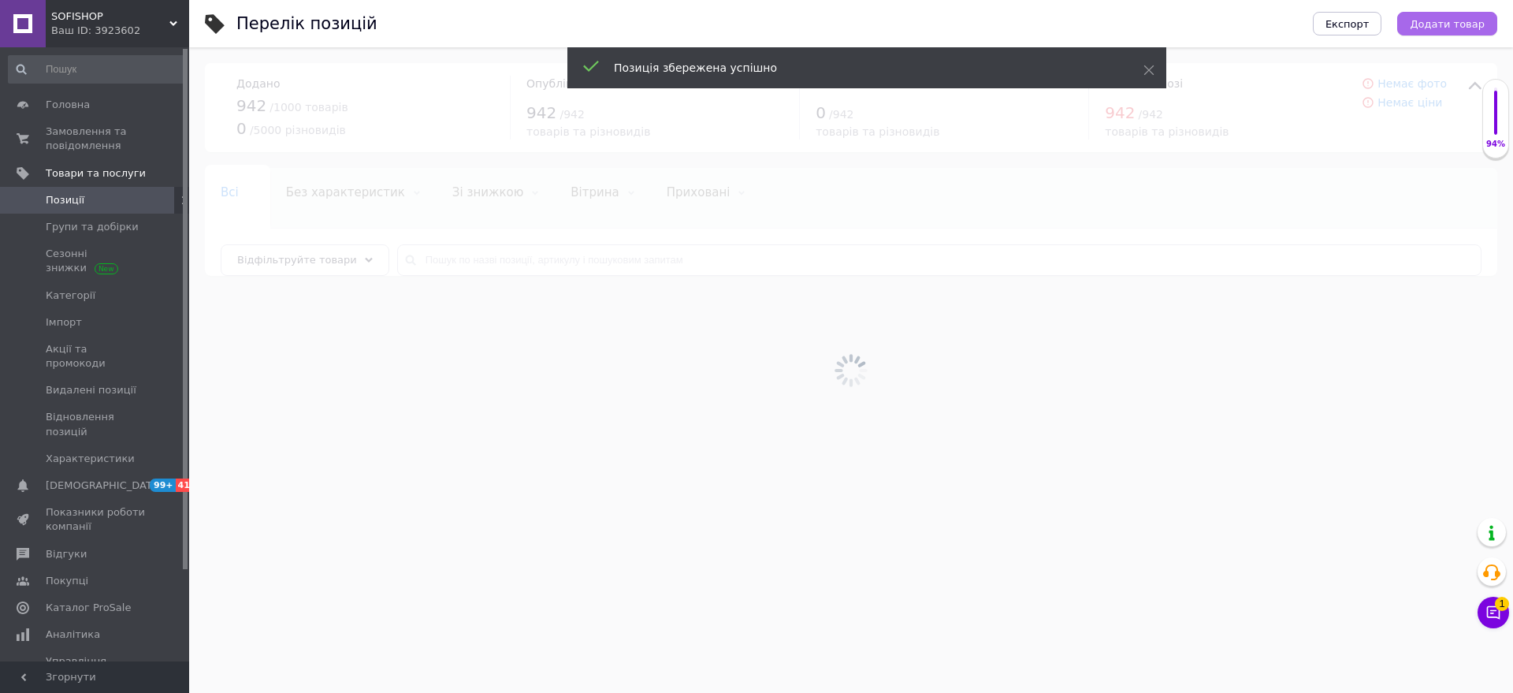
drag, startPoint x: 1512, startPoint y: 22, endPoint x: 1423, endPoint y: 31, distance: 88.7
click at [1500, 24] on div "Перелік позицій Експорт Додати товар" at bounding box center [851, 23] width 1324 height 47
click at [1451, 18] on span "Додати товар" at bounding box center [1447, 24] width 75 height 12
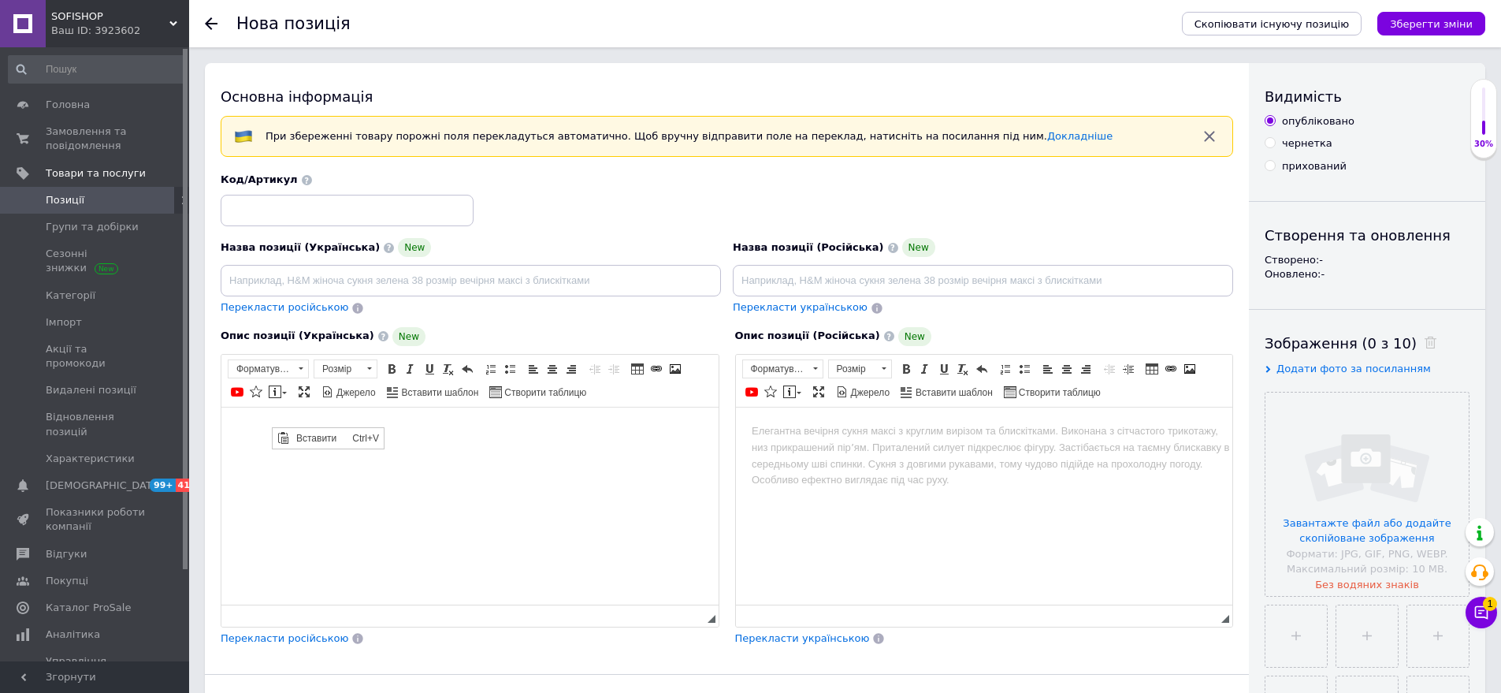
click at [289, 431] on span "Вставити" at bounding box center [282, 437] width 19 height 19
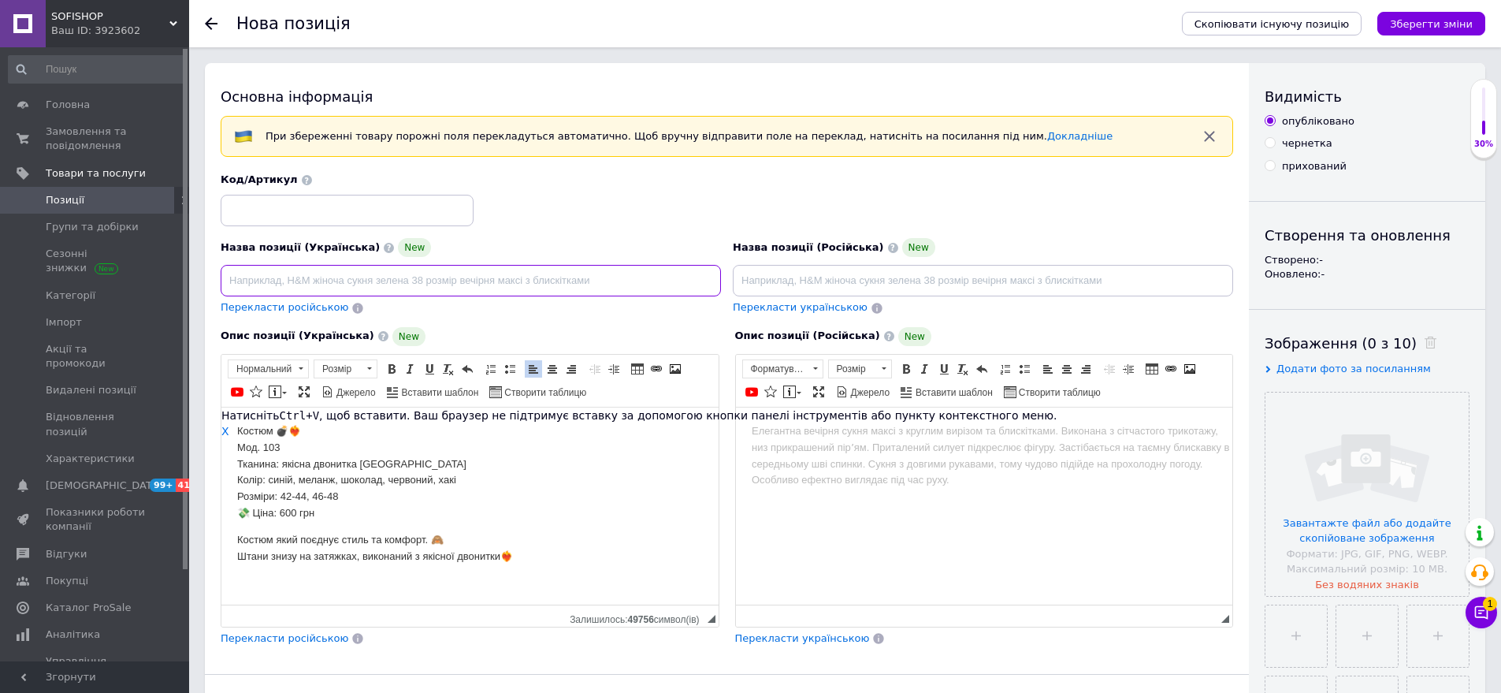
click at [244, 286] on input at bounding box center [471, 281] width 500 height 32
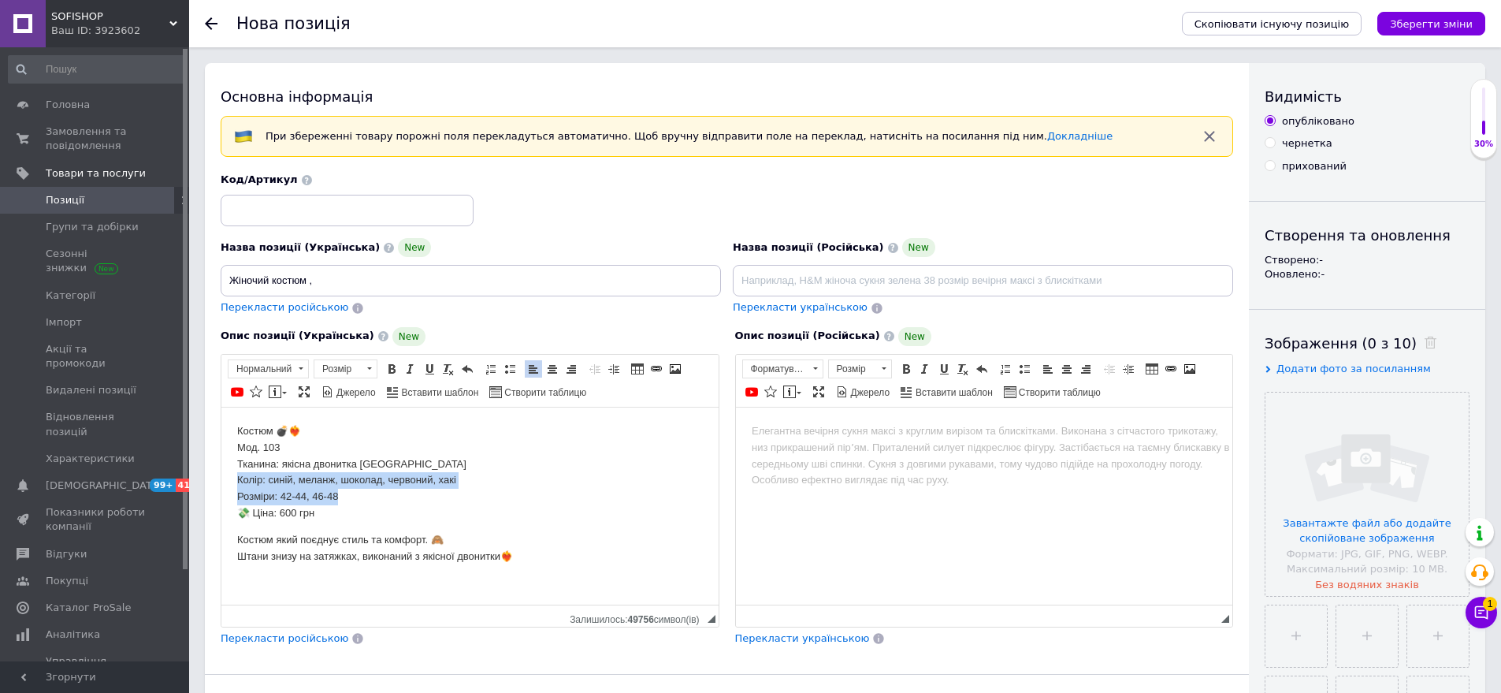
drag, startPoint x: 232, startPoint y: 482, endPoint x: 320, endPoint y: 500, distance: 90.1
click at [348, 494] on html "Костюм 💣❤️‍🔥 Мод. 103 Тканина: якісна двонитка Туреччина Колір: синій, меланж, …" at bounding box center [469, 493] width 497 height 173
click at [381, 534] on span "Копіювати" at bounding box center [370, 531] width 61 height 19
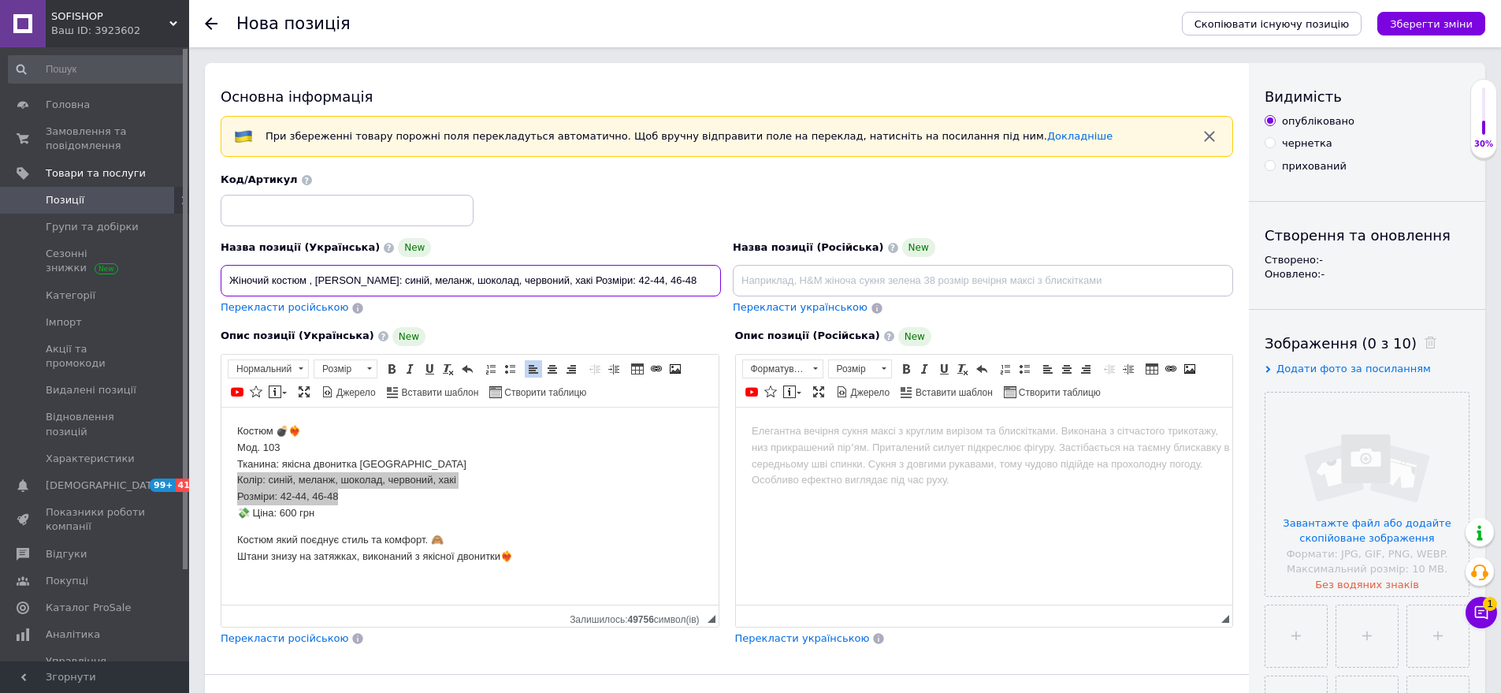
type input "Жіночий костюм , [PERSON_NAME]: синій, меланж, шоколад, червоний, хакі Розміри:…"
click at [273, 206] on input at bounding box center [347, 211] width 253 height 32
type input "103-сн1482"
drag, startPoint x: 232, startPoint y: 449, endPoint x: 314, endPoint y: 457, distance: 82.3
click at [314, 457] on html "Костюм 💣❤️‍🔥 Мод. 103 Тканина: якісна двонитка Туреччина Колір: синій, меланж, …" at bounding box center [469, 493] width 497 height 173
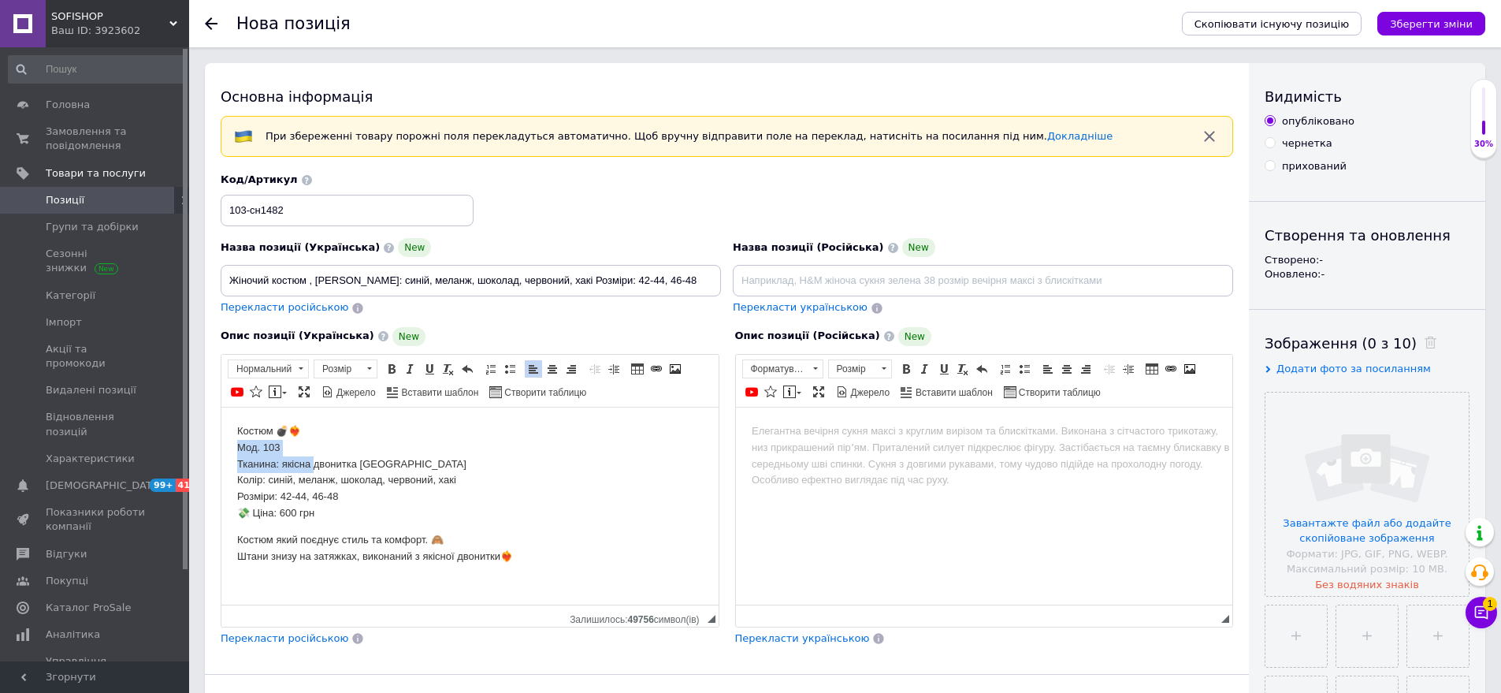
click at [314, 457] on p "Костюм 💣❤️‍🔥 Мод. 103 Тканина: якісна двонитка Туреччина Колір: синій, меланж, …" at bounding box center [470, 471] width 466 height 99
drag, startPoint x: 233, startPoint y: 452, endPoint x: 307, endPoint y: 440, distance: 74.4
click at [307, 440] on html "Костюм 💣❤️‍🔥 Мод. 103 Тканина: якісна двонитка Туреччина Колір: синій, меланж, …" at bounding box center [469, 493] width 497 height 173
click at [237, 519] on html "Костюм 💣❤️‍🔥 Тканина: якісна двонитка Туреччина Колір: синій, меланж, шоколад, …" at bounding box center [469, 493] width 497 height 173
click at [229, 512] on html "Костюм 💣❤️‍🔥 Тканина: якісна двонитка Туреччина Колір: синій, меланж, шоколад, …" at bounding box center [469, 493] width 497 height 173
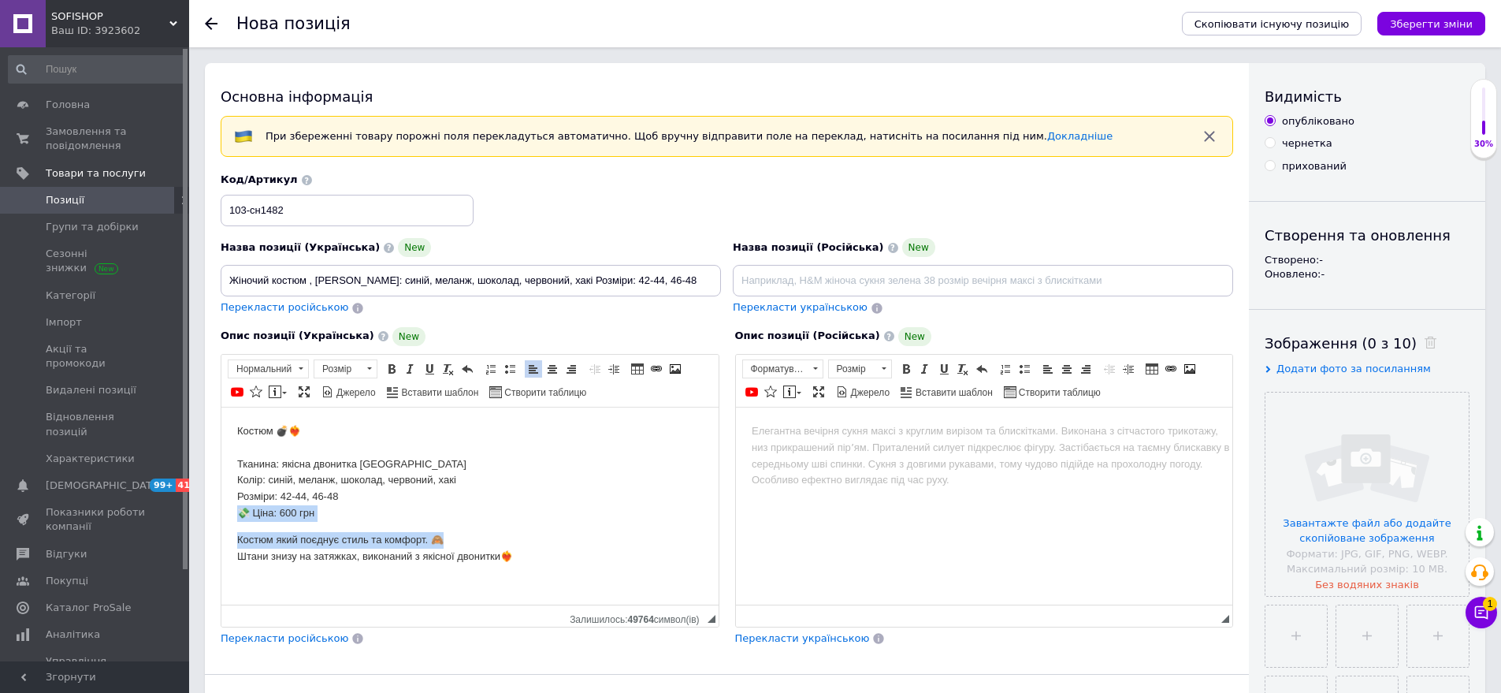
drag, startPoint x: 241, startPoint y: 516, endPoint x: 499, endPoint y: 534, distance: 258.4
click at [499, 534] on body "Костюм 💣❤️‍🔥 Тканина: якісна двонитка Туреччина Колір: синій, меланж, шоколад, …" at bounding box center [470, 492] width 466 height 141
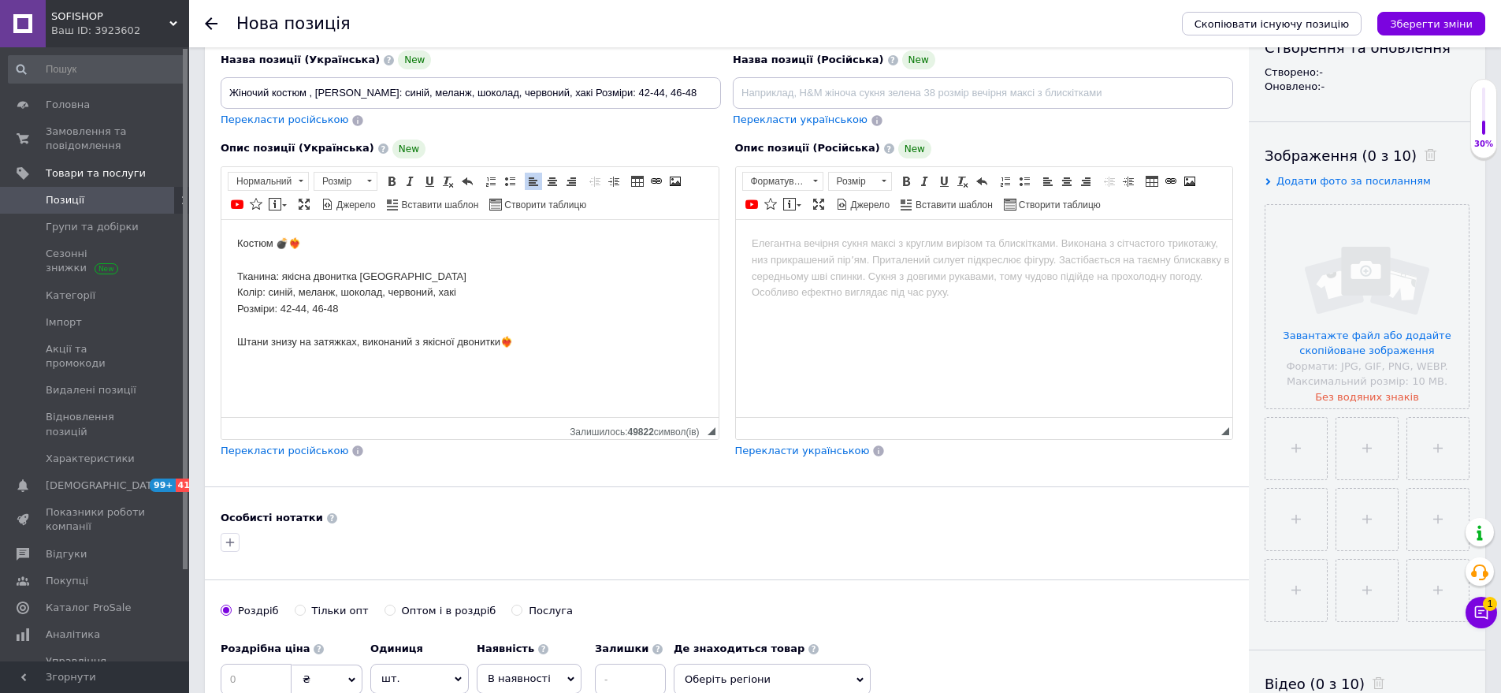
scroll to position [236, 0]
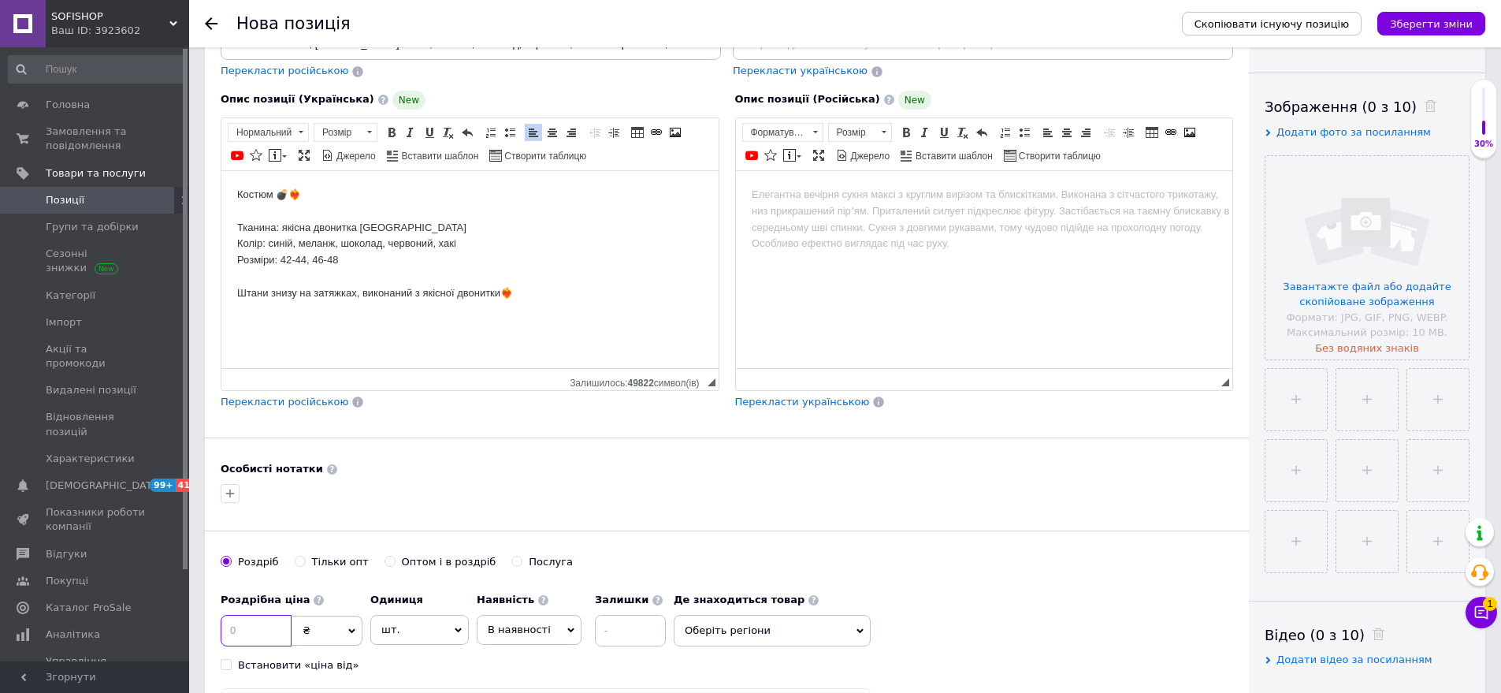
click at [254, 623] on input at bounding box center [256, 631] width 71 height 32
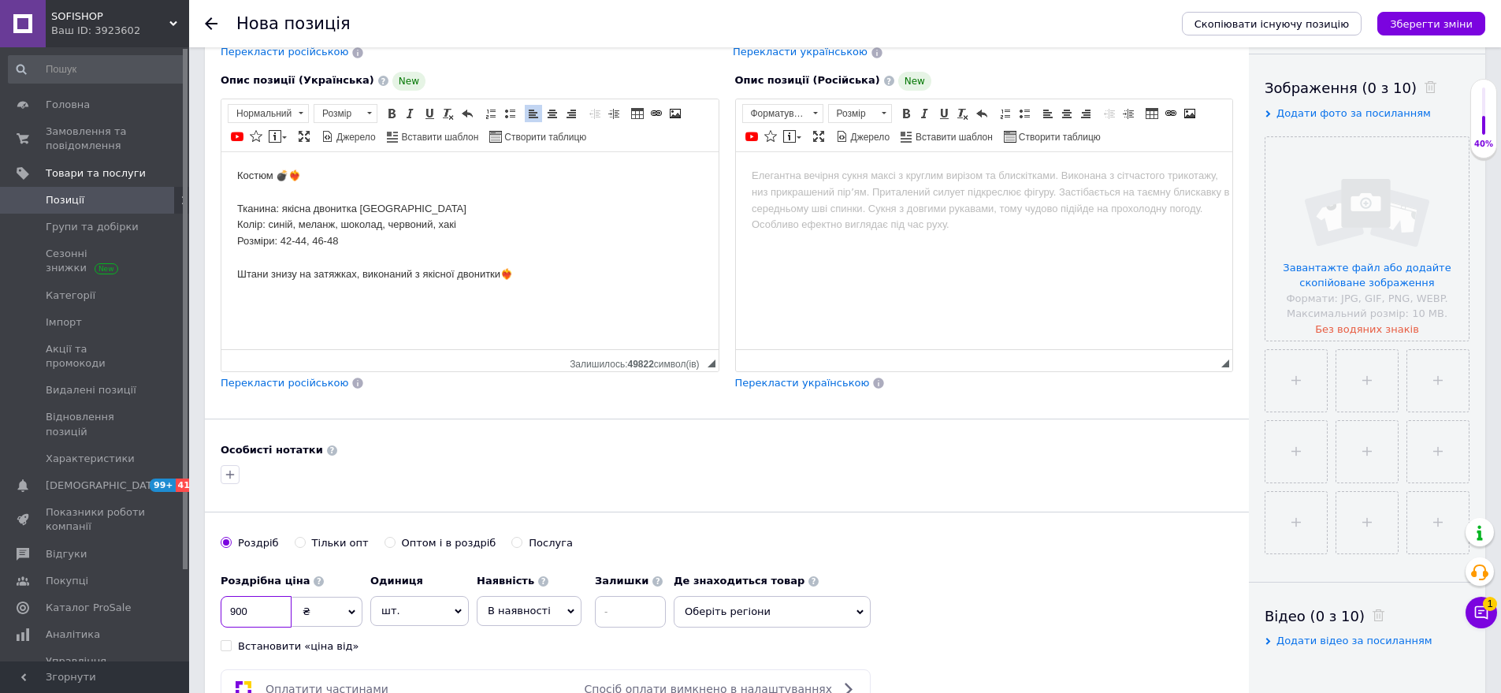
scroll to position [394, 0]
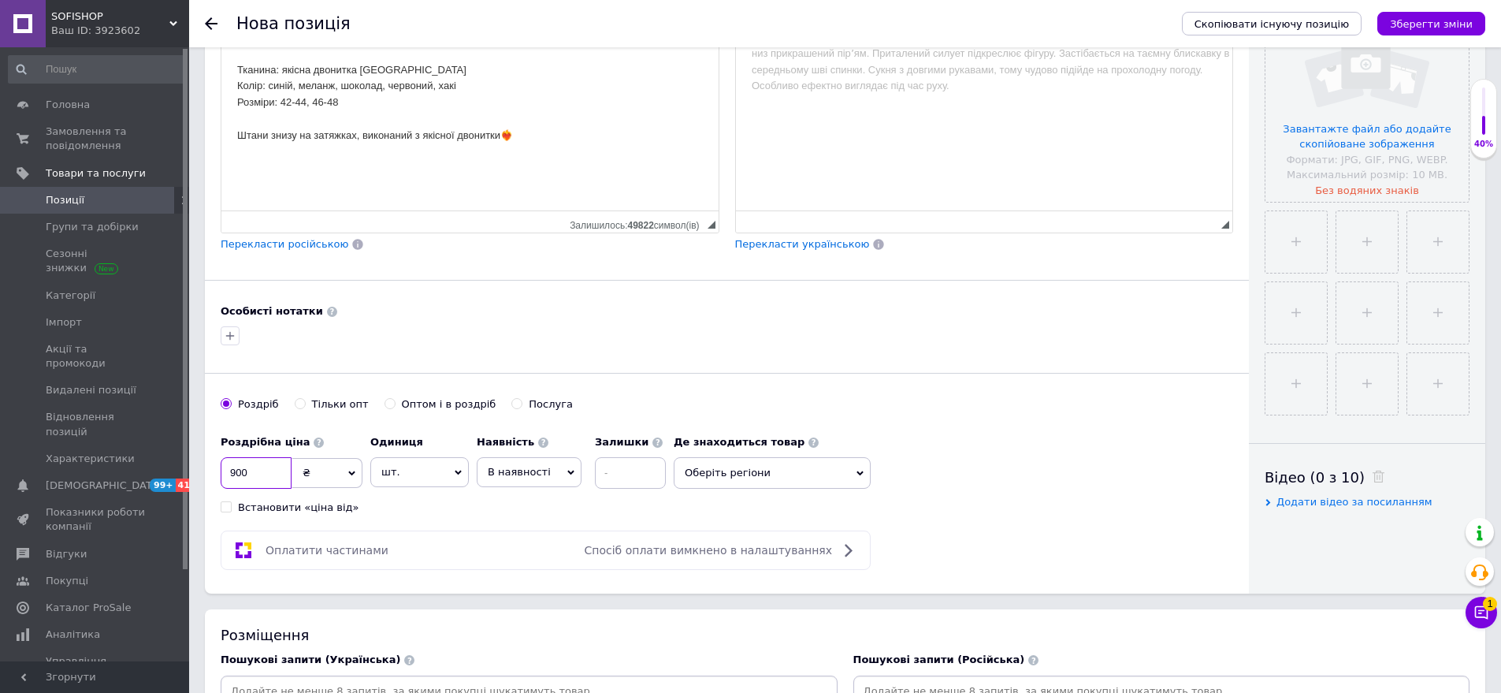
type input "900"
drag, startPoint x: 757, startPoint y: 478, endPoint x: 731, endPoint y: 519, distance: 48.5
click at [750, 497] on div "Роздрібна ціна 900 ₴ $ EUR CHF GBP ¥ PLN ₸ MDL HUF KGS CNY TRY KRW lei Встанови…" at bounding box center [727, 470] width 1013 height 87
click at [731, 519] on div "Основна інформація При збереженні товару порожні поля перекладуться автоматично…" at bounding box center [727, 131] width 1044 height 924
click at [700, 474] on span "Оберіть регіони" at bounding box center [772, 473] width 197 height 32
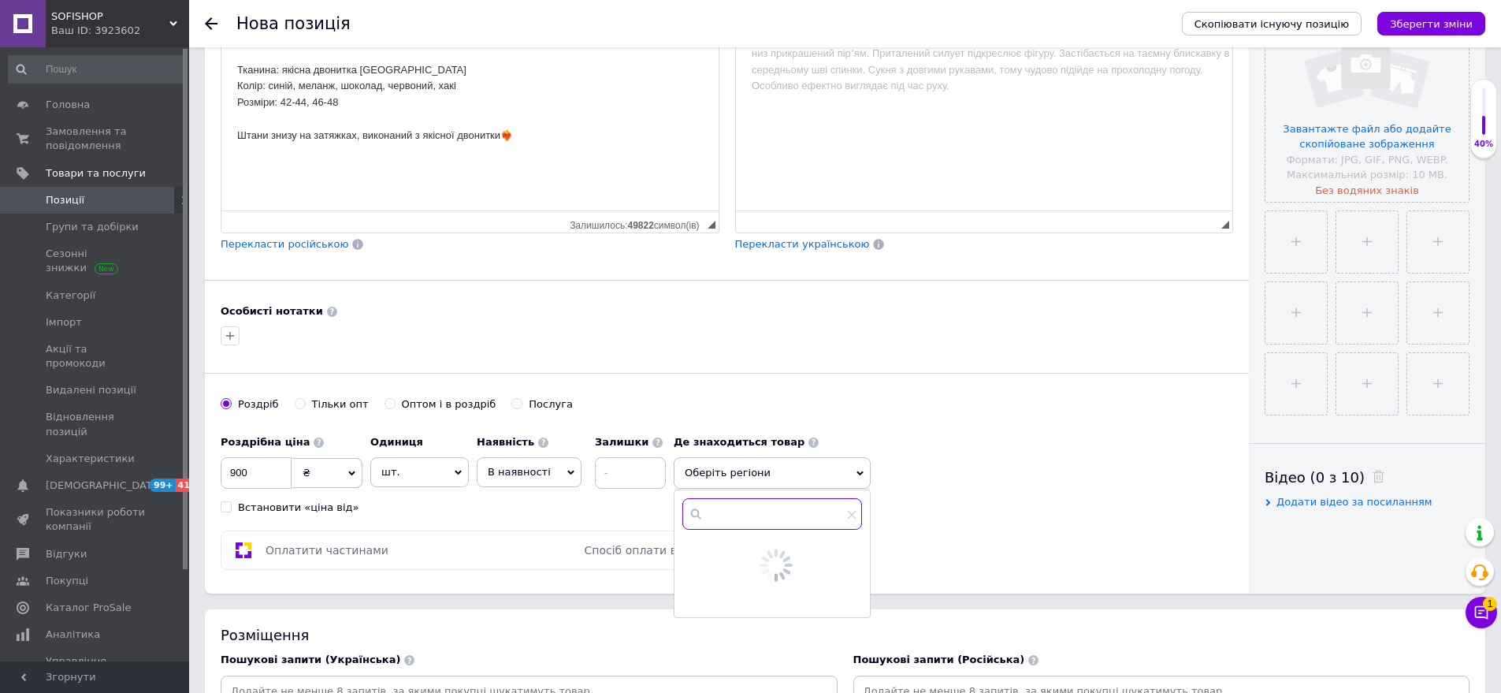
click at [714, 506] on input "text" at bounding box center [773, 514] width 180 height 32
type input "оде"
click at [734, 552] on span "Оде" at bounding box center [728, 552] width 21 height 12
checkbox input "true"
click at [838, 612] on button "Зберегти" at bounding box center [820, 600] width 83 height 32
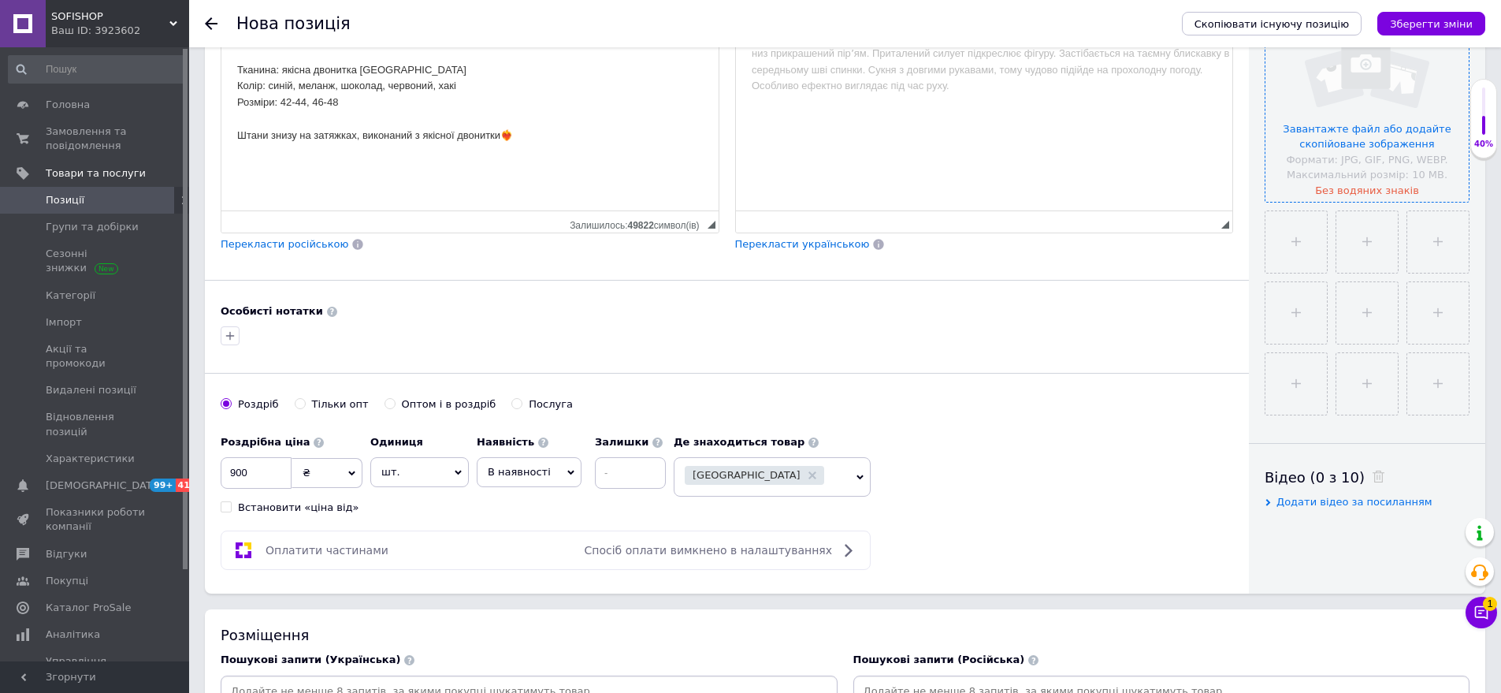
click at [1360, 162] on input "file" at bounding box center [1367, 99] width 203 height 203
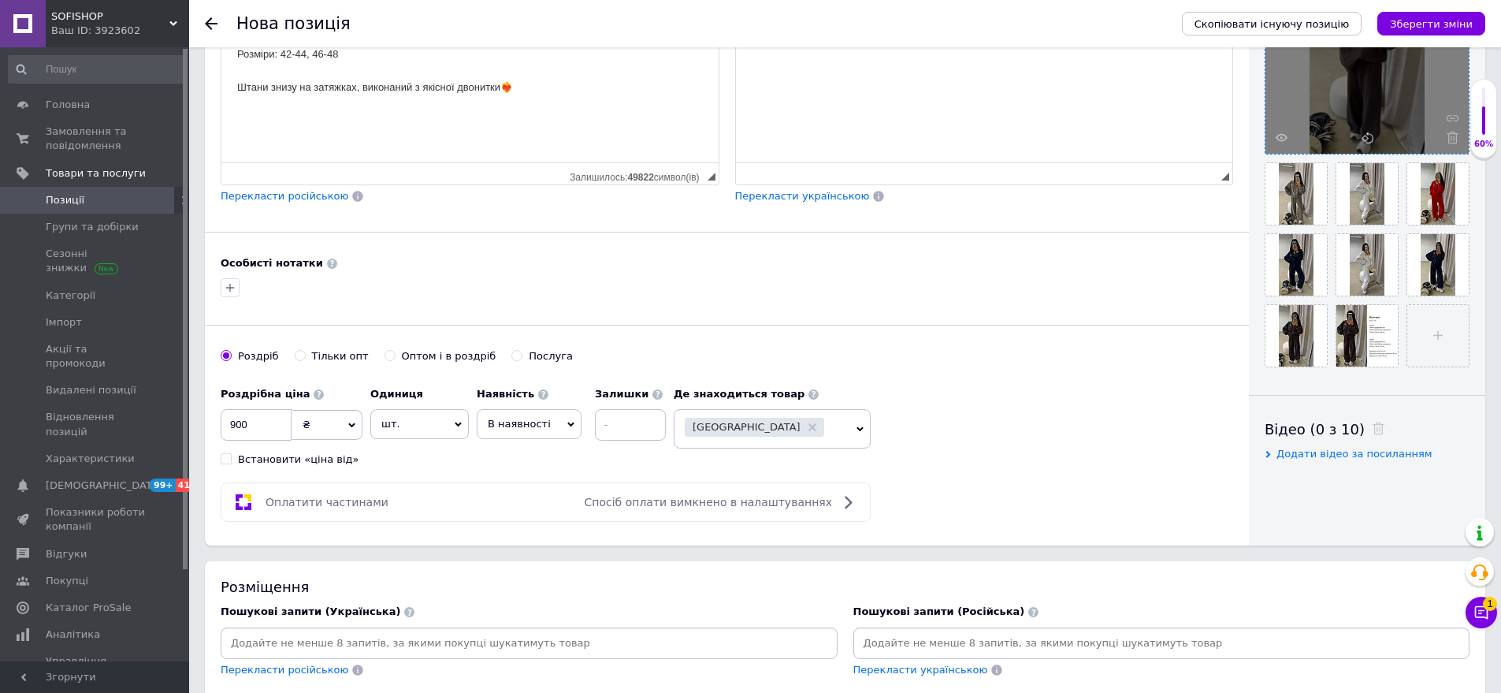
scroll to position [709, 0]
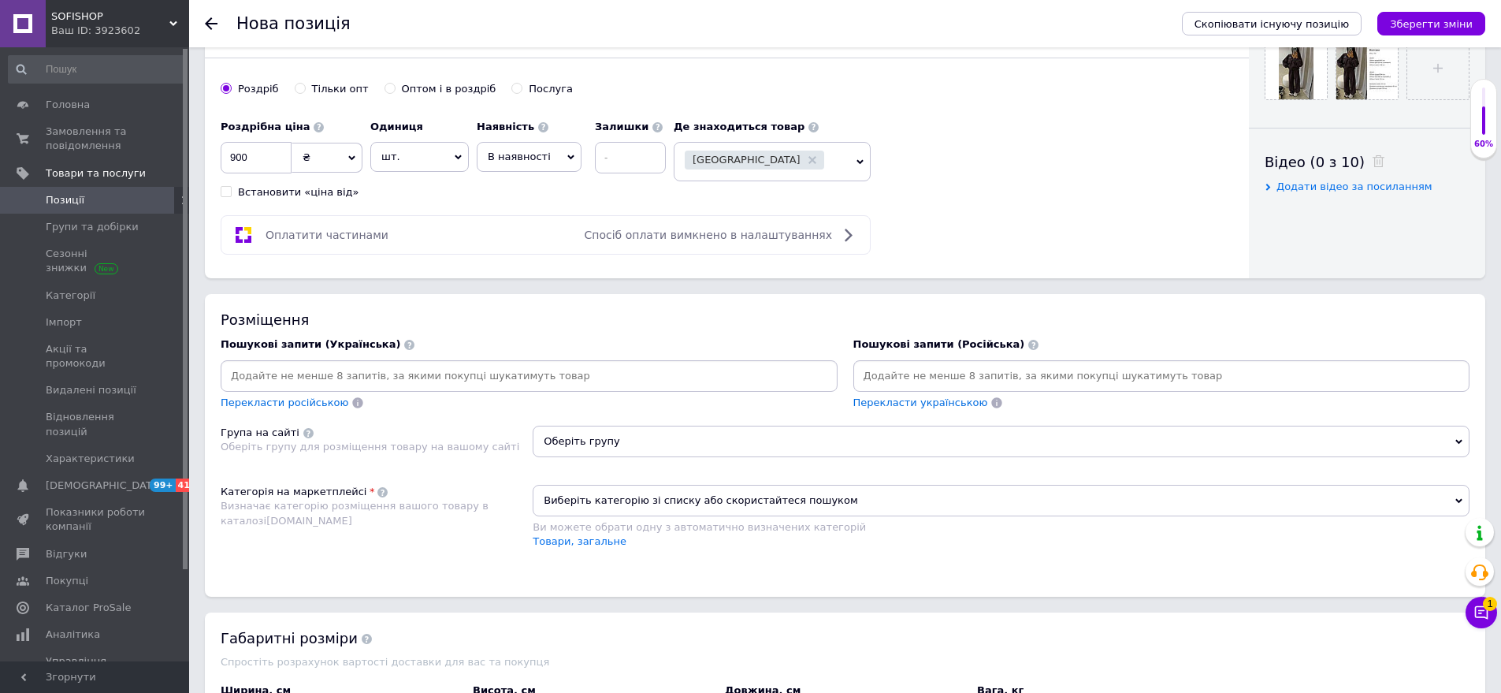
click at [875, 374] on input at bounding box center [1162, 376] width 611 height 24
drag, startPoint x: 340, startPoint y: 543, endPoint x: 445, endPoint y: 503, distance: 112.3
click at [340, 543] on div "Категорія на маркетплейсі Визначає категорію розміщення вашого товару в каталоз…" at bounding box center [377, 525] width 312 height 80
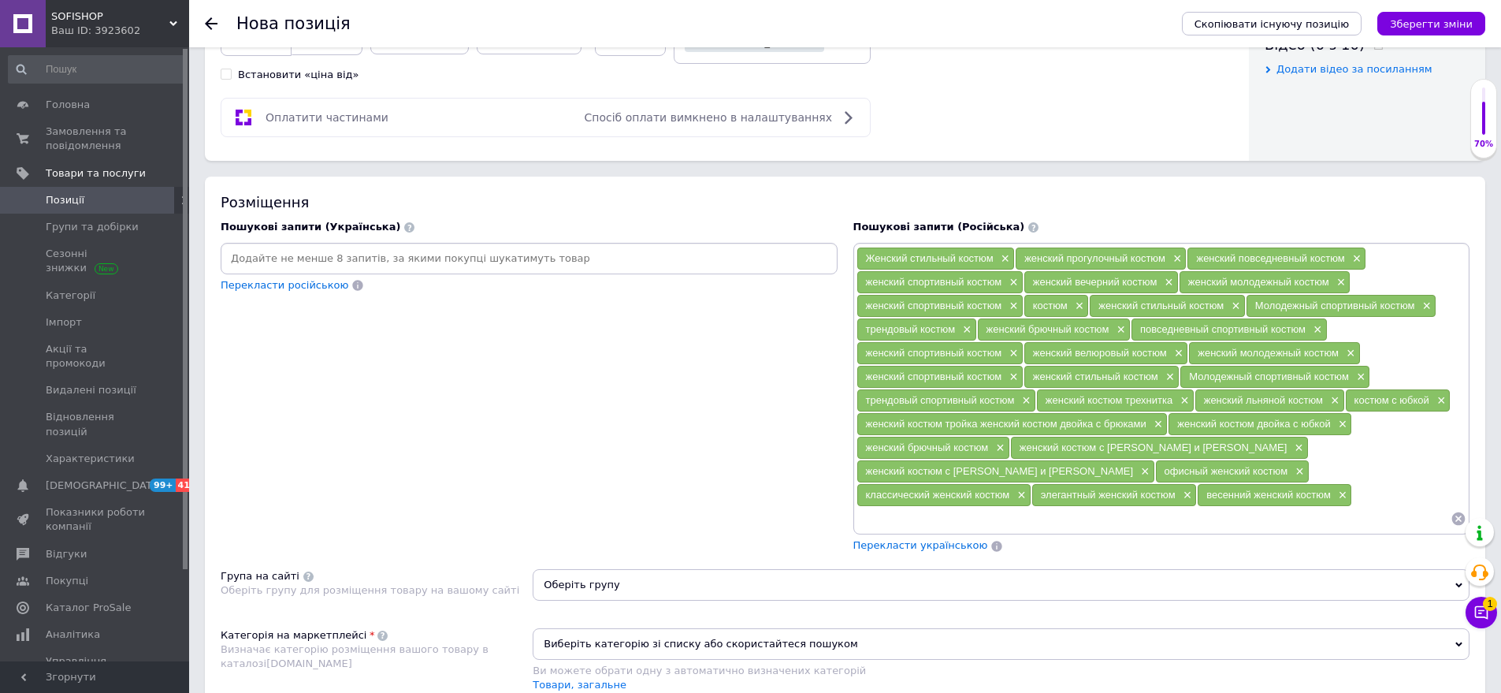
scroll to position [946, 0]
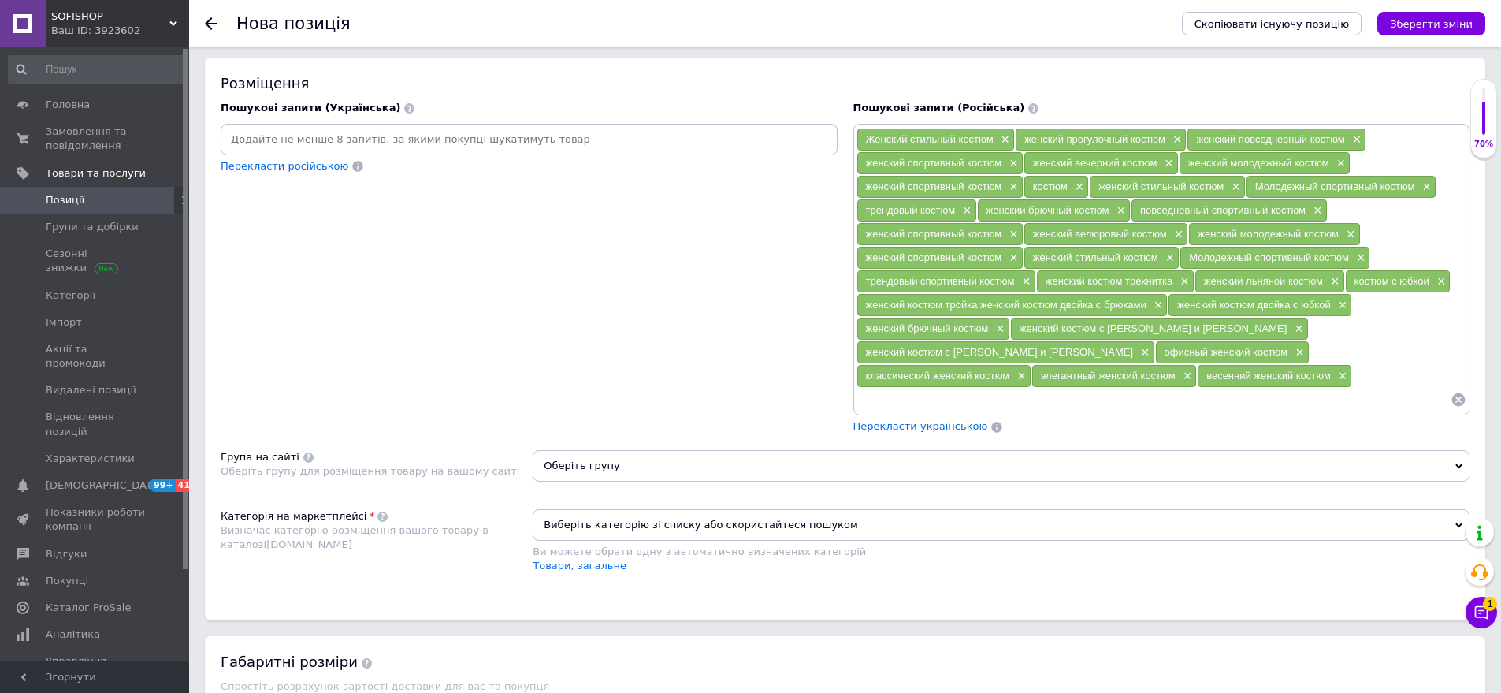
drag, startPoint x: 646, startPoint y: 426, endPoint x: 628, endPoint y: 443, distance: 25.1
click at [645, 428] on div "Розміщення Пошукові запити (Українська) Перекласти російською Пошукові запити (…" at bounding box center [845, 339] width 1281 height 563
click at [619, 452] on span "Оберіть групу" at bounding box center [1001, 466] width 937 height 32
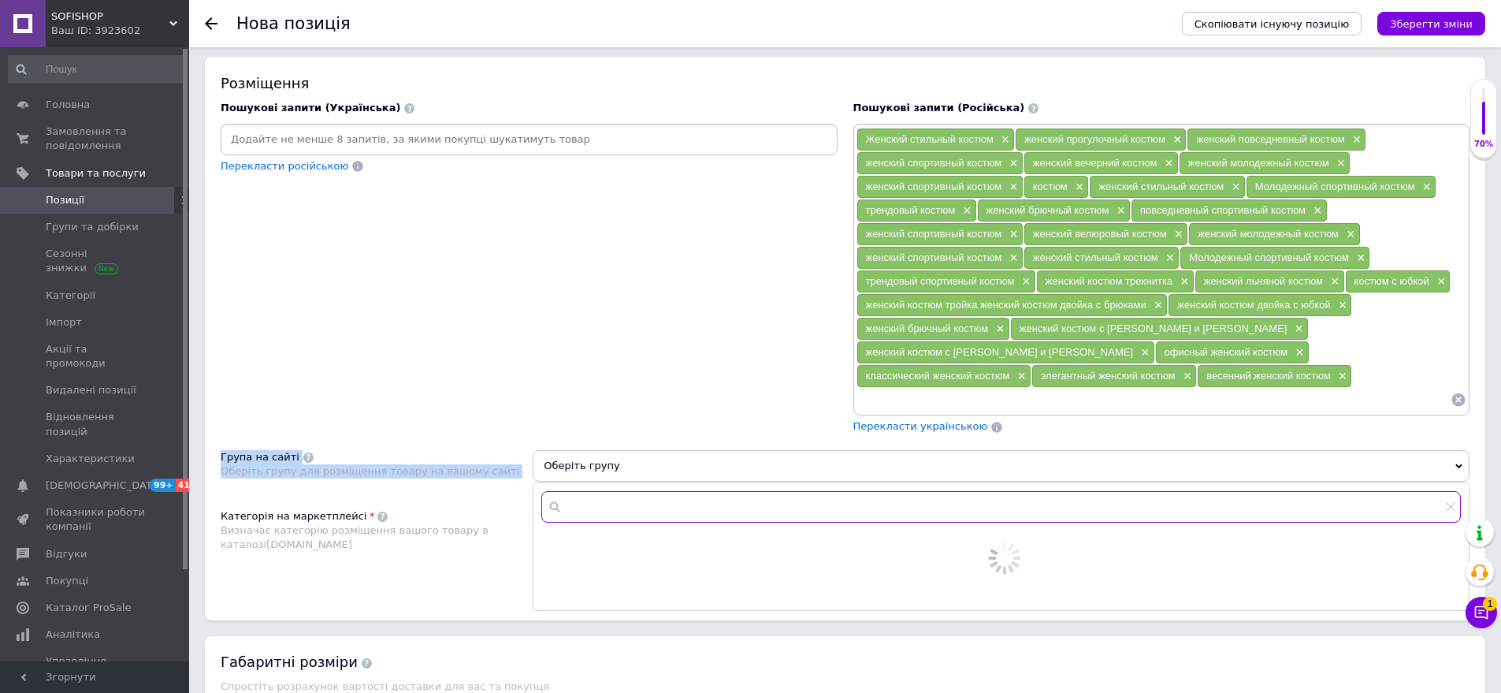
click at [618, 491] on input "text" at bounding box center [1001, 507] width 920 height 32
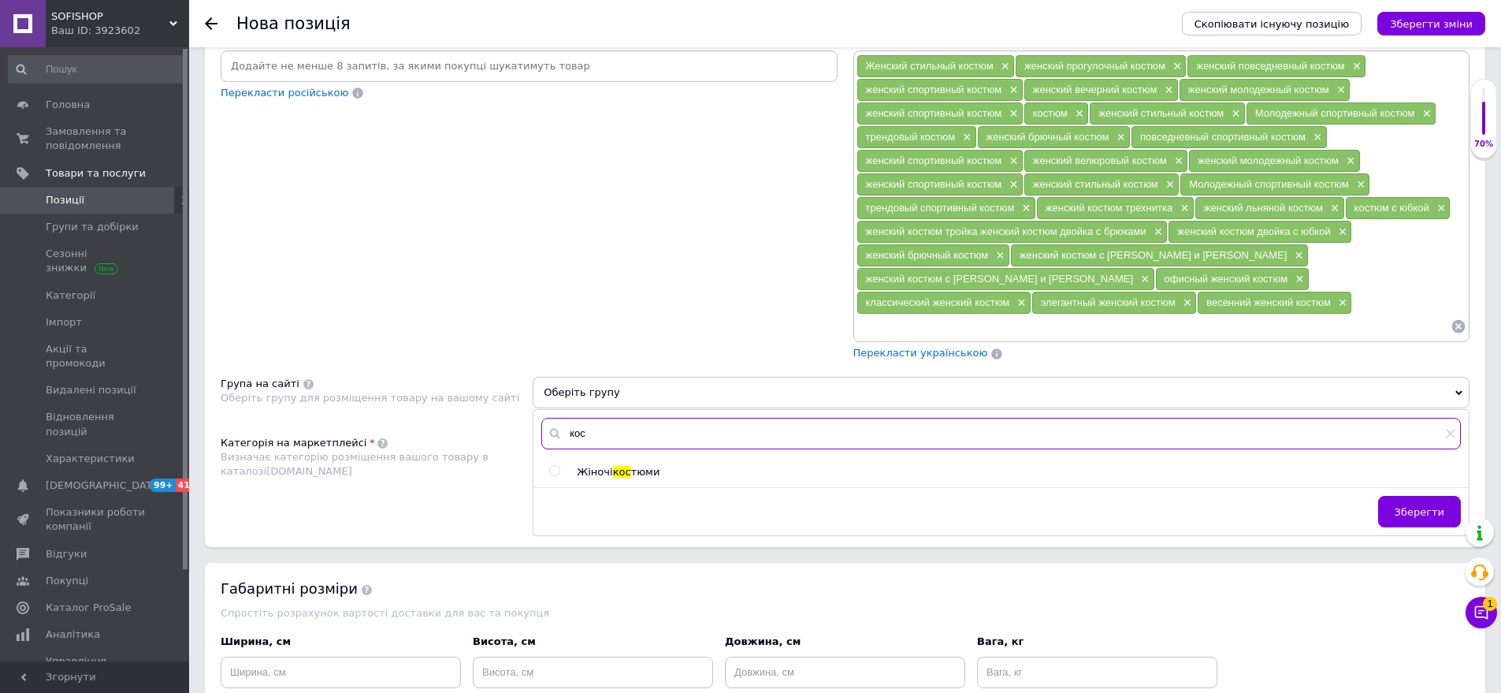
scroll to position [1103, 0]
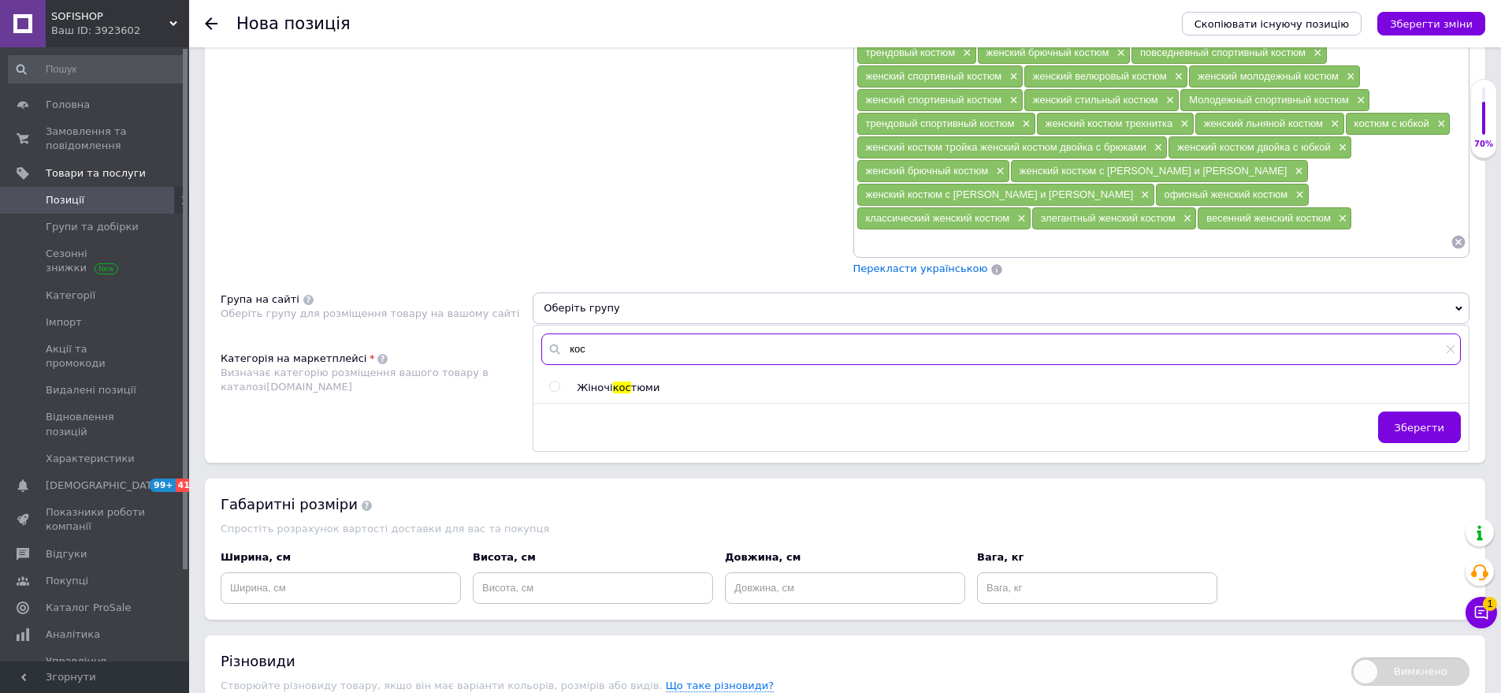
type input "кос"
click at [631, 381] on div "Жіночі кос тюми" at bounding box center [1018, 388] width 883 height 14
click at [632, 381] on span "тюми" at bounding box center [645, 387] width 29 height 12
radio input "true"
drag, startPoint x: 1374, startPoint y: 402, endPoint x: 1419, endPoint y: 398, distance: 45.9
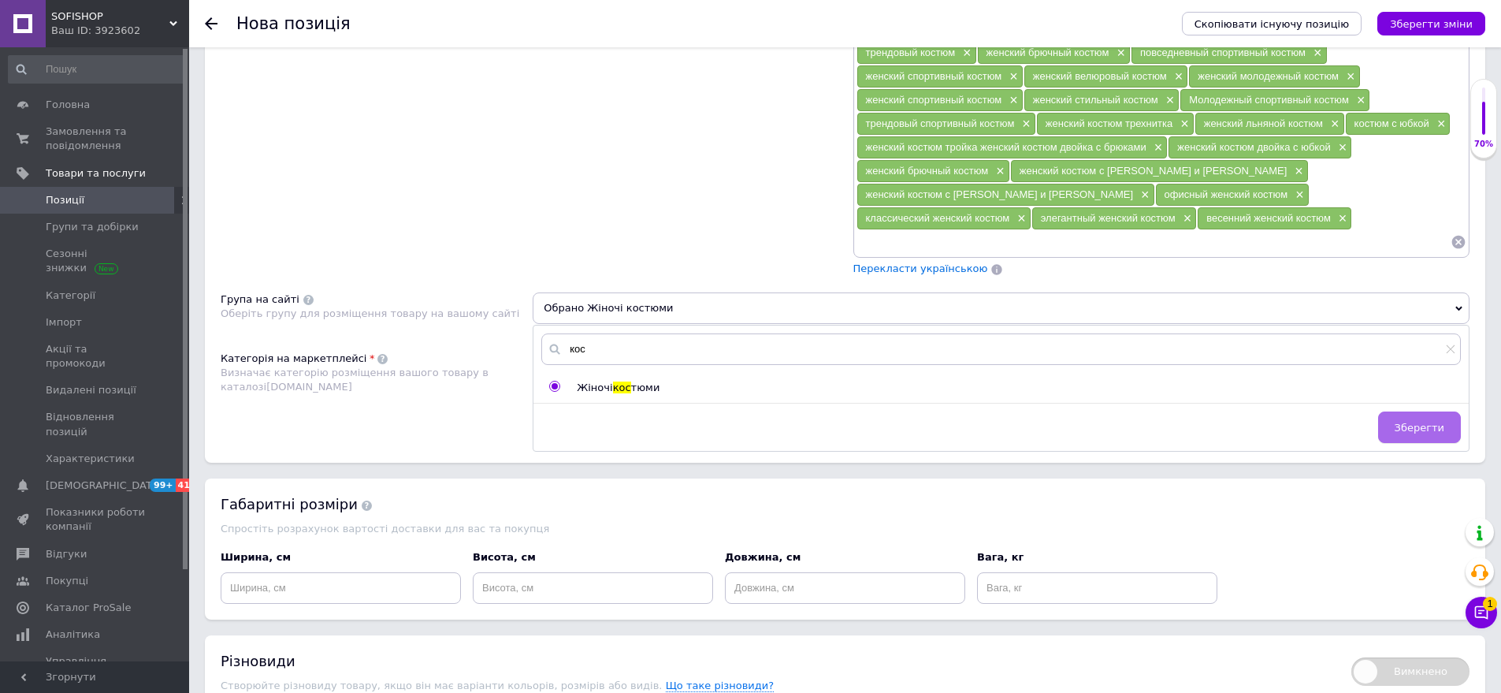
click at [1377, 411] on div "Зберегти" at bounding box center [1002, 430] width 936 height 39
drag, startPoint x: 1420, startPoint y: 398, endPoint x: 1057, endPoint y: 407, distance: 363.4
click at [1405, 422] on span "Зберегти" at bounding box center [1420, 428] width 50 height 12
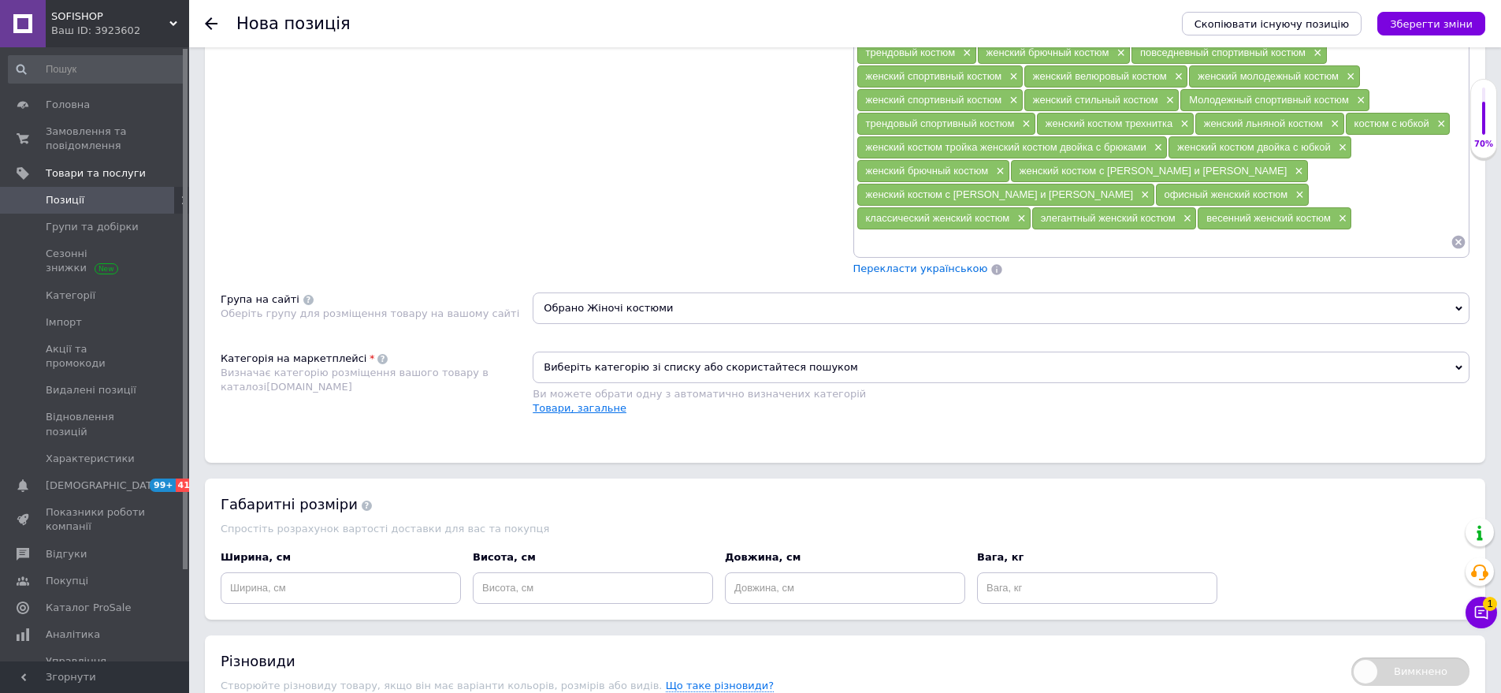
drag, startPoint x: 601, startPoint y: 343, endPoint x: 597, endPoint y: 382, distance: 39.7
click at [598, 364] on div "Виберіть категорію зі списку або скористайтеся пошуком Ви можете обрати одну з …" at bounding box center [1001, 377] width 937 height 50
click at [597, 402] on link "Товари, загальне" at bounding box center [580, 408] width 94 height 12
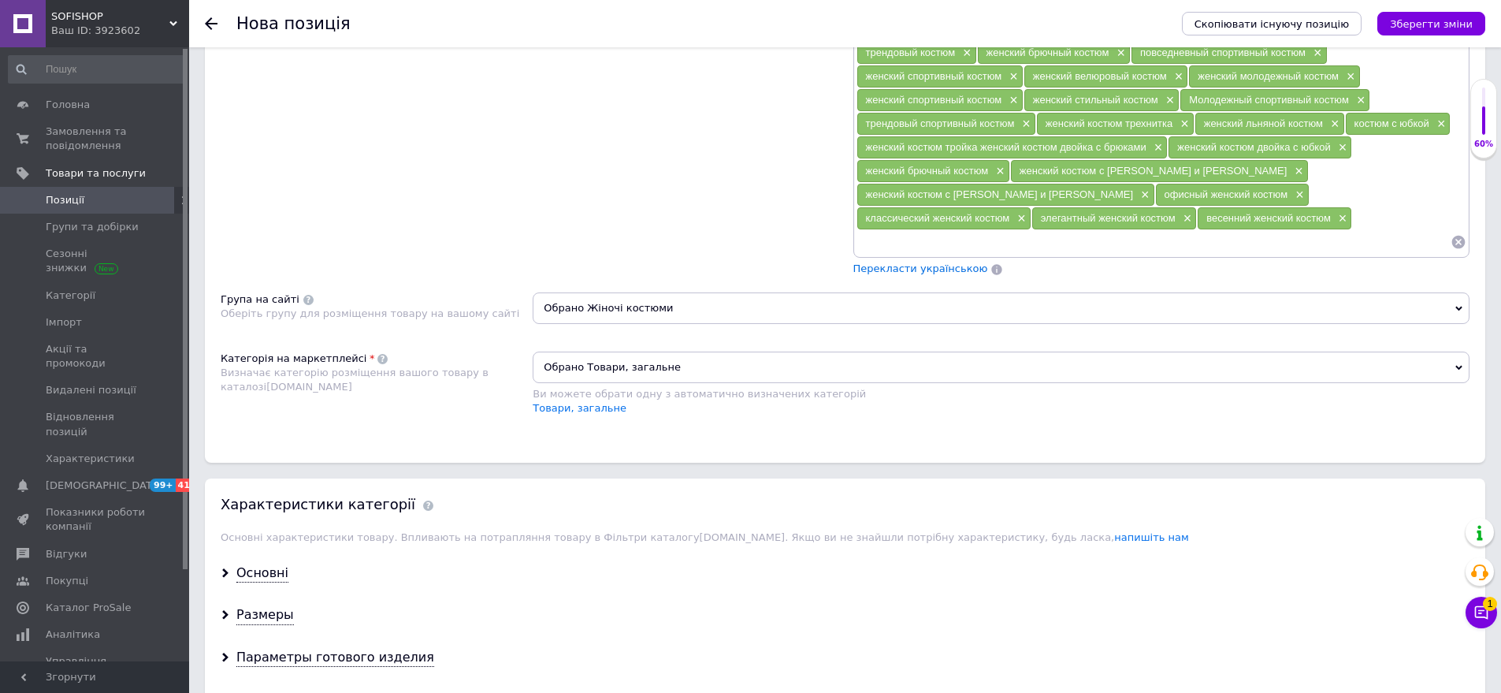
click at [715, 352] on span "Обрано Товари, загальне" at bounding box center [1001, 368] width 937 height 32
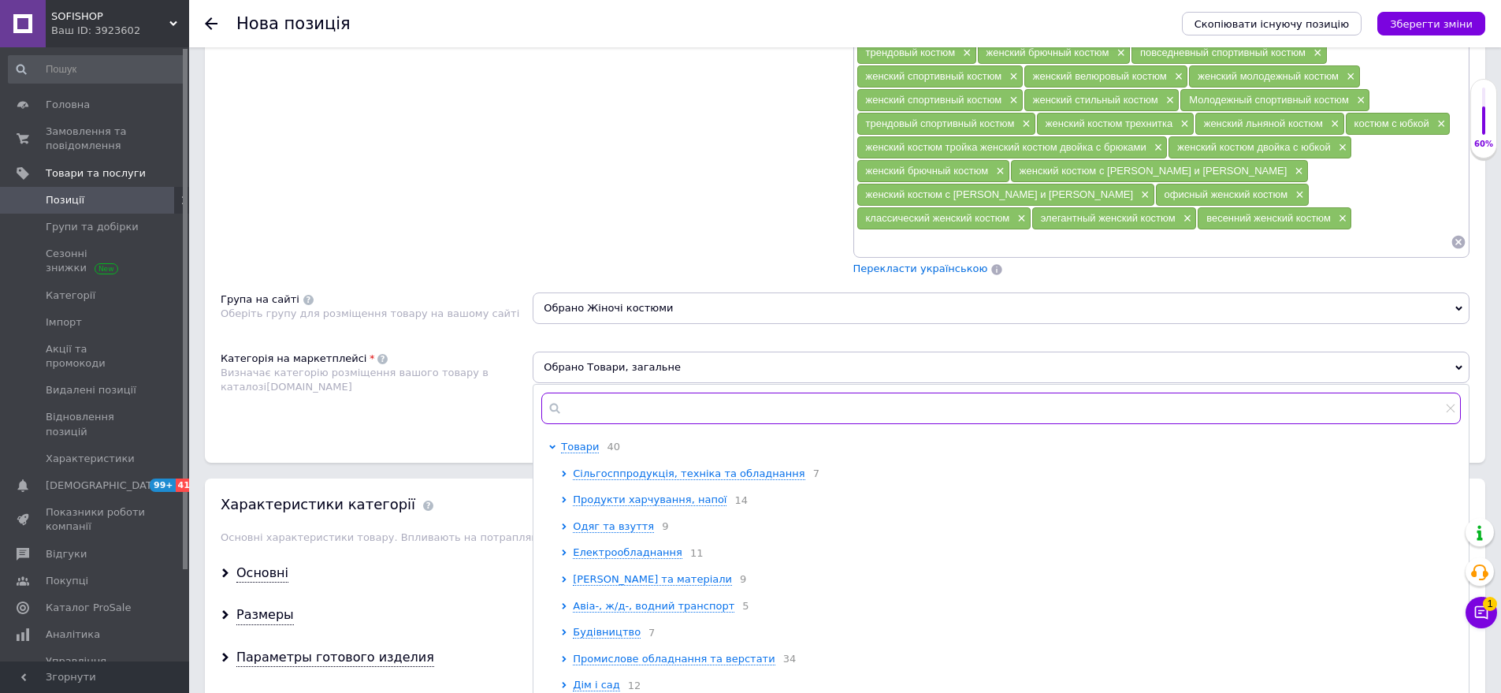
click at [617, 392] on input "text" at bounding box center [1001, 408] width 920 height 32
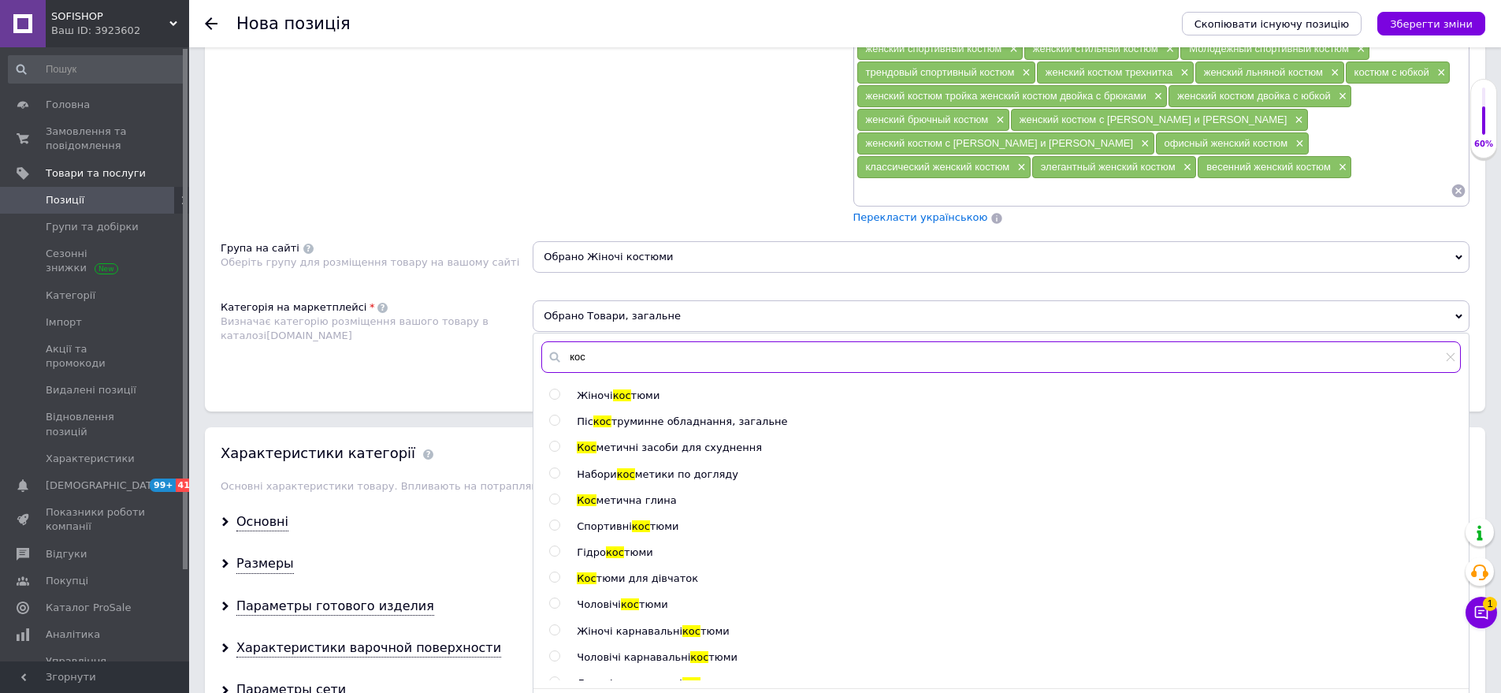
scroll to position [1182, 0]
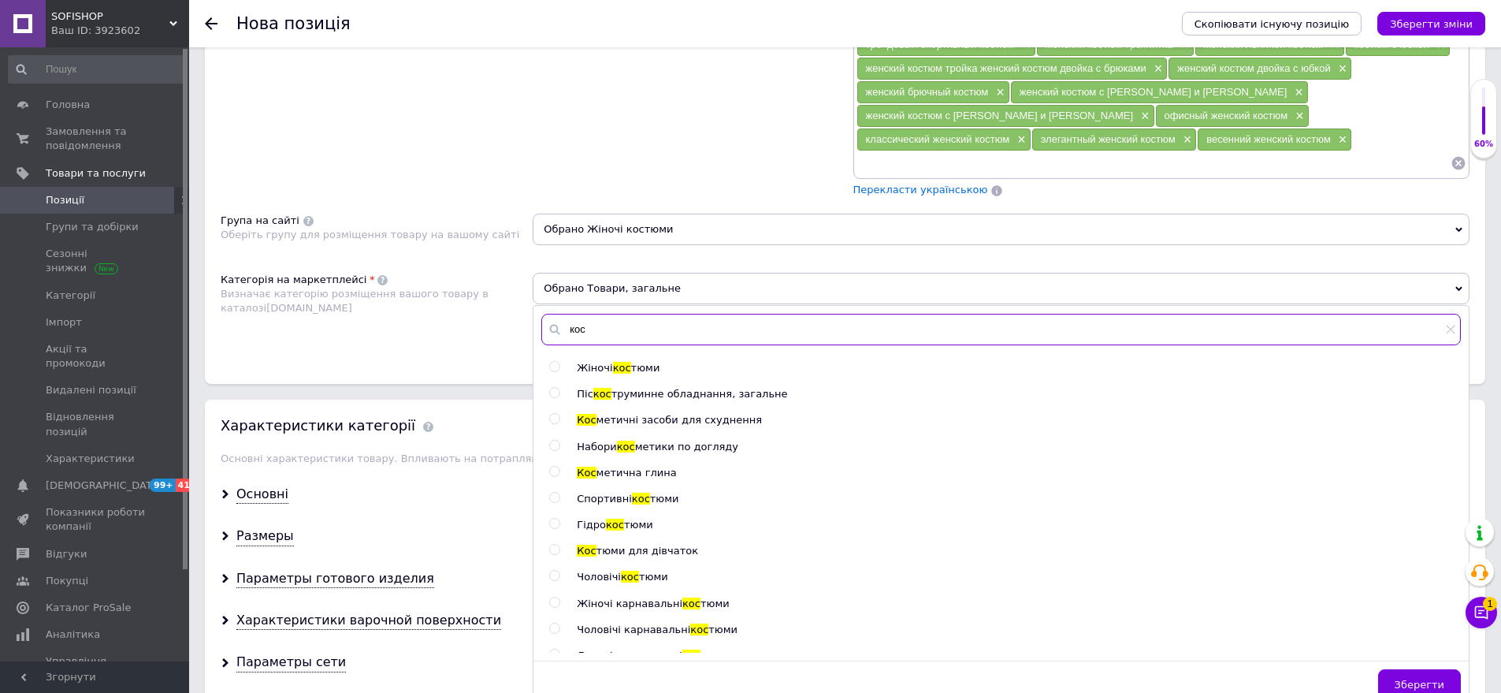
type input "кос"
click at [621, 362] on span "кос" at bounding box center [622, 368] width 18 height 12
radio input "true"
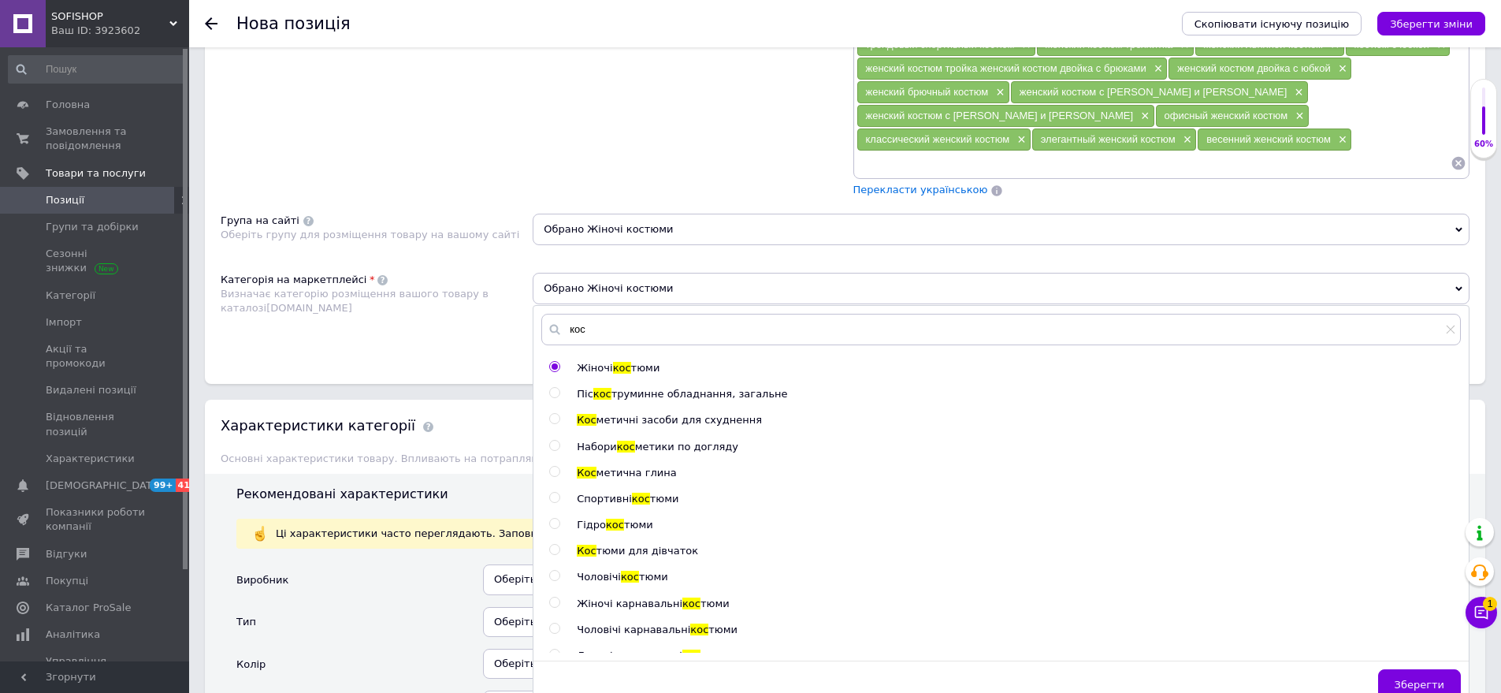
drag, startPoint x: 1423, startPoint y: 650, endPoint x: 946, endPoint y: 578, distance: 482.2
click at [1419, 669] on button "Зберегти" at bounding box center [1419, 685] width 83 height 32
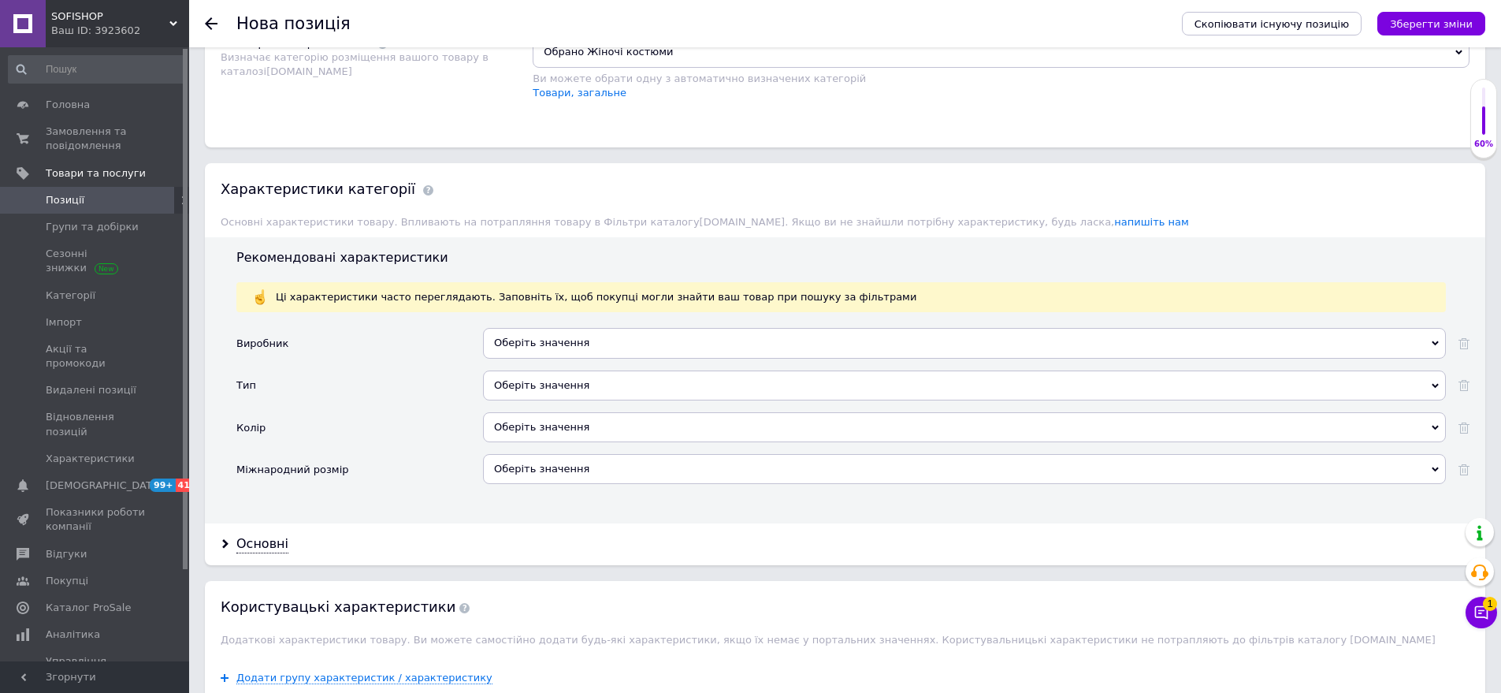
drag, startPoint x: 545, startPoint y: 358, endPoint x: 458, endPoint y: 319, distance: 95.6
click at [533, 370] on div "Оберіть значення" at bounding box center [964, 385] width 963 height 30
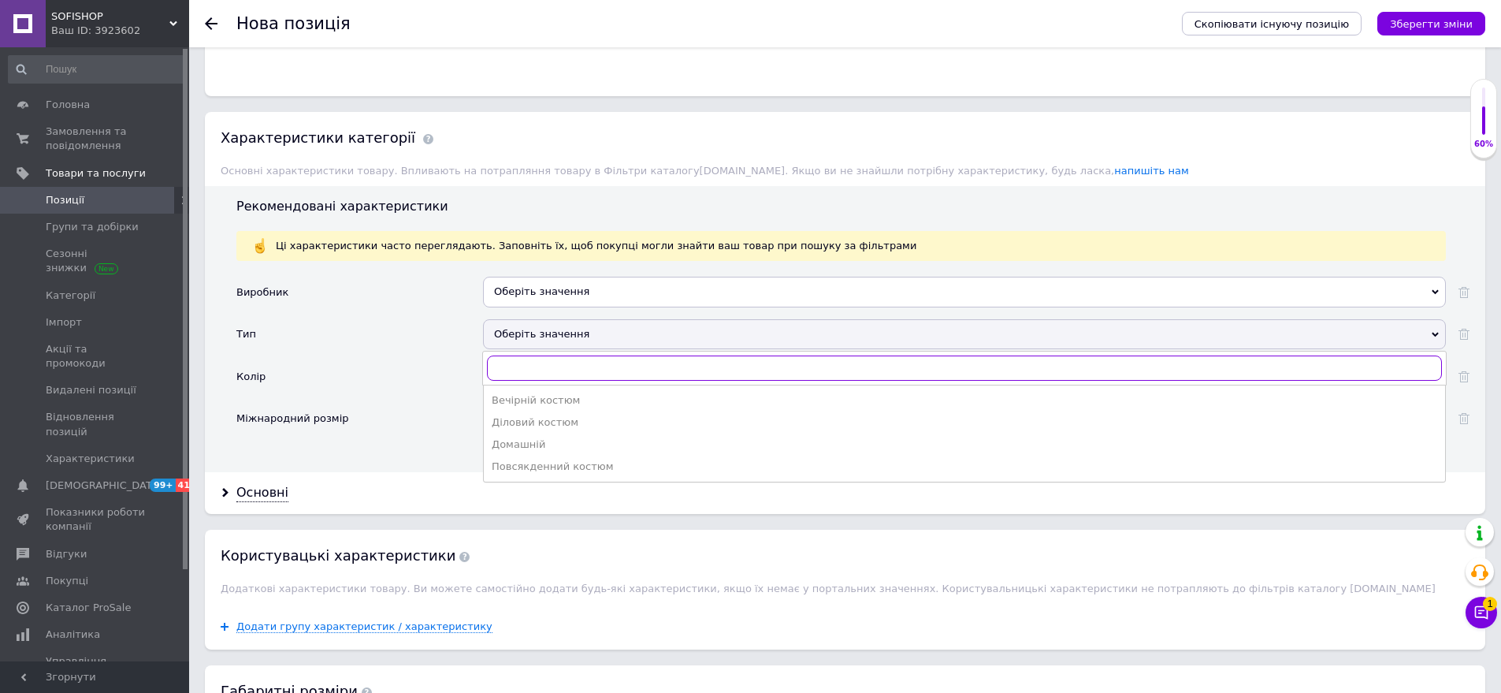
scroll to position [1497, 0]
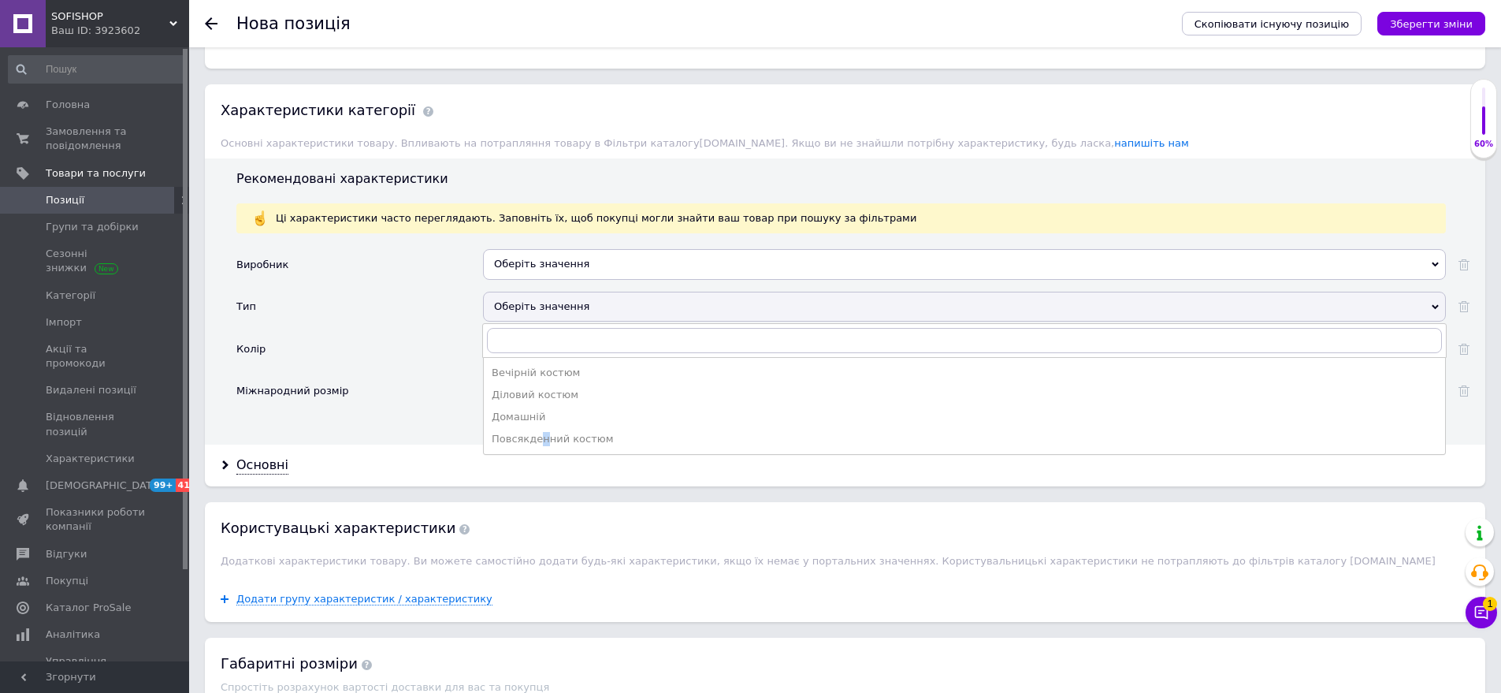
drag, startPoint x: 539, startPoint y: 422, endPoint x: 475, endPoint y: 358, distance: 90.3
click at [540, 432] on div "Повсякденний костюм" at bounding box center [965, 439] width 946 height 14
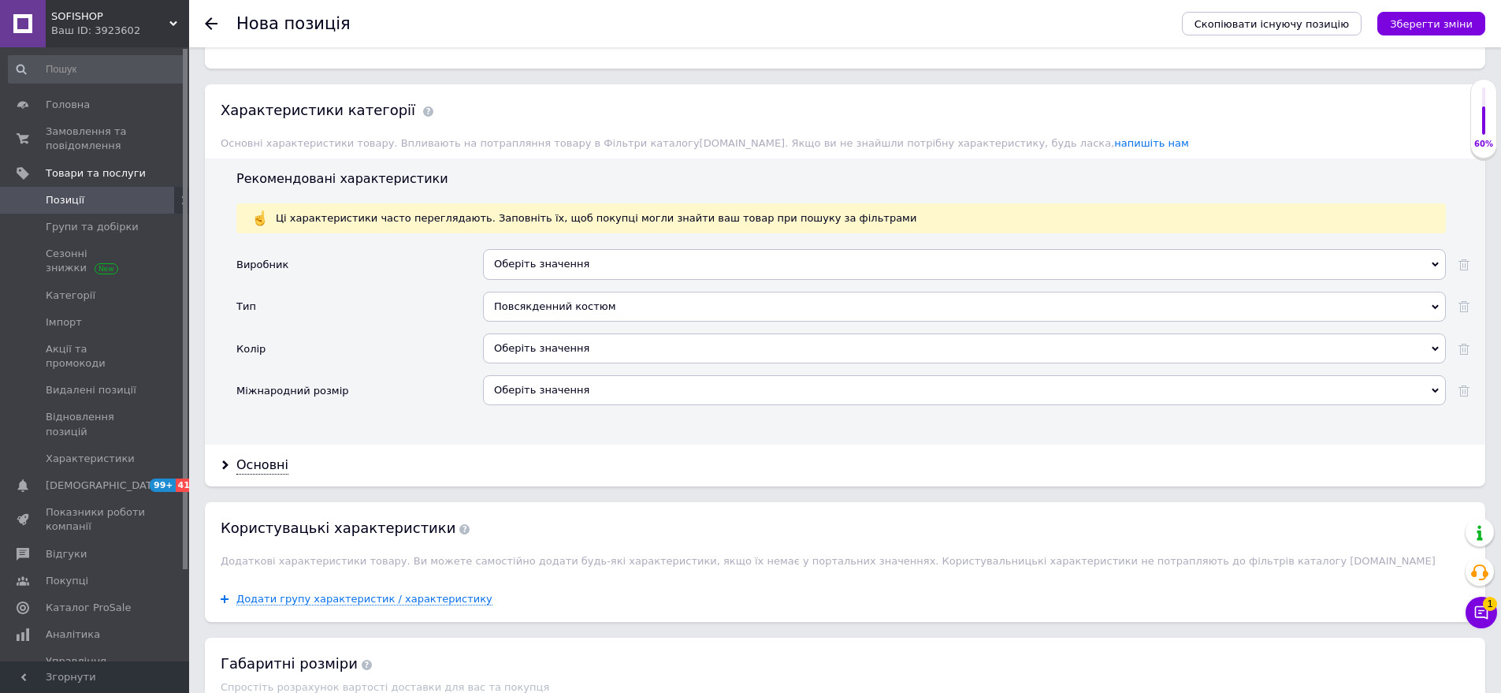
drag, startPoint x: 566, startPoint y: 302, endPoint x: 538, endPoint y: 310, distance: 29.4
click at [564, 302] on div "Повсякденний костюм Вечірній костюм Діловий костюм Домашній Повсякденний костюм" at bounding box center [964, 313] width 963 height 42
drag, startPoint x: 538, startPoint y: 310, endPoint x: 452, endPoint y: 303, distance: 85.4
click at [535, 333] on div "Оберіть значення" at bounding box center [964, 348] width 963 height 30
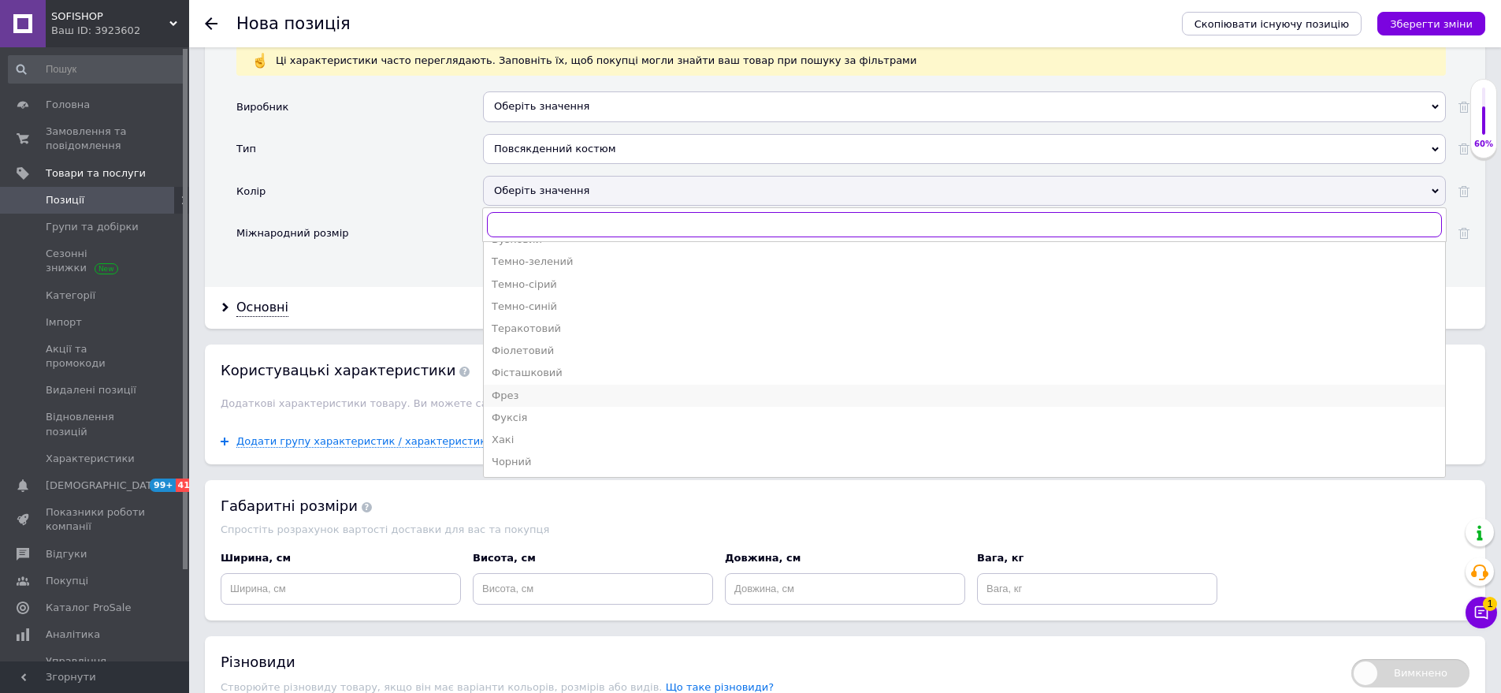
scroll to position [928, 0]
drag, startPoint x: 562, startPoint y: 413, endPoint x: 508, endPoint y: 356, distance: 78.6
click at [561, 433] on div "Шоколадний" at bounding box center [965, 440] width 946 height 14
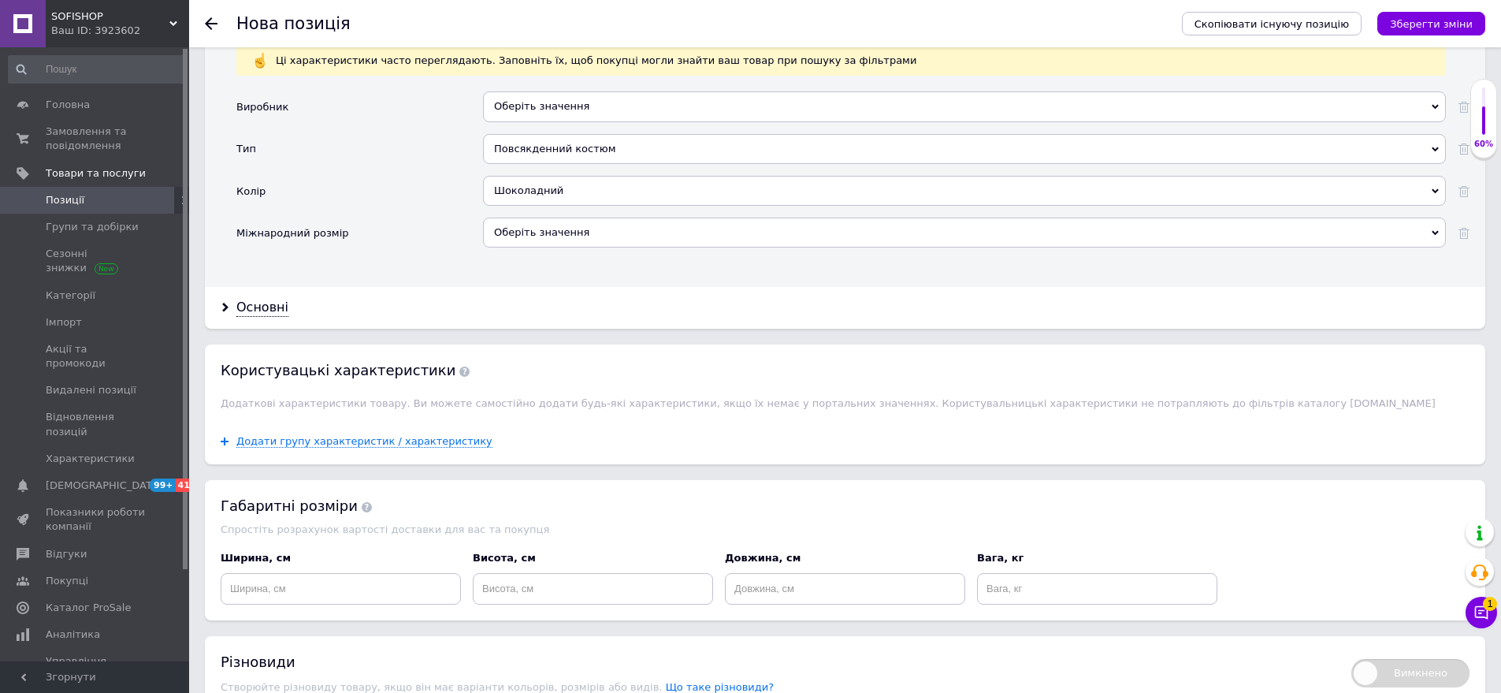
drag, startPoint x: 532, startPoint y: 206, endPoint x: 473, endPoint y: 204, distance: 59.2
click at [530, 218] on div "Оберіть значення" at bounding box center [964, 233] width 963 height 30
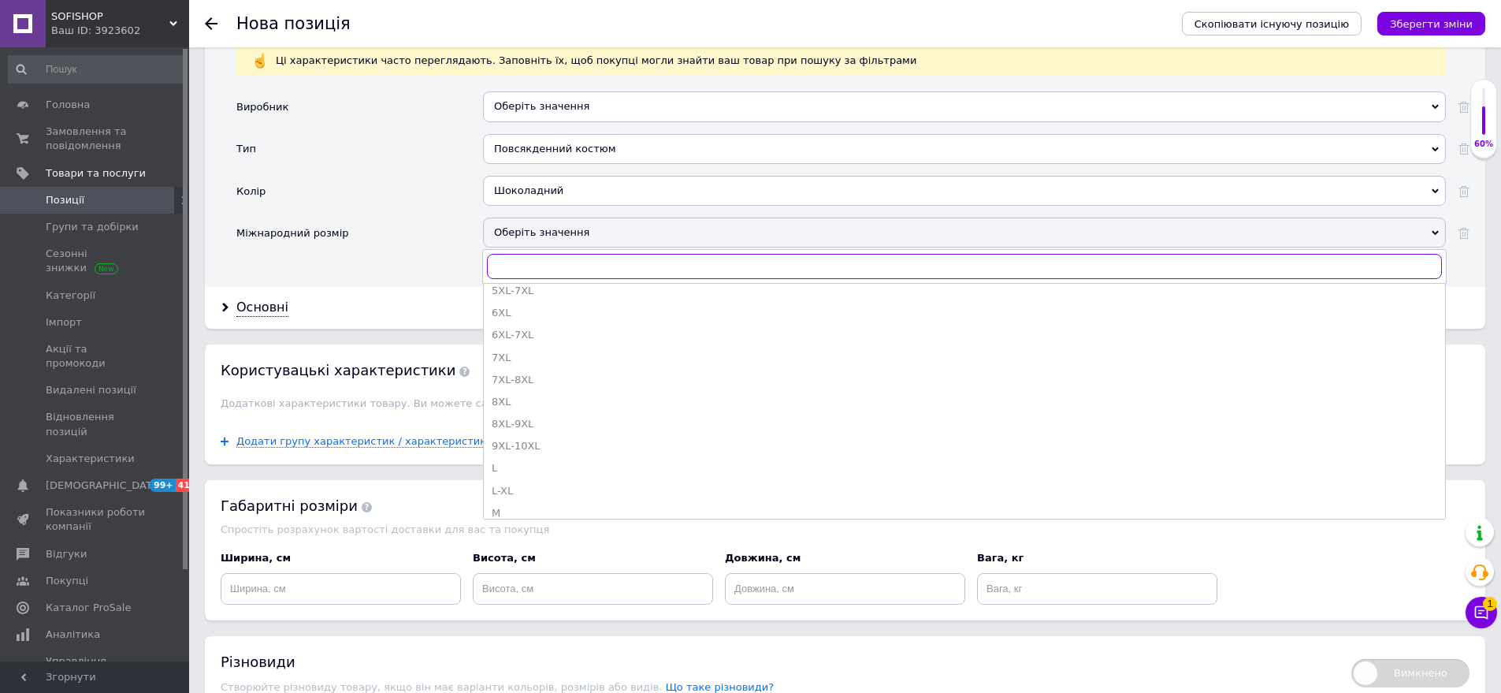
scroll to position [473, 0]
click at [534, 441] on div "S-M" at bounding box center [965, 448] width 946 height 14
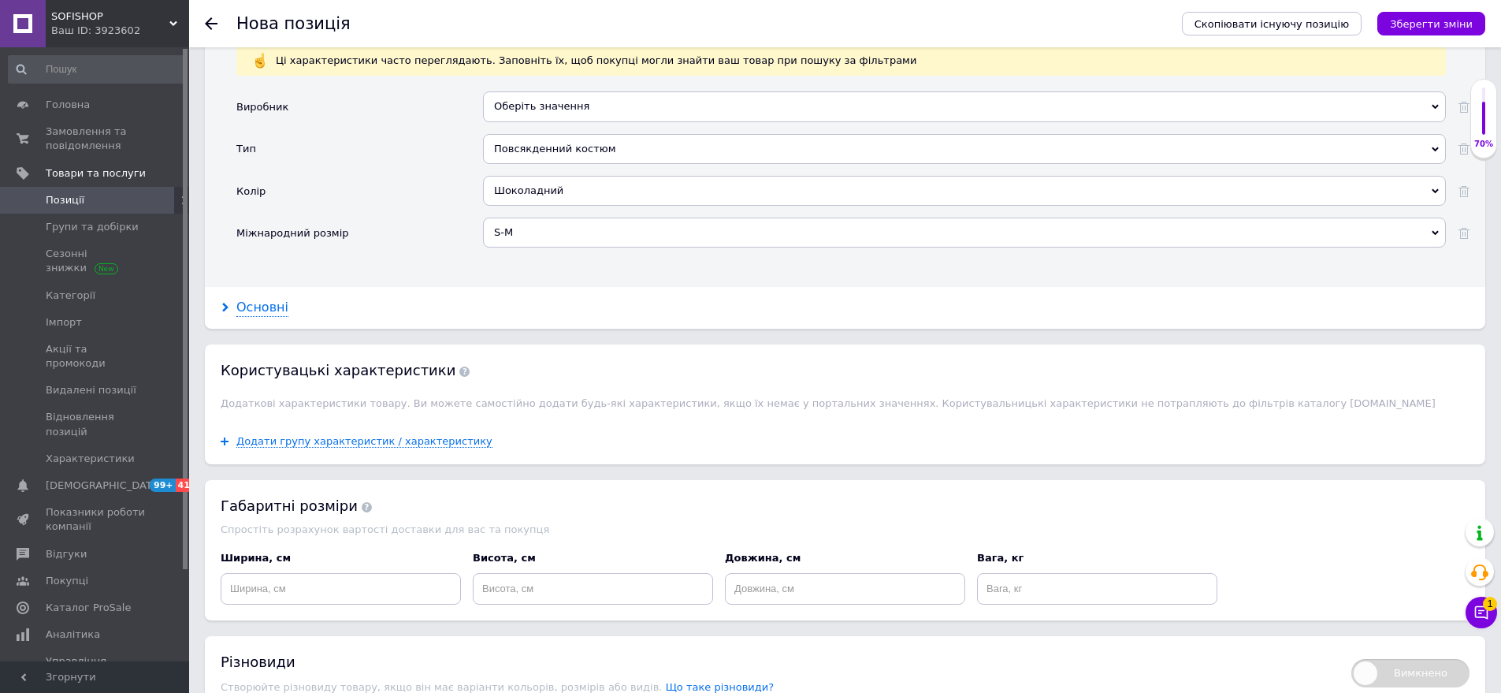
click at [273, 299] on div "Основні" at bounding box center [262, 308] width 52 height 18
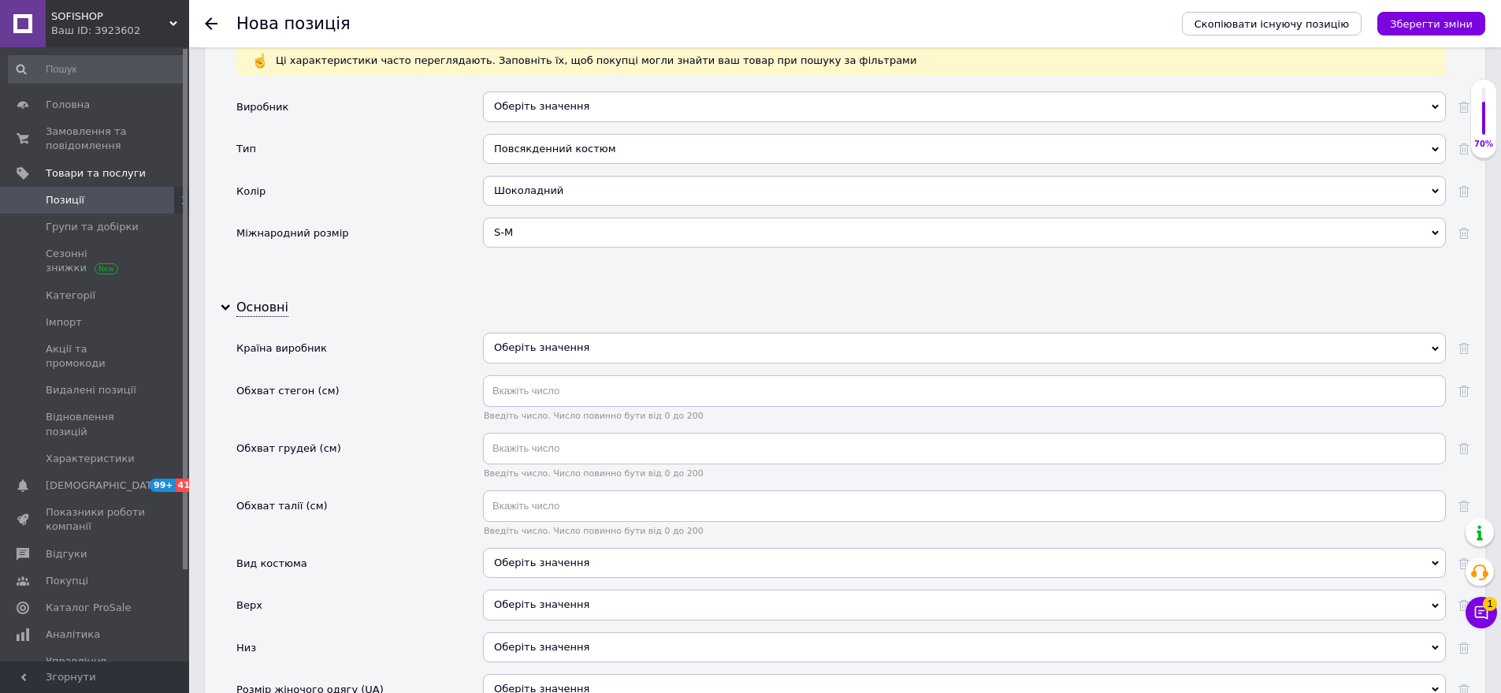
drag, startPoint x: 567, startPoint y: 338, endPoint x: 550, endPoint y: 359, distance: 26.8
click at [567, 337] on div "Оберіть значення" at bounding box center [964, 348] width 963 height 30
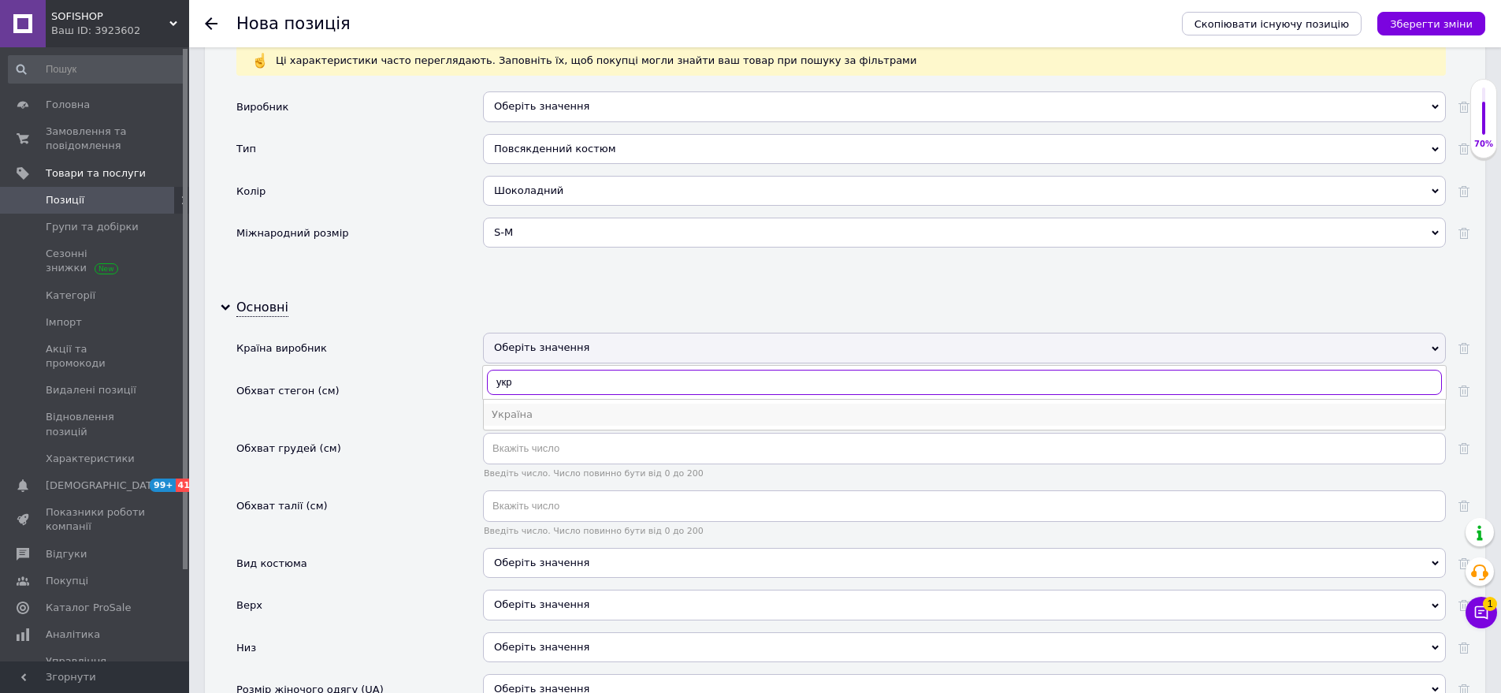
type input "укр"
drag, startPoint x: 530, startPoint y: 389, endPoint x: 509, endPoint y: 459, distance: 73.8
click at [529, 407] on div "Україна" at bounding box center [965, 414] width 946 height 14
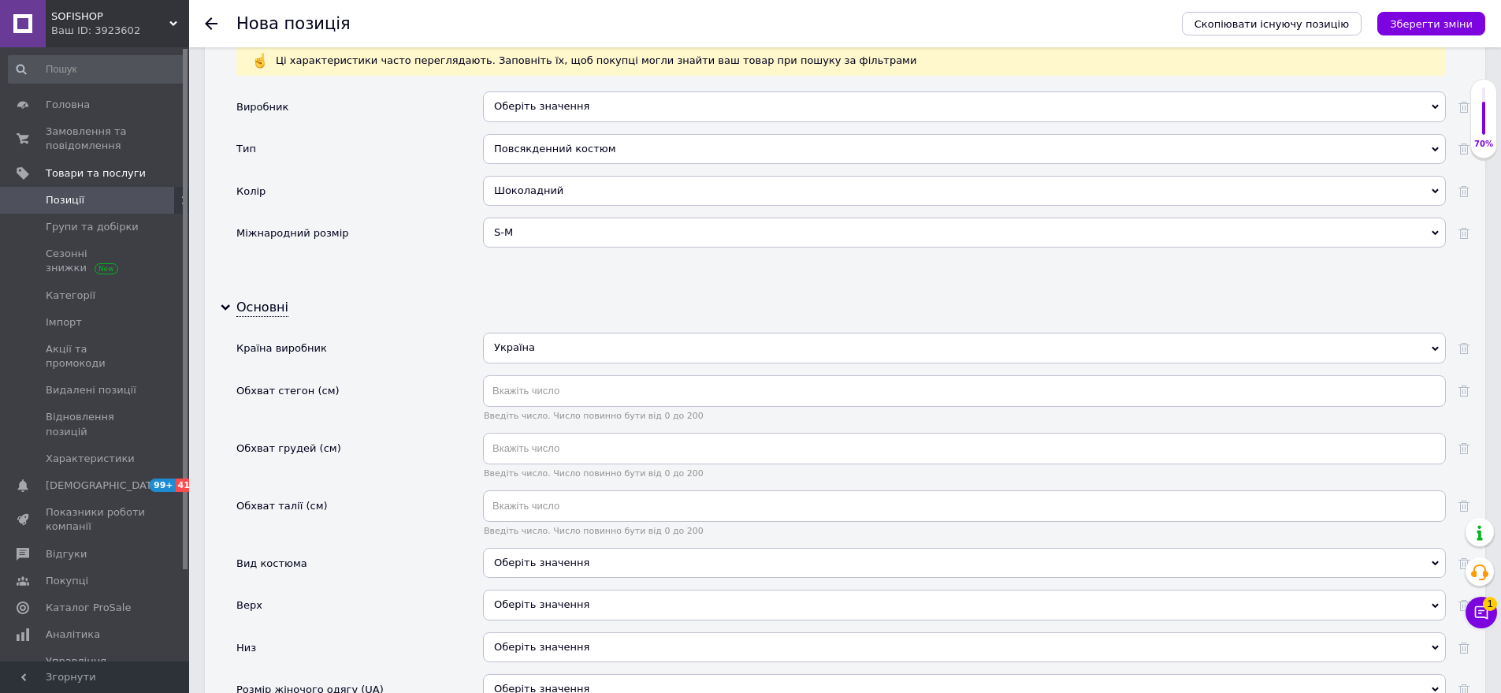
drag, startPoint x: 601, startPoint y: 545, endPoint x: 502, endPoint y: 506, distance: 106.8
click at [600, 548] on div "Оберіть значення" at bounding box center [964, 563] width 963 height 30
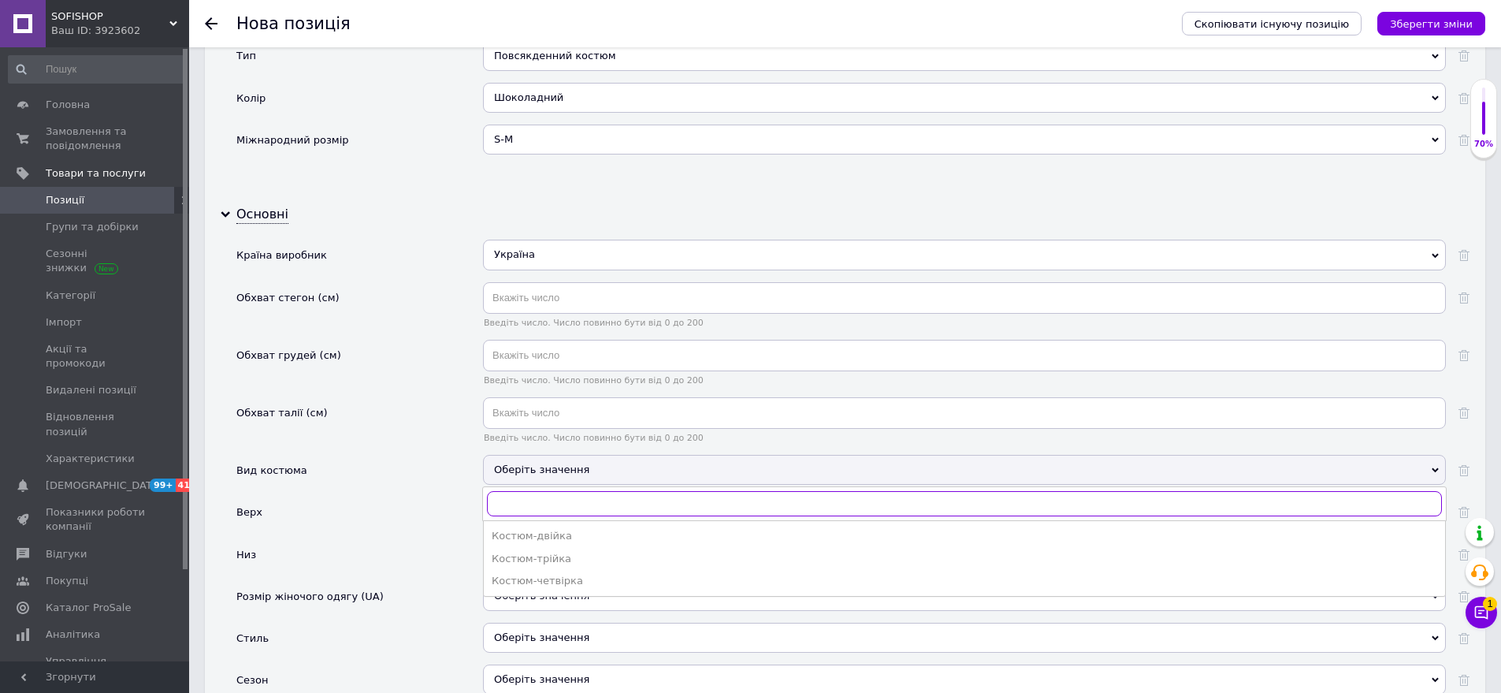
scroll to position [1892, 0]
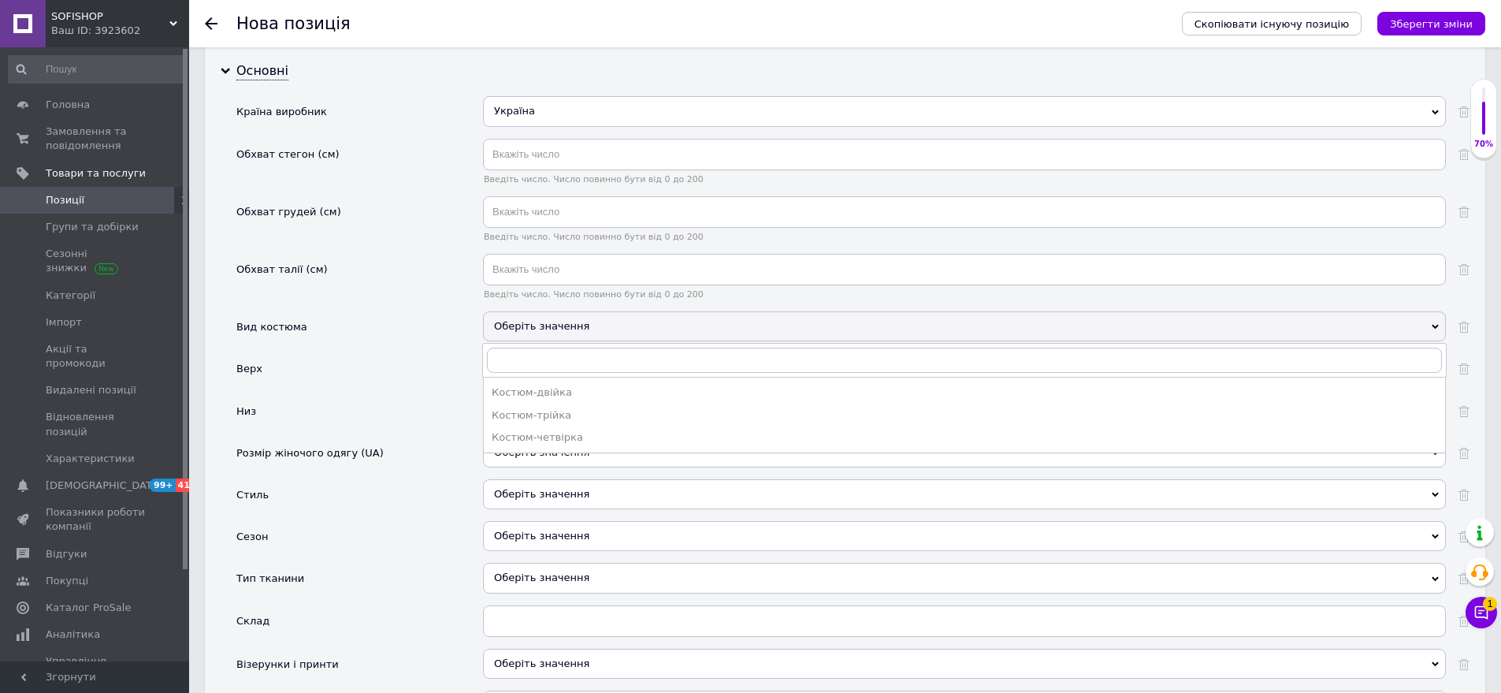
drag, startPoint x: 541, startPoint y: 371, endPoint x: 511, endPoint y: 359, distance: 32.2
click at [542, 385] on div "Костюм-двійка" at bounding box center [965, 392] width 946 height 14
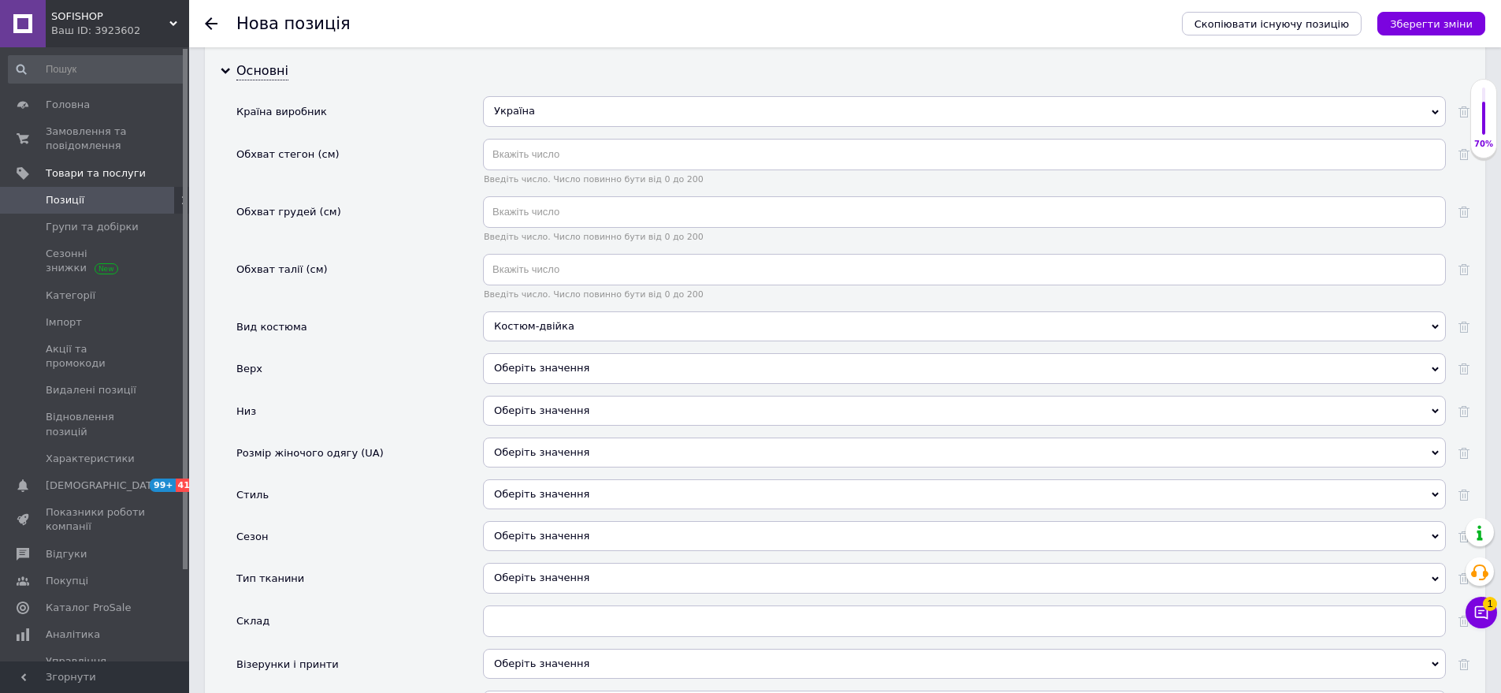
click at [541, 353] on div "Оберіть значення" at bounding box center [964, 368] width 963 height 30
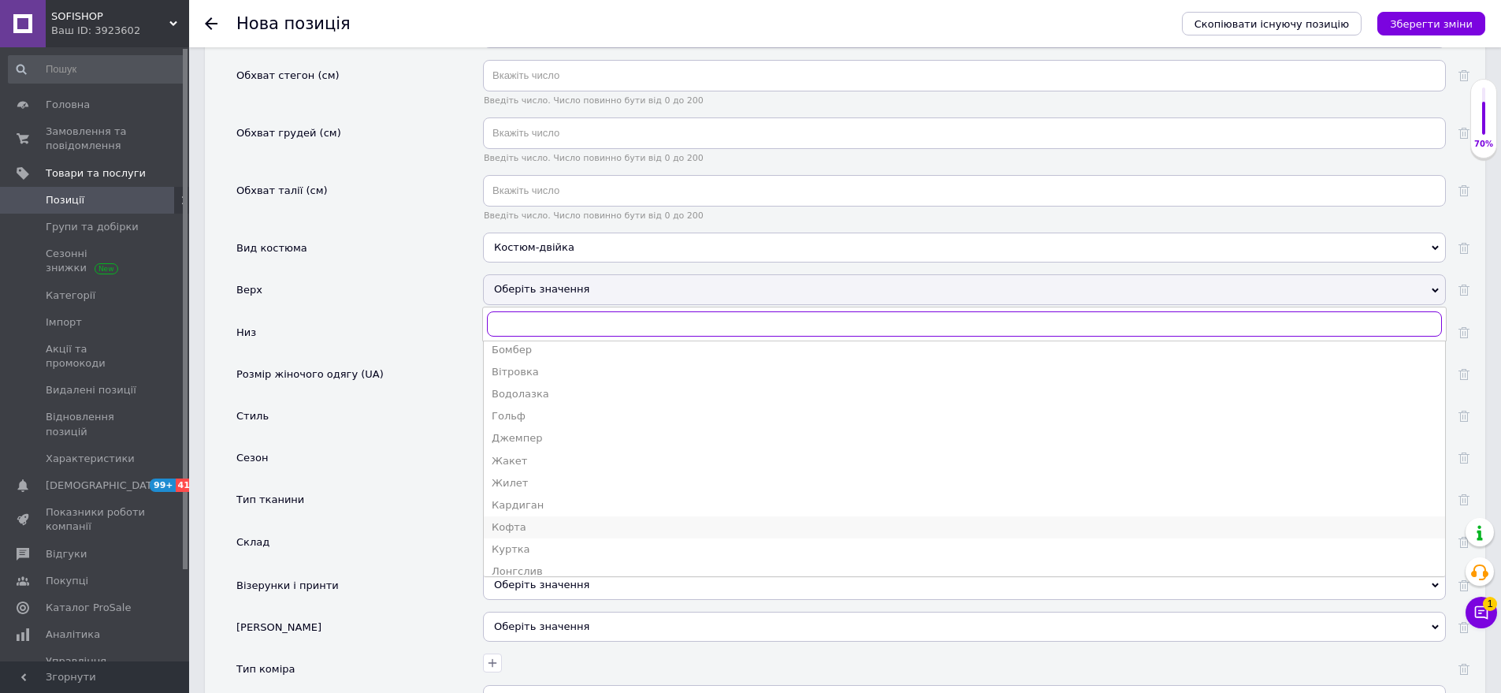
scroll to position [236, 0]
drag, startPoint x: 547, startPoint y: 384, endPoint x: 510, endPoint y: 296, distance: 95.7
click at [545, 401] on div "Кофта" at bounding box center [965, 408] width 946 height 14
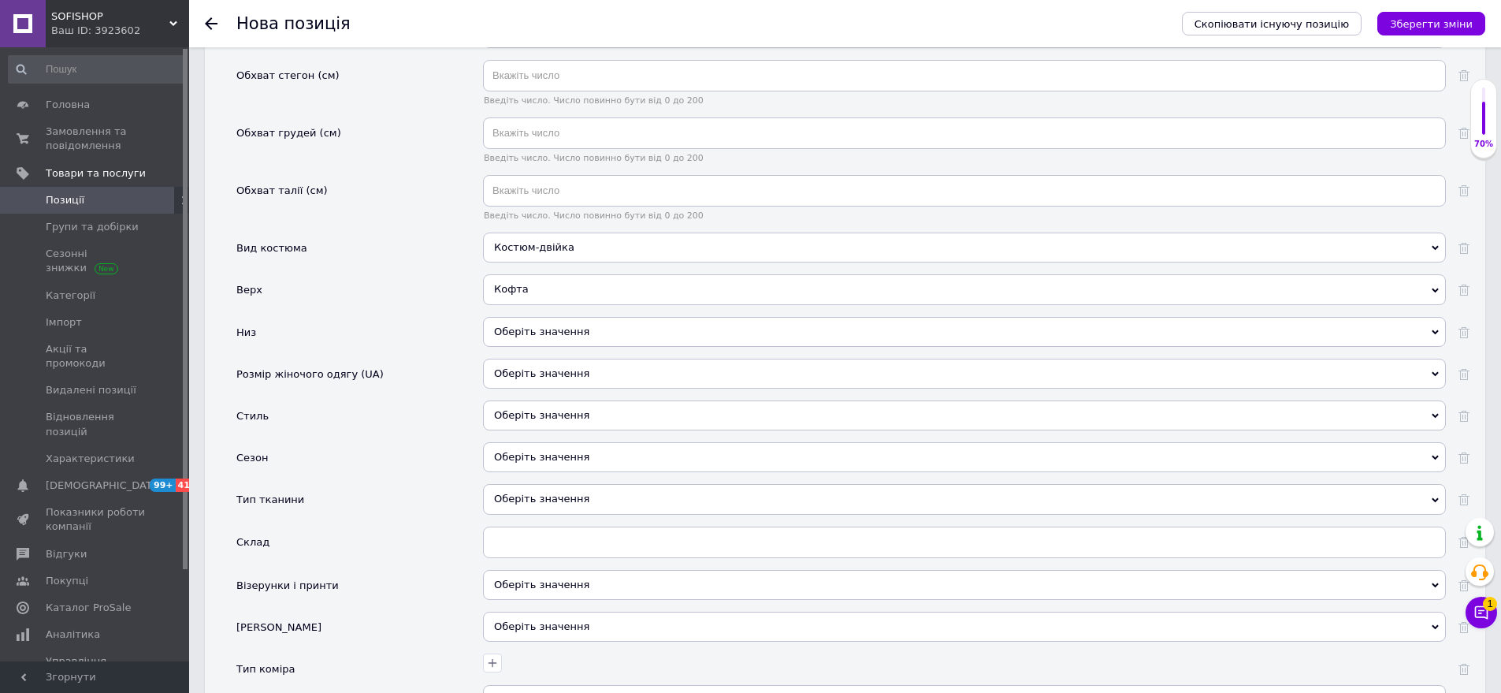
drag, startPoint x: 531, startPoint y: 287, endPoint x: 520, endPoint y: 319, distance: 34.1
click at [532, 289] on div "[PERSON_NAME] [PERSON_NAME] Вітровка Водолазка [PERSON_NAME] [PERSON_NAME] [PER…" at bounding box center [964, 295] width 963 height 42
click at [520, 319] on div "Оберіть значення" at bounding box center [964, 332] width 963 height 30
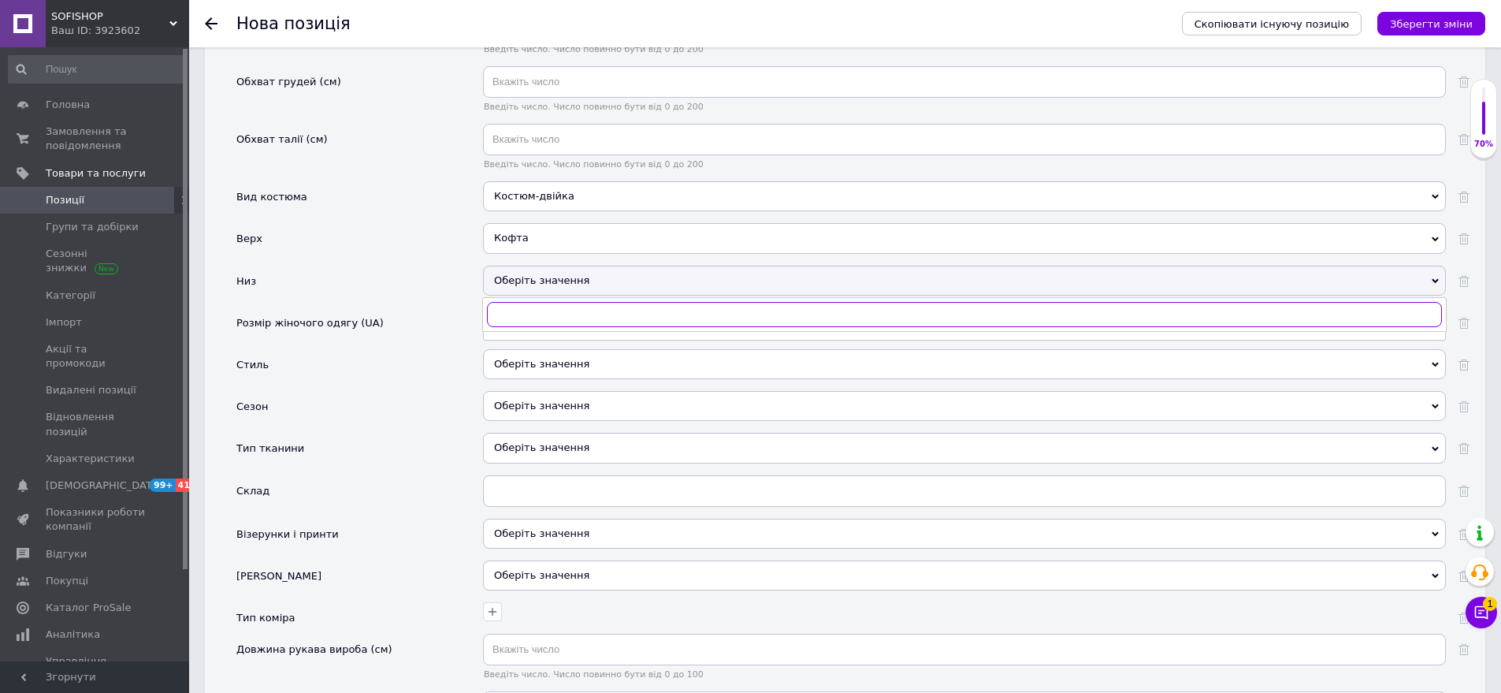
scroll to position [2049, 0]
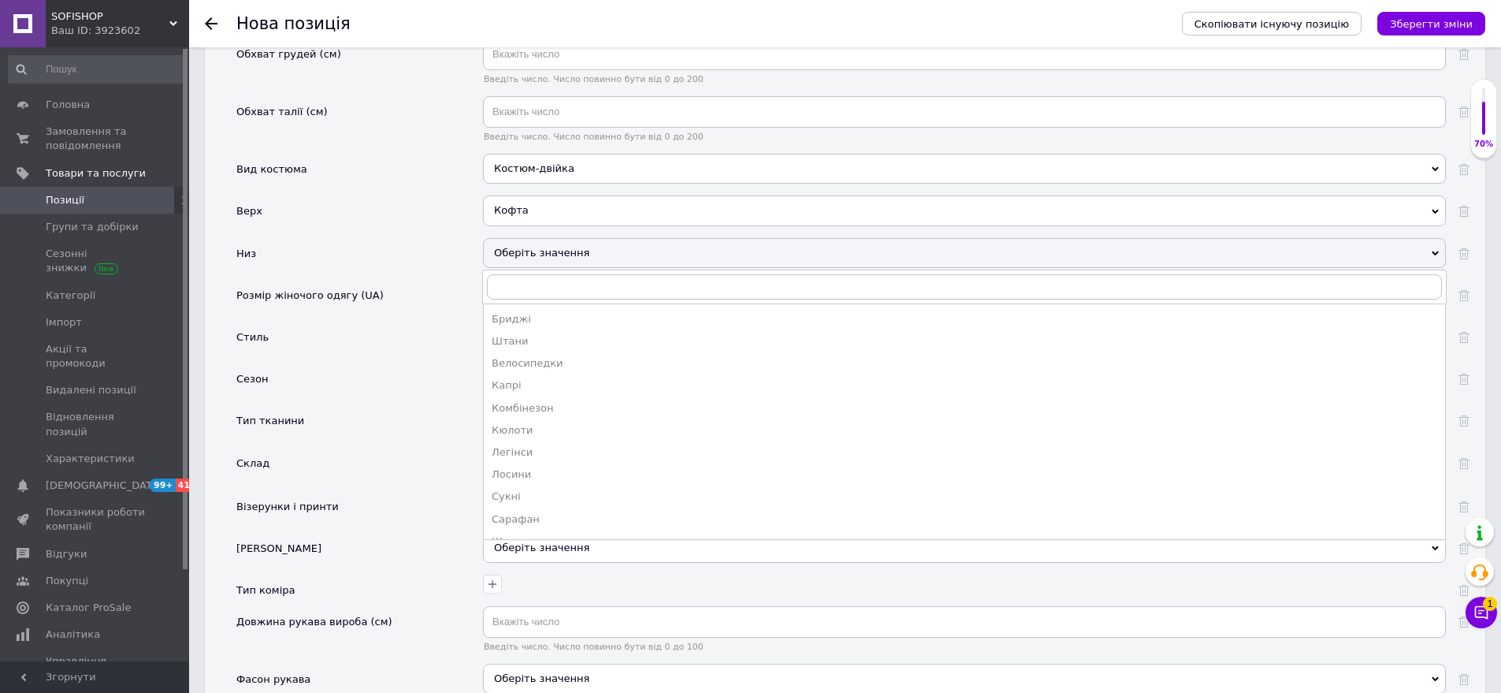
click at [549, 334] on div "Штани" at bounding box center [965, 341] width 946 height 14
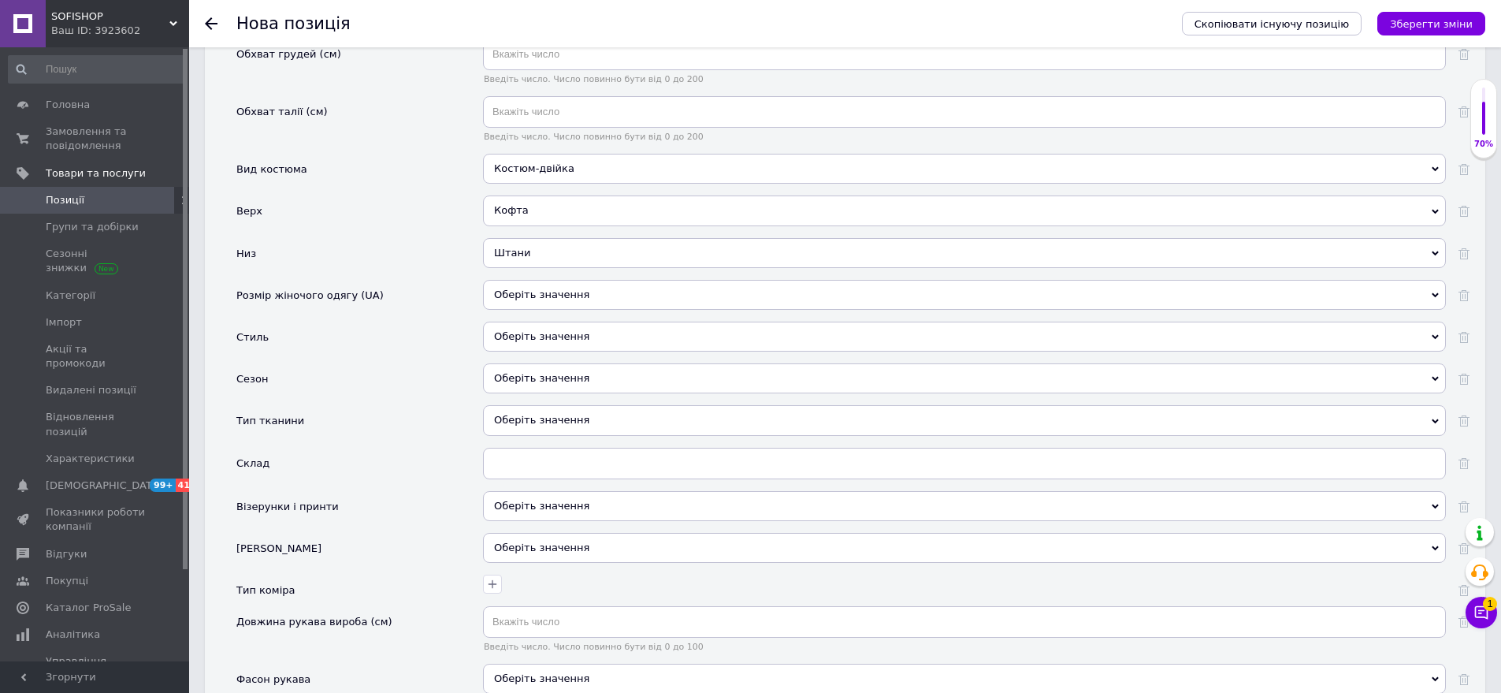
drag, startPoint x: 600, startPoint y: 261, endPoint x: 452, endPoint y: 268, distance: 148.3
click at [597, 280] on div "Оберіть значення" at bounding box center [964, 295] width 963 height 30
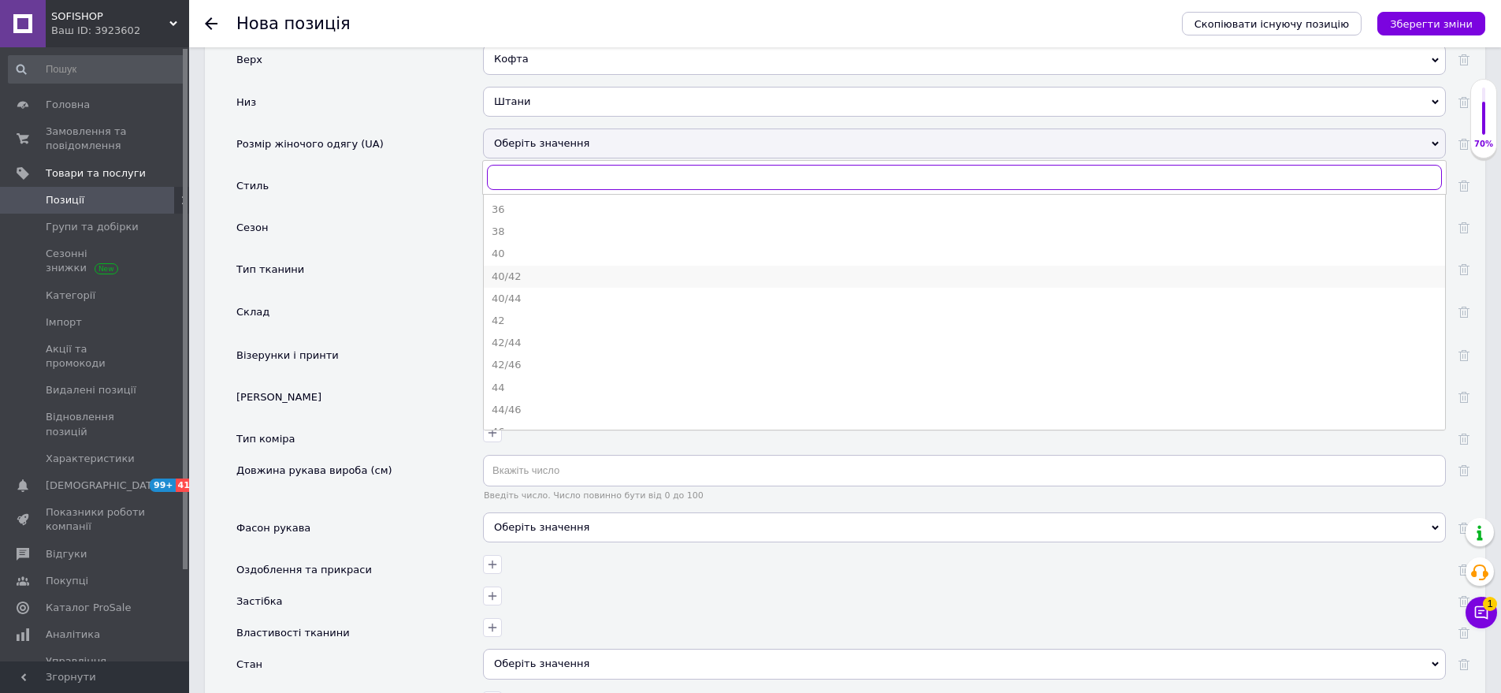
scroll to position [2207, 0]
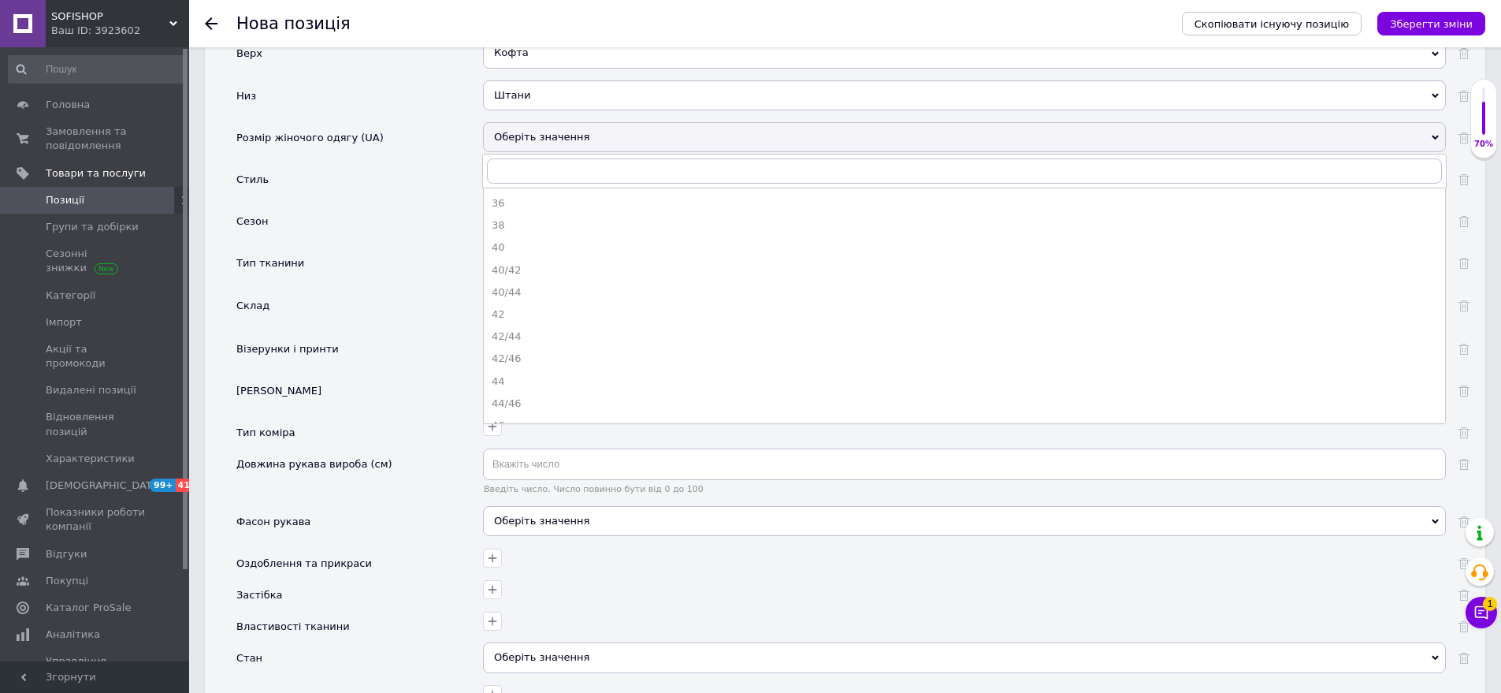
click at [534, 329] on div "42/44" at bounding box center [965, 336] width 946 height 14
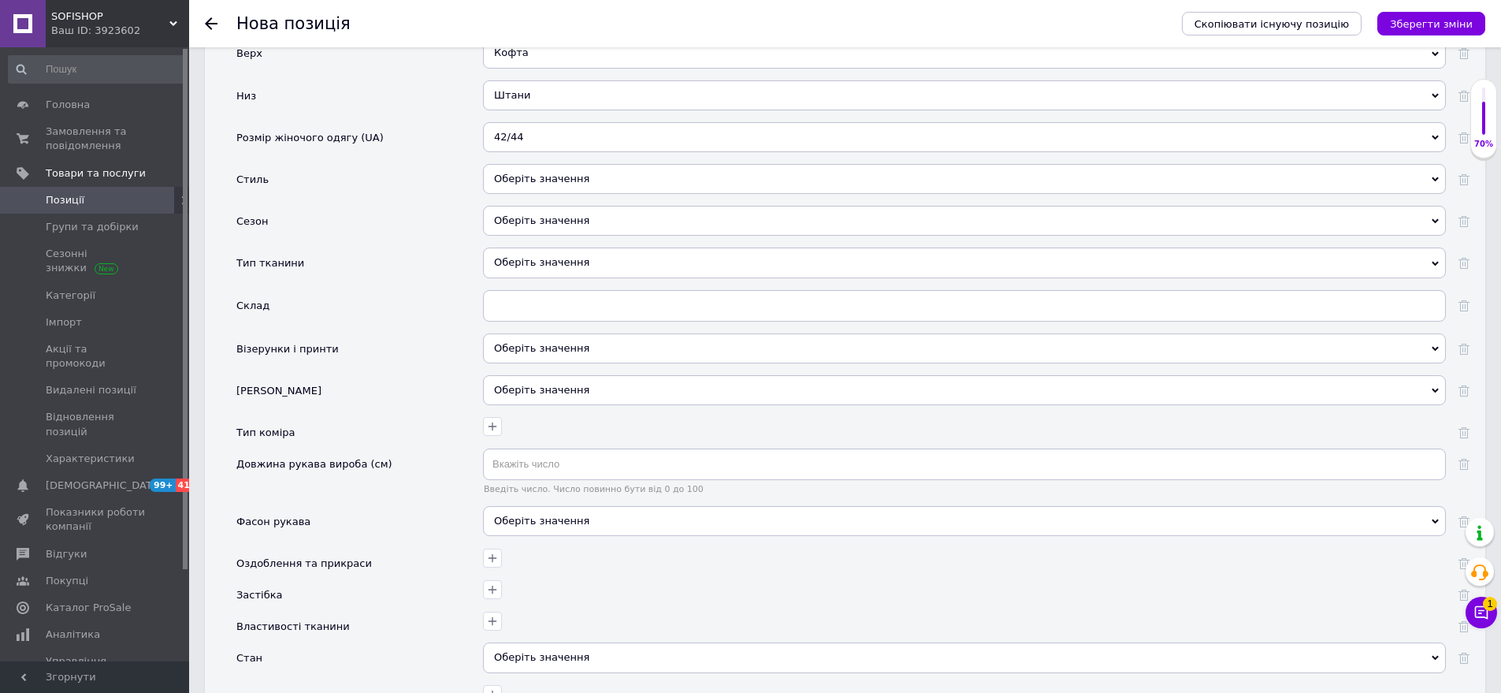
click at [589, 164] on div "Оберіть значення" at bounding box center [964, 179] width 963 height 30
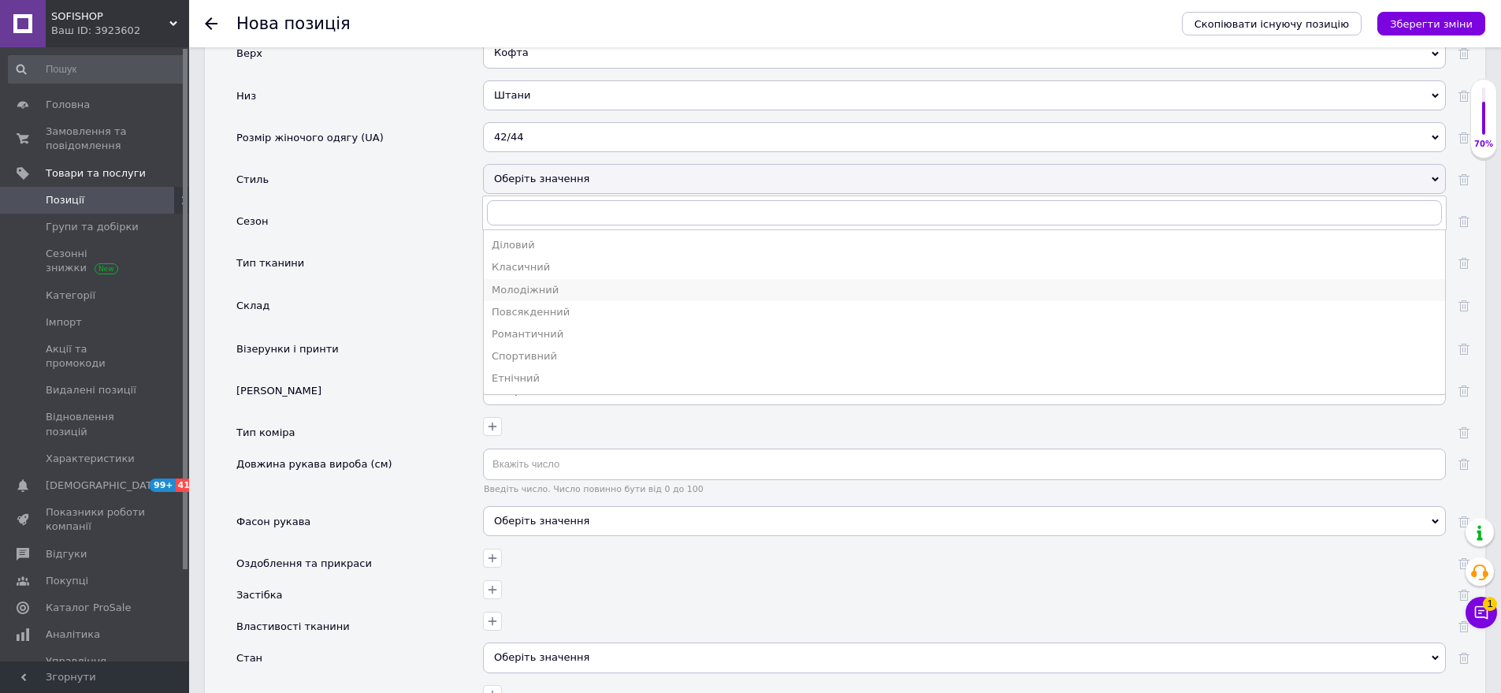
click at [531, 279] on li "Молодіжний" at bounding box center [965, 290] width 962 height 22
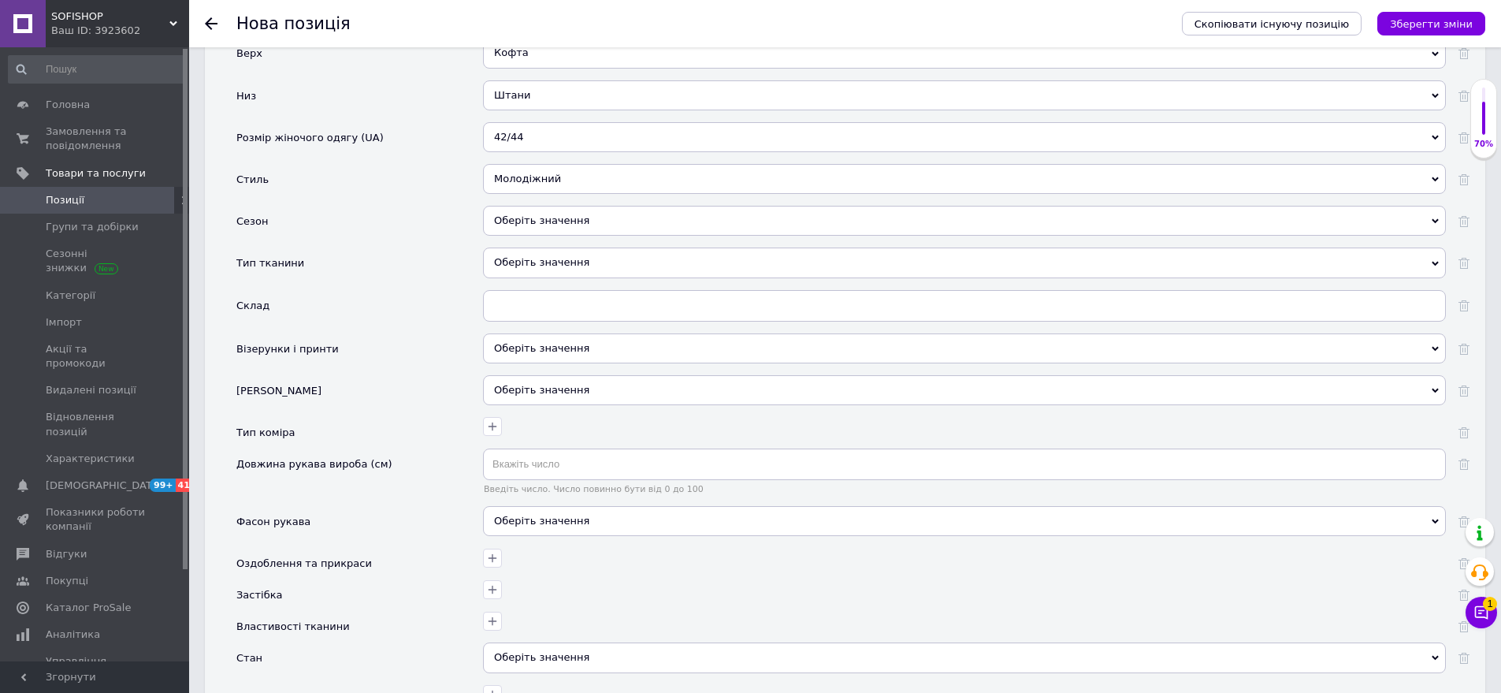
drag, startPoint x: 582, startPoint y: 200, endPoint x: 481, endPoint y: 187, distance: 102.5
click at [580, 206] on div "Оберіть значення" at bounding box center [964, 221] width 963 height 30
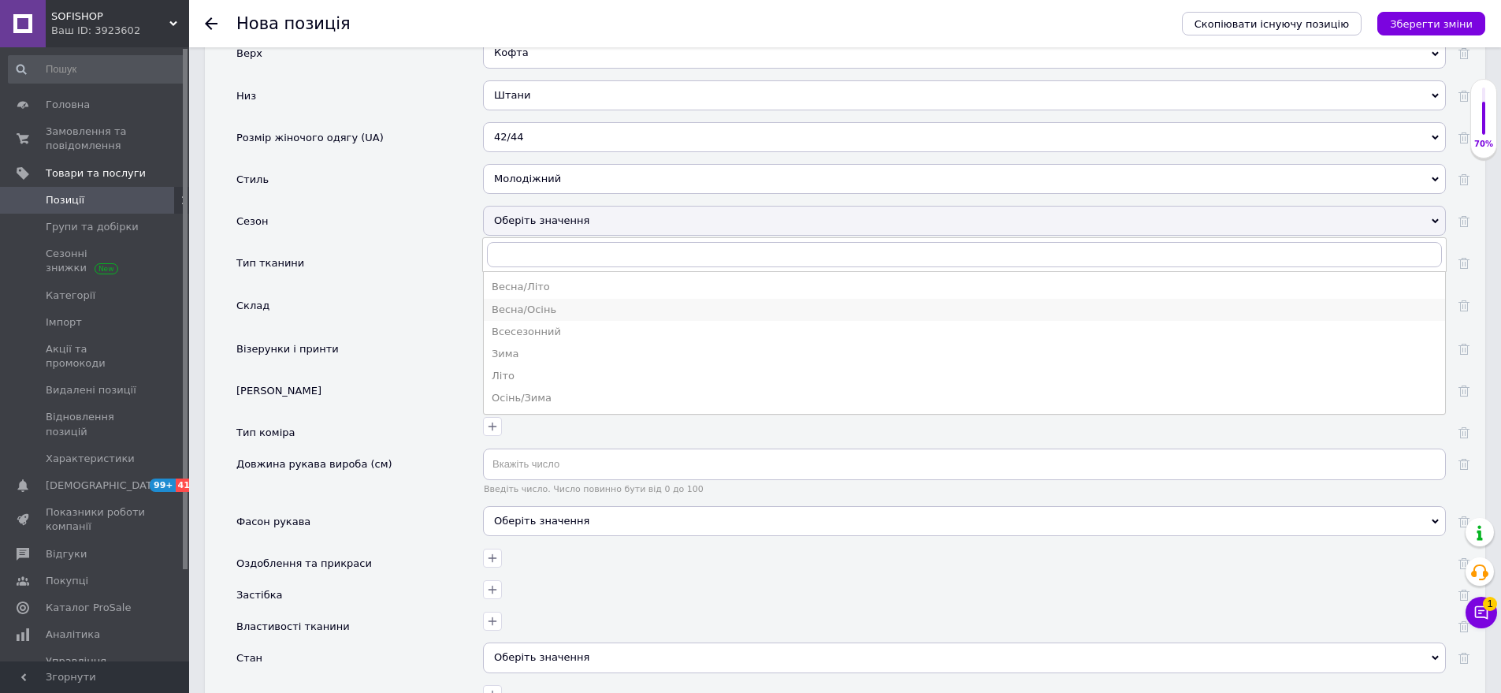
click at [540, 299] on li "Весна/Осінь" at bounding box center [965, 310] width 962 height 22
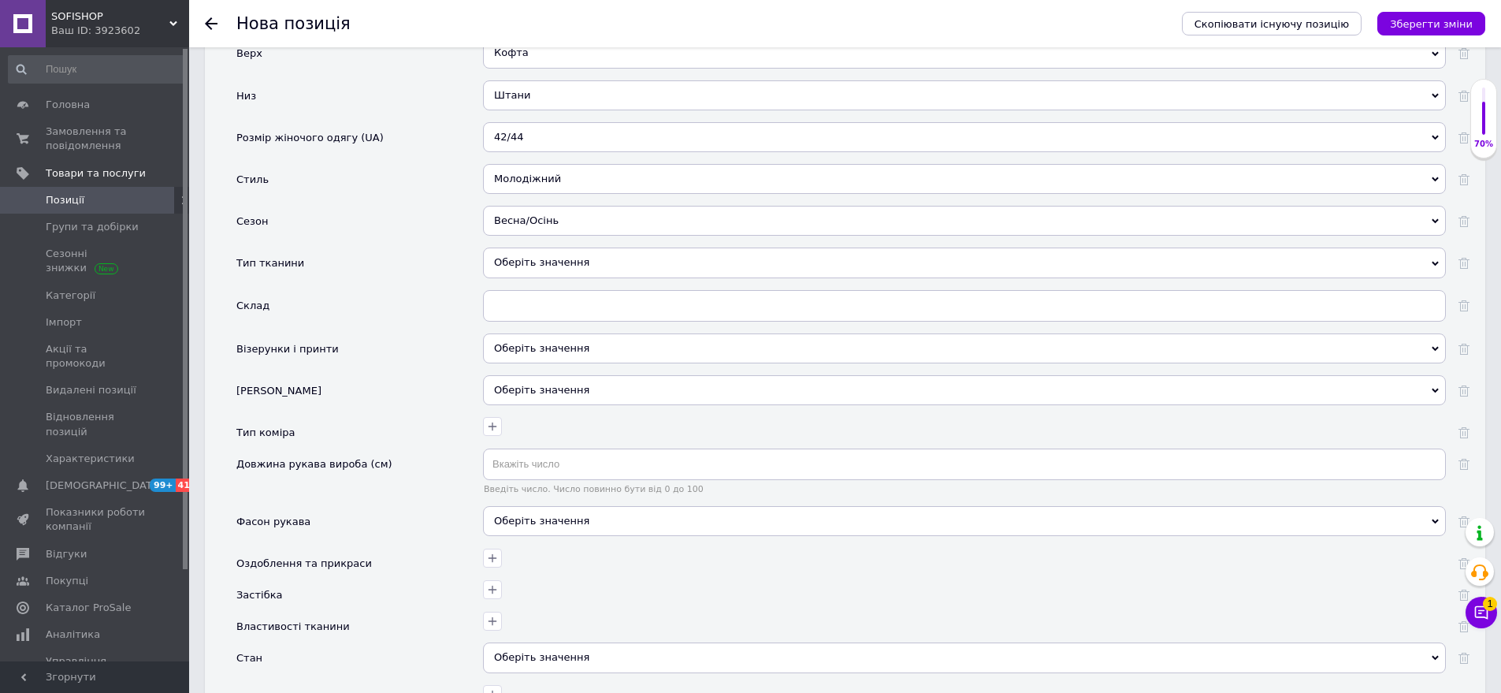
drag, startPoint x: 578, startPoint y: 232, endPoint x: 485, endPoint y: 221, distance: 93.7
click at [577, 247] on div "Оберіть значення" at bounding box center [964, 262] width 963 height 30
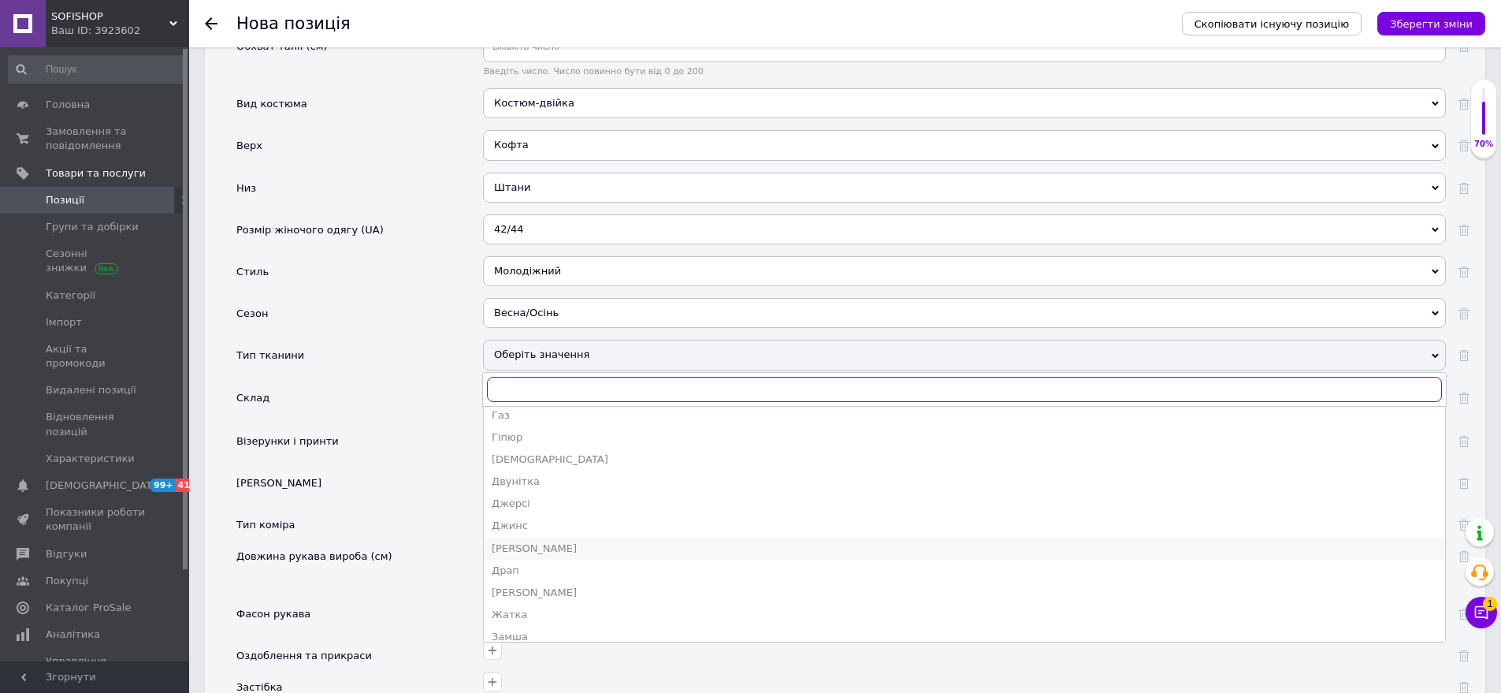
scroll to position [2286, 0]
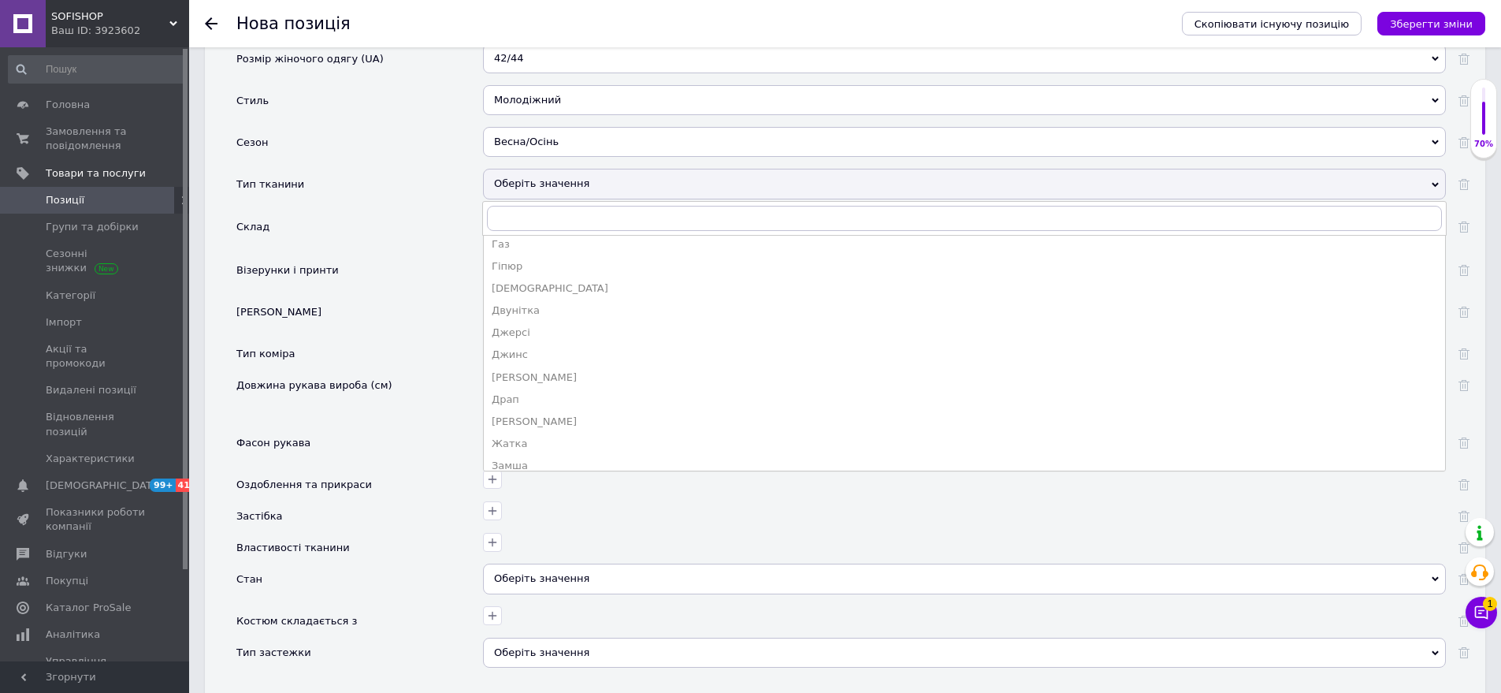
drag, startPoint x: 579, startPoint y: 285, endPoint x: 431, endPoint y: 236, distance: 156.0
click at [575, 303] on div "Двунітка" at bounding box center [965, 310] width 946 height 14
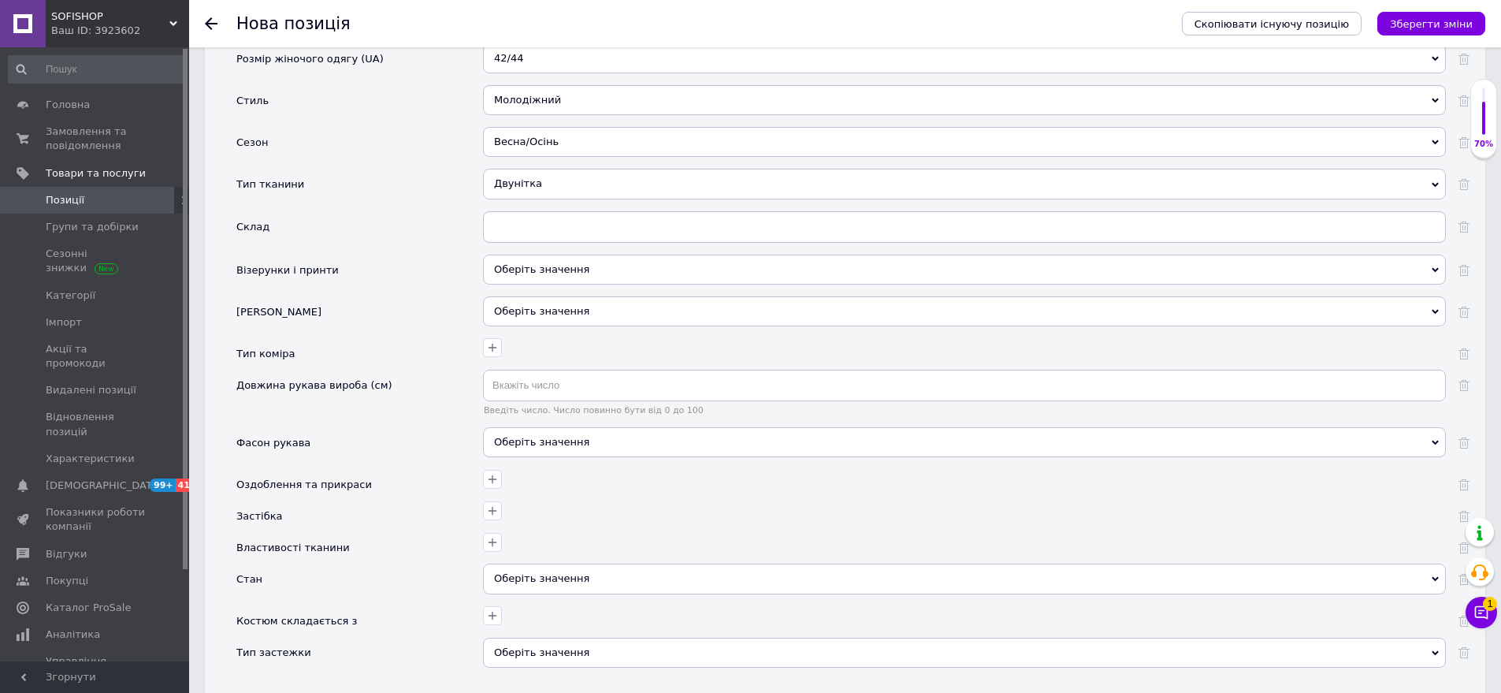
click at [562, 255] on div "Оберіть значення" at bounding box center [964, 270] width 963 height 30
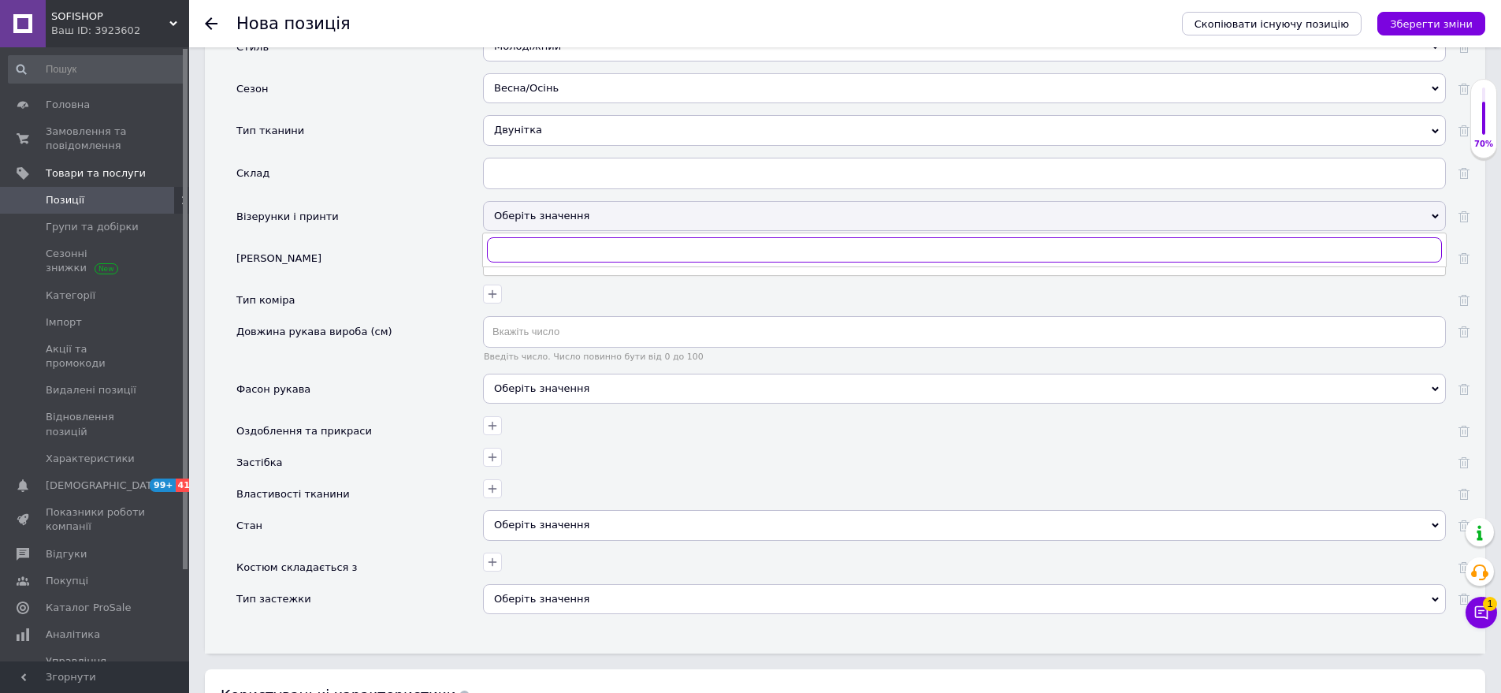
scroll to position [2364, 0]
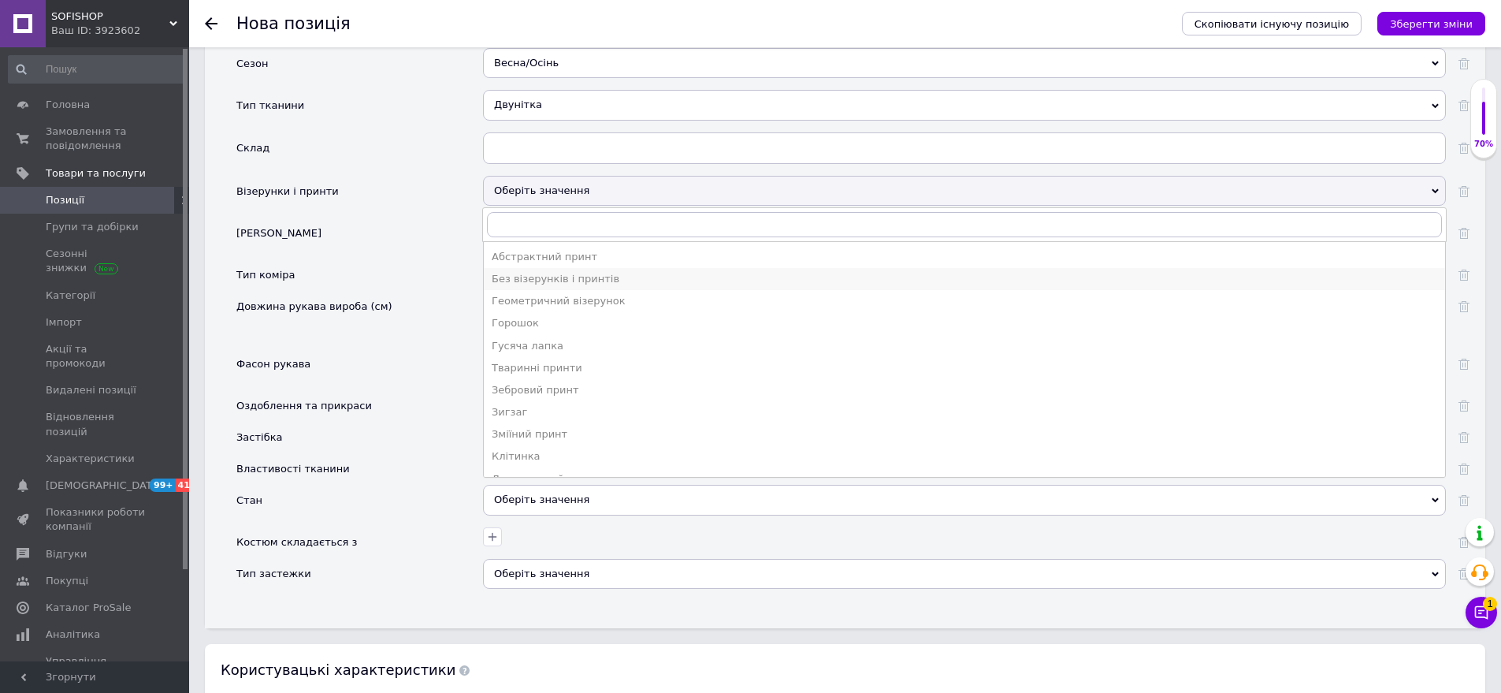
click at [552, 272] on div "Без візерунків і принтів" at bounding box center [965, 279] width 946 height 14
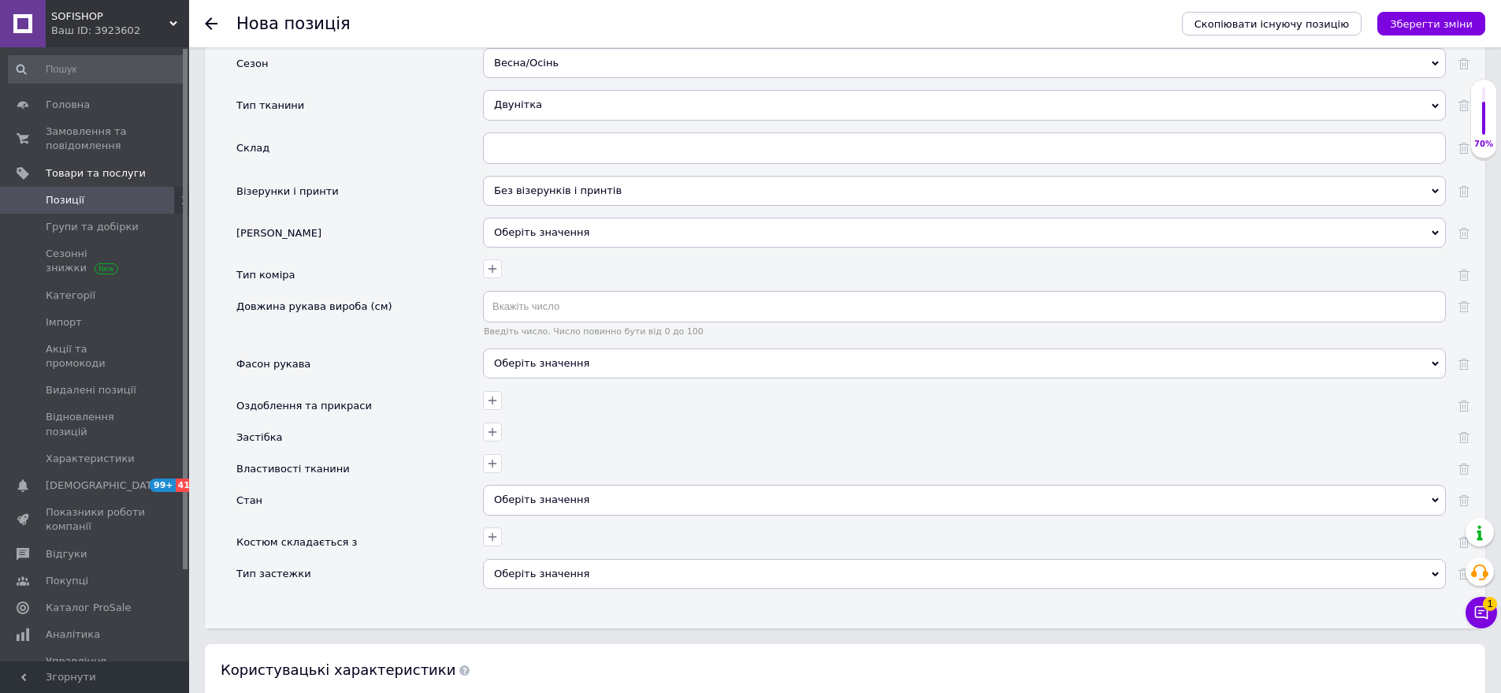
drag, startPoint x: 538, startPoint y: 338, endPoint x: 441, endPoint y: 288, distance: 109.6
click at [538, 348] on div "Оберіть значення" at bounding box center [964, 363] width 963 height 30
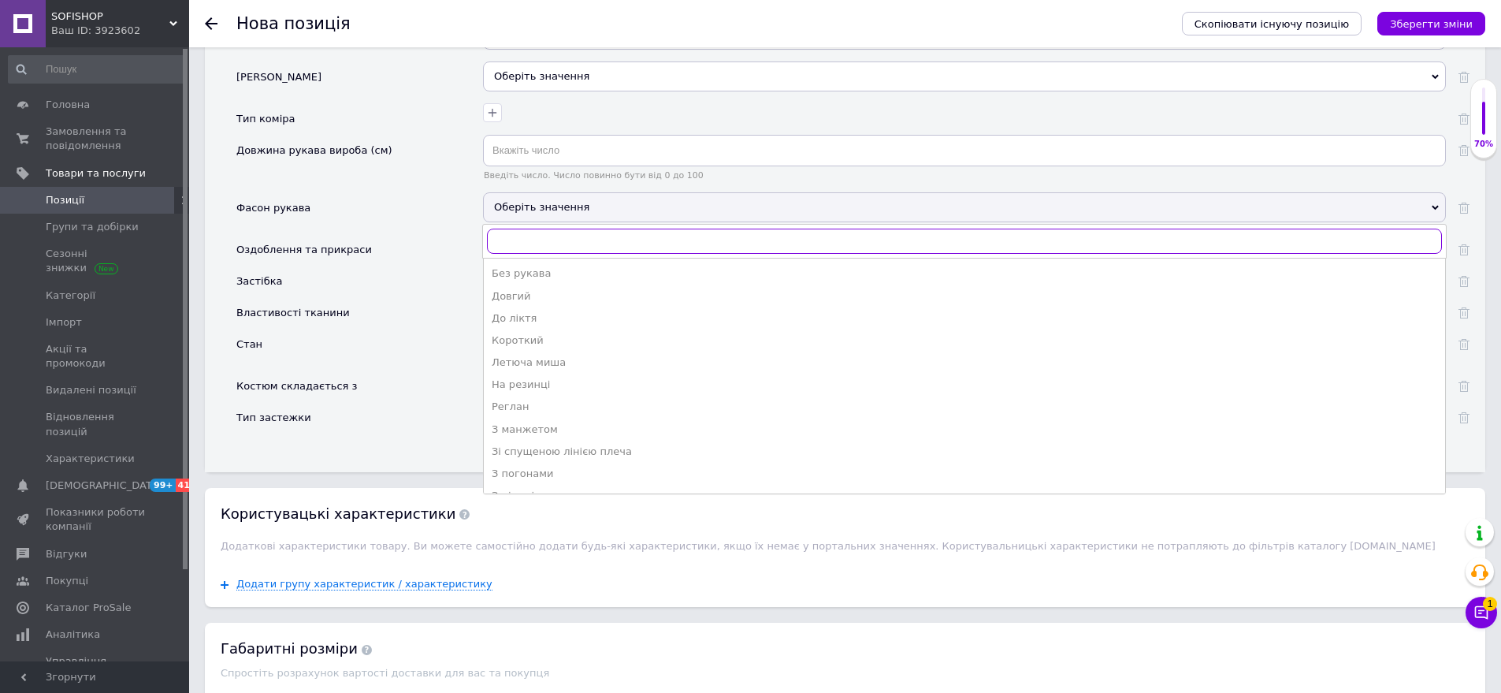
scroll to position [2522, 0]
drag, startPoint x: 530, startPoint y: 278, endPoint x: 496, endPoint y: 325, distance: 58.0
click at [530, 288] on div "Довгий" at bounding box center [965, 295] width 946 height 14
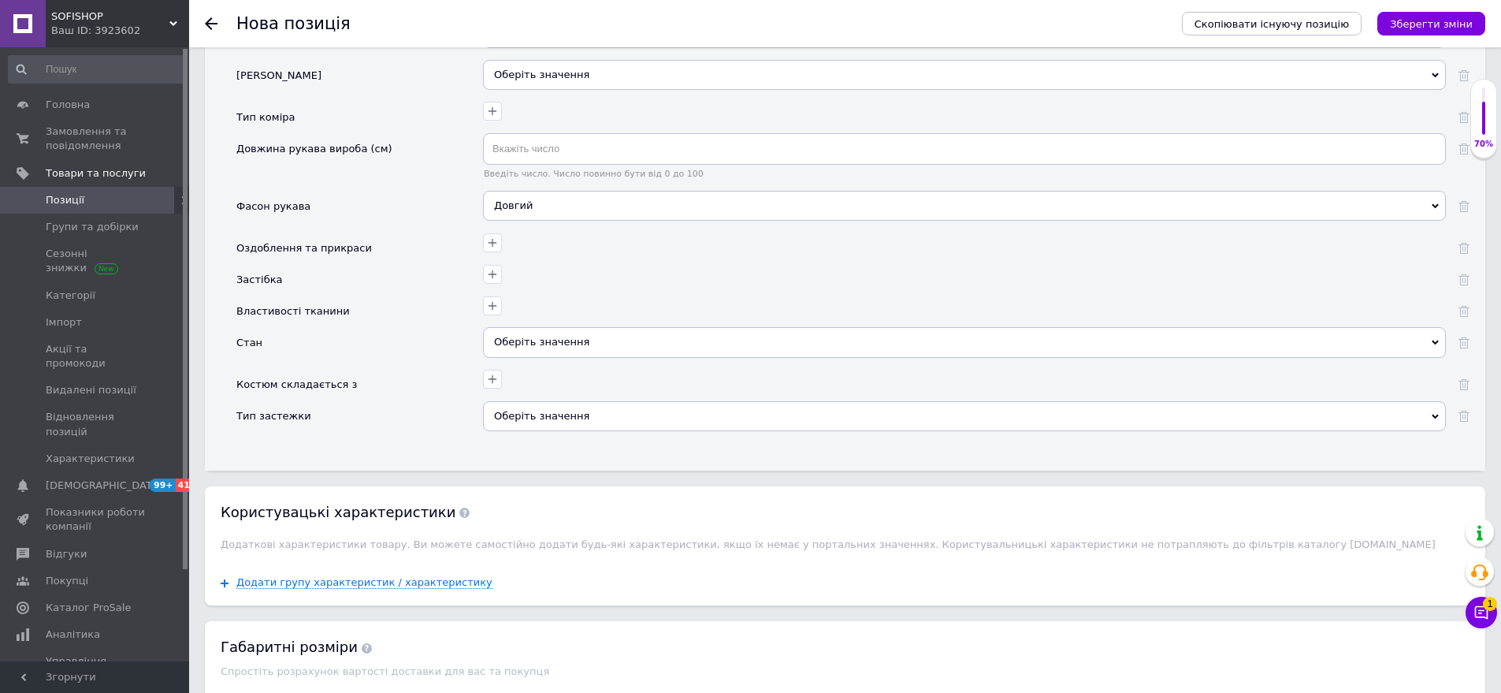
drag, startPoint x: 542, startPoint y: 316, endPoint x: 448, endPoint y: 263, distance: 108.3
click at [537, 327] on div "Оберіть значення" at bounding box center [964, 342] width 963 height 30
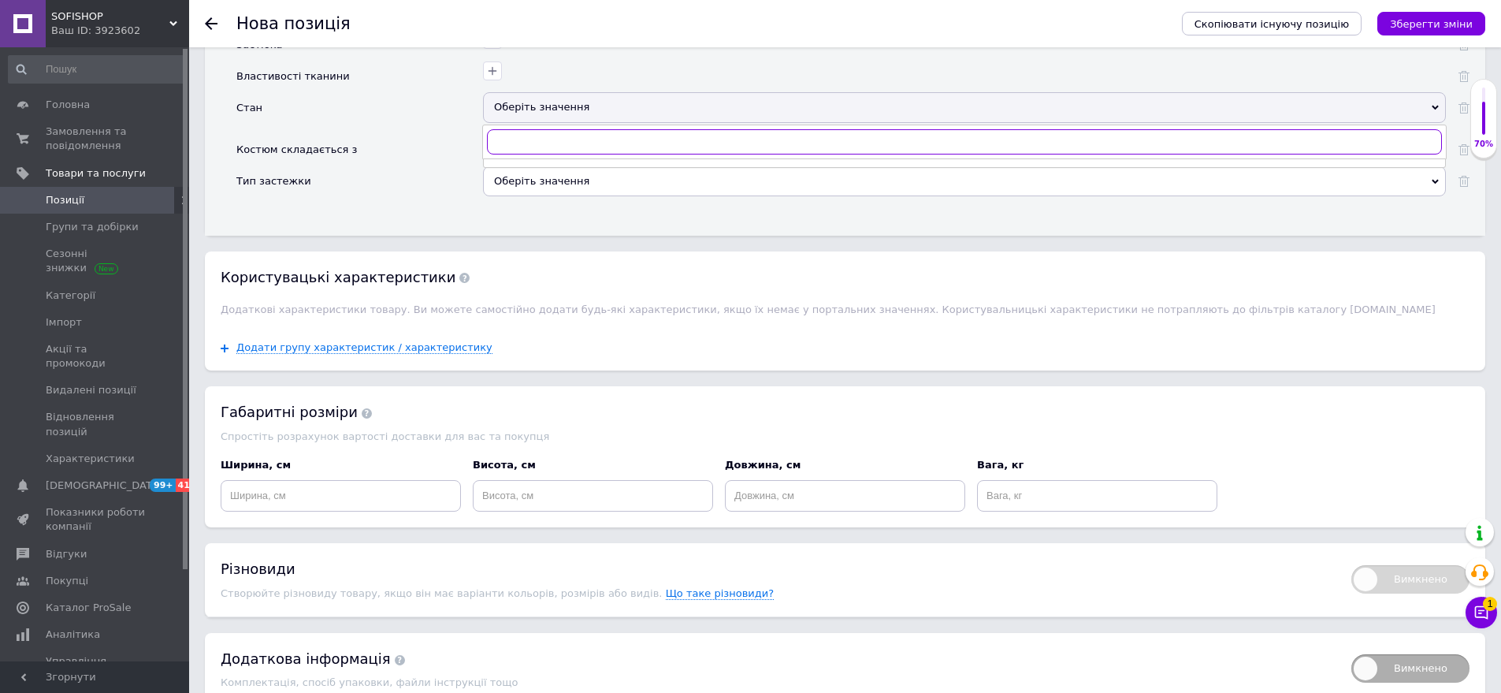
scroll to position [2758, 0]
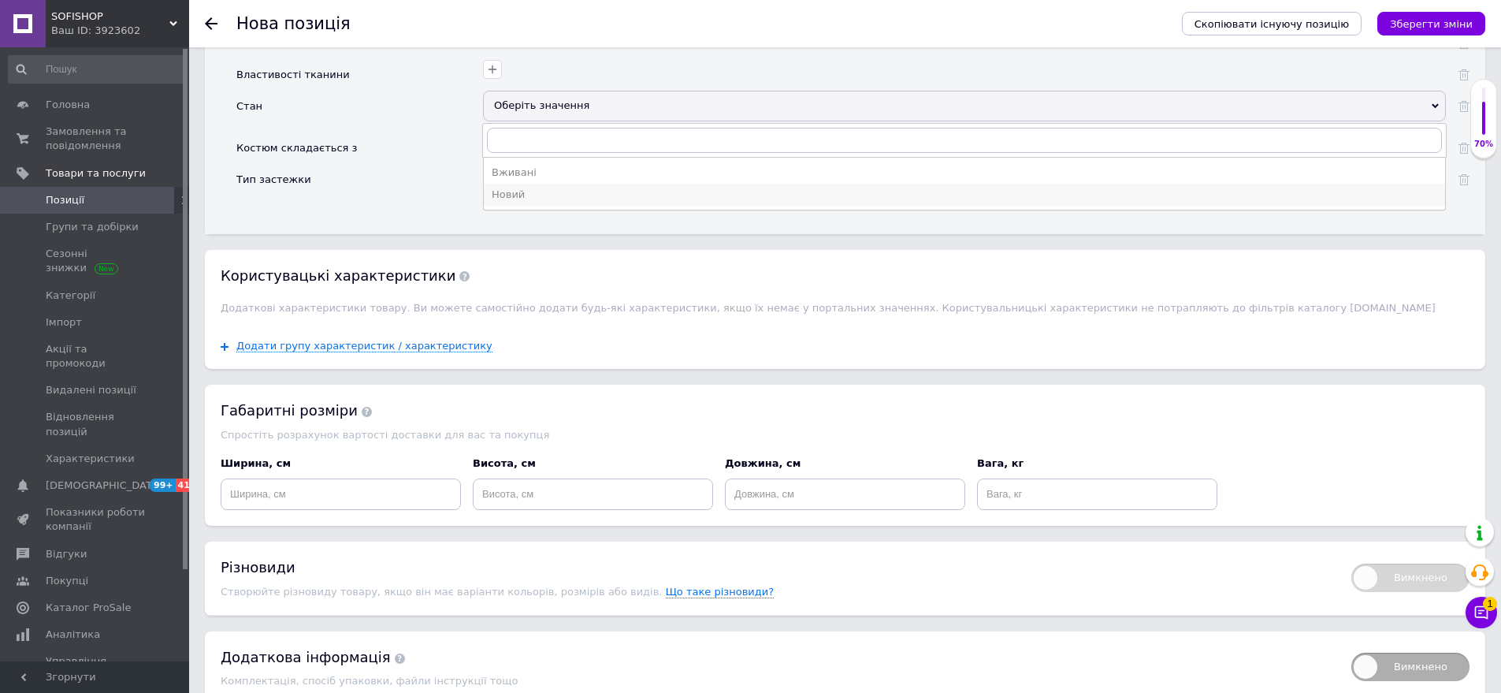
click at [544, 184] on li "Новий" at bounding box center [965, 195] width 962 height 22
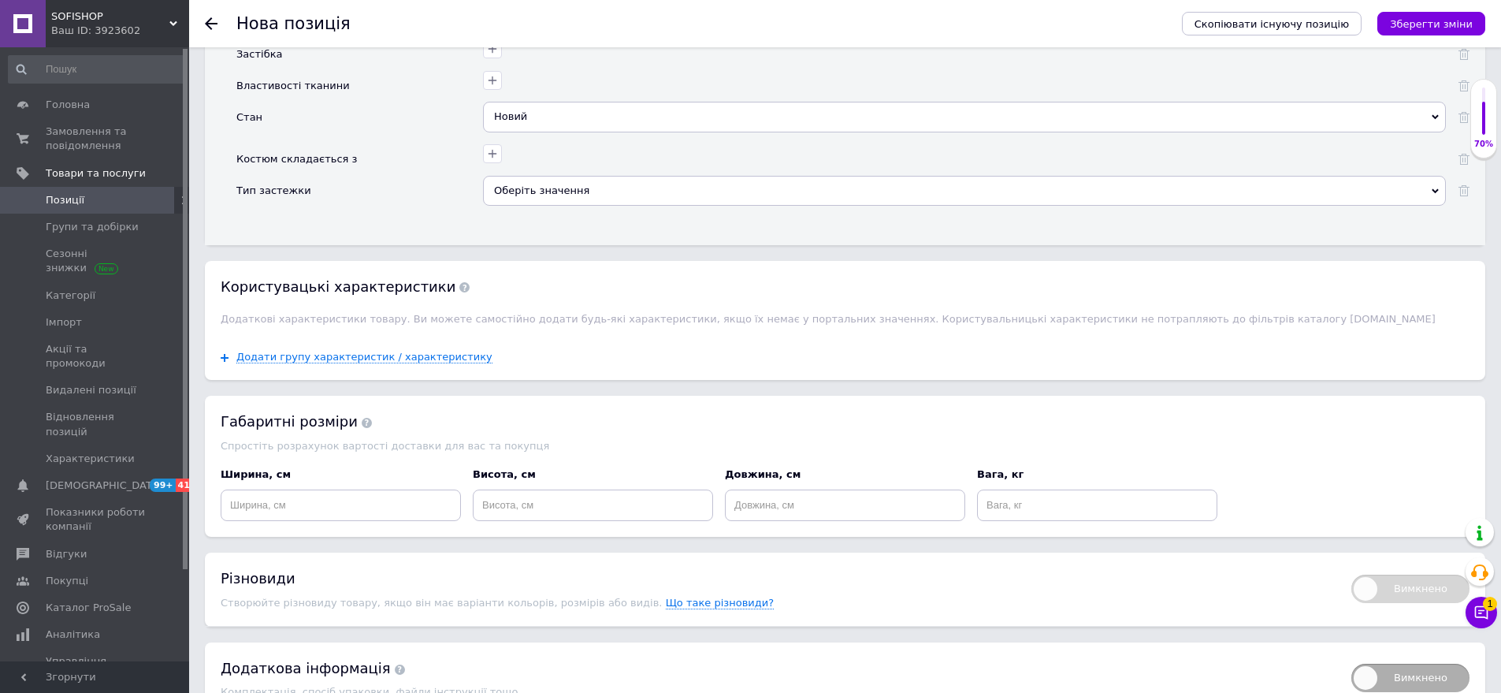
scroll to position [2811, 0]
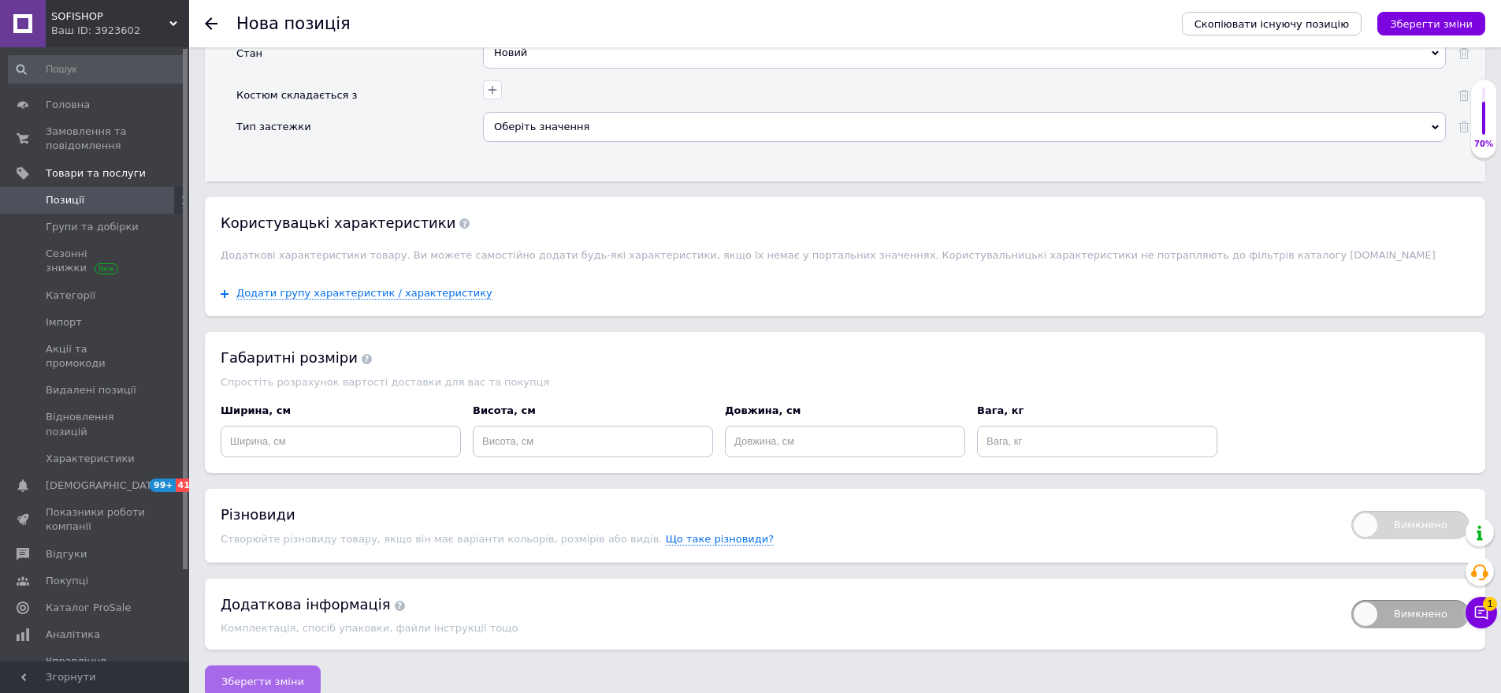
click at [253, 675] on span "Зберегти зміни" at bounding box center [262, 681] width 83 height 12
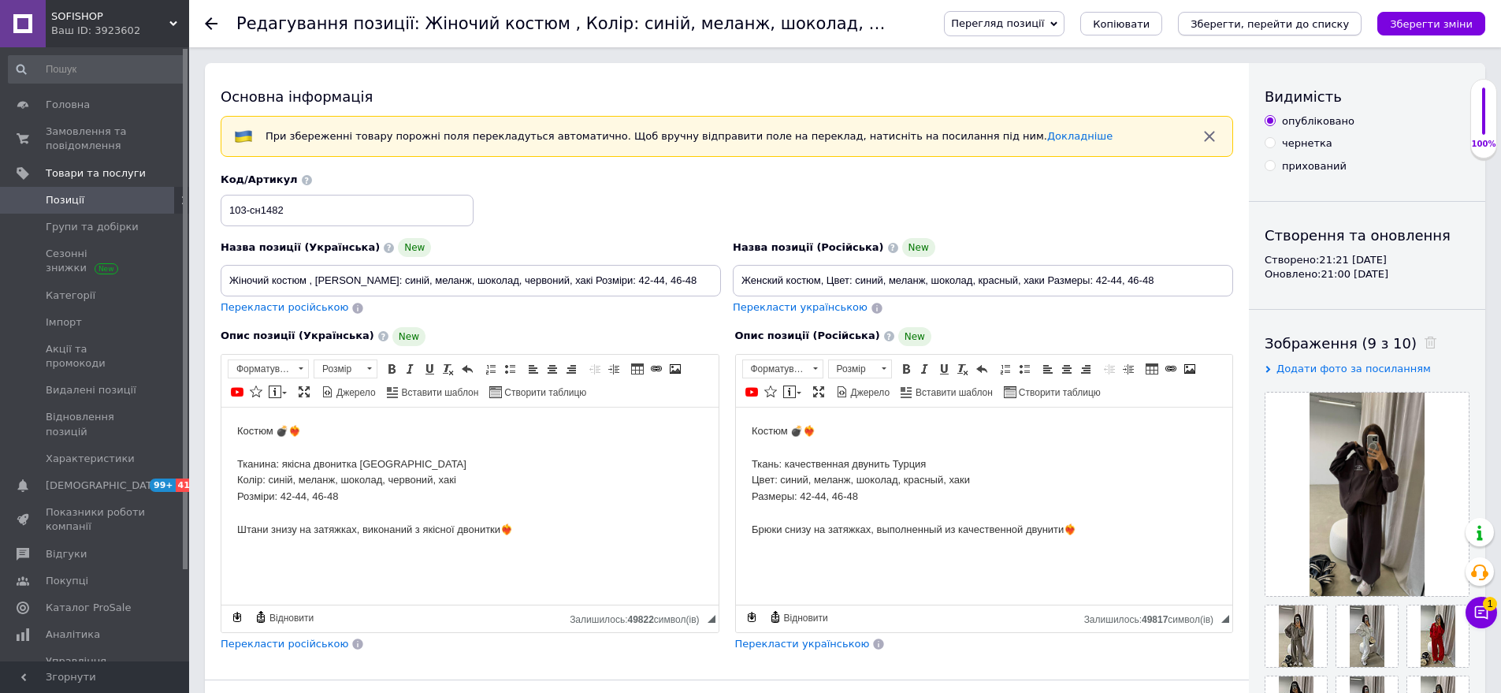
click at [1308, 26] on icon "Зберегти, перейти до списку" at bounding box center [1270, 24] width 158 height 12
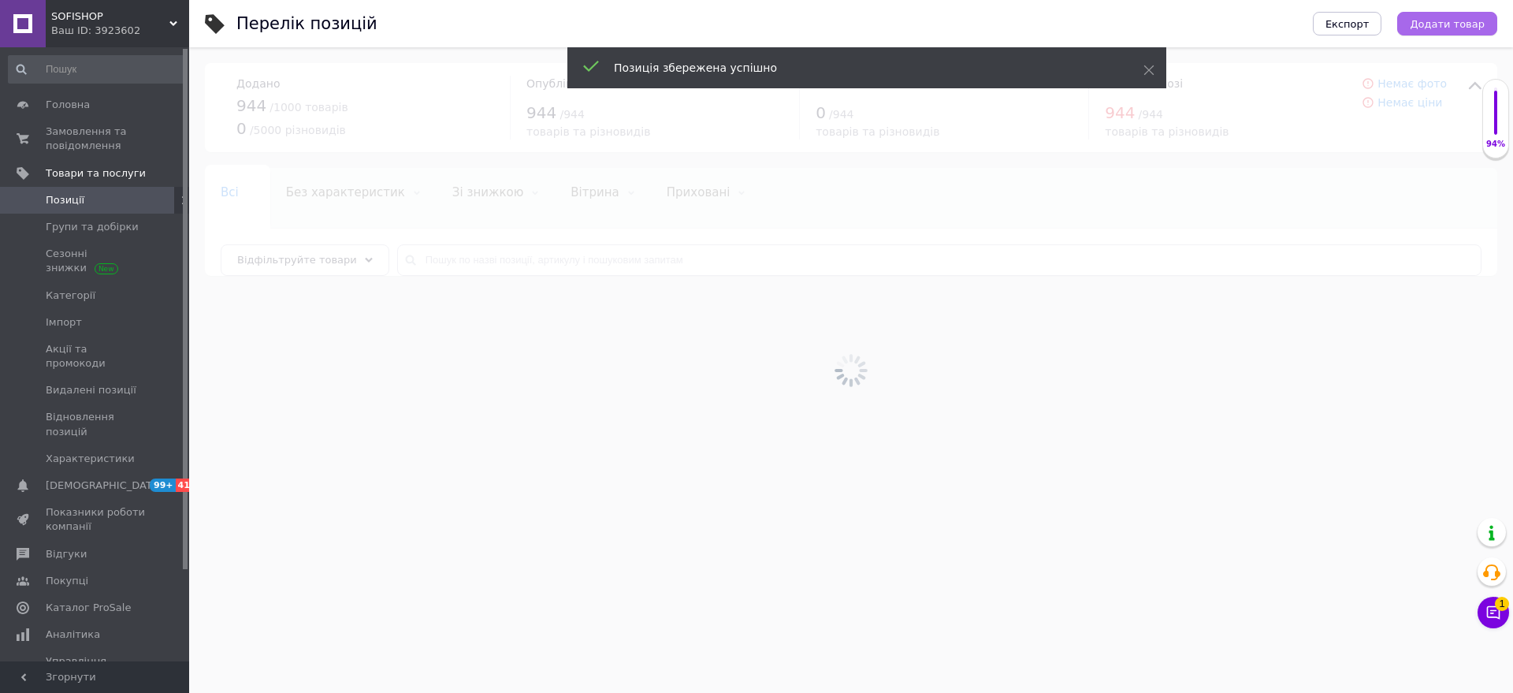
click at [1446, 18] on span "Додати товар" at bounding box center [1447, 24] width 75 height 12
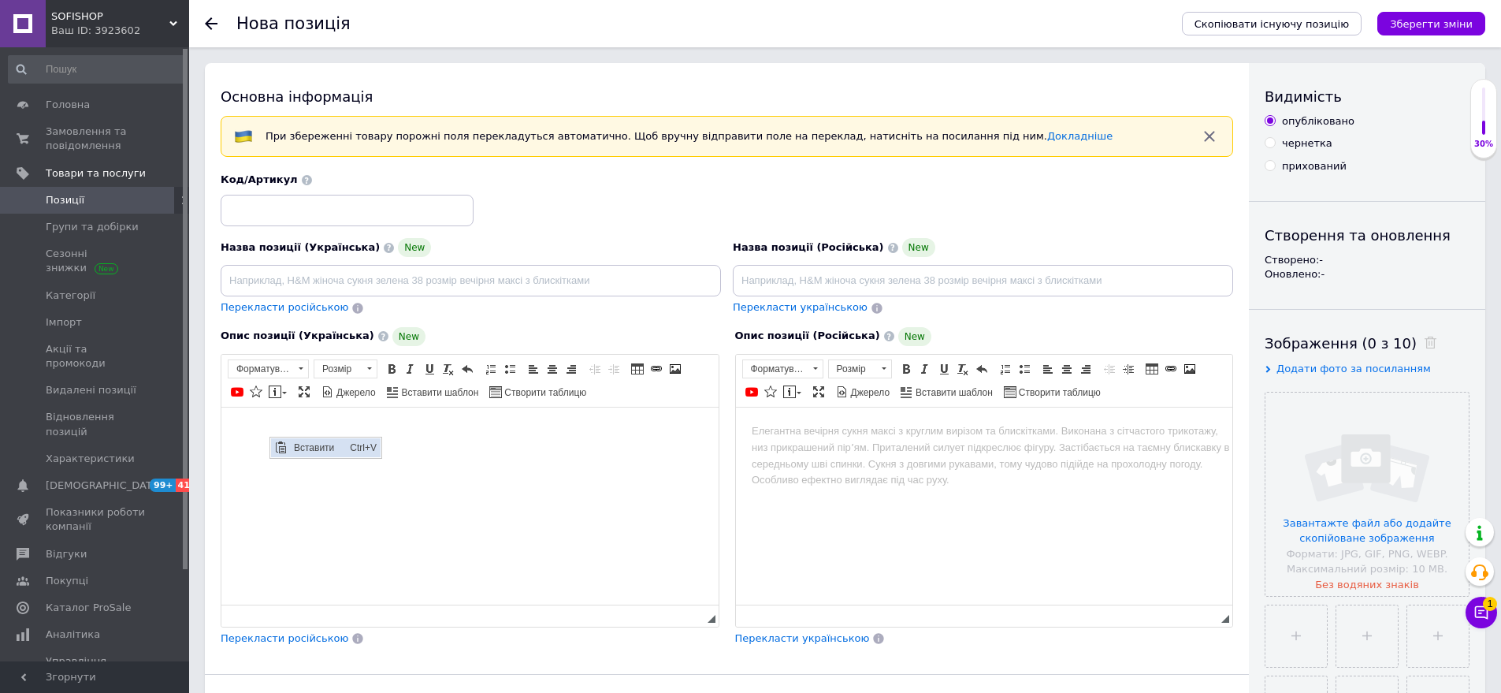
click at [292, 442] on span "Вставити" at bounding box center [318, 446] width 56 height 19
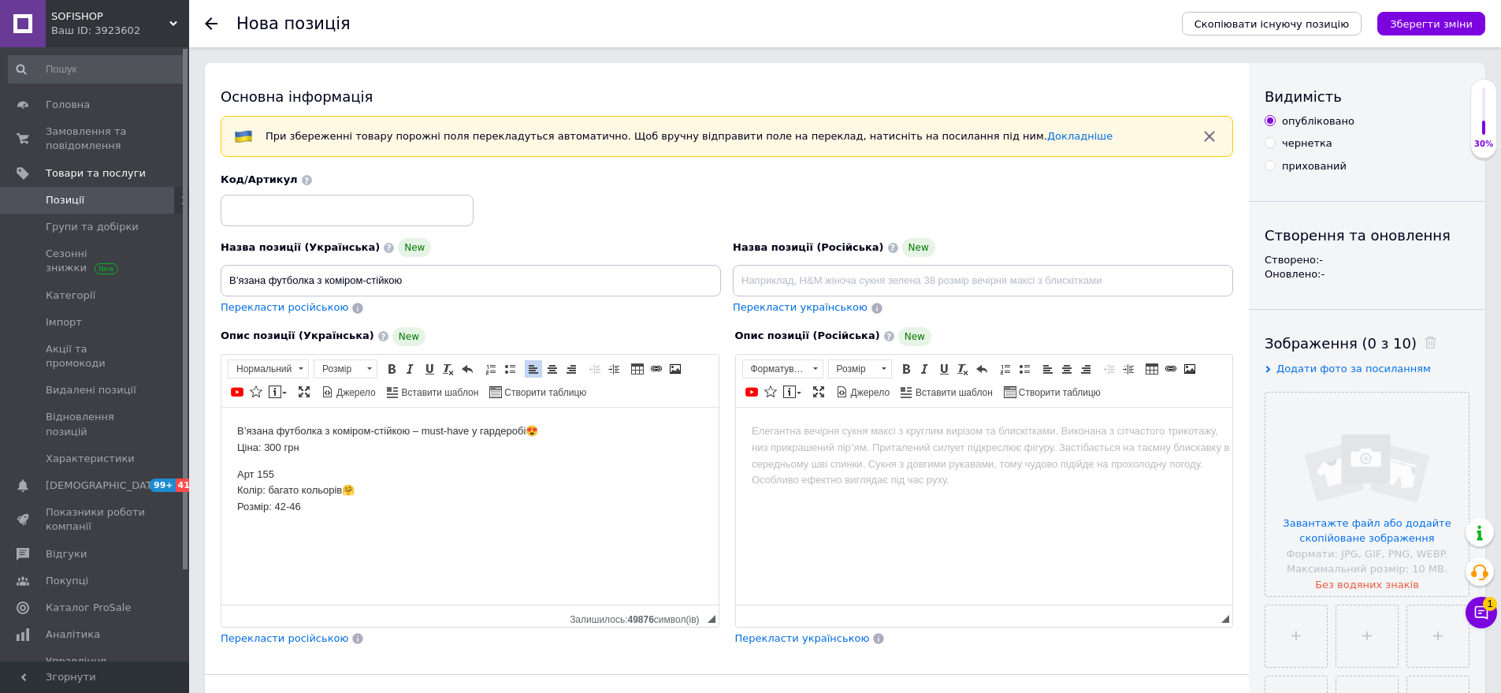
drag, startPoint x: 239, startPoint y: 493, endPoint x: 312, endPoint y: 514, distance: 76.3
click at [312, 514] on p "Арт 155 Колір: багато кольорів🤗 Розмір: 42-46" at bounding box center [470, 490] width 466 height 49
drag, startPoint x: 299, startPoint y: 489, endPoint x: 307, endPoint y: 483, distance: 10.1
click at [359, 521] on span "Копіювати" at bounding box center [352, 517] width 61 height 19
type input "В’язана футболка з коміром-стійкою Колір: багато кольорів🤗 Розмір: 42-46"
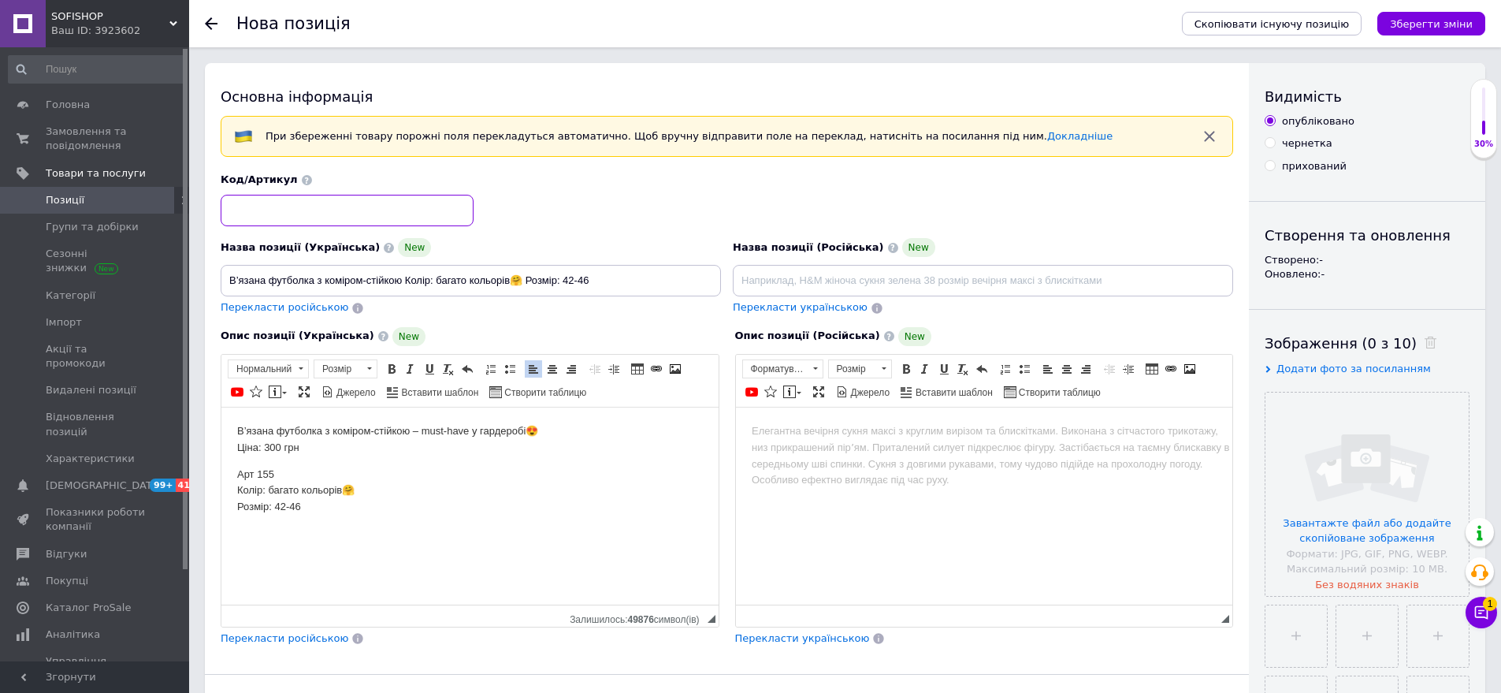
click at [284, 204] on input at bounding box center [347, 211] width 253 height 32
type input "155-ав879"
drag, startPoint x: 279, startPoint y: 475, endPoint x: 260, endPoint y: 471, distance: 19.3
click at [278, 475] on p "Арт 155 Колір: багато кольорів🤗 Розмір: 42-46" at bounding box center [470, 490] width 466 height 49
drag, startPoint x: 225, startPoint y: 449, endPoint x: 307, endPoint y: 471, distance: 84.7
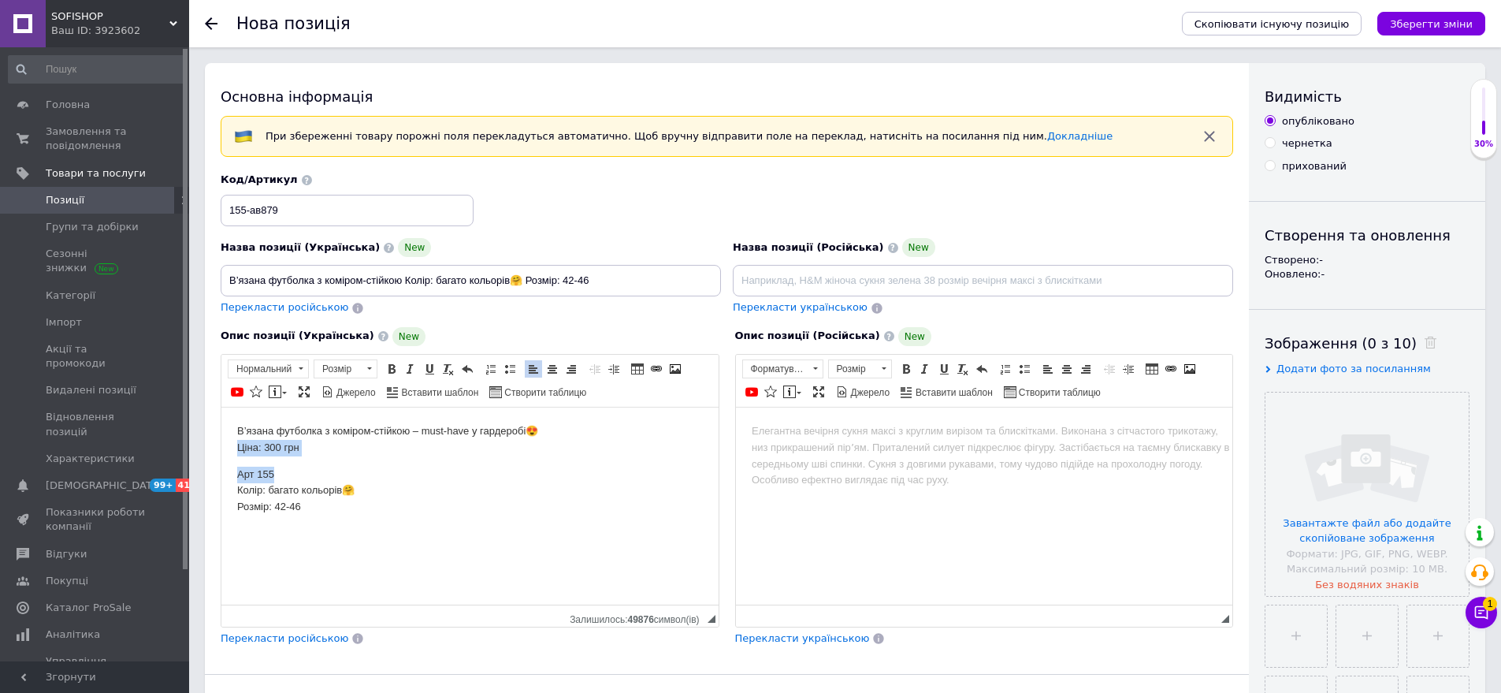
click at [307, 471] on html "В’язана футболка з коміром-стійкою – must-have у гардеробі😍 Ціна: 300 грн Арт 1…" at bounding box center [469, 469] width 497 height 124
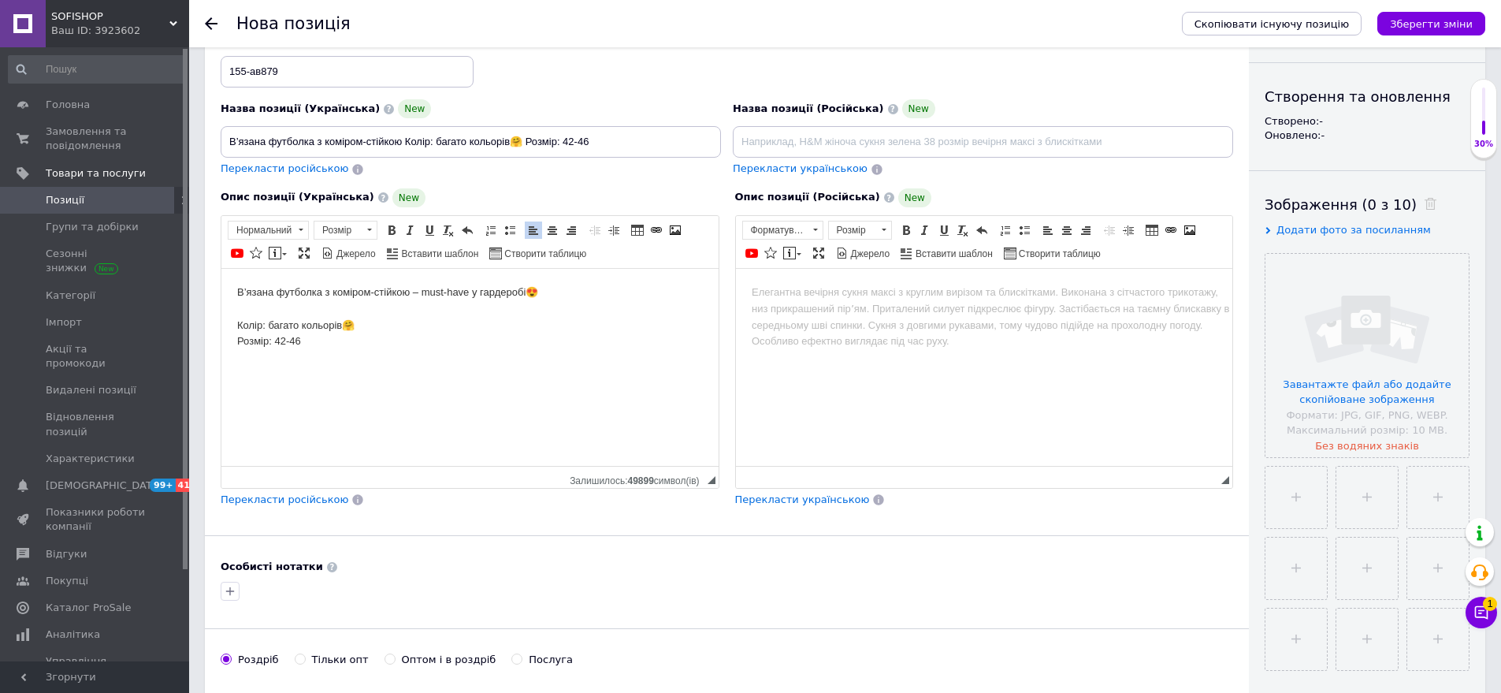
scroll to position [236, 0]
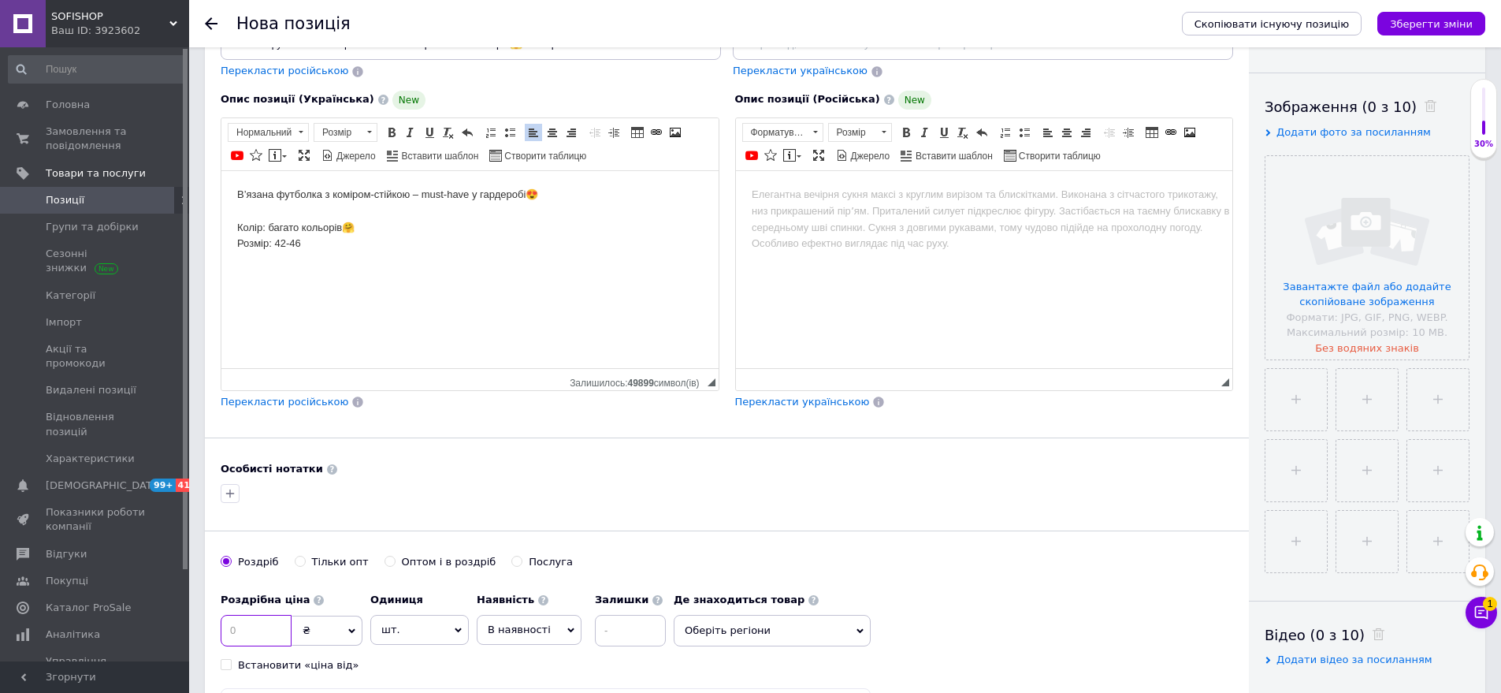
click at [248, 628] on input at bounding box center [256, 631] width 71 height 32
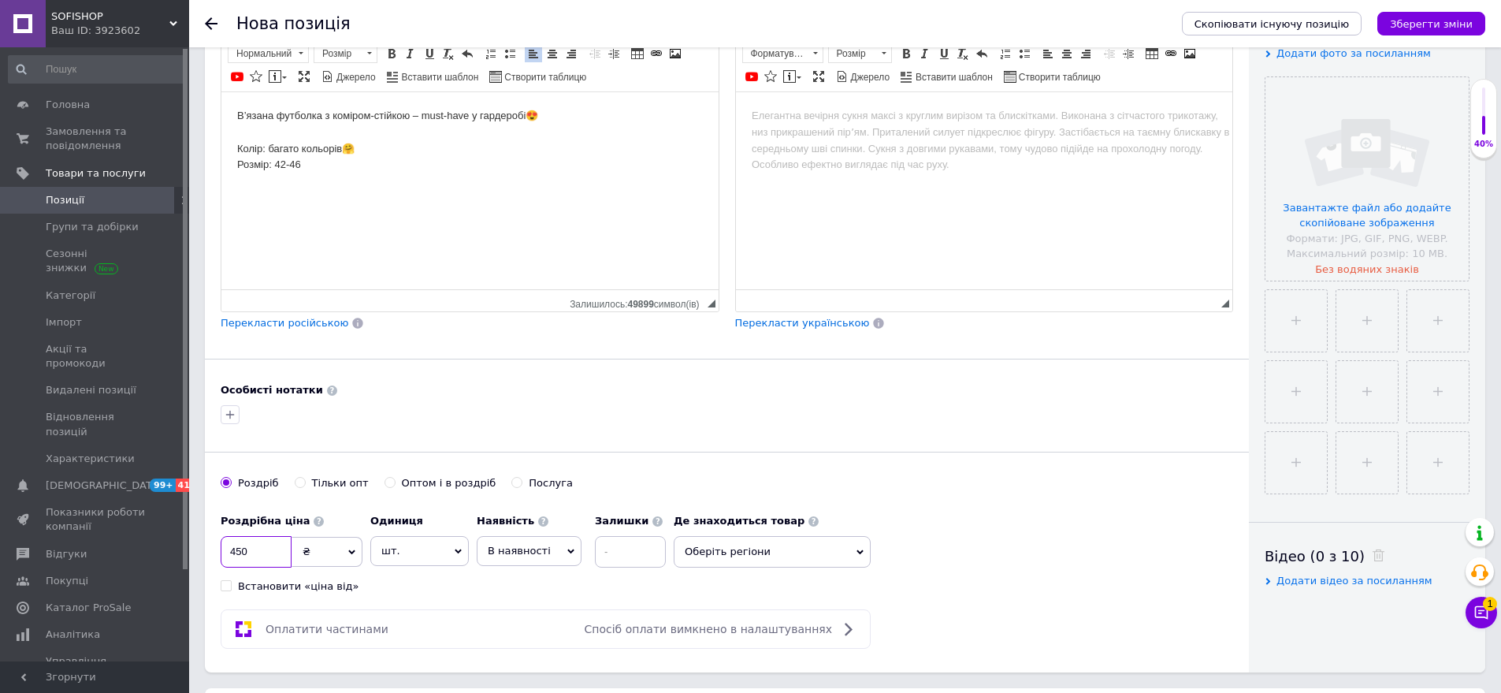
type input "450"
click at [761, 563] on span "Оберіть регіони" at bounding box center [772, 552] width 197 height 32
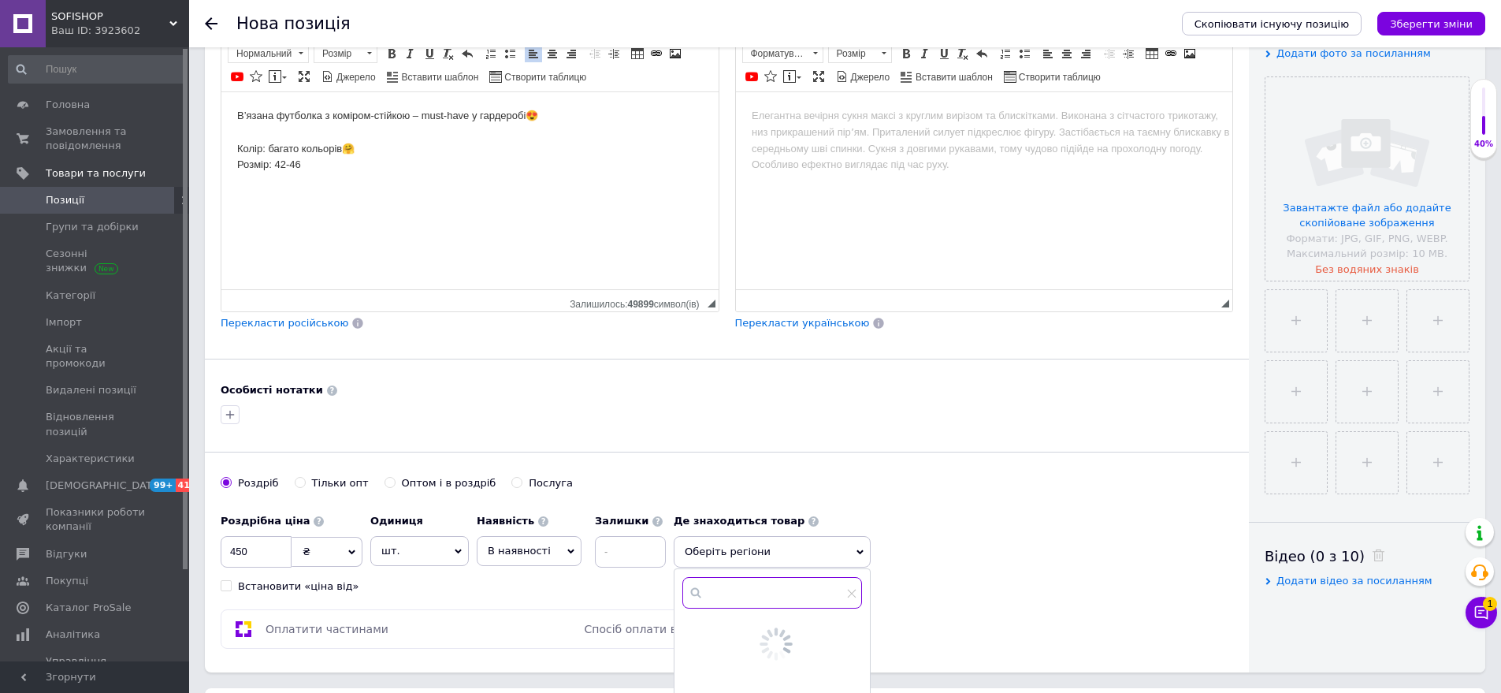
click at [746, 582] on input "text" at bounding box center [773, 593] width 180 height 32
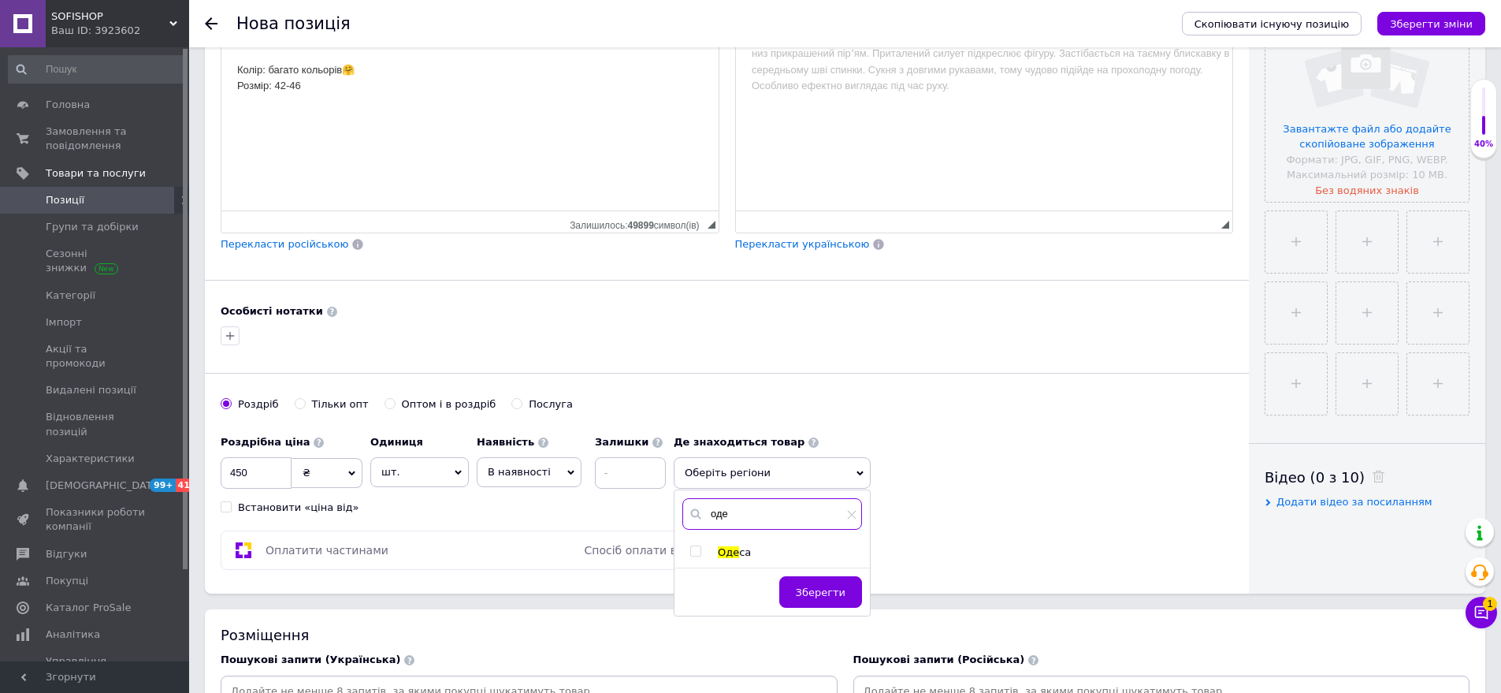
type input "оде"
drag, startPoint x: 729, startPoint y: 551, endPoint x: 787, endPoint y: 590, distance: 70.4
click at [729, 552] on span "Оде" at bounding box center [728, 552] width 21 height 12
checkbox input "true"
click at [799, 597] on button "Зберегти" at bounding box center [820, 600] width 83 height 32
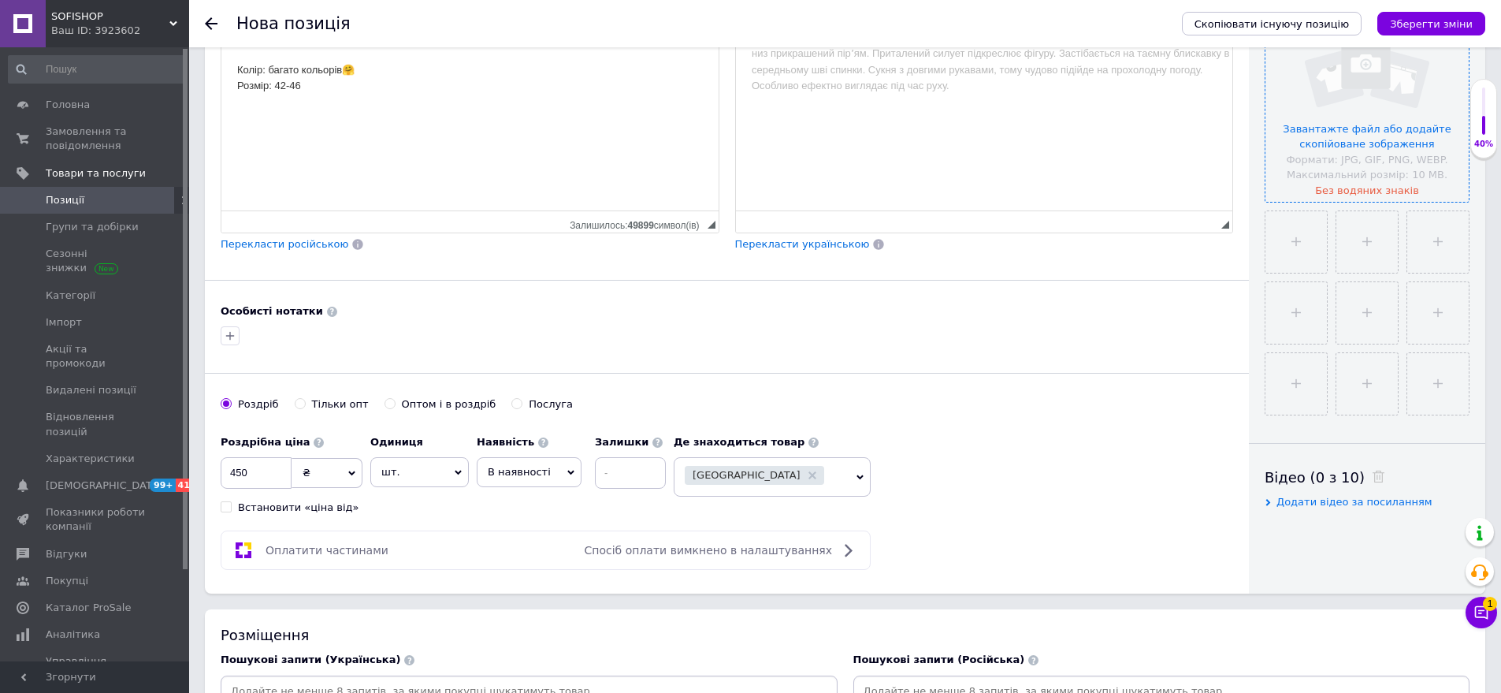
click at [1356, 152] on input "file" at bounding box center [1367, 99] width 203 height 203
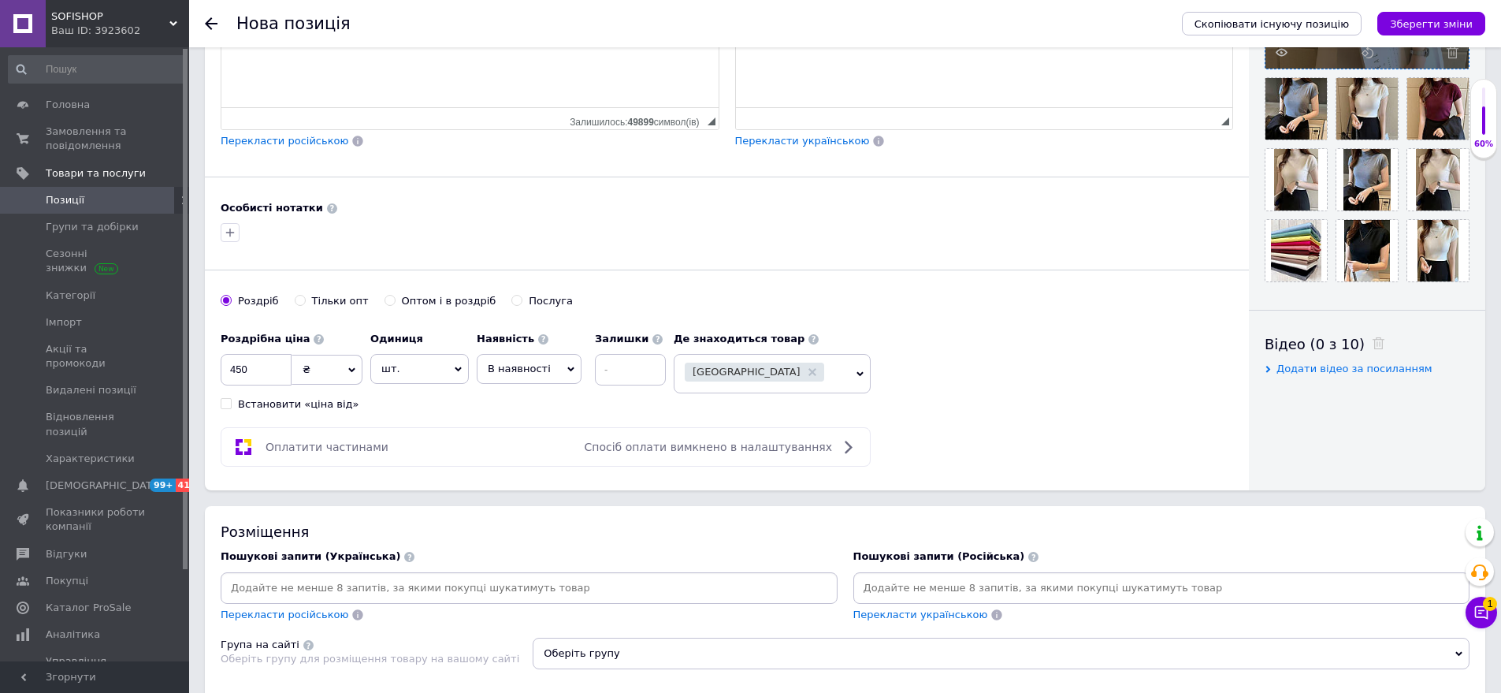
scroll to position [631, 0]
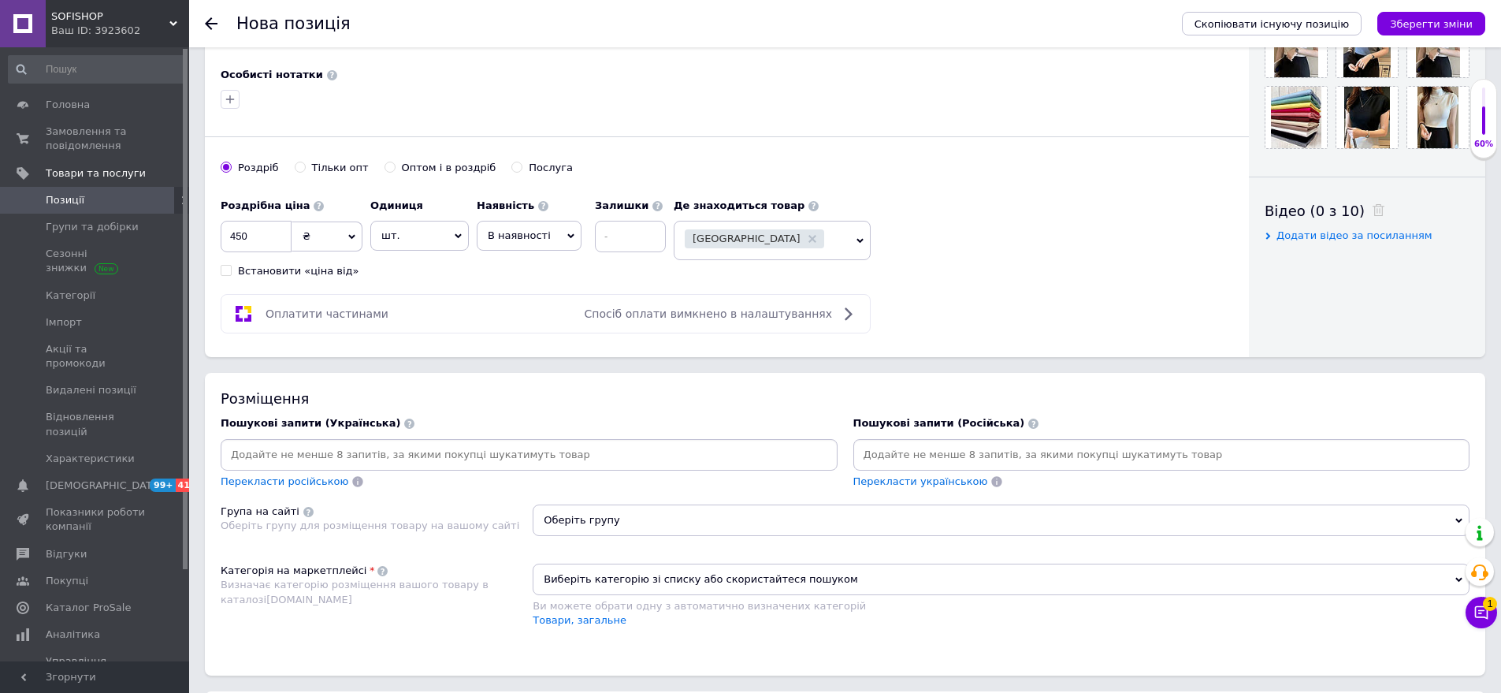
click at [883, 453] on input at bounding box center [1162, 455] width 611 height 24
drag, startPoint x: 370, startPoint y: 363, endPoint x: 582, endPoint y: 408, distance: 216.9
click at [378, 369] on div "Основна інформація При збереженні товару порожні поля перекладуться автоматично…" at bounding box center [845, 245] width 1312 height 1624
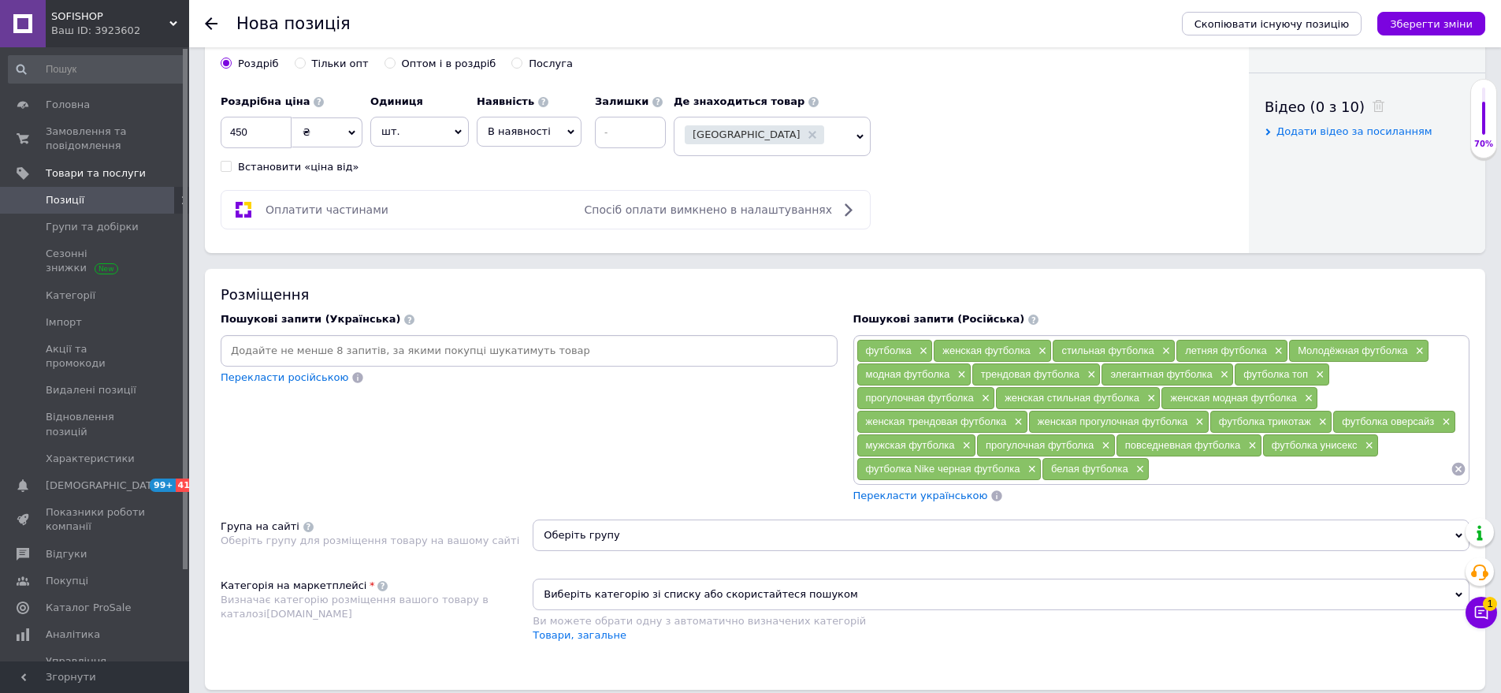
scroll to position [946, 0]
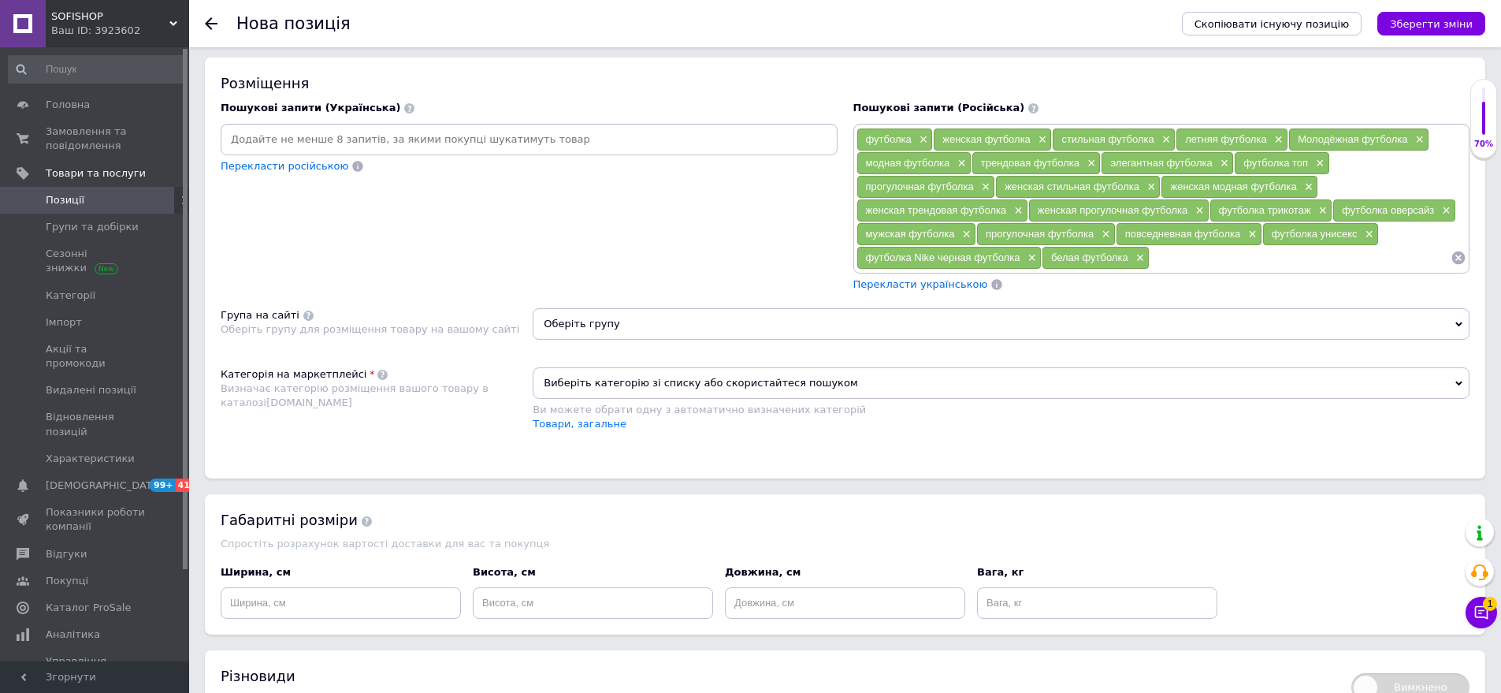
click at [620, 325] on span "Оберіть групу" at bounding box center [1001, 324] width 937 height 32
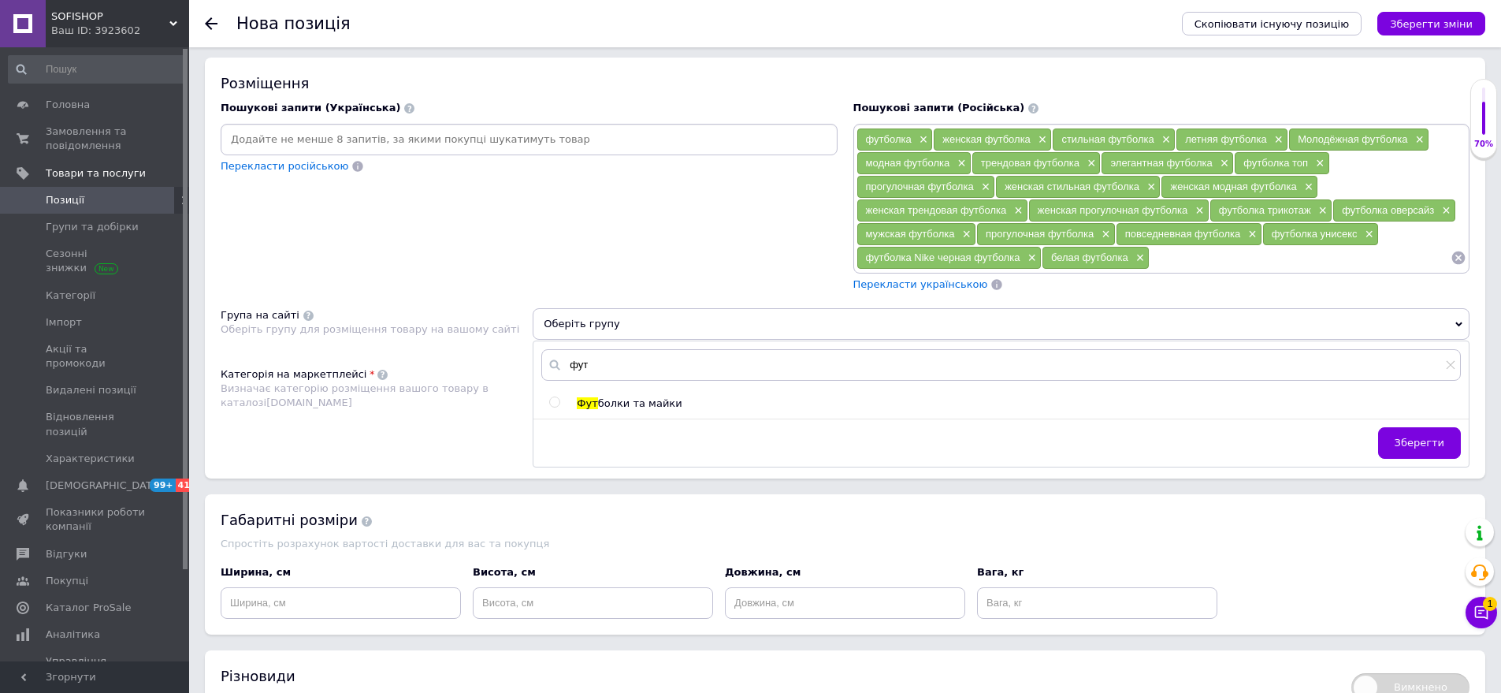
type input "фут"
click at [648, 401] on span "болки та майки" at bounding box center [640, 403] width 84 height 12
radio input "true"
drag, startPoint x: 1427, startPoint y: 440, endPoint x: 1174, endPoint y: 480, distance: 255.4
click at [1423, 440] on span "Зберегти" at bounding box center [1420, 443] width 50 height 12
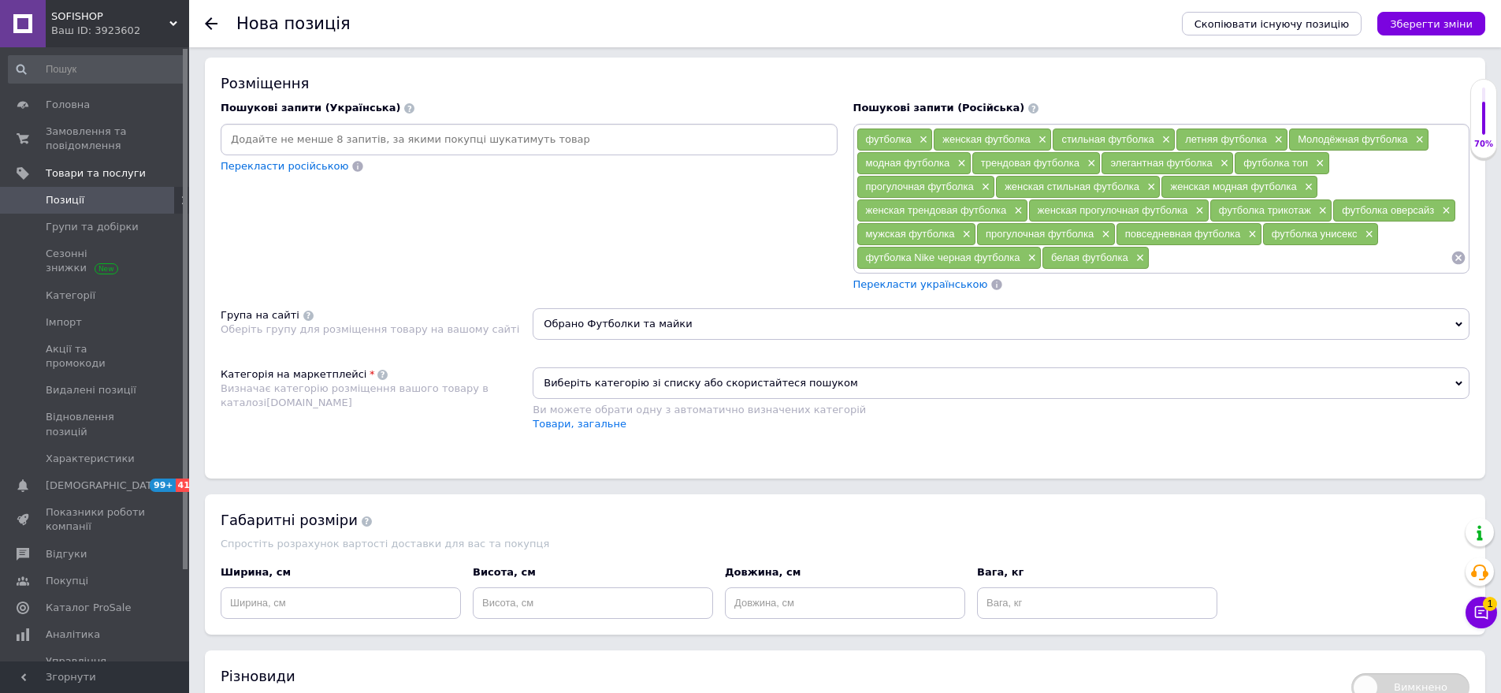
click at [649, 395] on span "Виберіть категорію зі списку або скористайтеся пошуком" at bounding box center [1001, 383] width 937 height 32
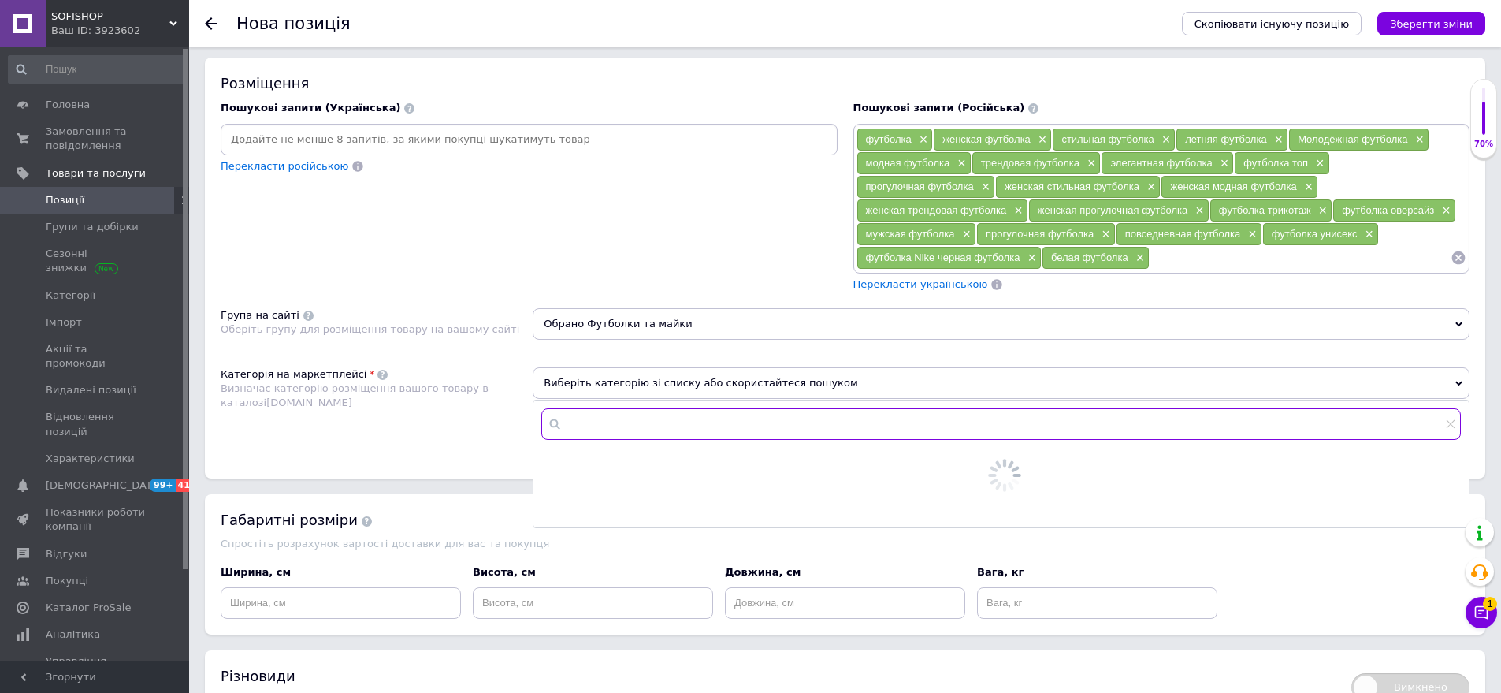
click at [633, 426] on input "text" at bounding box center [1001, 424] width 920 height 32
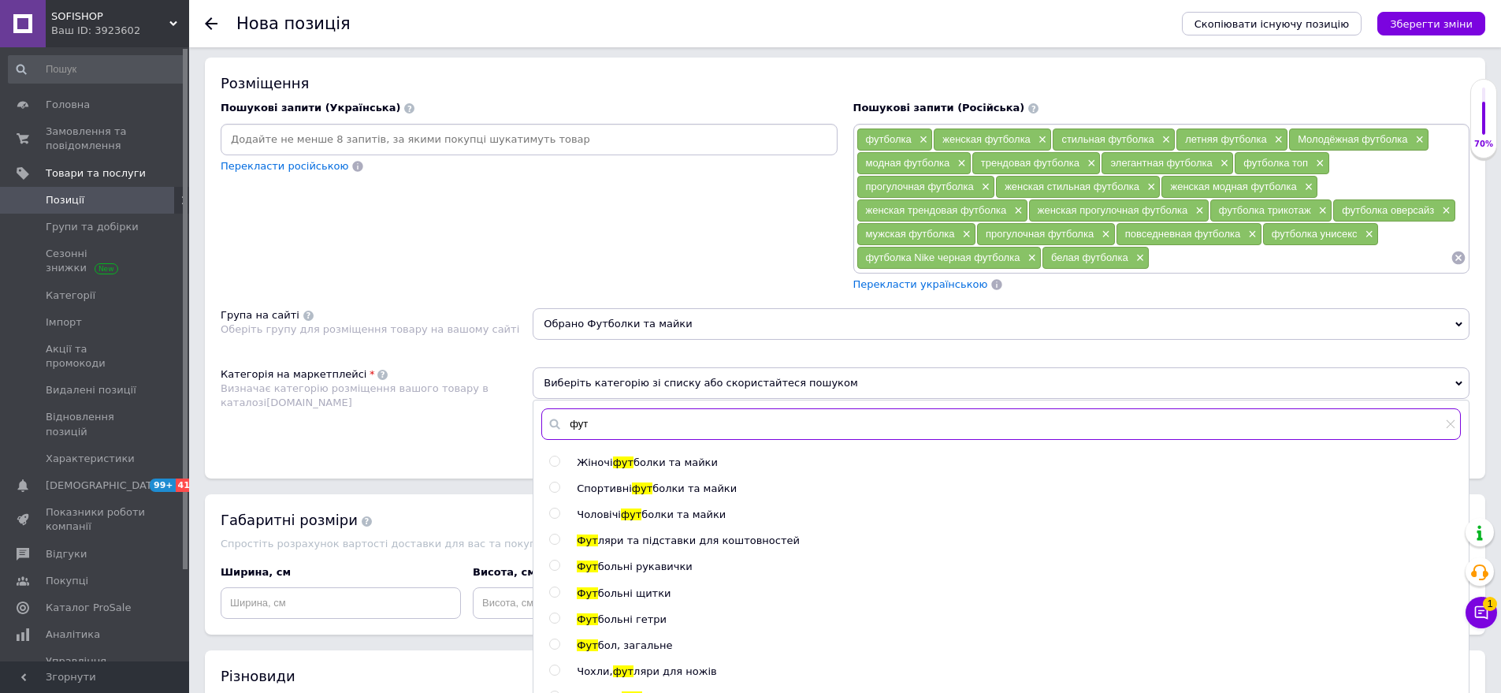
type input "фут"
click at [625, 456] on span "фут" at bounding box center [623, 462] width 20 height 12
radio input "true"
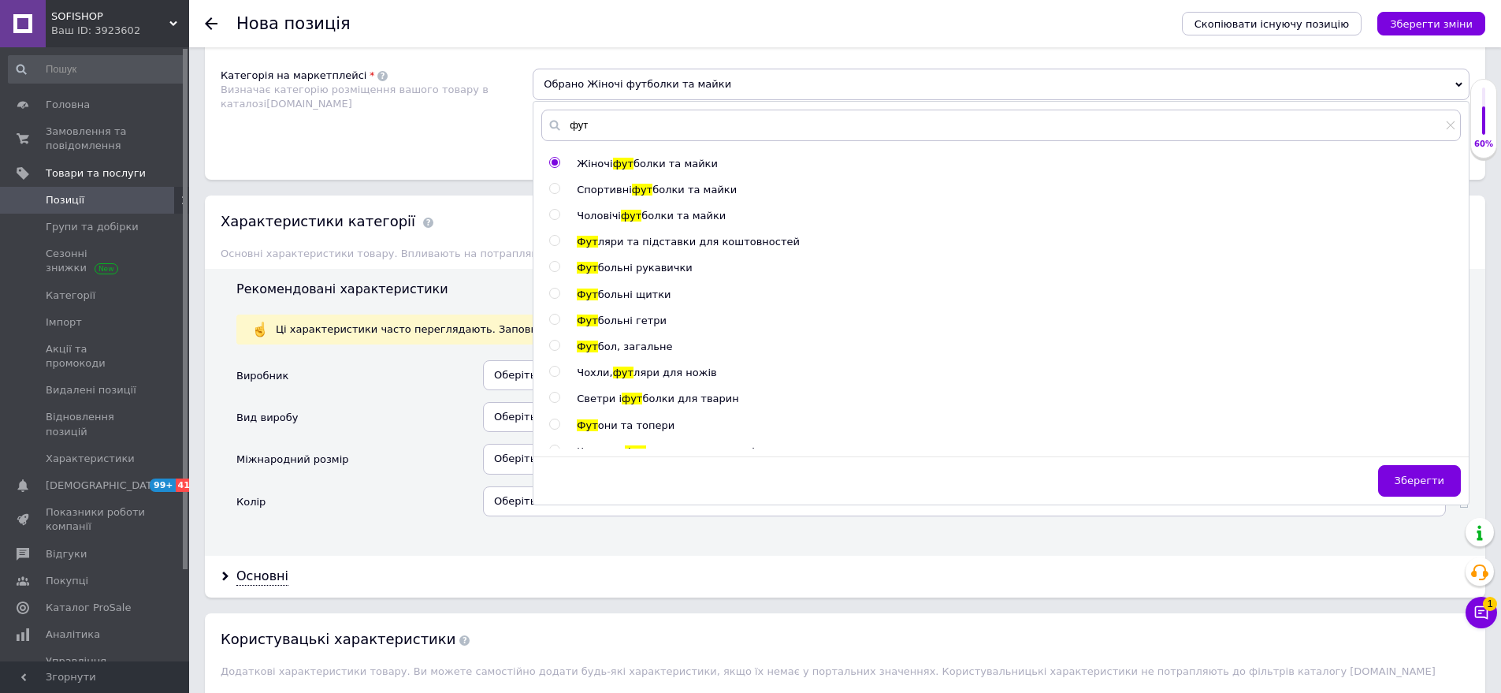
scroll to position [1261, 0]
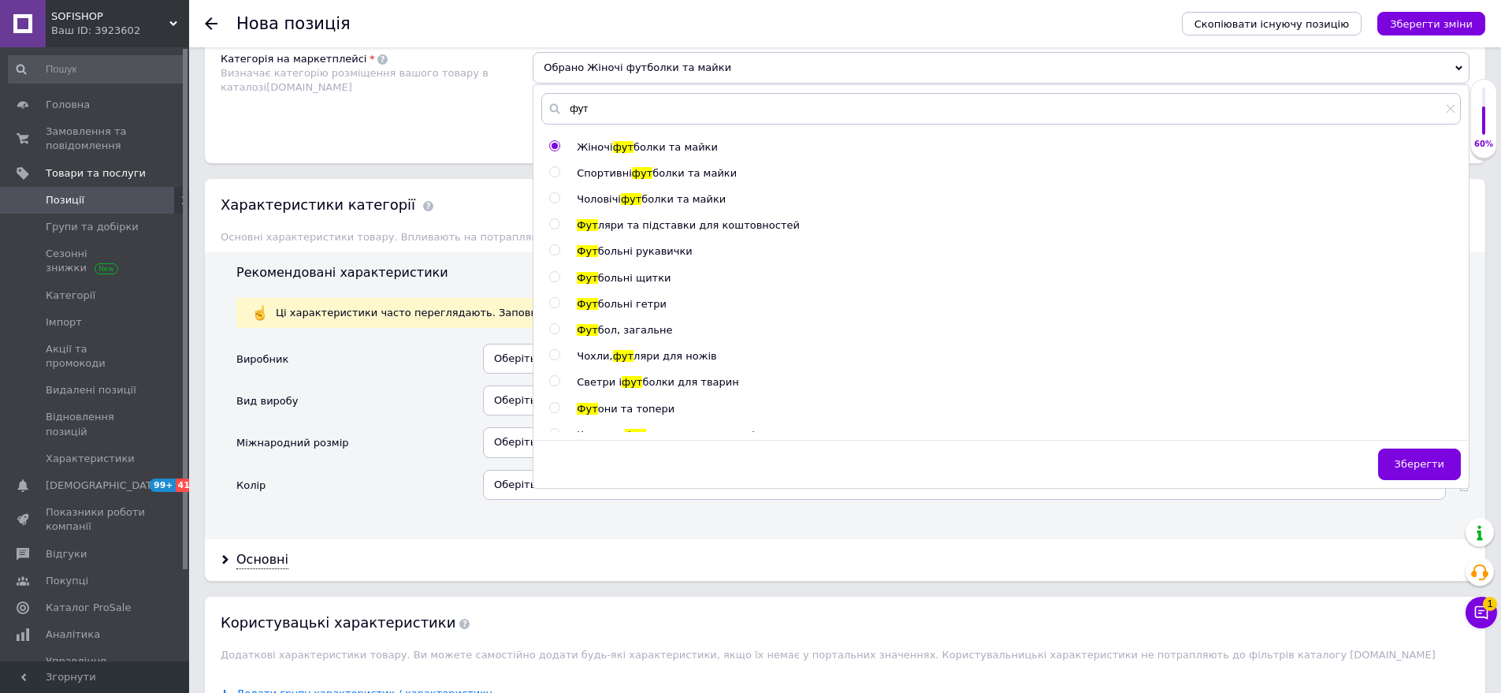
drag, startPoint x: 1433, startPoint y: 477, endPoint x: 1294, endPoint y: 434, distance: 145.1
click at [1433, 475] on button "Зберегти" at bounding box center [1419, 464] width 83 height 32
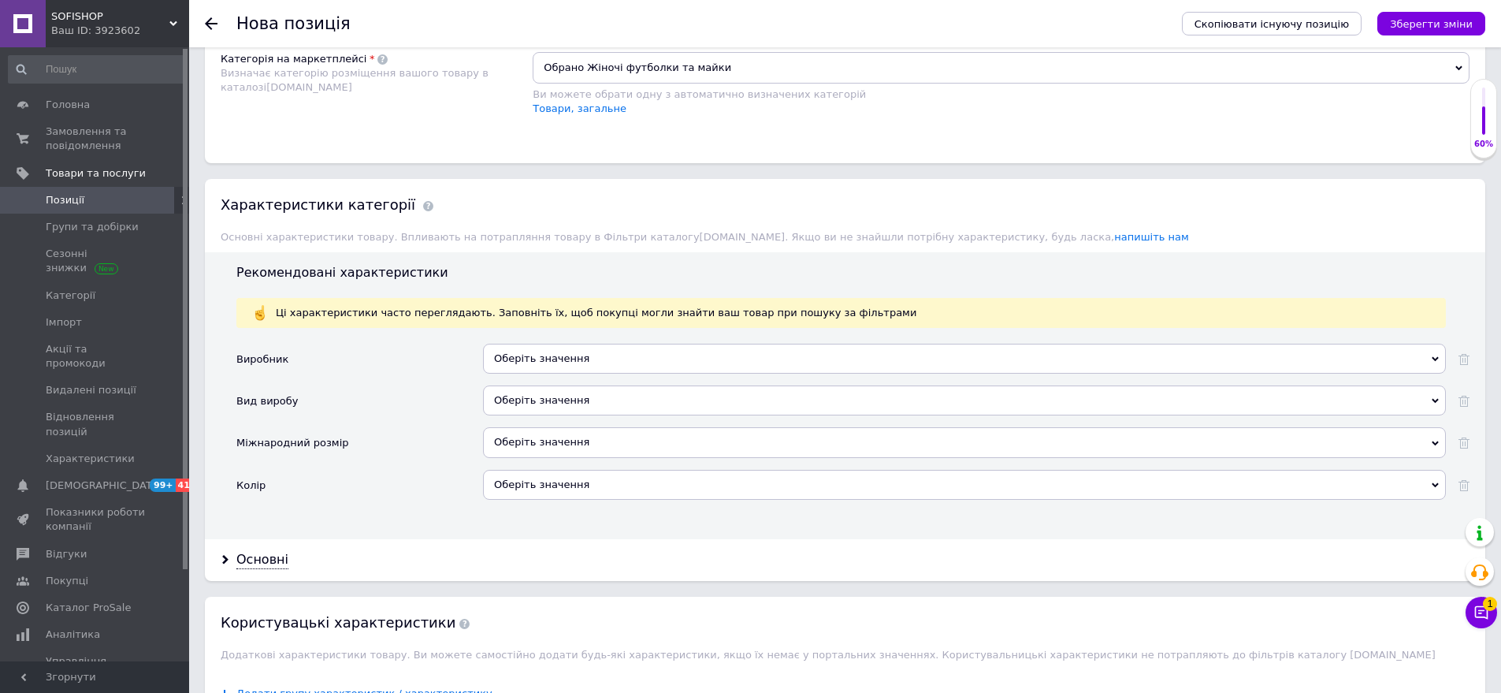
drag, startPoint x: 581, startPoint y: 397, endPoint x: 519, endPoint y: 362, distance: 71.0
click at [580, 397] on div "Оберіть значення" at bounding box center [964, 400] width 963 height 30
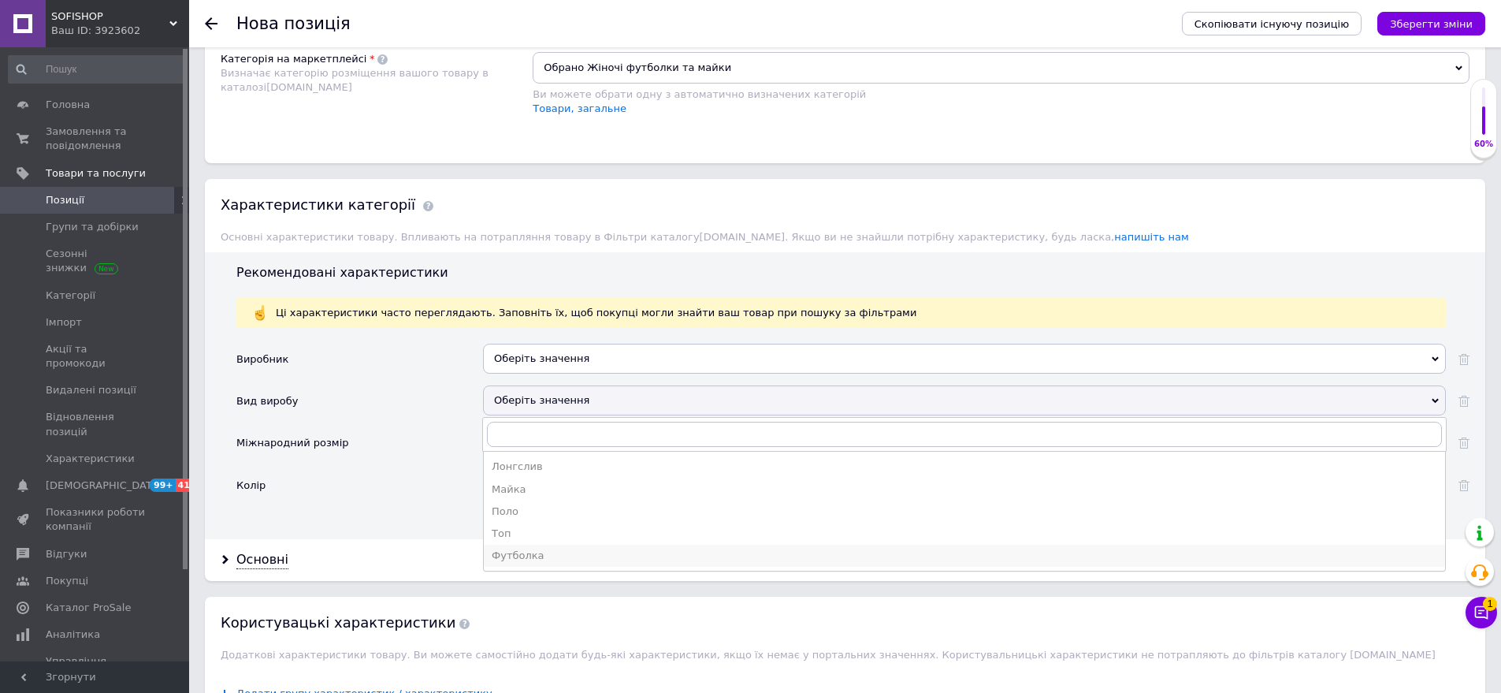
click at [561, 560] on div "Футболка" at bounding box center [965, 556] width 946 height 14
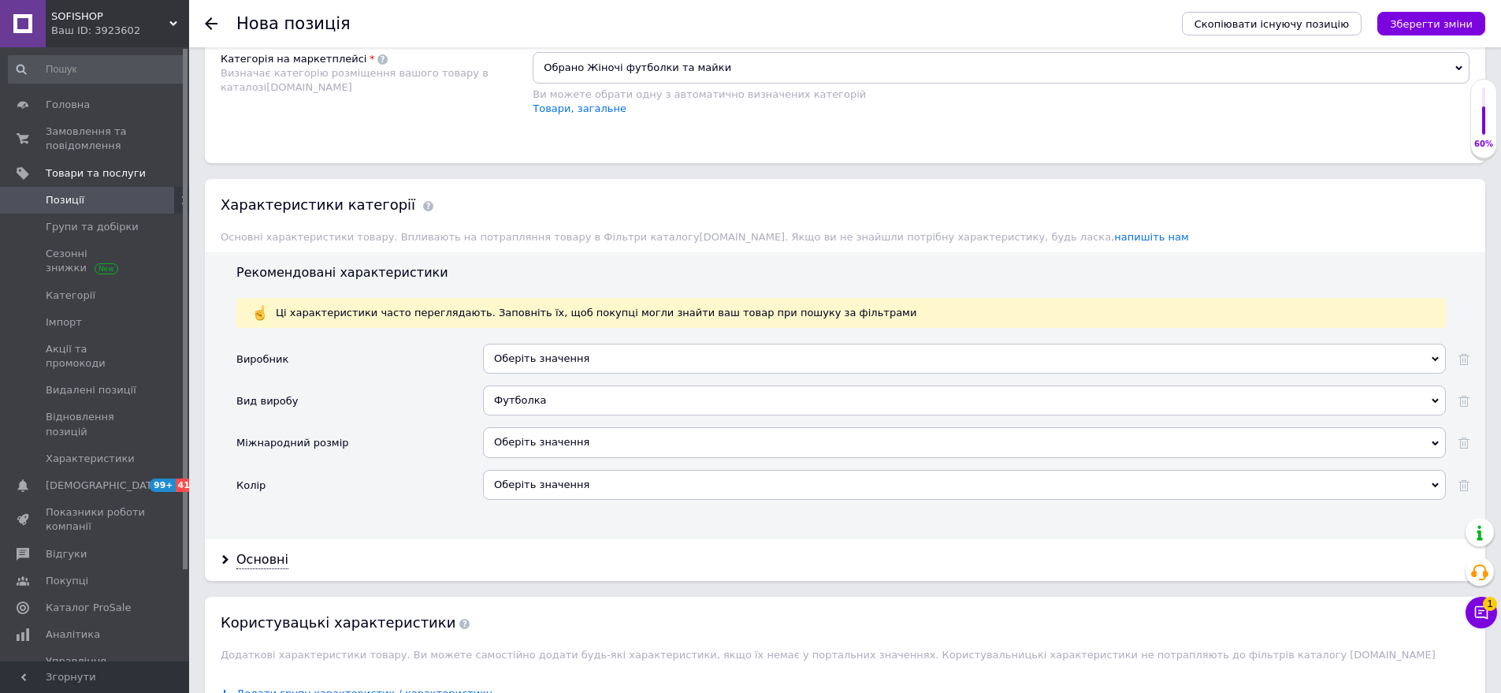
drag, startPoint x: 554, startPoint y: 437, endPoint x: 469, endPoint y: 404, distance: 91.6
click at [552, 436] on div "Оберіть значення" at bounding box center [964, 442] width 963 height 30
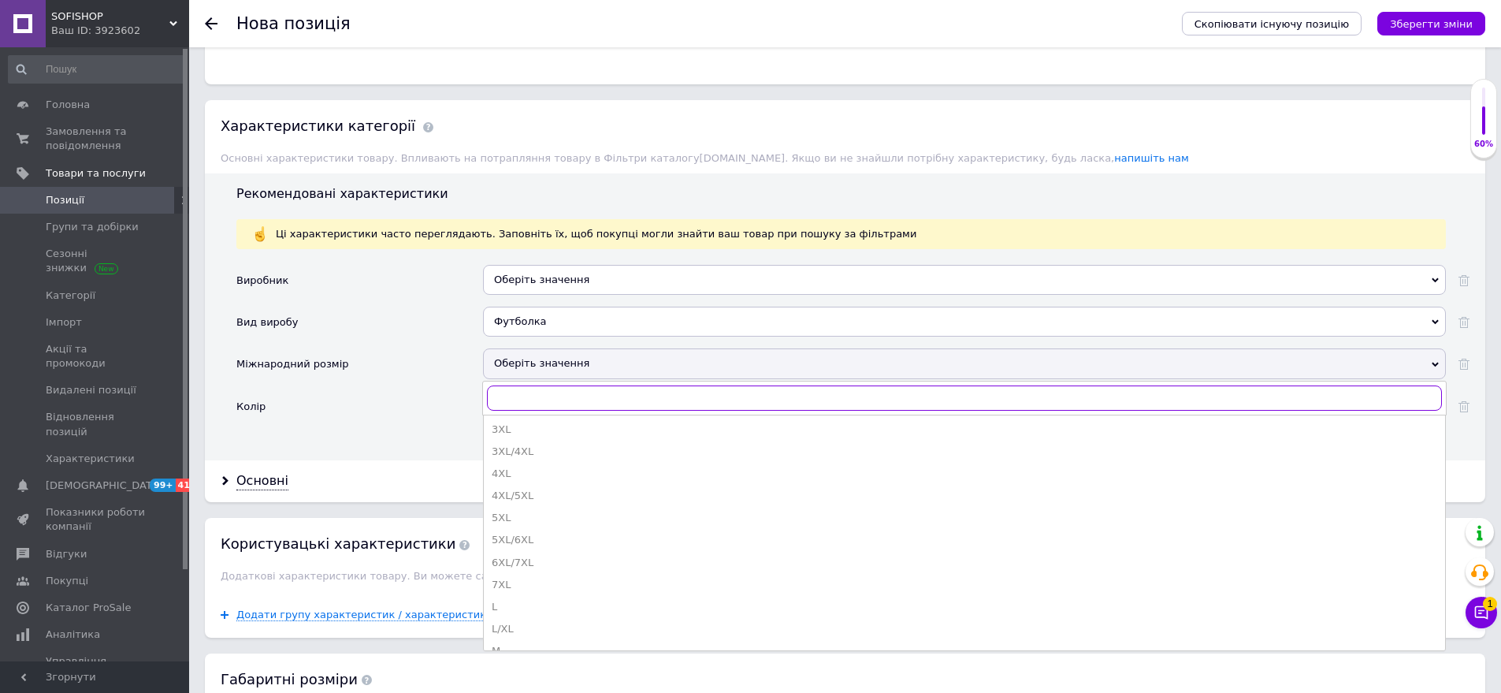
scroll to position [315, 0]
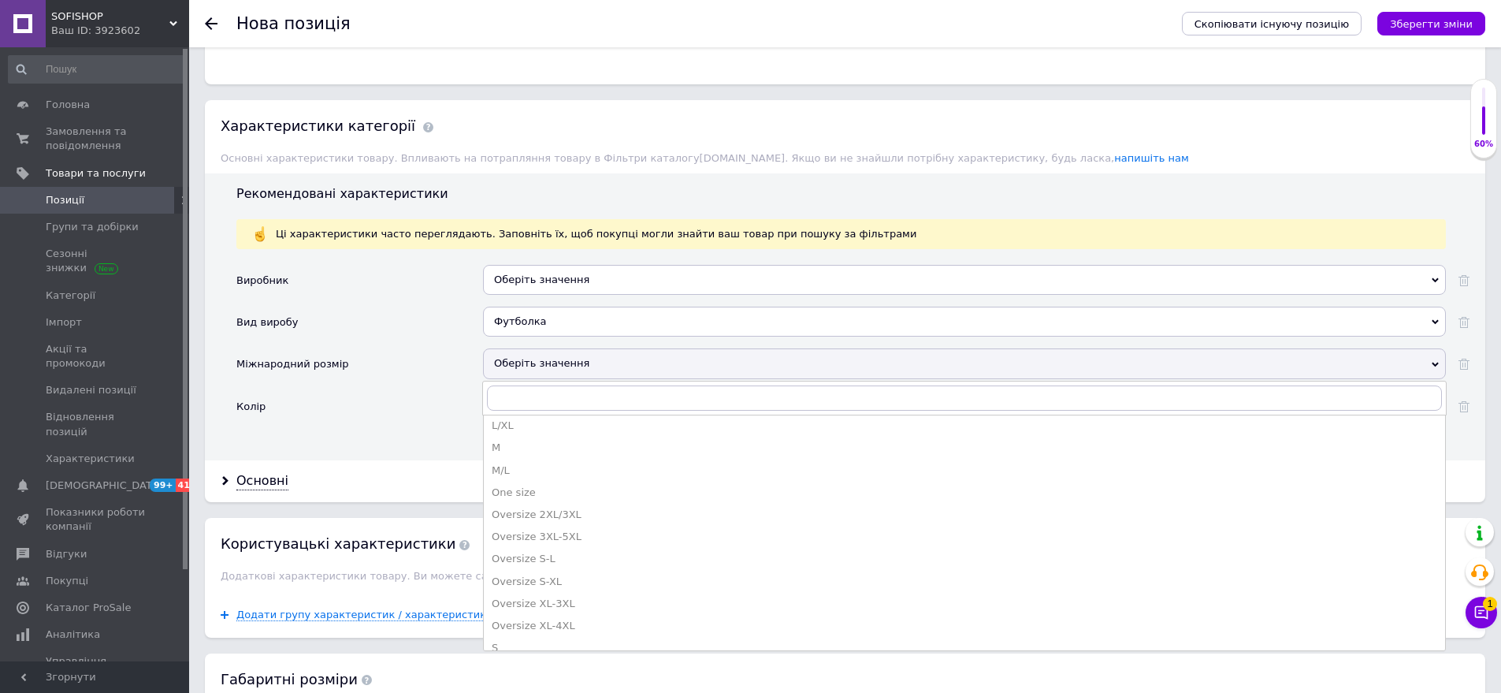
drag, startPoint x: 574, startPoint y: 555, endPoint x: 478, endPoint y: 472, distance: 126.9
click at [572, 555] on div "Oversize S-L" at bounding box center [965, 559] width 946 height 14
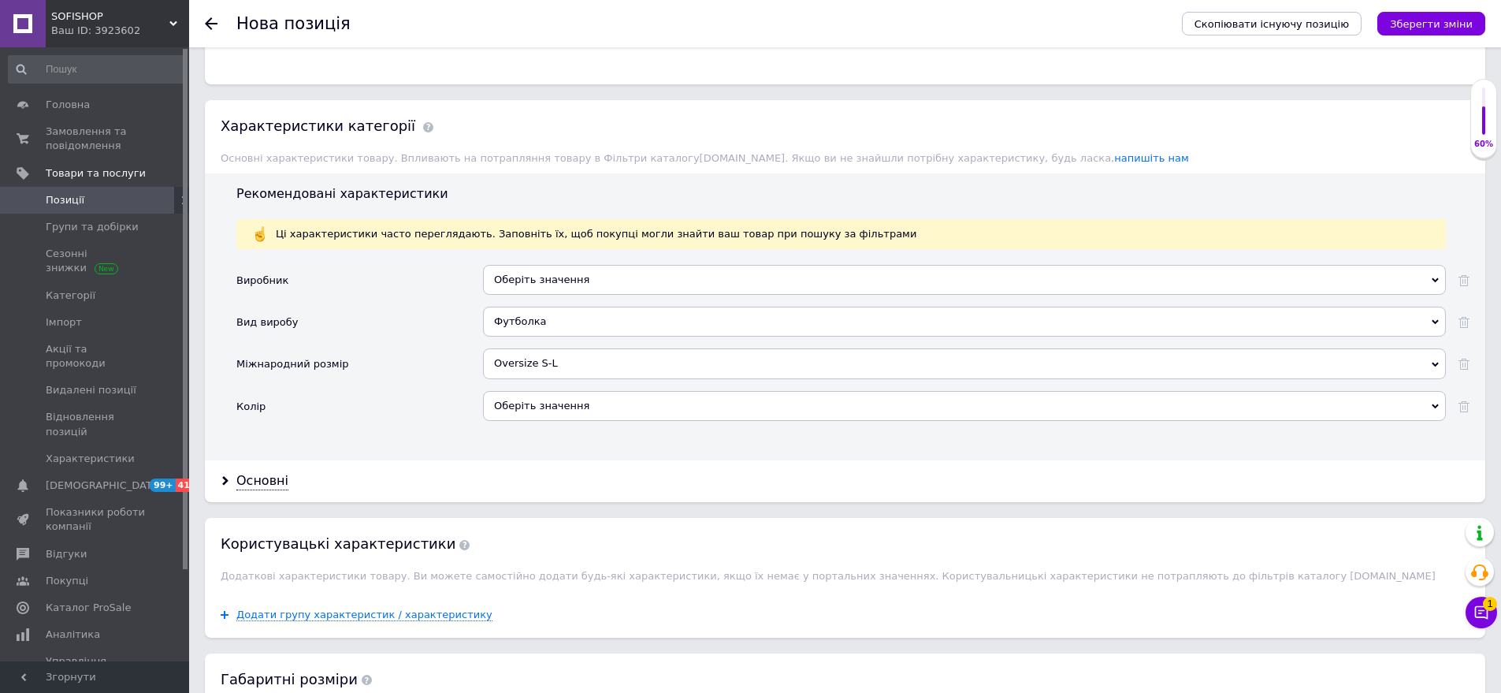
click at [552, 407] on div "Оберіть значення" at bounding box center [964, 406] width 963 height 30
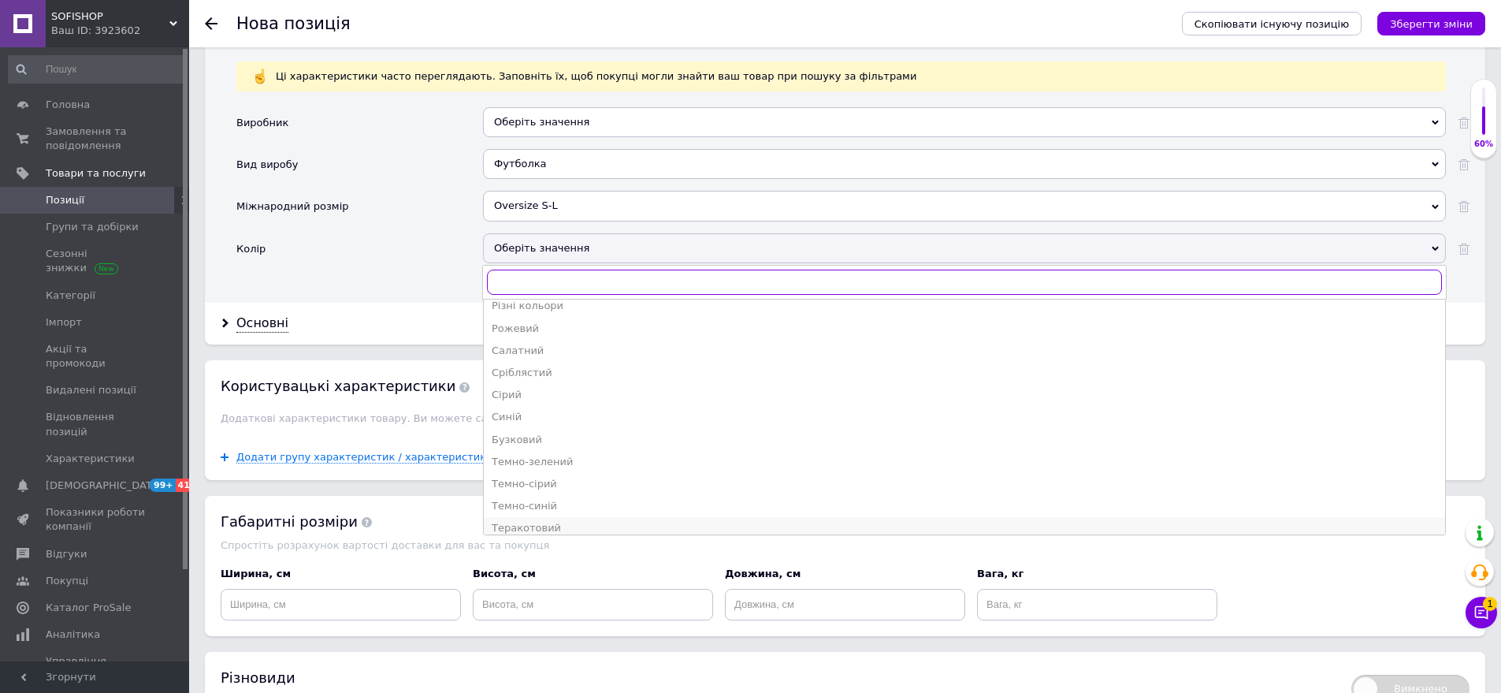
scroll to position [662, 0]
drag, startPoint x: 537, startPoint y: 525, endPoint x: 347, endPoint y: 417, distance: 218.5
click at [534, 523] on div "Чорний" at bounding box center [965, 518] width 946 height 14
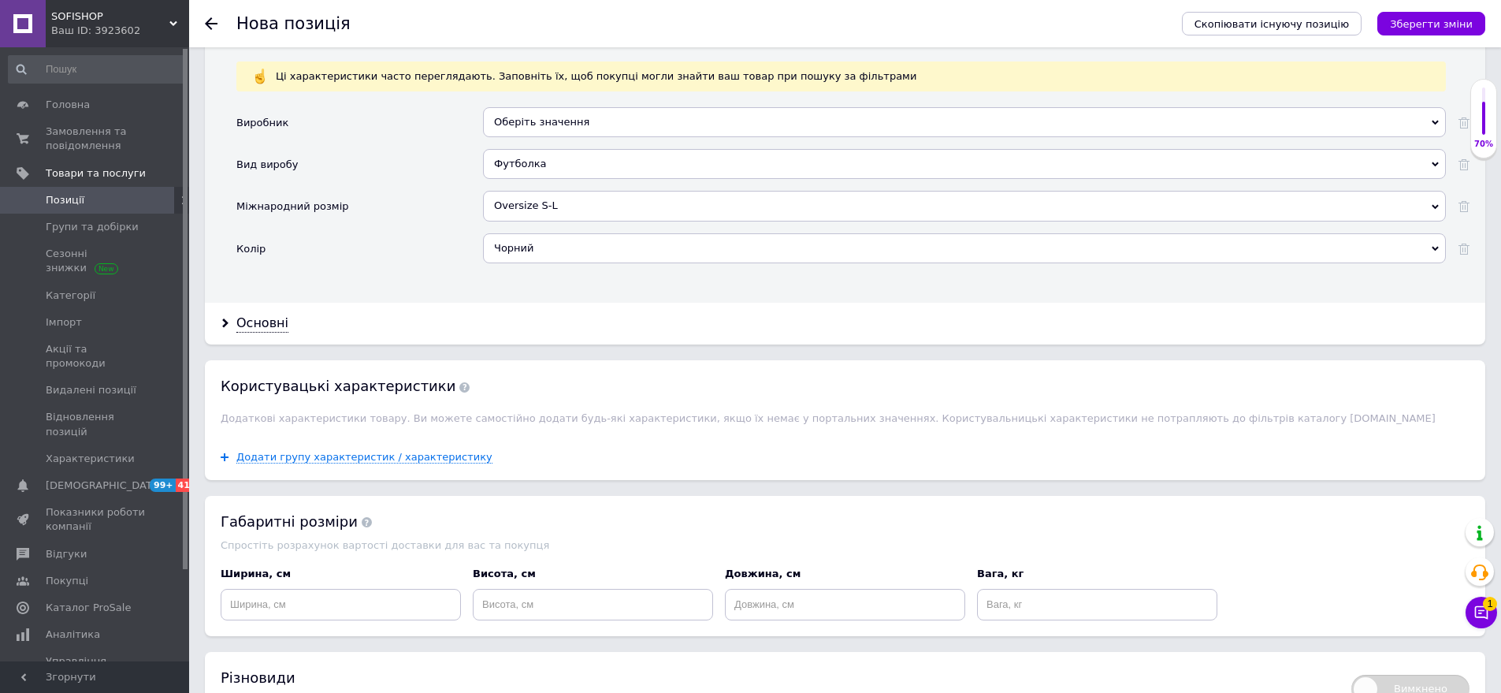
click at [256, 314] on div "Основні" at bounding box center [845, 324] width 1281 height 42
click at [266, 326] on div "Основні" at bounding box center [262, 323] width 52 height 18
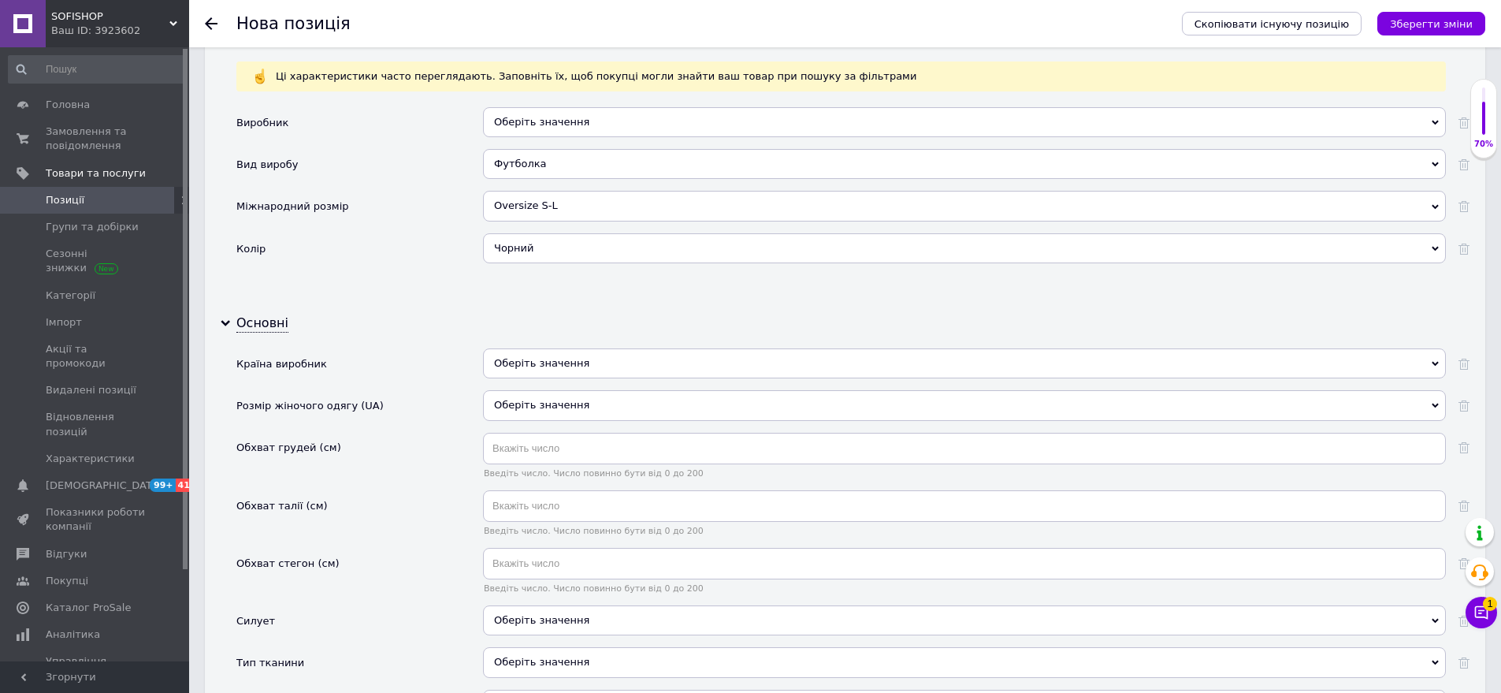
click at [605, 376] on div "Оберіть значення" at bounding box center [964, 363] width 963 height 30
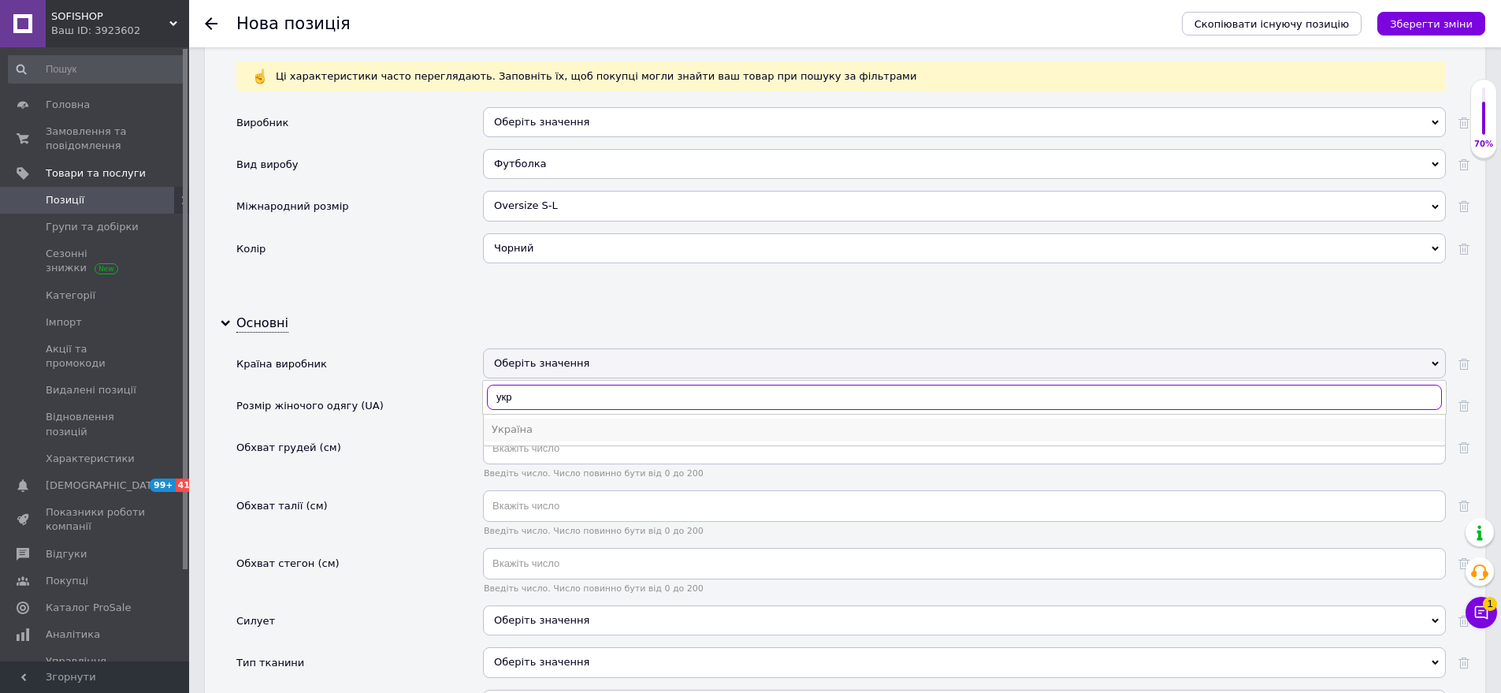
type input "укр"
click at [549, 428] on div "Україна" at bounding box center [965, 429] width 946 height 14
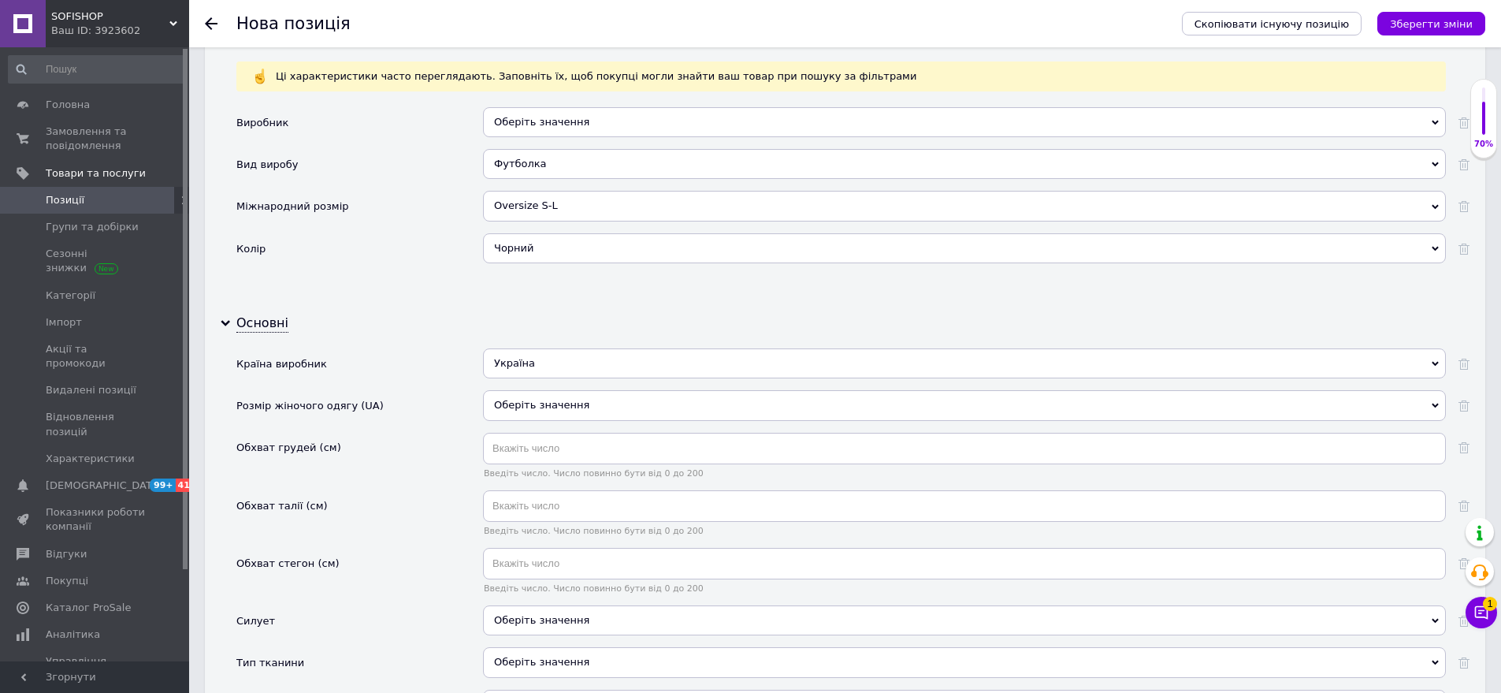
click at [571, 401] on div "Оберіть значення" at bounding box center [964, 405] width 963 height 30
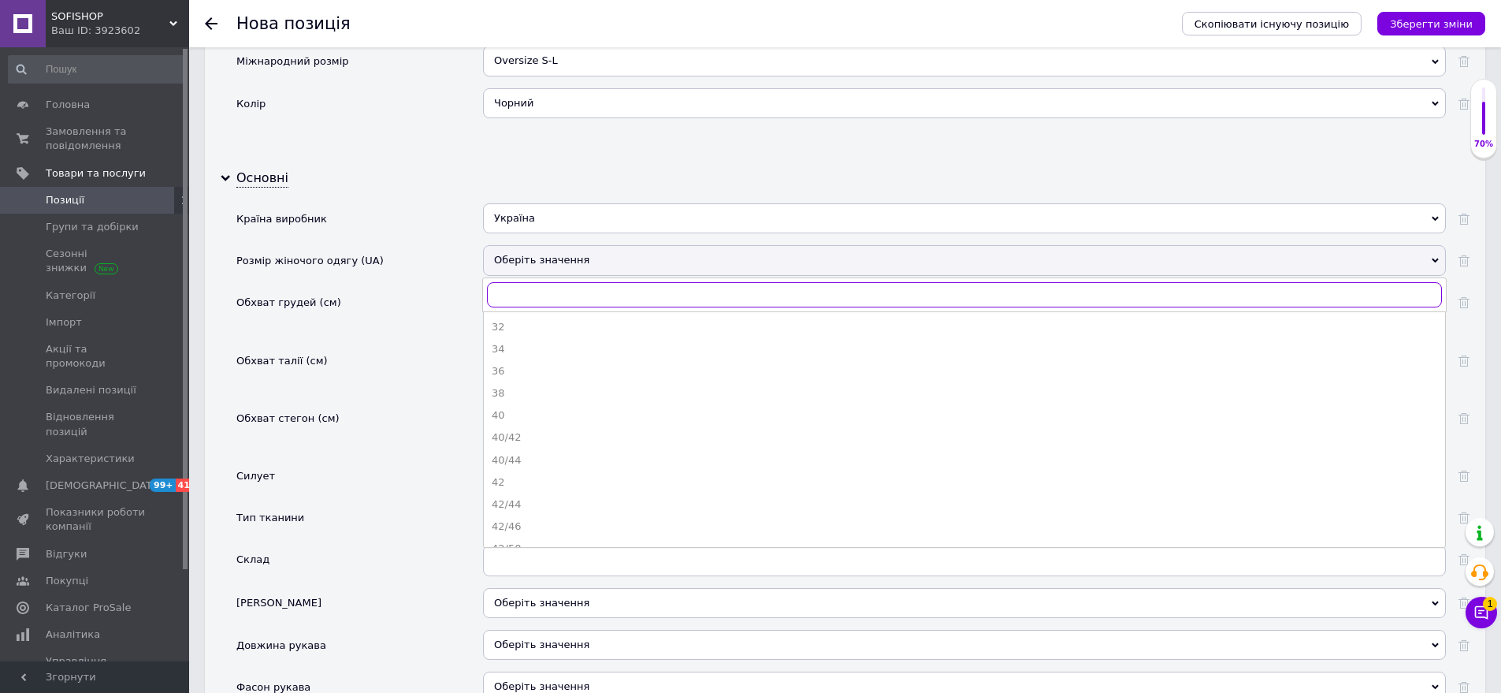
scroll to position [1655, 0]
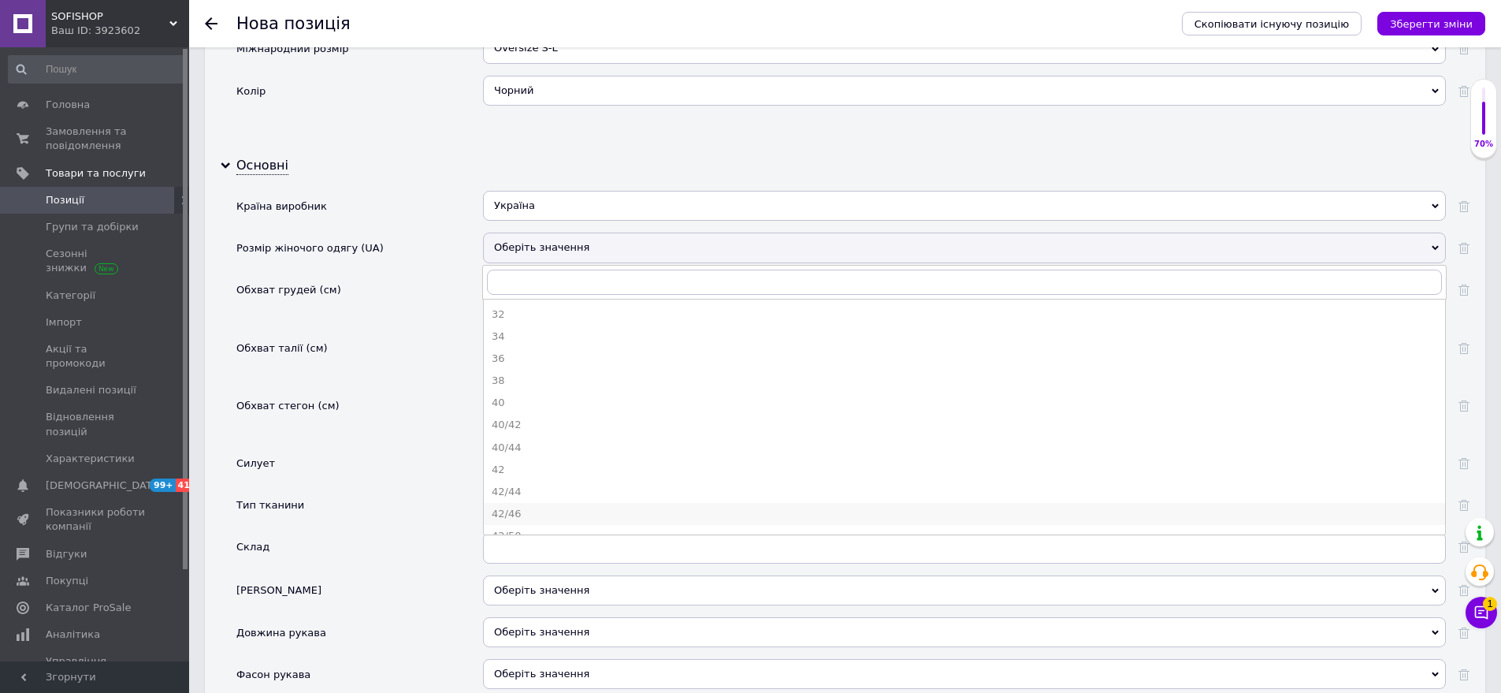
click at [555, 512] on div "42/46" at bounding box center [965, 514] width 946 height 14
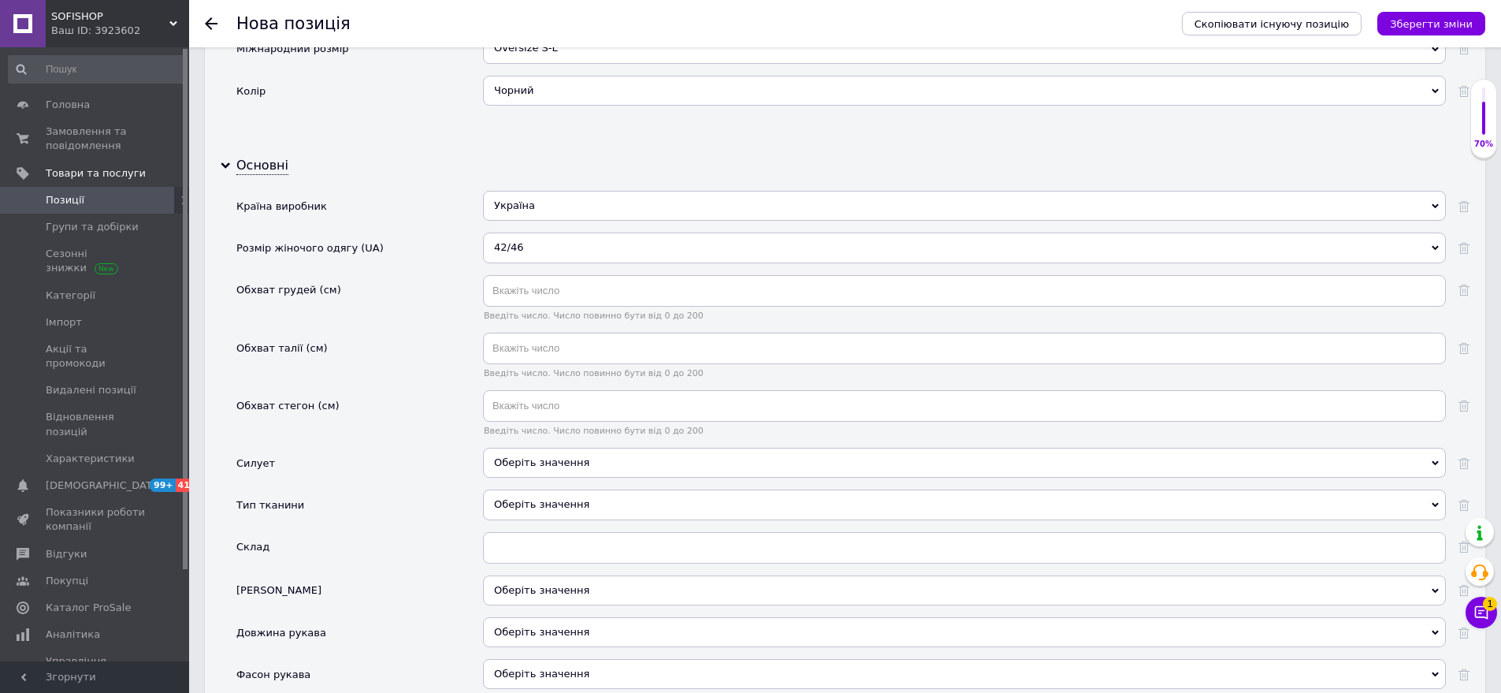
click at [560, 462] on div "Оберіть значення" at bounding box center [964, 463] width 963 height 30
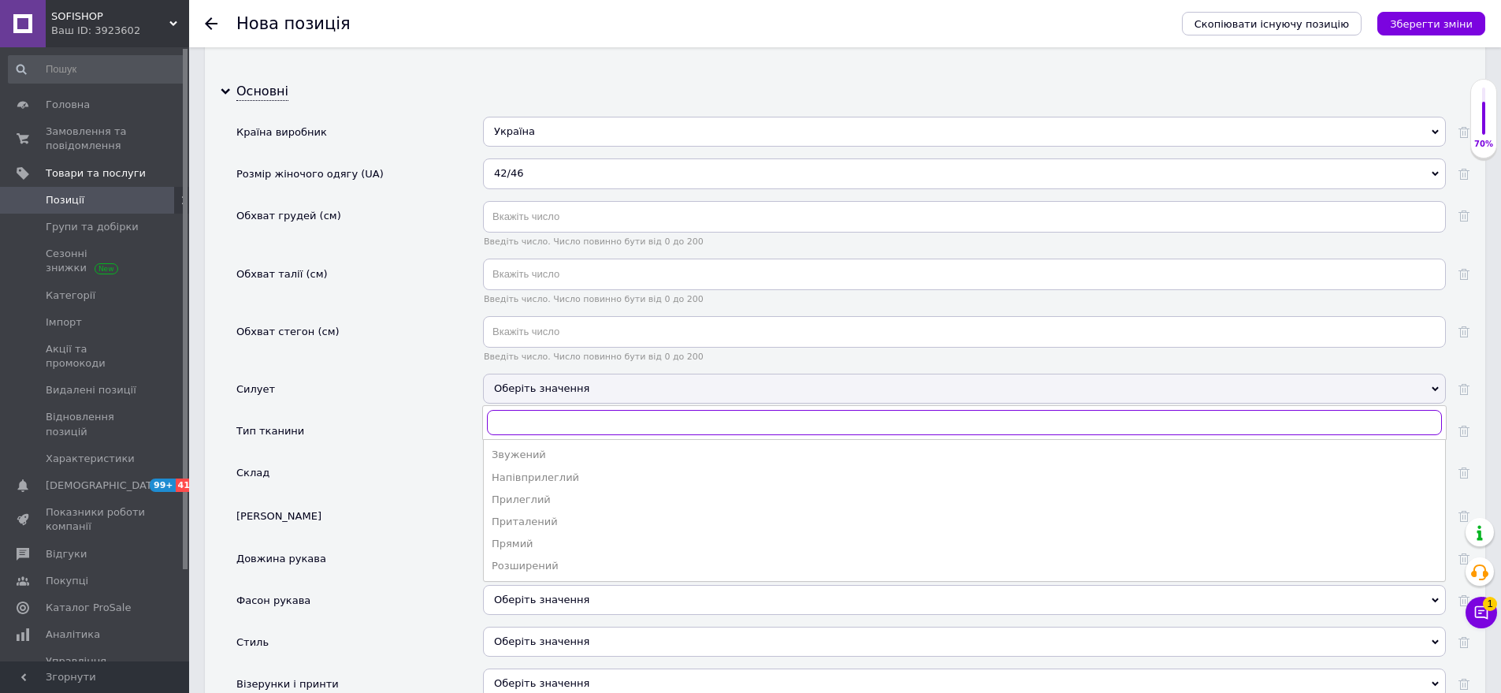
scroll to position [1813, 0]
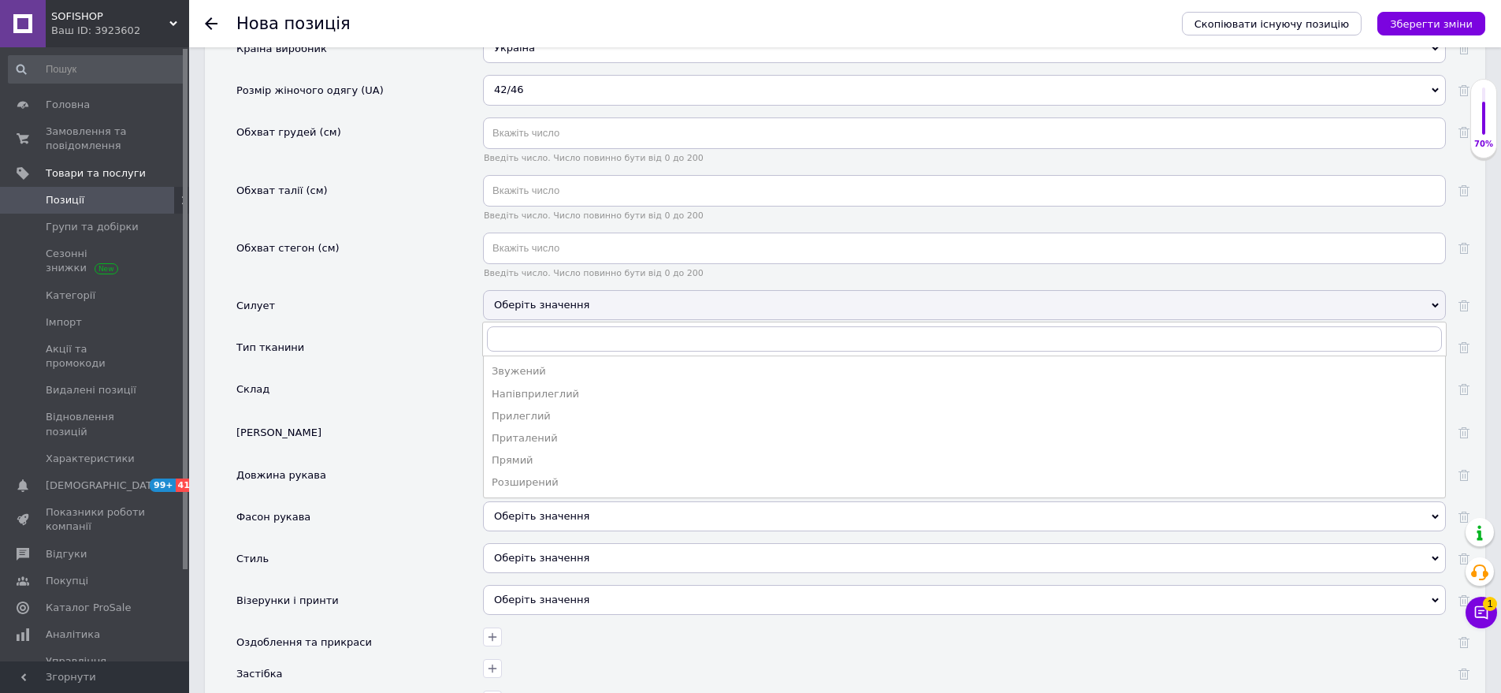
click at [585, 417] on div "Прилеглий" at bounding box center [965, 416] width 946 height 14
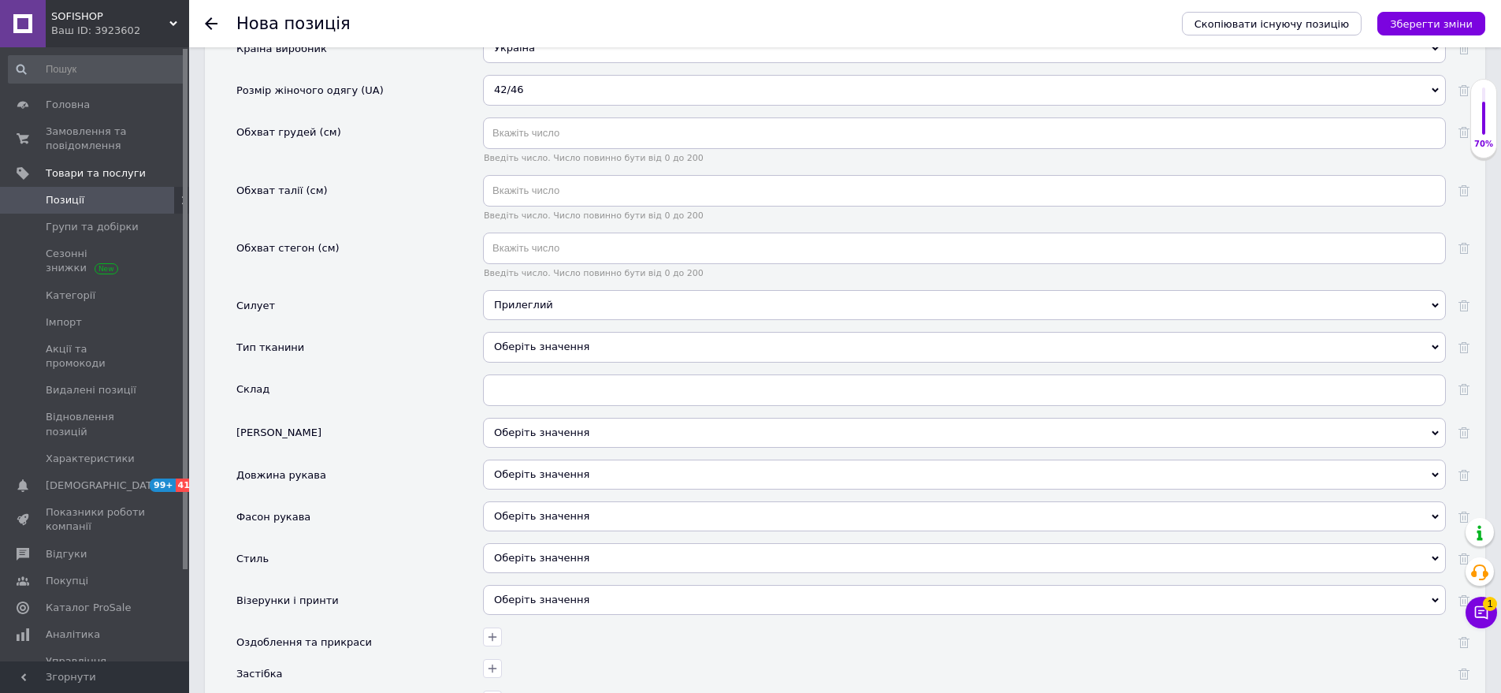
click at [558, 357] on div "Оберіть значення" at bounding box center [964, 347] width 963 height 30
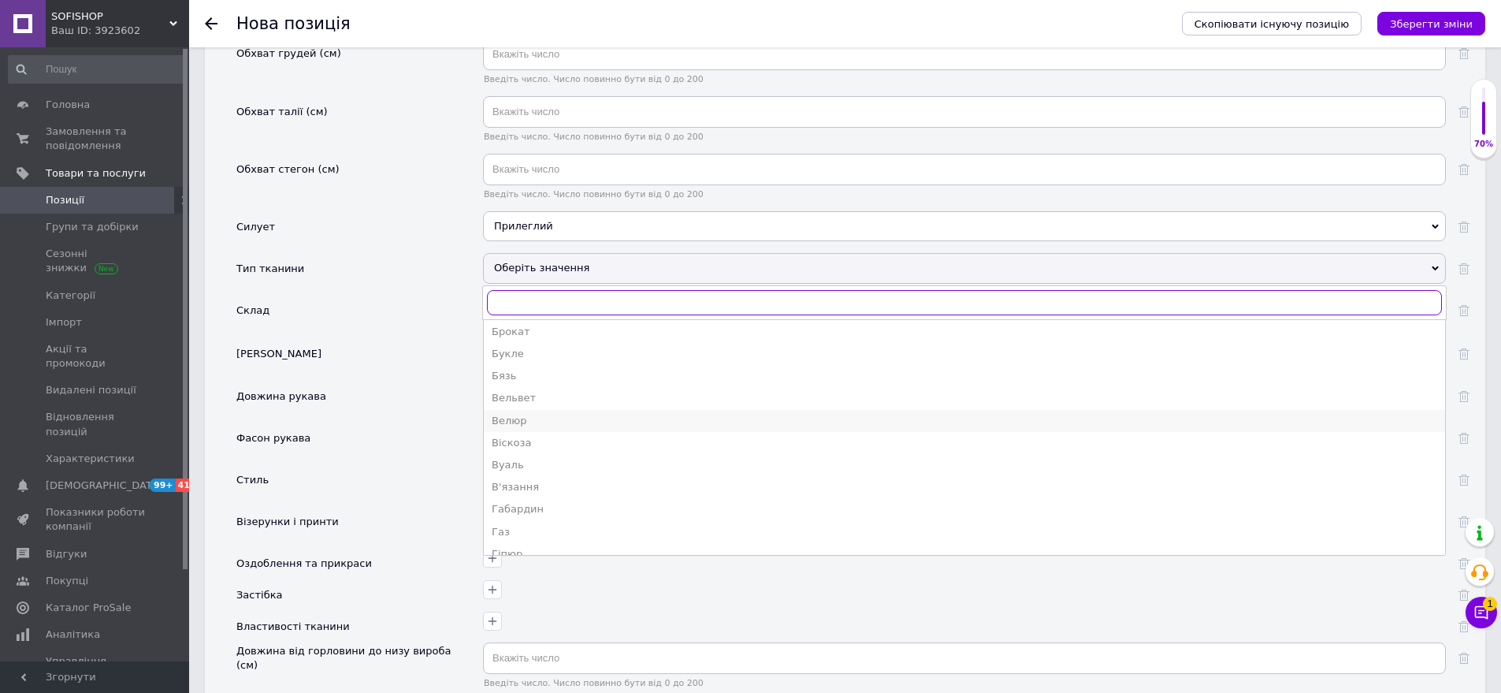
scroll to position [158, 0]
click at [459, 414] on div "Довжина рукава" at bounding box center [359, 402] width 247 height 42
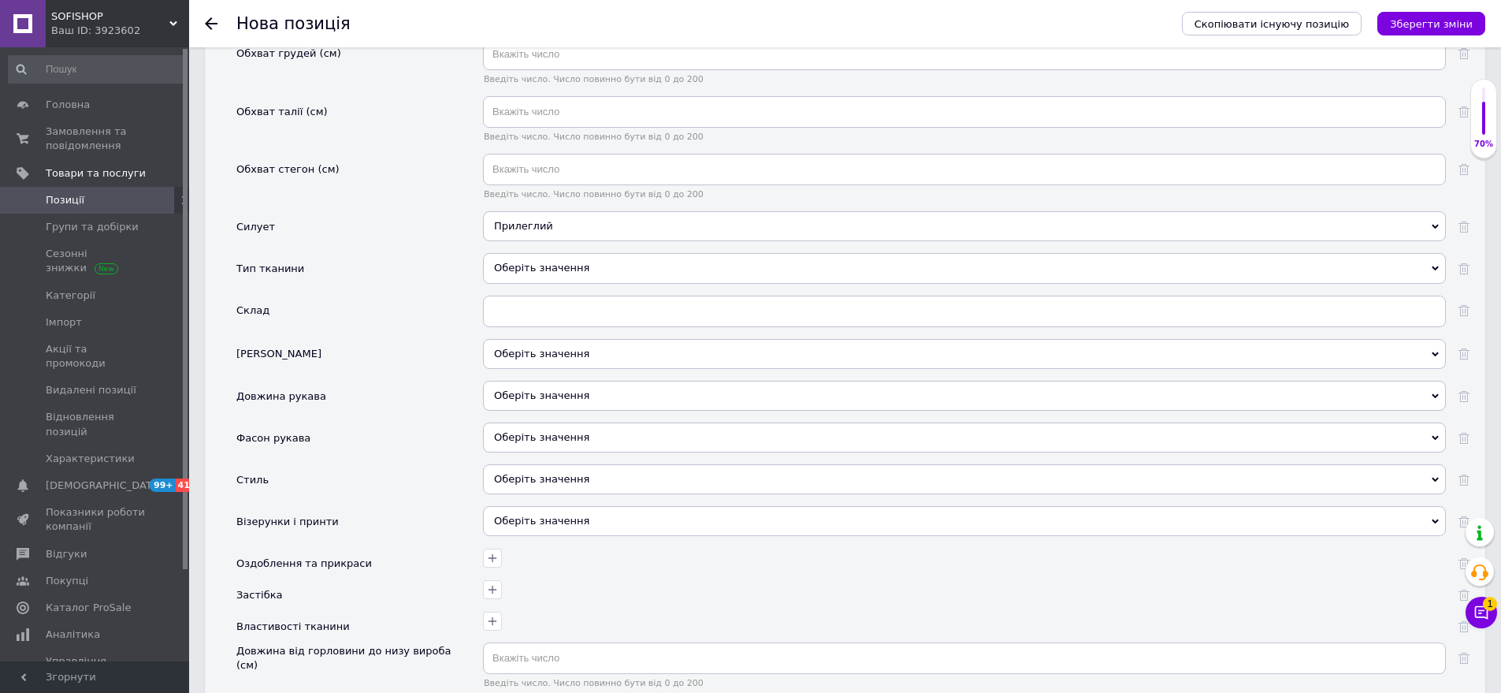
drag, startPoint x: 571, startPoint y: 400, endPoint x: 509, endPoint y: 372, distance: 68.1
click at [570, 399] on div "Оберіть значення" at bounding box center [964, 396] width 963 height 30
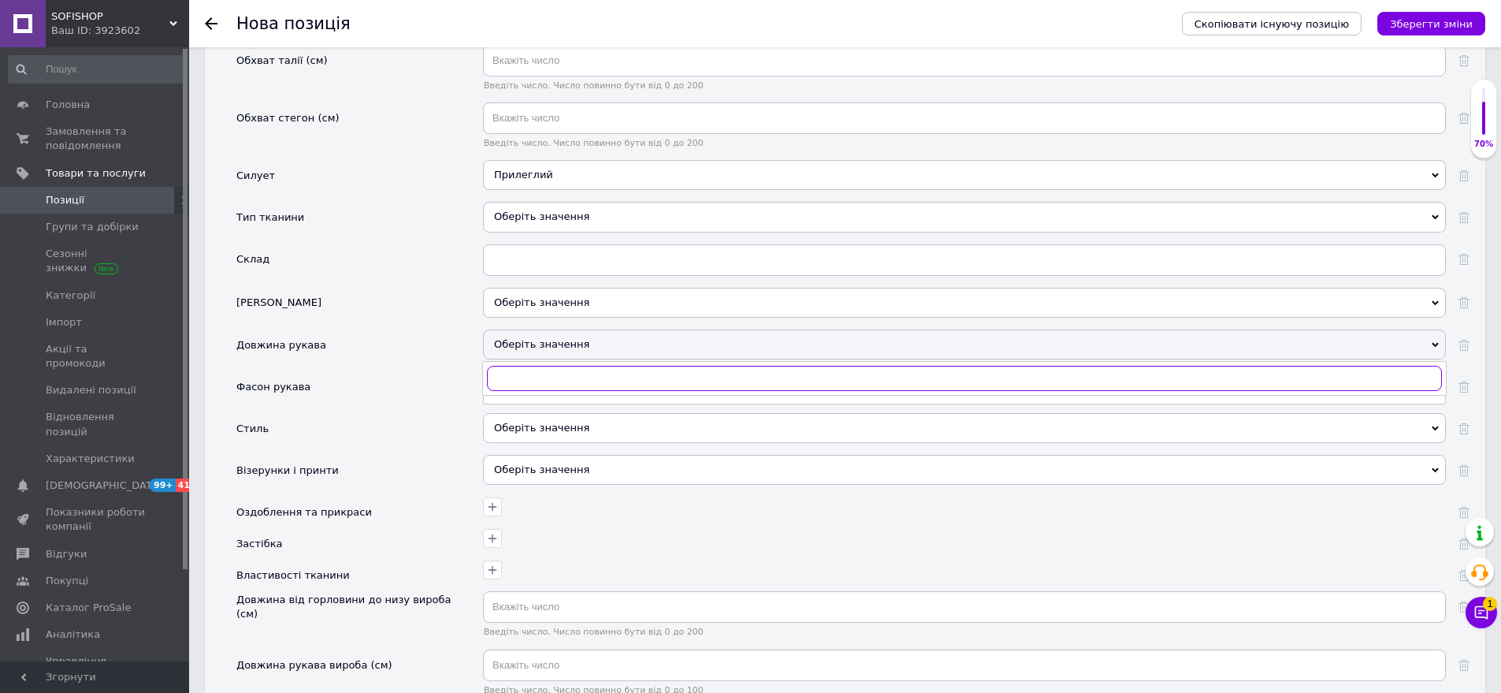
scroll to position [1970, 0]
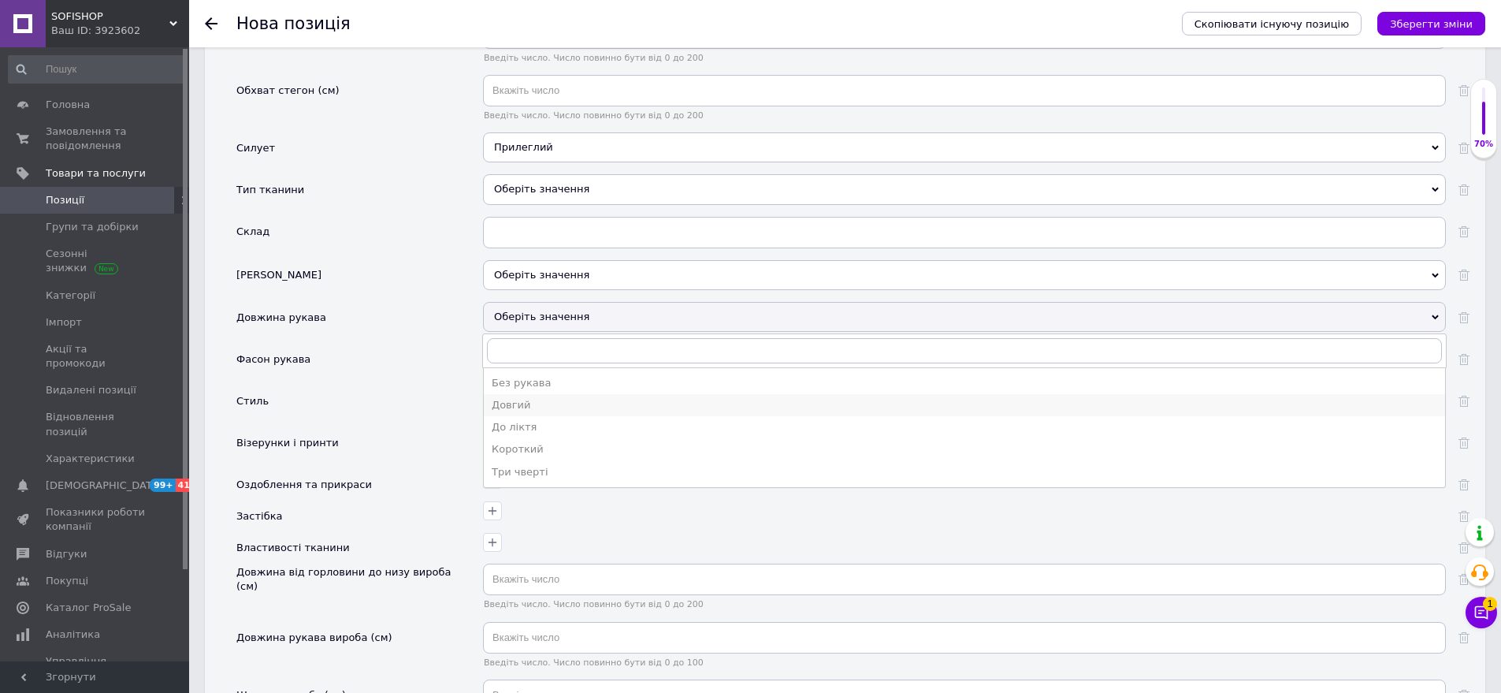
click at [536, 399] on div "Довгий" at bounding box center [965, 405] width 946 height 14
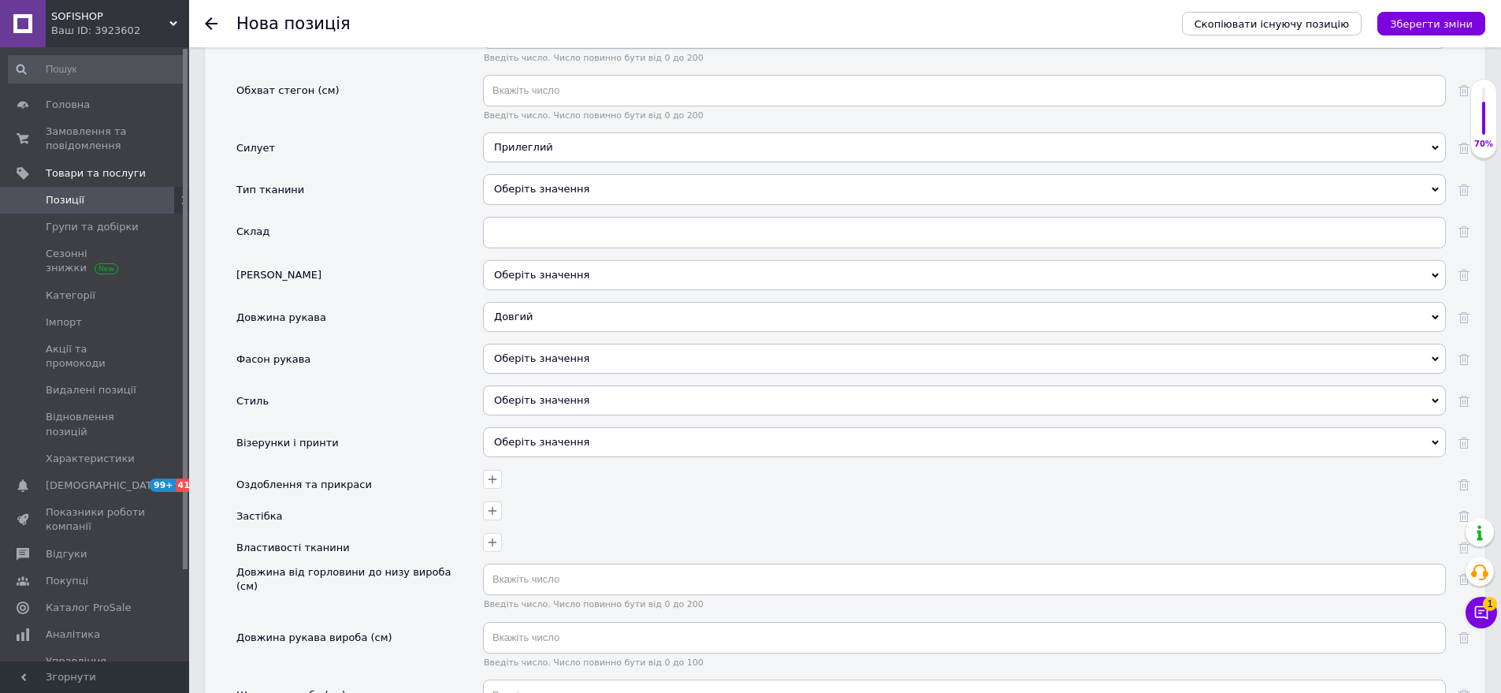
drag, startPoint x: 538, startPoint y: 404, endPoint x: 463, endPoint y: 350, distance: 93.2
click at [536, 401] on div "Оберіть значення" at bounding box center [964, 400] width 963 height 30
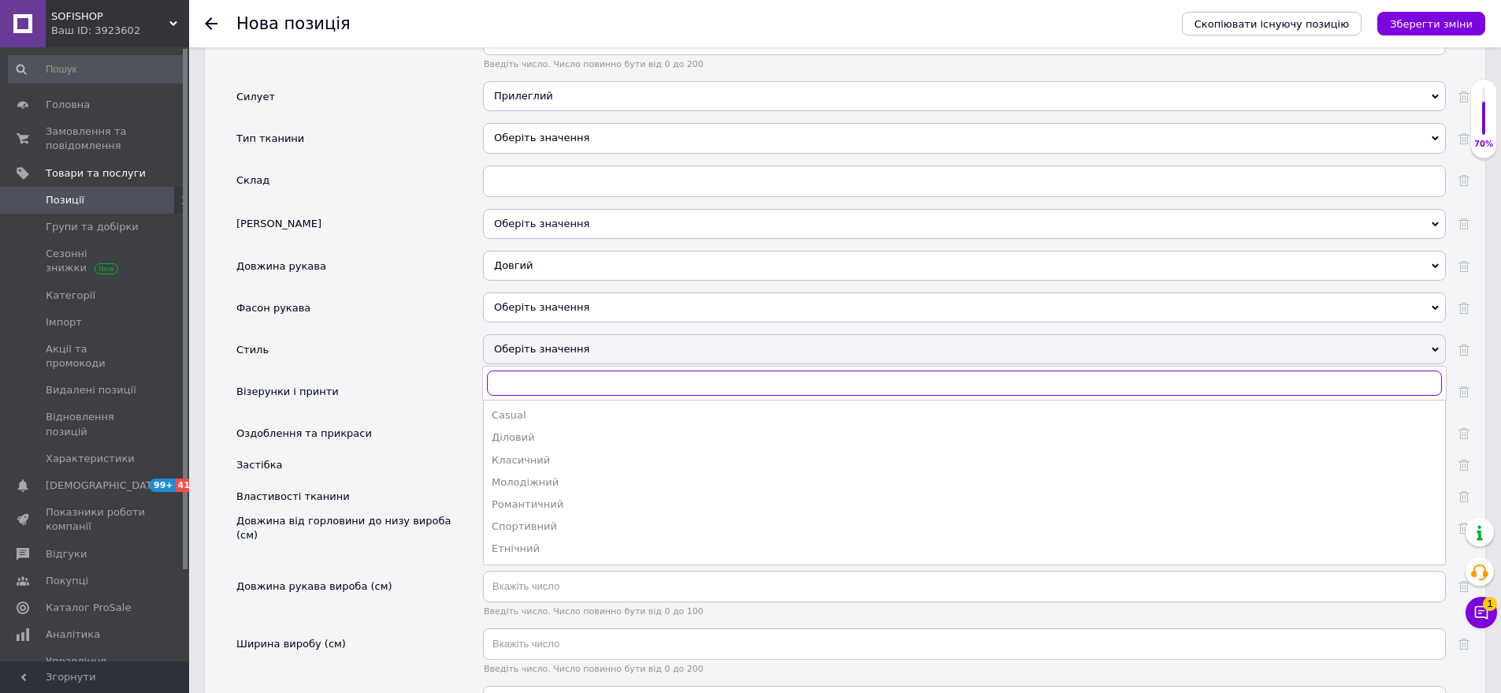
scroll to position [2049, 0]
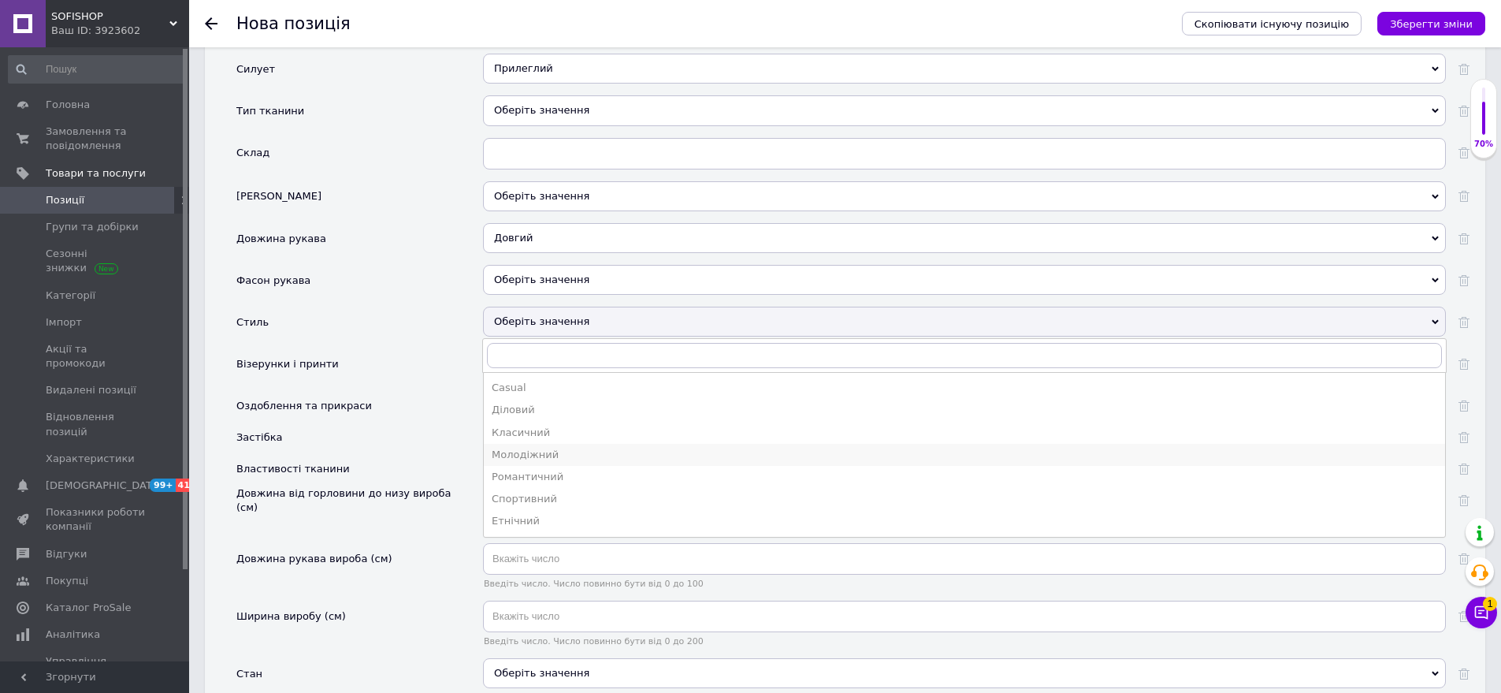
click at [540, 452] on div "Молодіжний" at bounding box center [965, 455] width 946 height 14
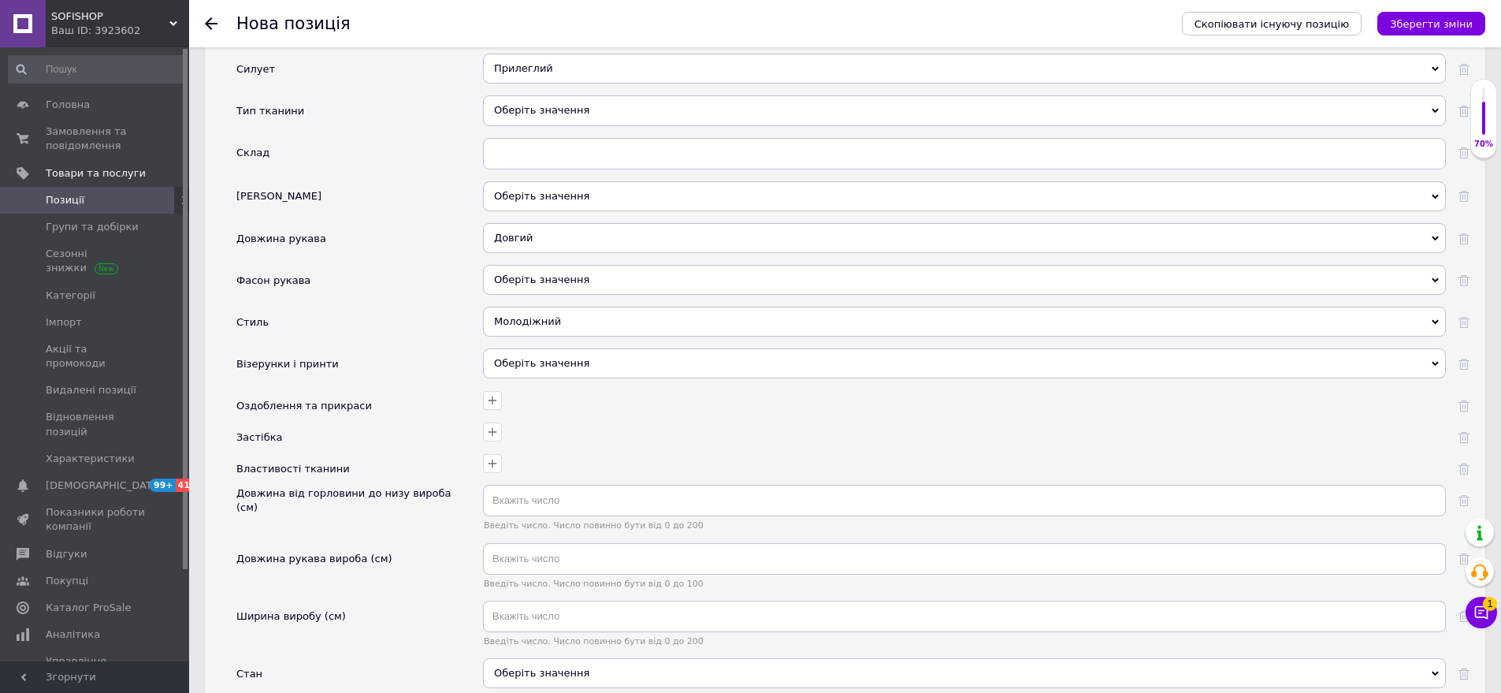
drag, startPoint x: 554, startPoint y: 369, endPoint x: 479, endPoint y: 293, distance: 106.4
click at [553, 367] on div "Оберіть значення" at bounding box center [964, 363] width 963 height 30
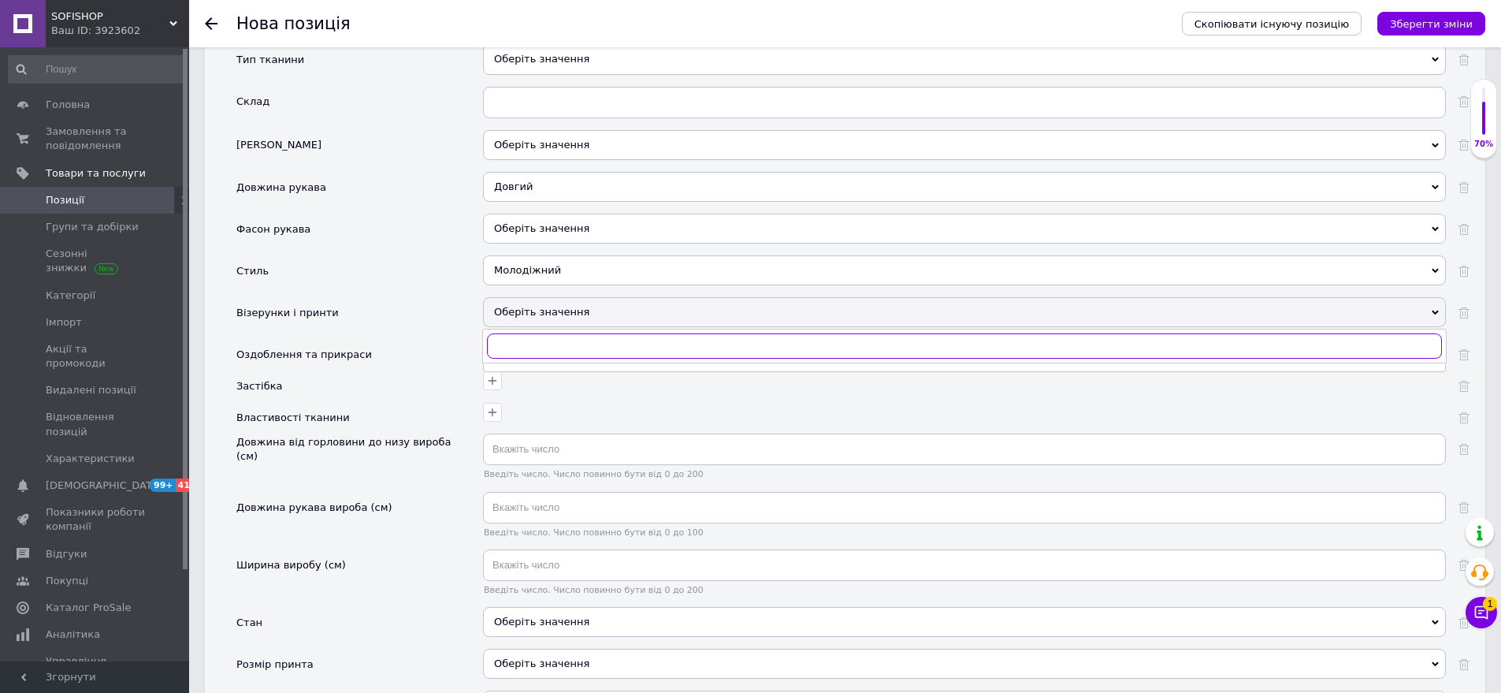
scroll to position [2128, 0]
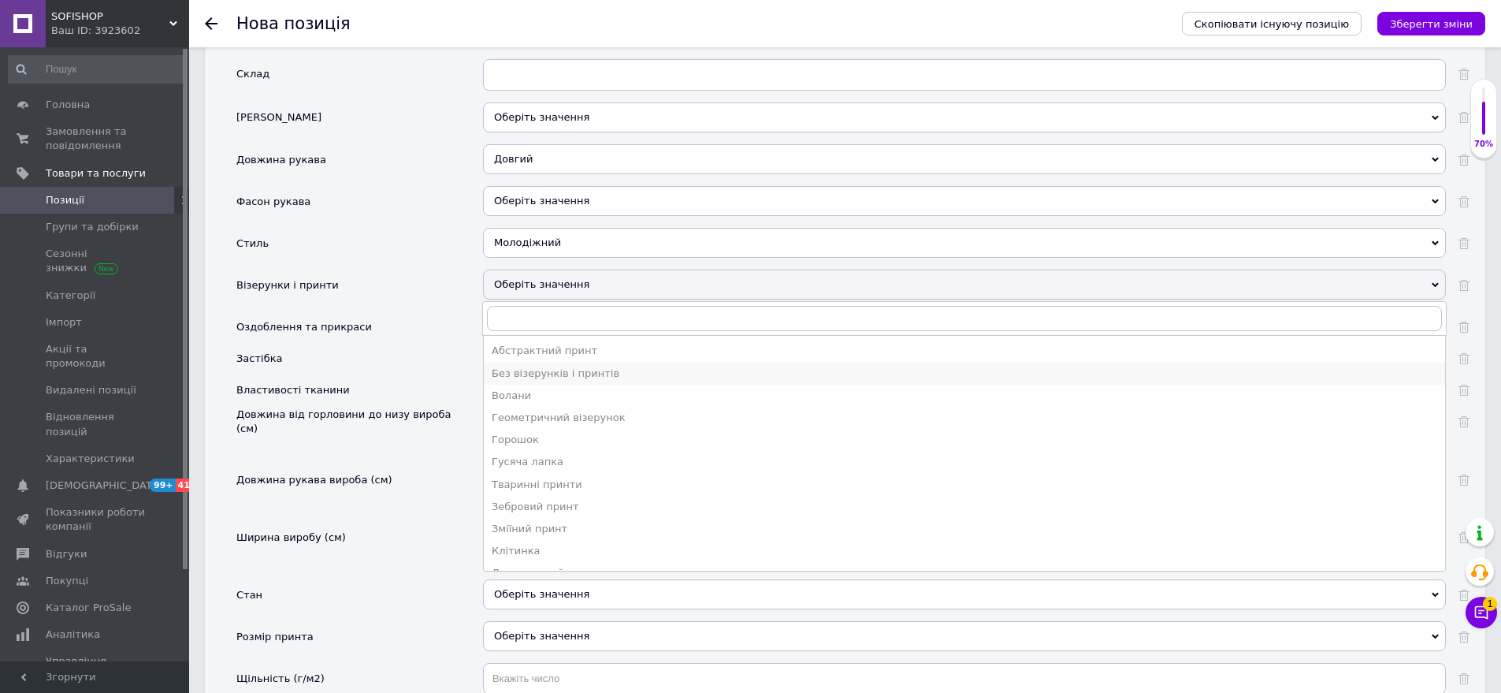
click at [547, 377] on div "Без візерунків і принтів" at bounding box center [965, 373] width 946 height 14
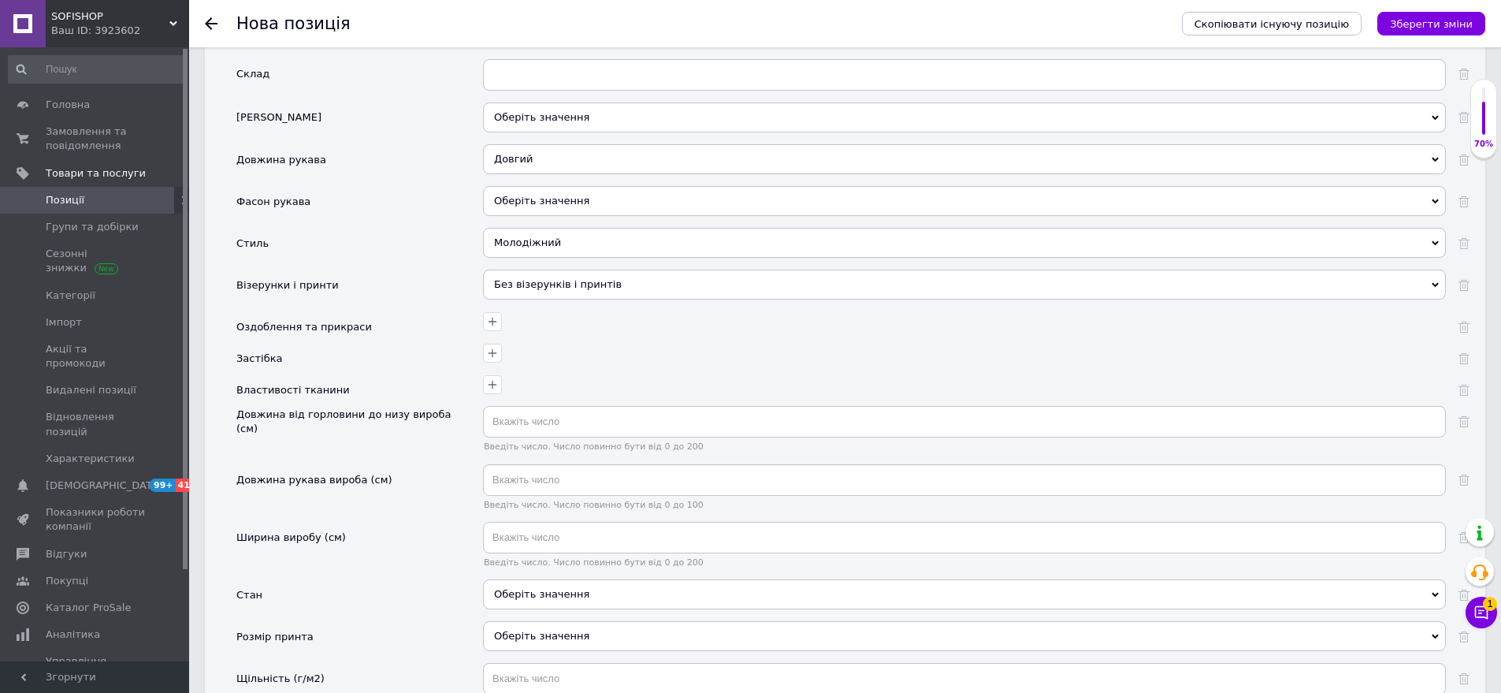
drag, startPoint x: 559, startPoint y: 584, endPoint x: 485, endPoint y: 531, distance: 90.3
click at [556, 582] on div "Оберіть значення" at bounding box center [964, 594] width 963 height 30
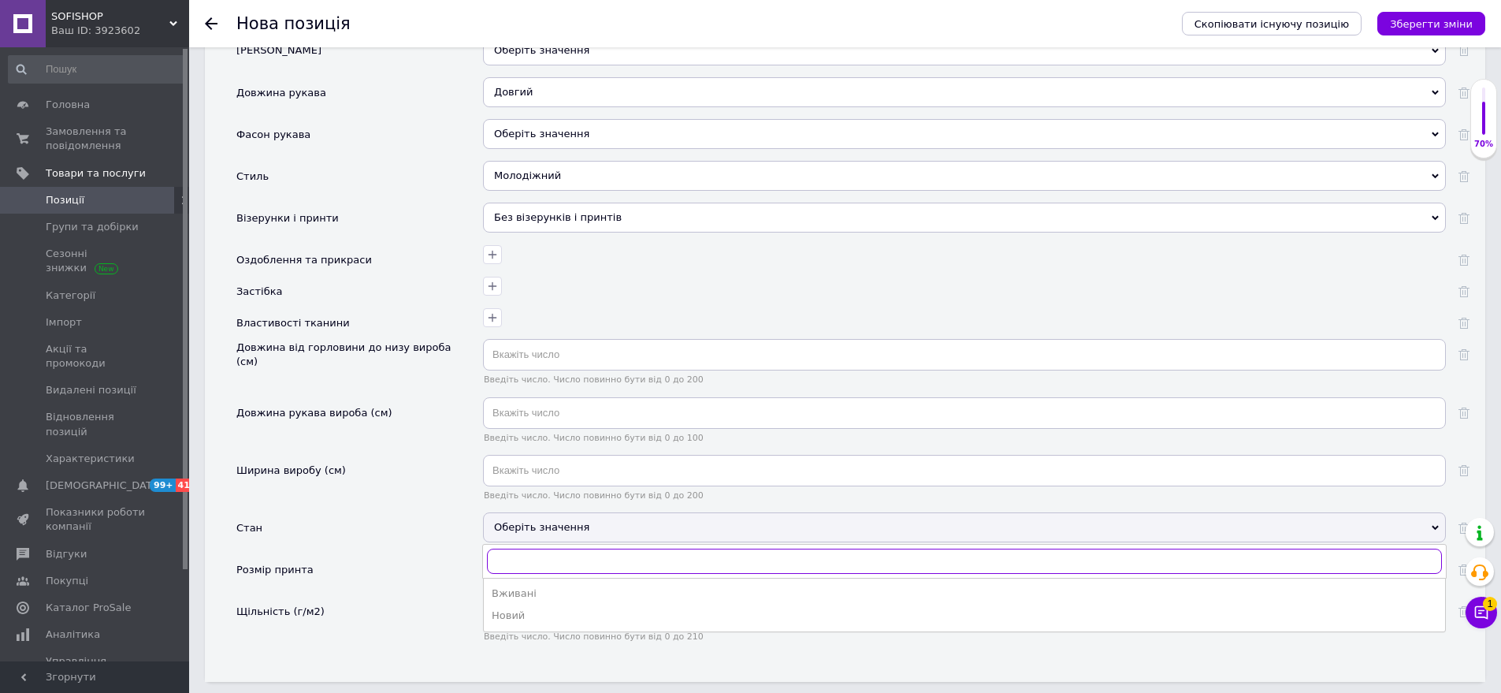
scroll to position [2364, 0]
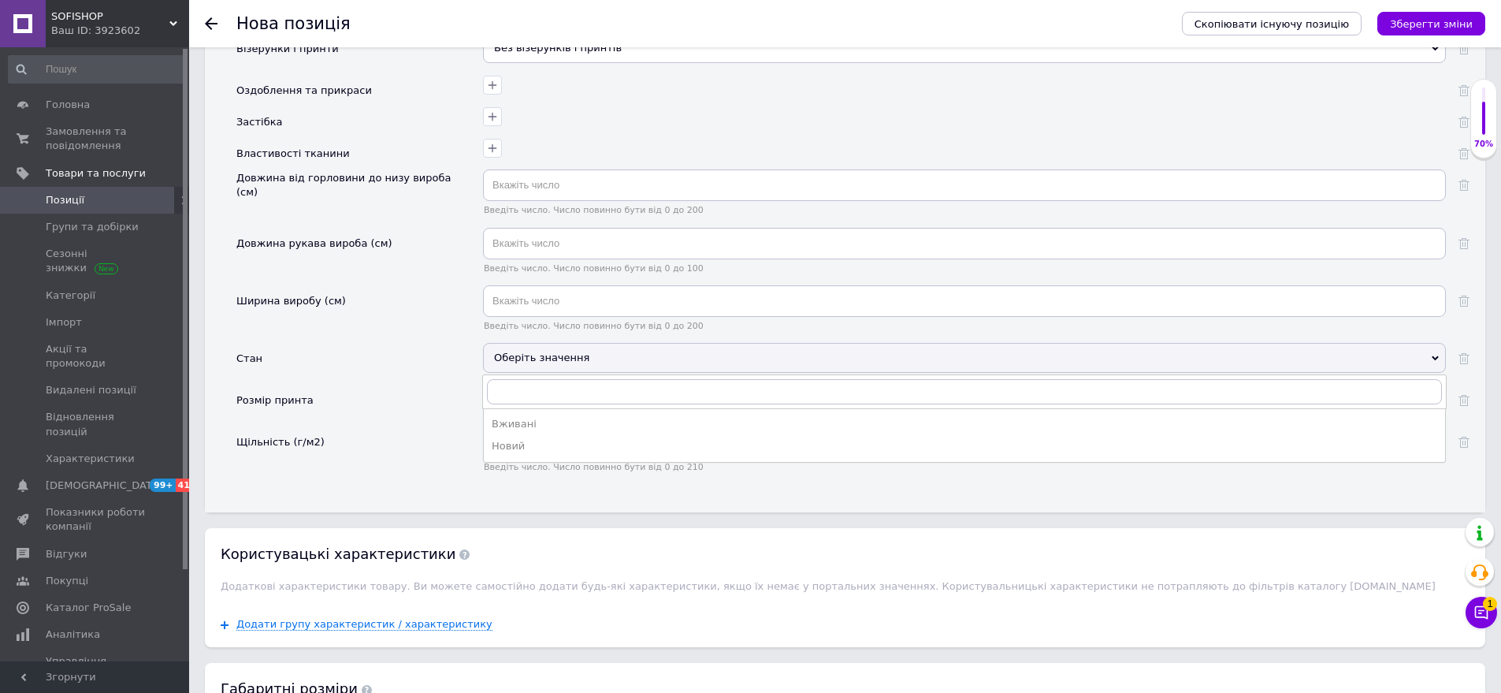
drag, startPoint x: 554, startPoint y: 437, endPoint x: 491, endPoint y: 428, distance: 63.8
click at [553, 437] on li "Новий" at bounding box center [965, 446] width 962 height 22
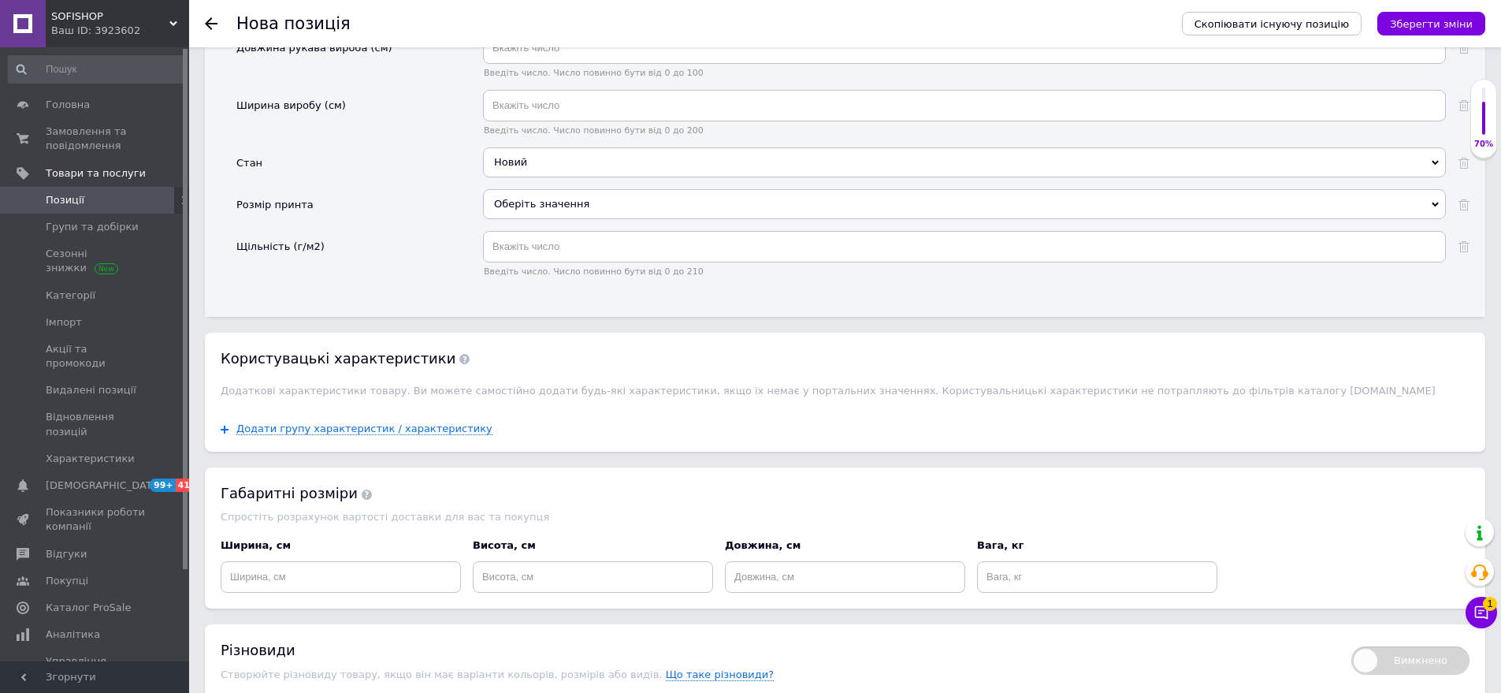
scroll to position [2719, 0]
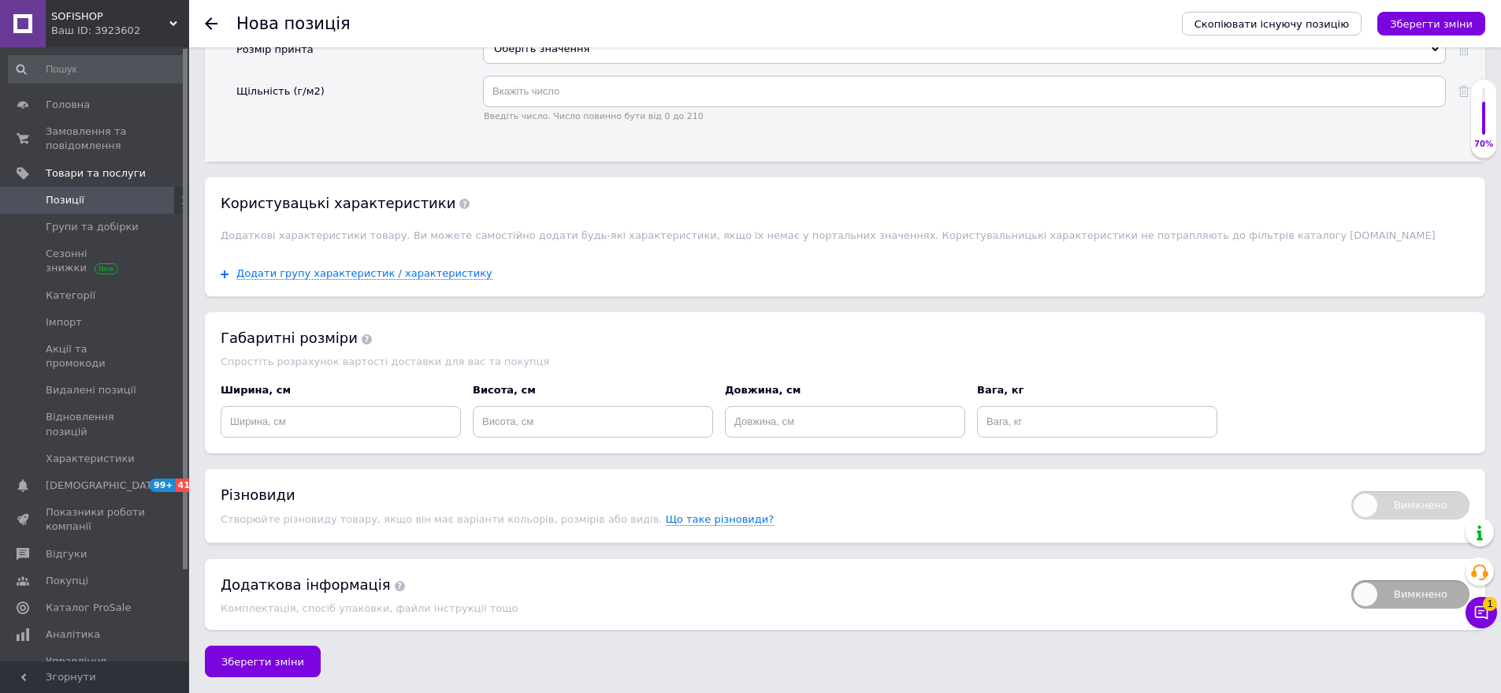
drag, startPoint x: 267, startPoint y: 664, endPoint x: 370, endPoint y: 689, distance: 105.5
click at [266, 664] on span "Зберегти зміни" at bounding box center [262, 662] width 83 height 12
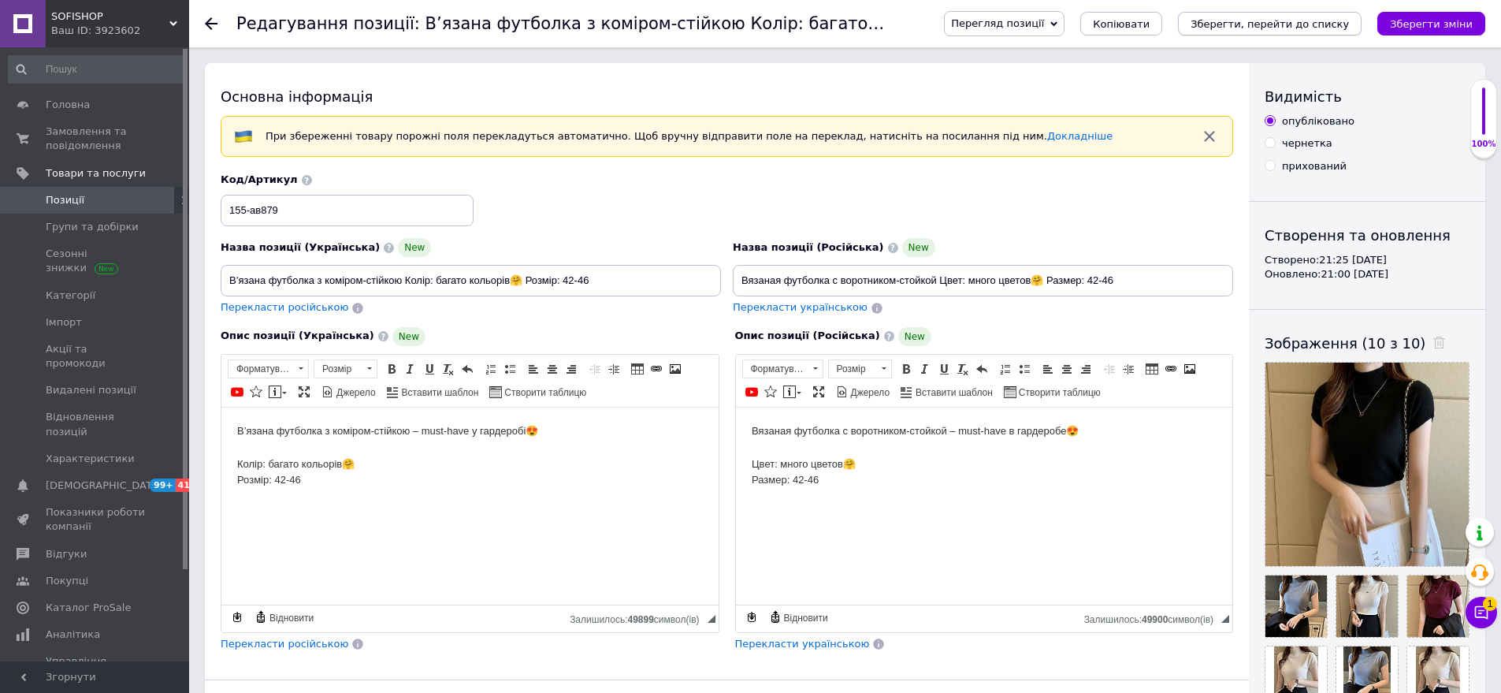
click at [1300, 20] on icon "Зберегти, перейти до списку" at bounding box center [1270, 24] width 158 height 12
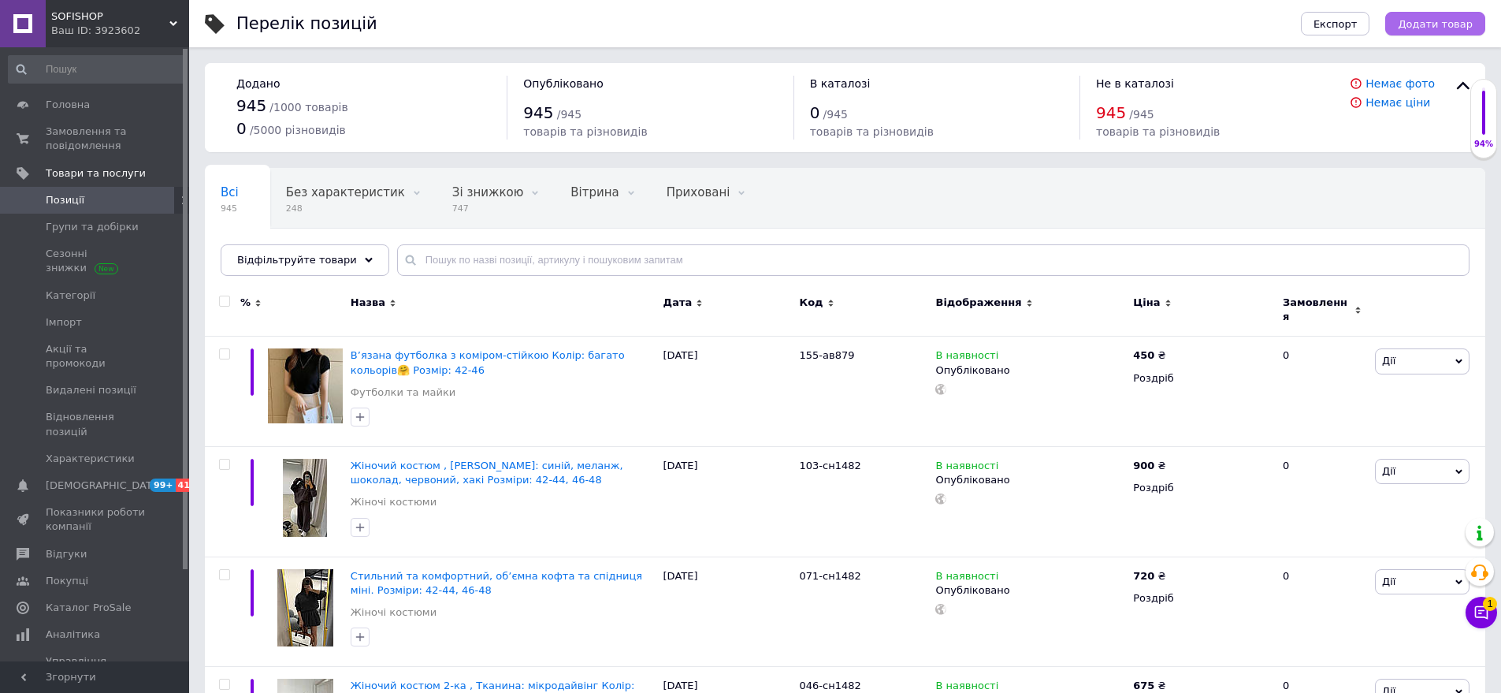
click at [1446, 24] on span "Додати товар" at bounding box center [1435, 24] width 75 height 12
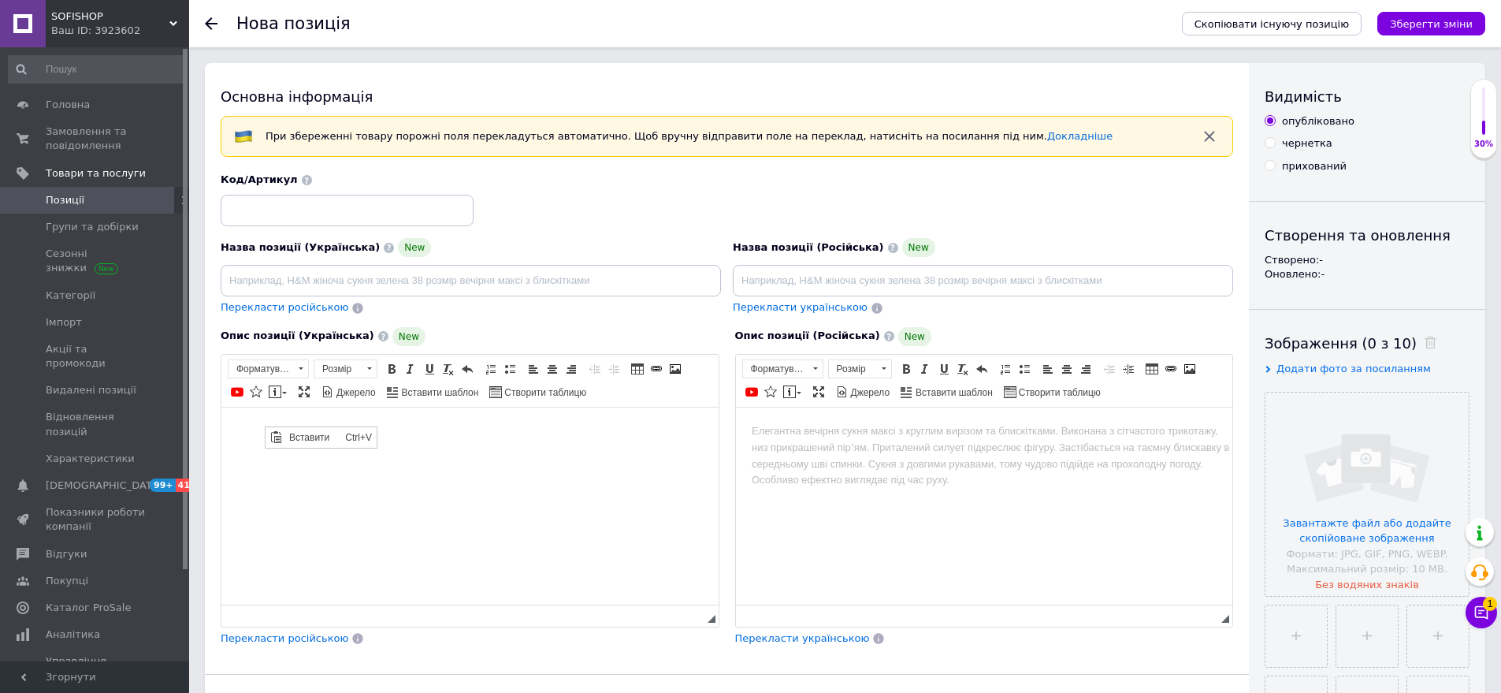
click at [289, 444] on span "Вставити" at bounding box center [313, 436] width 56 height 19
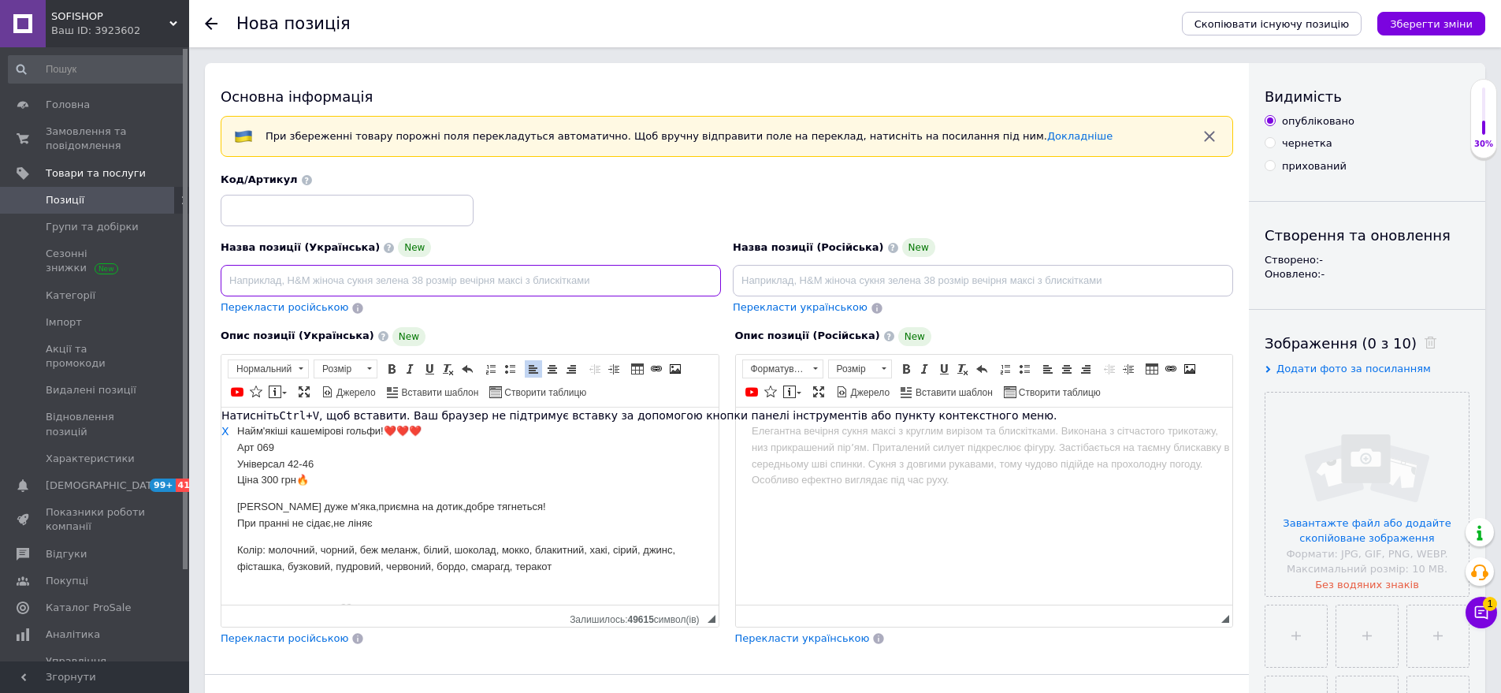
click at [232, 279] on input at bounding box center [471, 281] width 500 height 32
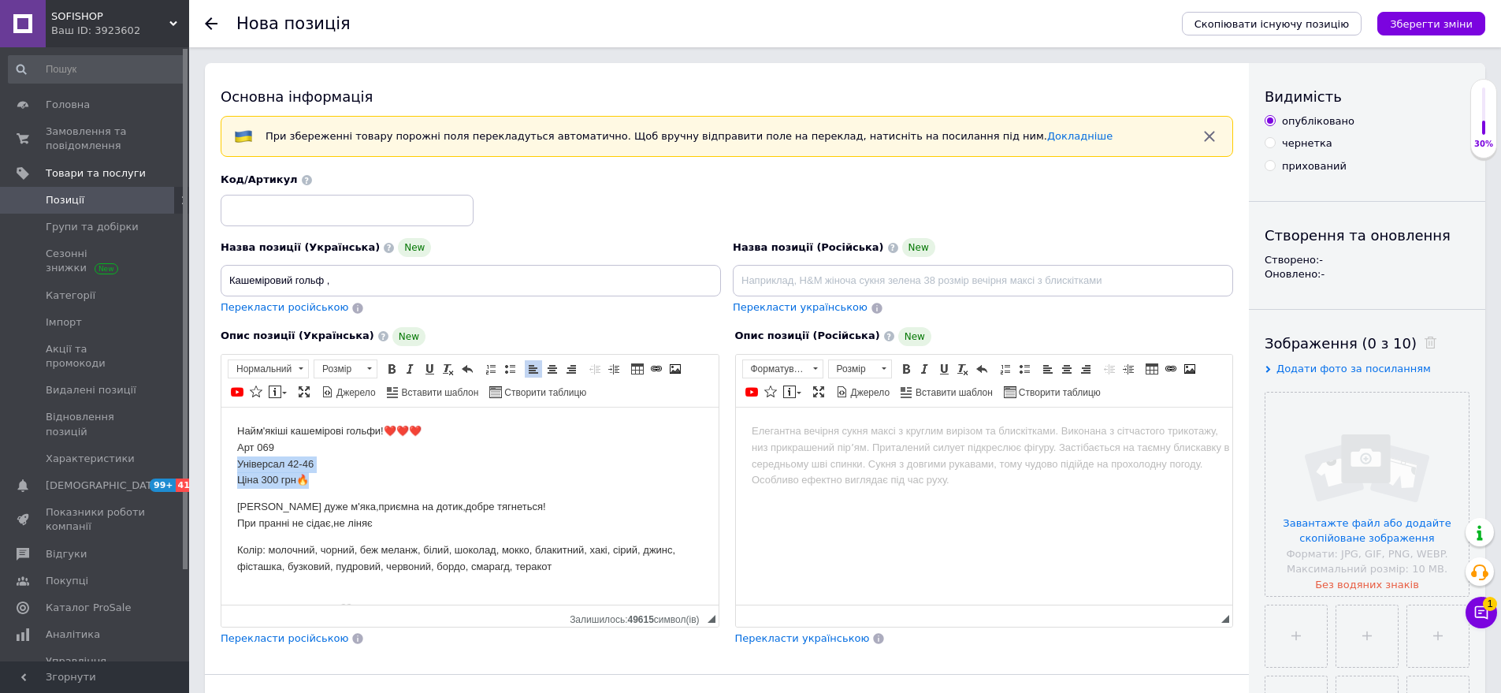
drag, startPoint x: 236, startPoint y: 464, endPoint x: 312, endPoint y: 475, distance: 77.2
click at [312, 475] on html "Найм'якіші кашемірові гольфи!❤️❤️❤️ Арт 069 Універсал 42-46 Ціна 300 грн🔥 Ткани…" at bounding box center [469, 549] width 497 height 285
click at [269, 471] on p "Найм'якіші кашемірові гольфи!❤️❤️❤️ Арт 069 Універсал 42-46 Ціна 300 грн🔥" at bounding box center [470, 454] width 466 height 65
drag, startPoint x: 236, startPoint y: 463, endPoint x: 331, endPoint y: 463, distance: 95.4
click at [337, 459] on html "Найм'якіші кашемірові гольфи!❤️❤️❤️ Арт 069 Універсал 42-46 Ціна 300 грн🔥 Ткани…" at bounding box center [469, 549] width 497 height 285
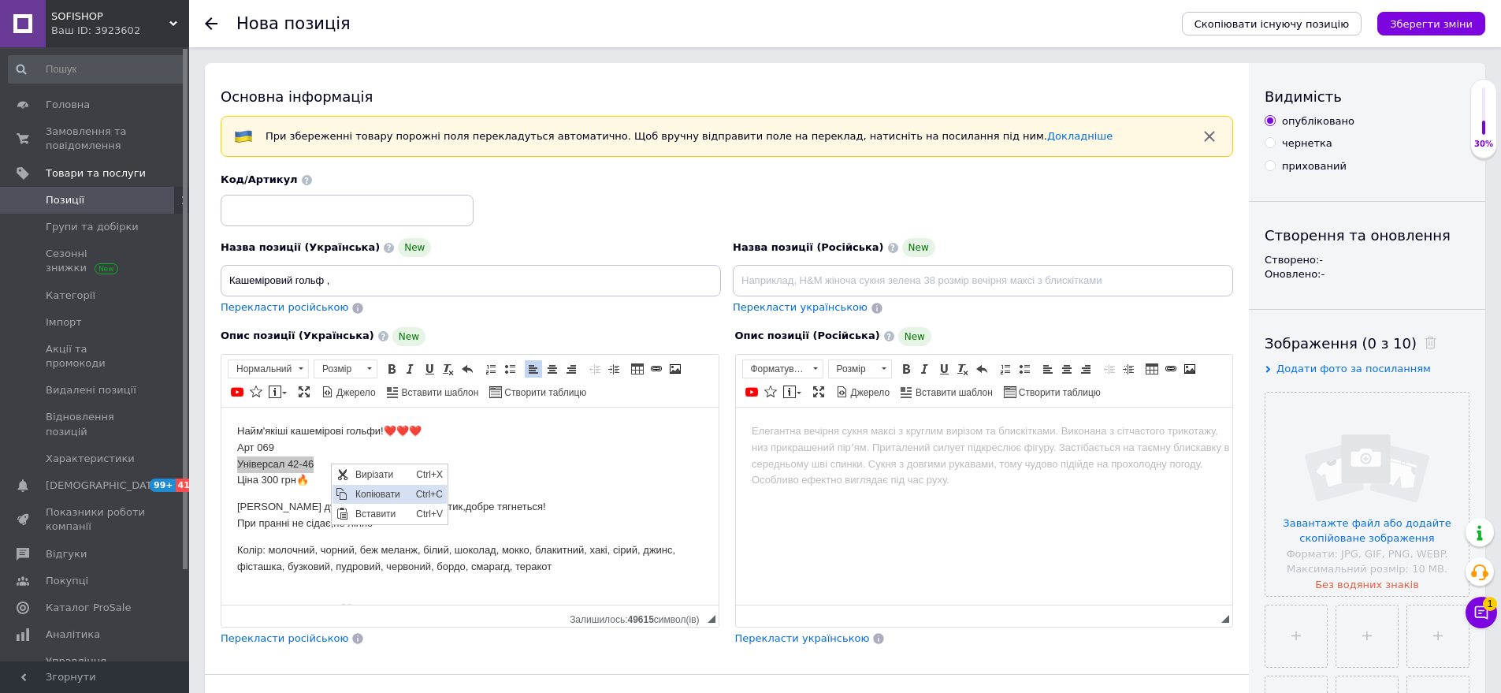
click at [377, 489] on span "Копіювати" at bounding box center [382, 493] width 61 height 19
paste input "Універсал 42-46"
type input "Кашеміровий гольф , Універсал 42-46"
click at [304, 214] on input at bounding box center [347, 211] width 253 height 32
type input "069-ав879"
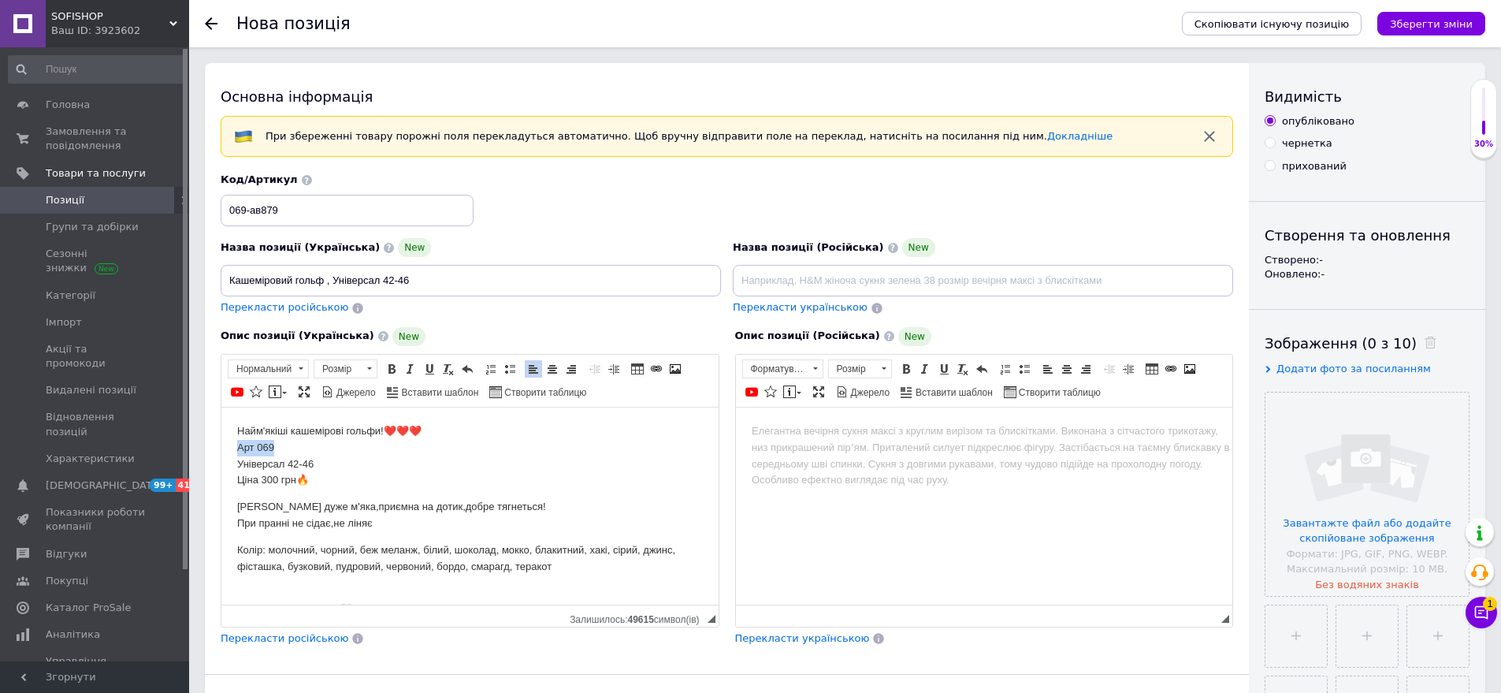
drag, startPoint x: 232, startPoint y: 448, endPoint x: 281, endPoint y: 440, distance: 50.3
click at [281, 440] on html "Найм'якіші кашемірові гольфи!❤️❤️❤️ Арт 069 Універсал 42-46 Ціна 300 грн🔥 Ткани…" at bounding box center [469, 549] width 497 height 285
drag, startPoint x: 225, startPoint y: 483, endPoint x: 352, endPoint y: 479, distance: 126.9
click at [352, 479] on html "Найм'якіші кашемірові гольфи!❤️❤️❤️ Універсал 42-46 Ціна 300 грн🔥 Тканина дуже …" at bounding box center [469, 549] width 497 height 285
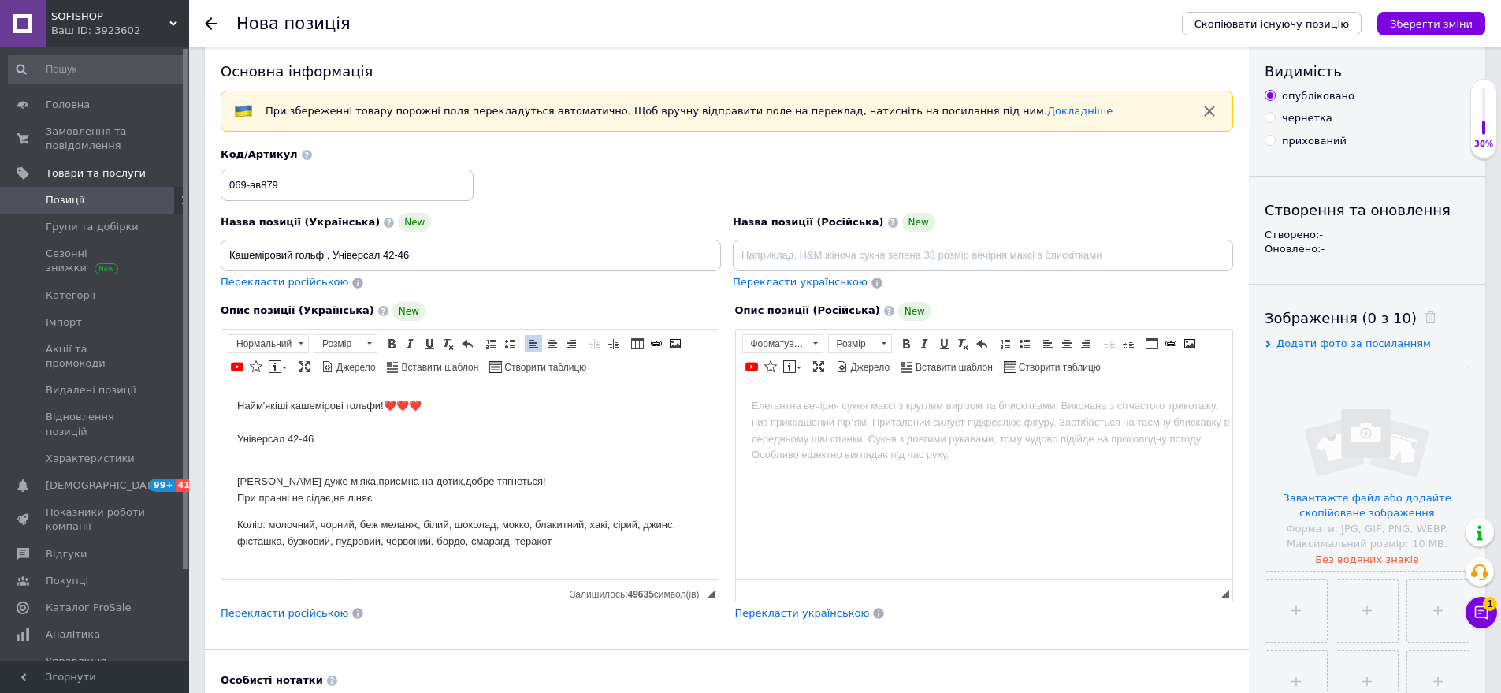
scroll to position [315, 0]
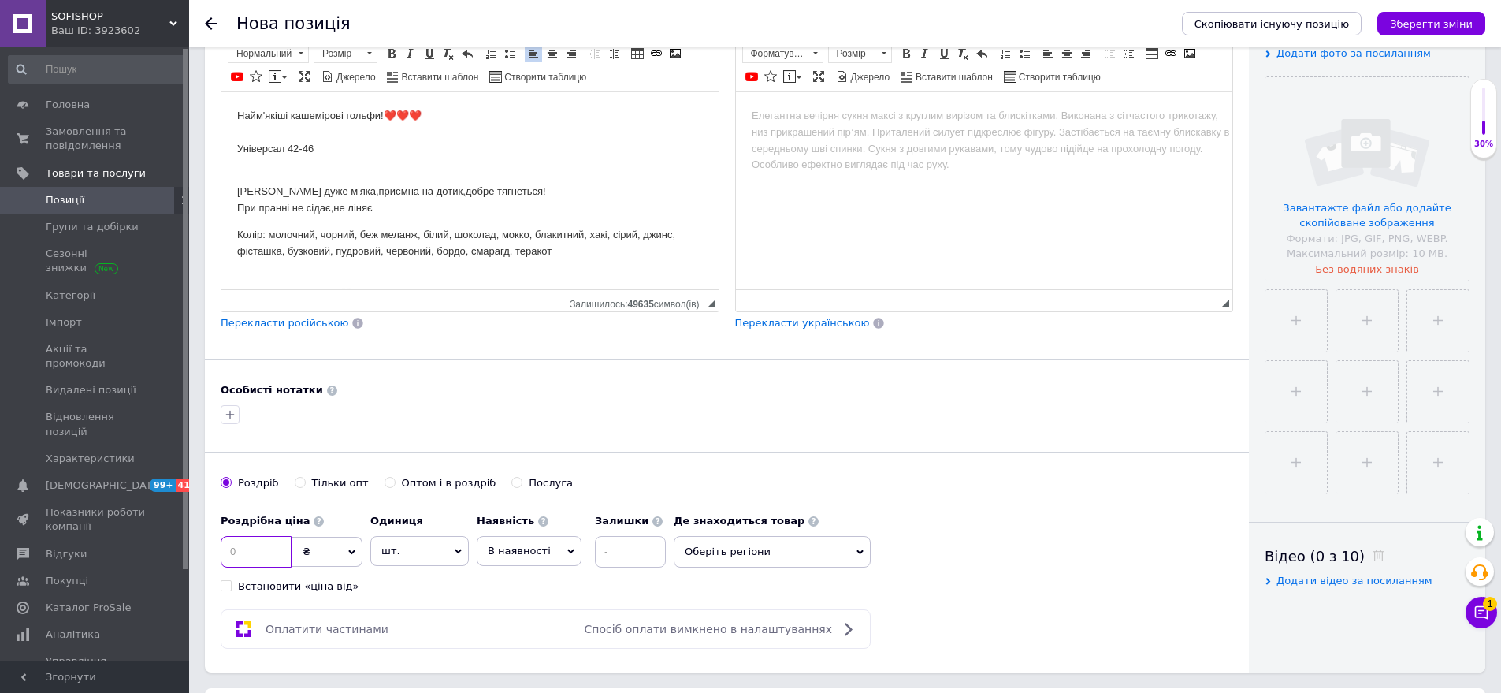
click at [245, 550] on input at bounding box center [256, 552] width 71 height 32
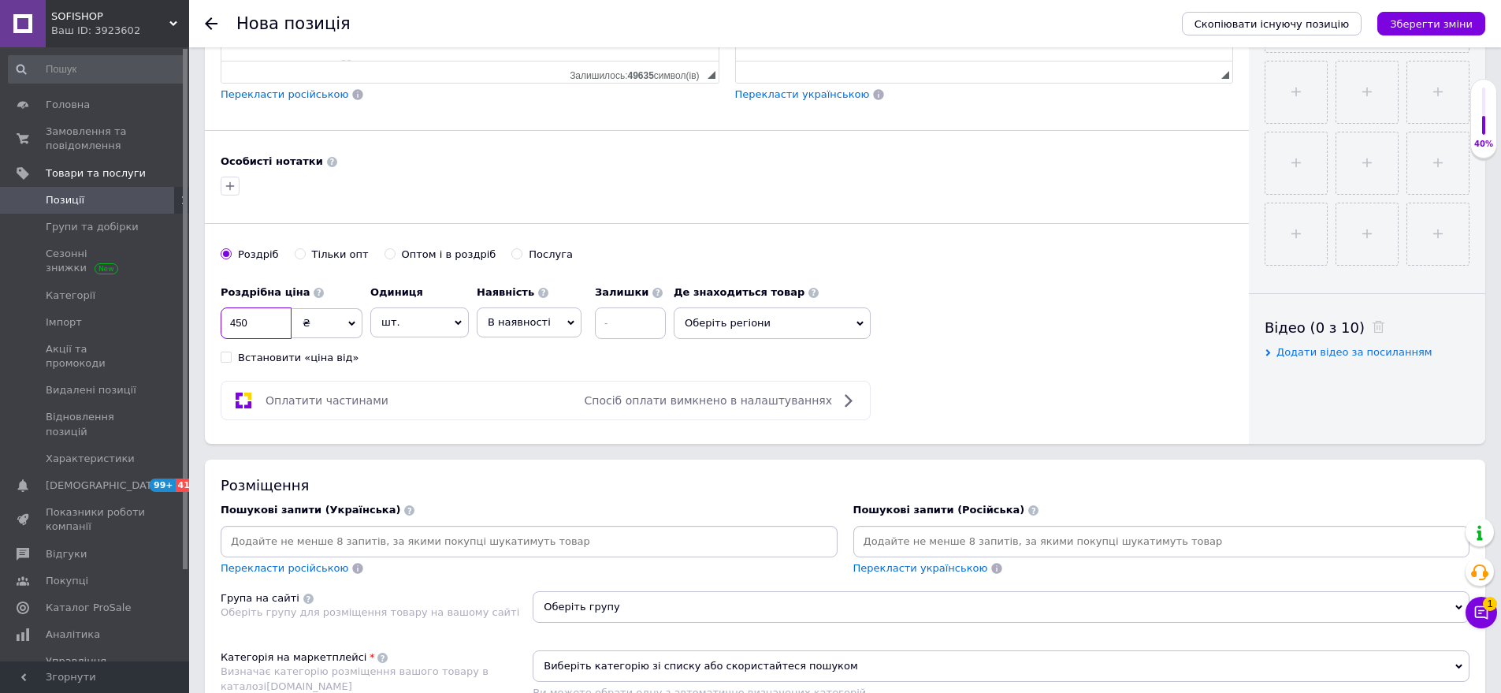
scroll to position [552, 0]
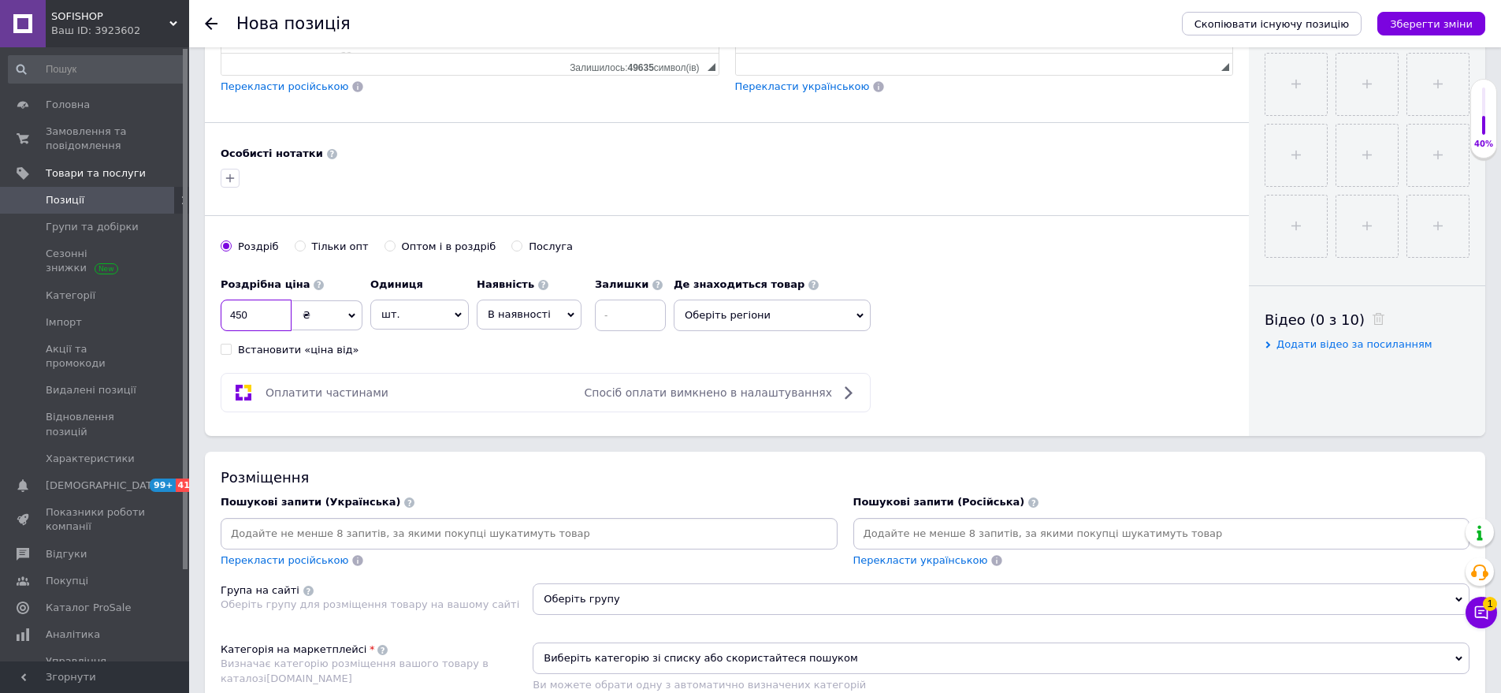
type input "450"
drag, startPoint x: 733, startPoint y: 313, endPoint x: 733, endPoint y: 325, distance: 12.6
click at [733, 325] on span "Оберіть регіони" at bounding box center [772, 315] width 197 height 32
click at [724, 351] on input "text" at bounding box center [773, 356] width 180 height 32
type input "оде"
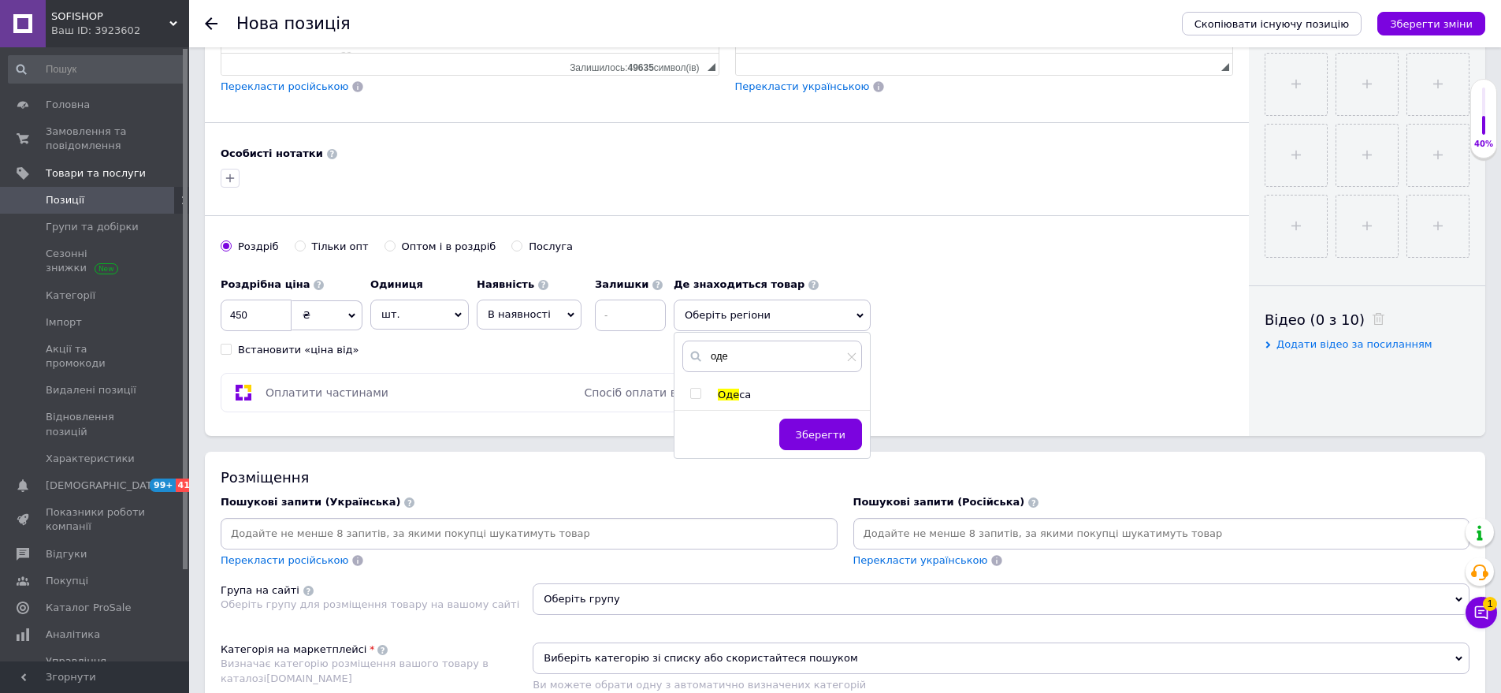
click at [725, 394] on span "Оде" at bounding box center [728, 395] width 21 height 12
checkbox input "true"
drag, startPoint x: 824, startPoint y: 439, endPoint x: 1319, endPoint y: 200, distance: 549.5
click at [824, 439] on span "Зберегти" at bounding box center [821, 443] width 50 height 12
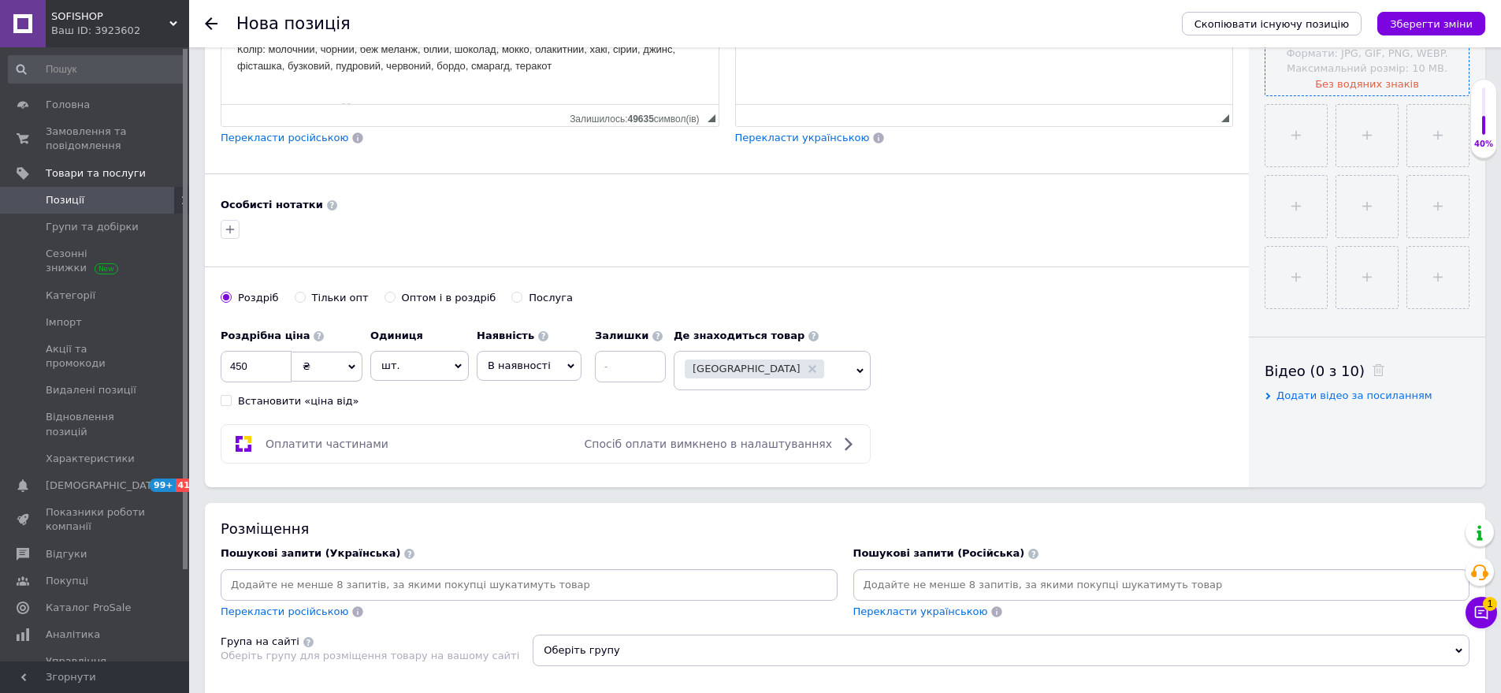
scroll to position [473, 0]
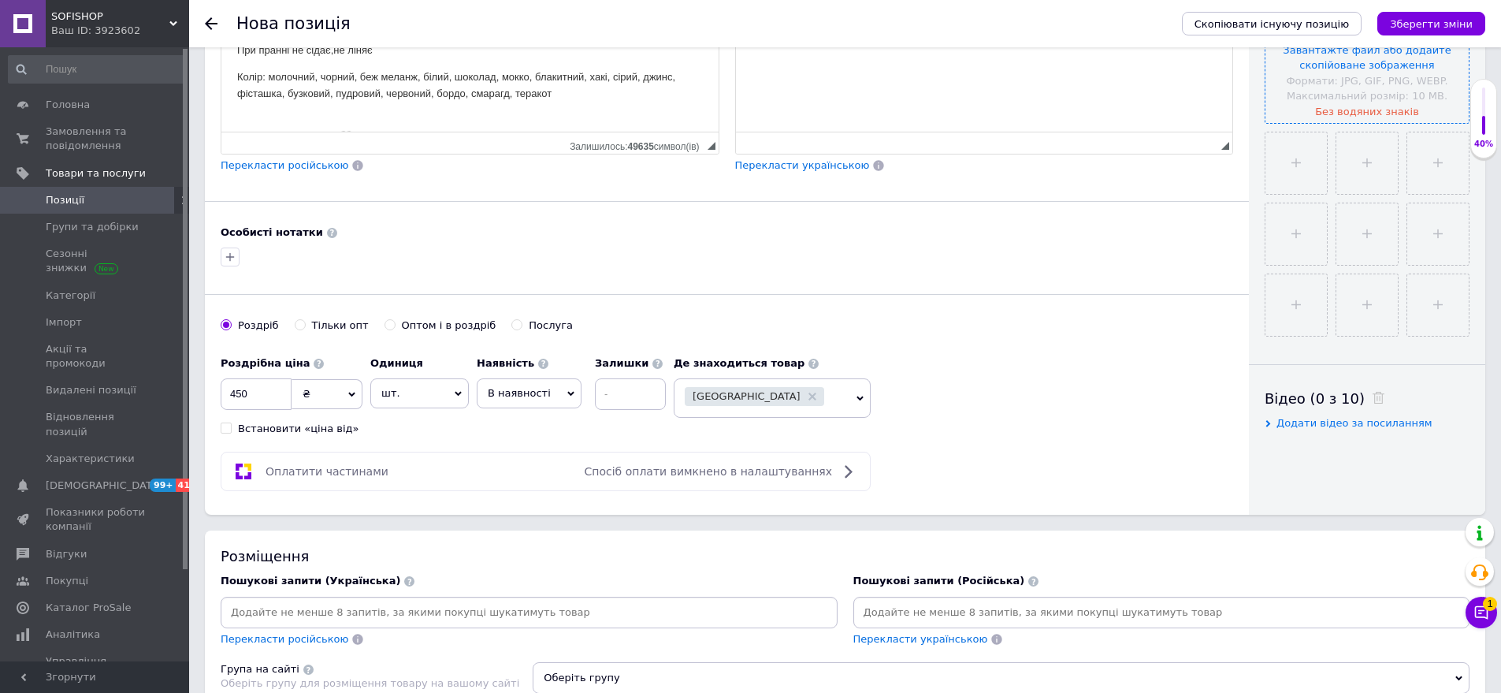
click at [1409, 84] on input "file" at bounding box center [1367, 21] width 203 height 203
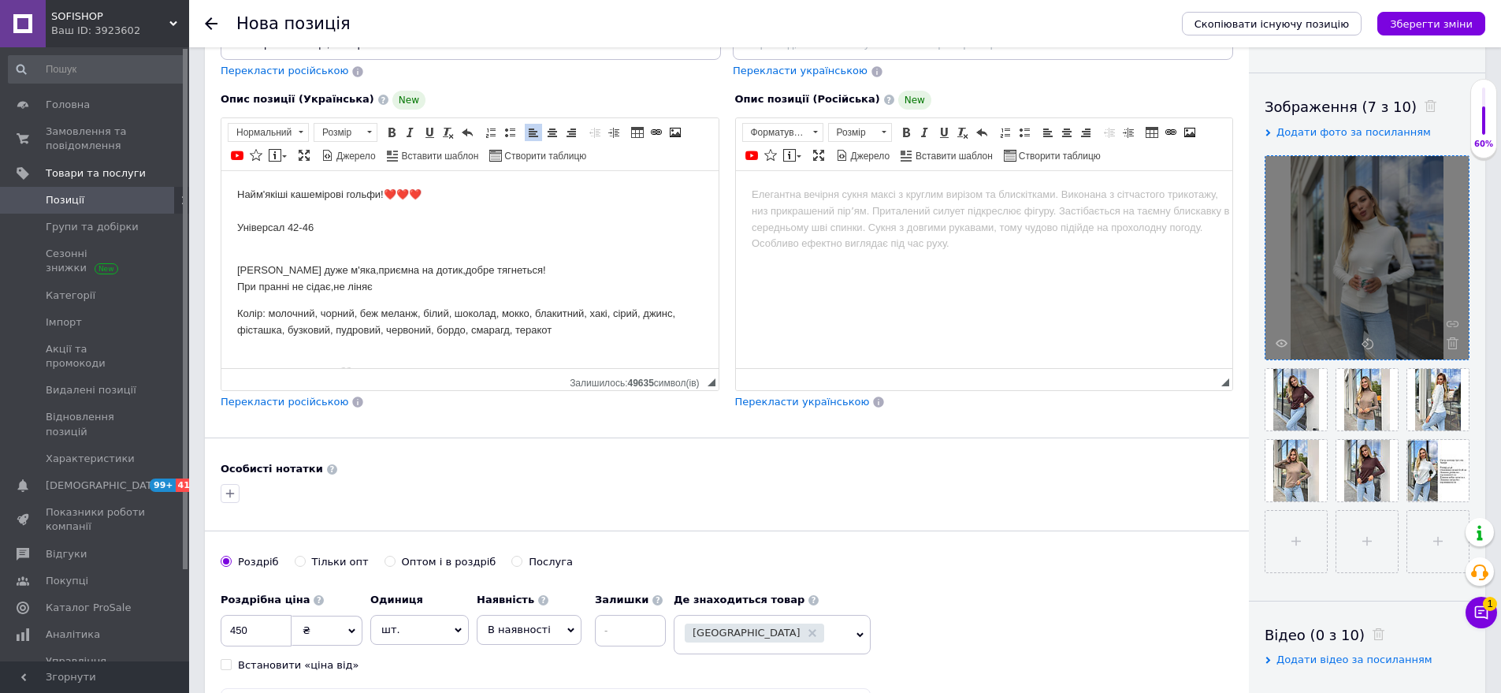
scroll to position [788, 0]
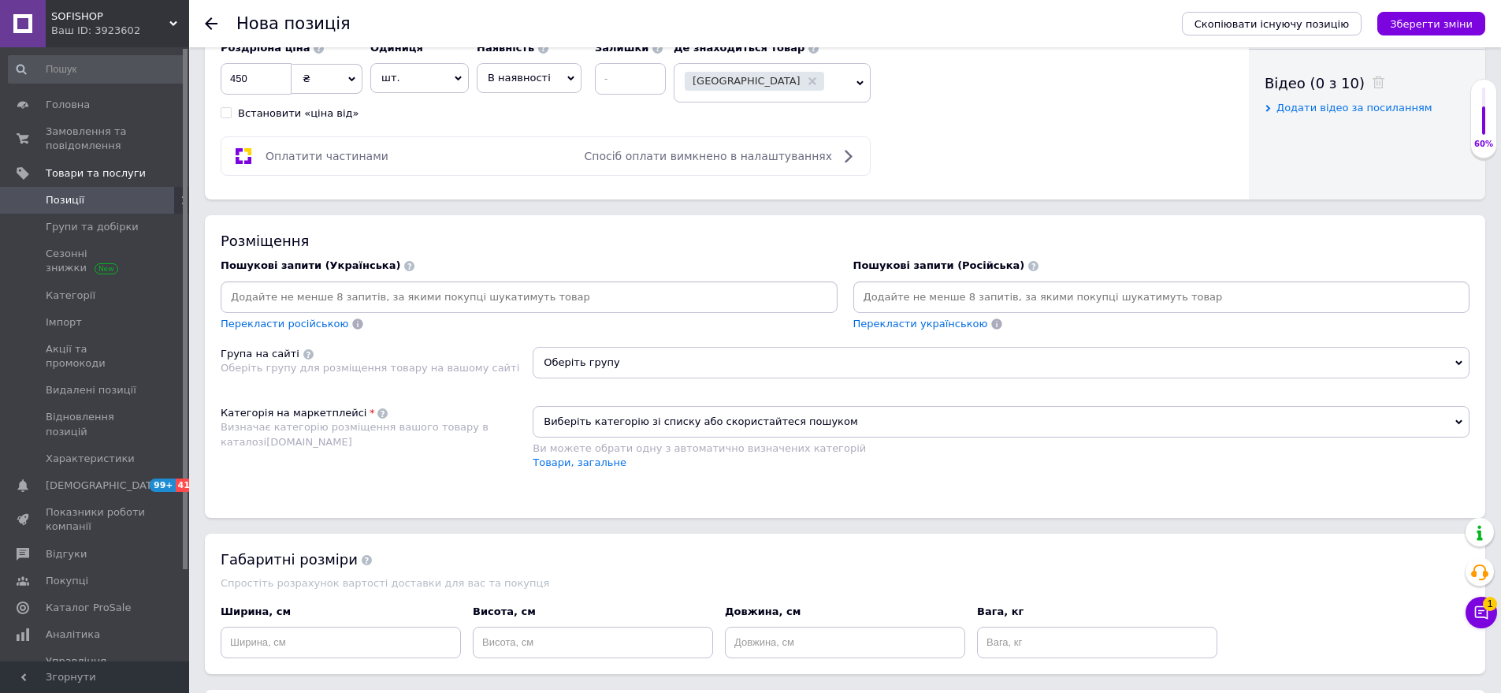
click at [890, 296] on input at bounding box center [1162, 297] width 611 height 24
click at [337, 468] on div "Категорія на маркетплейсі Визначає категорію розміщення вашого товару в каталоз…" at bounding box center [377, 446] width 312 height 80
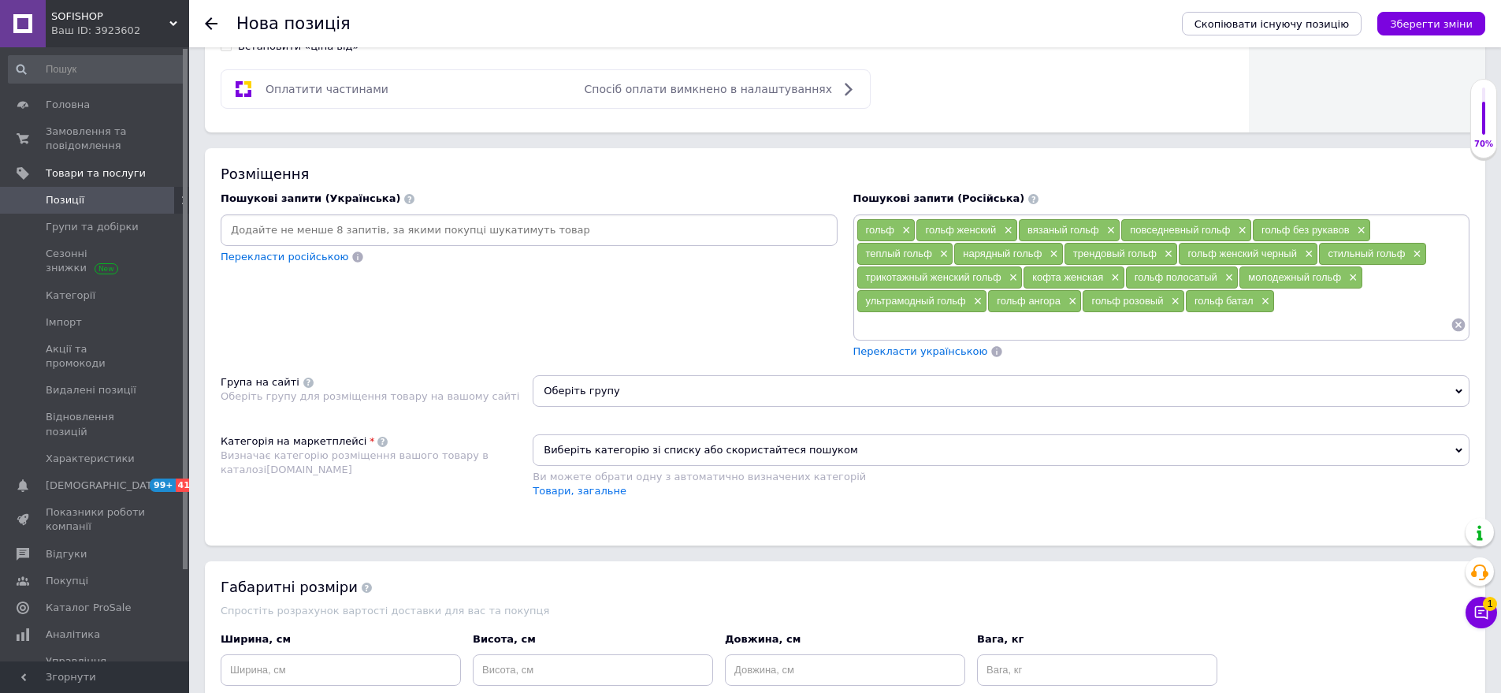
scroll to position [946, 0]
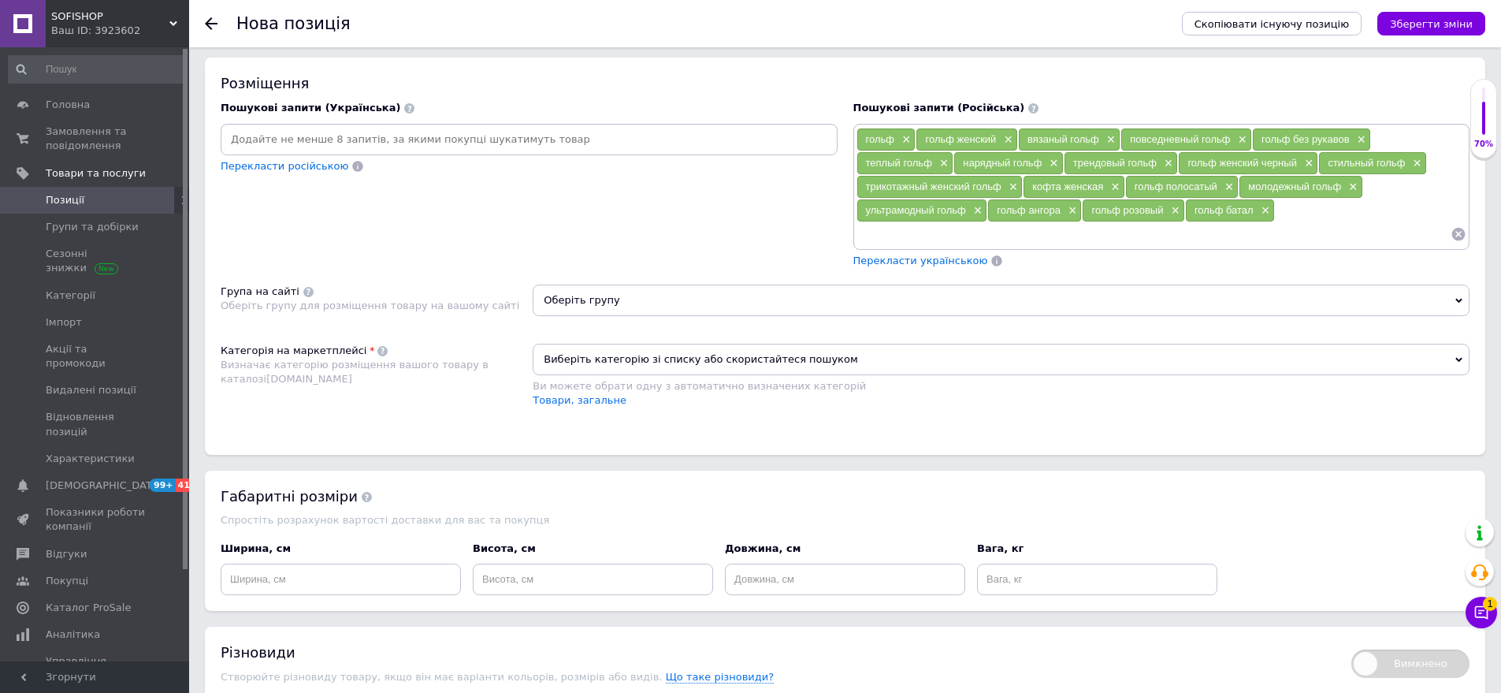
drag, startPoint x: 632, startPoint y: 301, endPoint x: 625, endPoint y: 314, distance: 14.5
click at [625, 314] on span "Оберіть групу" at bounding box center [1001, 301] width 937 height 32
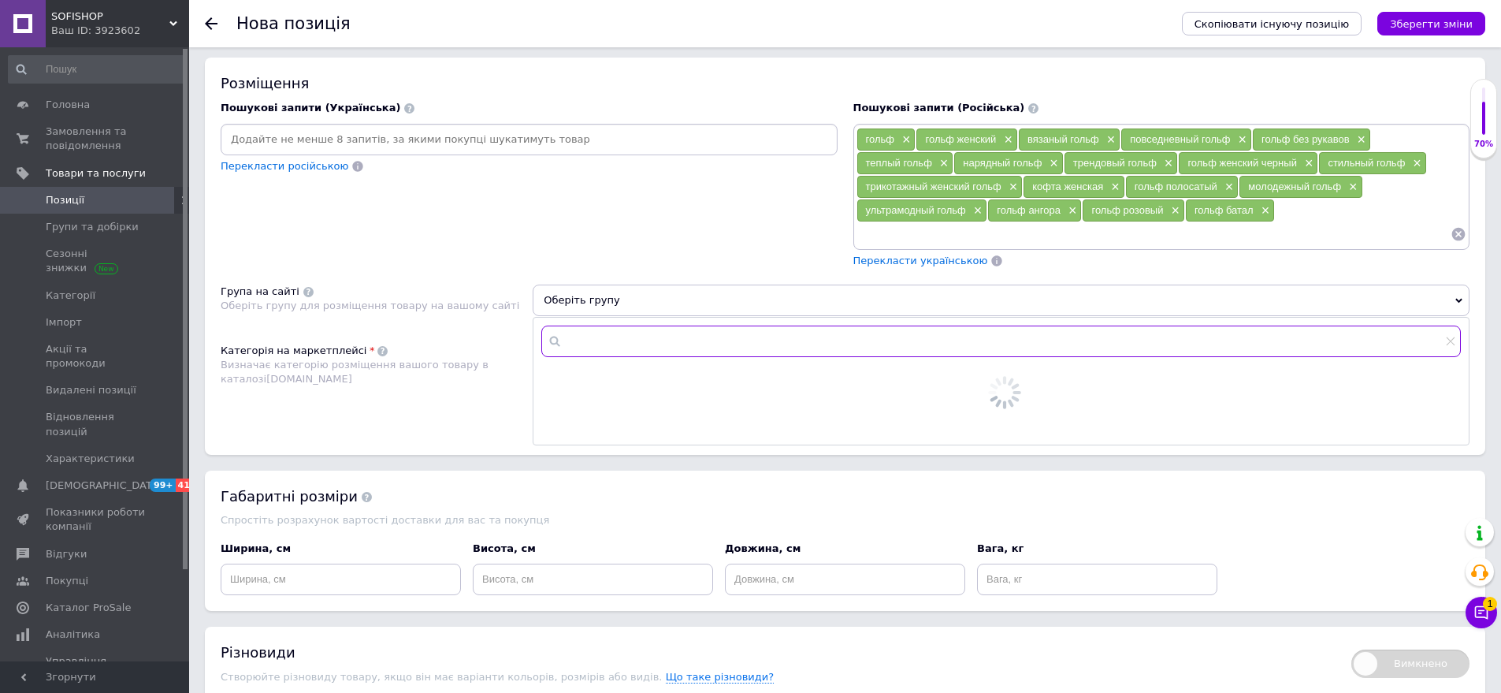
drag, startPoint x: 625, startPoint y: 314, endPoint x: 590, endPoint y: 350, distance: 50.7
click at [590, 350] on input "text" at bounding box center [1001, 341] width 920 height 32
type input "сви"
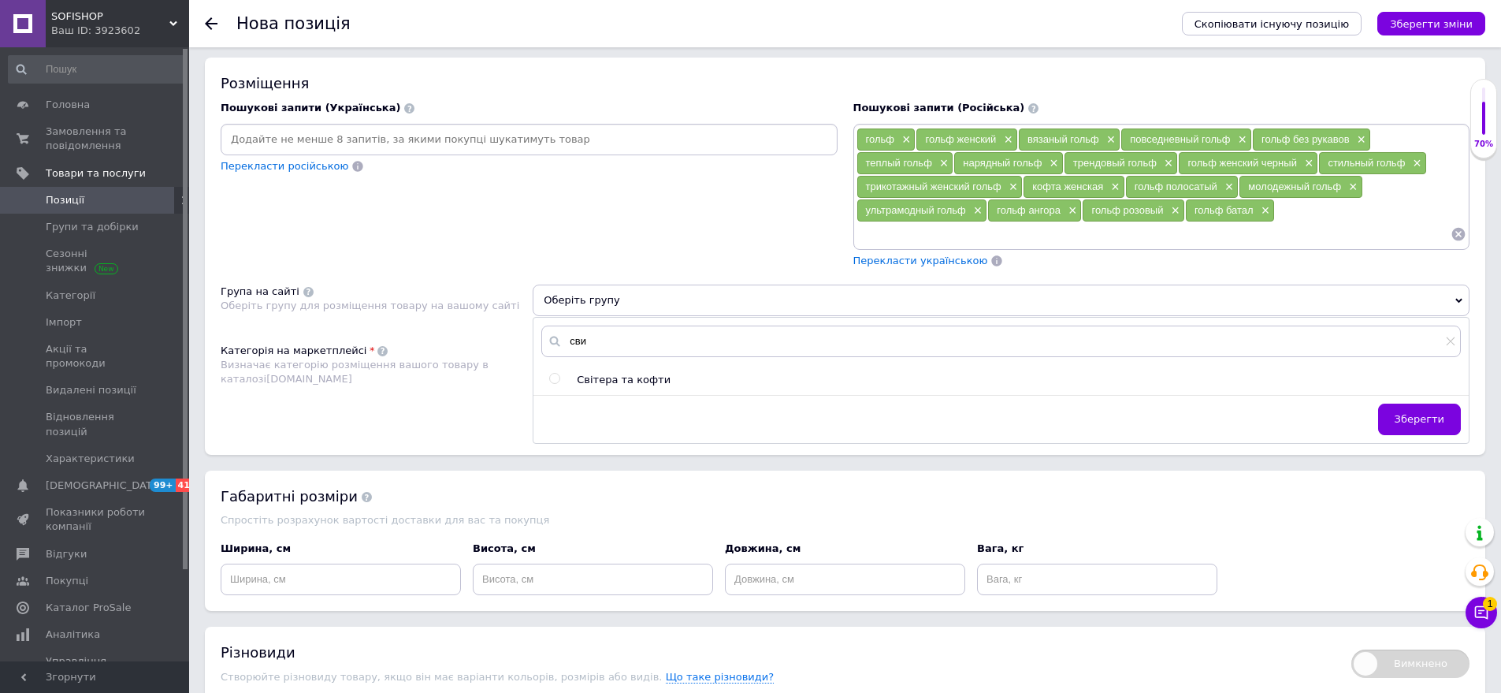
click at [634, 381] on span "Світера та кофти" at bounding box center [624, 380] width 94 height 12
radio input "true"
drag, startPoint x: 1441, startPoint y: 426, endPoint x: 863, endPoint y: 470, distance: 580.1
click at [1432, 426] on button "Зберегти" at bounding box center [1419, 420] width 83 height 32
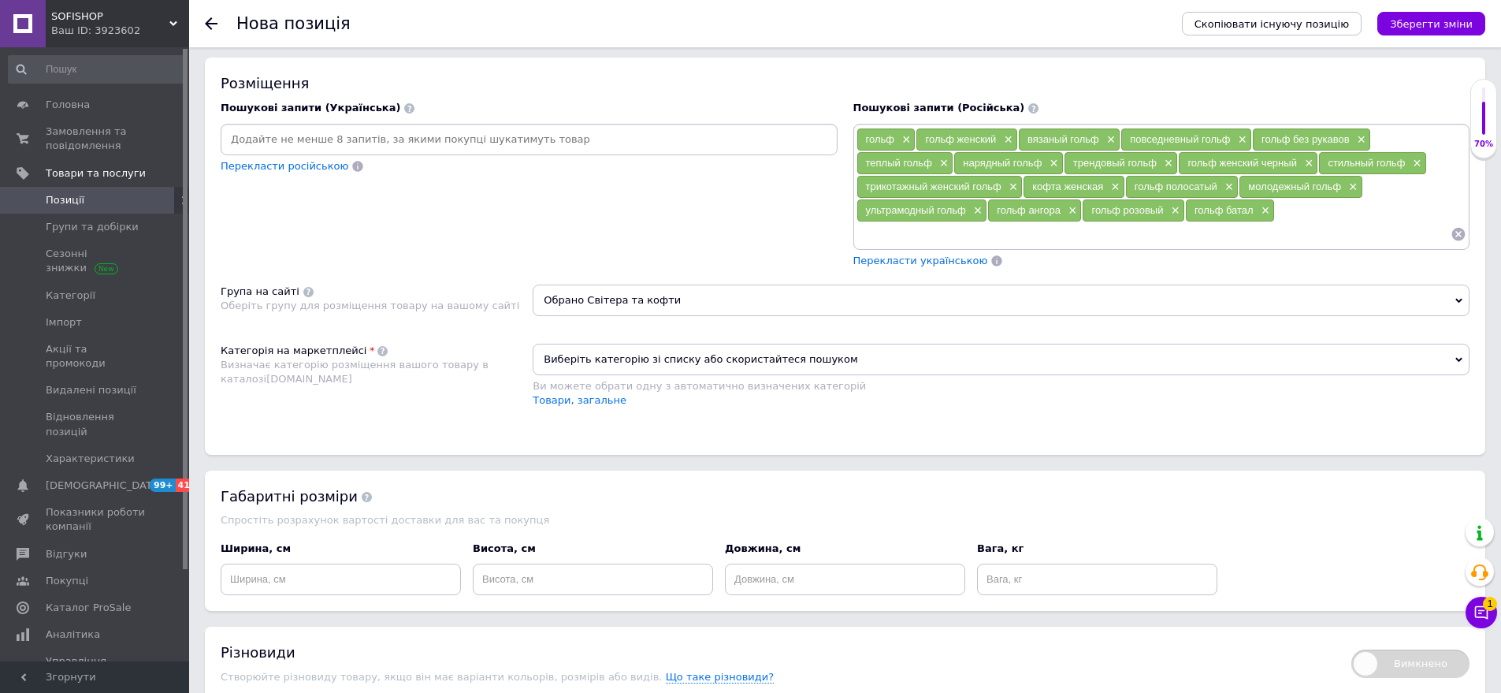
click at [616, 359] on span "Виберіть категорію зі списку або скористайтеся пошуком" at bounding box center [1001, 360] width 937 height 32
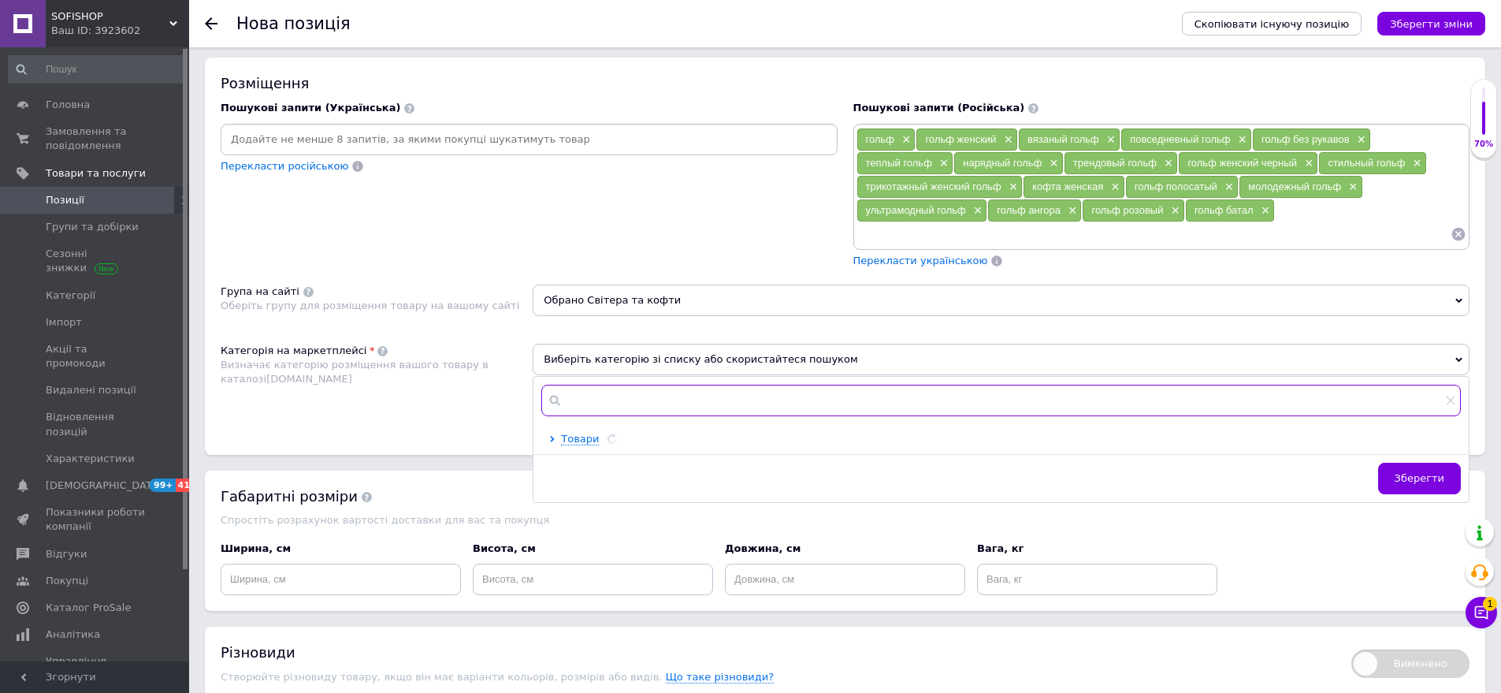
click at [616, 391] on input "text" at bounding box center [1001, 401] width 920 height 32
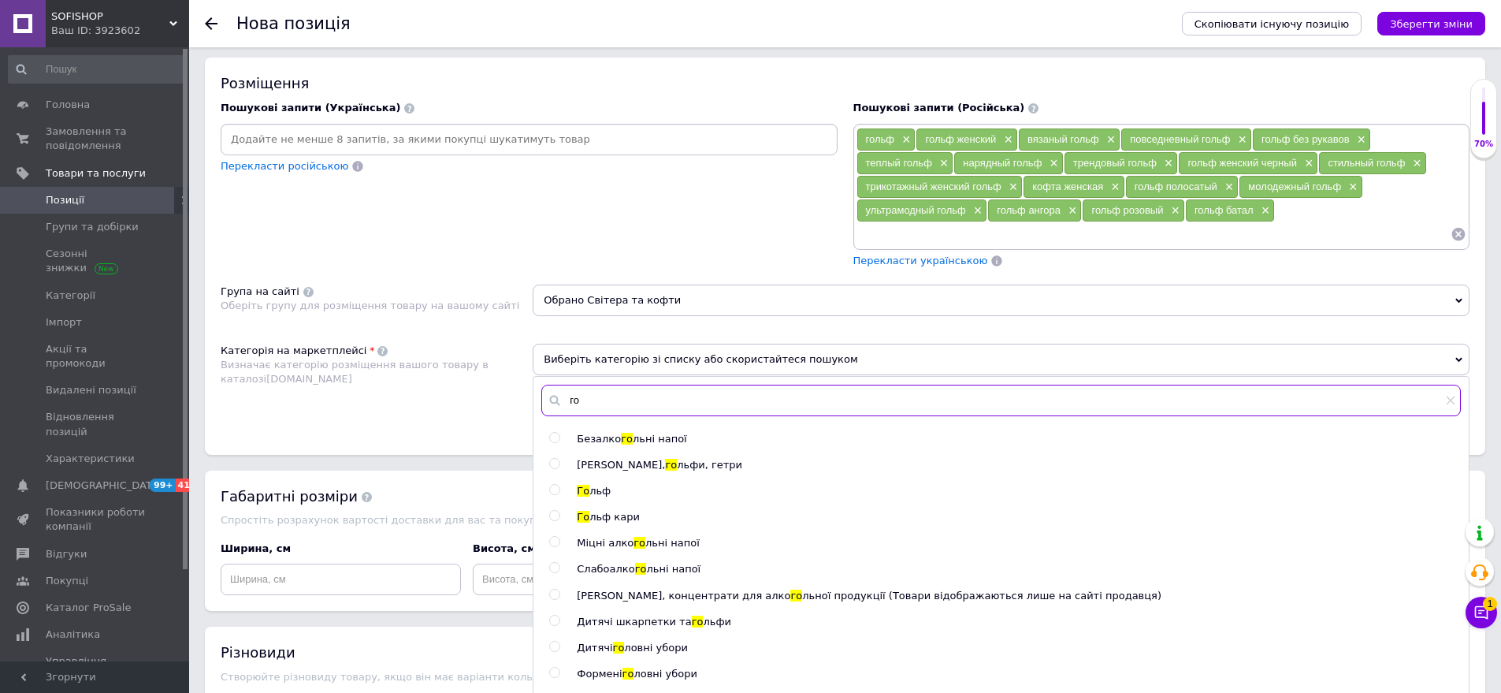
type input "г"
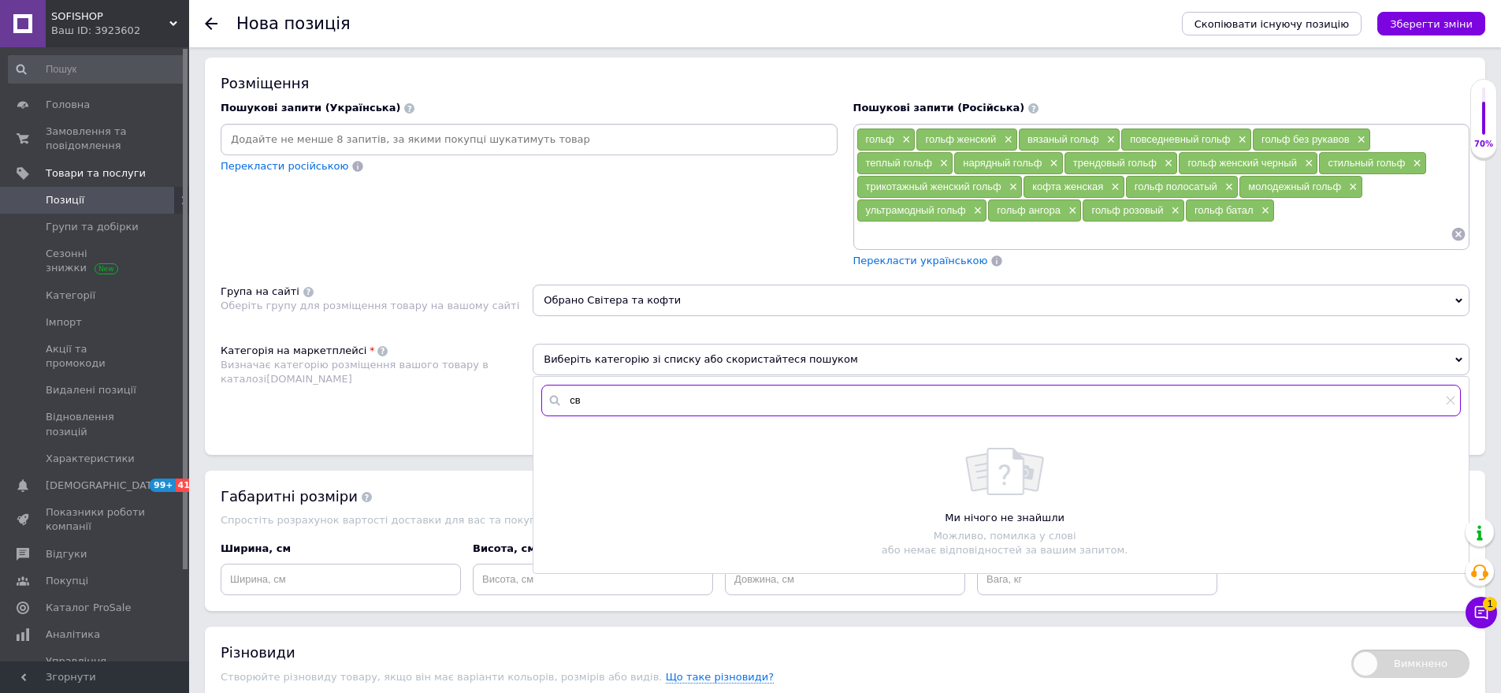
type input "с"
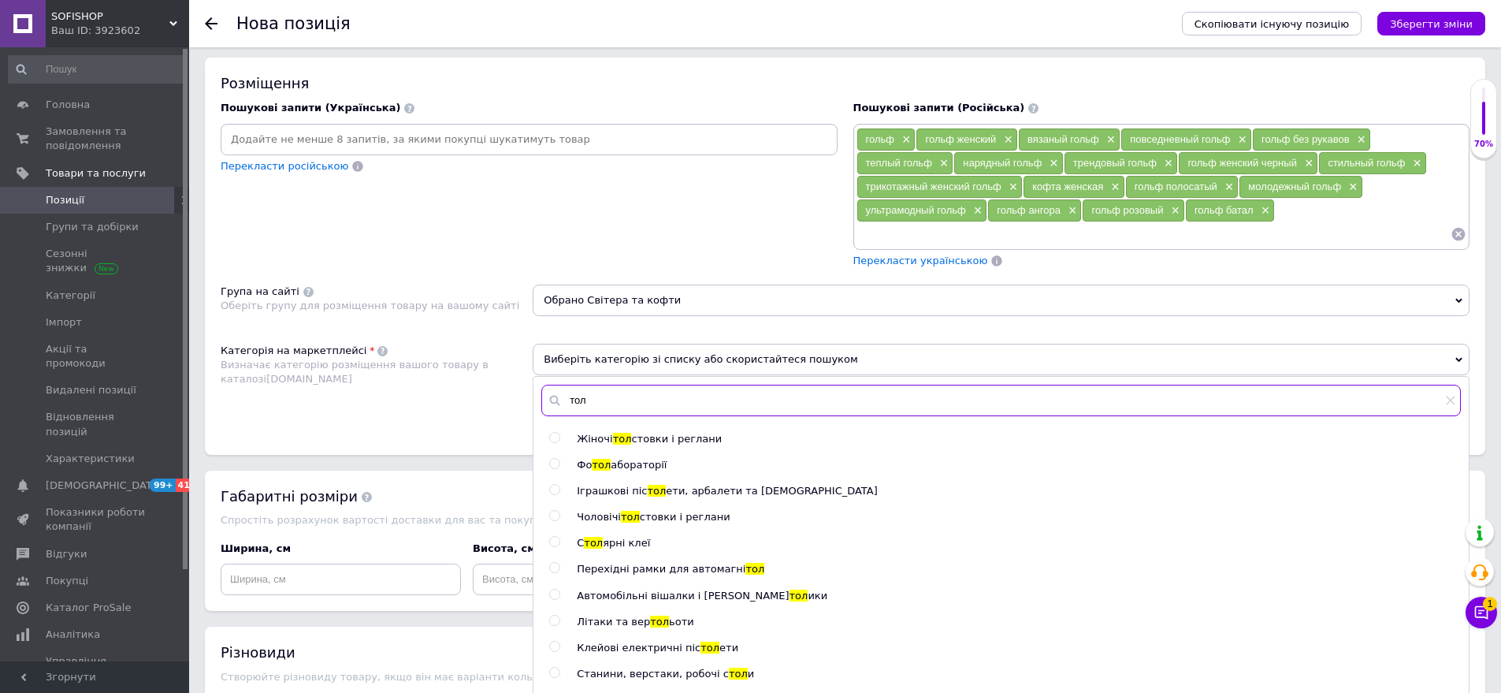
type input "тол"
drag, startPoint x: 634, startPoint y: 437, endPoint x: 513, endPoint y: 392, distance: 129.4
click at [631, 437] on span "стовки і реглани" at bounding box center [676, 439] width 91 height 12
radio input "true"
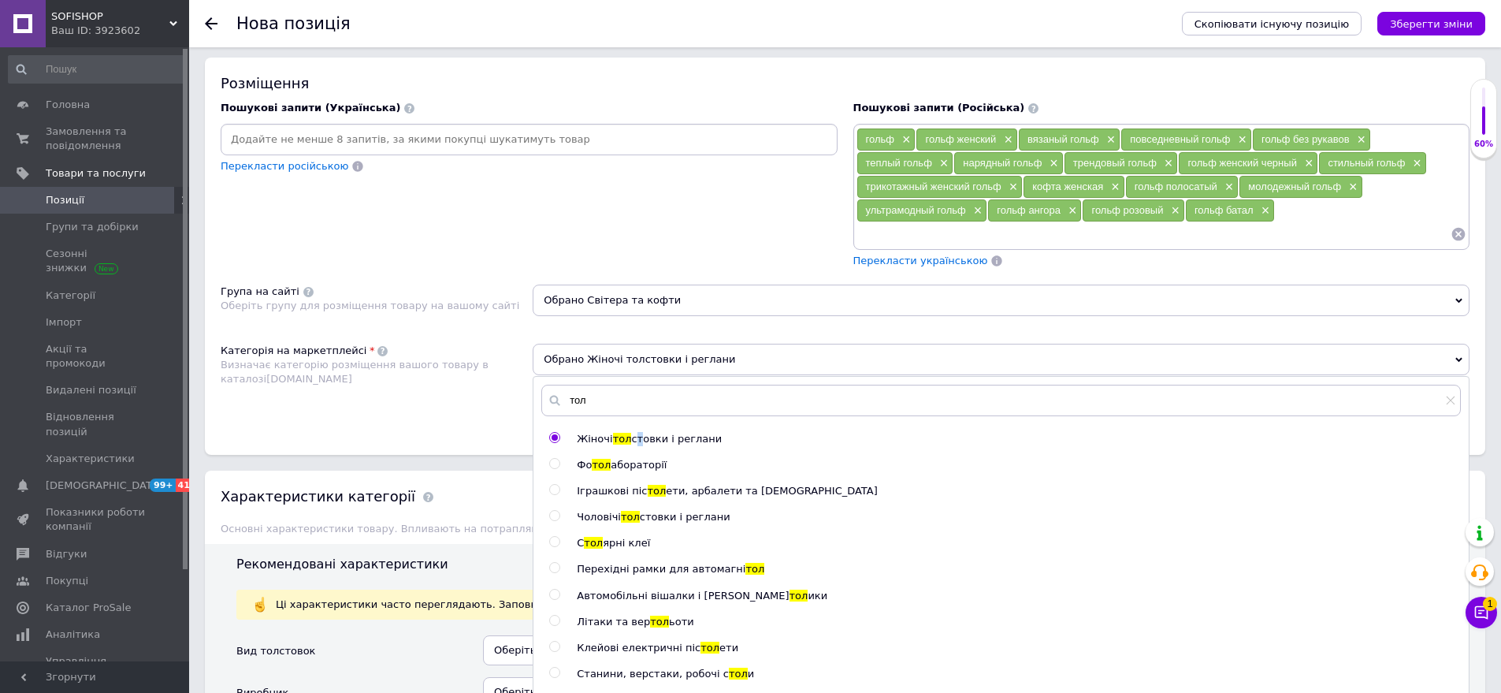
scroll to position [1243, 0]
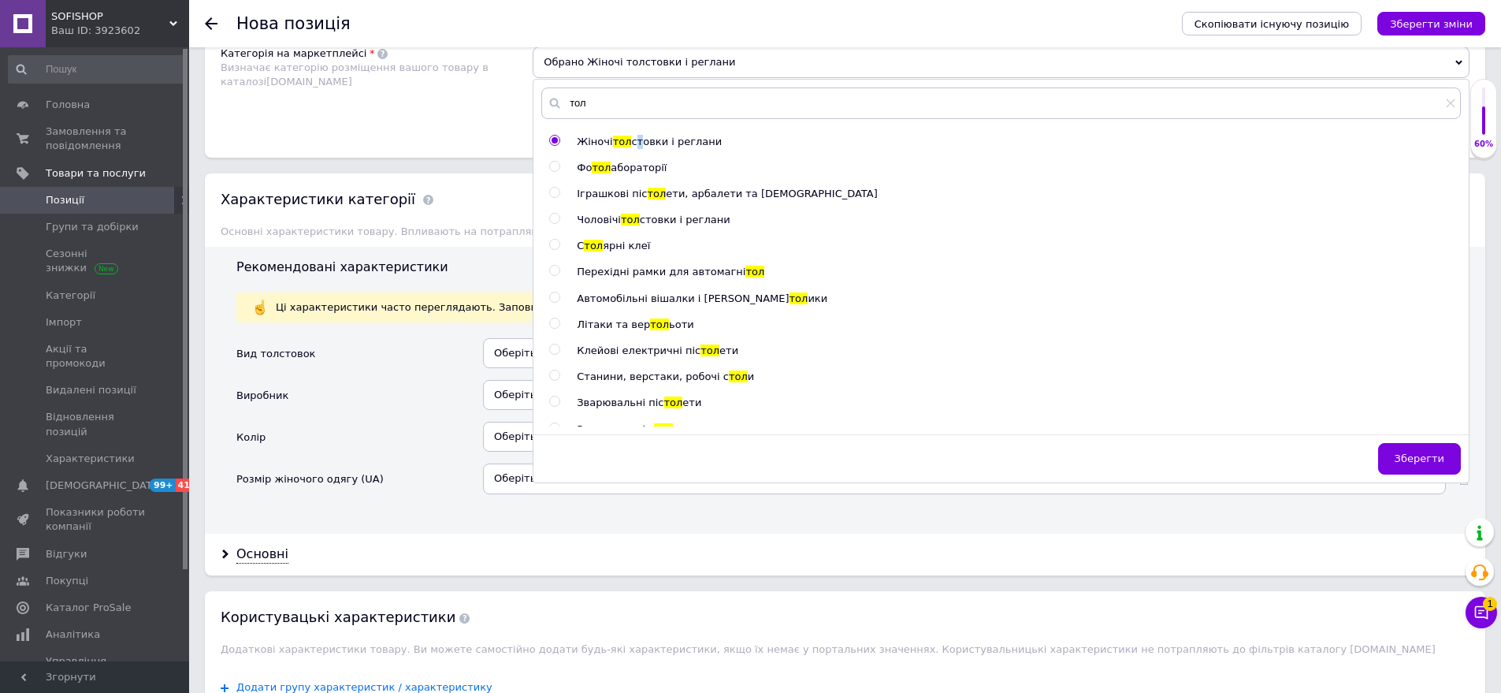
drag, startPoint x: 1437, startPoint y: 452, endPoint x: 632, endPoint y: 448, distance: 804.7
click at [1412, 449] on button "Зберегти" at bounding box center [1419, 459] width 83 height 32
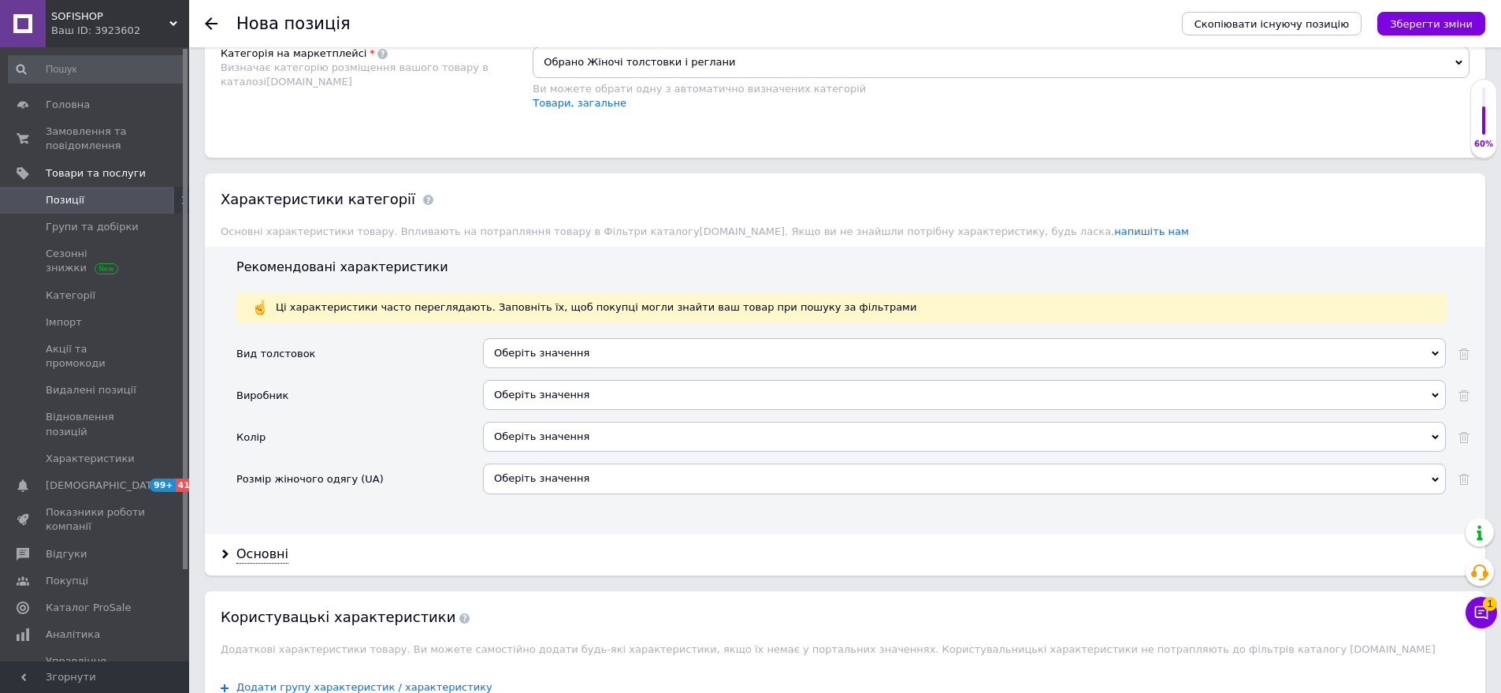
click at [568, 363] on div "Оберіть значення" at bounding box center [964, 353] width 963 height 30
click at [433, 445] on div "Колір" at bounding box center [359, 443] width 247 height 42
drag, startPoint x: 558, startPoint y: 437, endPoint x: 461, endPoint y: 348, distance: 131.6
click at [557, 435] on div "Оберіть значення" at bounding box center [964, 437] width 963 height 30
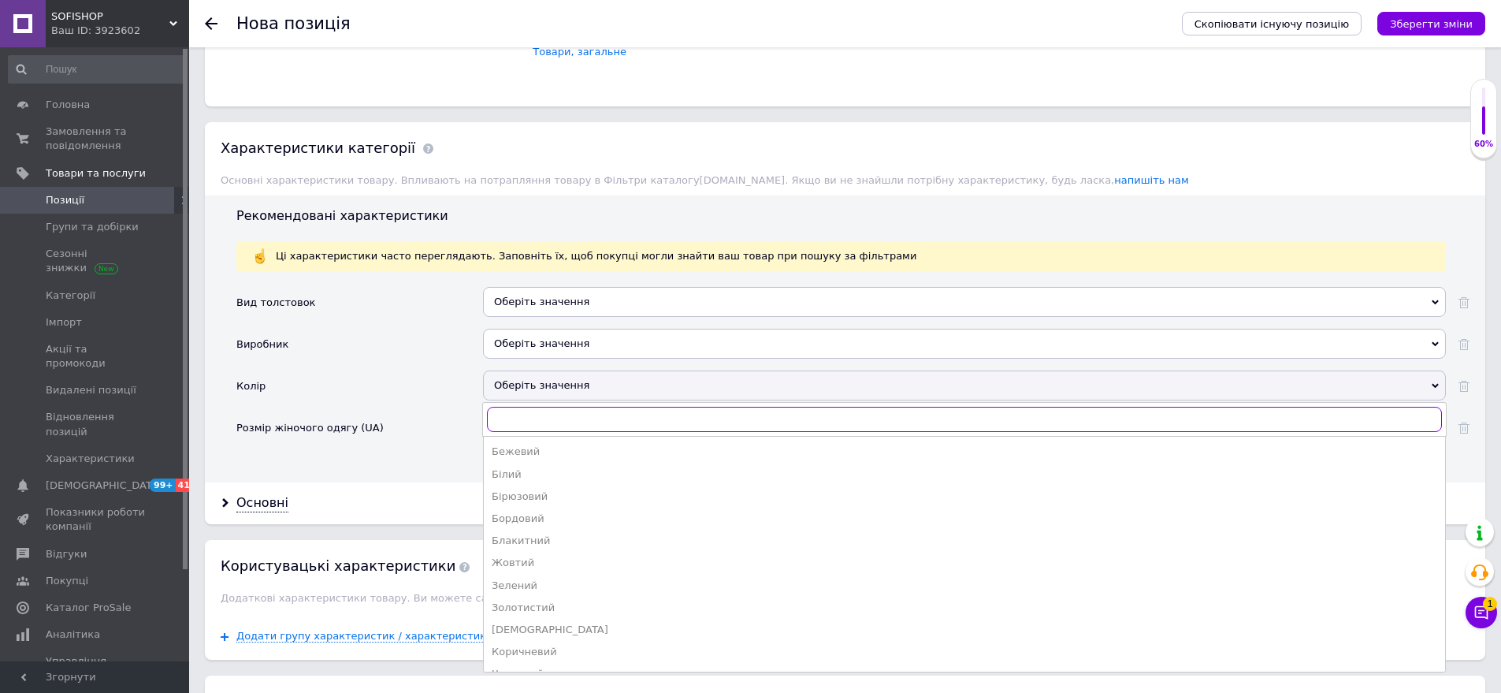
scroll to position [1322, 0]
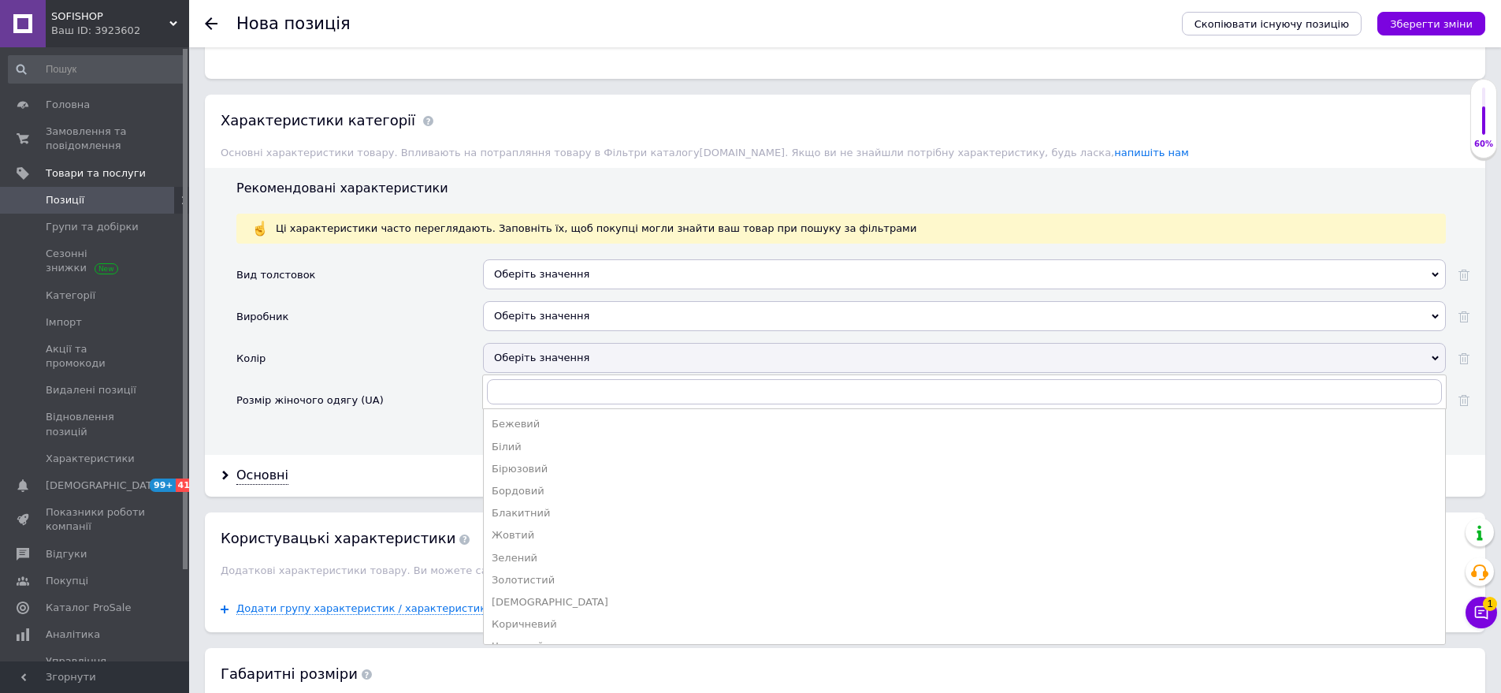
drag, startPoint x: 562, startPoint y: 448, endPoint x: 514, endPoint y: 406, distance: 64.2
click at [560, 448] on div "Білий" at bounding box center [965, 447] width 946 height 14
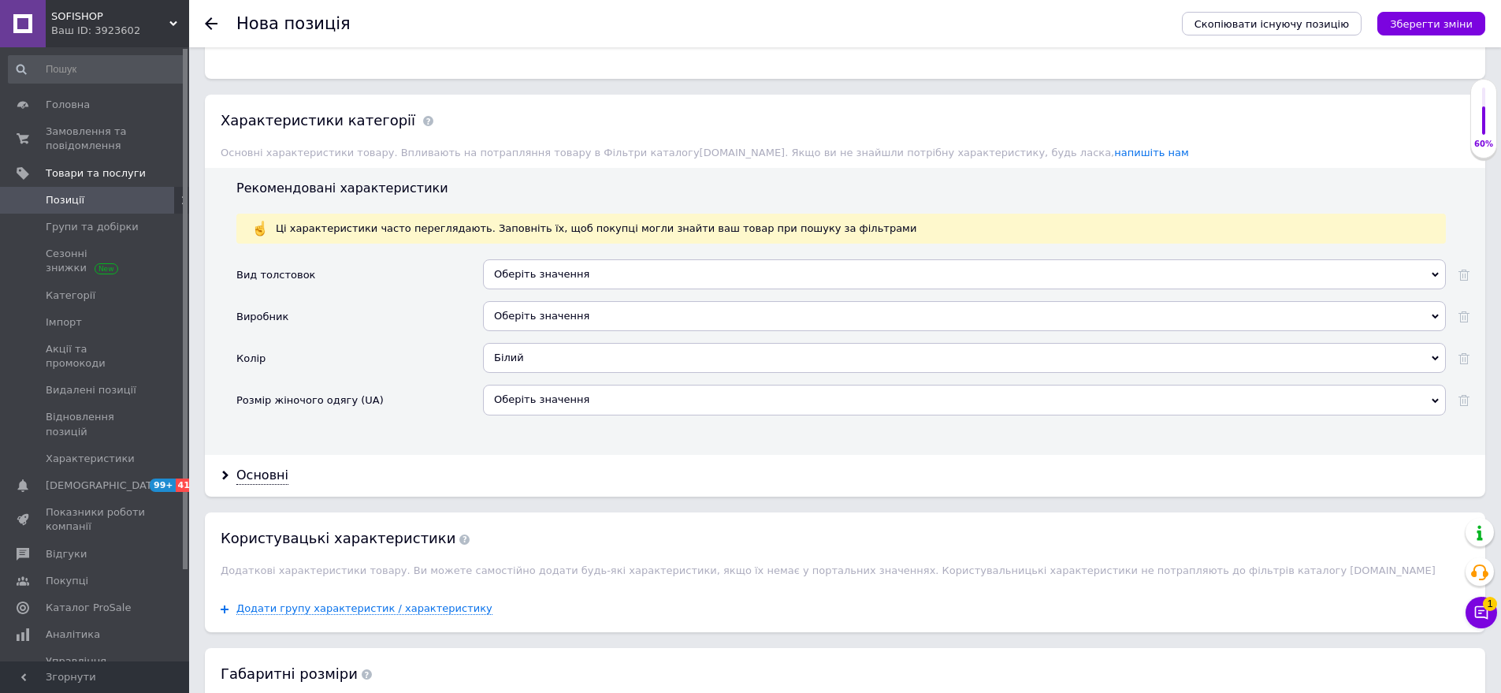
drag, startPoint x: 547, startPoint y: 388, endPoint x: 495, endPoint y: 358, distance: 60.0
click at [544, 387] on div "Оберіть значення" at bounding box center [964, 400] width 963 height 30
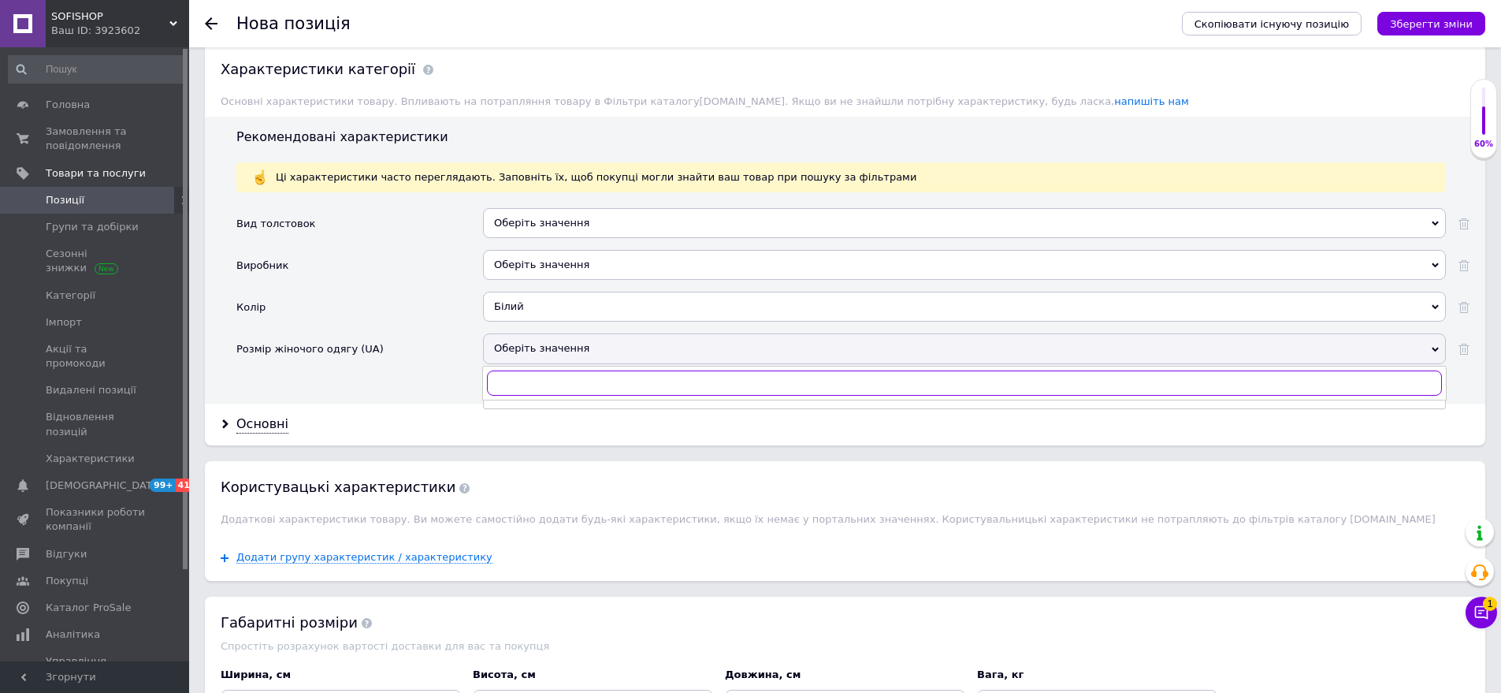
scroll to position [1401, 0]
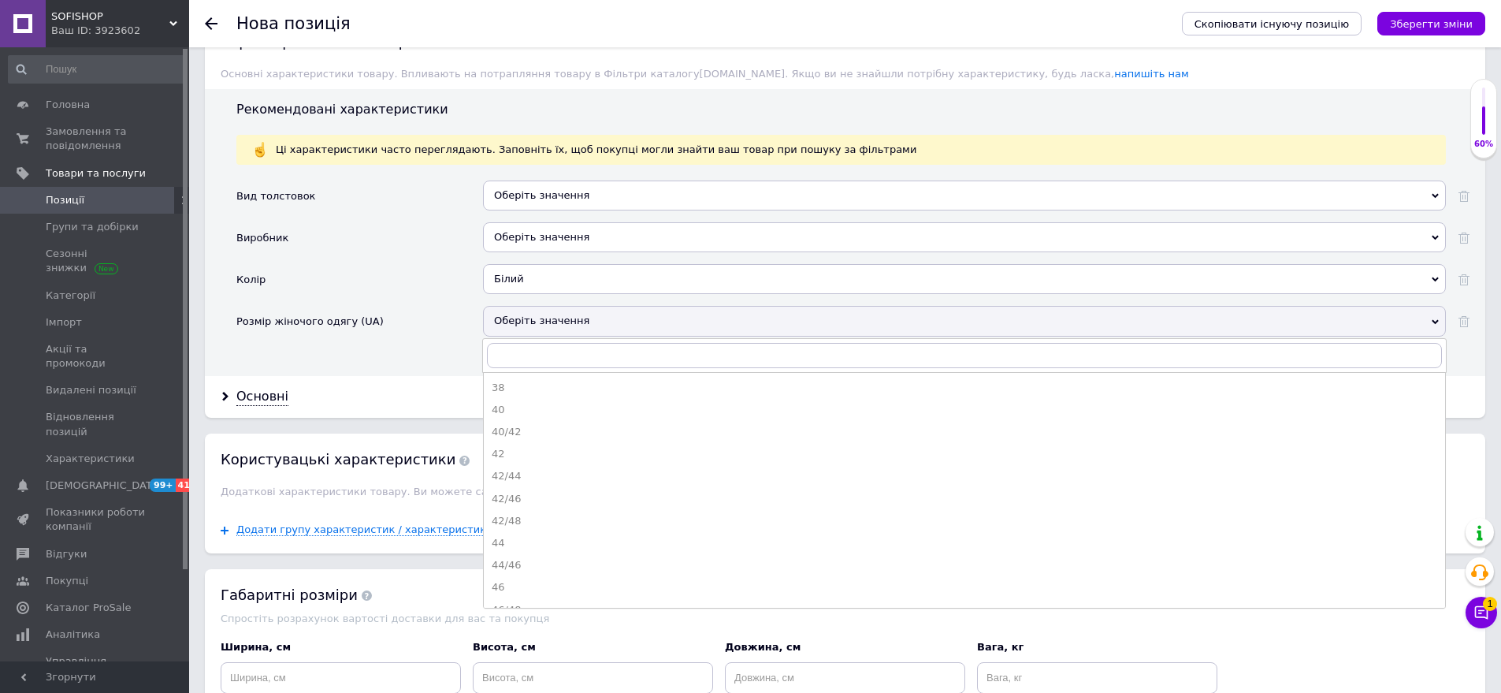
drag, startPoint x: 529, startPoint y: 505, endPoint x: 357, endPoint y: 480, distance: 173.7
click at [524, 503] on div "42/46" at bounding box center [965, 499] width 946 height 14
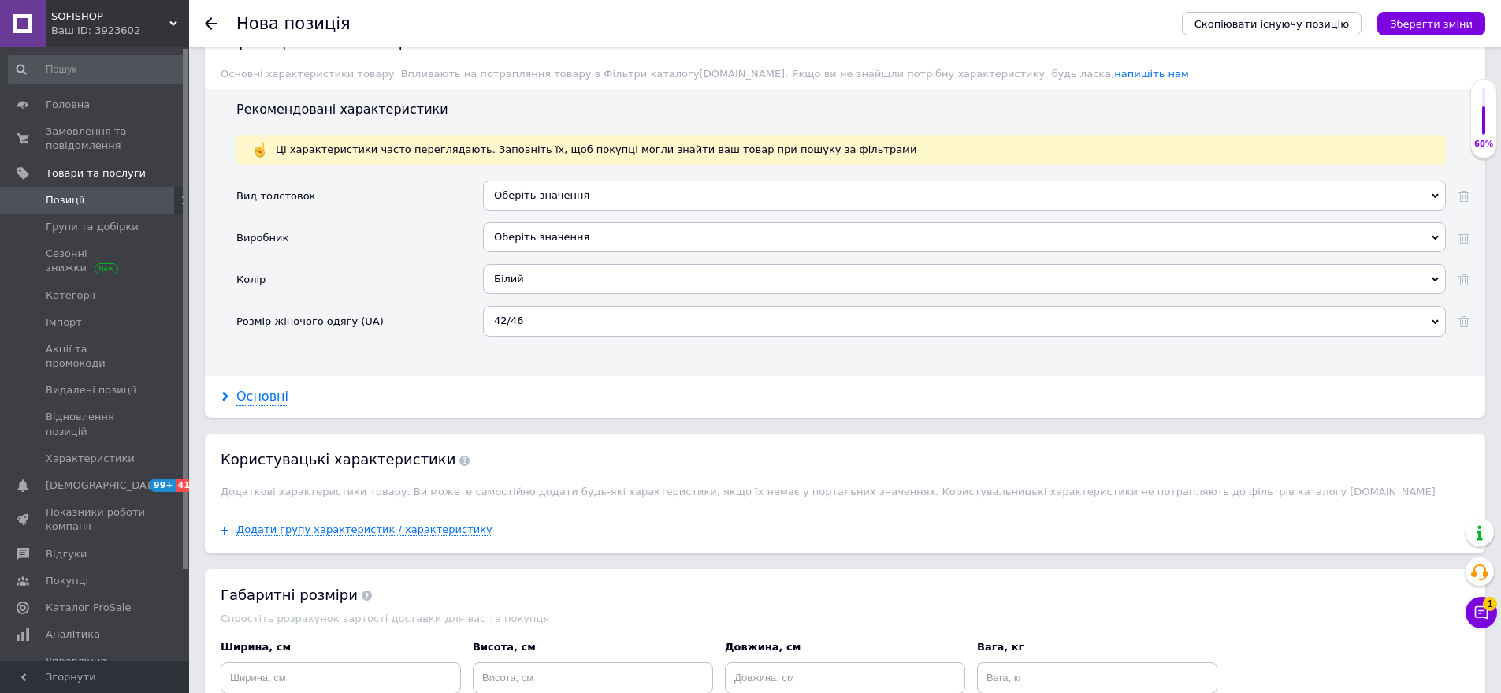
click at [279, 392] on div "Основні" at bounding box center [262, 397] width 52 height 18
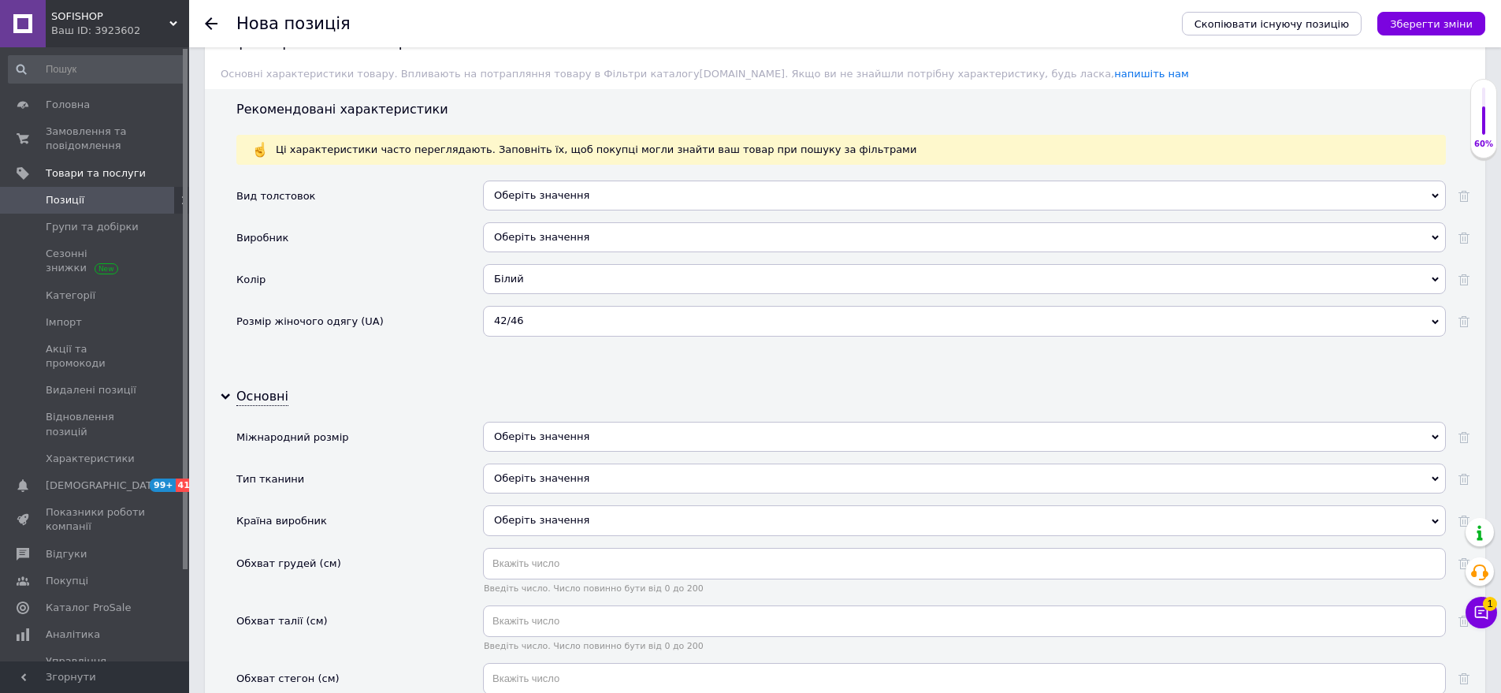
click at [578, 441] on div "Оберіть значення" at bounding box center [964, 437] width 963 height 30
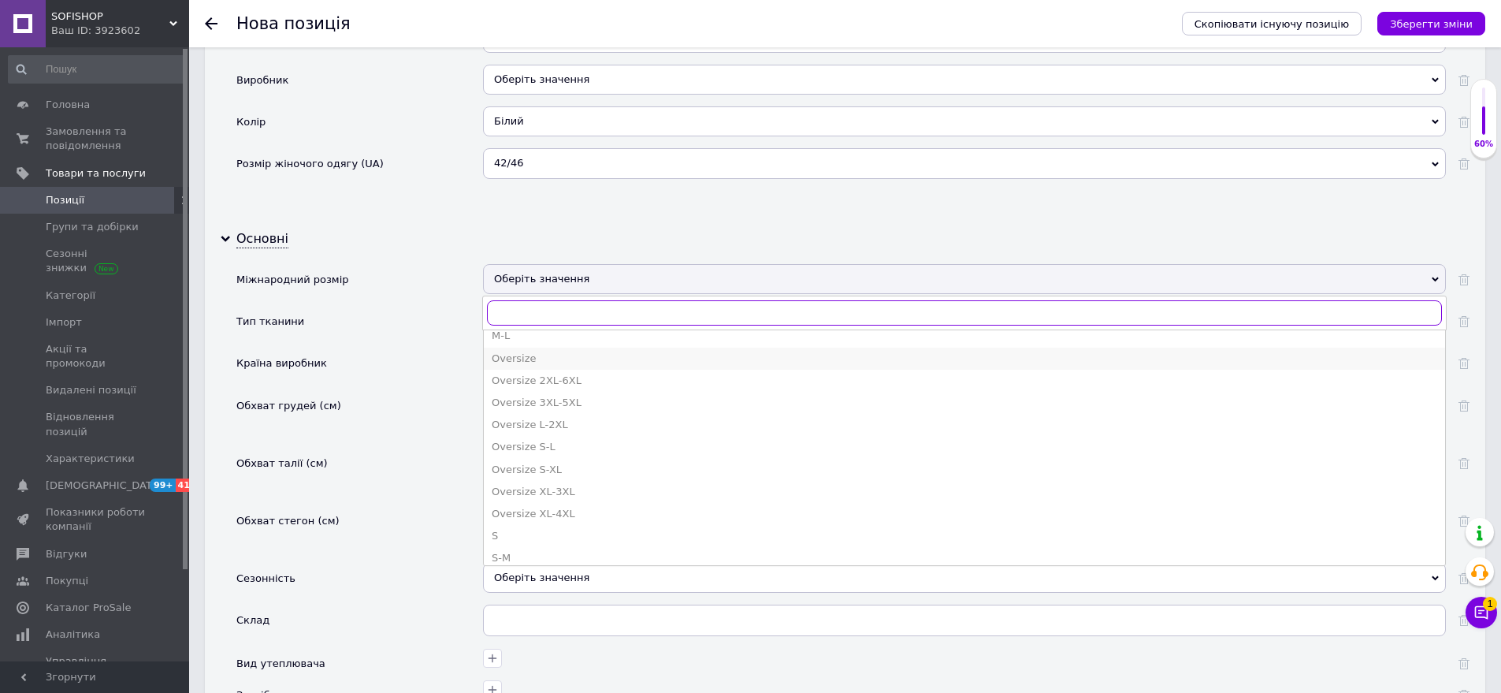
scroll to position [394, 0]
drag, startPoint x: 557, startPoint y: 446, endPoint x: 444, endPoint y: 367, distance: 138.2
click at [550, 442] on div "Oversize S-L" at bounding box center [965, 440] width 946 height 14
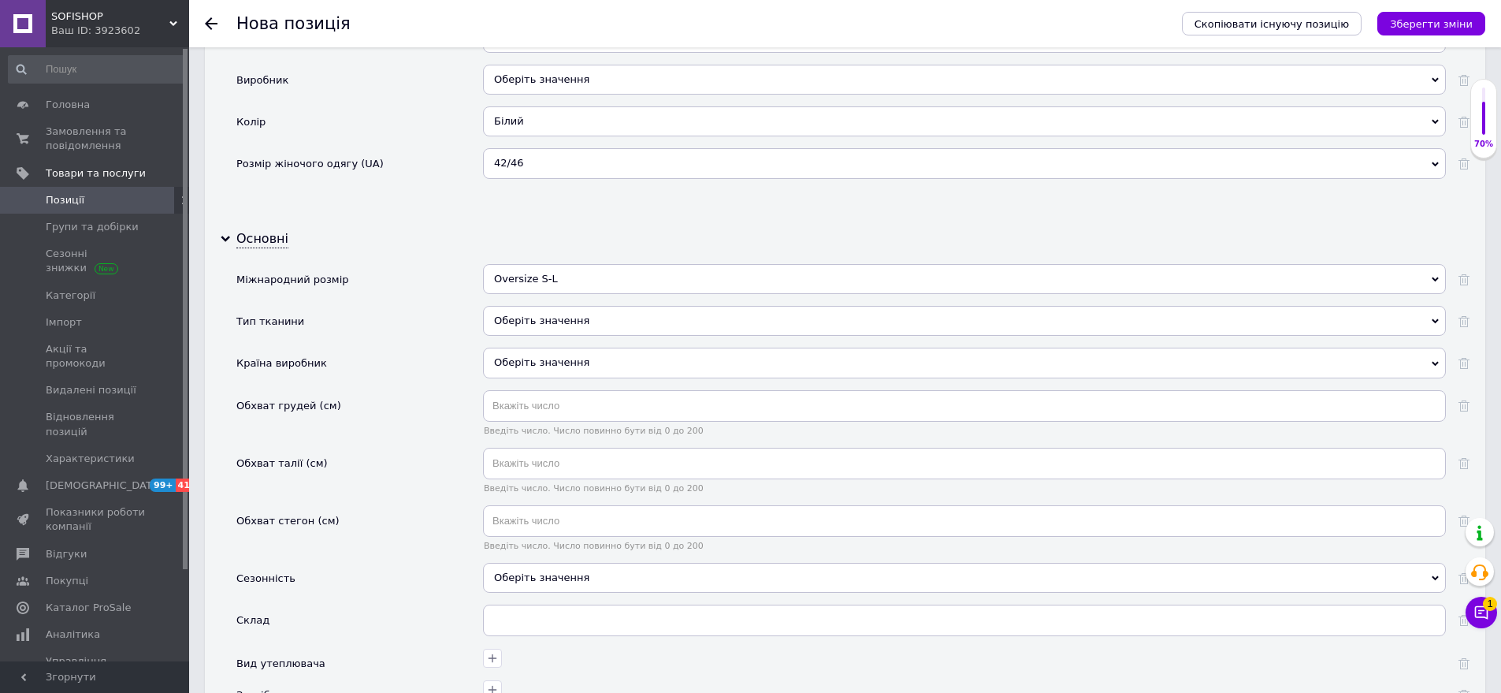
drag, startPoint x: 526, startPoint y: 330, endPoint x: 486, endPoint y: 300, distance: 49.5
click at [526, 328] on div "Оберіть значення" at bounding box center [964, 321] width 963 height 30
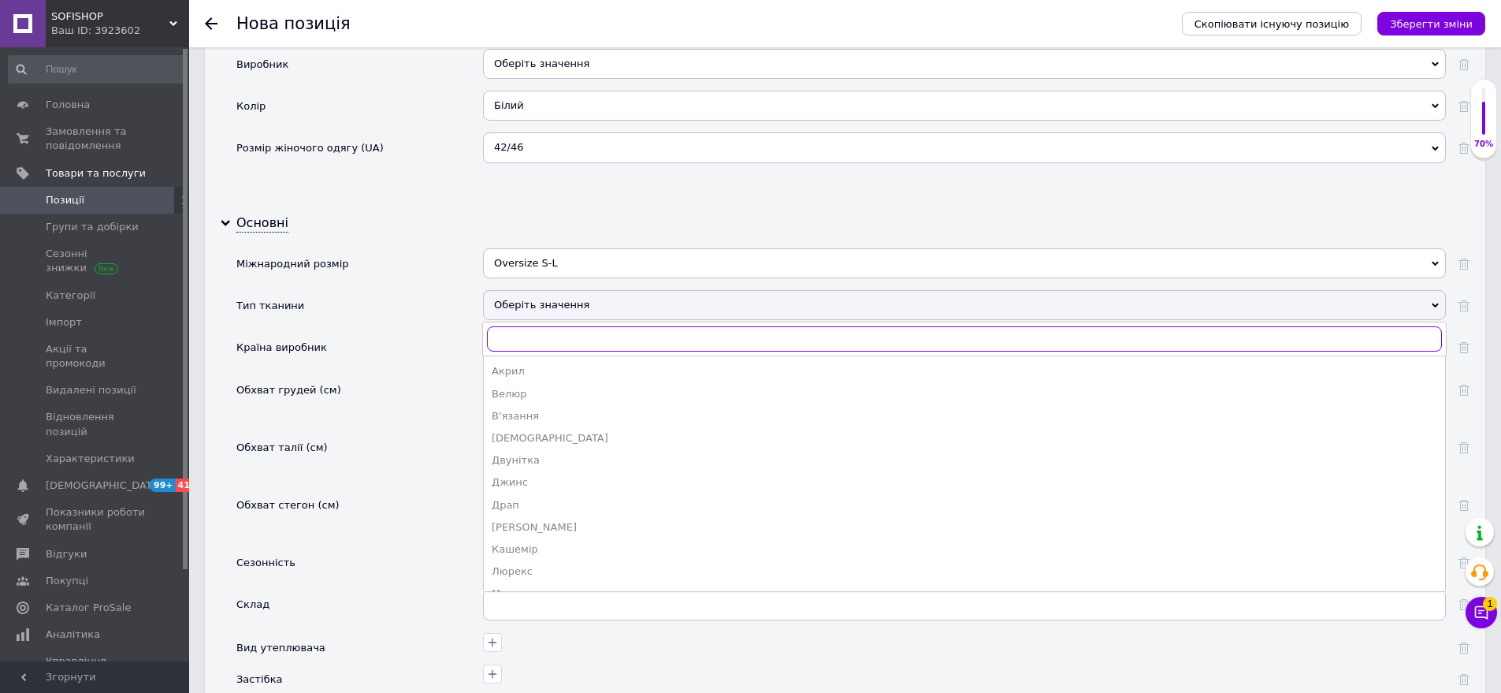
scroll to position [1479, 0]
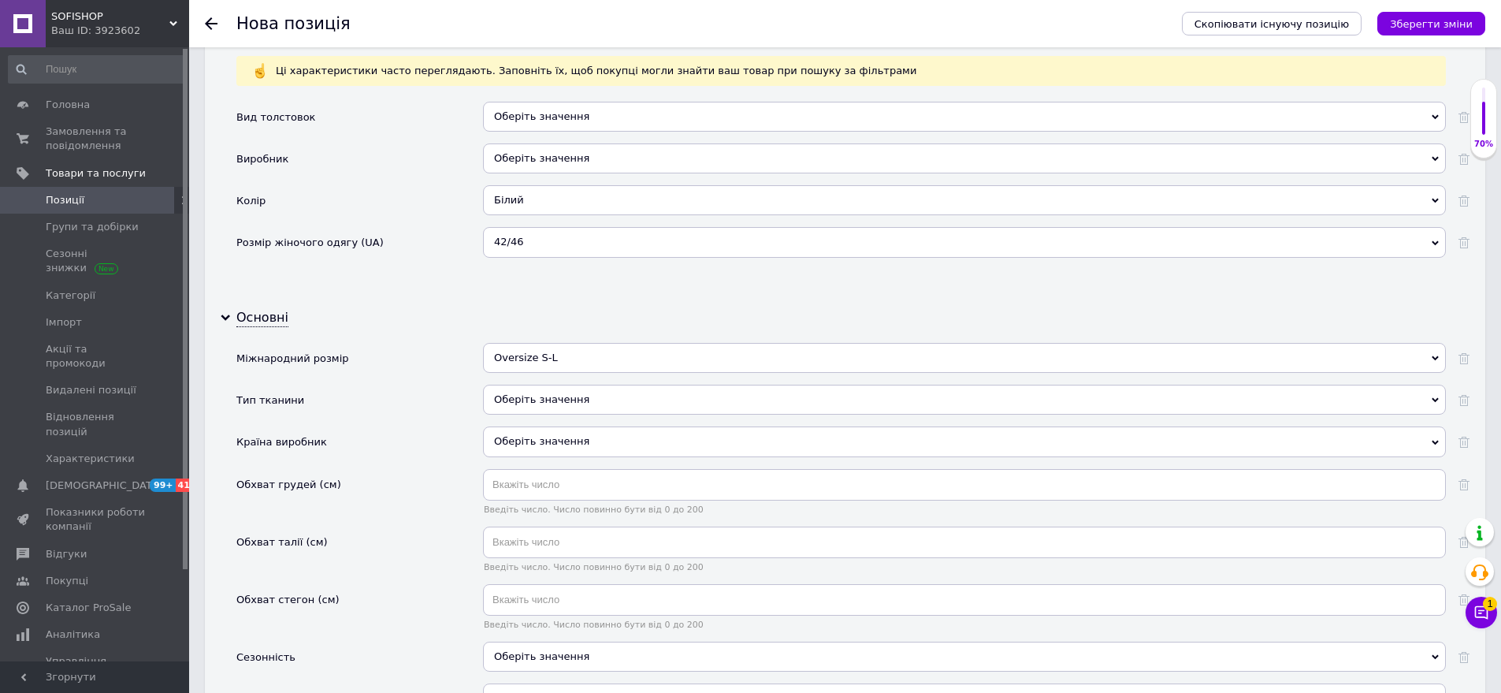
click at [432, 471] on div "Обхват грудей (см)" at bounding box center [359, 498] width 247 height 58
drag, startPoint x: 610, startPoint y: 440, endPoint x: 539, endPoint y: 459, distance: 73.6
click at [606, 436] on div "Оберіть значення" at bounding box center [964, 441] width 963 height 30
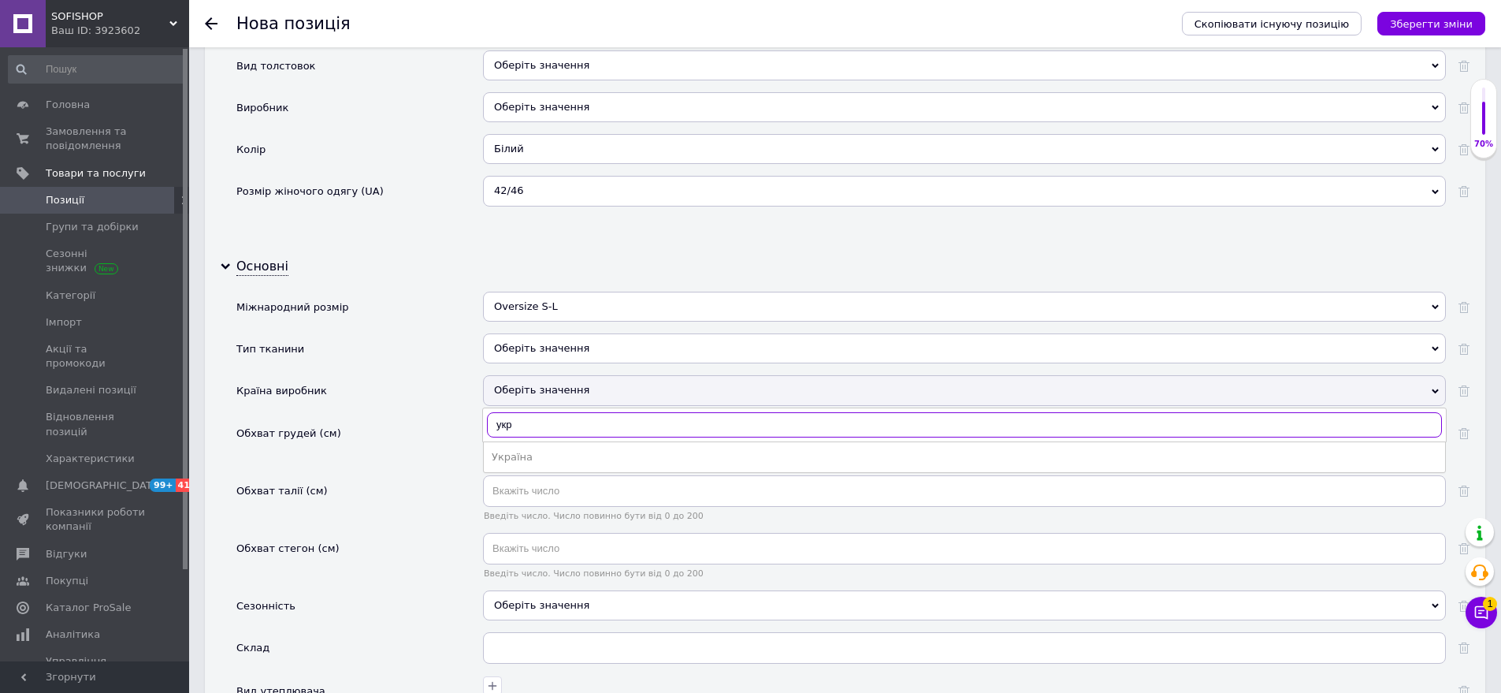
scroll to position [1558, 0]
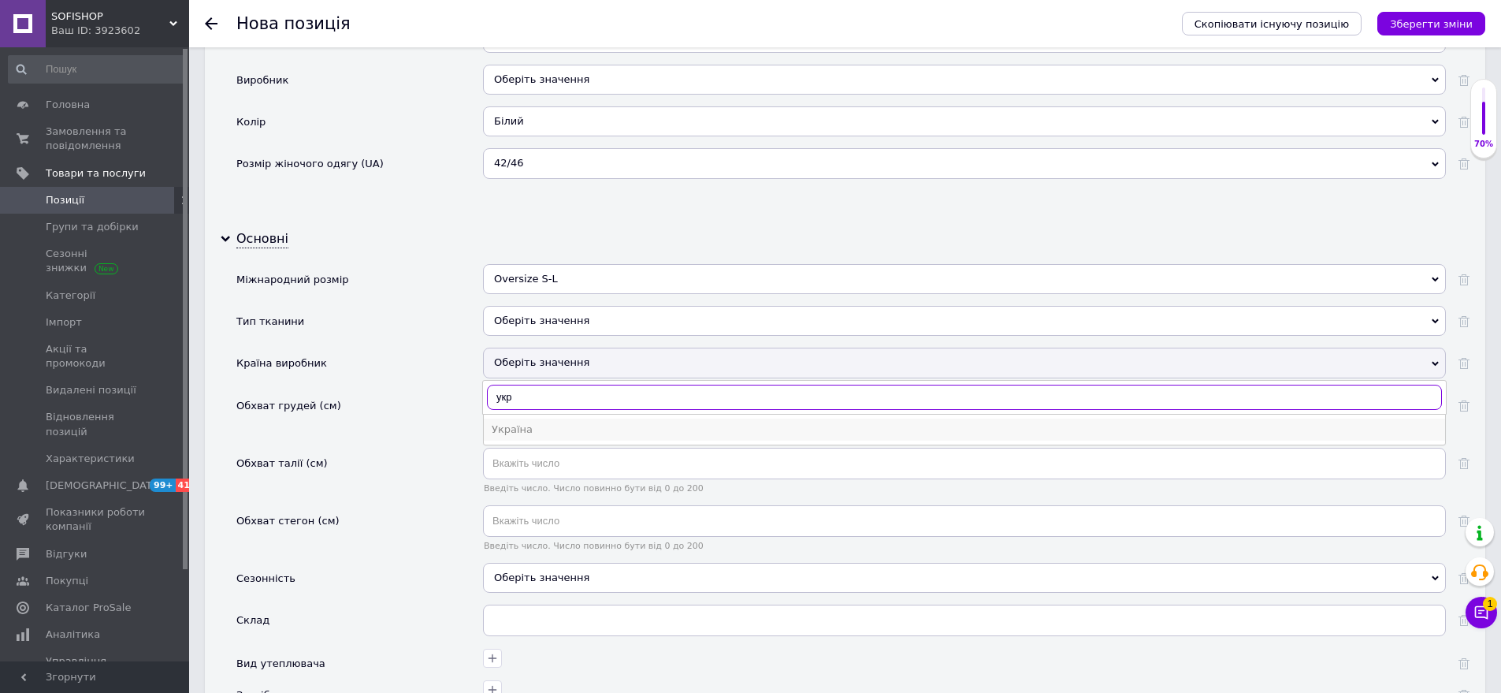
type input "укр"
click at [546, 430] on div "Україна" at bounding box center [965, 429] width 946 height 14
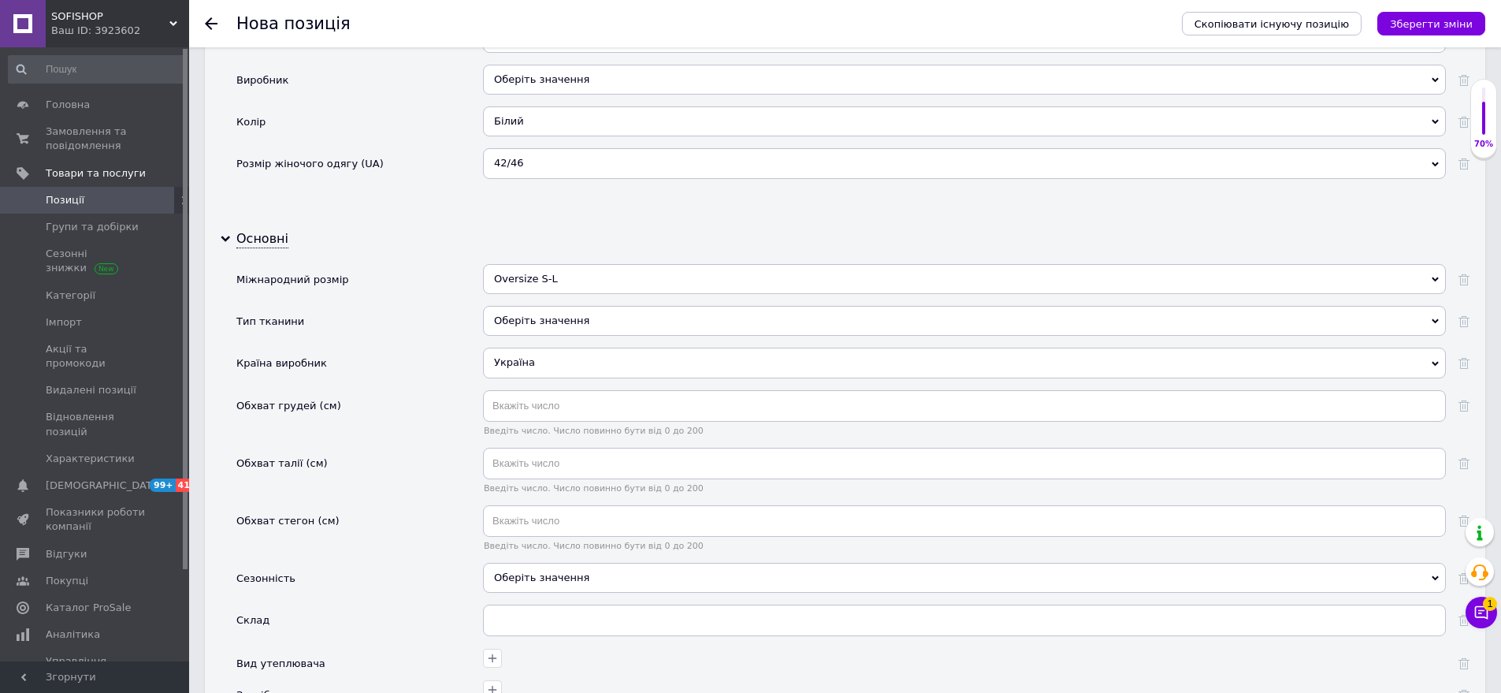
drag, startPoint x: 578, startPoint y: 571, endPoint x: 508, endPoint y: 555, distance: 72.8
click at [577, 570] on div "Оберіть значення" at bounding box center [964, 578] width 963 height 30
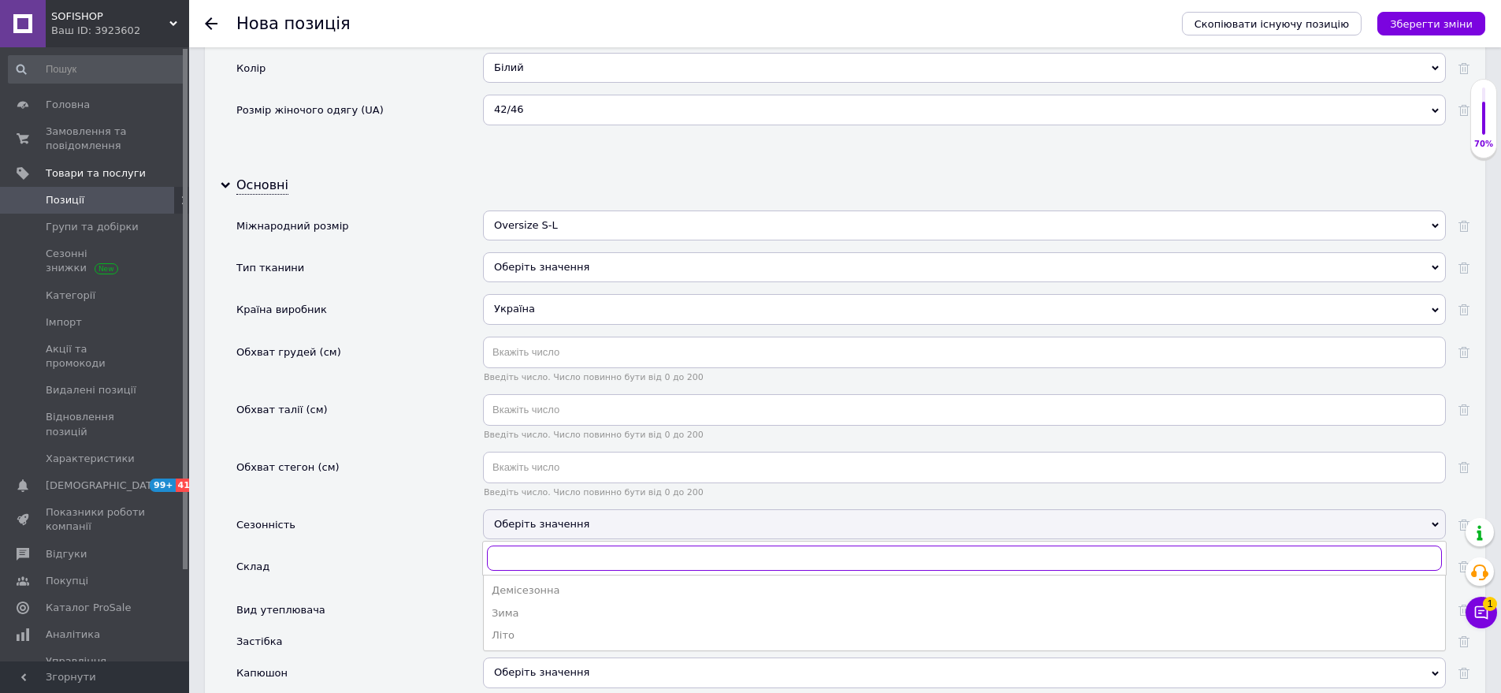
scroll to position [1716, 0]
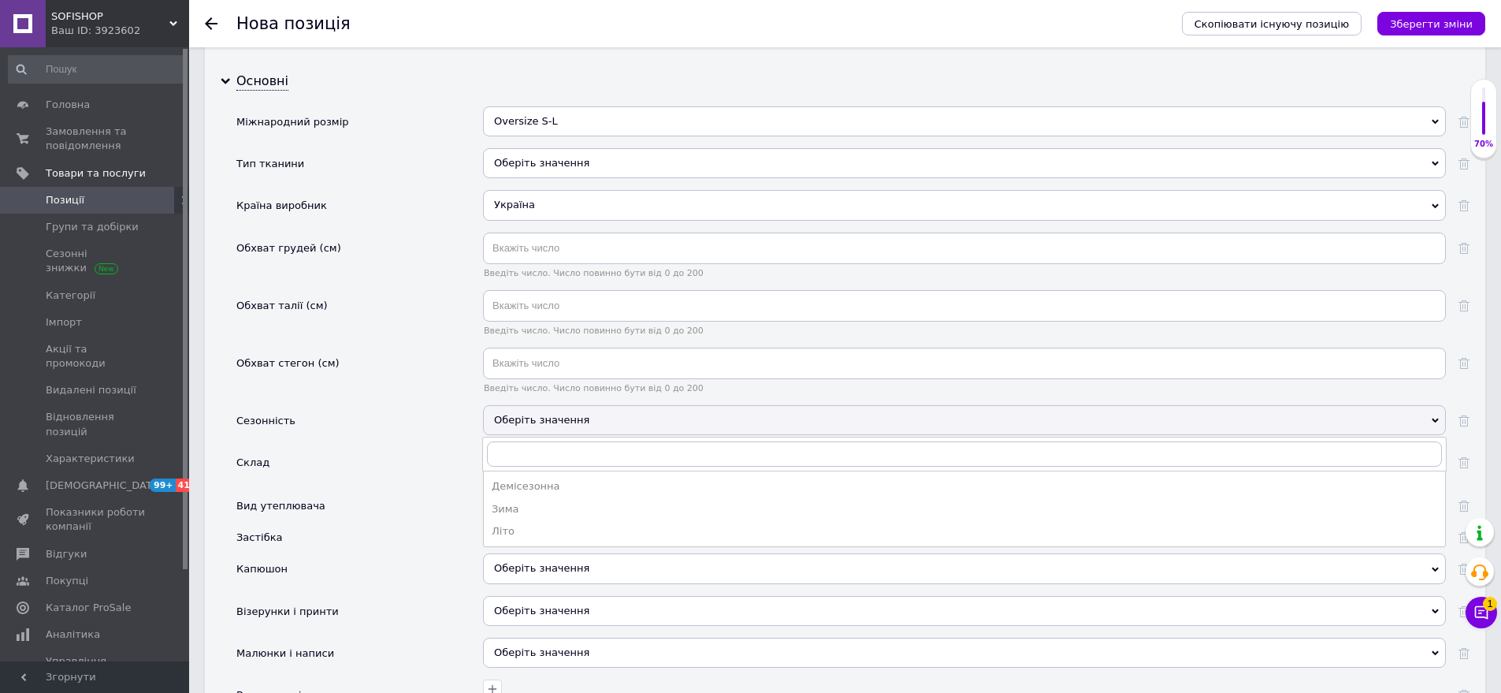
drag, startPoint x: 578, startPoint y: 488, endPoint x: 504, endPoint y: 552, distance: 97.8
click at [577, 488] on div "Демісезонна" at bounding box center [965, 486] width 946 height 14
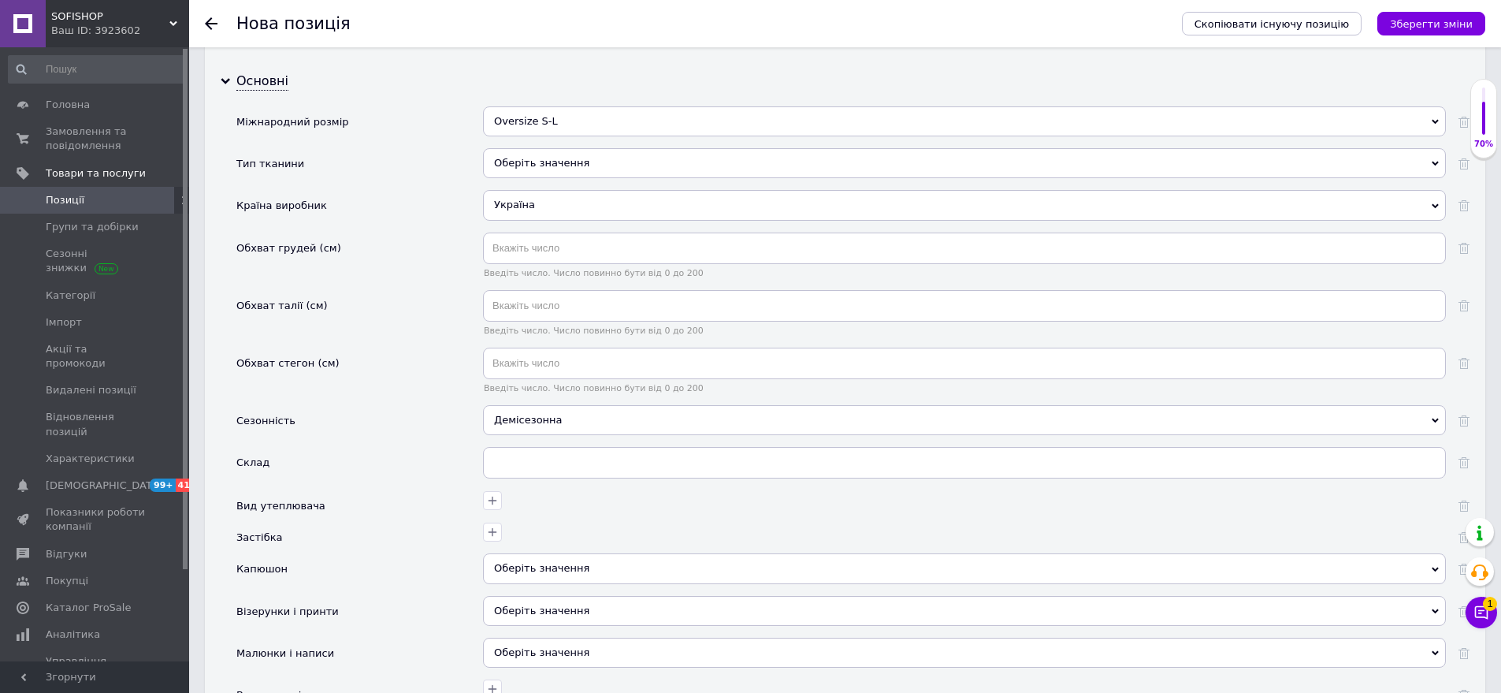
drag, startPoint x: 567, startPoint y: 578, endPoint x: 467, endPoint y: 548, distance: 104.5
click at [557, 573] on div "Оберіть значення" at bounding box center [964, 568] width 963 height 30
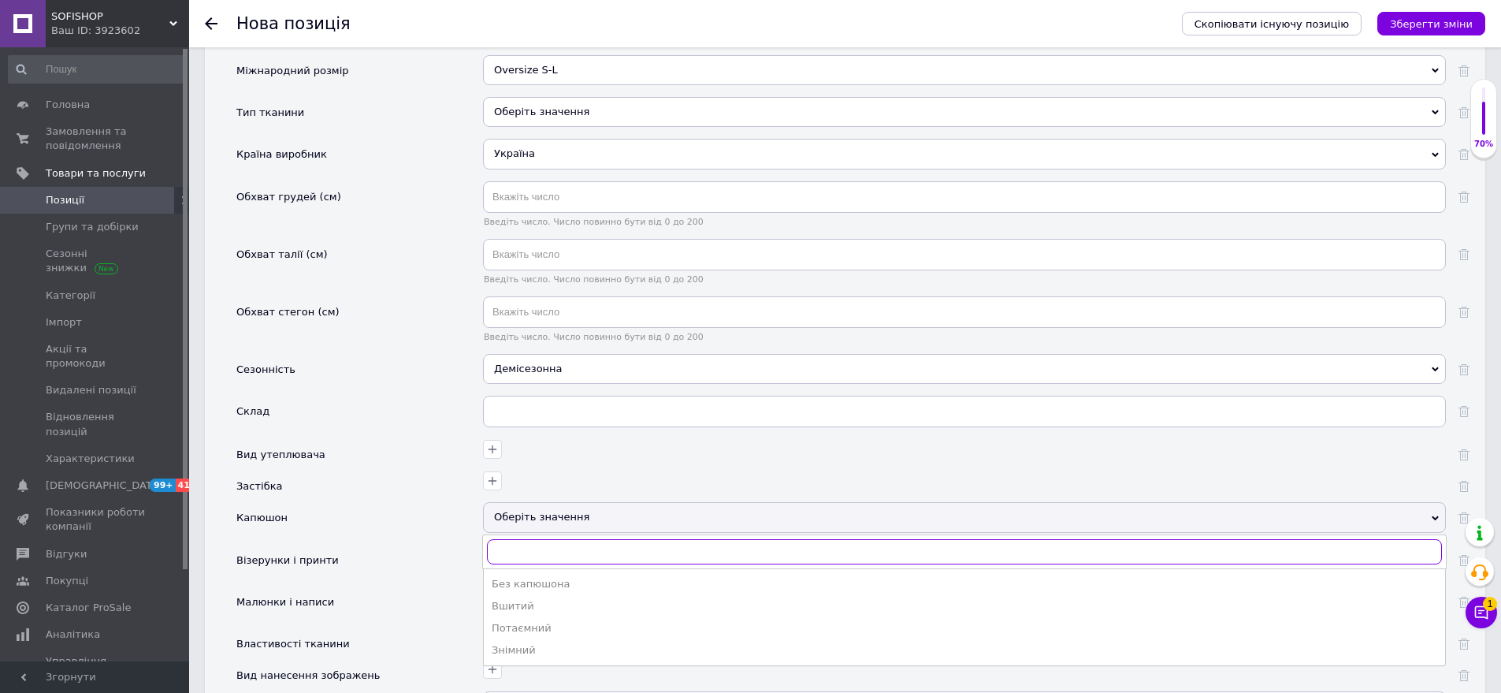
scroll to position [1795, 0]
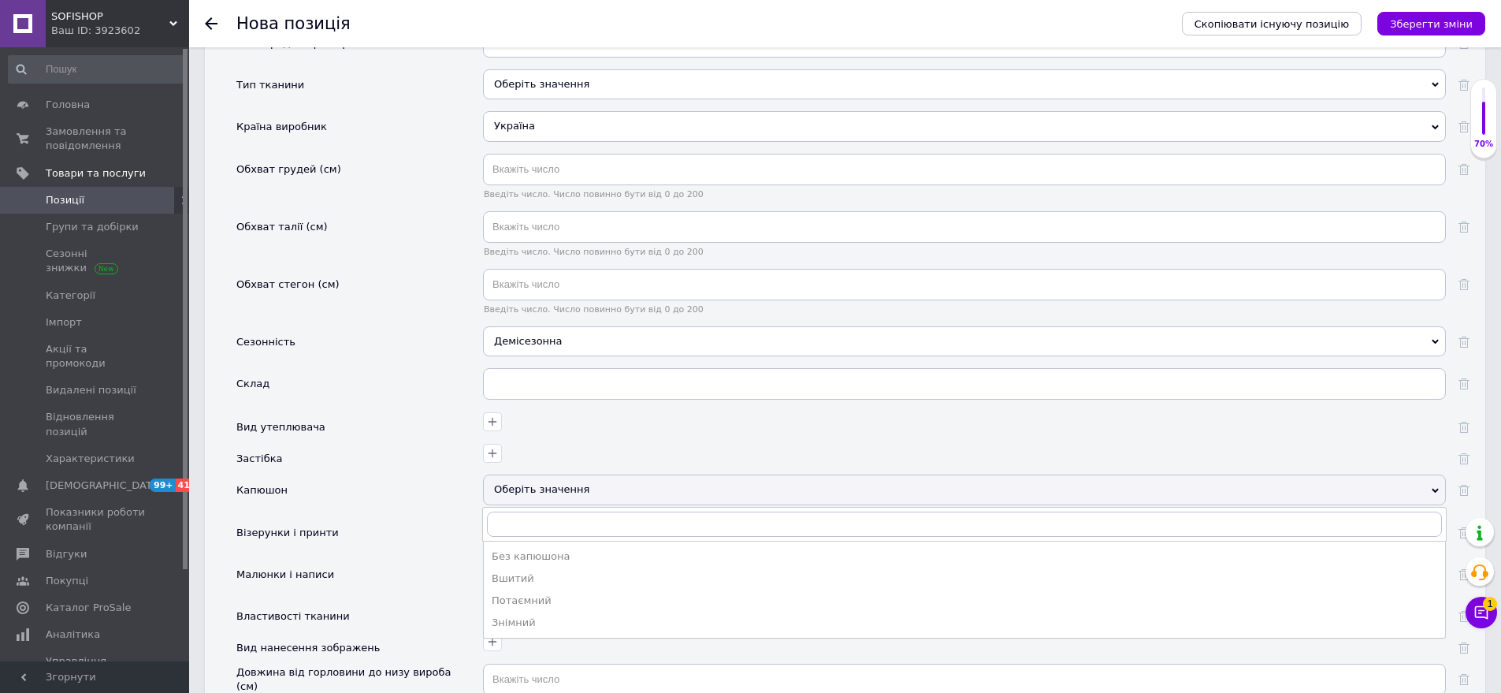
drag, startPoint x: 538, startPoint y: 551, endPoint x: 498, endPoint y: 549, distance: 39.5
click at [534, 551] on div "Без капюшона" at bounding box center [965, 556] width 946 height 14
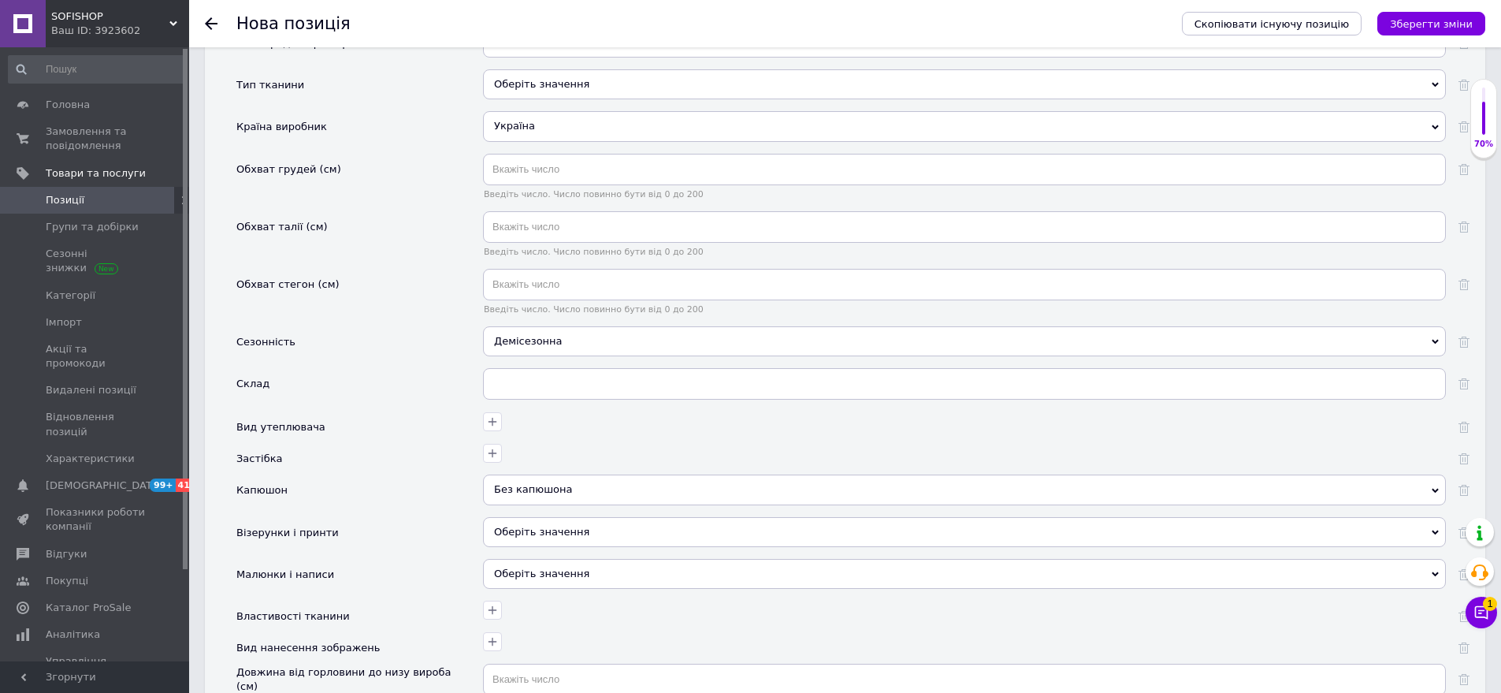
drag, startPoint x: 539, startPoint y: 560, endPoint x: 497, endPoint y: 527, distance: 52.8
click at [529, 555] on div "Міжнародний розмір Oversize S-L 2XL 2XL-3XL 3XL 3XL-4XL 4XL 4XL-5XL 5XL 5XL-6XL…" at bounding box center [852, 485] width 1233 height 914
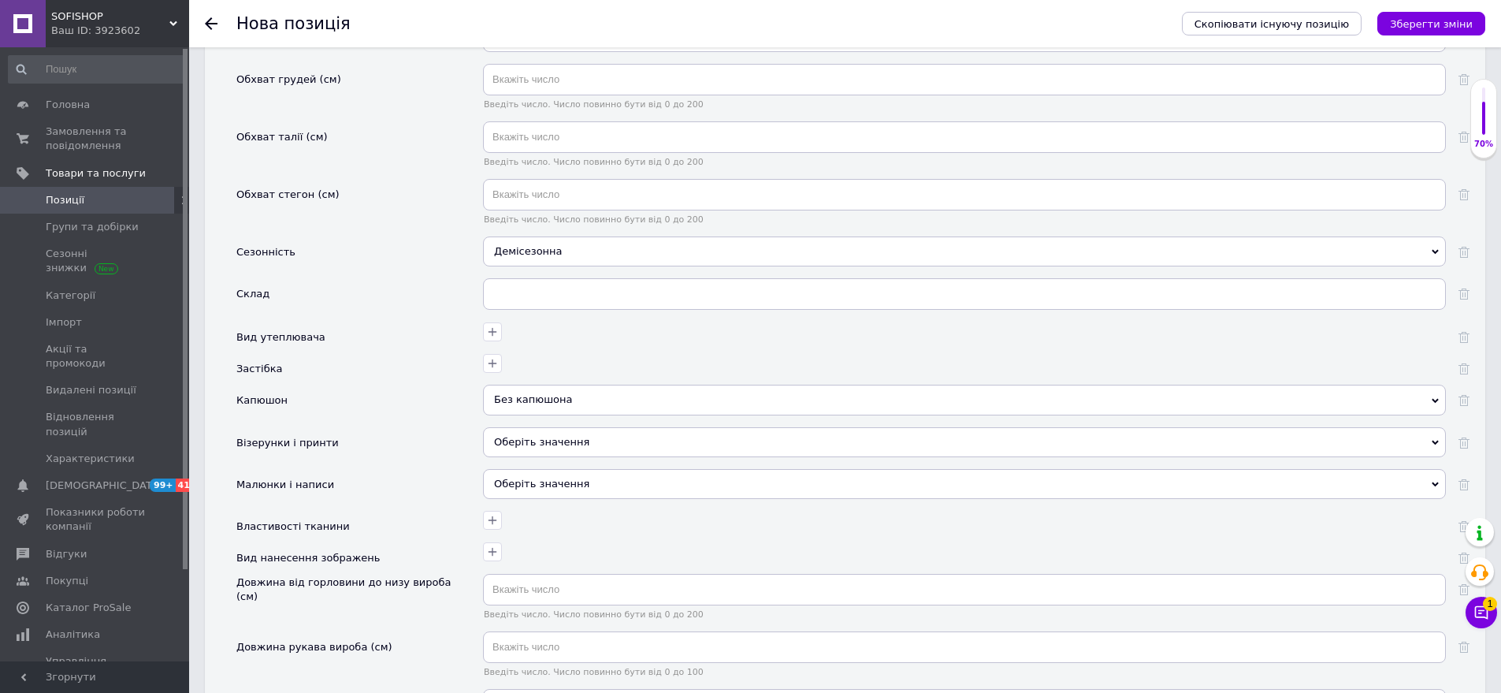
scroll to position [1952, 0]
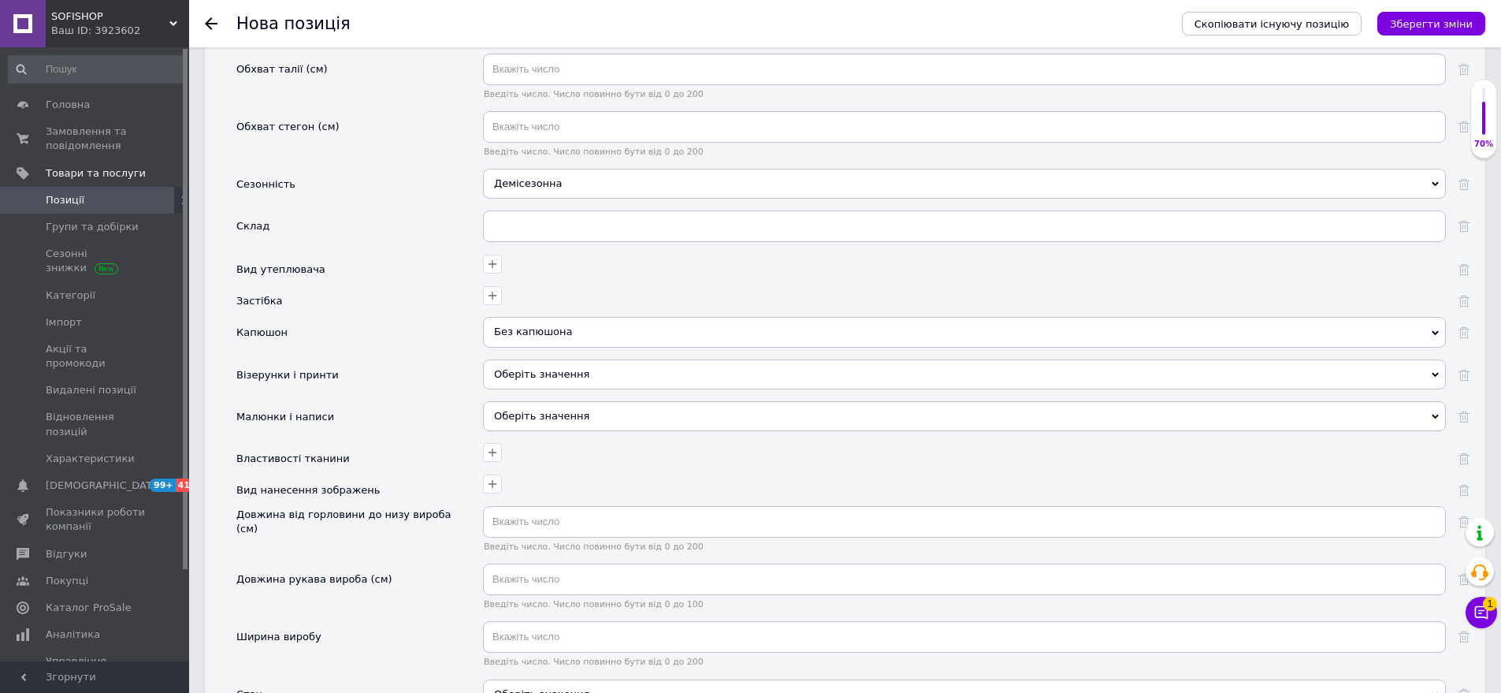
drag, startPoint x: 545, startPoint y: 416, endPoint x: 463, endPoint y: 348, distance: 106.3
click at [545, 415] on div "Оберіть значення" at bounding box center [964, 416] width 963 height 30
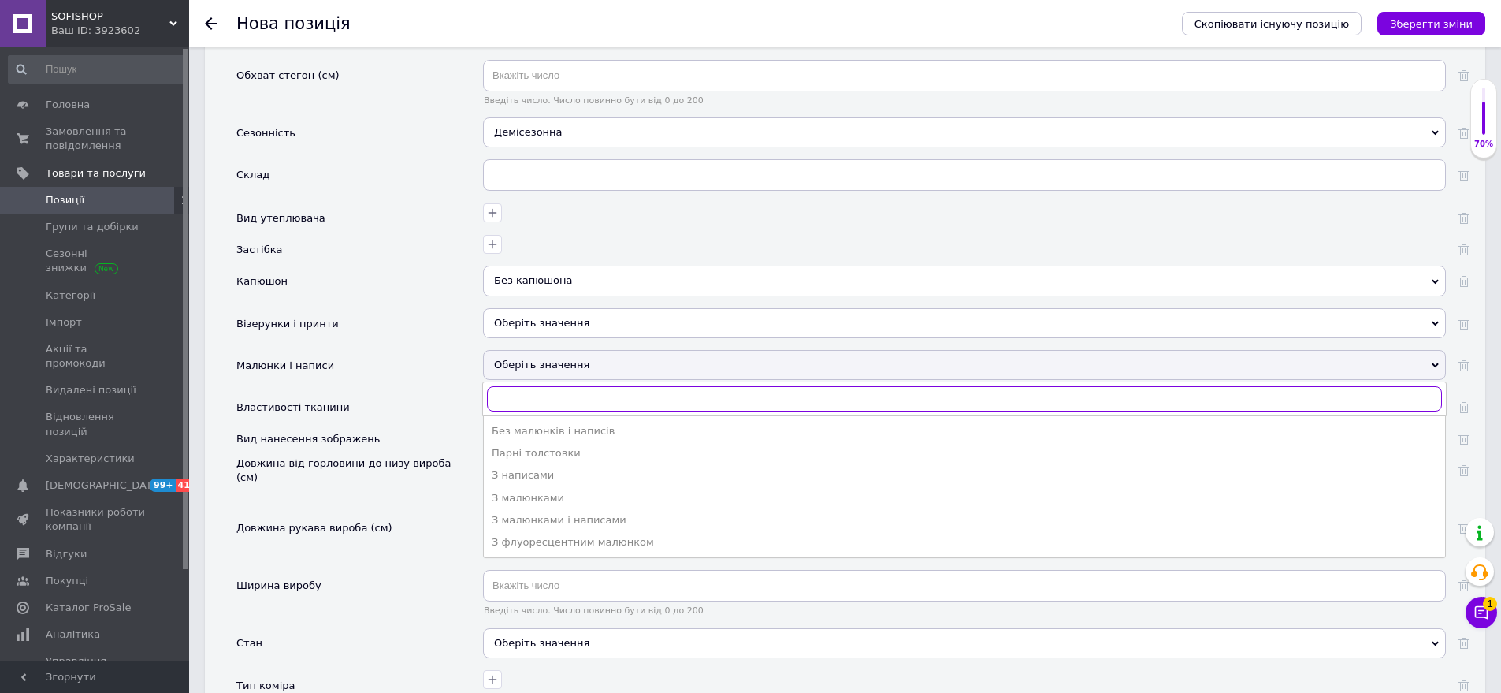
scroll to position [2031, 0]
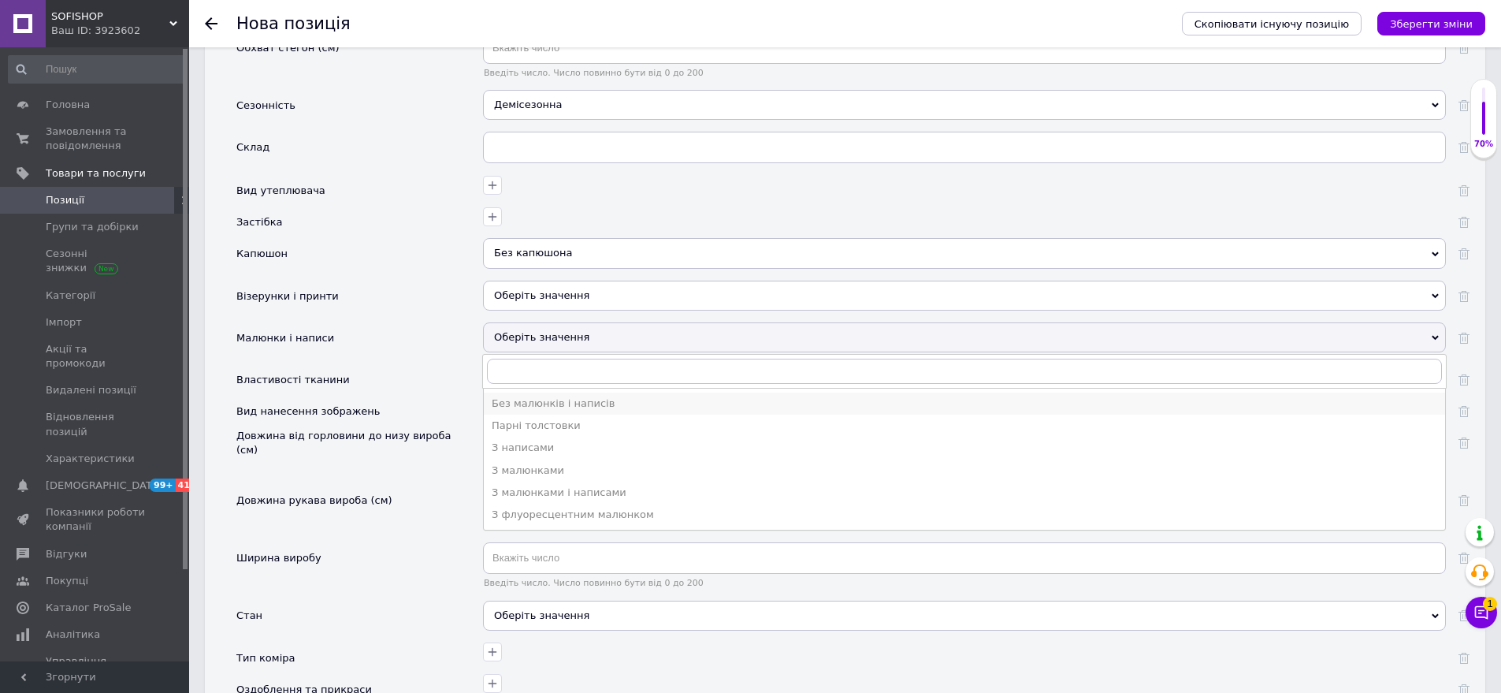
click at [571, 411] on div "Без малюнків і написів" at bounding box center [965, 403] width 946 height 14
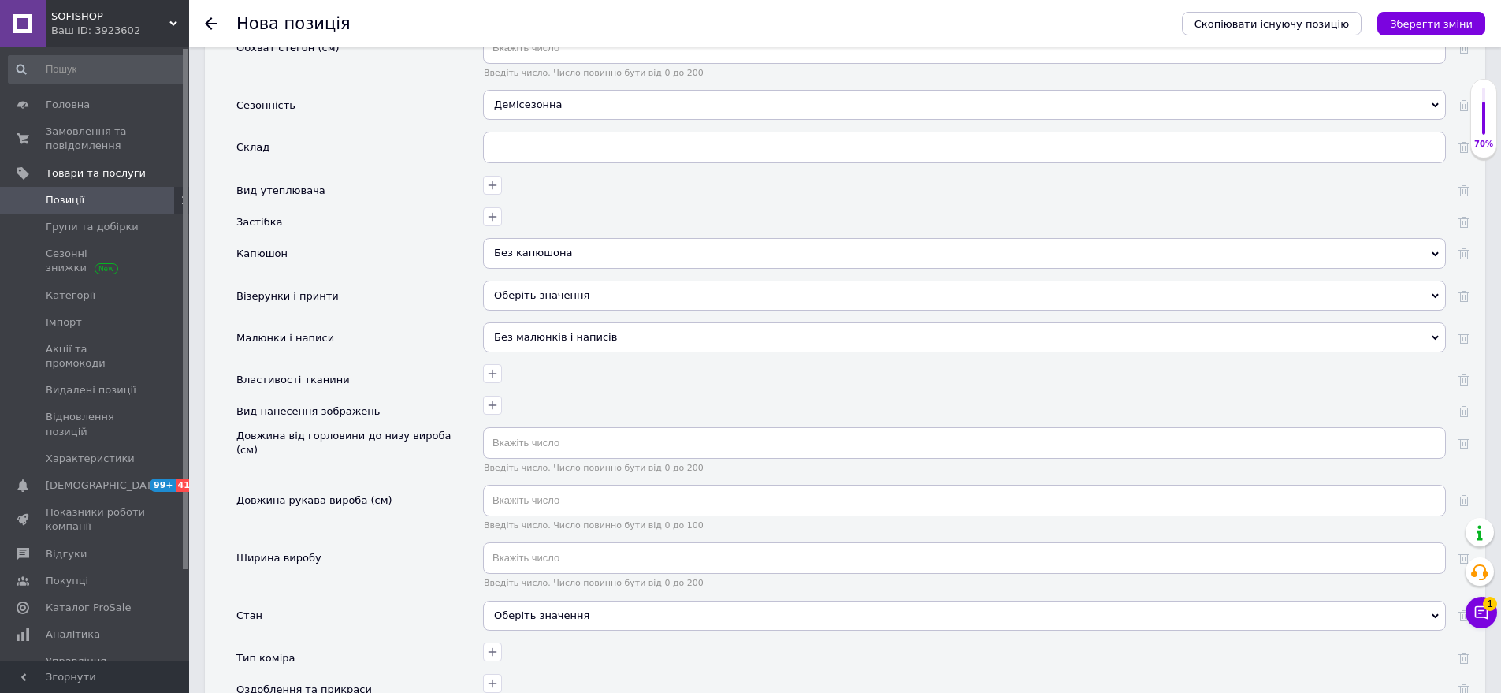
drag, startPoint x: 536, startPoint y: 615, endPoint x: 452, endPoint y: 545, distance: 109.7
click at [526, 608] on div "Оберіть значення" at bounding box center [964, 616] width 963 height 30
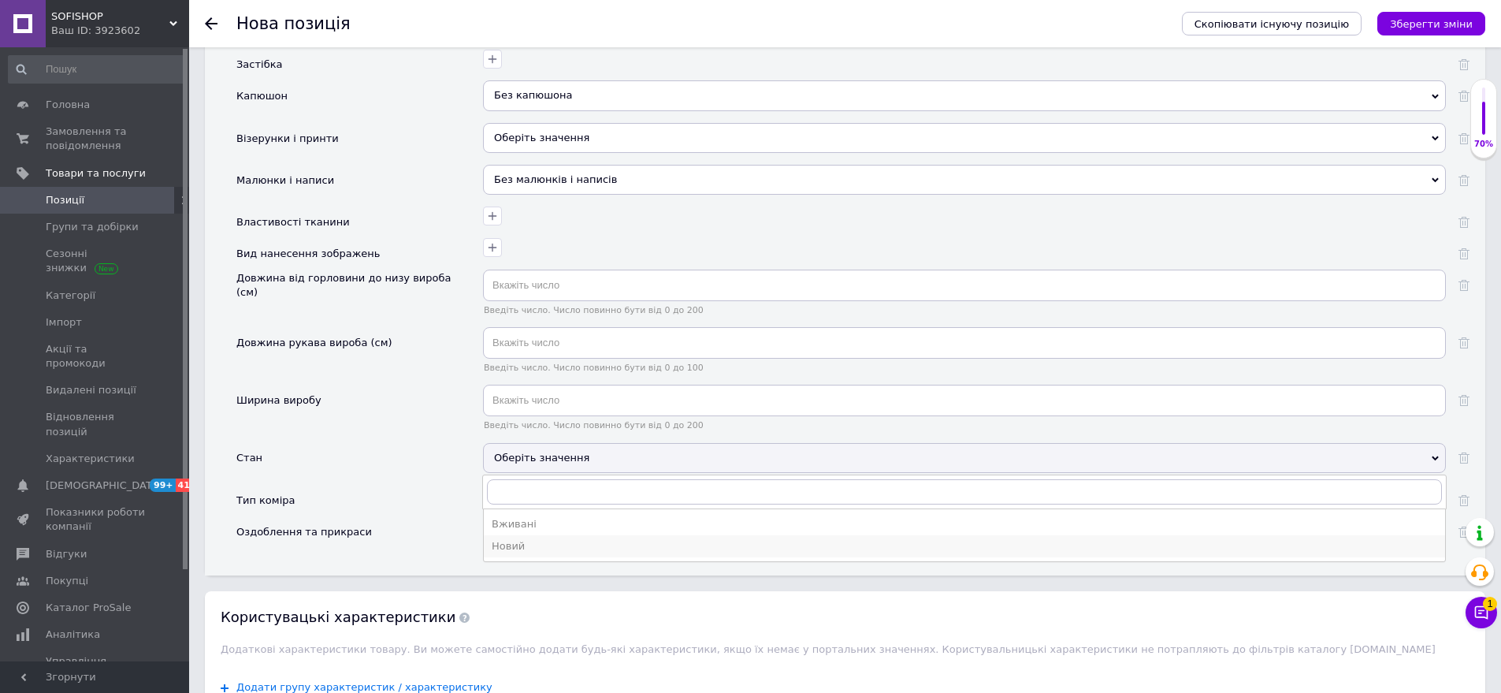
click at [569, 556] on li "Новий" at bounding box center [965, 546] width 962 height 22
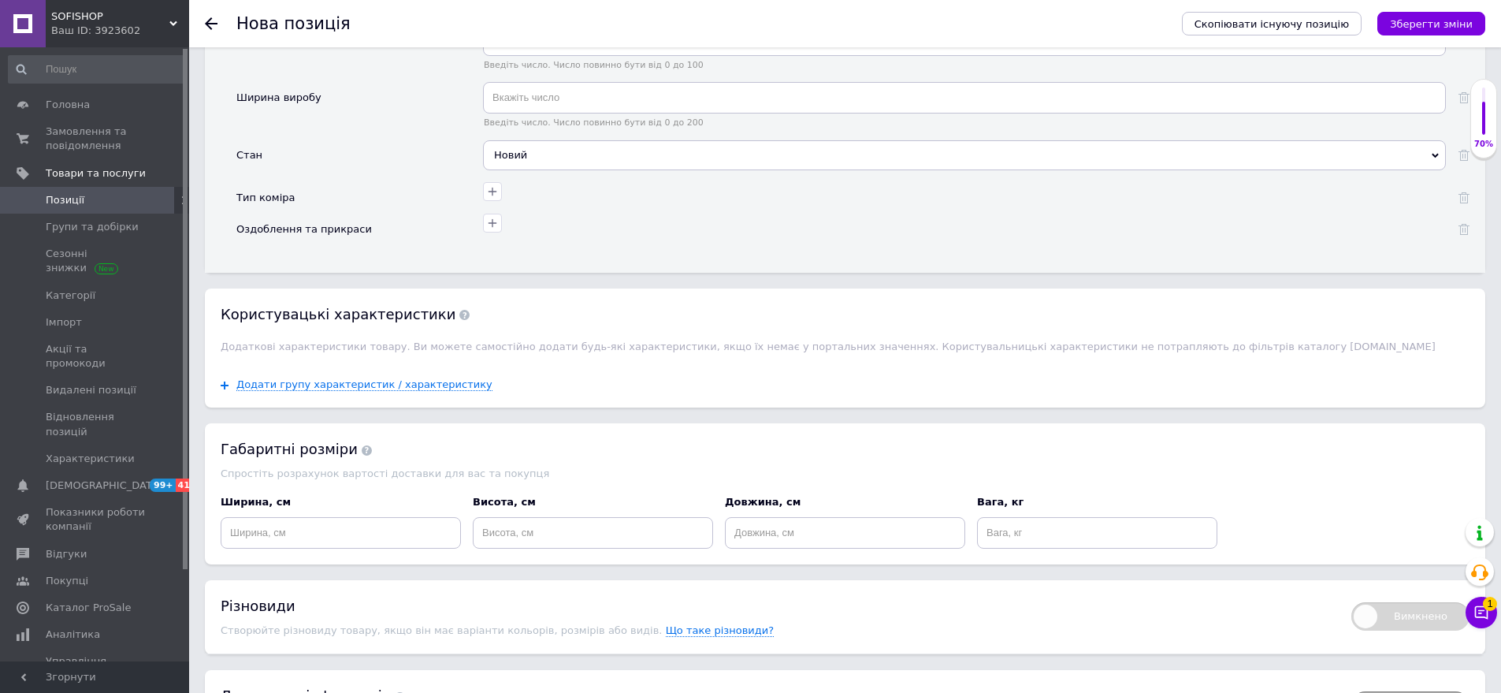
scroll to position [2606, 0]
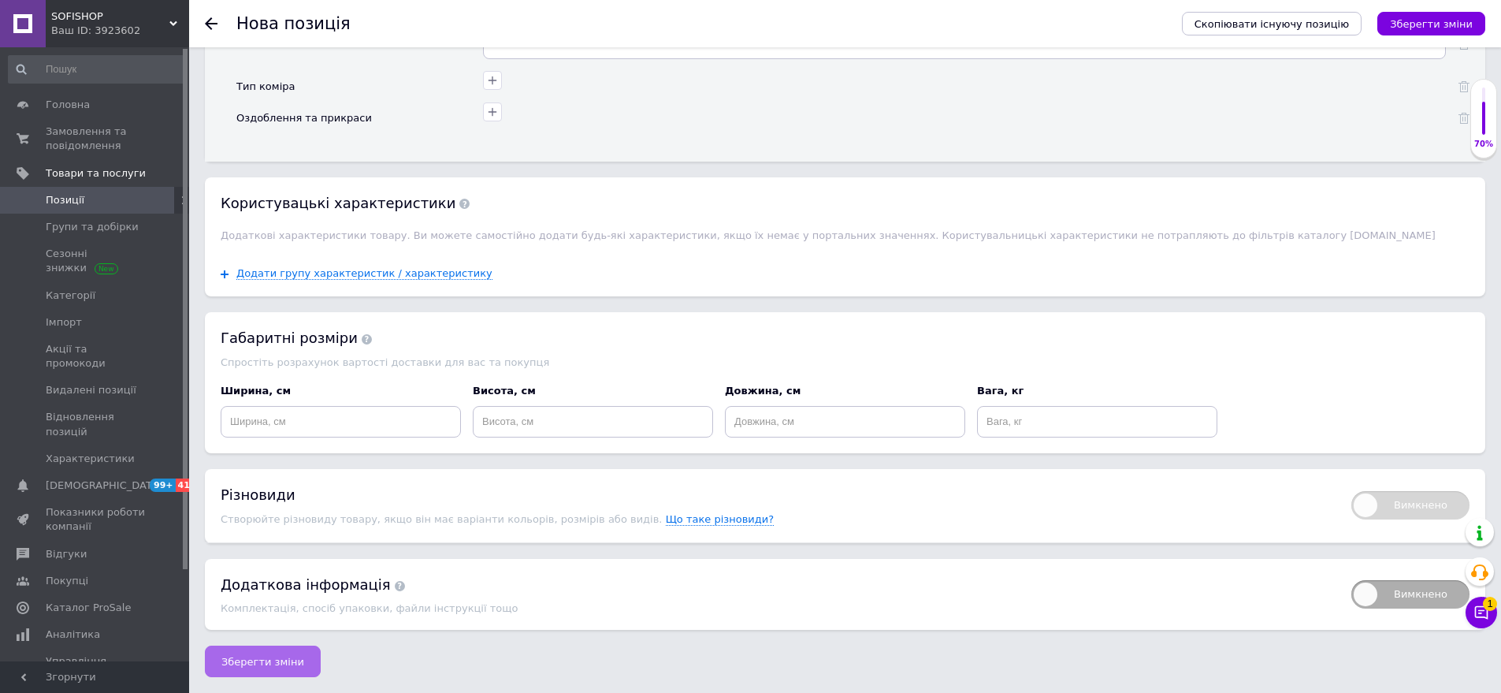
click at [249, 658] on span "Зберегти зміни" at bounding box center [262, 662] width 83 height 12
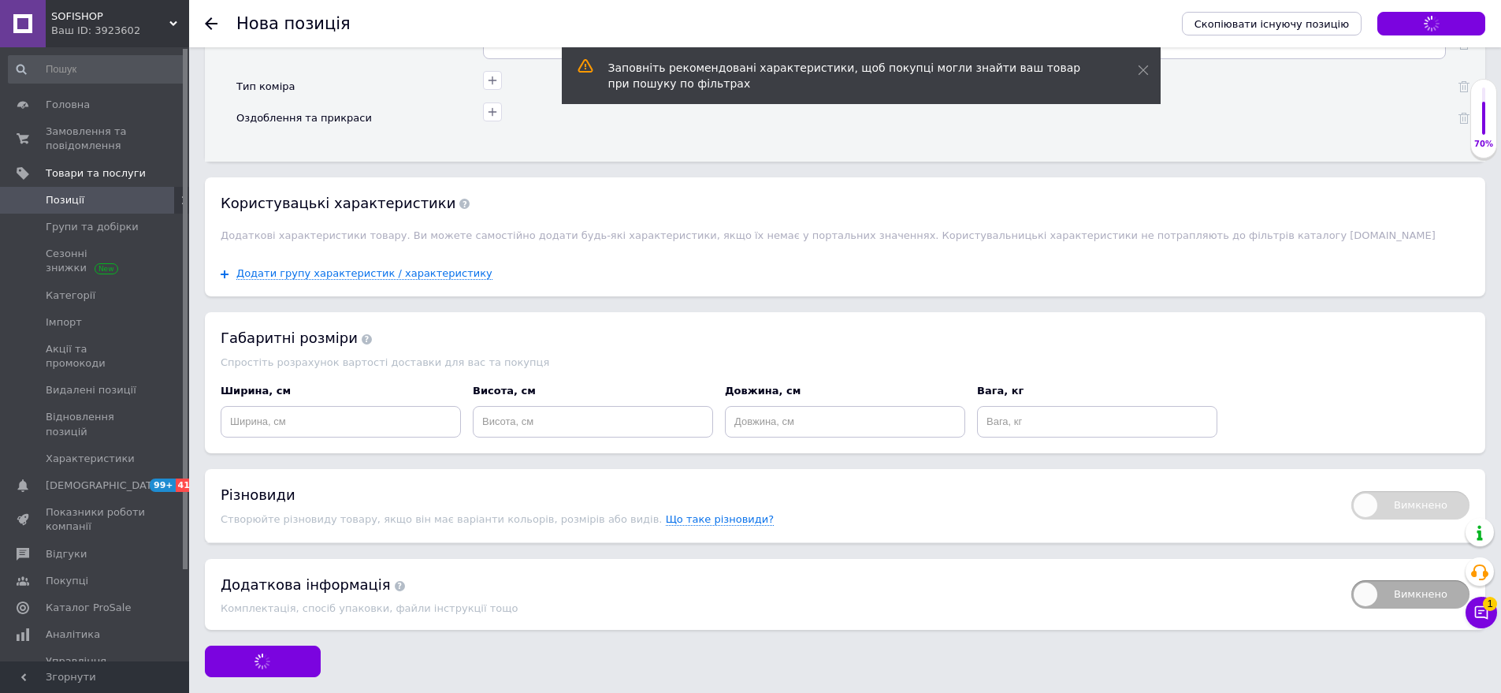
click at [413, 657] on div "Зберегти зміни" at bounding box center [845, 661] width 1281 height 32
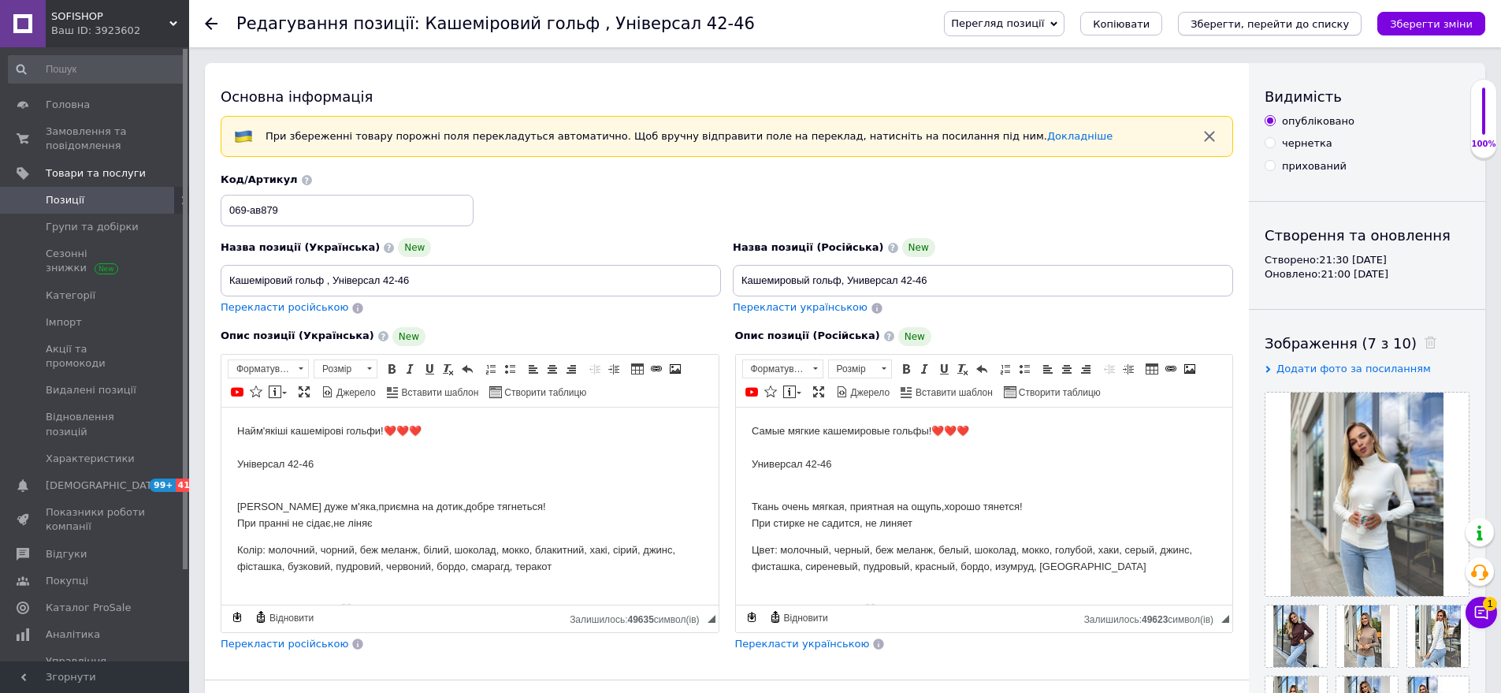
click at [1310, 20] on icon "Зберегти, перейти до списку" at bounding box center [1270, 24] width 158 height 12
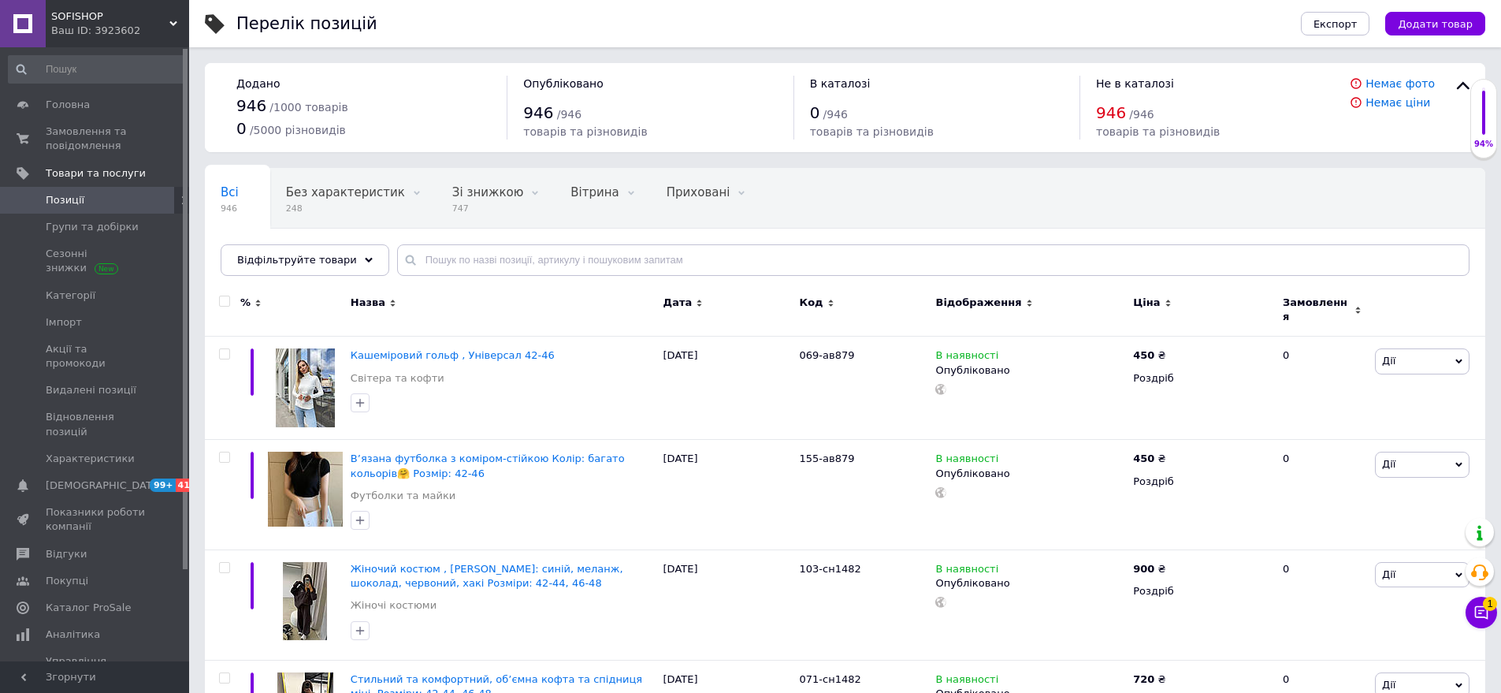
click at [106, 26] on div "Ваш ID: 3923602" at bounding box center [120, 31] width 138 height 14
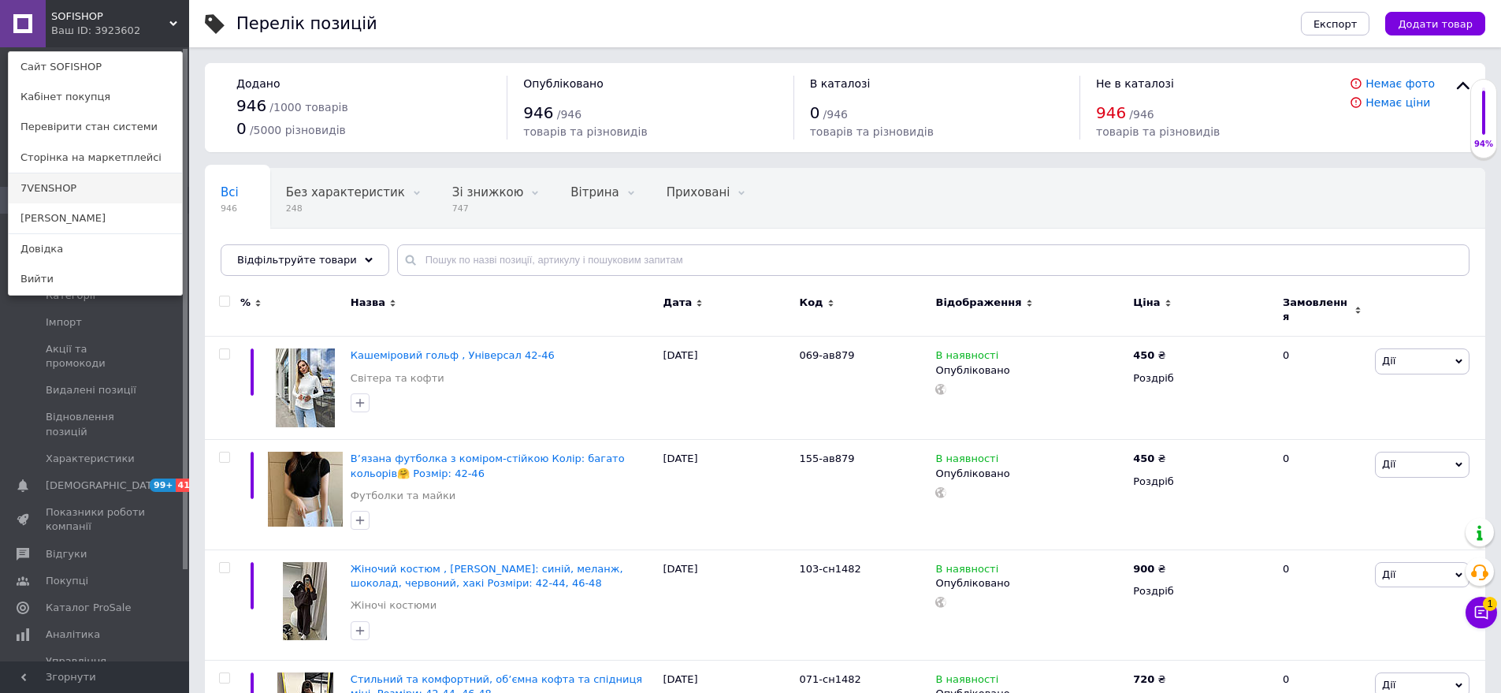
click at [115, 195] on link "7VENSHOP" at bounding box center [95, 188] width 173 height 30
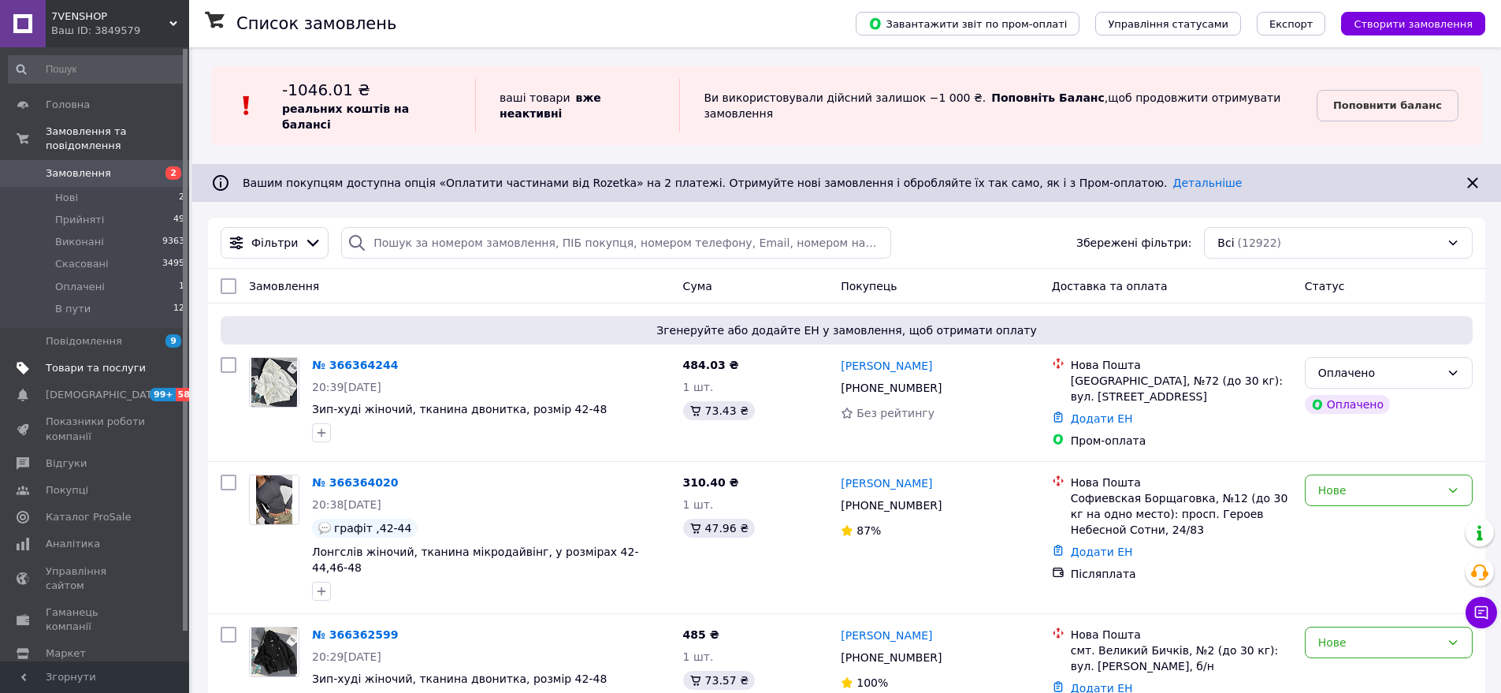
click at [72, 361] on span "Товари та послуги" at bounding box center [96, 368] width 100 height 14
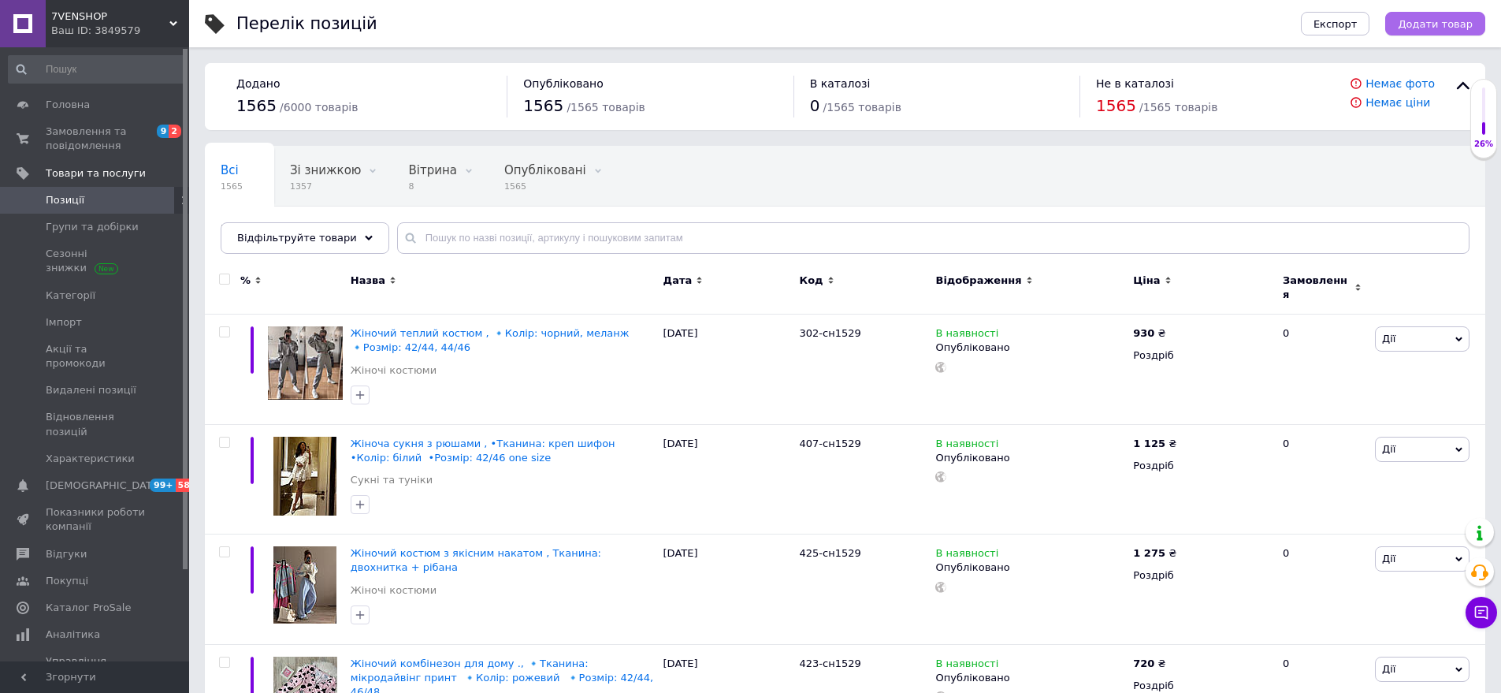
click at [1438, 19] on span "Додати товар" at bounding box center [1435, 24] width 75 height 12
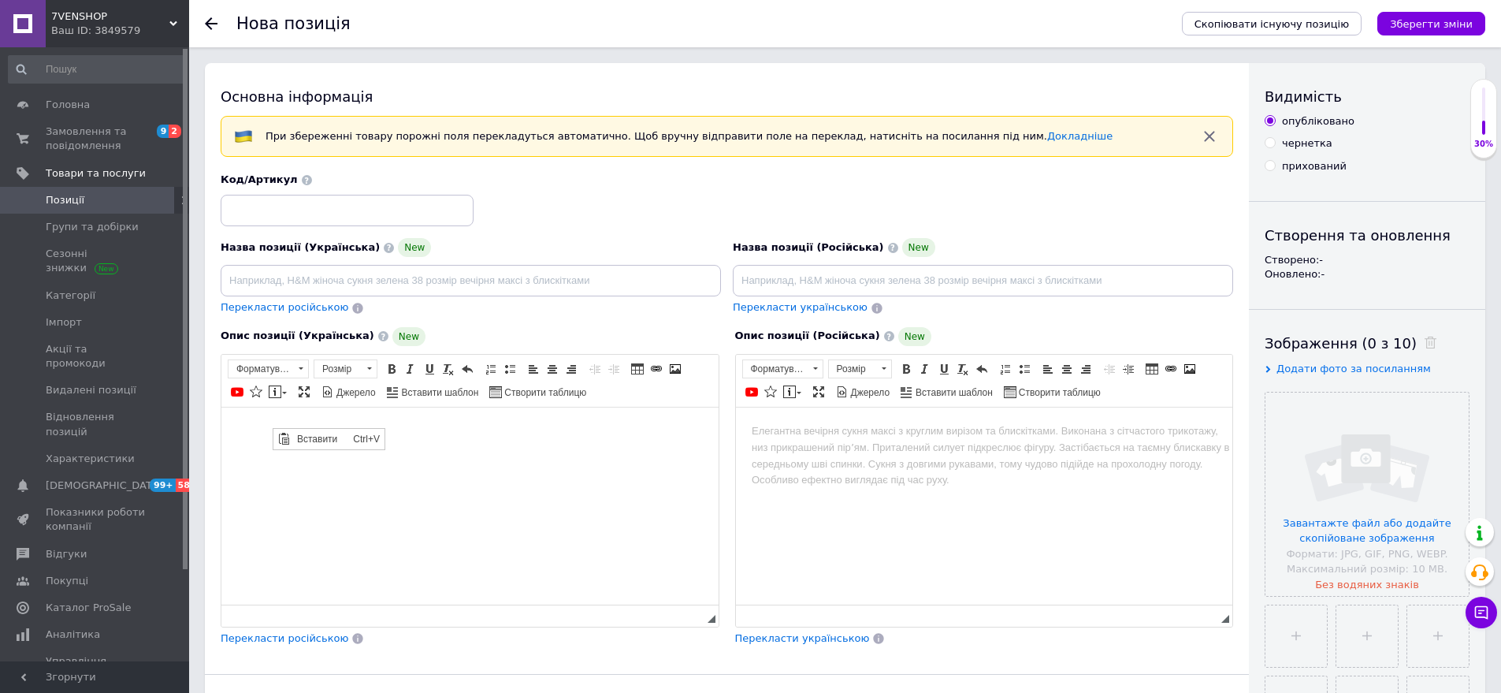
click at [291, 432] on span "Вставити" at bounding box center [283, 438] width 19 height 19
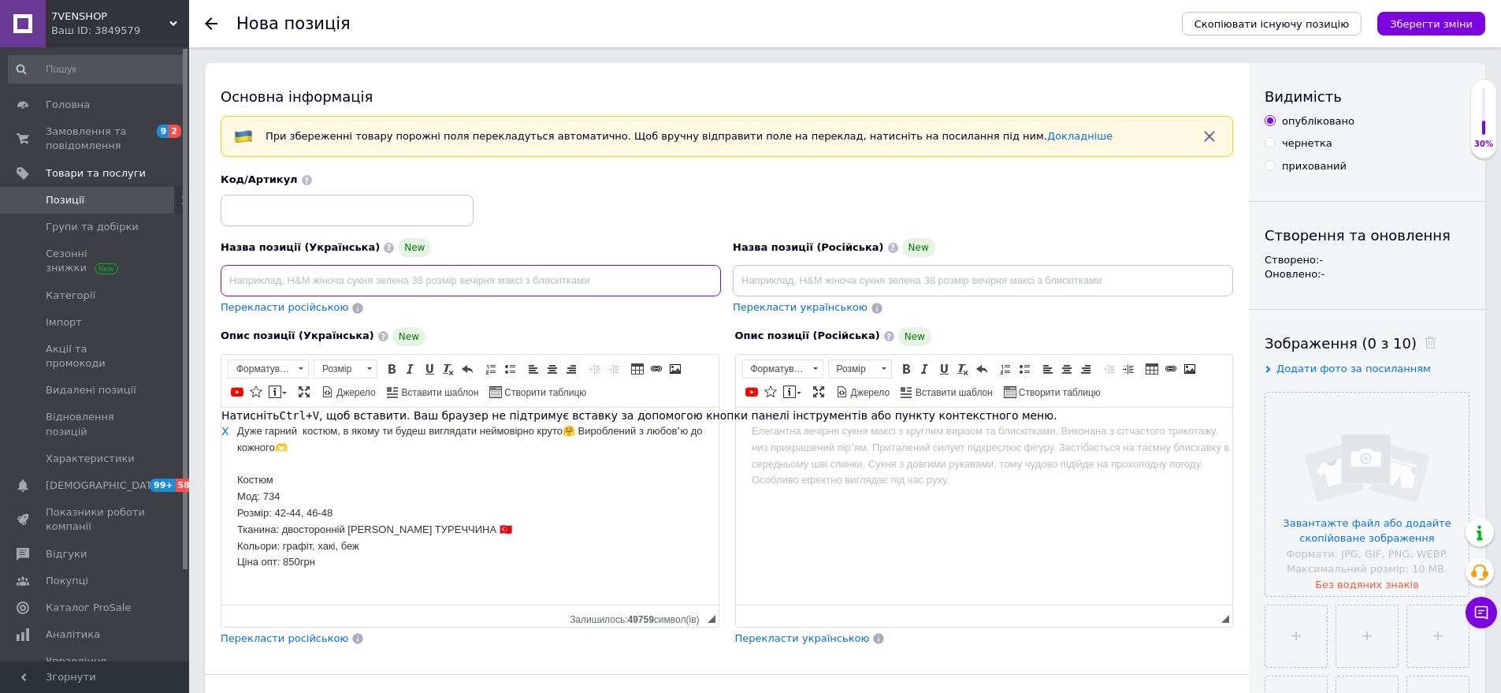
click at [264, 275] on input at bounding box center [471, 281] width 500 height 32
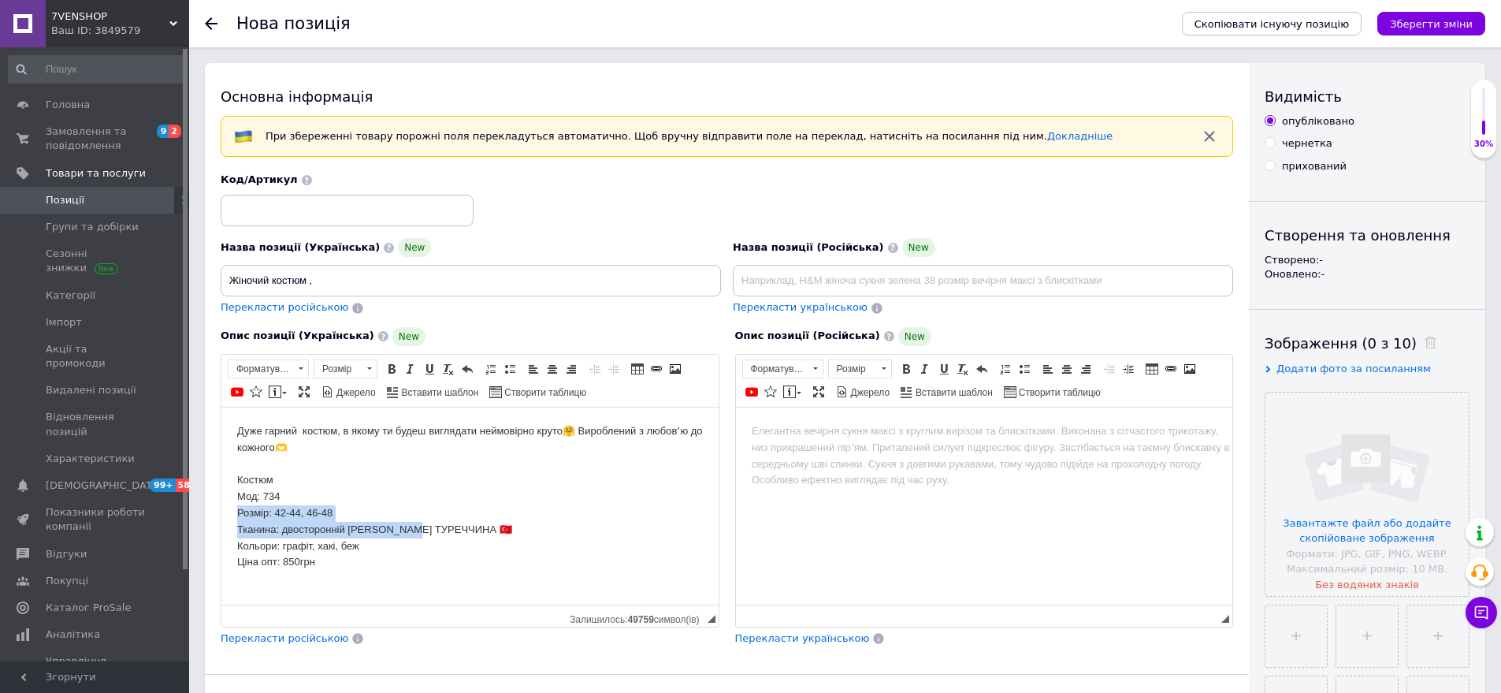
drag, startPoint x: 236, startPoint y: 515, endPoint x: 404, endPoint y: 532, distance: 168.8
click at [404, 532] on html "Дуже гарний костюм, в якому ти будеш виглядати неймовірно круто🤗 Вироблений з л…" at bounding box center [469, 504] width 497 height 195
click at [427, 554] on span "Копіювати" at bounding box center [445, 559] width 61 height 19
copy body "Розмір: 42-44, 46-48 Тканина: двосторонній полар фліс"
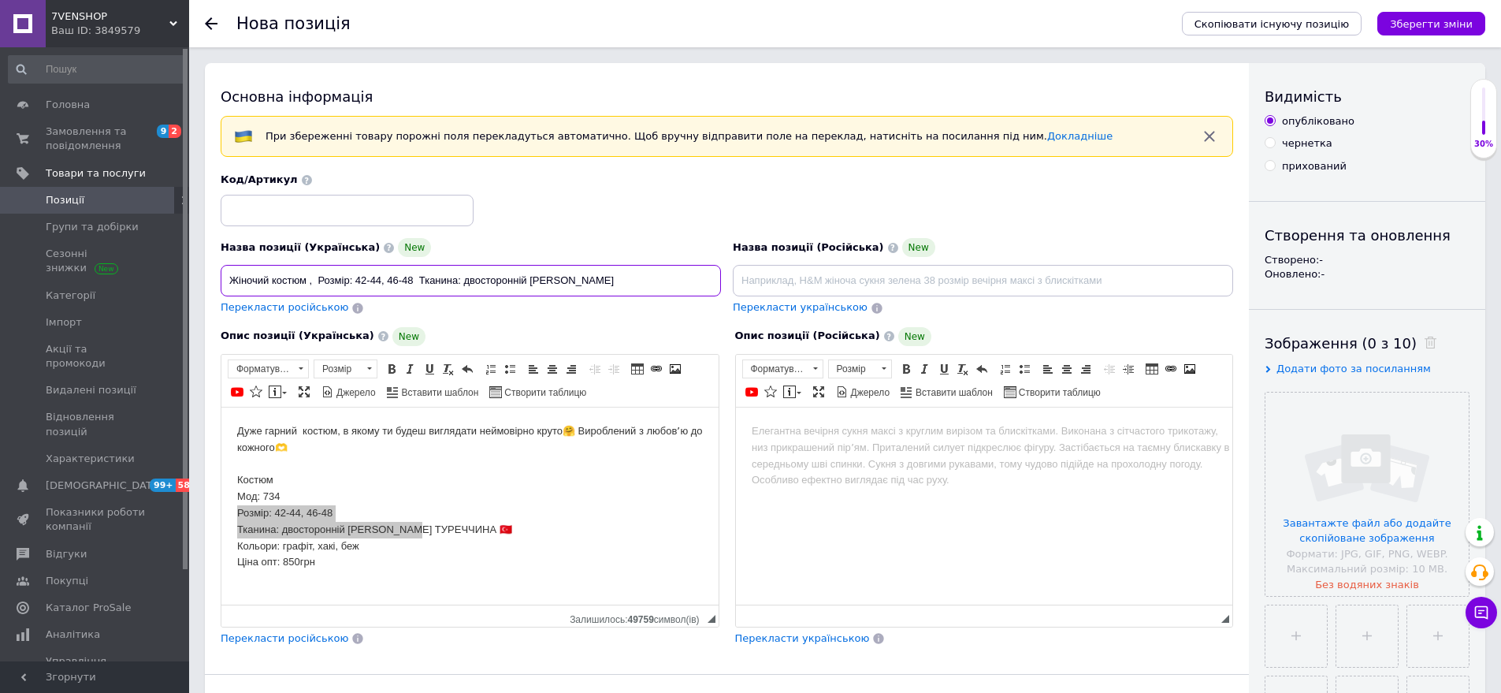
type input "Жіночий костюм , Розмір: 42-44, 46-48 Тканина: двосторонній полар фліс"
click at [296, 210] on input at bounding box center [347, 211] width 253 height 32
type input "734-сн1513"
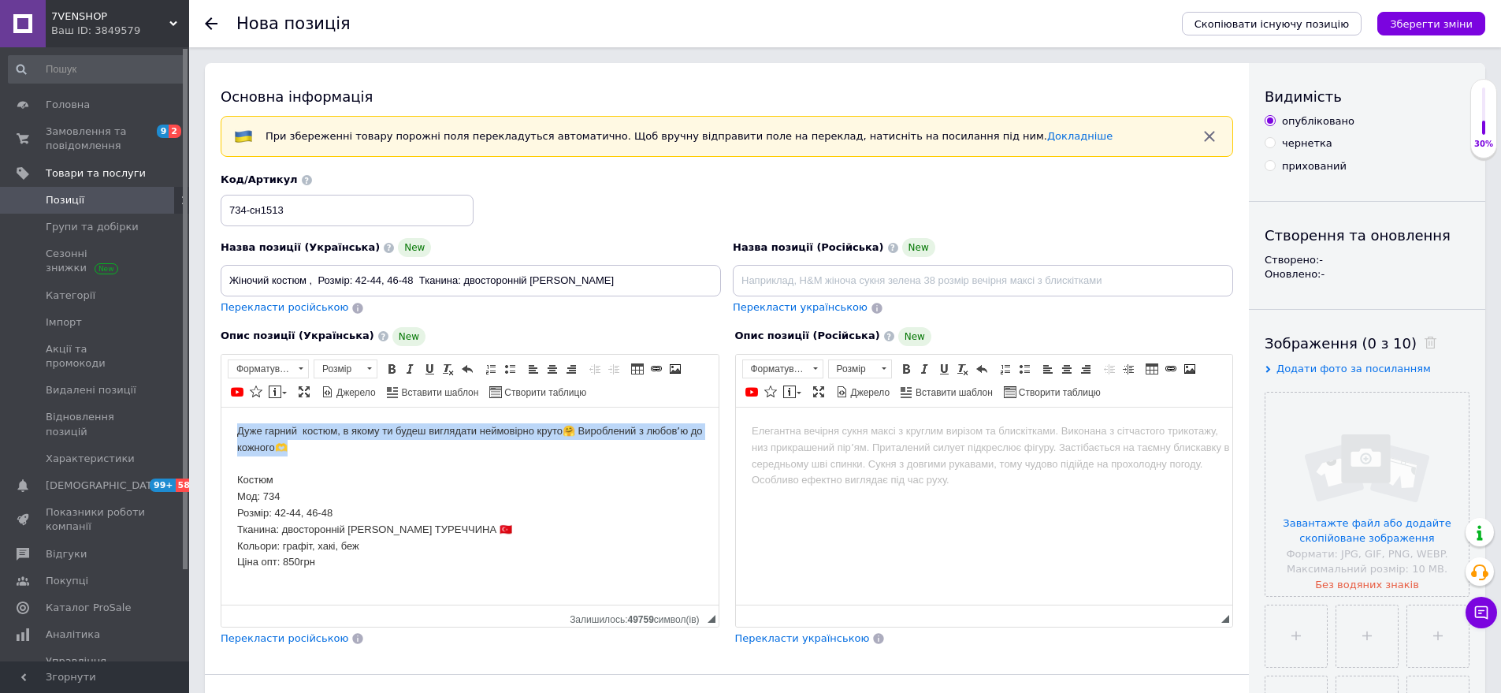
drag, startPoint x: 236, startPoint y: 427, endPoint x: 310, endPoint y: 445, distance: 75.3
click at [310, 445] on html "Дуже гарний костюм, в якому ти будеш виглядати неймовірно круто🤗 Вироблений з л…" at bounding box center [469, 504] width 497 height 195
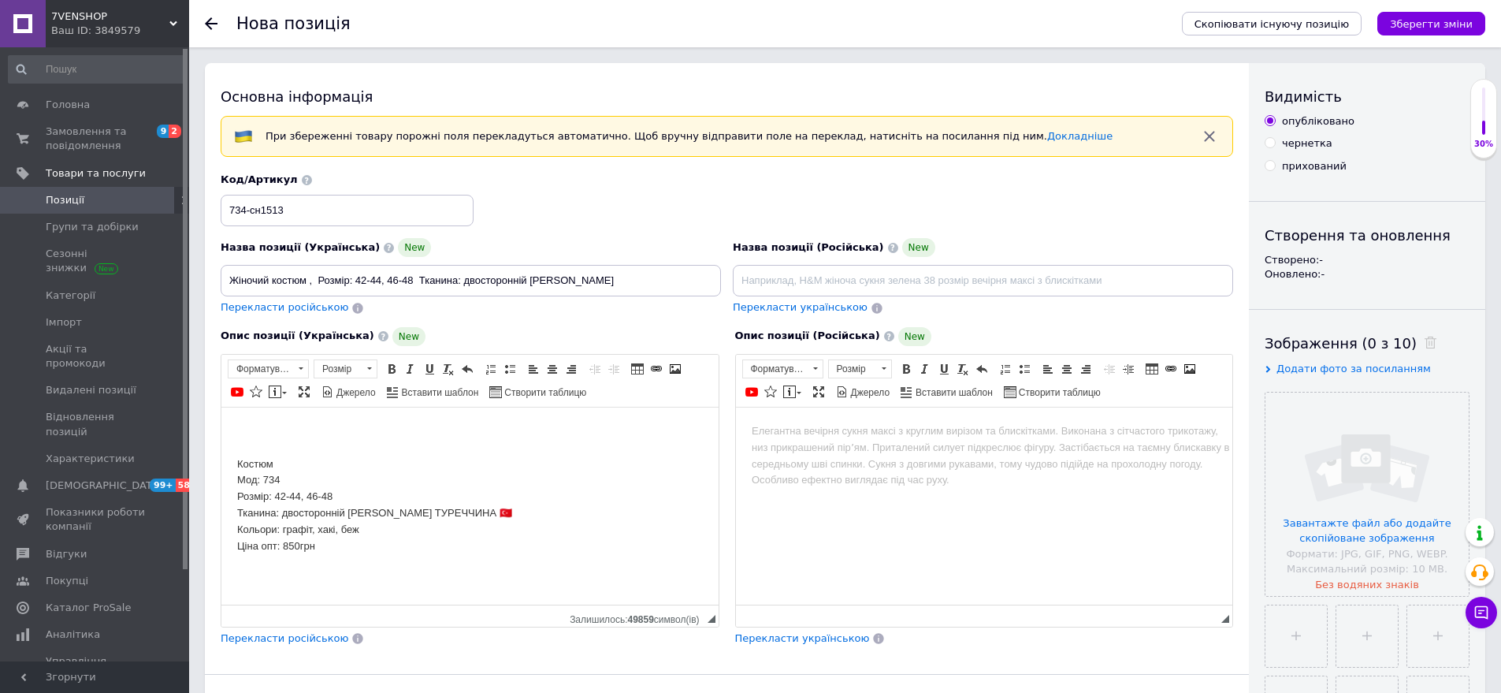
drag, startPoint x: 229, startPoint y: 547, endPoint x: 356, endPoint y: 542, distance: 127.0
click at [356, 542] on html "Костюм Мод: 734 Розмір: 42-44, 46-48 Тканина: двосторонній полар фліс ТУРЕЧЧИНА…" at bounding box center [469, 496] width 497 height 179
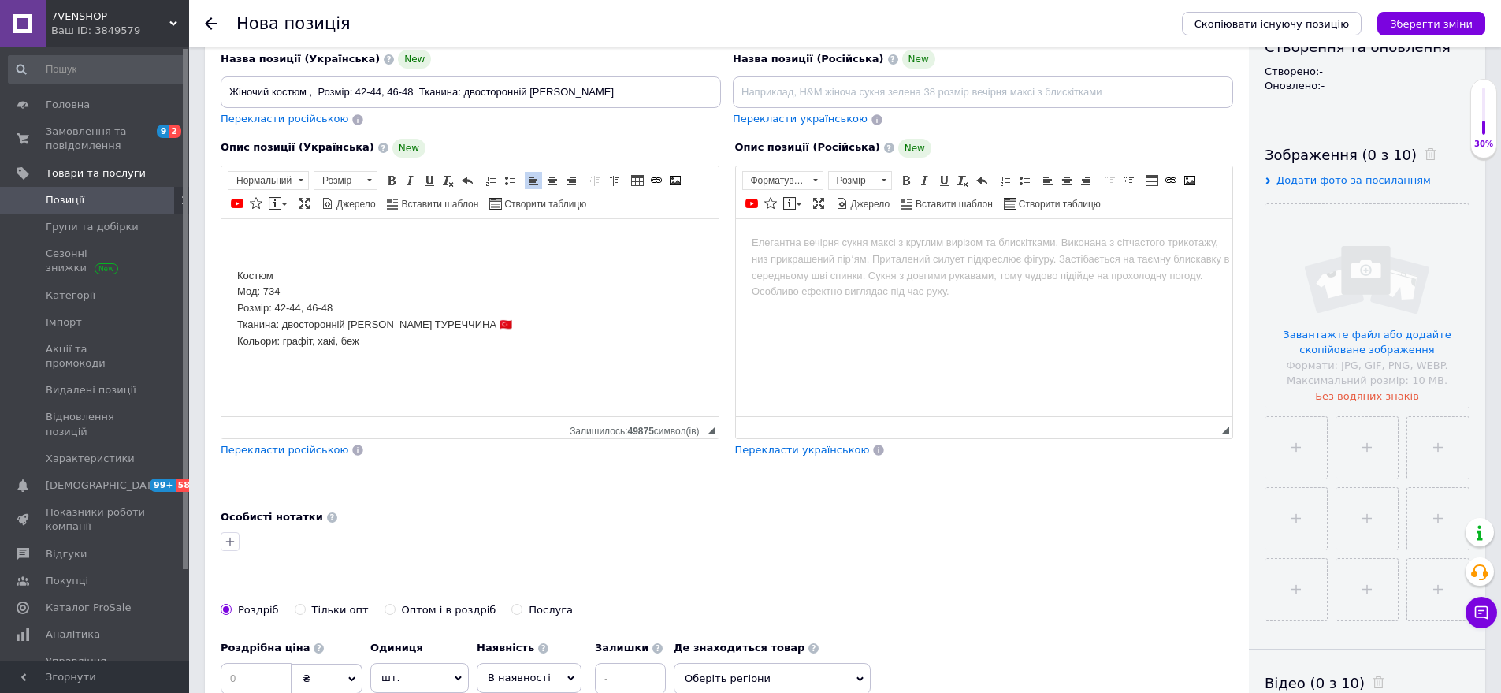
scroll to position [236, 0]
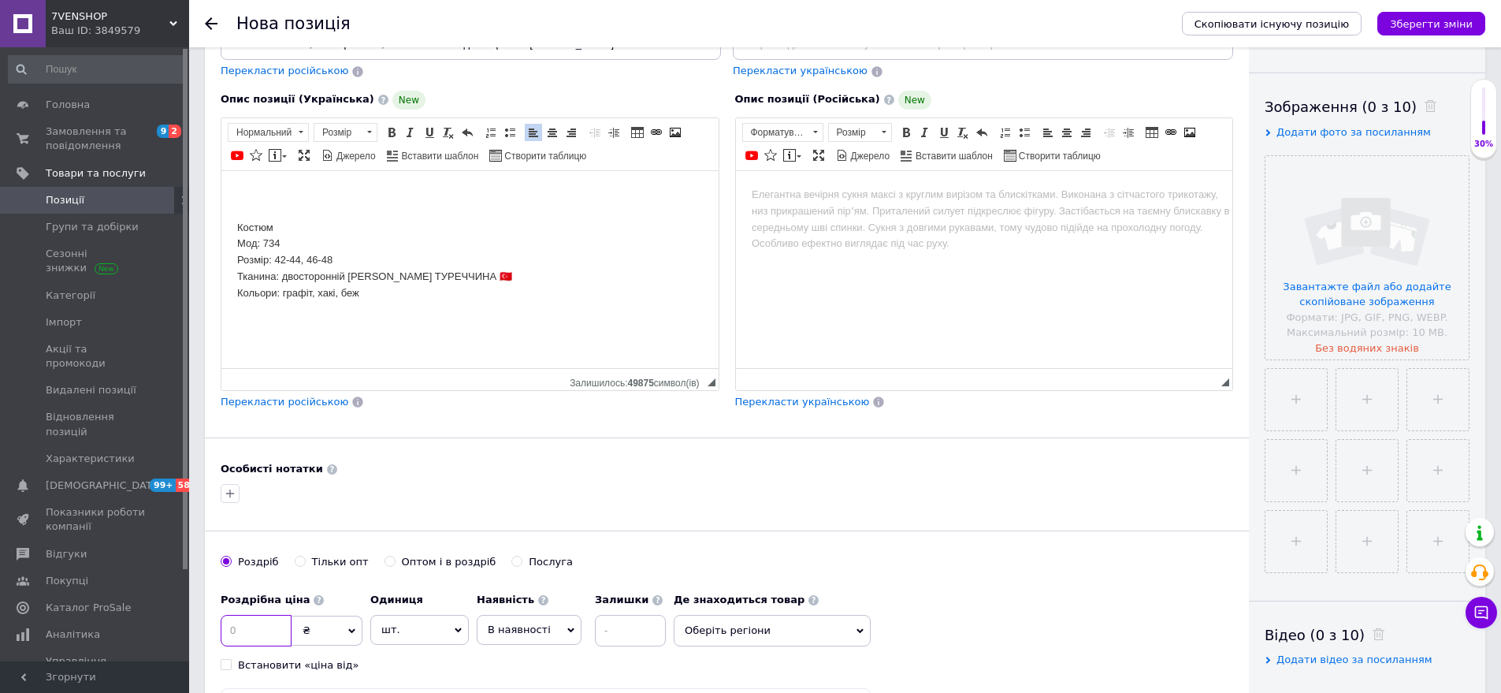
click at [259, 619] on input at bounding box center [256, 631] width 71 height 32
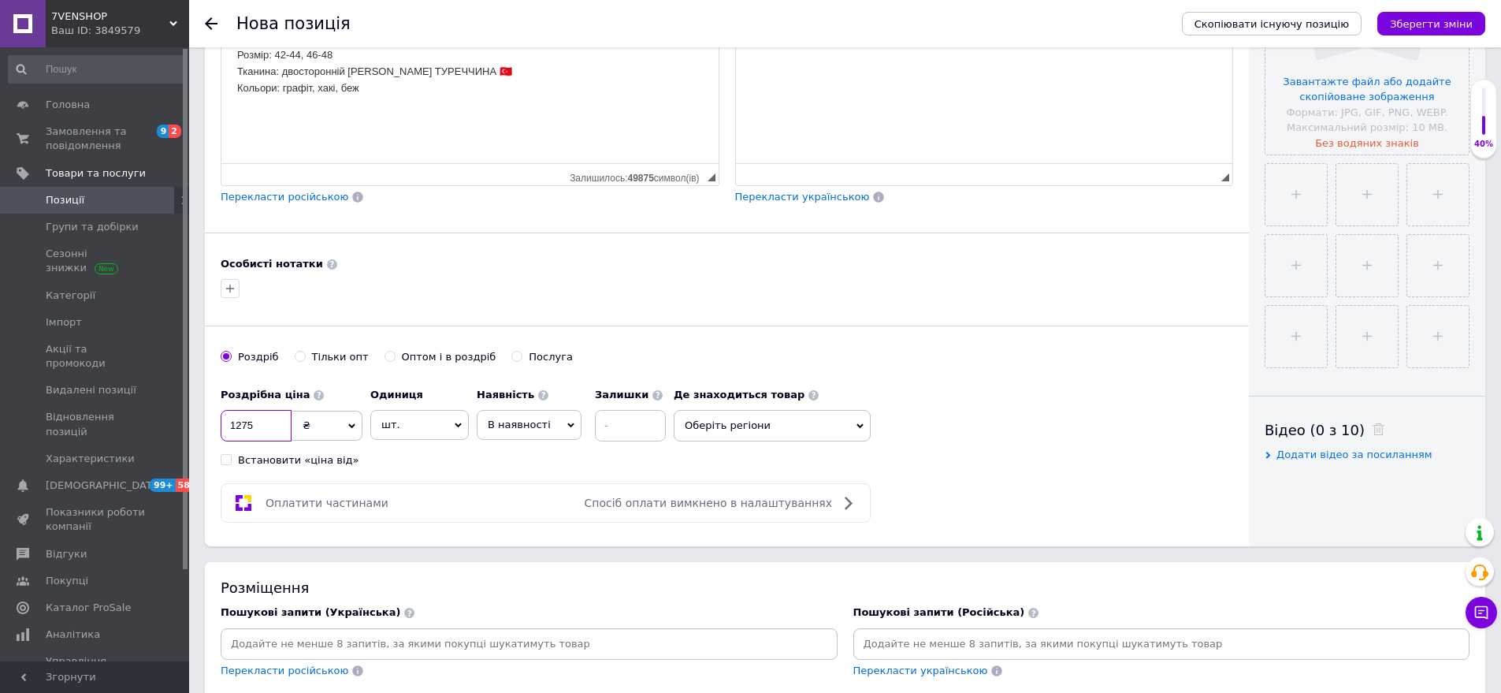
scroll to position [473, 0]
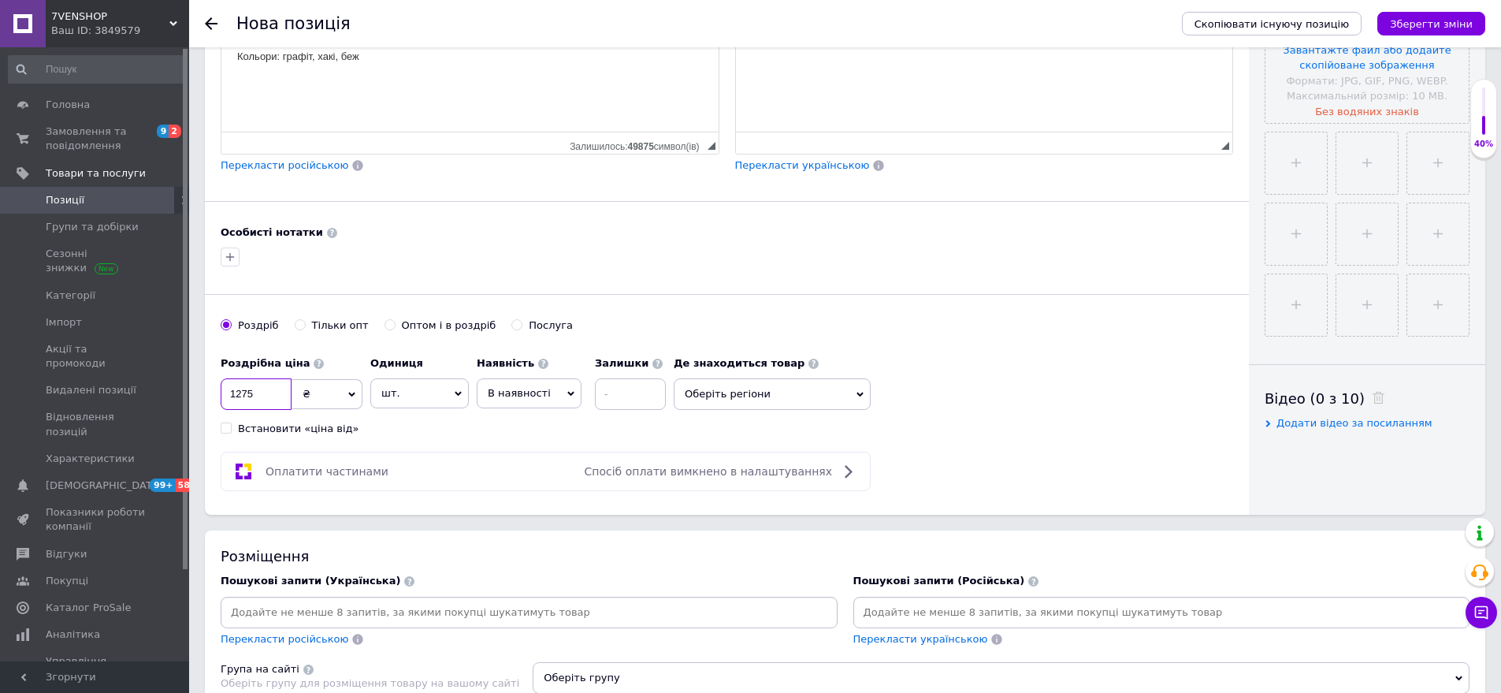
type input "1275"
drag, startPoint x: 757, startPoint y: 401, endPoint x: 774, endPoint y: 437, distance: 39.1
click at [762, 420] on div "Роздрібна ціна 1275 ₴ $ EUR CHF GBP ¥ PLN ₸ MDL HUF KGS CNY TRY KRW lei Встанов…" at bounding box center [727, 391] width 1013 height 87
click at [774, 438] on div "Основна інформація При збереженні товару порожні поля перекладуться автоматично…" at bounding box center [727, 52] width 1044 height 924
click at [735, 408] on span "Оберіть регіони" at bounding box center [772, 394] width 197 height 32
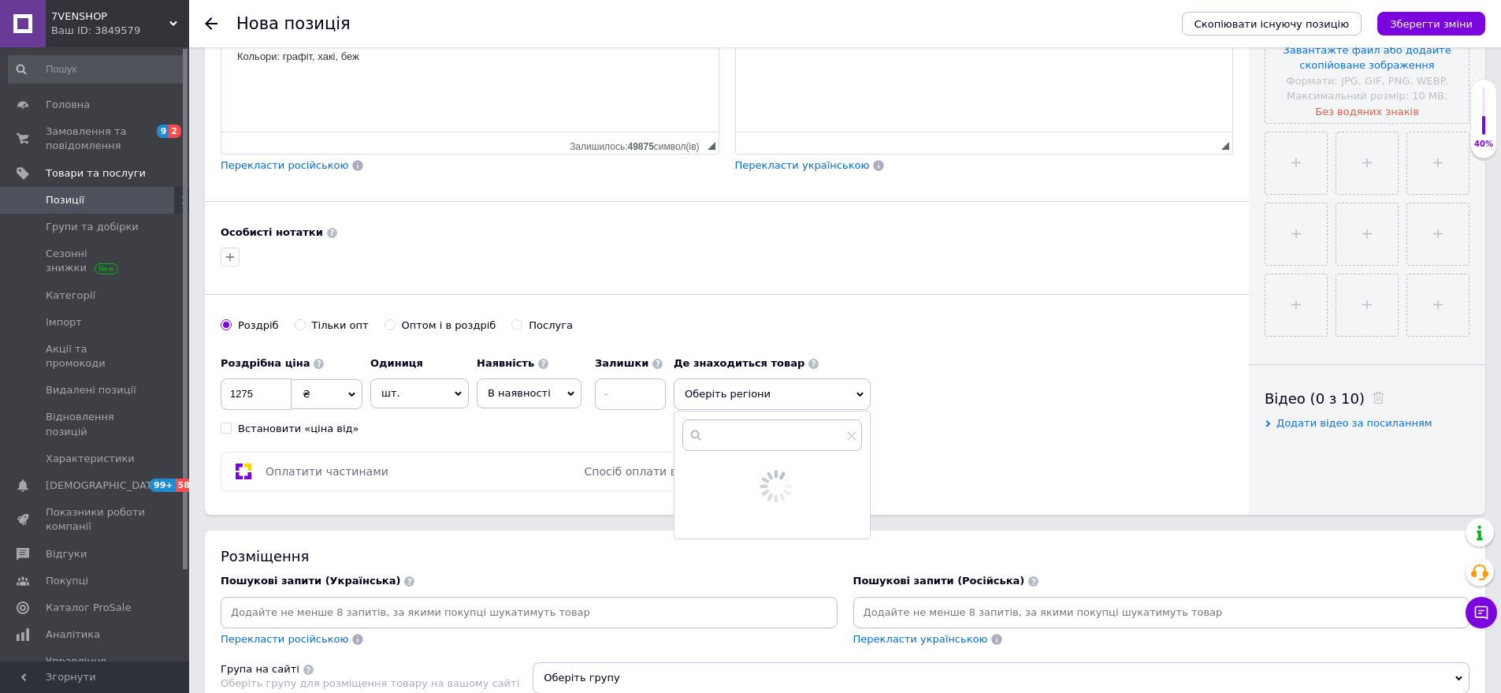
click at [750, 440] on input "text" at bounding box center [773, 435] width 180 height 32
type input "оде"
drag, startPoint x: 739, startPoint y: 468, endPoint x: 773, endPoint y: 524, distance: 65.4
click at [740, 468] on span "са" at bounding box center [745, 473] width 12 height 12
checkbox input "true"
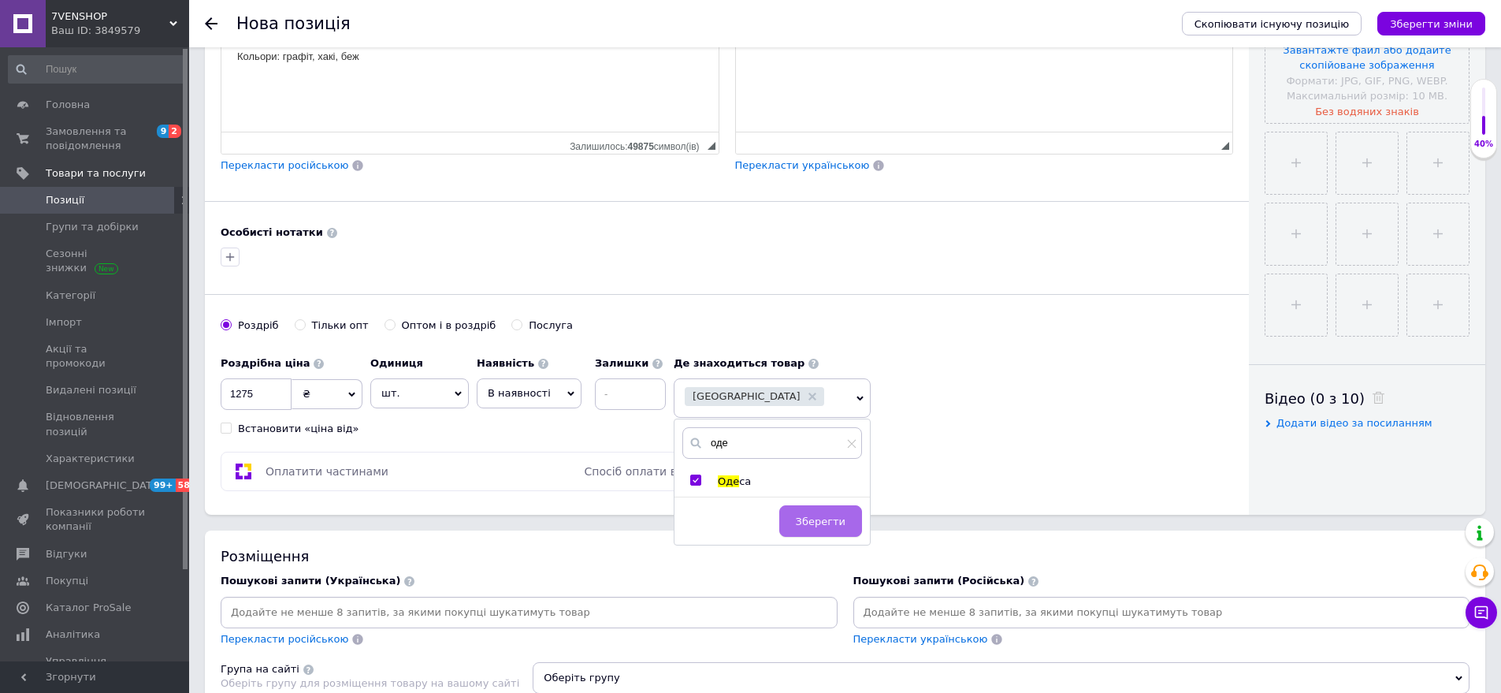
click at [800, 516] on button "Зберегти" at bounding box center [820, 521] width 83 height 32
click at [1411, 84] on input "file" at bounding box center [1367, 21] width 203 height 203
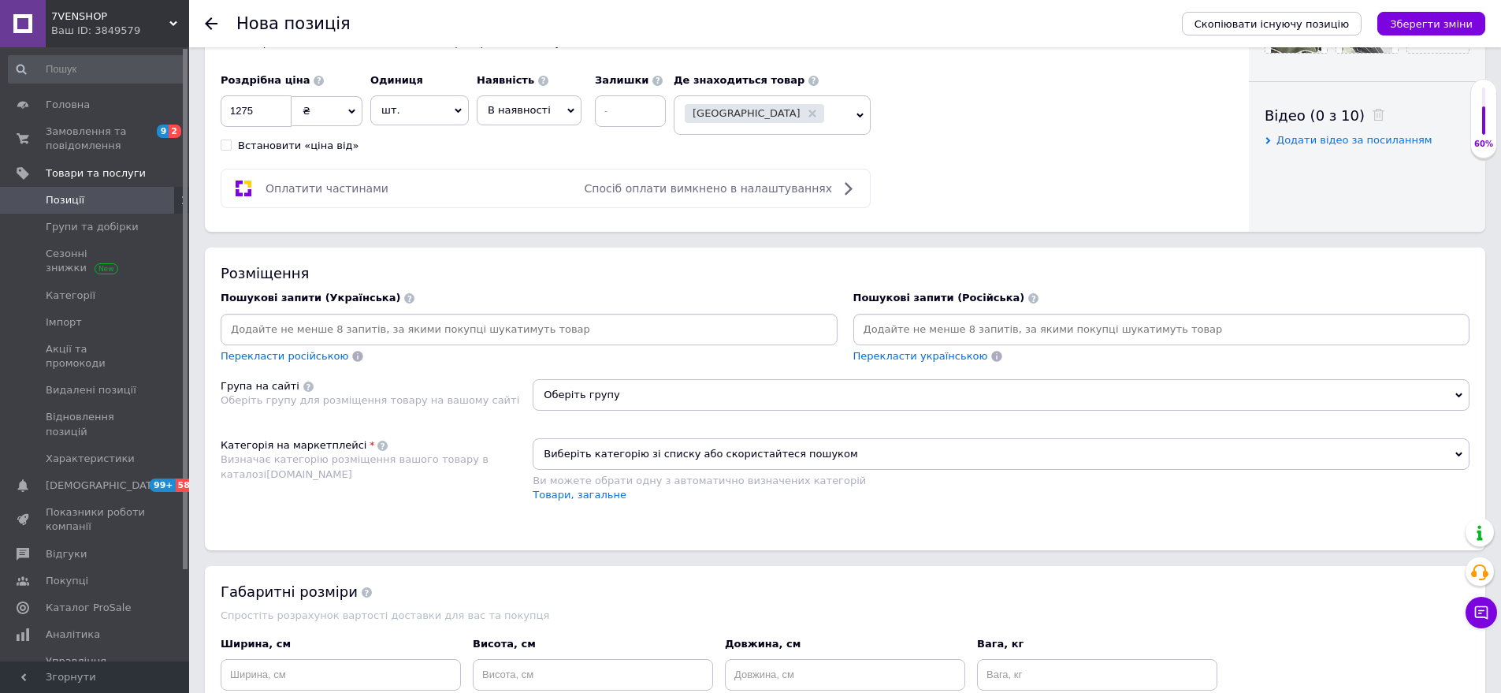
scroll to position [788, 0]
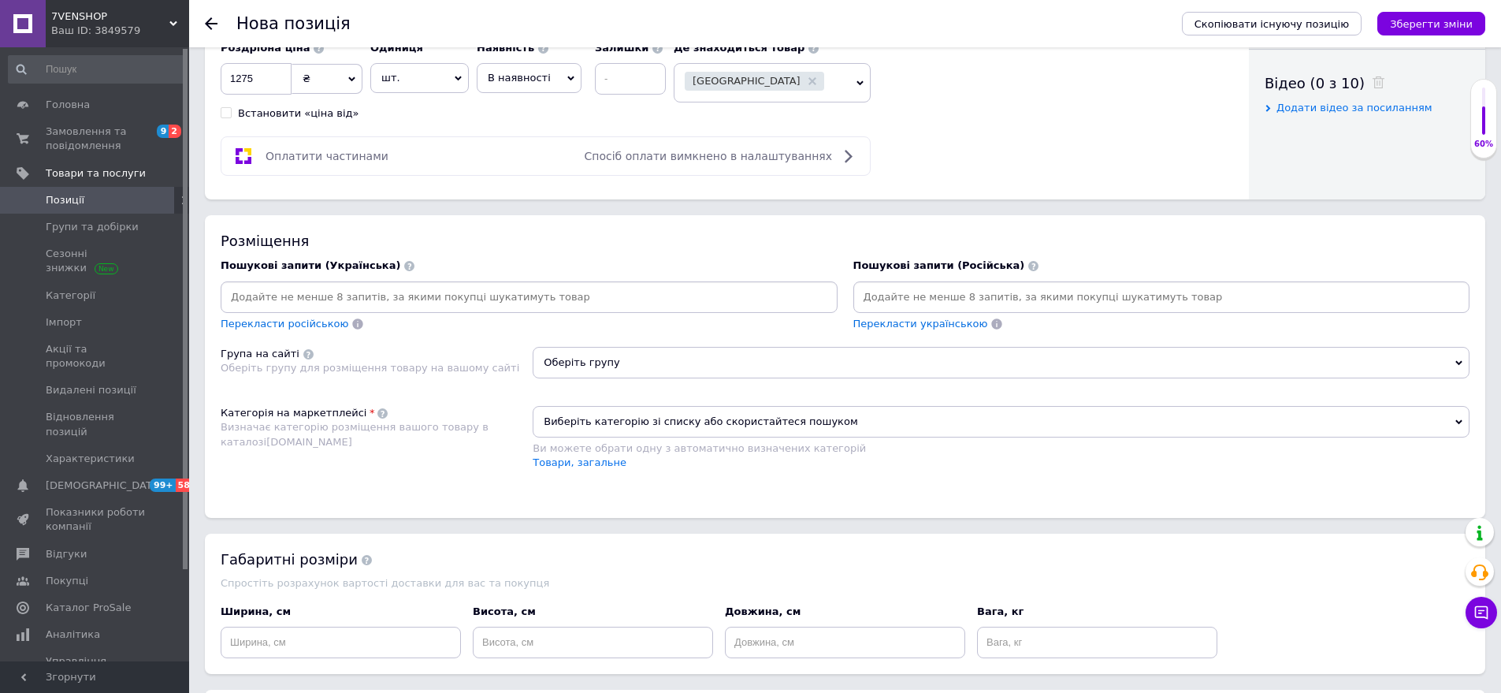
click at [872, 298] on input at bounding box center [1162, 297] width 611 height 24
click at [341, 452] on div "Категорія на маркетплейсі Визначає категорію розміщення вашого товару в каталоз…" at bounding box center [377, 446] width 312 height 80
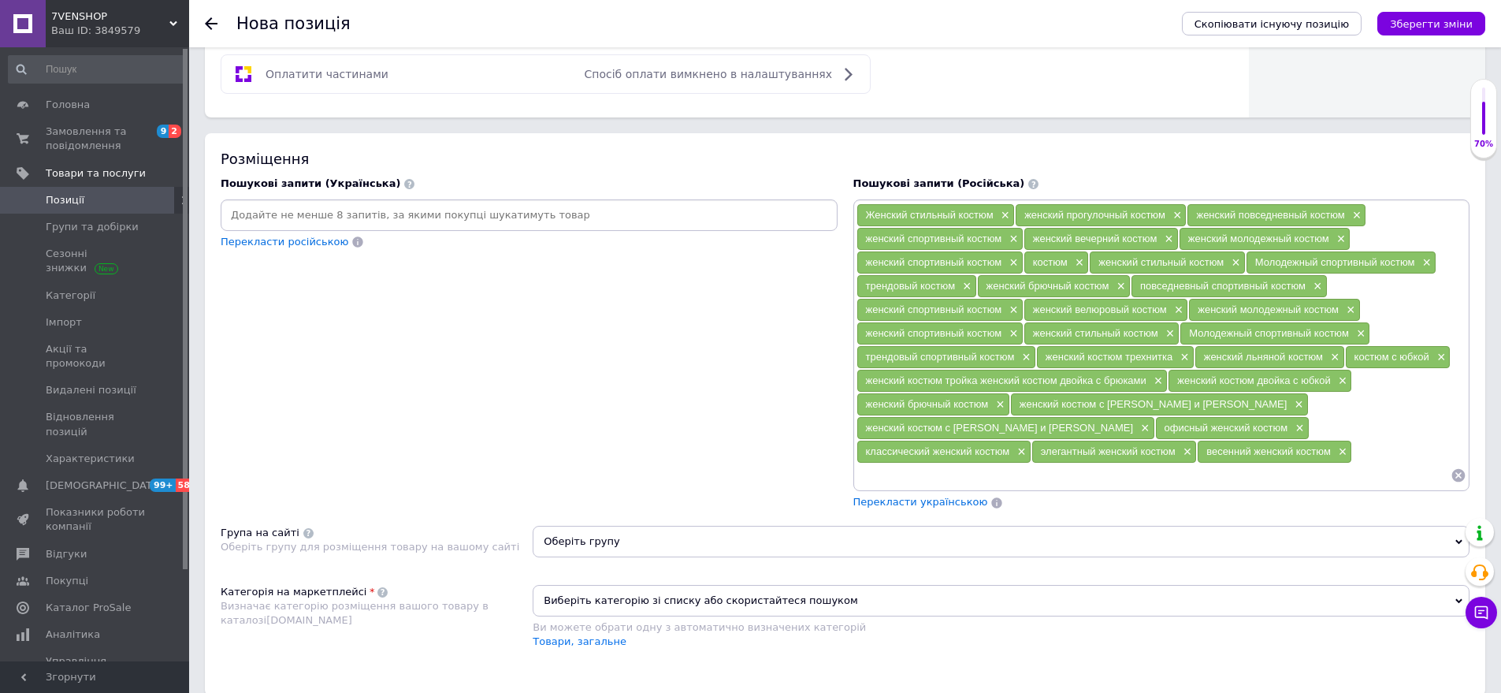
scroll to position [946, 0]
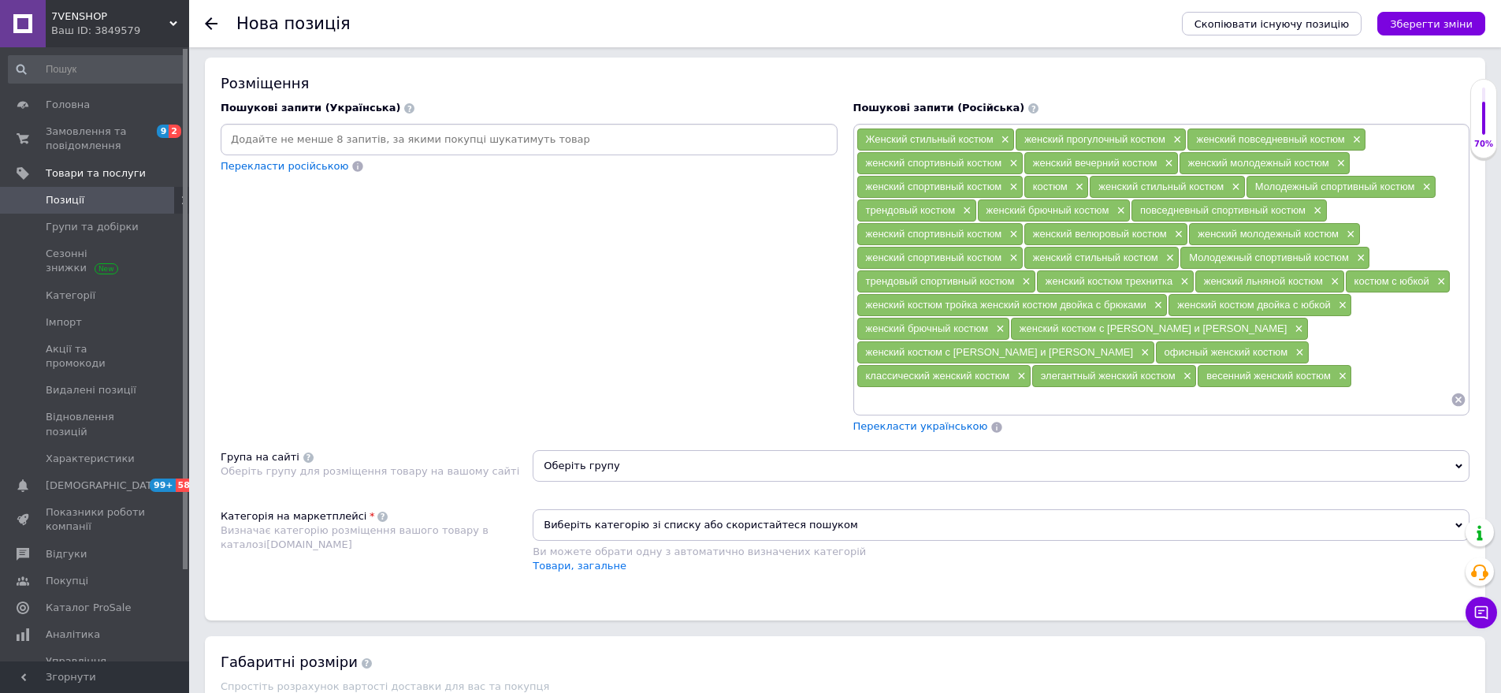
click at [636, 450] on span "Оберіть групу" at bounding box center [1001, 466] width 937 height 32
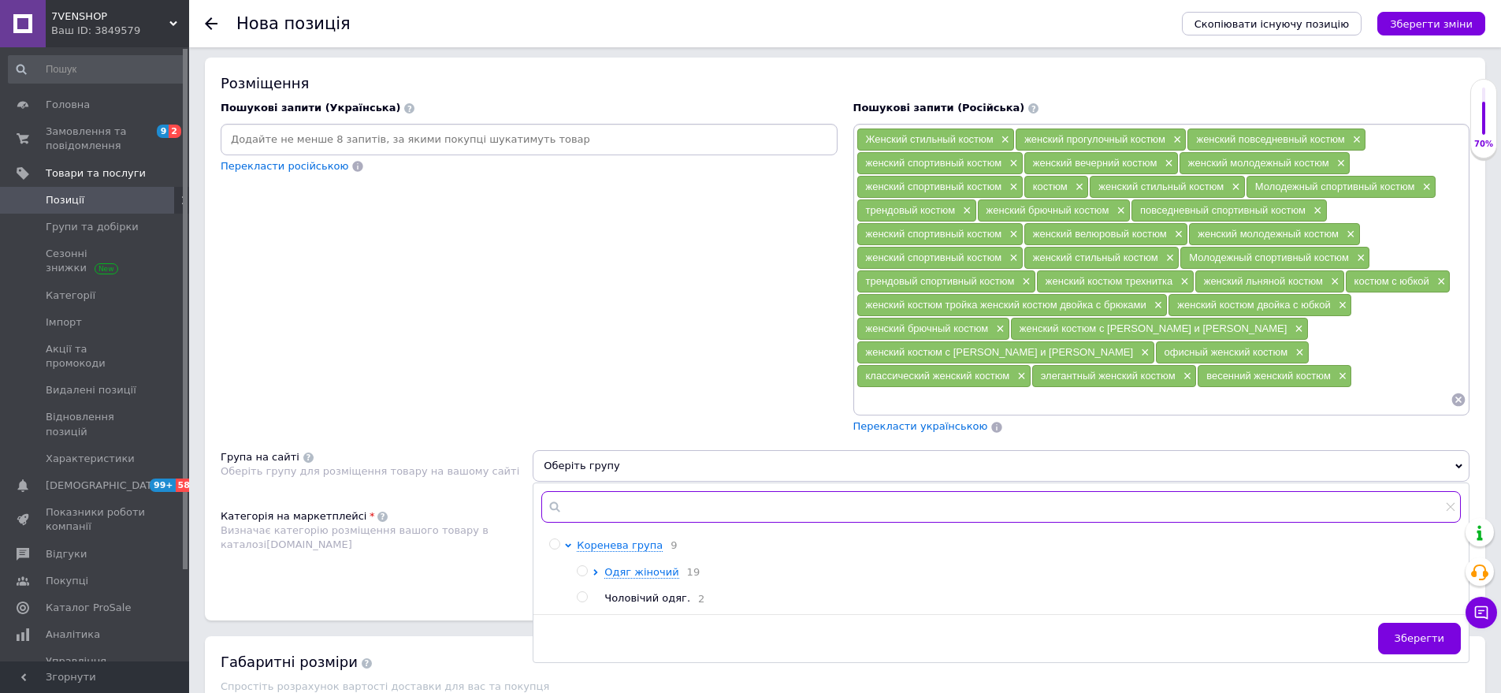
click at [606, 491] on input "text" at bounding box center [1001, 507] width 920 height 32
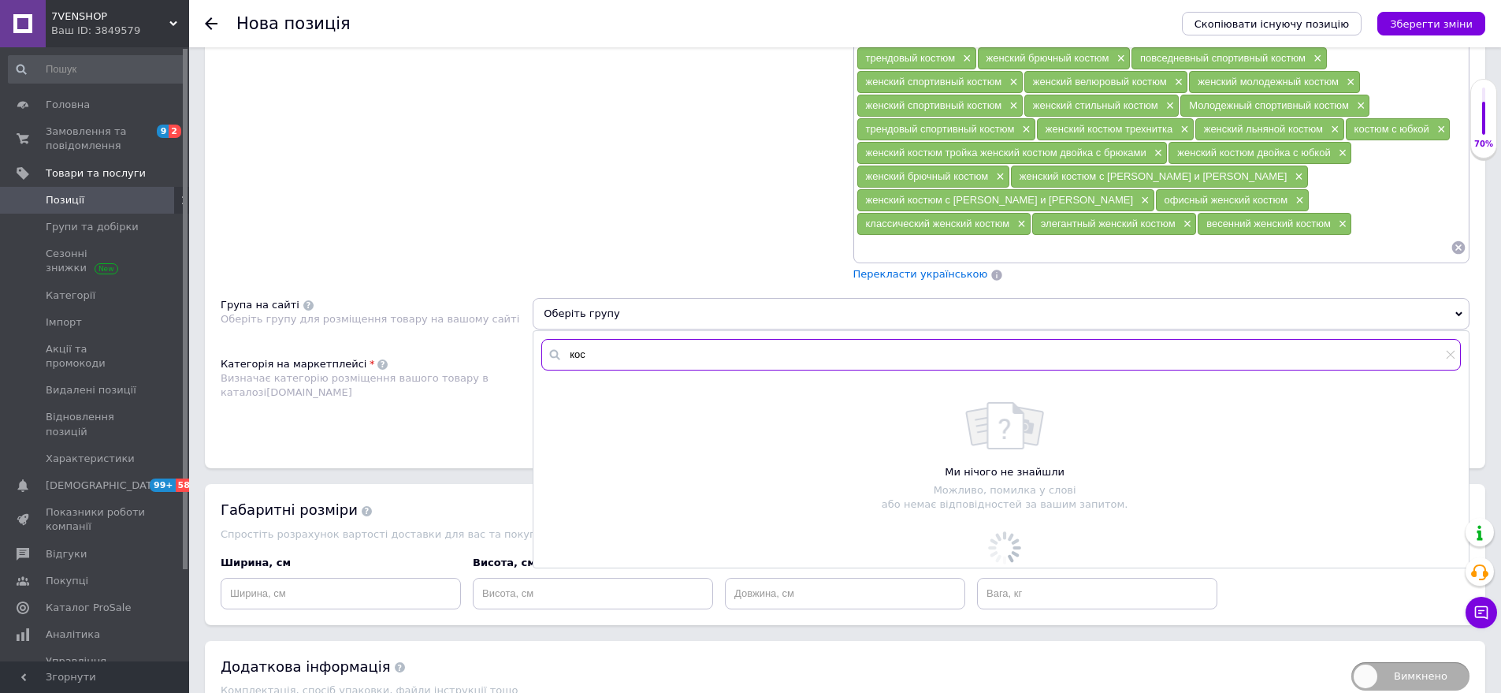
scroll to position [1103, 0]
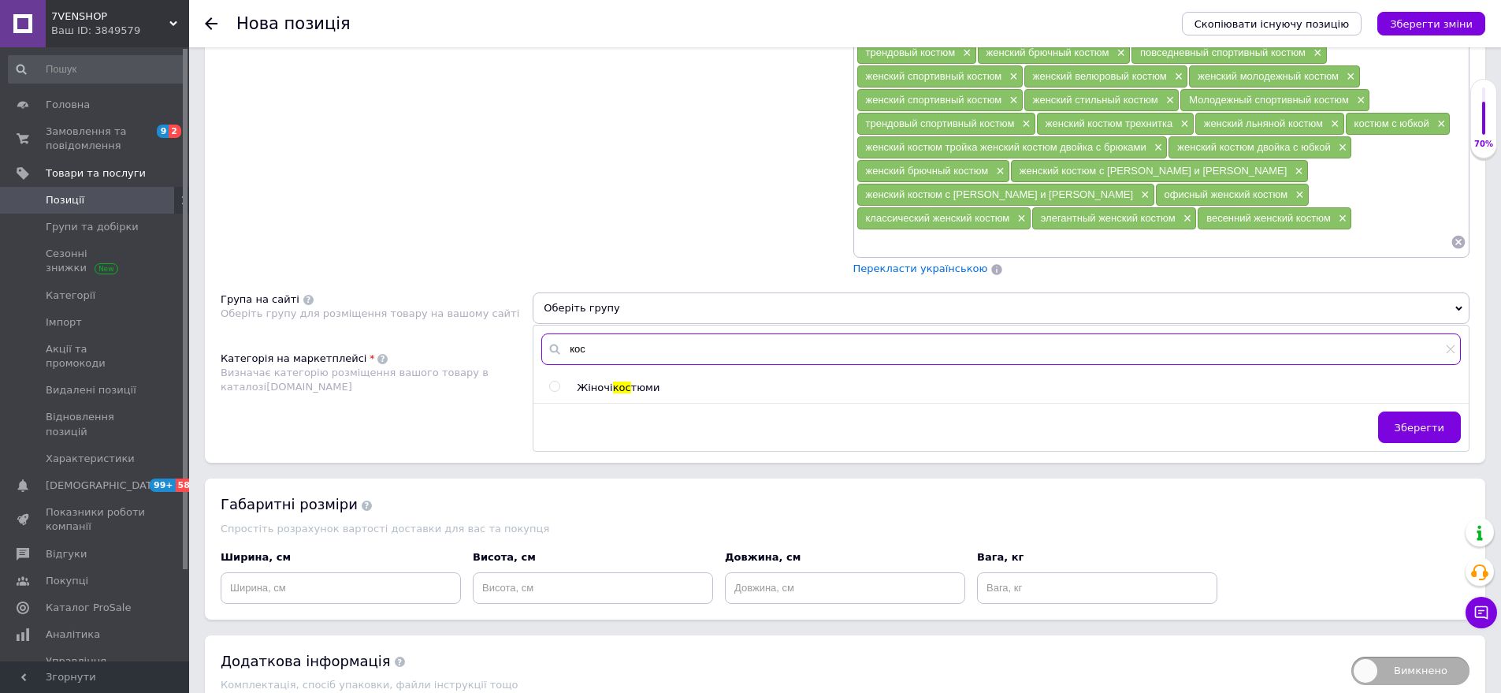
type input "кос"
click at [642, 381] on span "тюми" at bounding box center [645, 387] width 29 height 12
radio input "true"
drag, startPoint x: 1432, startPoint y: 398, endPoint x: 931, endPoint y: 407, distance: 501.3
click at [1420, 422] on span "Зберегти" at bounding box center [1420, 428] width 50 height 12
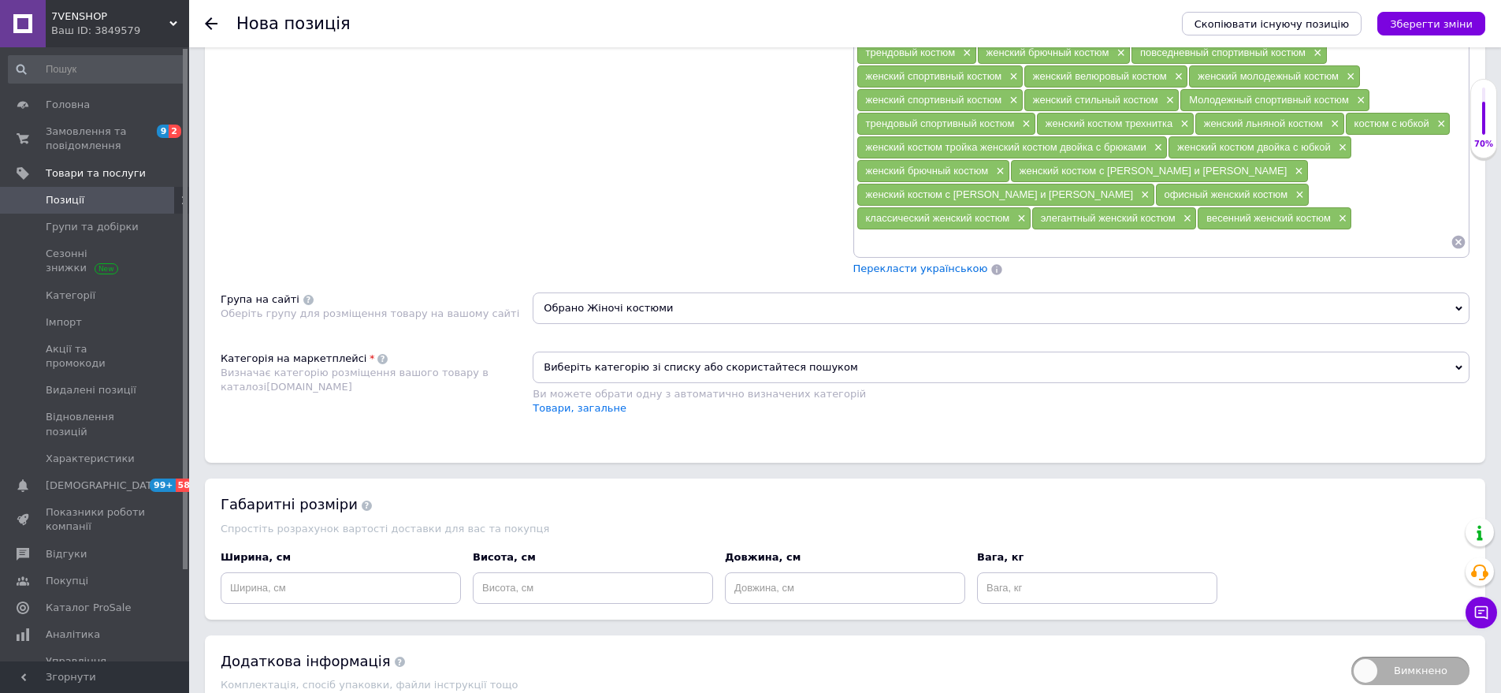
click at [602, 352] on span "Виберіть категорію зі списку або скористайтеся пошуком" at bounding box center [1001, 368] width 937 height 32
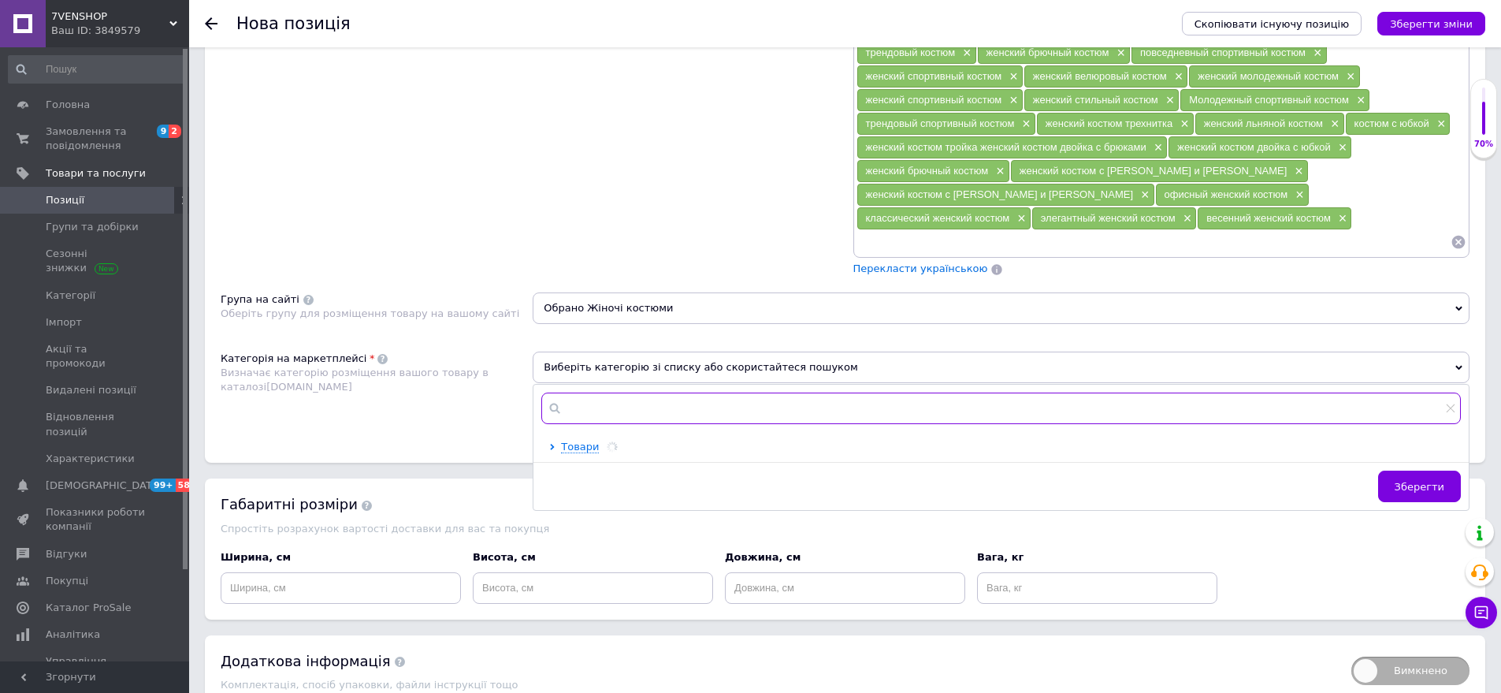
click at [593, 392] on input "text" at bounding box center [1001, 408] width 920 height 32
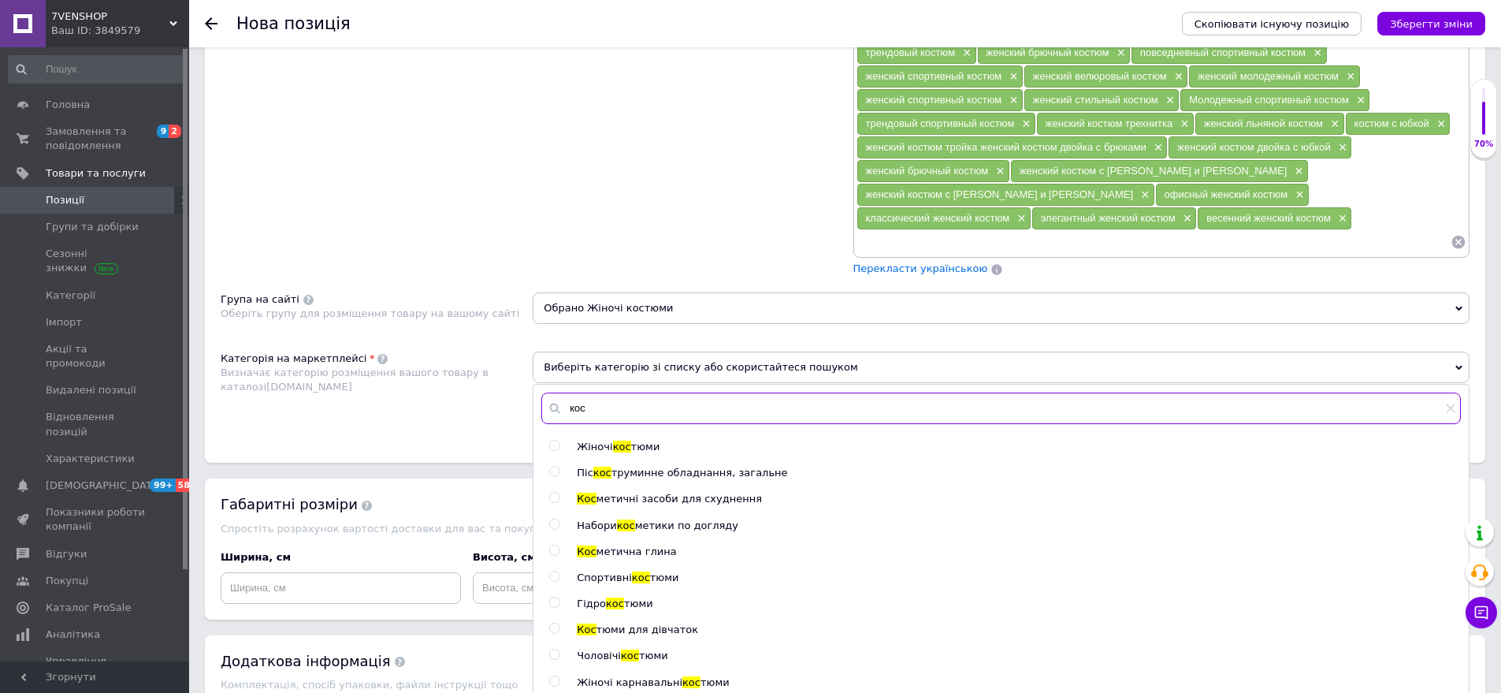
type input "кос"
drag, startPoint x: 628, startPoint y: 426, endPoint x: 480, endPoint y: 373, distance: 157.6
click at [624, 441] on span "Жіночі кос тюми" at bounding box center [618, 447] width 83 height 12
radio input "true"
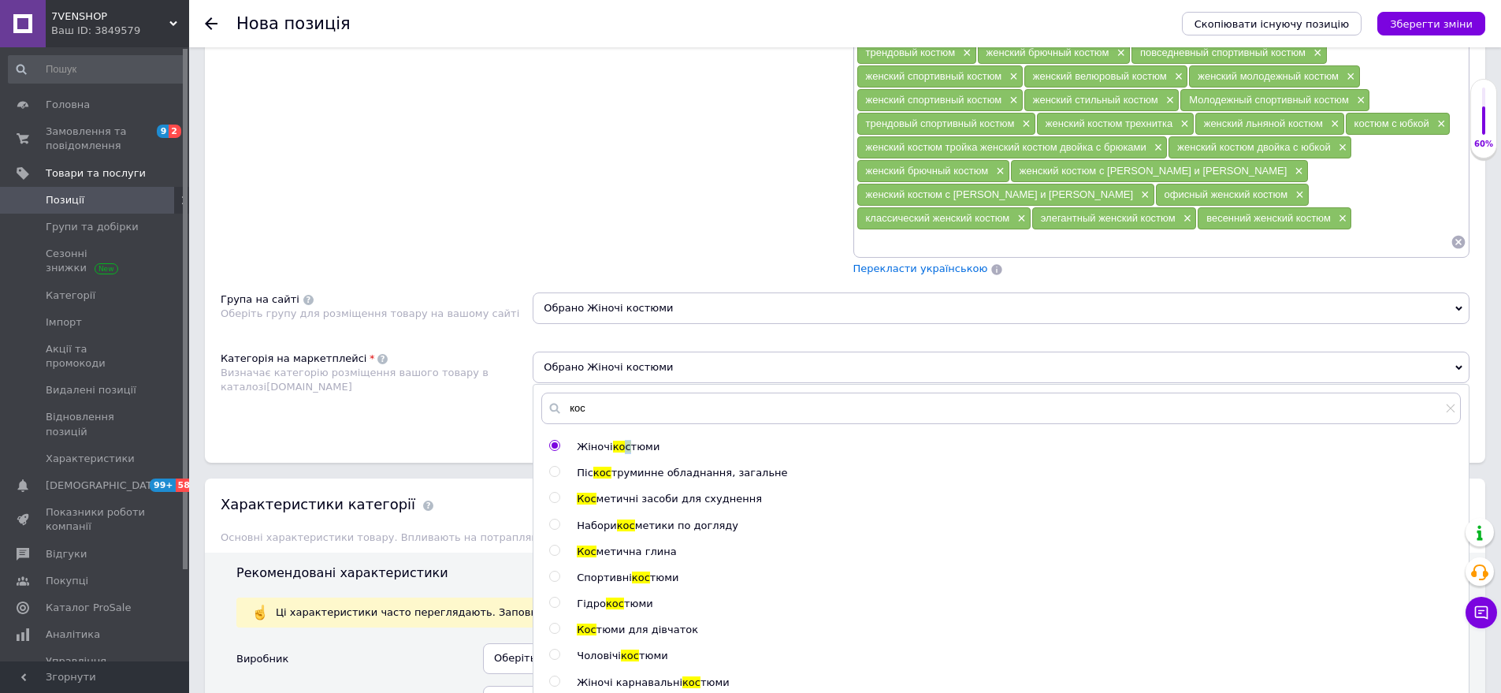
scroll to position [1295, 0]
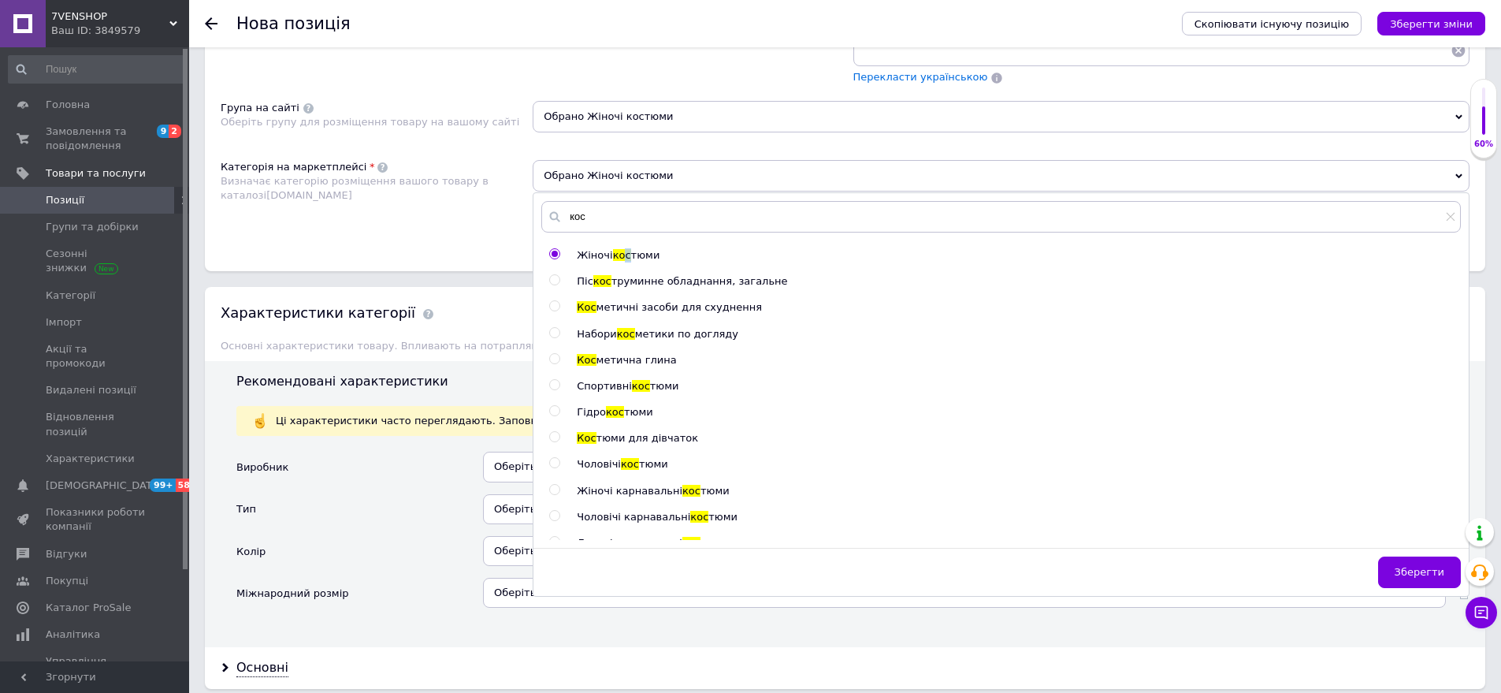
drag, startPoint x: 1425, startPoint y: 552, endPoint x: 954, endPoint y: 482, distance: 476.5
click at [1423, 566] on span "Зберегти" at bounding box center [1420, 572] width 50 height 12
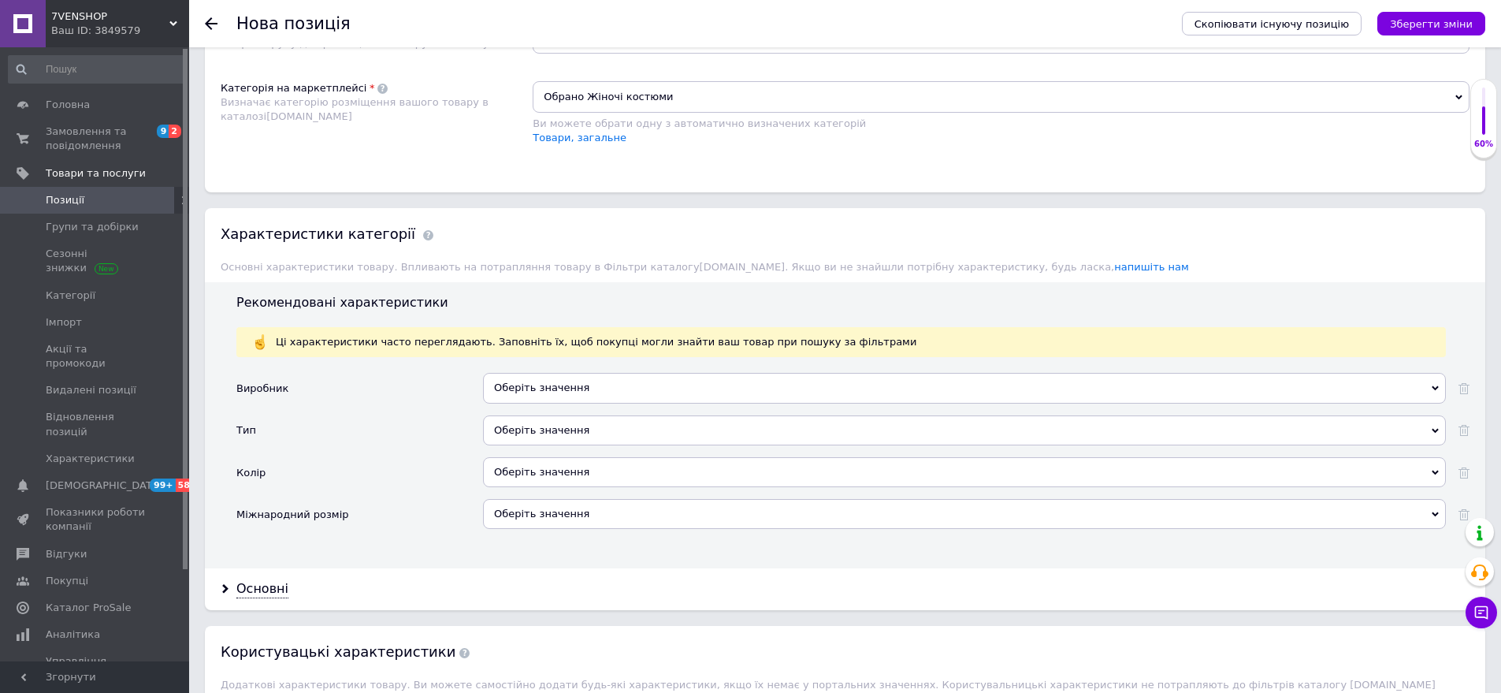
drag, startPoint x: 585, startPoint y: 419, endPoint x: 493, endPoint y: 366, distance: 106.7
click at [582, 417] on div "Оберіть значення" at bounding box center [964, 430] width 963 height 30
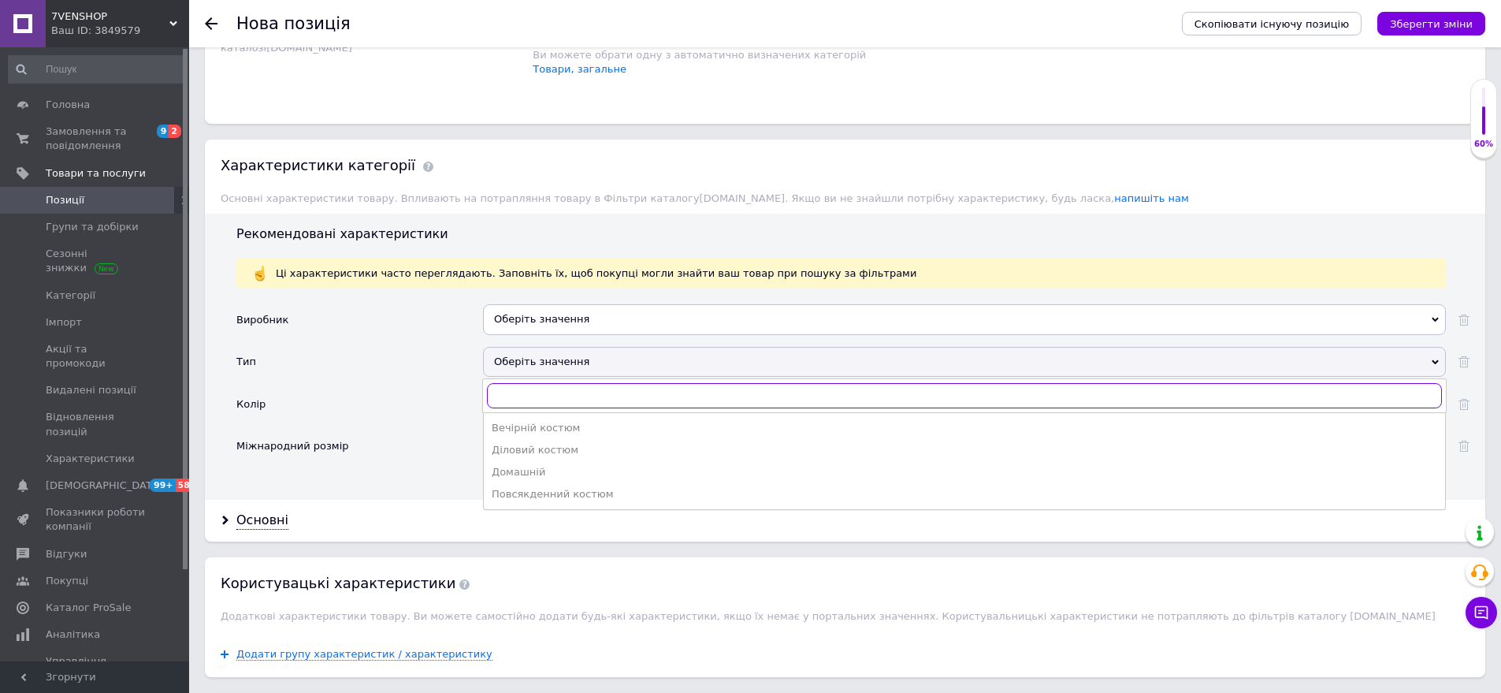
scroll to position [1531, 0]
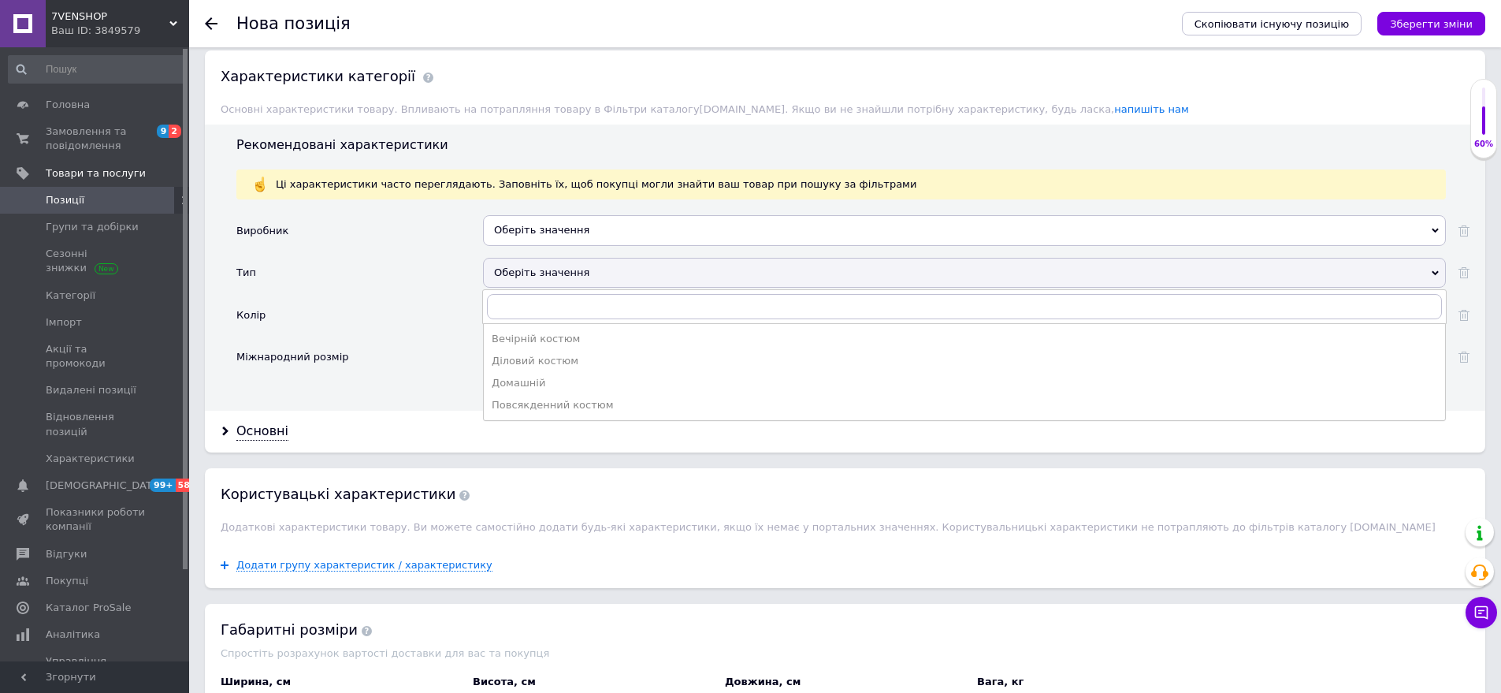
drag, startPoint x: 515, startPoint y: 381, endPoint x: 462, endPoint y: 325, distance: 76.4
click at [514, 398] on div "Повсякденний костюм" at bounding box center [965, 405] width 946 height 14
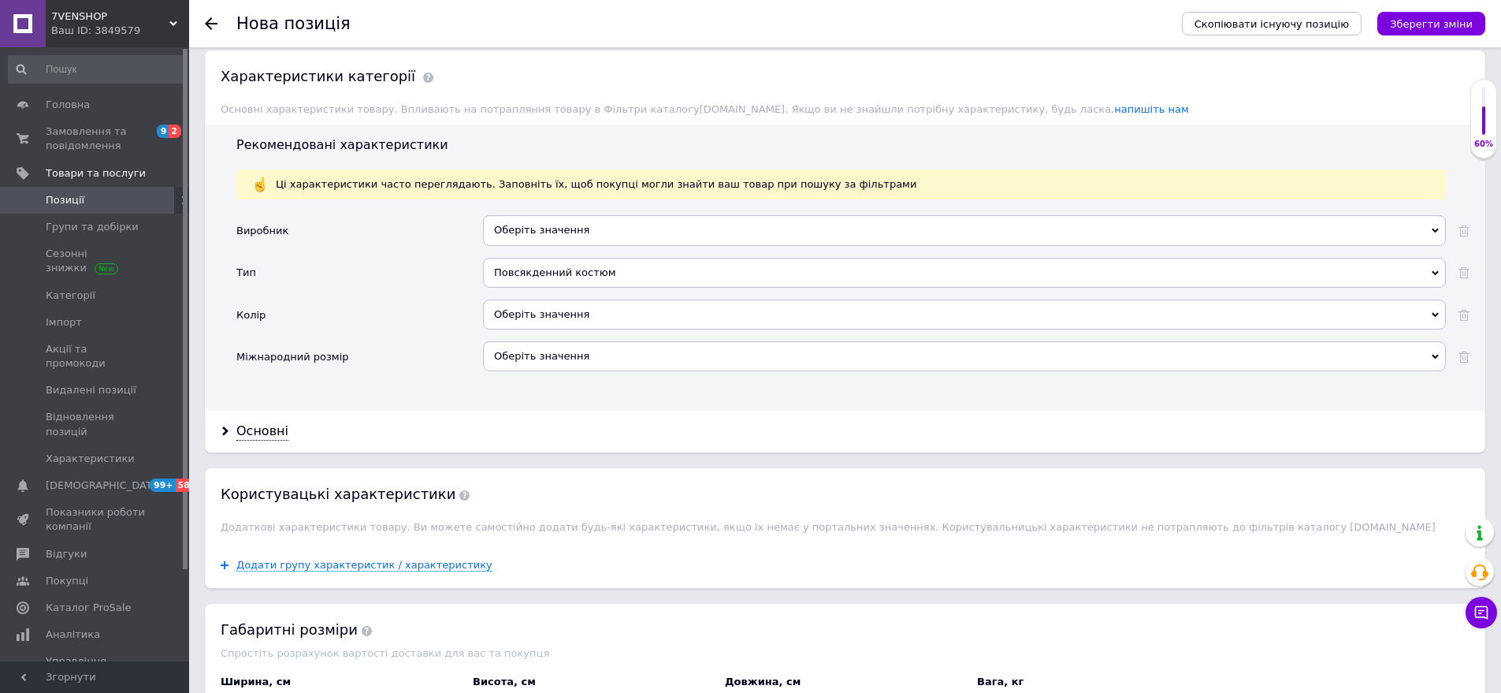
drag, startPoint x: 568, startPoint y: 290, endPoint x: 482, endPoint y: 265, distance: 89.5
click at [566, 299] on div "Оберіть значення" at bounding box center [964, 314] width 963 height 30
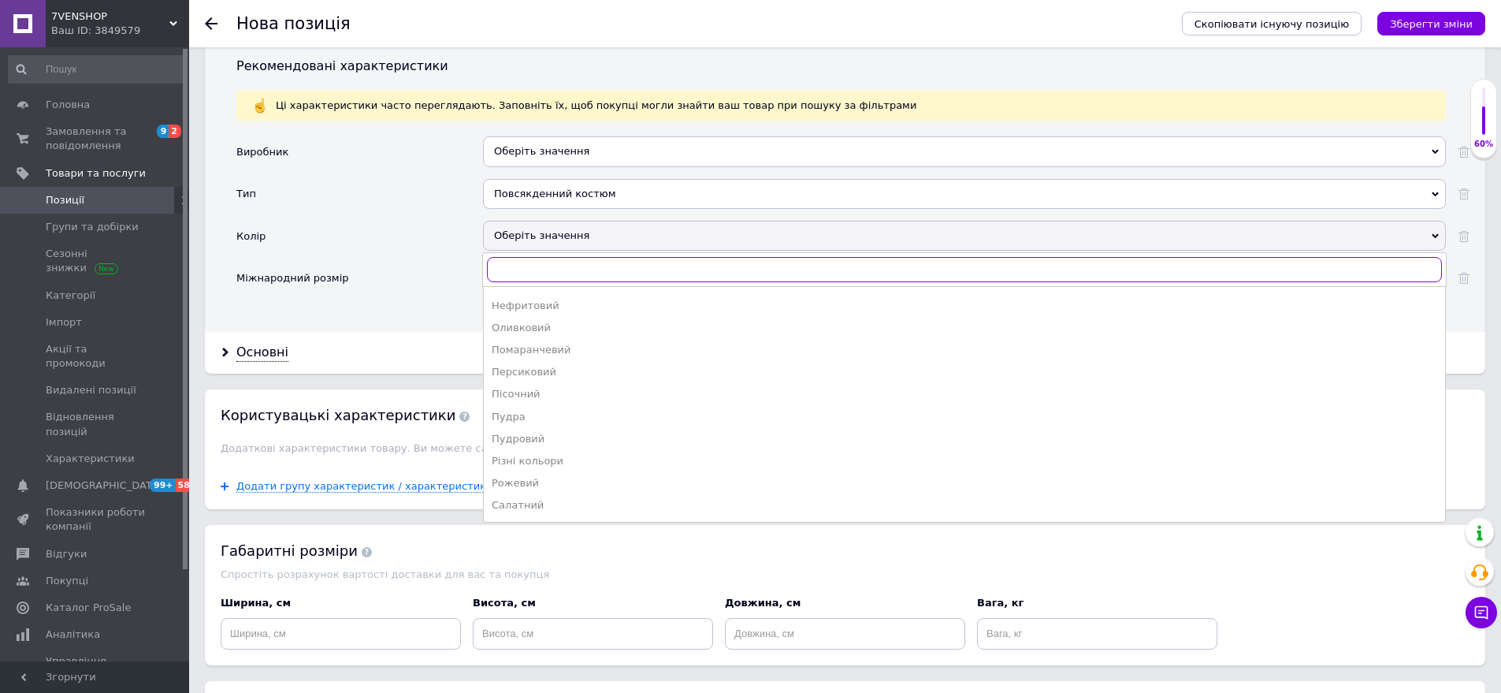
scroll to position [883, 0]
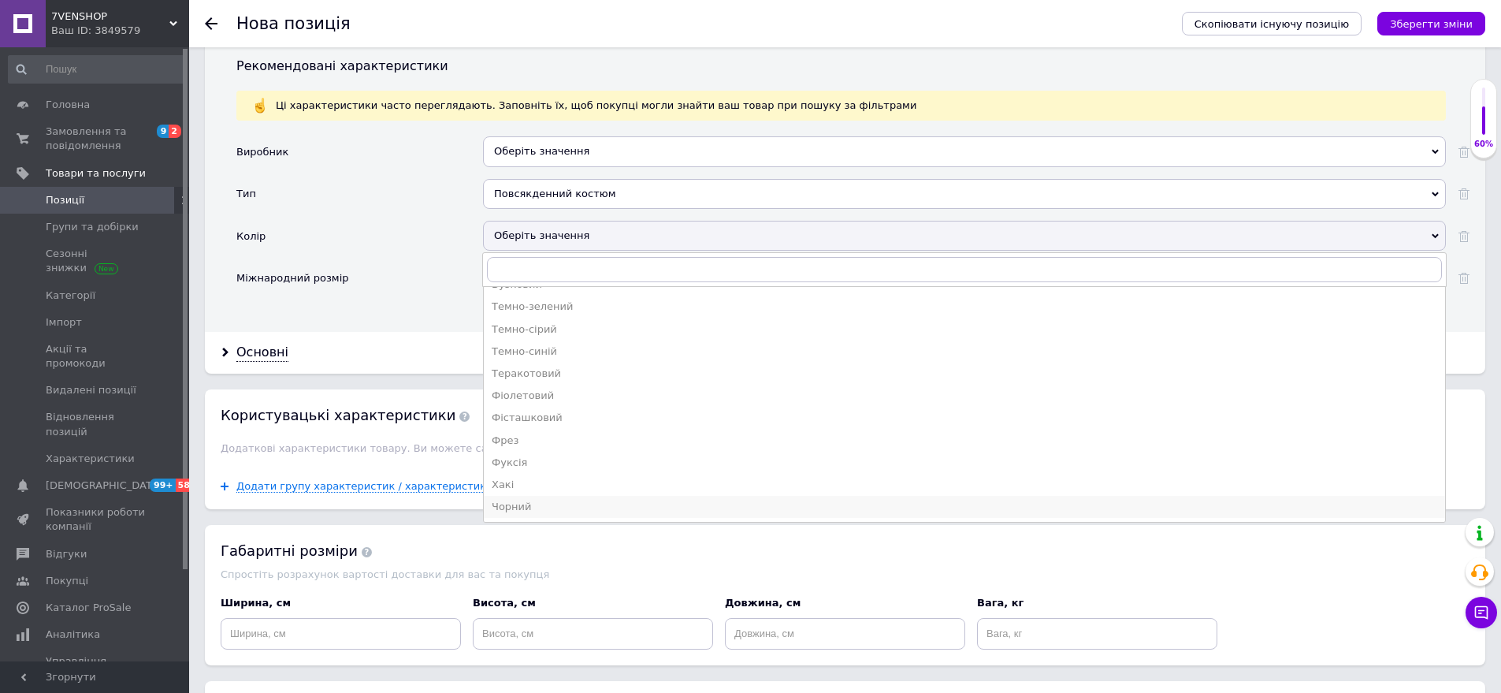
click at [549, 500] on div "Чорний" at bounding box center [965, 507] width 946 height 14
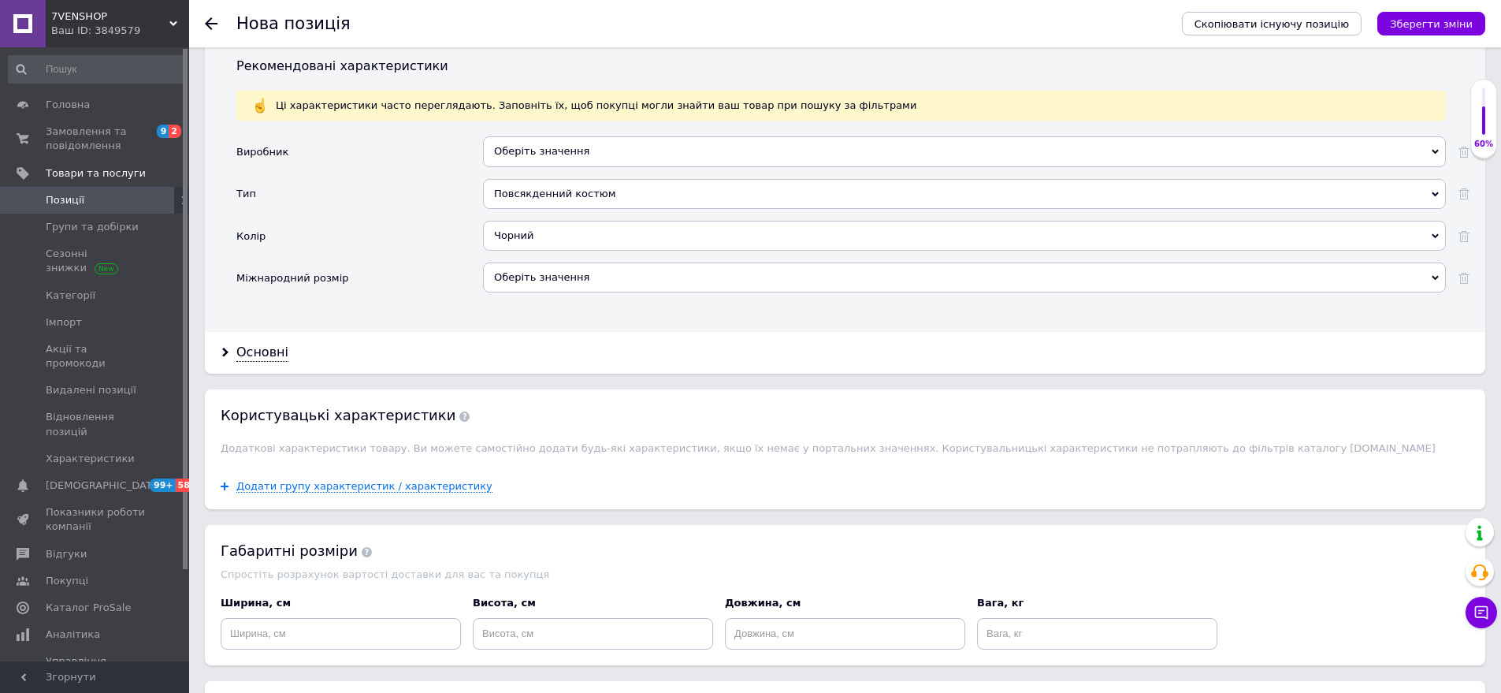
click at [564, 221] on div "Чорний" at bounding box center [964, 236] width 963 height 30
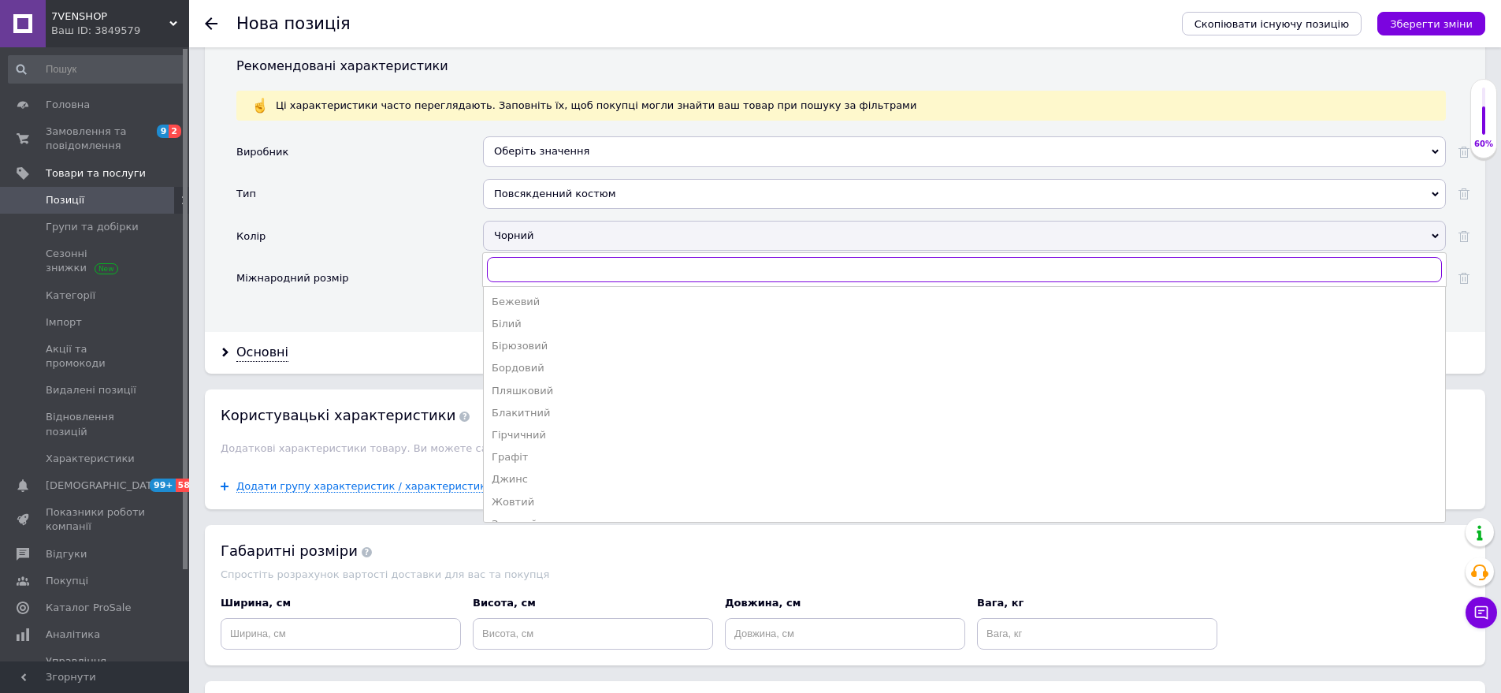
scroll to position [79, 0]
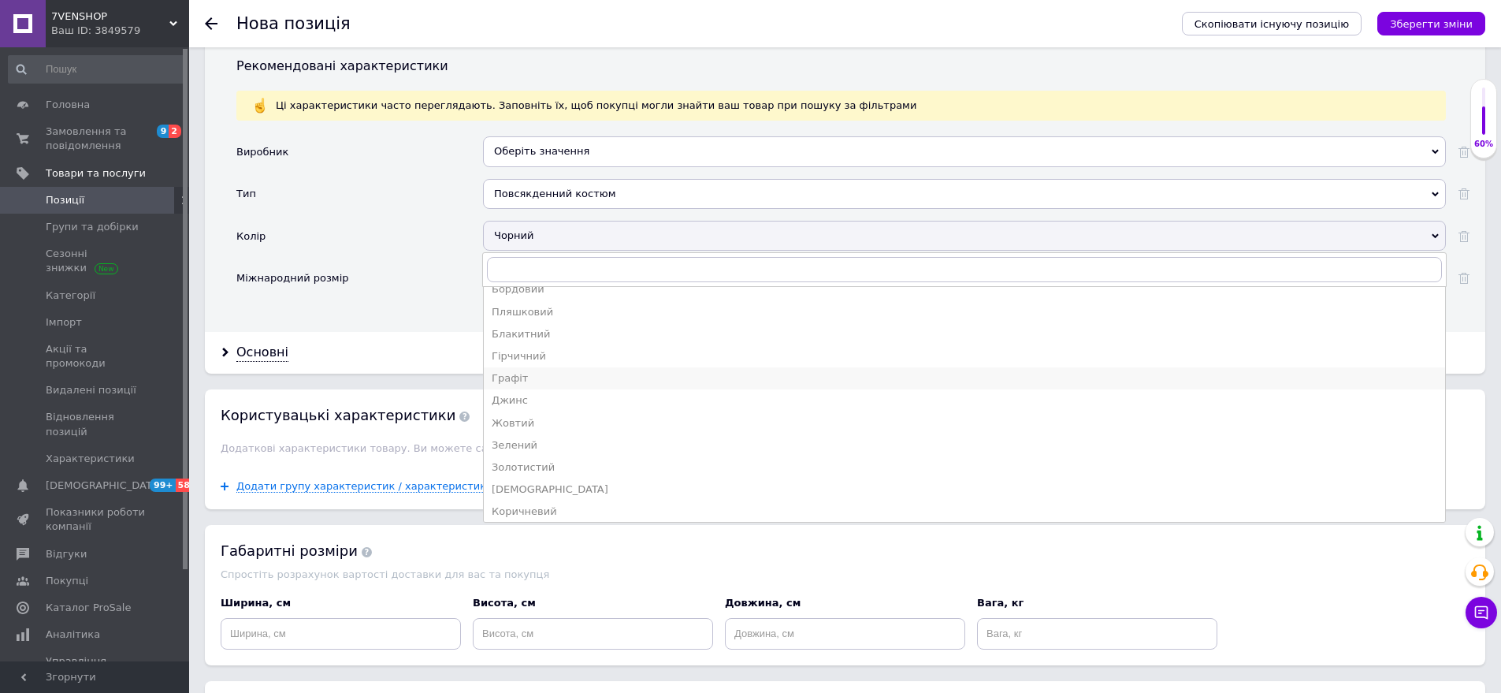
click at [526, 371] on div "Графіт" at bounding box center [965, 378] width 946 height 14
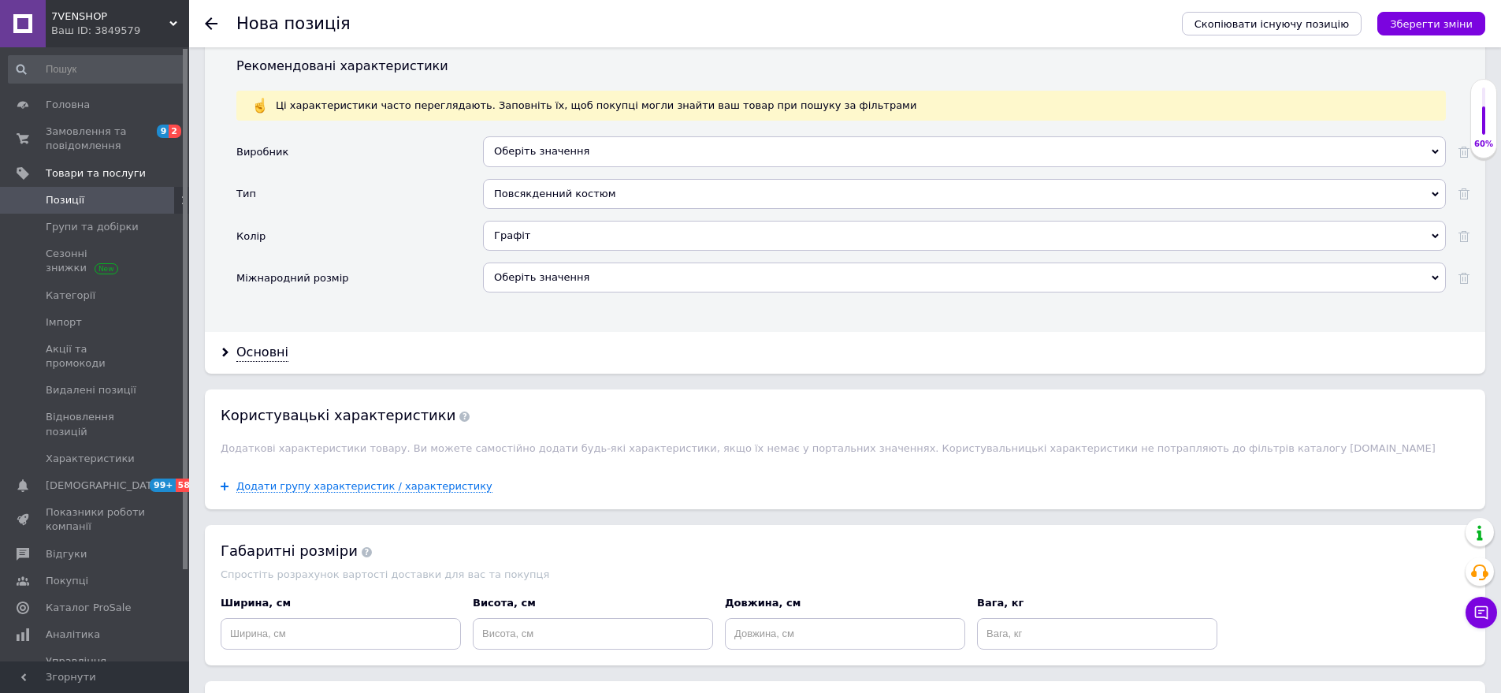
click at [539, 262] on div "Оберіть значення" at bounding box center [964, 277] width 963 height 30
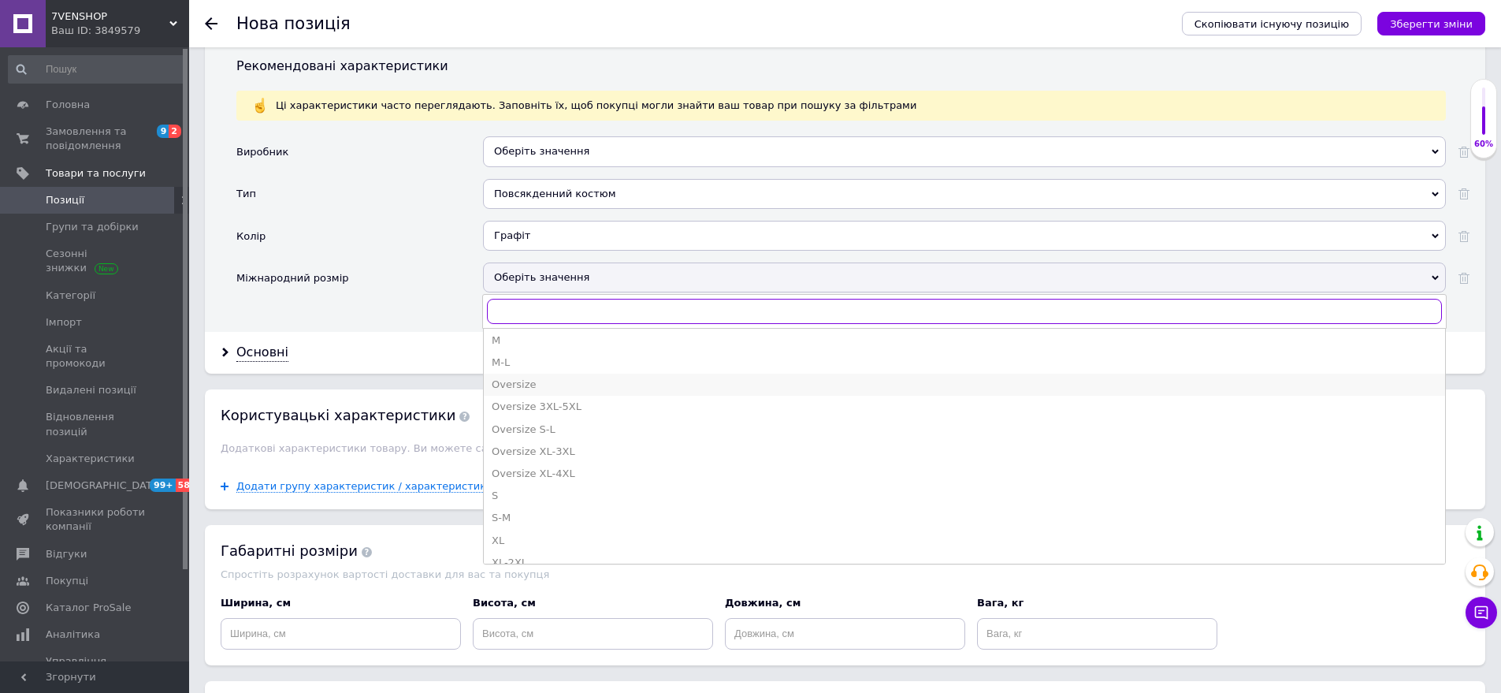
scroll to position [473, 0]
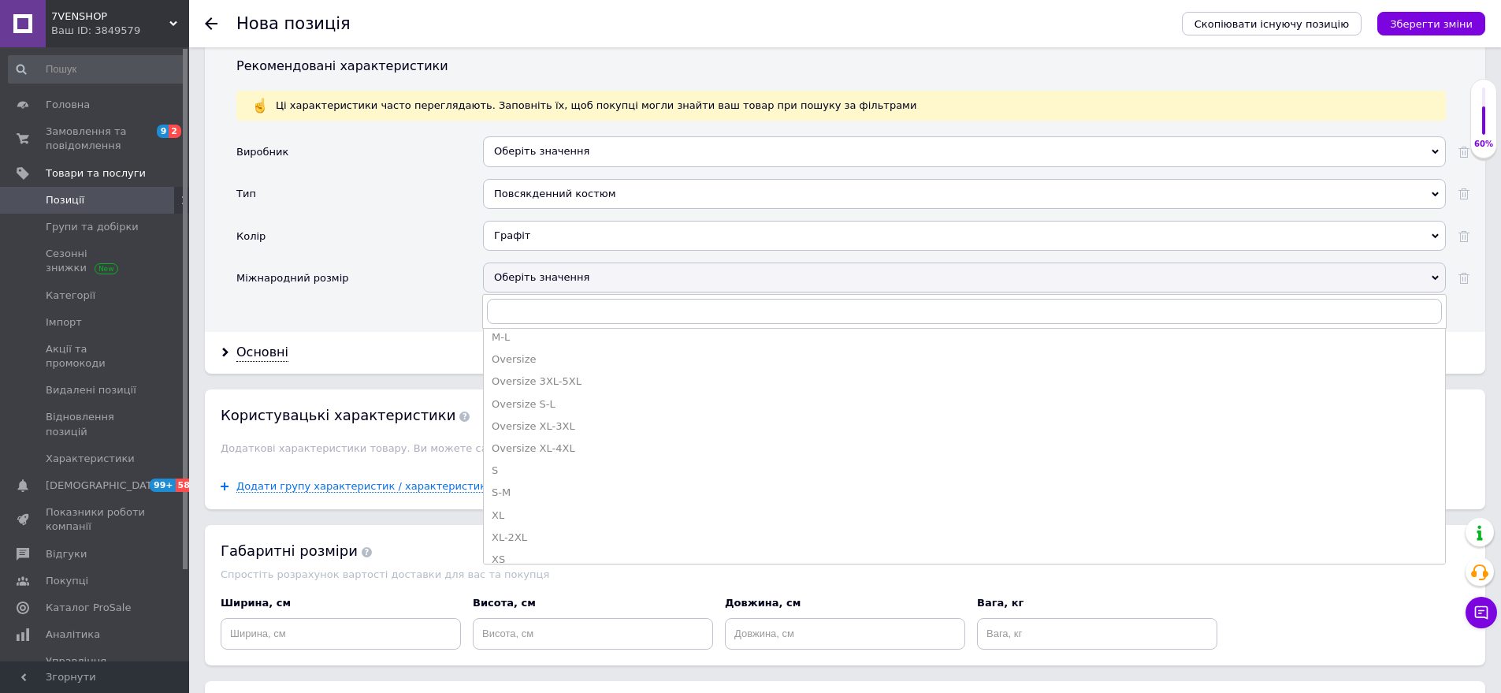
drag, startPoint x: 523, startPoint y: 467, endPoint x: 396, endPoint y: 415, distance: 137.9
click at [518, 485] on div "S-M" at bounding box center [965, 492] width 946 height 14
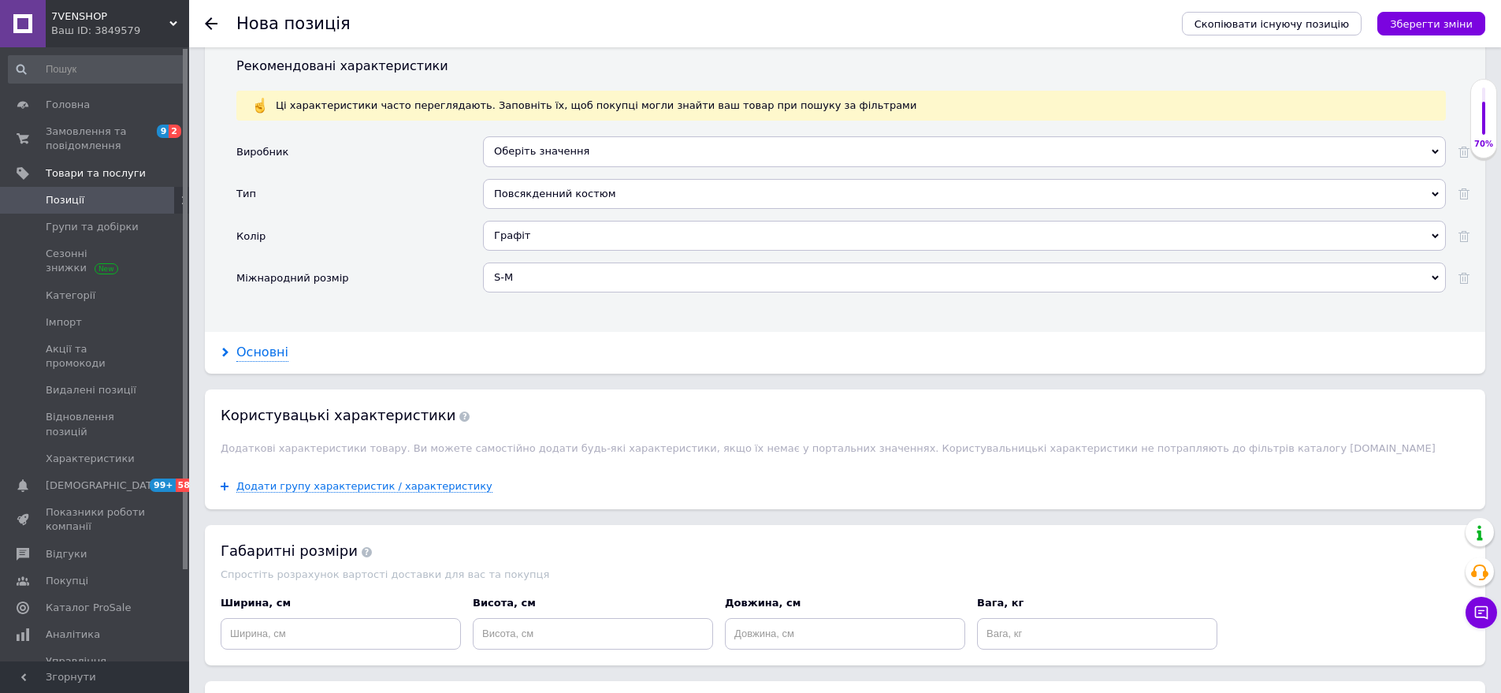
drag, startPoint x: 260, startPoint y: 319, endPoint x: 244, endPoint y: 326, distance: 17.3
click at [258, 332] on div "Основні" at bounding box center [845, 353] width 1281 height 42
click at [244, 344] on div "Основні" at bounding box center [262, 353] width 52 height 18
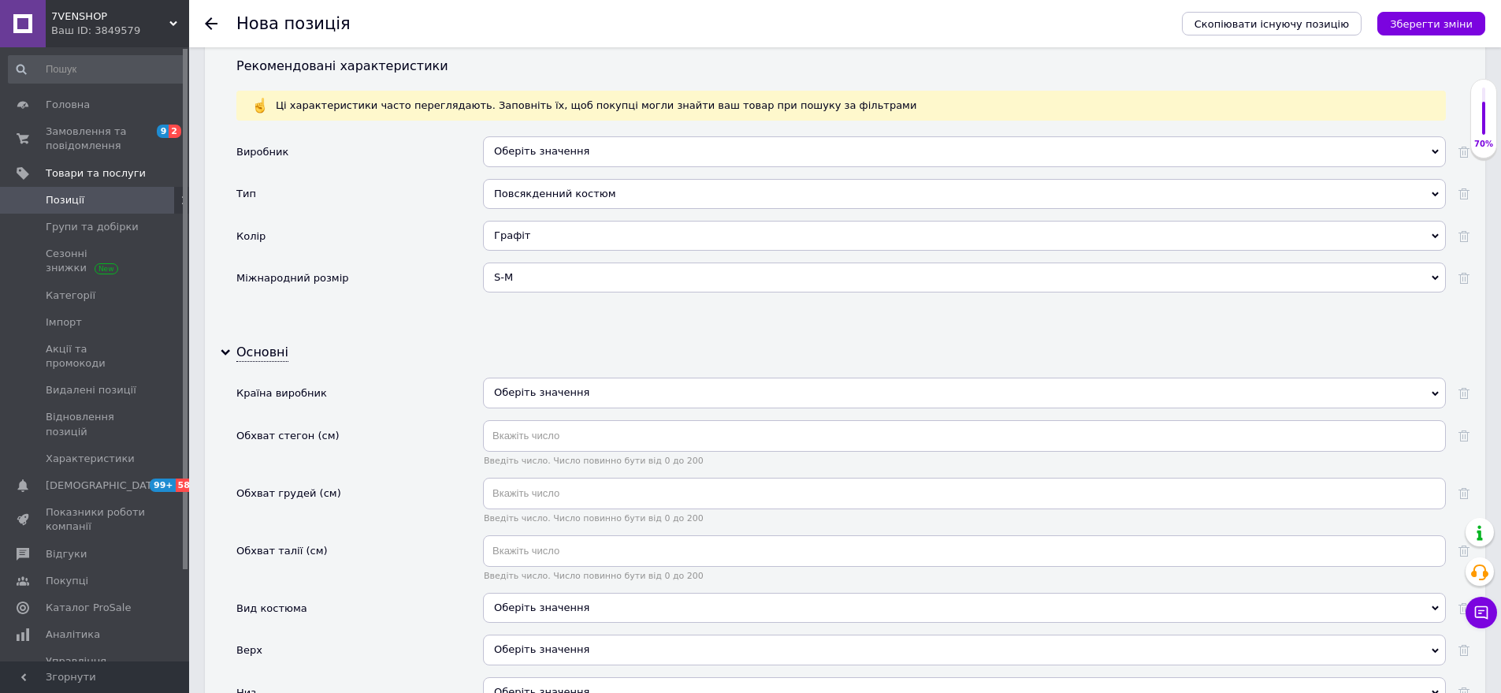
click at [610, 378] on div "Оберіть значення" at bounding box center [964, 393] width 963 height 30
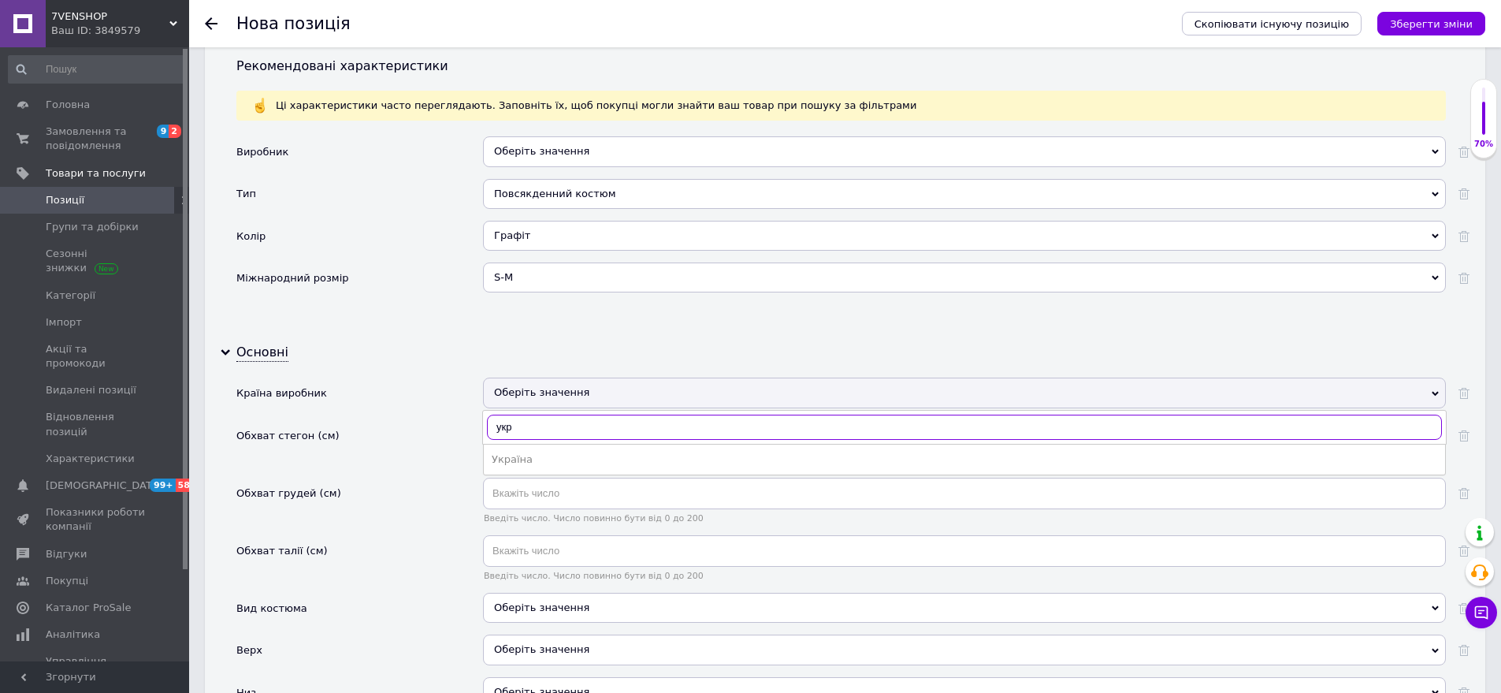
type input "укр"
click at [559, 448] on ul "Україна" at bounding box center [964, 460] width 963 height 32
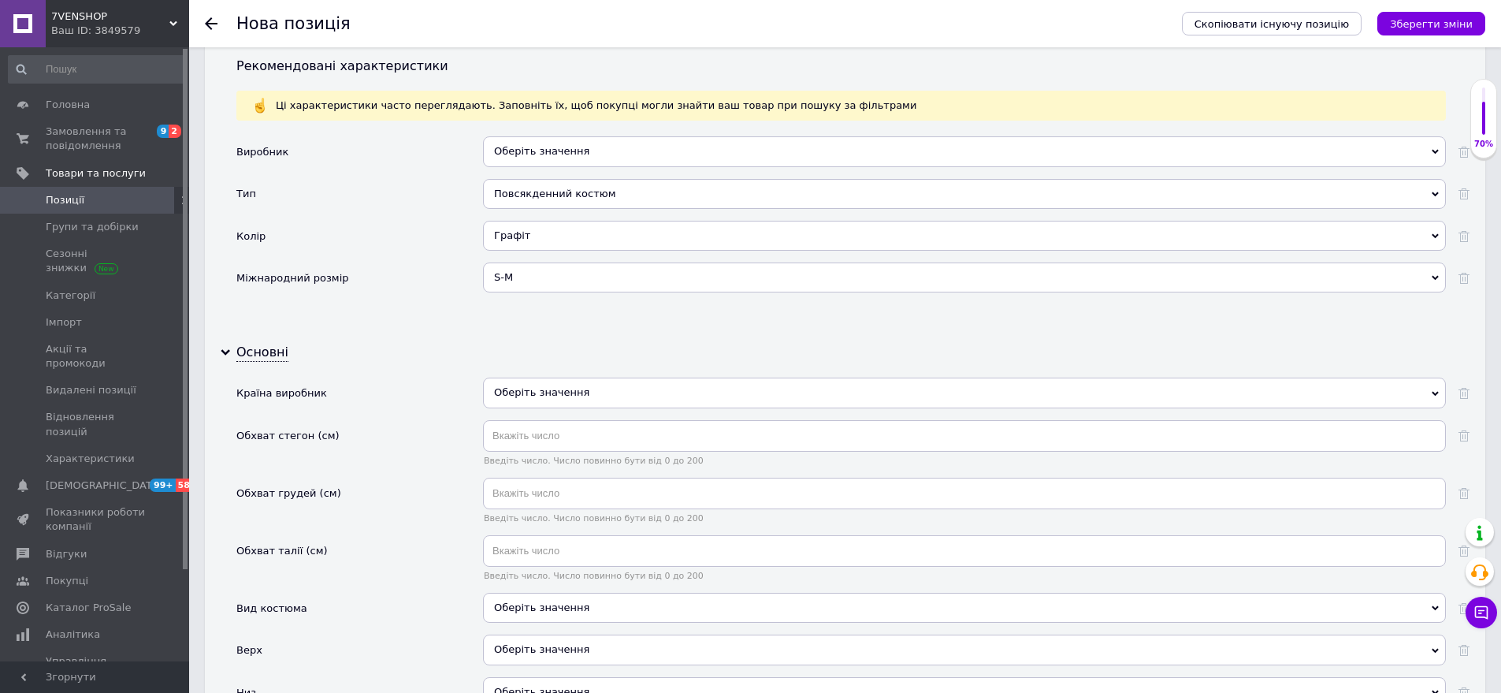
click at [585, 378] on div "Оберіть значення" at bounding box center [964, 393] width 963 height 30
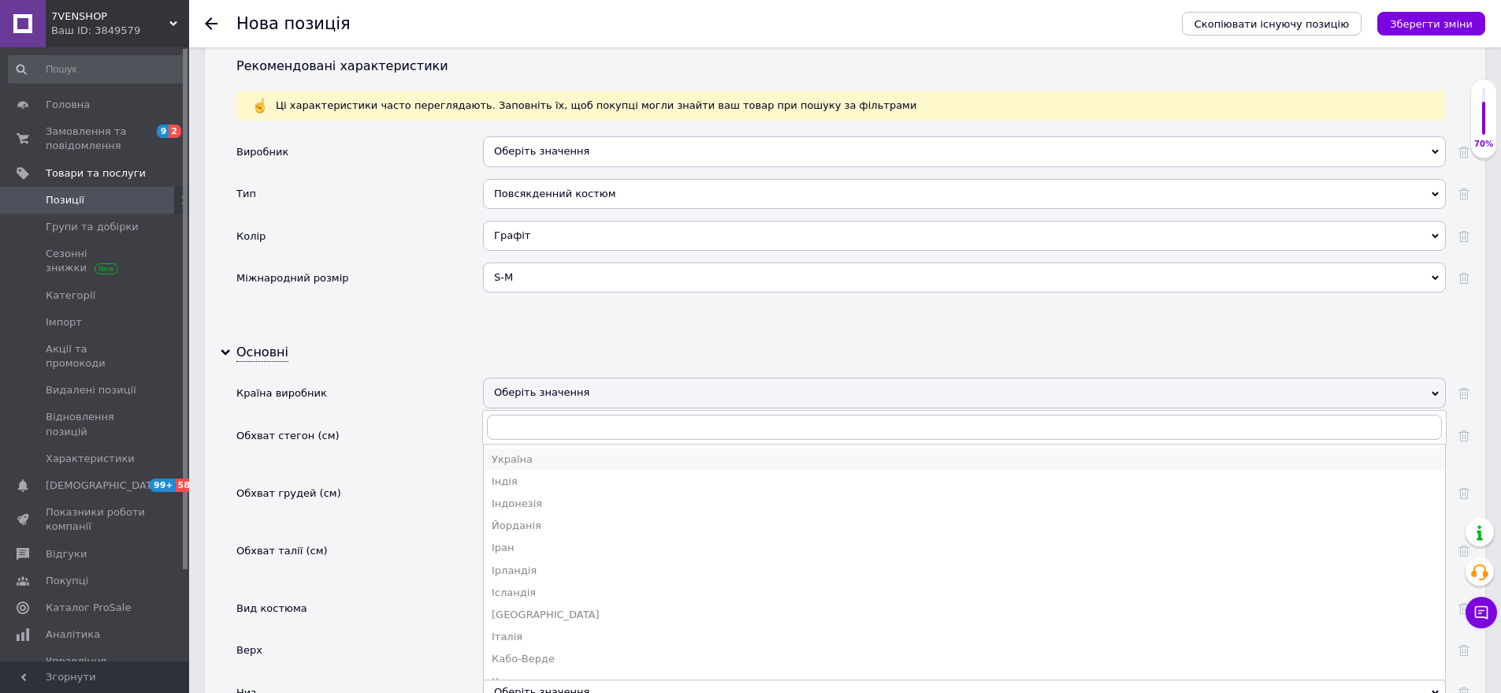
click at [530, 452] on div "Україна" at bounding box center [965, 459] width 946 height 14
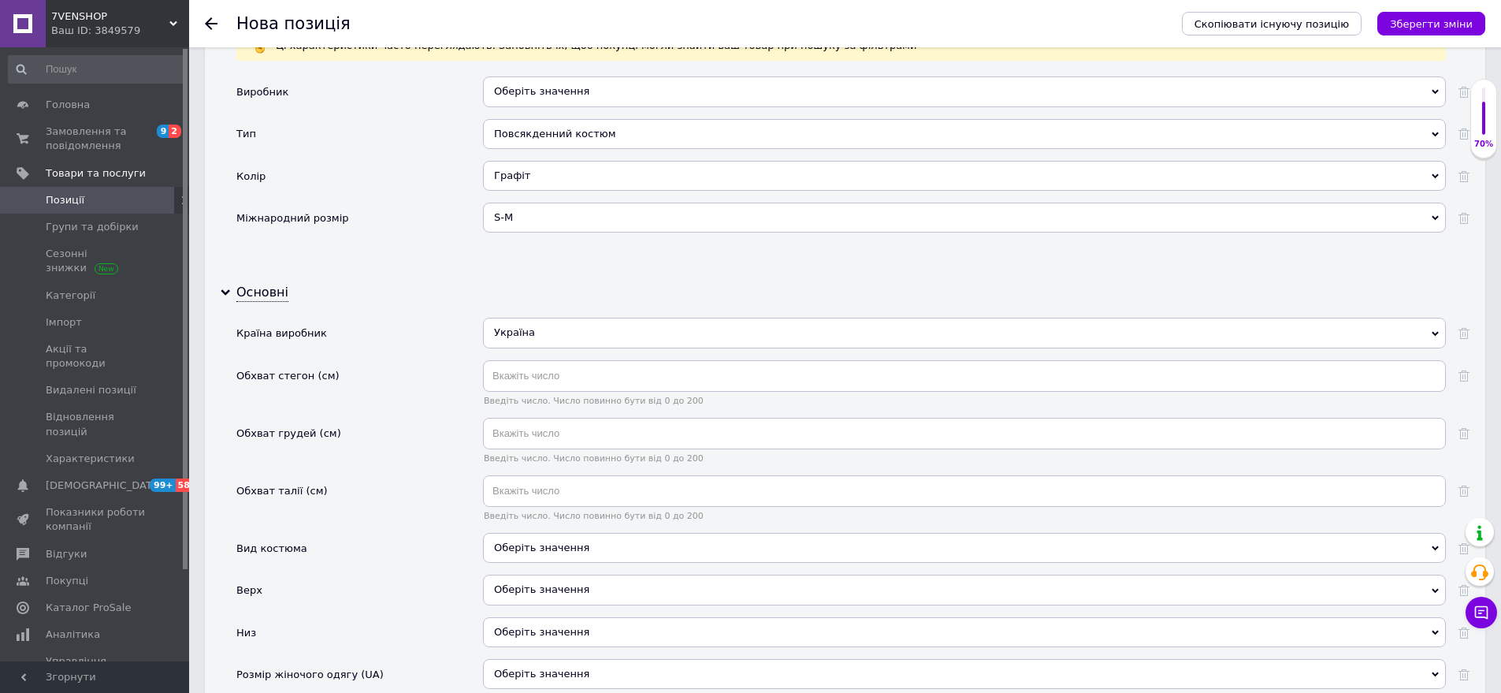
scroll to position [1847, 0]
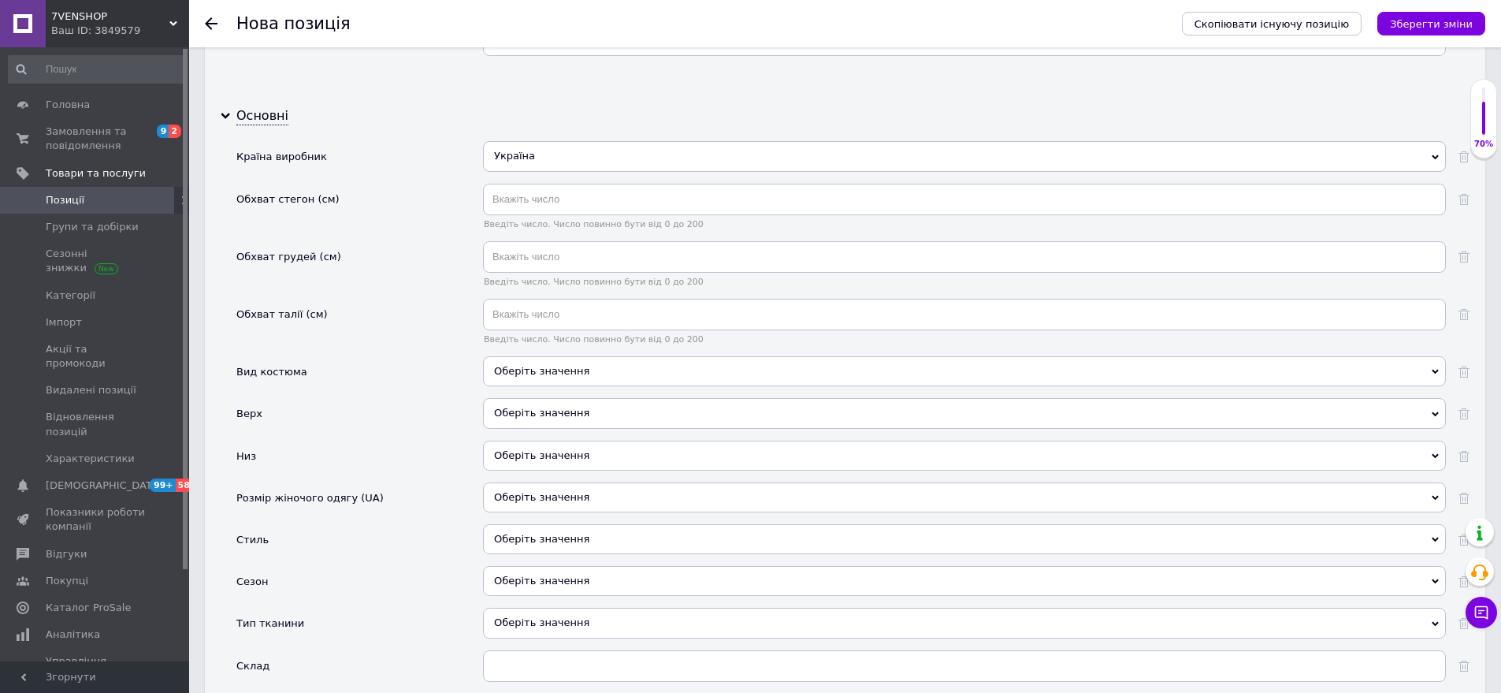
drag, startPoint x: 604, startPoint y: 337, endPoint x: 487, endPoint y: 268, distance: 135.3
click at [601, 356] on div "Оберіть значення" at bounding box center [964, 371] width 963 height 30
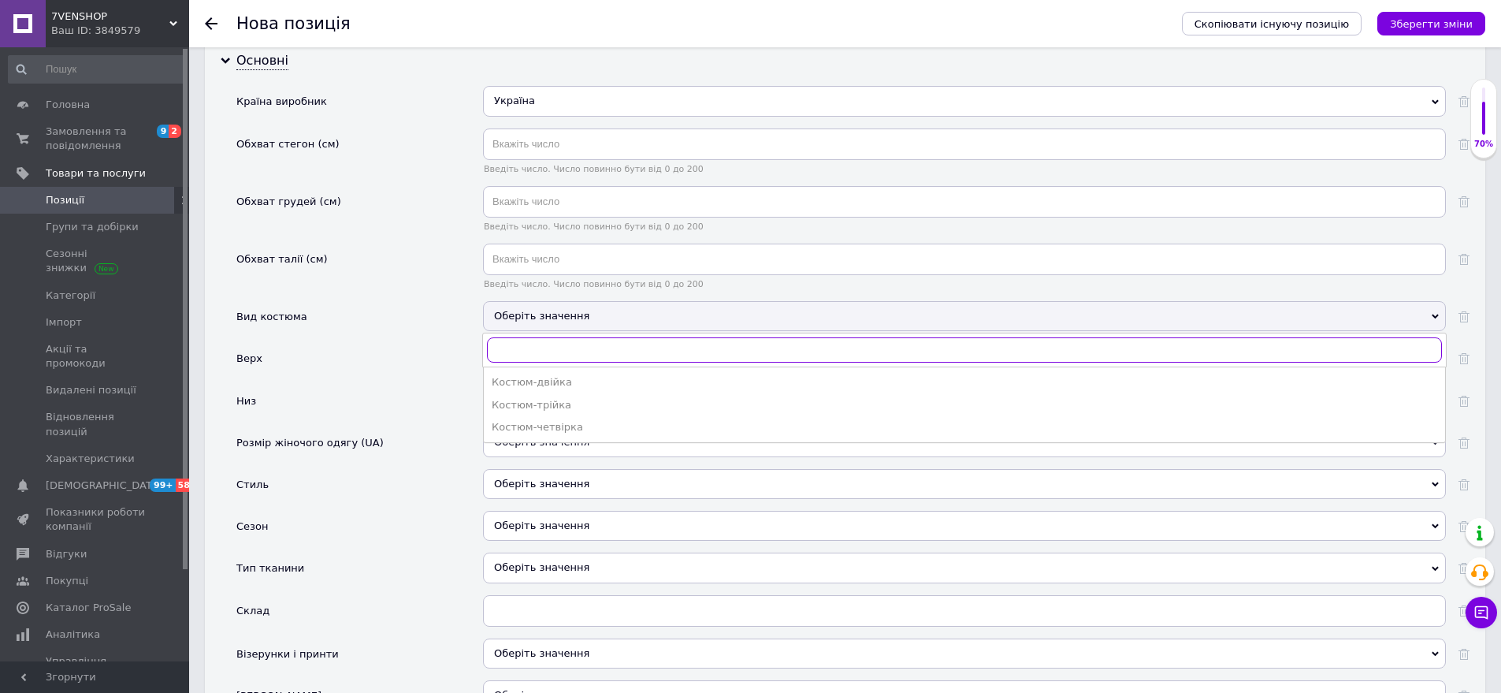
scroll to position [1925, 0]
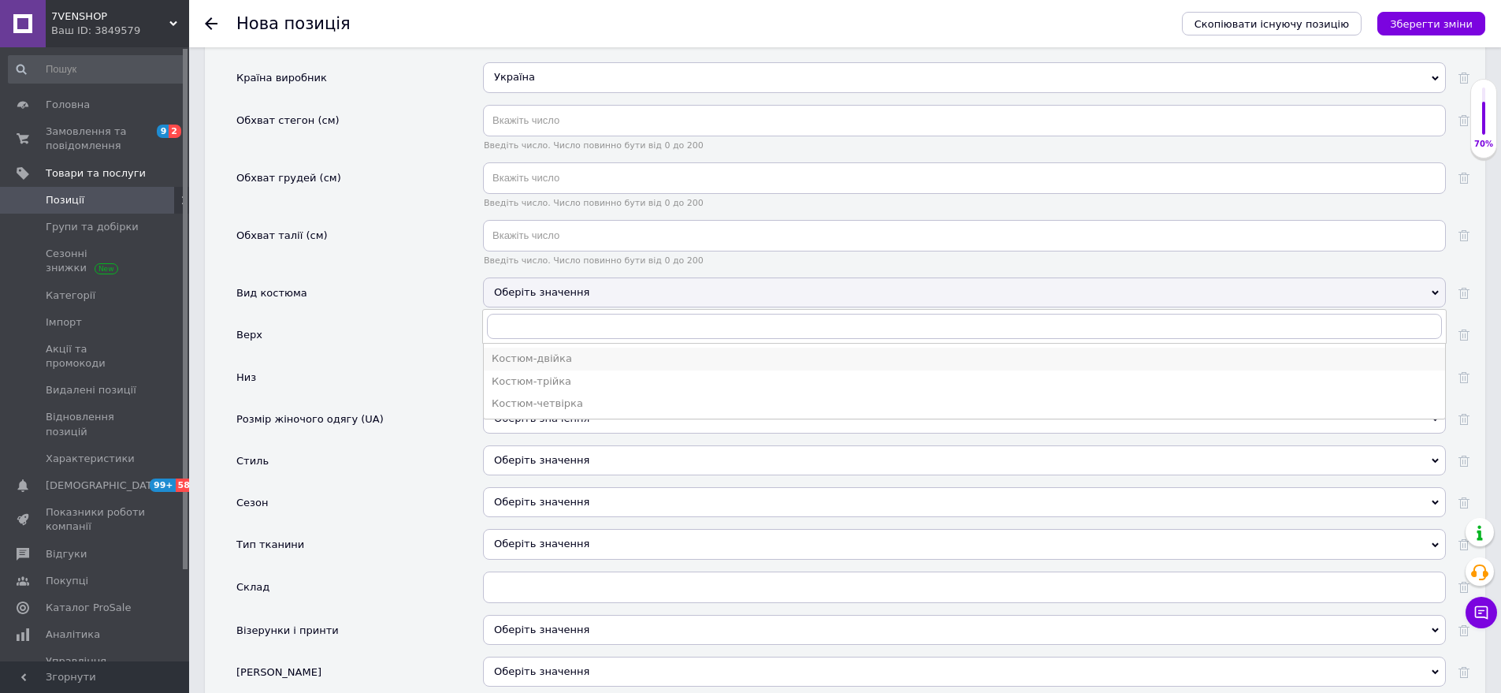
click at [574, 352] on div "Костюм-двійка" at bounding box center [965, 359] width 946 height 14
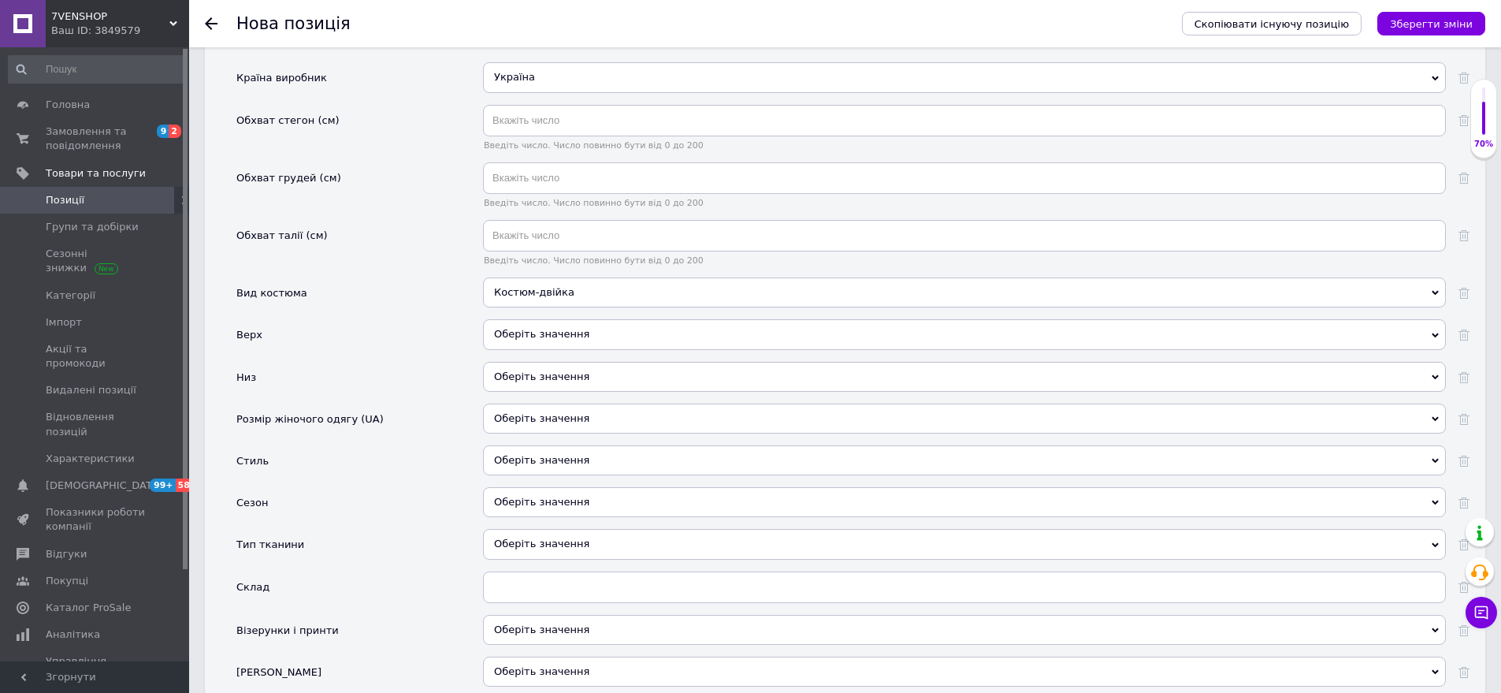
drag, startPoint x: 584, startPoint y: 310, endPoint x: 485, endPoint y: 259, distance: 111.4
click at [583, 319] on div "Оберіть значення" at bounding box center [964, 334] width 963 height 30
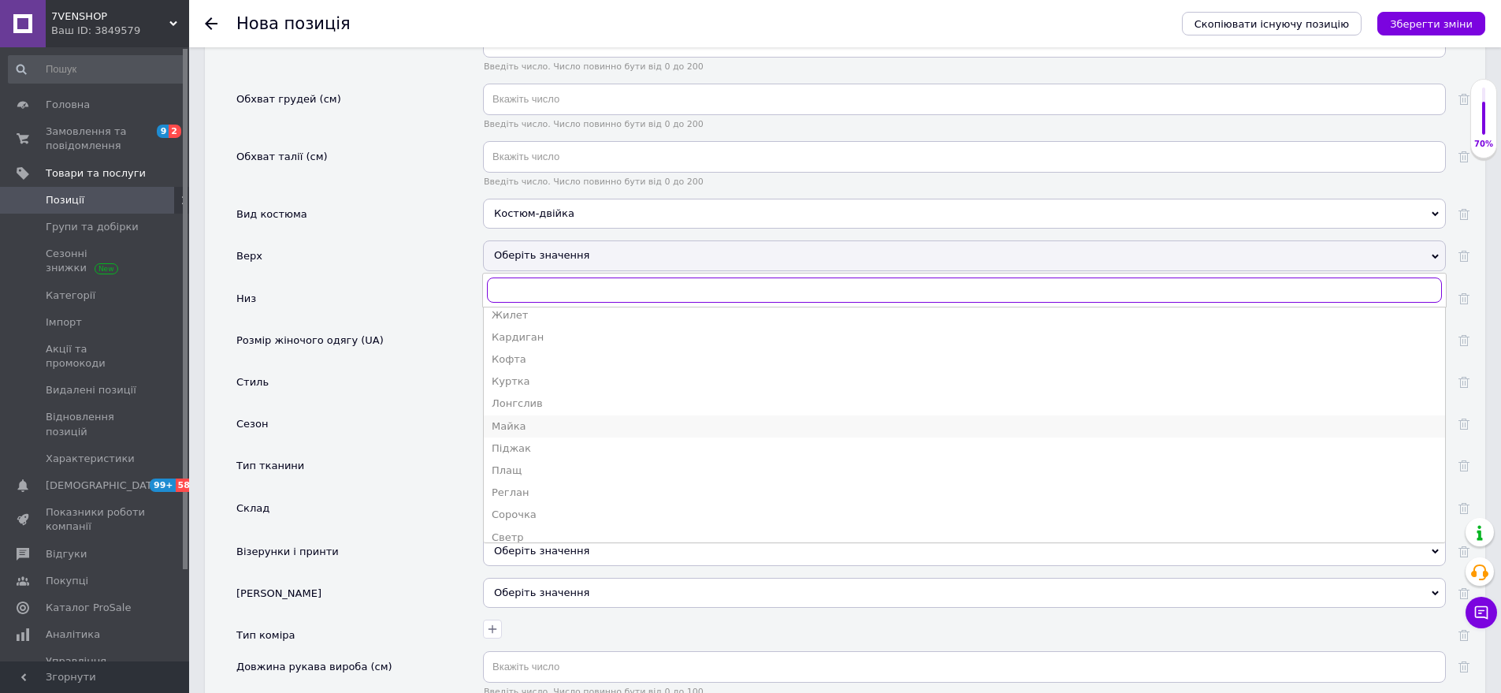
scroll to position [158, 0]
drag, startPoint x: 555, startPoint y: 425, endPoint x: 467, endPoint y: 318, distance: 137.7
click at [551, 446] on div "Кофта" at bounding box center [965, 453] width 946 height 14
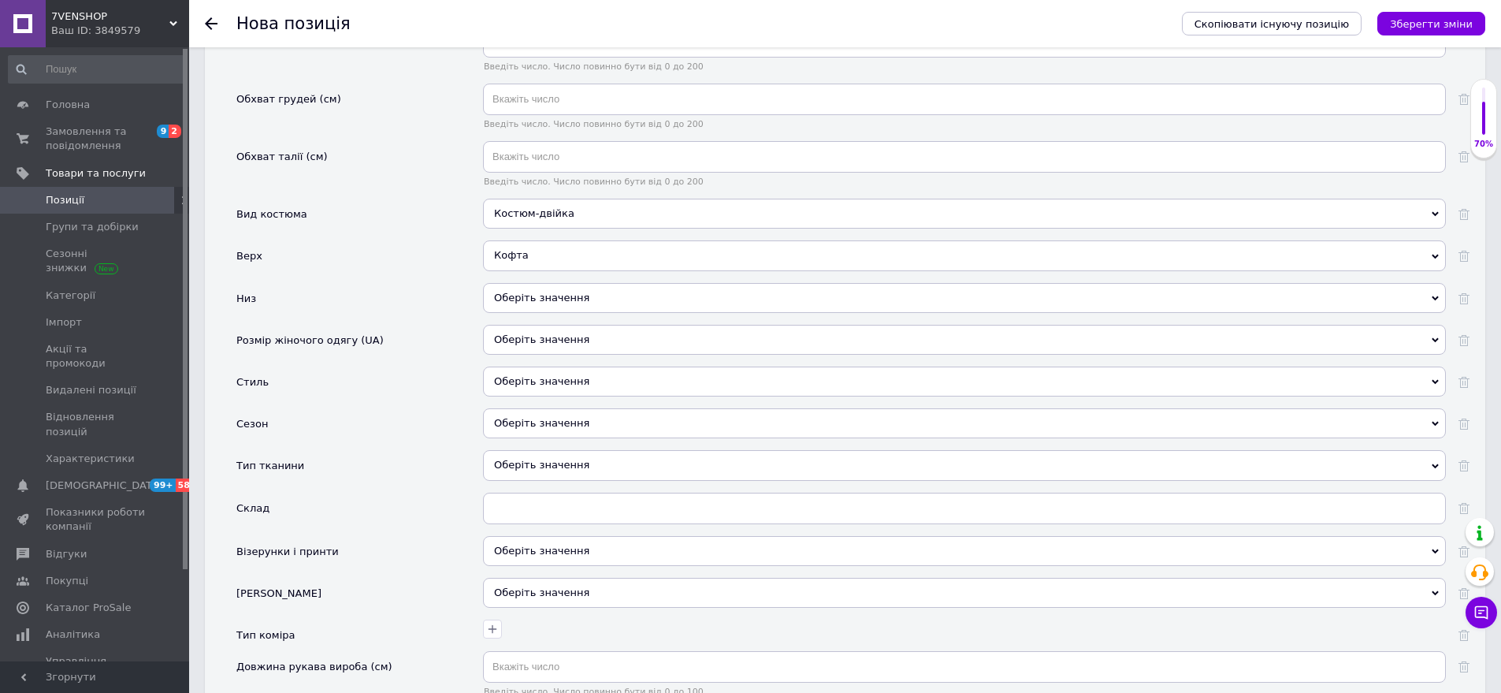
drag, startPoint x: 560, startPoint y: 274, endPoint x: 471, endPoint y: 226, distance: 101.9
click at [559, 283] on div "Оберіть значення" at bounding box center [964, 298] width 963 height 30
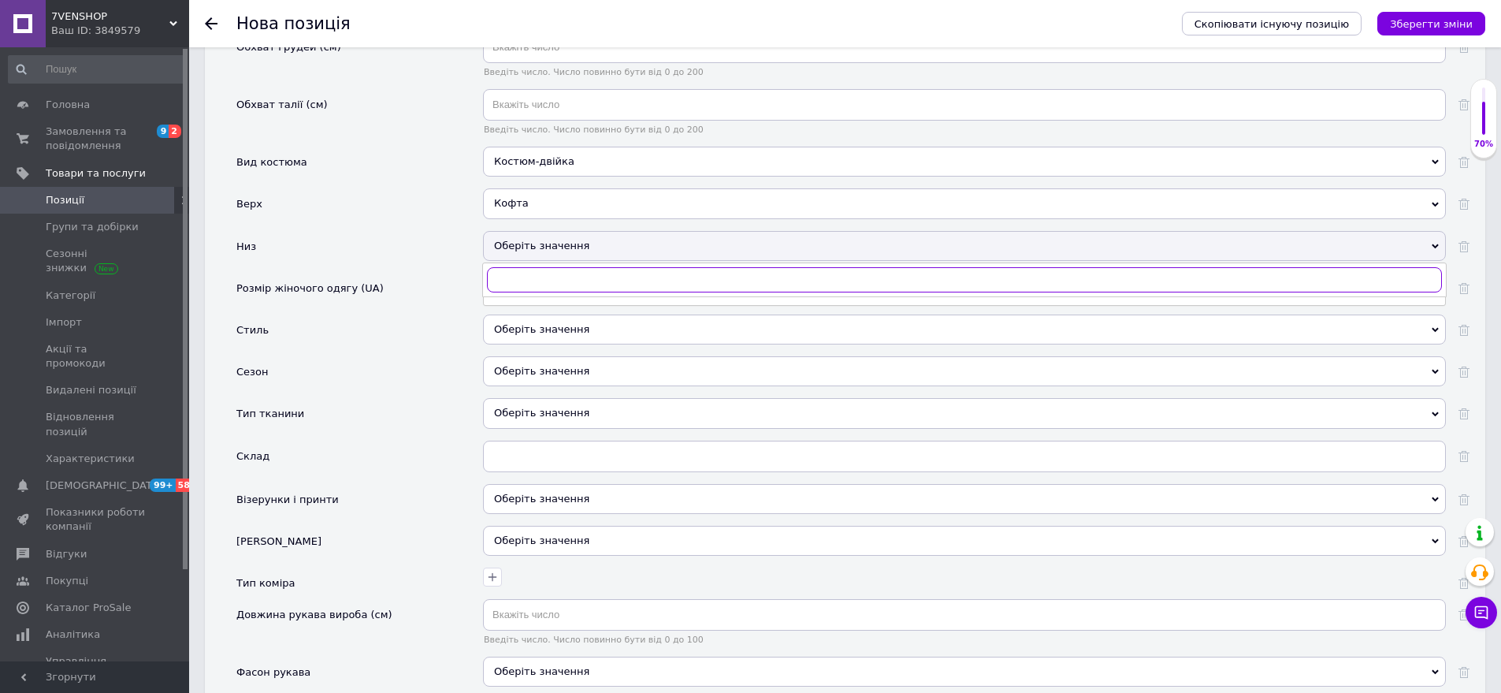
scroll to position [2162, 0]
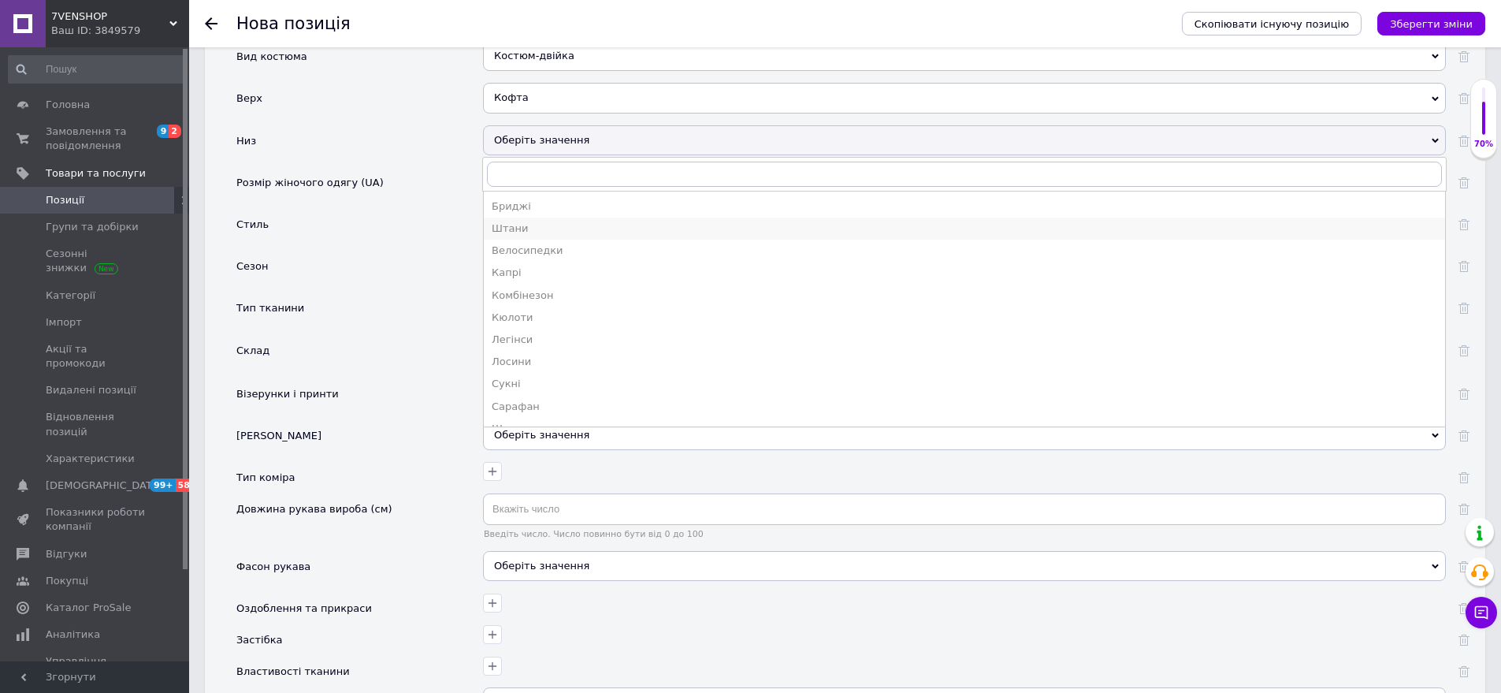
click at [549, 221] on div "Штани" at bounding box center [965, 228] width 946 height 14
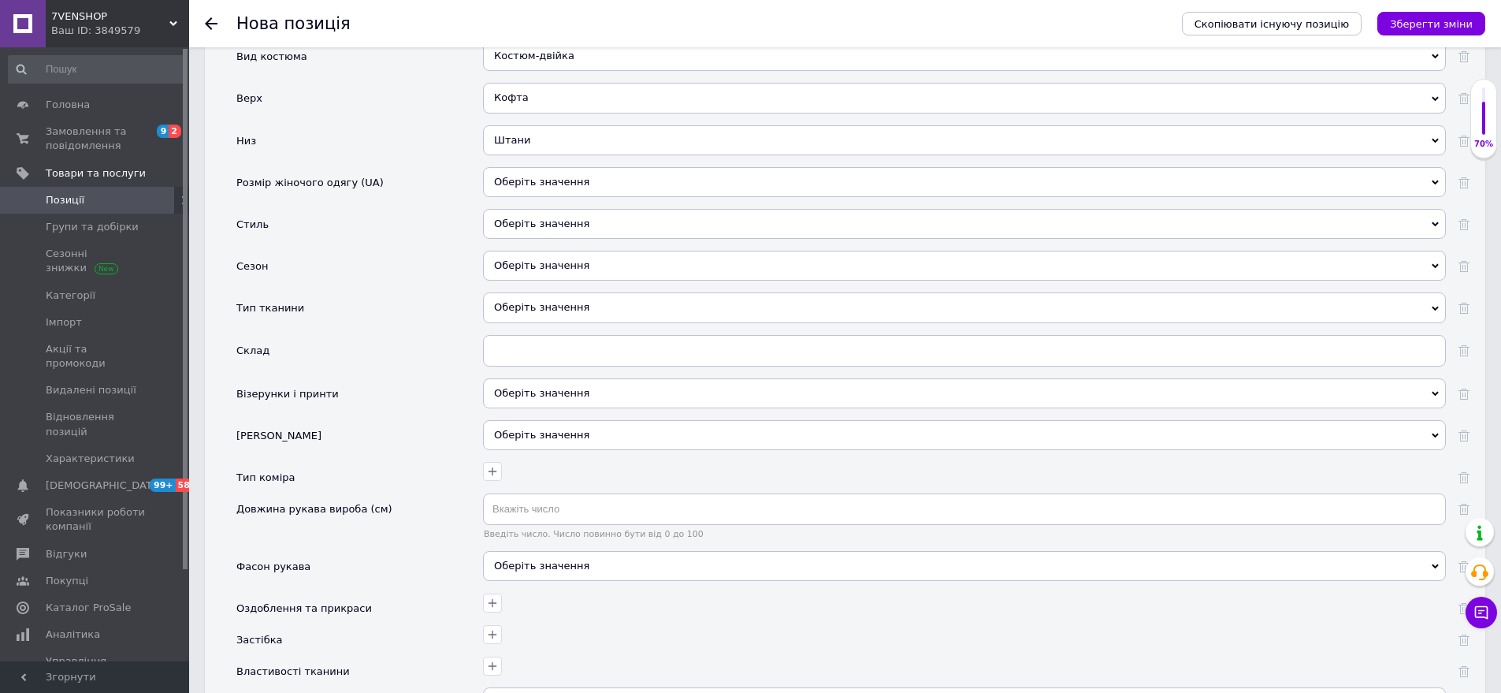
click at [549, 167] on div "Оберіть значення" at bounding box center [964, 182] width 963 height 30
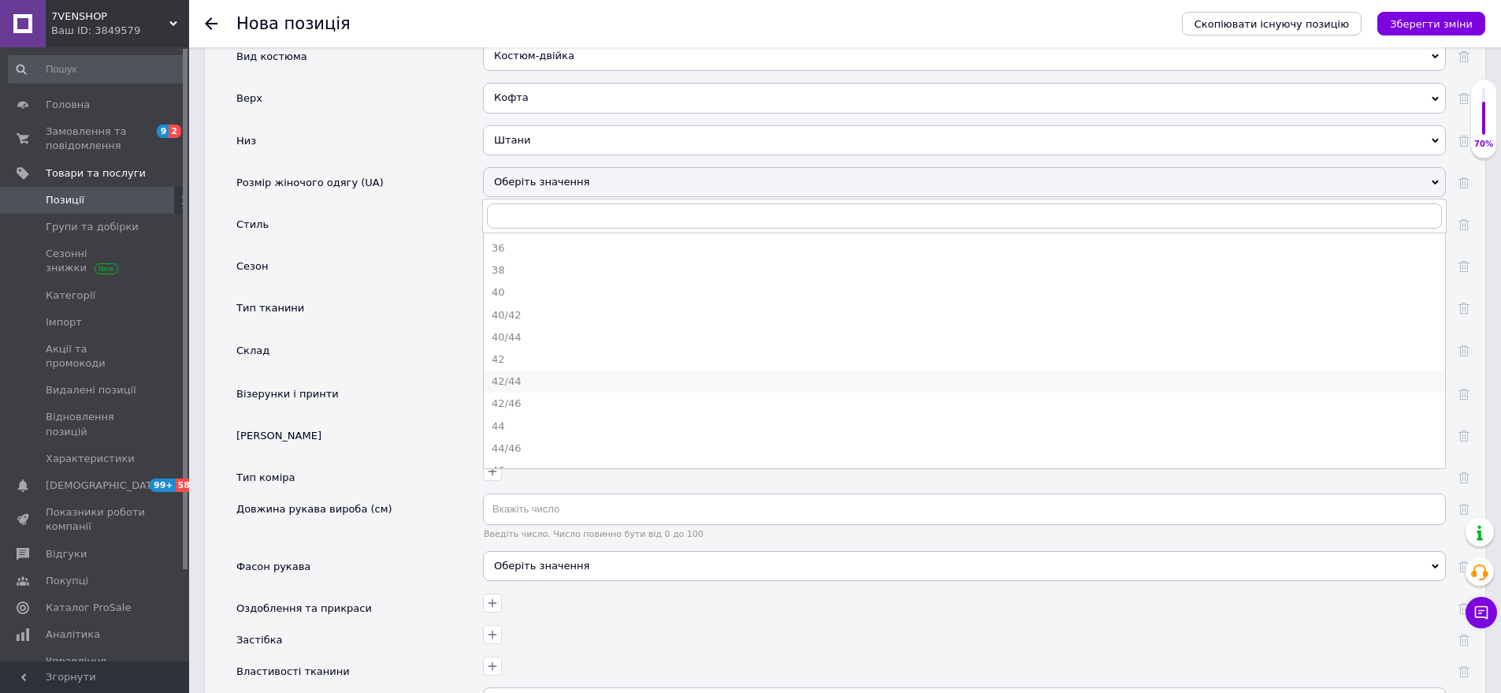
click at [554, 374] on div "42/44" at bounding box center [965, 381] width 946 height 14
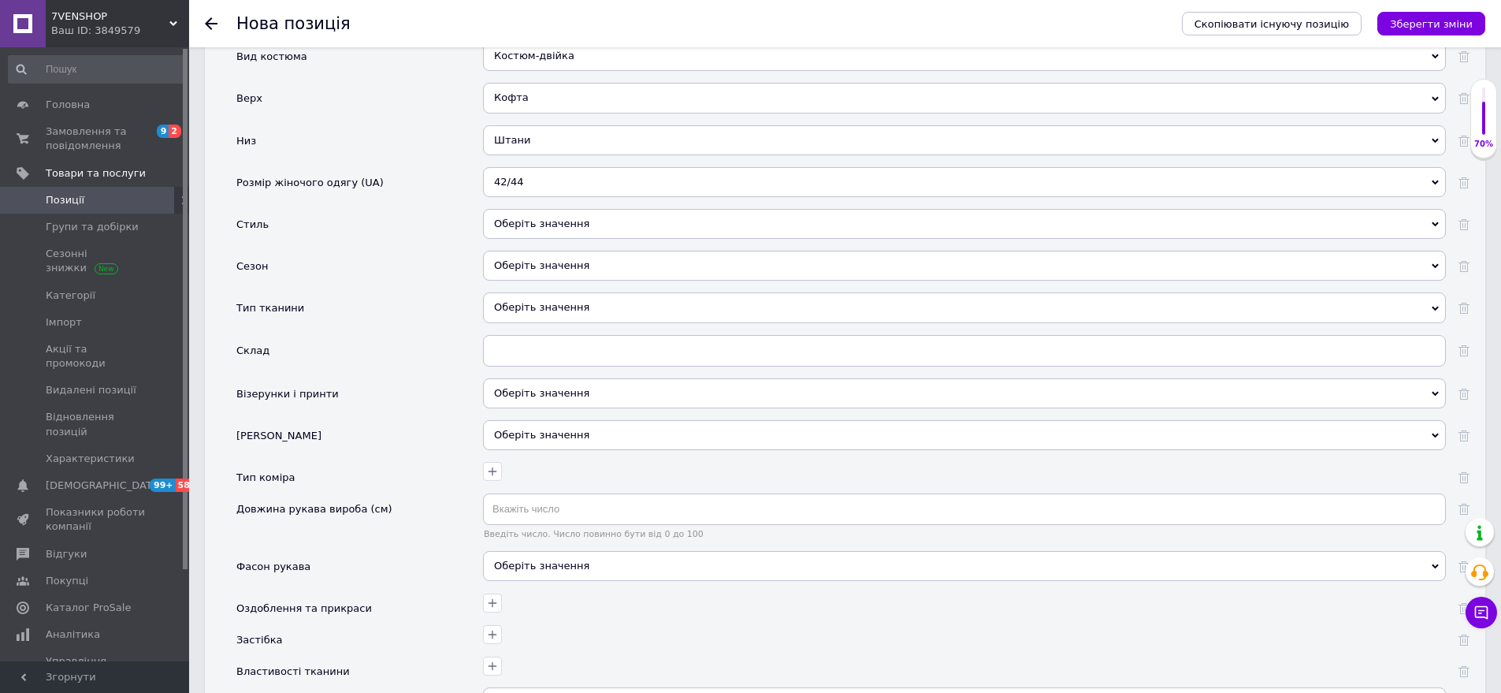
click at [571, 209] on div "Оберіть значення" at bounding box center [964, 224] width 963 height 30
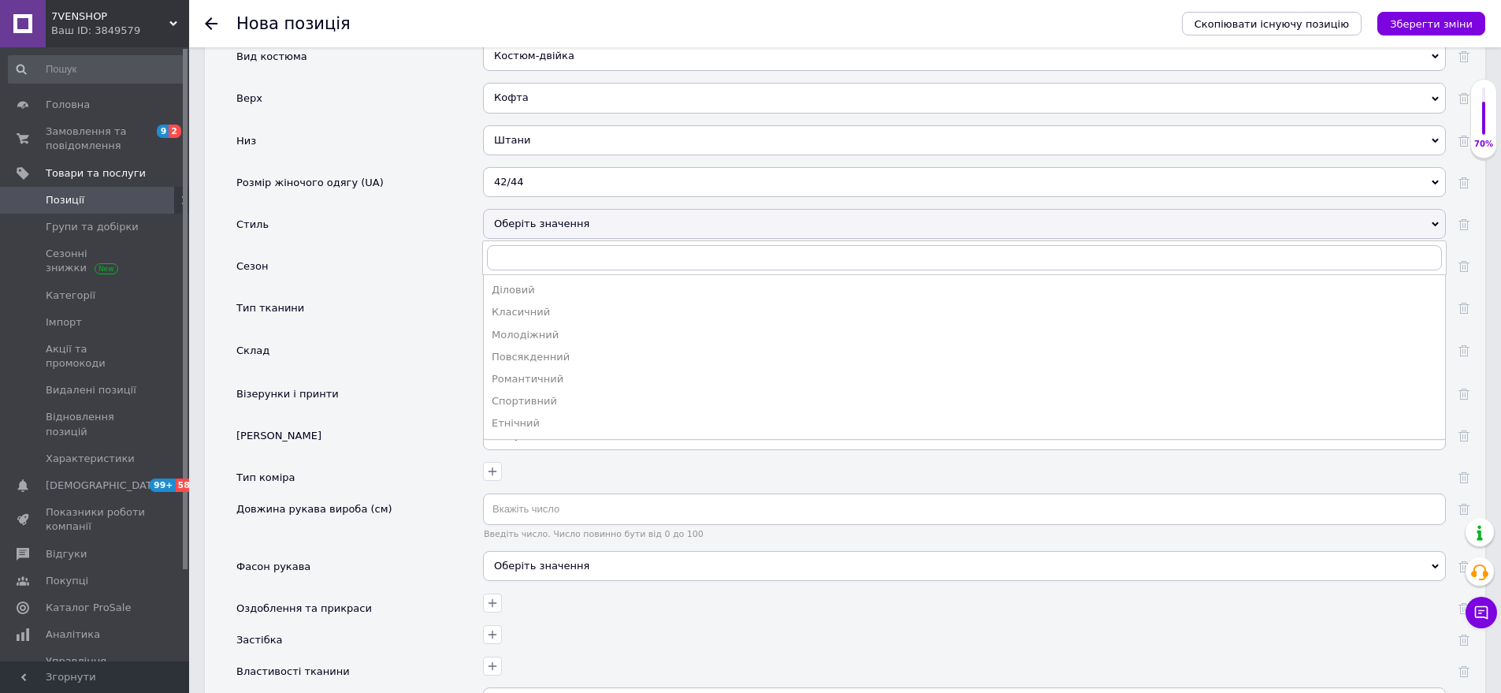
drag, startPoint x: 566, startPoint y: 324, endPoint x: 567, endPoint y: 236, distance: 88.3
click at [565, 346] on li "Повсякденний" at bounding box center [965, 357] width 962 height 22
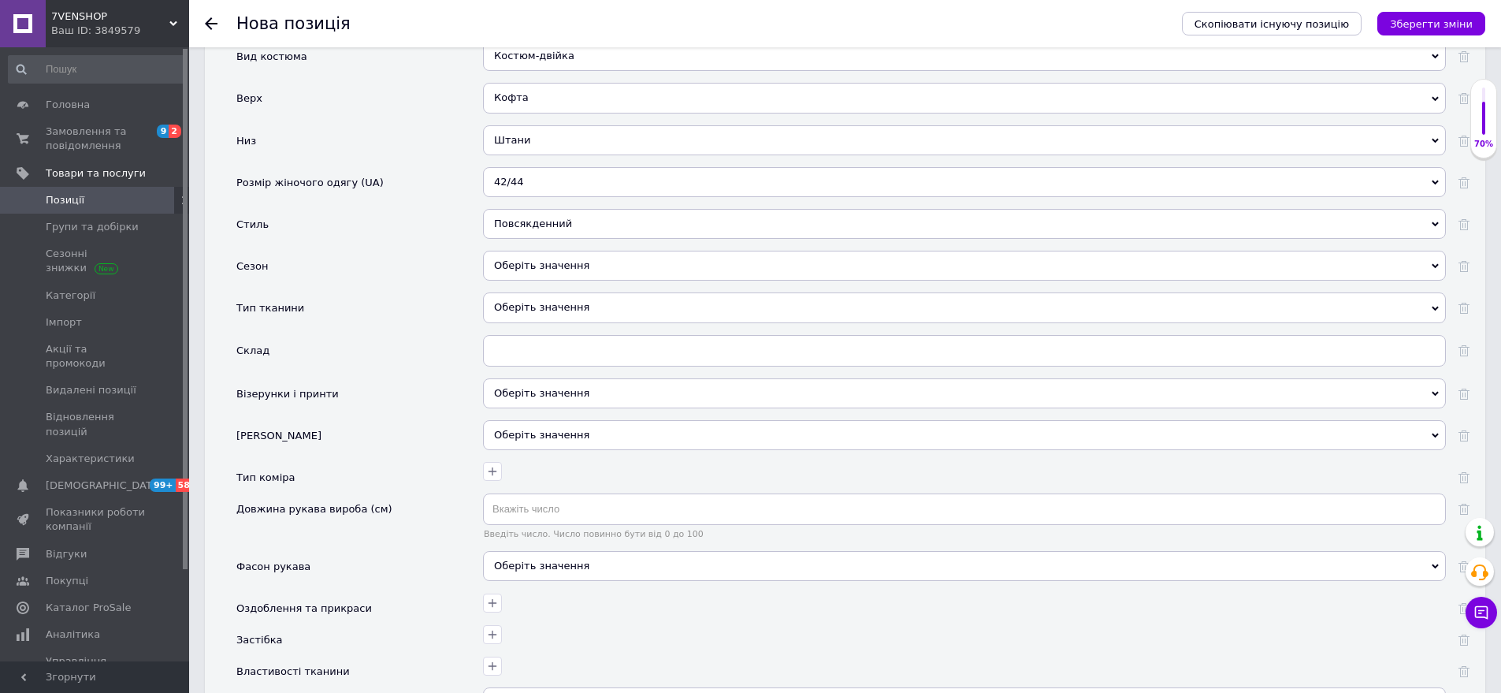
drag, startPoint x: 572, startPoint y: 233, endPoint x: 477, endPoint y: 174, distance: 112.2
click at [564, 251] on div "Оберіть значення" at bounding box center [964, 266] width 963 height 30
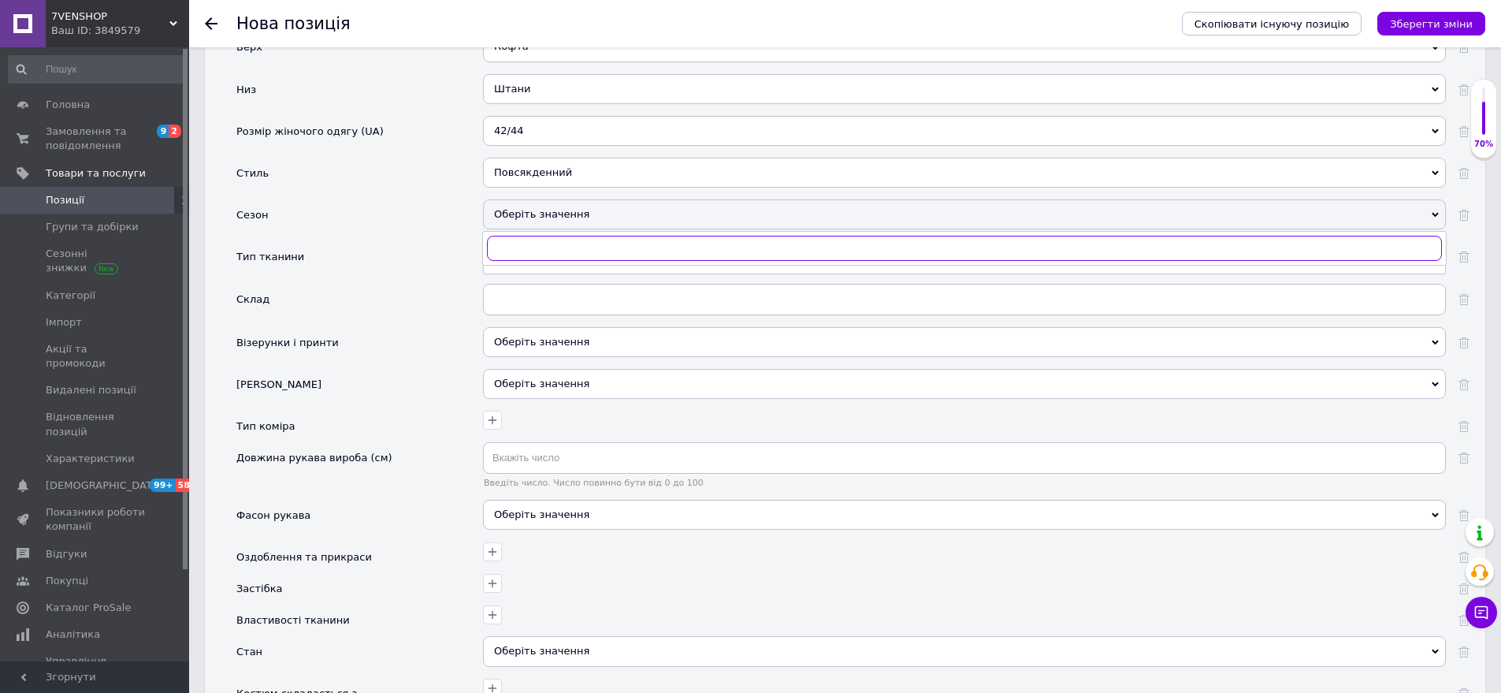
scroll to position [2241, 0]
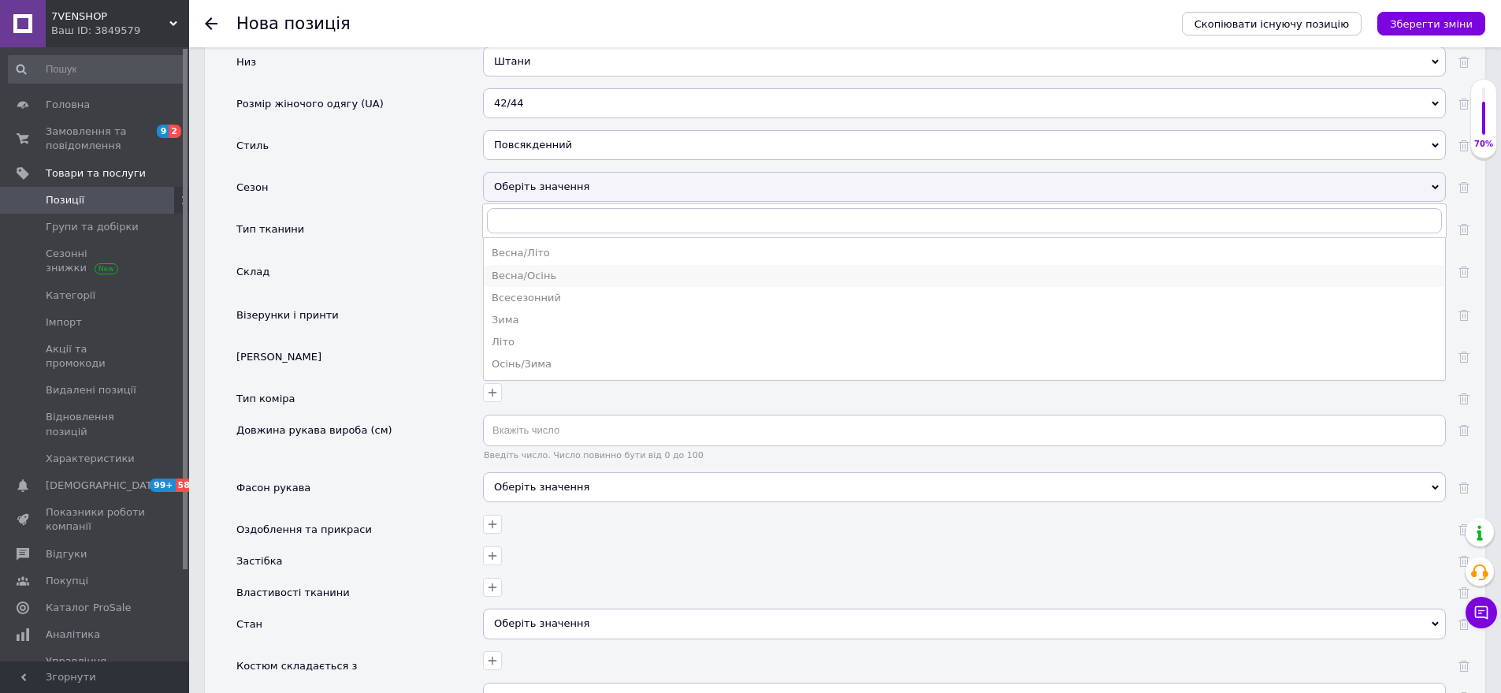
click at [545, 269] on div "Весна/Осінь" at bounding box center [965, 276] width 946 height 14
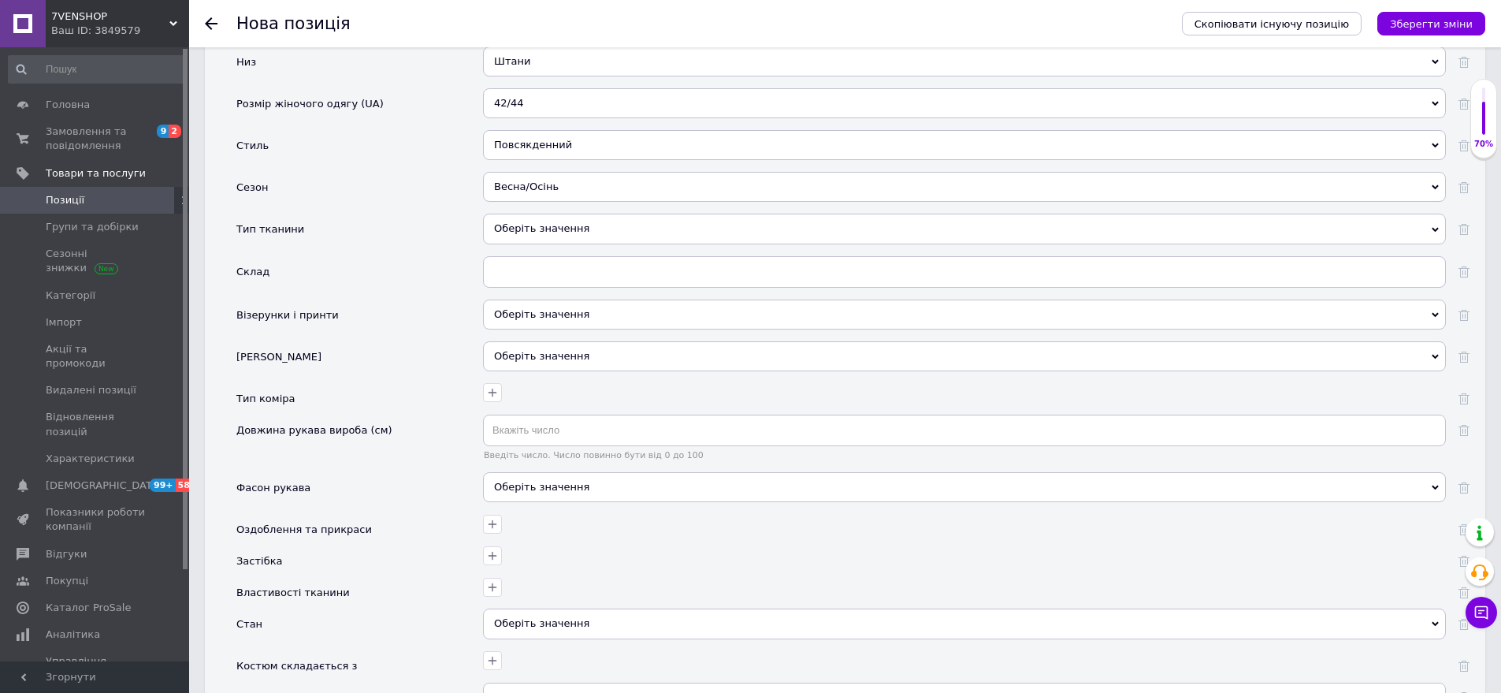
drag, startPoint x: 560, startPoint y: 208, endPoint x: 497, endPoint y: 192, distance: 65.2
click at [560, 214] on div "Оберіть значення" at bounding box center [964, 229] width 963 height 30
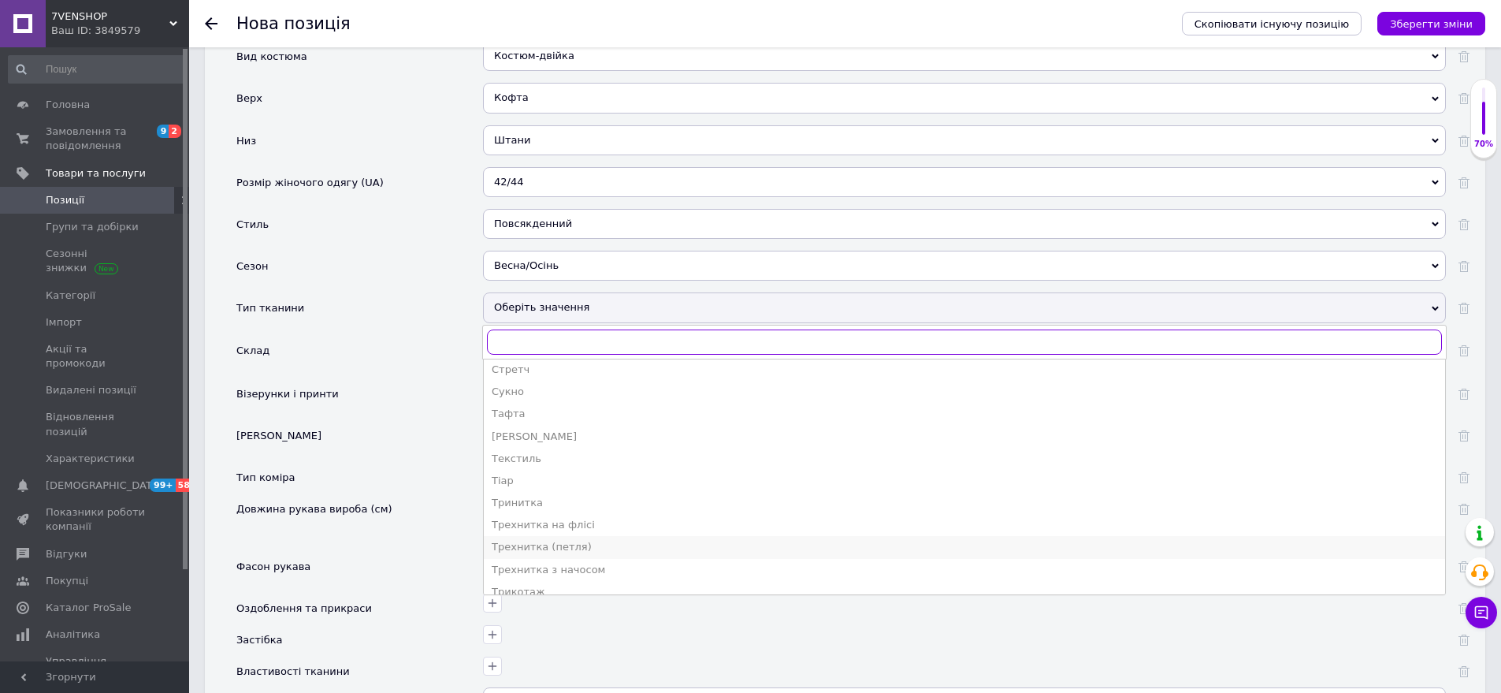
scroll to position [1987, 0]
drag, startPoint x: 583, startPoint y: 493, endPoint x: 469, endPoint y: 434, distance: 128.7
click at [582, 513] on div "Фліс" at bounding box center [965, 520] width 946 height 14
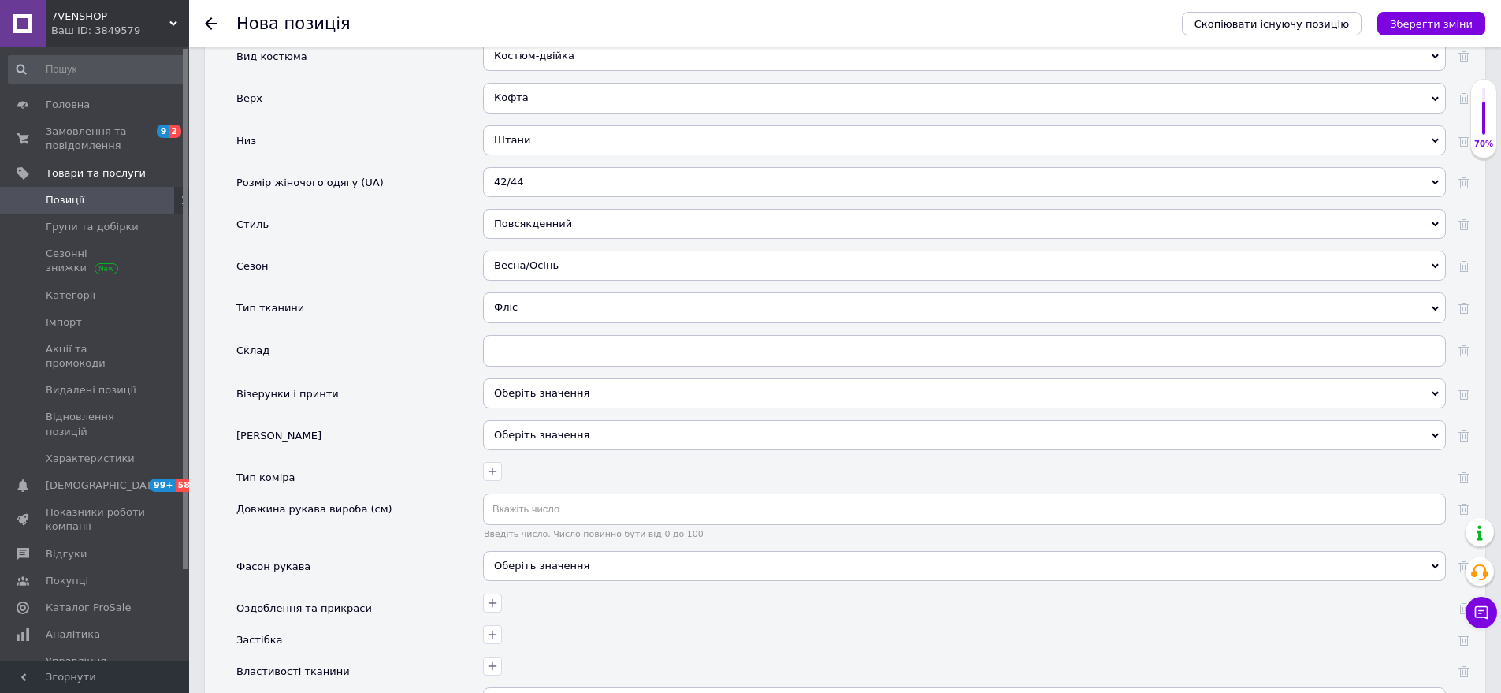
click at [577, 352] on div at bounding box center [964, 356] width 963 height 43
click at [568, 378] on div "Оберіть значення" at bounding box center [964, 393] width 963 height 30
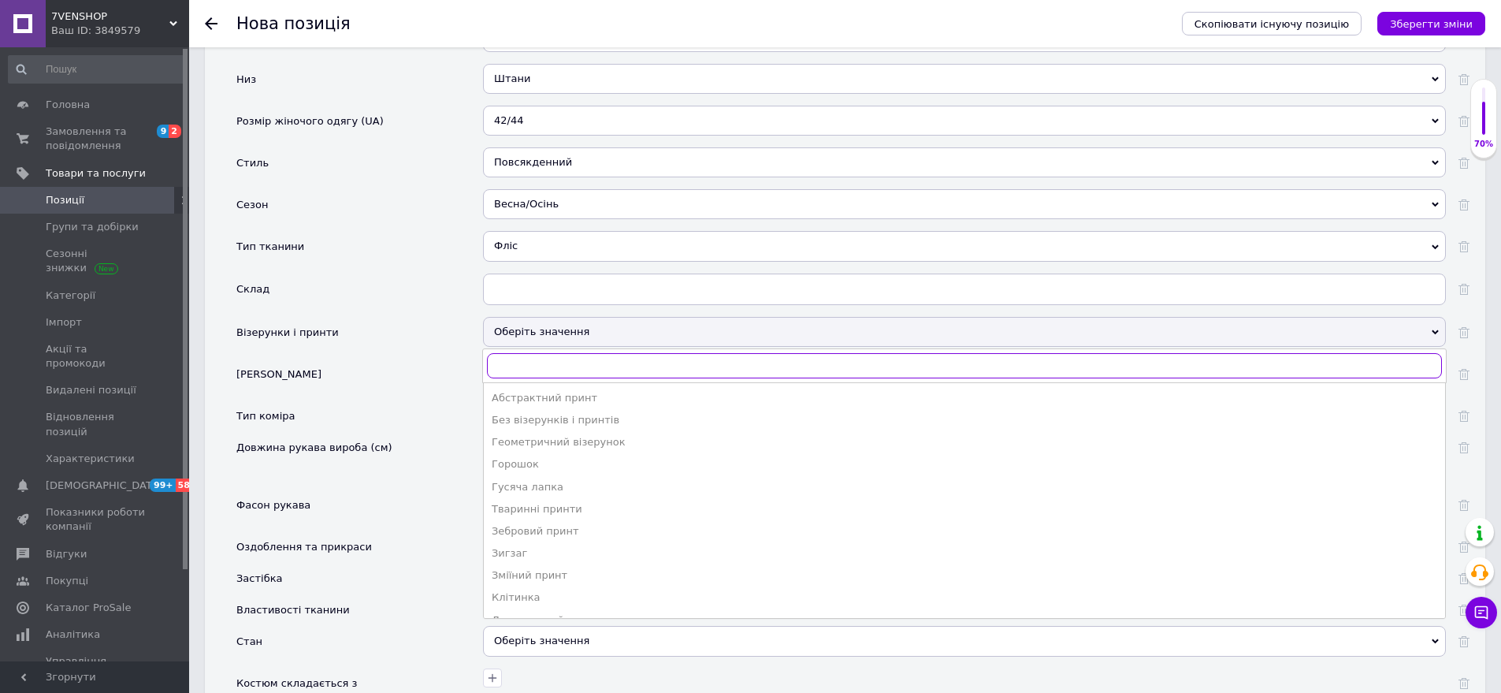
scroll to position [2319, 0]
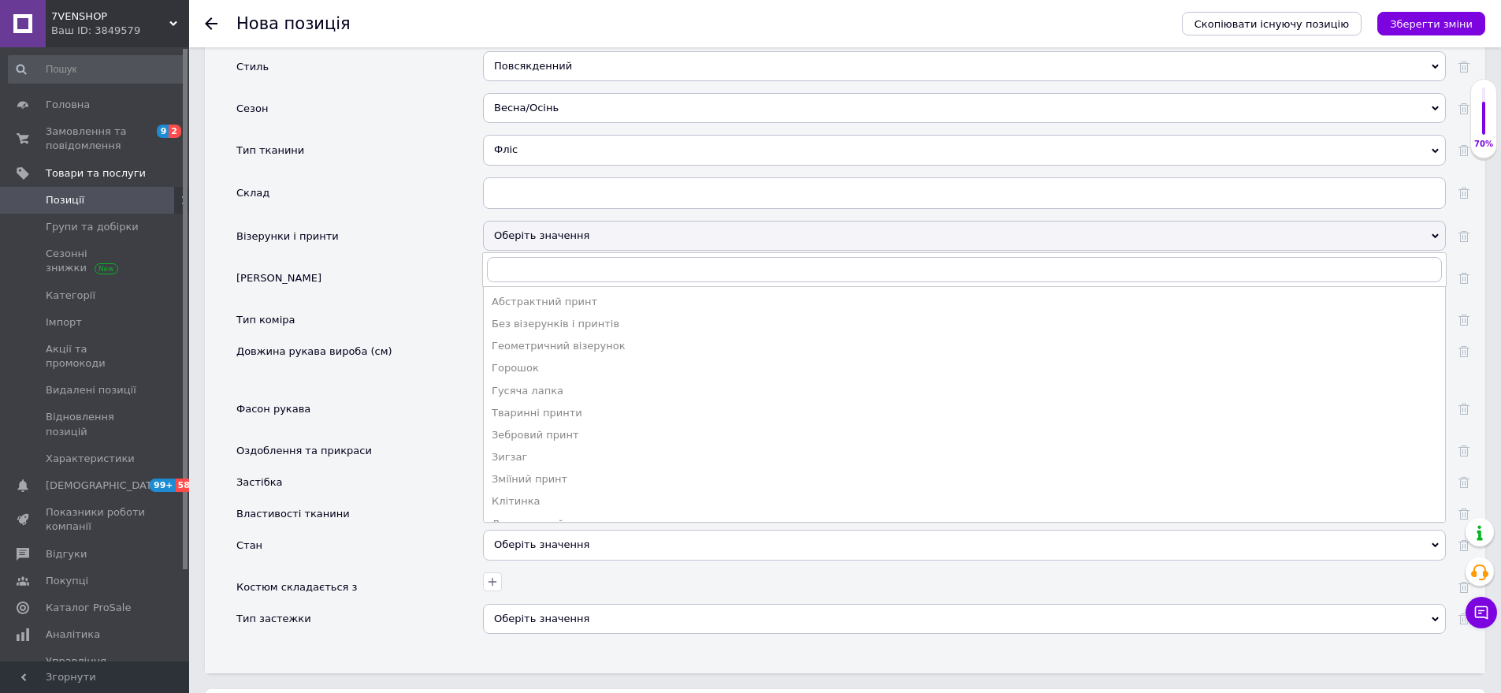
drag, startPoint x: 524, startPoint y: 304, endPoint x: 483, endPoint y: 418, distance: 121.4
click at [525, 317] on div "Без візерунків і принтів" at bounding box center [965, 324] width 946 height 14
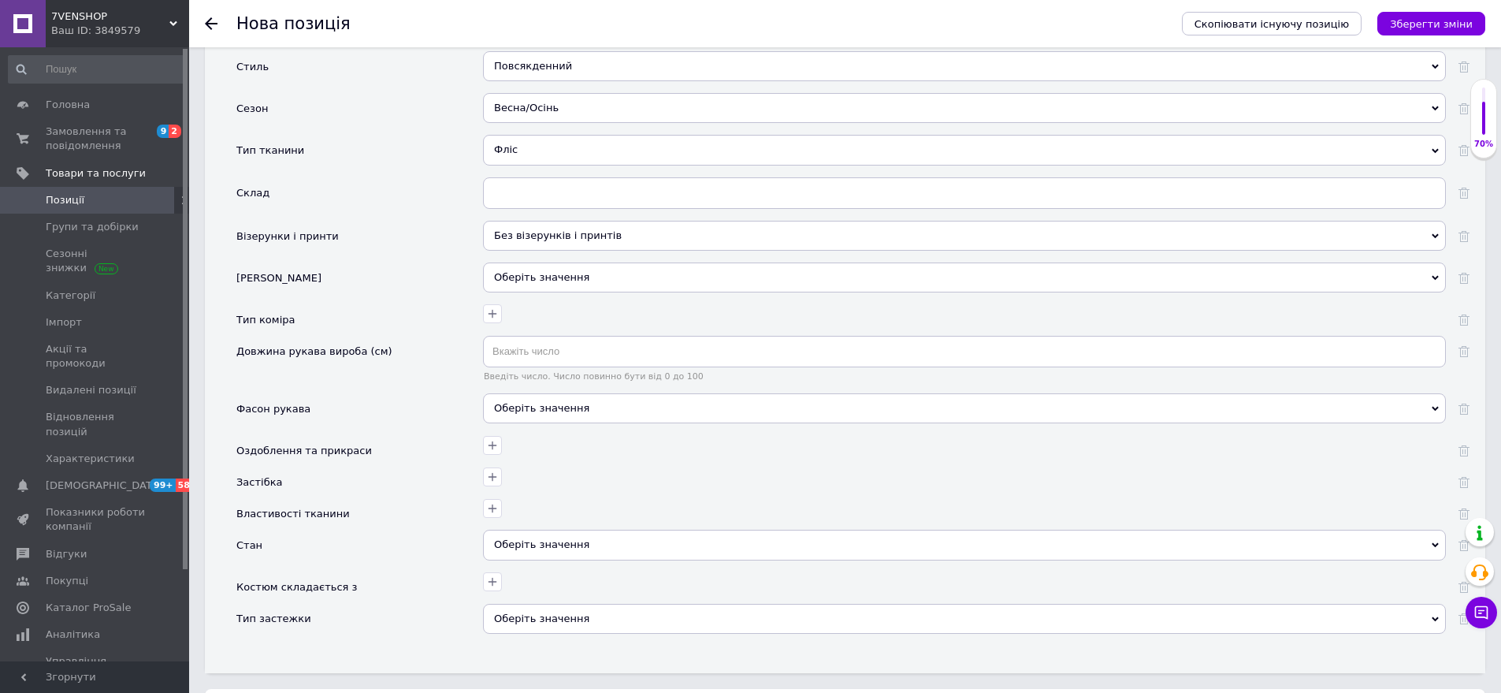
drag, startPoint x: 561, startPoint y: 393, endPoint x: 520, endPoint y: 372, distance: 46.2
click at [559, 393] on div "Оберіть значення" at bounding box center [964, 408] width 963 height 30
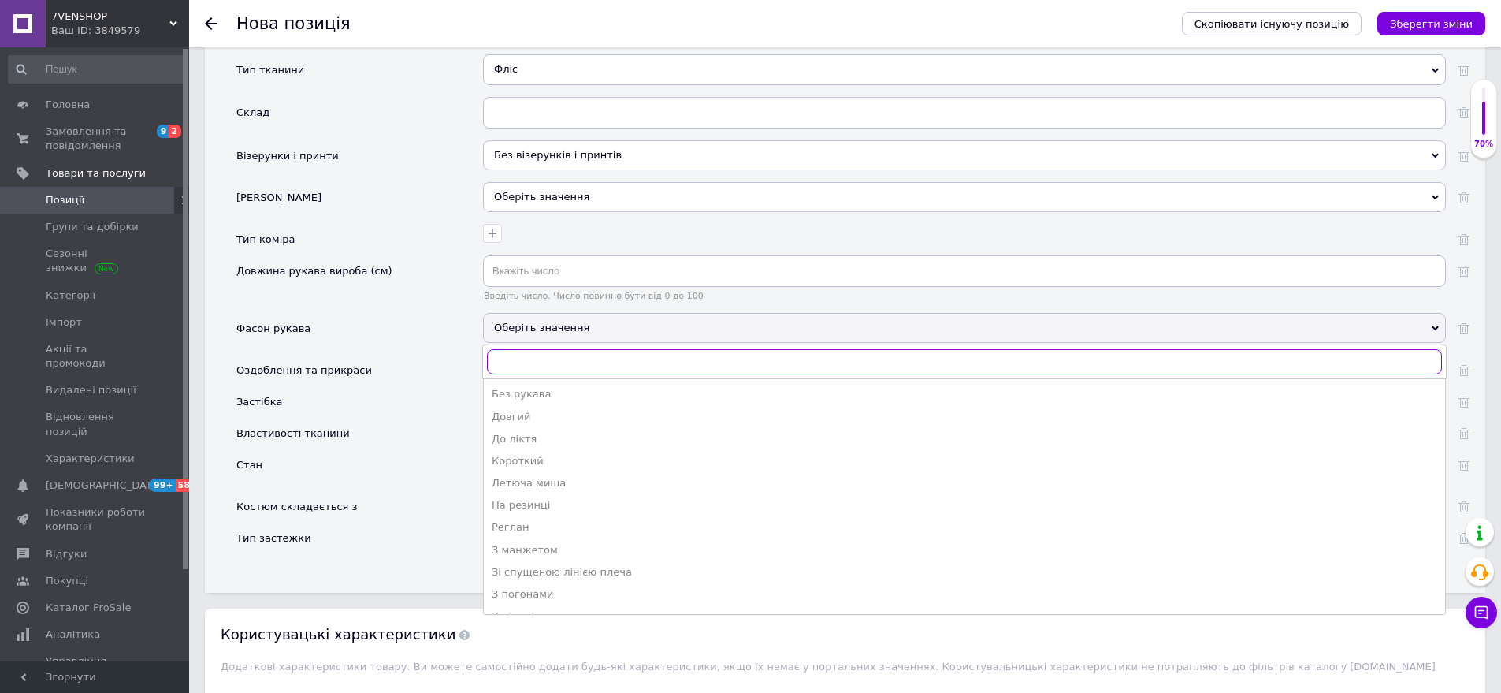
scroll to position [2477, 0]
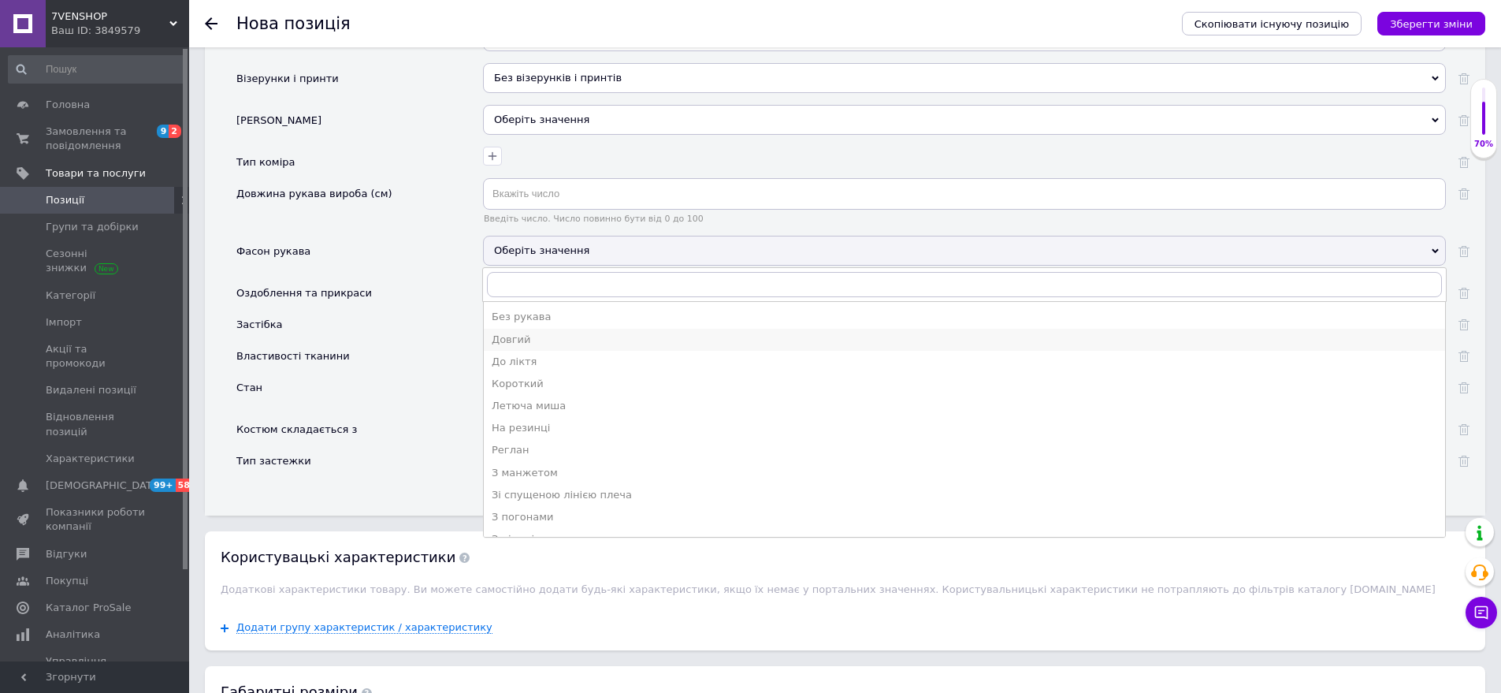
click at [545, 333] on div "Довгий" at bounding box center [965, 340] width 946 height 14
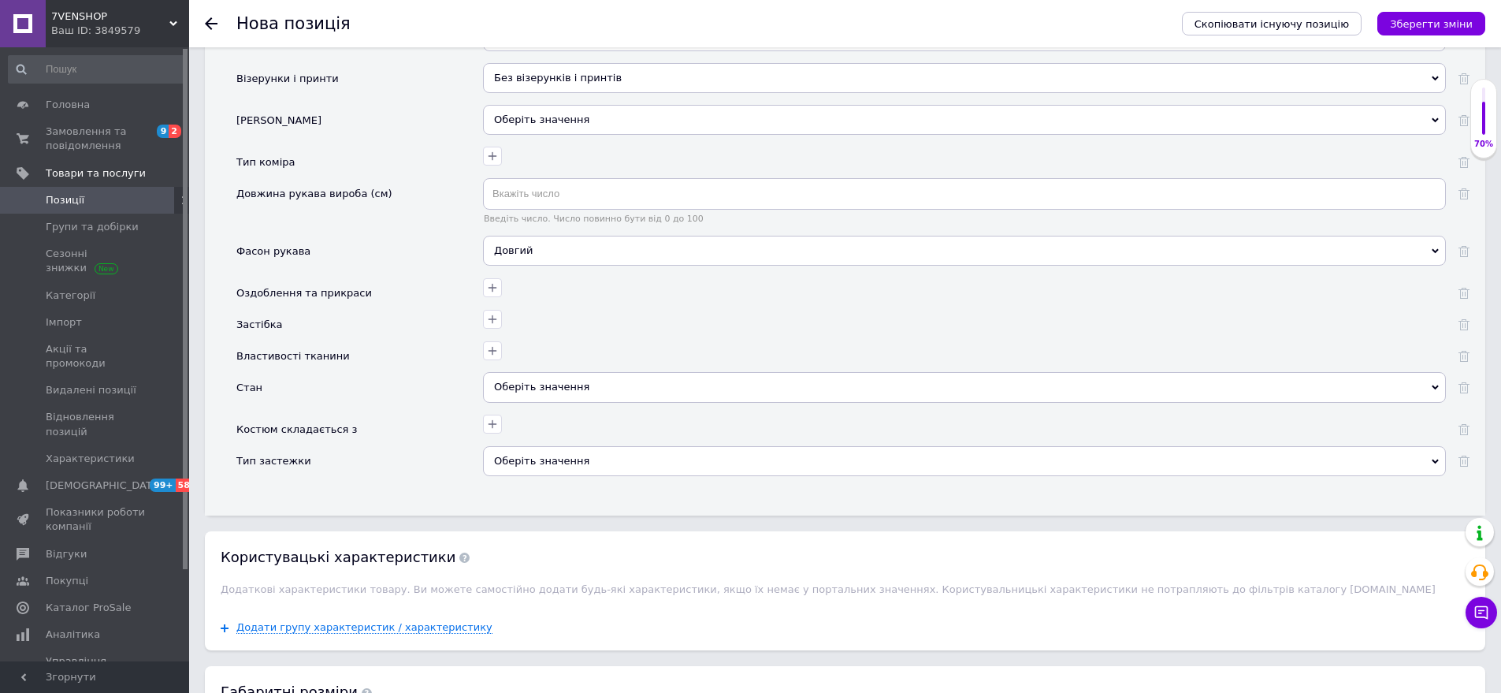
click at [571, 372] on div "Оберіть значення" at bounding box center [964, 387] width 963 height 30
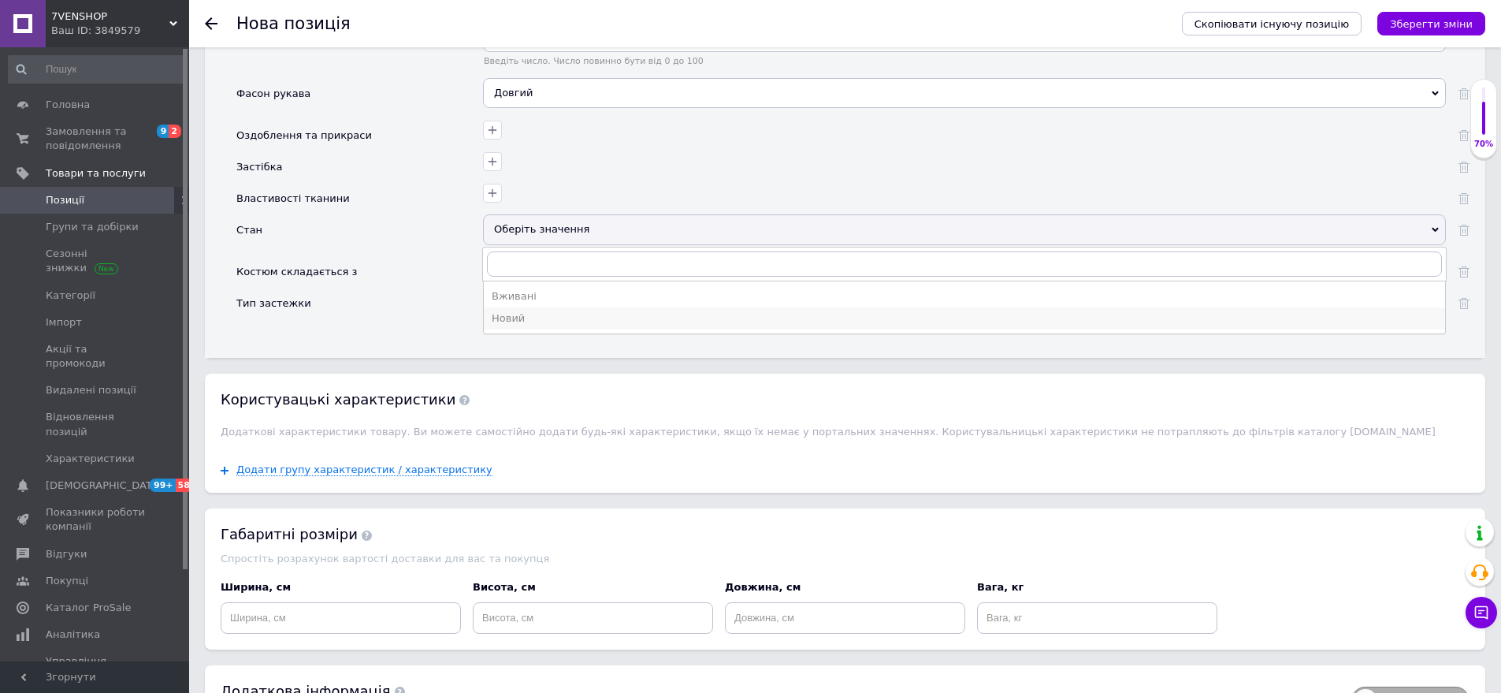
click at [551, 311] on div "Новий" at bounding box center [965, 318] width 946 height 14
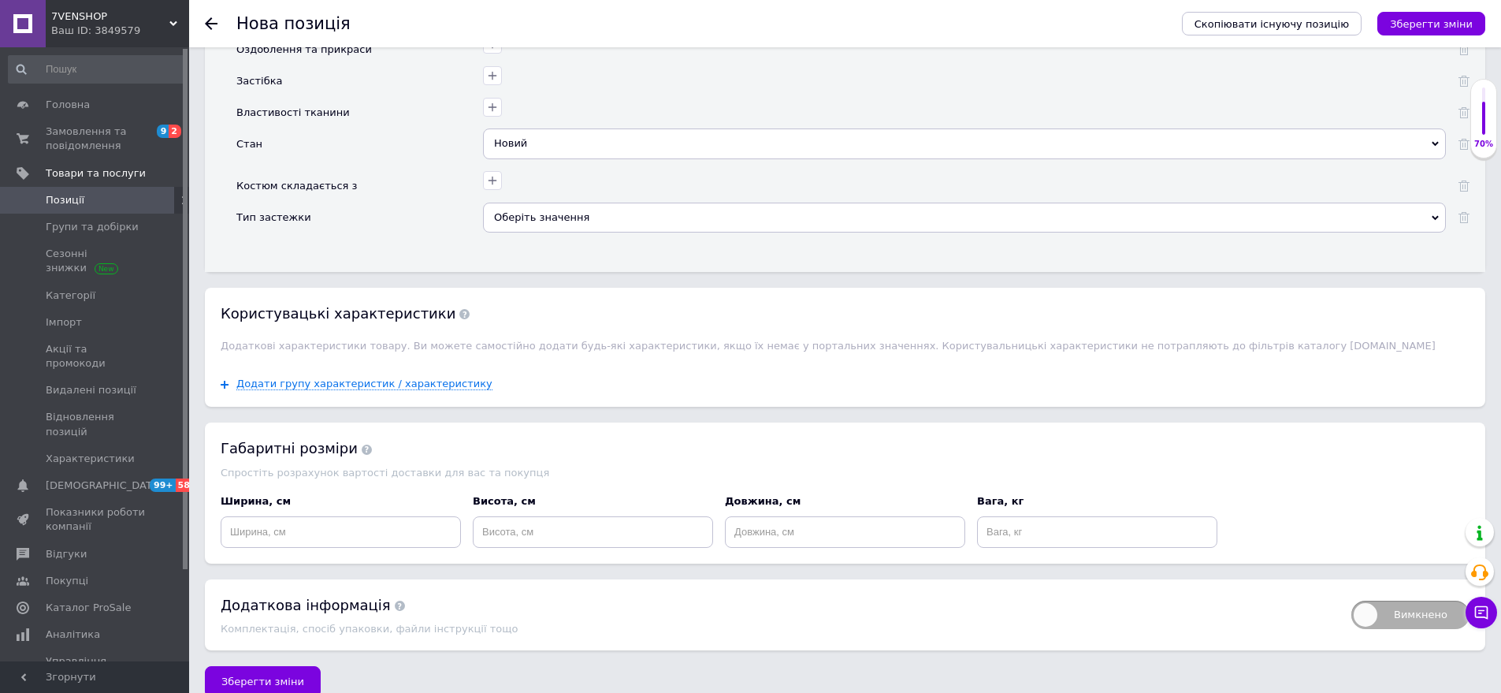
scroll to position [2721, 0]
drag, startPoint x: 266, startPoint y: 660, endPoint x: 421, endPoint y: 692, distance: 158.4
click at [263, 675] on span "Зберегти зміни" at bounding box center [262, 681] width 83 height 12
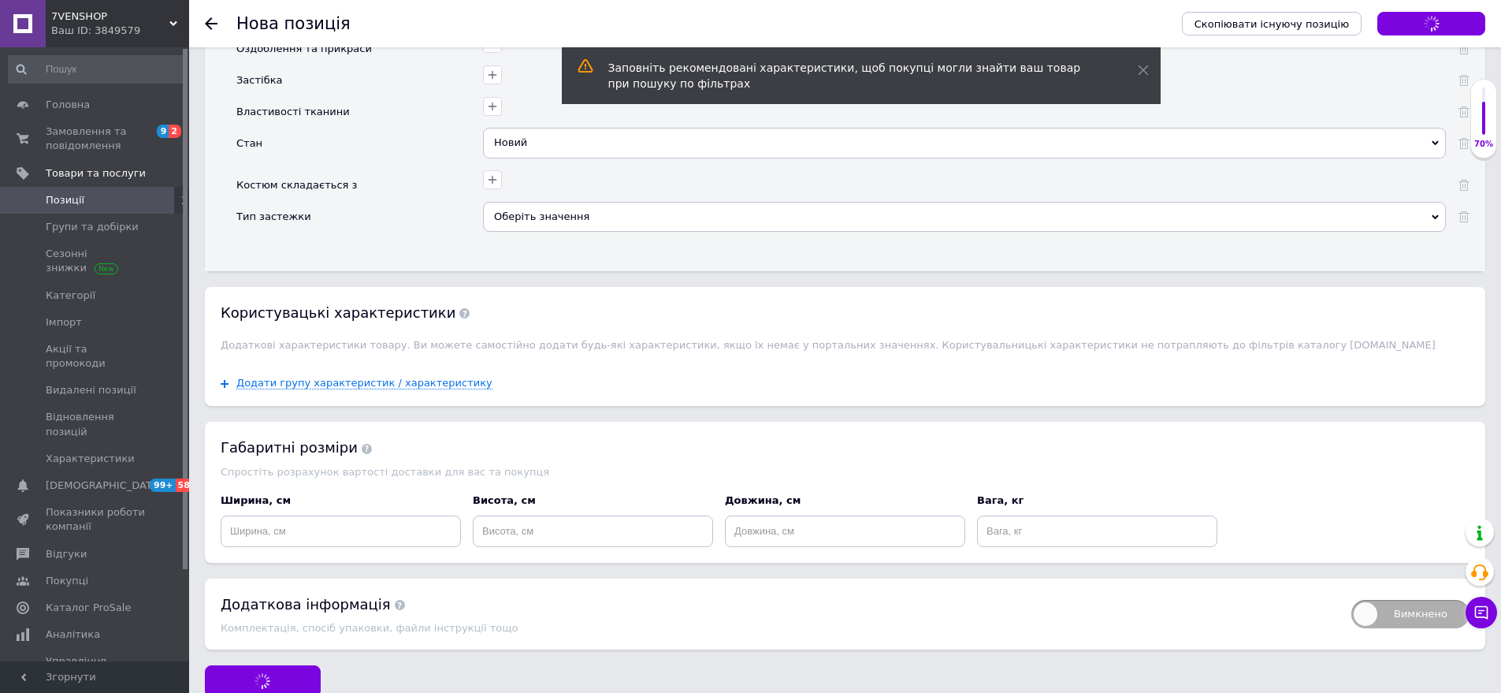
drag, startPoint x: 435, startPoint y: 647, endPoint x: 441, endPoint y: 639, distance: 10.1
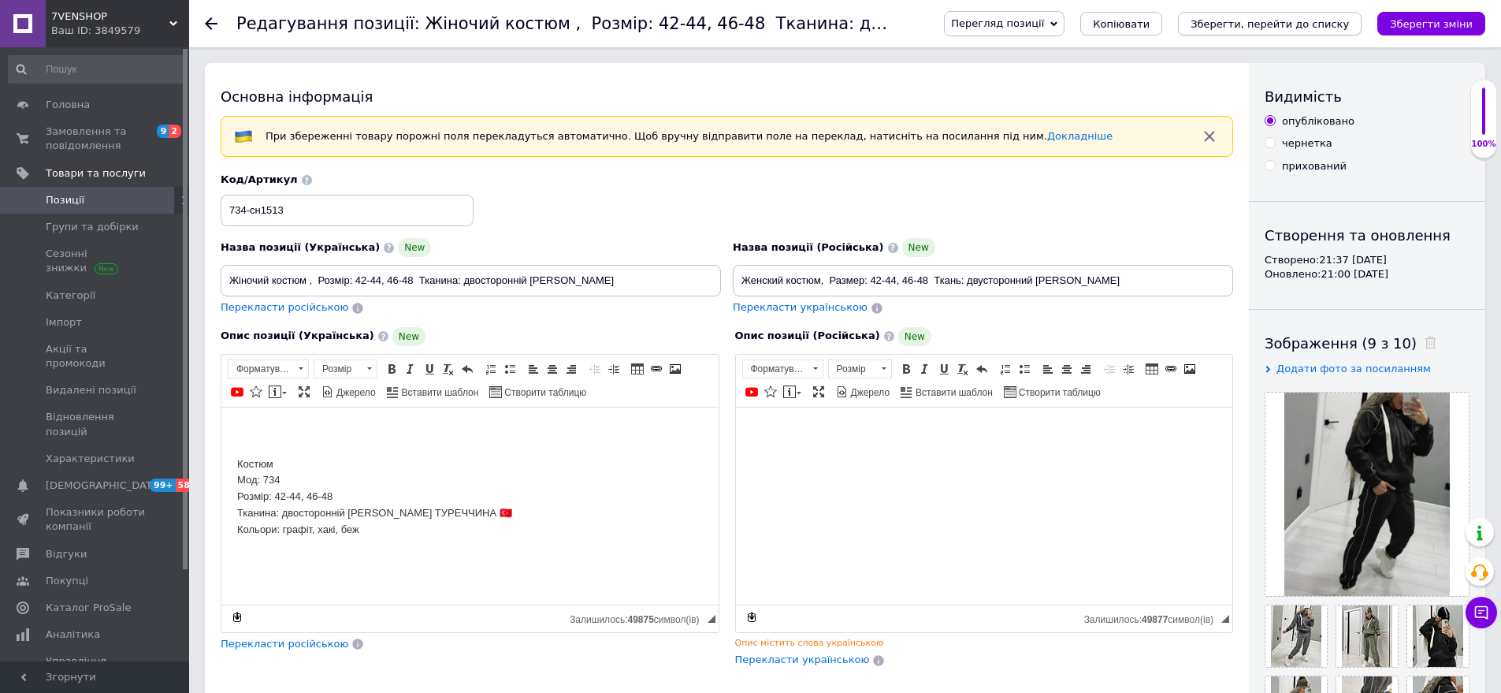
click at [1336, 24] on icon "Зберегти, перейти до списку" at bounding box center [1270, 24] width 158 height 12
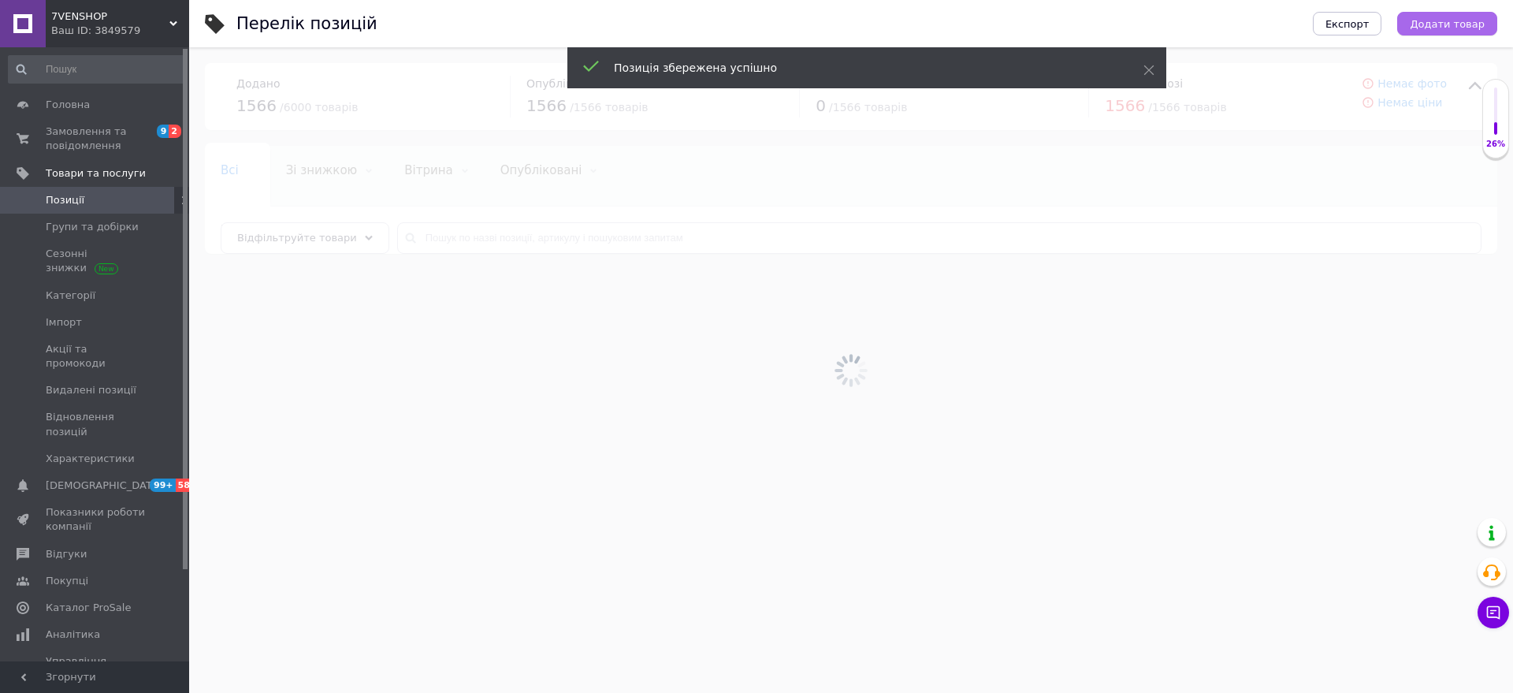
click at [1459, 6] on div "Експорт Додати товар" at bounding box center [1389, 23] width 216 height 47
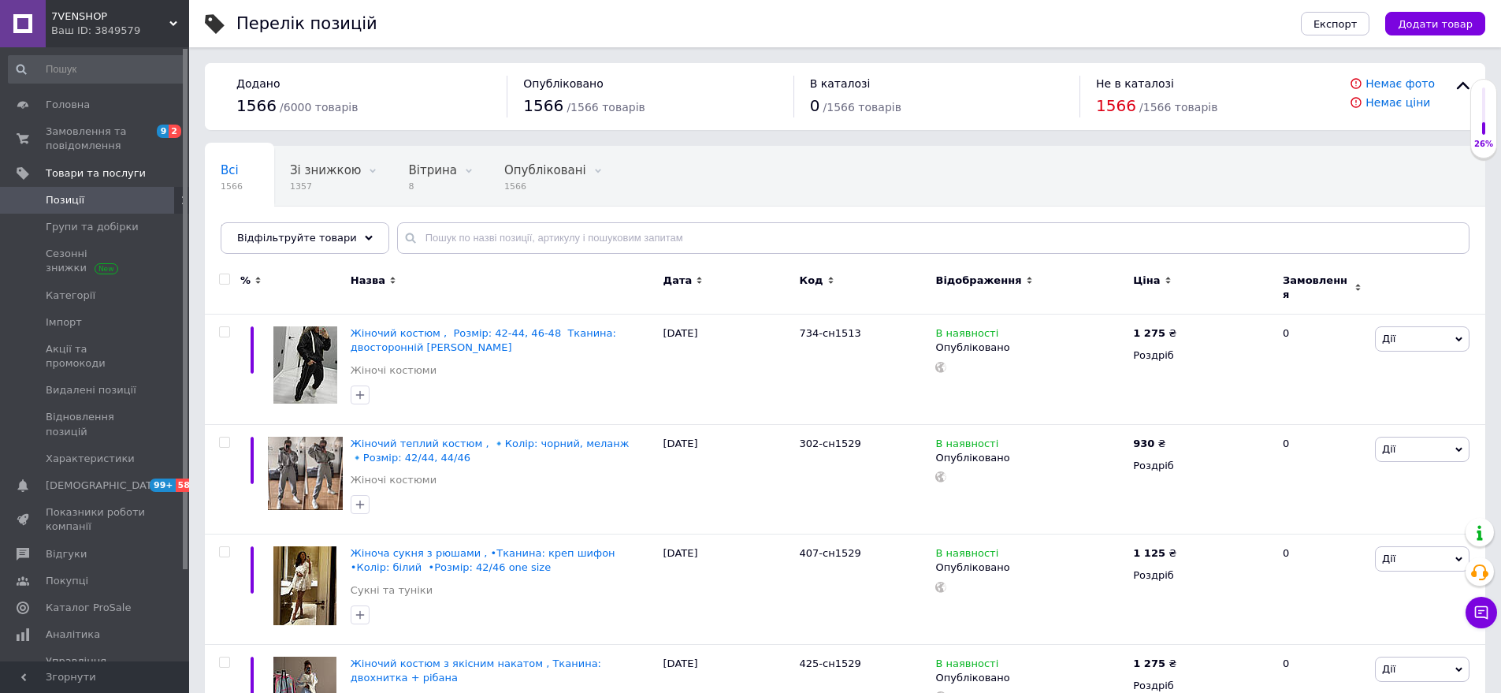
click at [1438, 35] on div "Експорт Додати товар" at bounding box center [1378, 23] width 216 height 47
click at [1440, 21] on span "Додати товар" at bounding box center [1435, 24] width 75 height 12
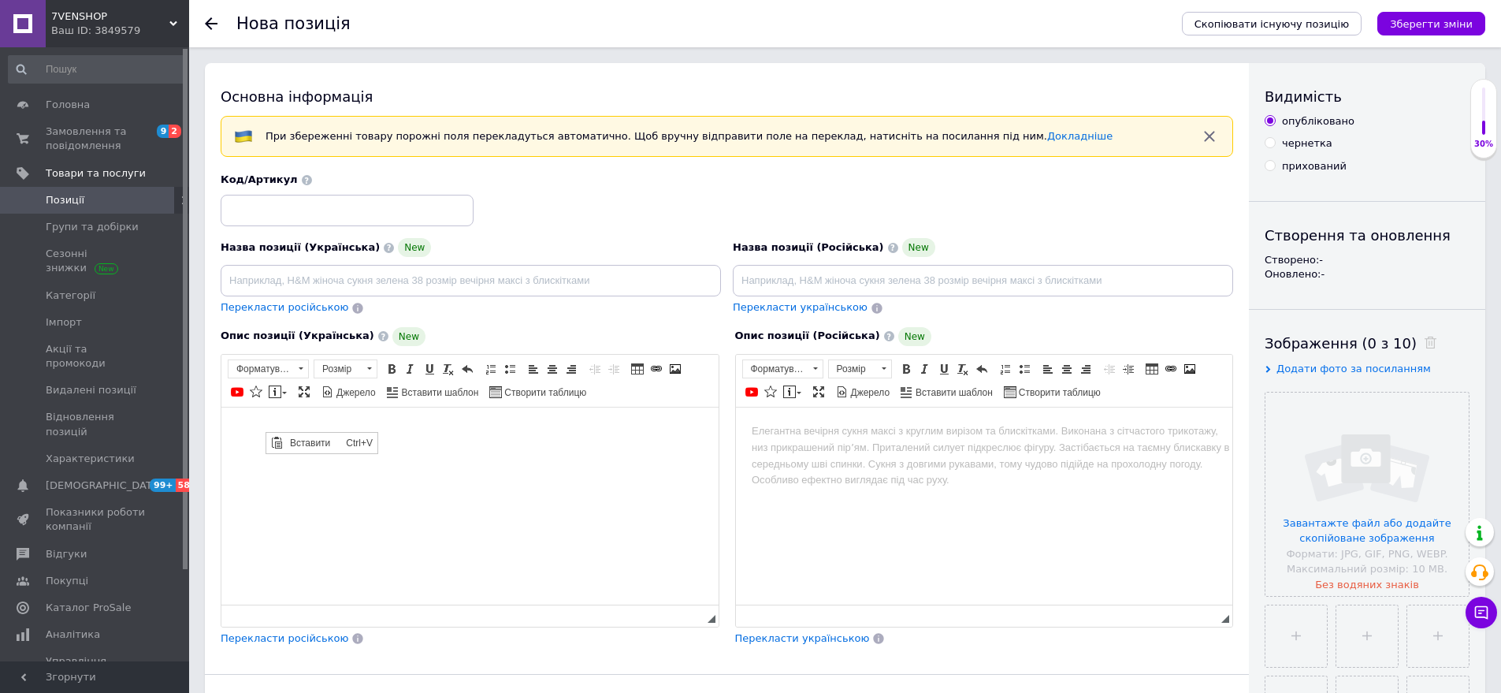
click at [288, 437] on span "Вставити" at bounding box center [314, 442] width 56 height 19
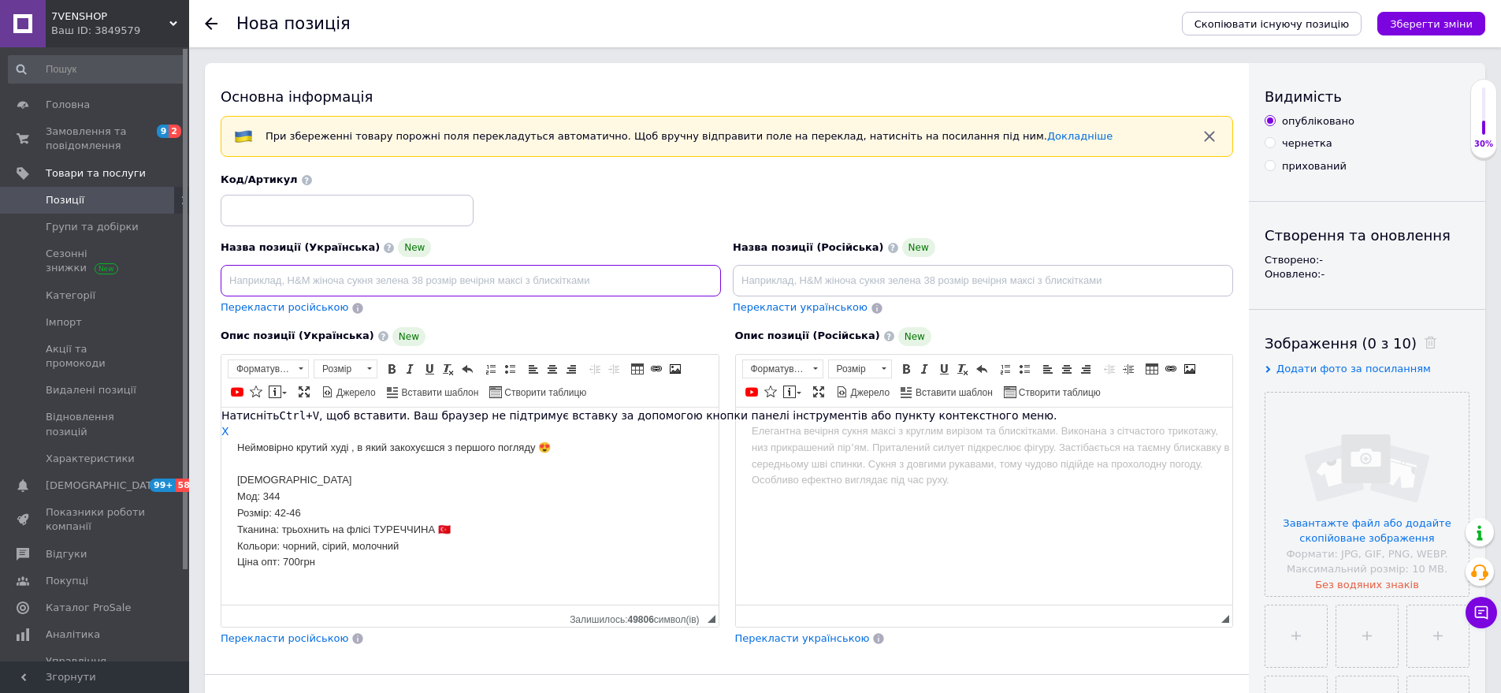
click at [256, 280] on input at bounding box center [471, 281] width 500 height 32
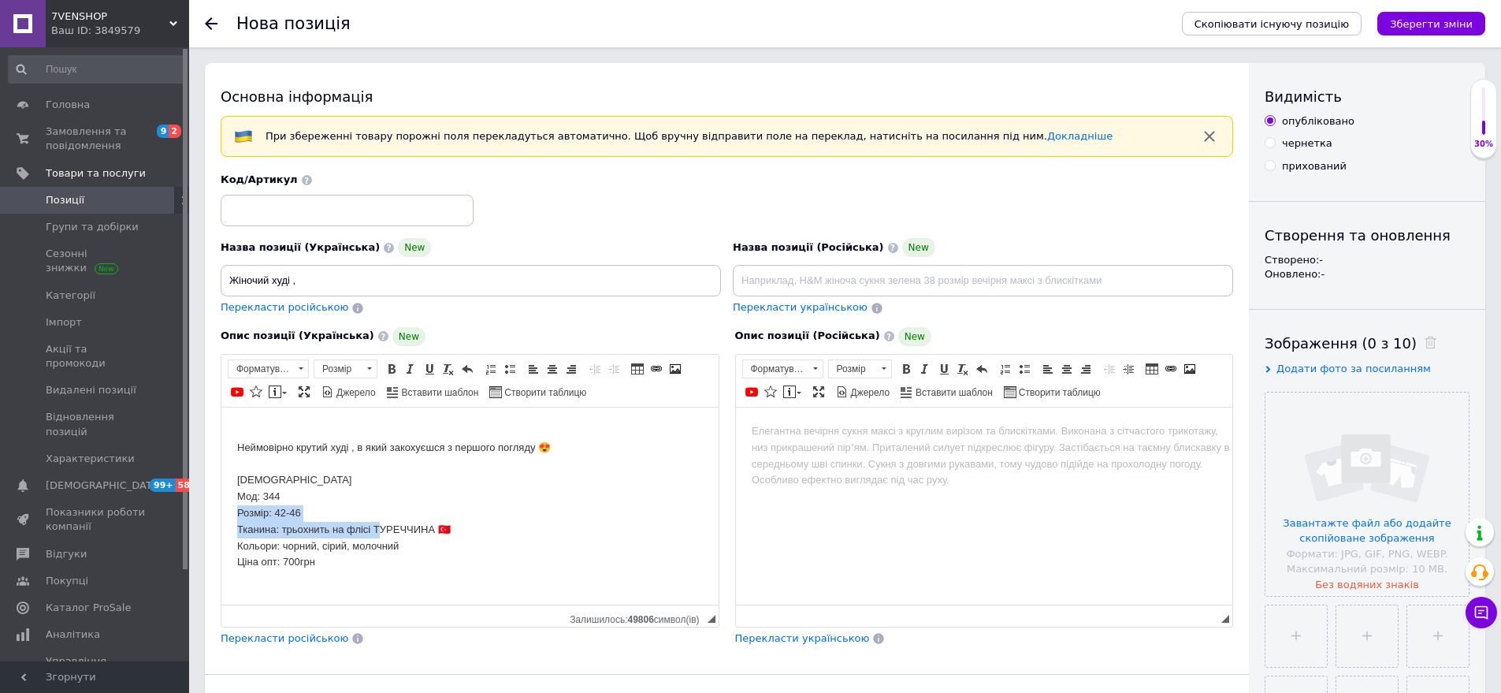
drag, startPoint x: 232, startPoint y: 515, endPoint x: 363, endPoint y: 519, distance: 130.9
click at [376, 530] on html "Неймовірно крутий худі , в який закохуєшся з першого погляду 😍 Худі Мод: 344 Ро…" at bounding box center [469, 496] width 497 height 179
drag, startPoint x: 550, startPoint y: 650, endPoint x: 418, endPoint y: 556, distance: 162.7
click at [418, 556] on span "Копіювати" at bounding box center [413, 550] width 61 height 19
copy body "Розмір: 42-46 Тканина: трьохнить на флісі"
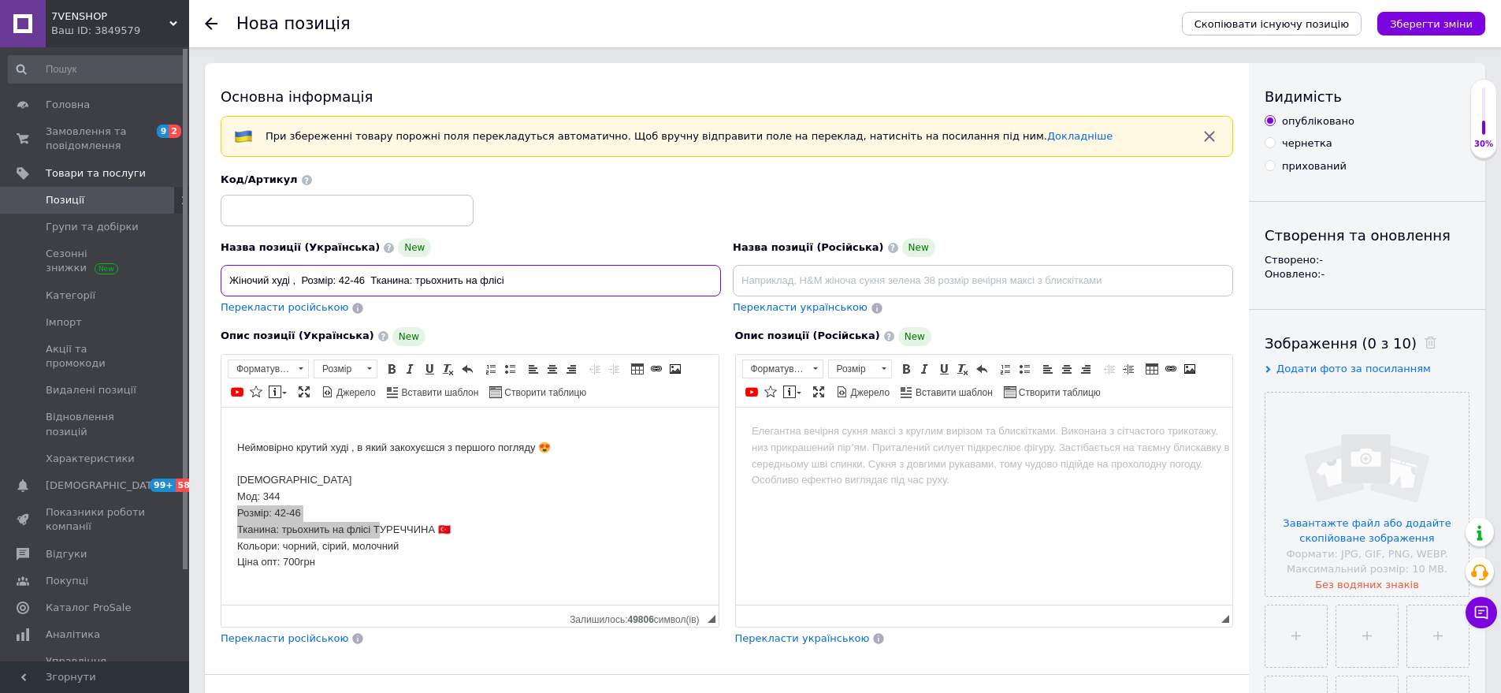
type input "Жіночий худі , Розмір: 42-46 Тканина: трьохнить на флісі"
click at [256, 206] on input at bounding box center [347, 211] width 253 height 32
type input "344-сн1513"
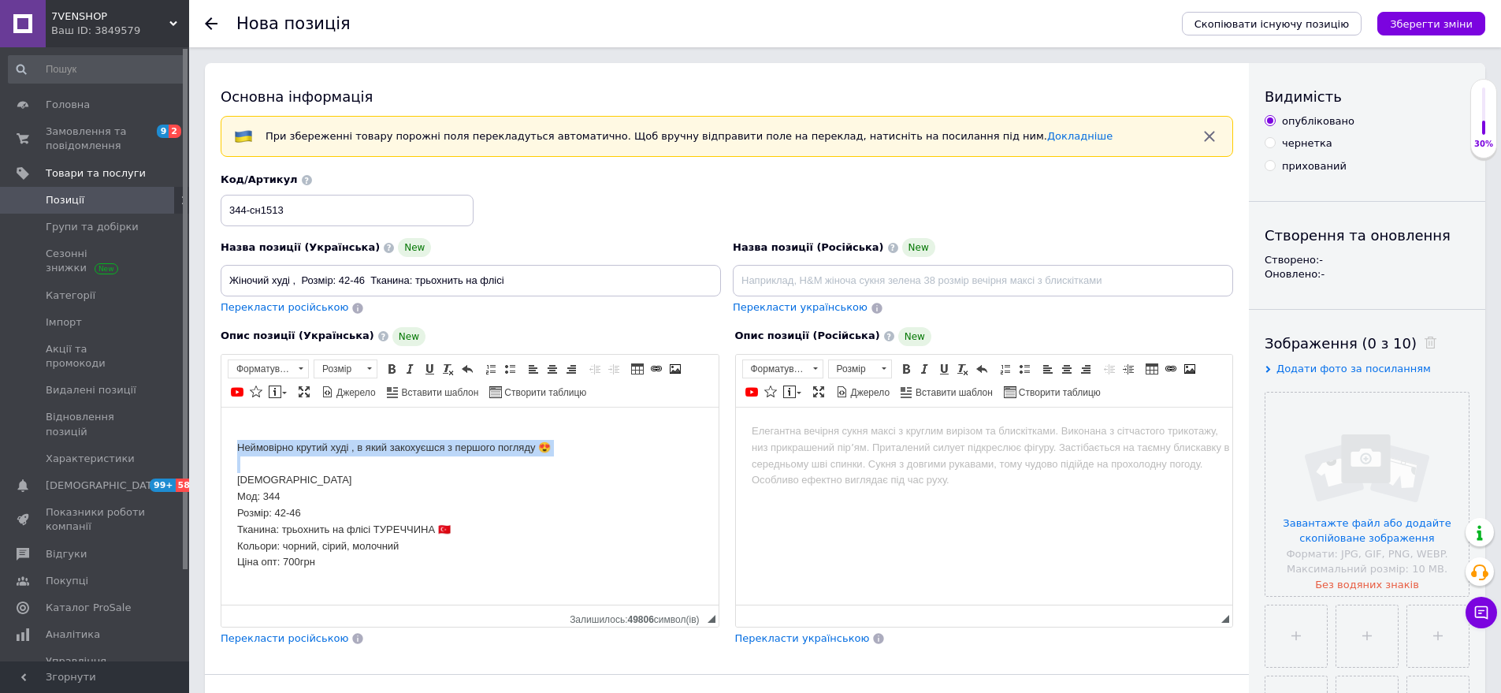
drag, startPoint x: 233, startPoint y: 440, endPoint x: 552, endPoint y: 457, distance: 319.7
click at [552, 457] on html "Неймовірно крутий худі , в який закохуєшся з першого погляду 😍 Худі Мод: 344 Ро…" at bounding box center [469, 496] width 497 height 179
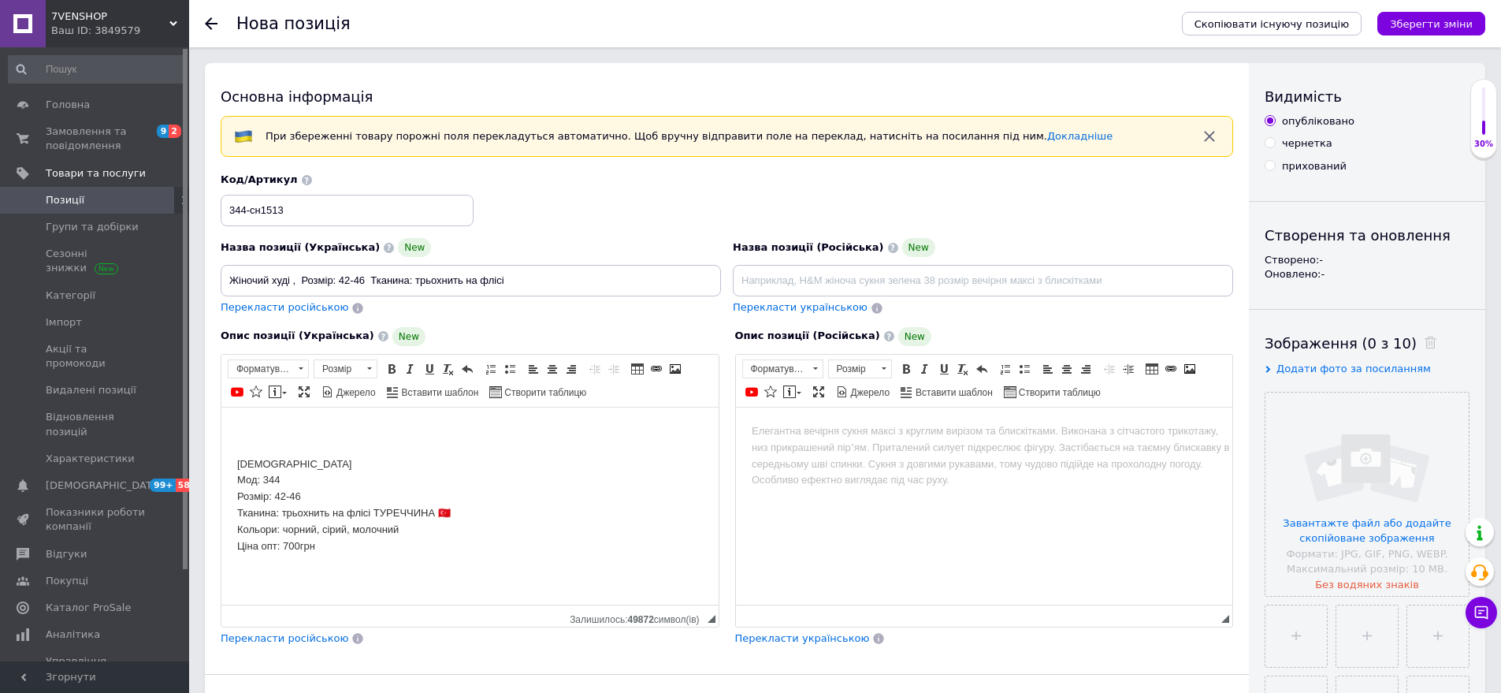
drag, startPoint x: 230, startPoint y: 545, endPoint x: 327, endPoint y: 556, distance: 97.6
click at [327, 556] on html "Худі Мод: 344 Розмір: 42-46 Тканина: трьохнить на флісі ТУРЕЧЧИНА 🇹🇷 Кольори: ч…" at bounding box center [469, 488] width 497 height 162
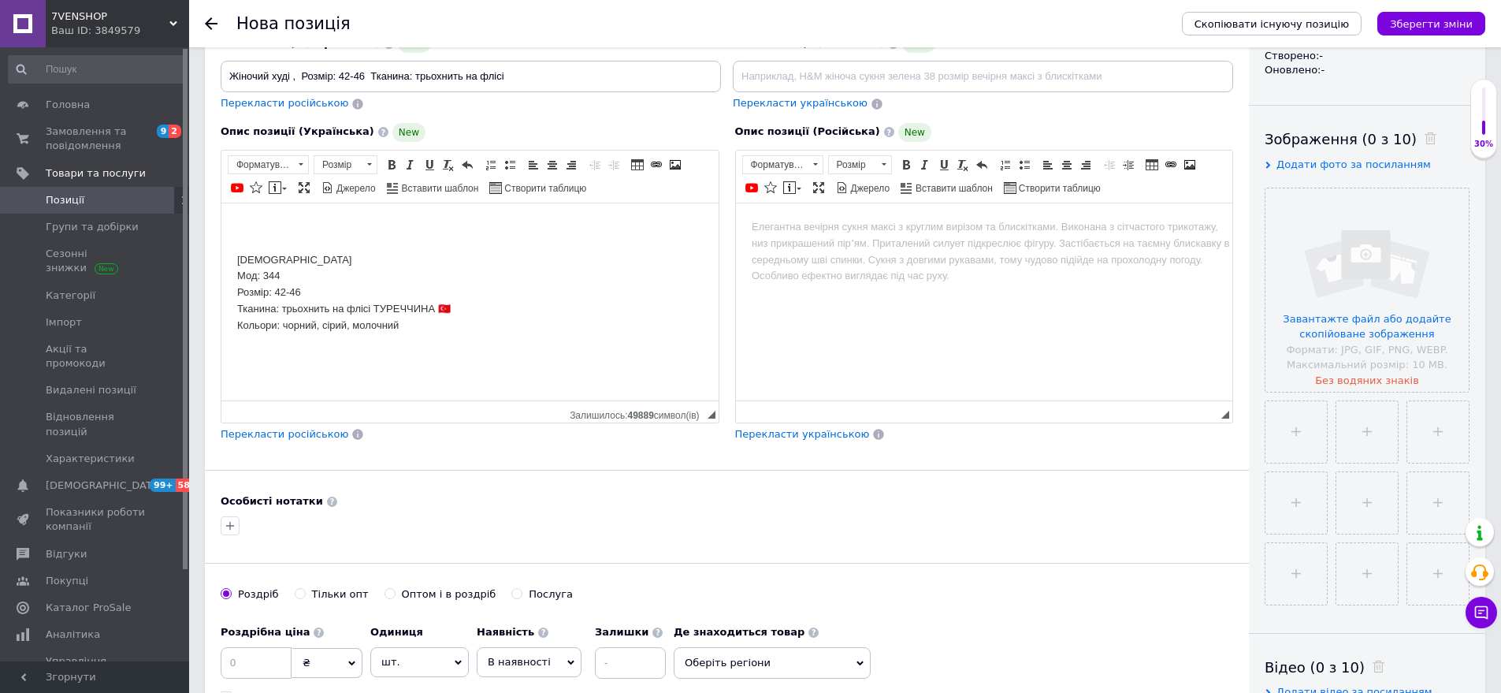
scroll to position [236, 0]
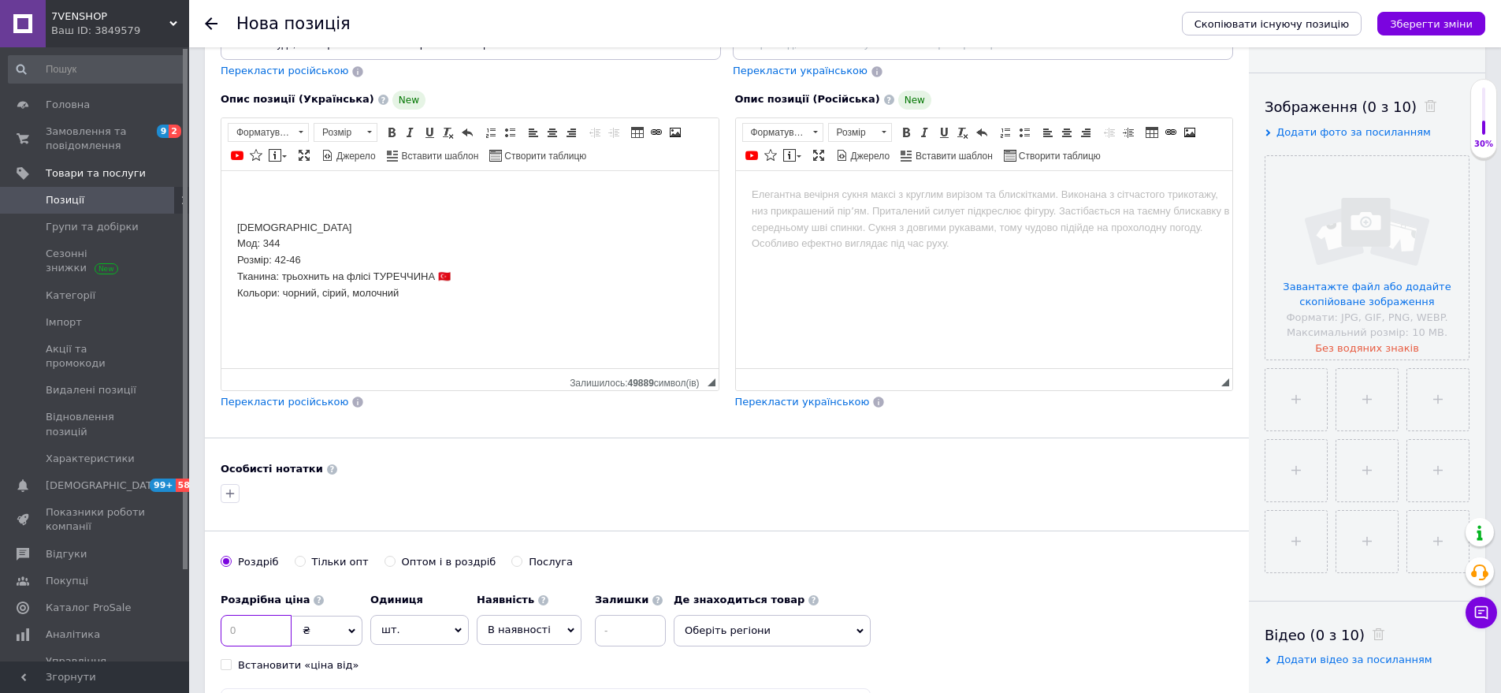
click at [261, 631] on input at bounding box center [256, 631] width 71 height 32
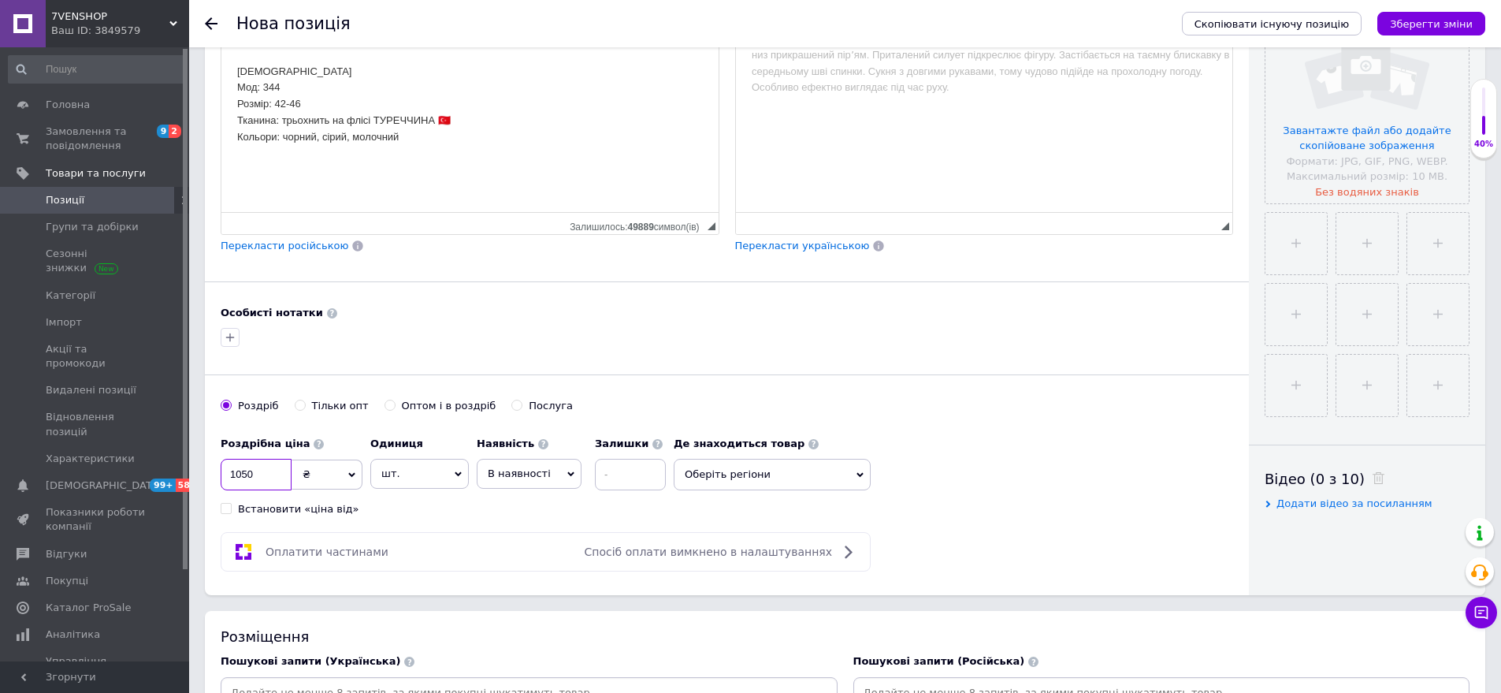
scroll to position [394, 0]
type input "1050"
drag, startPoint x: 798, startPoint y: 474, endPoint x: 798, endPoint y: 485, distance: 10.3
click at [798, 485] on span "Оберіть регіони" at bounding box center [772, 473] width 197 height 32
click at [779, 506] on input "text" at bounding box center [773, 514] width 180 height 32
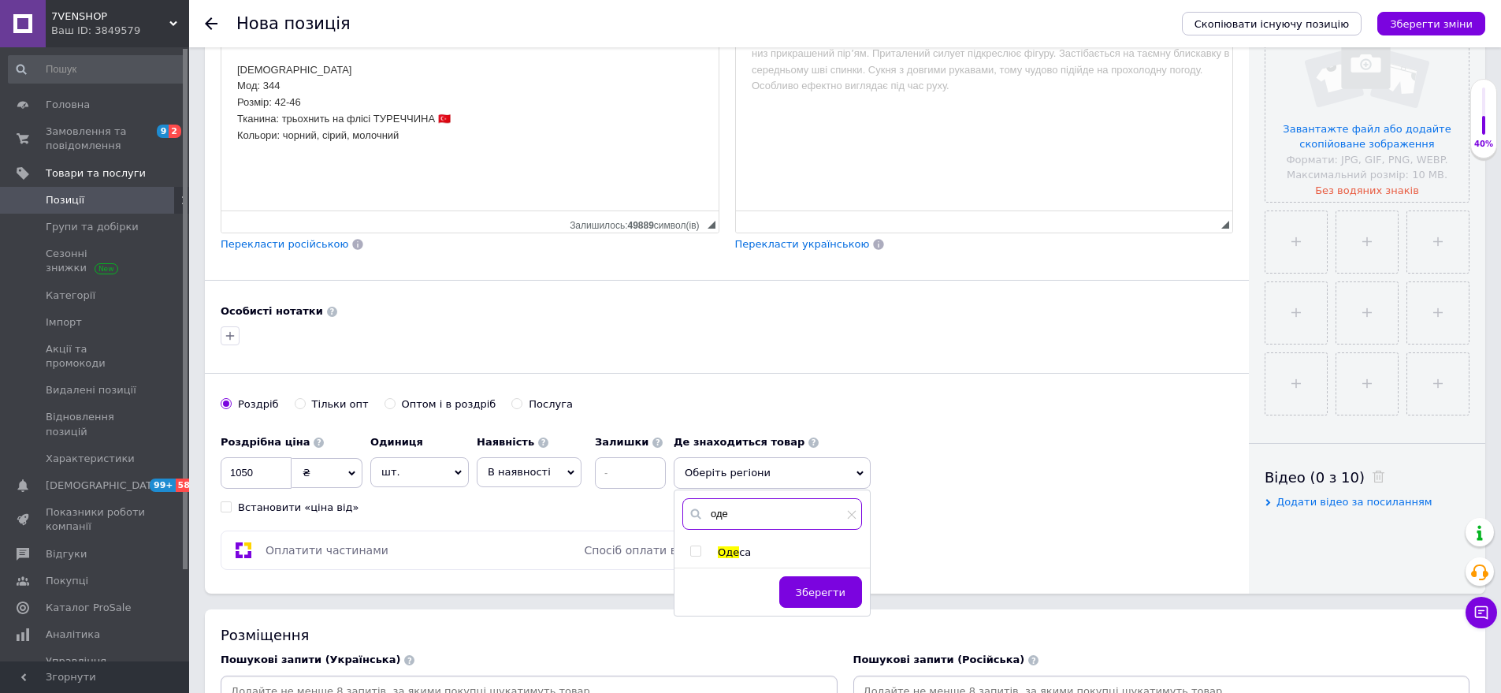
type input "оде"
drag, startPoint x: 742, startPoint y: 554, endPoint x: 774, endPoint y: 588, distance: 46.3
click at [741, 558] on span "са" at bounding box center [745, 552] width 12 height 12
checkbox input "true"
drag, startPoint x: 809, startPoint y: 606, endPoint x: 1093, endPoint y: 395, distance: 353.7
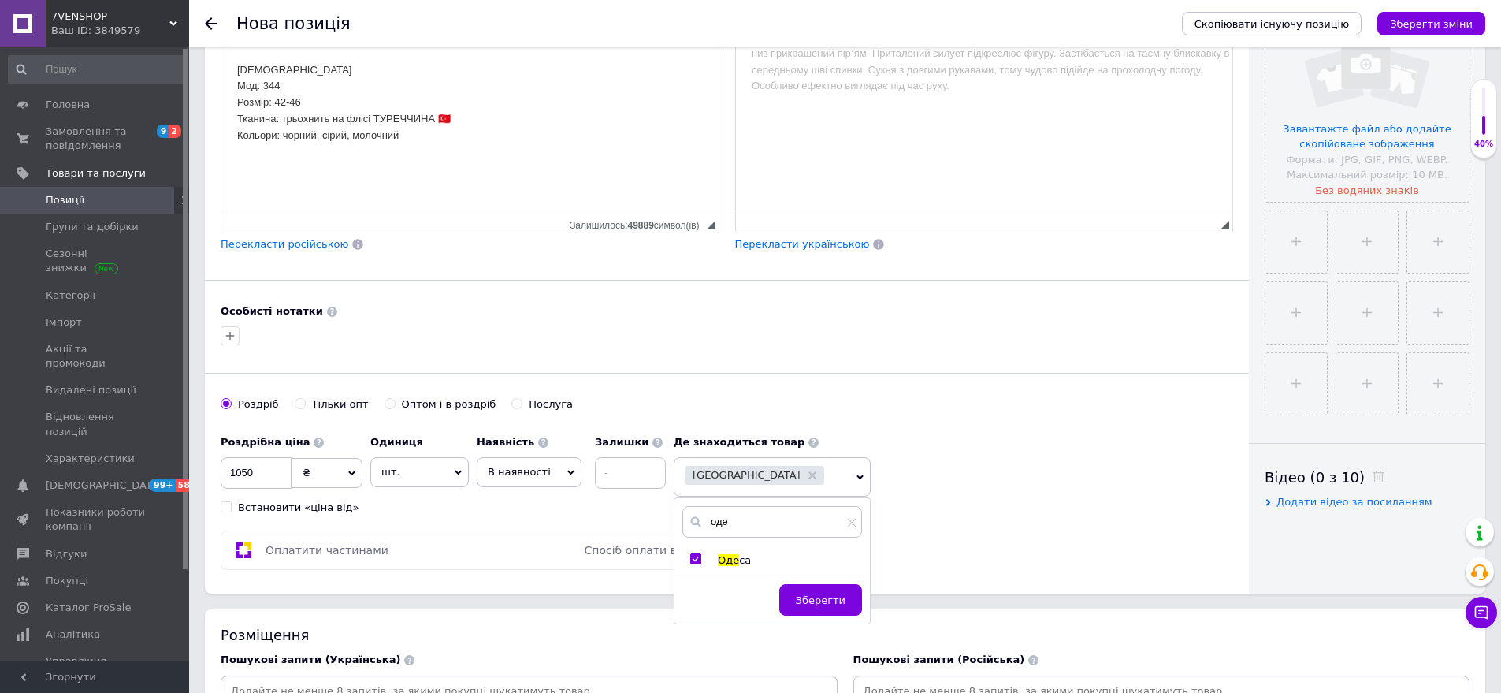
click at [811, 604] on span "Зберегти" at bounding box center [821, 600] width 50 height 12
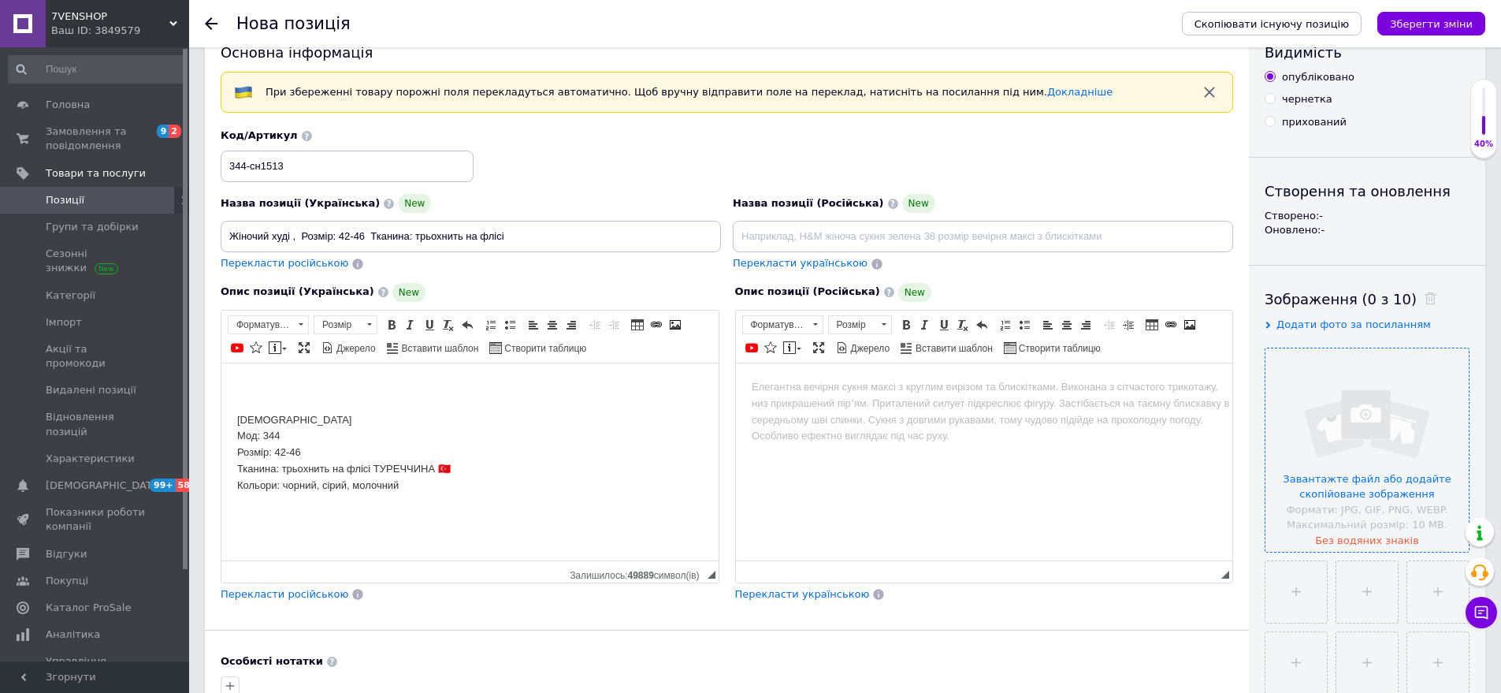
scroll to position [158, 0]
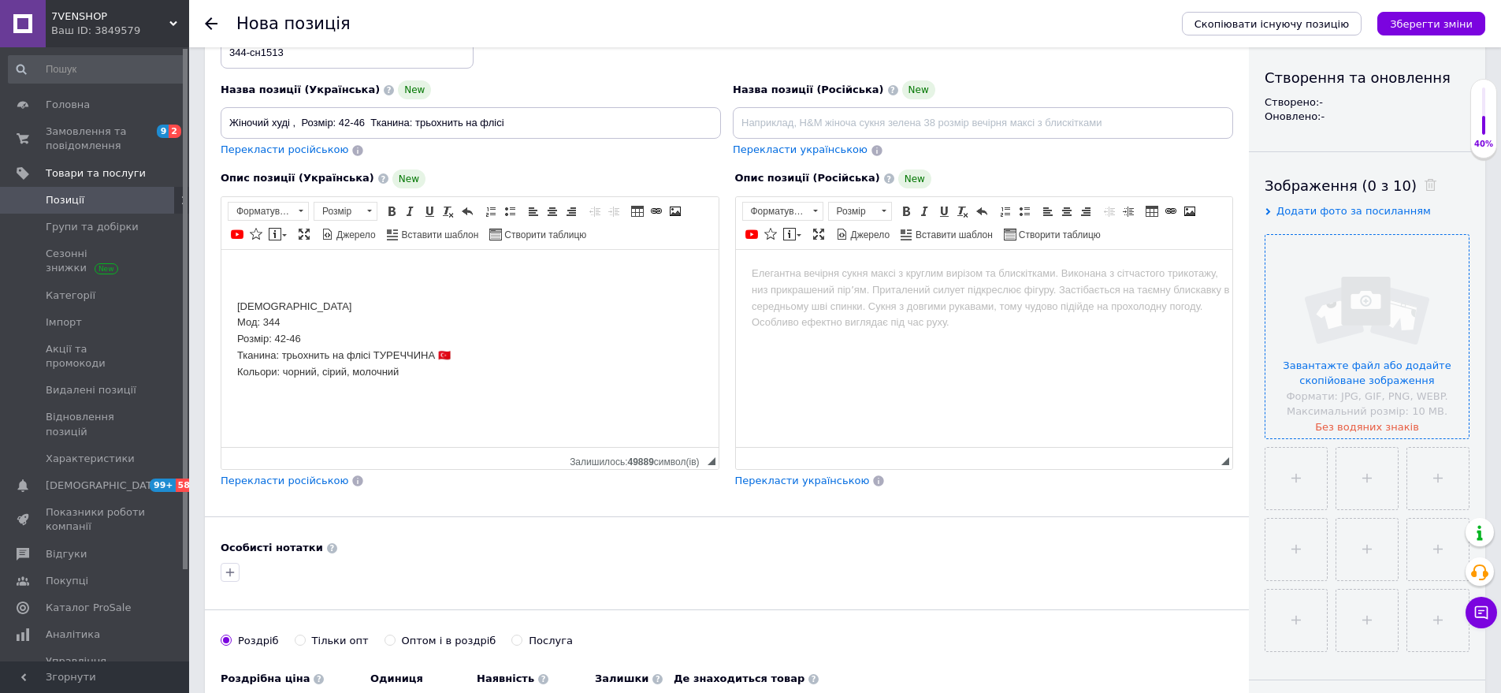
click at [1351, 347] on input "file" at bounding box center [1367, 336] width 203 height 203
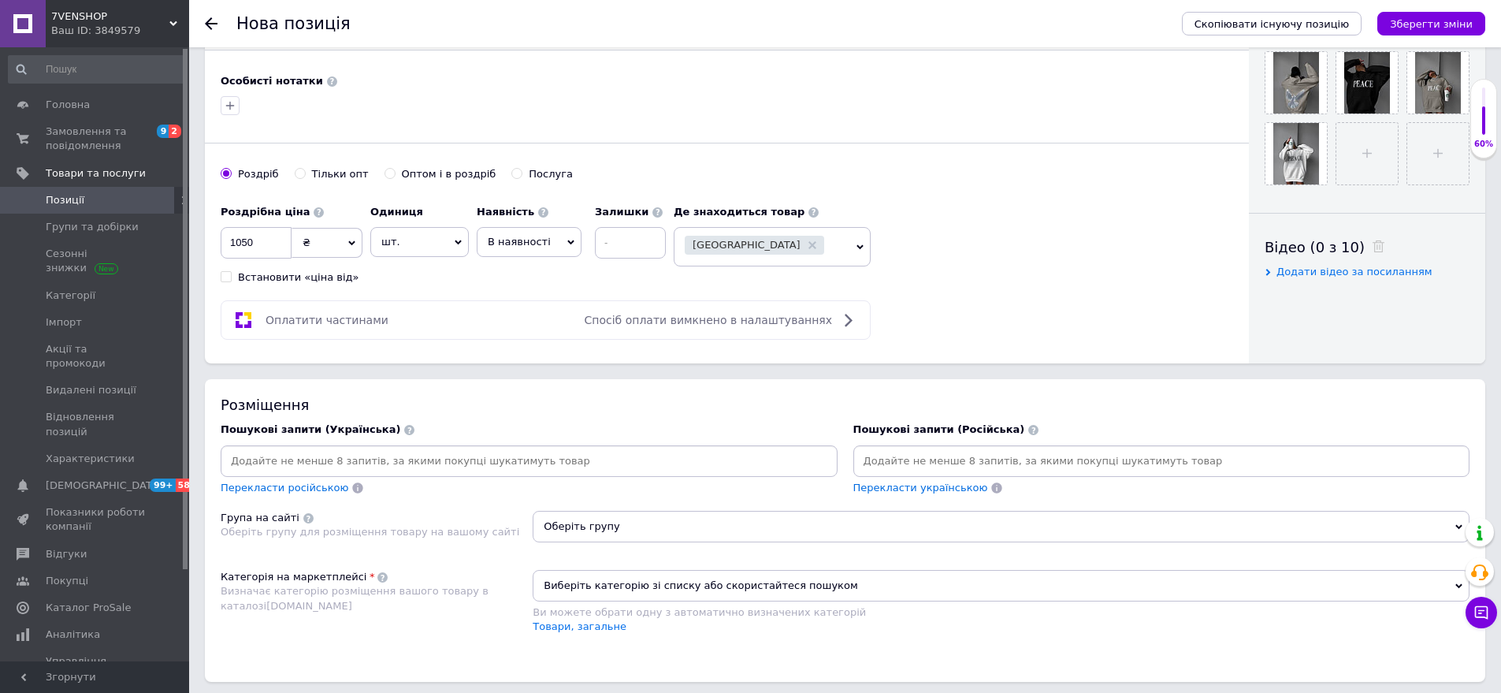
scroll to position [631, 0]
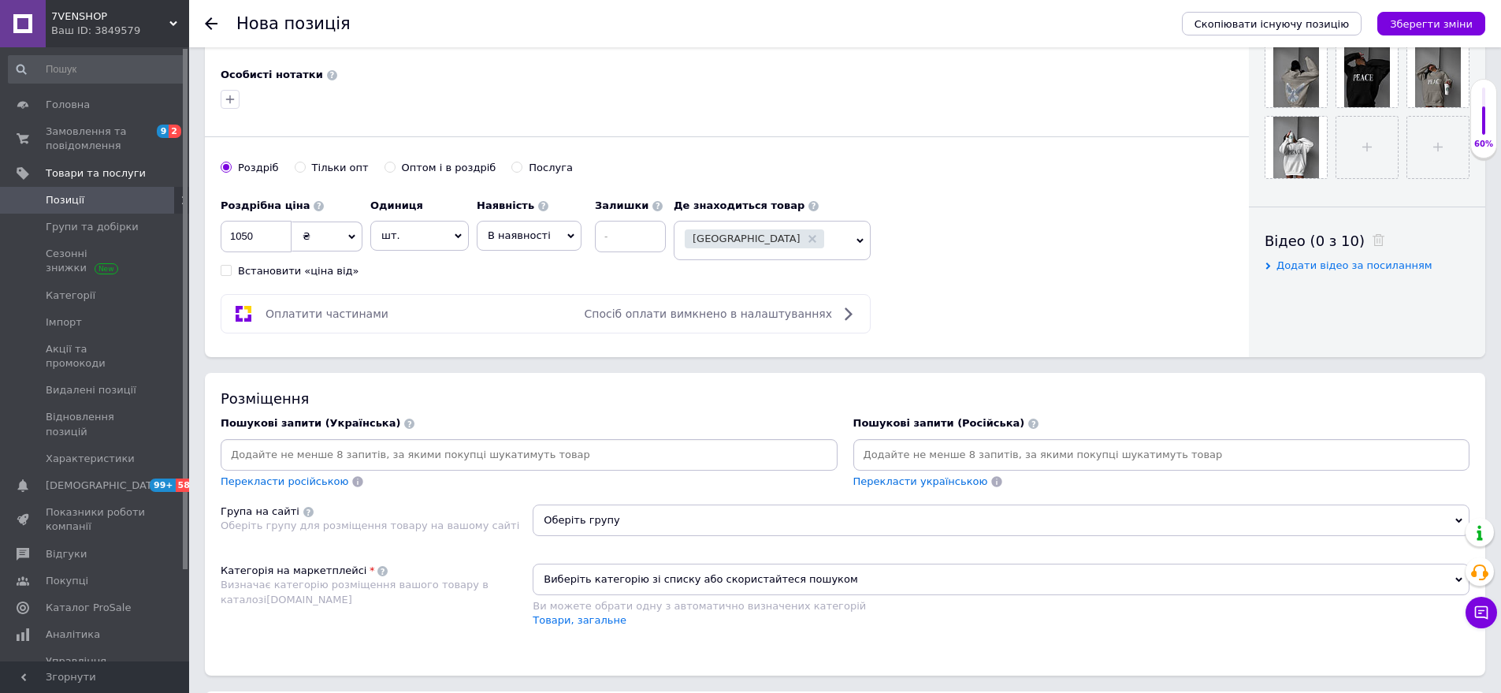
click at [902, 459] on input at bounding box center [1162, 455] width 611 height 24
drag, startPoint x: 353, startPoint y: 366, endPoint x: 673, endPoint y: 476, distance: 338.5
click at [355, 372] on div "Основна інформація При збереженні товару порожні поля перекладуться автоматично…" at bounding box center [845, 199] width 1312 height 1533
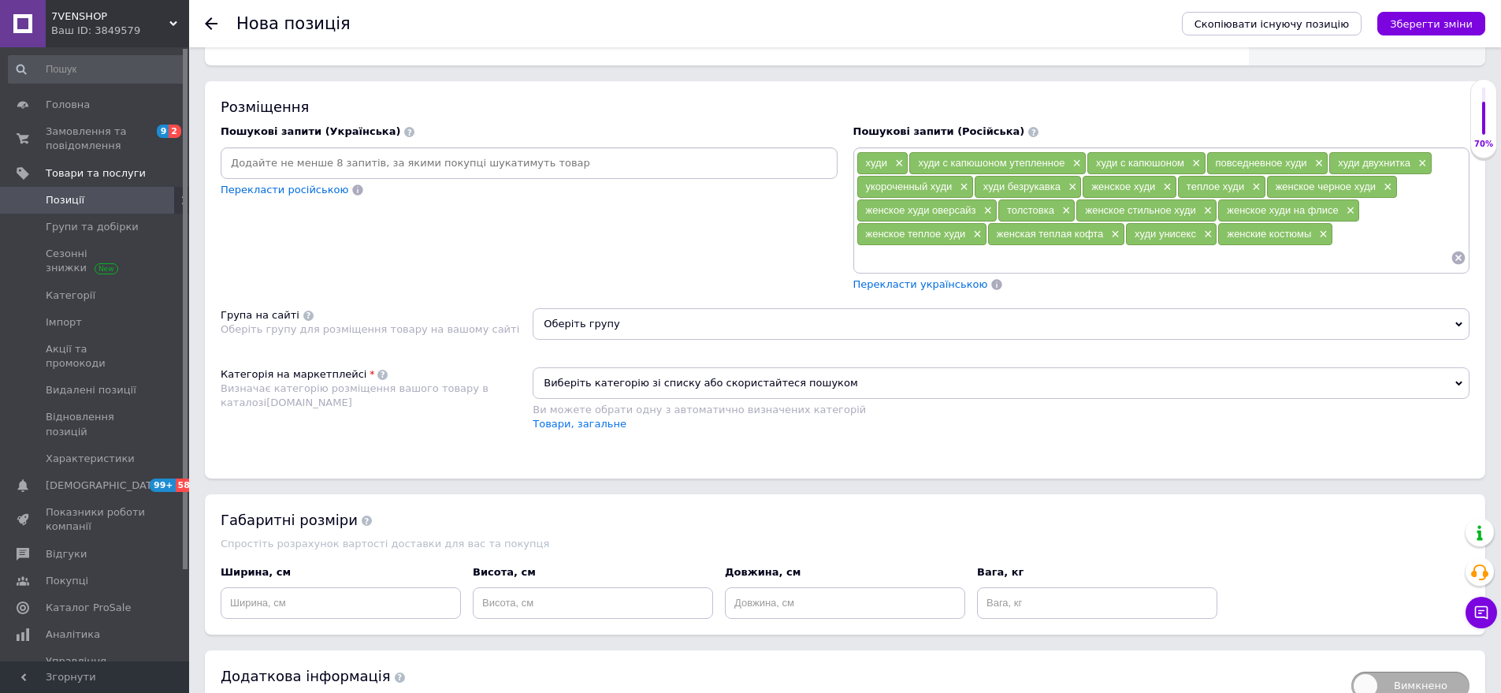
scroll to position [946, 0]
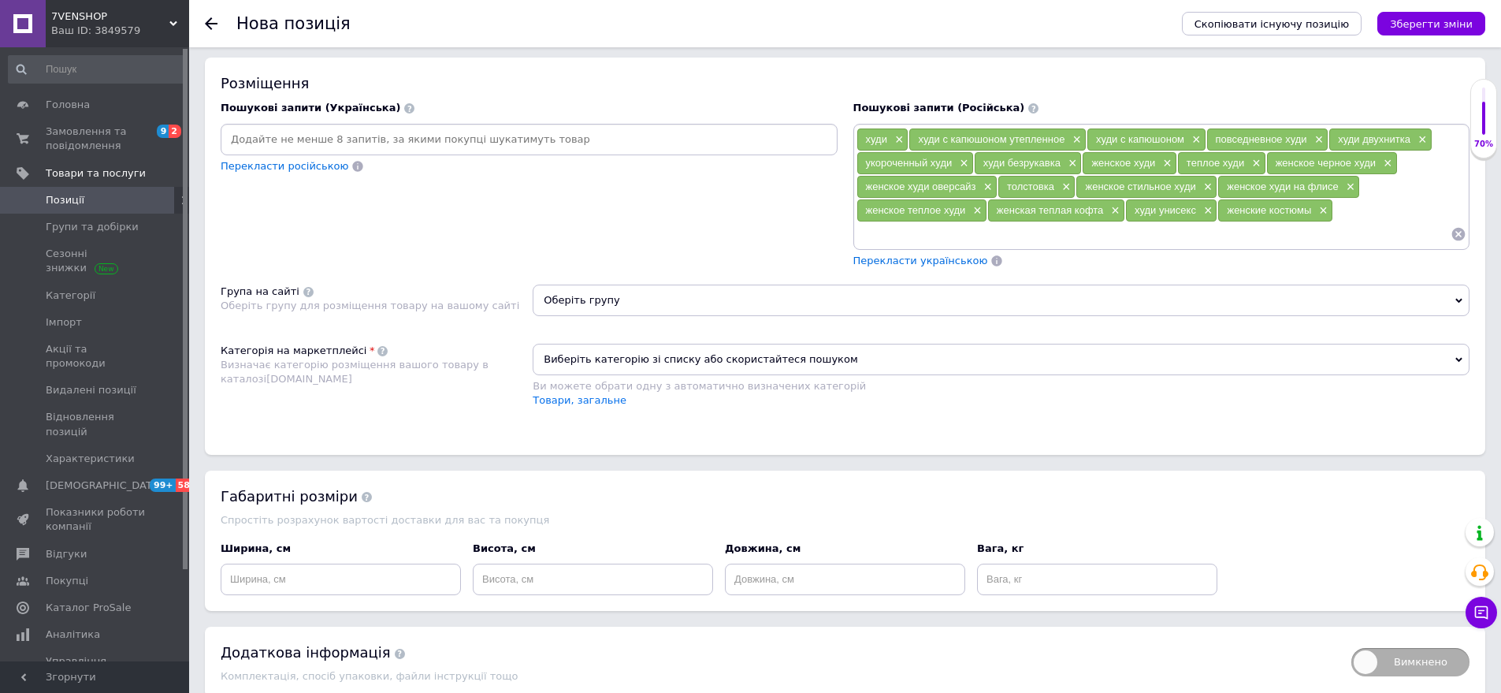
click at [620, 306] on span "Оберіть групу" at bounding box center [1001, 301] width 937 height 32
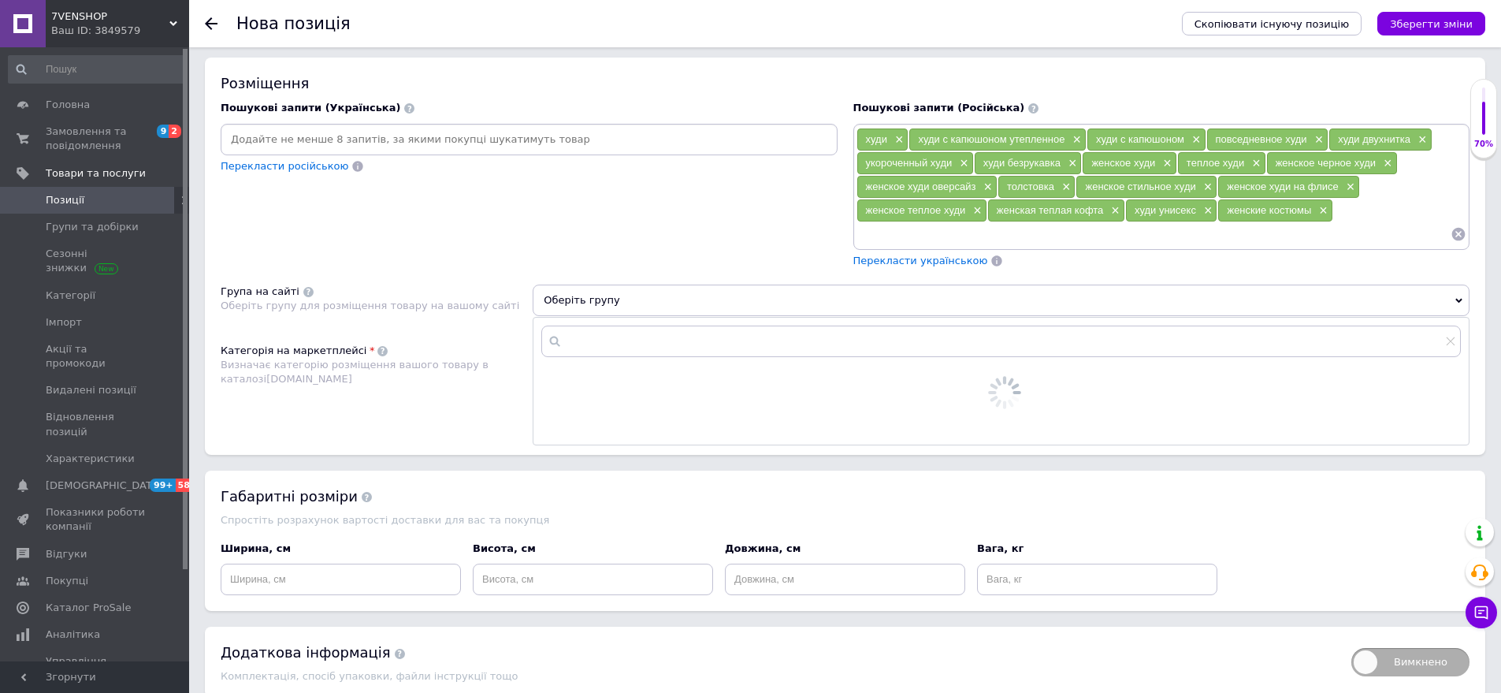
click at [613, 338] on input "text" at bounding box center [1001, 341] width 920 height 32
type input "тол"
drag, startPoint x: 625, startPoint y: 382, endPoint x: 797, endPoint y: 417, distance: 175.3
click at [626, 383] on span "стовки та реглани." at bounding box center [647, 380] width 103 height 12
radio input "true"
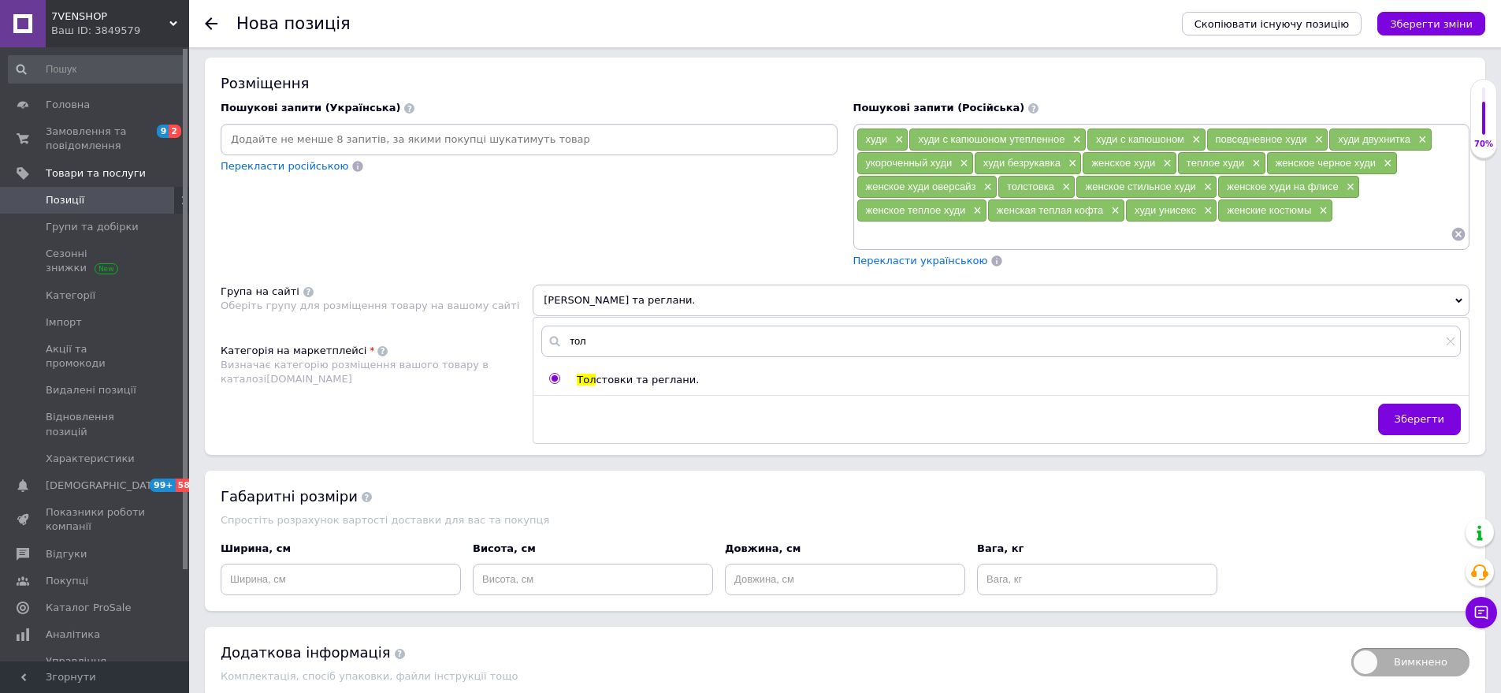
drag, startPoint x: 1434, startPoint y: 413, endPoint x: 744, endPoint y: 405, distance: 689.7
click at [1389, 417] on button "Зберегти" at bounding box center [1419, 420] width 83 height 32
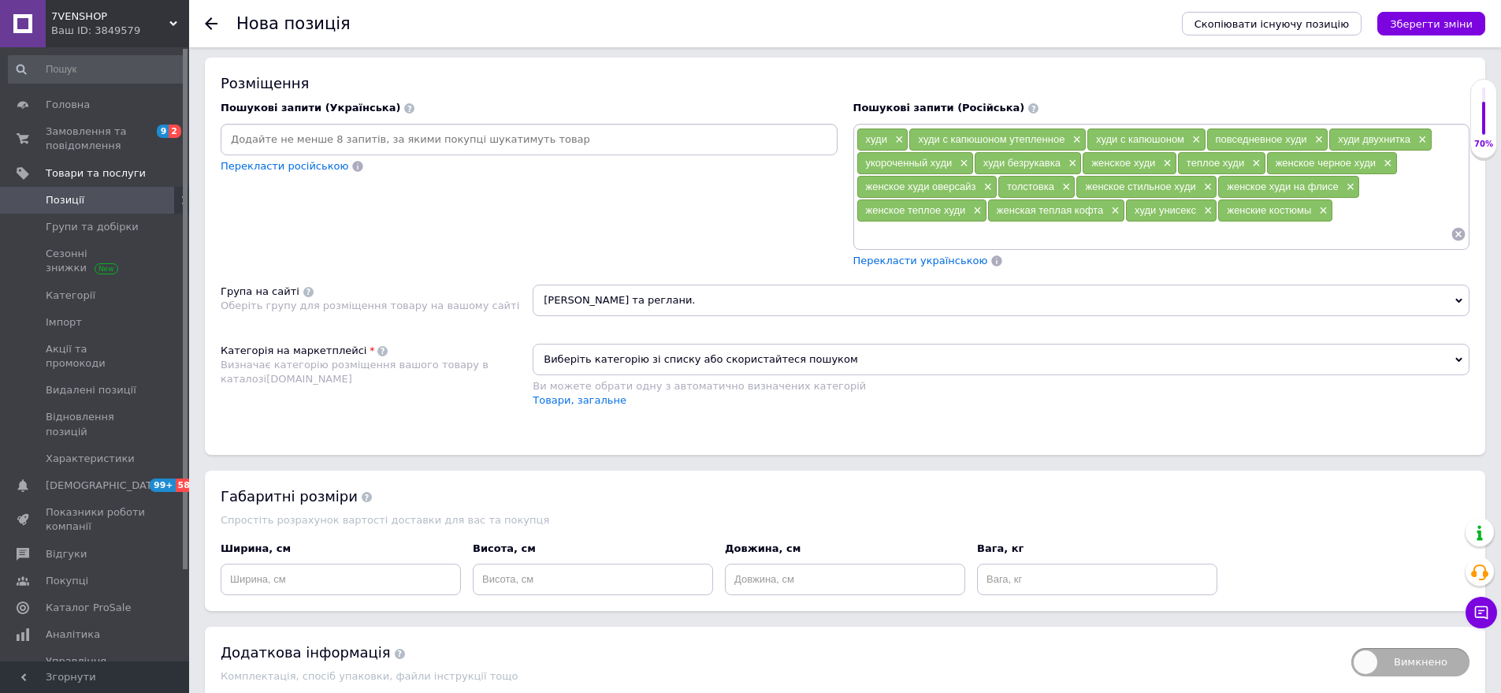
click at [619, 353] on span "Виберіть категорію зі списку або скористайтеся пошуком" at bounding box center [1001, 360] width 937 height 32
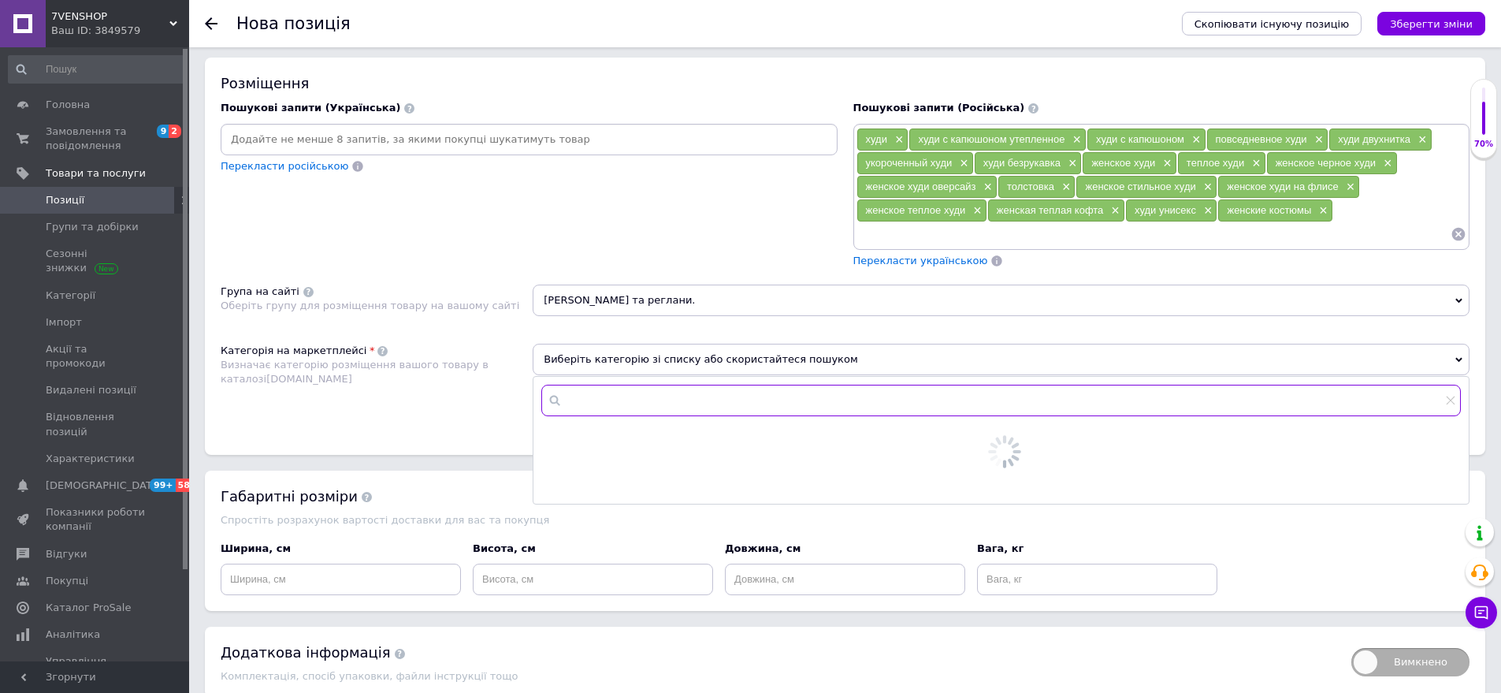
click at [606, 389] on input "text" at bounding box center [1001, 401] width 920 height 32
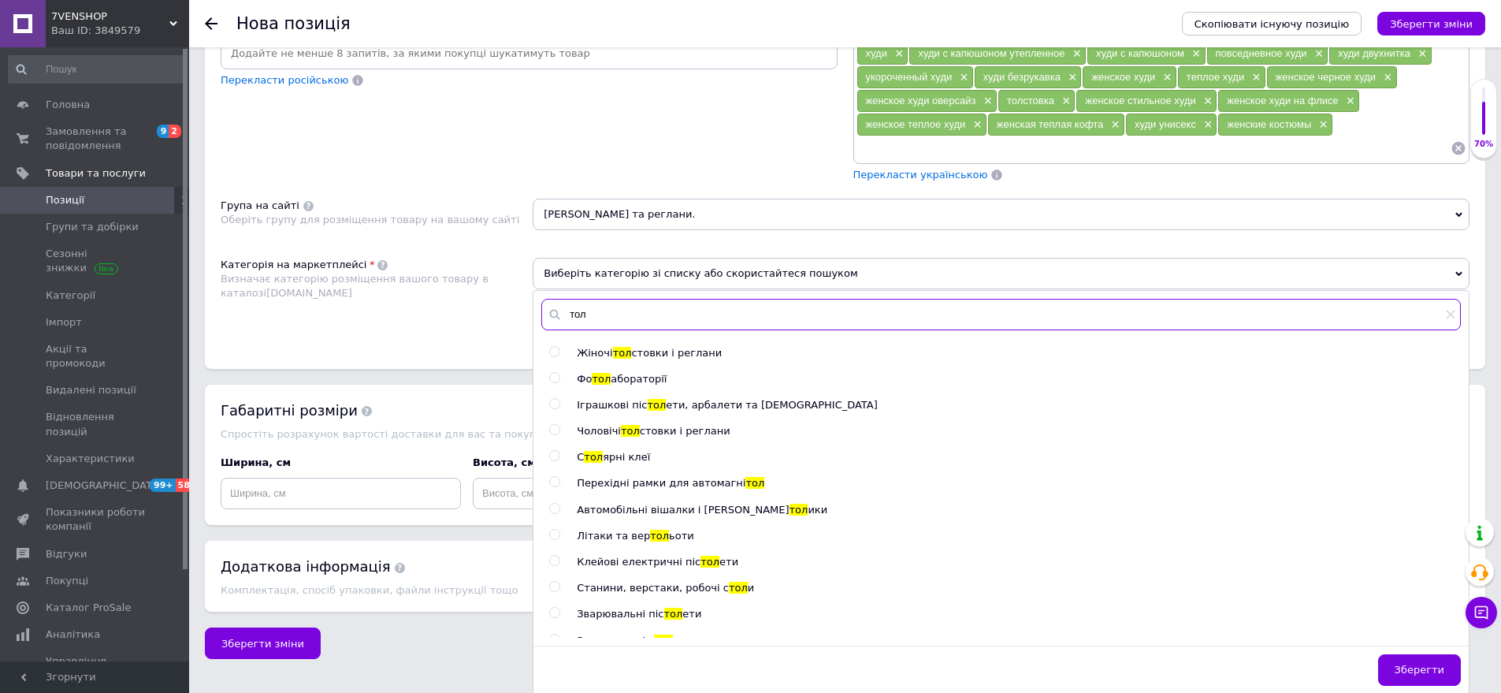
scroll to position [1033, 0]
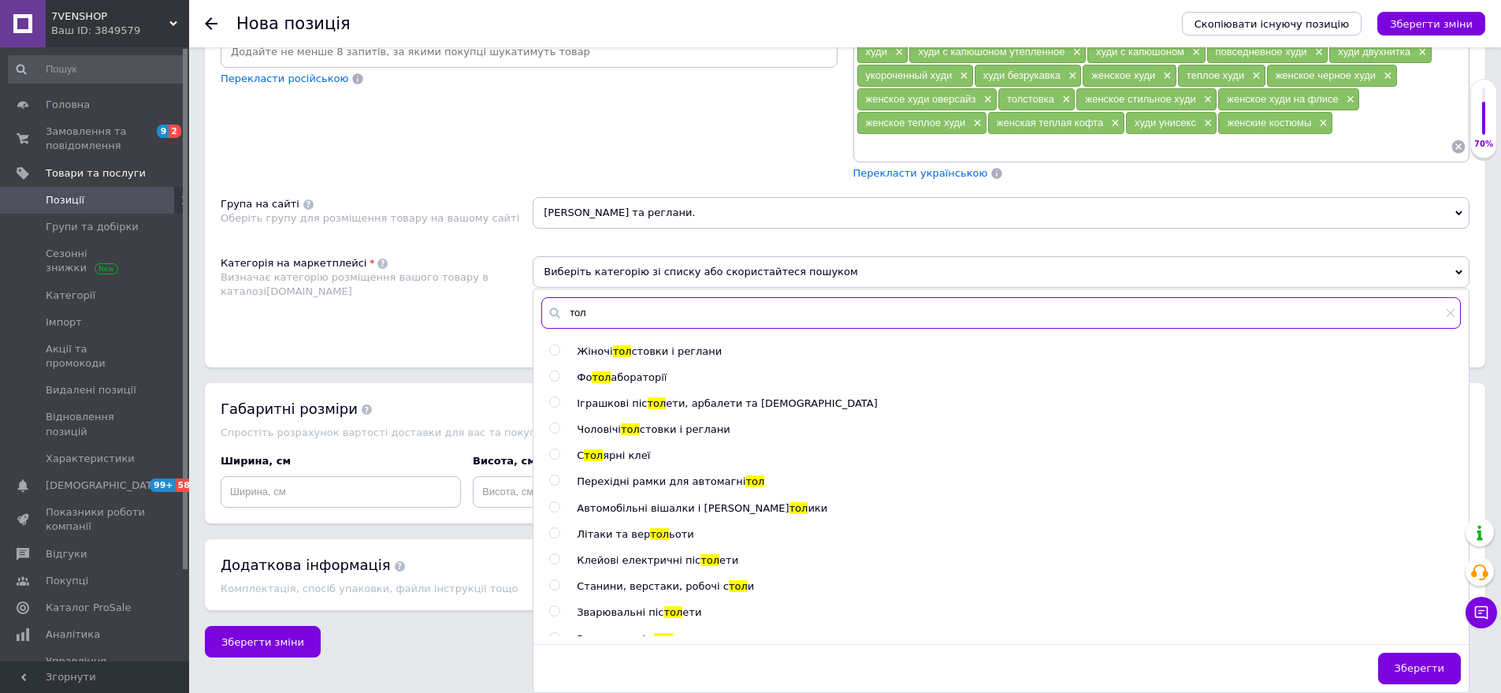
type input "тол"
click at [643, 352] on span "стовки і реглани" at bounding box center [676, 351] width 91 height 12
radio input "true"
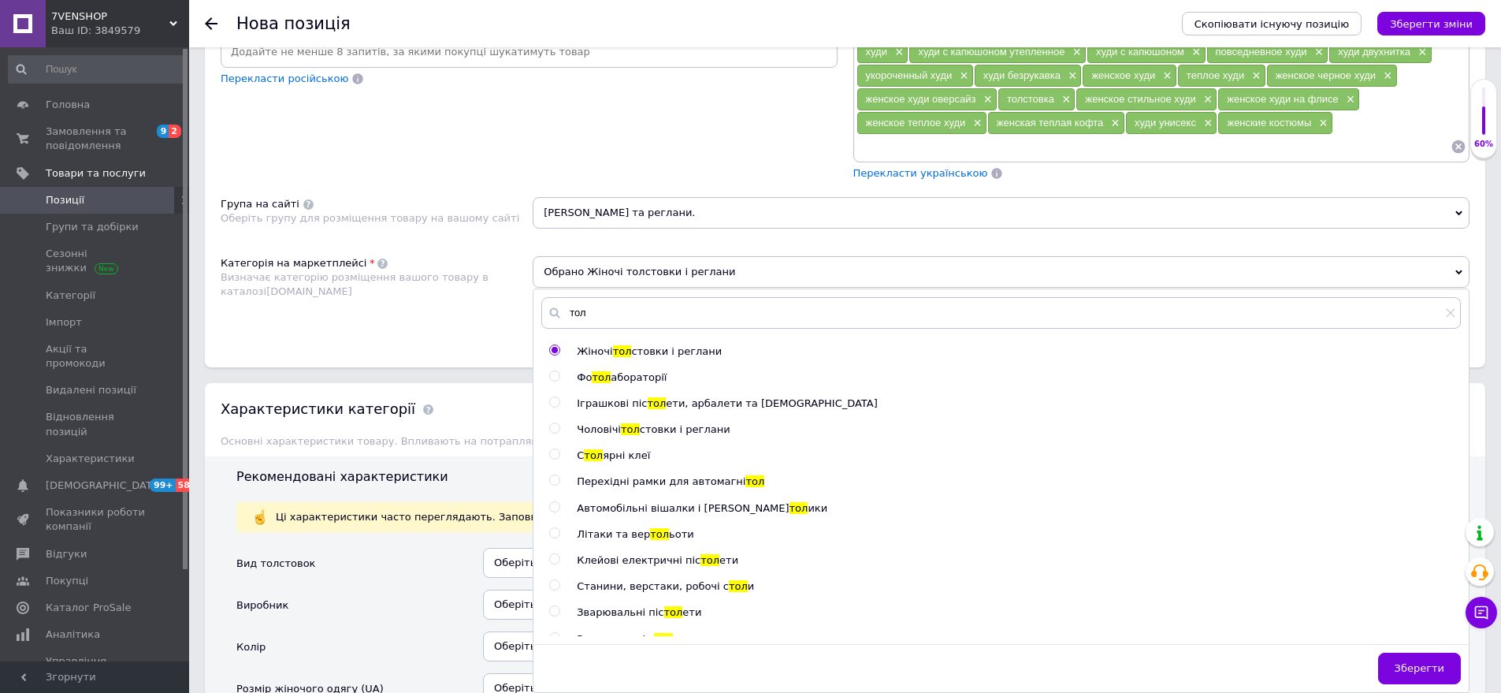
drag, startPoint x: 1407, startPoint y: 661, endPoint x: 953, endPoint y: 578, distance: 461.4
click at [1376, 654] on div "Зберегти" at bounding box center [1002, 672] width 936 height 39
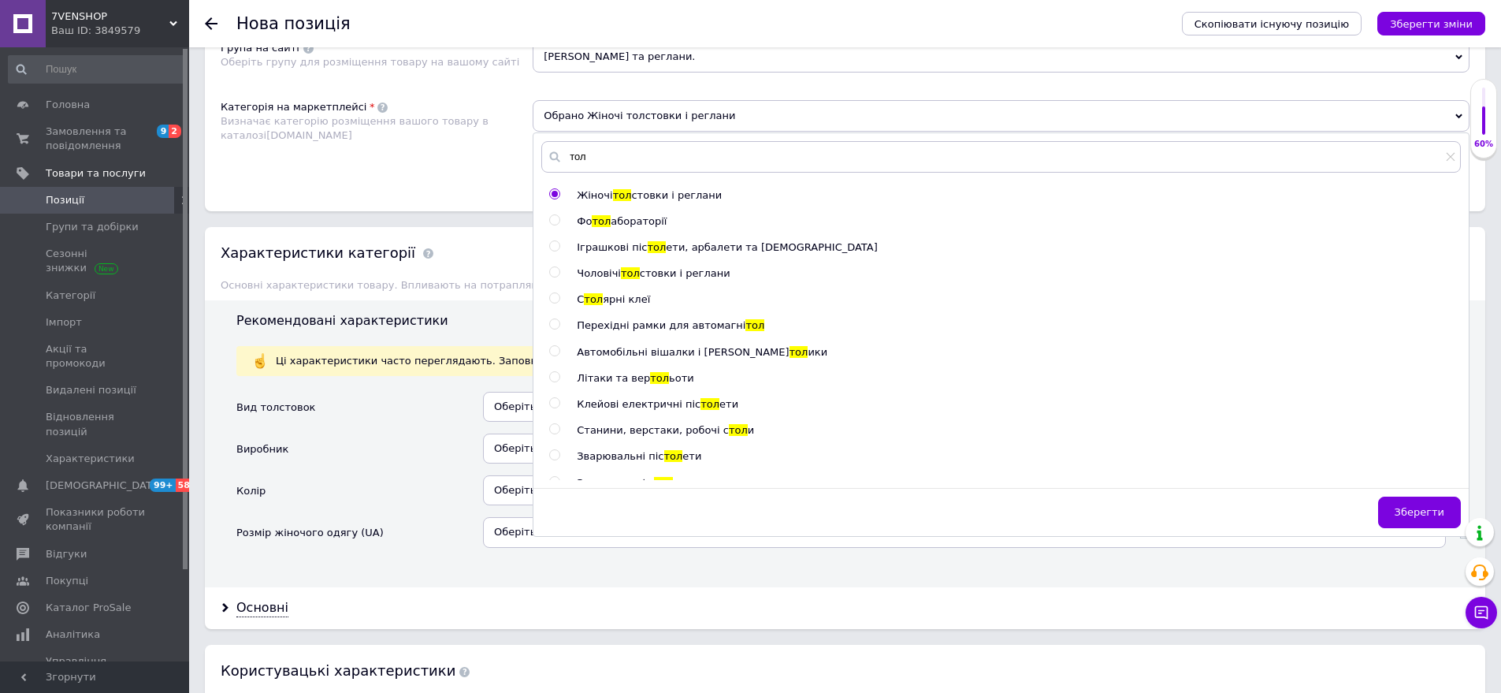
scroll to position [1191, 0]
drag, startPoint x: 1430, startPoint y: 514, endPoint x: 599, endPoint y: 456, distance: 832.7
click at [1418, 513] on span "Зберегти" at bounding box center [1420, 510] width 50 height 12
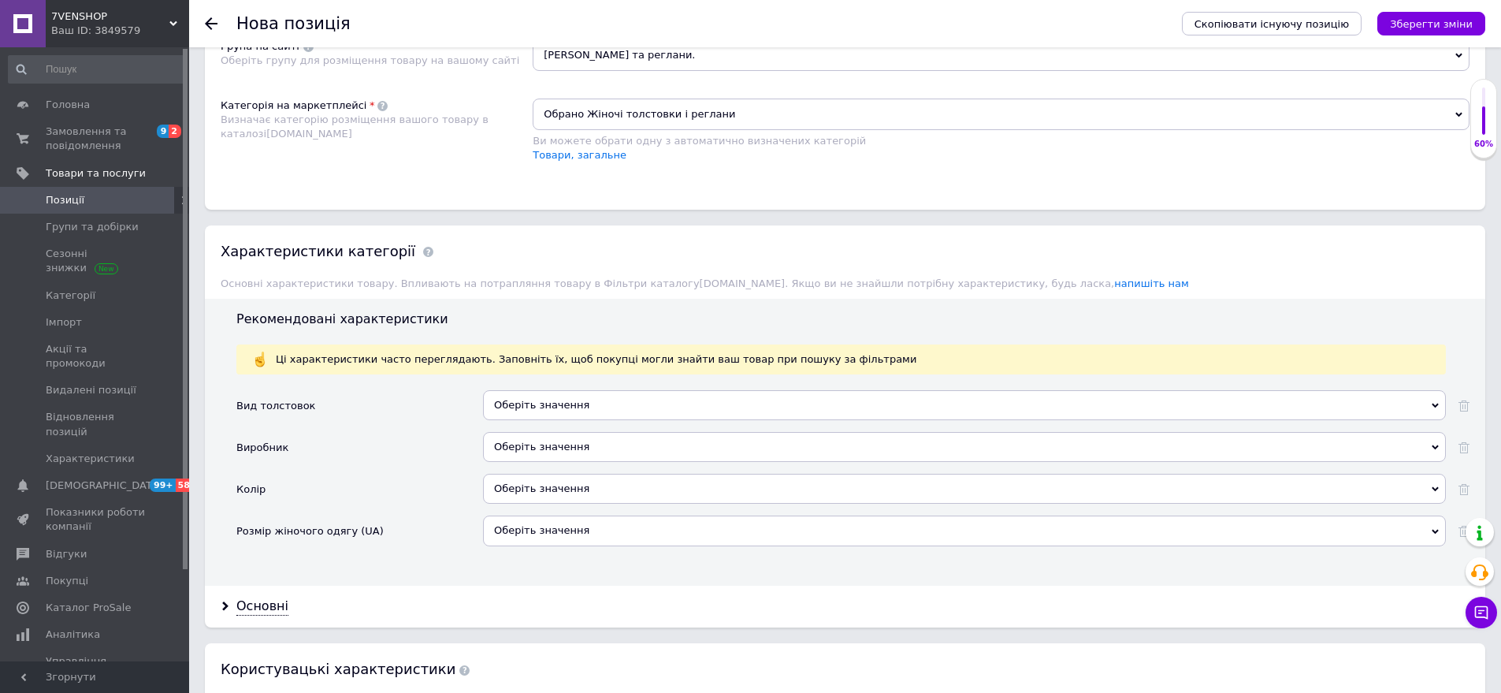
click at [552, 400] on div "Оберіть значення" at bounding box center [964, 405] width 963 height 30
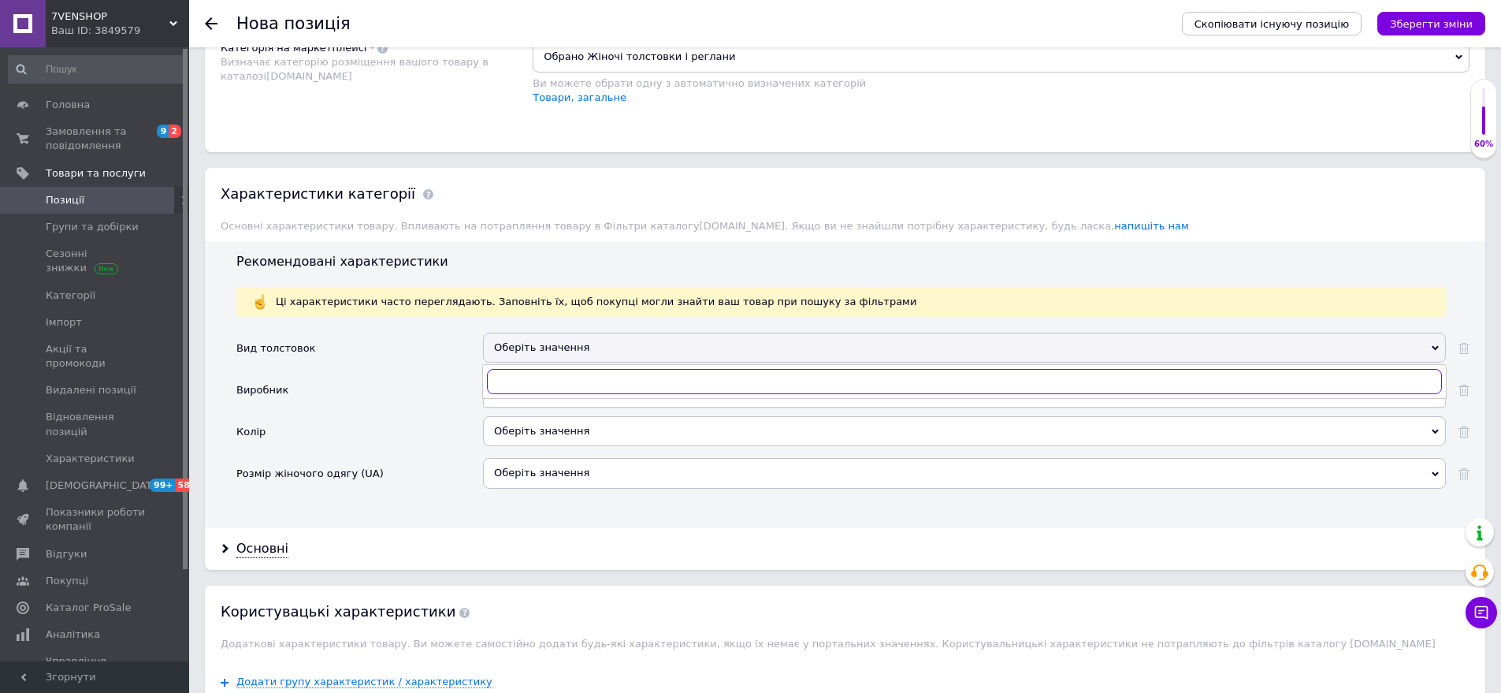
scroll to position [1348, 0]
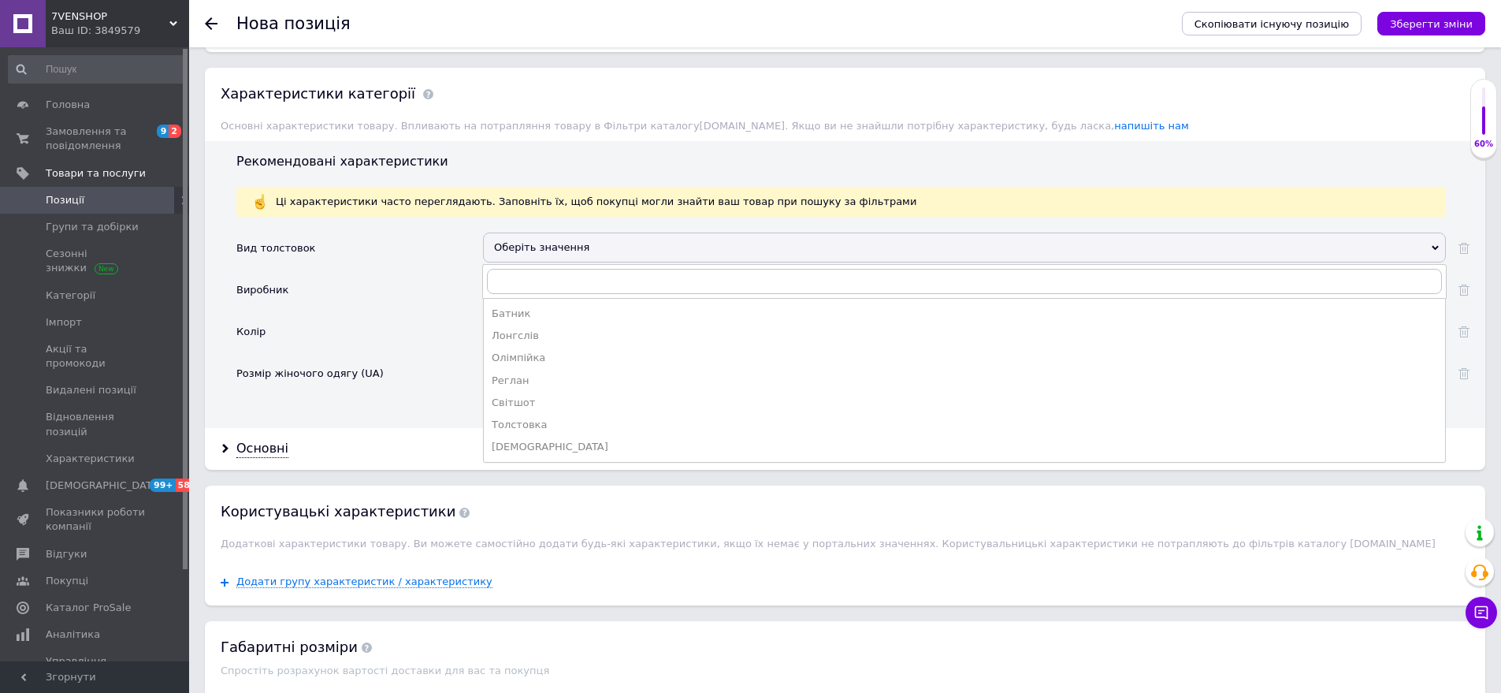
drag, startPoint x: 532, startPoint y: 448, endPoint x: 424, endPoint y: 353, distance: 143.5
click at [513, 432] on ul "Батник Лонгслів Олімпійка Реглан Світшот Толстовка Худі" at bounding box center [964, 380] width 963 height 165
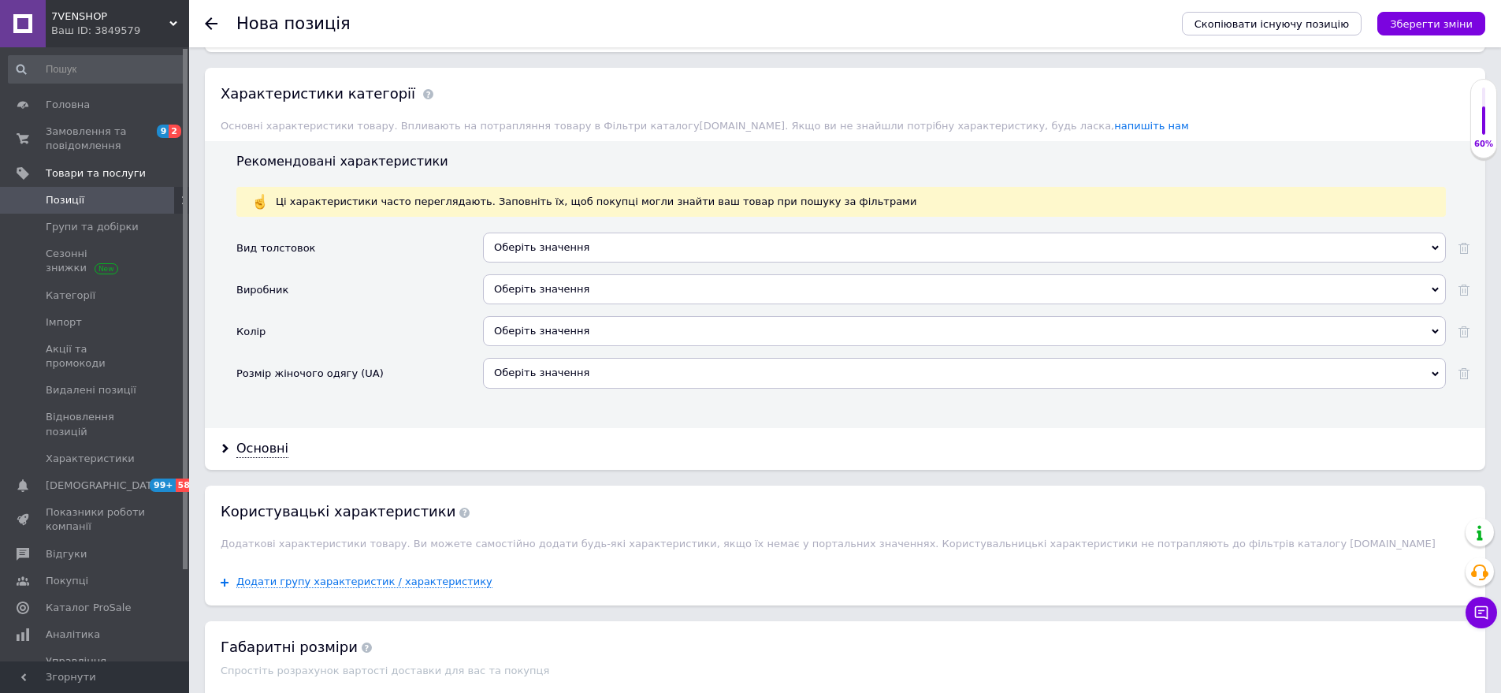
drag, startPoint x: 556, startPoint y: 327, endPoint x: 443, endPoint y: 262, distance: 131.0
click at [541, 319] on div "Оберіть значення" at bounding box center [964, 331] width 963 height 30
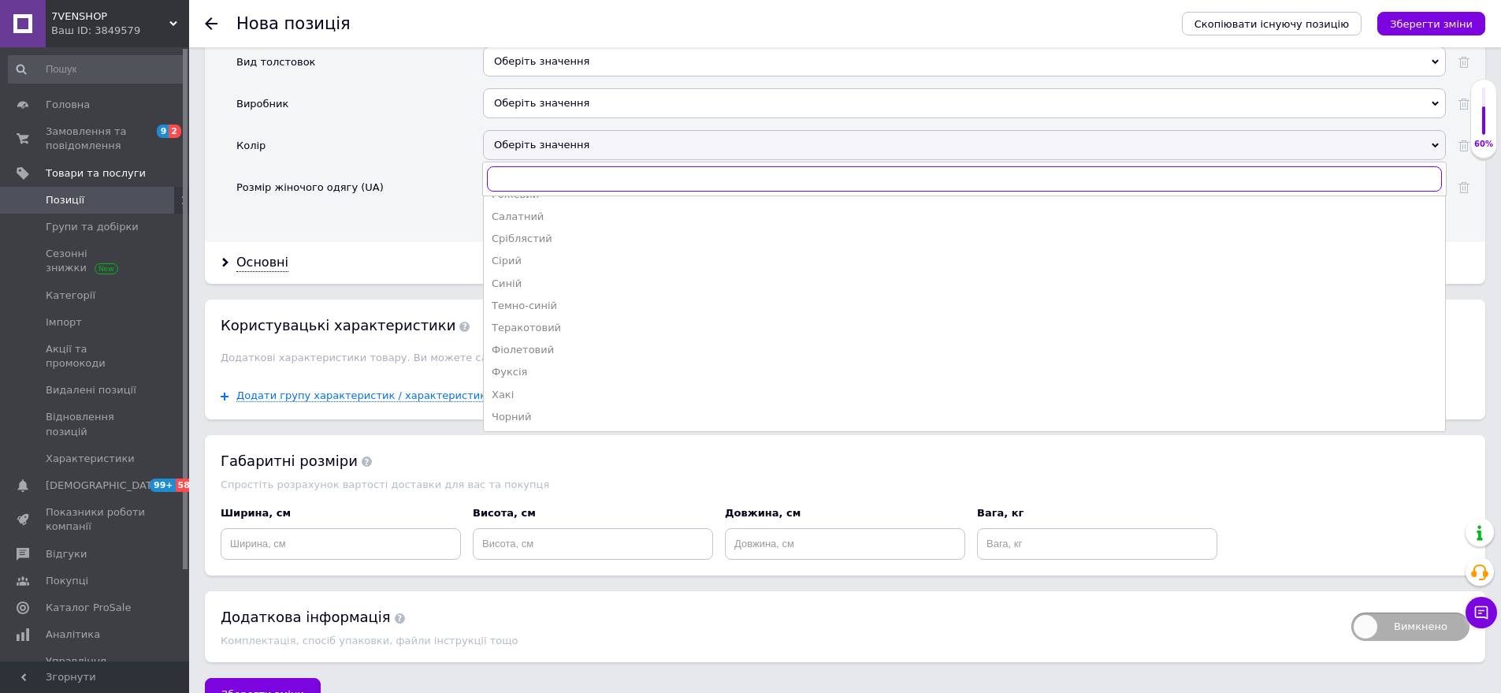
scroll to position [1570, 0]
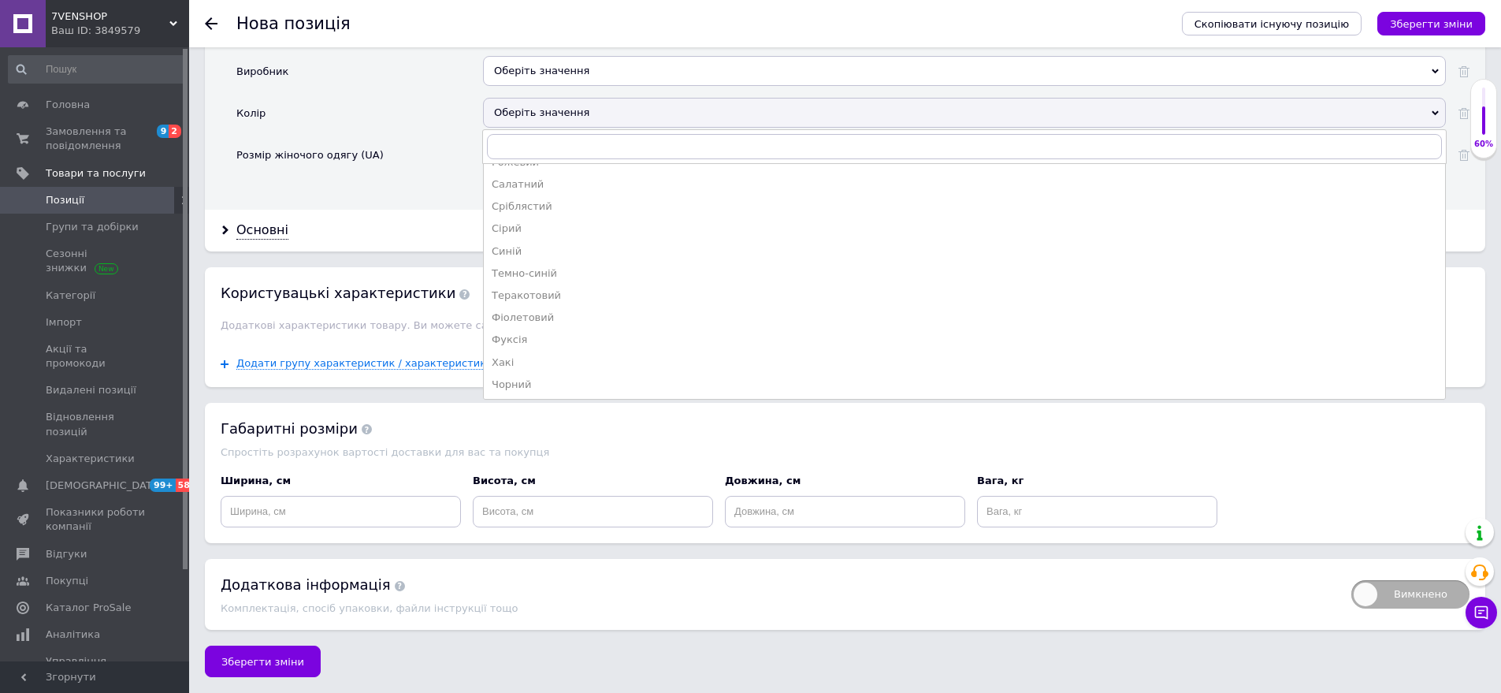
drag, startPoint x: 530, startPoint y: 375, endPoint x: 360, endPoint y: 195, distance: 247.5
click at [530, 378] on div "Чорний" at bounding box center [965, 385] width 946 height 14
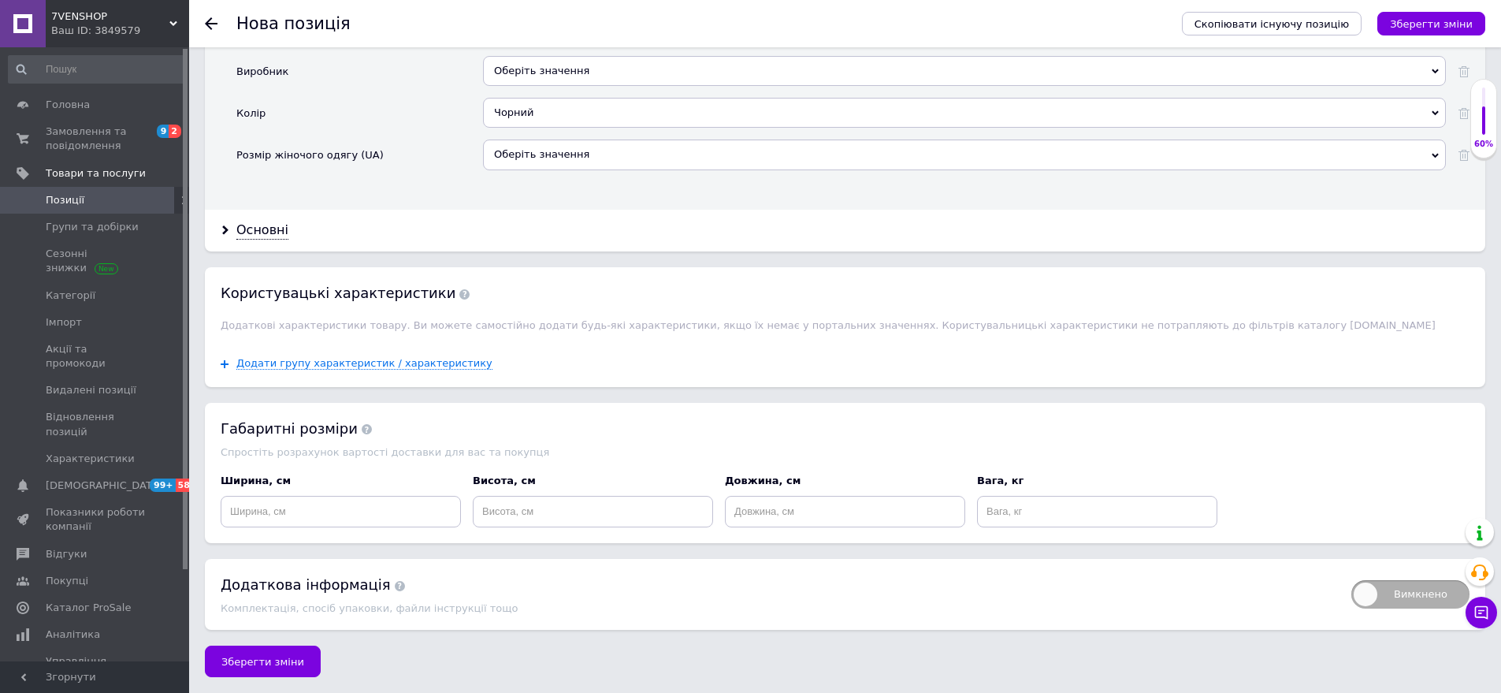
click at [549, 151] on div "Оберіть значення" at bounding box center [964, 154] width 963 height 30
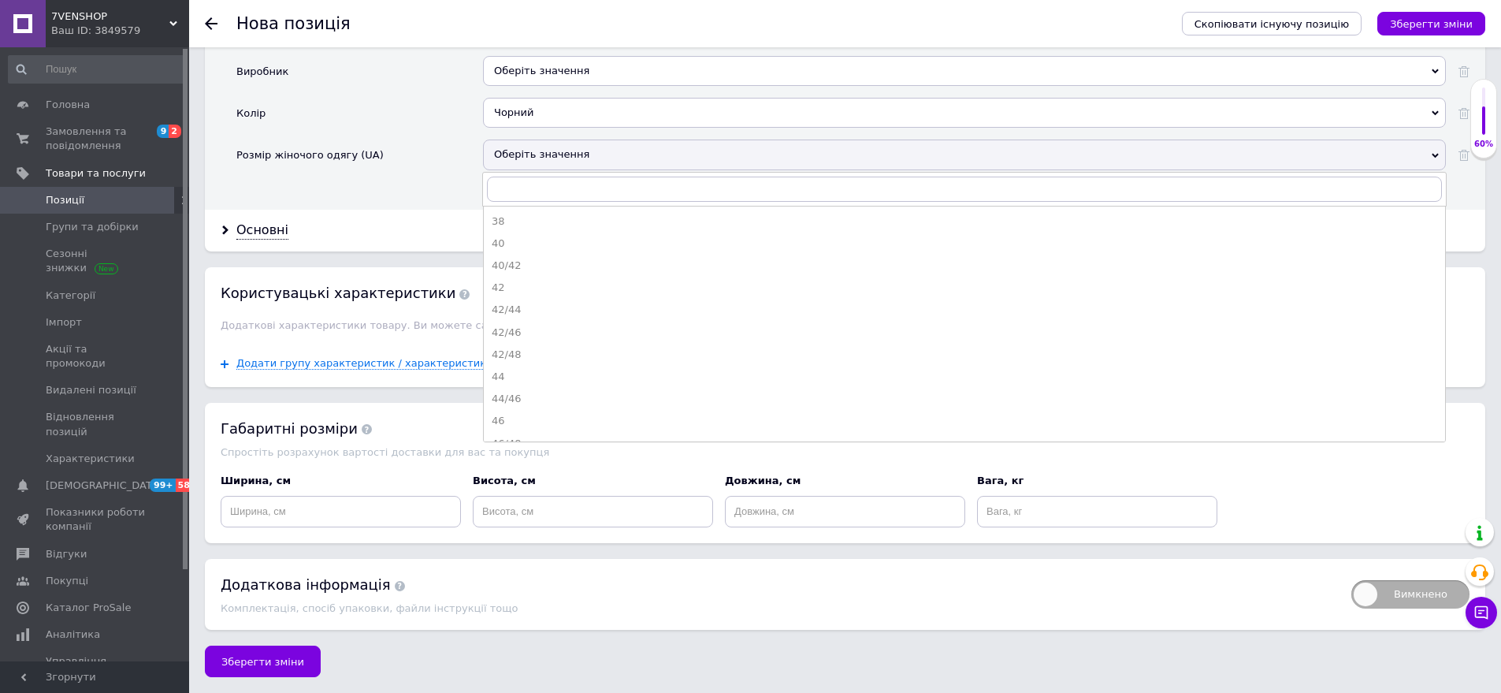
drag, startPoint x: 549, startPoint y: 325, endPoint x: 278, endPoint y: 251, distance: 281.1
click at [548, 325] on div "42/46" at bounding box center [965, 332] width 946 height 14
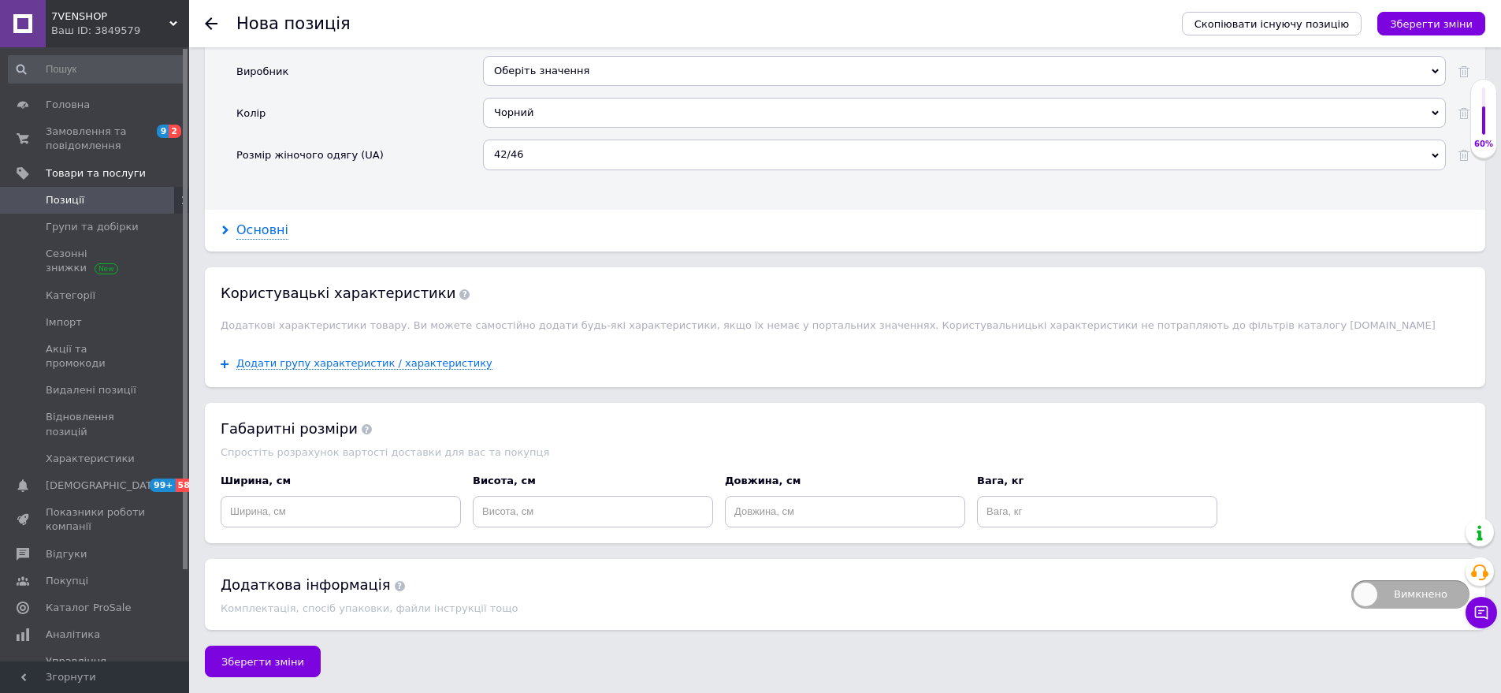
click at [266, 231] on div "Основні" at bounding box center [262, 230] width 52 height 18
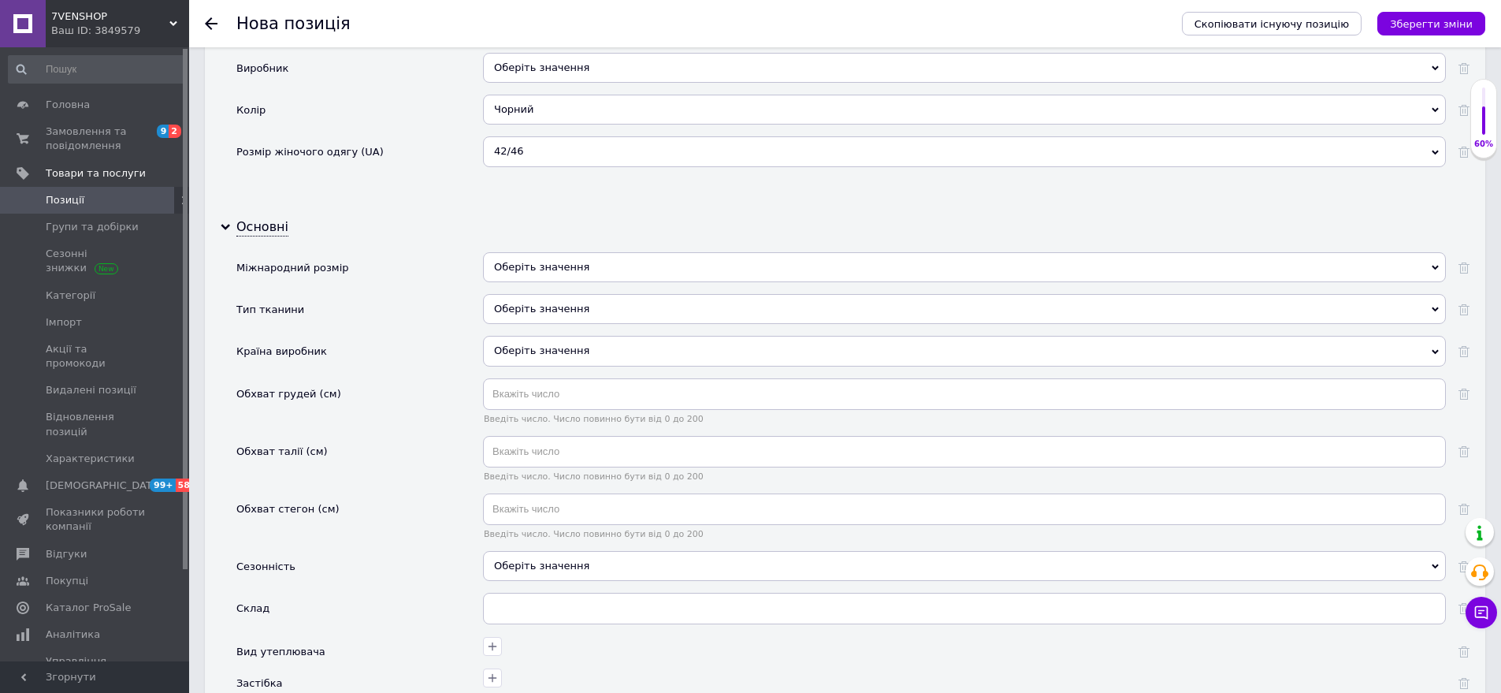
drag, startPoint x: 587, startPoint y: 256, endPoint x: 560, endPoint y: 288, distance: 42.5
click at [587, 262] on div "Оберіть значення" at bounding box center [964, 267] width 963 height 30
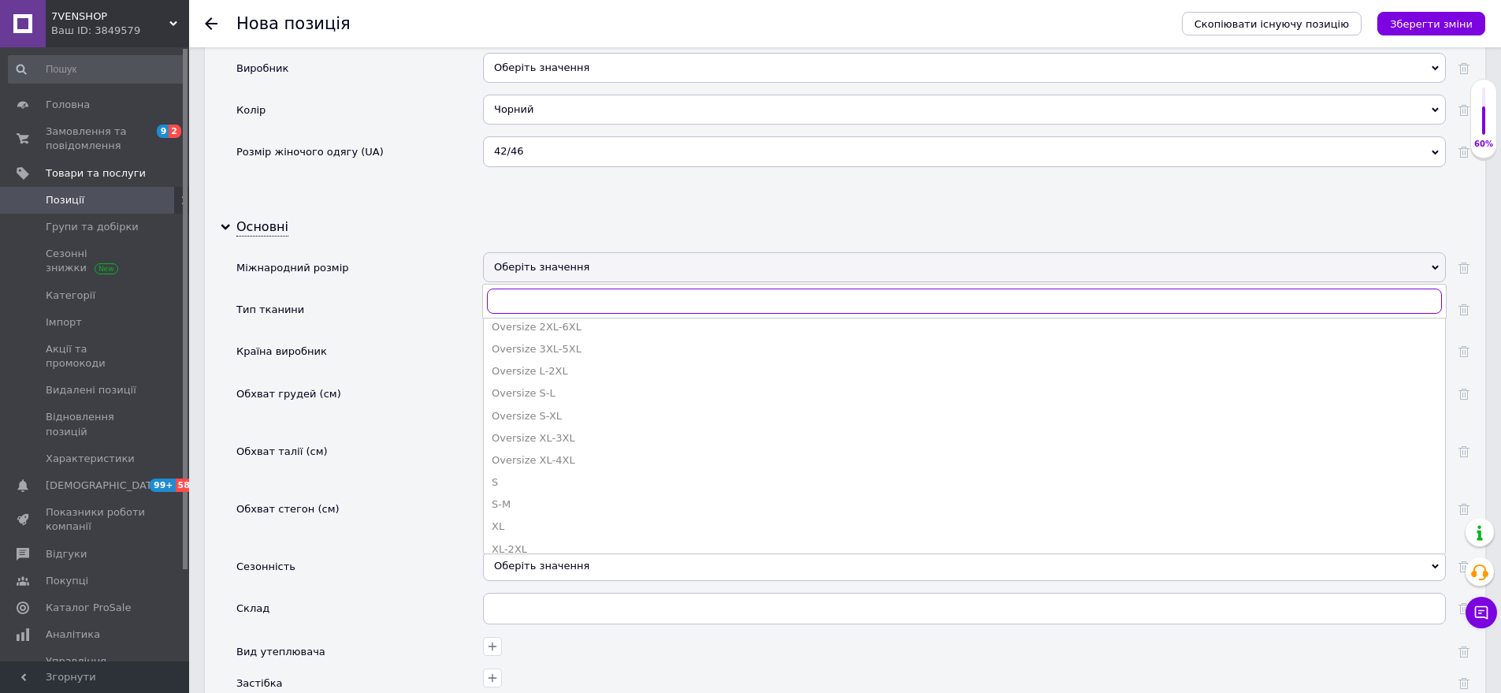
scroll to position [473, 0]
click at [564, 354] on div "Oversize S-L" at bounding box center [965, 349] width 946 height 14
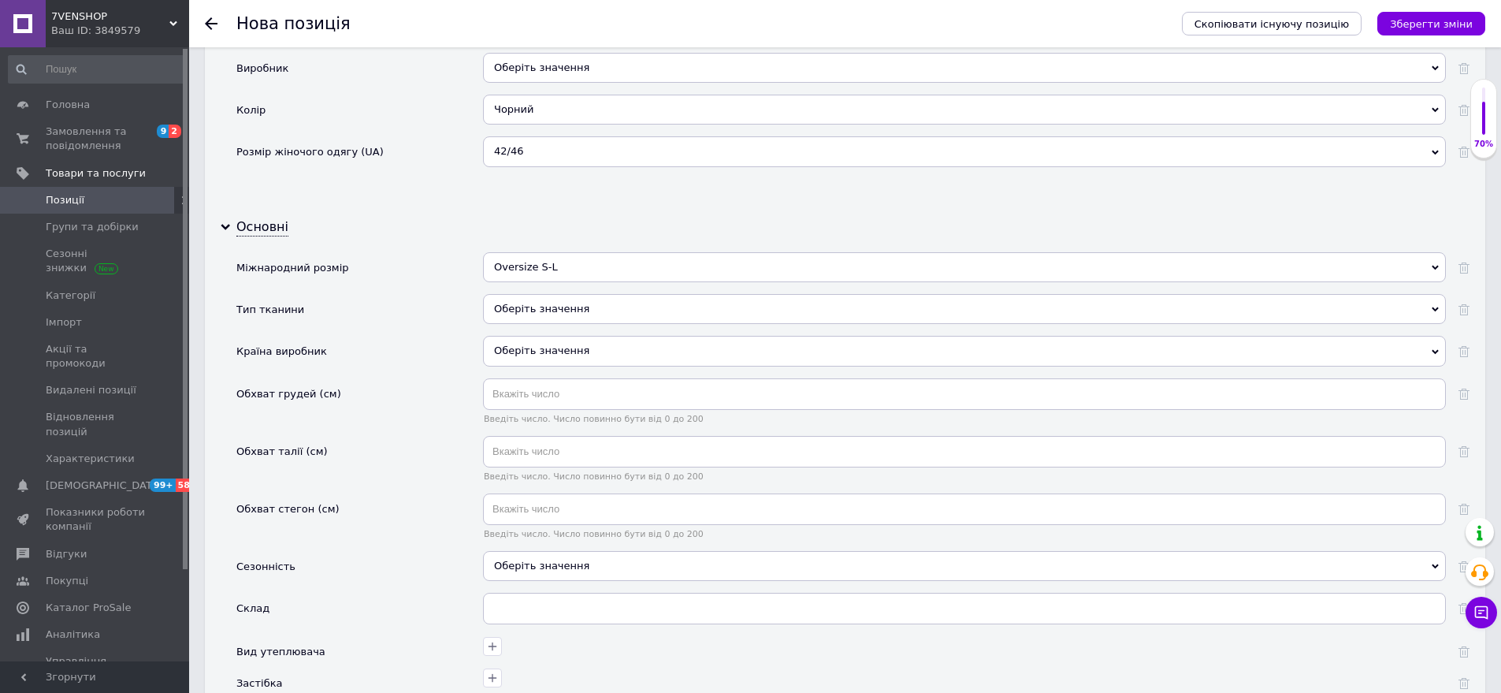
drag, startPoint x: 552, startPoint y: 317, endPoint x: 482, endPoint y: 246, distance: 99.8
click at [551, 317] on div "Оберіть значення" at bounding box center [964, 309] width 963 height 30
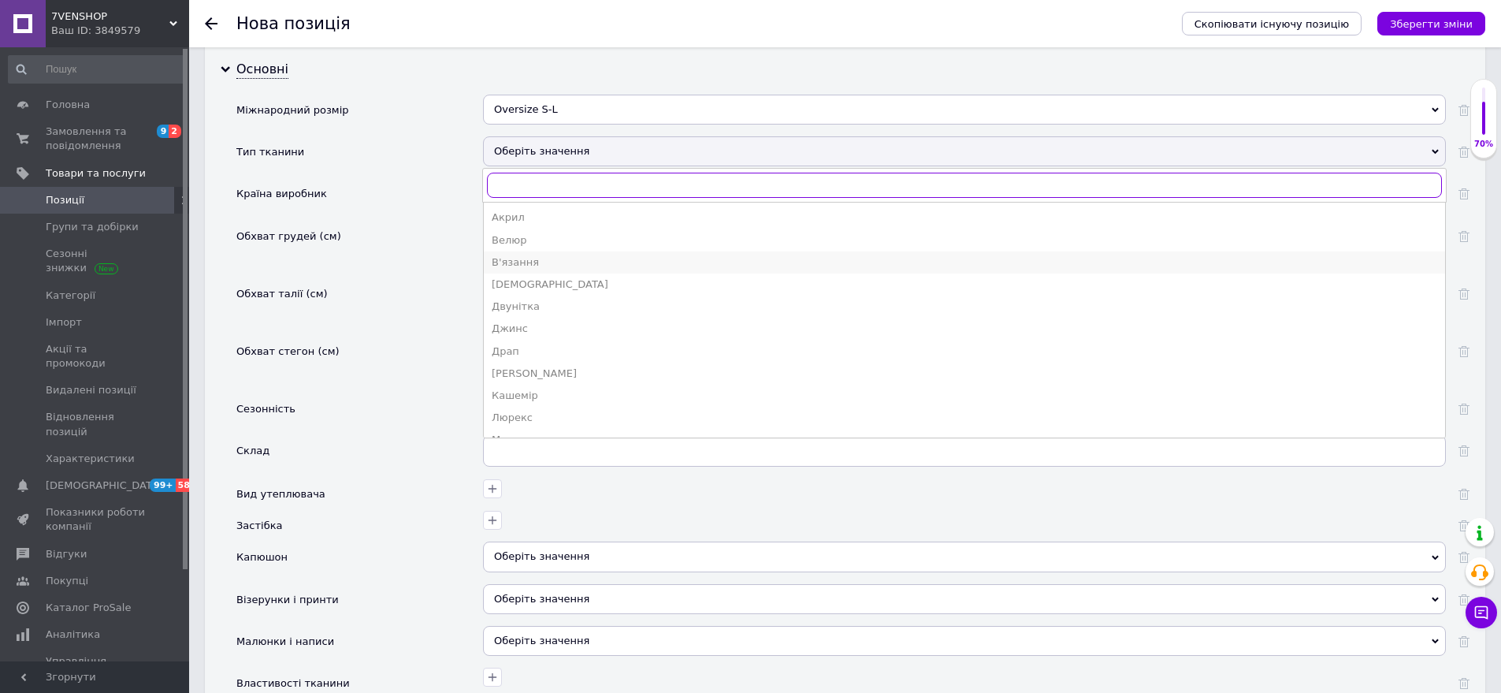
scroll to position [373, 0]
click at [597, 266] on div "Трехнитка з начосом (на флісі)" at bounding box center [965, 267] width 946 height 14
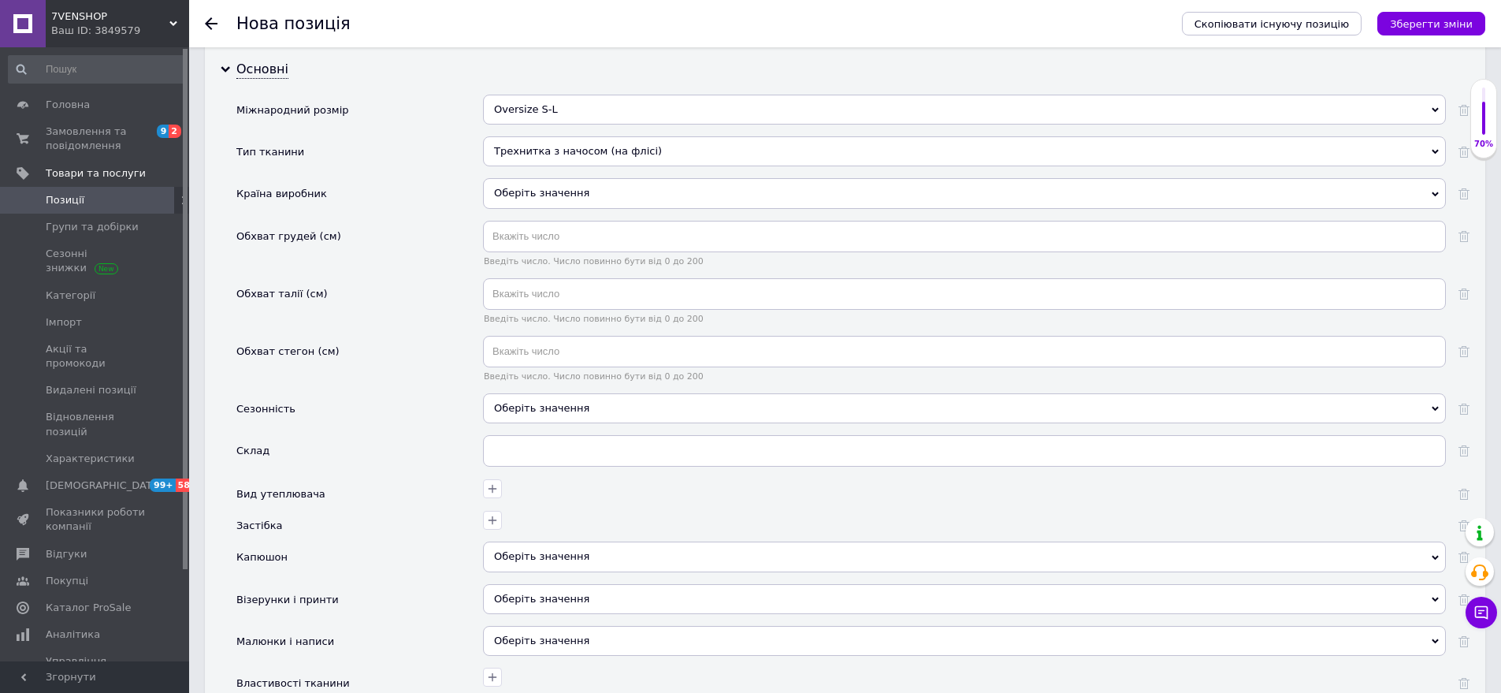
drag, startPoint x: 564, startPoint y: 189, endPoint x: 548, endPoint y: 230, distance: 43.9
click at [564, 195] on div "Оберіть значення" at bounding box center [964, 193] width 963 height 30
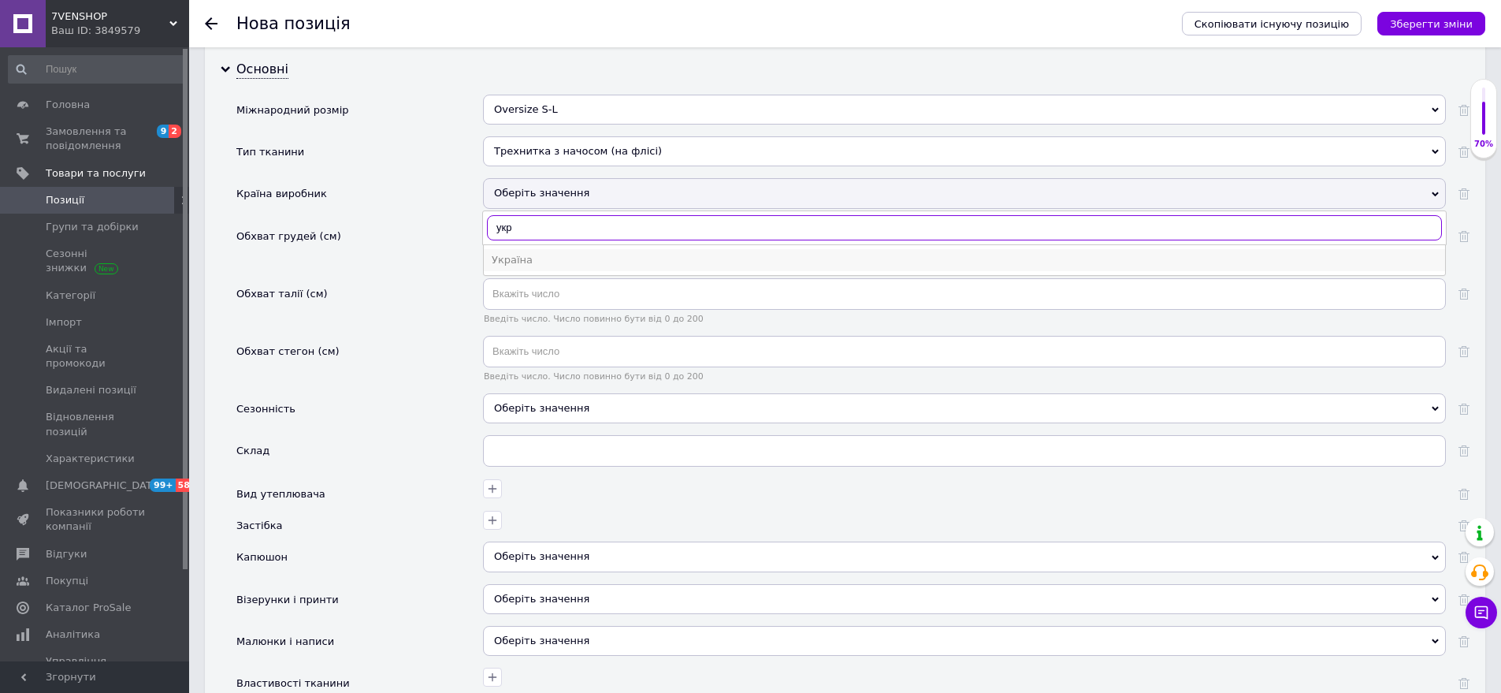
type input "укр"
drag, startPoint x: 570, startPoint y: 253, endPoint x: 578, endPoint y: 408, distance: 155.5
click at [569, 254] on div "Україна" at bounding box center [965, 260] width 946 height 14
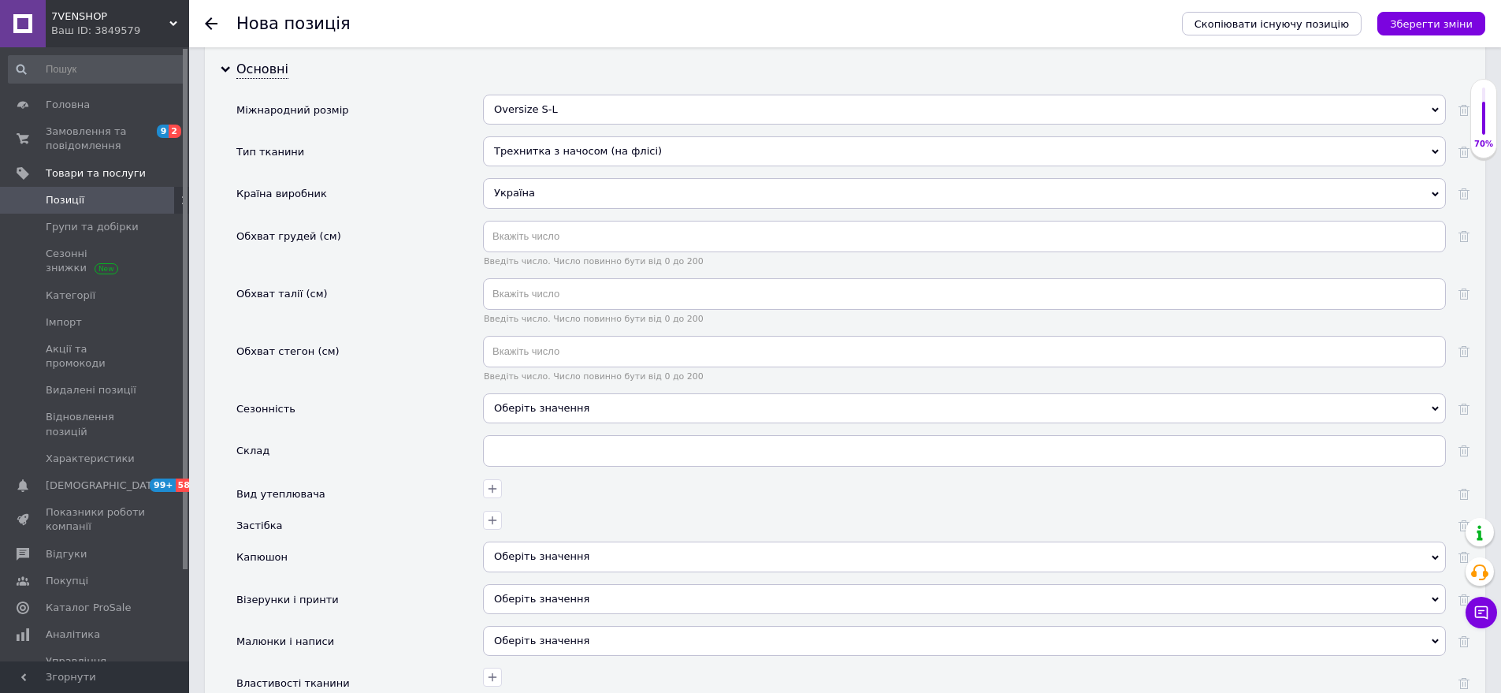
drag, startPoint x: 596, startPoint y: 403, endPoint x: 479, endPoint y: 349, distance: 128.4
click at [590, 402] on div "Оберіть значення" at bounding box center [964, 408] width 963 height 30
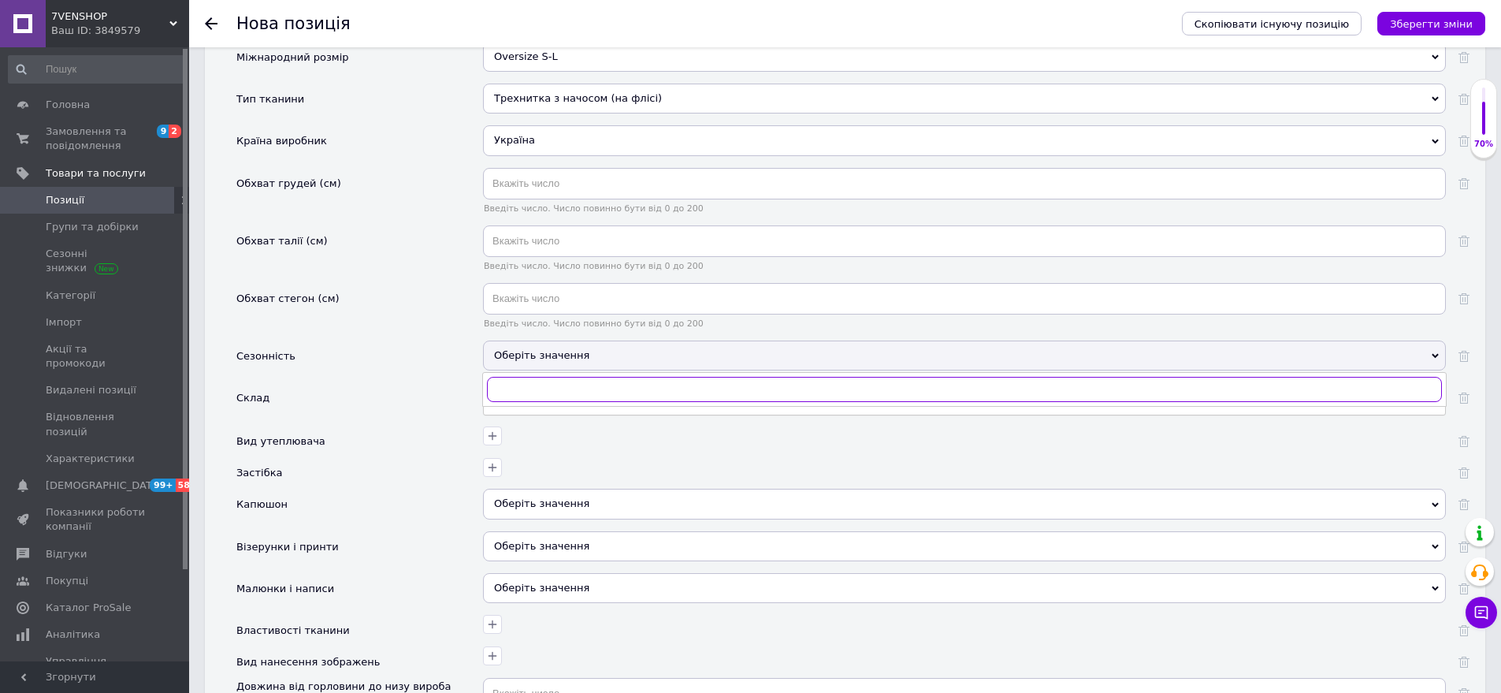
scroll to position [1806, 0]
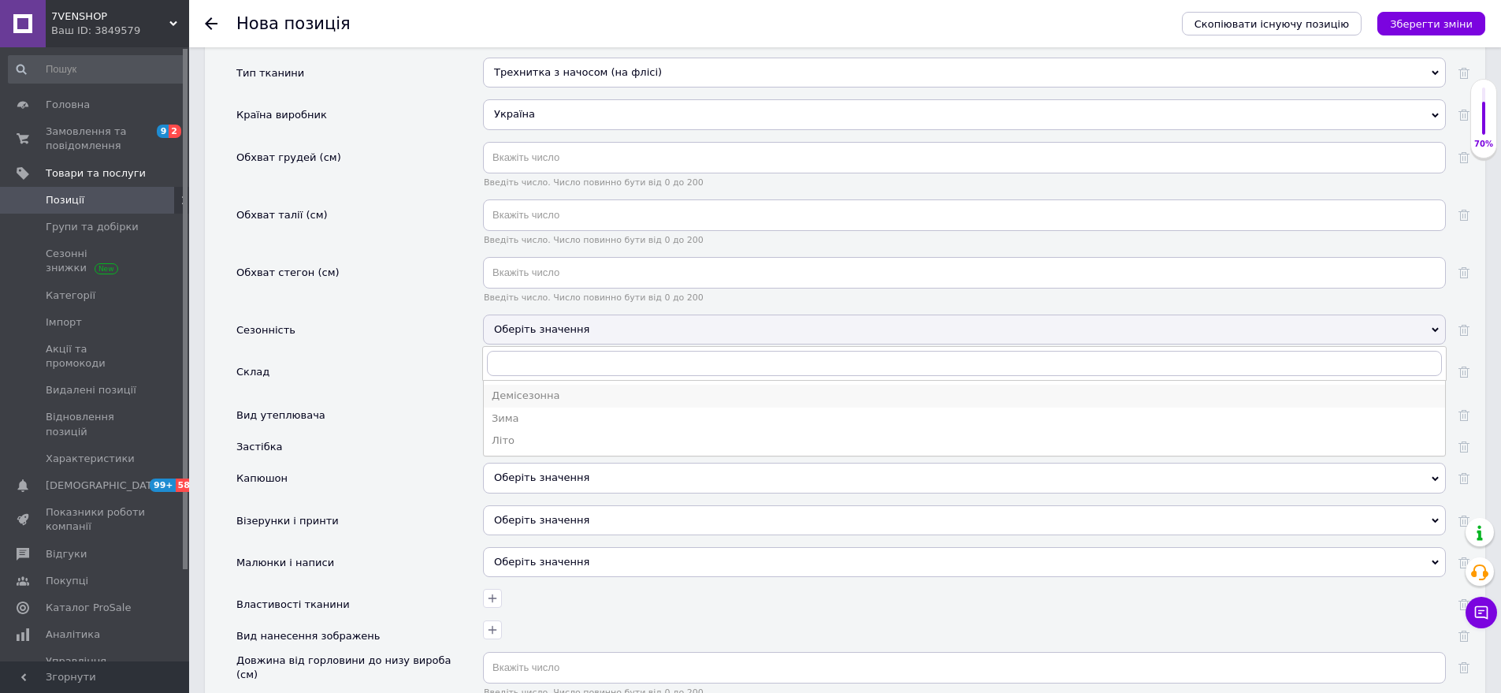
click at [586, 396] on div "Демісезонна" at bounding box center [965, 396] width 946 height 14
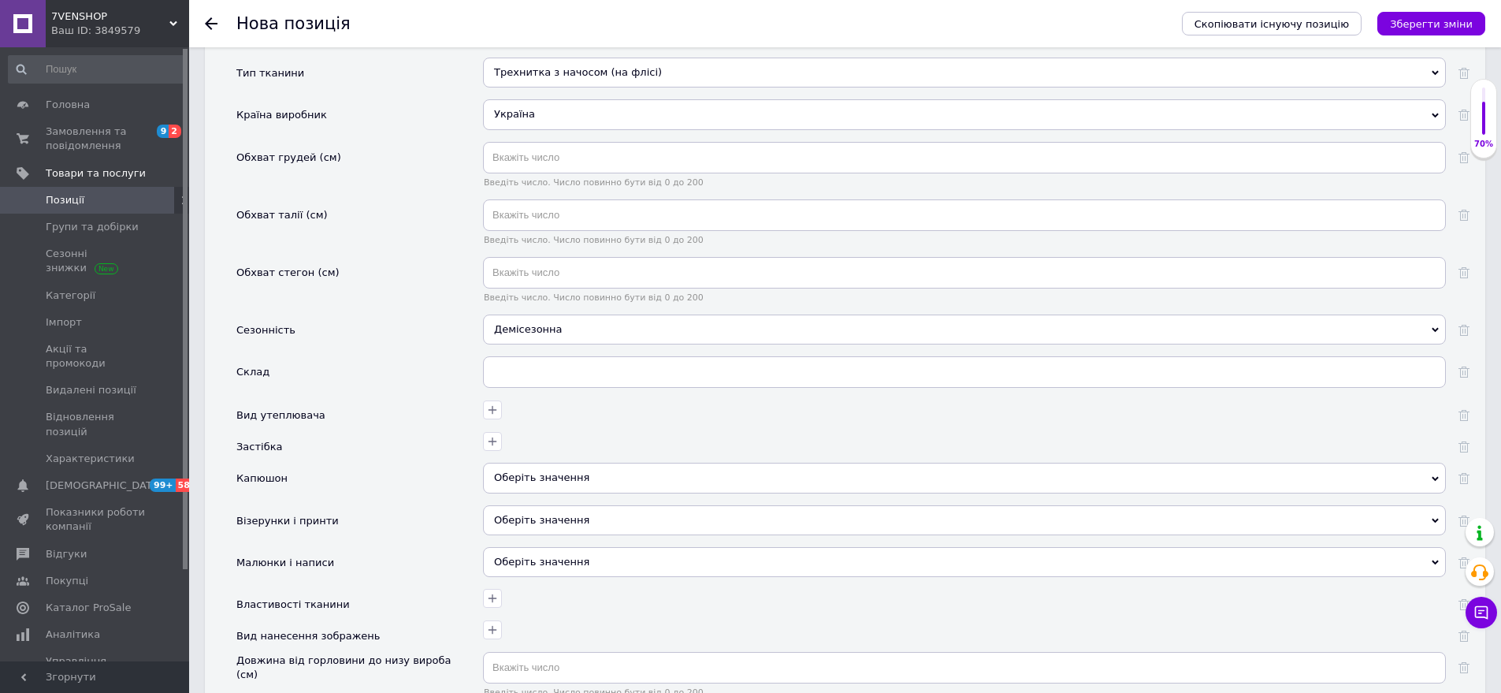
drag, startPoint x: 617, startPoint y: 487, endPoint x: 489, endPoint y: 458, distance: 131.0
click at [605, 482] on div "Оберіть значення" at bounding box center [964, 478] width 963 height 30
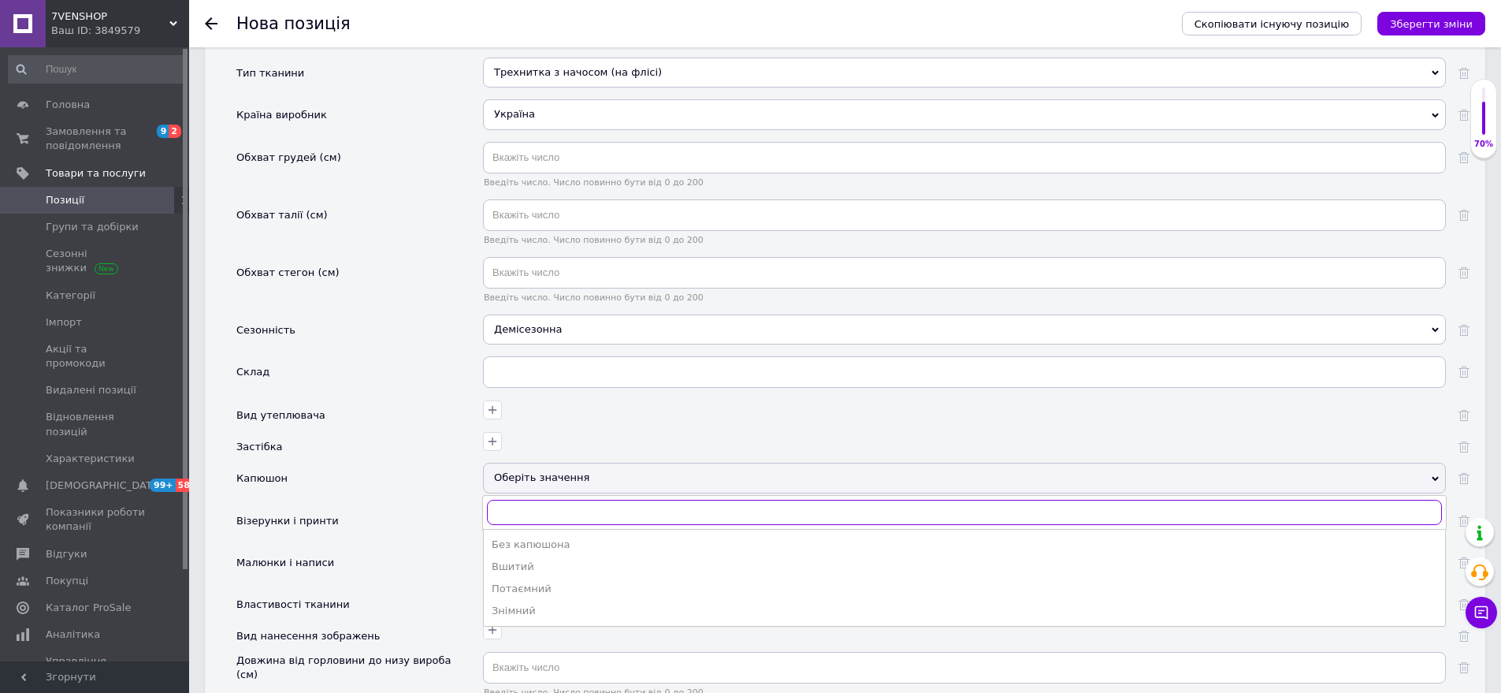
scroll to position [1964, 0]
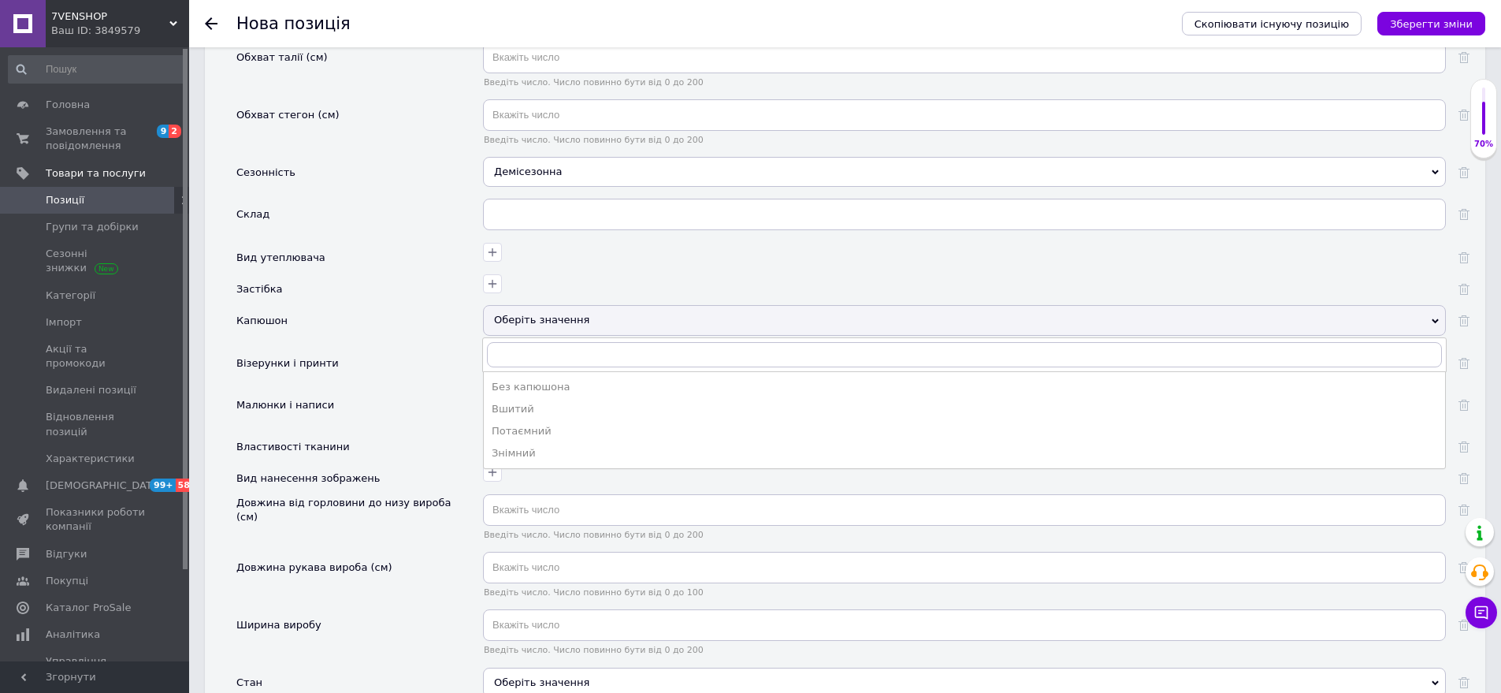
drag, startPoint x: 541, startPoint y: 405, endPoint x: 416, endPoint y: 400, distance: 125.4
click at [539, 405] on div "Вшитий" at bounding box center [965, 409] width 946 height 14
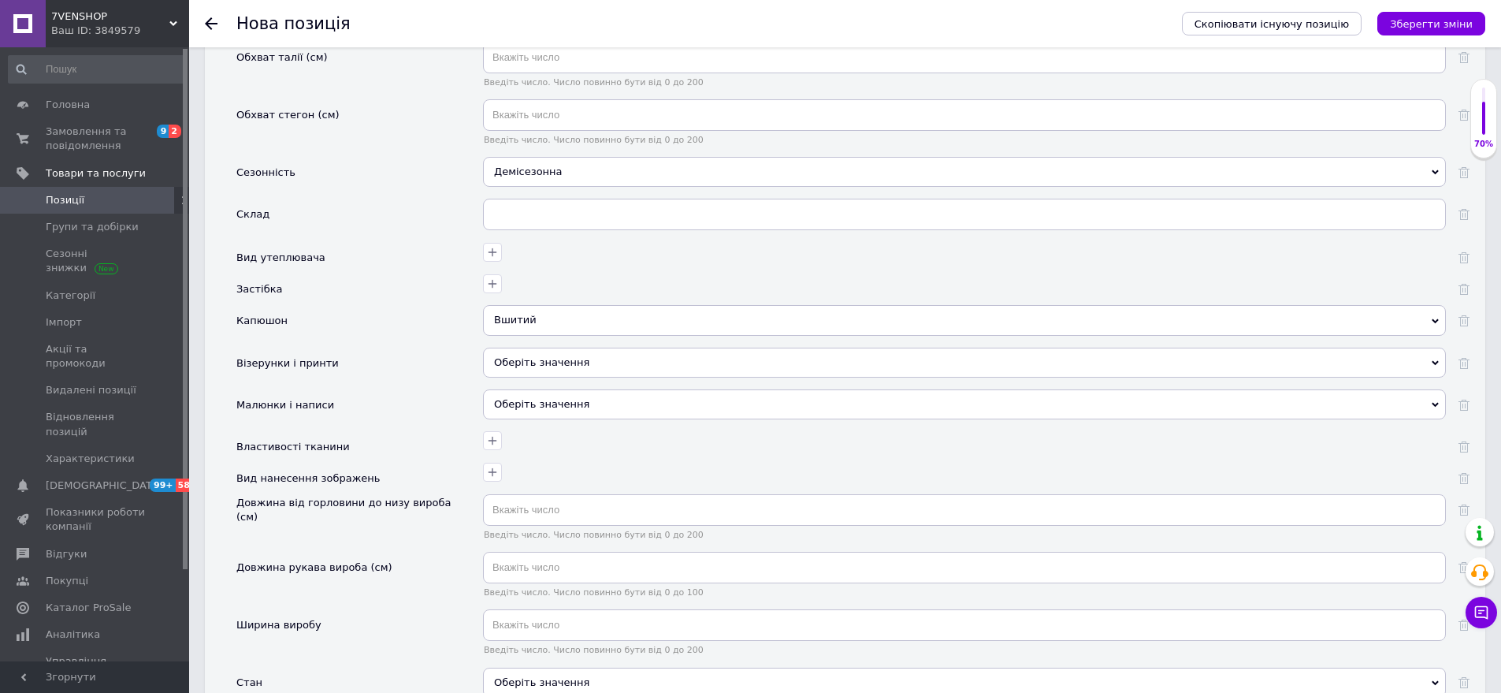
click at [568, 392] on div "Оберіть значення" at bounding box center [964, 404] width 963 height 30
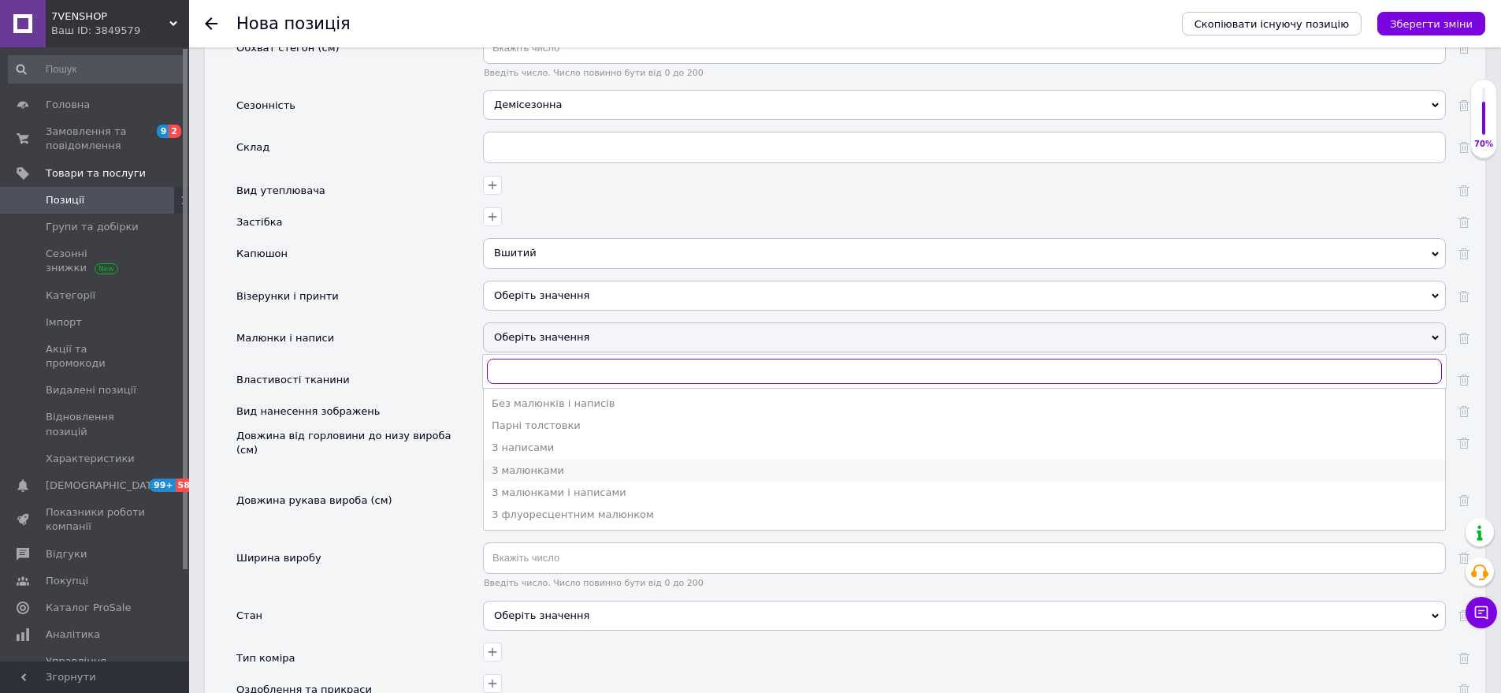
scroll to position [2122, 0]
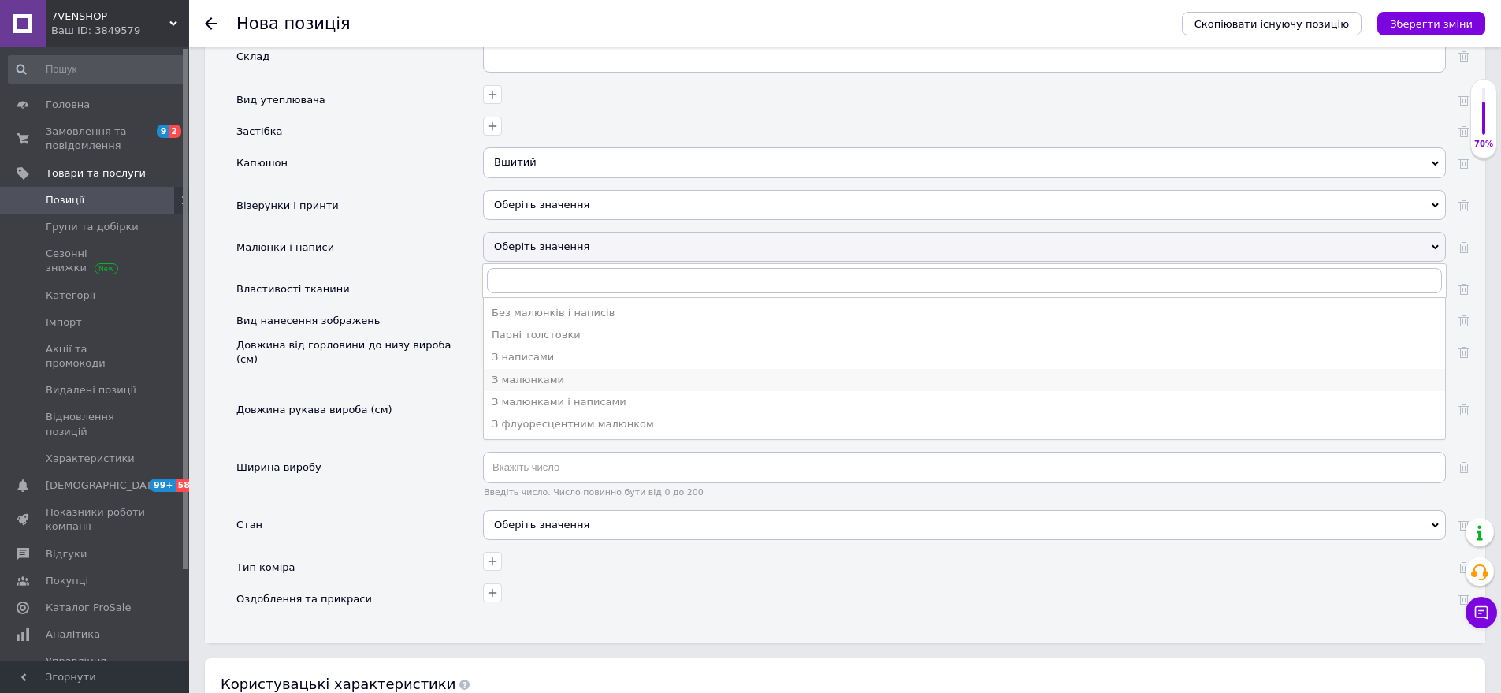
click at [592, 381] on div "З малюнками" at bounding box center [965, 380] width 946 height 14
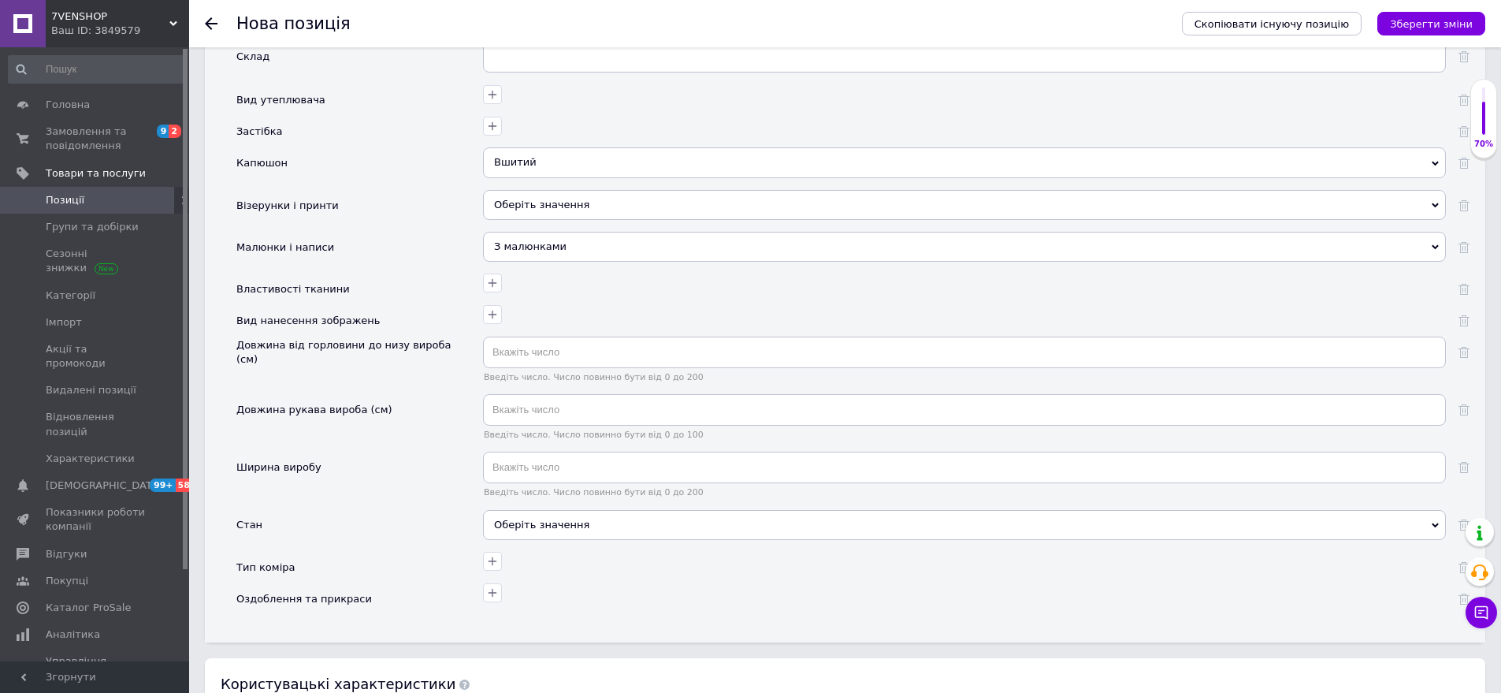
drag, startPoint x: 556, startPoint y: 514, endPoint x: 485, endPoint y: 473, distance: 81.2
click at [553, 514] on div "Оберіть значення" at bounding box center [964, 525] width 963 height 30
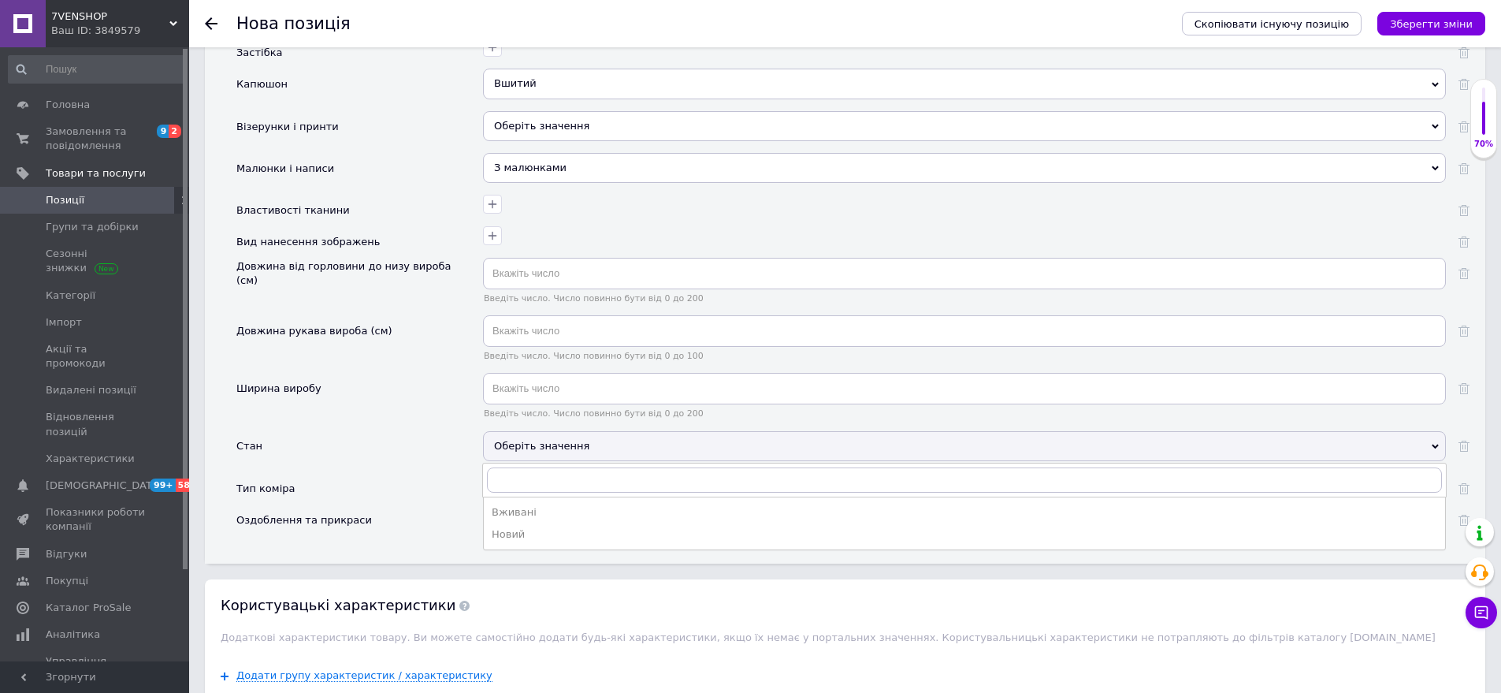
drag, startPoint x: 541, startPoint y: 538, endPoint x: 503, endPoint y: 567, distance: 48.4
click at [542, 538] on div "Новий" at bounding box center [965, 534] width 946 height 14
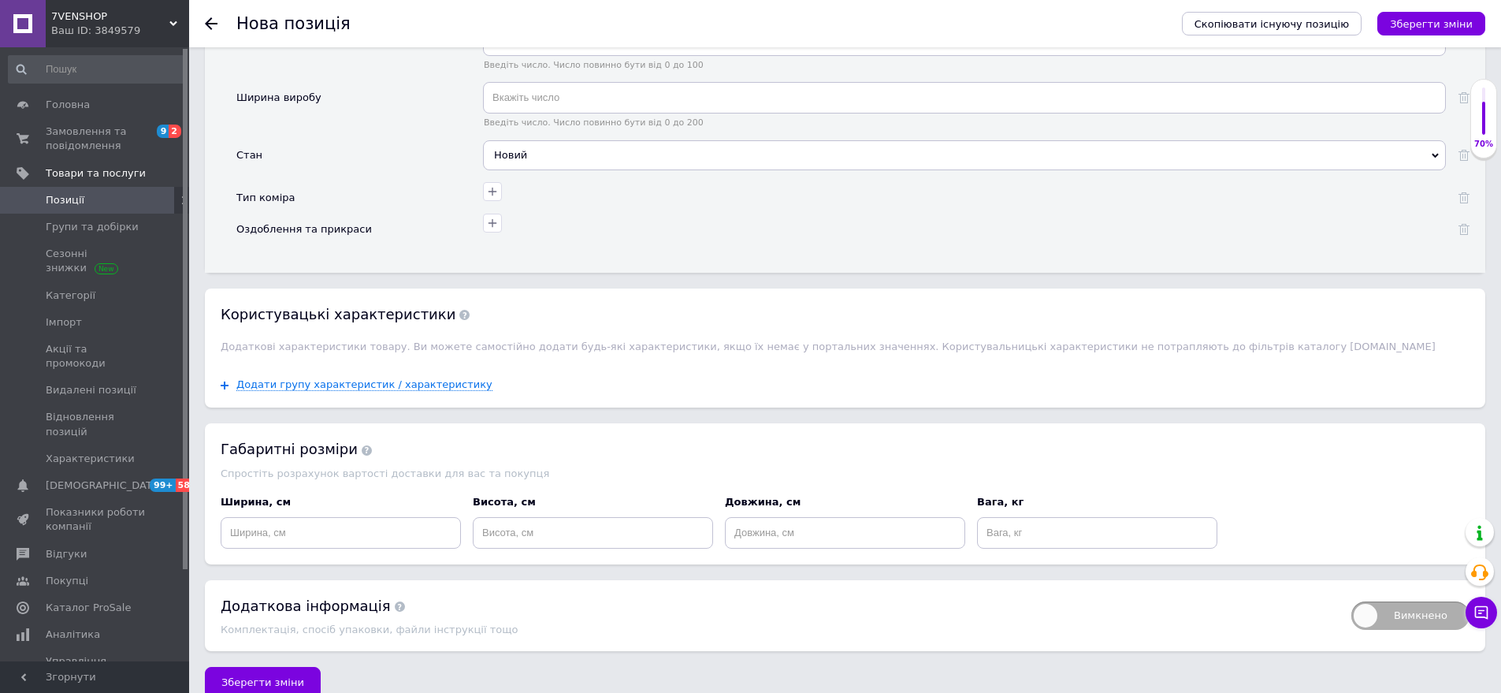
scroll to position [2516, 0]
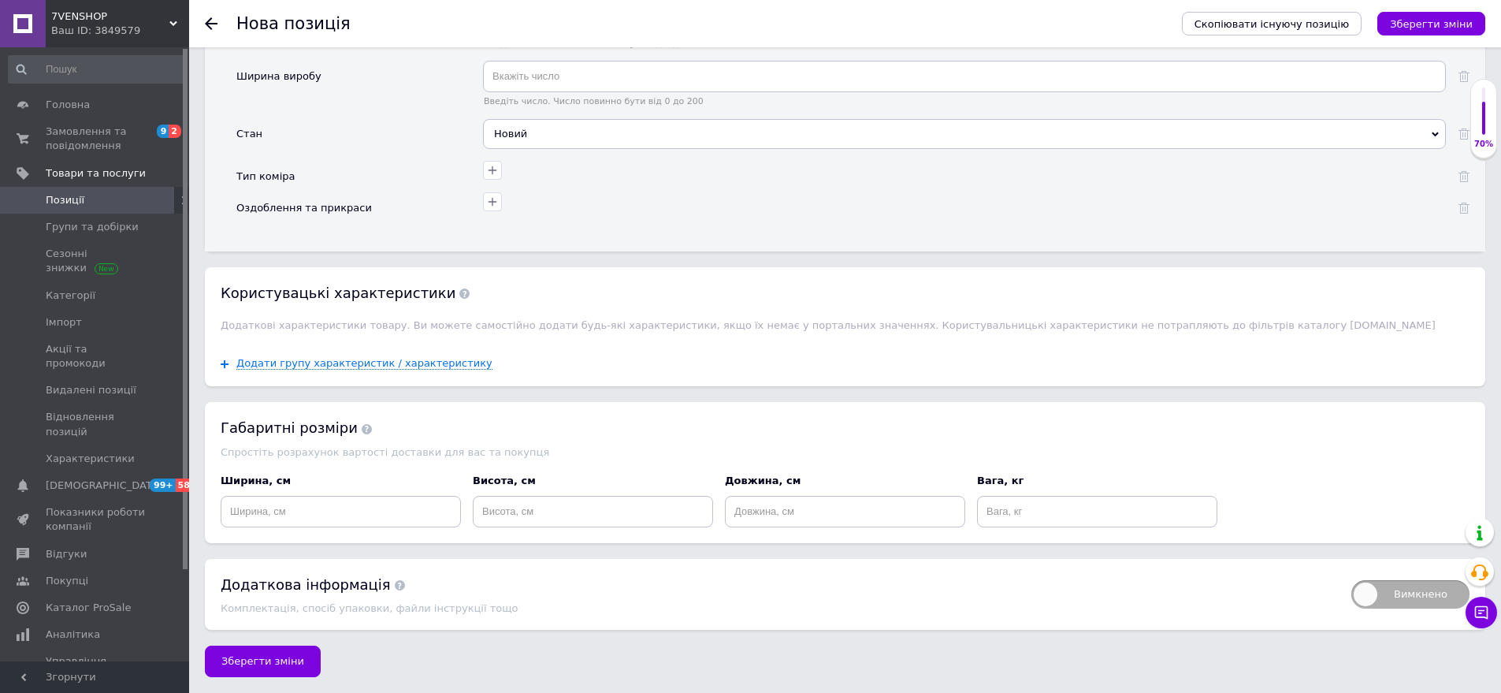
drag, startPoint x: 264, startPoint y: 660, endPoint x: 456, endPoint y: 692, distance: 194.1
click at [264, 660] on span "Зберегти зміни" at bounding box center [262, 661] width 83 height 12
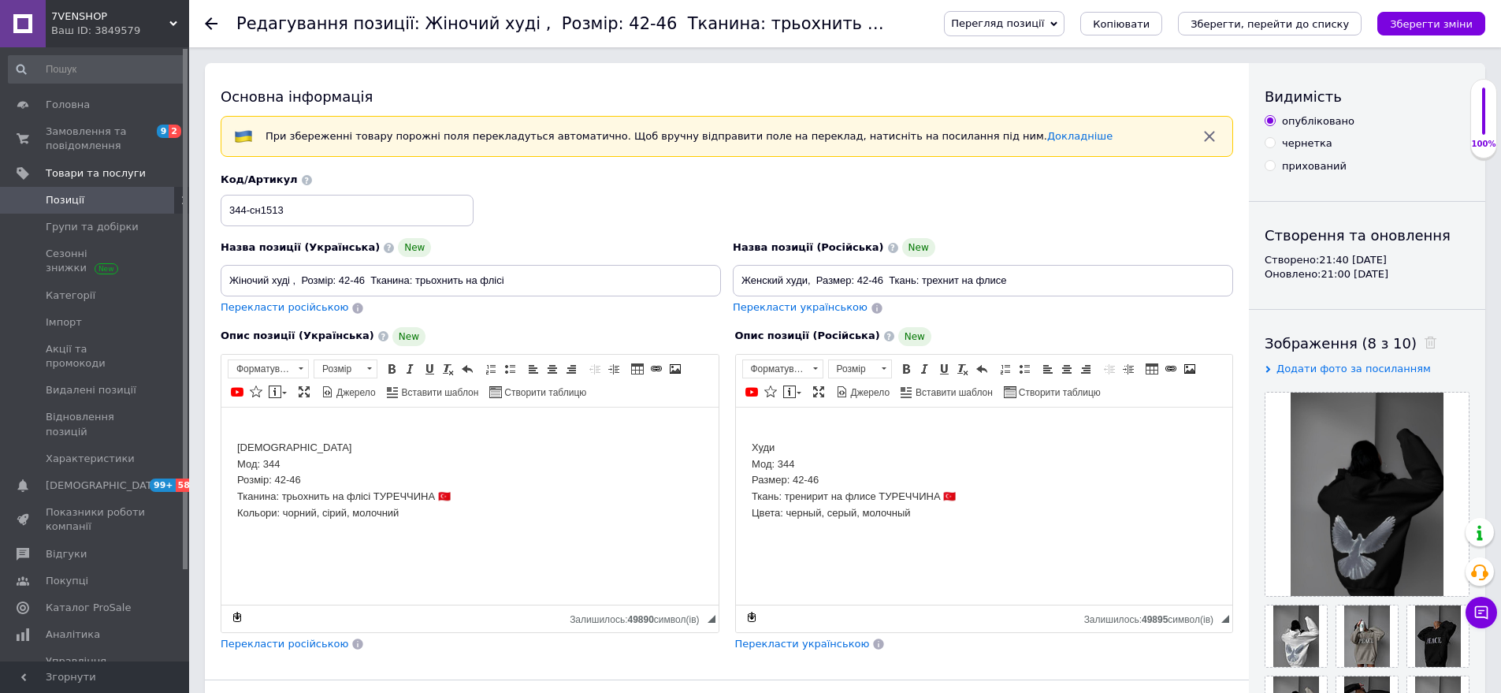
click at [1297, 2] on div "Перегляд позиції Зберегти та переглянути на сайті Зберегти та переглянути на ма…" at bounding box center [1199, 23] width 573 height 47
click at [1305, 22] on icon "Зберегти, перейти до списку" at bounding box center [1270, 24] width 158 height 12
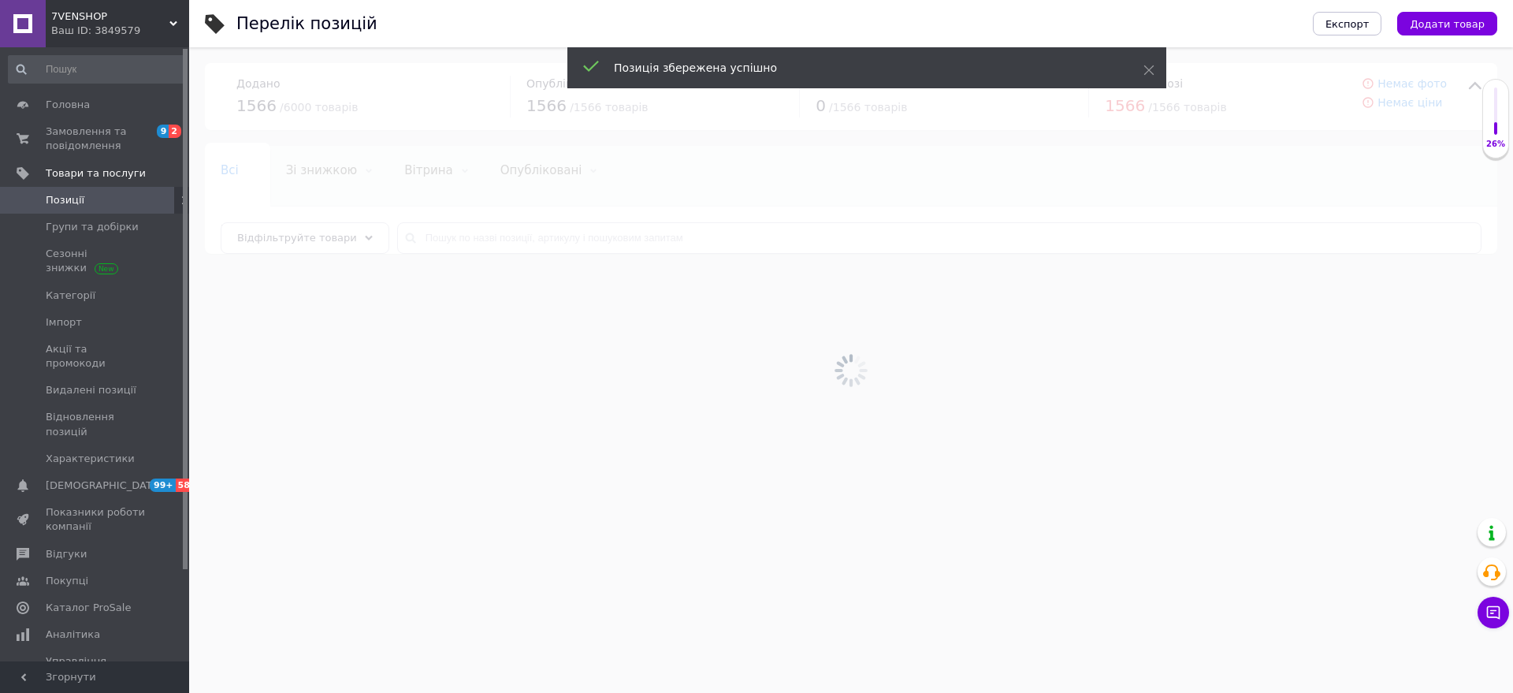
click at [1448, 22] on span "Додати товар" at bounding box center [1447, 24] width 75 height 12
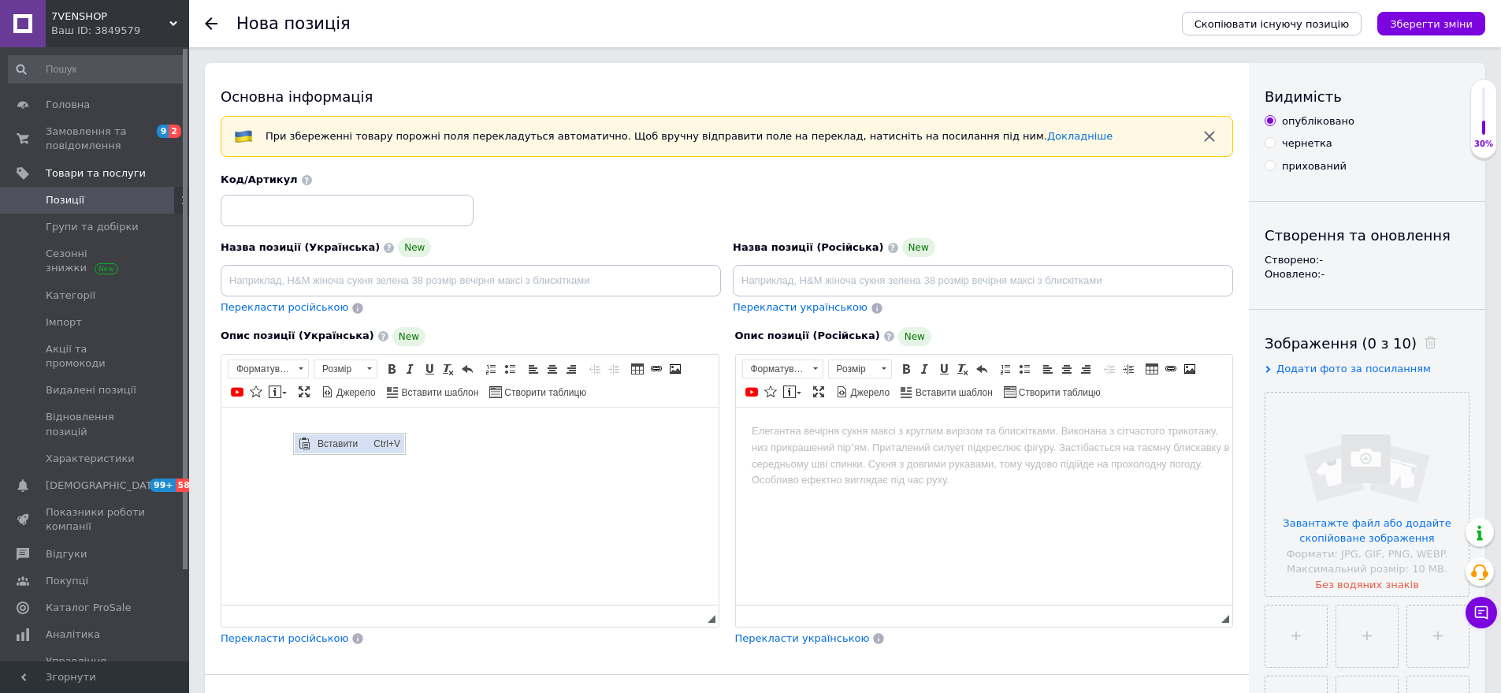
click at [311, 440] on span "Вставити" at bounding box center [304, 442] width 19 height 19
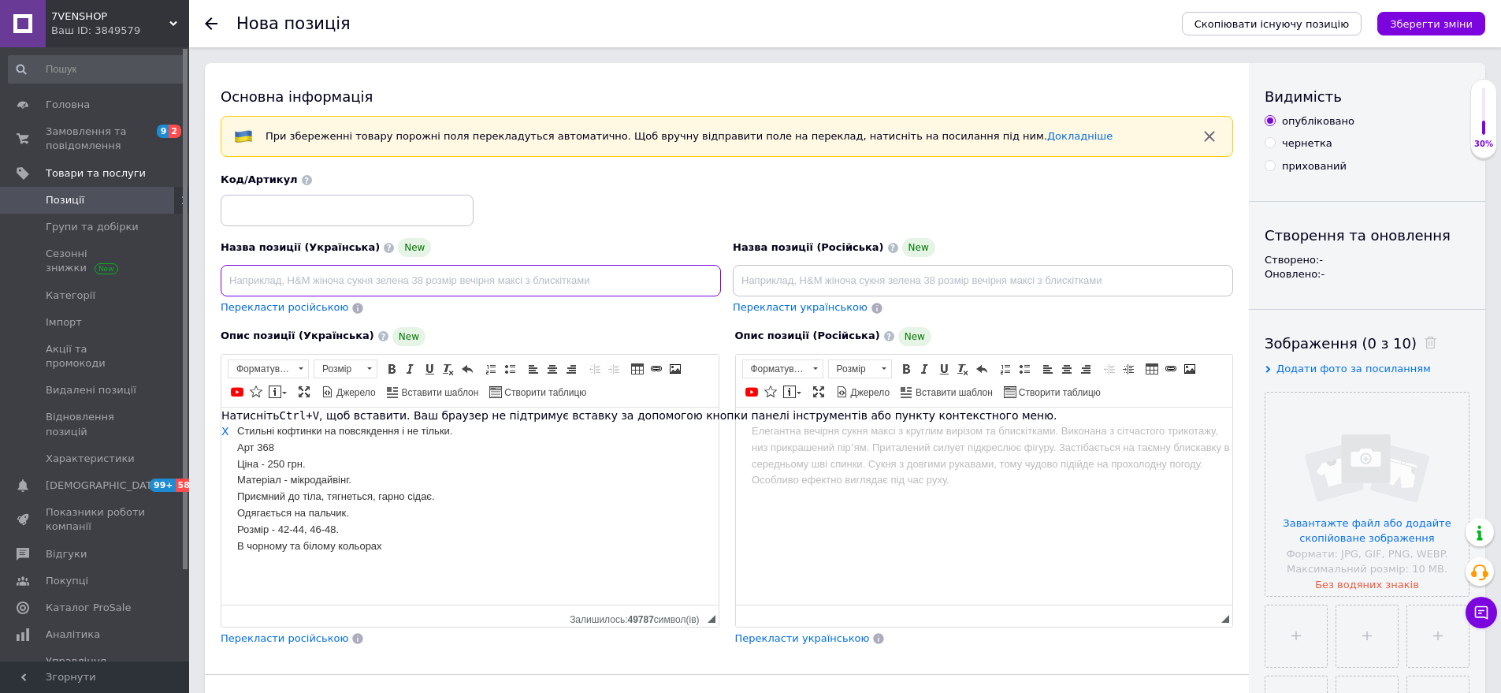
click at [274, 278] on input at bounding box center [471, 281] width 500 height 32
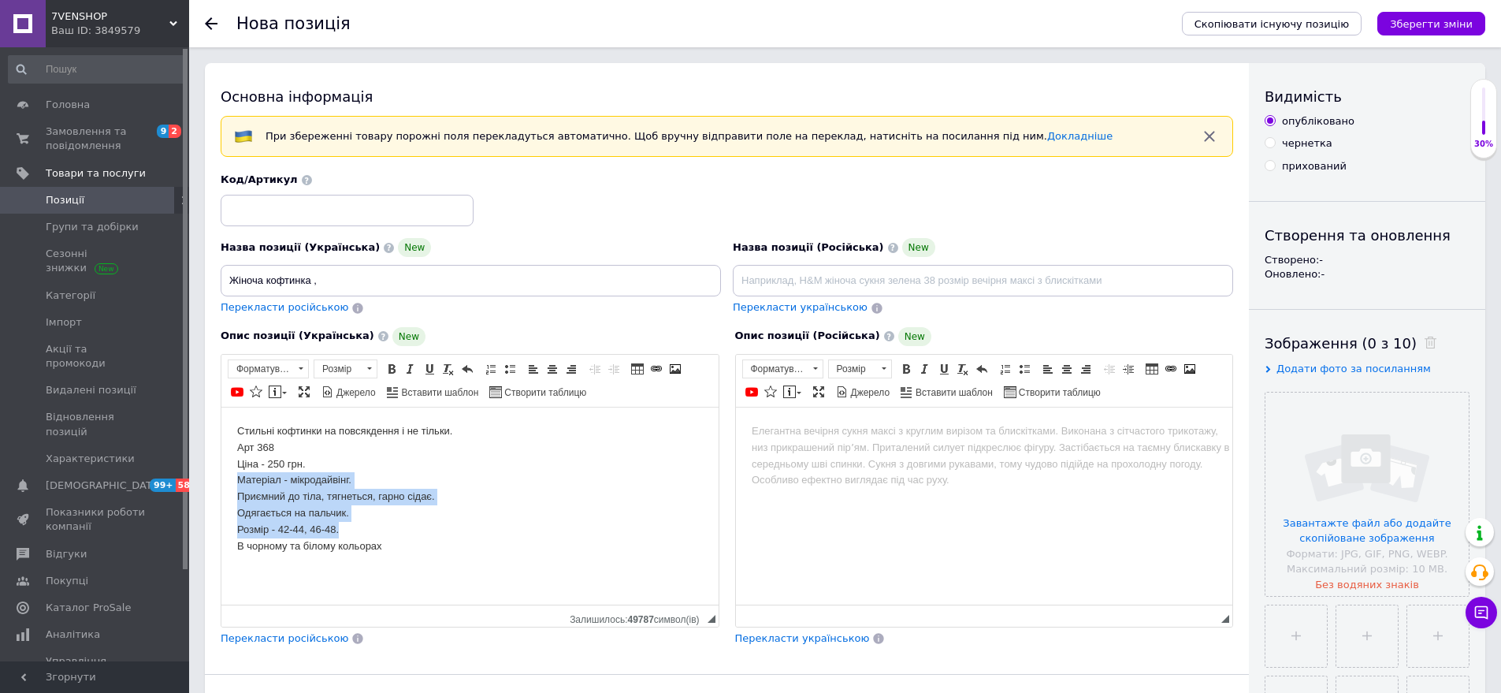
drag, startPoint x: 232, startPoint y: 478, endPoint x: 363, endPoint y: 510, distance: 134.8
click at [429, 524] on html "Стильні кофтинки на повсякдення і не тільки. Арт 368 Ціна - 250 грн. Матеріал -…" at bounding box center [469, 488] width 497 height 162
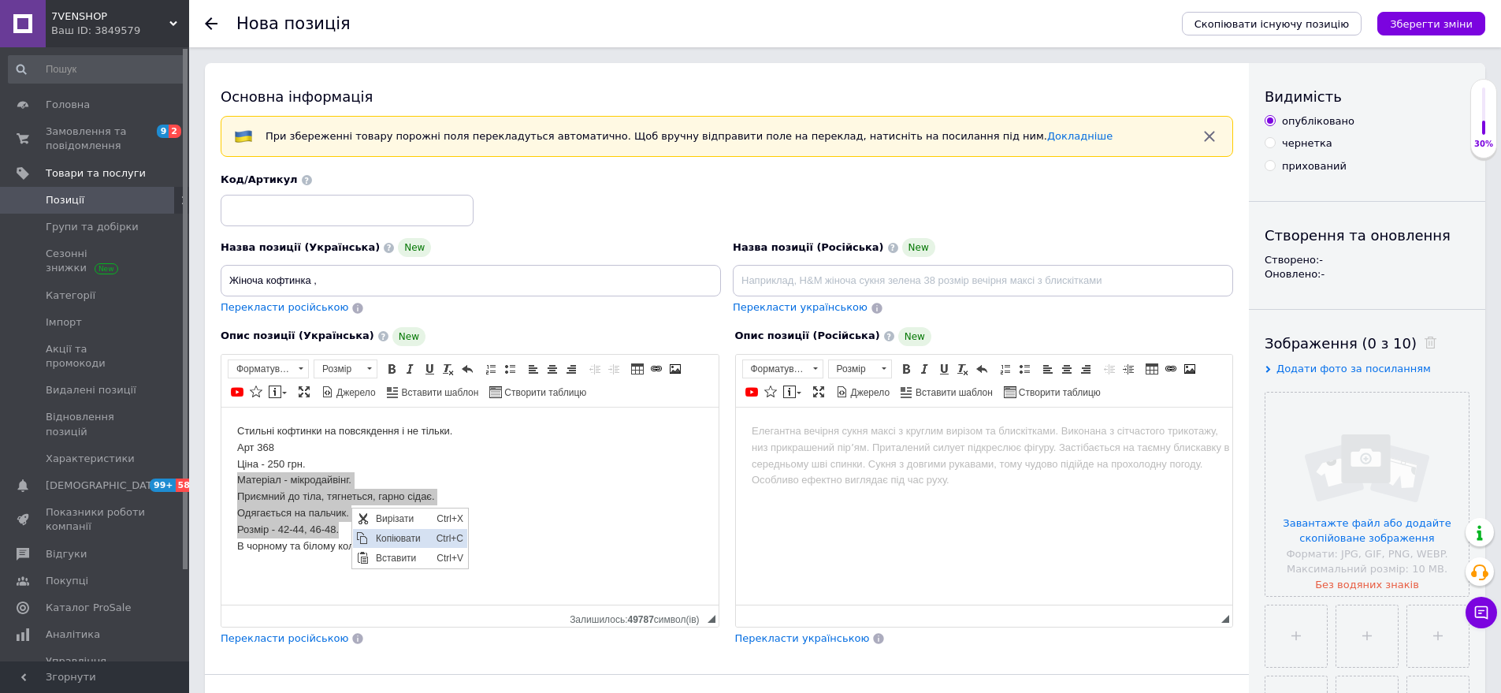
click at [396, 535] on span "Копіювати" at bounding box center [402, 537] width 61 height 19
copy body "Матеріал - мікродайвінг. Приємний до тіла, тягнеться, гарно сідає. Одягається н…"
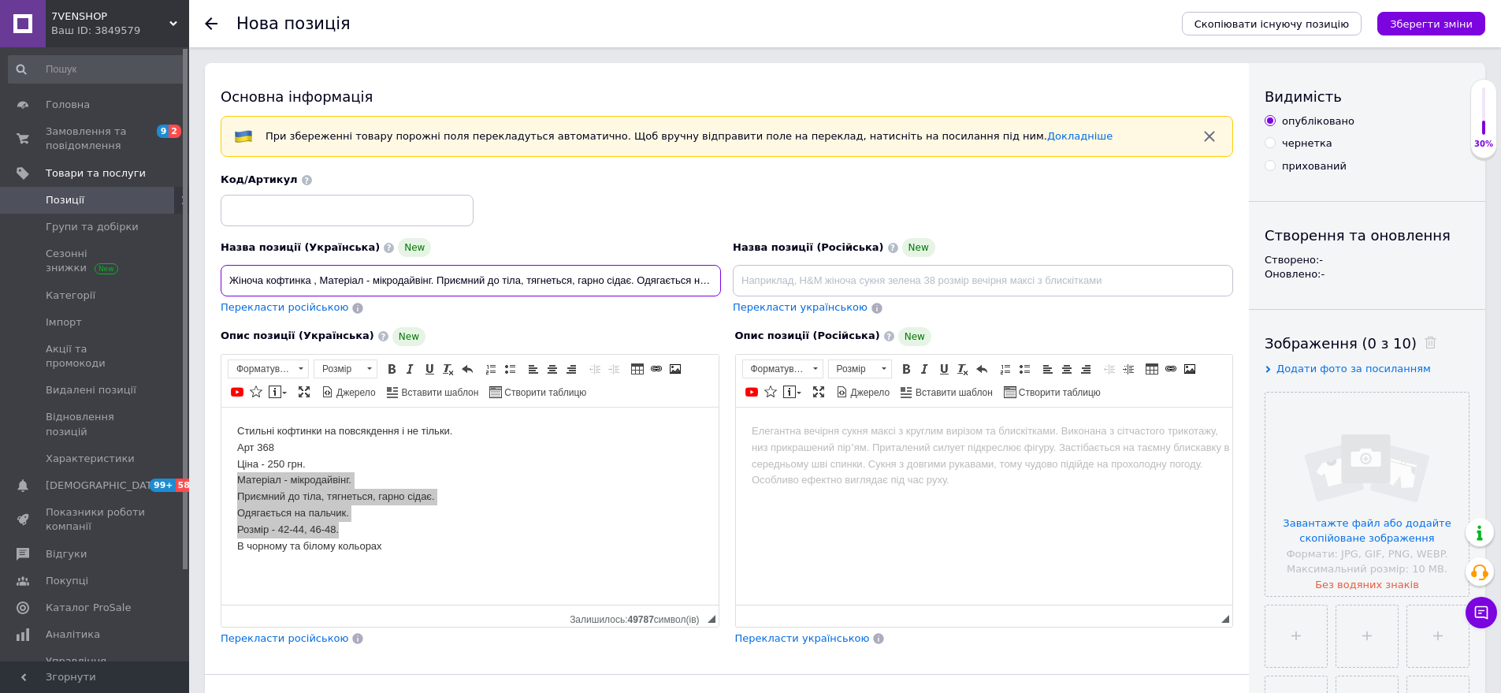
scroll to position [0, 142]
type input "Жіноча кофтинка , Матеріал - мікродайвінг. Приємний до тіла, тягнеться, гарно с…"
click at [302, 206] on input at bounding box center [347, 211] width 253 height 32
type input "368-ав877"
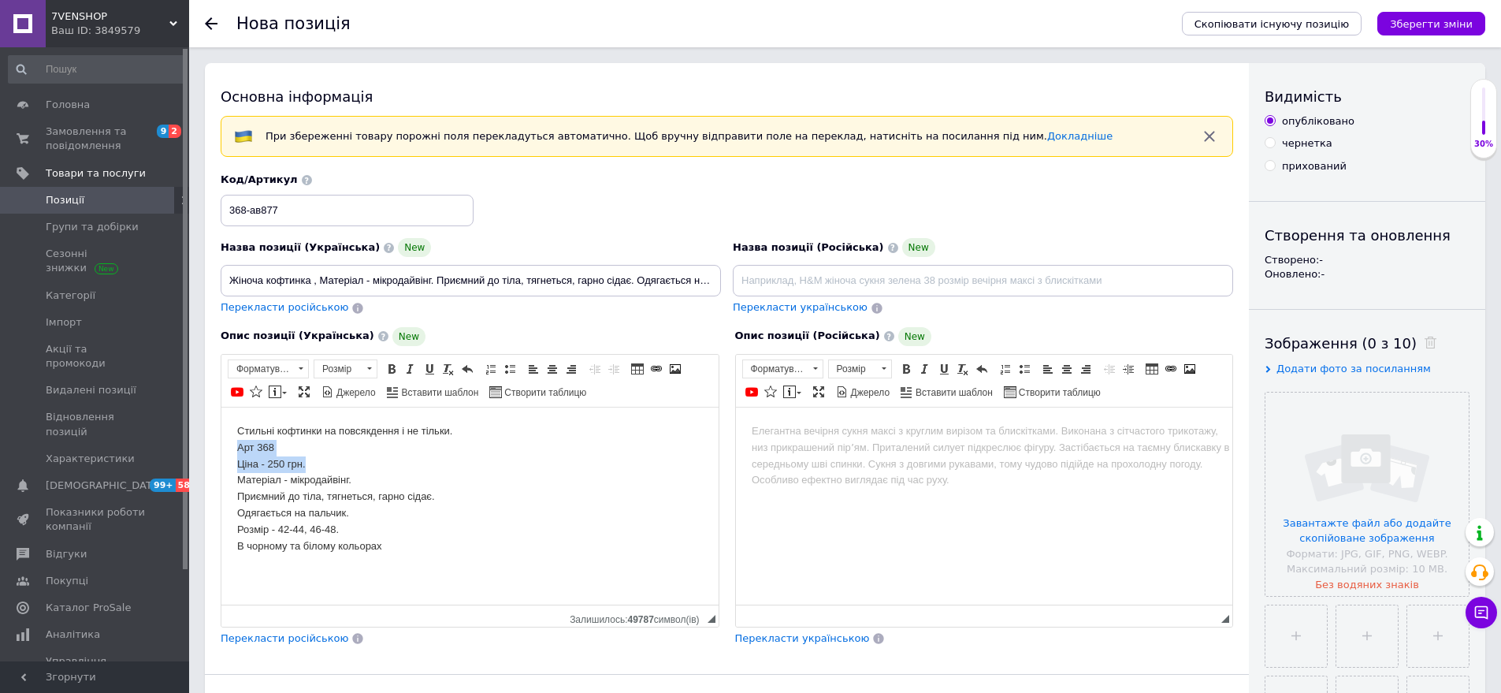
drag, startPoint x: 239, startPoint y: 449, endPoint x: 333, endPoint y: 471, distance: 96.9
click at [333, 471] on body "Стильні кофтинки на повсякдення і не тільки. Арт 368 Ціна - 250 грн. Матеріал -…" at bounding box center [470, 487] width 466 height 131
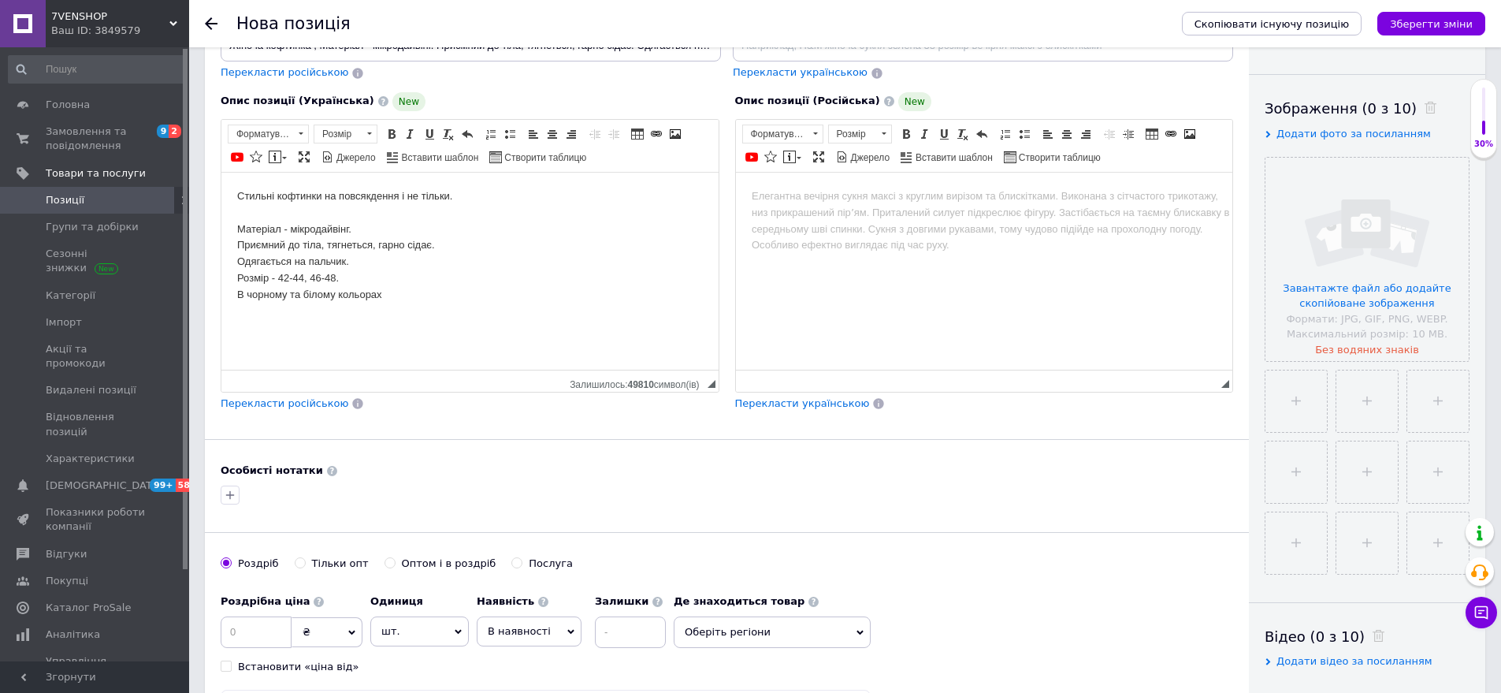
scroll to position [236, 0]
click at [277, 623] on input at bounding box center [256, 631] width 71 height 32
type input "375"
click at [737, 630] on span "Оберіть регіони" at bounding box center [772, 631] width 197 height 32
click at [719, 657] on input "text" at bounding box center [773, 672] width 180 height 32
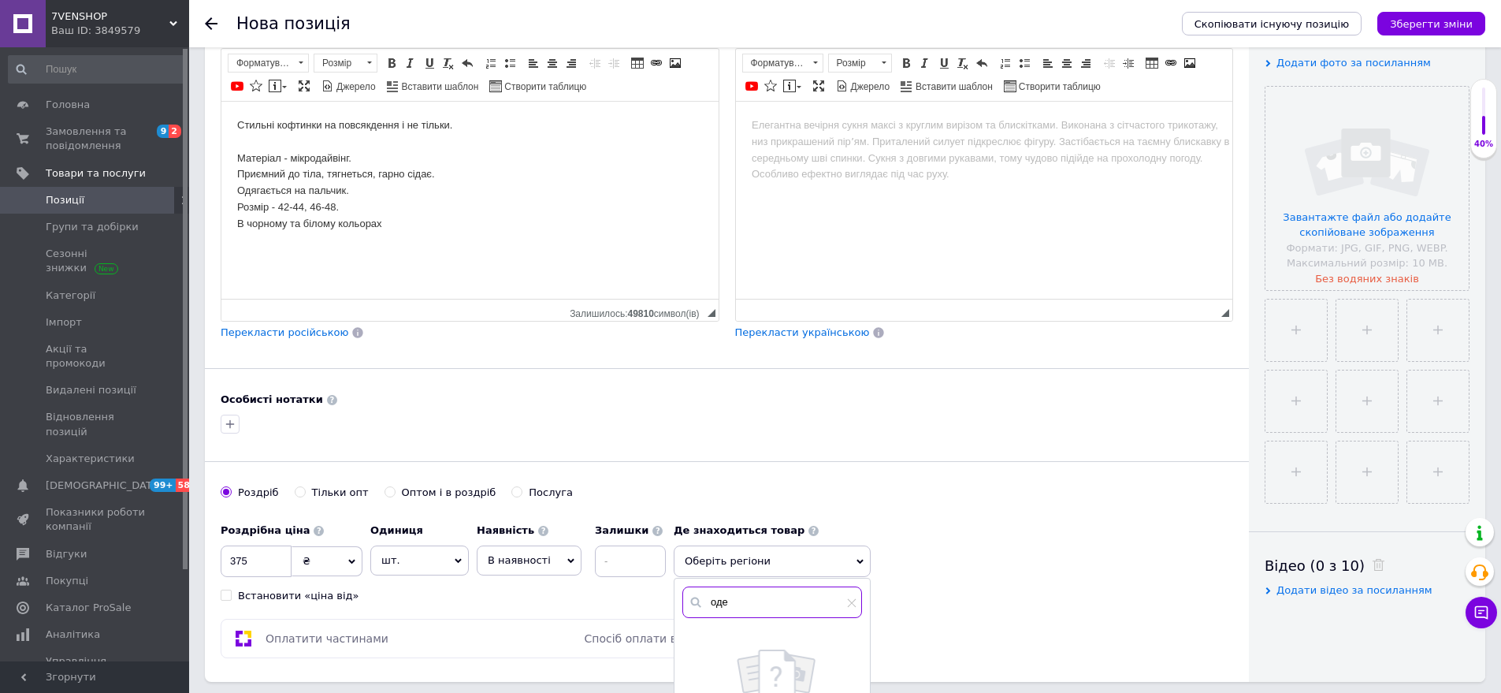
scroll to position [394, 0]
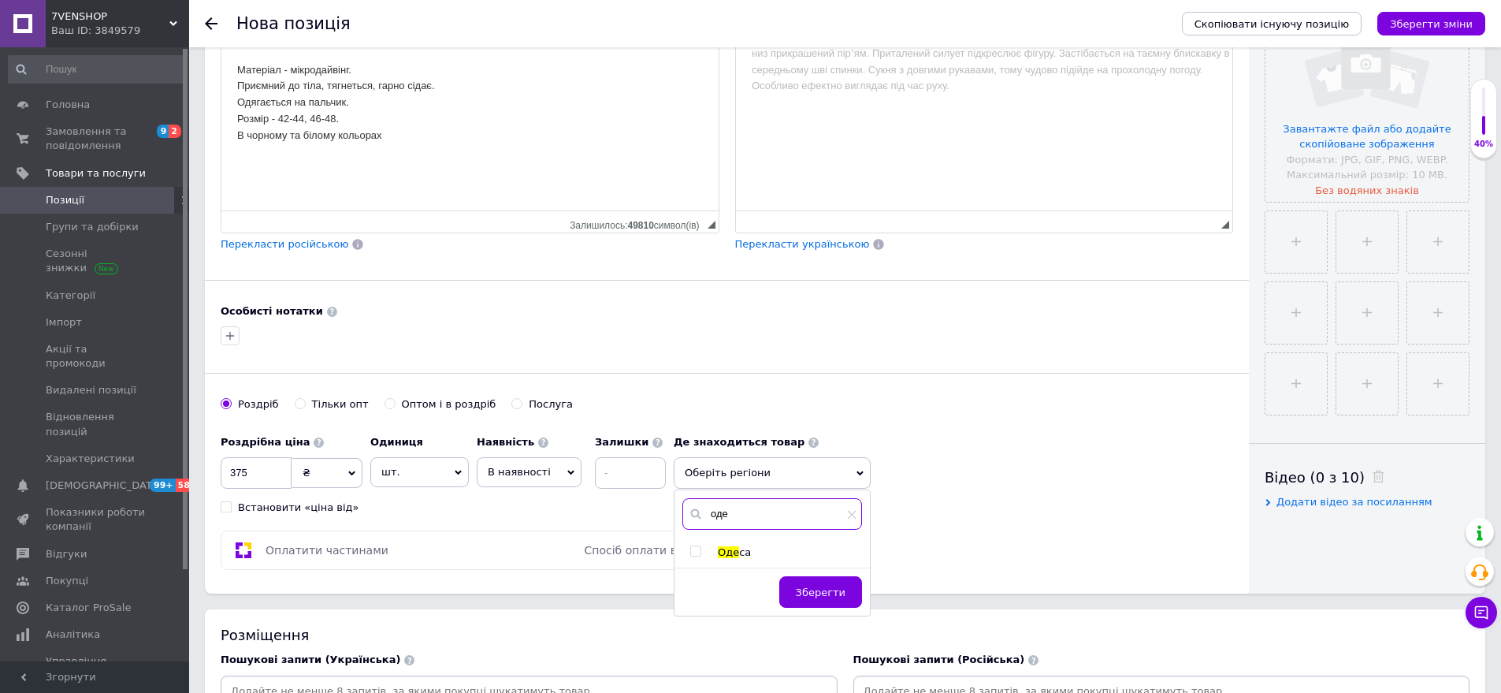
type input "оде"
click at [723, 552] on span "Оде" at bounding box center [728, 552] width 21 height 12
checkbox input "true"
drag, startPoint x: 815, startPoint y: 594, endPoint x: 954, endPoint y: 503, distance: 166.8
click at [816, 595] on span "Зберегти" at bounding box center [821, 600] width 50 height 12
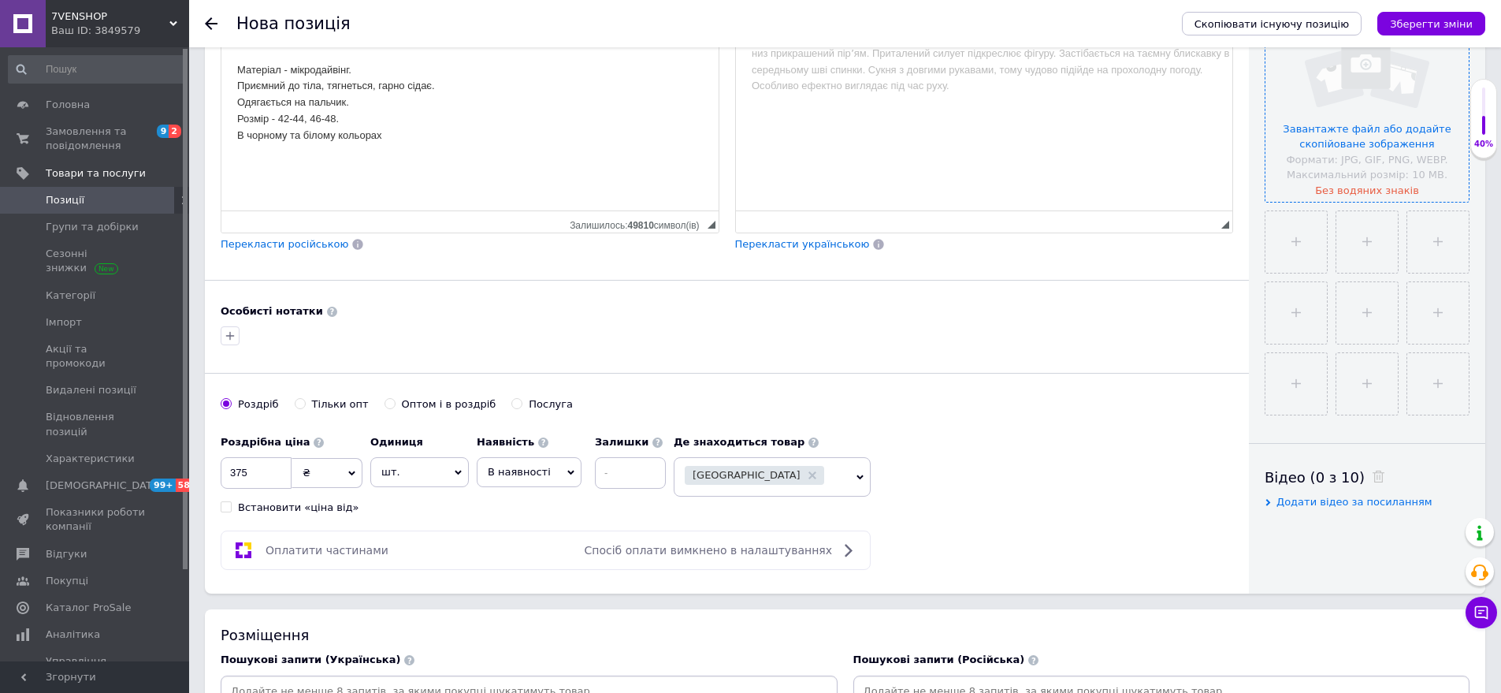
click at [1394, 171] on input "file" at bounding box center [1367, 99] width 203 height 203
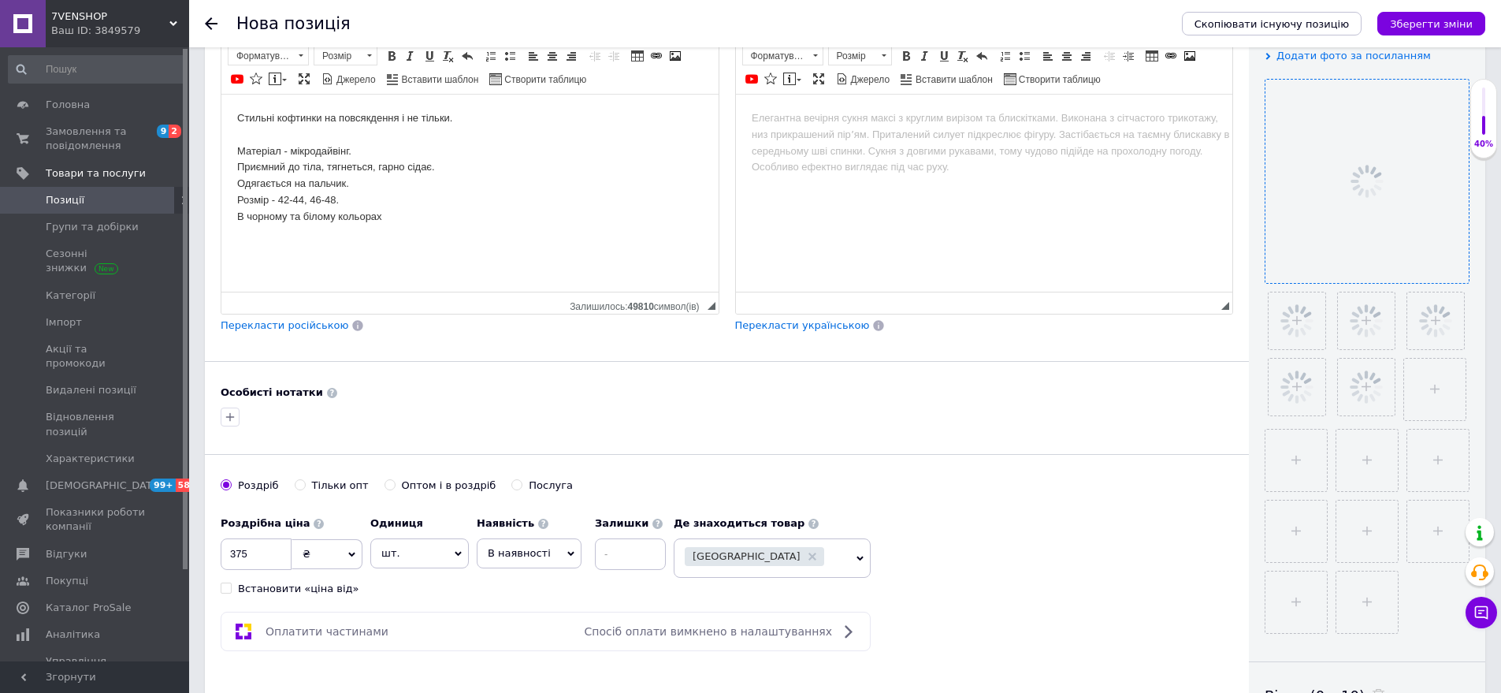
scroll to position [236, 0]
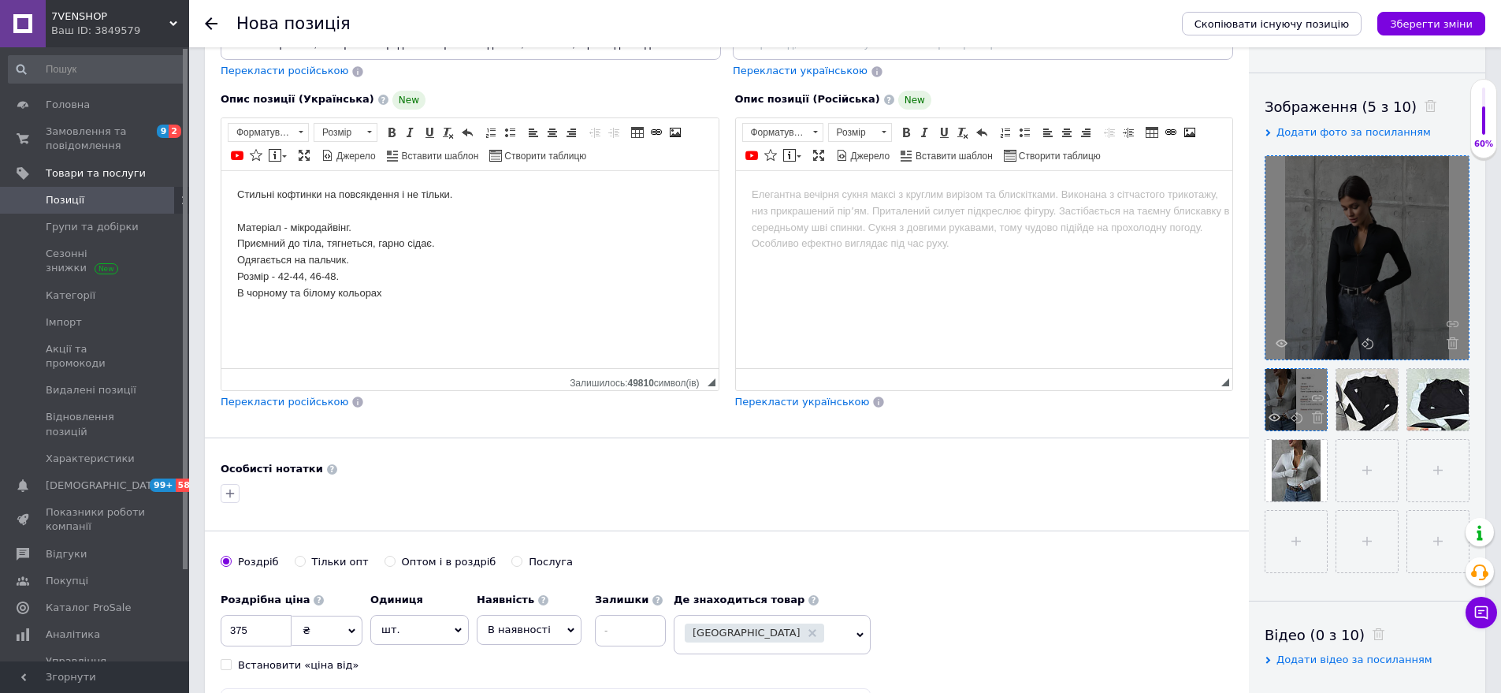
drag, startPoint x: 1262, startPoint y: 463, endPoint x: 1278, endPoint y: 386, distance: 79.0
click at [1278, 386] on ul at bounding box center [1363, 466] width 213 height 213
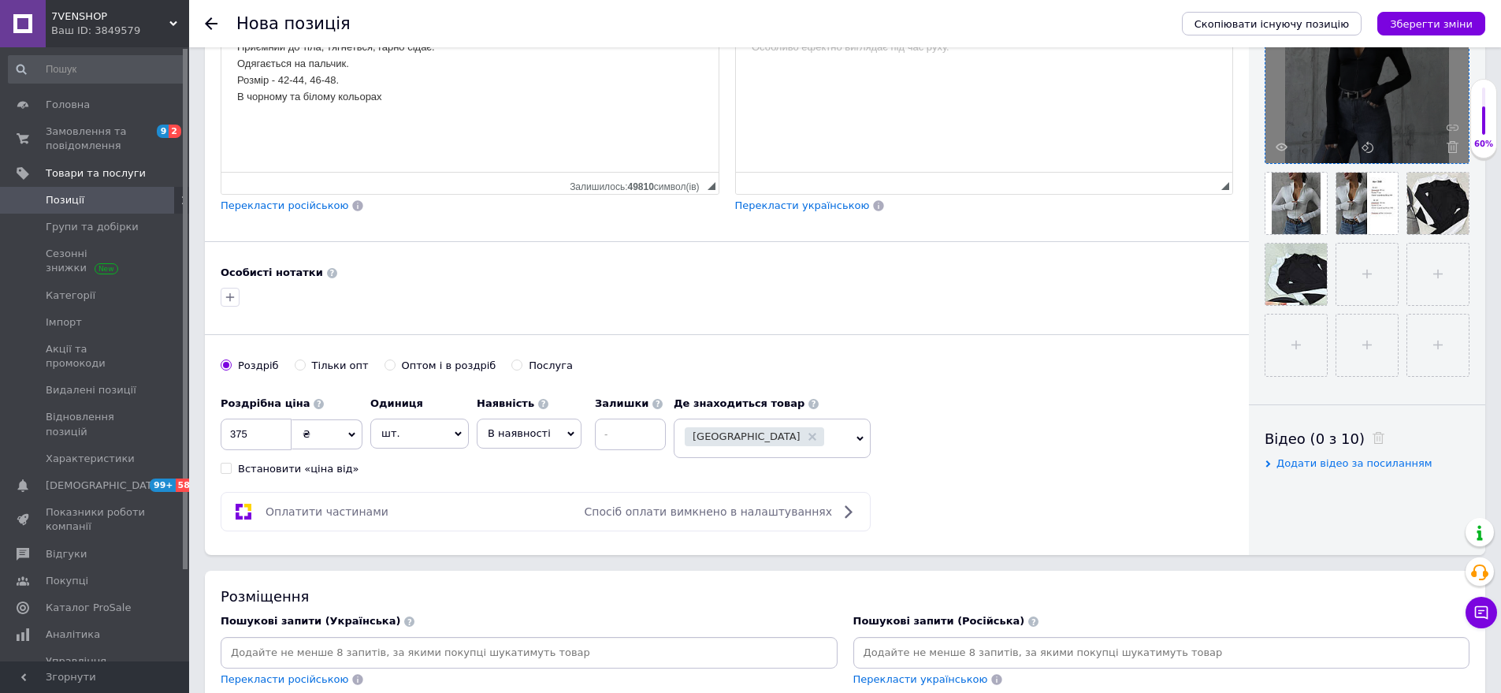
scroll to position [473, 0]
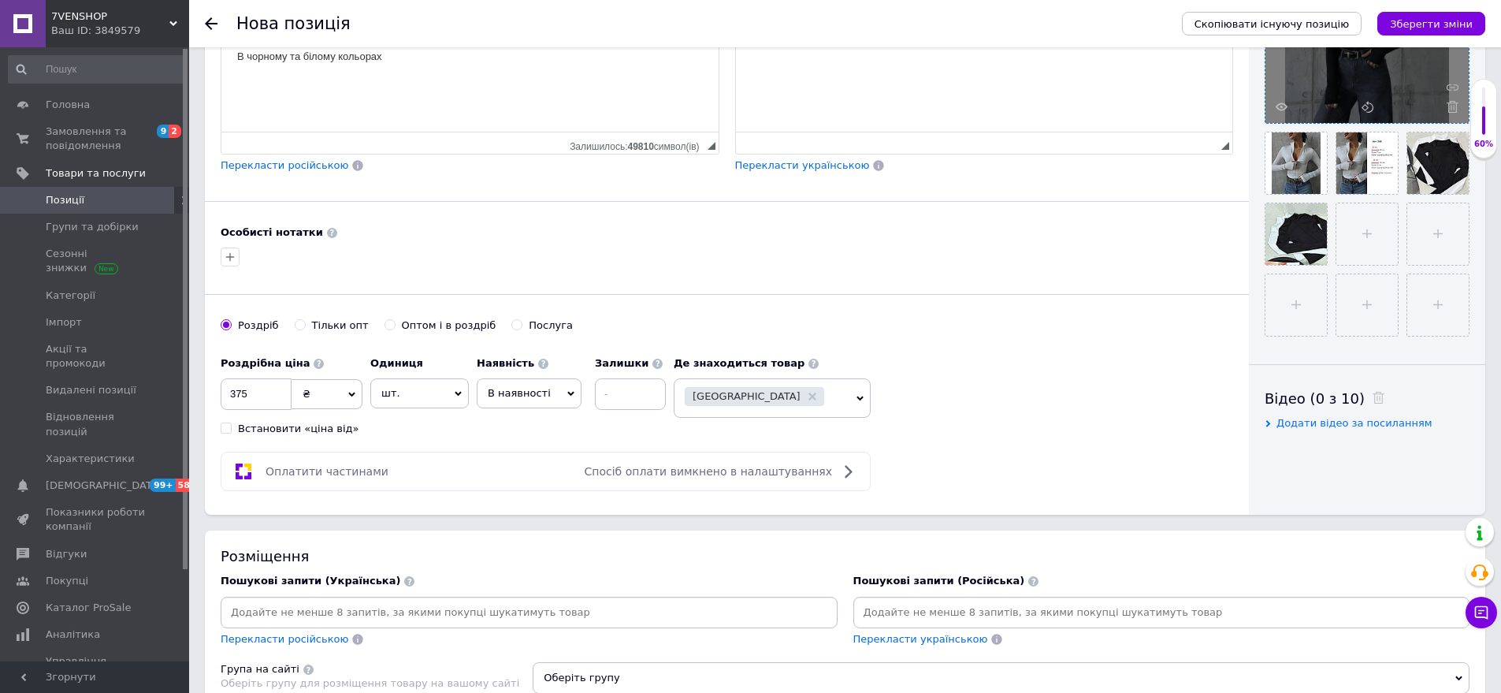
drag, startPoint x: 880, startPoint y: 627, endPoint x: 852, endPoint y: 619, distance: 28.7
click at [876, 627] on div at bounding box center [1162, 613] width 617 height 32
click at [869, 617] on input at bounding box center [1162, 613] width 611 height 24
click at [363, 260] on div at bounding box center [727, 256] width 1019 height 25
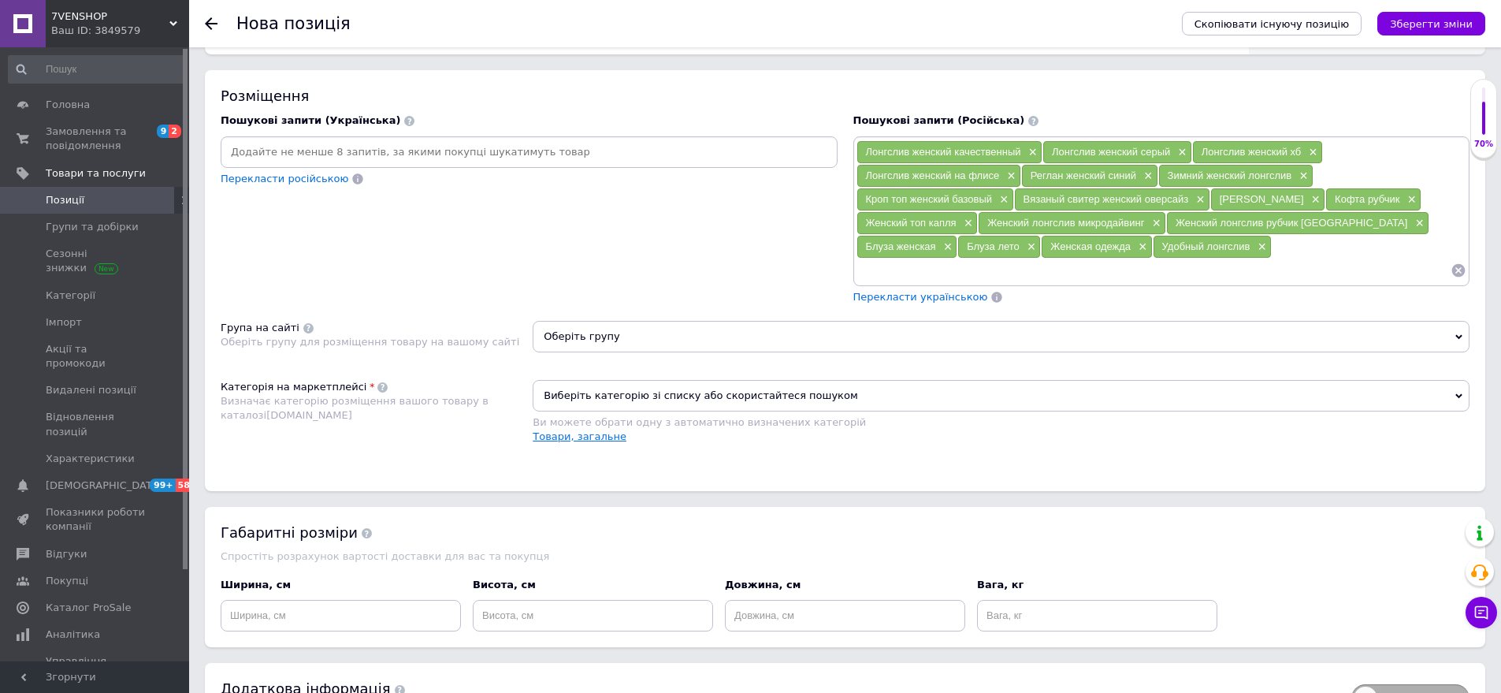
scroll to position [946, 0]
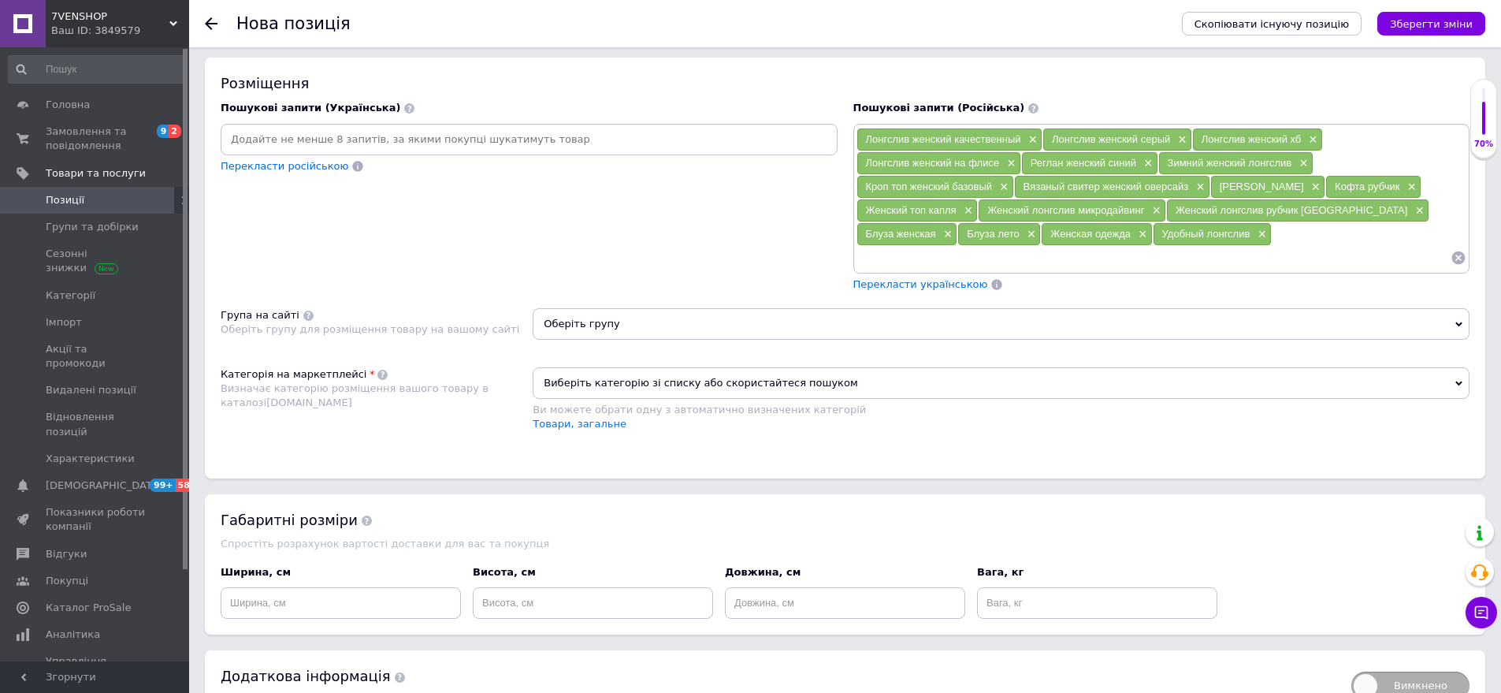
click at [613, 311] on span "Оберіть групу" at bounding box center [1001, 324] width 937 height 32
click at [608, 349] on input "text" at bounding box center [1001, 365] width 920 height 32
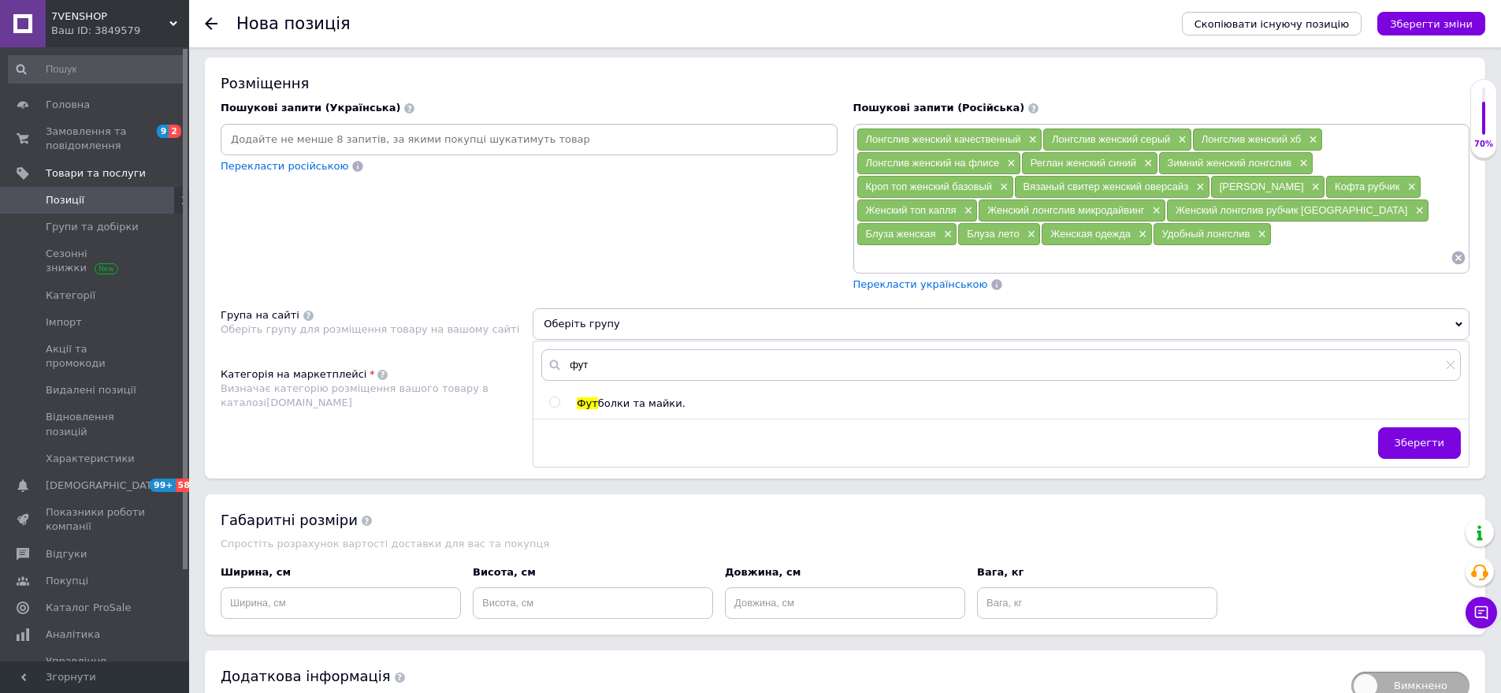
type input "фут"
click at [644, 397] on span "болки та майки." at bounding box center [641, 403] width 87 height 12
radio input "true"
drag, startPoint x: 1436, startPoint y: 423, endPoint x: 723, endPoint y: 433, distance: 713.3
click at [1434, 437] on span "Зберегти" at bounding box center [1420, 443] width 50 height 12
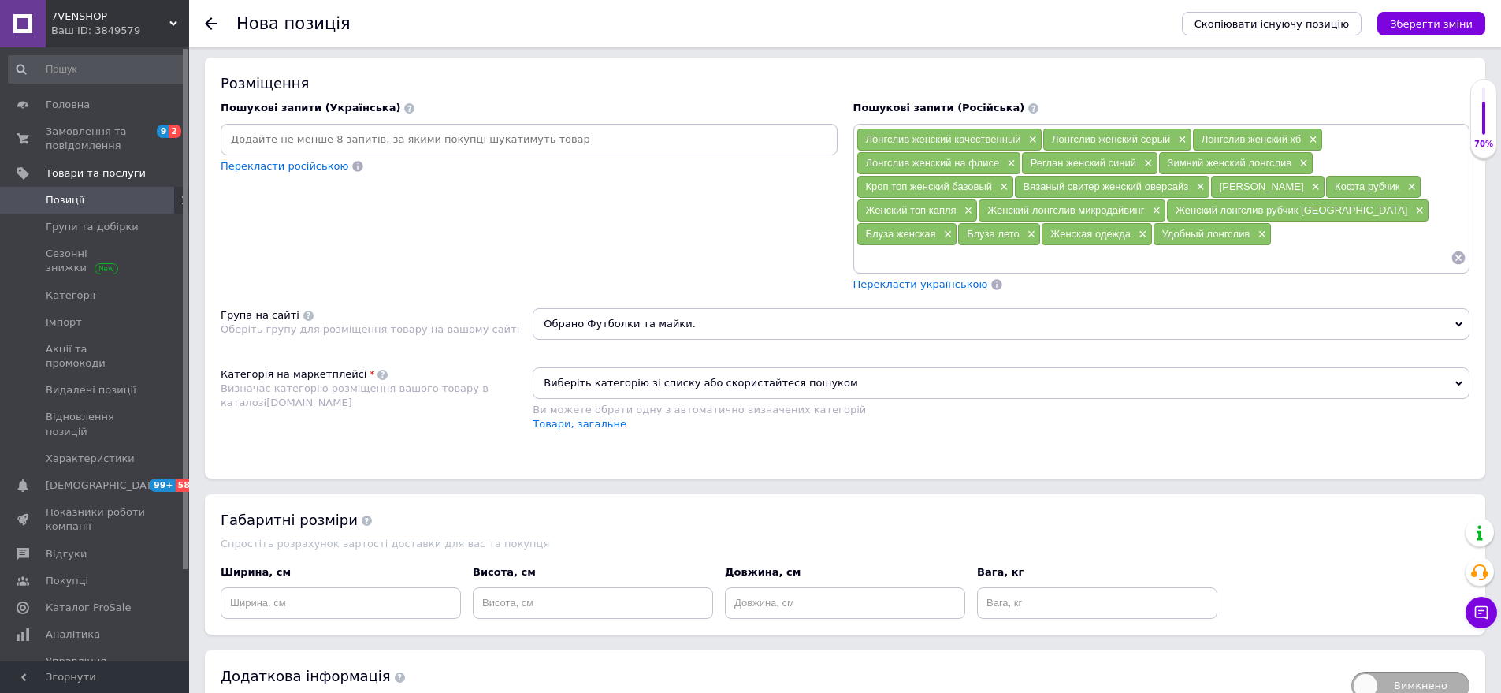
click at [631, 367] on span "Виберіть категорію зі списку або скористайтеся пошуком" at bounding box center [1001, 383] width 937 height 32
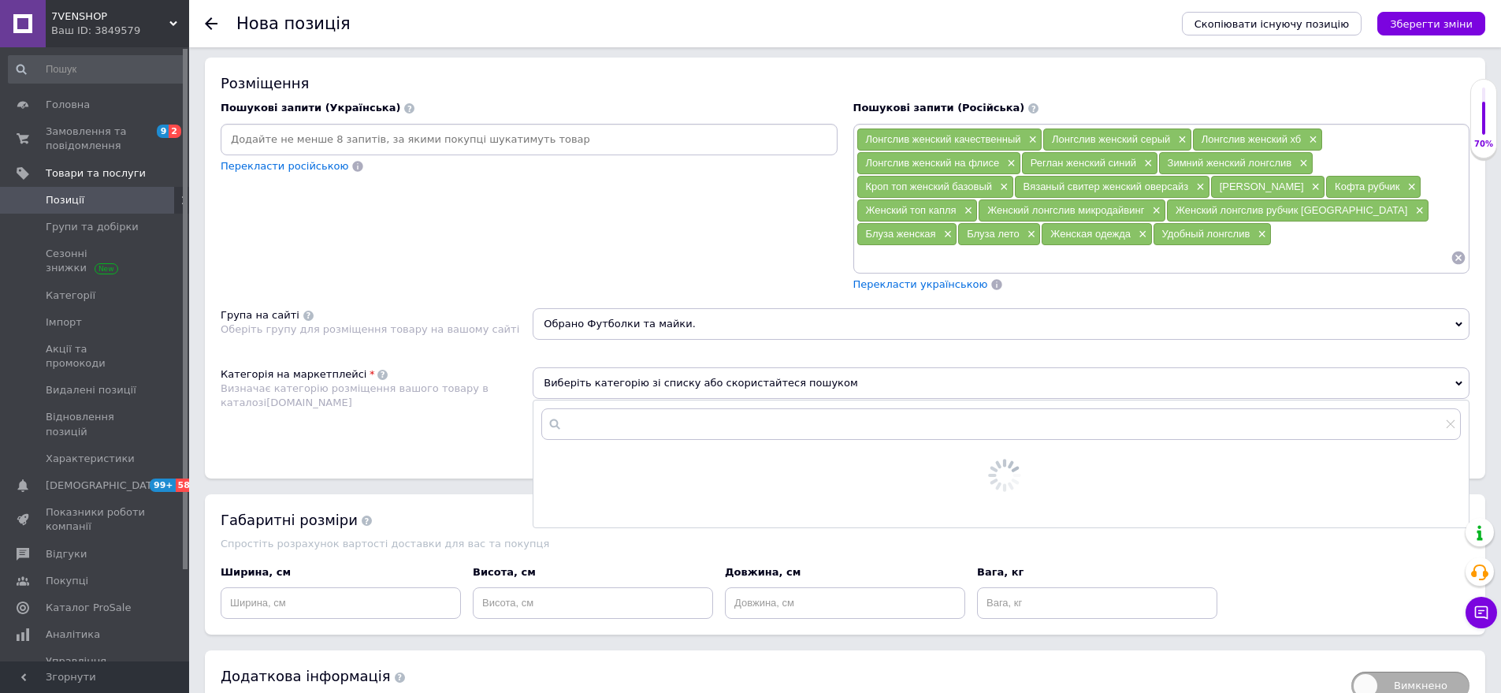
click at [625, 400] on div at bounding box center [1002, 423] width 936 height 47
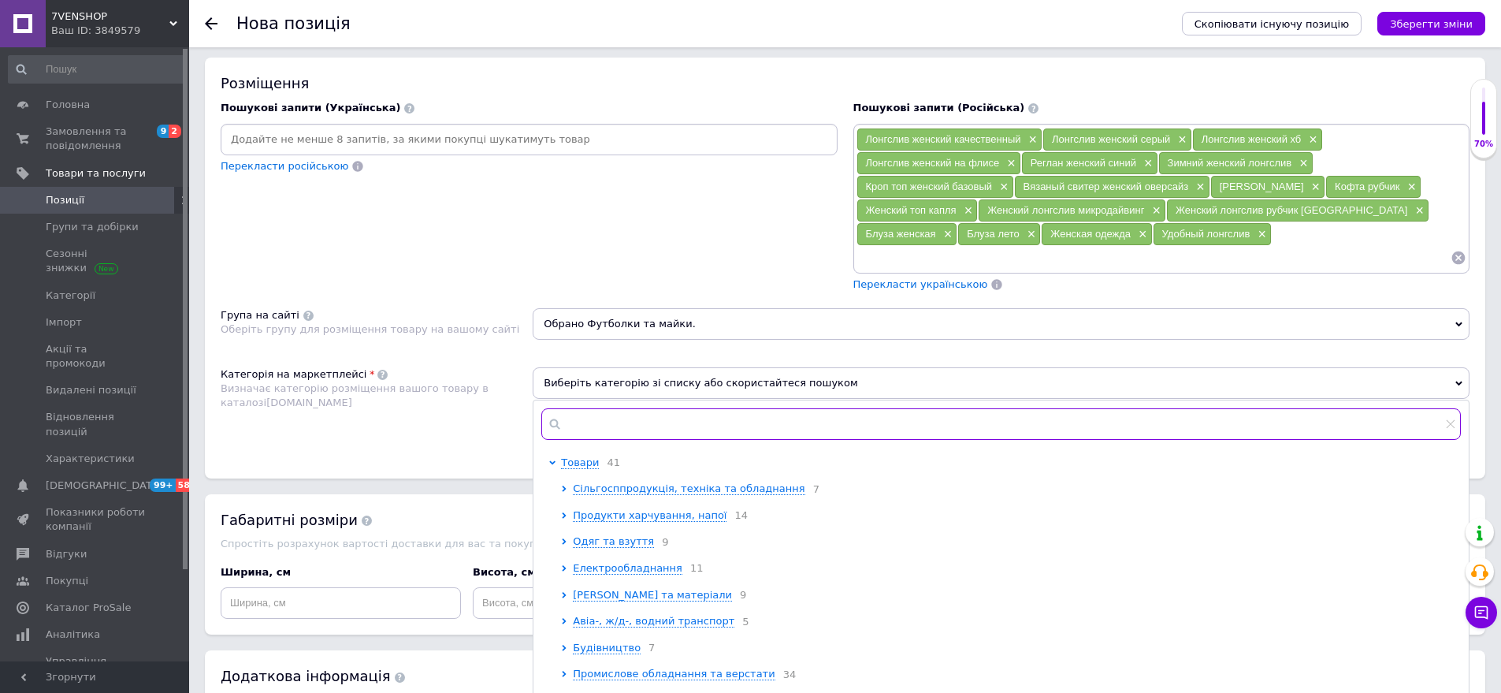
click at [649, 415] on input "text" at bounding box center [1001, 424] width 920 height 32
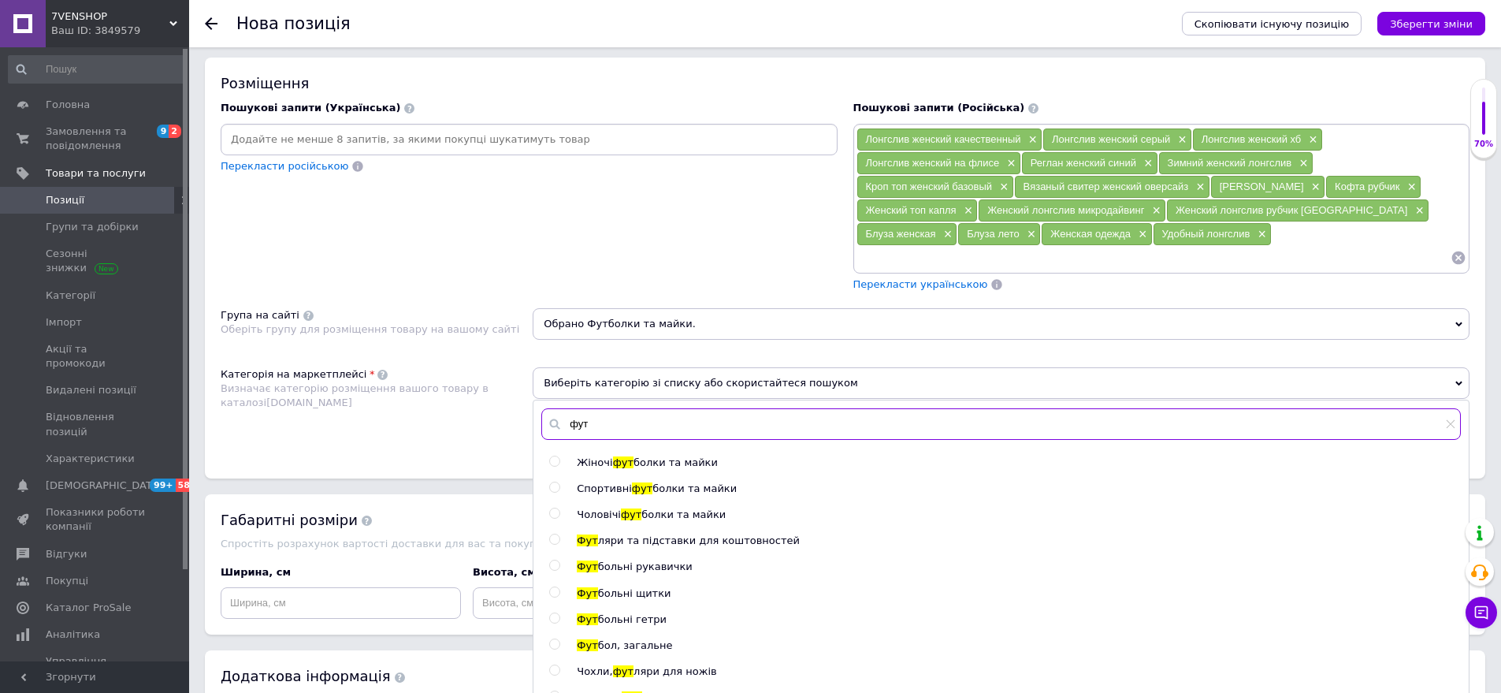
type input "фут"
click at [668, 456] on span "болки та майки" at bounding box center [676, 462] width 84 height 12
radio input "true"
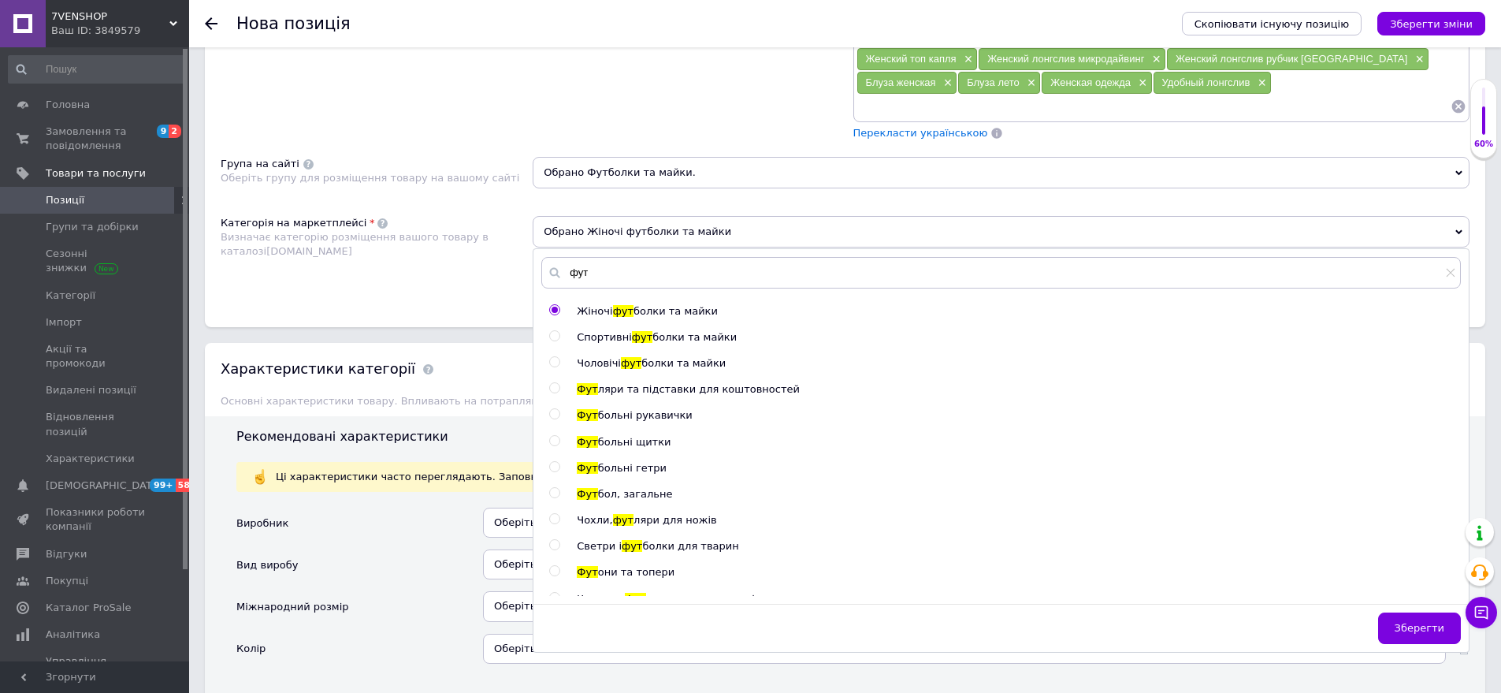
scroll to position [1152, 0]
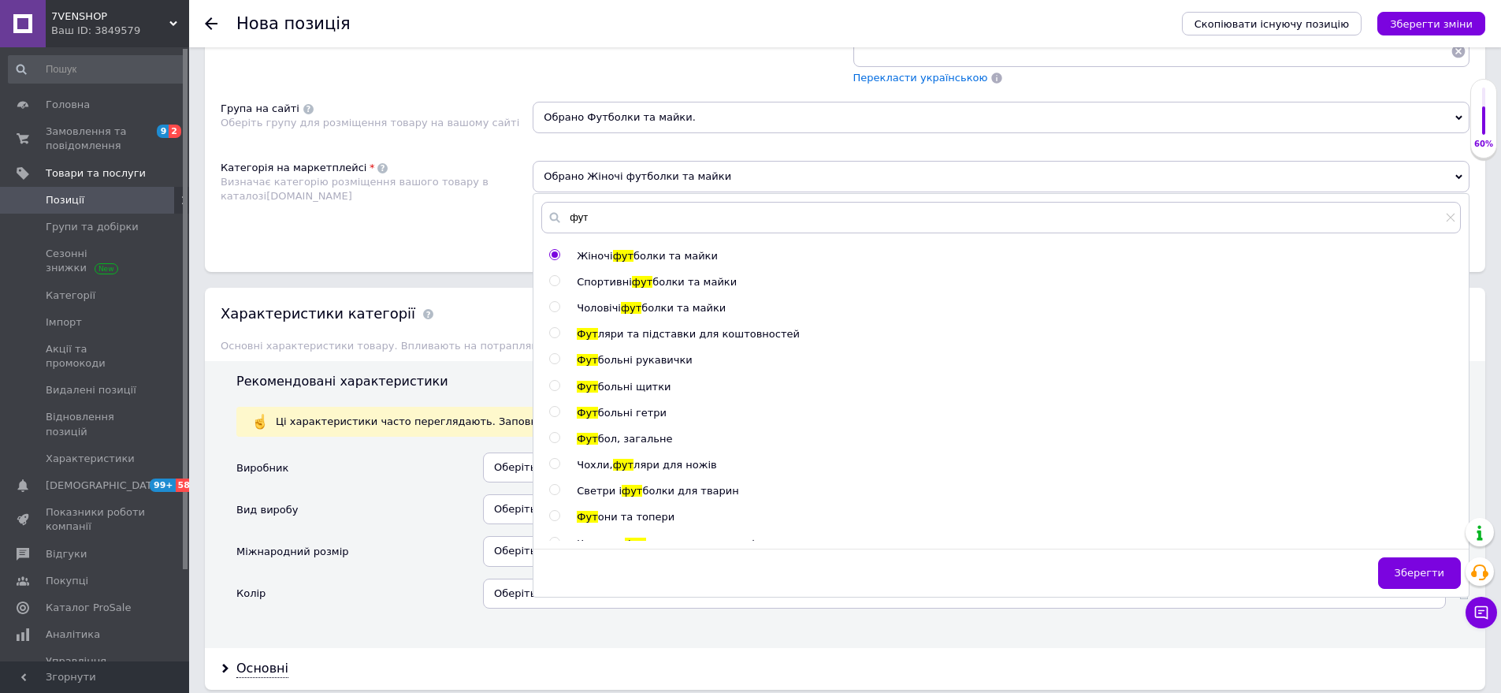
drag, startPoint x: 1408, startPoint y: 554, endPoint x: 767, endPoint y: 500, distance: 643.0
click at [1400, 557] on button "Зберегти" at bounding box center [1419, 573] width 83 height 32
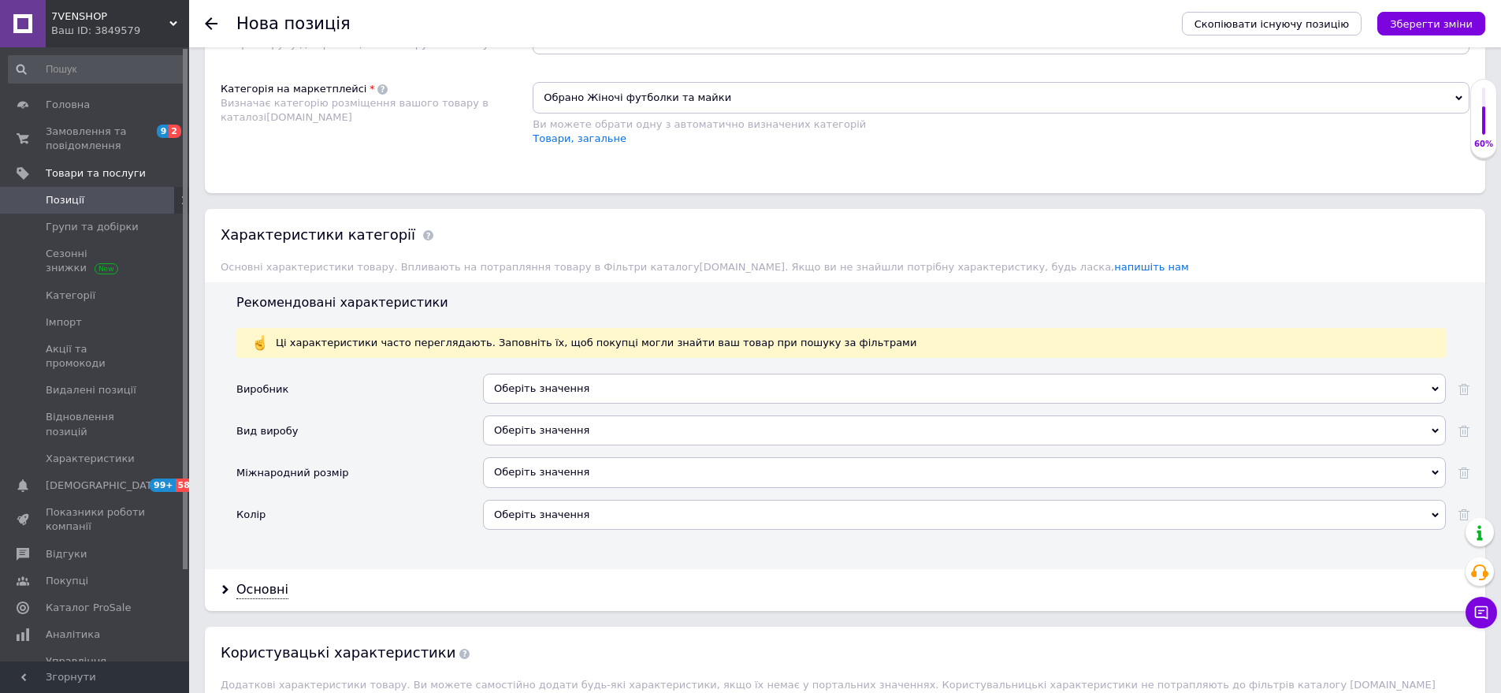
click at [539, 415] on div "Оберіть значення" at bounding box center [964, 430] width 963 height 30
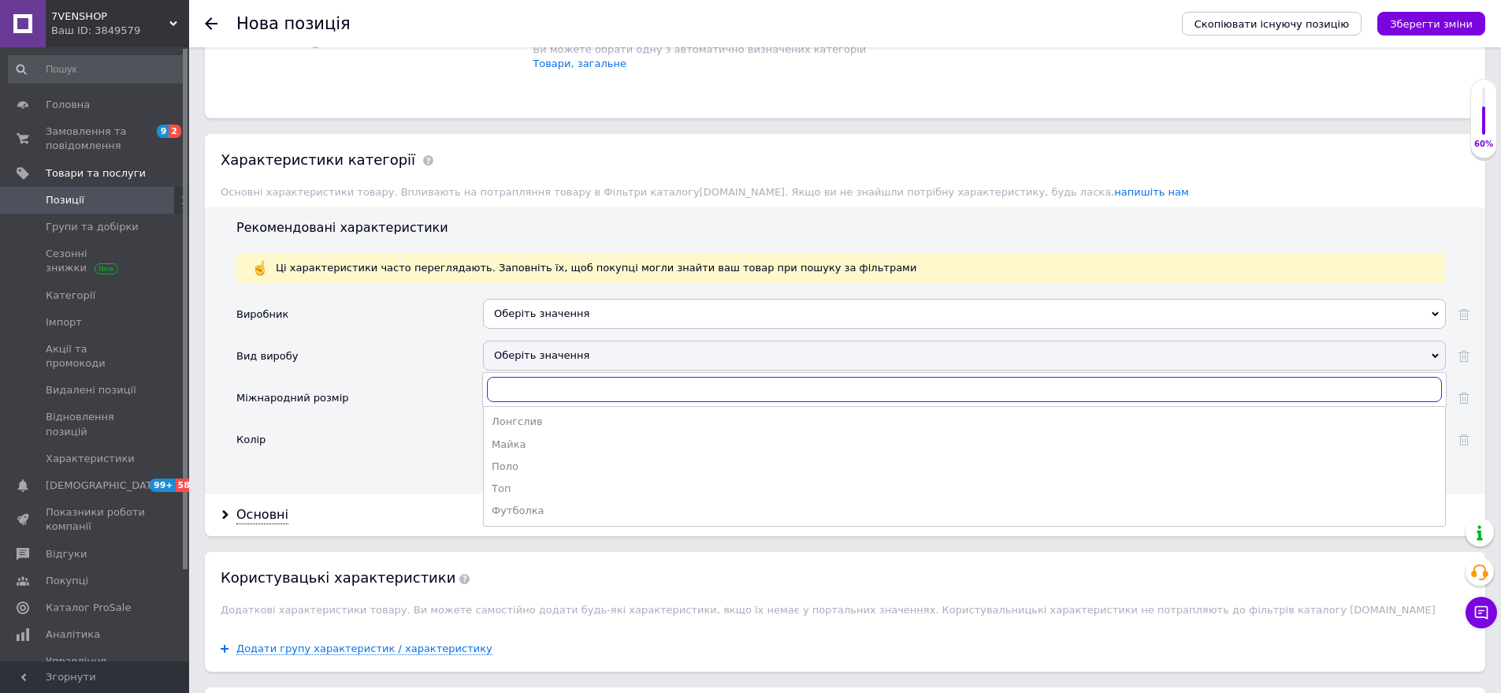
scroll to position [1310, 0]
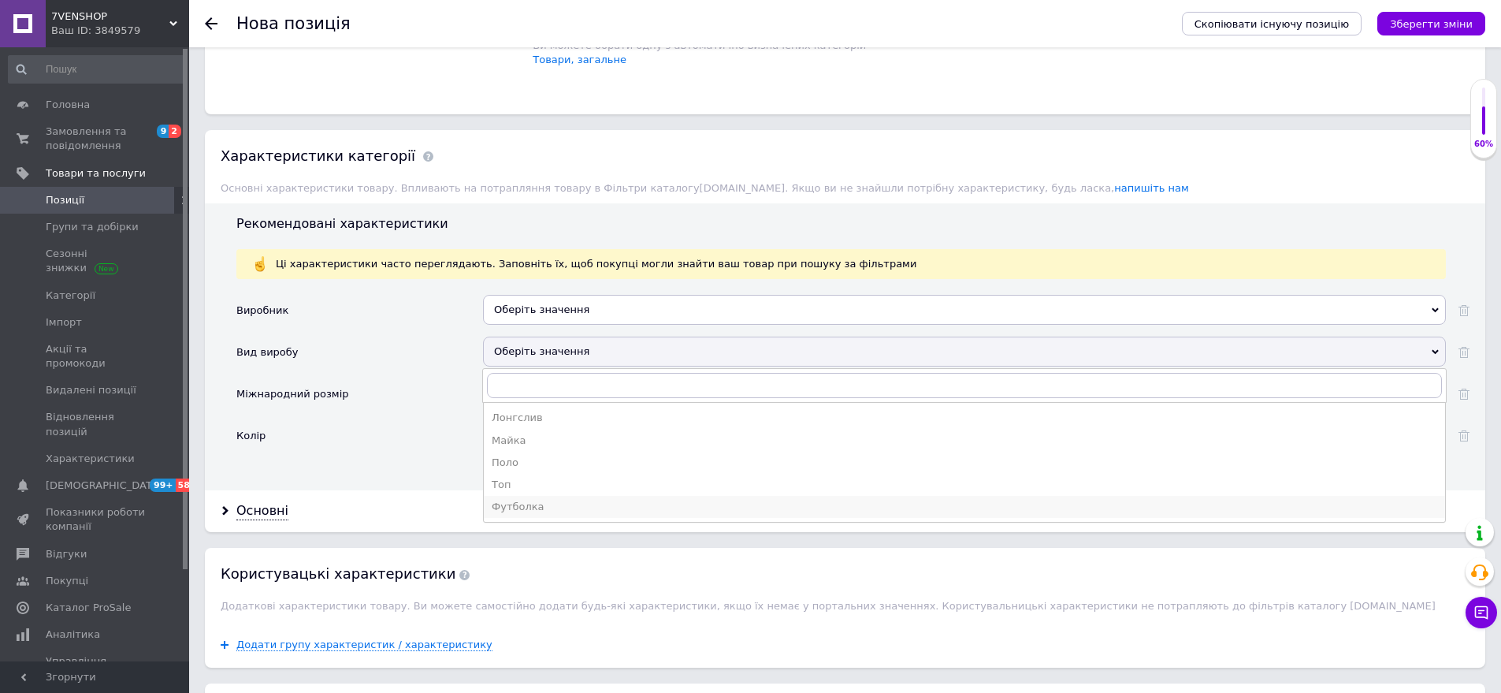
click at [551, 500] on div "Футболка" at bounding box center [965, 507] width 946 height 14
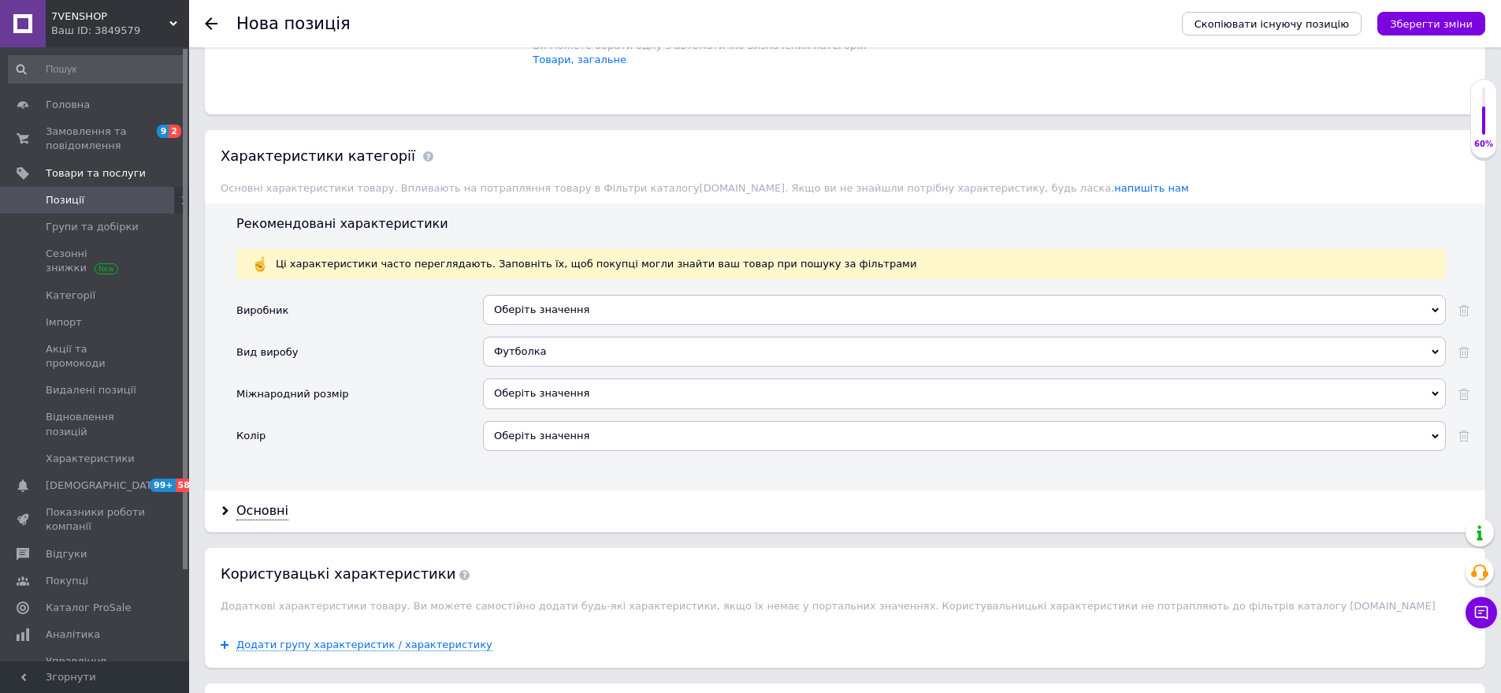
click at [552, 337] on div "Футболка" at bounding box center [964, 352] width 963 height 30
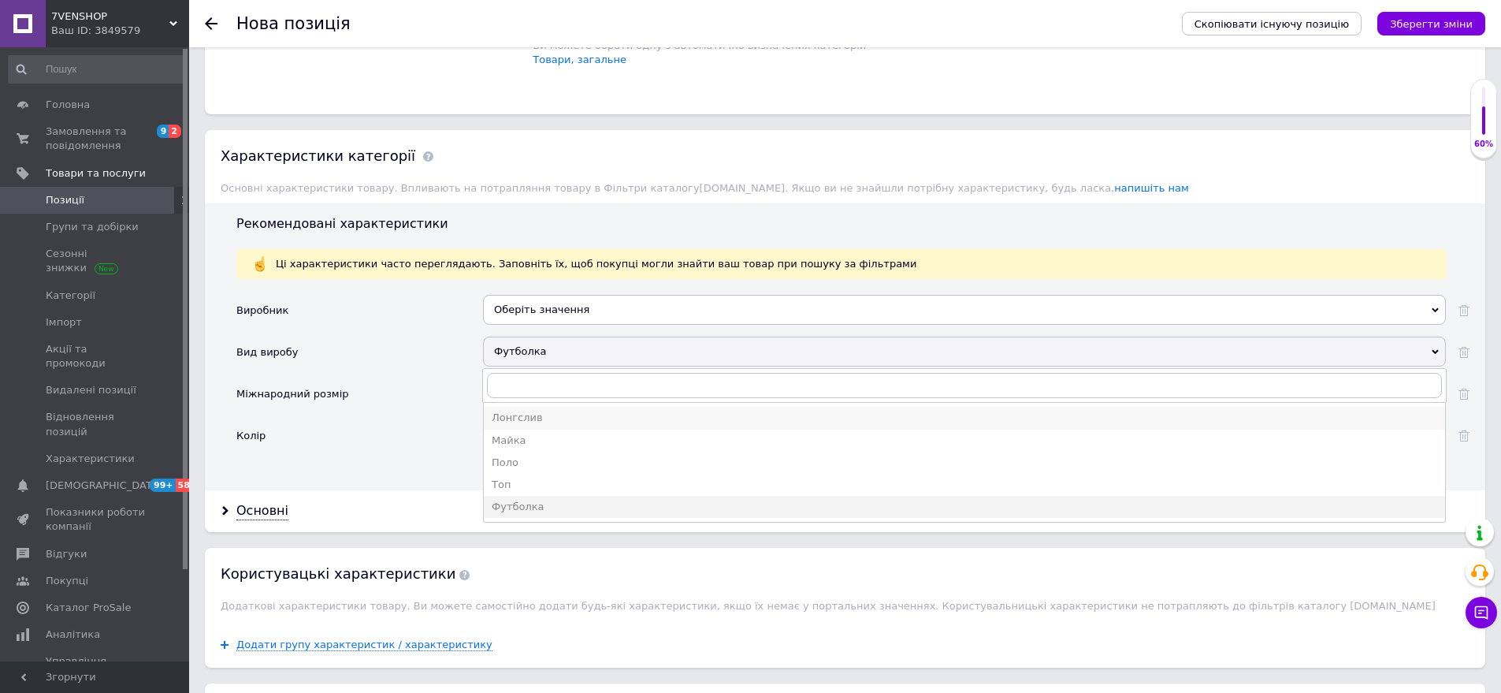
click at [519, 407] on li "Лонгслив" at bounding box center [965, 418] width 962 height 22
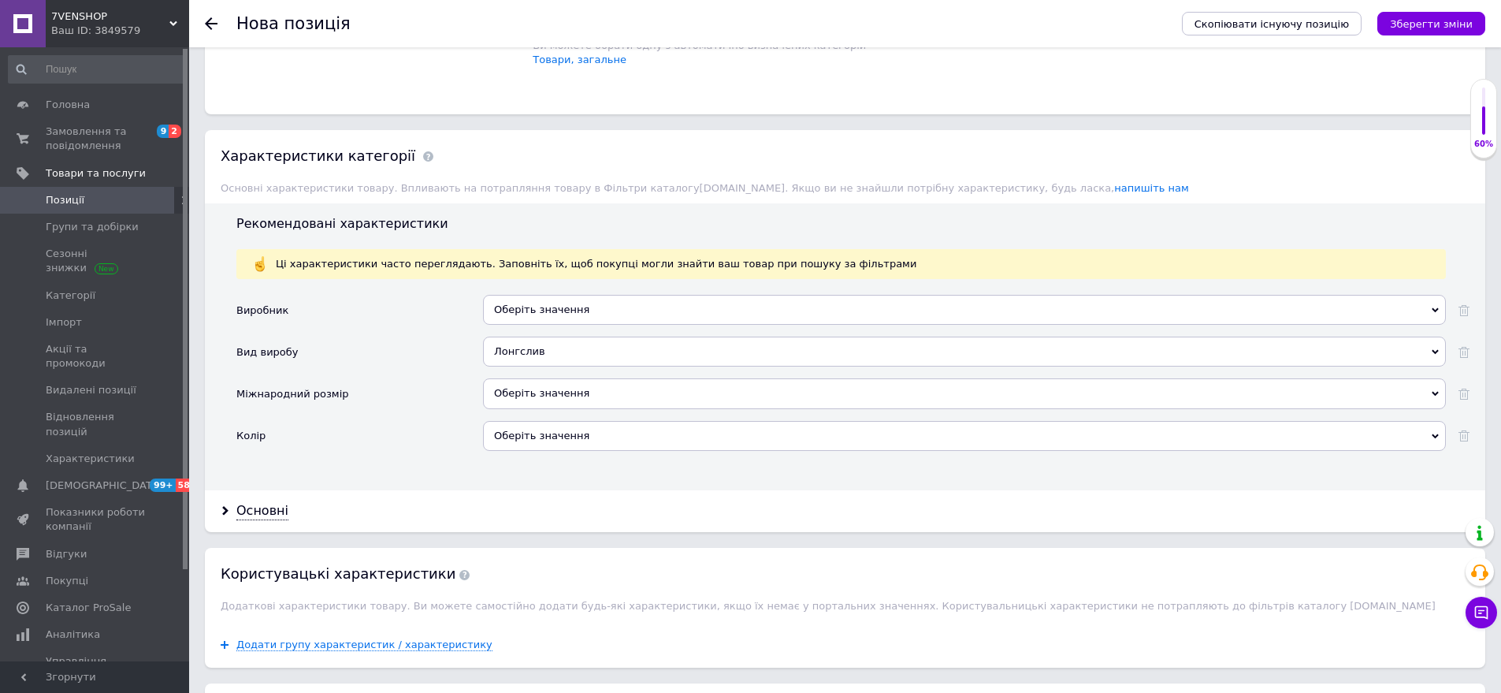
drag, startPoint x: 533, startPoint y: 376, endPoint x: 499, endPoint y: 359, distance: 37.7
click at [533, 378] on div "Оберіть значення" at bounding box center [964, 393] width 963 height 30
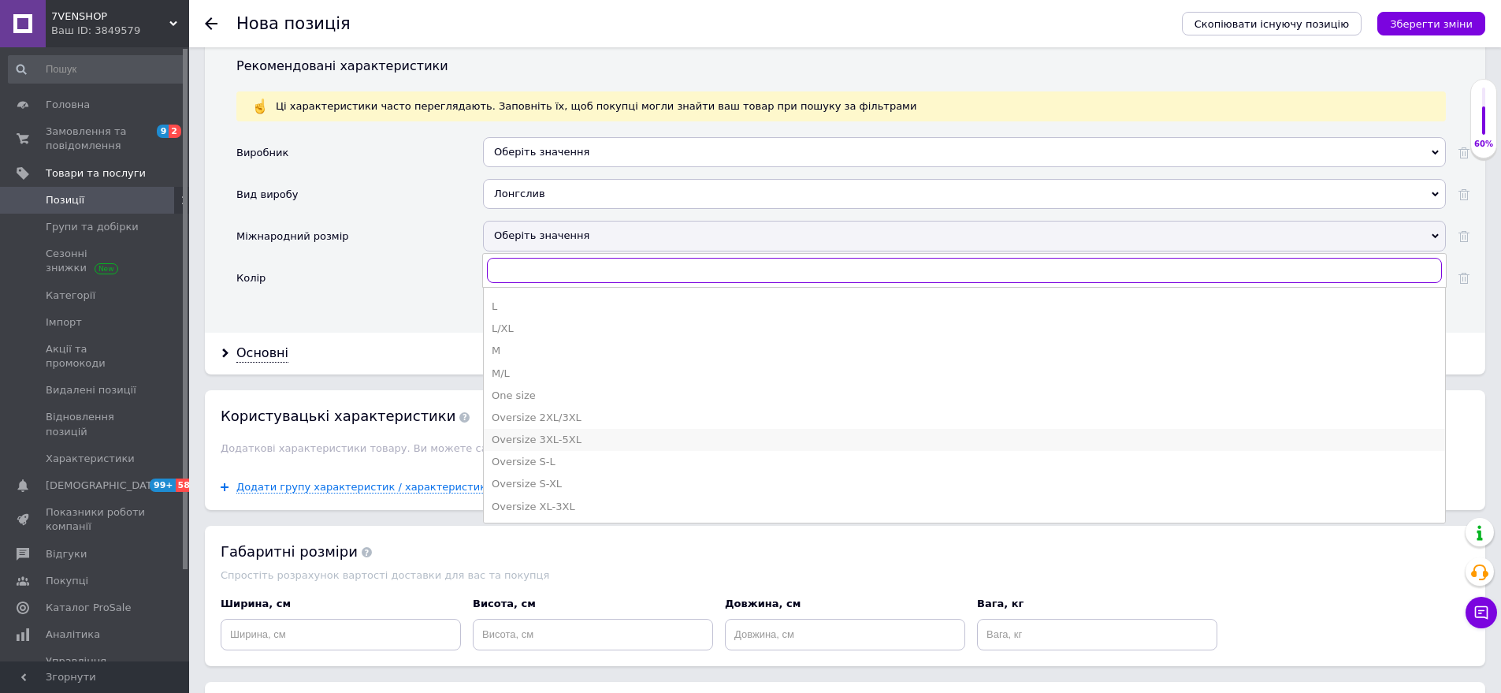
scroll to position [394, 0]
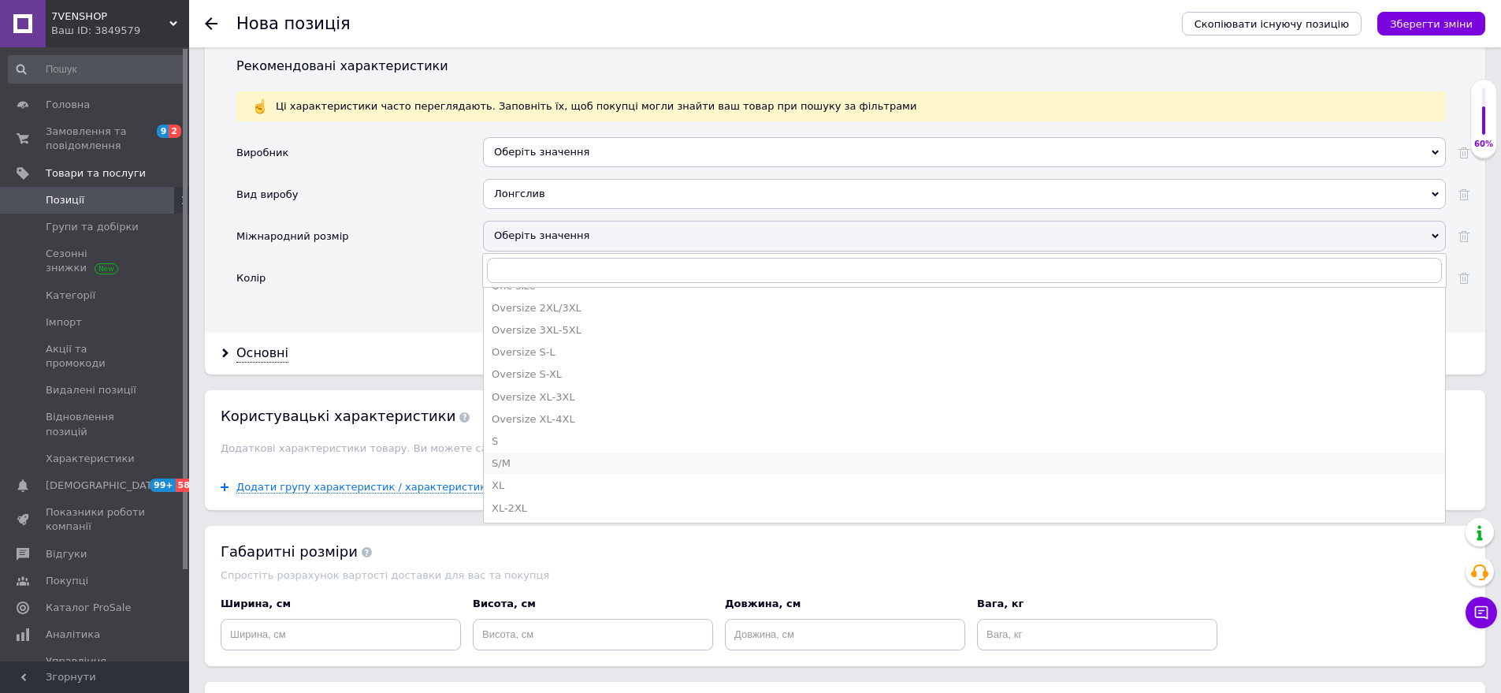
click at [519, 456] on div "S/M" at bounding box center [965, 463] width 946 height 14
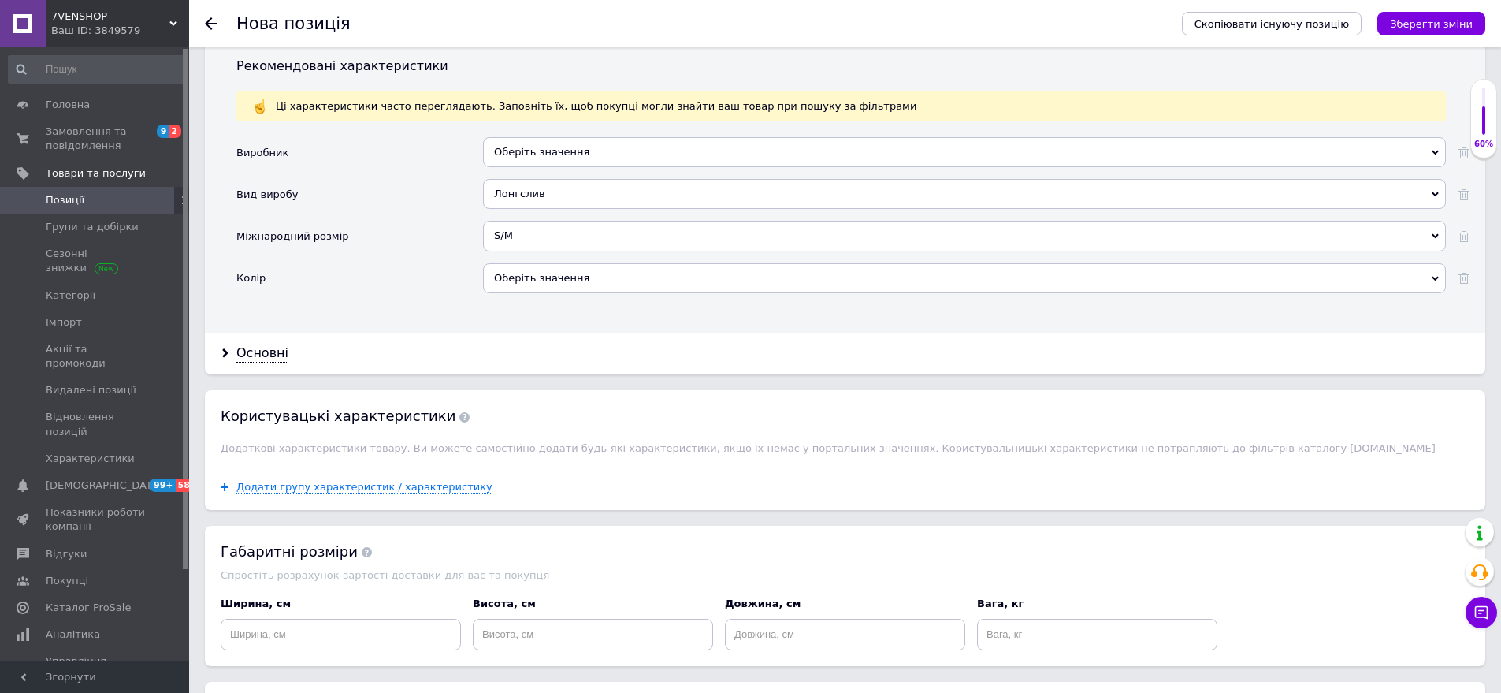
click at [567, 264] on div "Оберіть значення" at bounding box center [964, 278] width 963 height 30
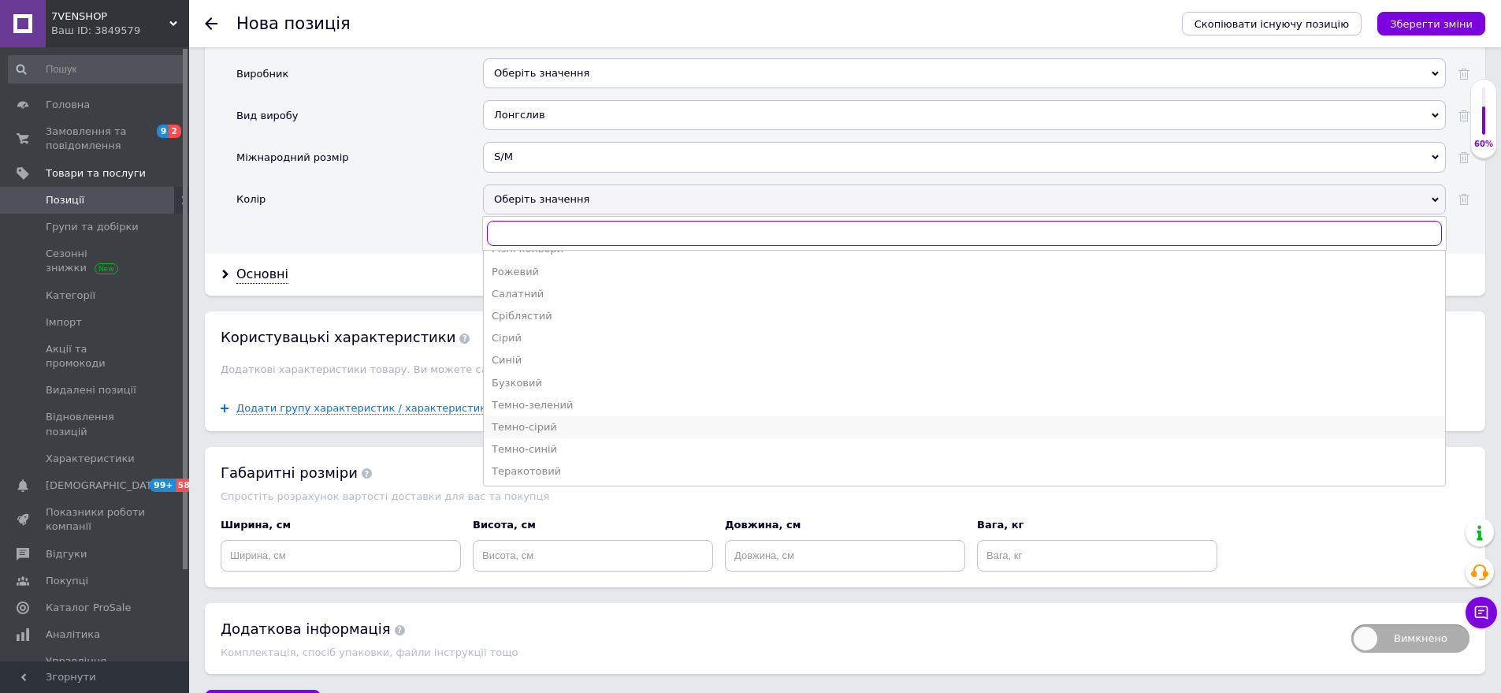
scroll to position [662, 0]
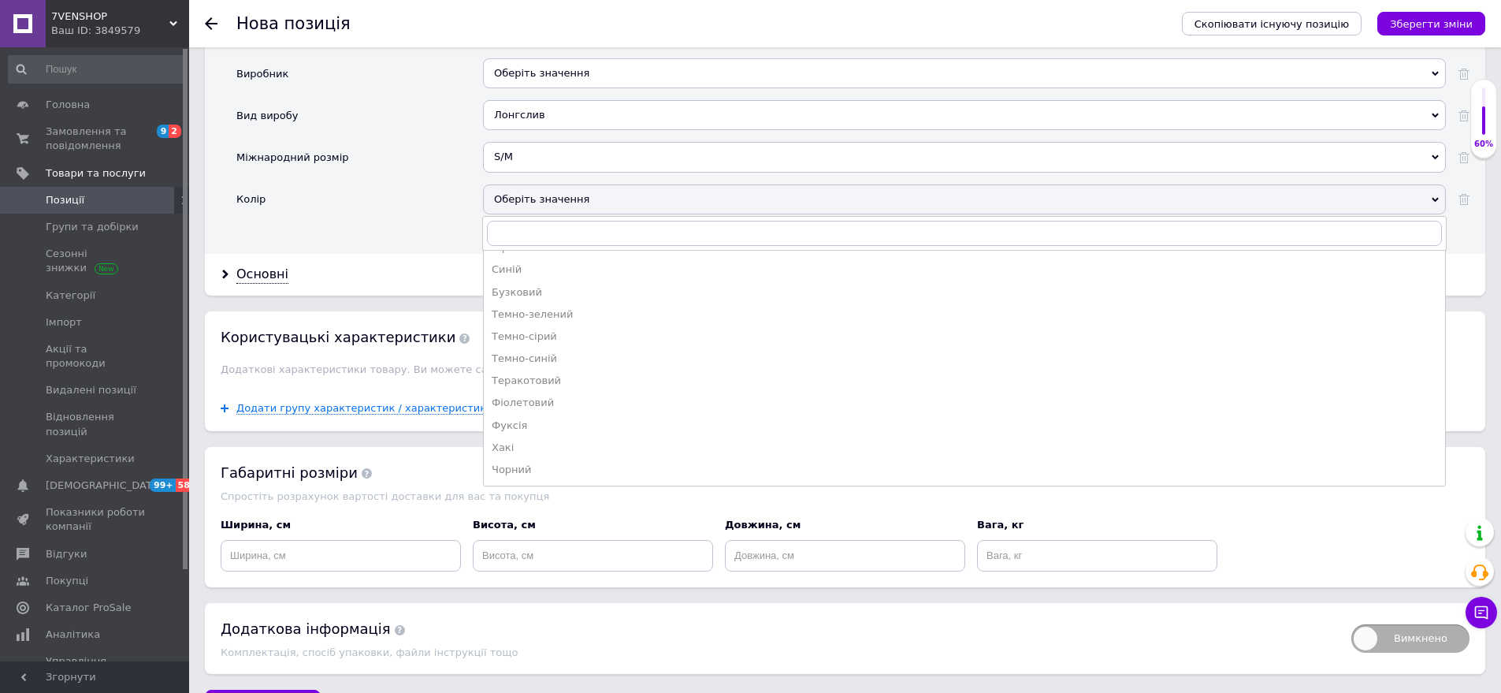
drag, startPoint x: 551, startPoint y: 442, endPoint x: 310, endPoint y: 317, distance: 271.8
click at [549, 463] on div "Чорний" at bounding box center [965, 470] width 946 height 14
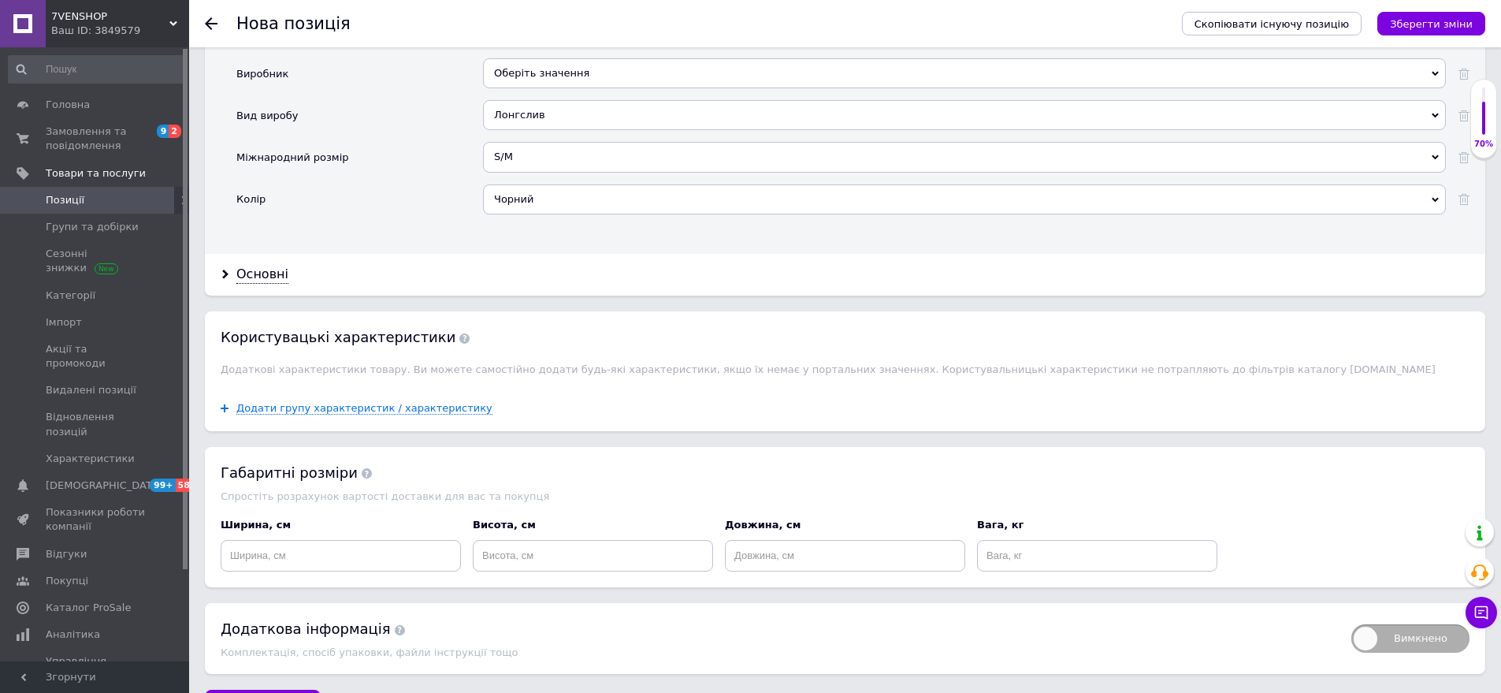
drag, startPoint x: 273, startPoint y: 255, endPoint x: 445, endPoint y: 273, distance: 172.8
click at [272, 266] on div "Основні" at bounding box center [262, 275] width 52 height 18
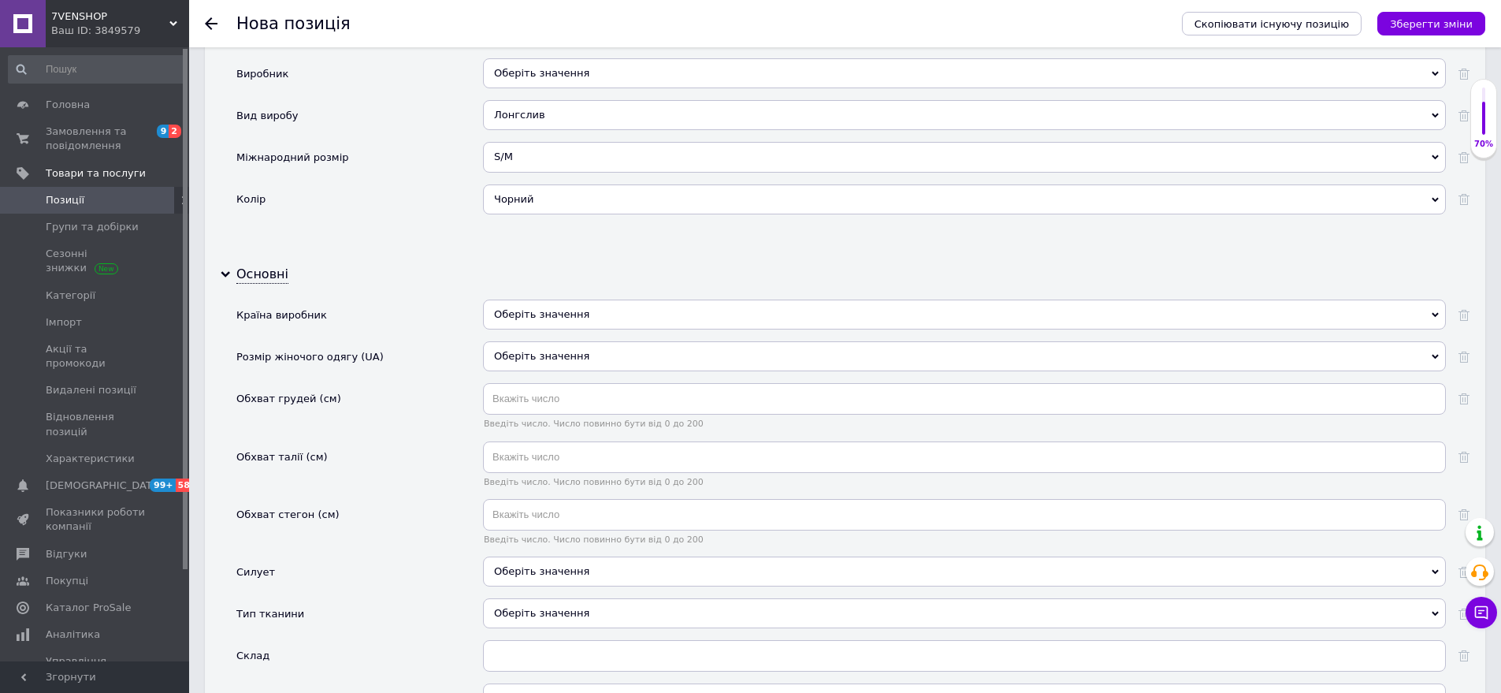
drag, startPoint x: 603, startPoint y: 285, endPoint x: 564, endPoint y: 316, distance: 49.4
click at [603, 299] on div "Оберіть значення" at bounding box center [964, 314] width 963 height 30
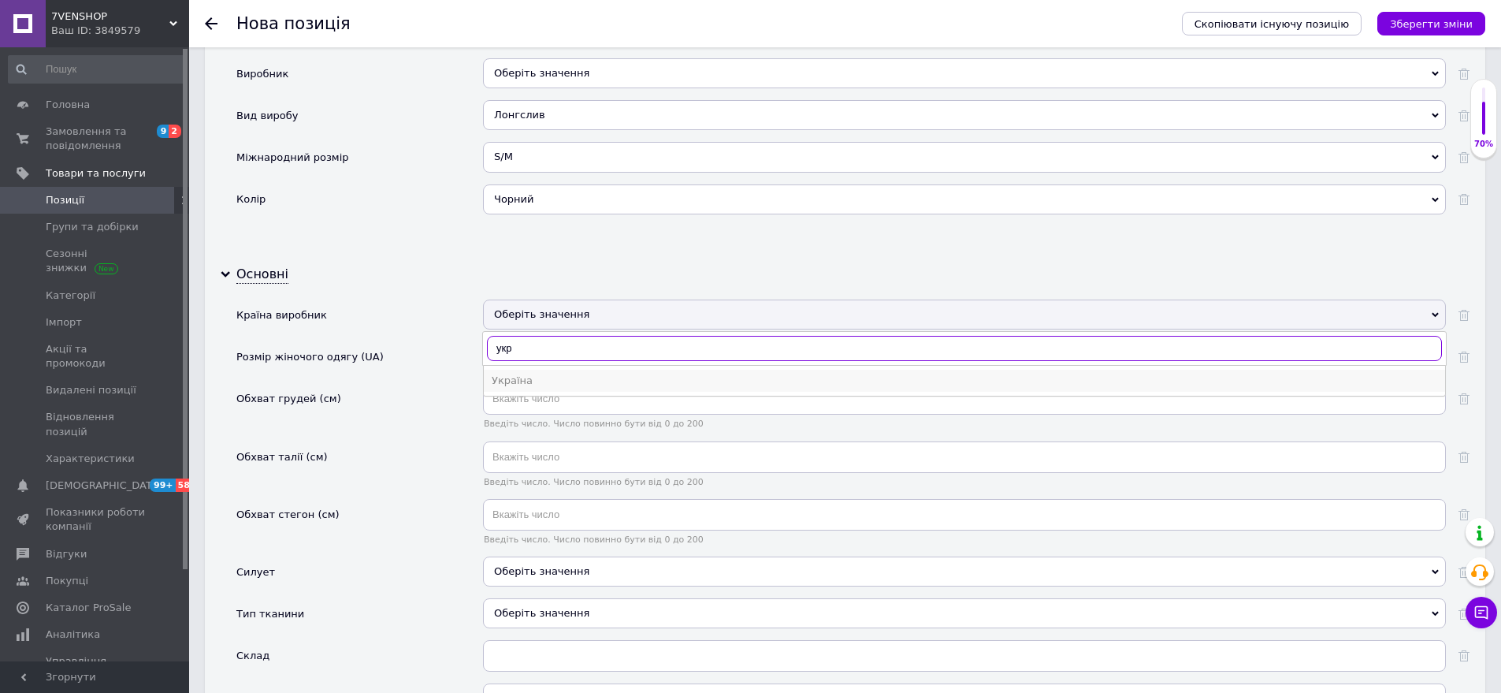
type input "укр"
drag, startPoint x: 557, startPoint y: 356, endPoint x: 520, endPoint y: 363, distance: 37.7
click at [556, 374] on div "Україна" at bounding box center [965, 381] width 946 height 14
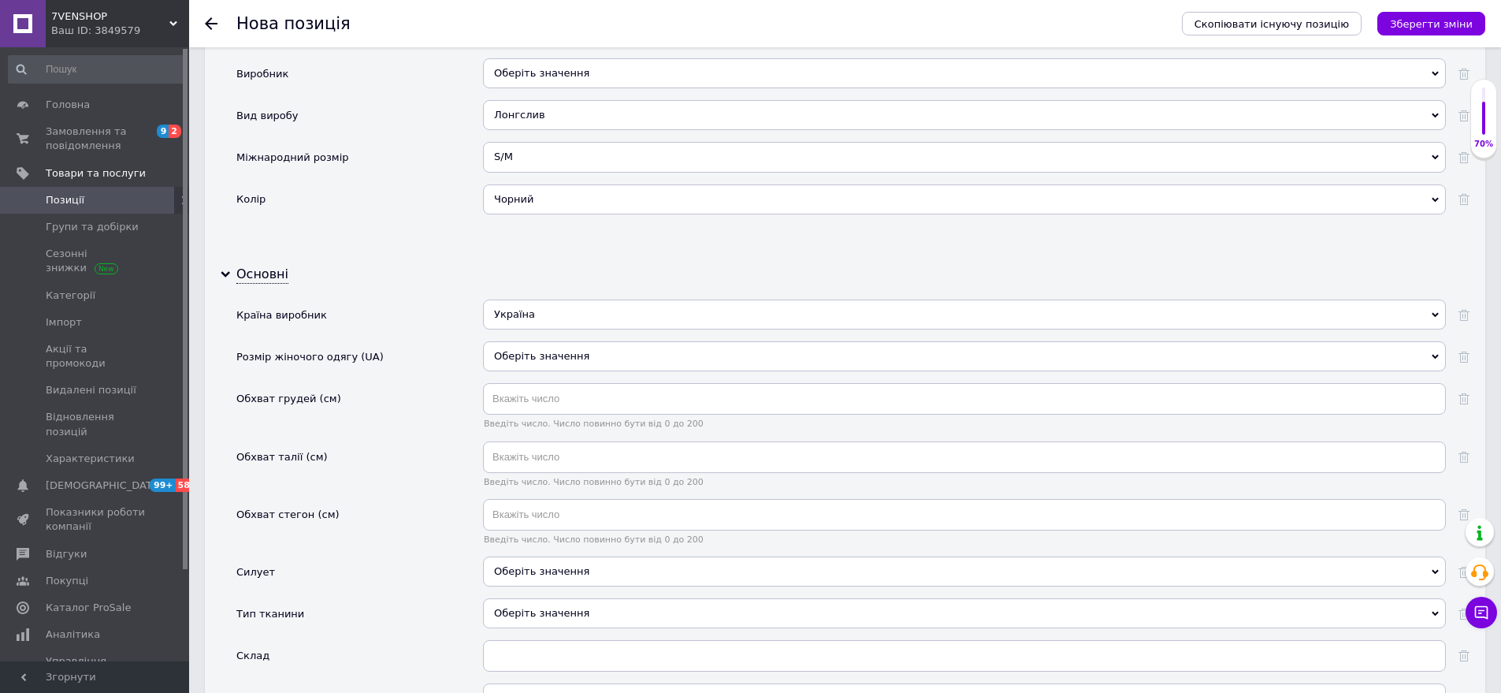
drag, startPoint x: 559, startPoint y: 334, endPoint x: 484, endPoint y: 334, distance: 74.9
click at [558, 341] on div "Оберіть значення" at bounding box center [964, 356] width 963 height 30
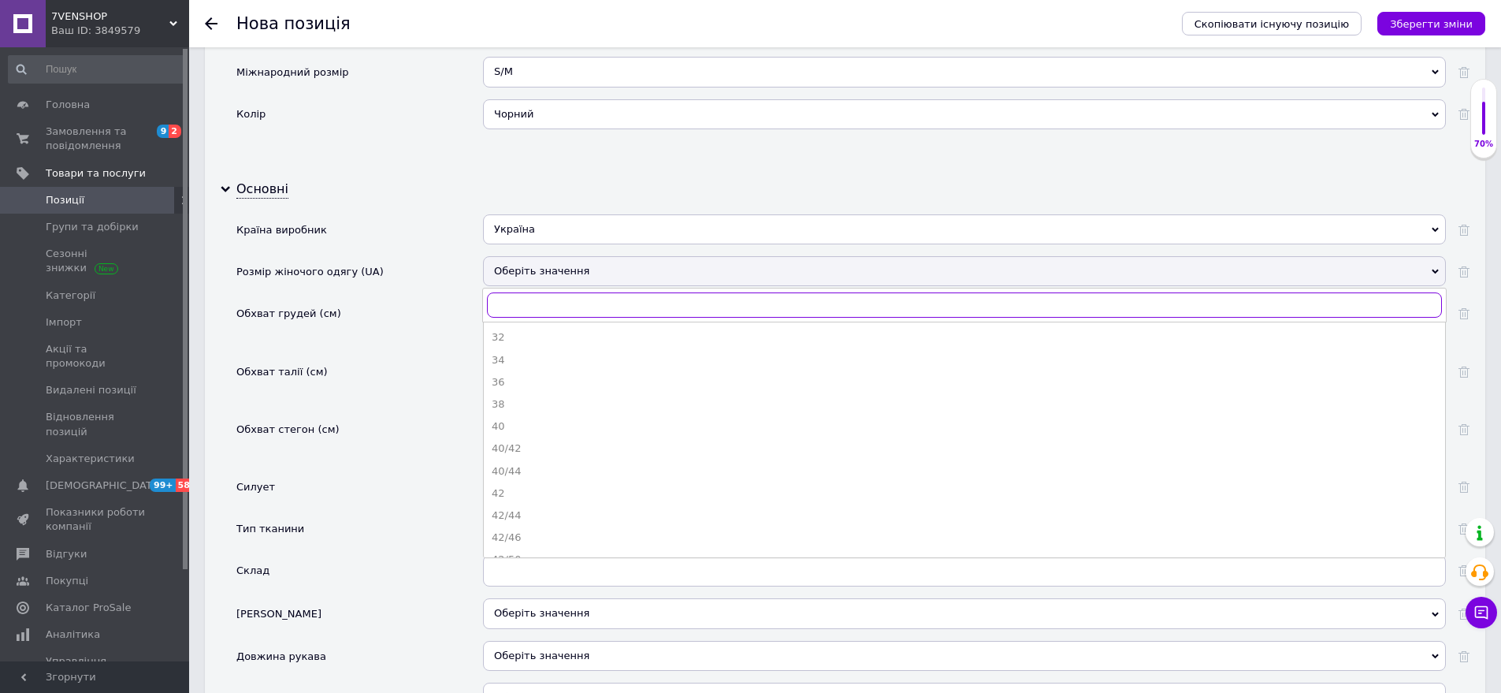
scroll to position [1704, 0]
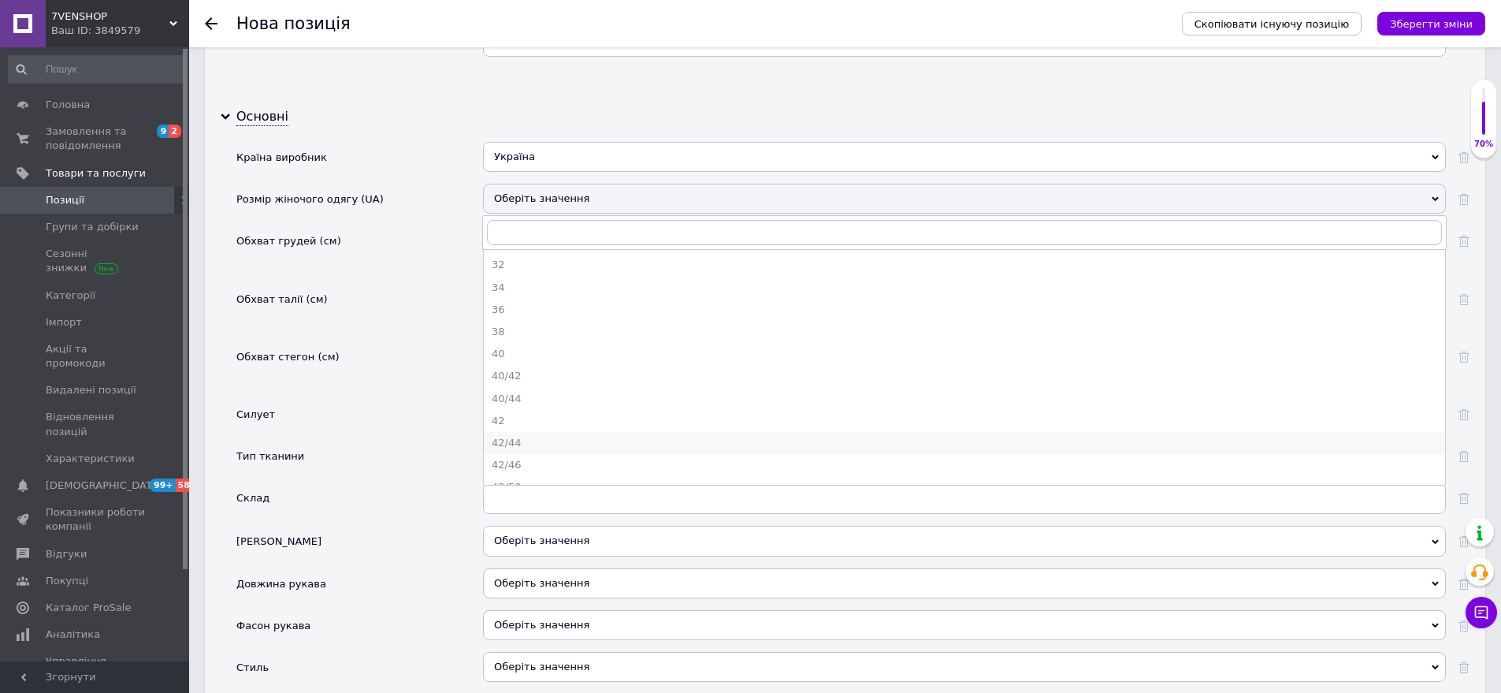
click at [556, 436] on div "42/44" at bounding box center [965, 443] width 946 height 14
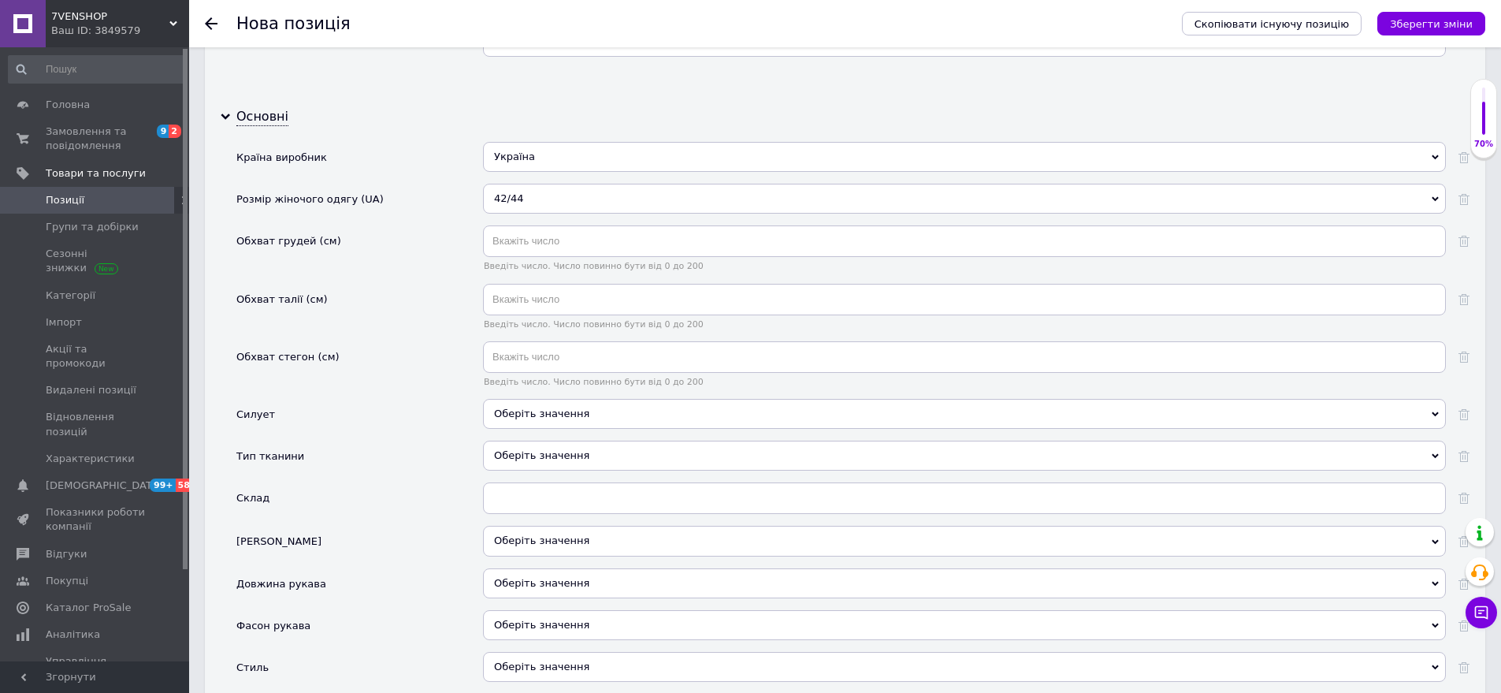
drag, startPoint x: 578, startPoint y: 376, endPoint x: 485, endPoint y: 349, distance: 96.8
click at [577, 399] on div "Оберіть значення" at bounding box center [964, 414] width 963 height 30
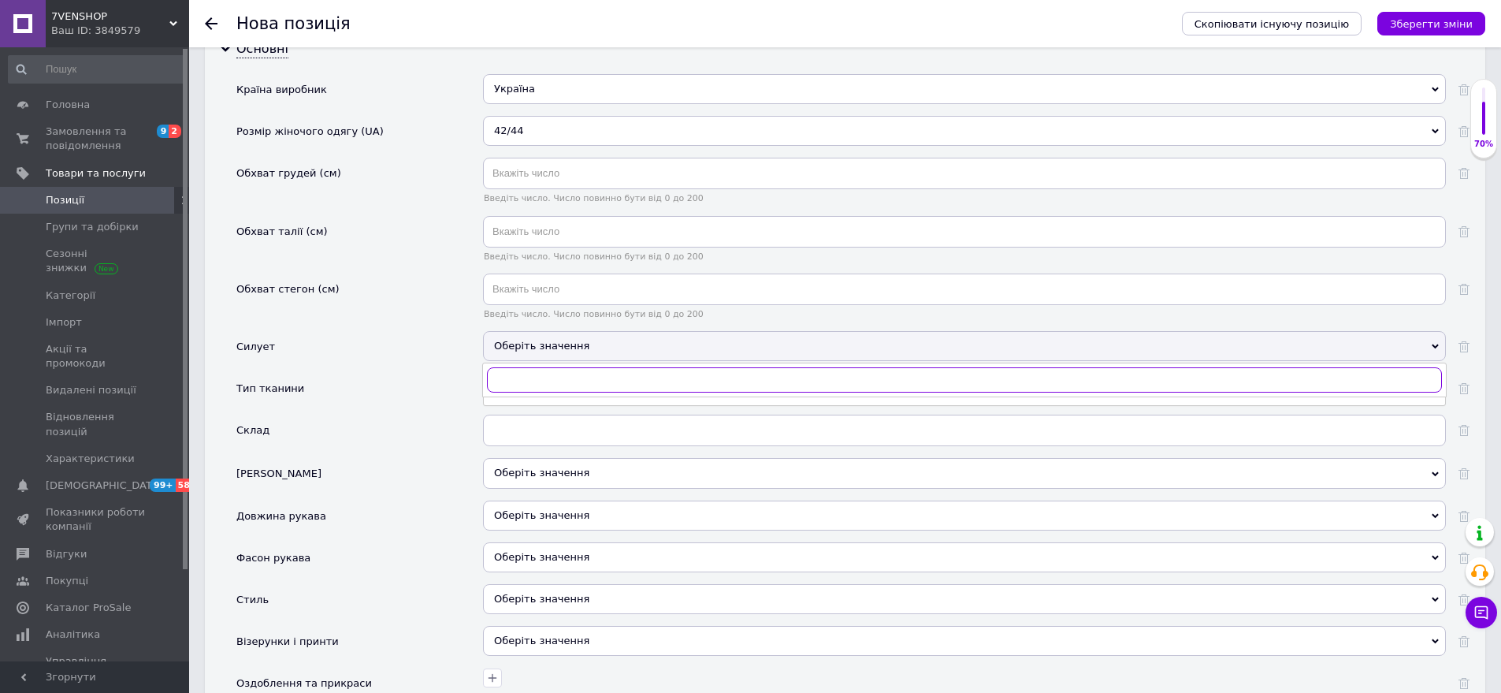
scroll to position [1862, 0]
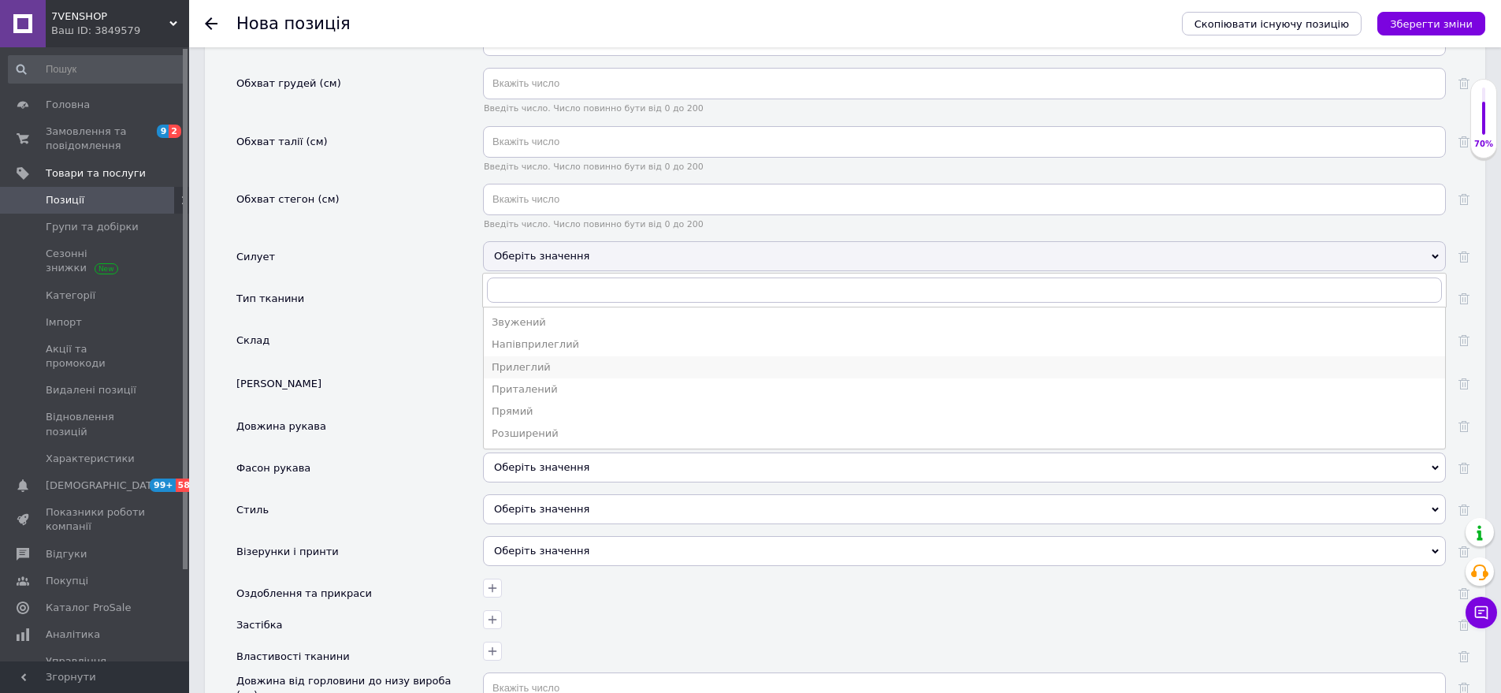
click at [552, 360] on div "Прилеглий" at bounding box center [965, 367] width 946 height 14
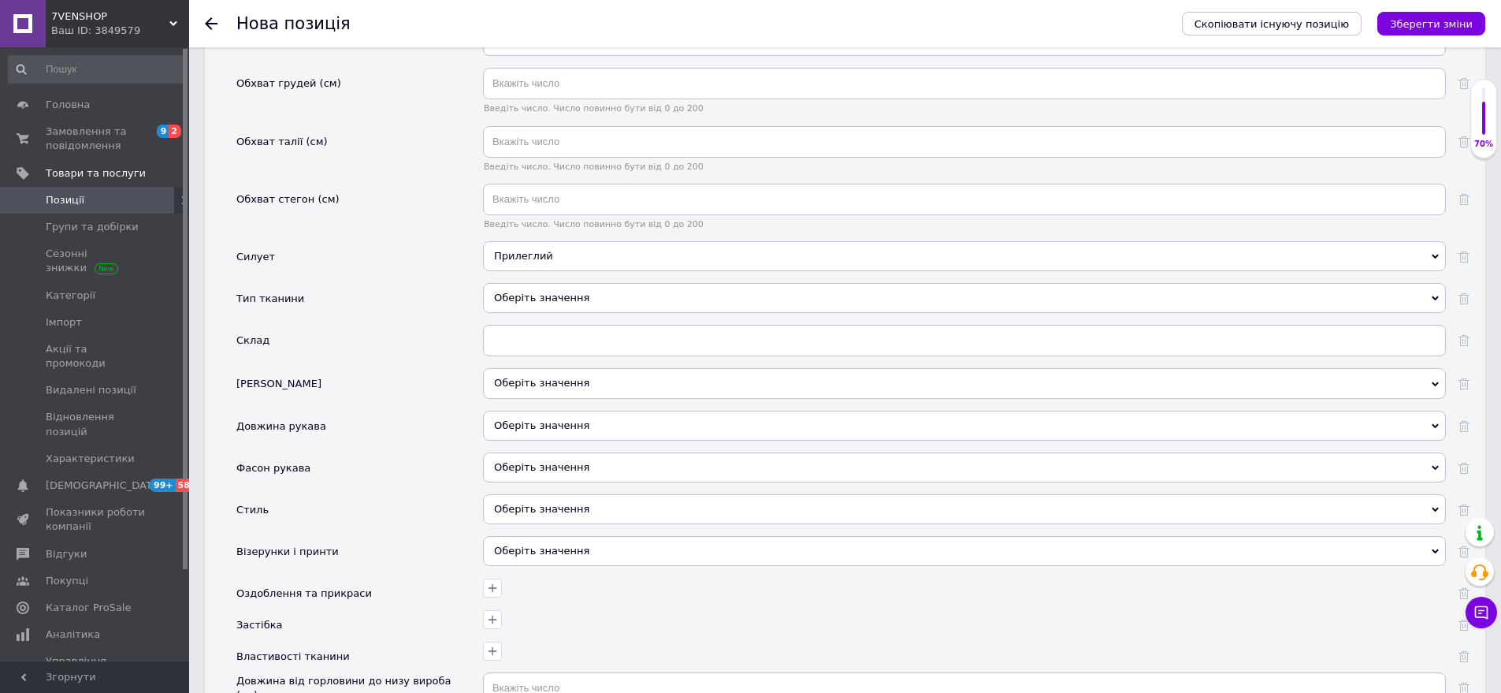
drag, startPoint x: 578, startPoint y: 273, endPoint x: 480, endPoint y: 240, distance: 102.9
click at [578, 283] on div "Оберіть значення" at bounding box center [964, 298] width 963 height 30
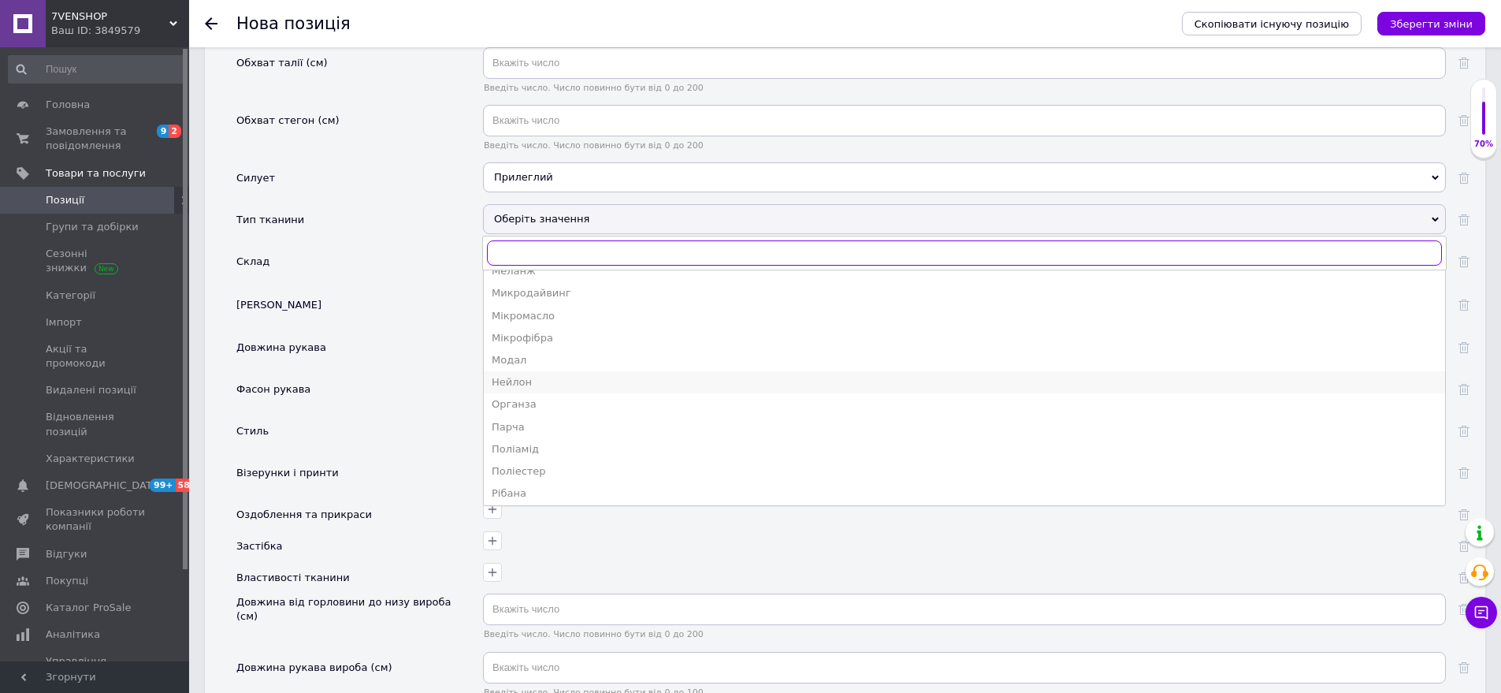
scroll to position [788, 0]
drag, startPoint x: 556, startPoint y: 296, endPoint x: 500, endPoint y: 337, distance: 70.0
click at [556, 312] on div "Микродайвинг" at bounding box center [965, 319] width 946 height 14
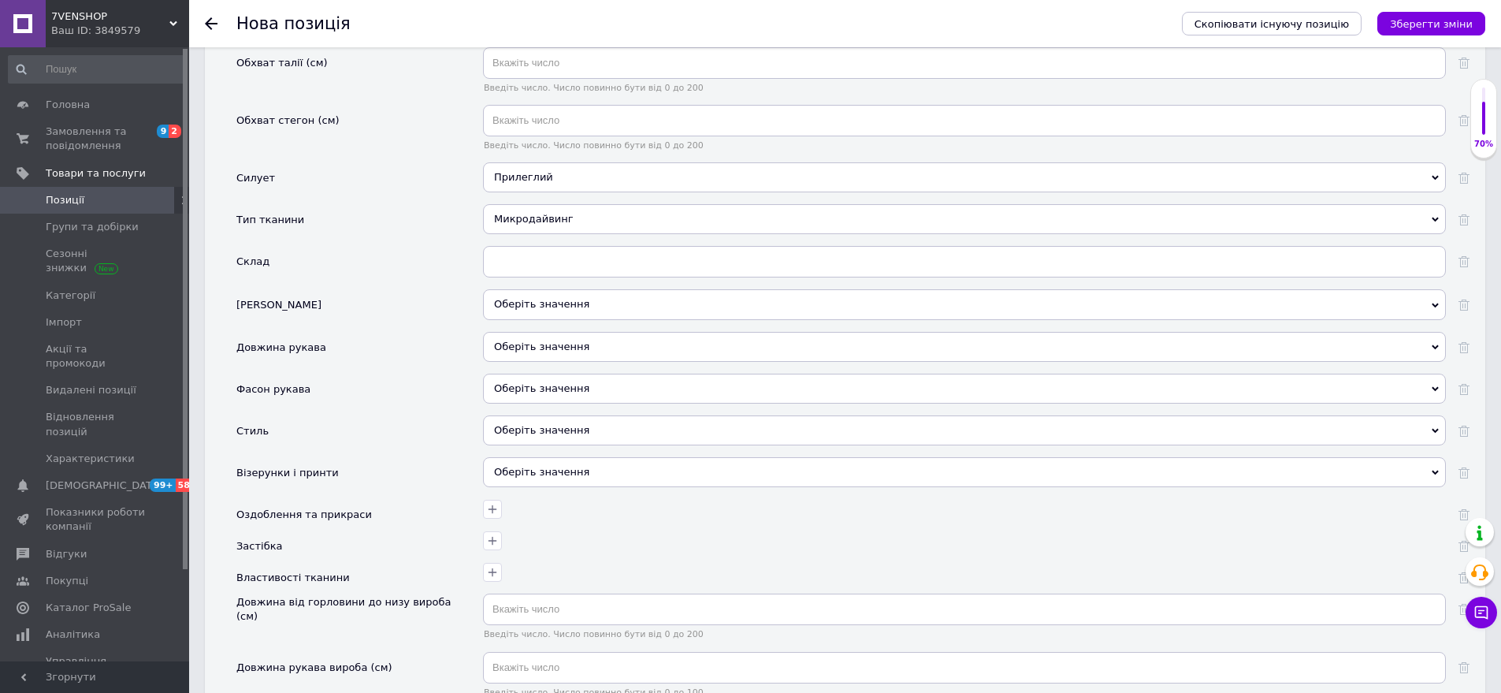
click at [554, 332] on div "Оберіть значення" at bounding box center [964, 347] width 963 height 30
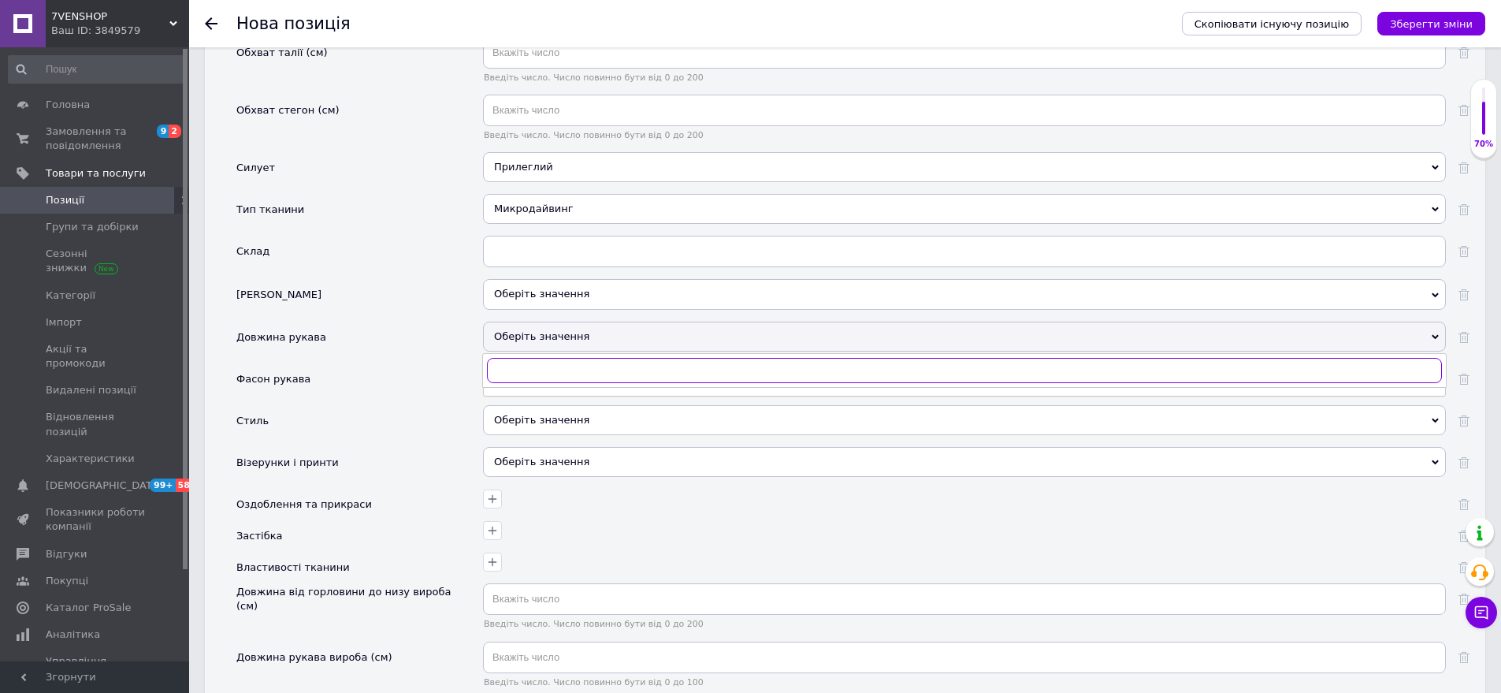
scroll to position [2019, 0]
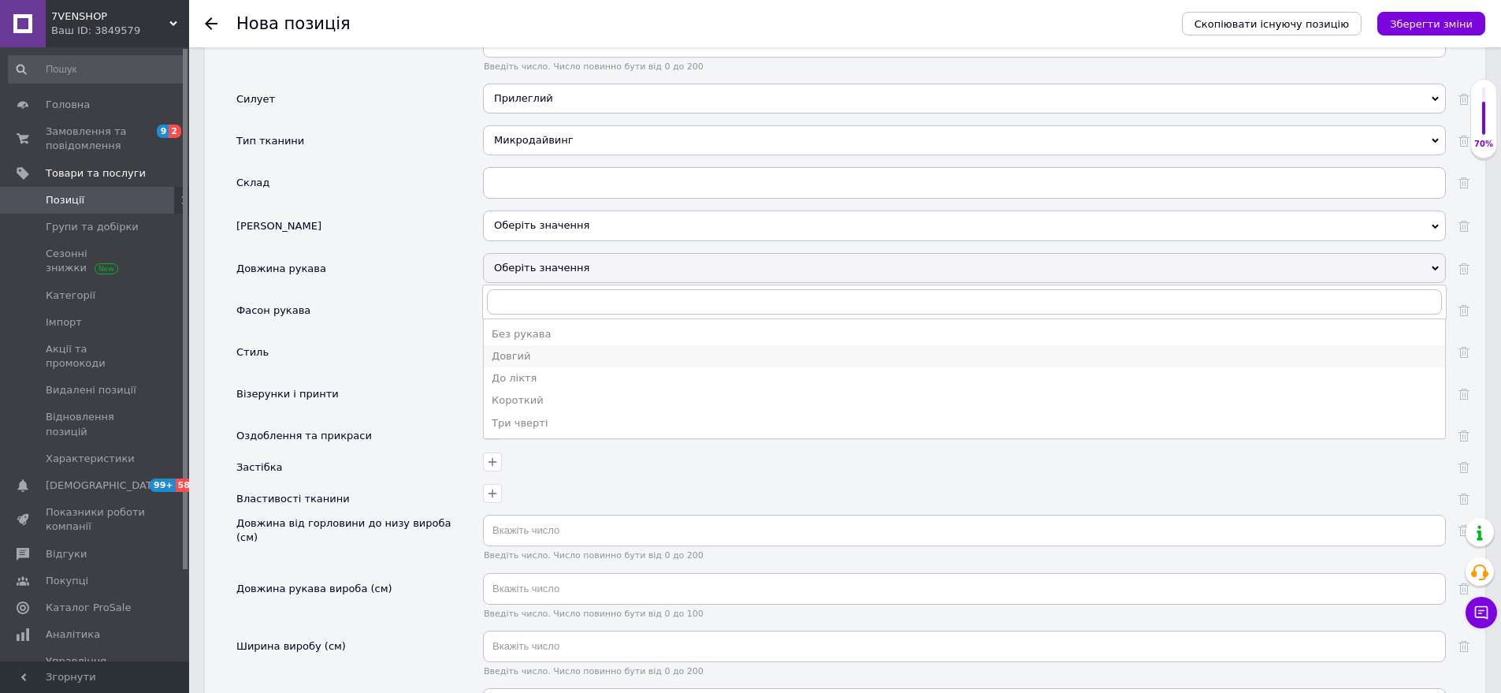
click at [529, 349] on div "Довгий" at bounding box center [965, 356] width 946 height 14
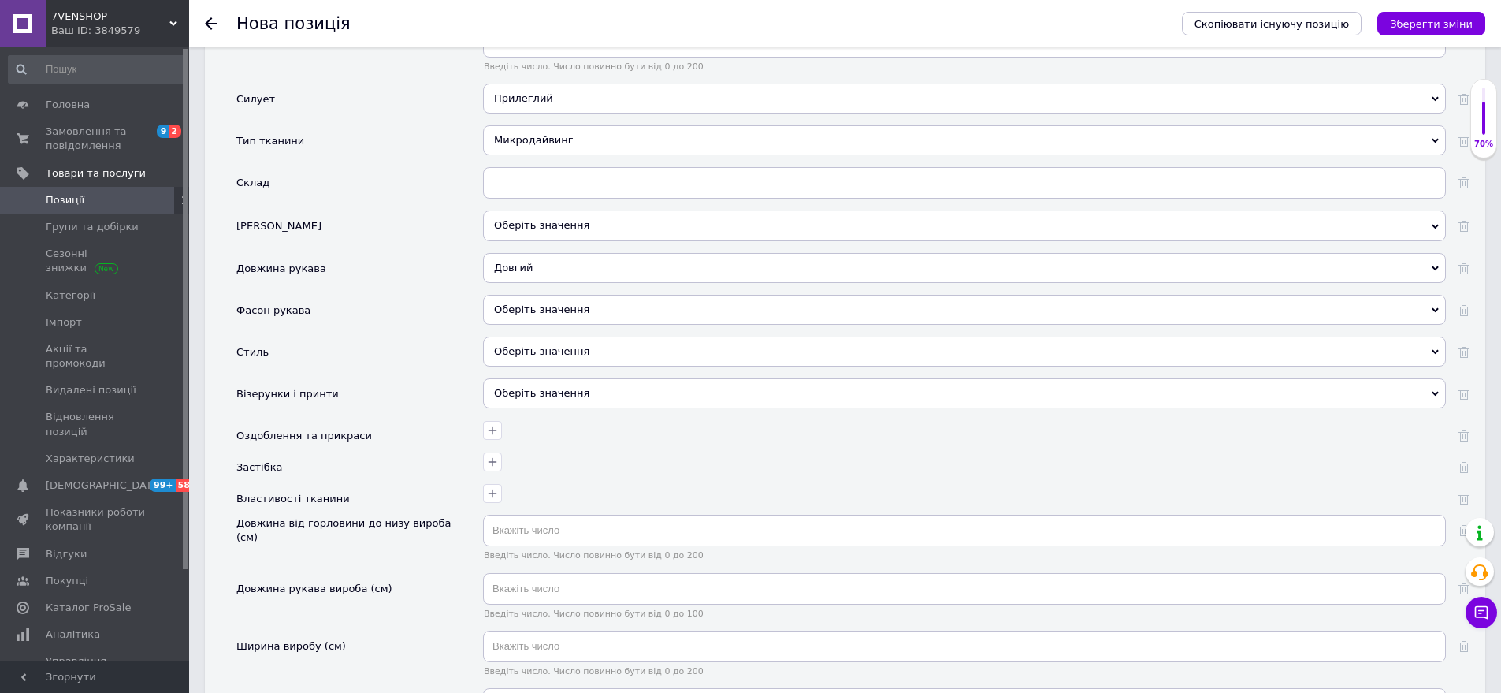
click at [589, 337] on div "Оберіть значення" at bounding box center [964, 352] width 963 height 30
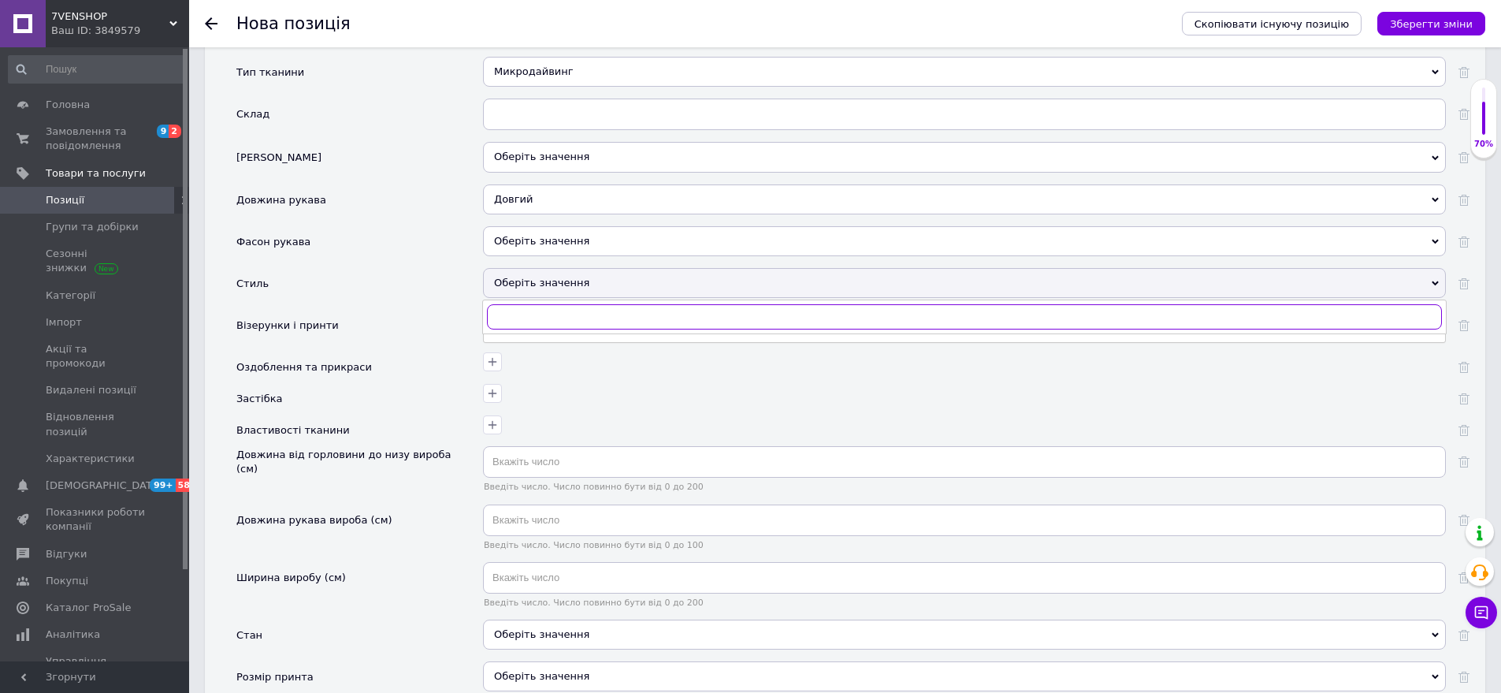
scroll to position [2177, 0]
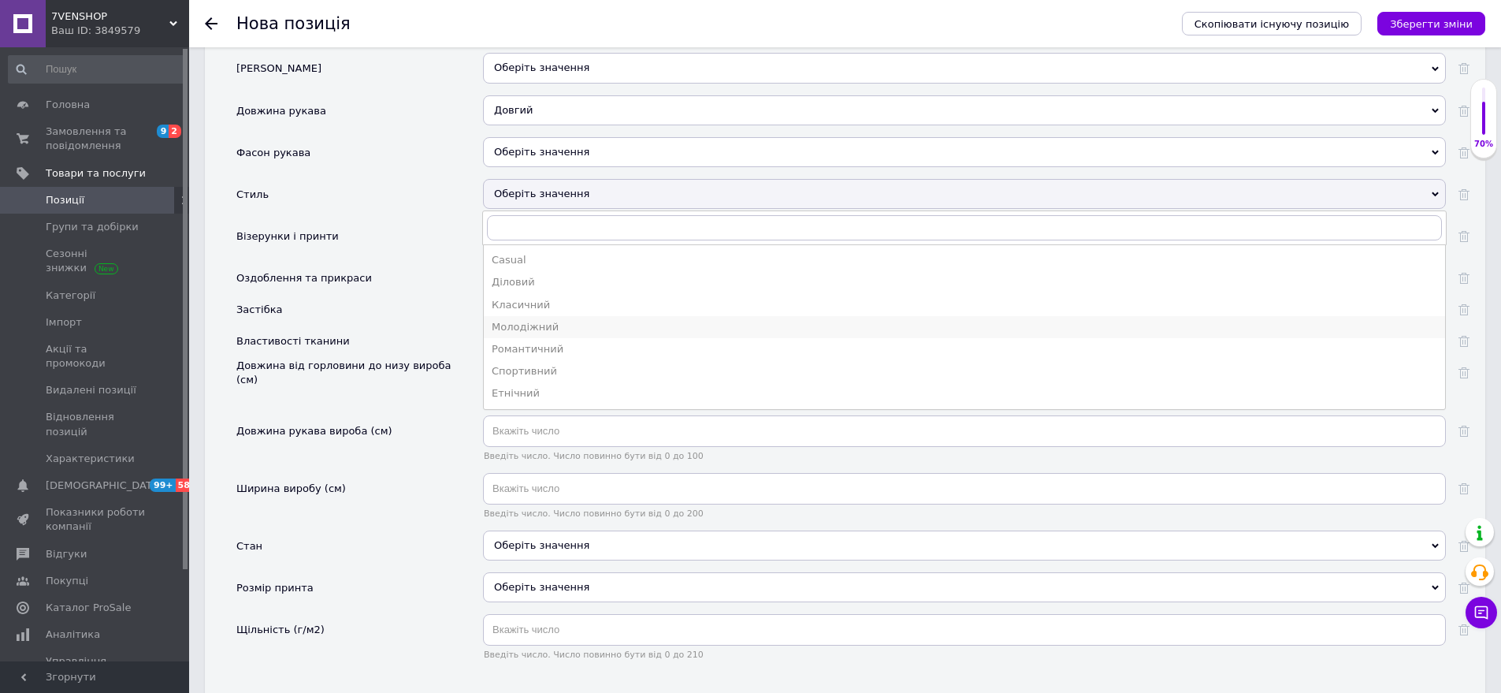
click at [564, 320] on div "Молодіжний" at bounding box center [965, 327] width 946 height 14
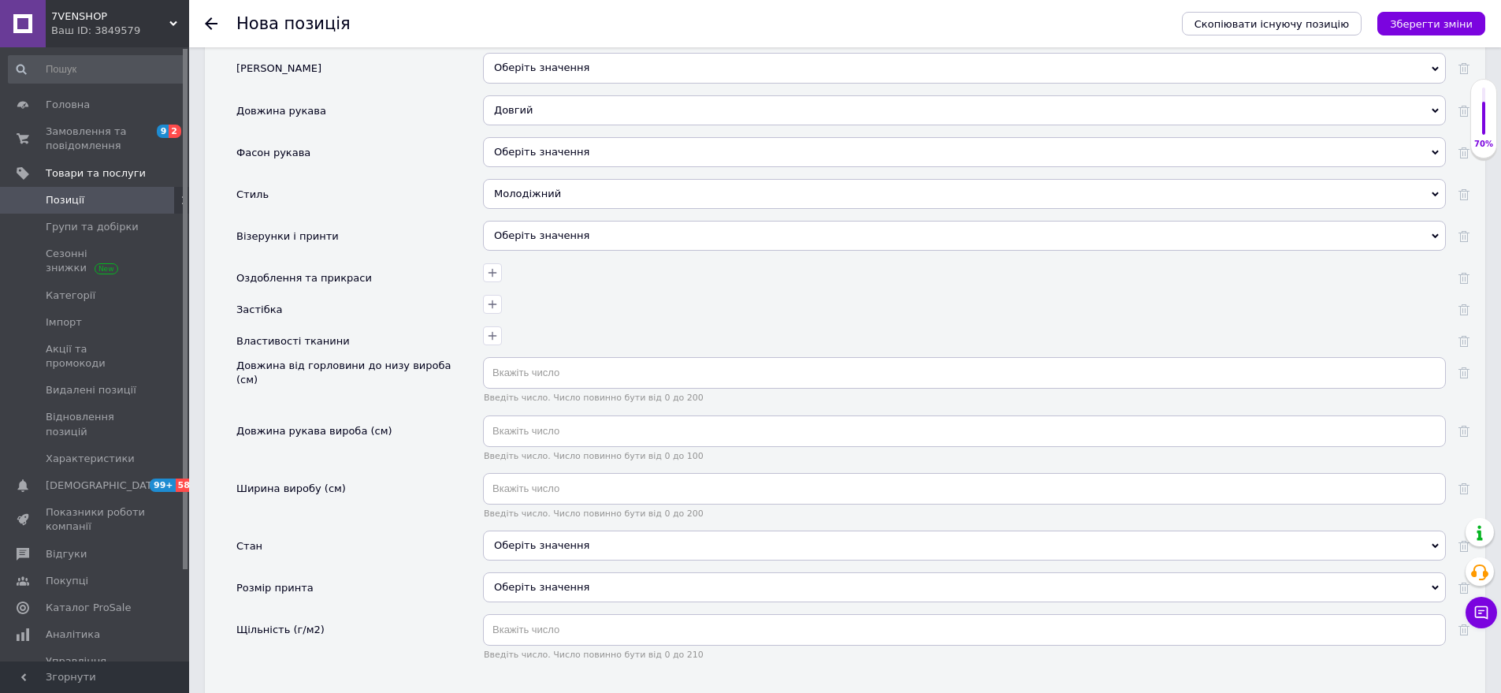
drag, startPoint x: 579, startPoint y: 213, endPoint x: 490, endPoint y: 186, distance: 93.0
click at [578, 221] on div "Оберіть значення" at bounding box center [964, 236] width 963 height 30
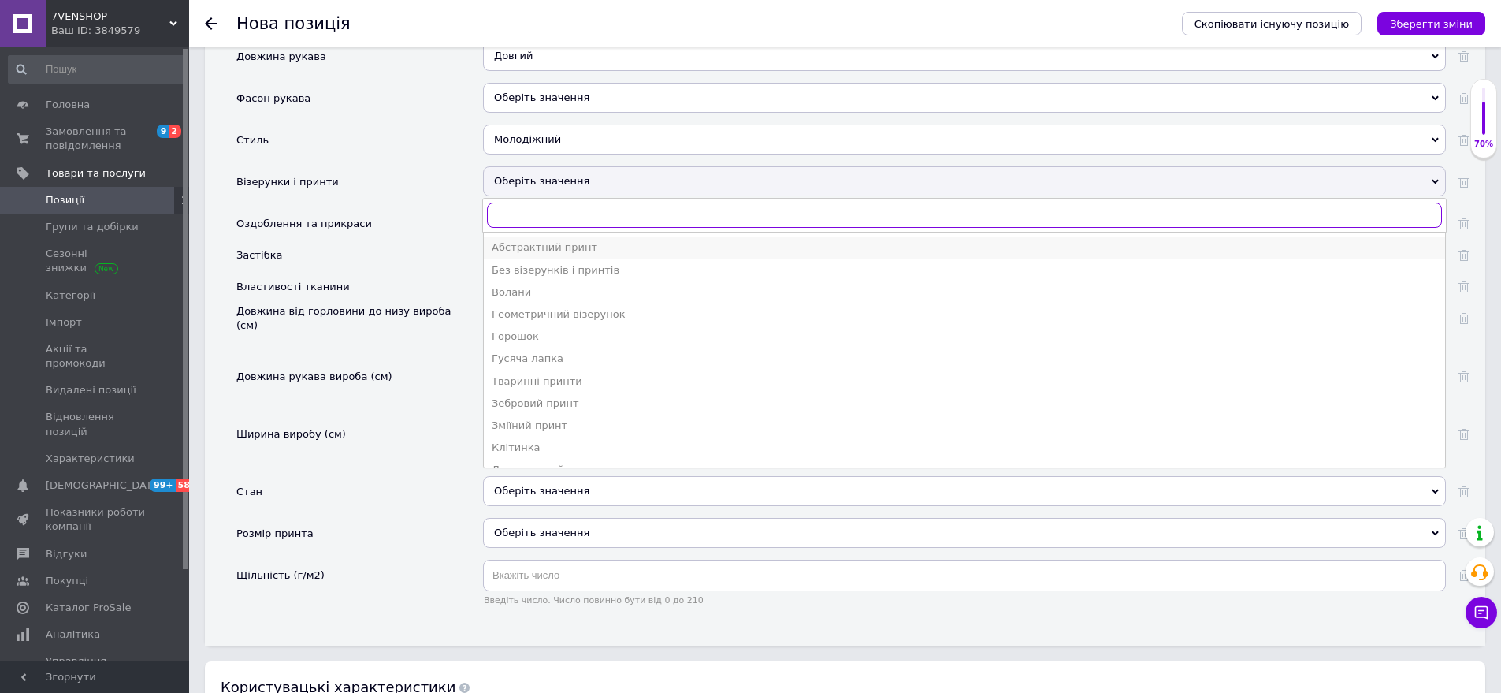
scroll to position [2256, 0]
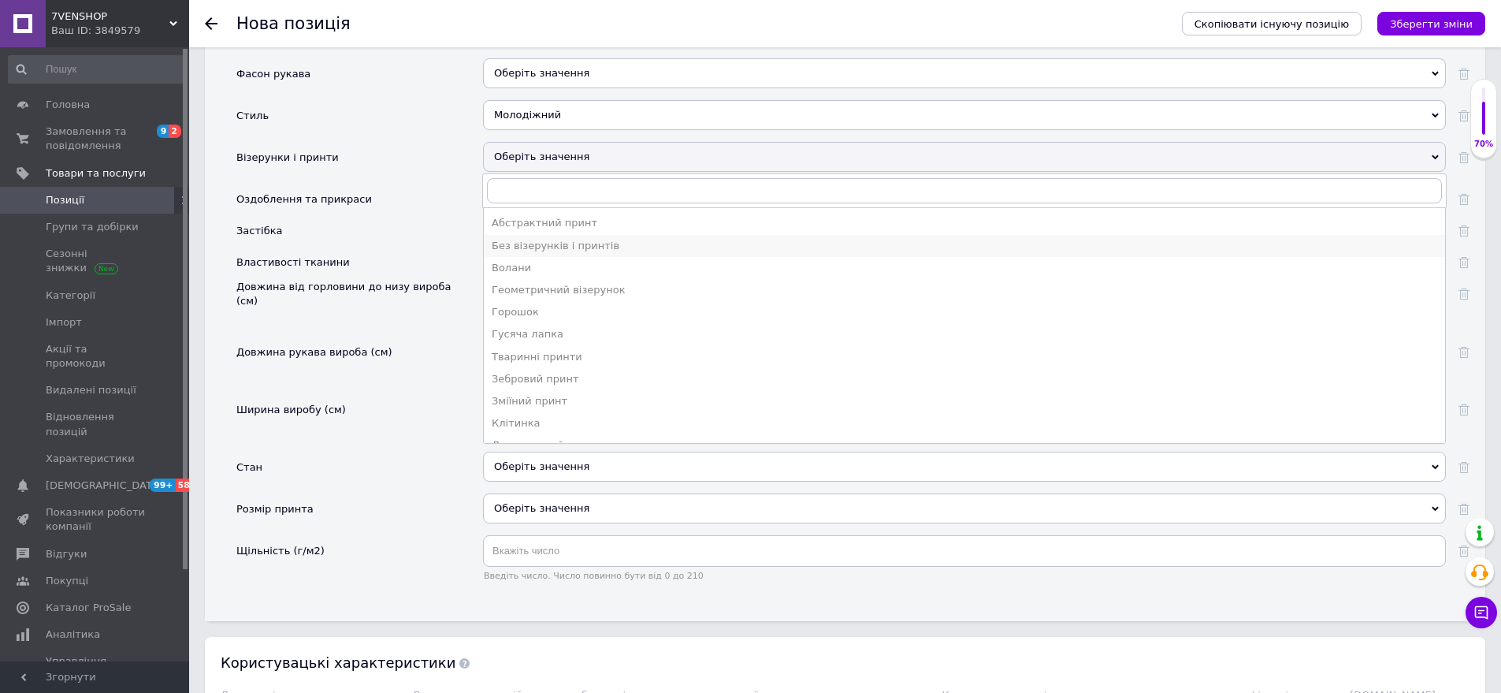
click at [539, 239] on div "Без візерунків і принтів" at bounding box center [965, 246] width 946 height 14
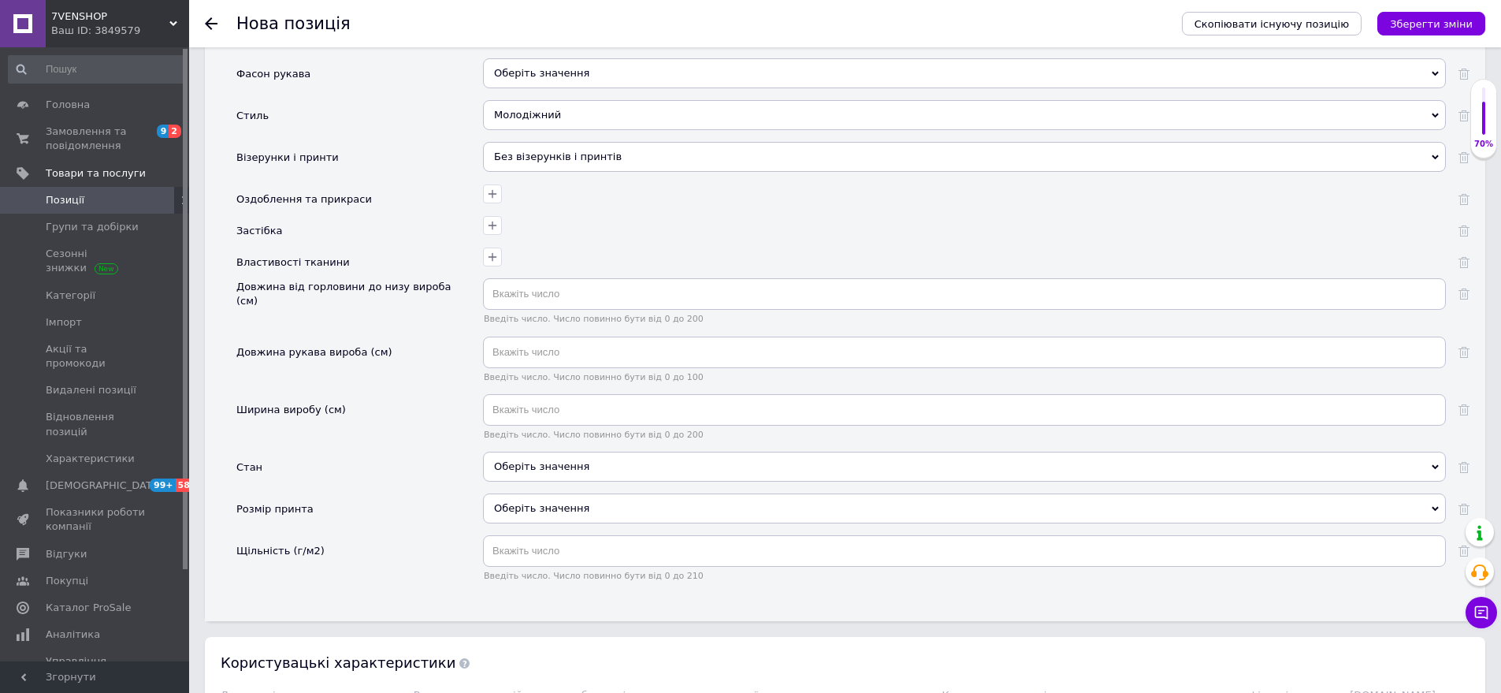
drag, startPoint x: 556, startPoint y: 448, endPoint x: 456, endPoint y: 388, distance: 116.0
click at [555, 452] on div "Оберіть значення" at bounding box center [964, 467] width 963 height 30
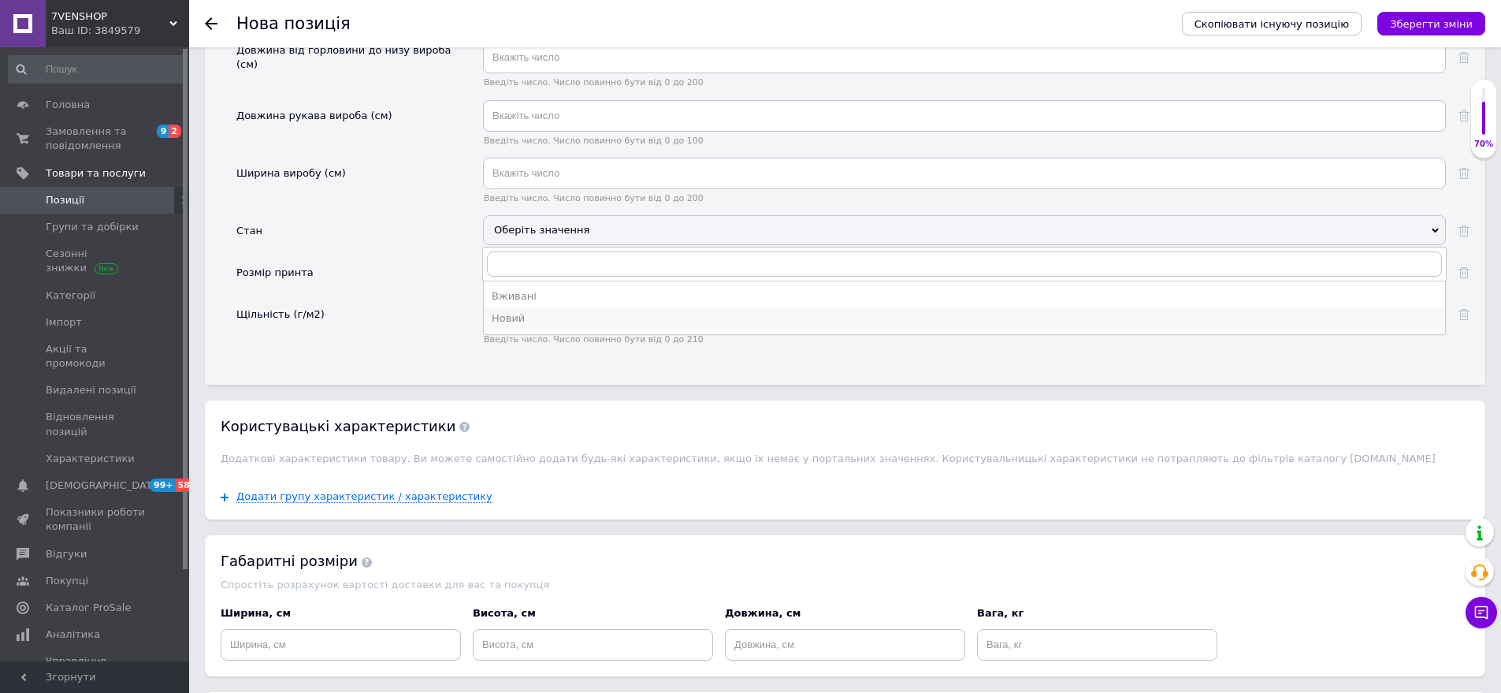
click at [555, 311] on div "Новий" at bounding box center [965, 318] width 946 height 14
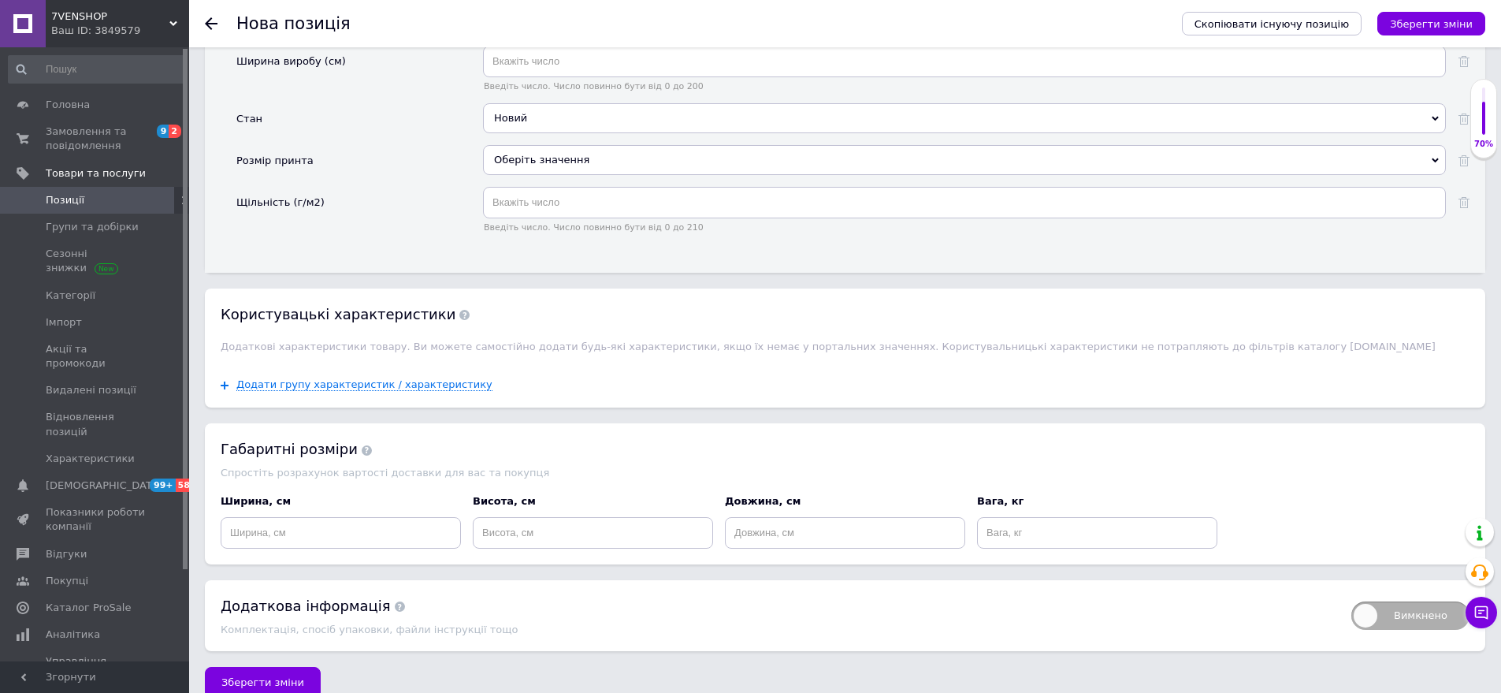
scroll to position [2605, 0]
click at [301, 666] on button "Зберегти зміни" at bounding box center [263, 682] width 116 height 32
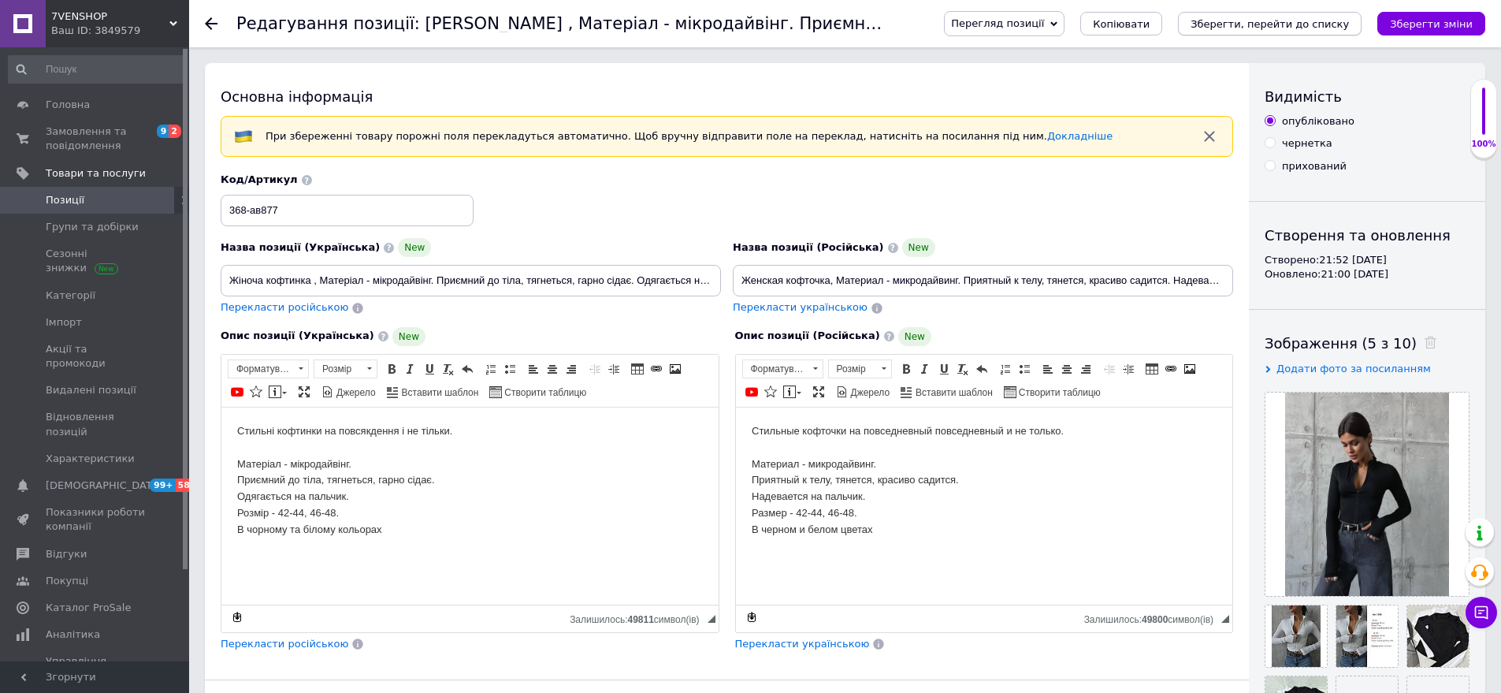
click at [1297, 34] on button "Зберегти, перейти до списку" at bounding box center [1270, 24] width 184 height 24
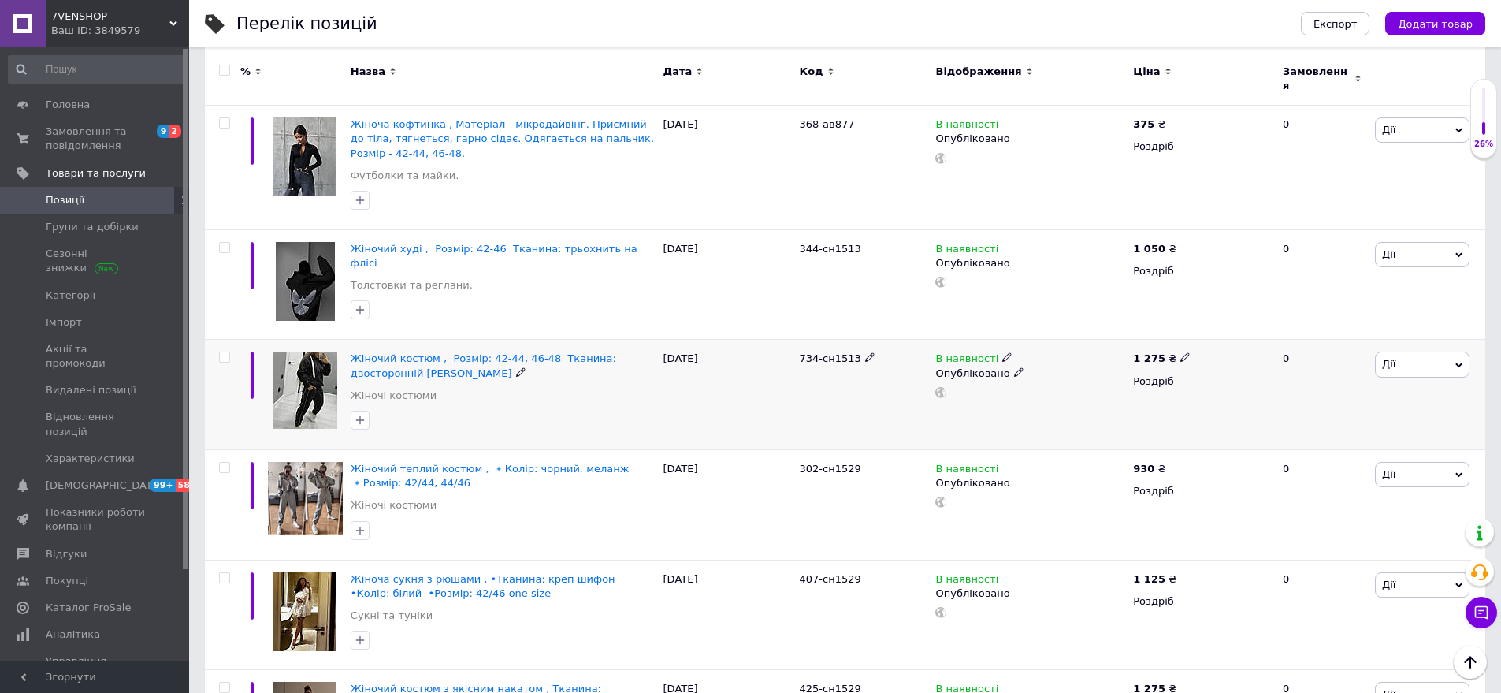
scroll to position [236, 0]
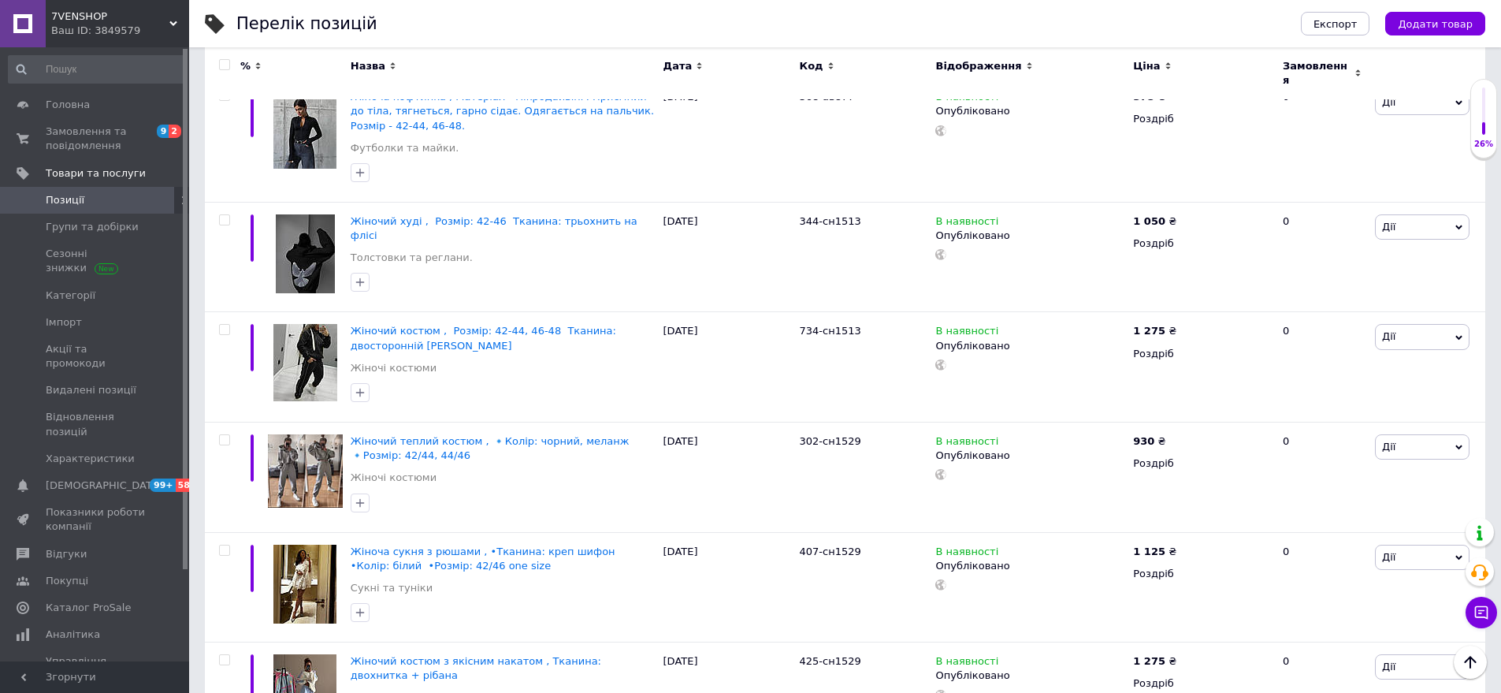
click at [143, 16] on span "7VENSHOP" at bounding box center [110, 16] width 118 height 14
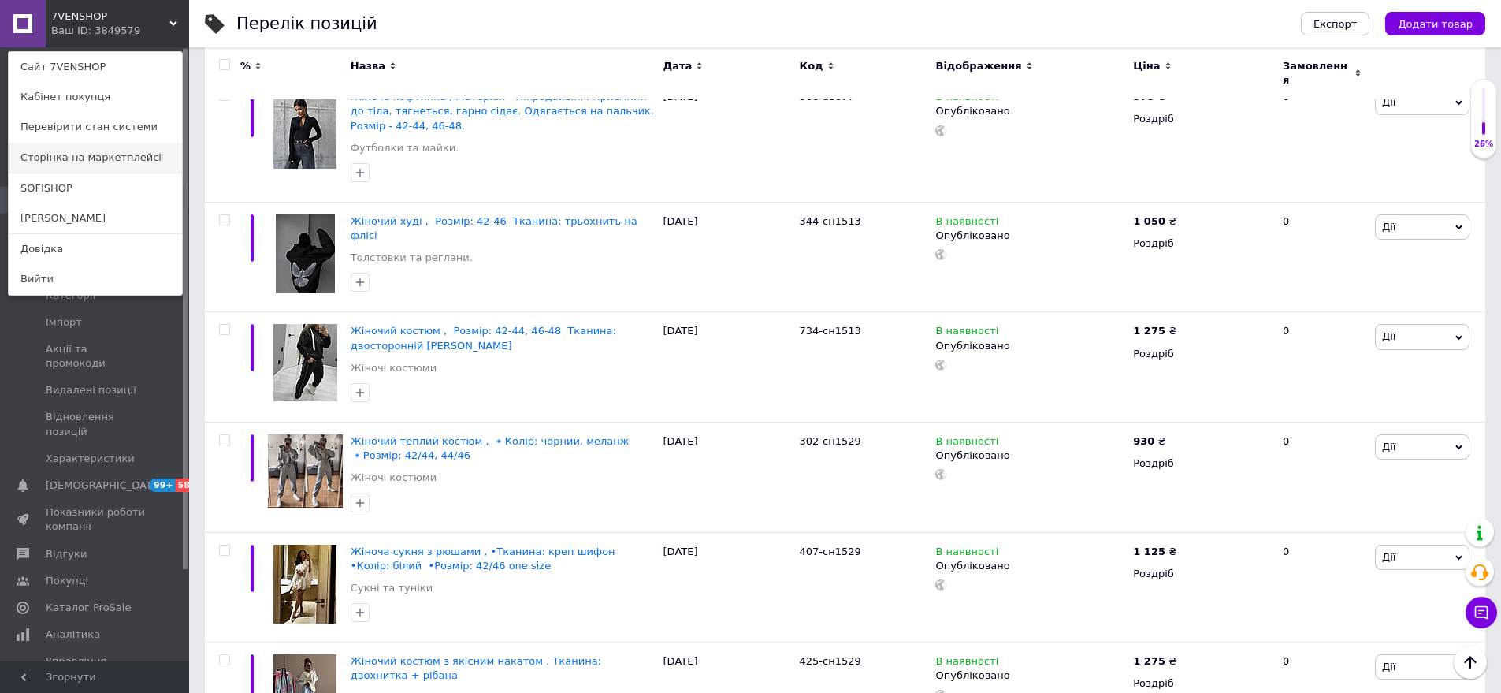
click at [102, 172] on link "Сторінка на маркетплейсі" at bounding box center [95, 158] width 173 height 30
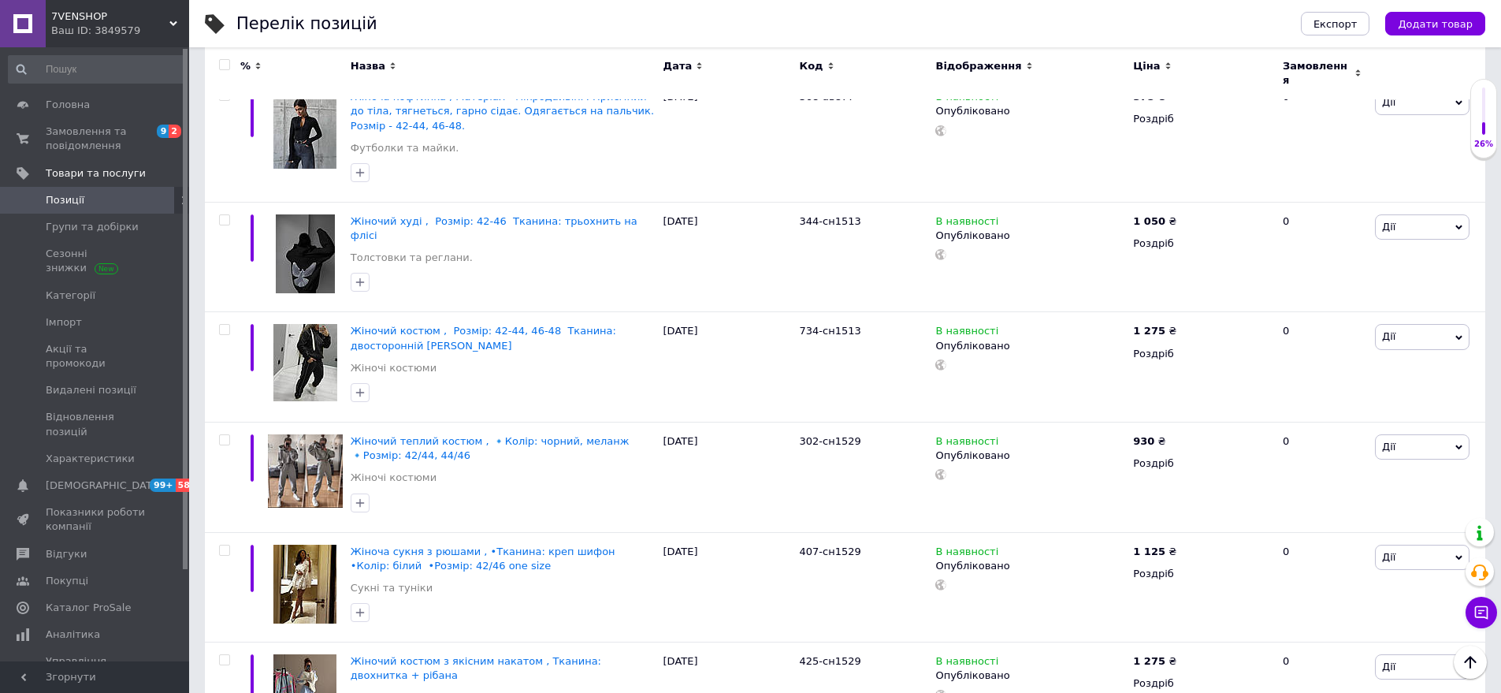
click at [109, 22] on span "7VENSHOP" at bounding box center [110, 16] width 118 height 14
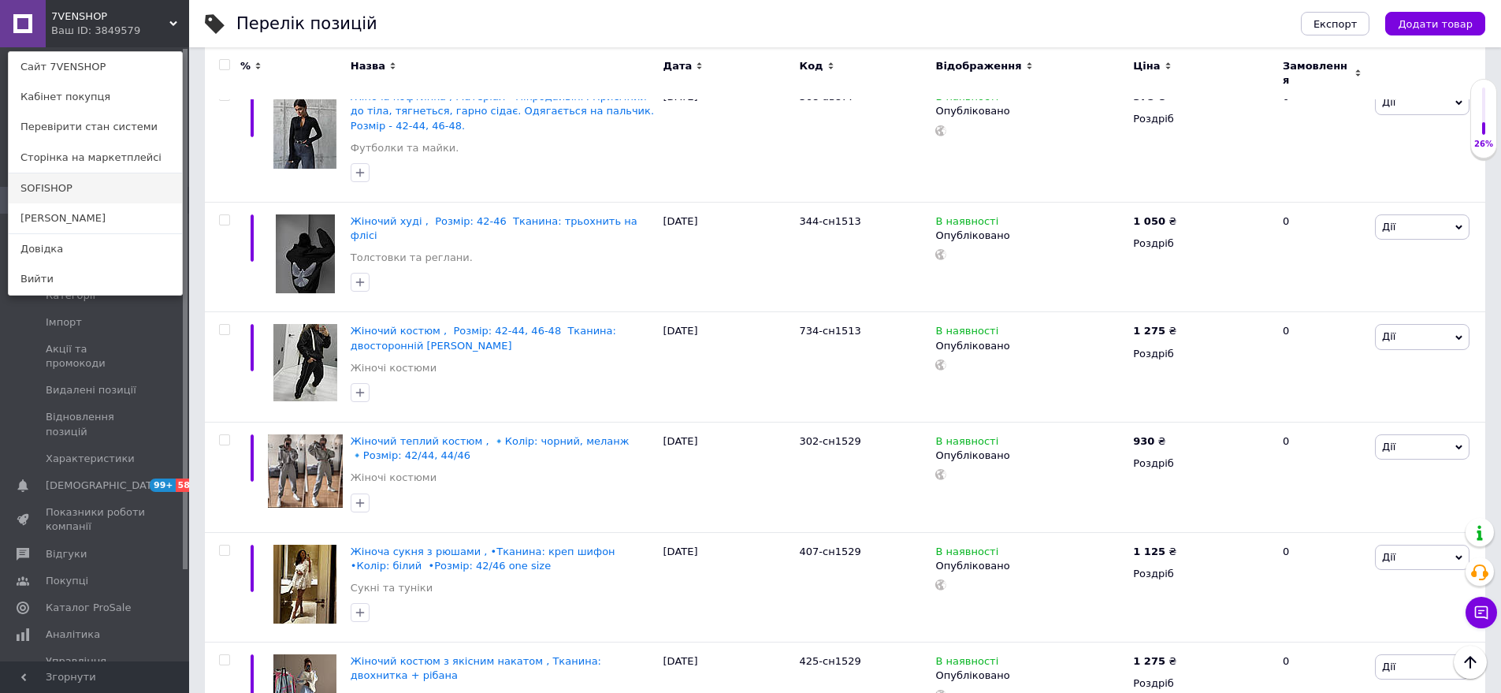
click at [78, 191] on link "SOFISHOP" at bounding box center [95, 188] width 173 height 30
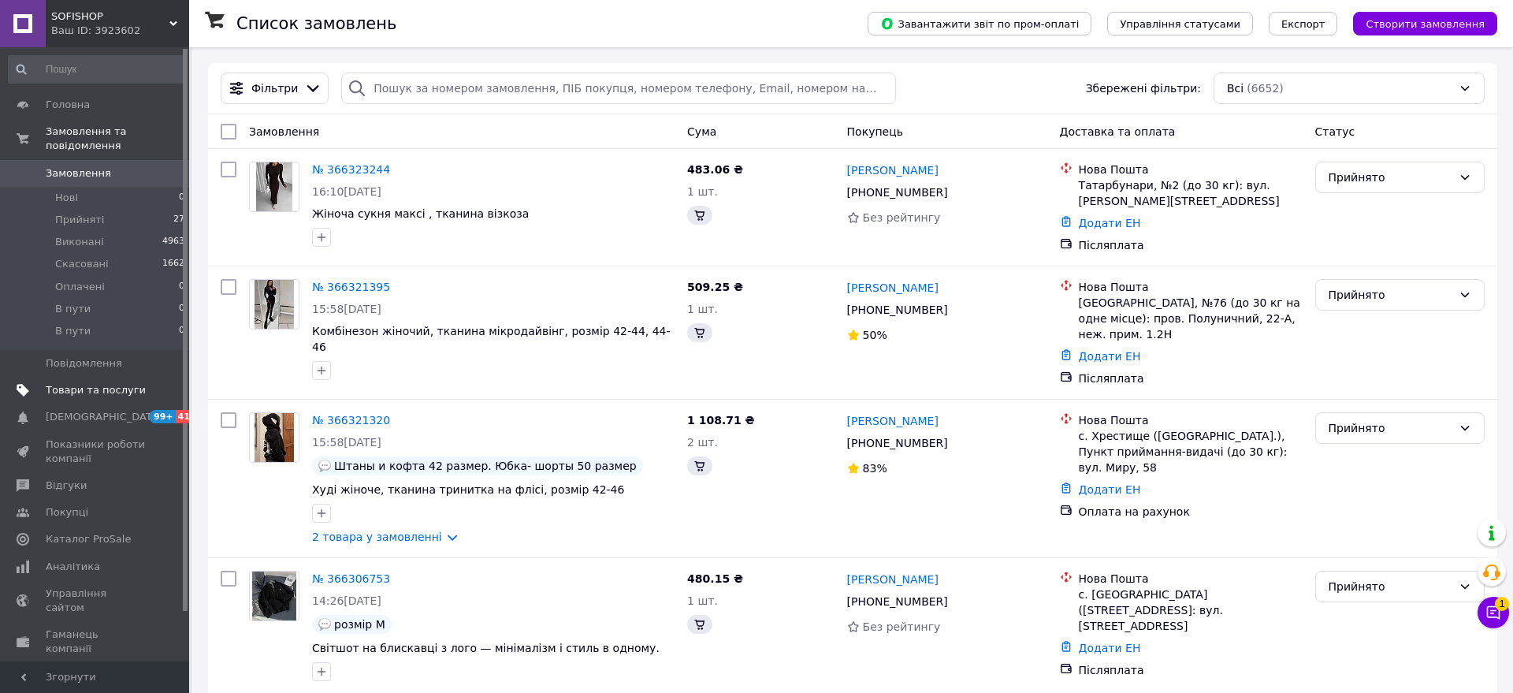
click at [117, 383] on span "Товари та послуги" at bounding box center [96, 390] width 100 height 14
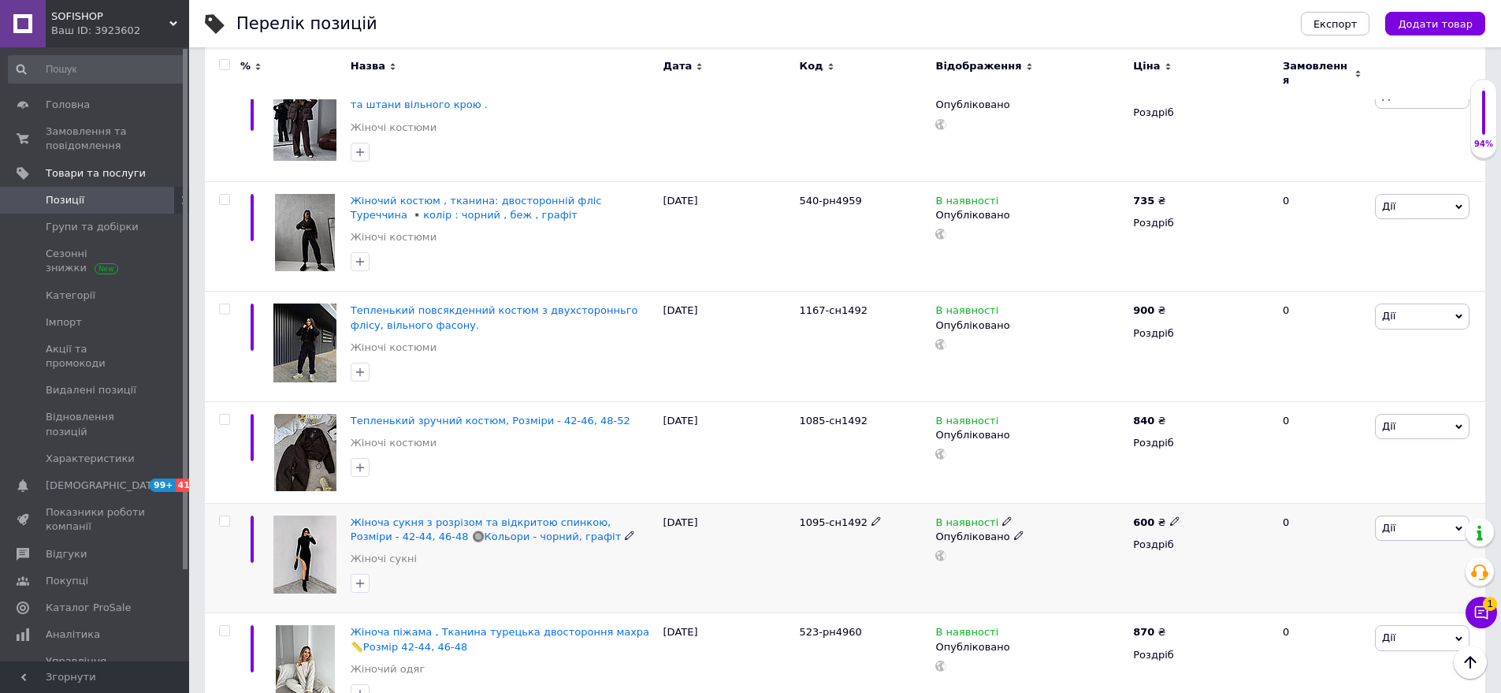
scroll to position [946, 0]
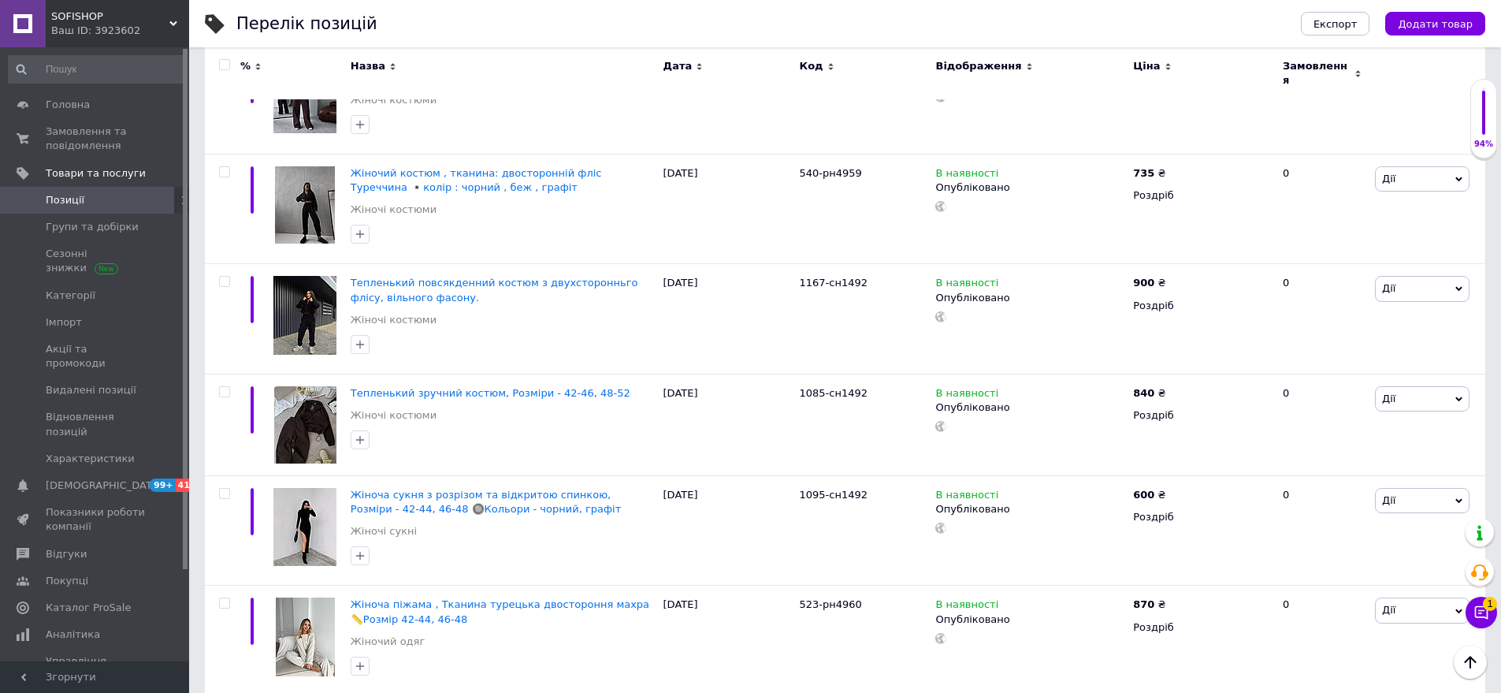
click at [100, 32] on div "Ваш ID: 3923602" at bounding box center [120, 31] width 138 height 14
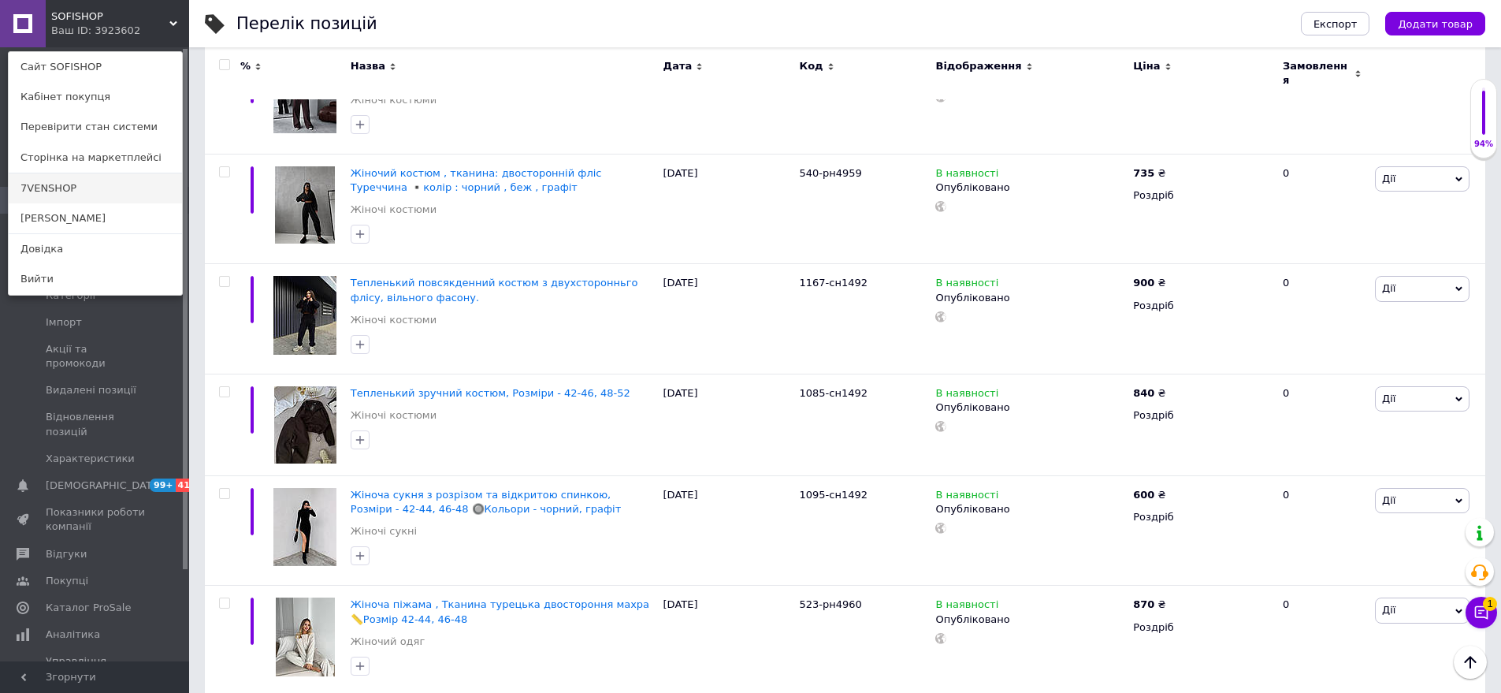
click at [116, 188] on link "7VENSHOP" at bounding box center [95, 188] width 173 height 30
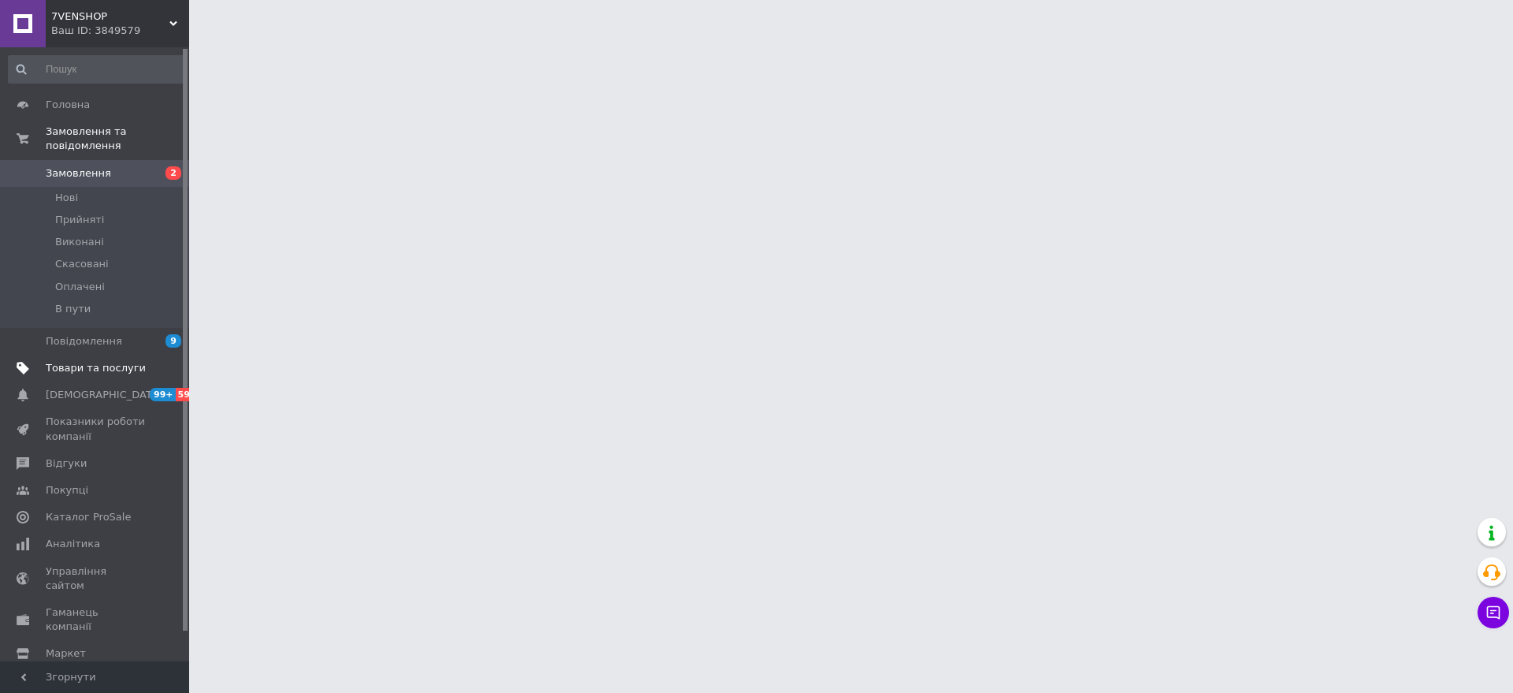
click at [101, 361] on span "Товари та послуги" at bounding box center [96, 368] width 100 height 14
